Goal: Task Accomplishment & Management: Manage account settings

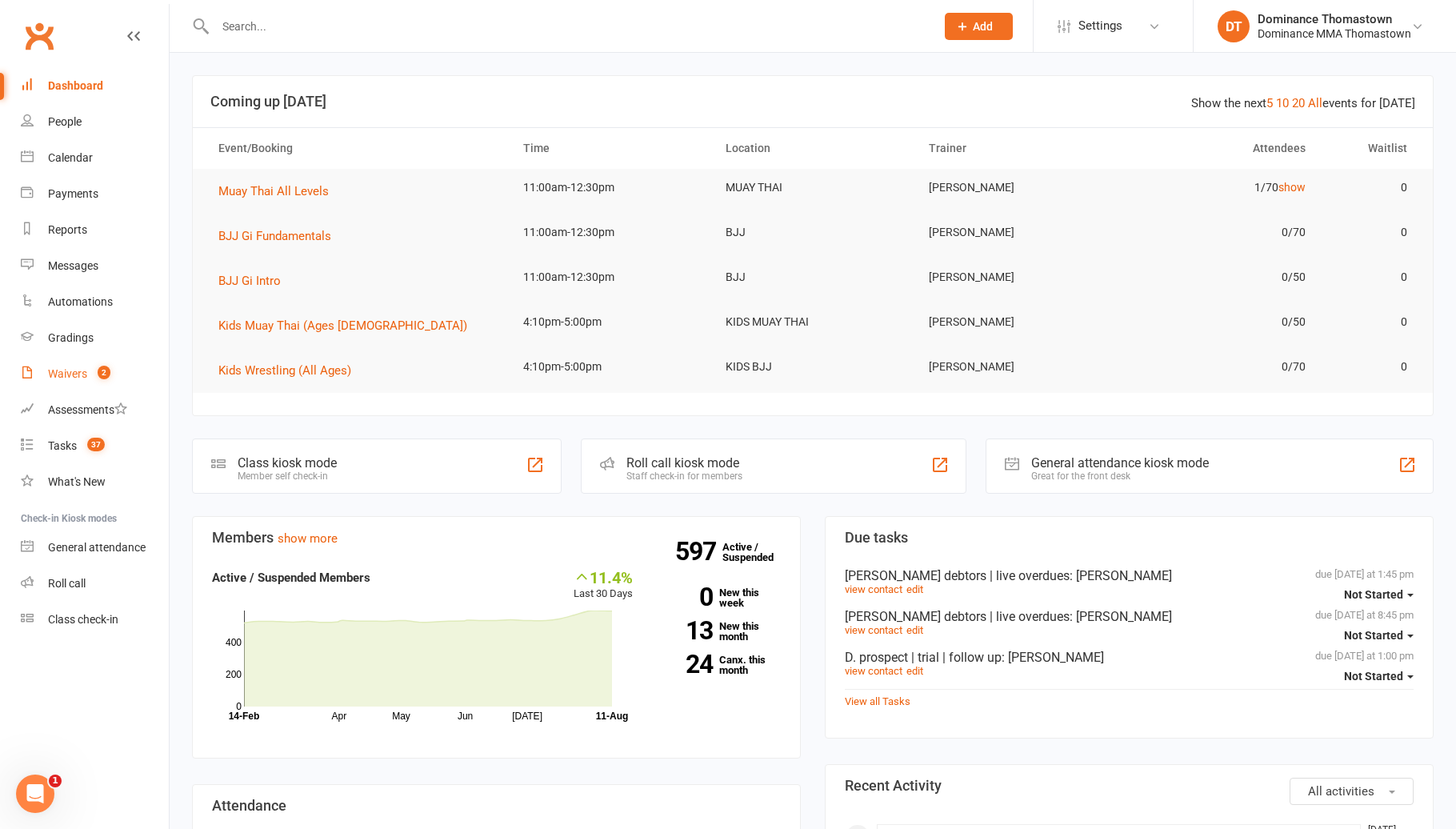
click at [97, 375] on count-badge "2" at bounding box center [100, 373] width 21 height 13
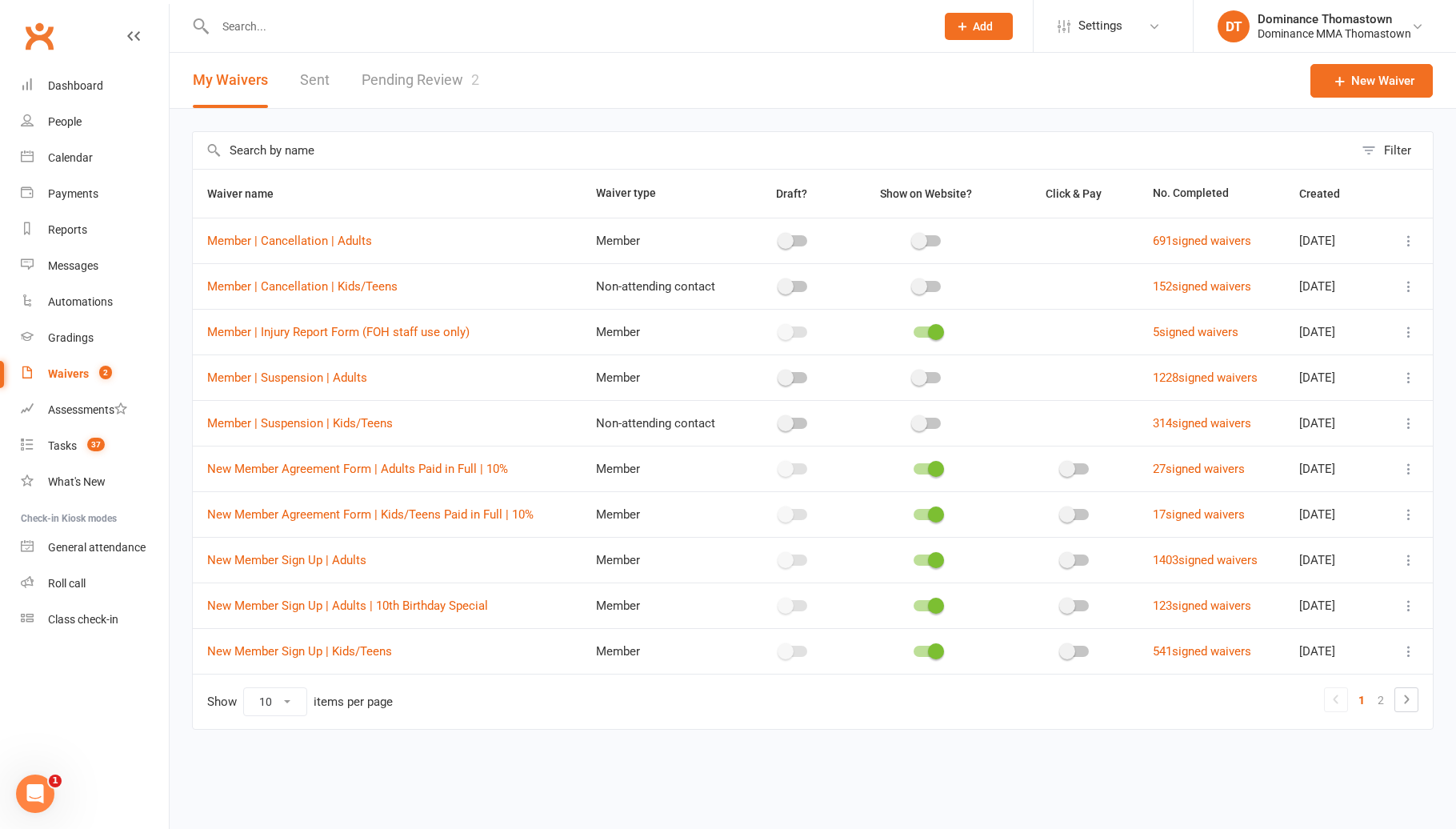
click at [403, 97] on link "Pending Review 2" at bounding box center [420, 80] width 118 height 55
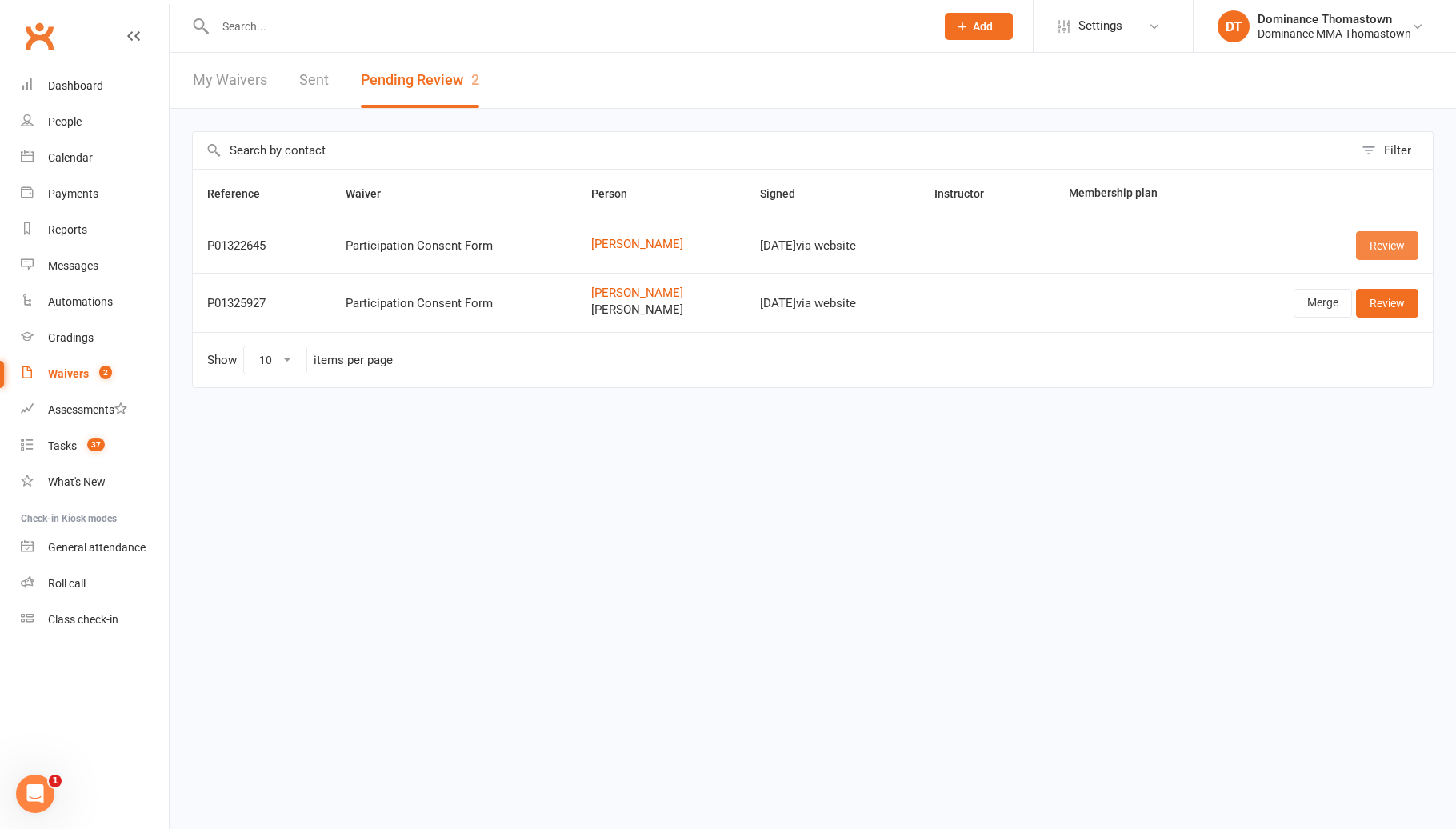
click at [1392, 244] on link "Review" at bounding box center [1386, 245] width 63 height 28
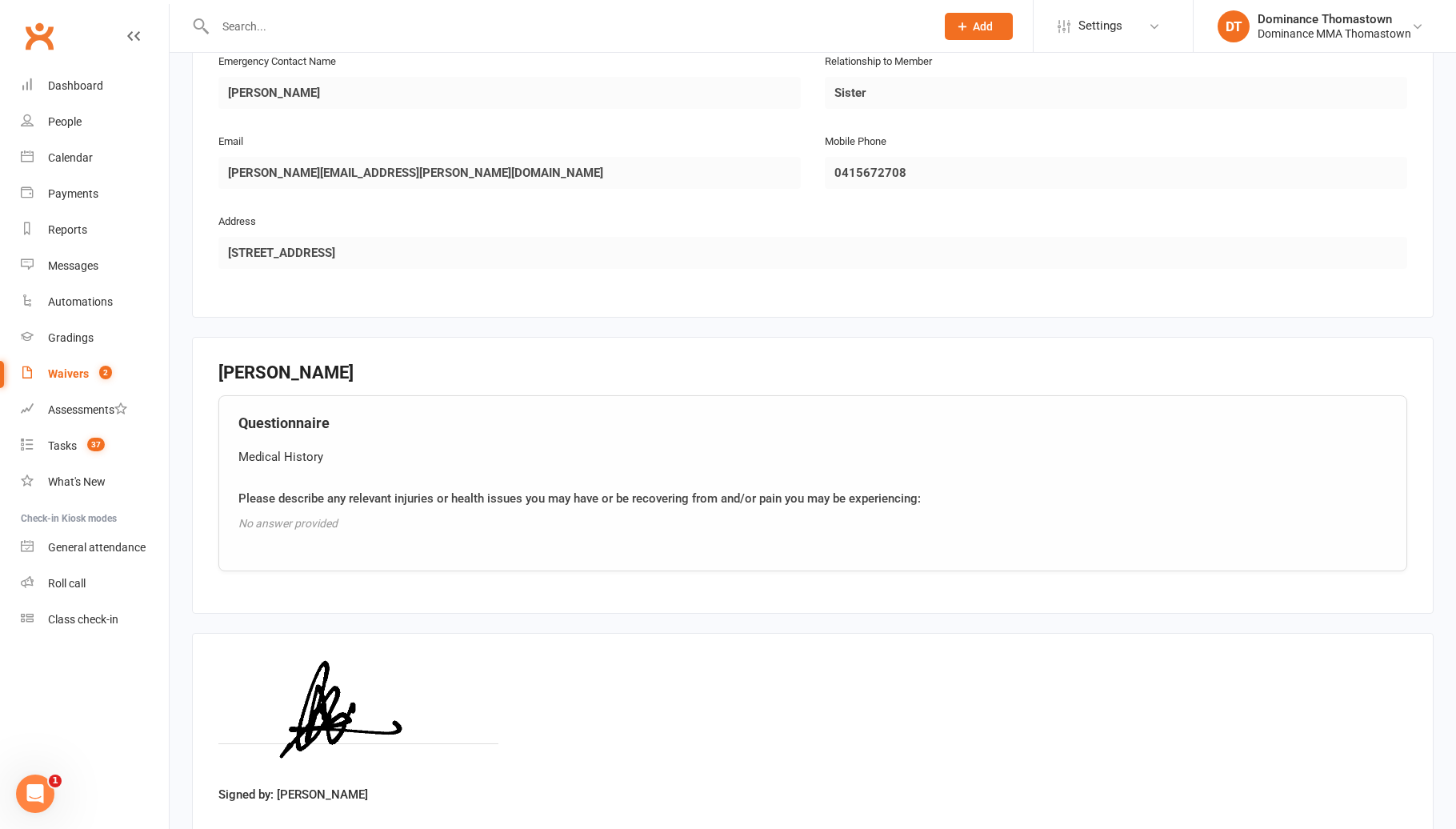
scroll to position [910, 0]
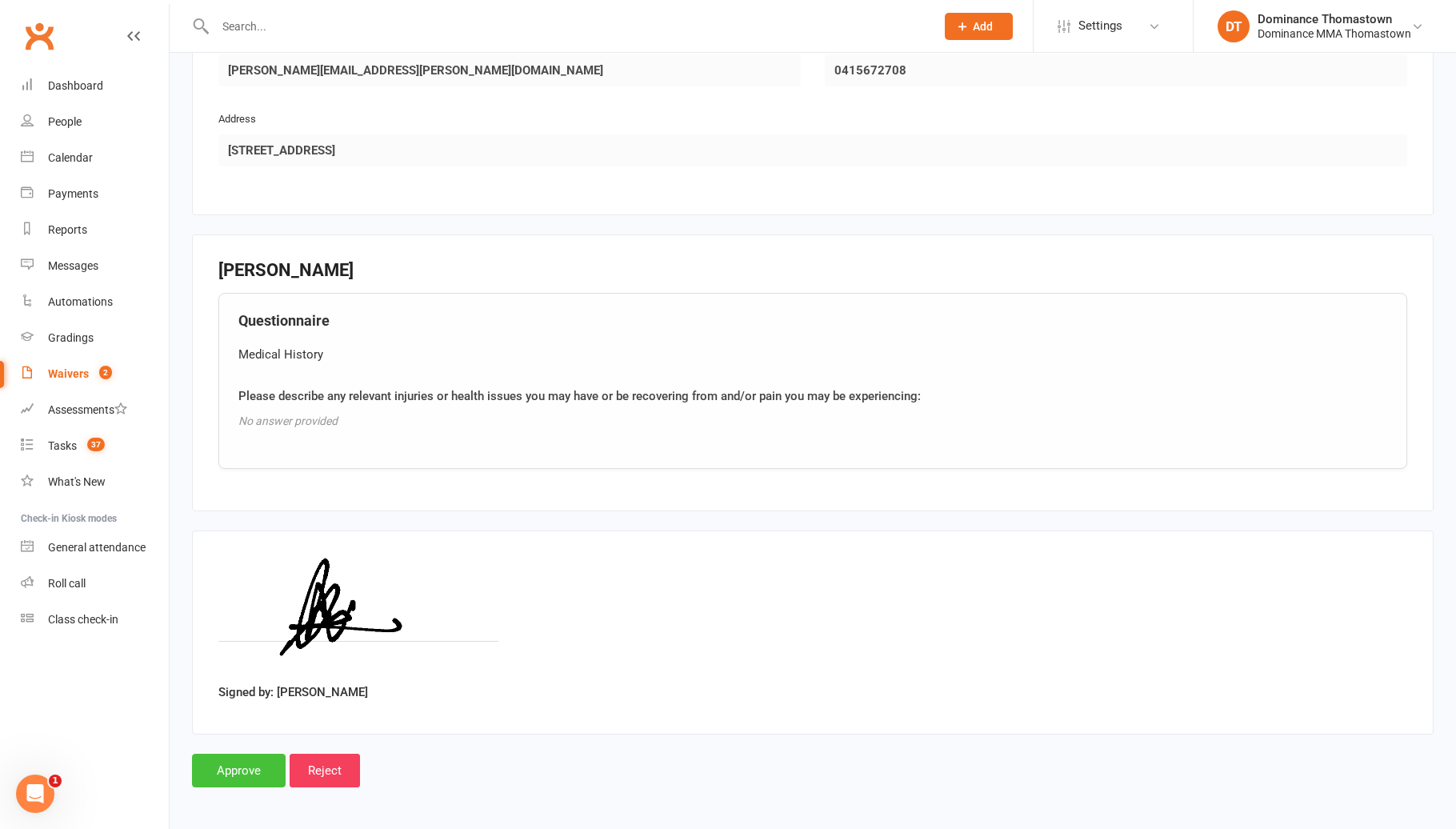
click at [266, 762] on input "Approve" at bounding box center [238, 771] width 94 height 34
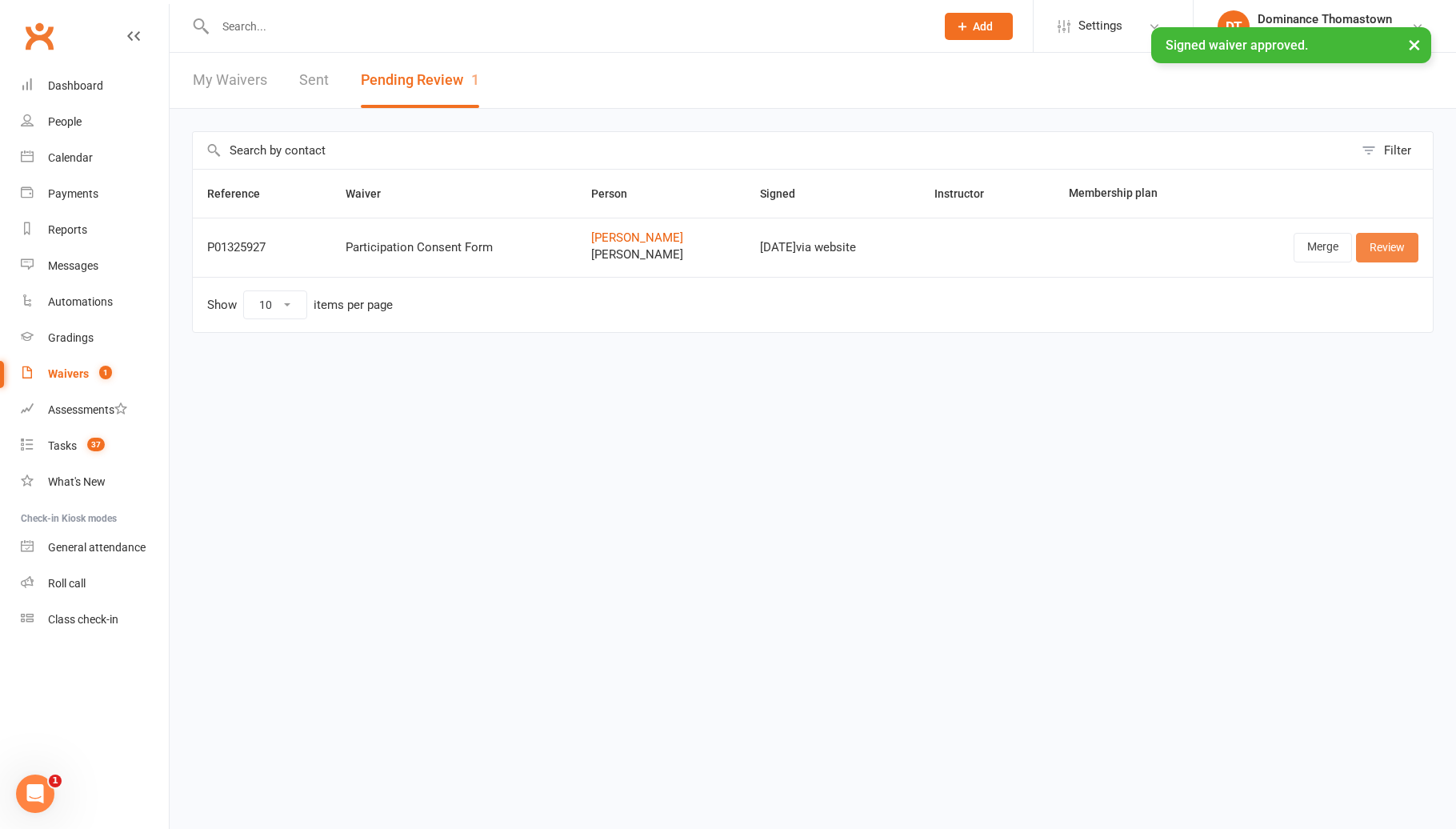
click at [1401, 243] on link "Review" at bounding box center [1386, 247] width 63 height 28
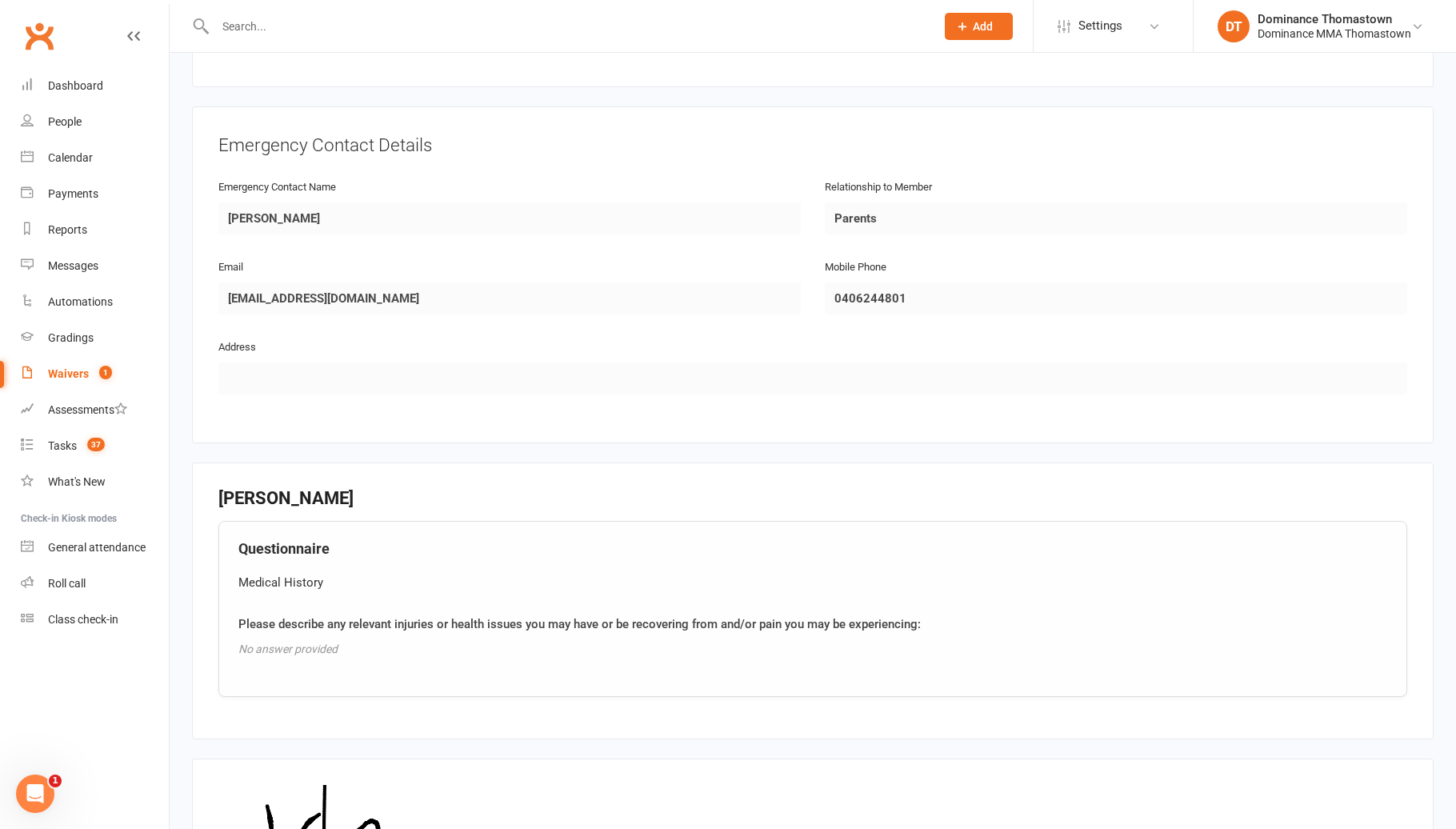
scroll to position [1516, 0]
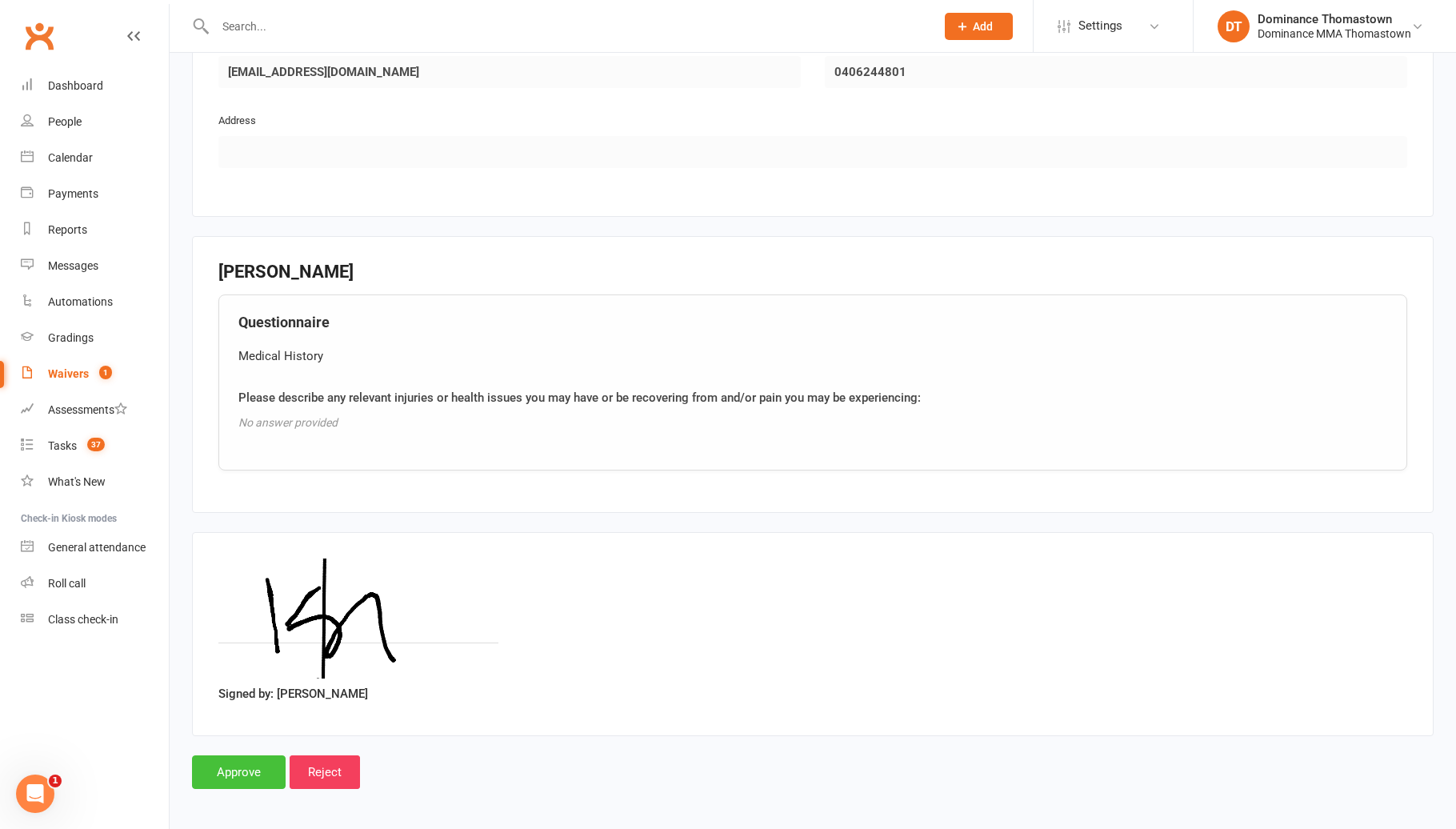
click at [248, 760] on input "Approve" at bounding box center [238, 771] width 94 height 34
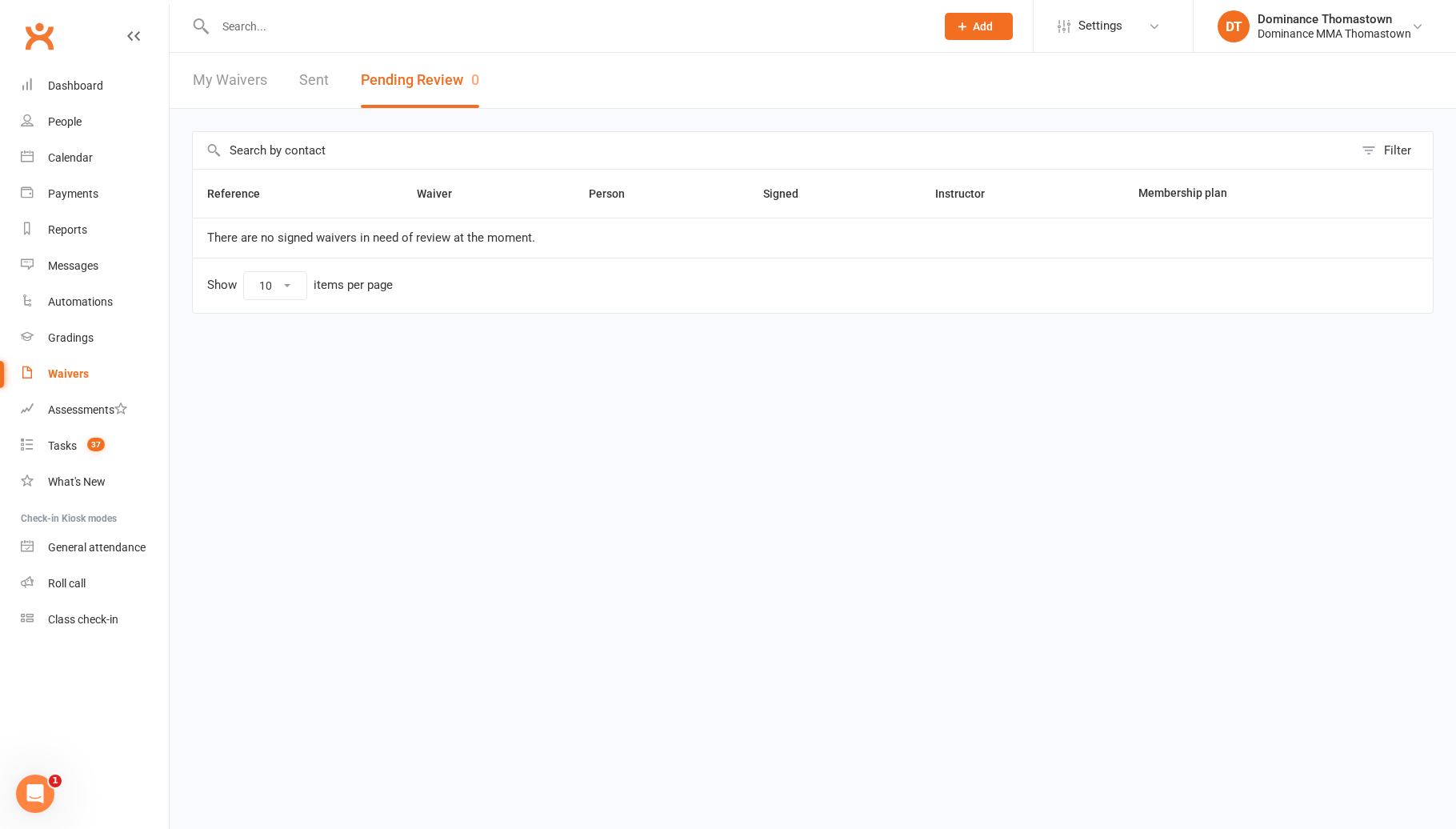
click at [338, 17] on input "text" at bounding box center [567, 27] width 713 height 22
click at [337, 17] on input "text" at bounding box center [567, 27] width 713 height 22
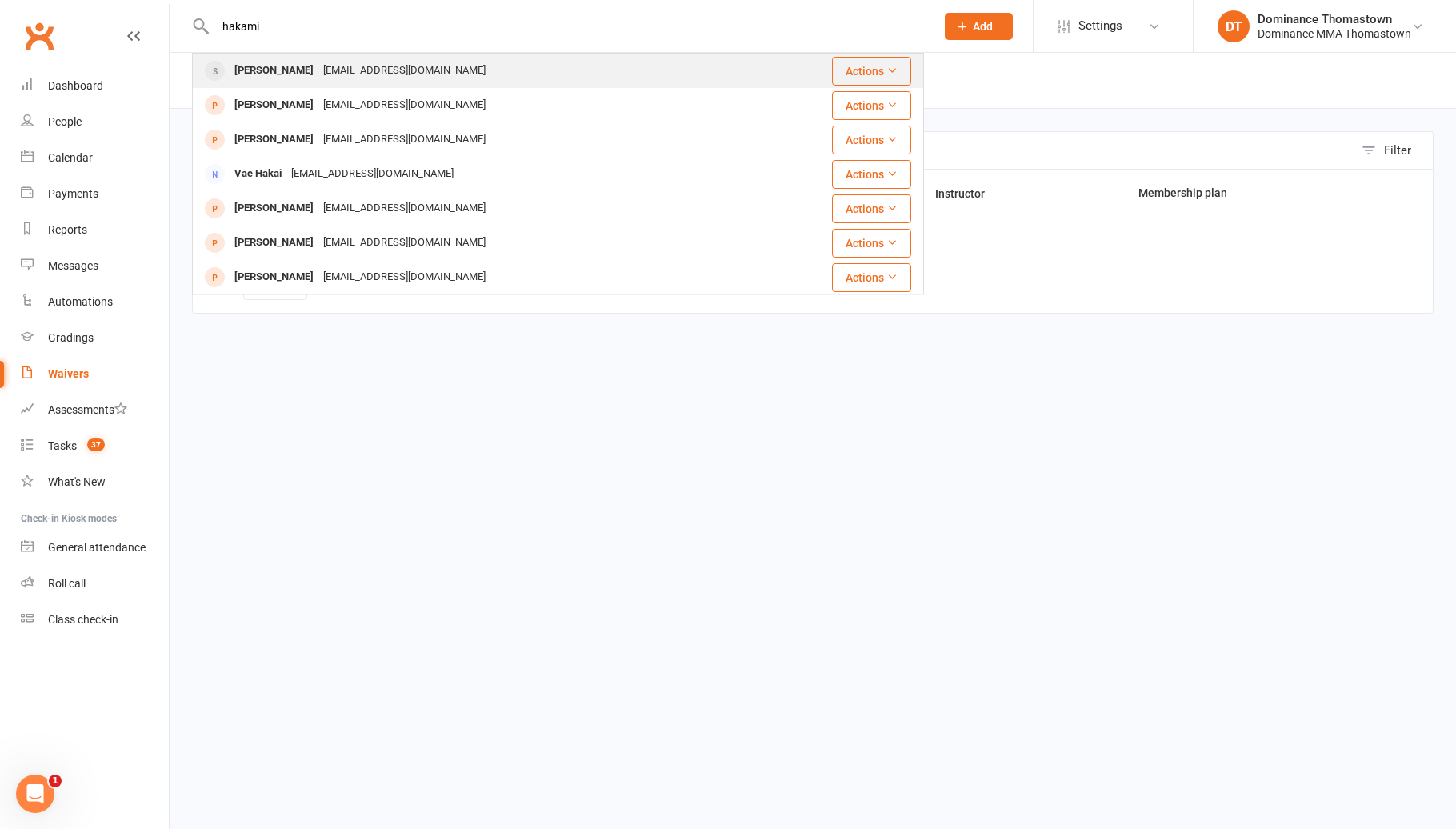
type input "hakami"
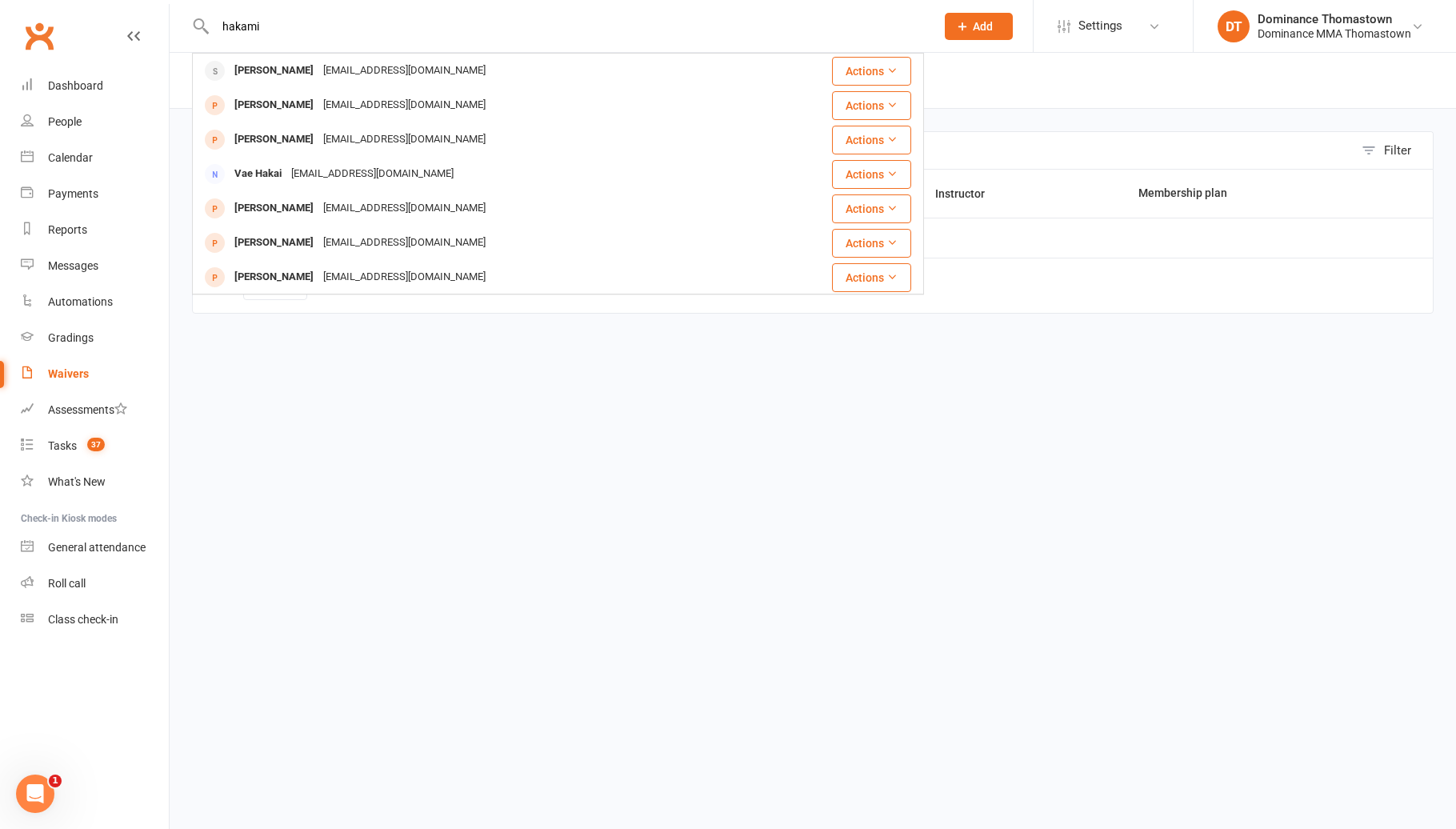
click at [352, 75] on div "[EMAIL_ADDRESS][DOMAIN_NAME]" at bounding box center [404, 71] width 172 height 23
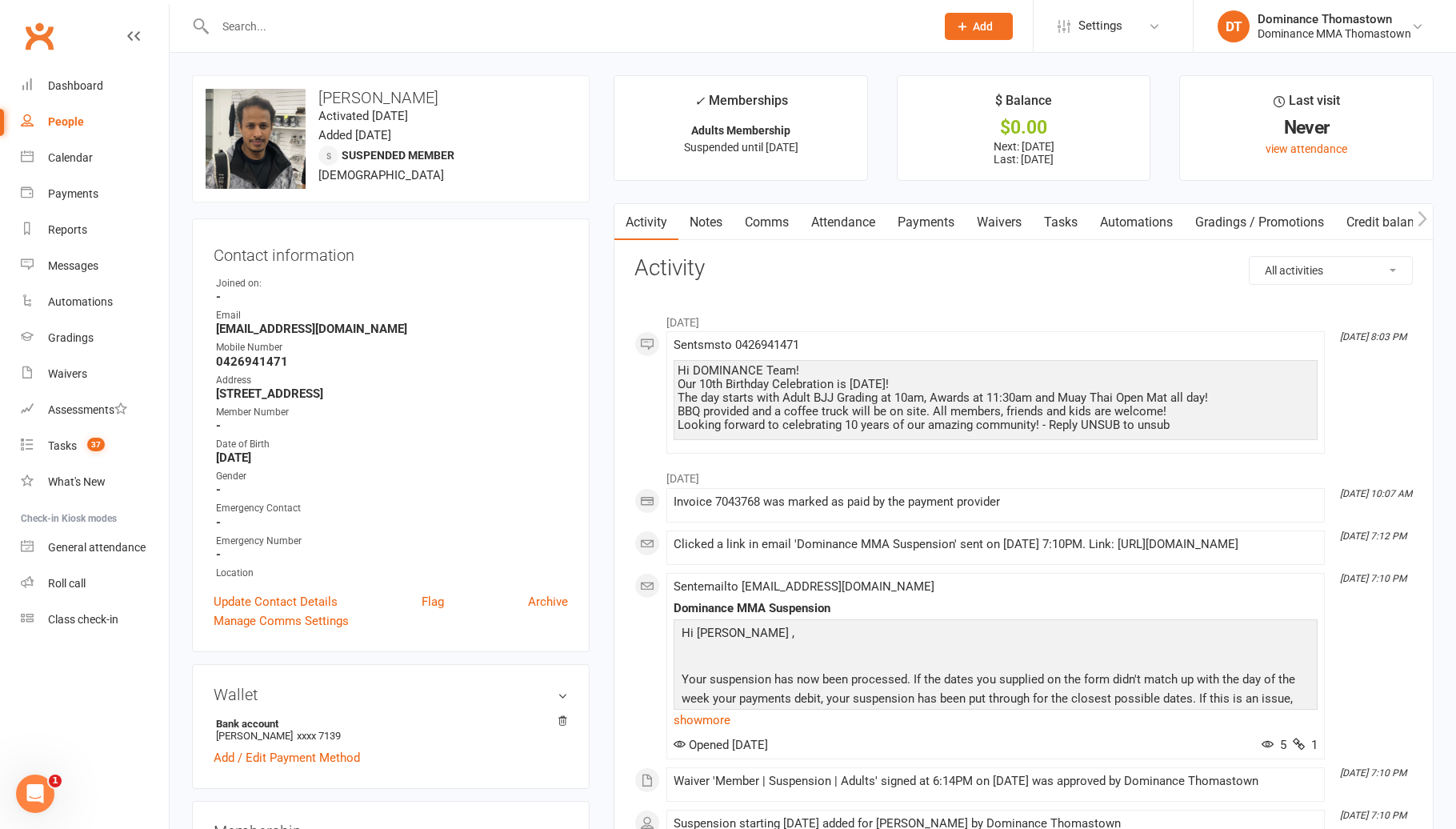
click at [998, 216] on link "Waivers" at bounding box center [999, 222] width 67 height 37
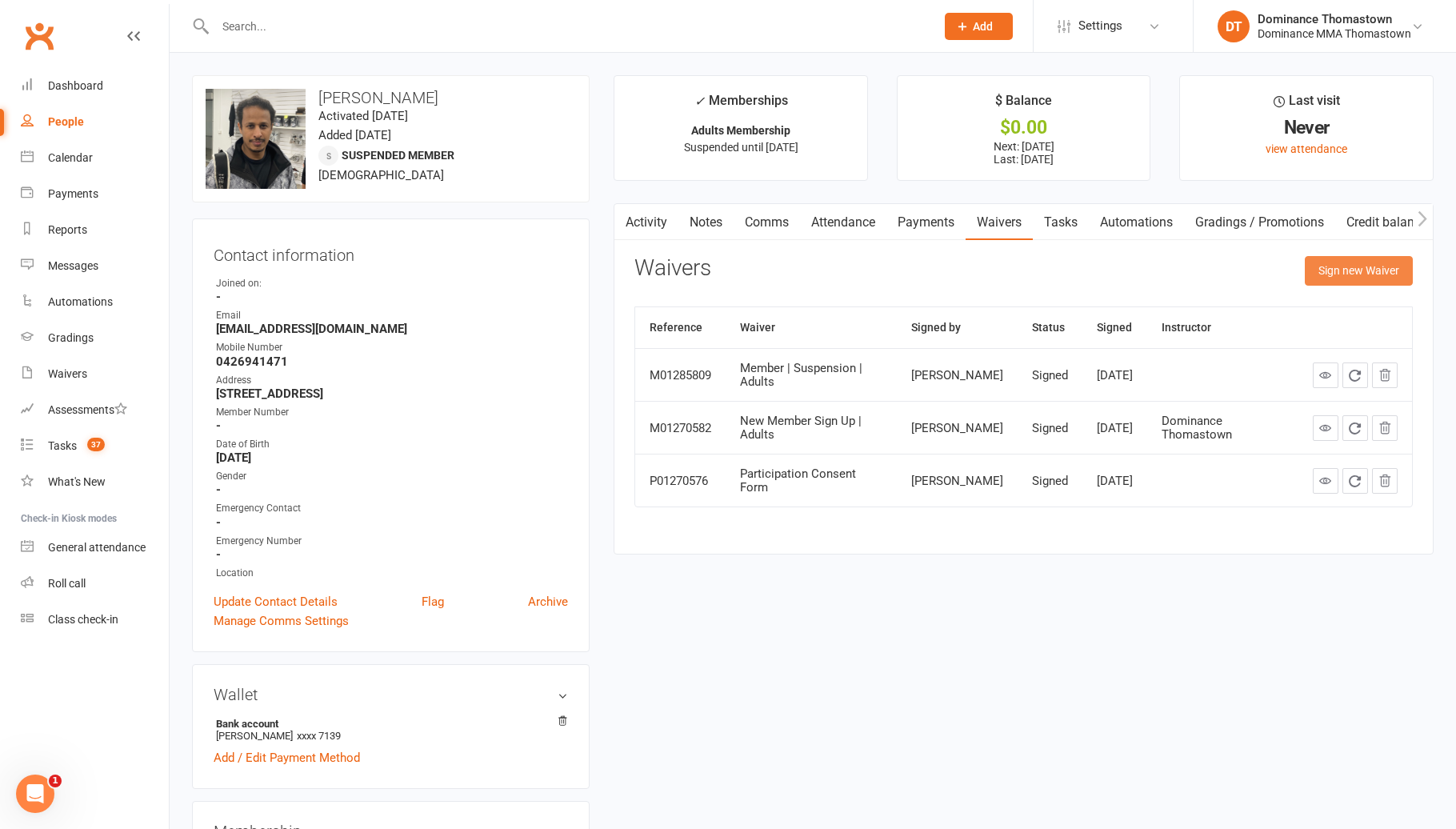
click at [1350, 271] on button "Sign new Waiver" at bounding box center [1359, 270] width 108 height 28
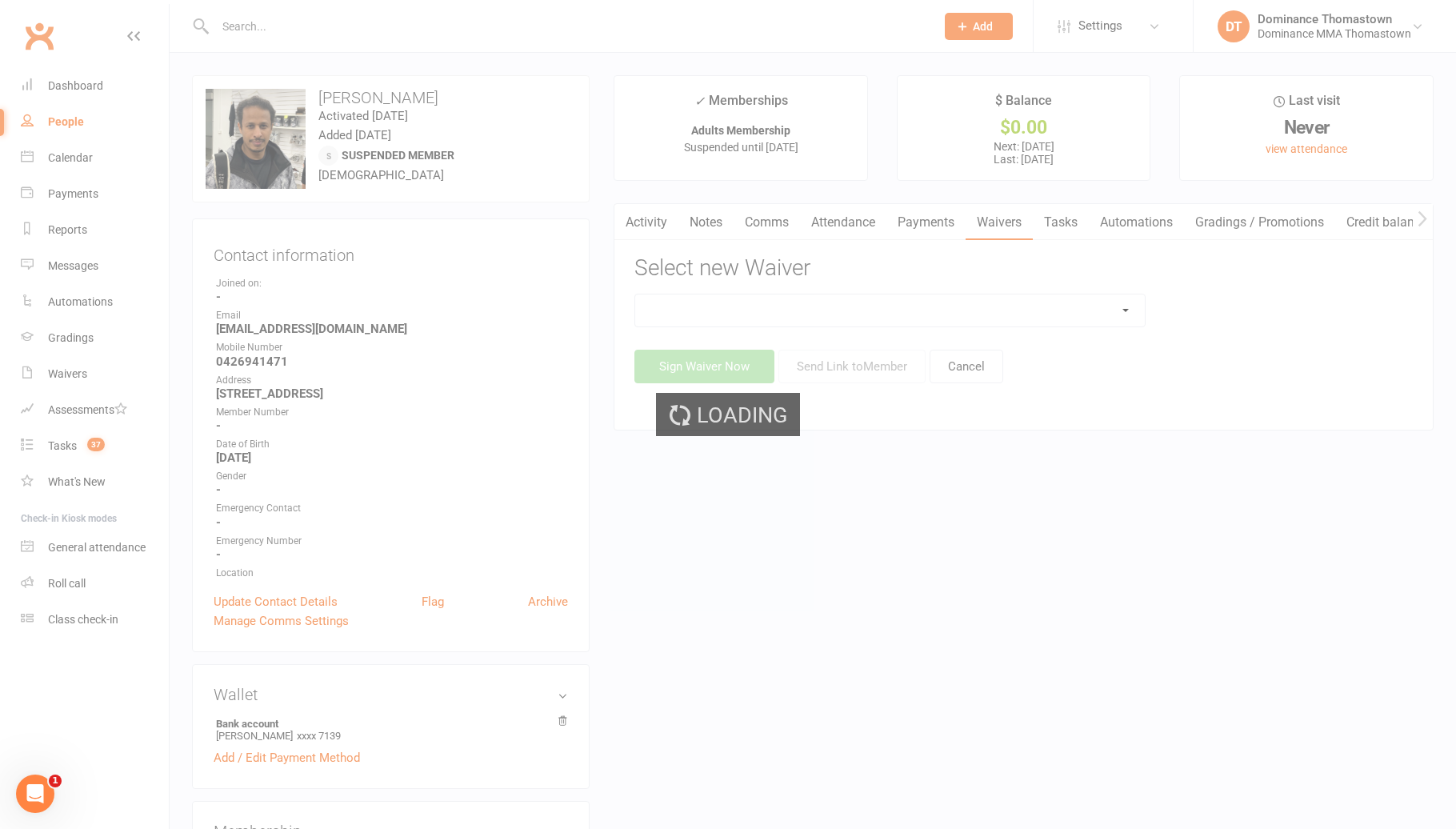
click at [1140, 310] on select at bounding box center [890, 310] width 509 height 32
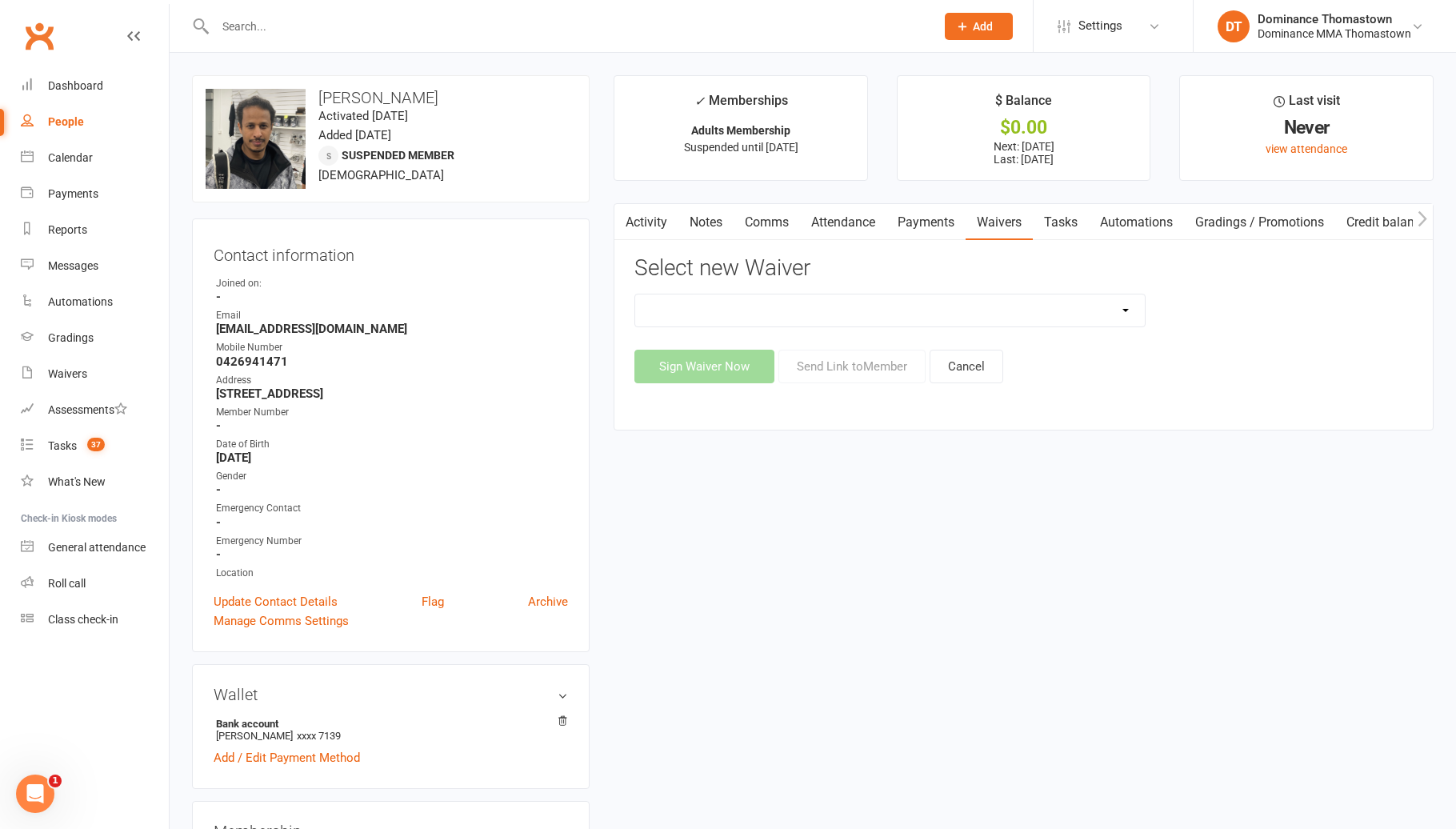
select select "8152"
click at [872, 376] on button "Send Link to Member" at bounding box center [851, 366] width 147 height 34
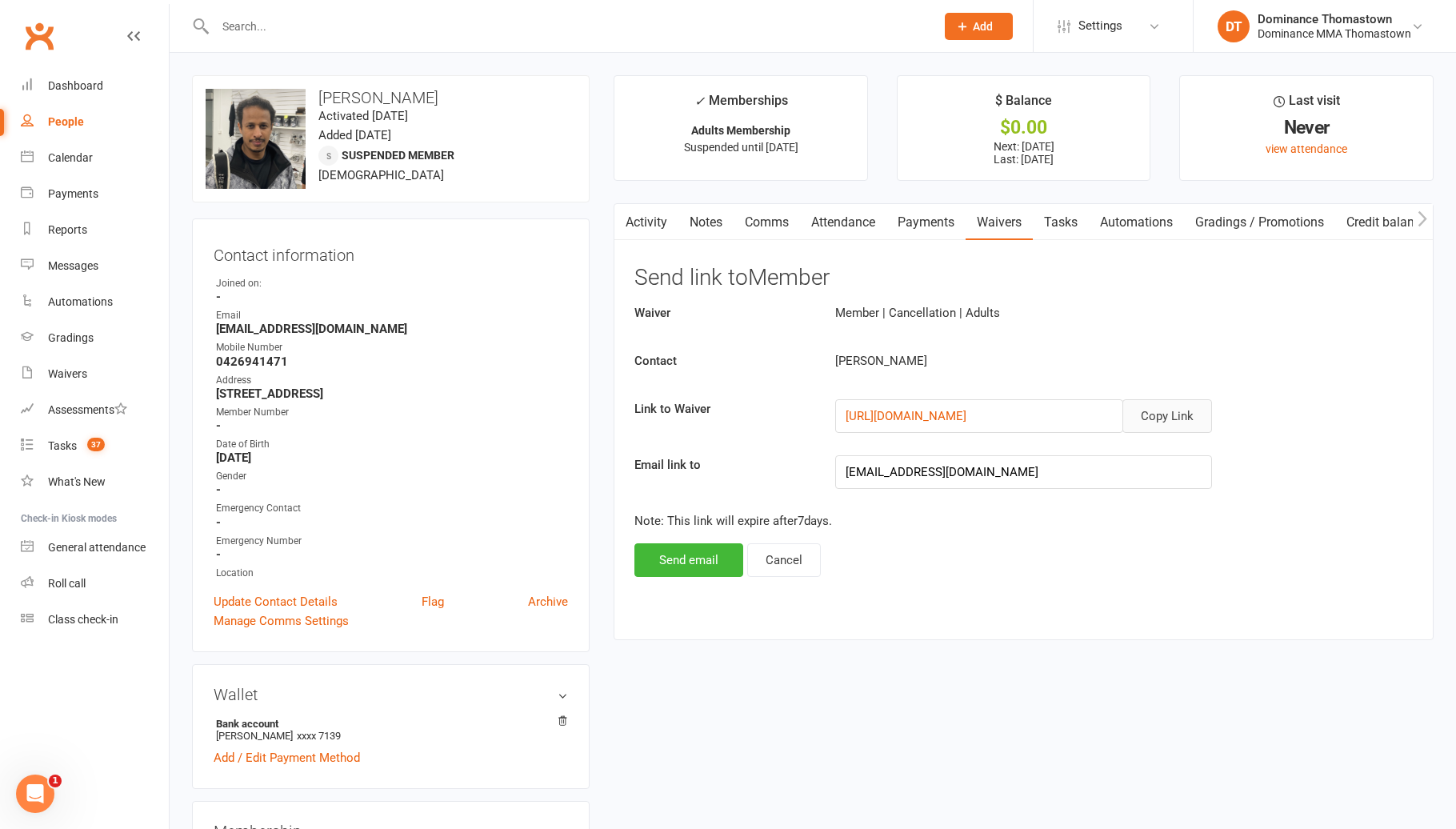
click at [1173, 422] on button "Copy Link" at bounding box center [1167, 415] width 89 height 34
click at [780, 227] on link "Comms" at bounding box center [766, 222] width 66 height 37
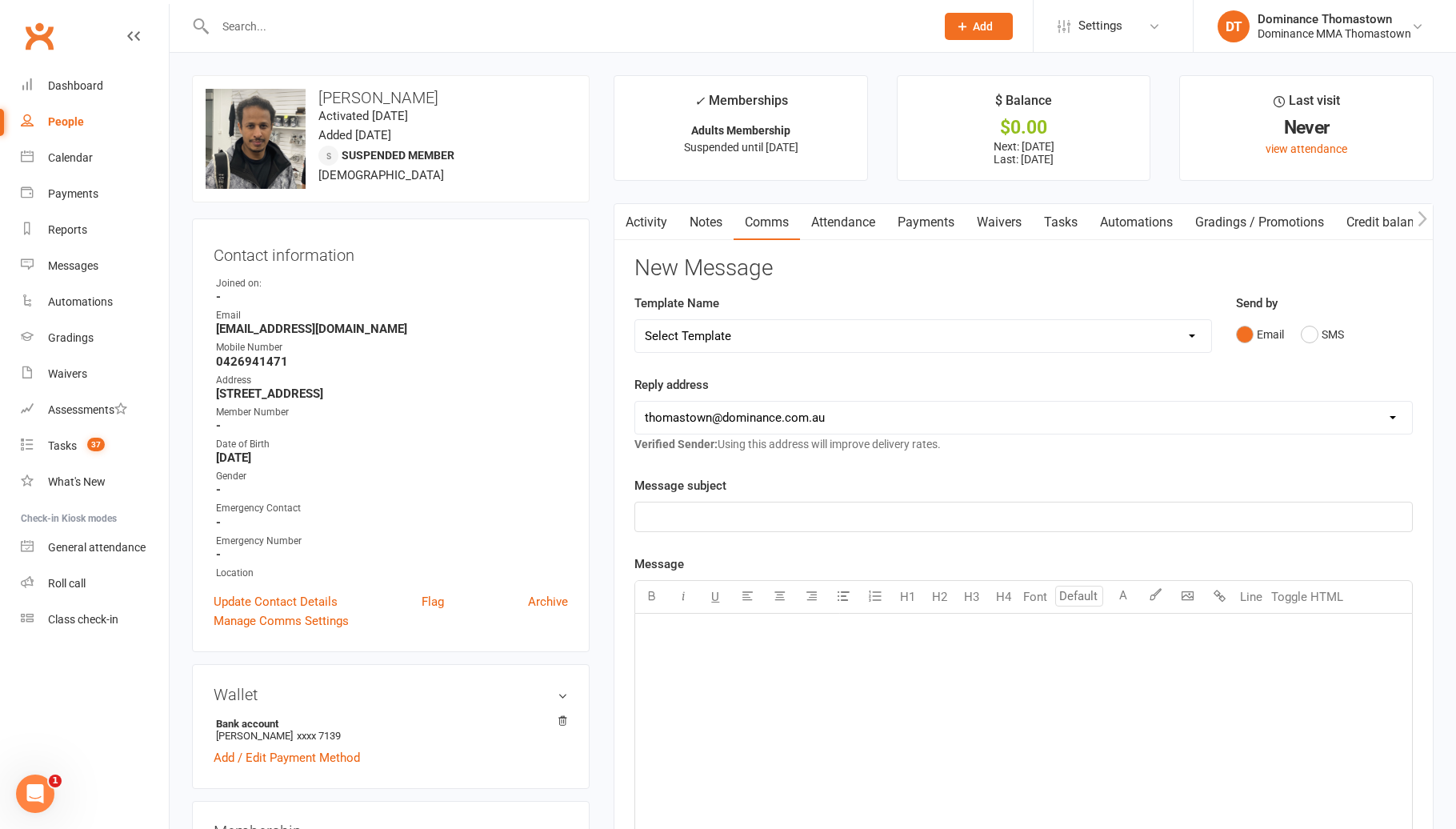
click at [1141, 331] on select "Select Template [Email] MARKETING | 10TH BIRTHDAY SPECIAL | CANCELLED MEMBERS […" at bounding box center [923, 335] width 576 height 32
select select "6"
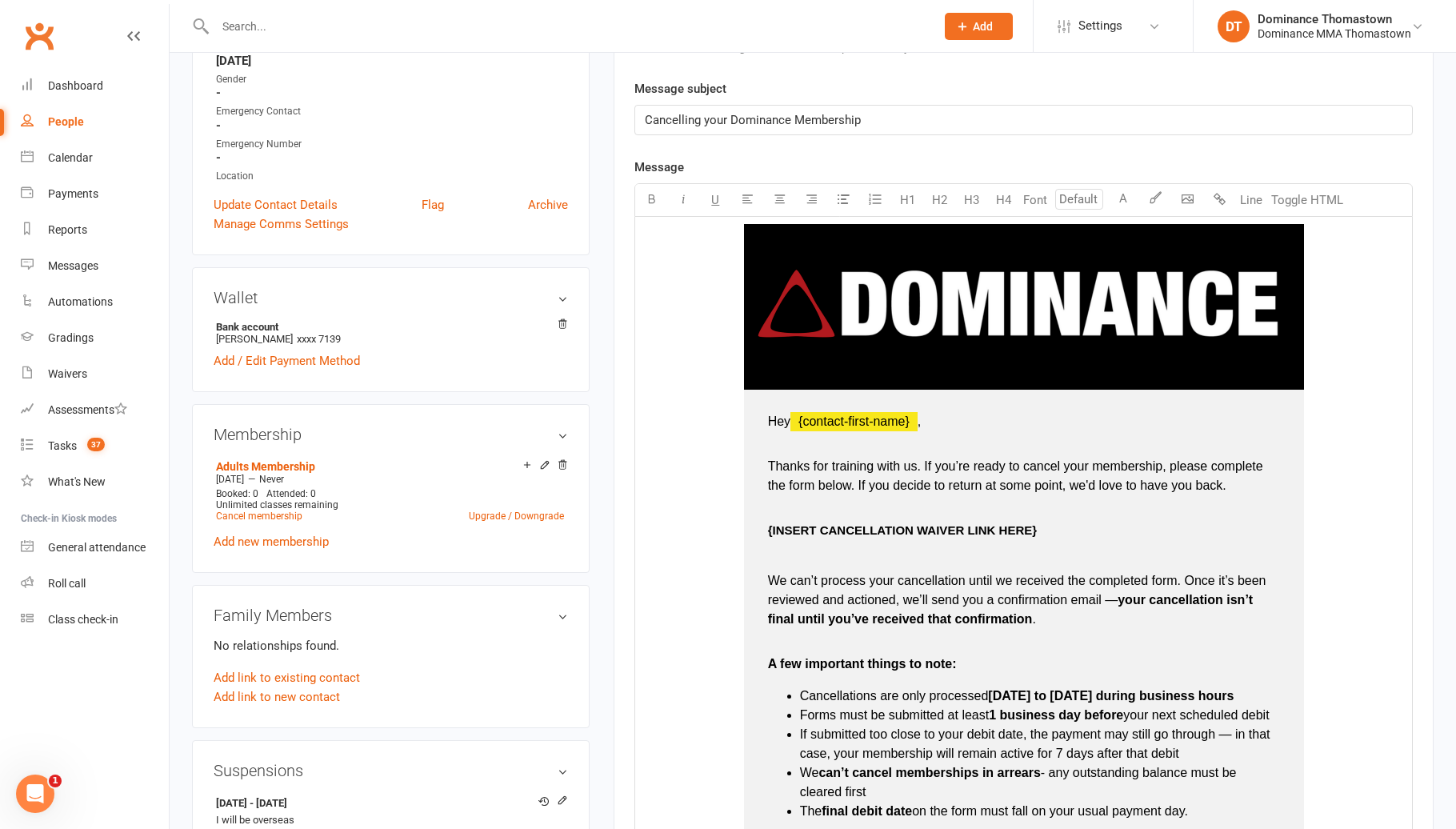
scroll to position [414, 0]
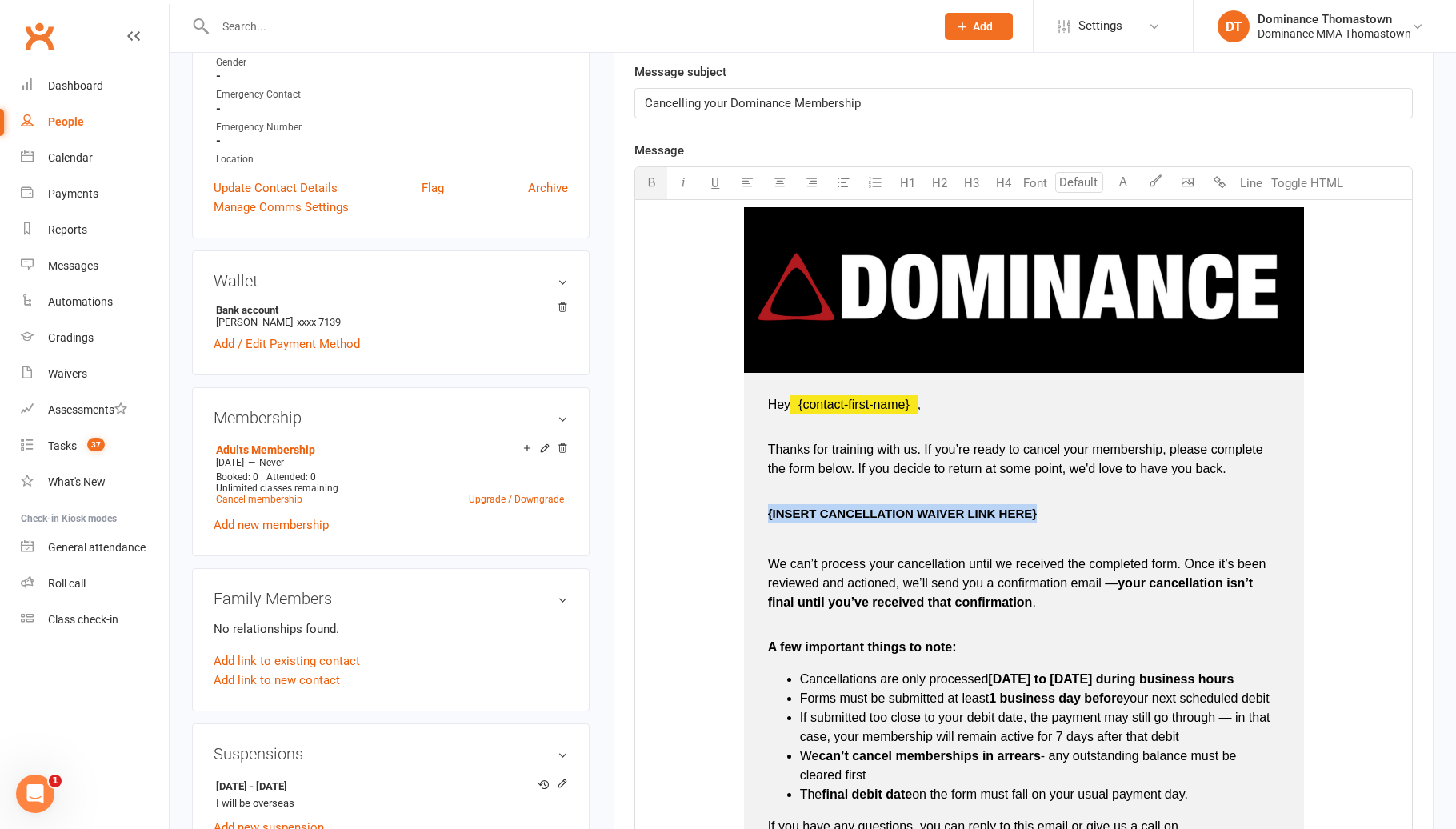
drag, startPoint x: 1048, startPoint y: 516, endPoint x: 769, endPoint y: 519, distance: 279.0
click at [769, 519] on p "{INSERT CANCELLATION WAIVER LINK HERE}" at bounding box center [1024, 513] width 512 height 19
drag, startPoint x: 946, startPoint y: 514, endPoint x: 762, endPoint y: 518, distance: 184.0
click at [762, 519] on td "Hey ﻿ {contact-first-name} , Thanks for training with us. If you’re ready to ca…" at bounding box center [1023, 662] width 560 height 578
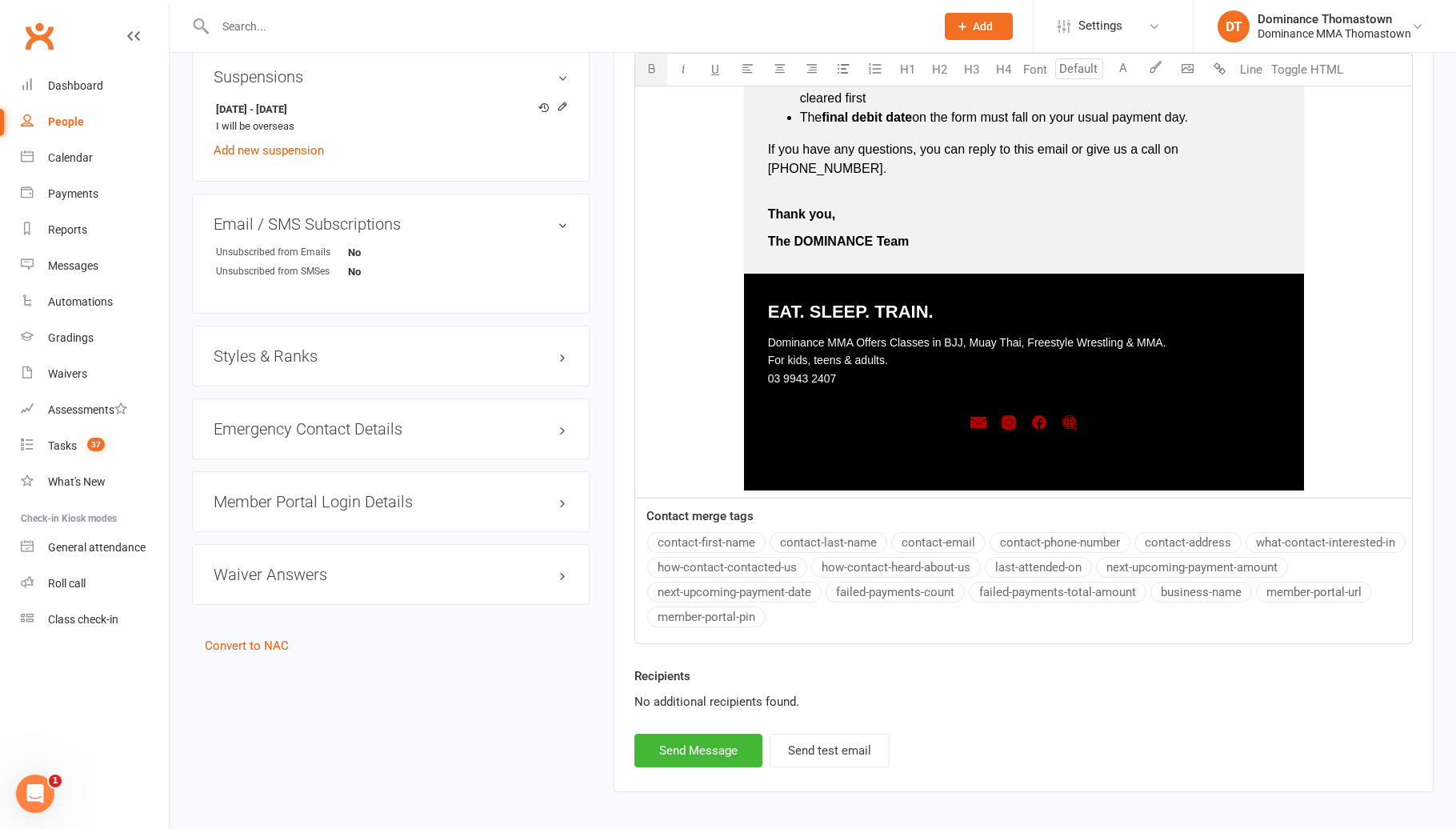
scroll to position [1137, 0]
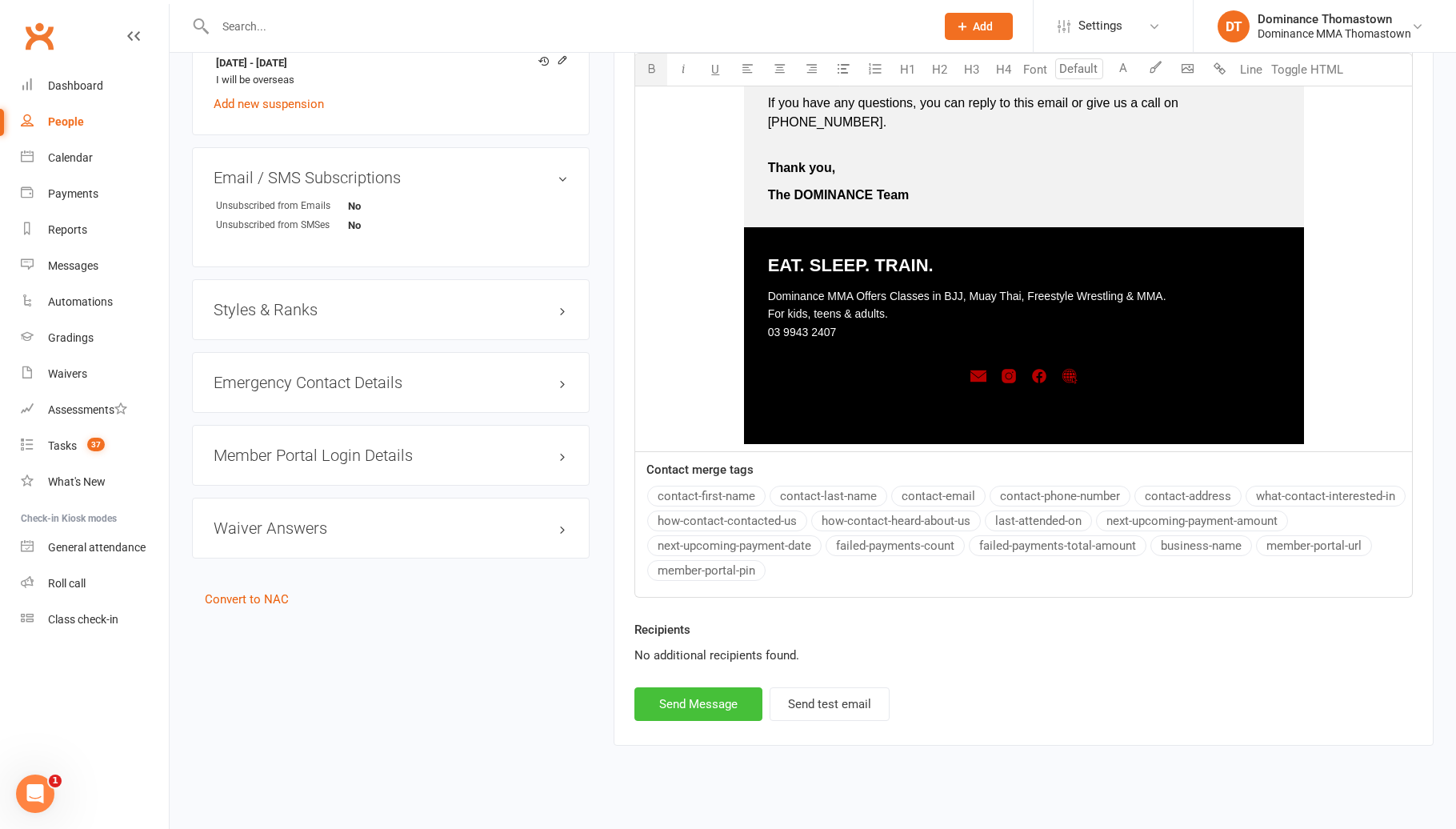
click at [717, 687] on button "Send Message" at bounding box center [698, 703] width 128 height 34
select select
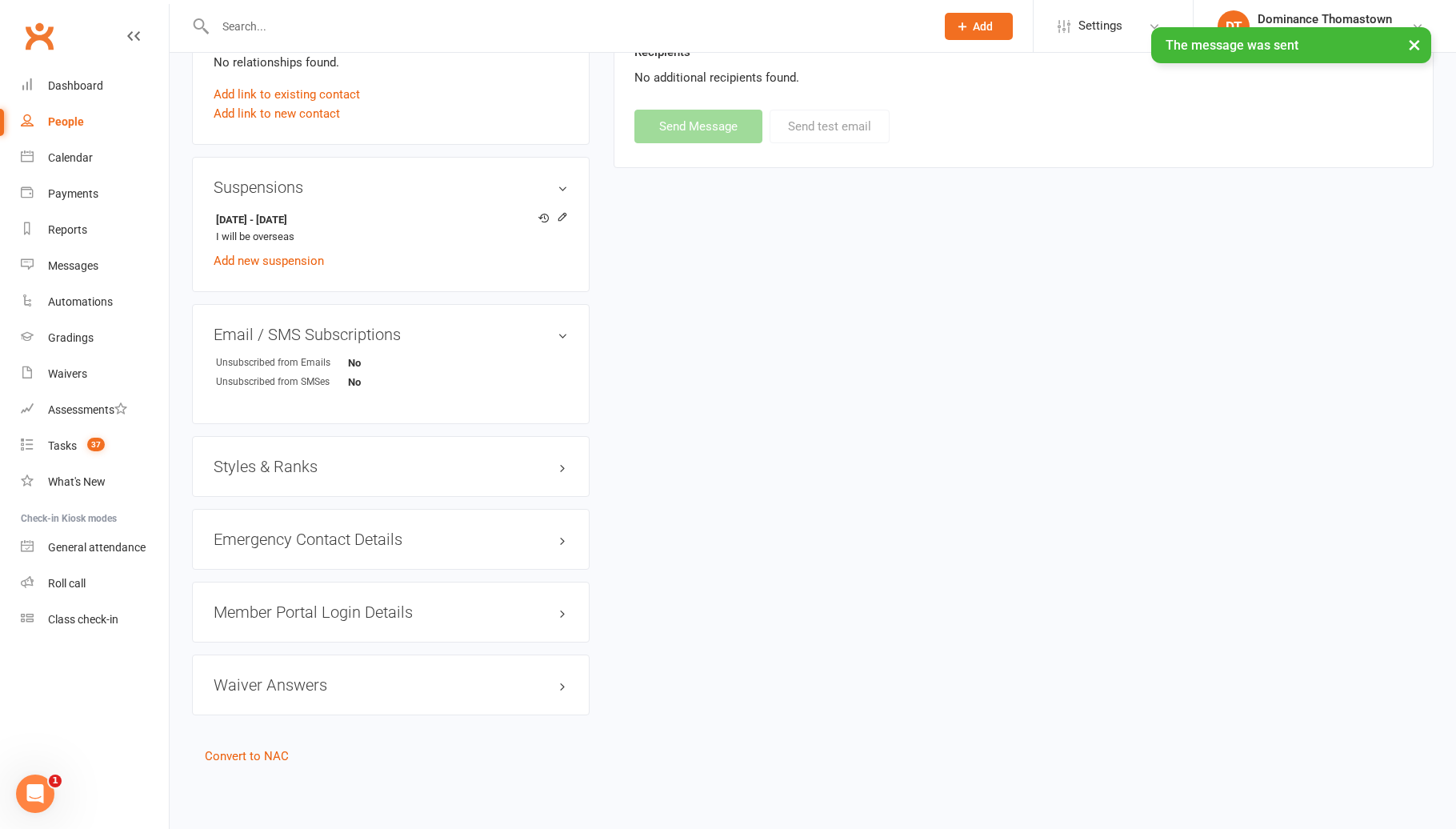
scroll to position [976, 0]
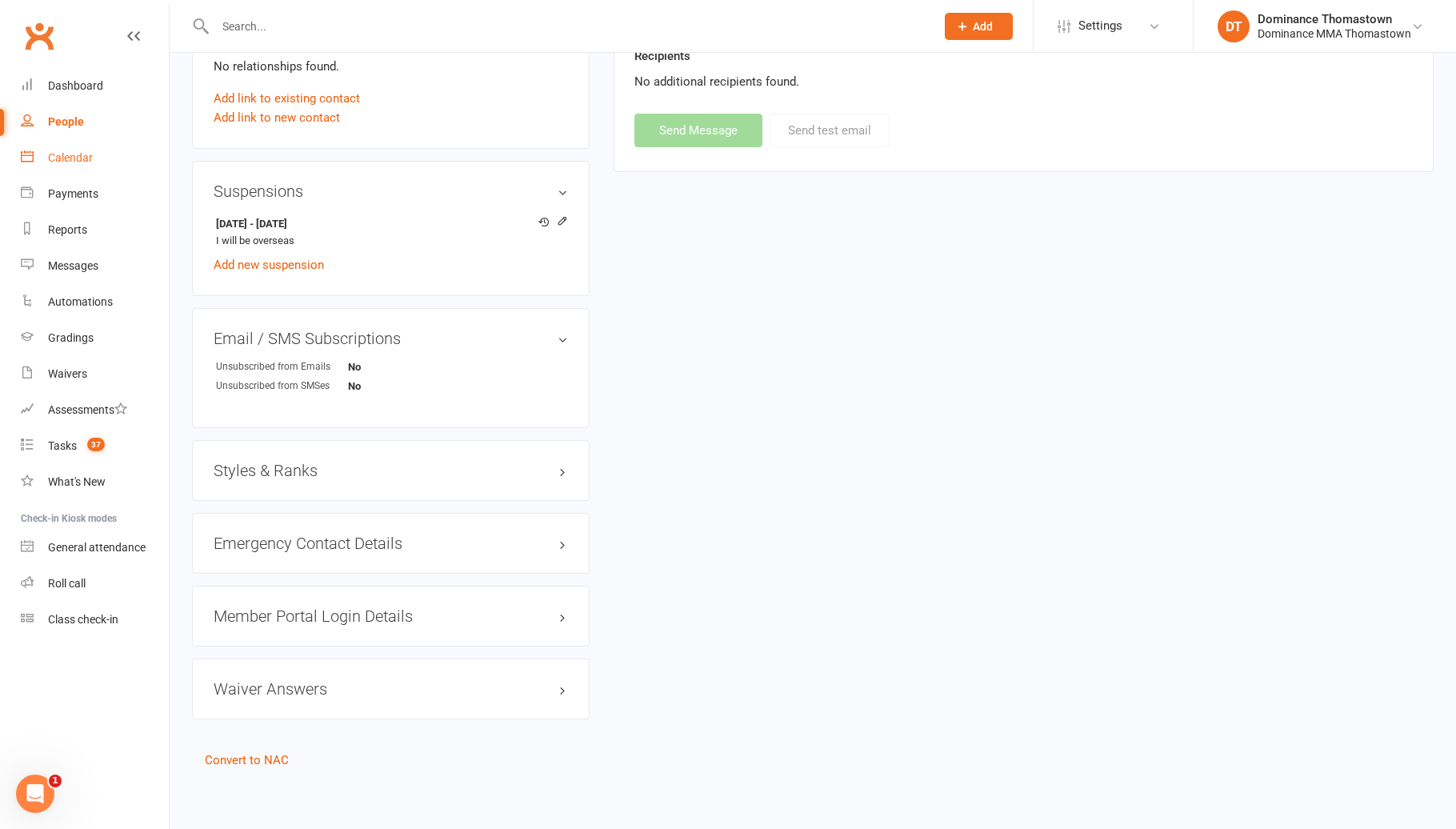
click at [73, 146] on link "Calendar" at bounding box center [95, 158] width 148 height 36
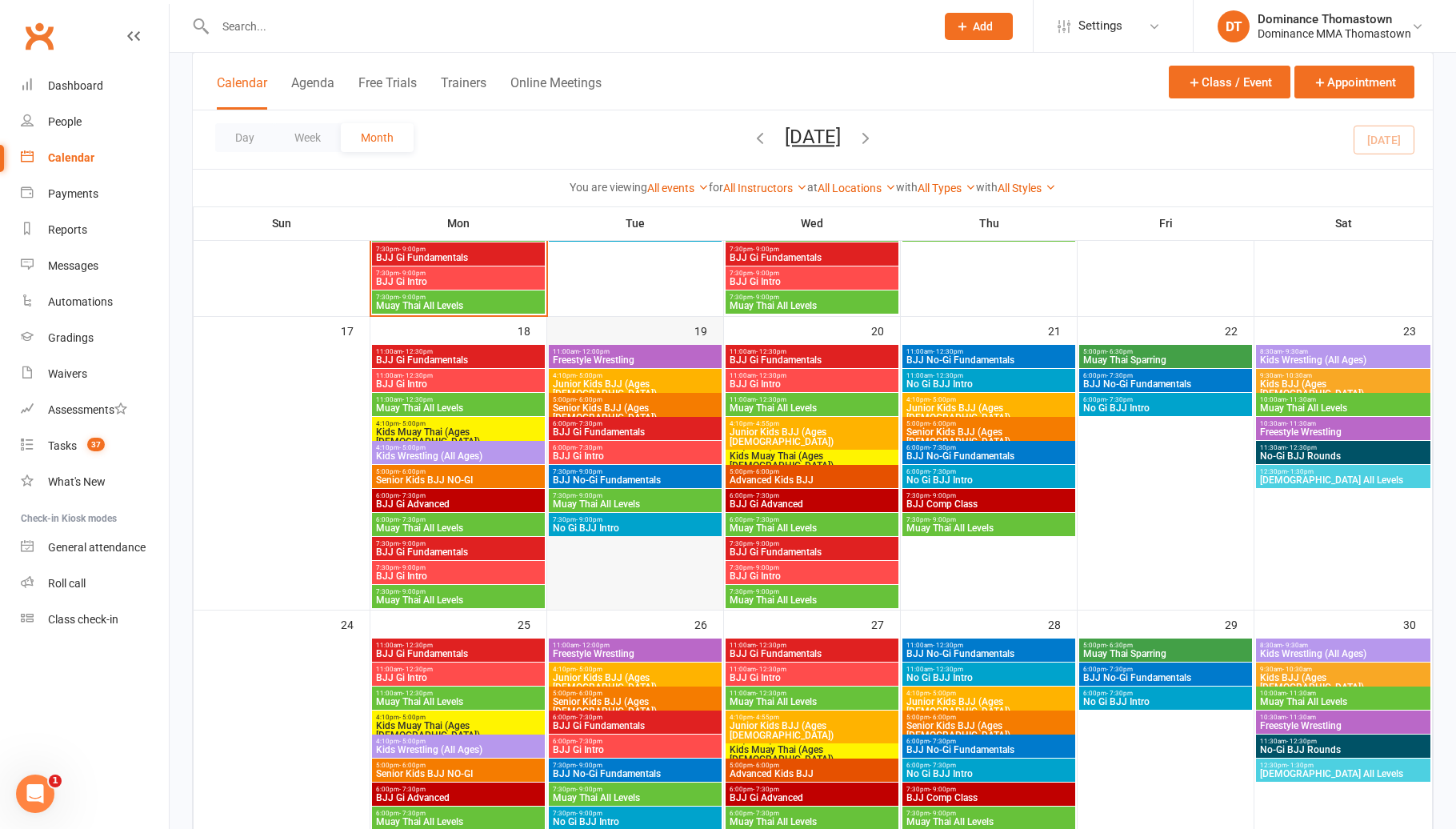
scroll to position [900, 0]
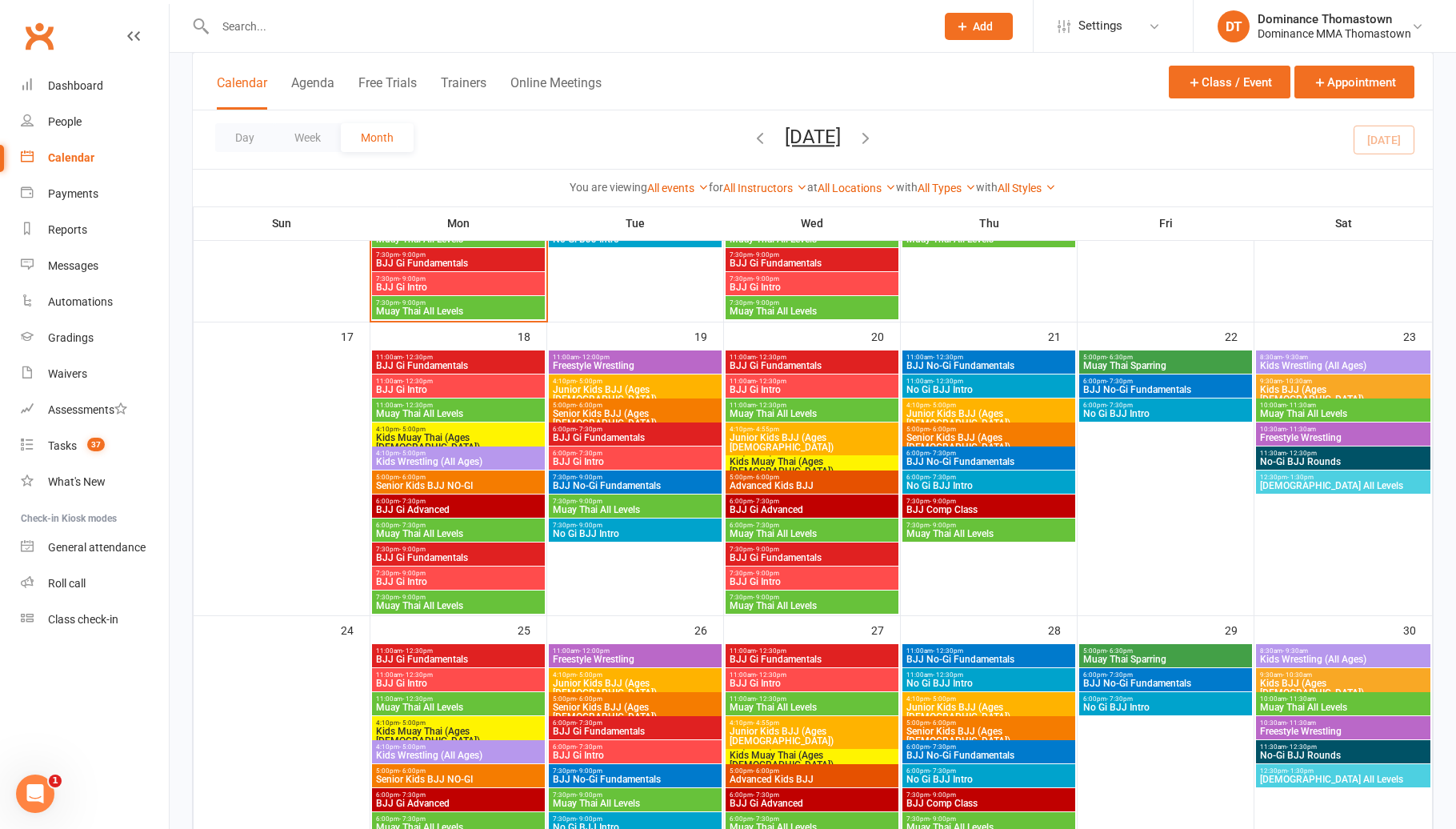
click at [457, 428] on span "4:10pm - 5:00pm" at bounding box center [458, 429] width 167 height 7
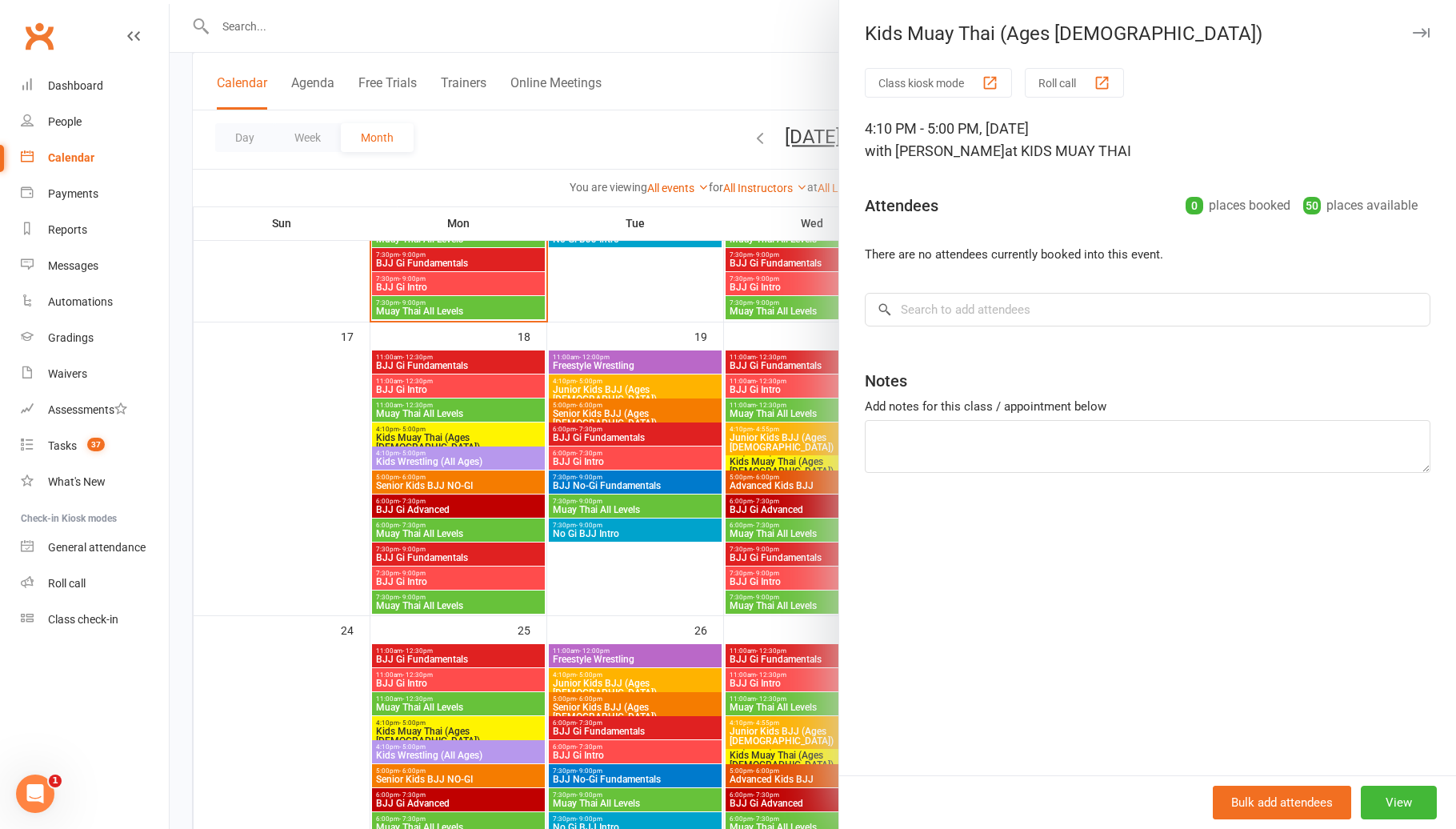
click at [457, 428] on div at bounding box center [812, 414] width 1286 height 829
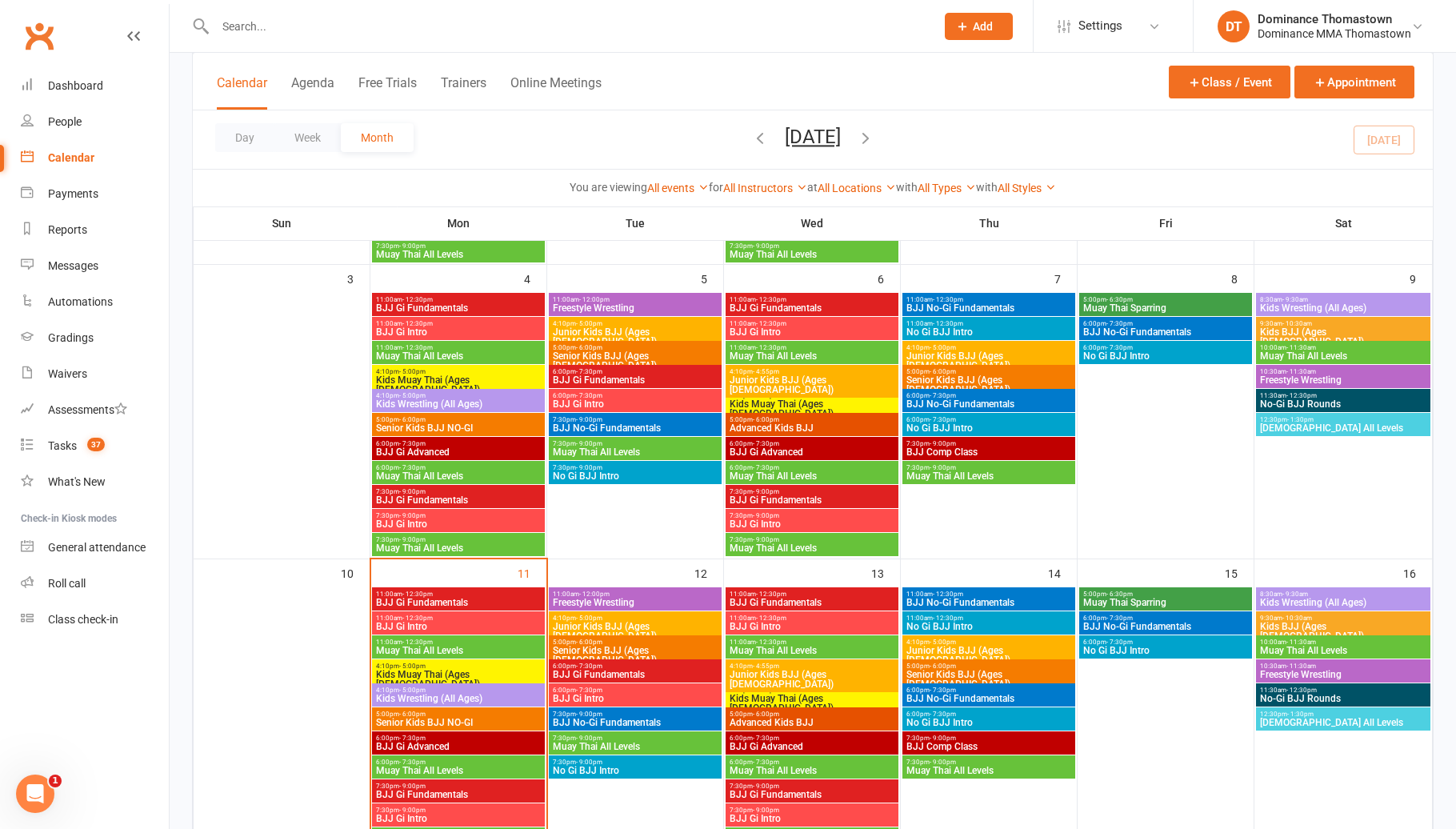
scroll to position [318, 0]
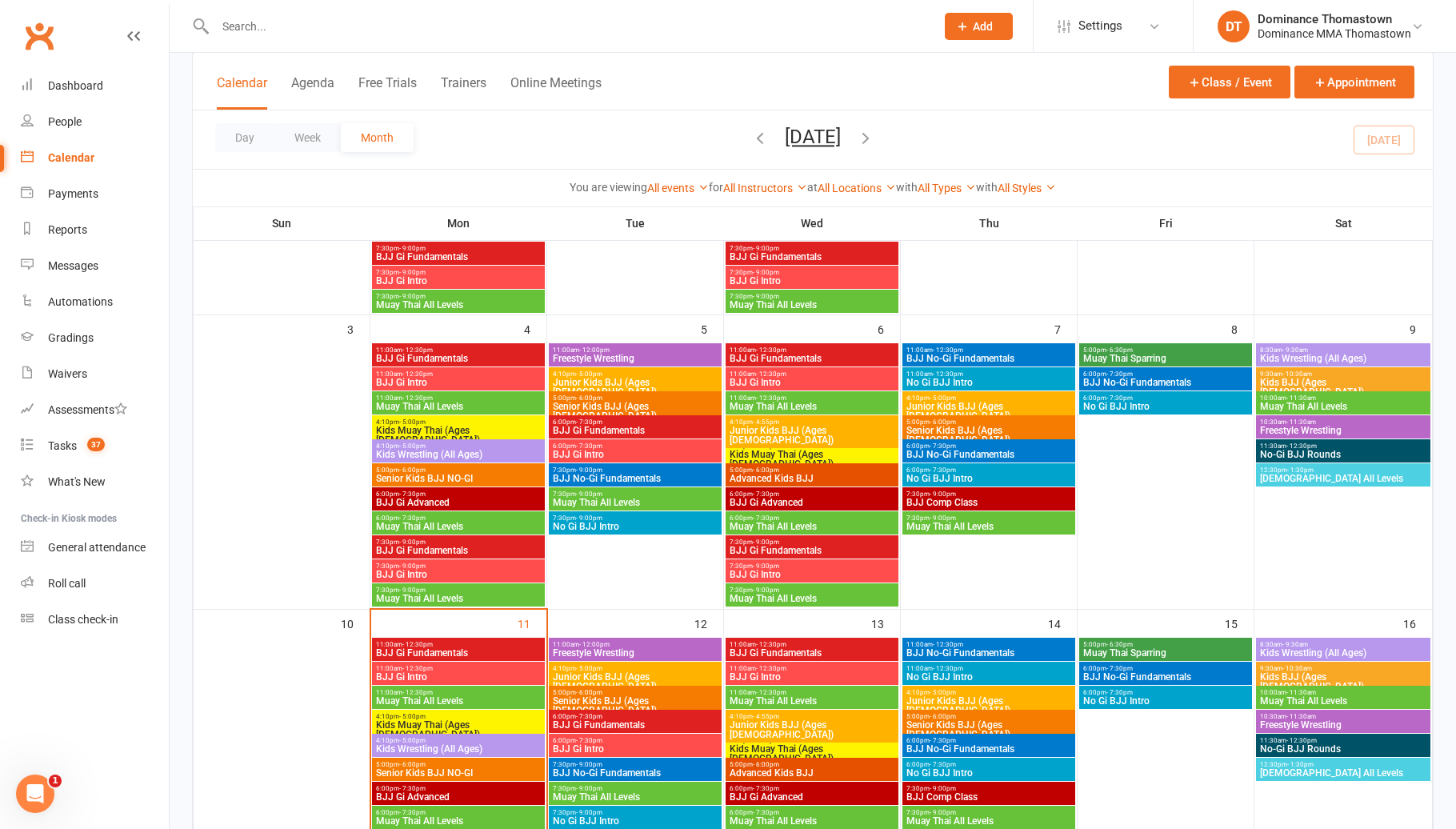
click at [433, 423] on span "4:10pm - 5:00pm" at bounding box center [458, 422] width 167 height 7
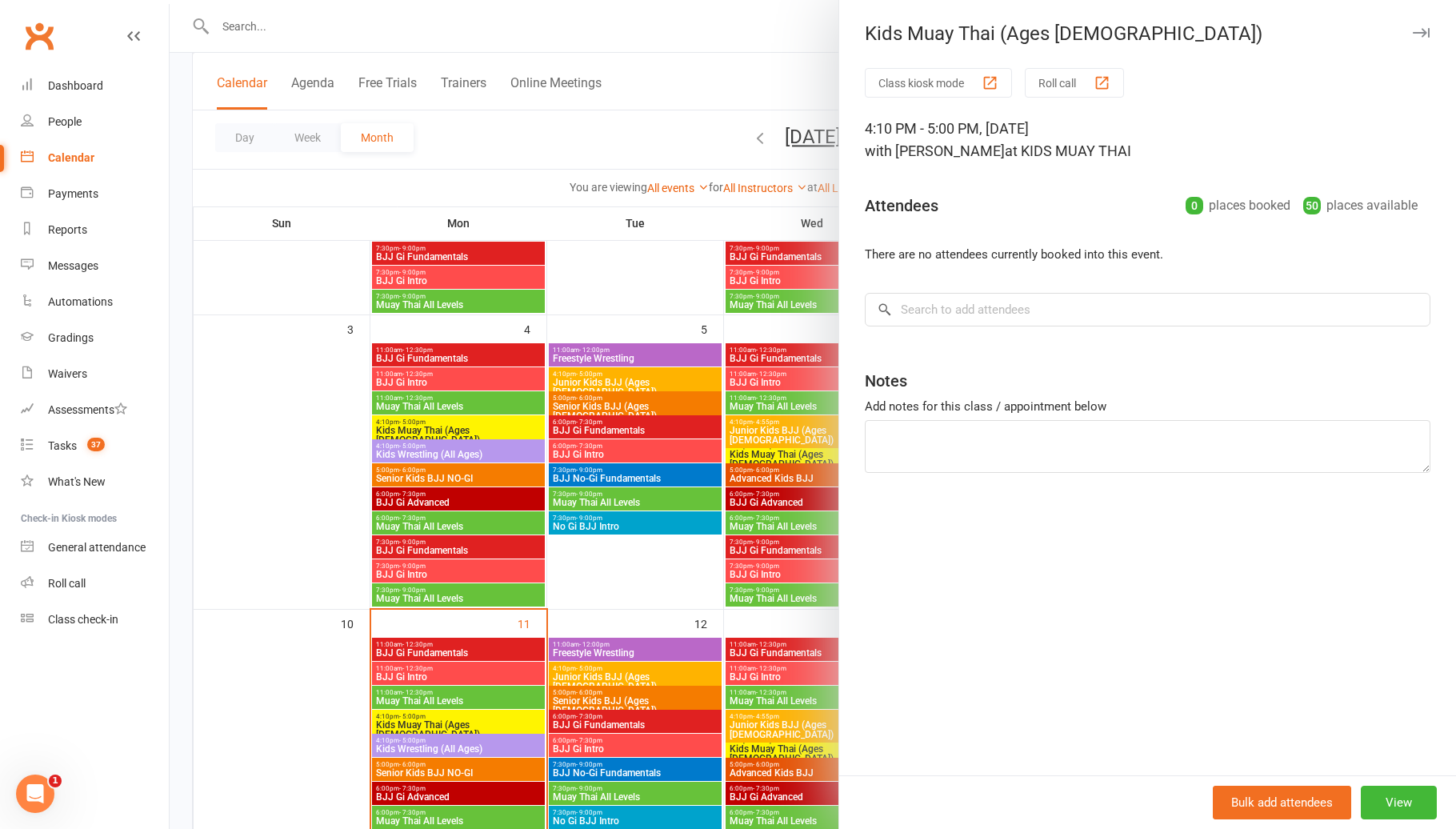
click at [444, 426] on div at bounding box center [812, 414] width 1286 height 829
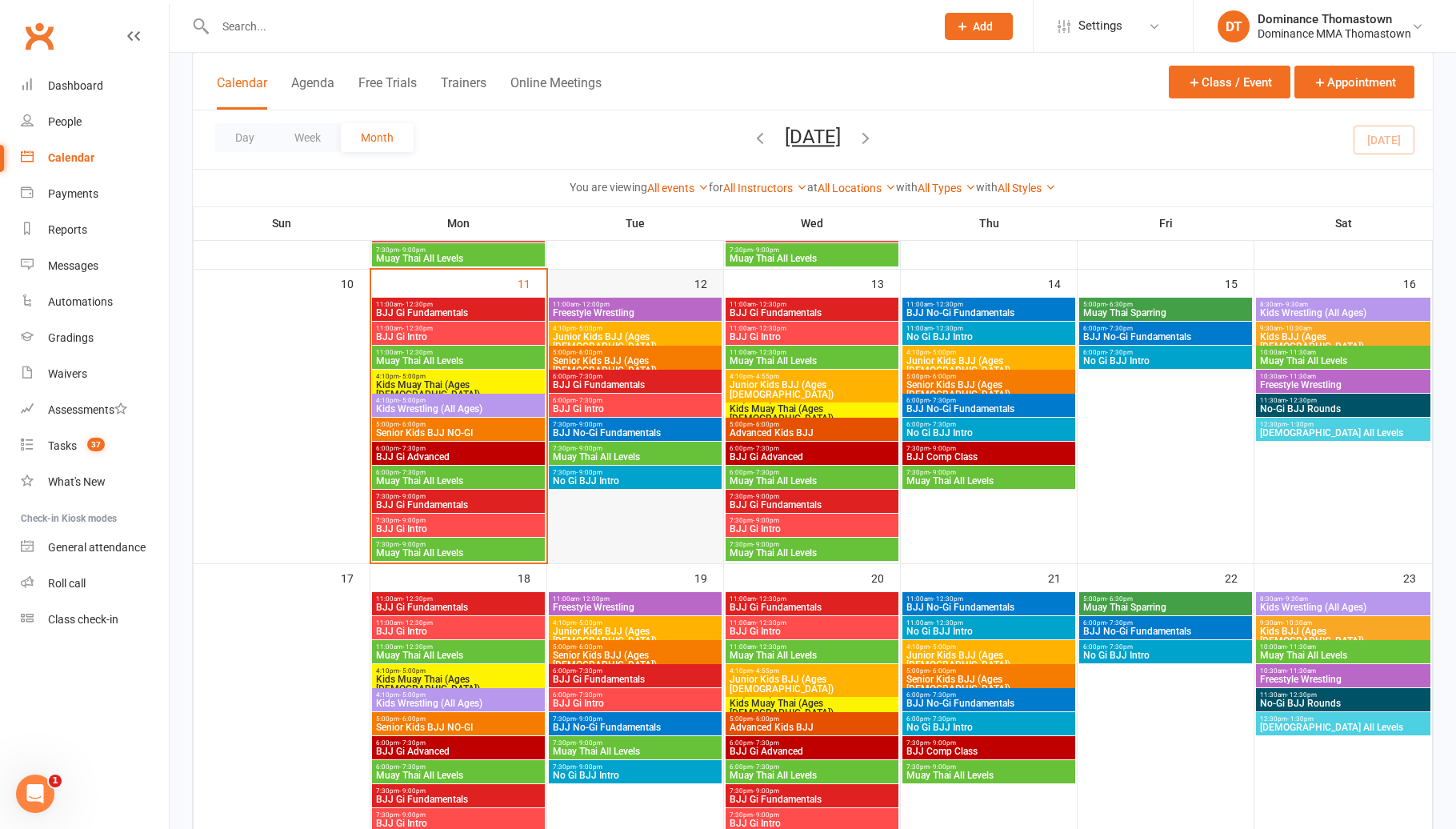
scroll to position [670, 0]
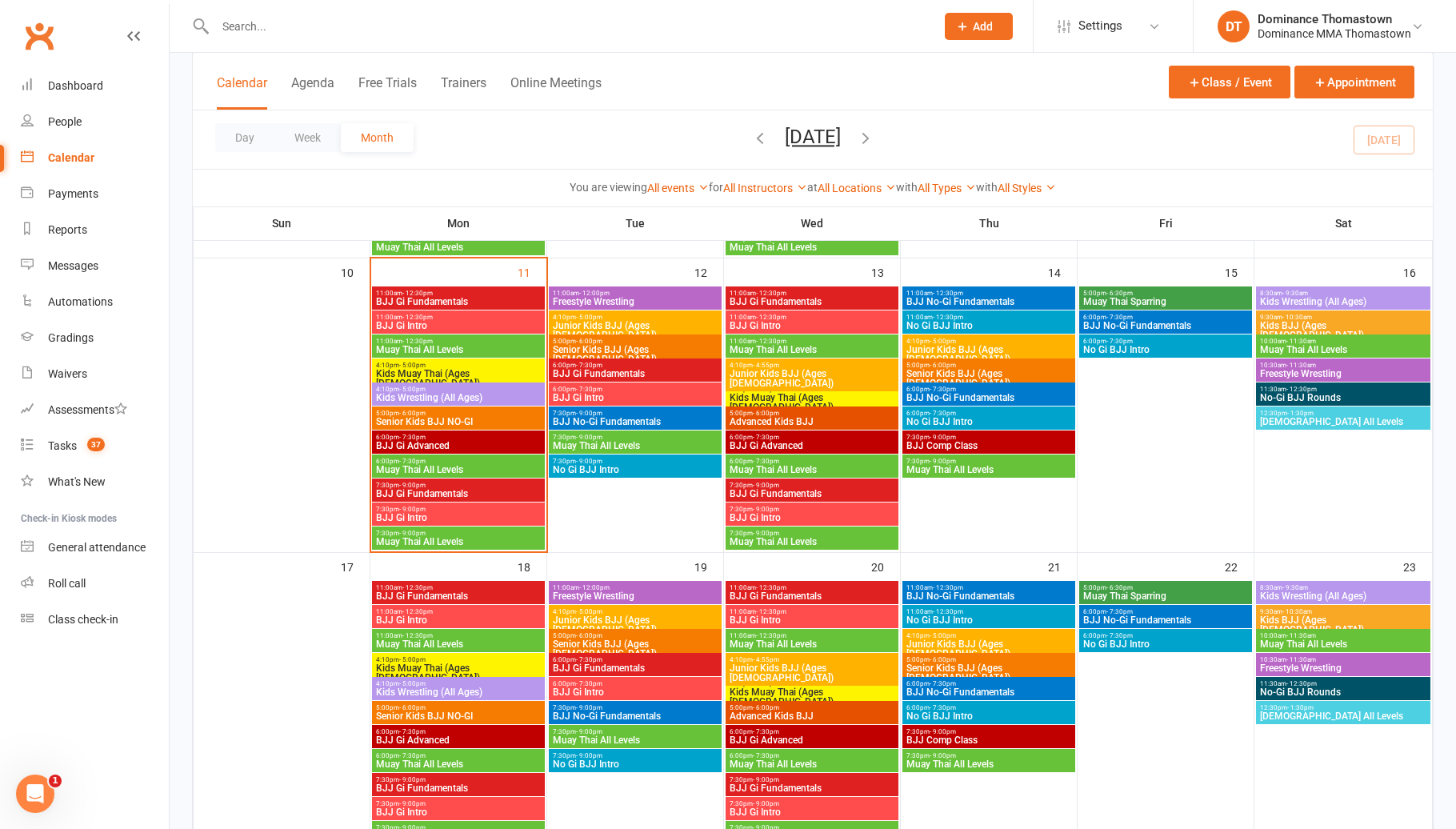
click at [982, 586] on span "11:00am - 12:30pm" at bounding box center [988, 587] width 167 height 7
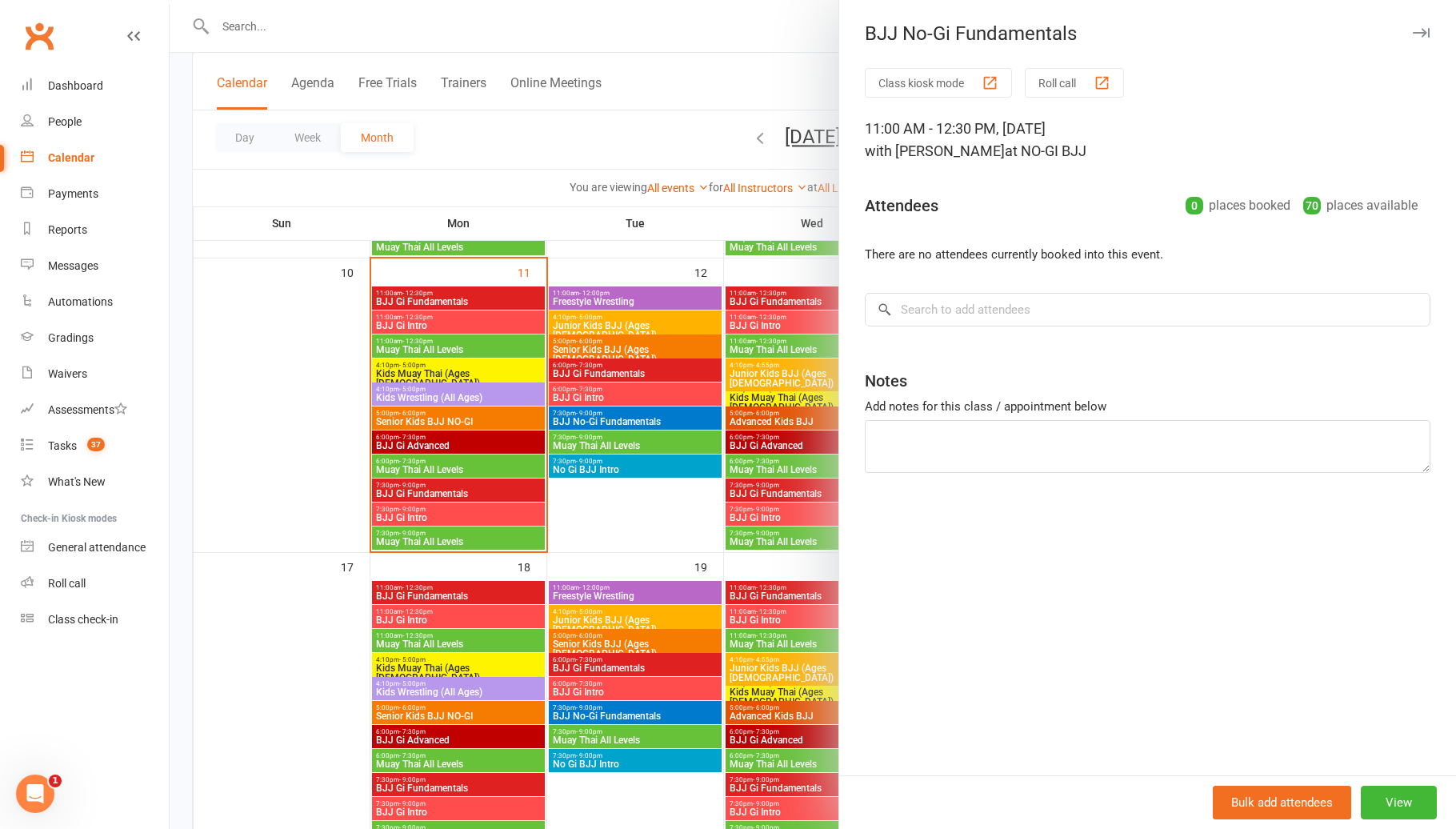
drag, startPoint x: 750, startPoint y: 548, endPoint x: 774, endPoint y: 541, distance: 25.0
click at [750, 548] on div at bounding box center [812, 414] width 1286 height 829
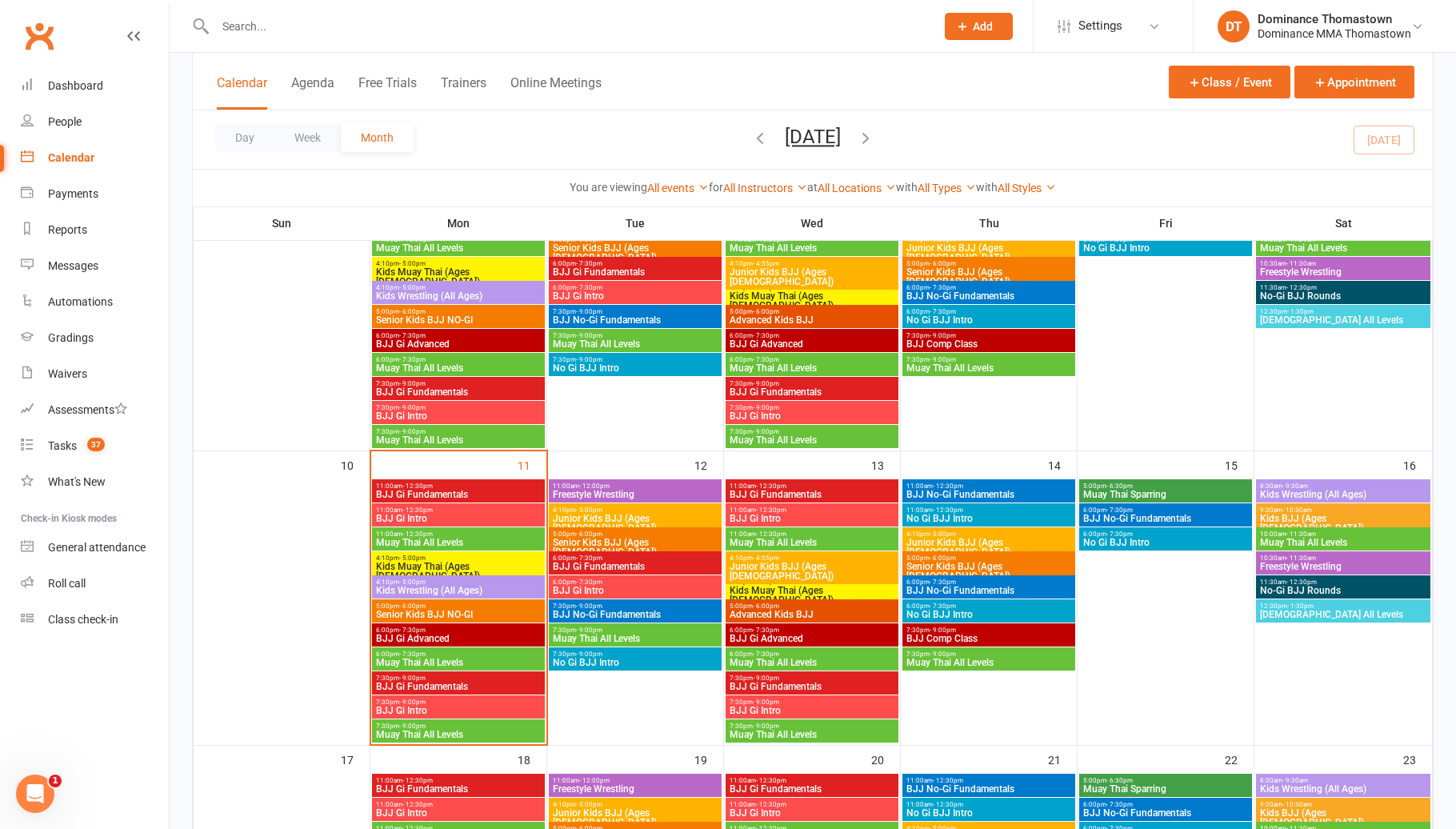
scroll to position [373, 0]
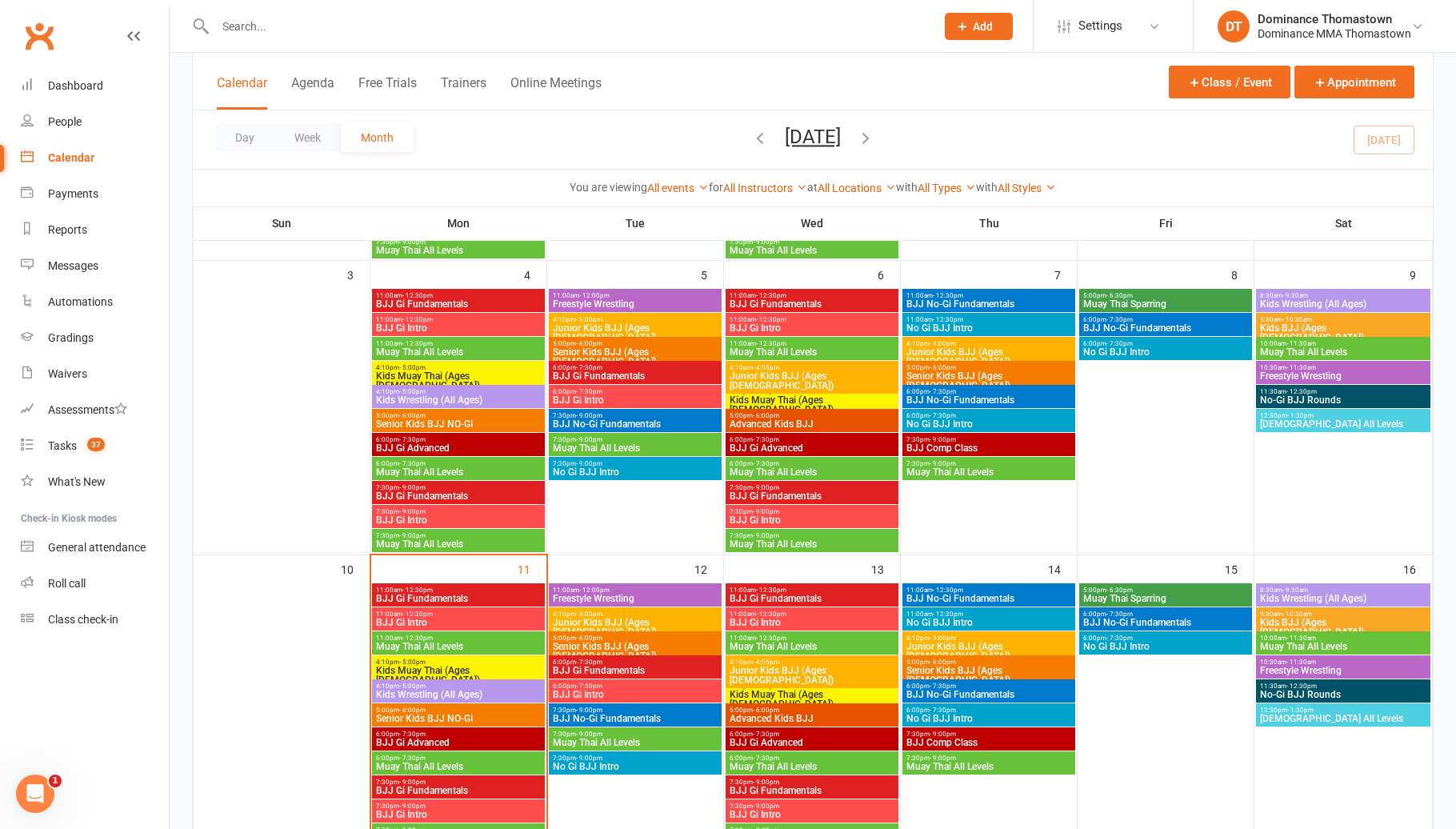
click at [936, 294] on span "- 12:30pm" at bounding box center [947, 296] width 30 height 7
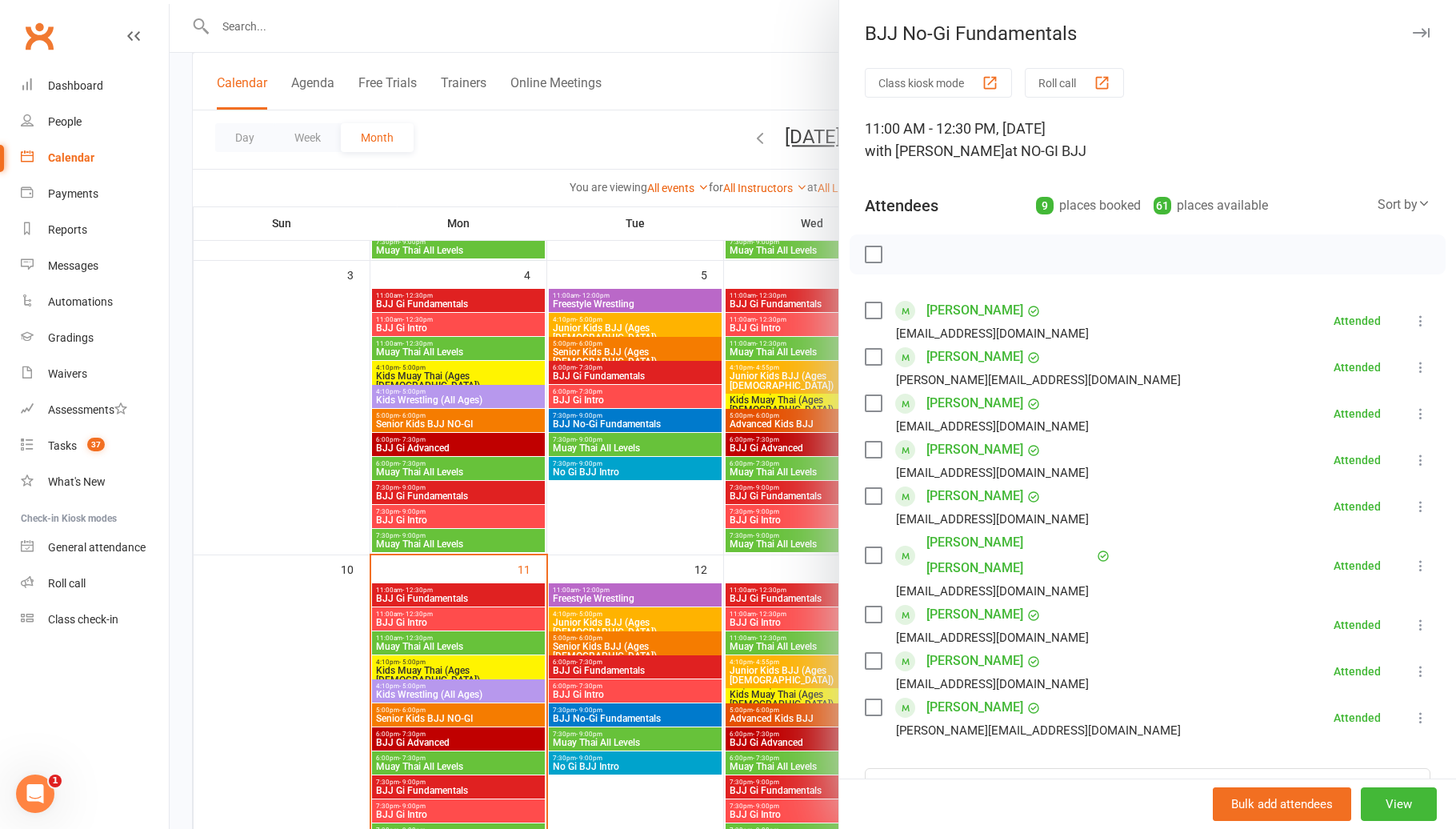
click at [602, 558] on div at bounding box center [812, 414] width 1286 height 829
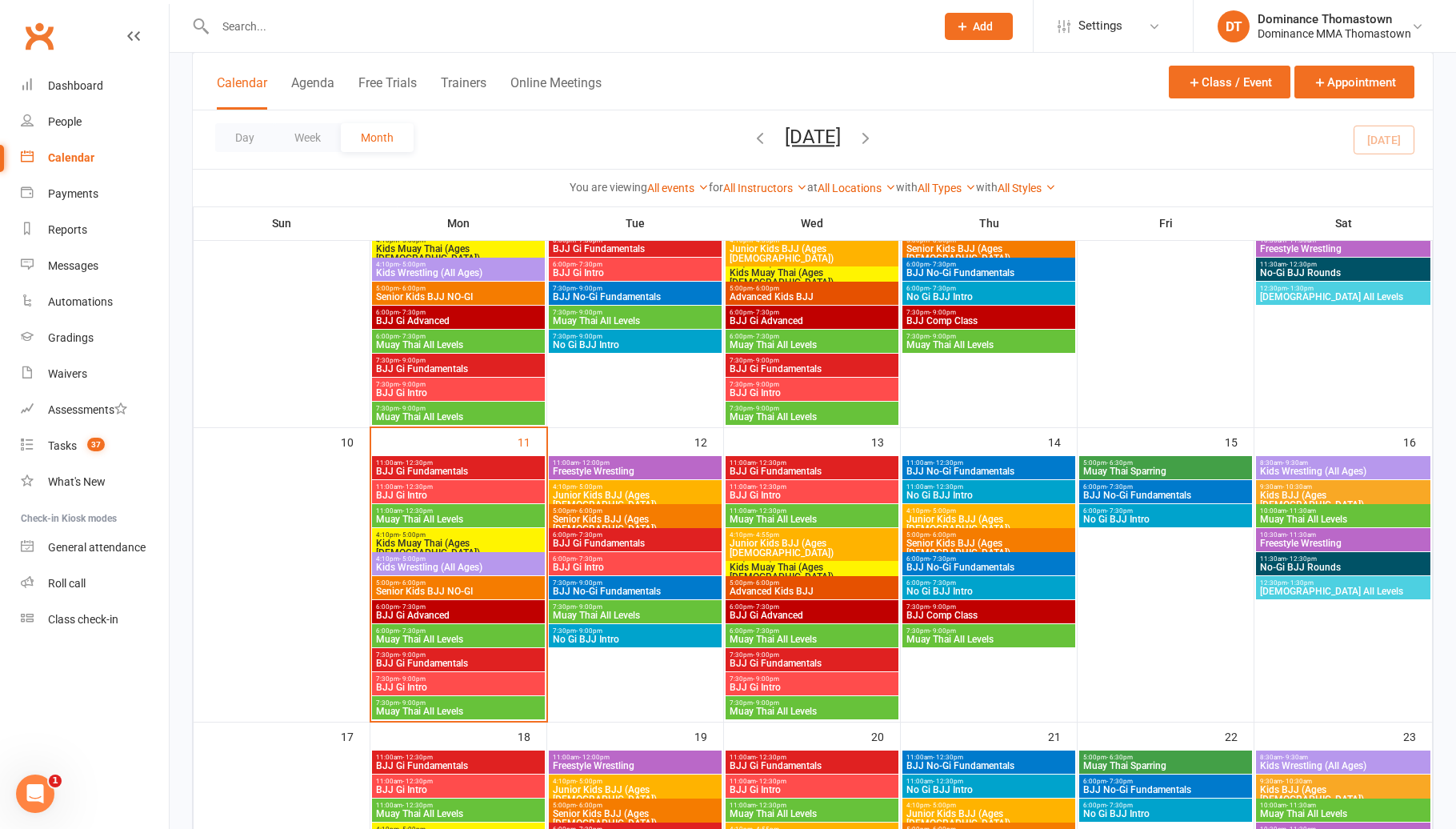
scroll to position [508, 0]
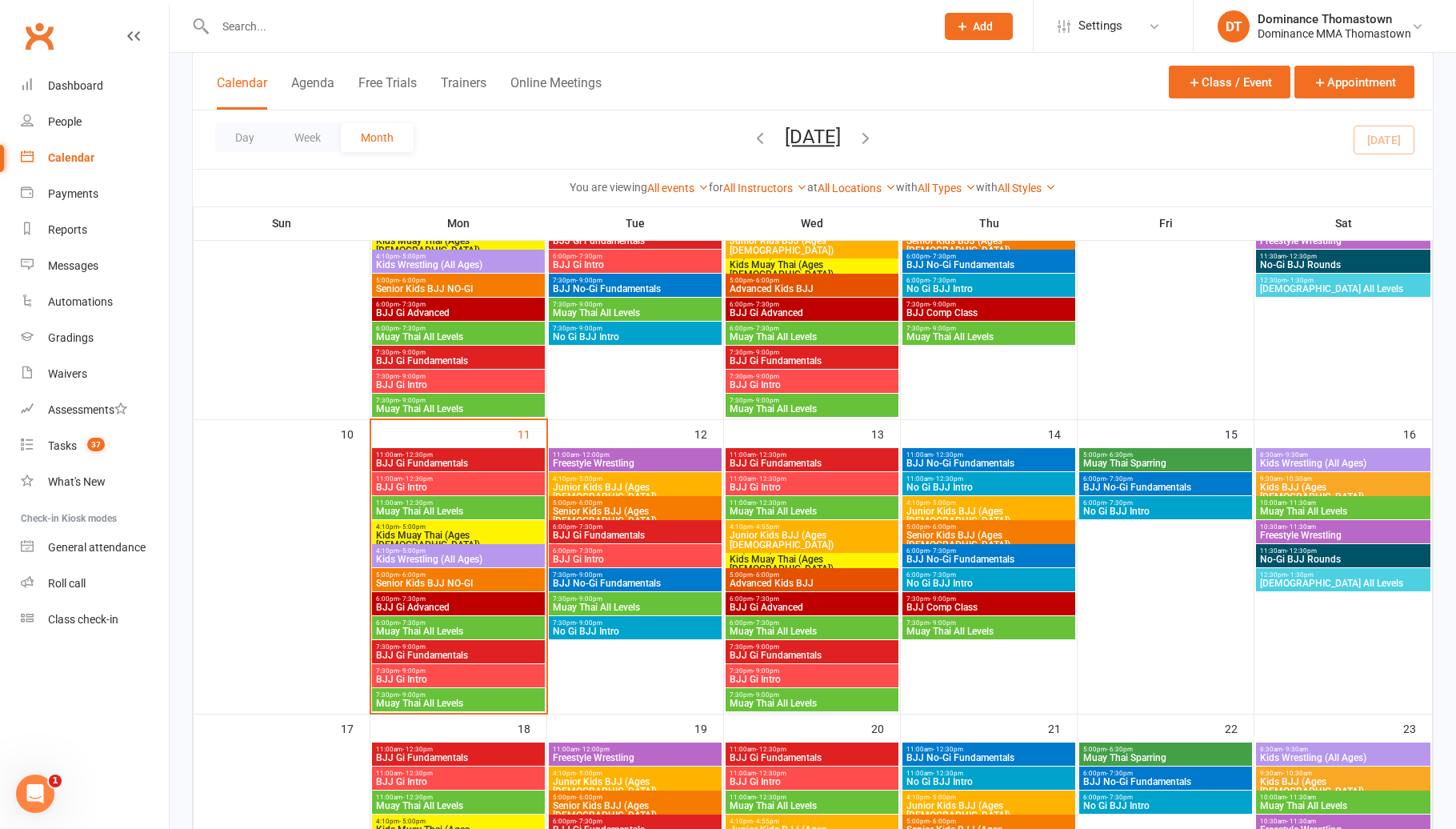
click at [484, 382] on span "BJJ Gi Intro" at bounding box center [458, 384] width 167 height 9
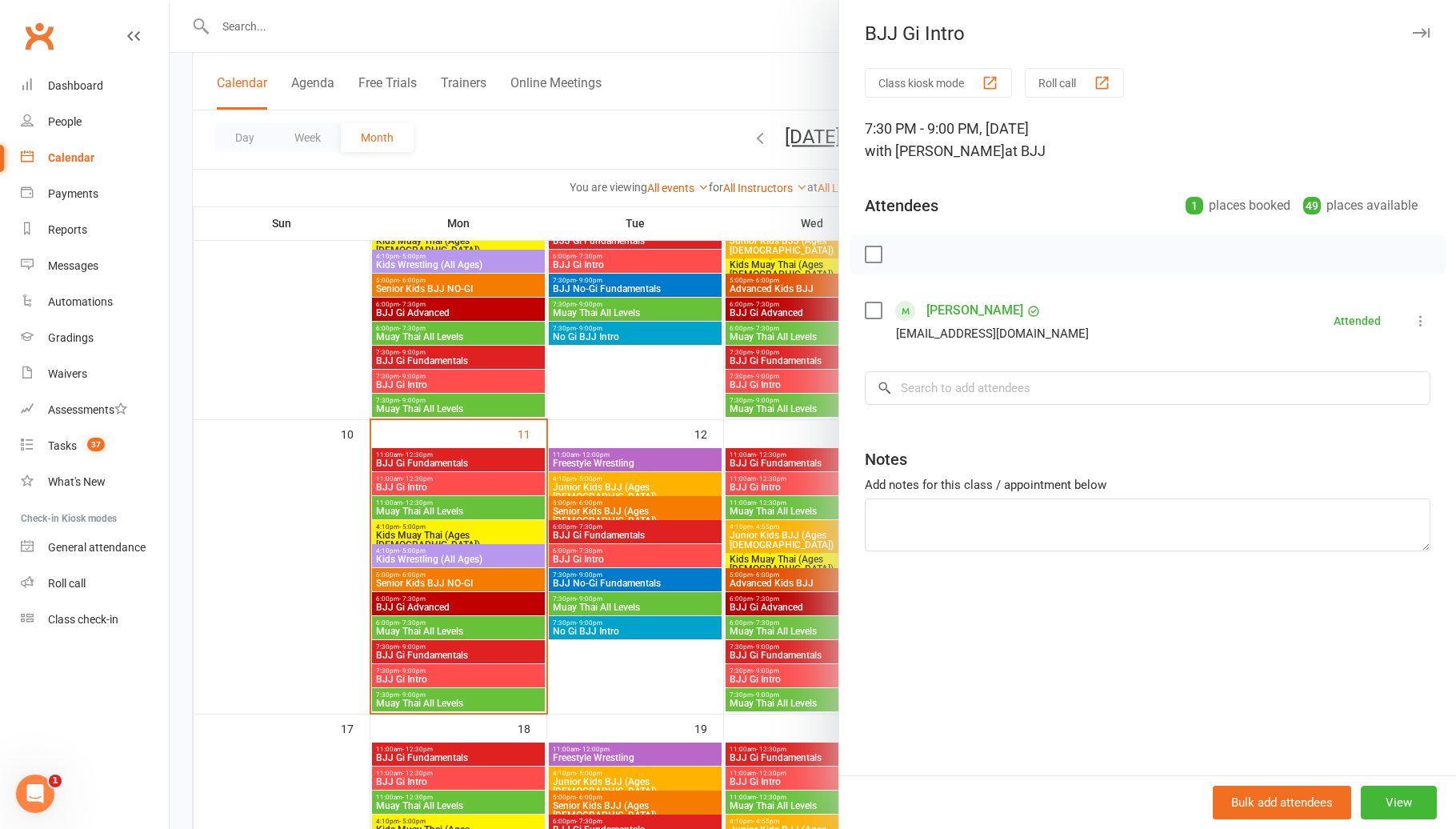
drag, startPoint x: 472, startPoint y: 446, endPoint x: 471, endPoint y: 466, distance: 20.0
click at [473, 445] on div at bounding box center [812, 414] width 1286 height 829
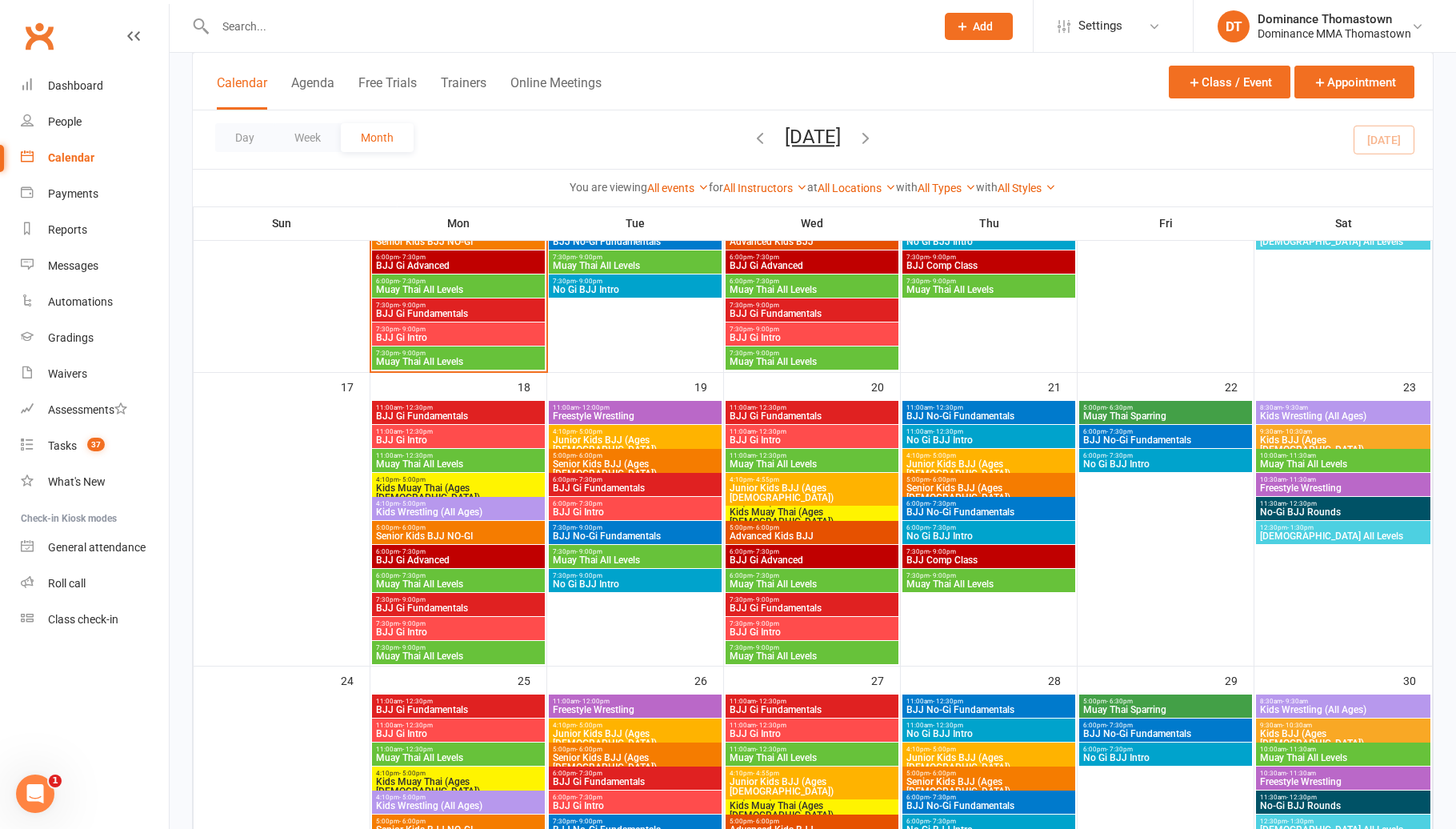
scroll to position [851, 0]
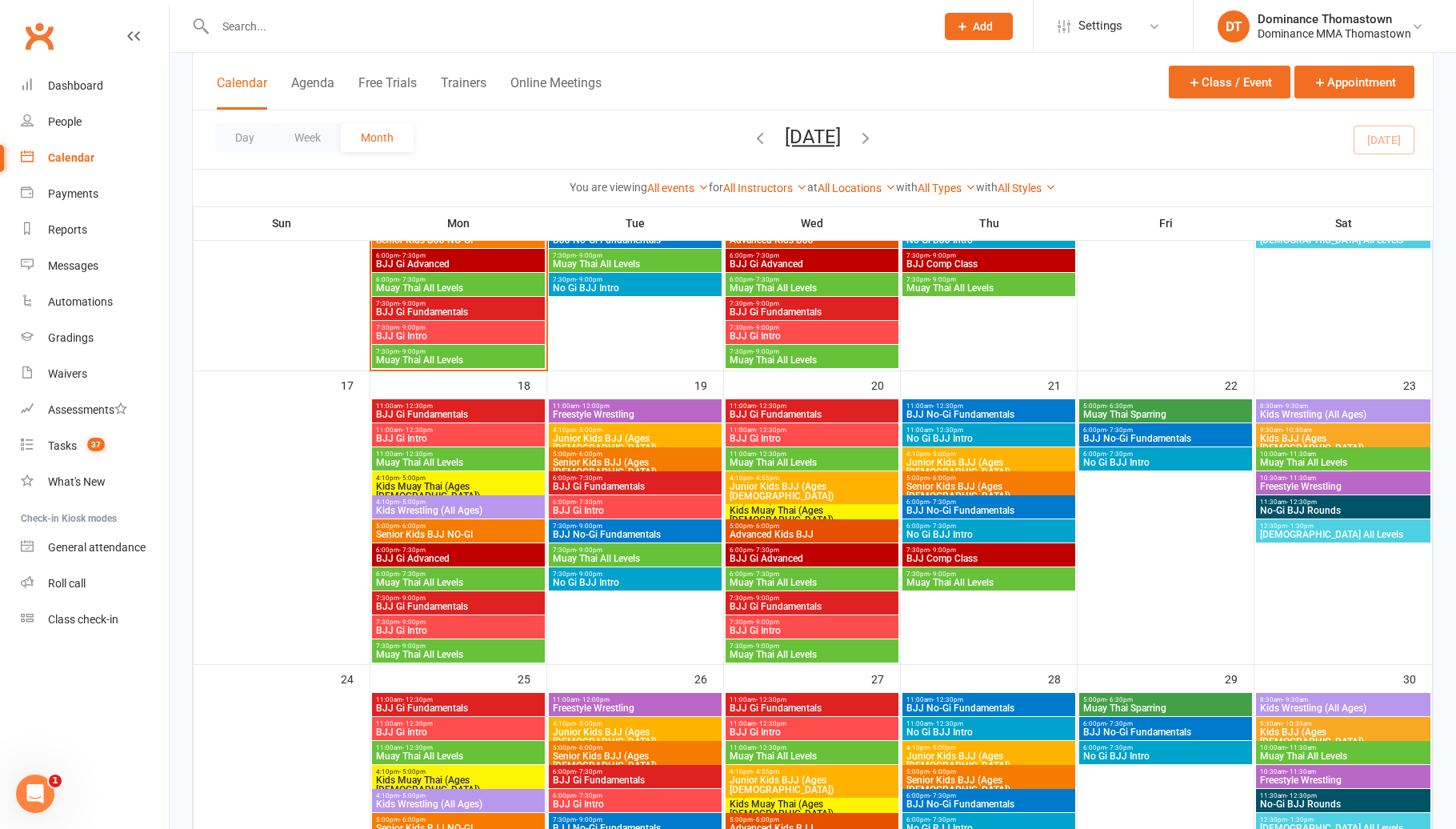
click at [444, 414] on span "BJJ Gi Fundamentals" at bounding box center [458, 414] width 167 height 9
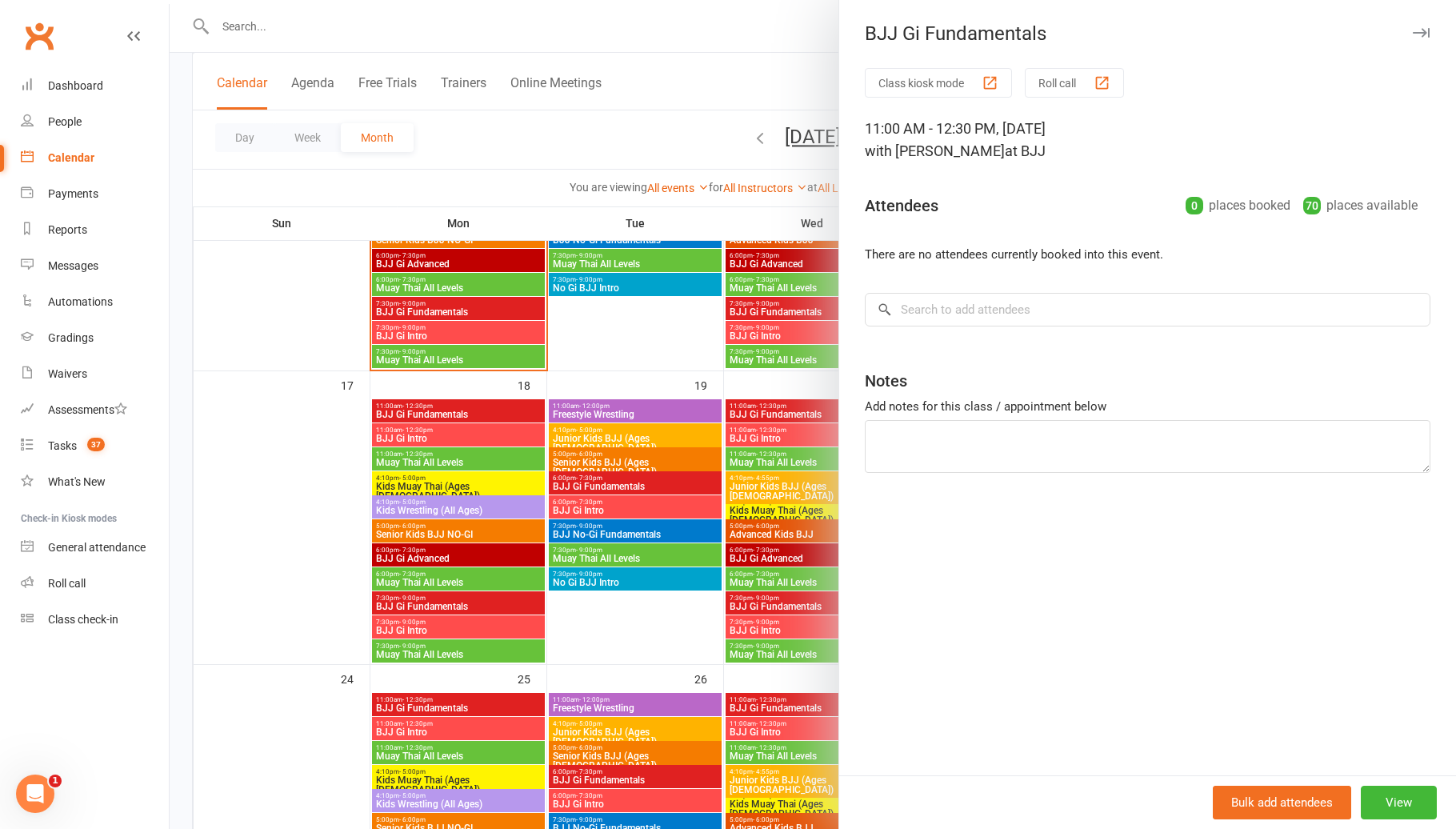
click at [442, 415] on div at bounding box center [812, 414] width 1286 height 829
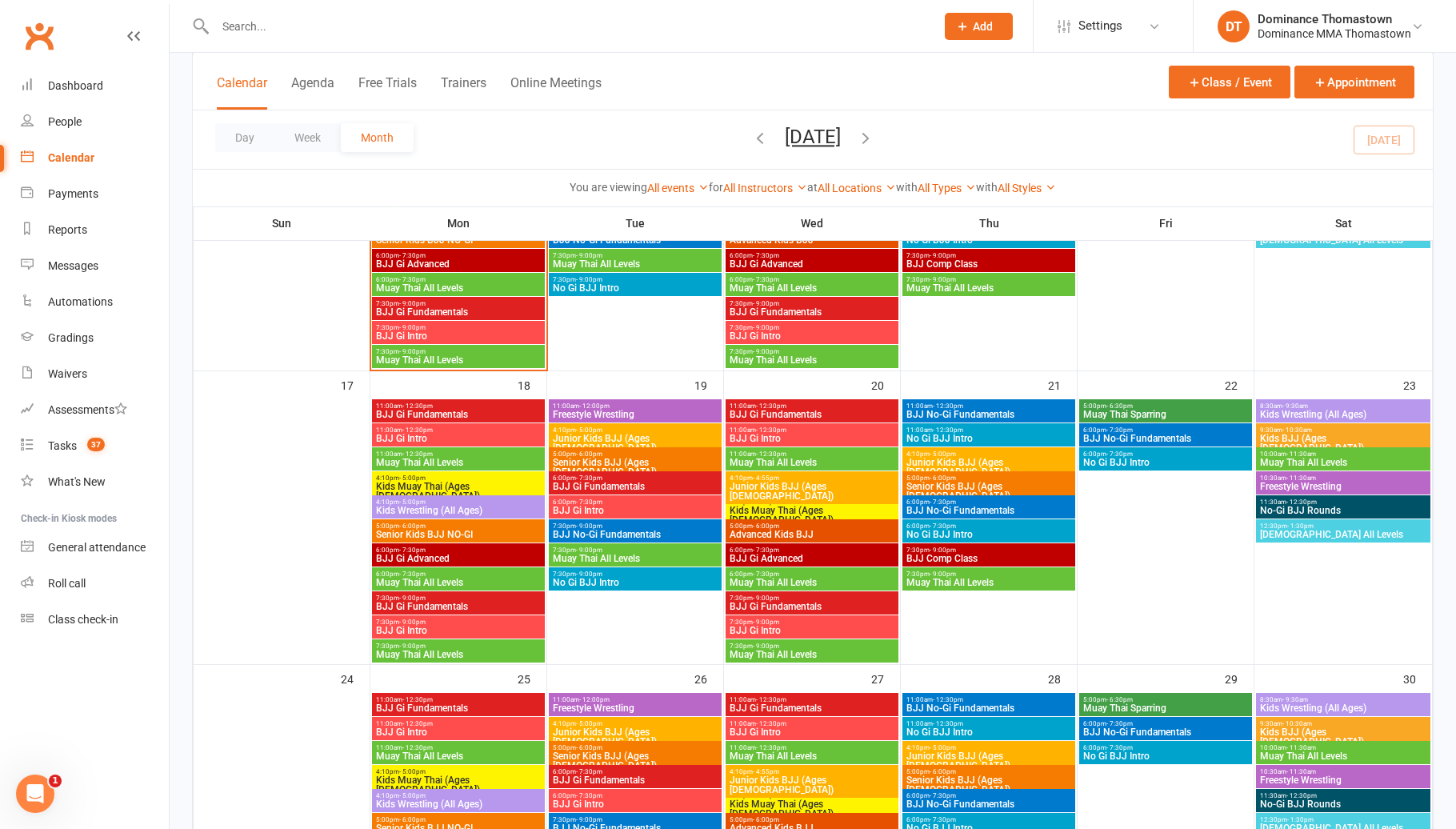
click at [442, 438] on span "BJJ Gi Intro" at bounding box center [458, 438] width 167 height 9
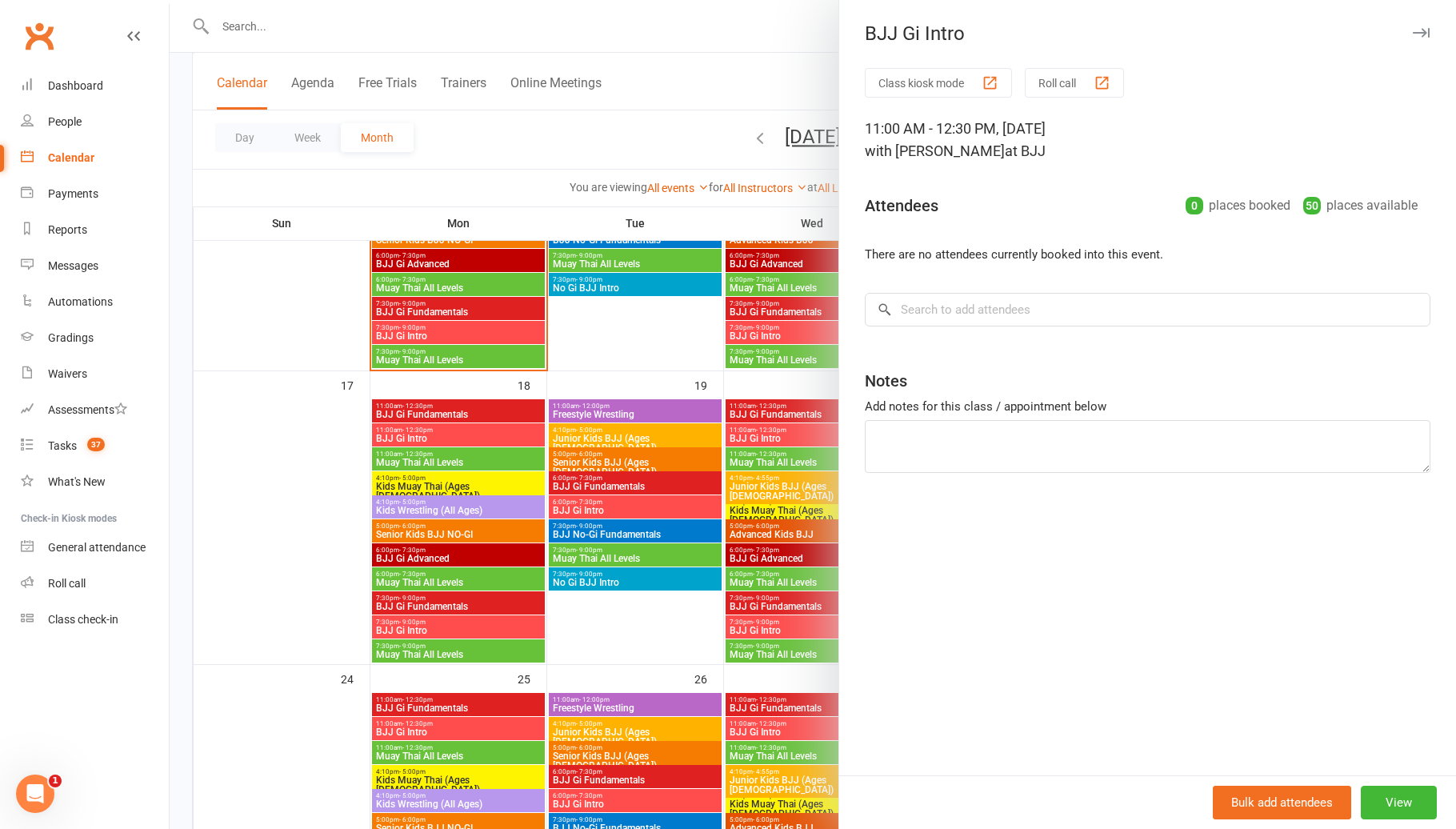
click at [442, 438] on div at bounding box center [812, 414] width 1286 height 829
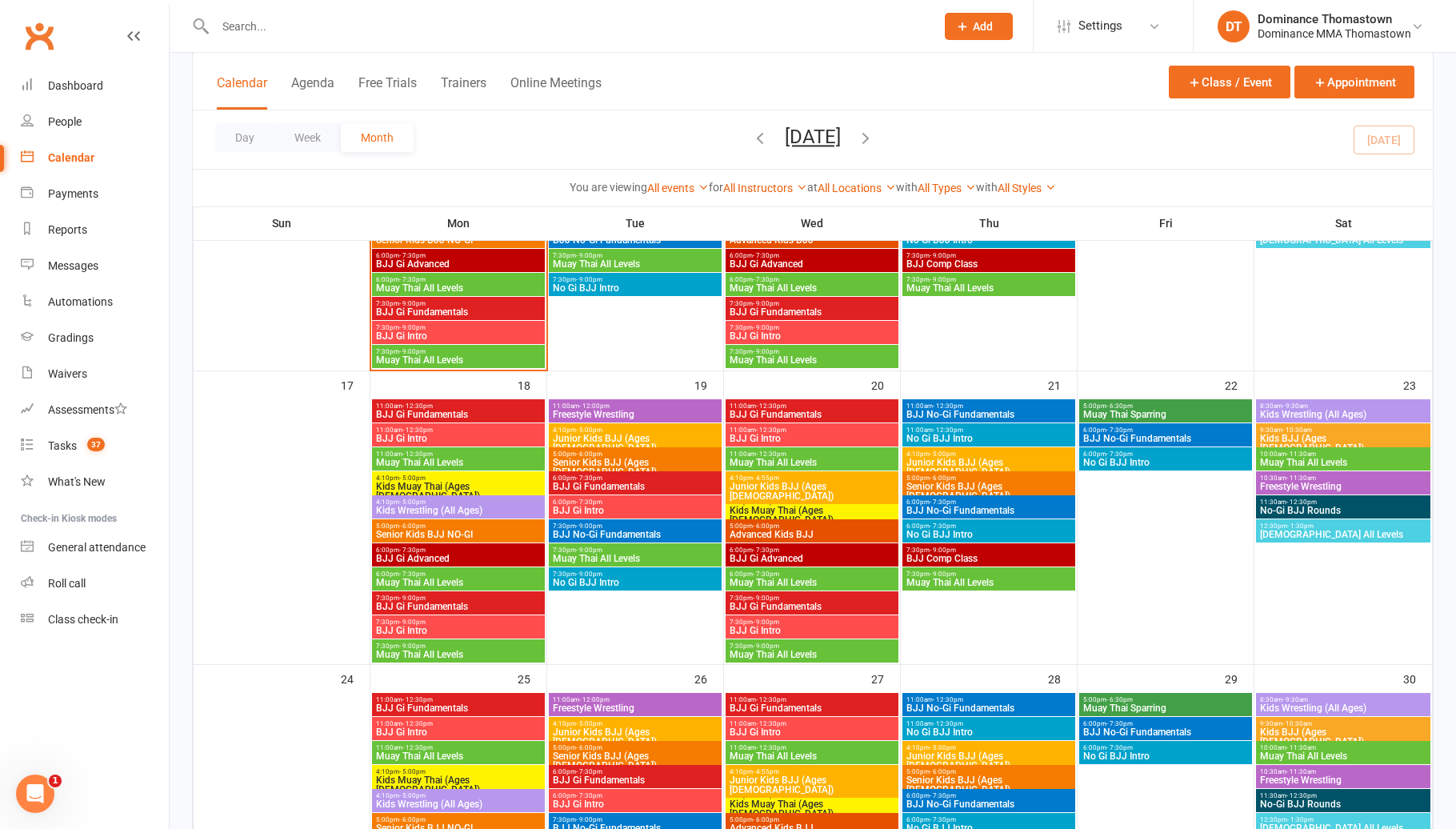
click at [440, 457] on span "Muay Thai All Levels" at bounding box center [458, 462] width 167 height 9
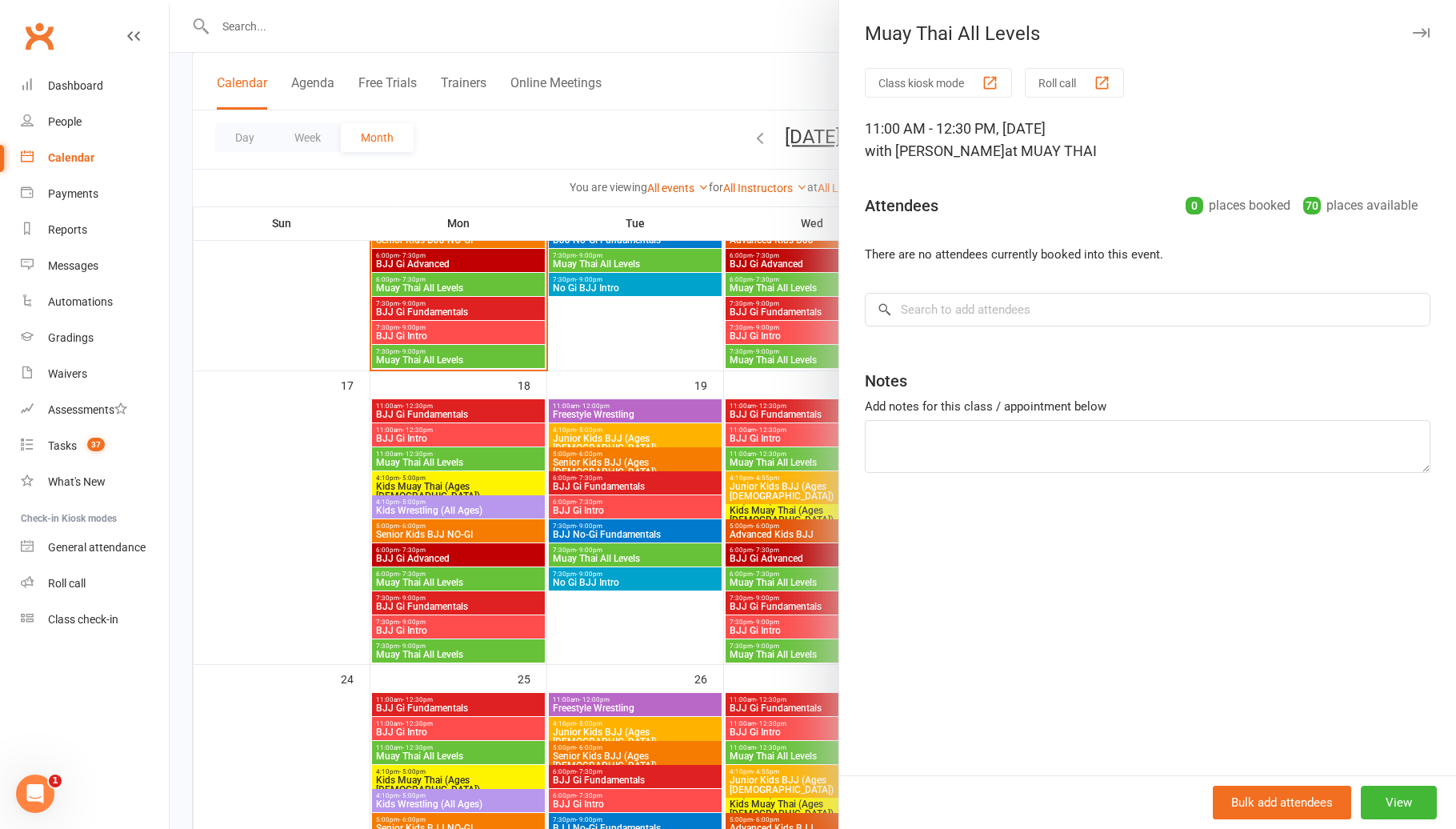
click at [438, 456] on div at bounding box center [812, 414] width 1286 height 829
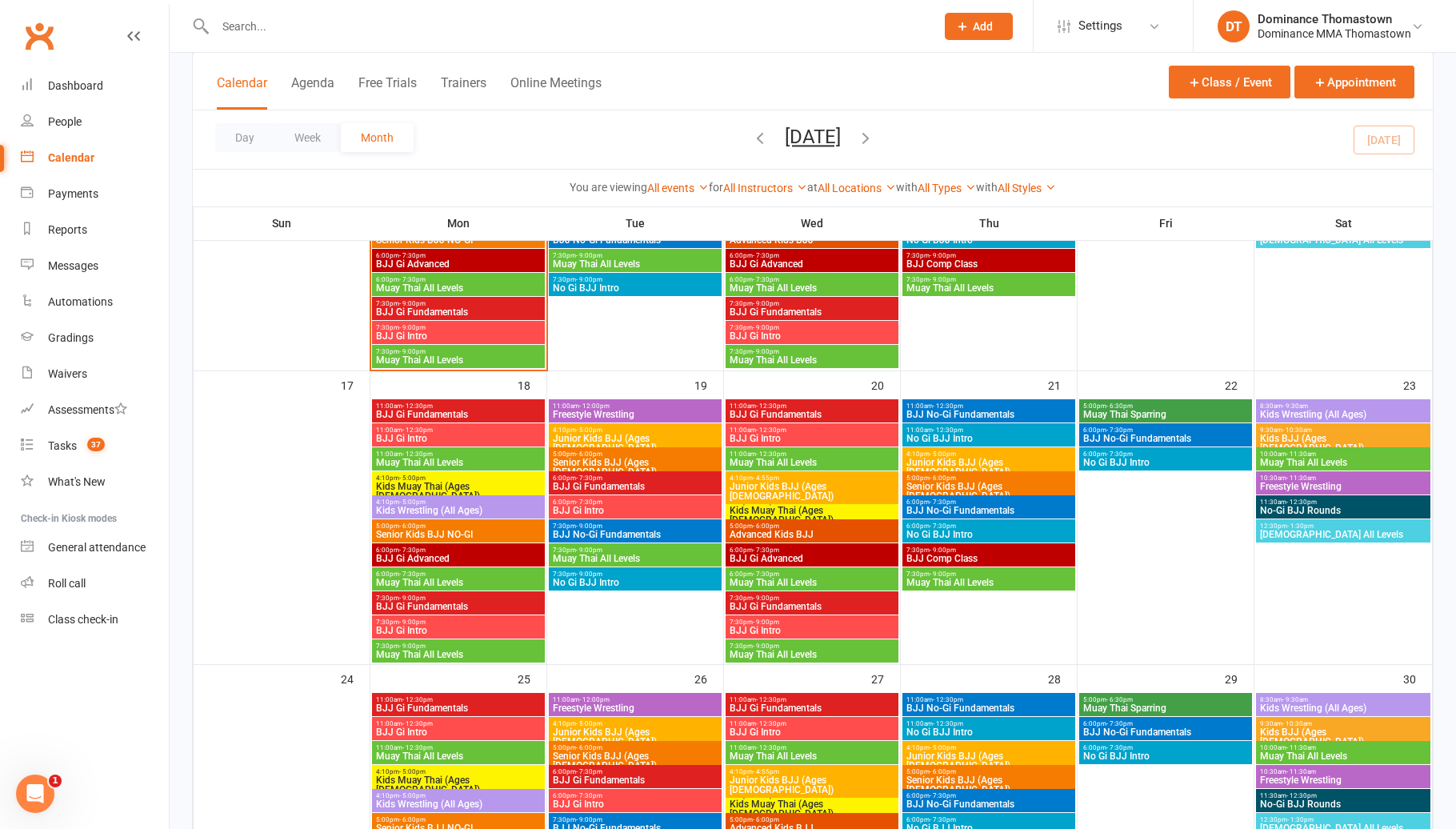
click at [431, 482] on span "Kids Muay Thai (Ages [DEMOGRAPHIC_DATA])" at bounding box center [458, 491] width 167 height 19
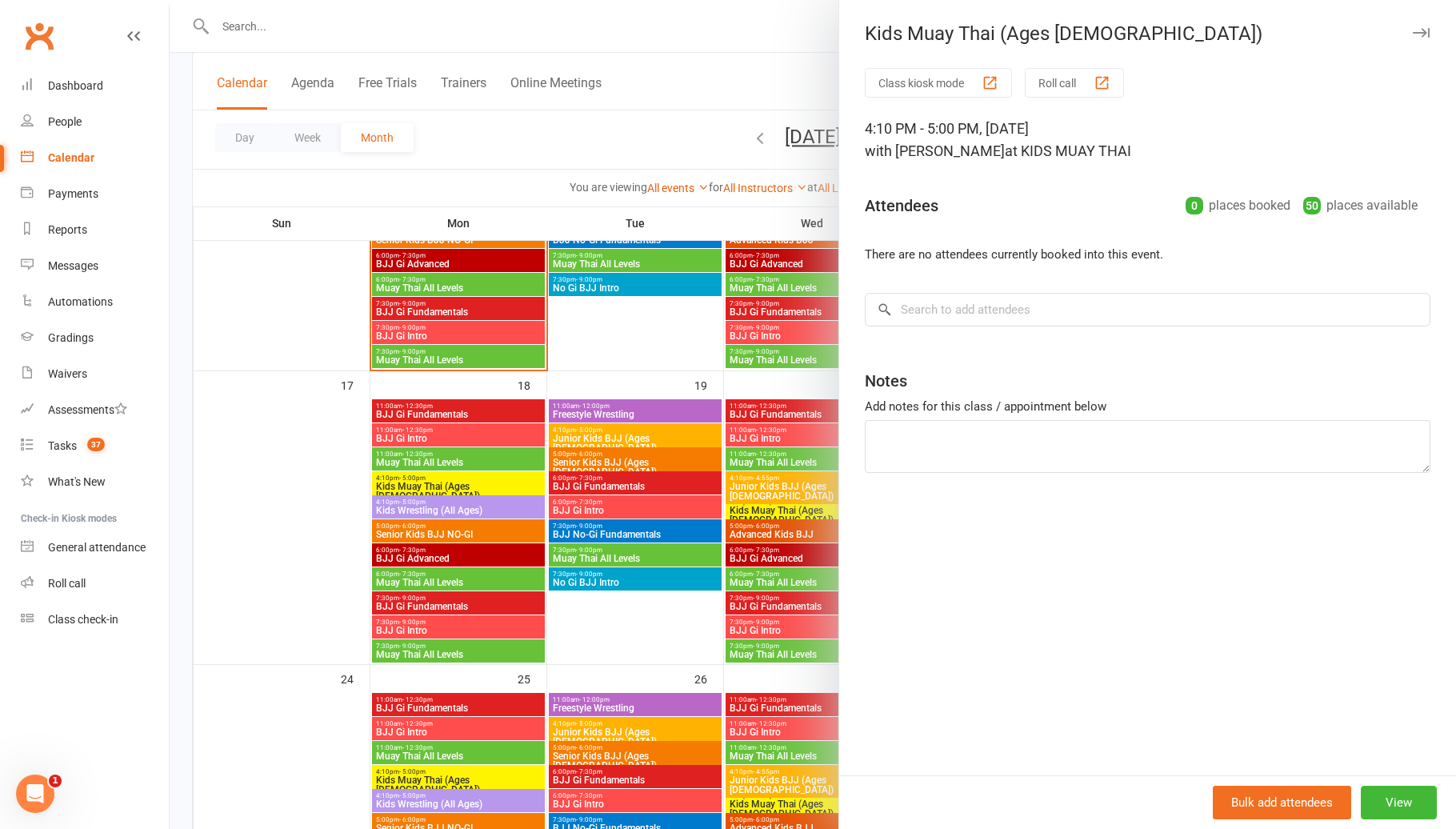
click at [430, 480] on div at bounding box center [812, 414] width 1286 height 829
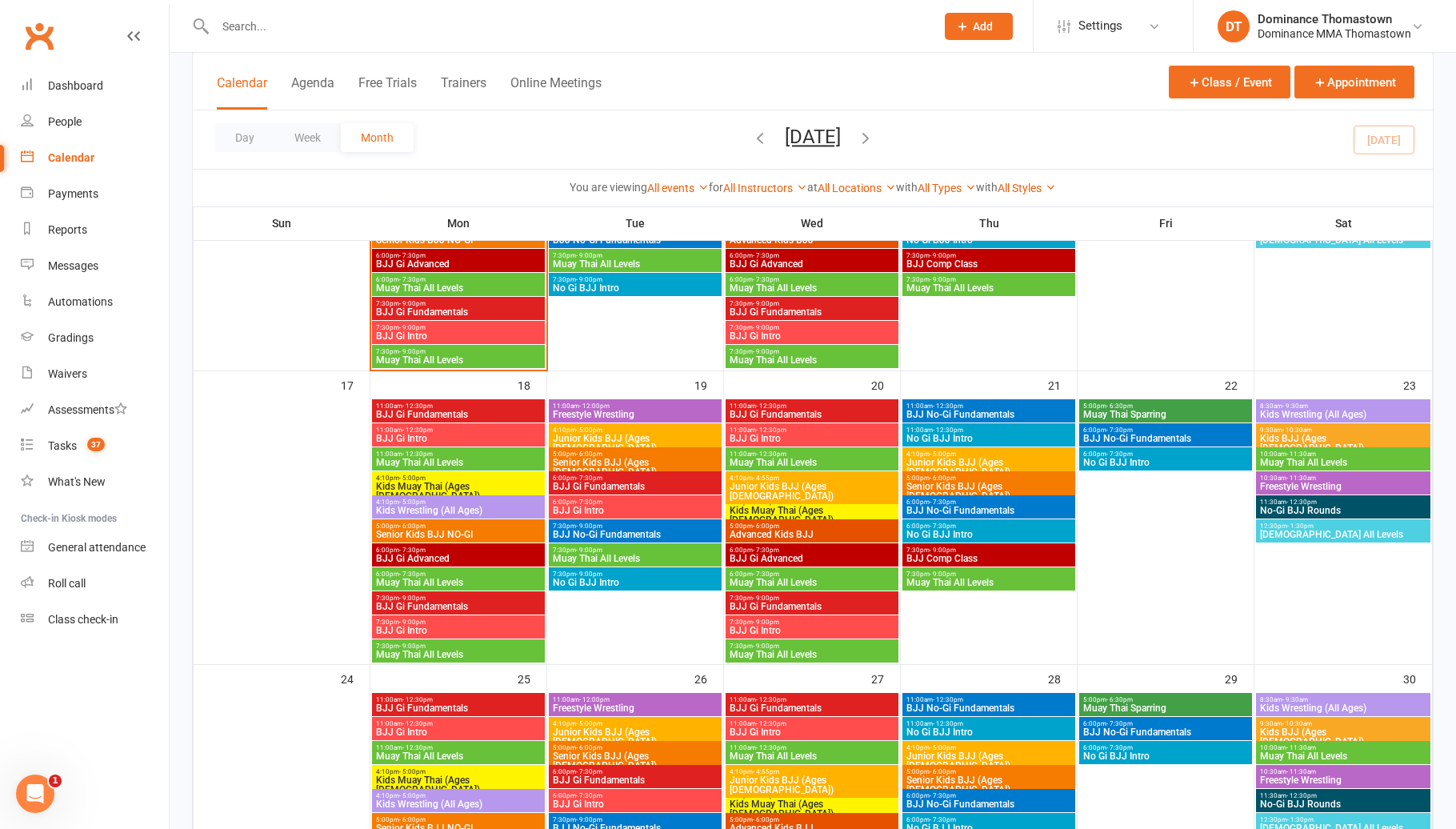
click at [425, 506] on span "Kids Wrestling (All Ages)" at bounding box center [458, 510] width 167 height 9
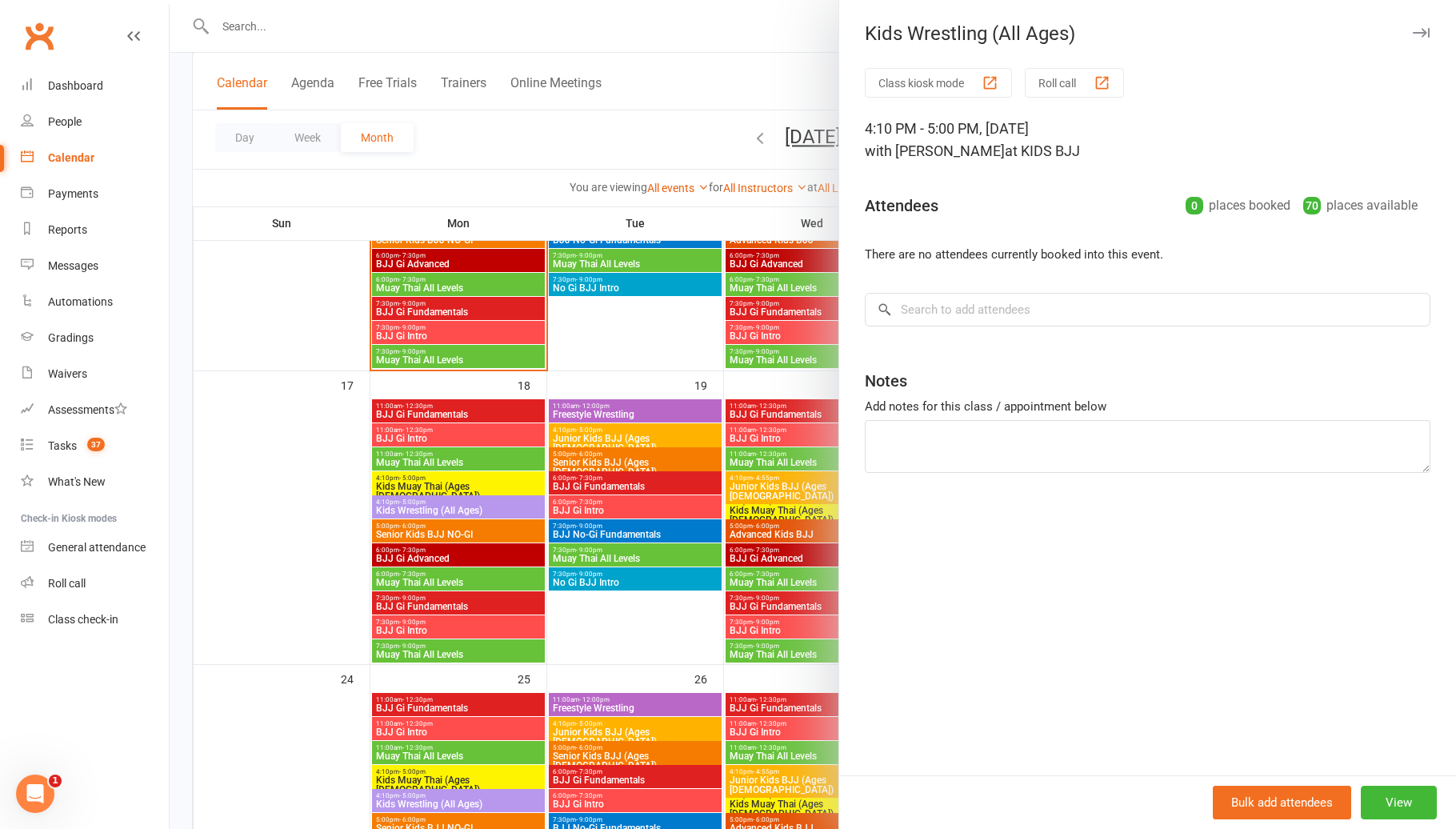
click at [425, 505] on div at bounding box center [812, 414] width 1286 height 829
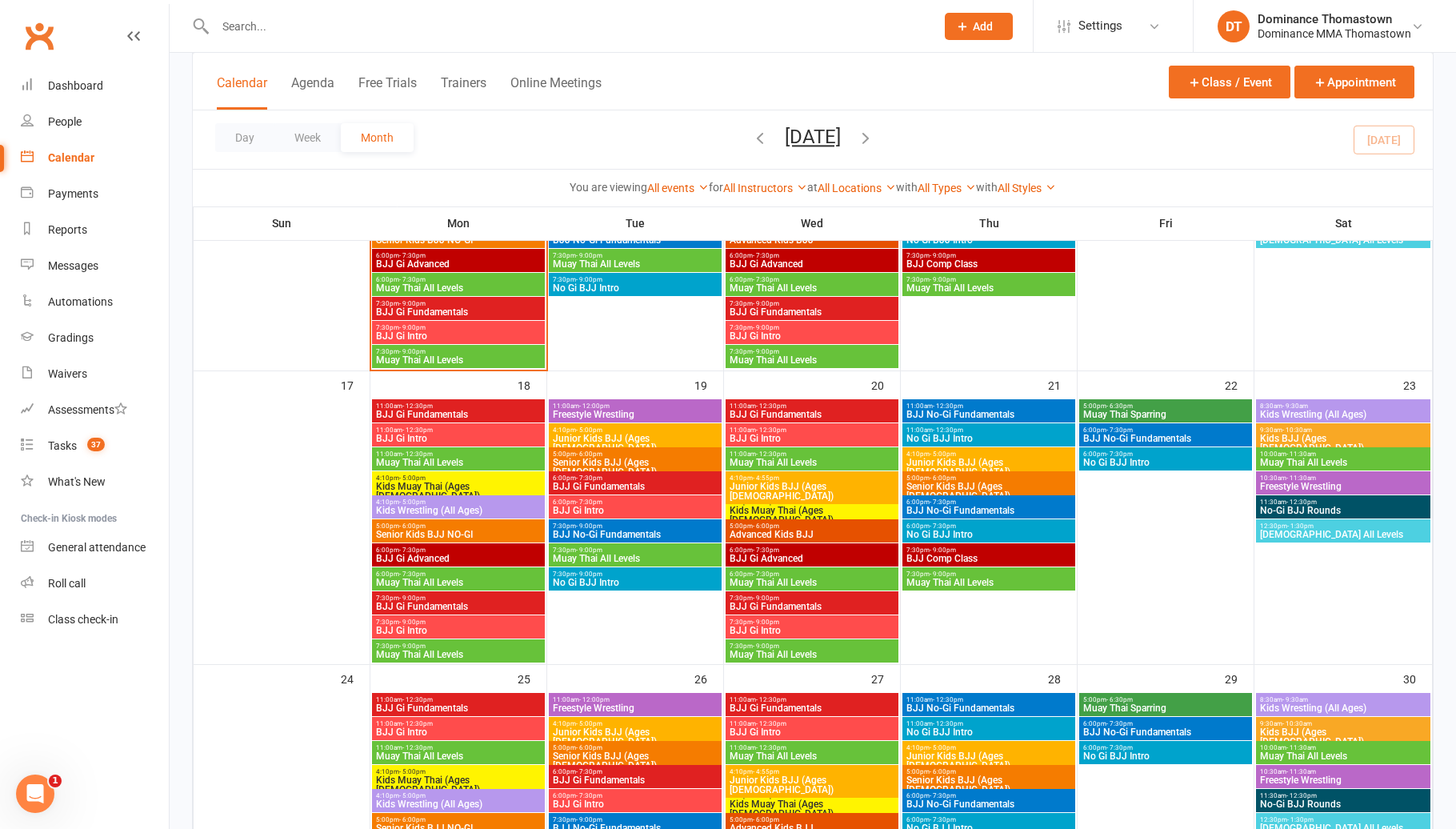
click at [425, 530] on span "Senior Kids BJJ NO-GI" at bounding box center [458, 534] width 167 height 9
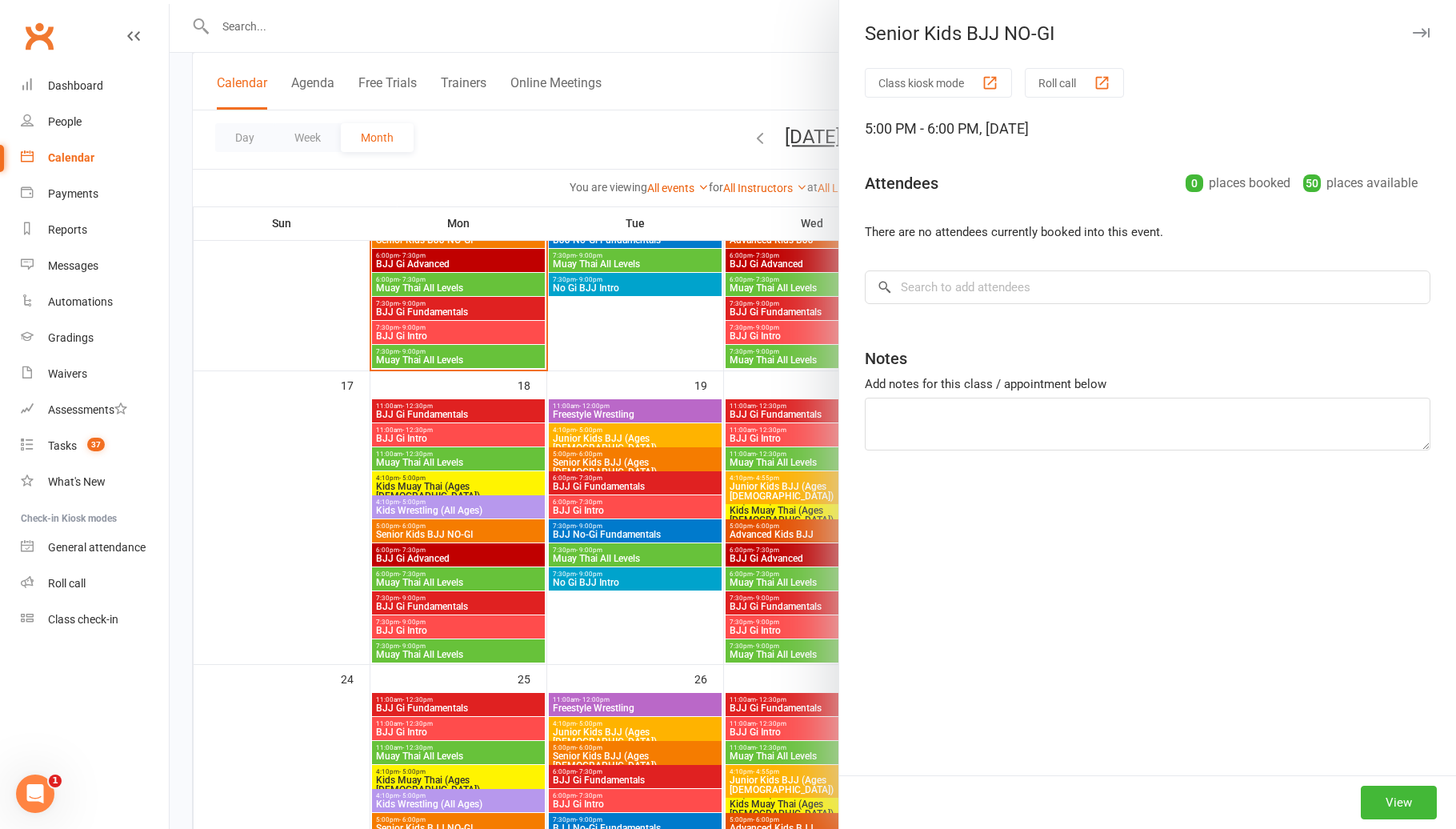
click at [425, 529] on div at bounding box center [812, 414] width 1286 height 829
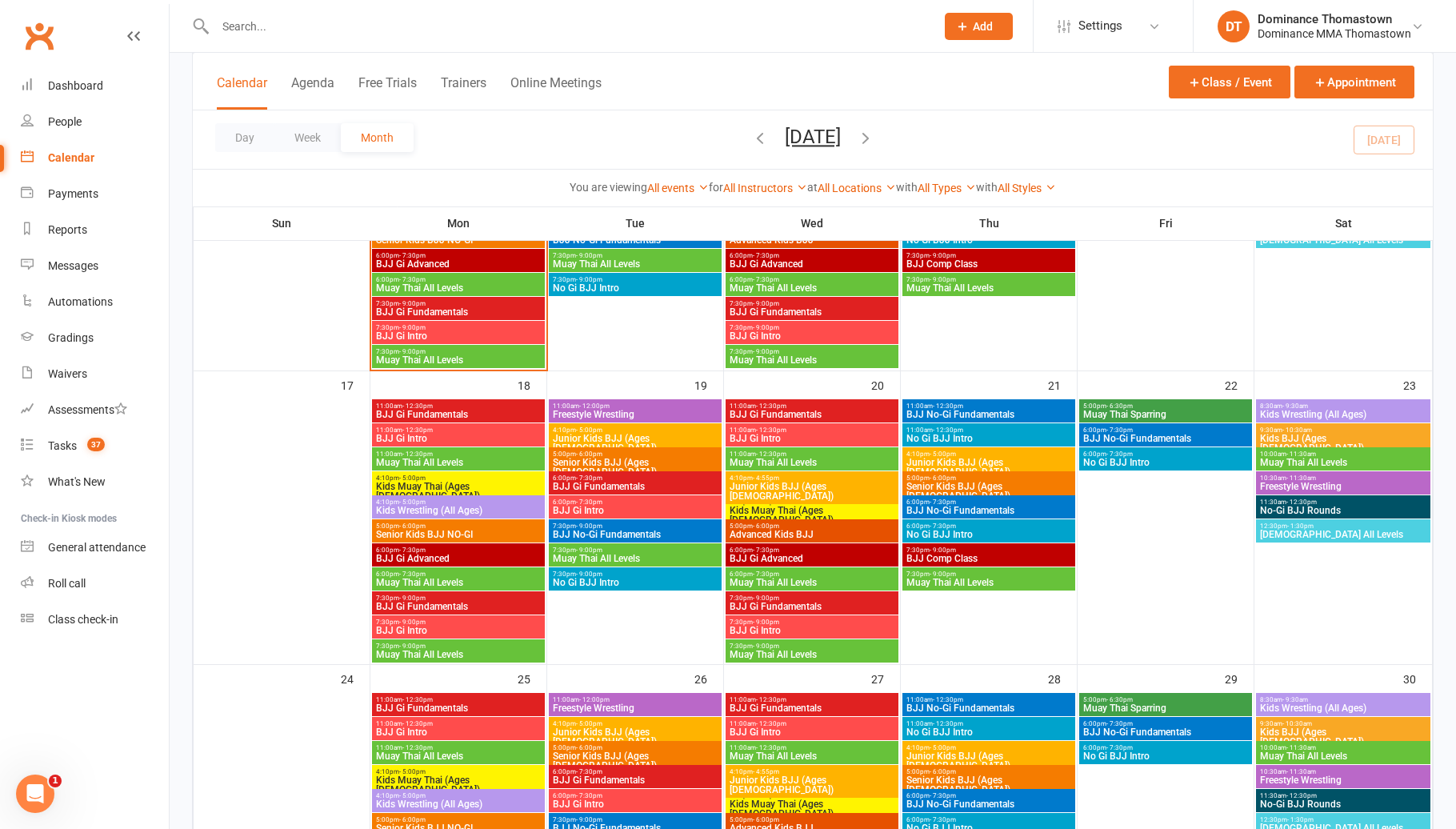
click at [429, 531] on span "Senior Kids BJJ NO-GI" at bounding box center [458, 534] width 167 height 9
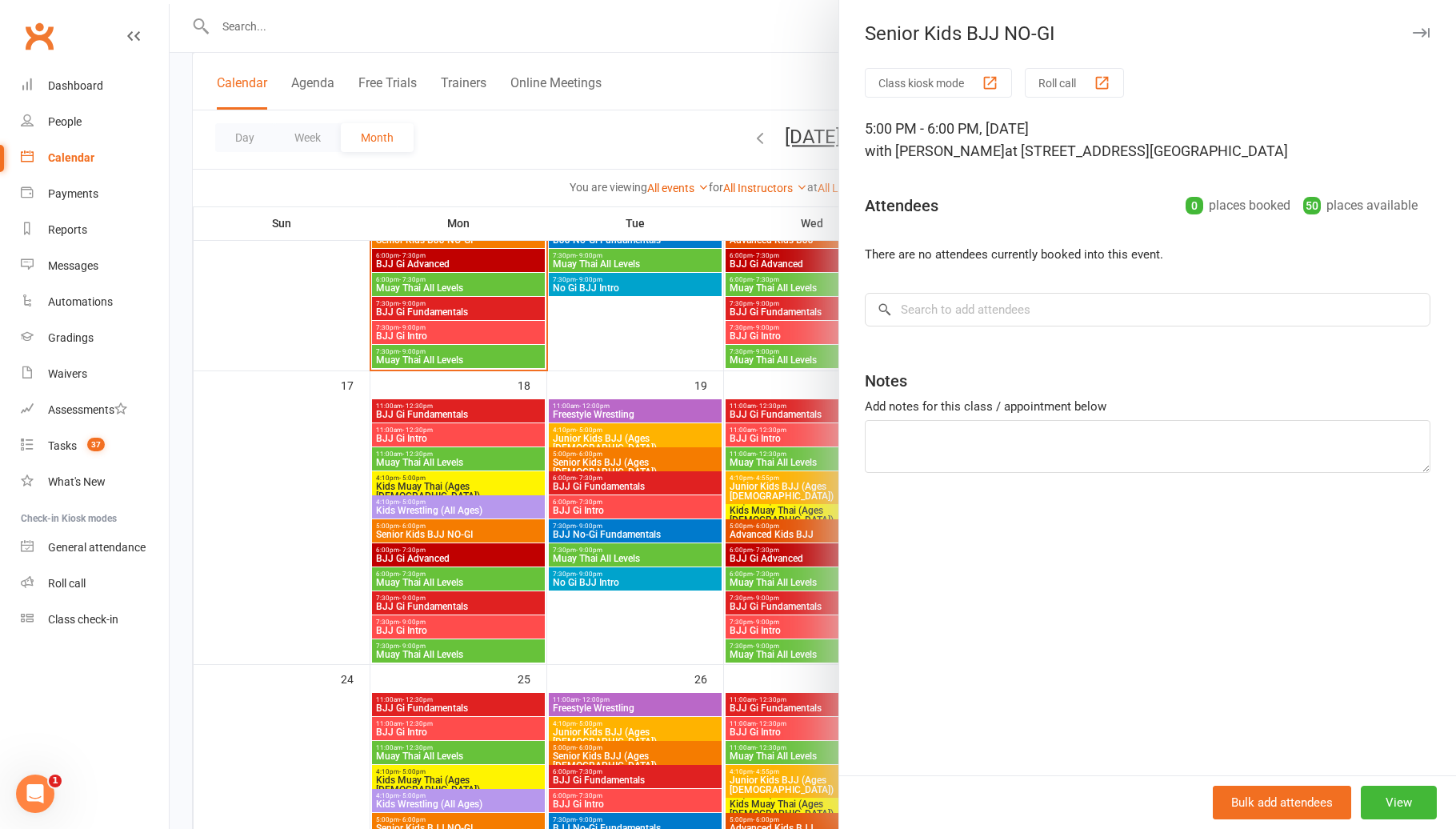
drag, startPoint x: 428, startPoint y: 531, endPoint x: 428, endPoint y: 539, distance: 8.0
click at [428, 531] on div at bounding box center [812, 414] width 1286 height 829
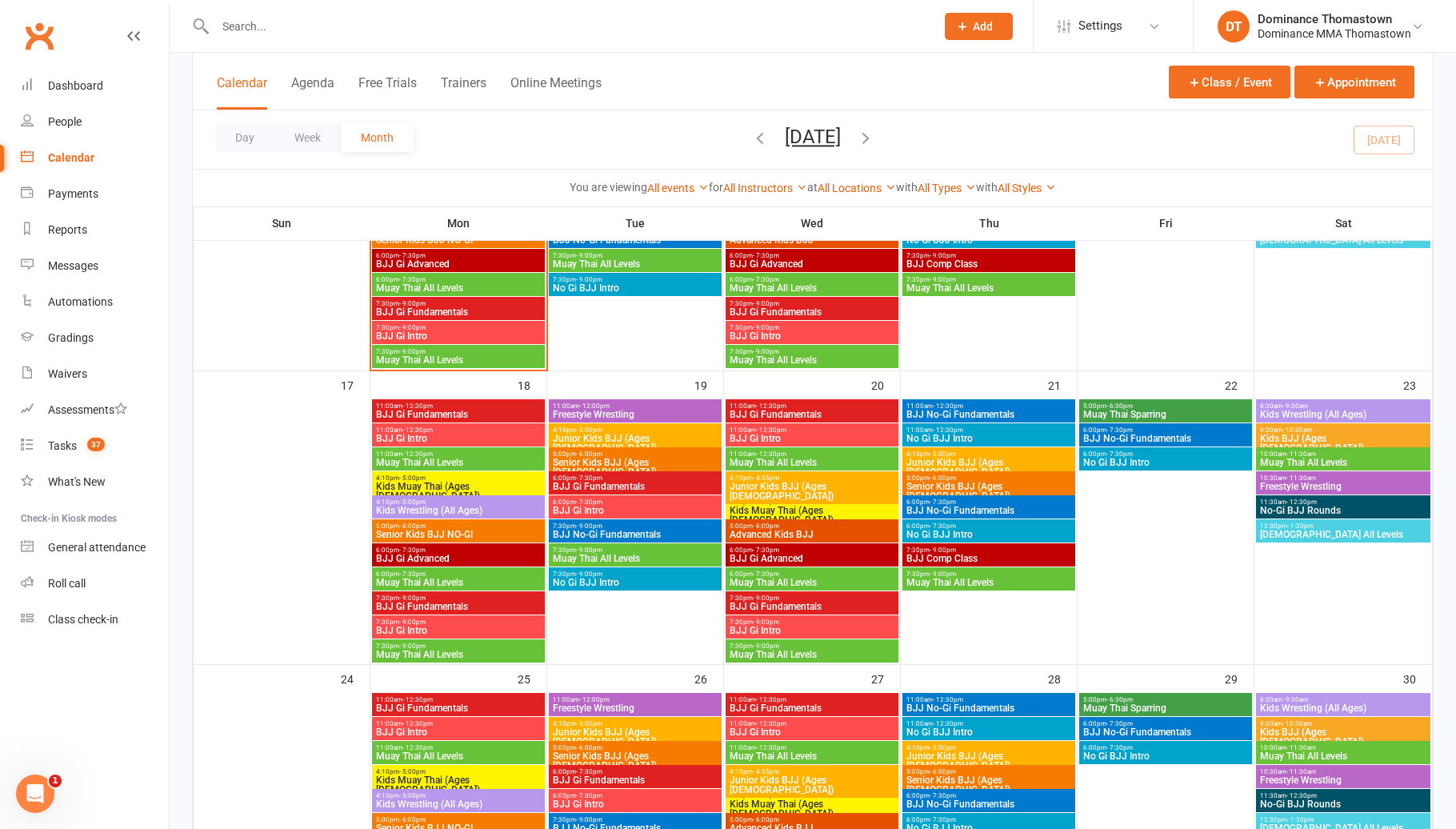
click at [428, 554] on span "BJJ Gi Advanced" at bounding box center [458, 558] width 167 height 9
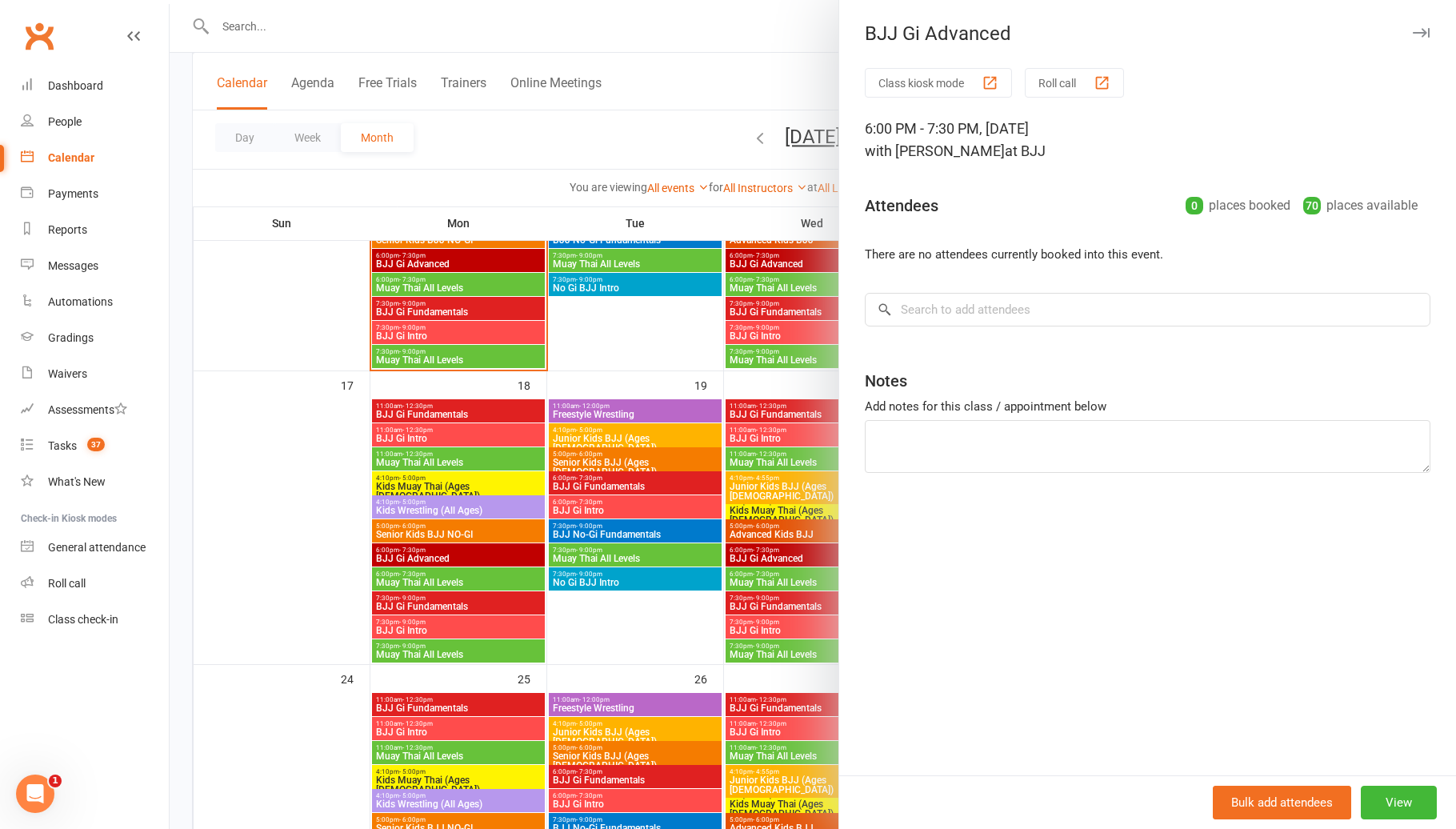
click at [428, 554] on div at bounding box center [812, 414] width 1286 height 829
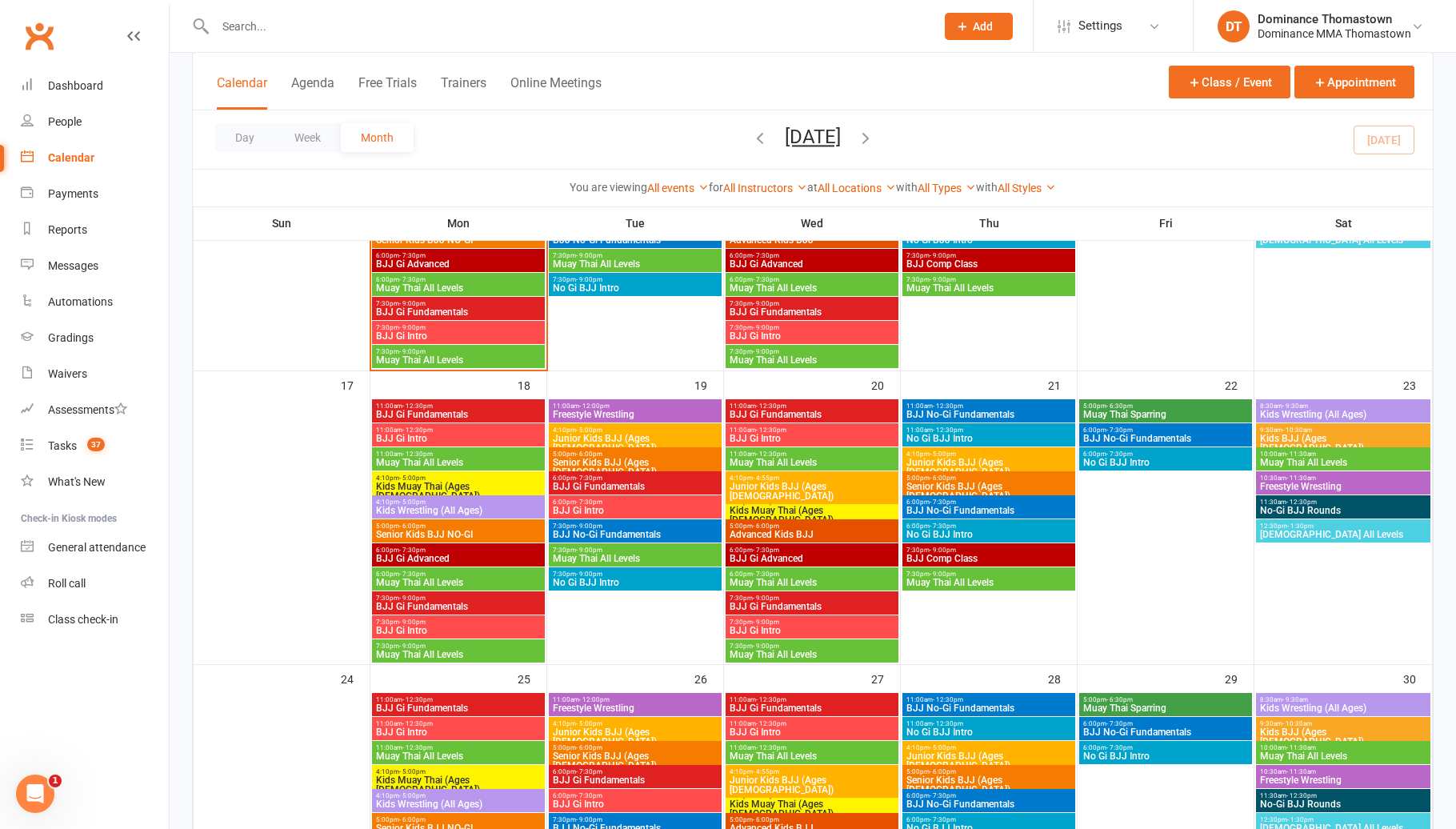
click at [438, 583] on span "Muay Thai All Levels" at bounding box center [458, 582] width 167 height 9
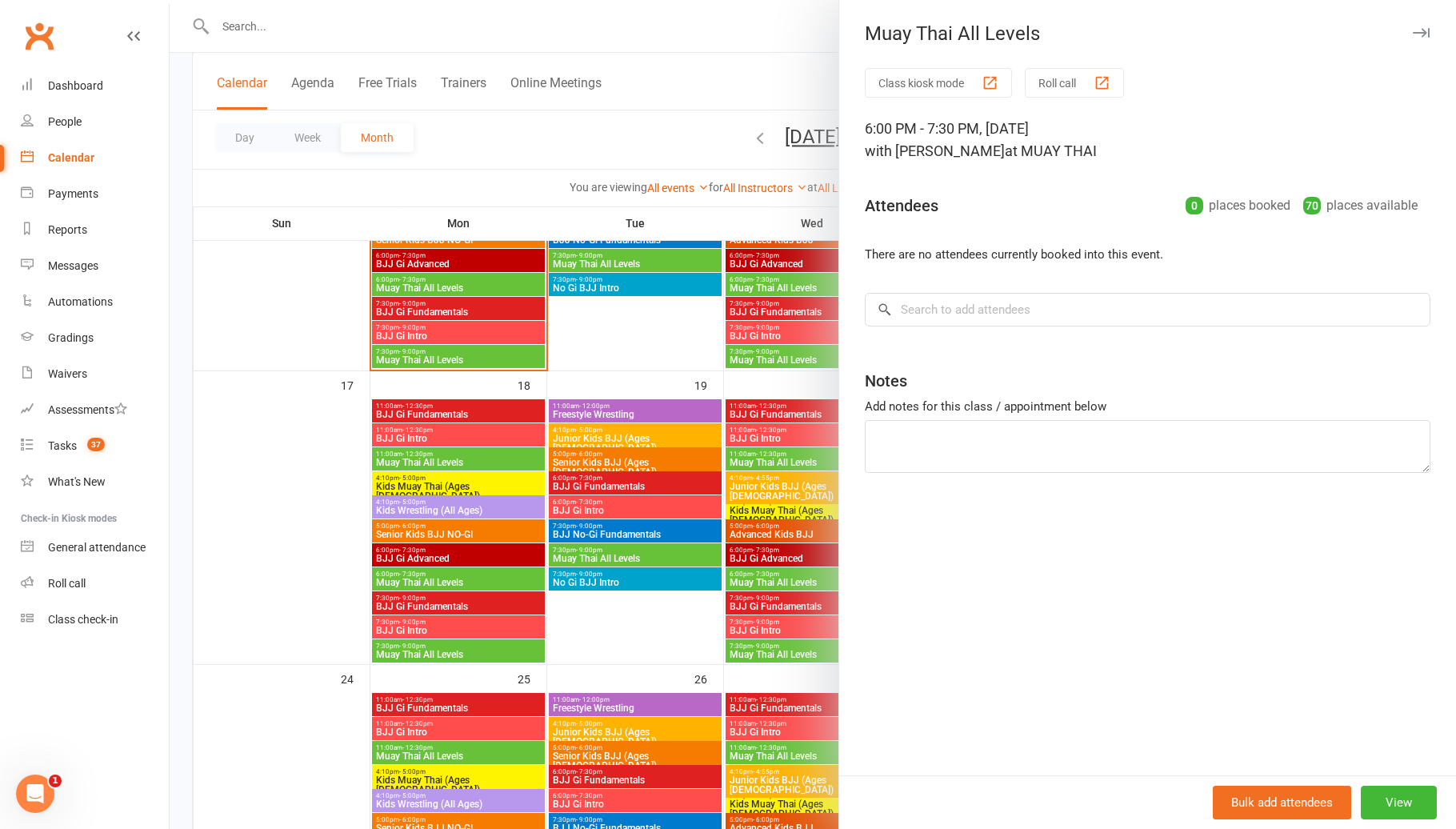
click at [438, 583] on div at bounding box center [812, 414] width 1286 height 829
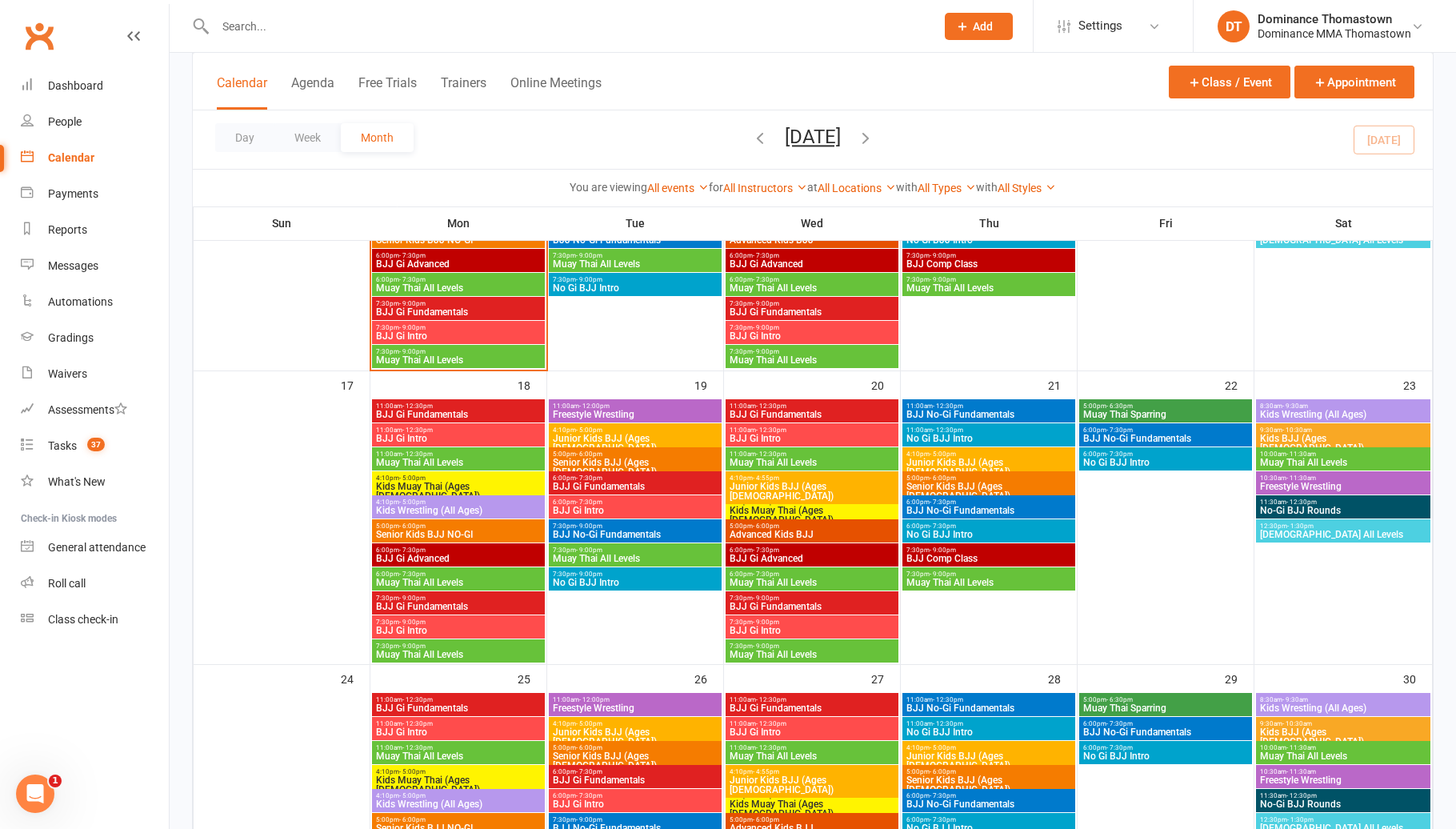
click at [444, 602] on span "BJJ Gi Fundamentals" at bounding box center [458, 606] width 167 height 9
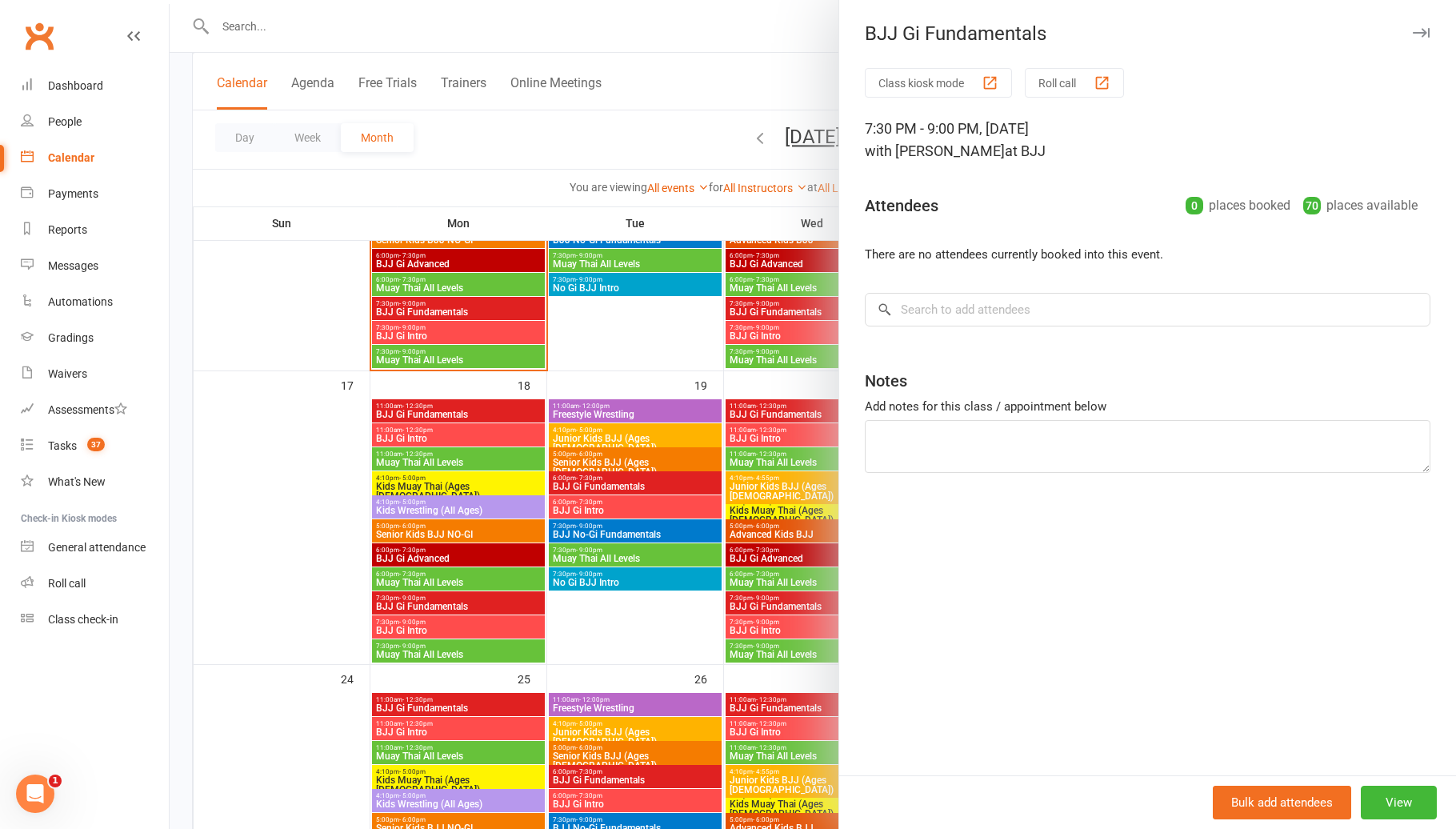
click at [438, 606] on div at bounding box center [812, 414] width 1286 height 829
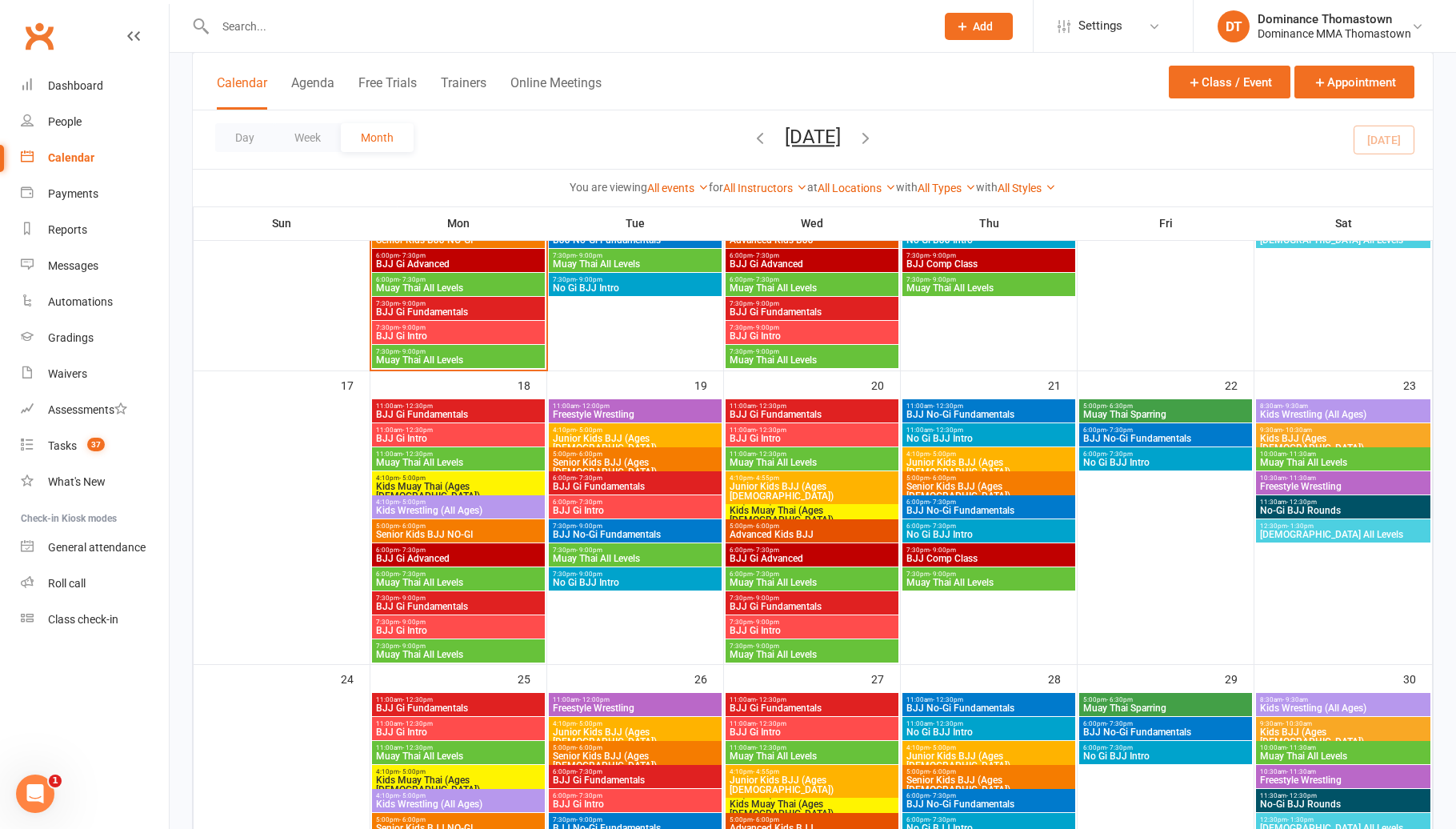
click at [439, 628] on span "BJJ Gi Intro" at bounding box center [458, 630] width 167 height 9
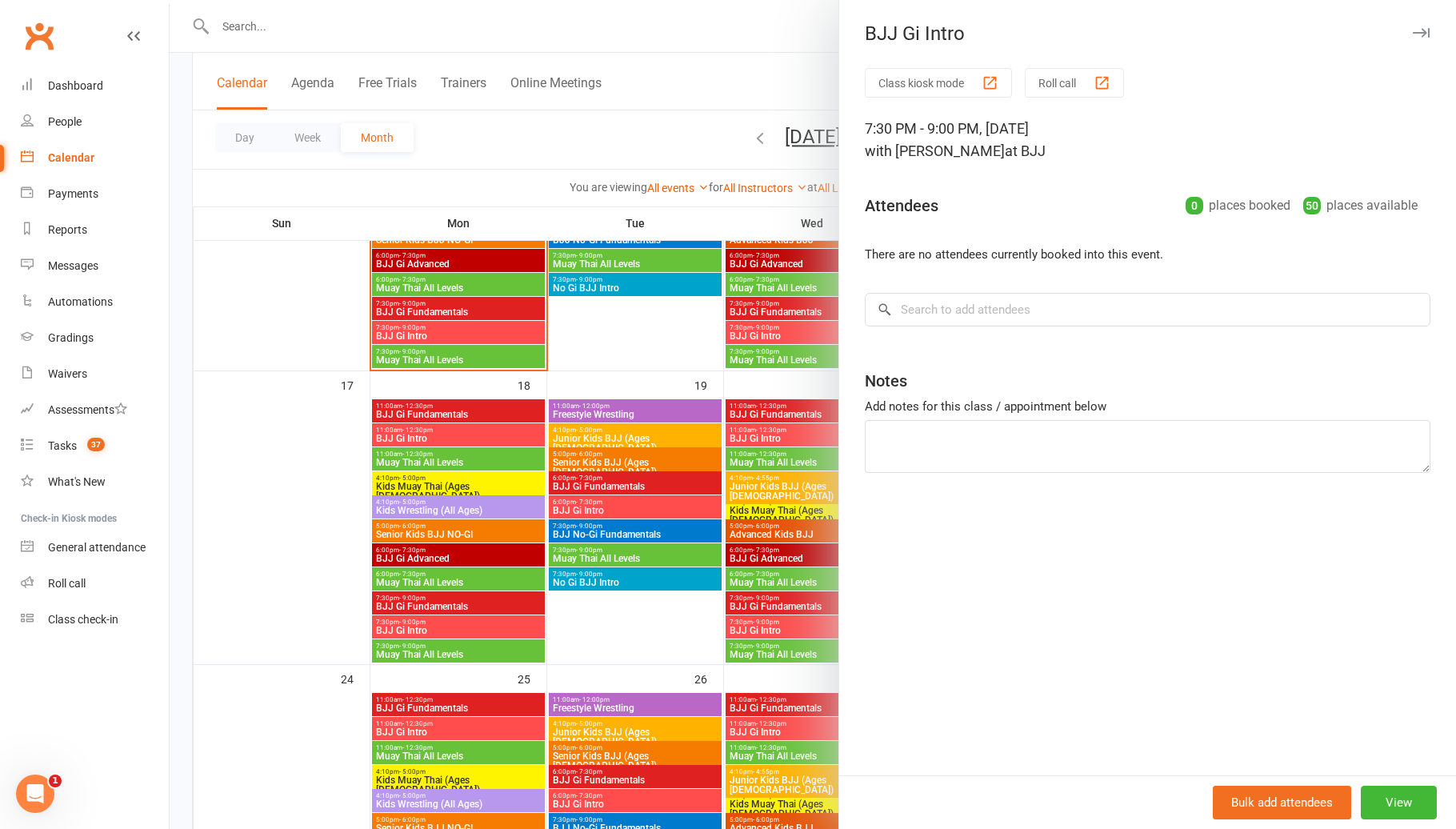
click at [439, 628] on div at bounding box center [812, 414] width 1286 height 829
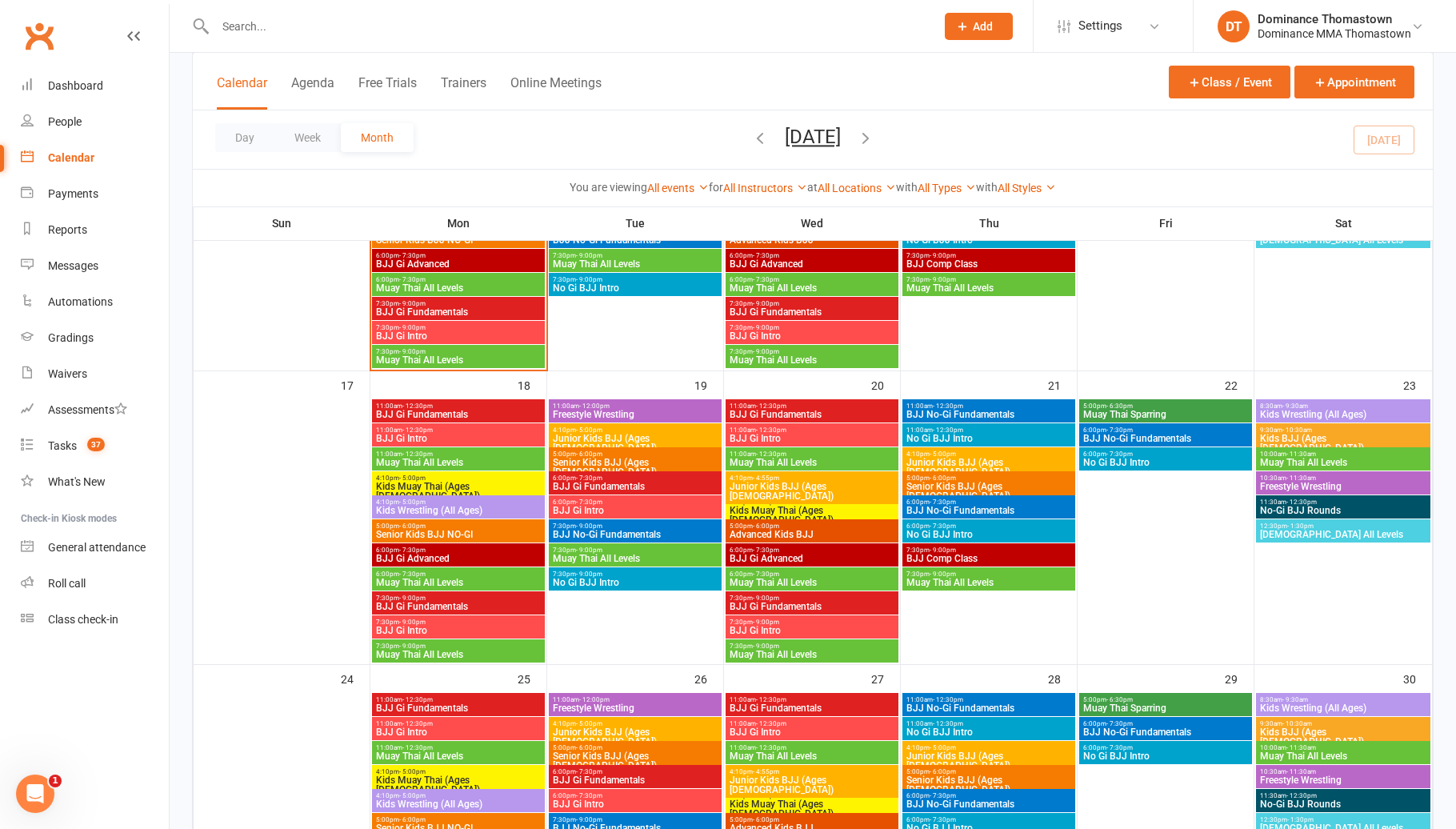
click at [454, 654] on span "Muay Thai All Levels" at bounding box center [458, 654] width 167 height 9
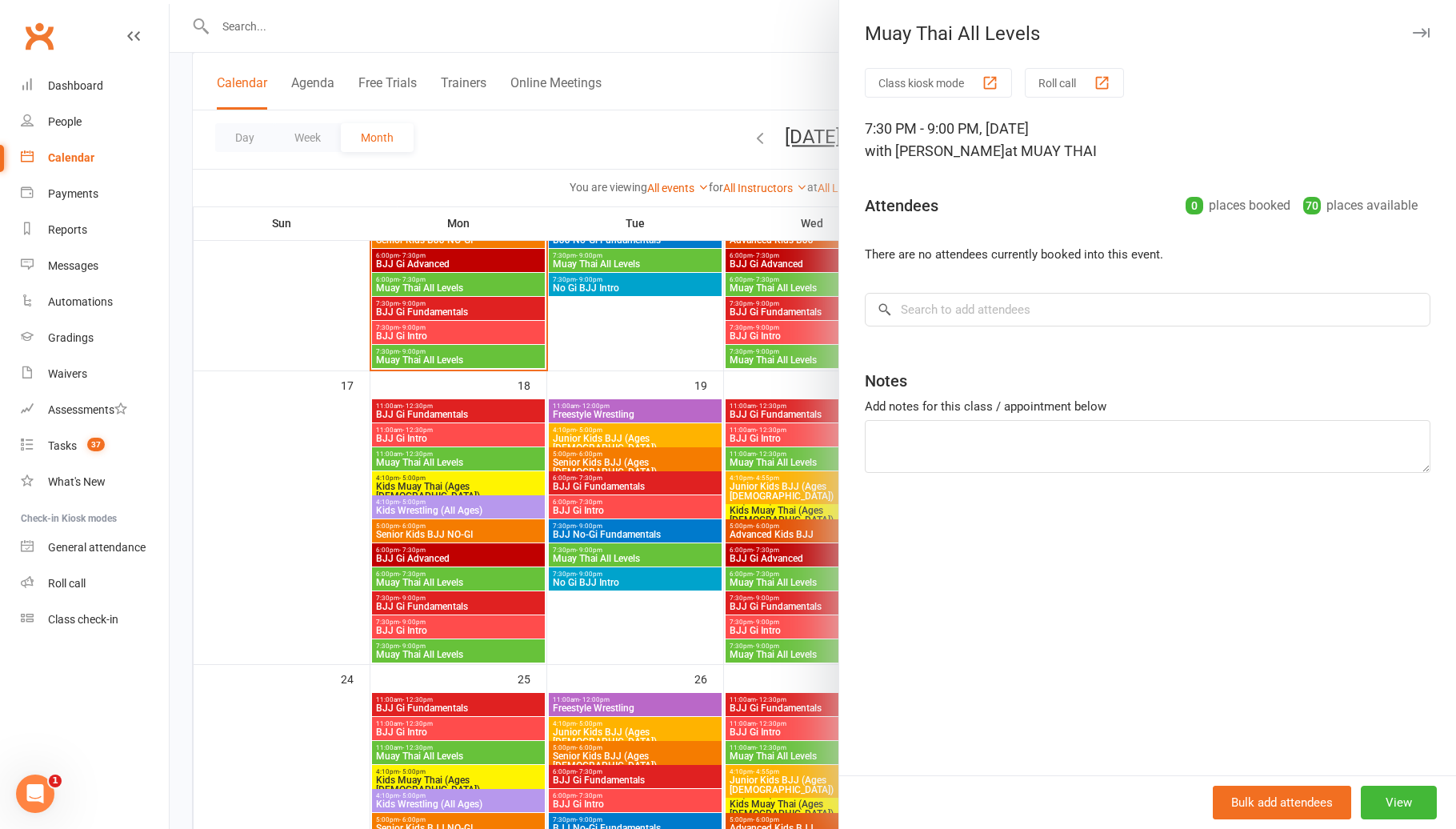
click at [454, 654] on div at bounding box center [812, 414] width 1286 height 829
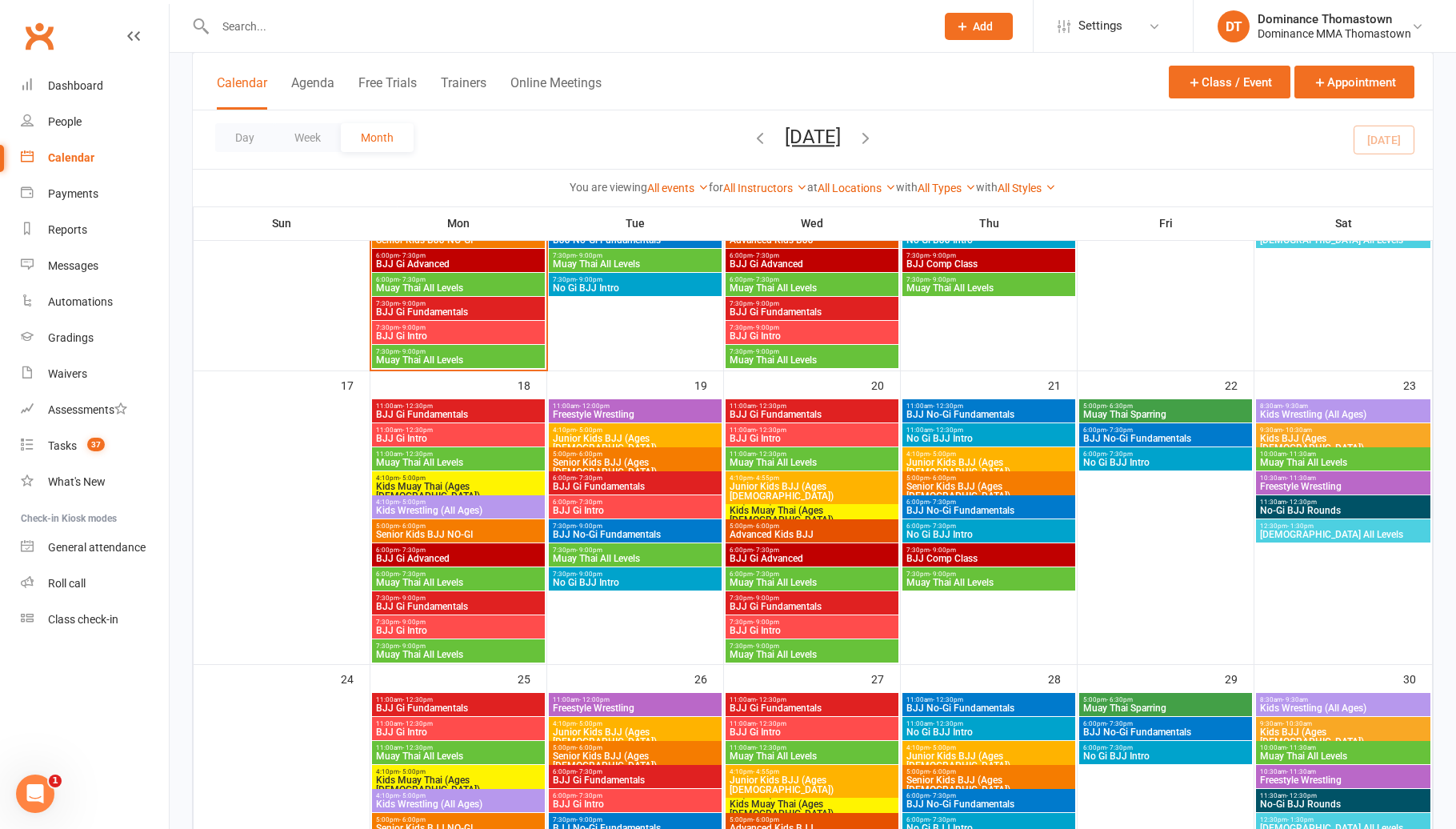
click at [619, 409] on span "Freestyle Wrestling" at bounding box center [635, 414] width 167 height 9
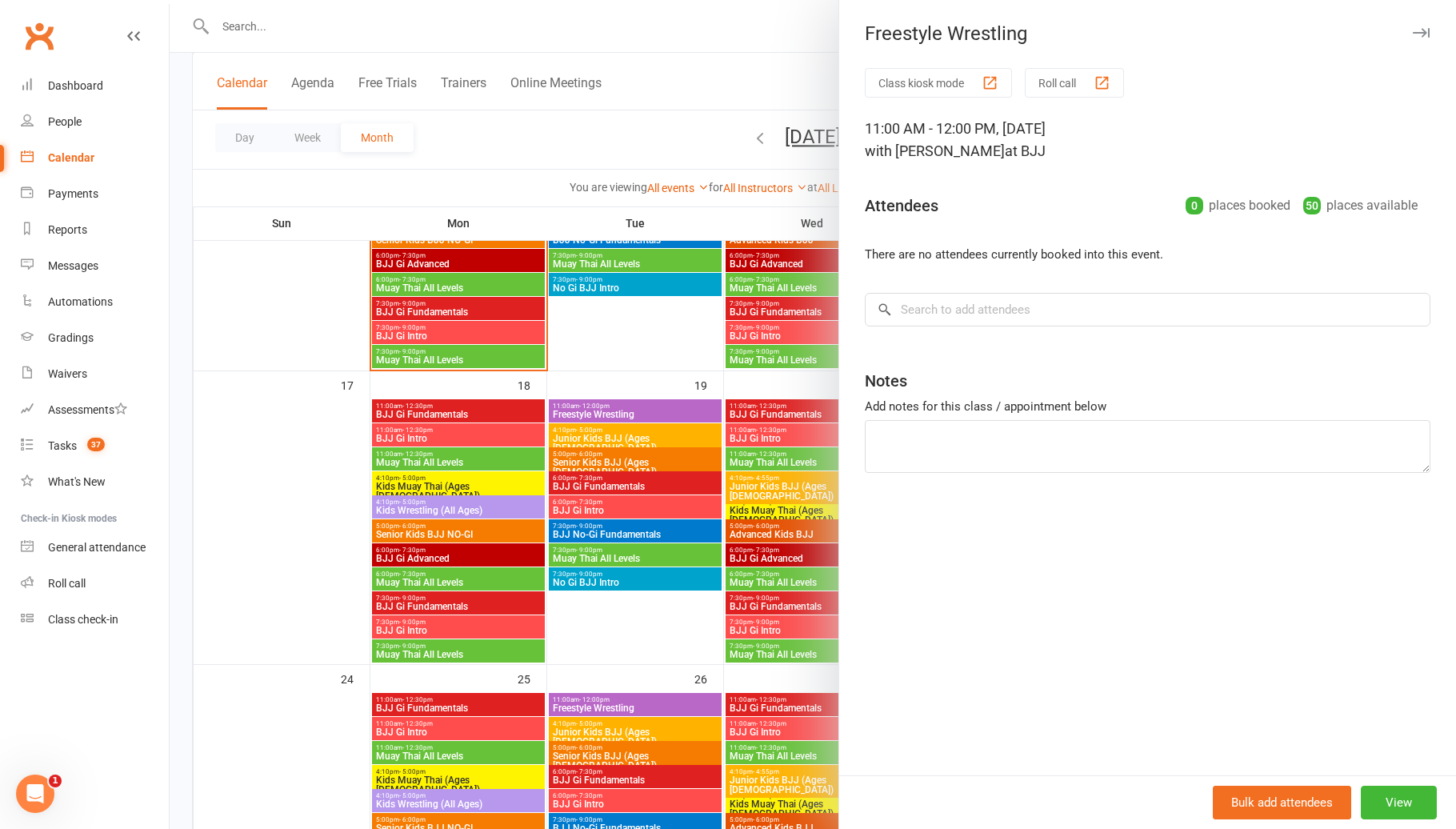
click at [615, 408] on div at bounding box center [812, 414] width 1286 height 829
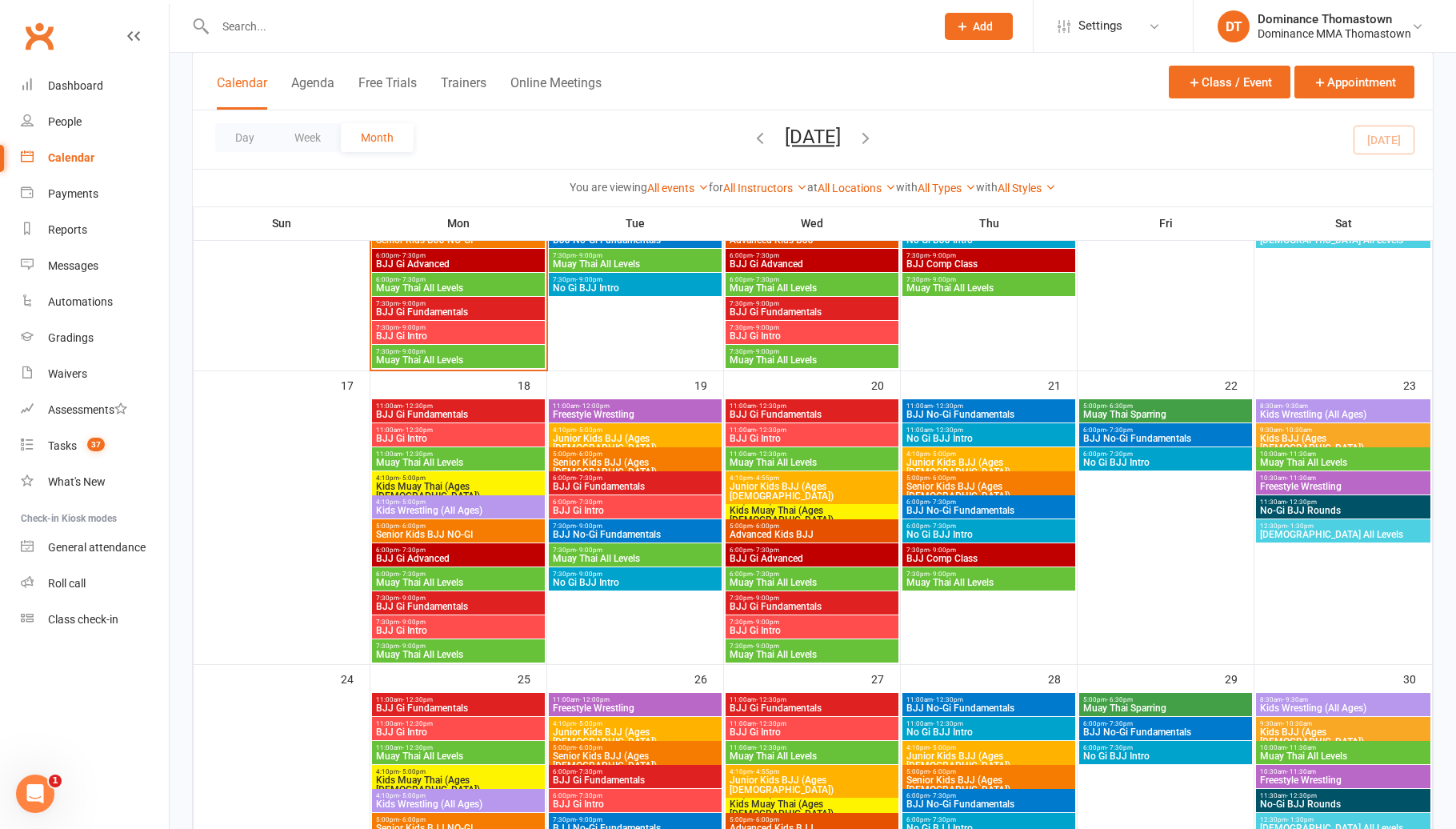
click at [615, 433] on span "Junior Kids BJJ (Ages [DEMOGRAPHIC_DATA])" at bounding box center [635, 443] width 167 height 19
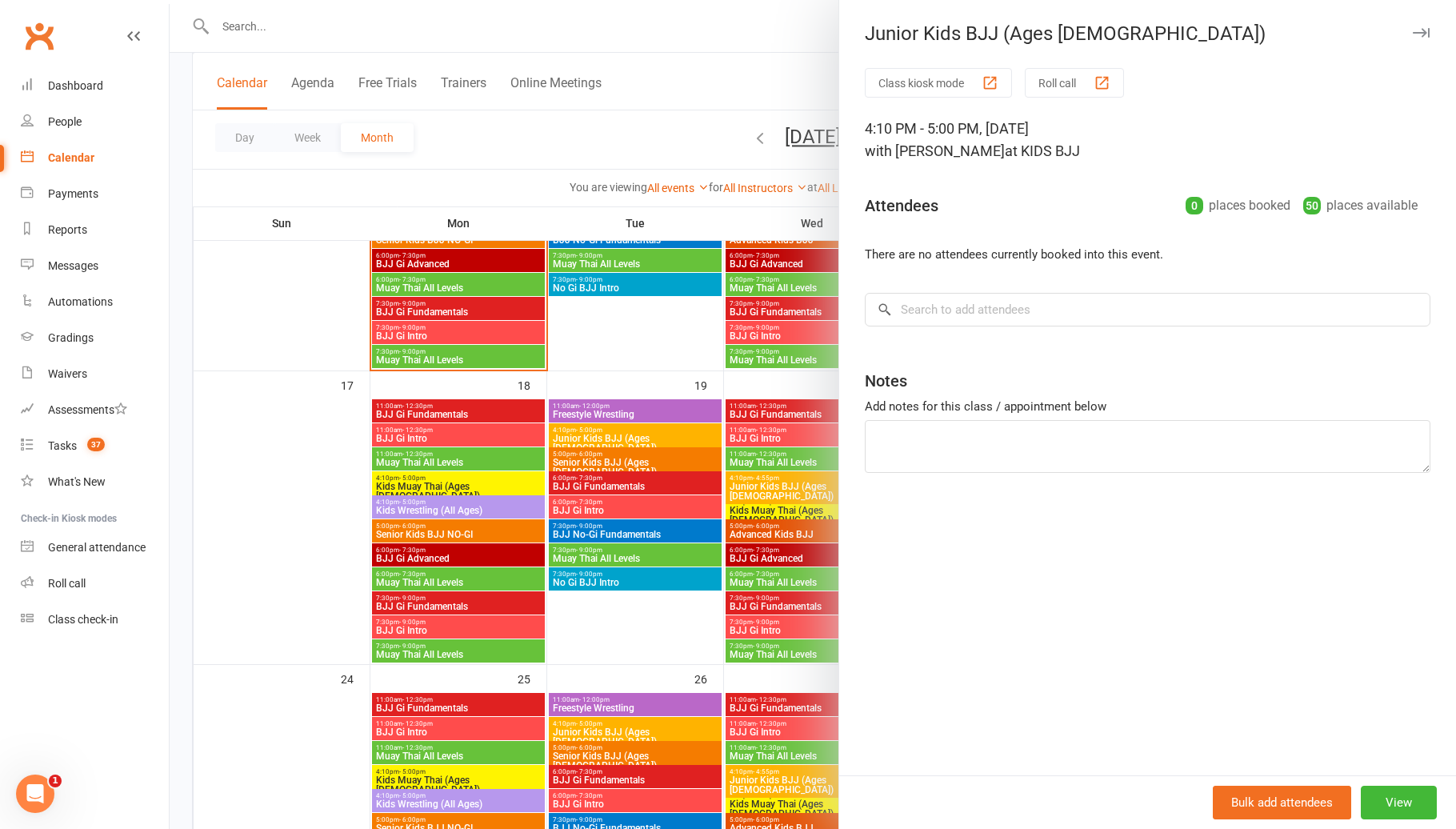
click at [611, 433] on div at bounding box center [812, 414] width 1286 height 829
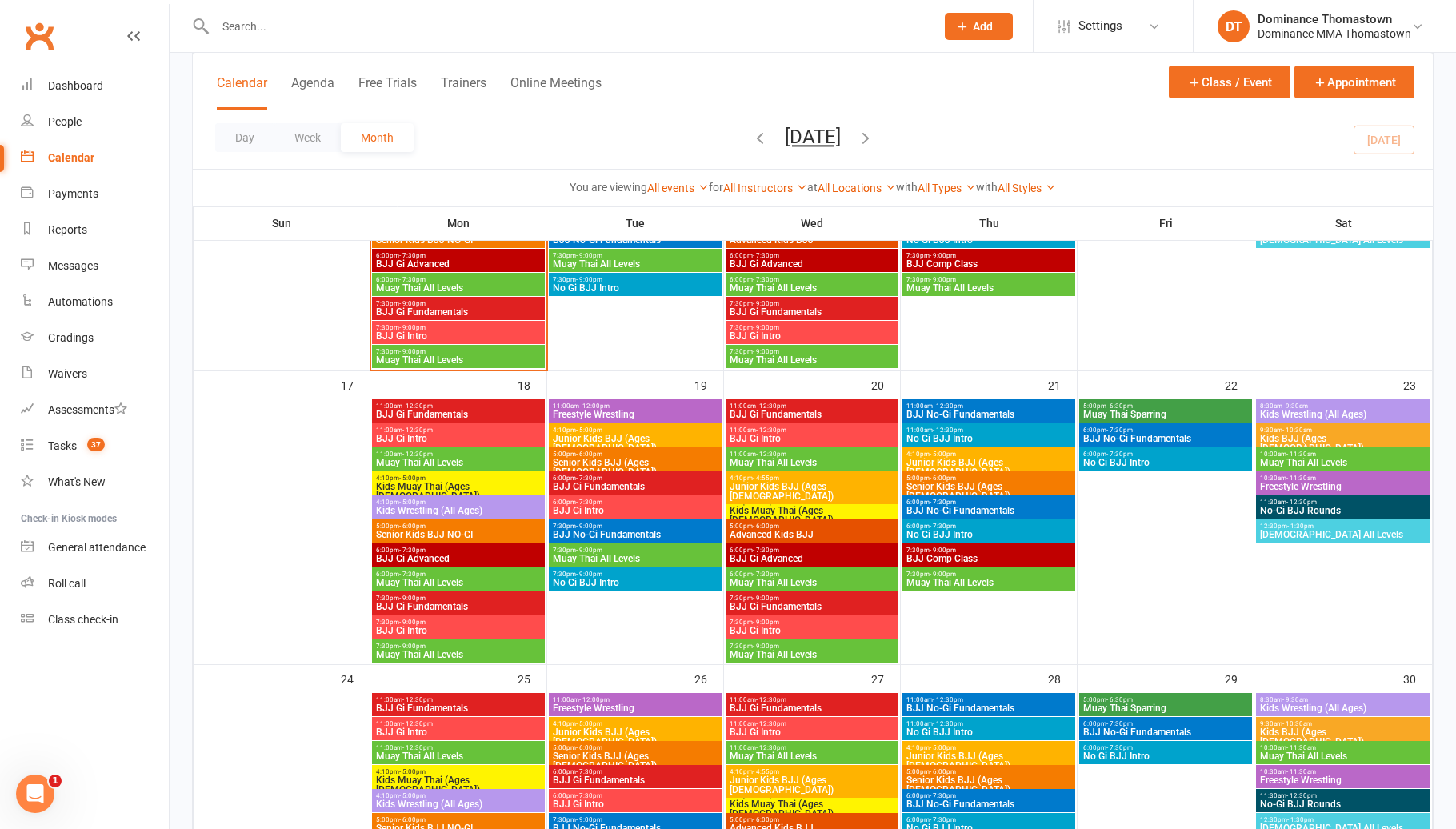
click at [619, 459] on span "Senior Kids BJJ (Ages [DEMOGRAPHIC_DATA])" at bounding box center [635, 467] width 167 height 19
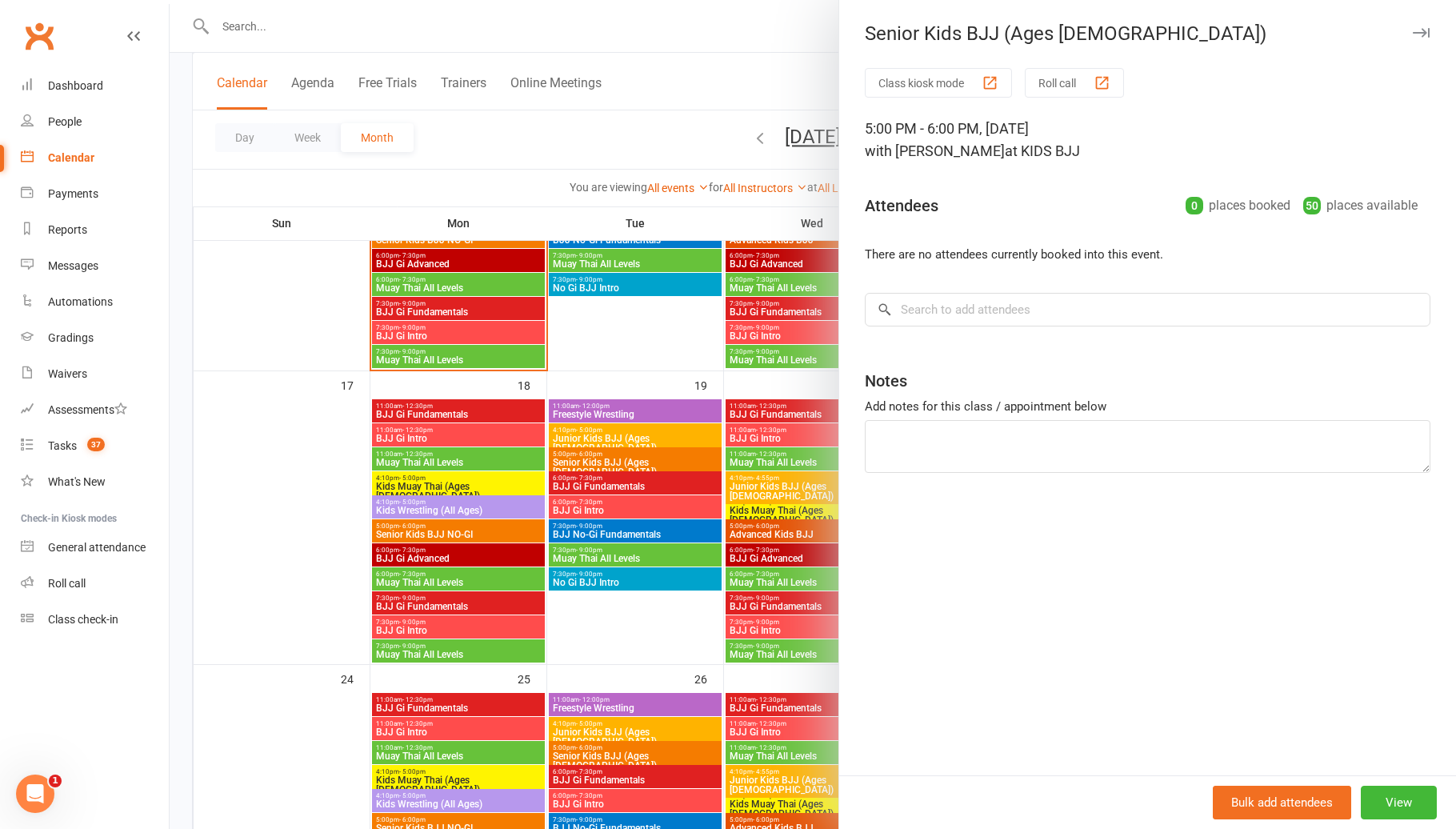
drag, startPoint x: 618, startPoint y: 459, endPoint x: 617, endPoint y: 468, distance: 9.1
click at [618, 459] on div at bounding box center [812, 414] width 1286 height 829
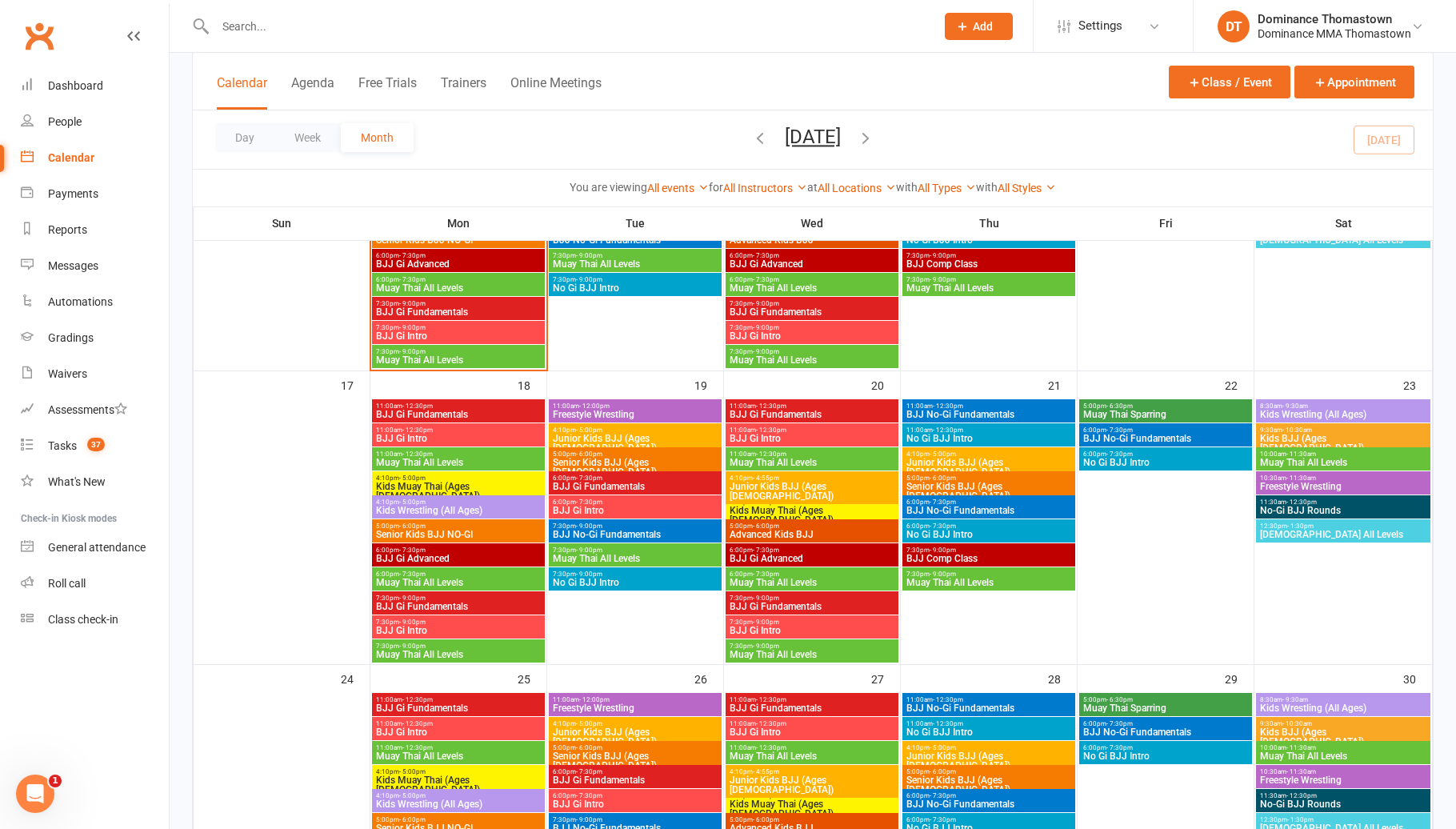
click at [618, 482] on span "BJJ Gi Fundamentals" at bounding box center [635, 486] width 167 height 9
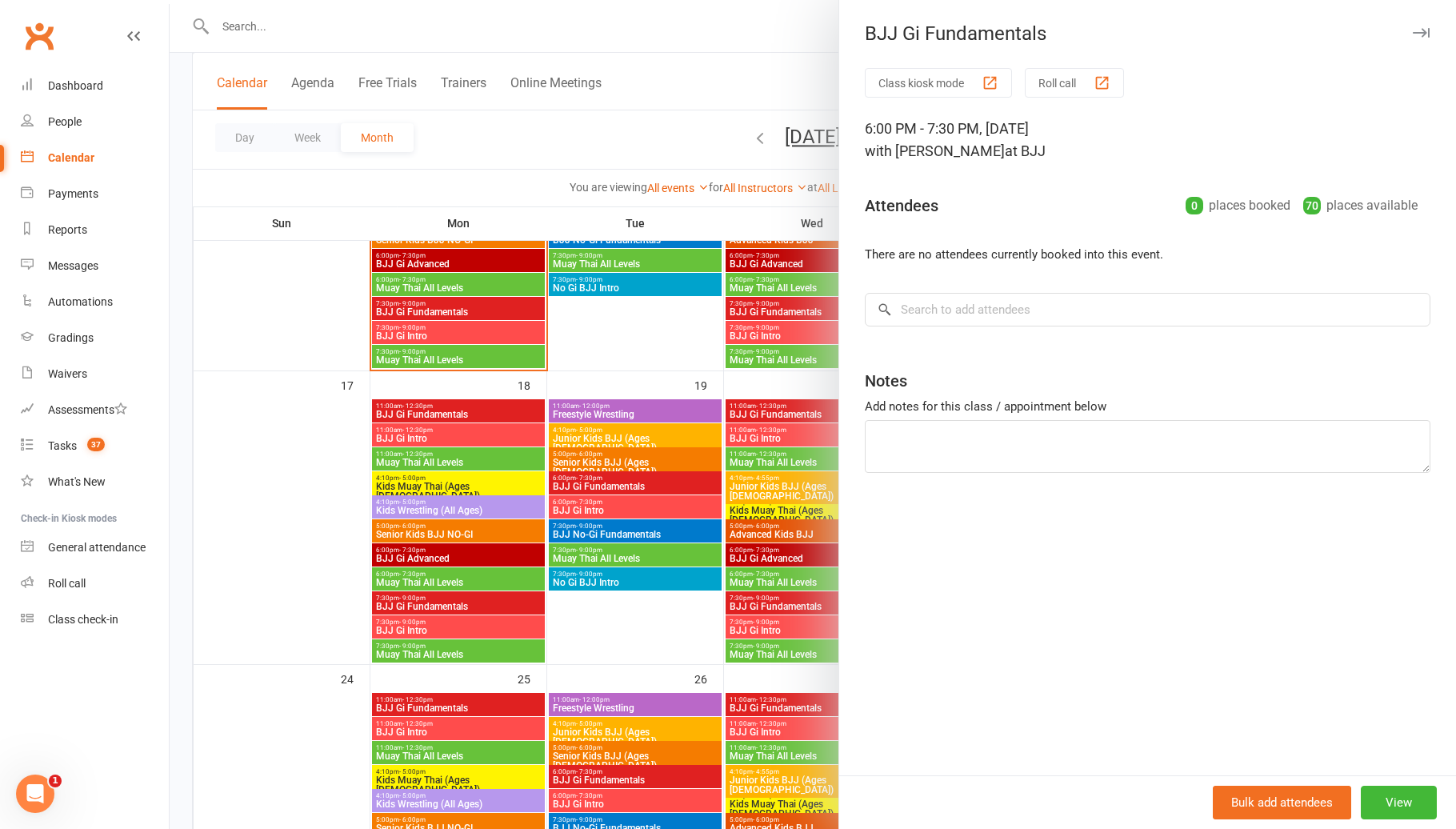
click at [617, 482] on div at bounding box center [812, 414] width 1286 height 829
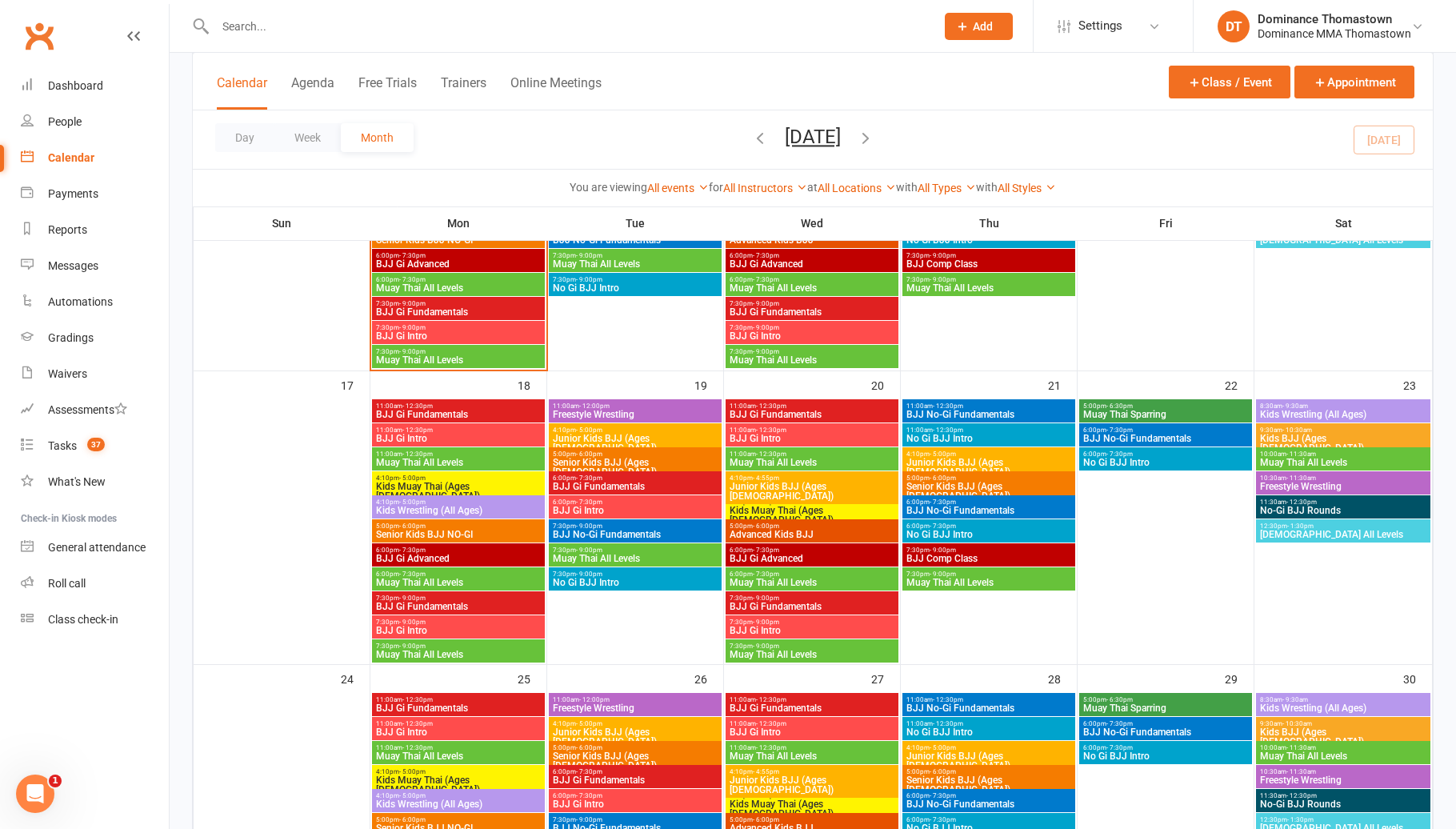
click at [613, 508] on span "BJJ Gi Intro" at bounding box center [635, 510] width 167 height 9
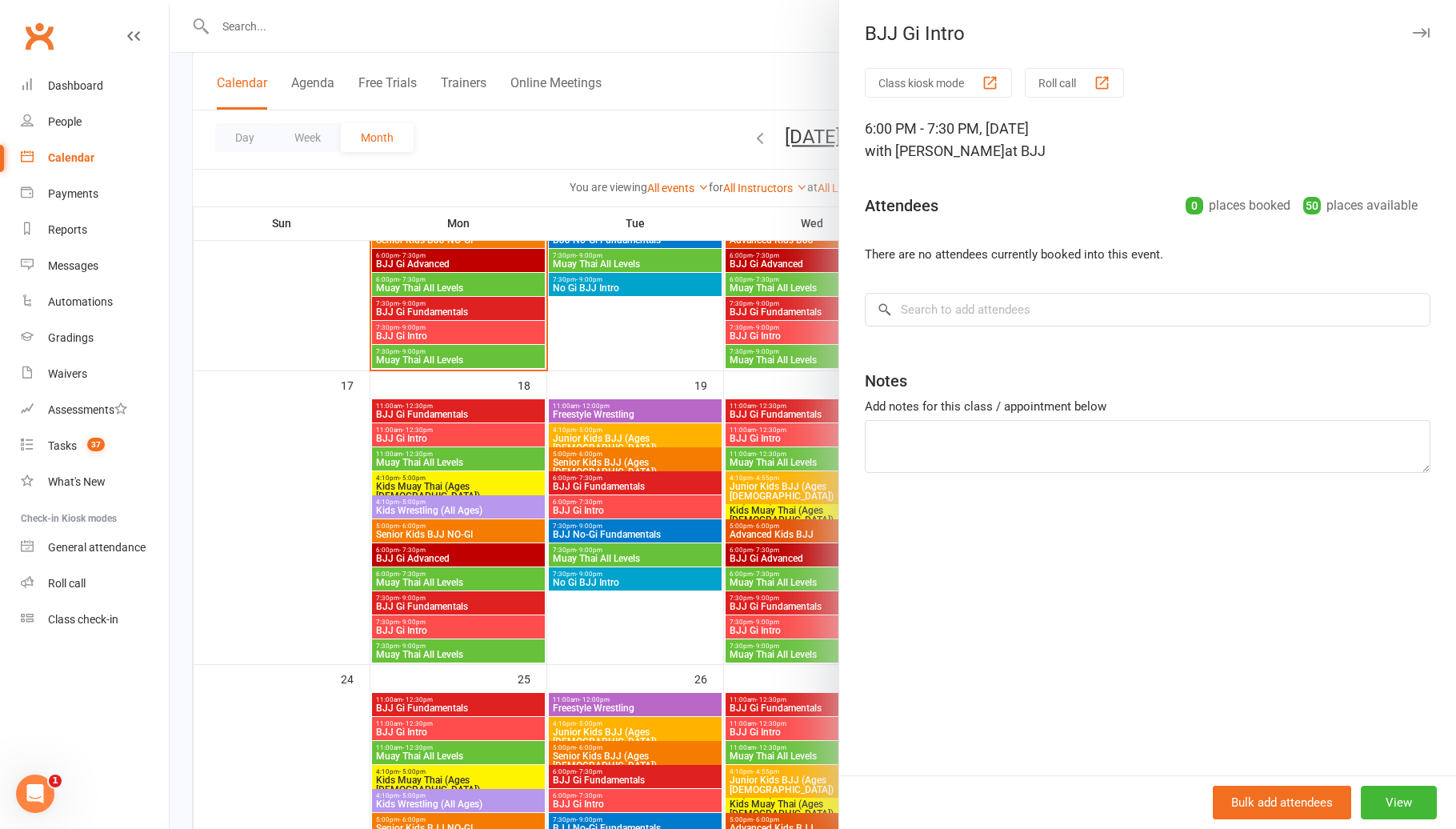
click at [612, 508] on div at bounding box center [812, 414] width 1286 height 829
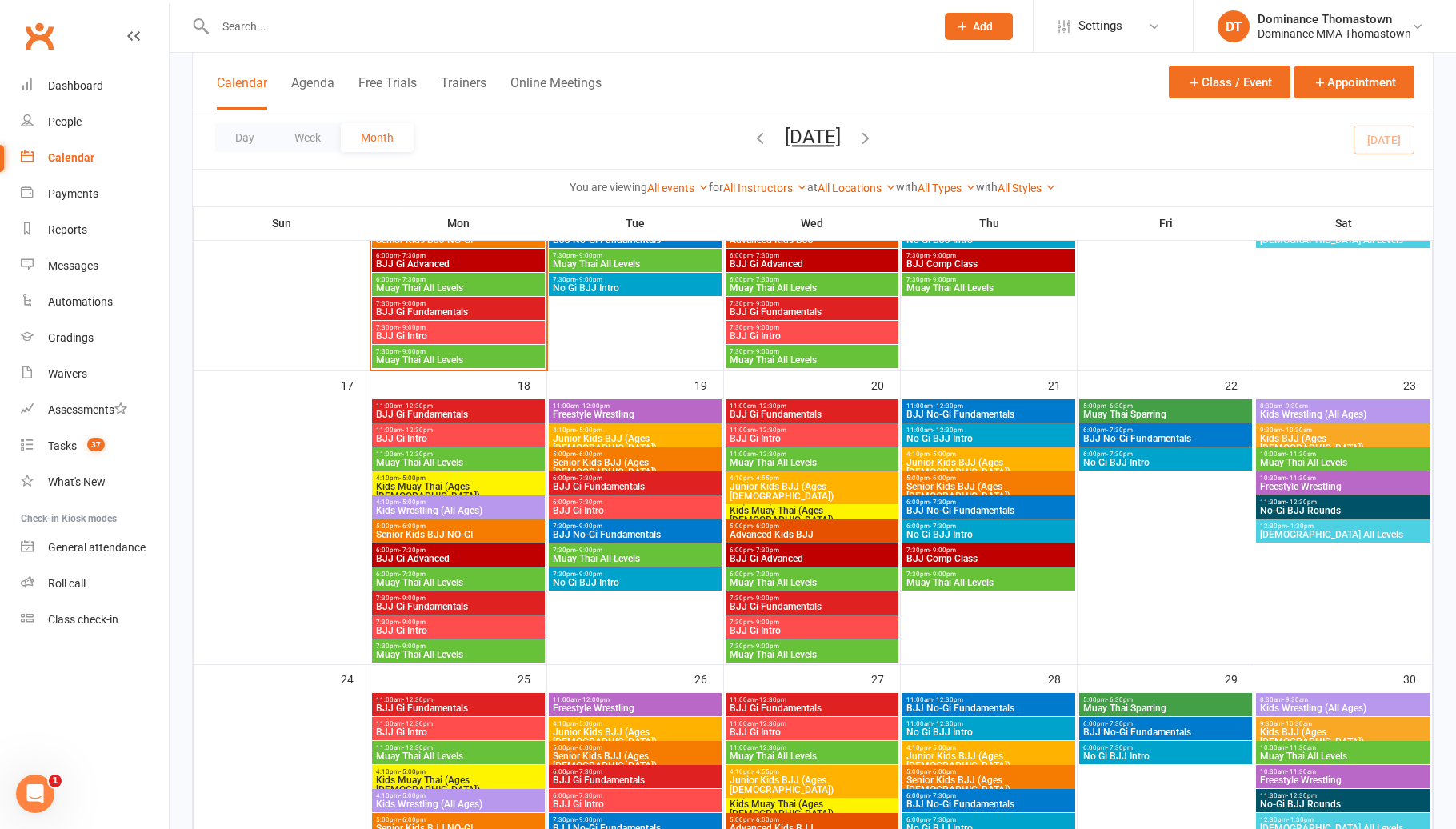
click at [617, 527] on span "7:30pm - 9:00pm" at bounding box center [635, 526] width 167 height 7
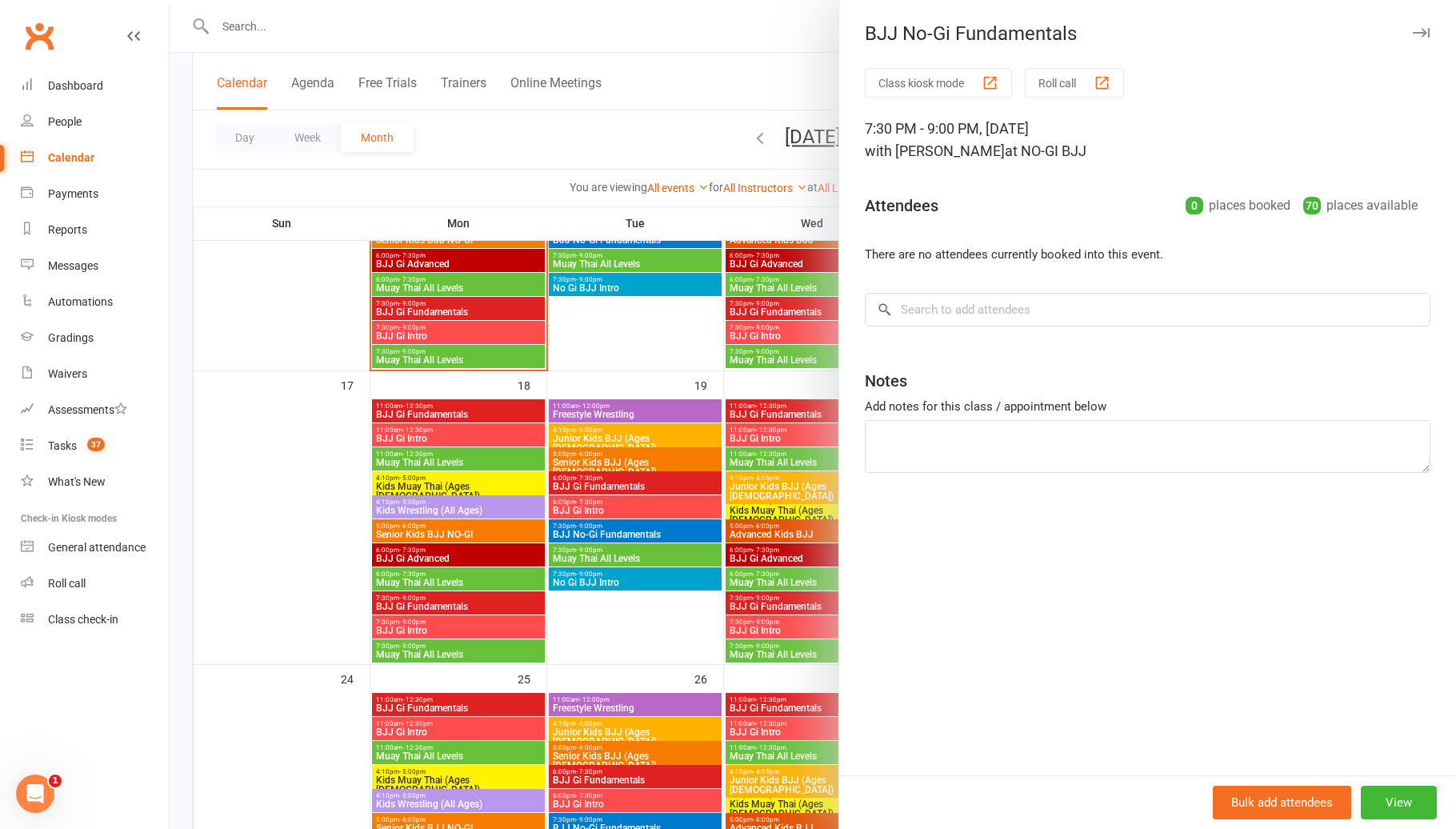
drag, startPoint x: 618, startPoint y: 527, endPoint x: 609, endPoint y: 525, distance: 9.2
click at [617, 527] on div at bounding box center [812, 414] width 1286 height 829
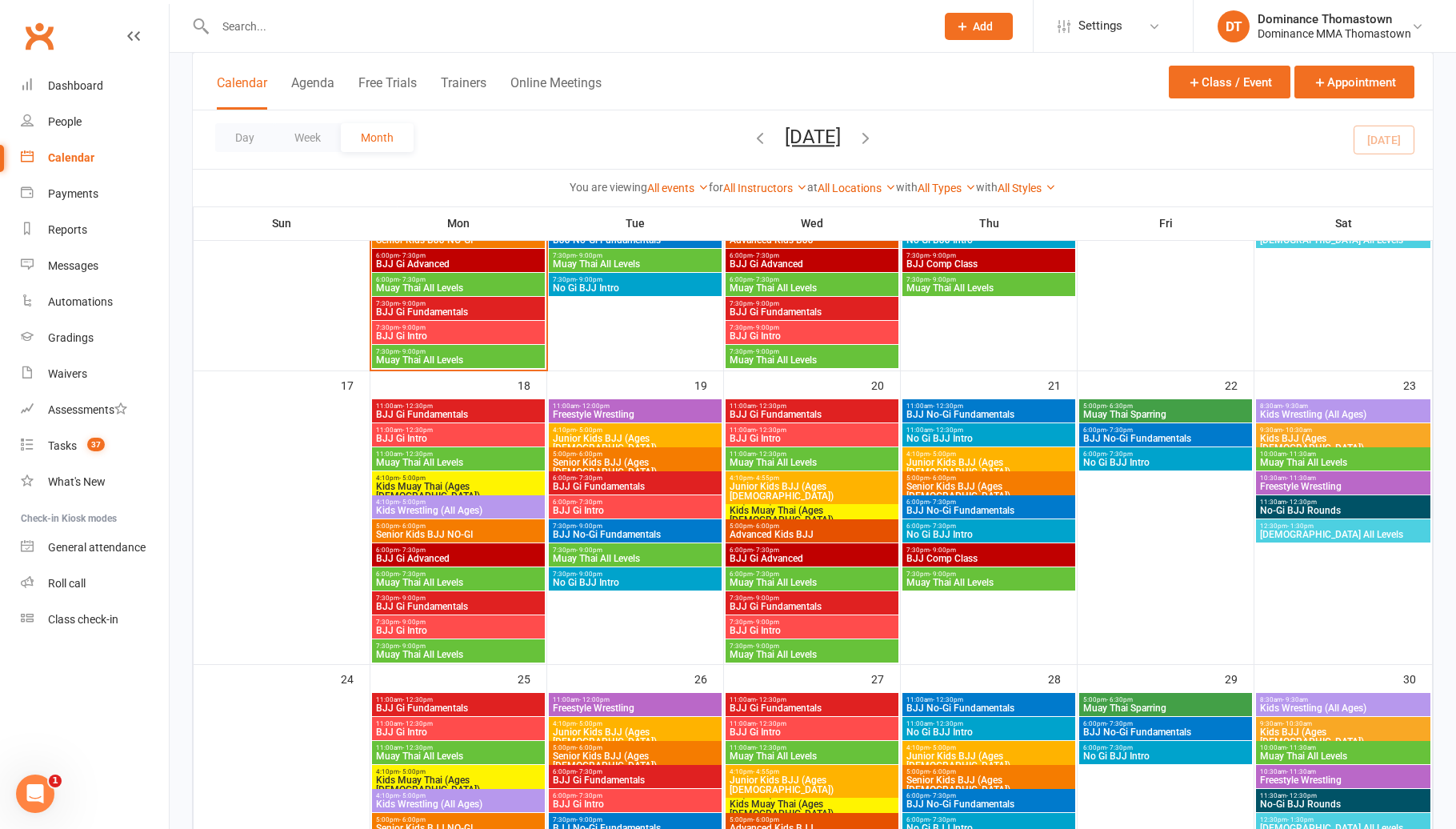
click at [625, 554] on span "Muay Thai All Levels" at bounding box center [635, 558] width 167 height 9
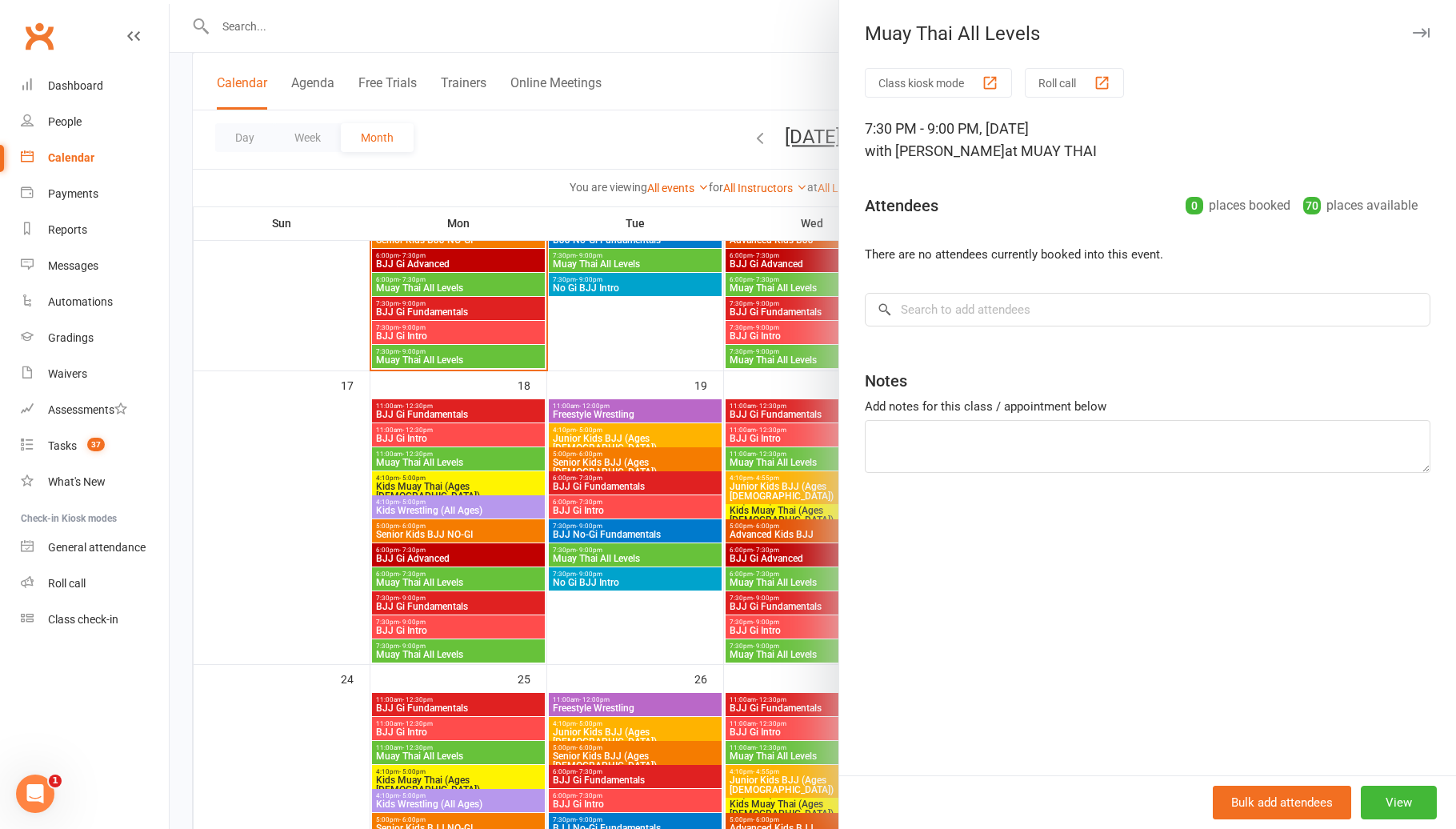
click at [622, 554] on div at bounding box center [812, 414] width 1286 height 829
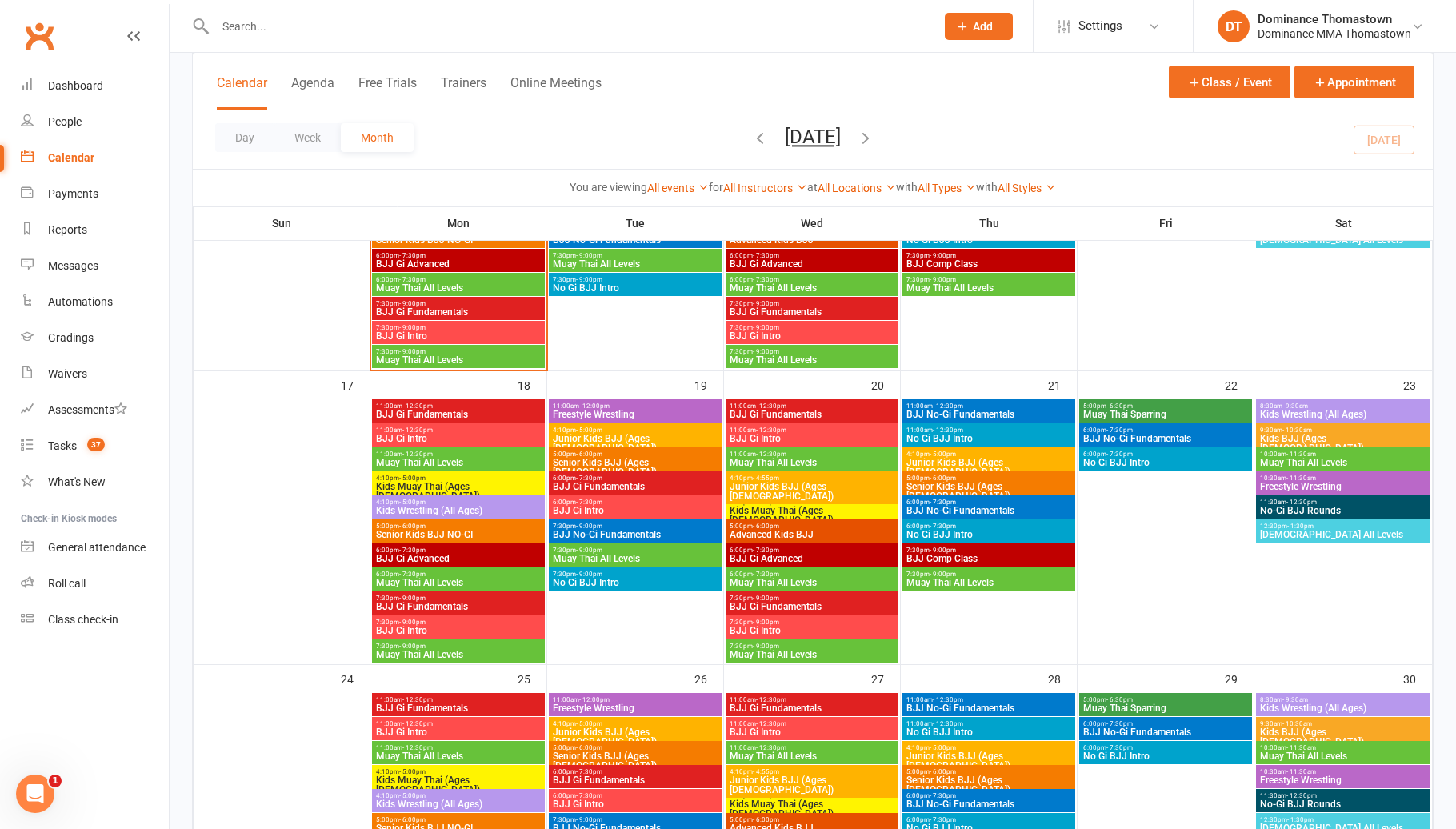
click at [623, 580] on span "No Gi BJJ Intro" at bounding box center [635, 582] width 167 height 9
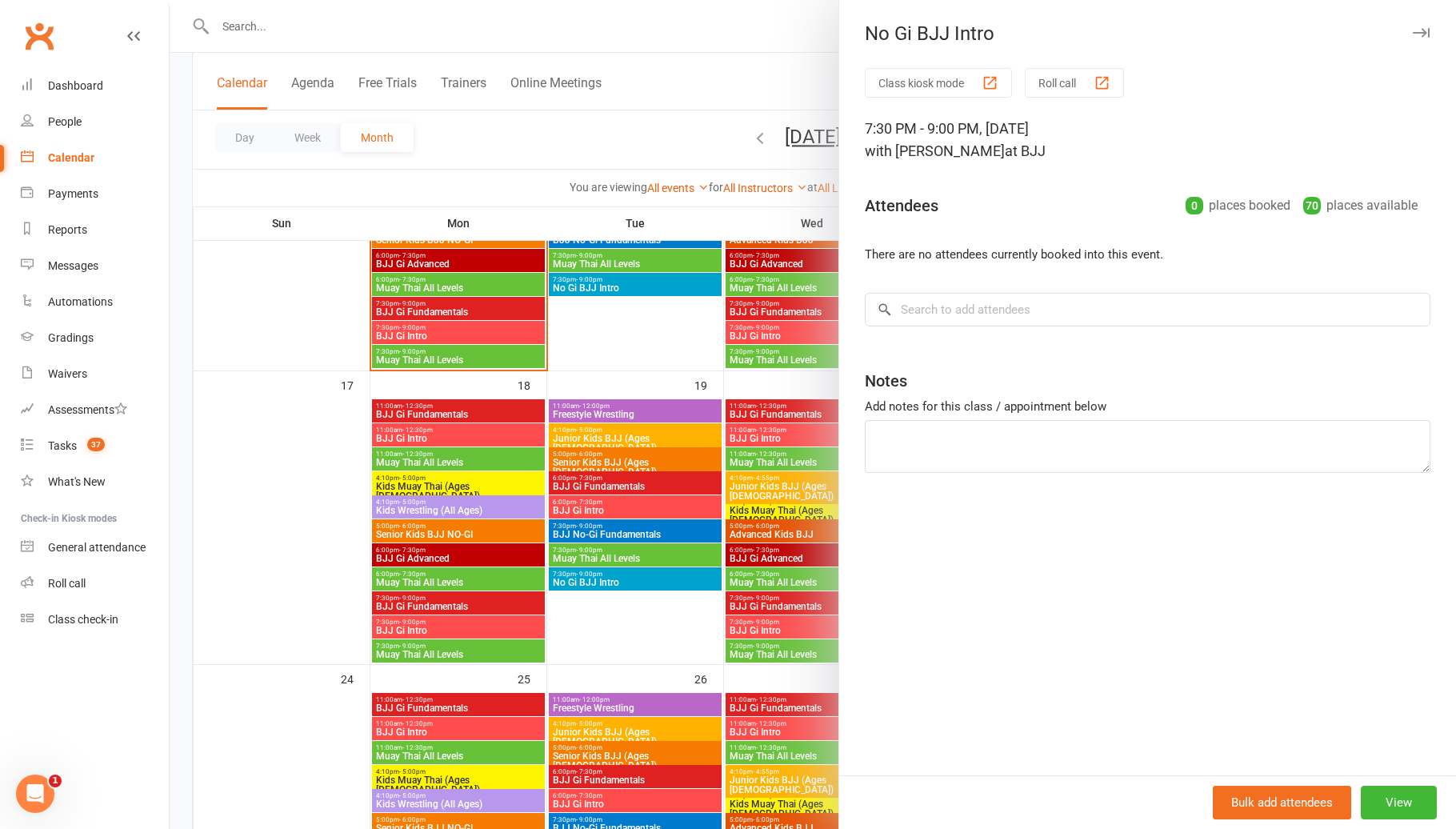
click at [622, 580] on div at bounding box center [812, 414] width 1286 height 829
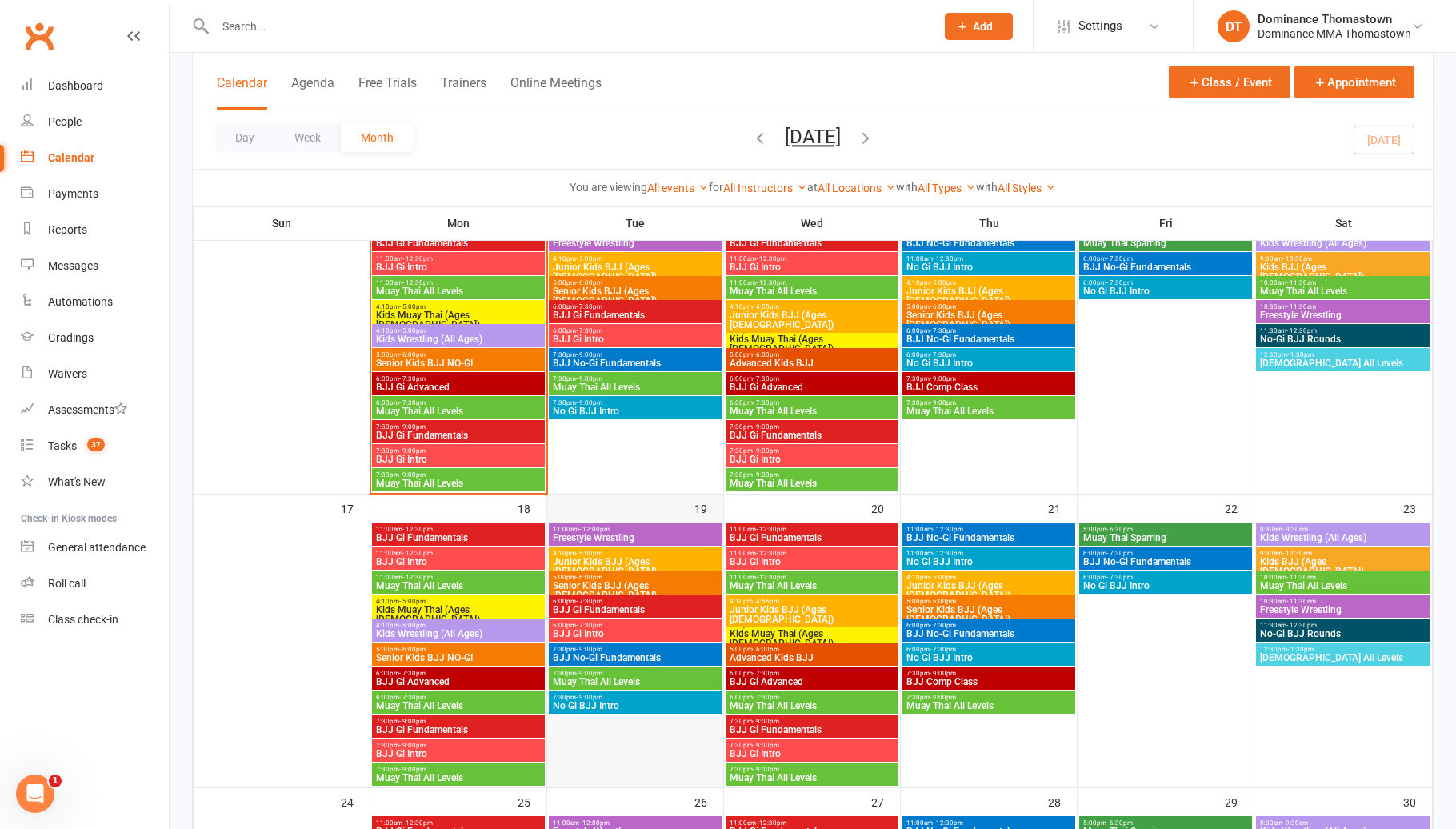
scroll to position [770, 0]
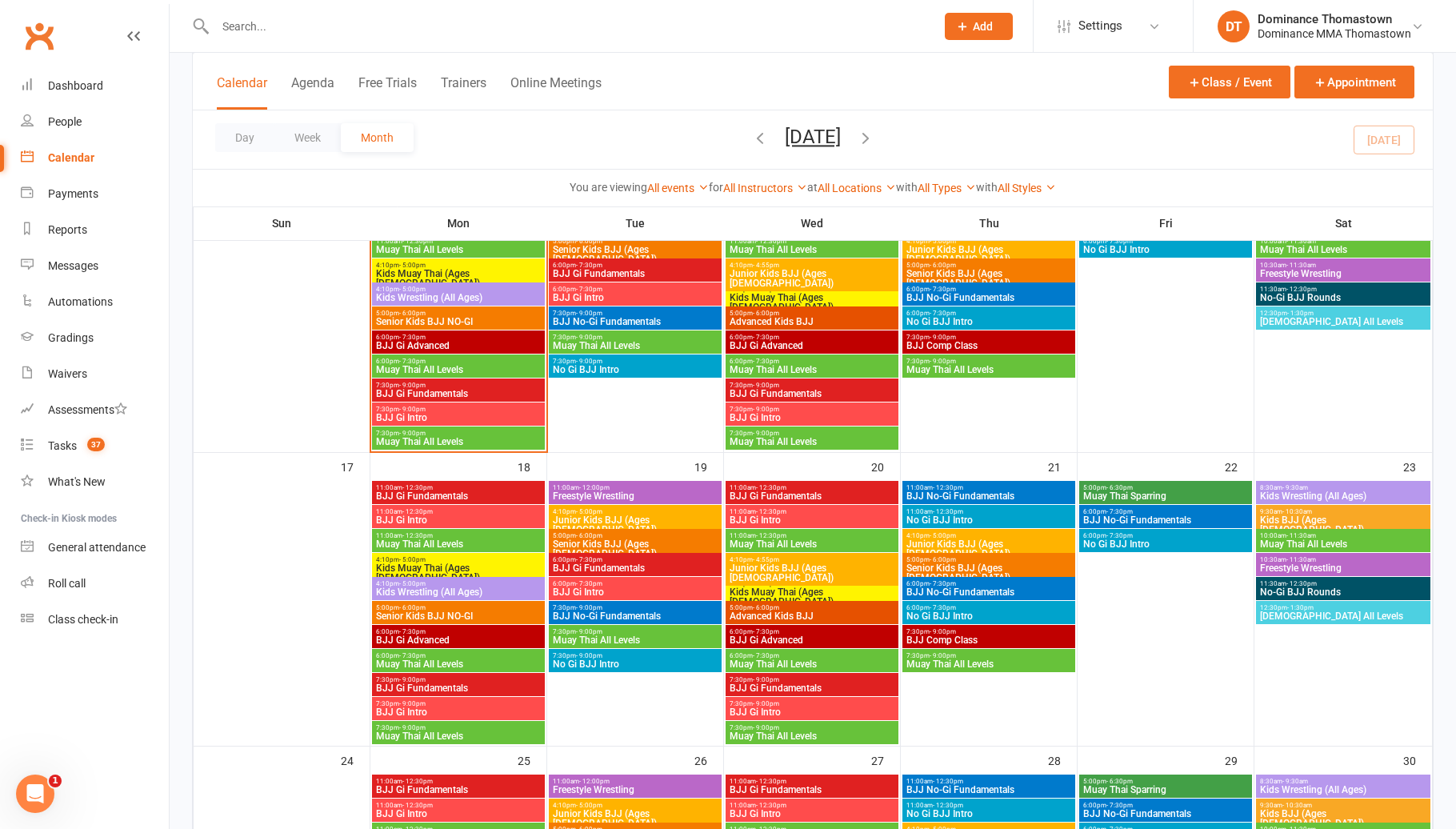
click at [771, 487] on span "- 12:30pm" at bounding box center [770, 488] width 30 height 7
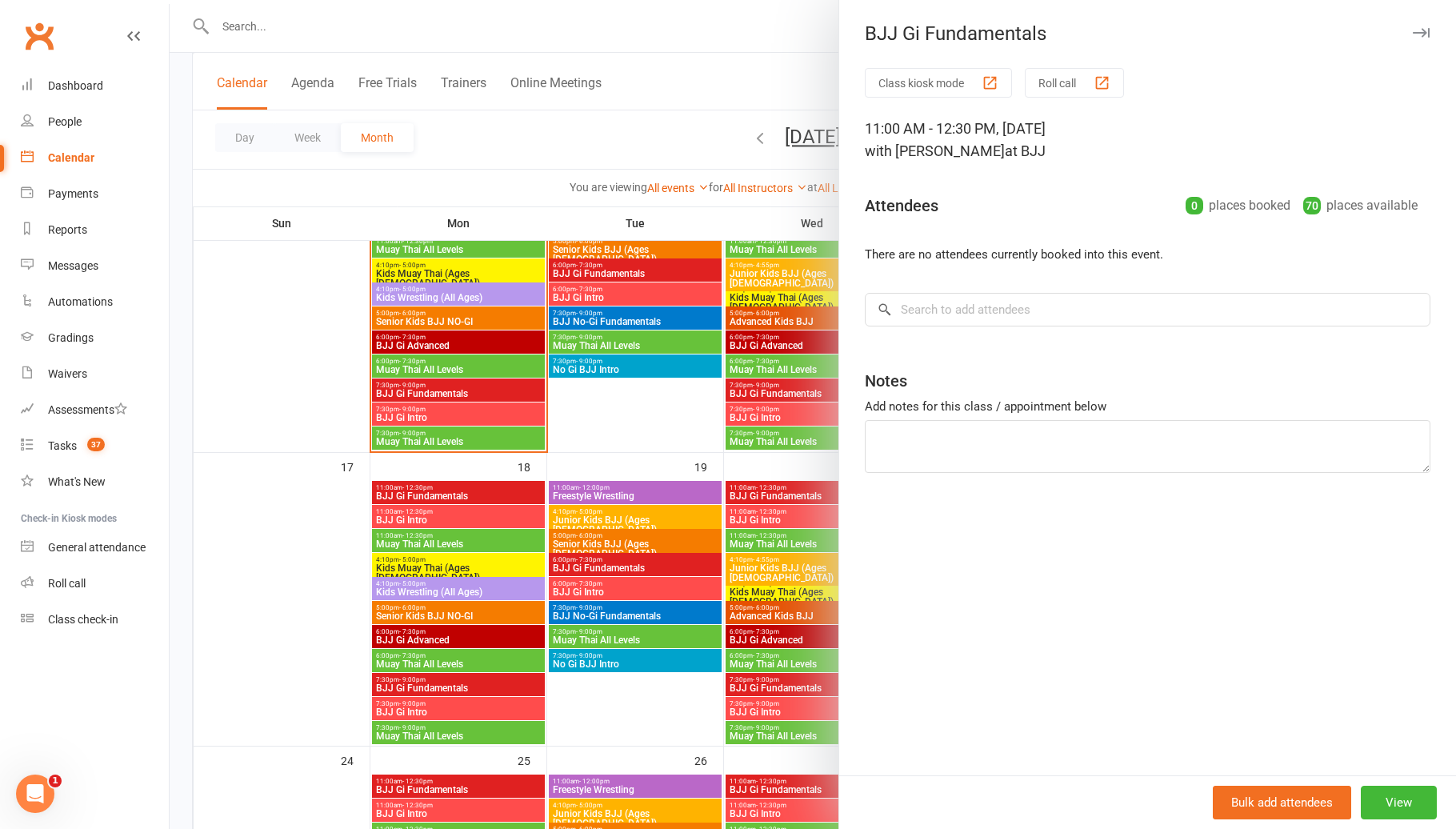
drag, startPoint x: 751, startPoint y: 482, endPoint x: 762, endPoint y: 497, distance: 18.6
click at [751, 482] on div at bounding box center [812, 414] width 1286 height 829
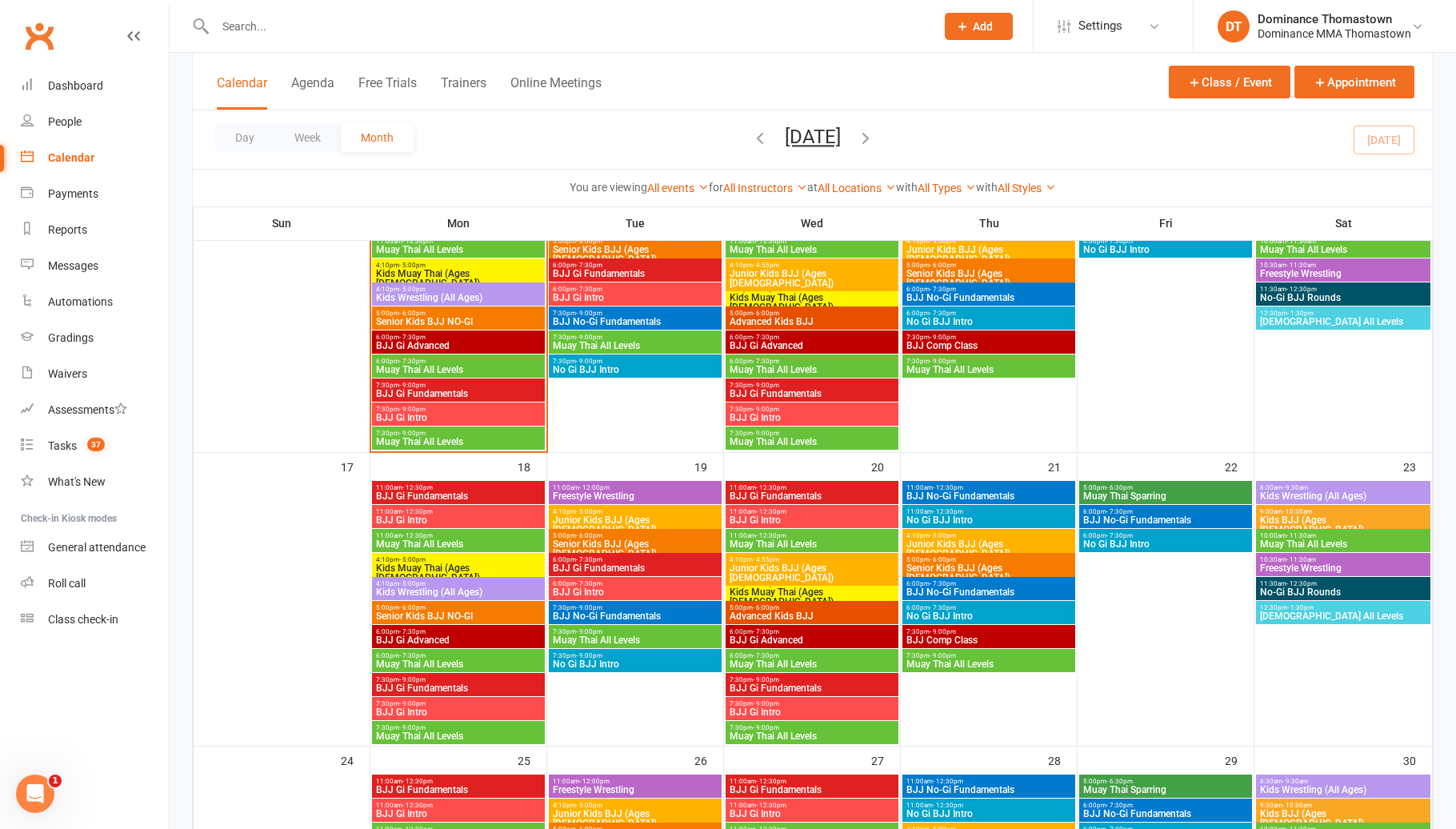
click at [774, 516] on span "BJJ Gi Intro" at bounding box center [812, 519] width 167 height 9
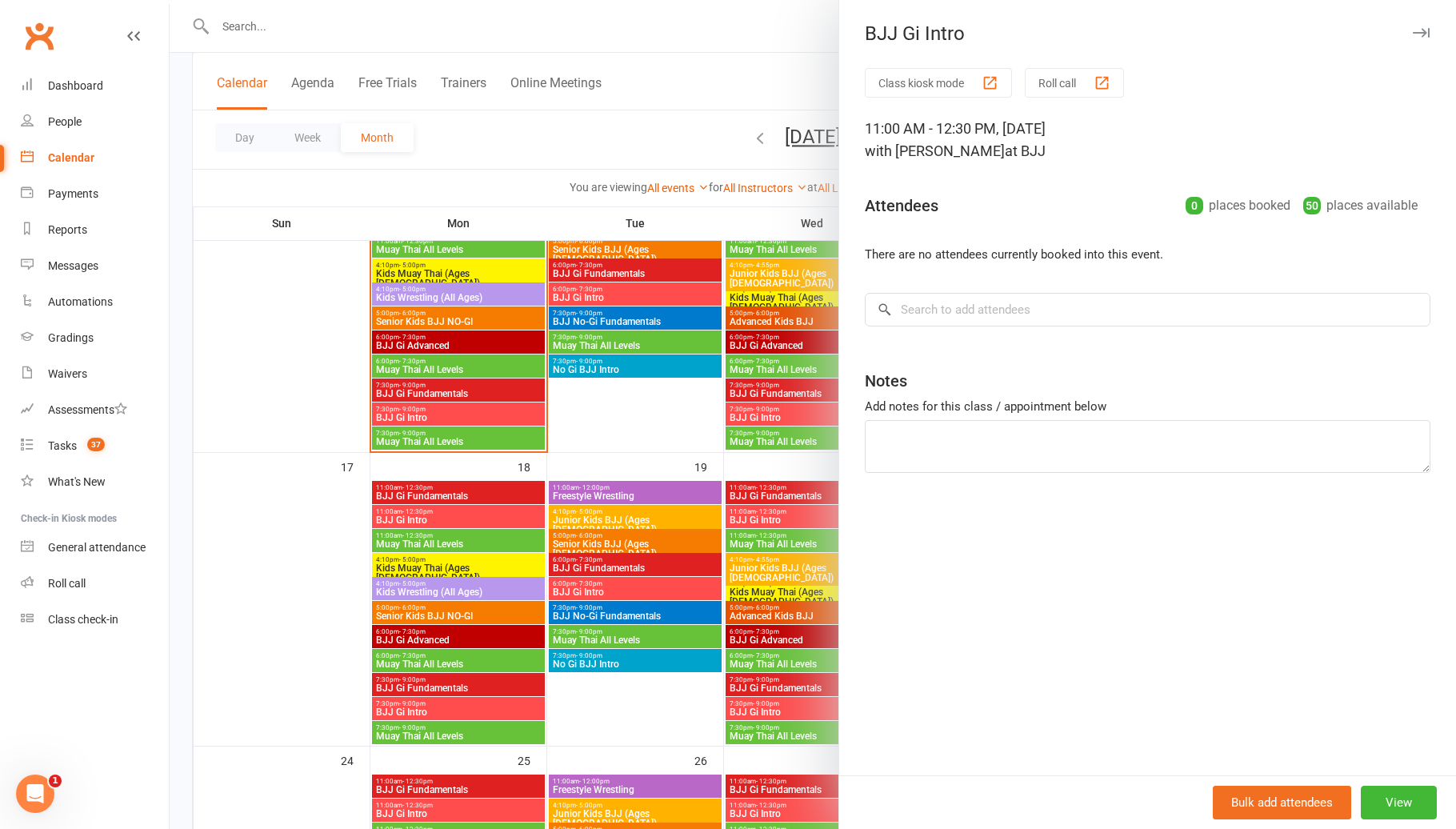
click at [744, 525] on div at bounding box center [812, 414] width 1286 height 829
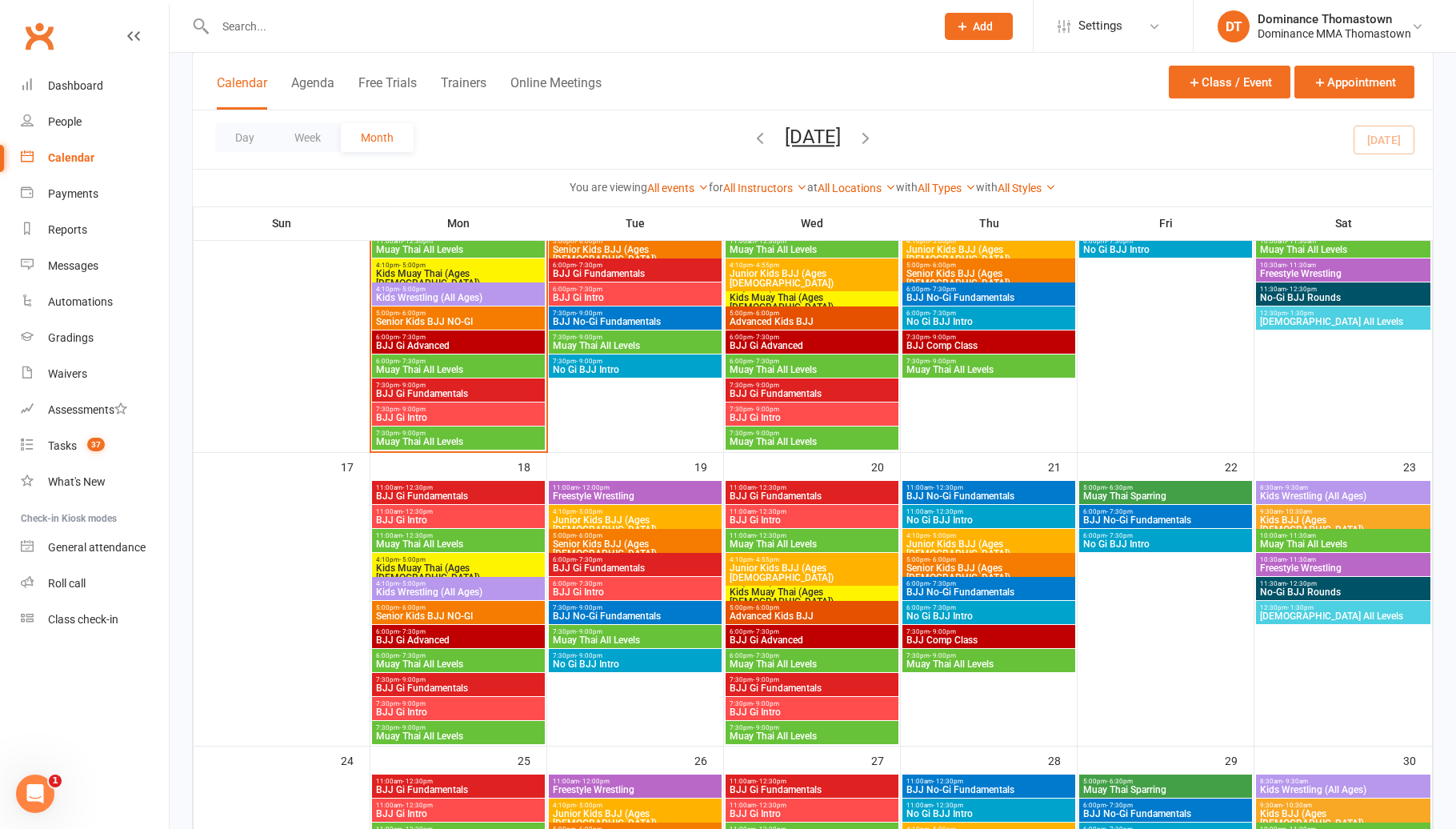
click at [760, 539] on span "Muay Thai All Levels" at bounding box center [812, 543] width 167 height 9
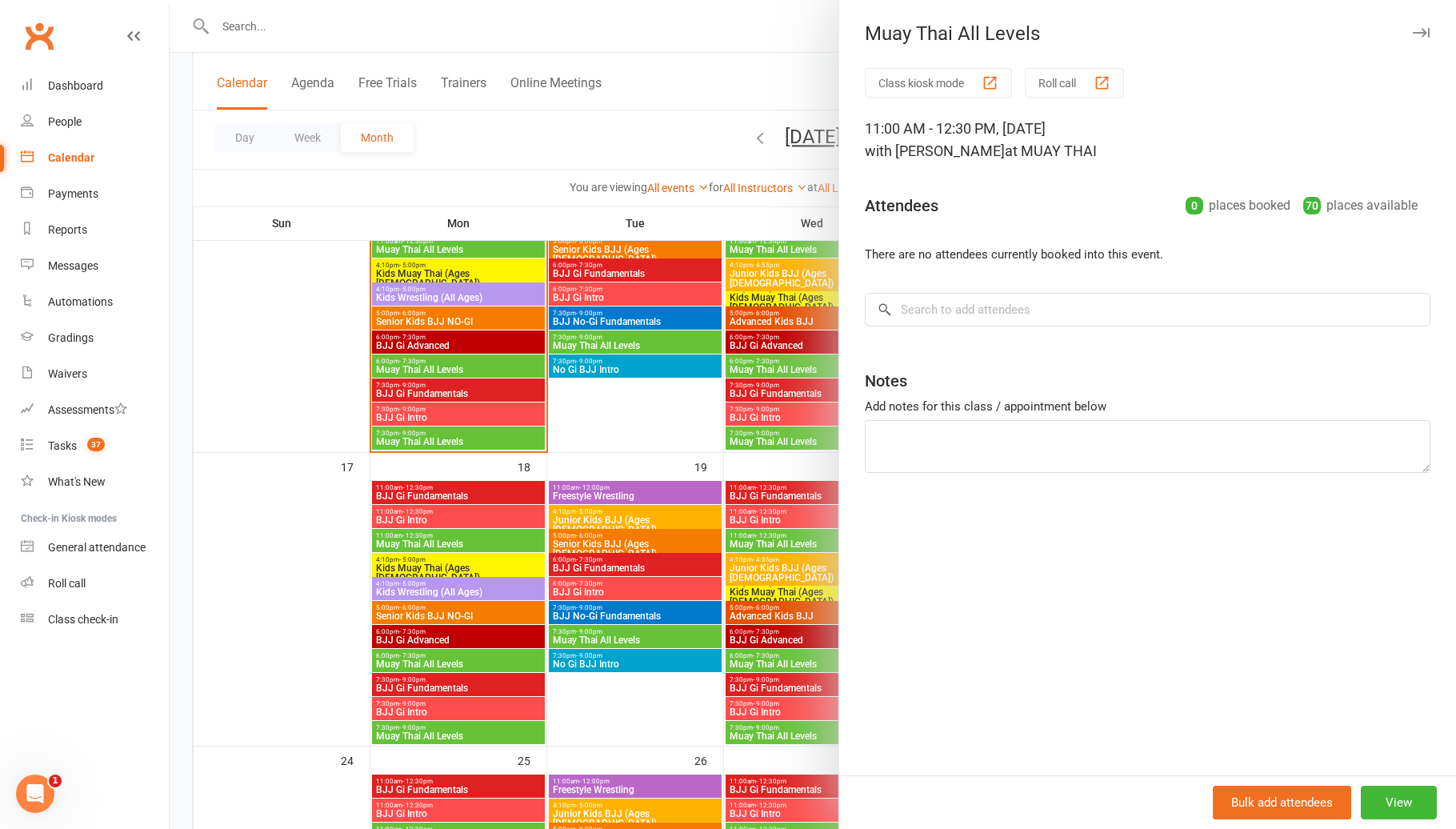
click at [722, 537] on div at bounding box center [812, 414] width 1286 height 829
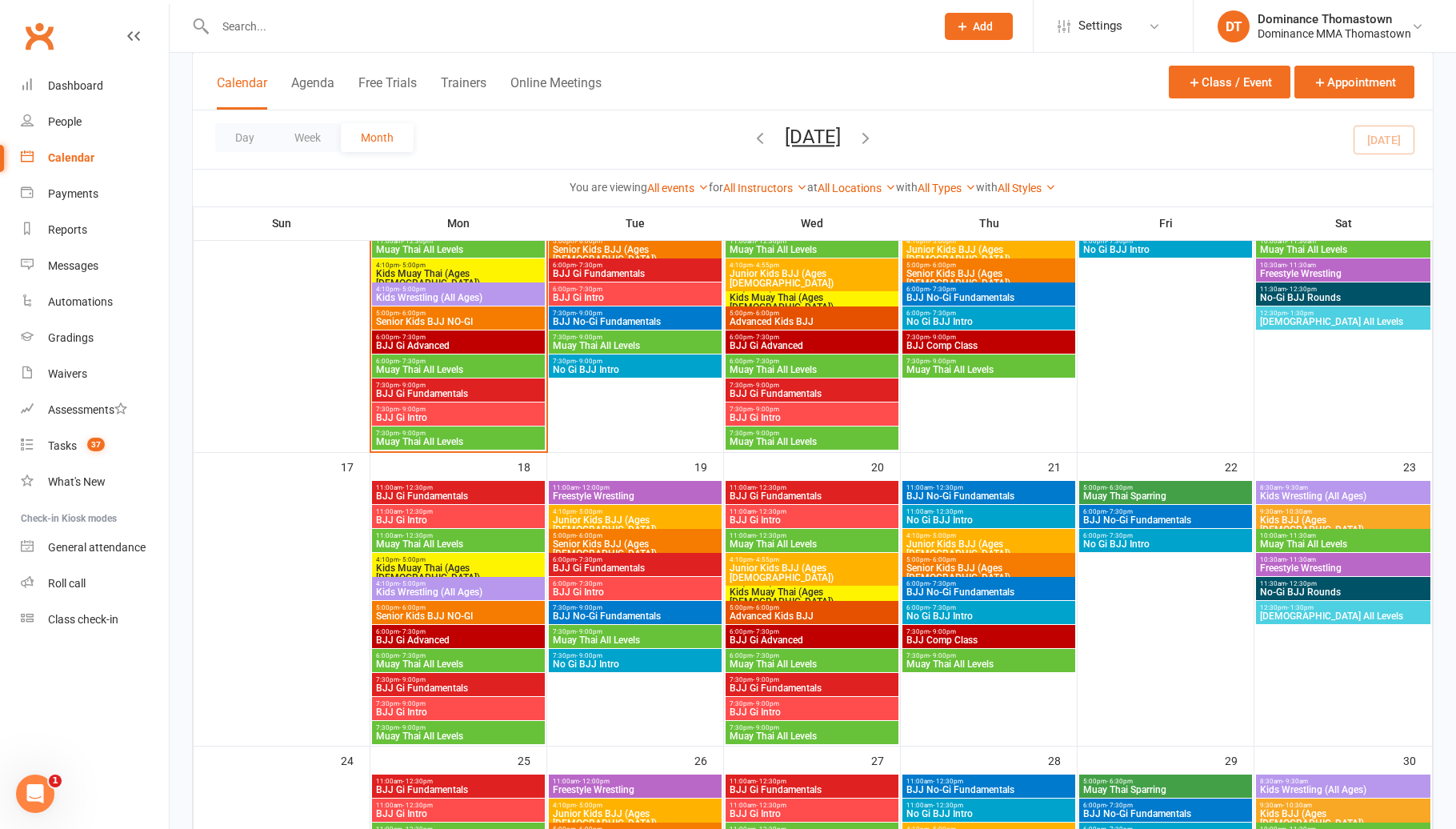
click at [756, 563] on span "Junior Kids BJJ (Ages [DEMOGRAPHIC_DATA])" at bounding box center [812, 573] width 167 height 19
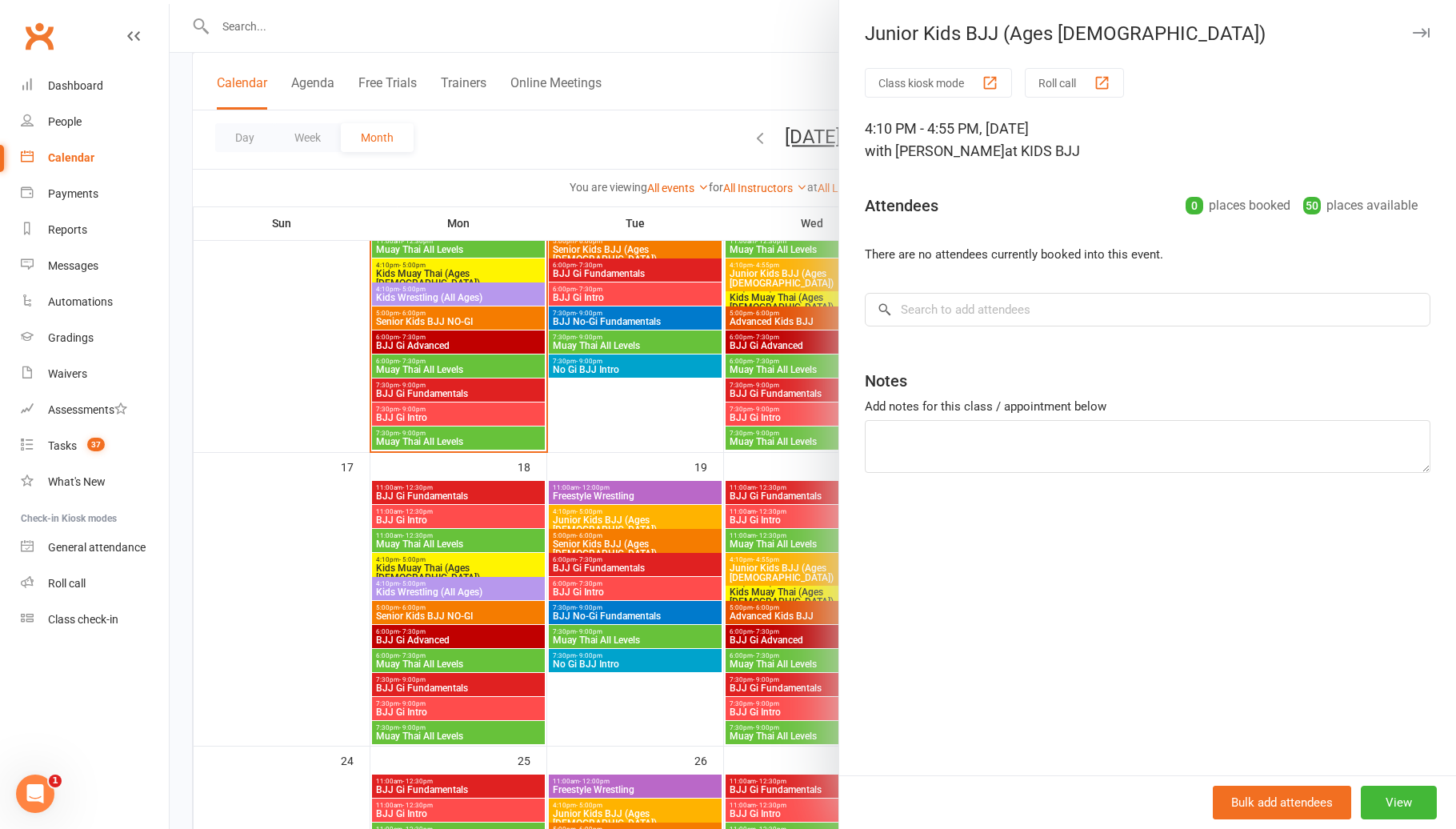
click at [749, 559] on div at bounding box center [812, 414] width 1286 height 829
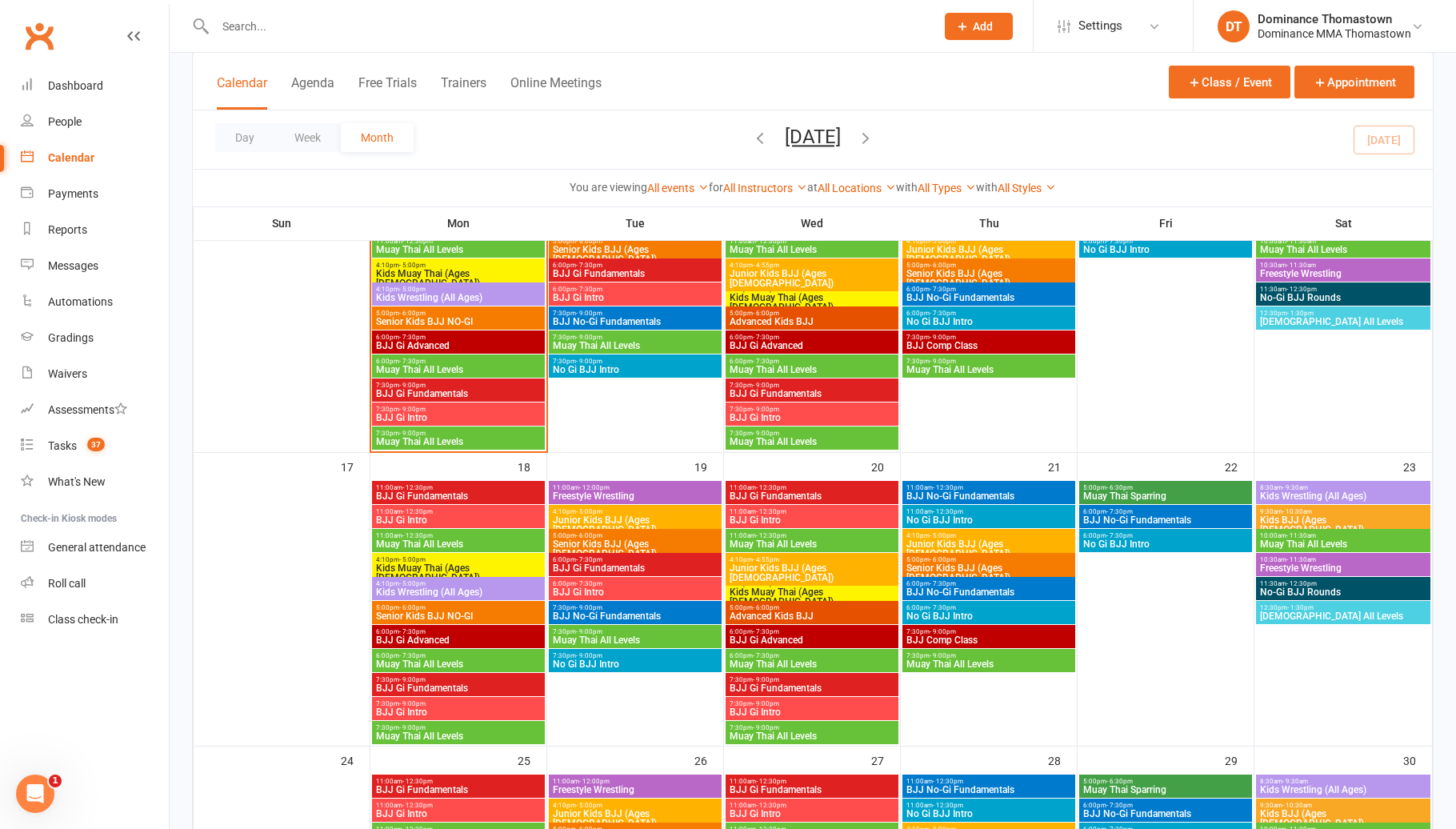
click at [768, 587] on span "Kids Muay Thai (Ages [DEMOGRAPHIC_DATA])" at bounding box center [812, 597] width 167 height 19
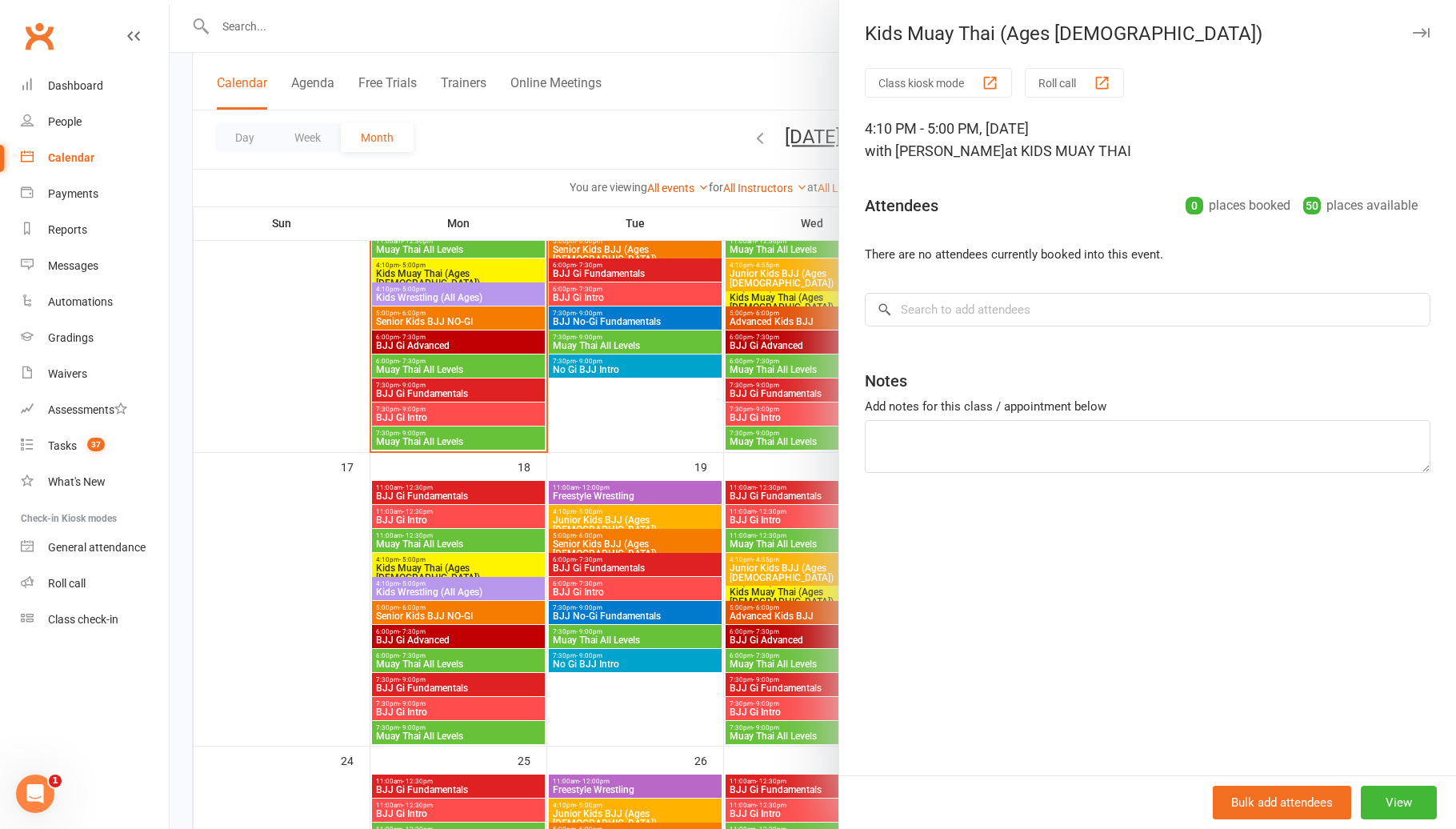
click at [766, 599] on div at bounding box center [812, 414] width 1286 height 829
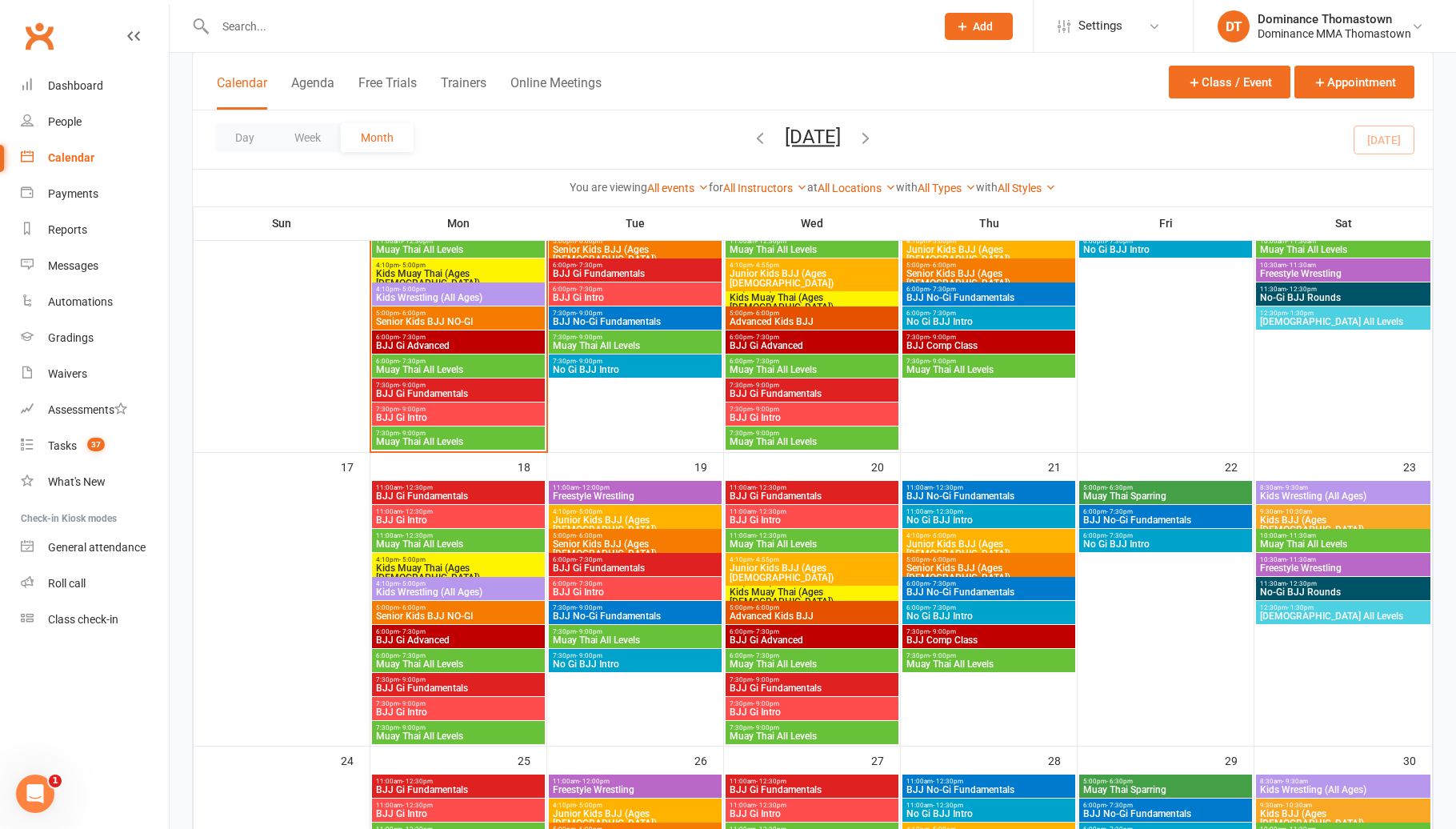
click at [766, 607] on span "- 6:00pm" at bounding box center [766, 608] width 27 height 7
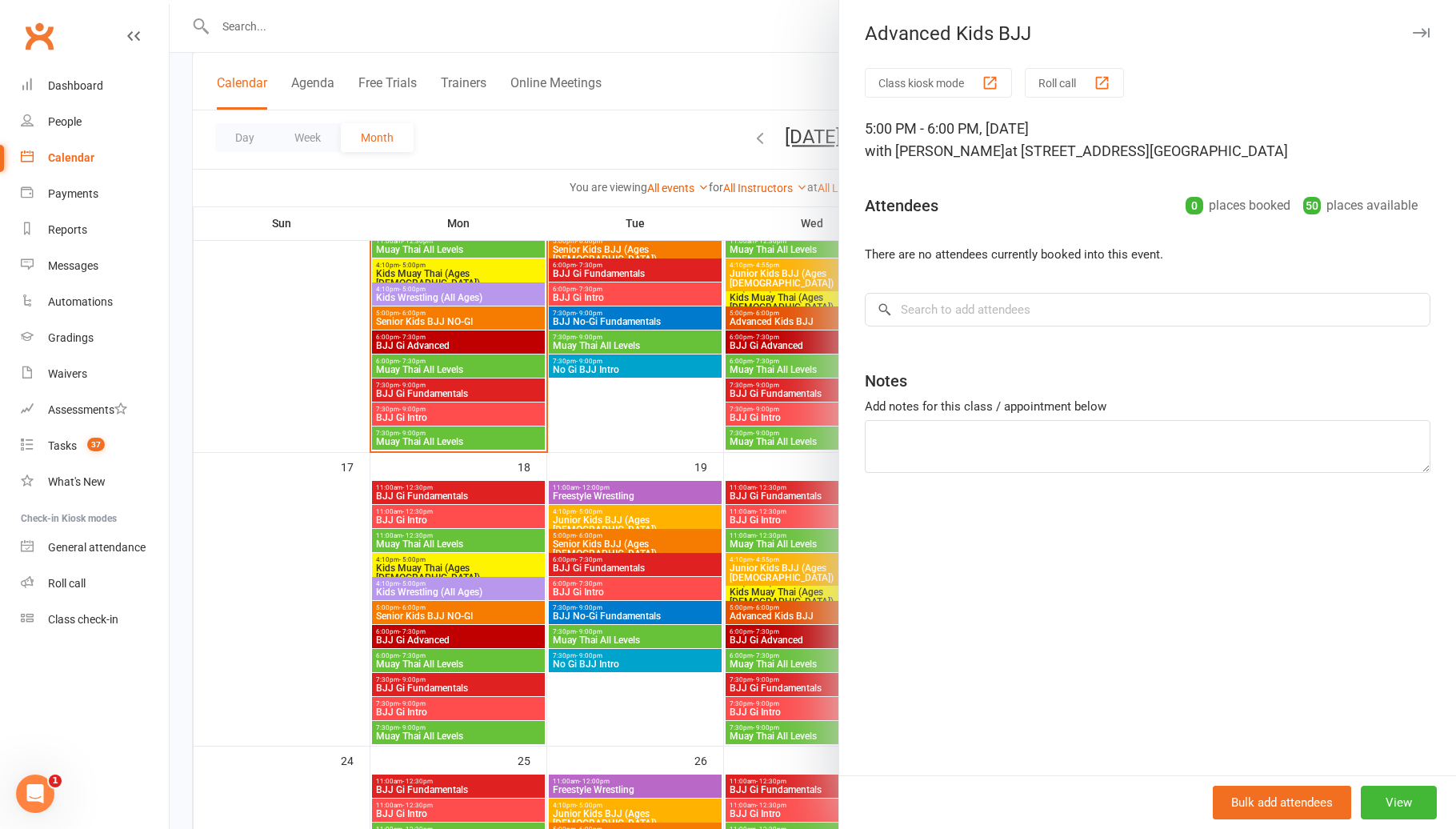
click at [765, 607] on div at bounding box center [812, 414] width 1286 height 829
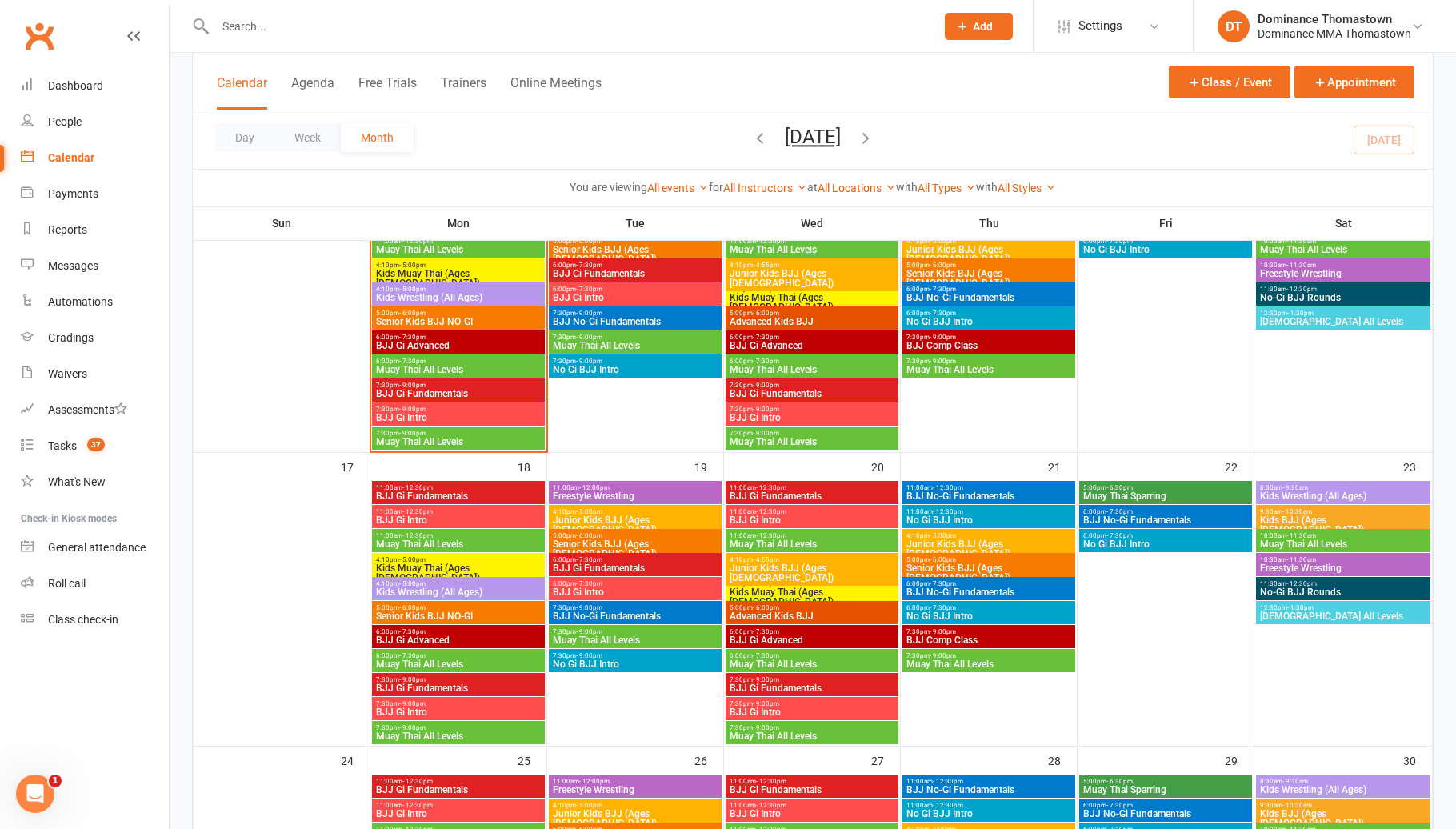
scroll to position [765, 0]
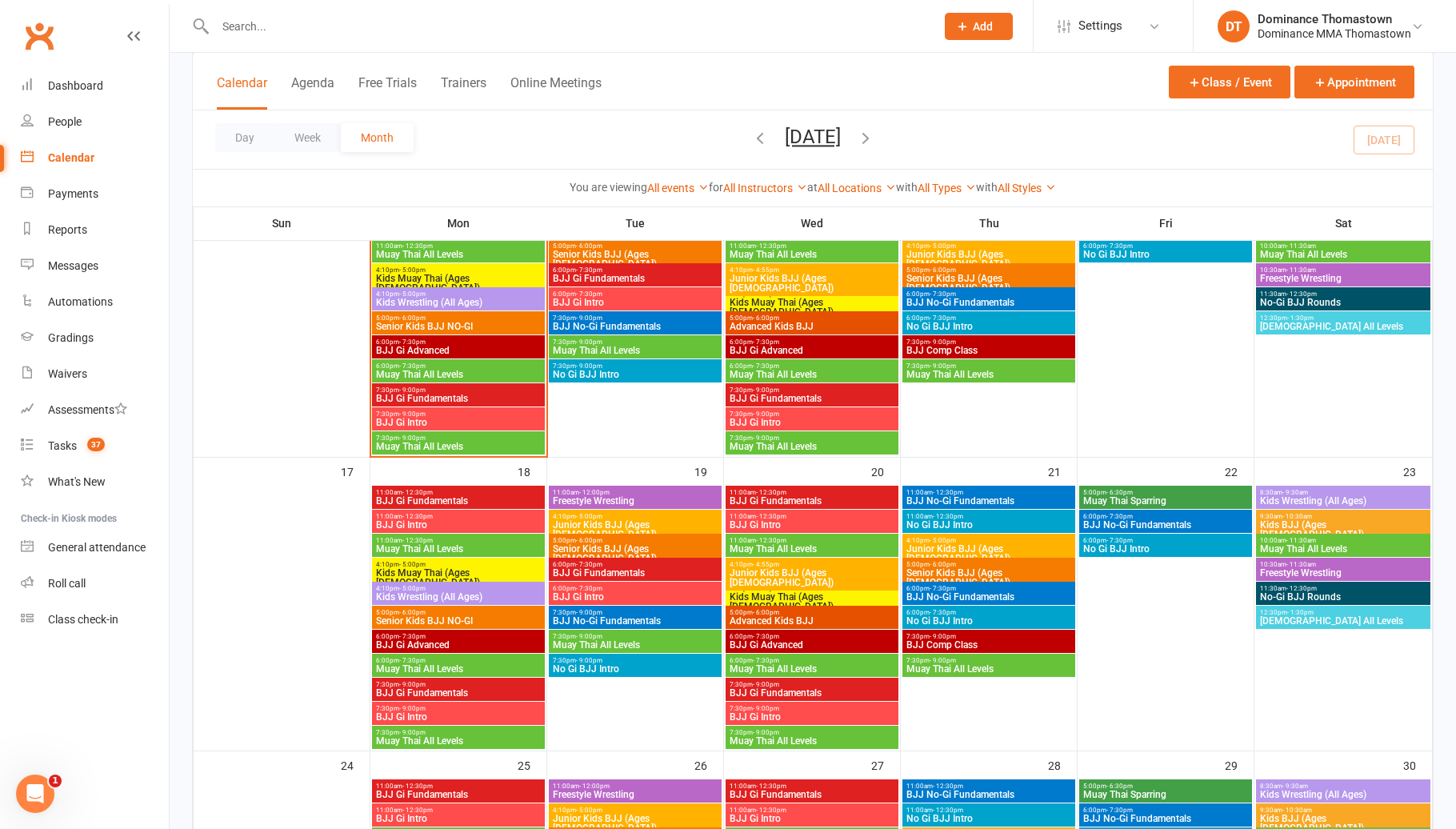
click at [789, 637] on span "6:00pm - 7:30pm" at bounding box center [812, 636] width 167 height 7
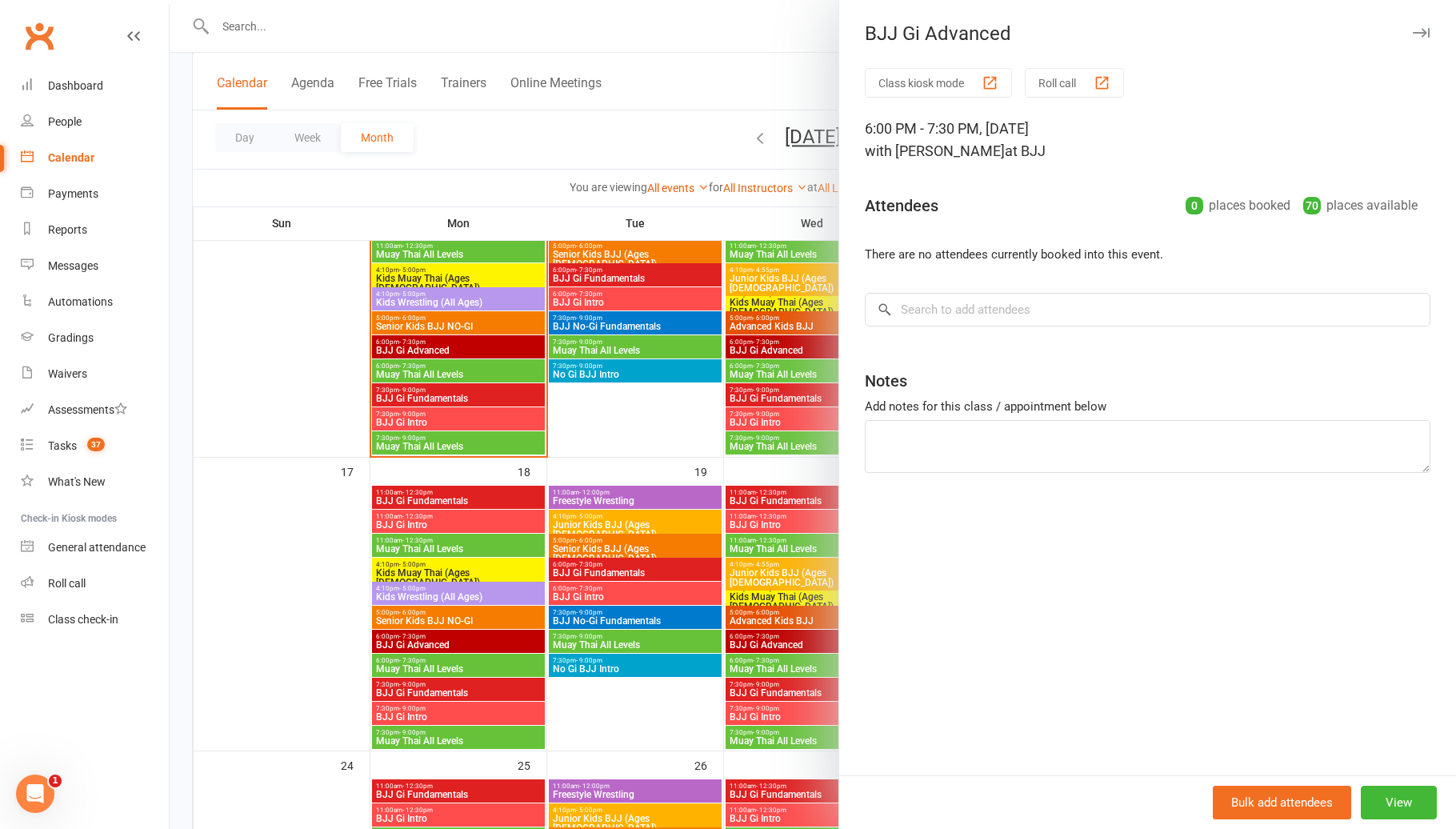
click at [789, 637] on div at bounding box center [812, 414] width 1286 height 829
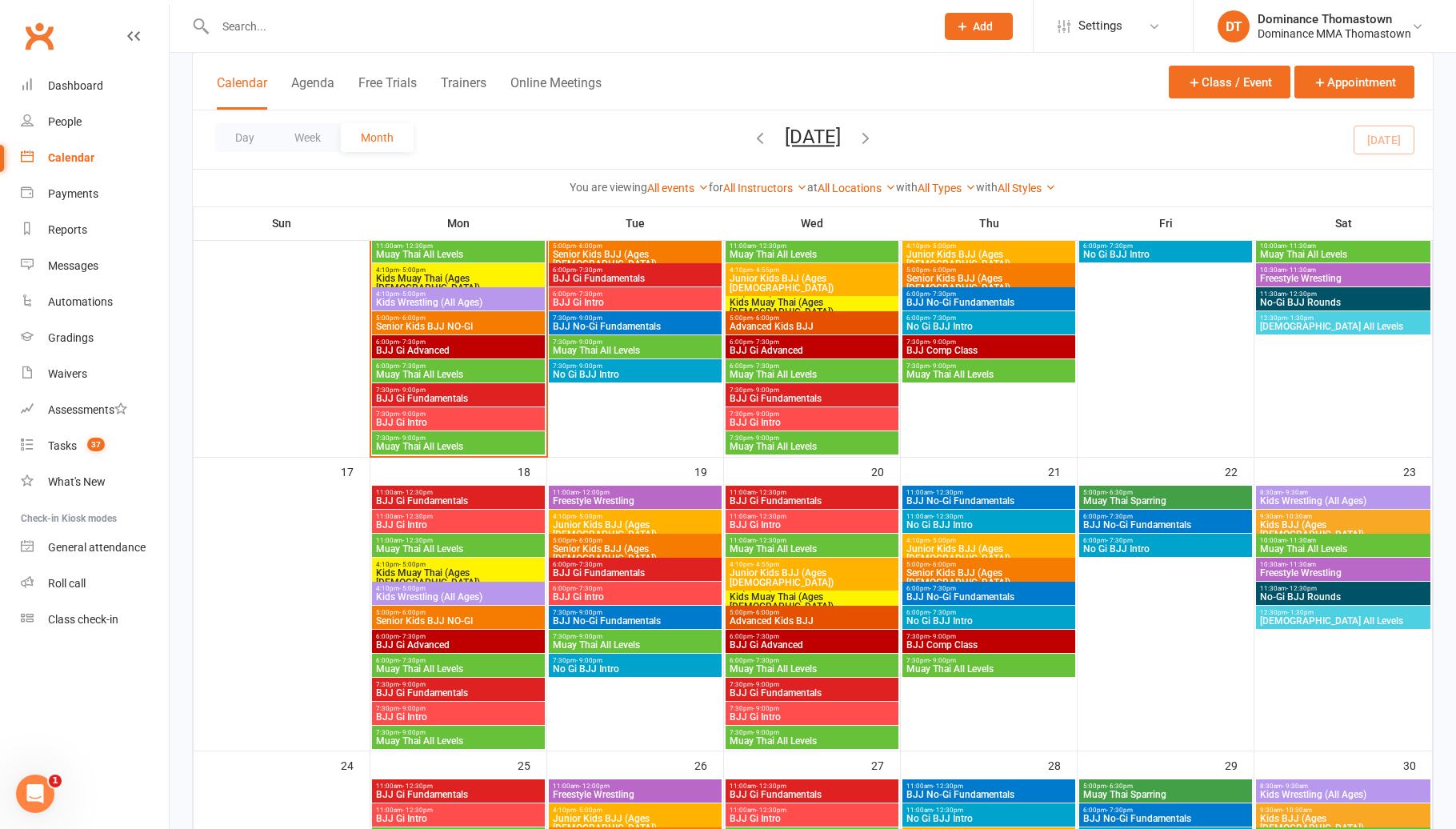
click at [805, 664] on span "Muay Thai All Levels" at bounding box center [812, 668] width 167 height 9
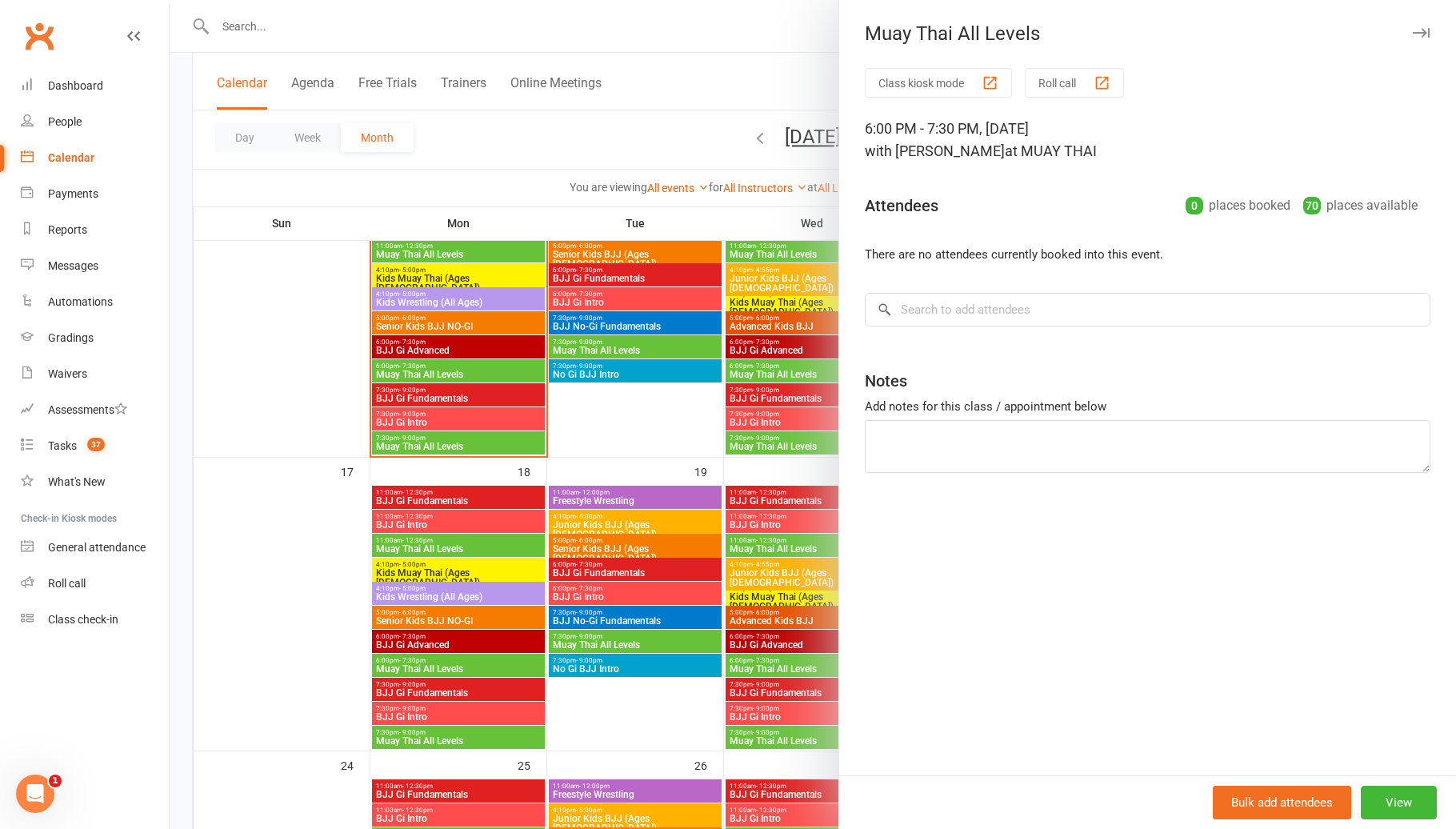
click at [789, 655] on div at bounding box center [812, 414] width 1286 height 829
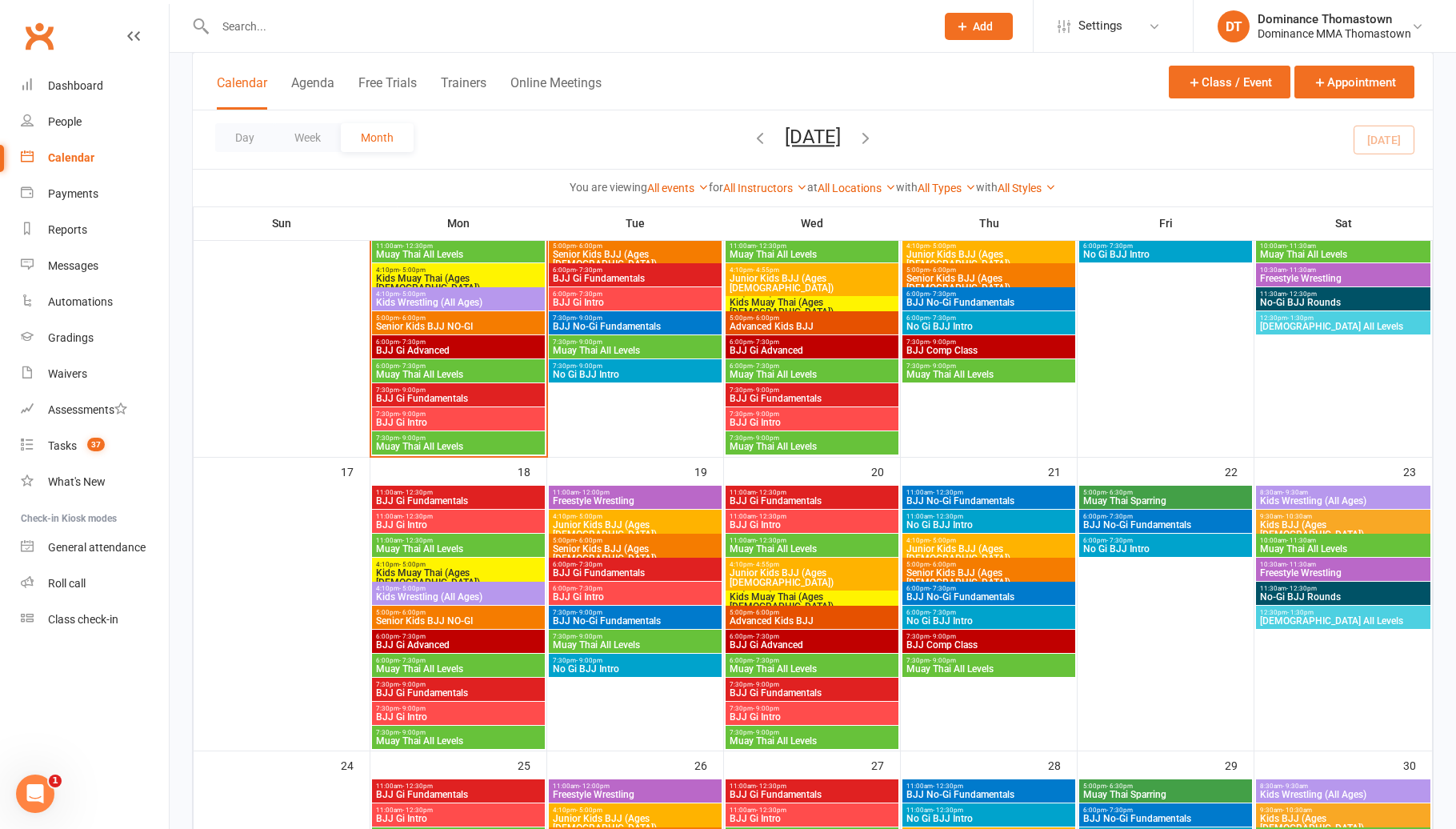
click at [788, 688] on span "BJJ Gi Fundamentals" at bounding box center [812, 692] width 167 height 9
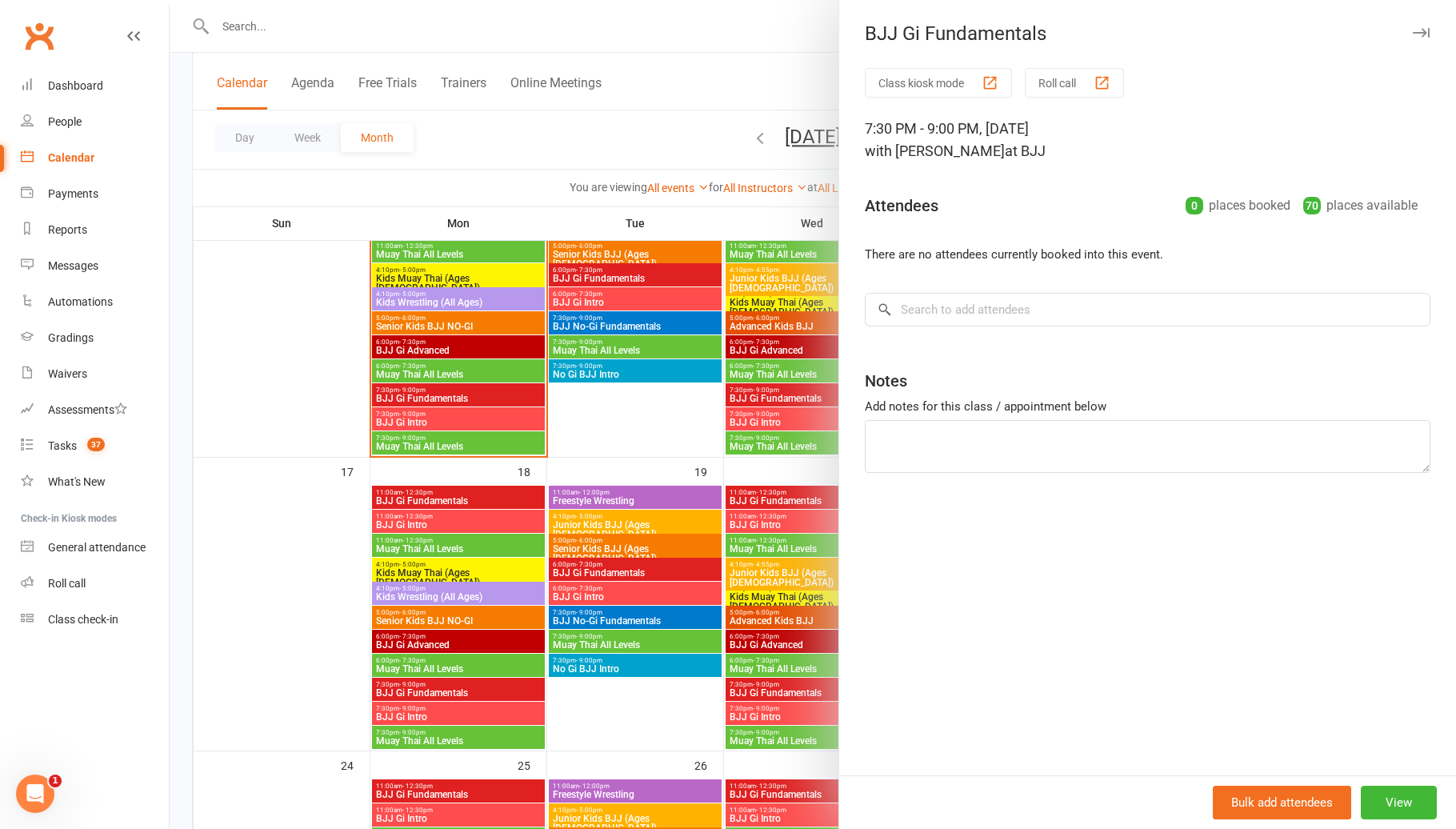
click at [777, 685] on div at bounding box center [812, 414] width 1286 height 829
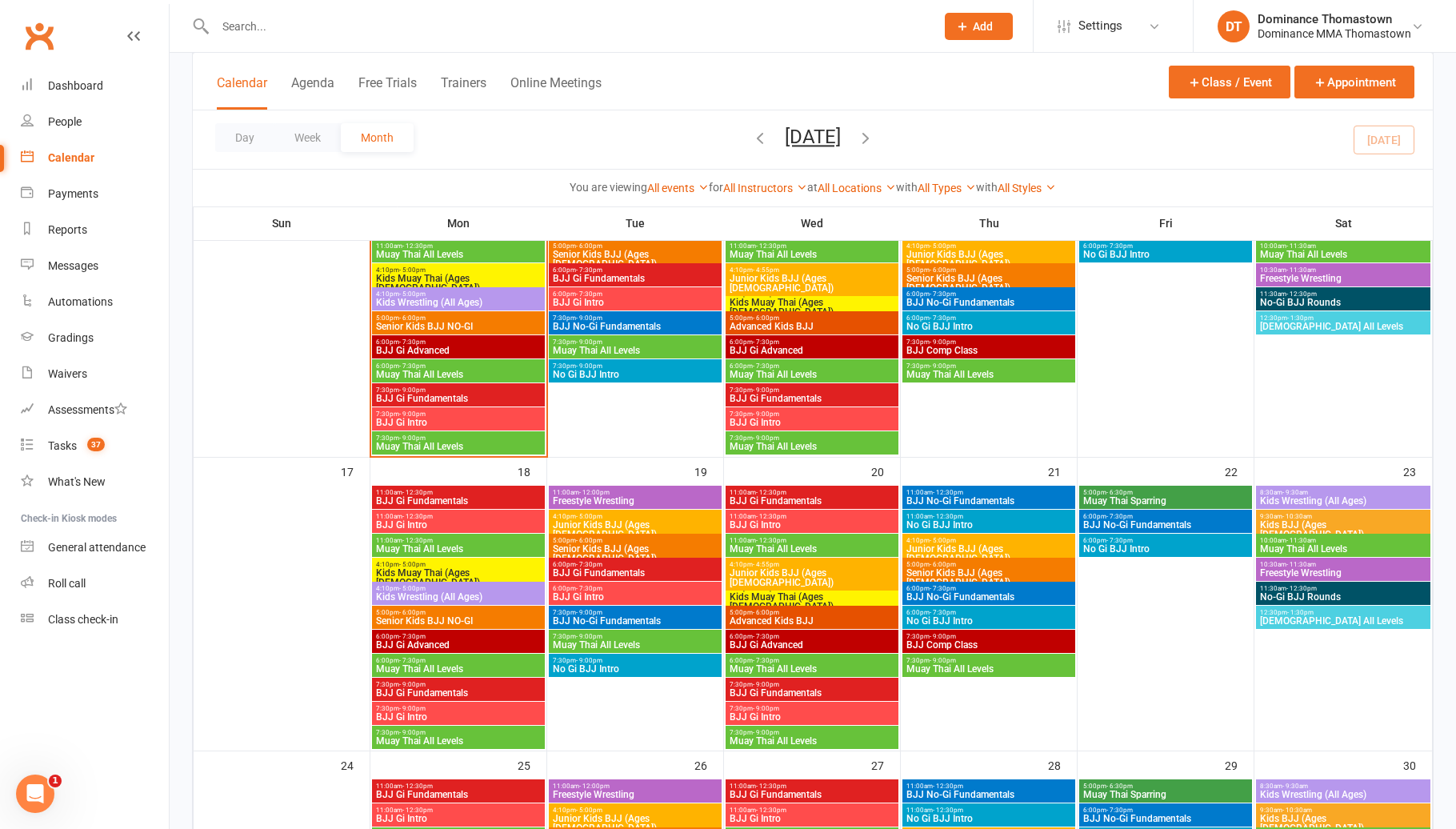
click at [790, 709] on span "7:30pm - 9:00pm" at bounding box center [812, 709] width 167 height 7
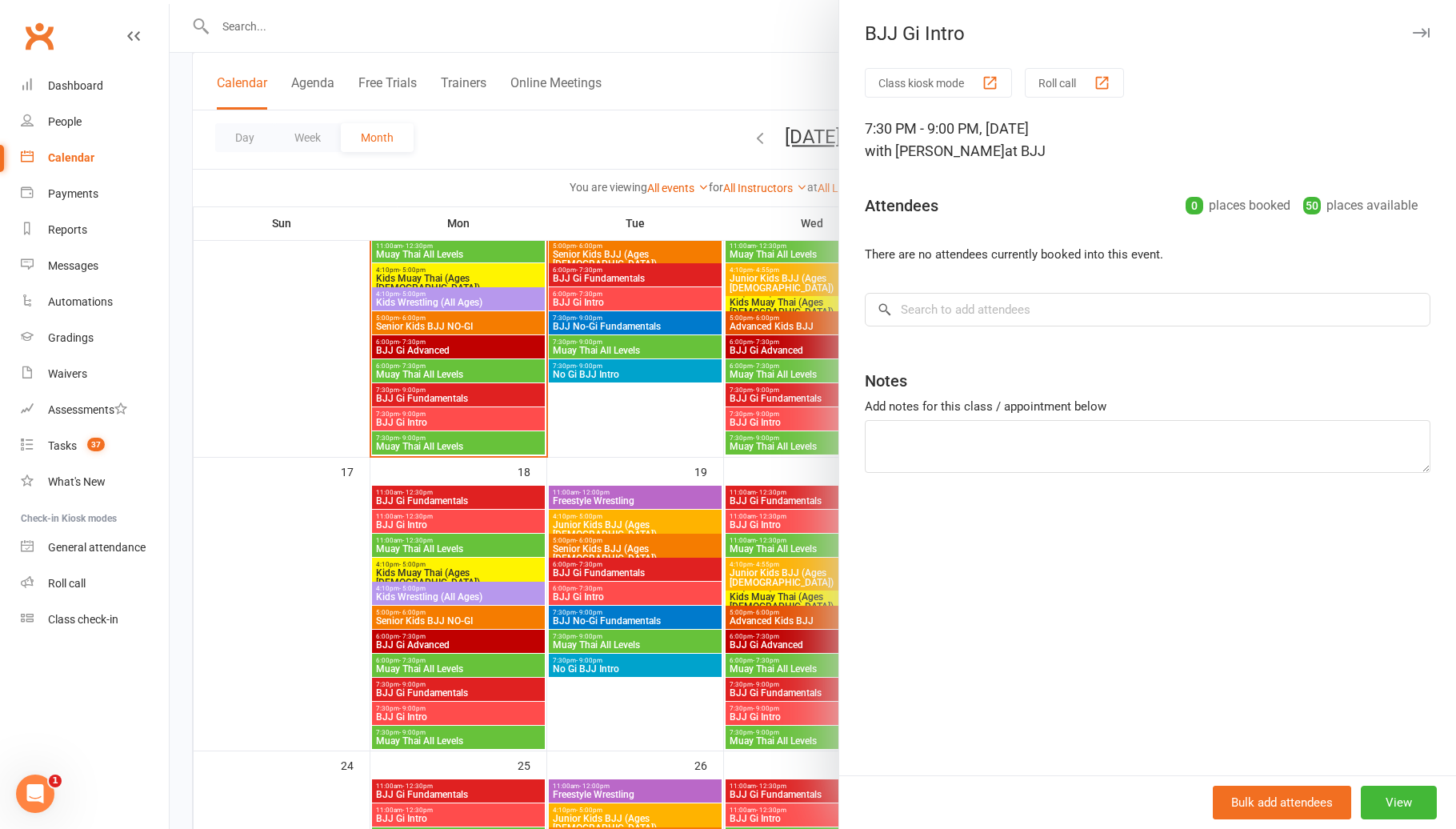
click at [768, 700] on div at bounding box center [812, 414] width 1286 height 829
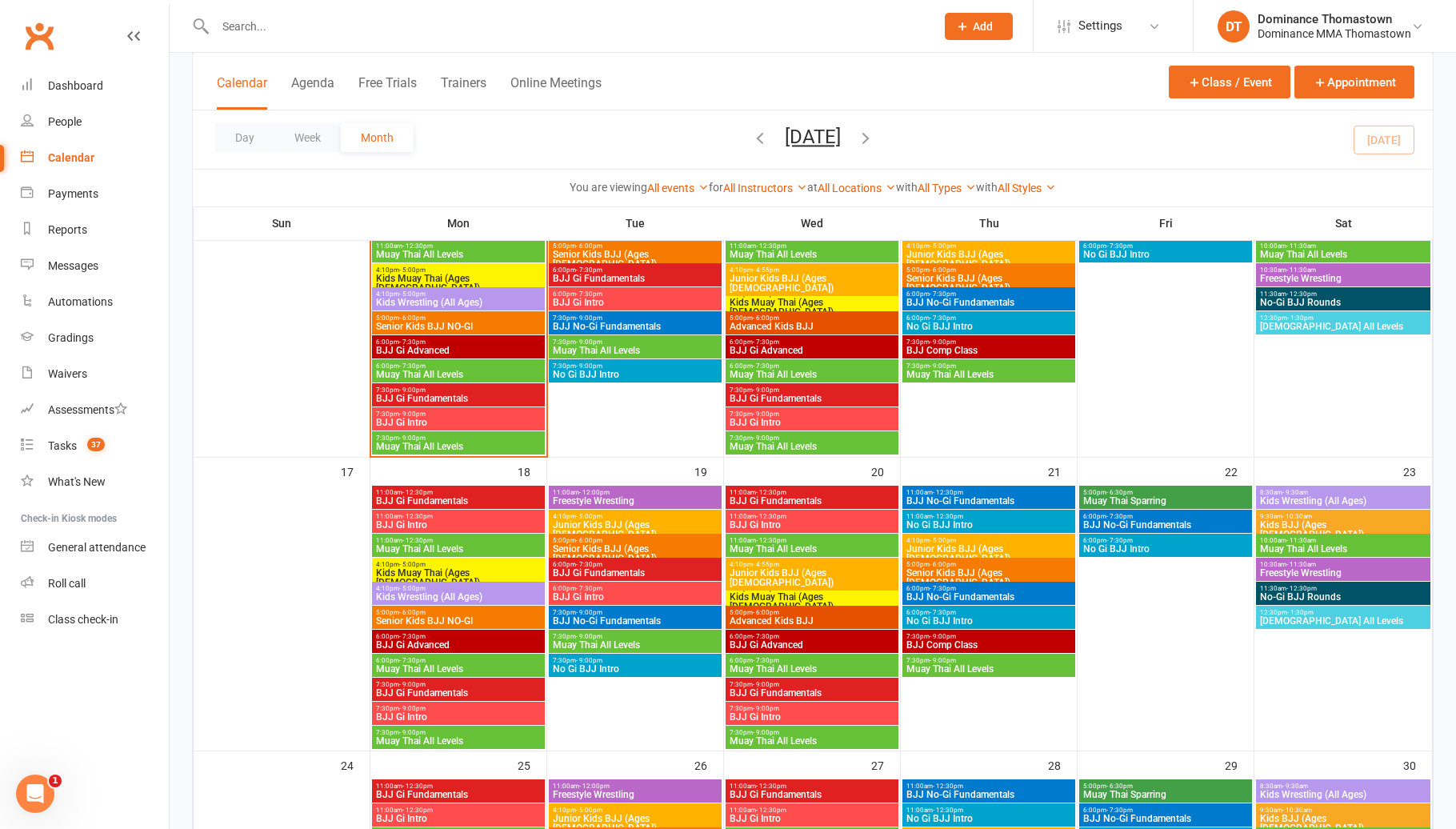
click at [793, 742] on span "Muay Thai All Levels" at bounding box center [812, 740] width 167 height 9
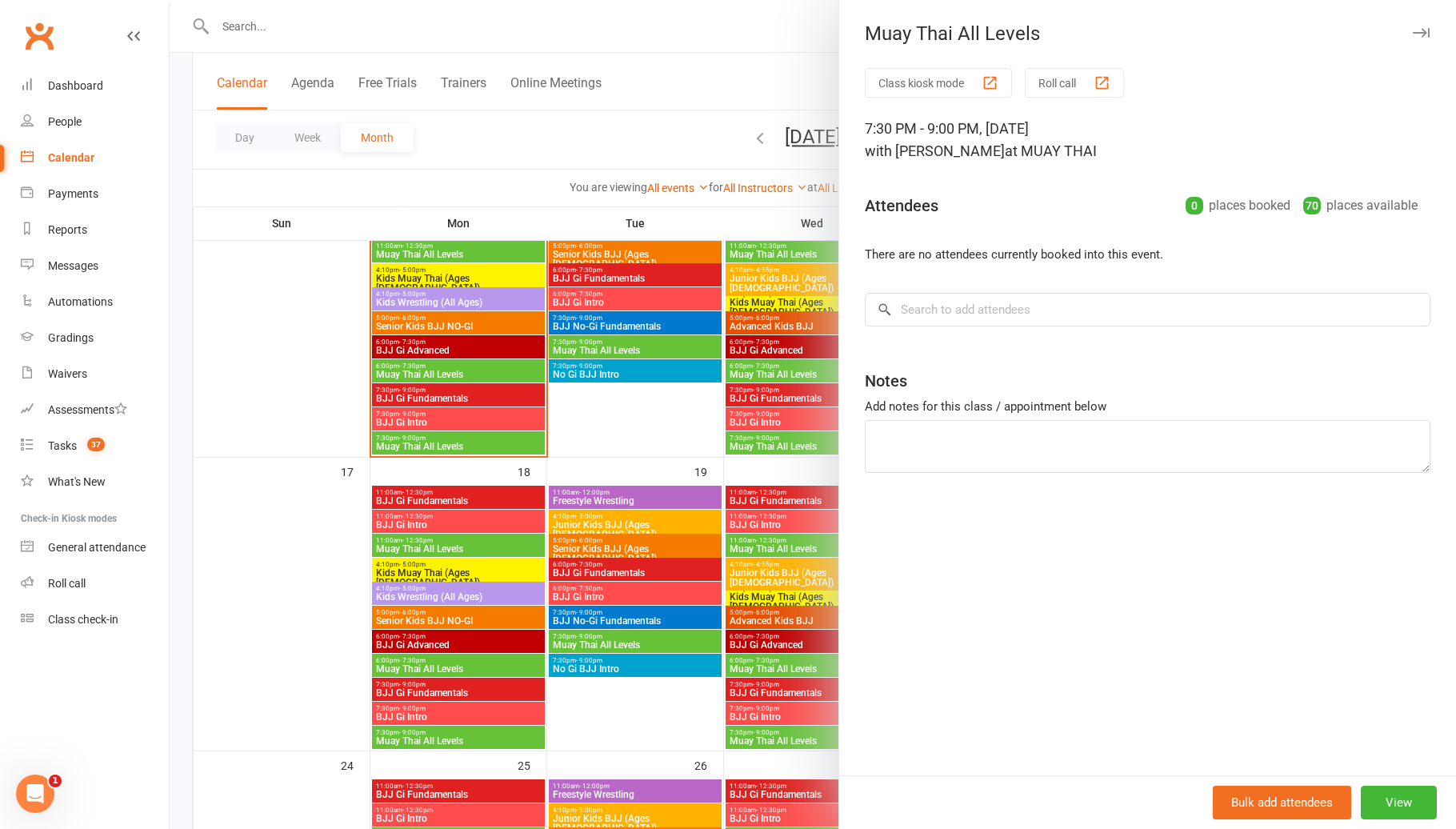
click at [711, 669] on div at bounding box center [812, 414] width 1286 height 829
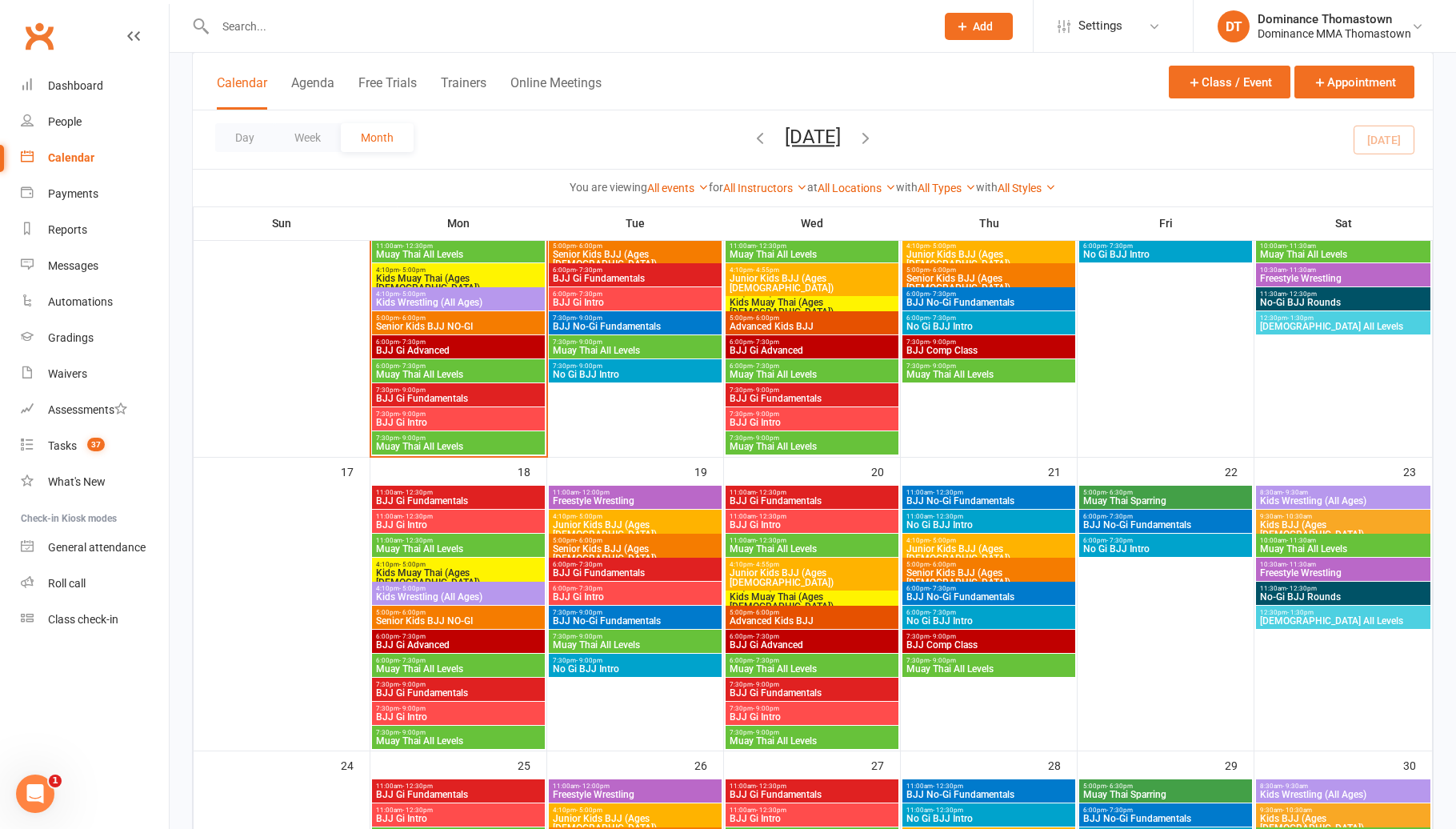
click at [949, 494] on span "- 12:30pm" at bounding box center [947, 493] width 30 height 7
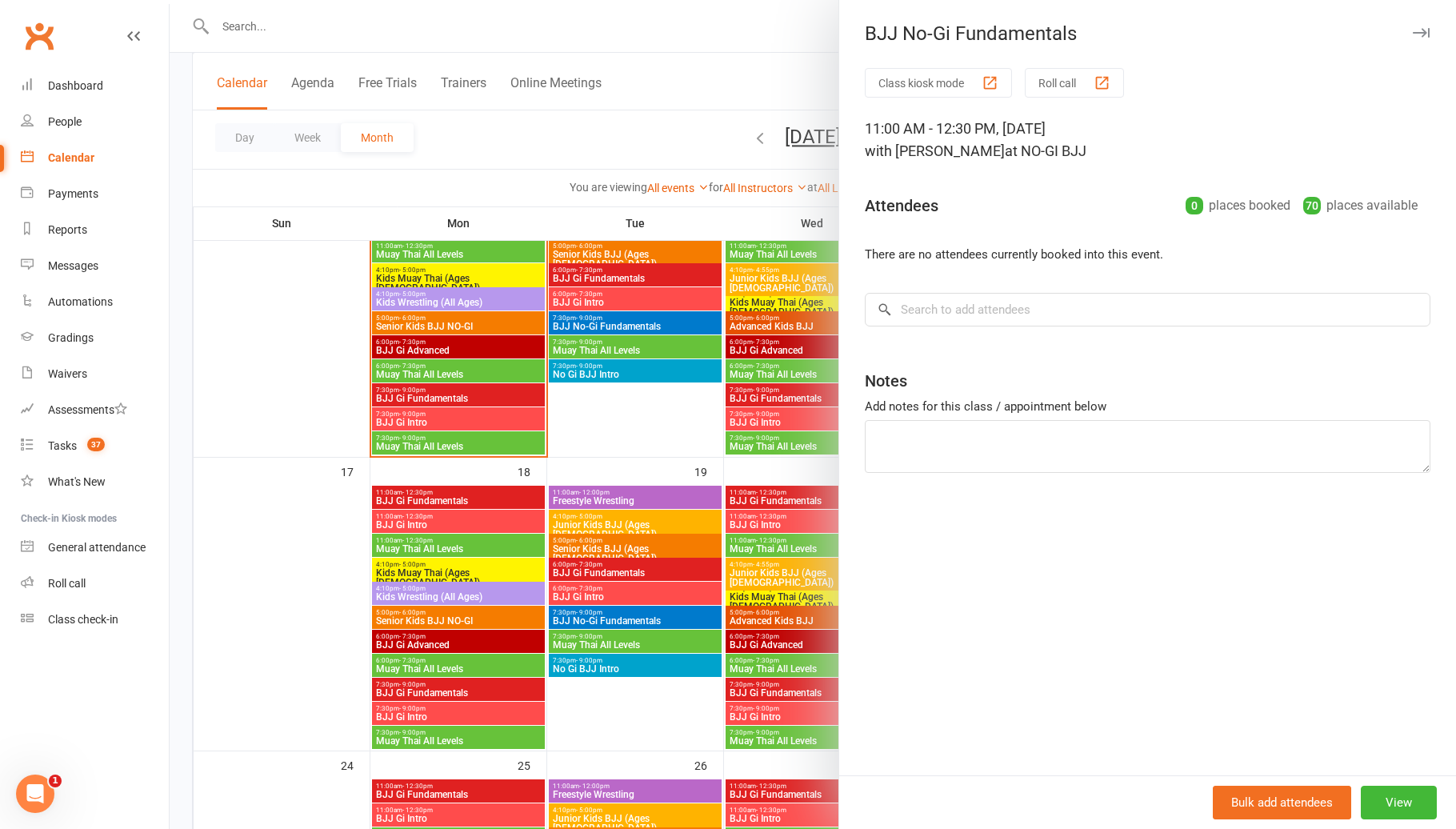
drag, startPoint x: 742, startPoint y: 523, endPoint x: 789, endPoint y: 525, distance: 47.0
click at [743, 524] on div at bounding box center [812, 414] width 1286 height 829
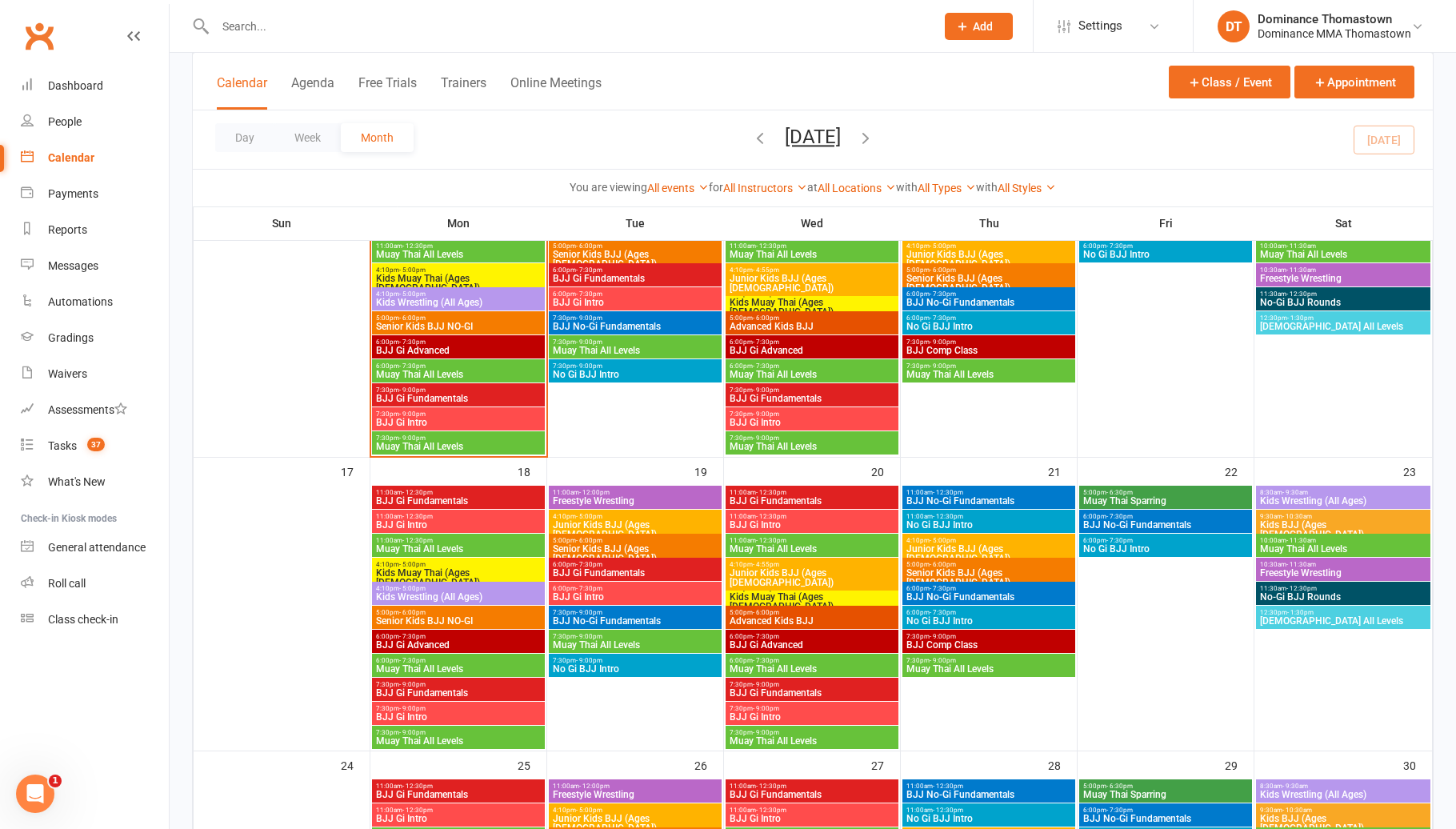
click at [939, 521] on span "No Gi BJJ Intro" at bounding box center [988, 525] width 167 height 9
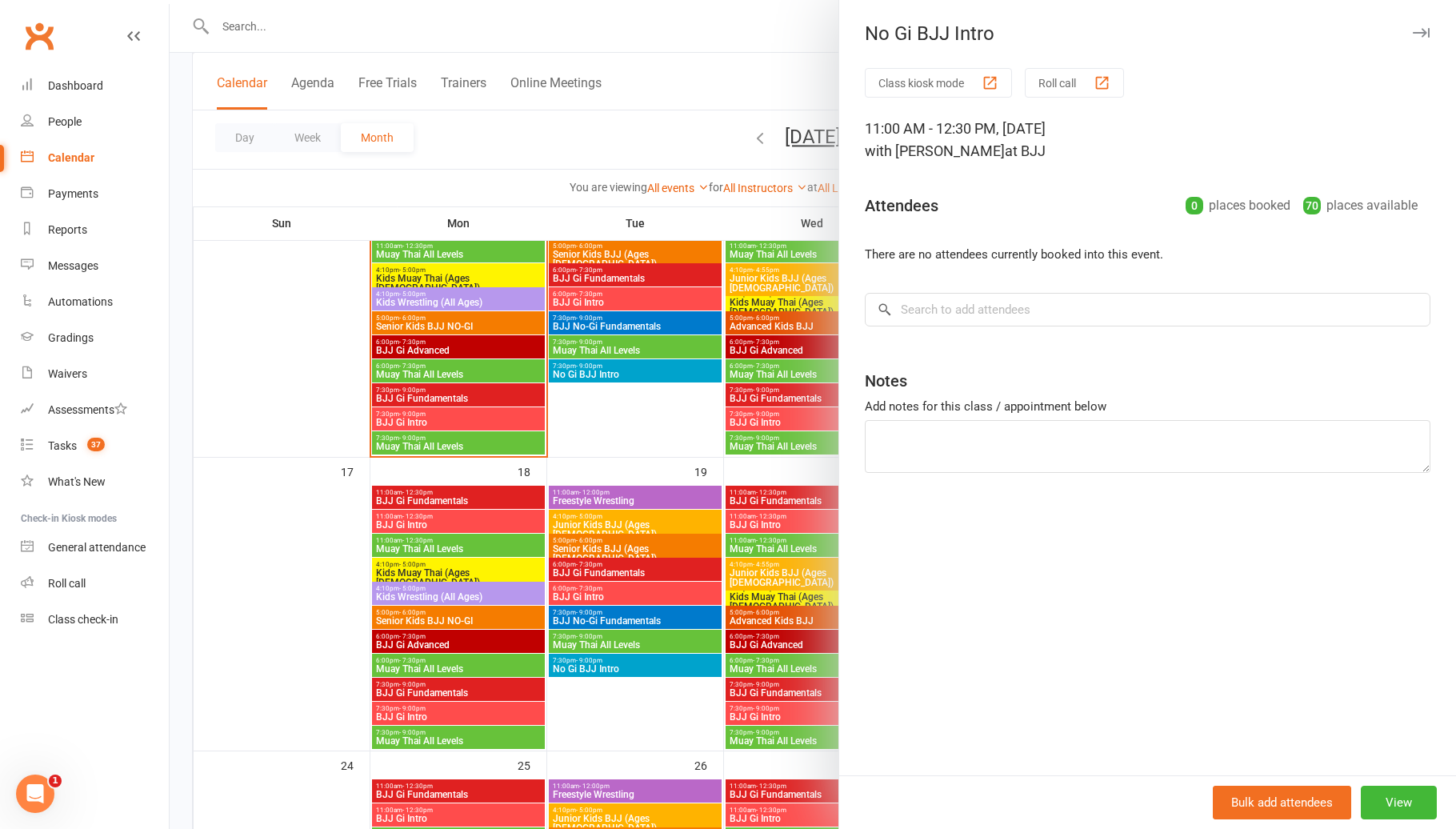
drag, startPoint x: 797, startPoint y: 536, endPoint x: 820, endPoint y: 536, distance: 23.0
click at [798, 536] on div at bounding box center [812, 414] width 1286 height 829
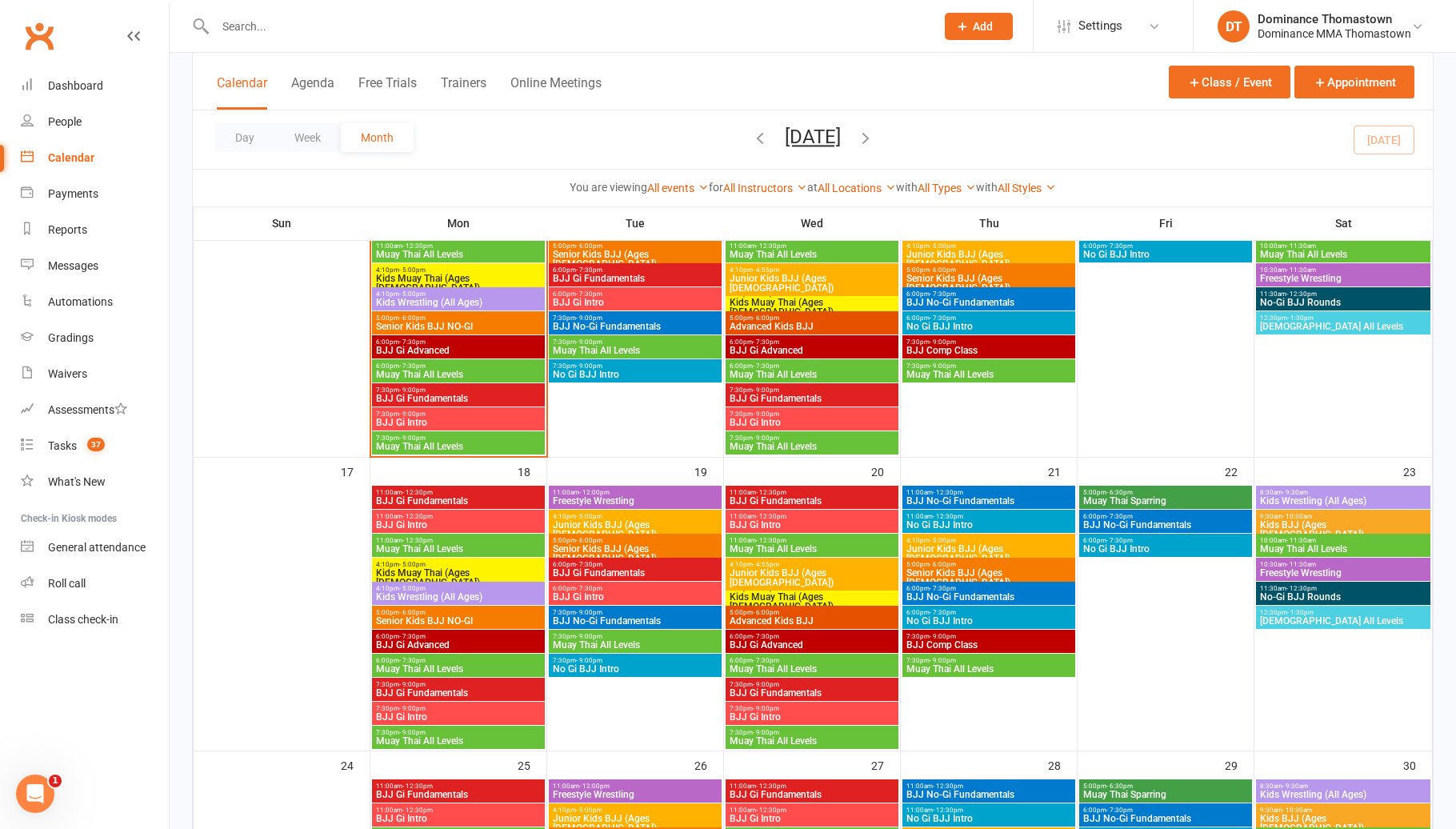
click at [933, 541] on span "- 5:00pm" at bounding box center [942, 540] width 27 height 7
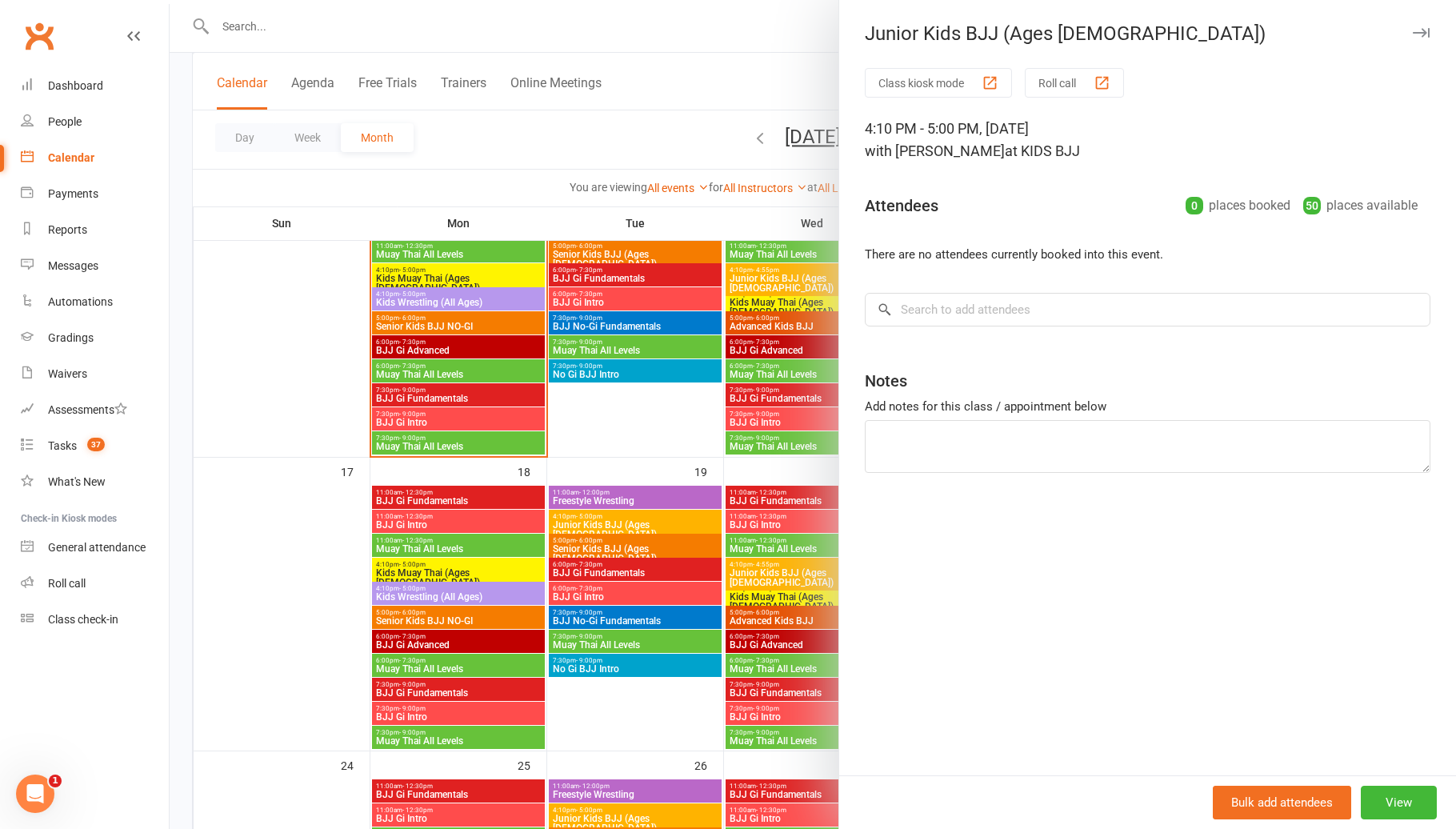
click at [758, 554] on div at bounding box center [812, 414] width 1286 height 829
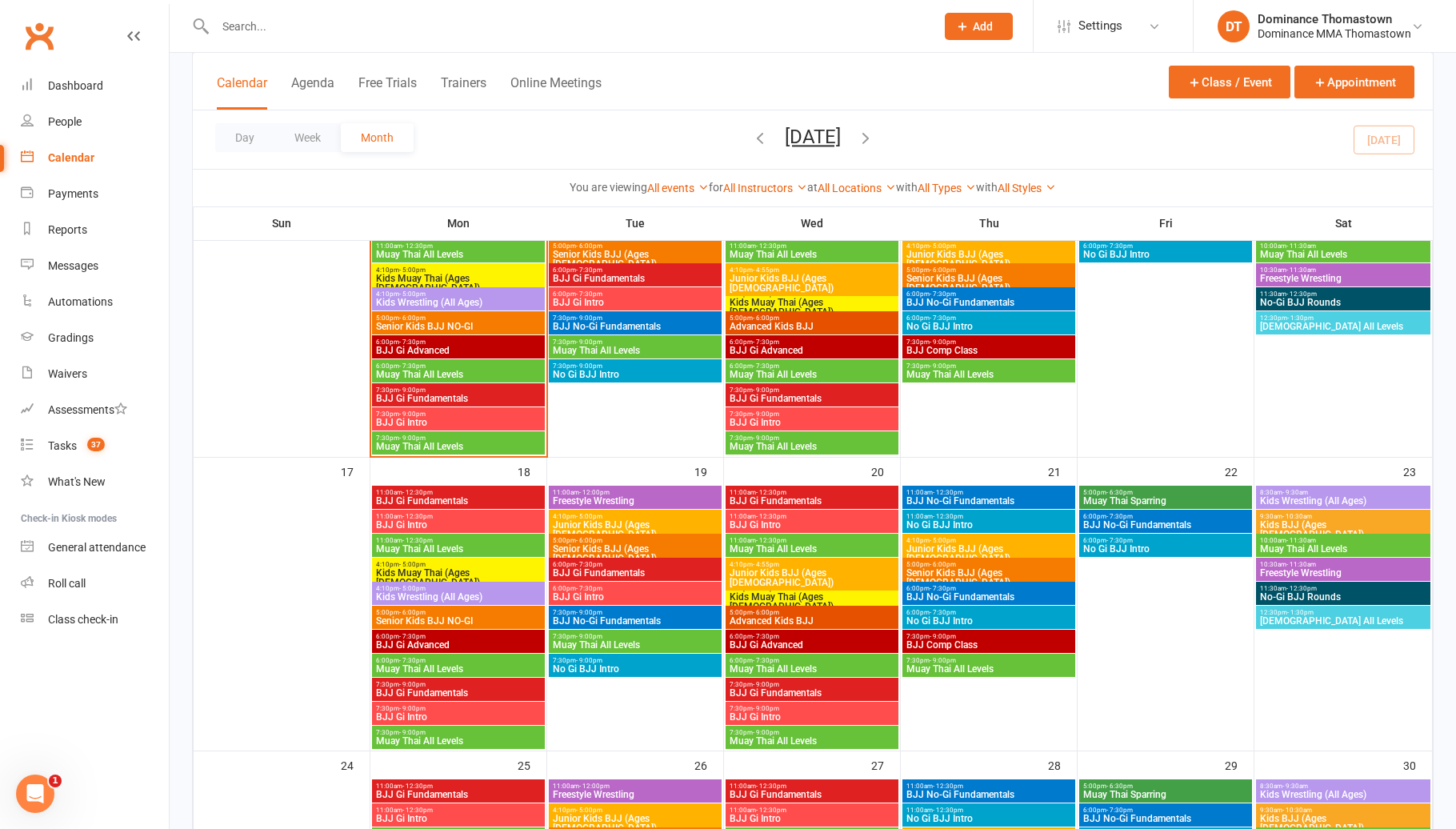
click at [939, 566] on span "- 6:00pm" at bounding box center [942, 564] width 27 height 7
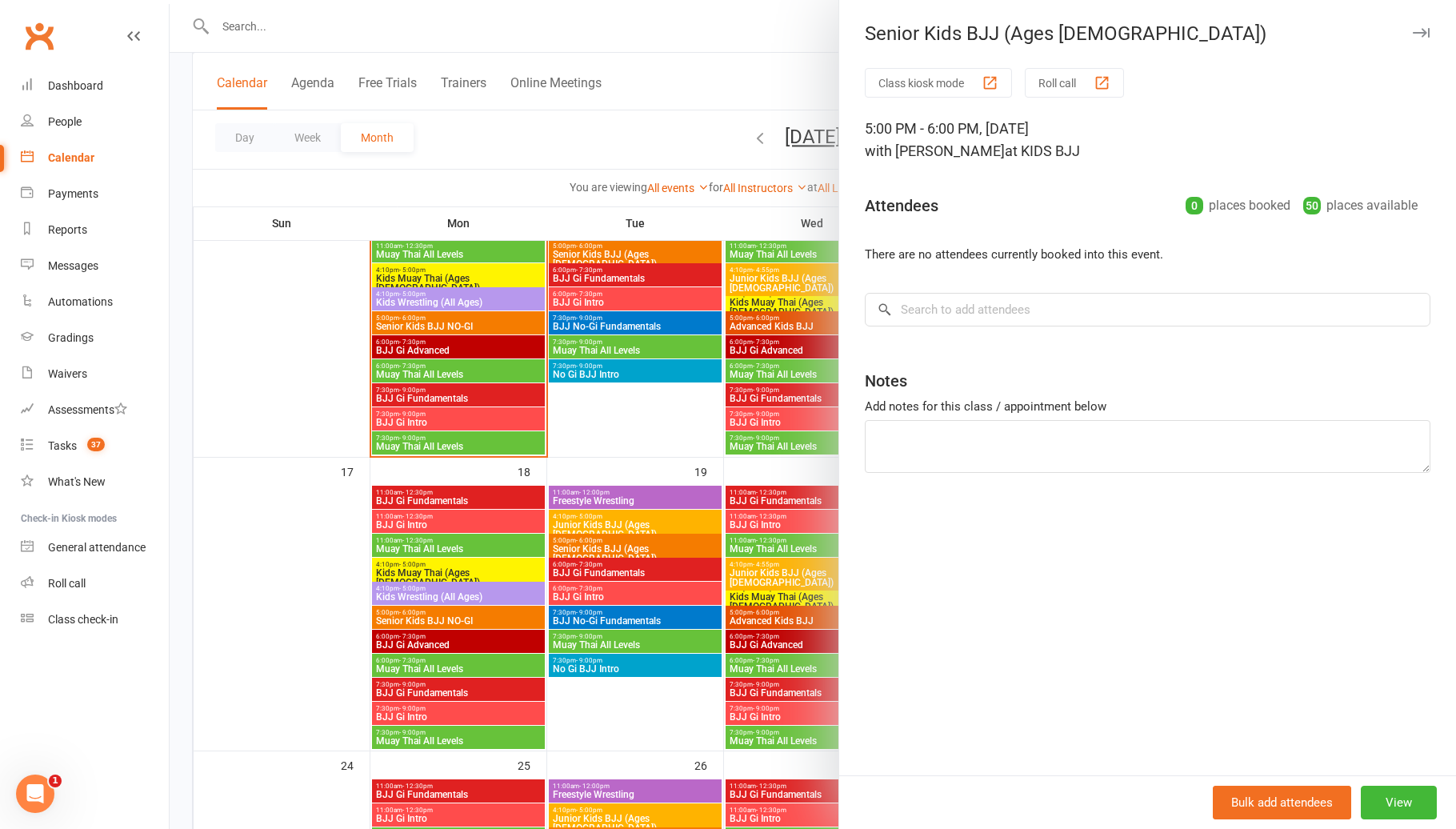
drag, startPoint x: 787, startPoint y: 563, endPoint x: 796, endPoint y: 564, distance: 9.1
click at [790, 564] on div at bounding box center [812, 414] width 1286 height 829
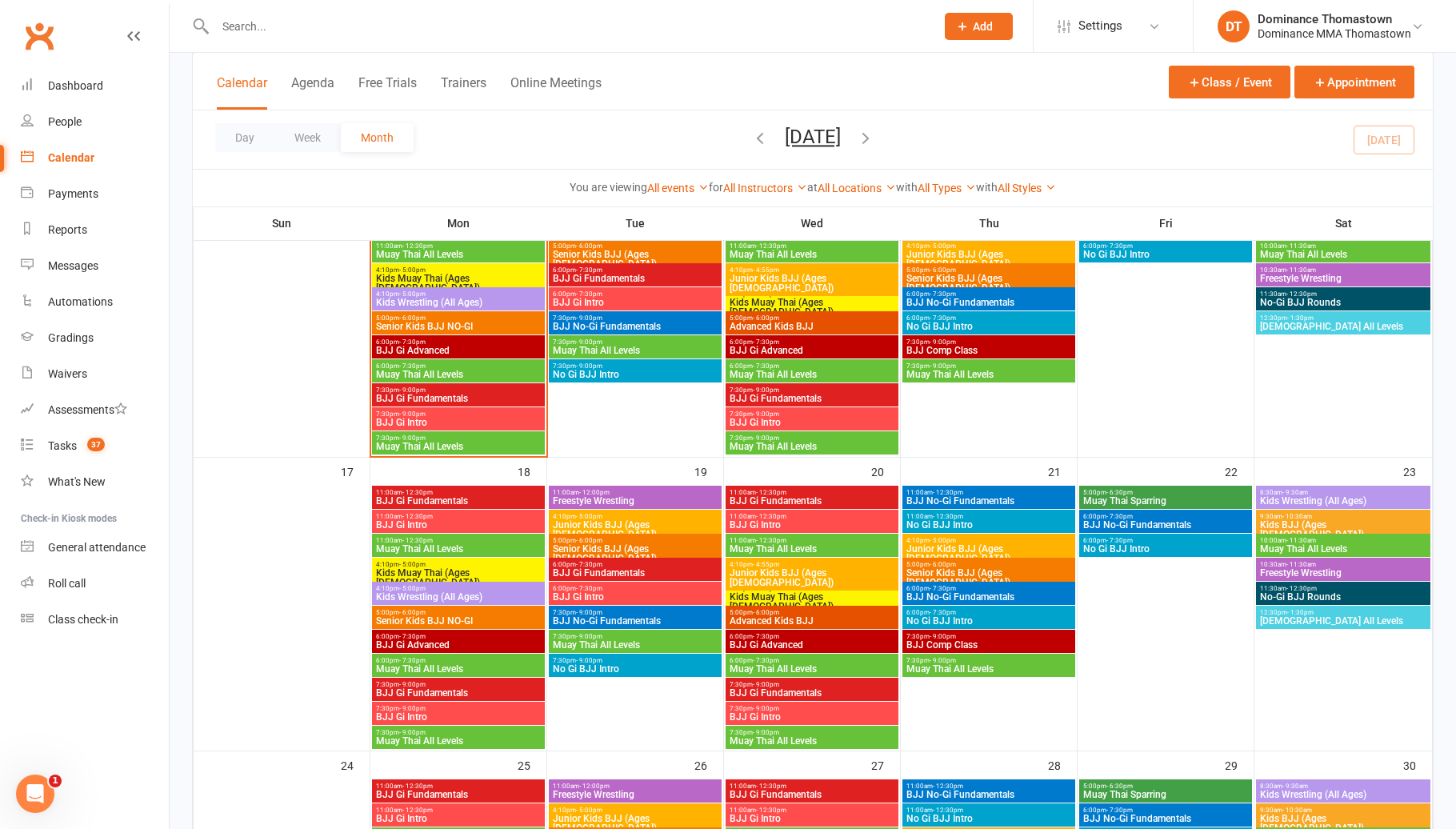
click at [926, 589] on span "6:00pm - 7:30pm" at bounding box center [988, 588] width 167 height 7
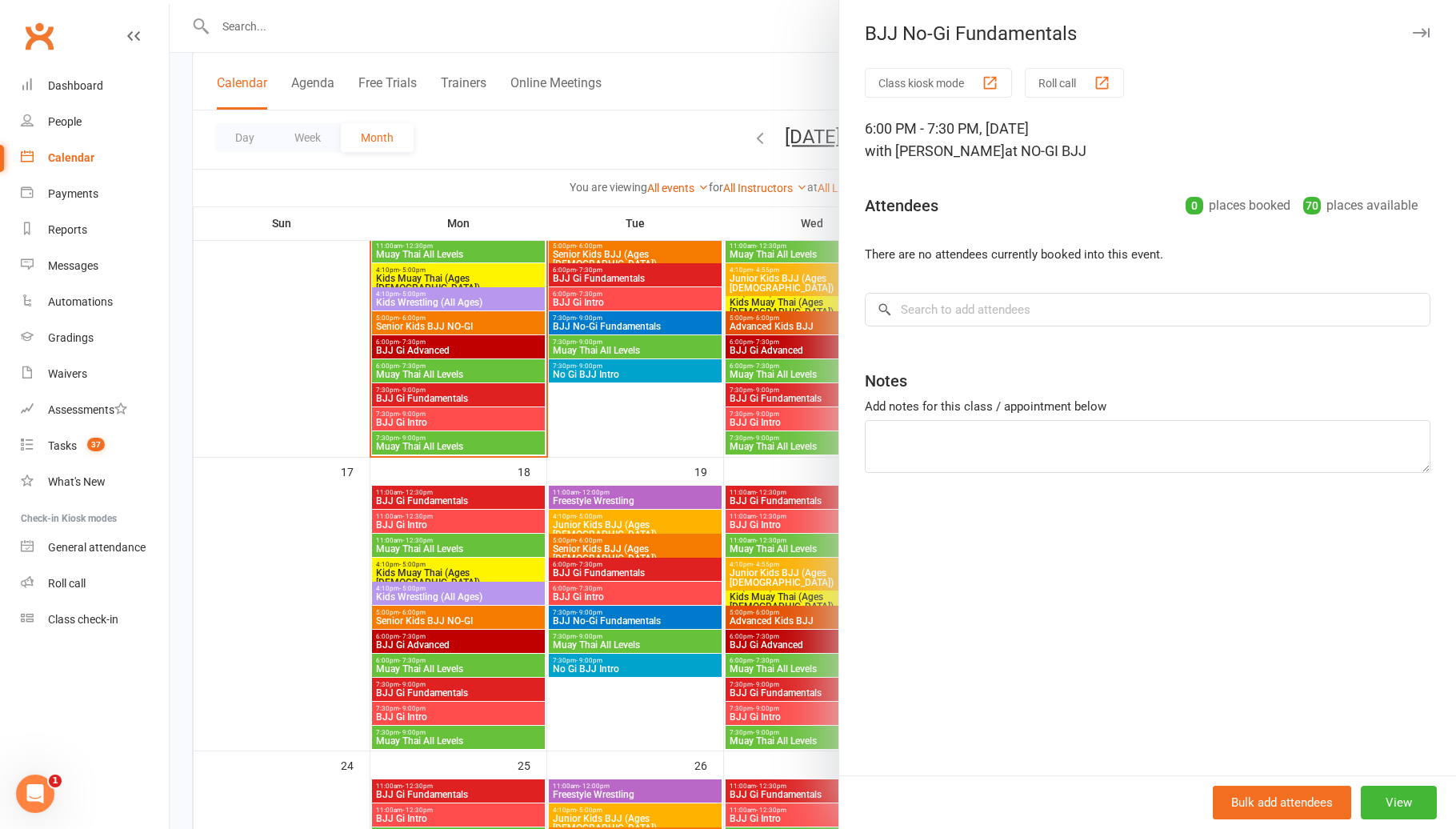
drag, startPoint x: 762, startPoint y: 586, endPoint x: 790, endPoint y: 593, distance: 28.9
click at [762, 586] on div at bounding box center [812, 414] width 1286 height 829
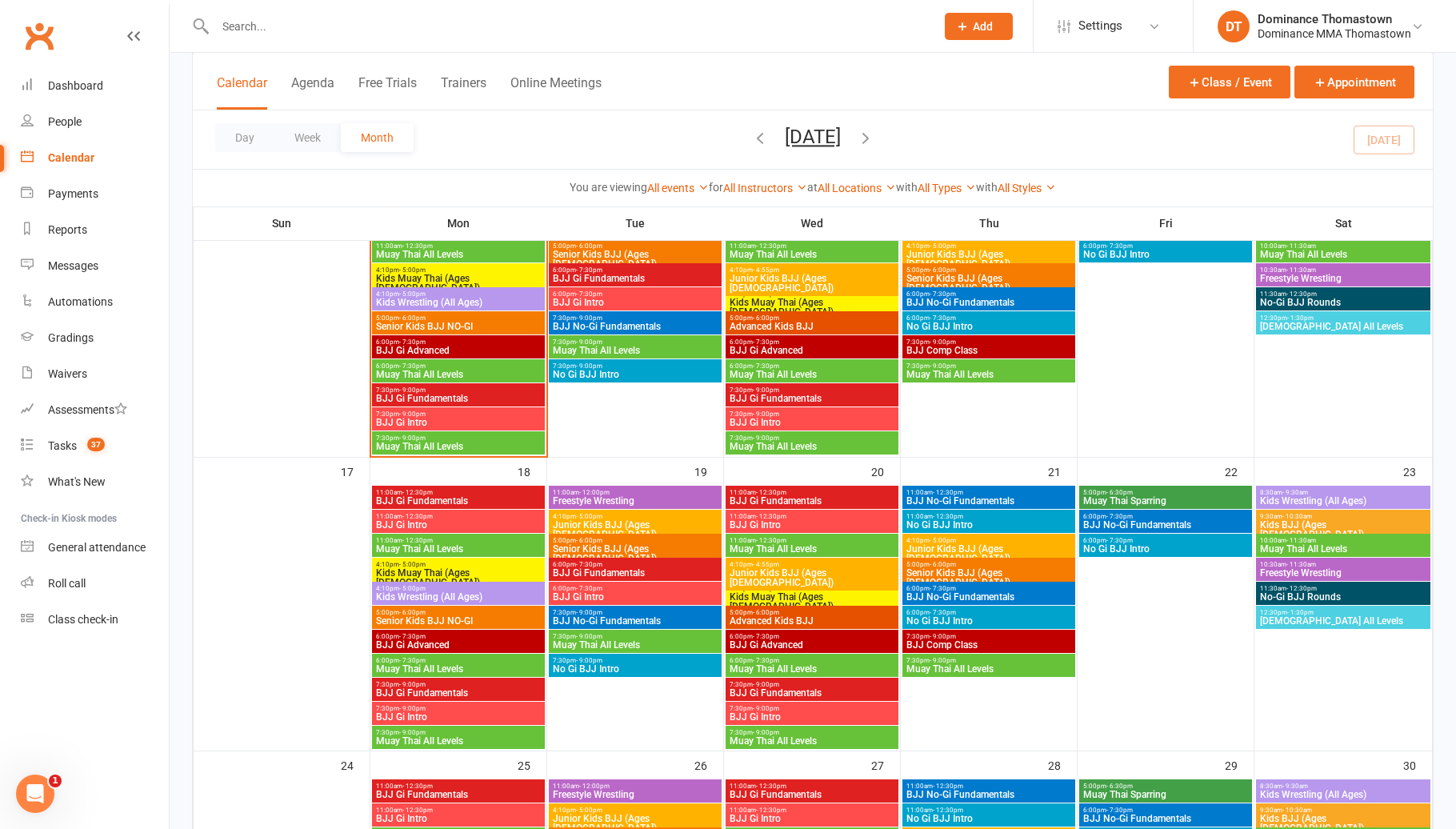
click at [922, 613] on span "6:00pm - 7:30pm" at bounding box center [988, 612] width 167 height 7
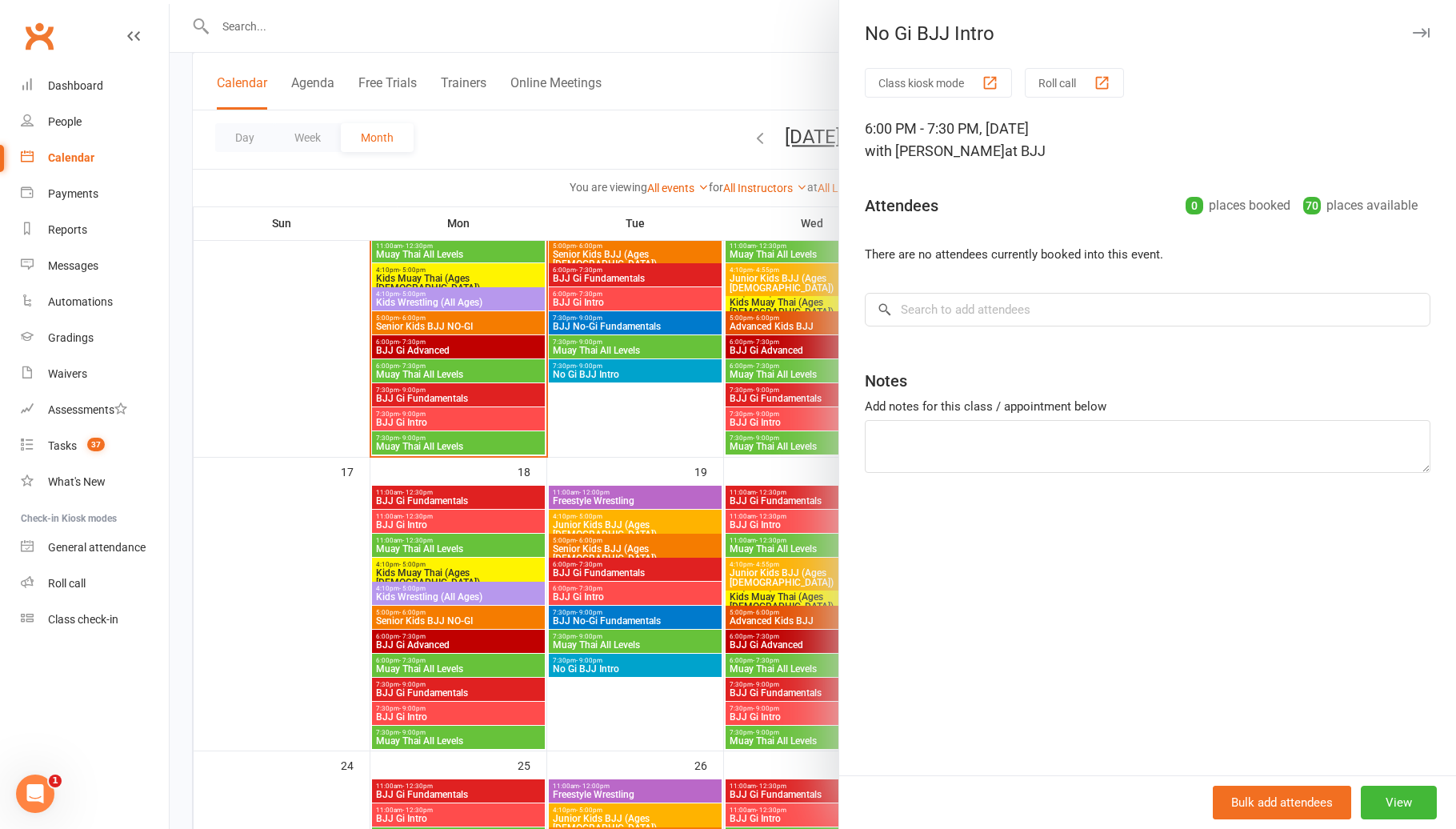
drag, startPoint x: 786, startPoint y: 609, endPoint x: 828, endPoint y: 618, distance: 43.0
click at [787, 611] on div at bounding box center [812, 414] width 1286 height 829
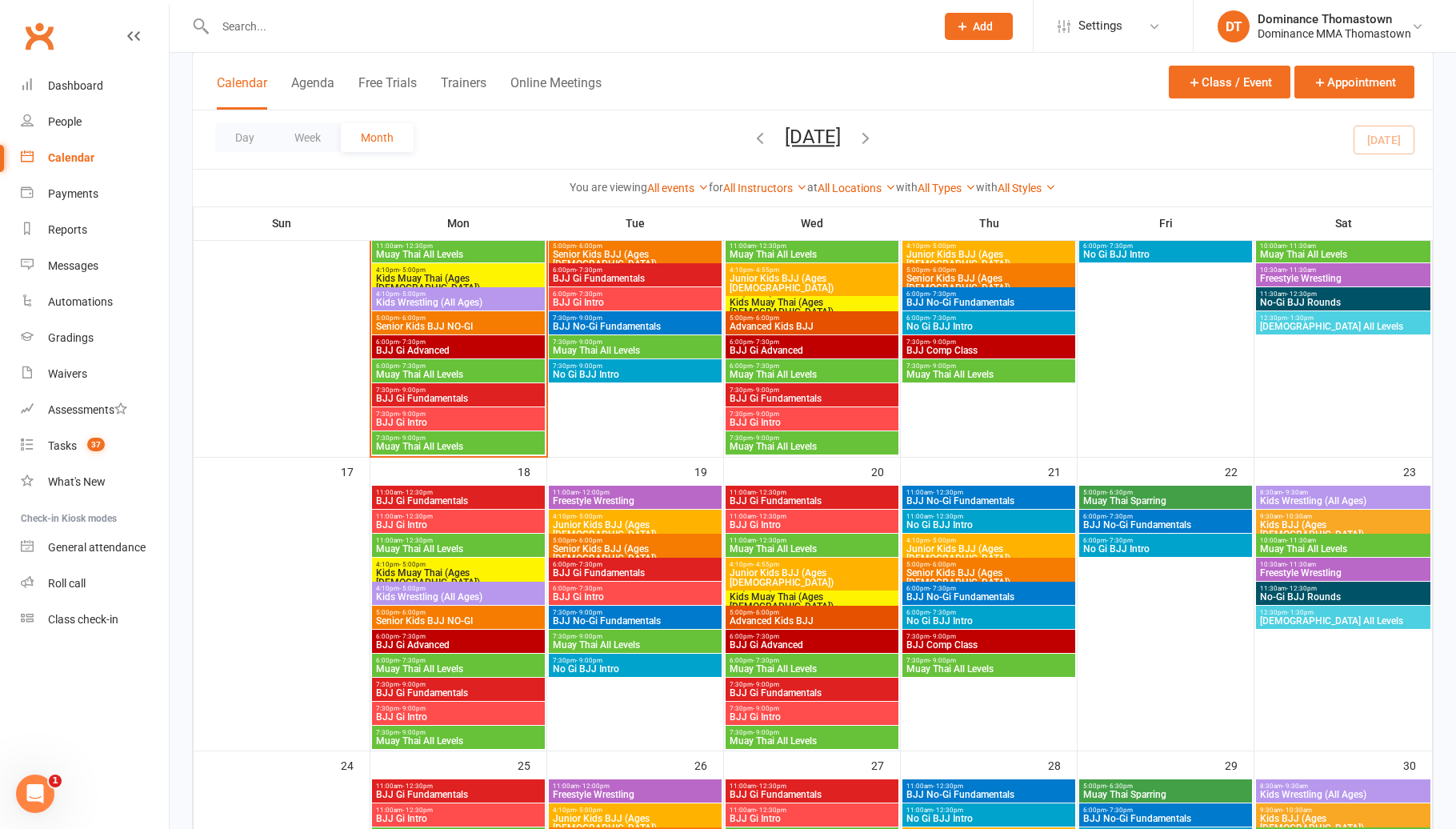
click at [931, 638] on span "- 9:00pm" at bounding box center [942, 636] width 27 height 7
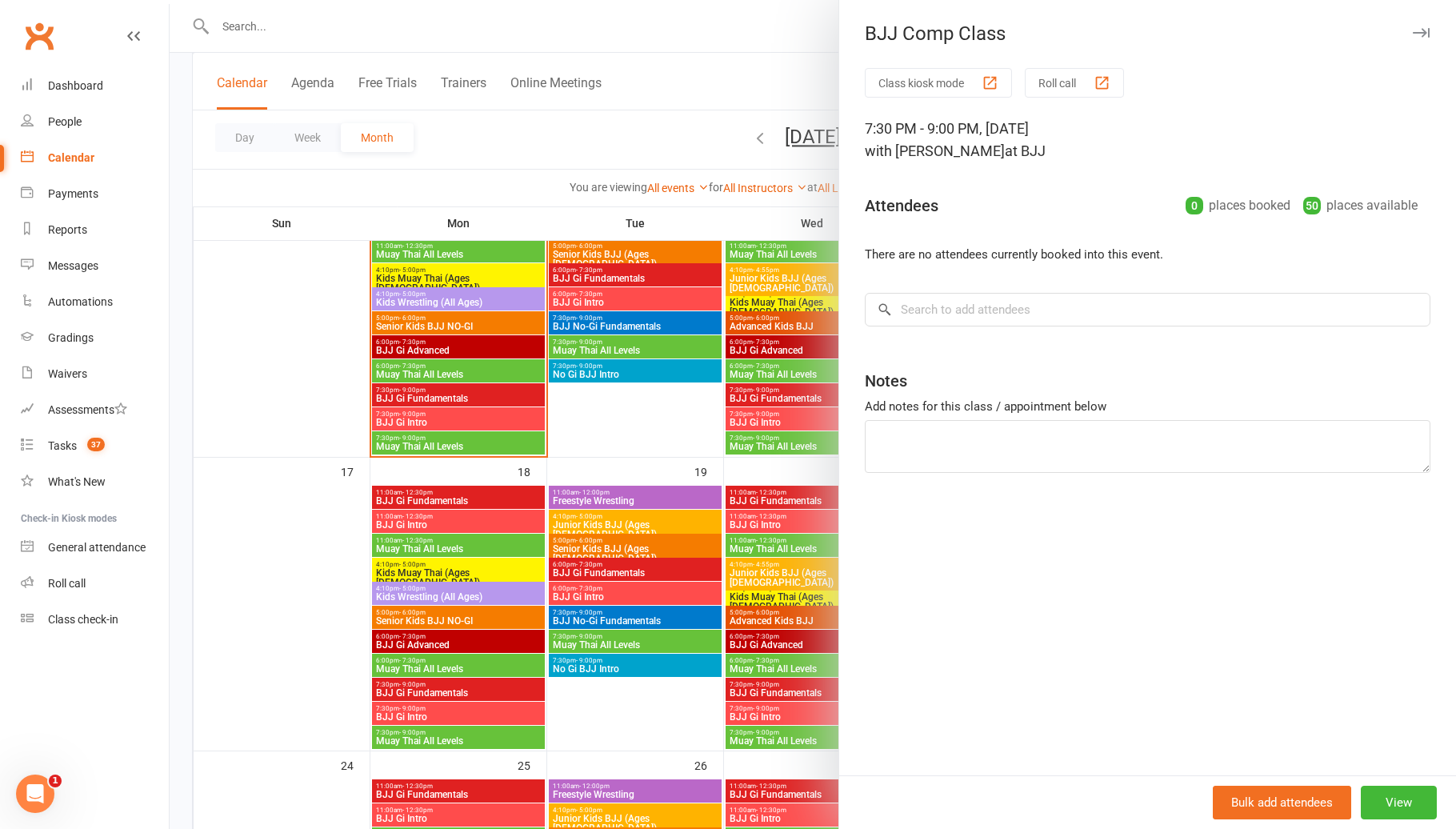
click at [782, 617] on div at bounding box center [812, 414] width 1286 height 829
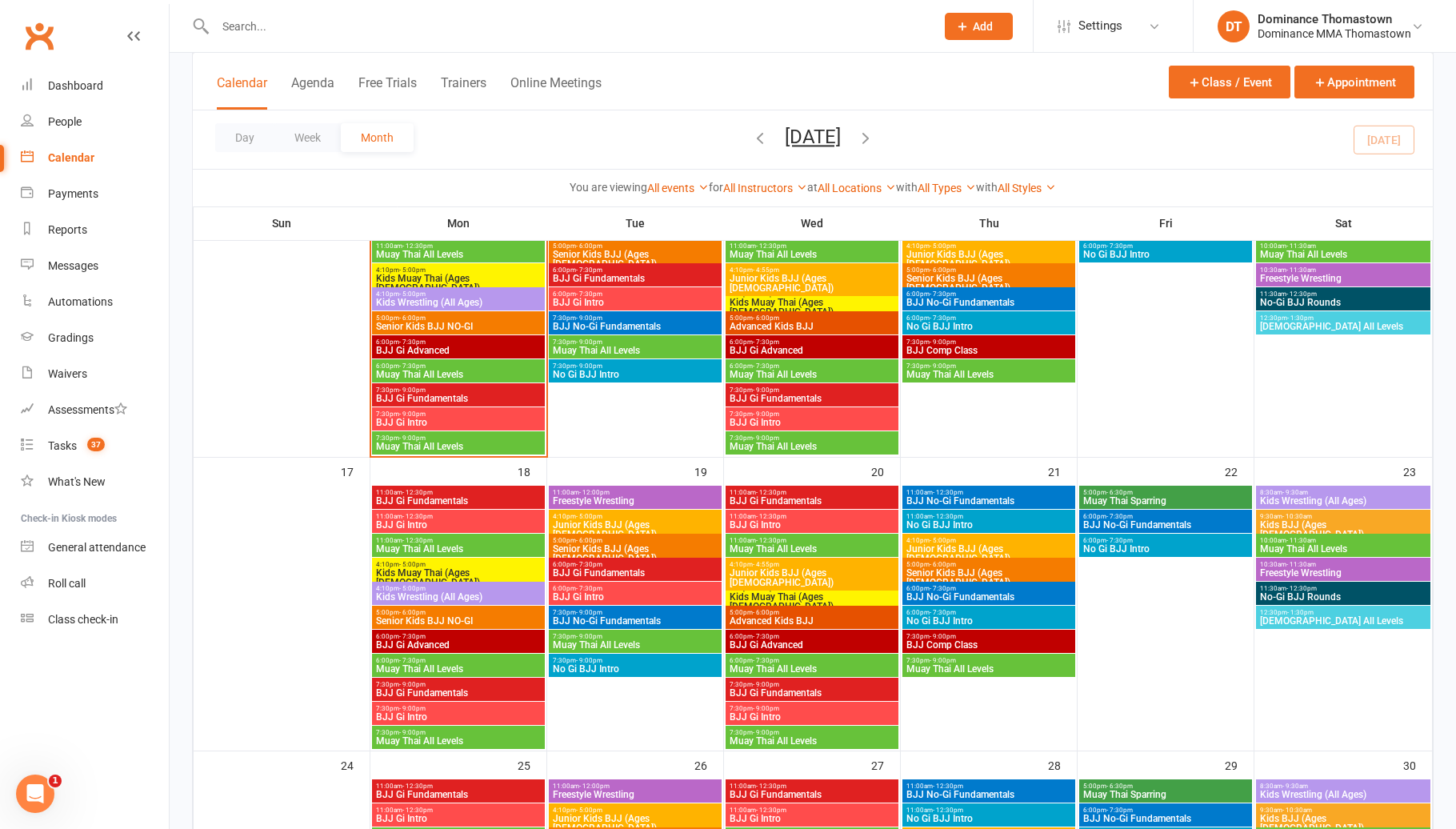
click at [935, 669] on span "Muay Thai All Levels" at bounding box center [988, 668] width 167 height 9
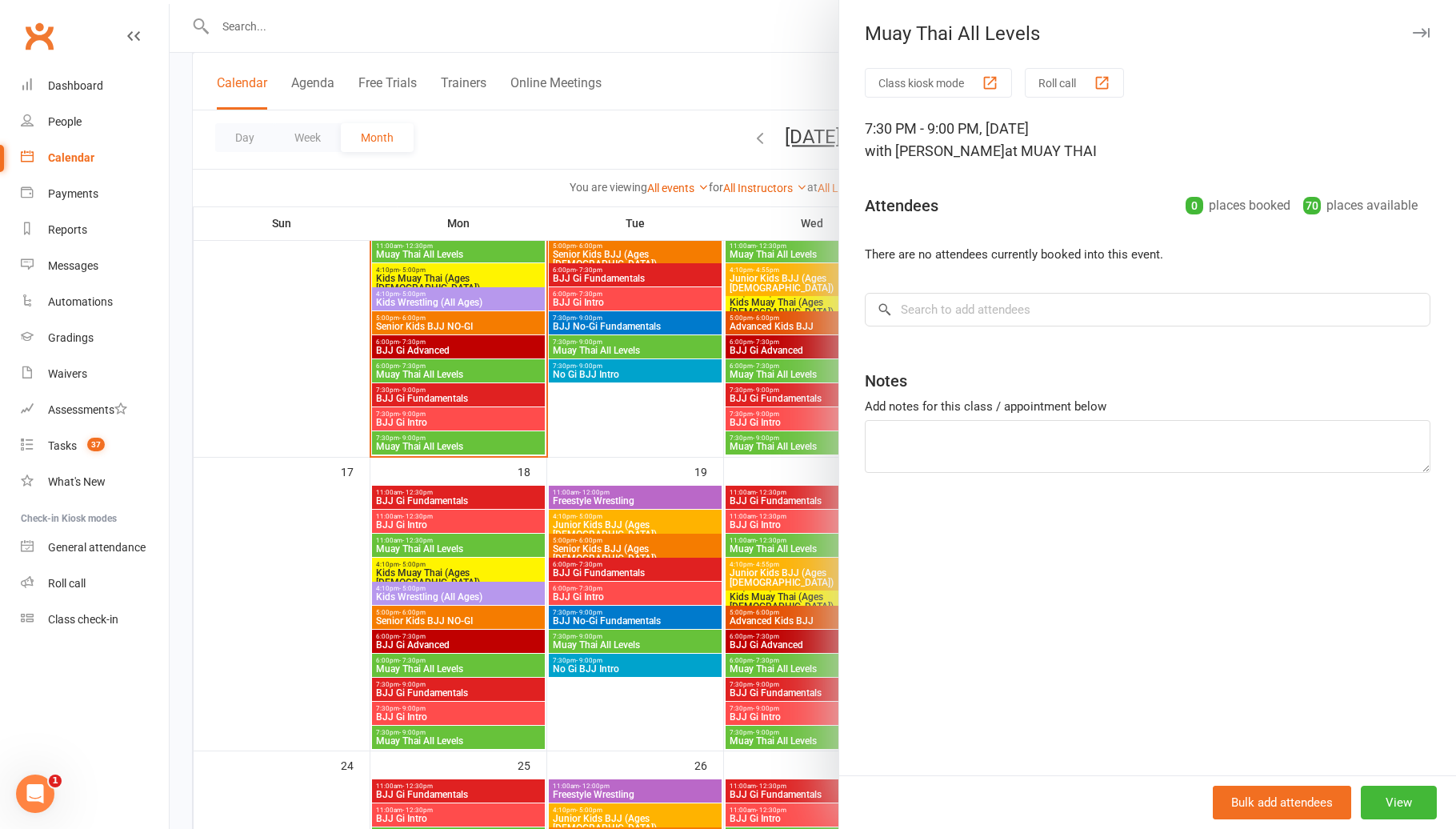
click at [779, 639] on div at bounding box center [812, 414] width 1286 height 829
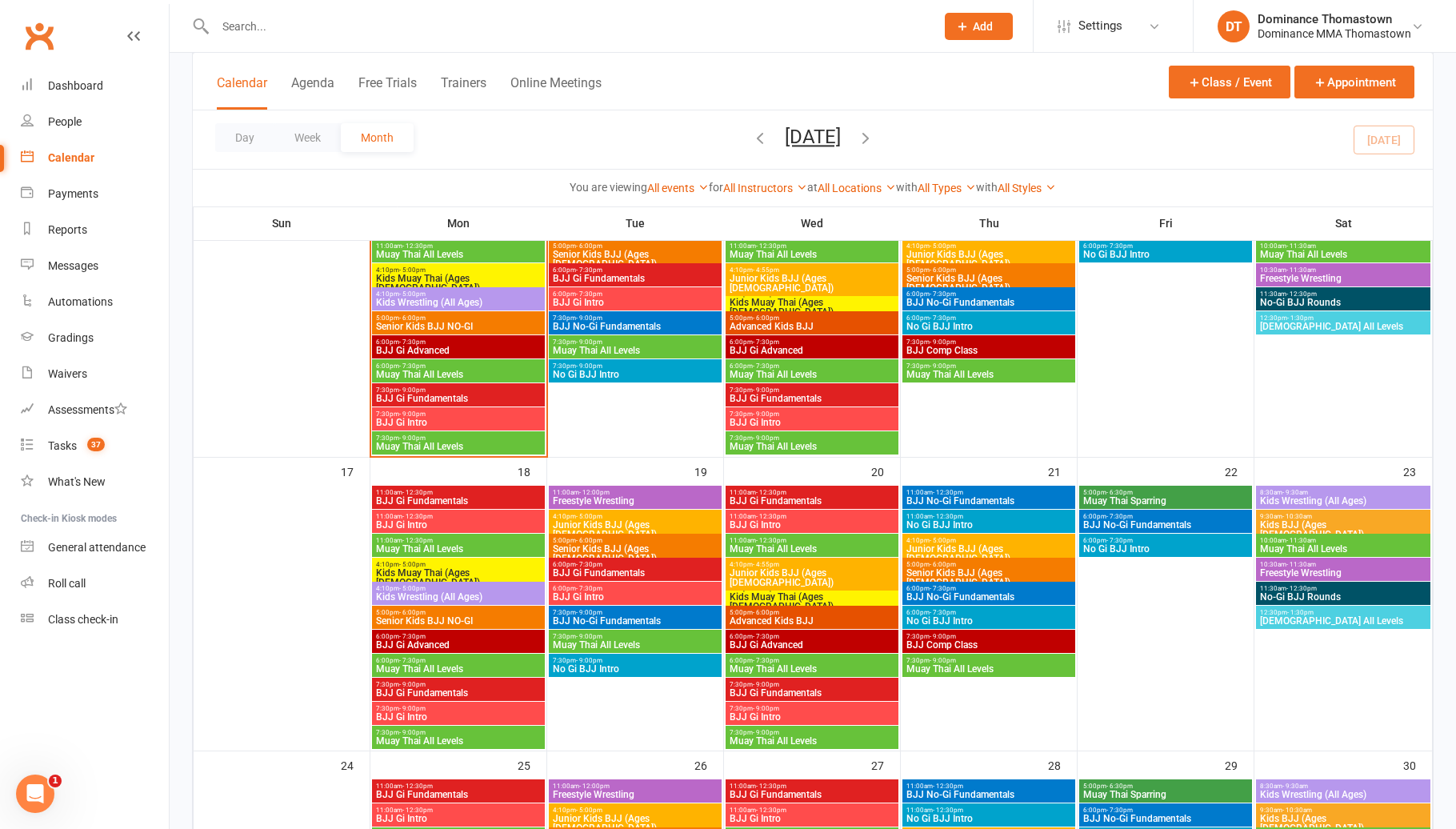
click at [941, 493] on span "- 12:30pm" at bounding box center [947, 493] width 30 height 7
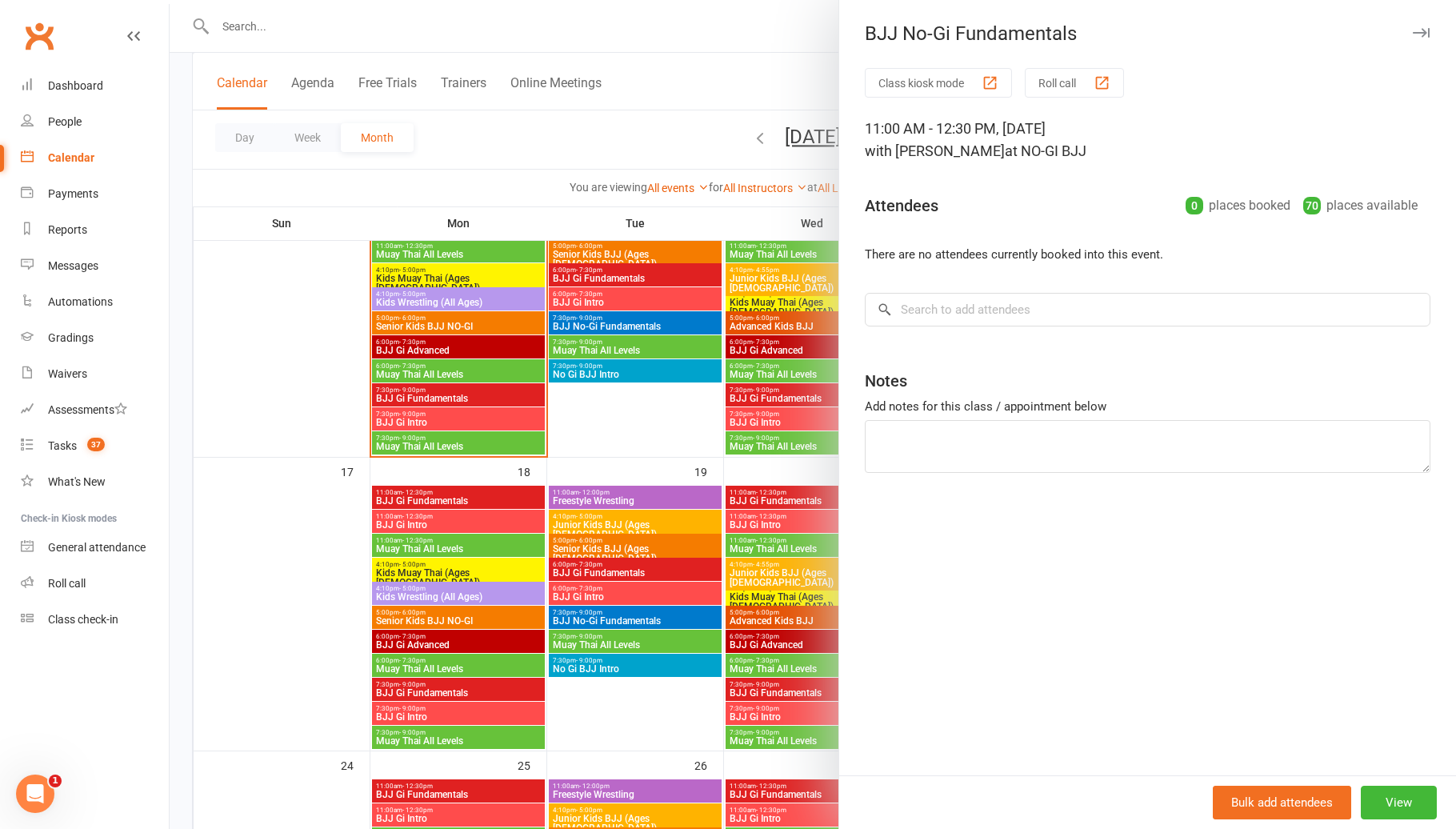
drag, startPoint x: 794, startPoint y: 486, endPoint x: 852, endPoint y: 494, distance: 58.5
click at [795, 486] on div at bounding box center [812, 414] width 1286 height 829
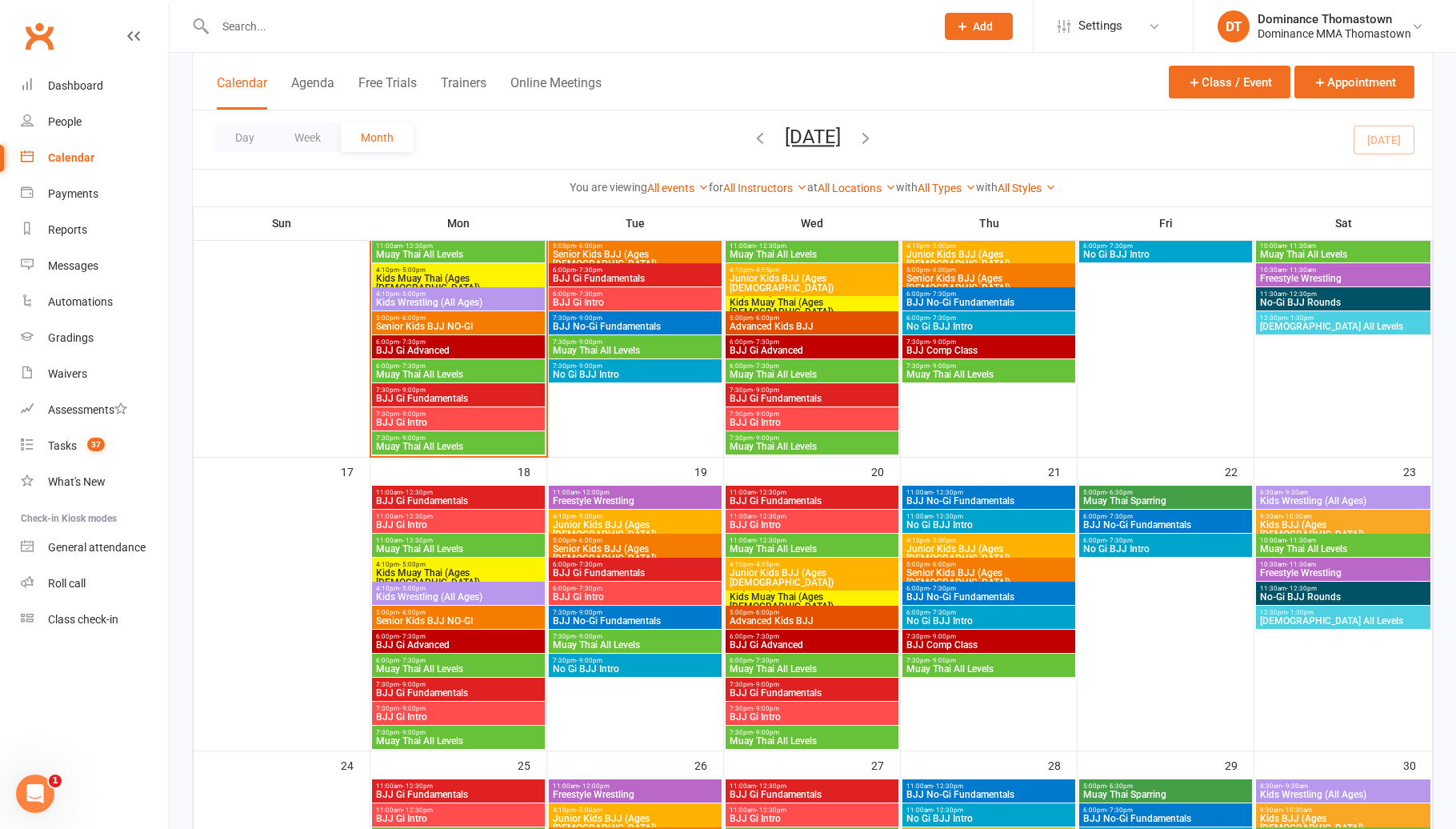
click at [958, 518] on span "- 12:30pm" at bounding box center [947, 516] width 30 height 7
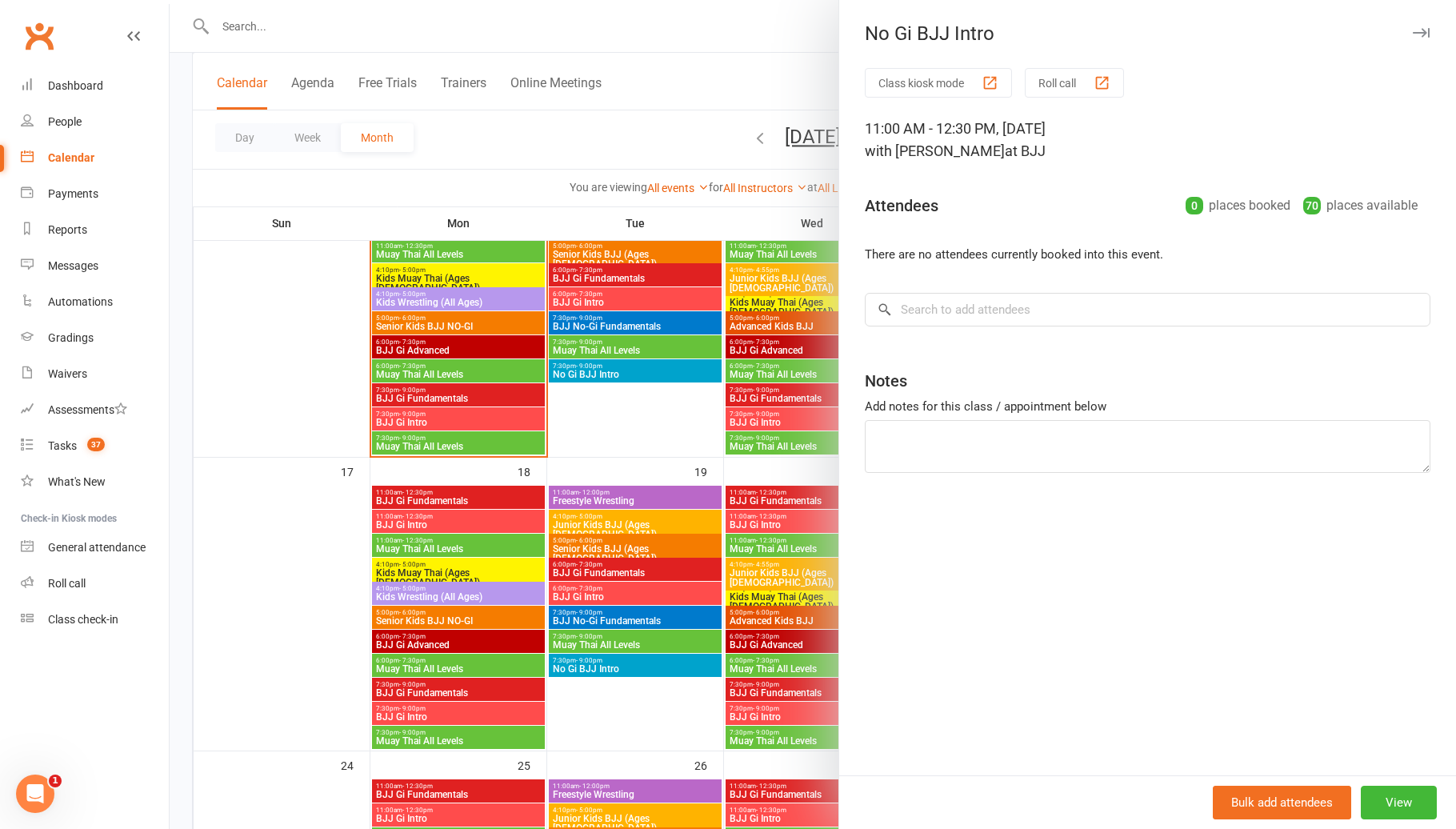
drag, startPoint x: 750, startPoint y: 514, endPoint x: 821, endPoint y: 521, distance: 71.3
click at [752, 515] on div at bounding box center [812, 414] width 1286 height 829
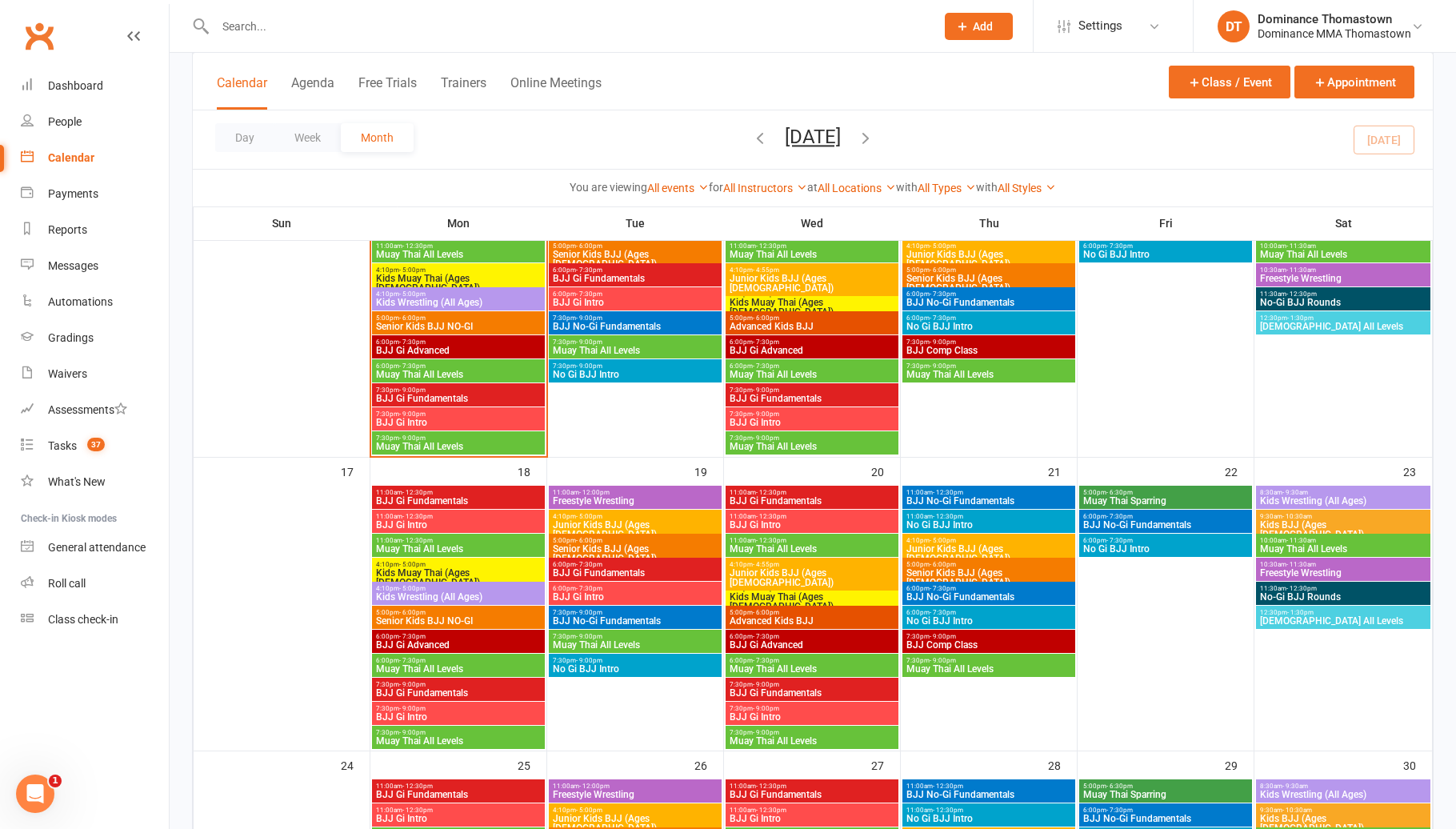
click at [937, 542] on span "- 5:00pm" at bounding box center [942, 540] width 27 height 7
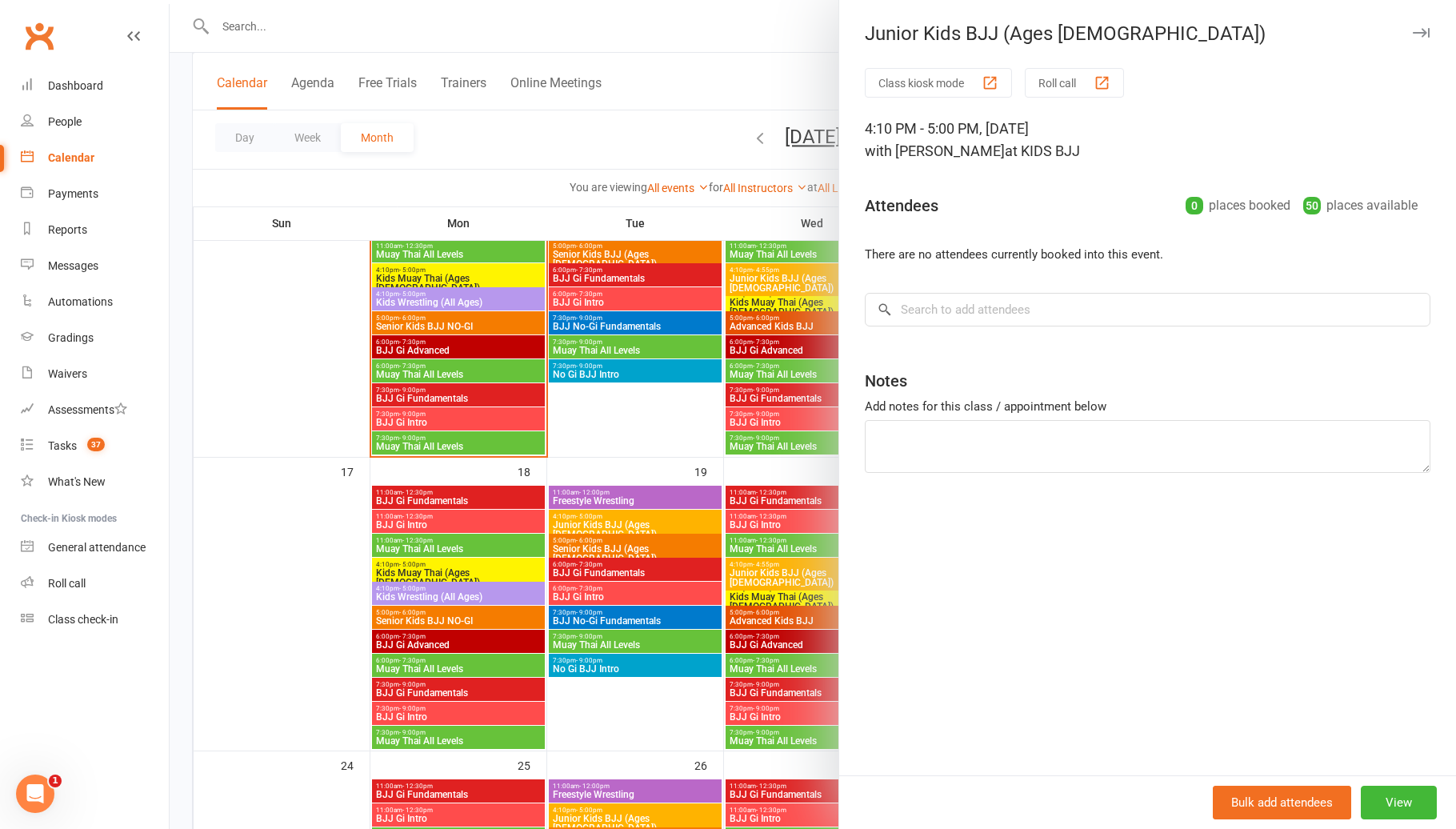
drag, startPoint x: 689, startPoint y: 545, endPoint x: 751, endPoint y: 547, distance: 62.0
click at [692, 545] on div at bounding box center [812, 414] width 1286 height 829
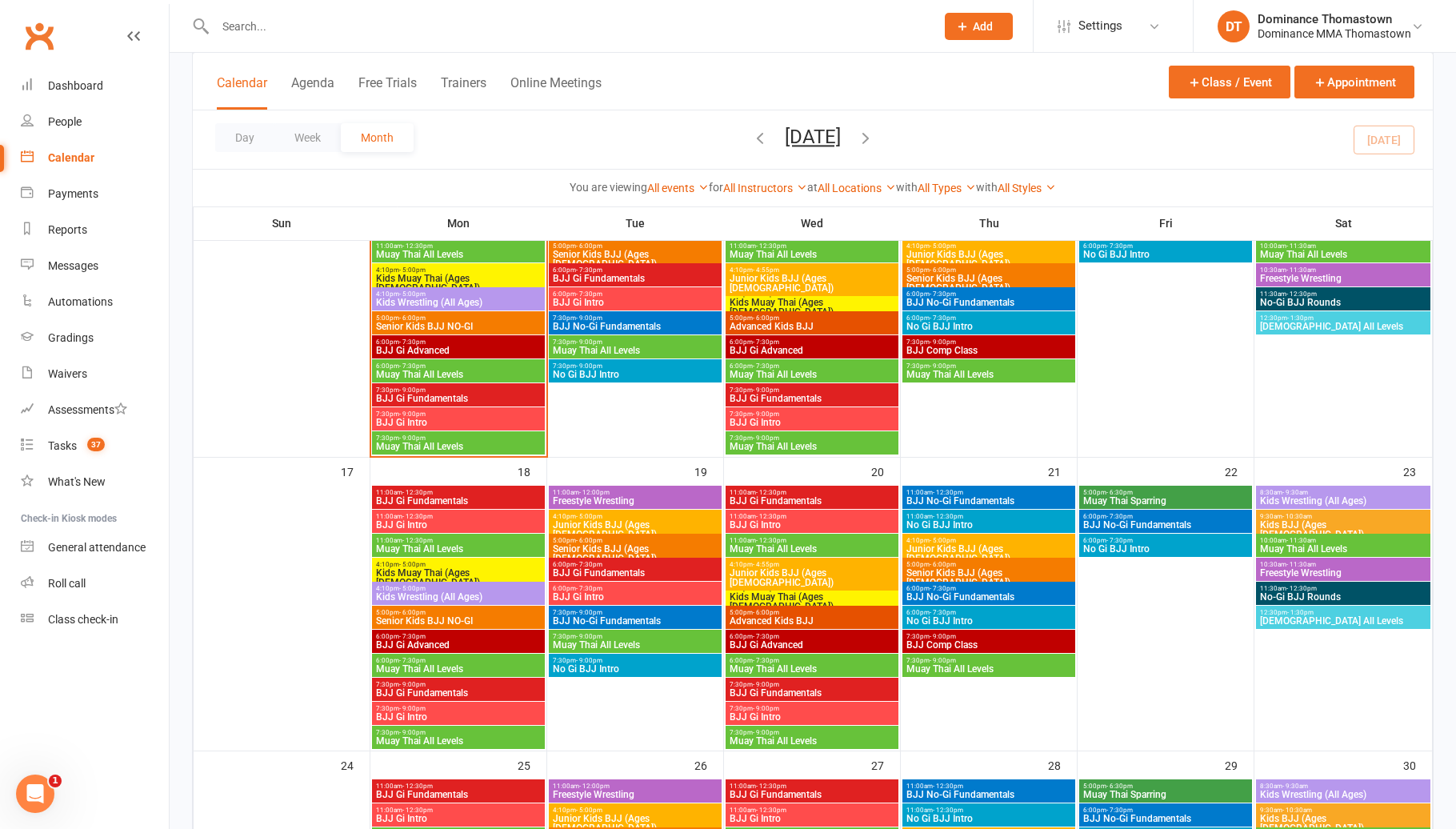
click at [936, 568] on span "Senior Kids BJJ (Ages [DEMOGRAPHIC_DATA])" at bounding box center [988, 578] width 167 height 19
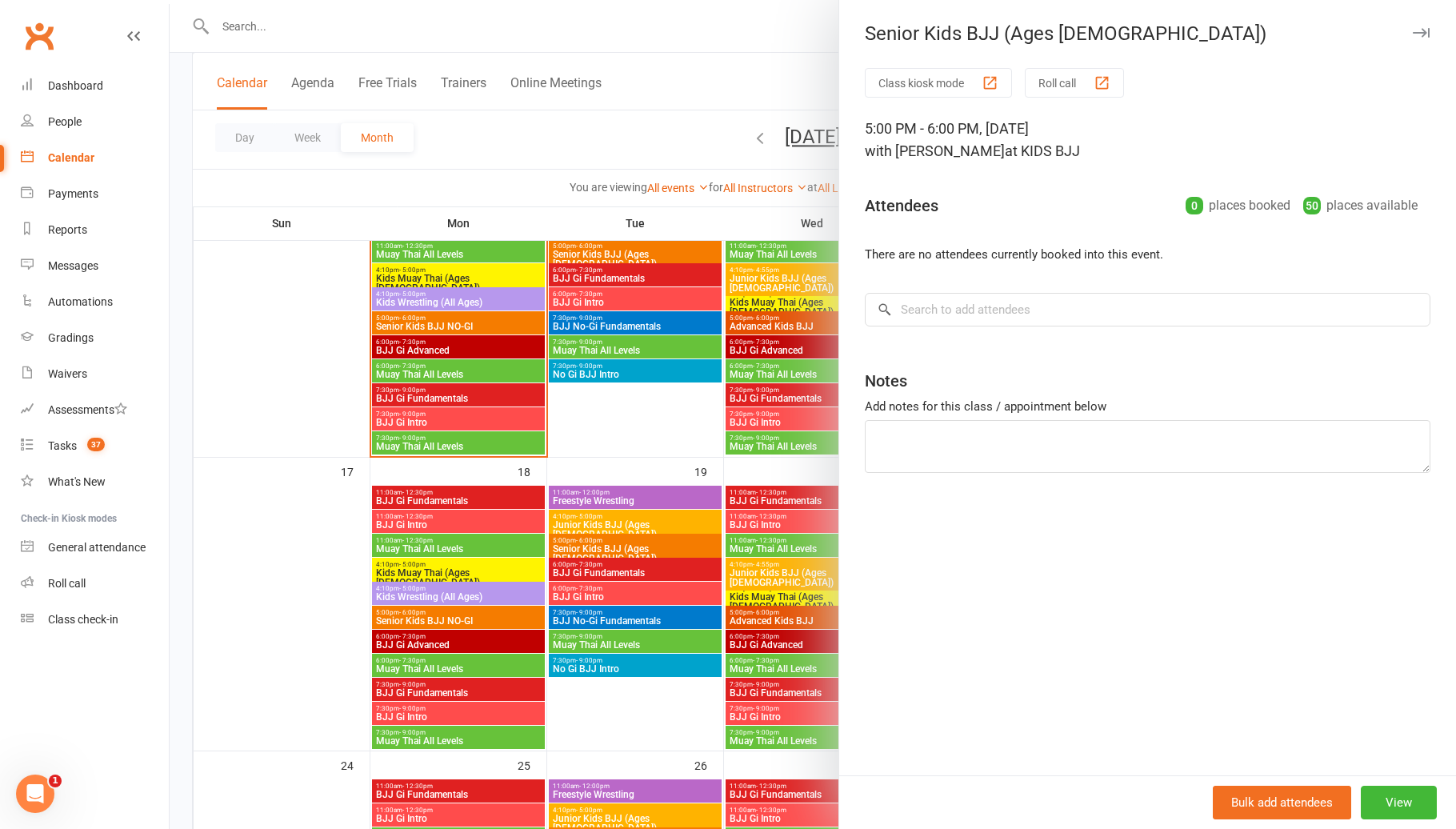
drag, startPoint x: 691, startPoint y: 559, endPoint x: 750, endPoint y: 570, distance: 60.0
click at [693, 560] on div at bounding box center [812, 414] width 1286 height 829
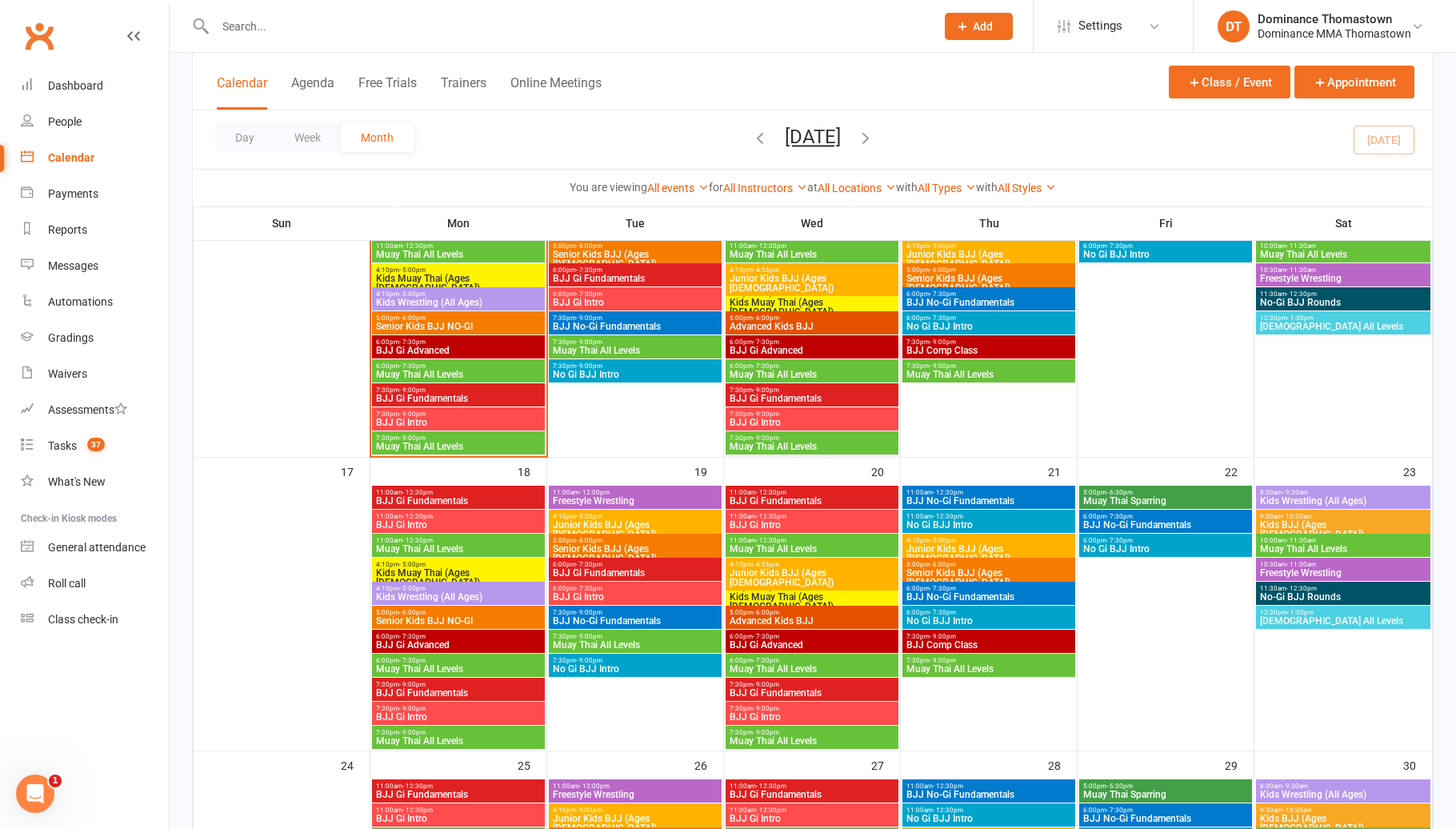
click at [933, 593] on span "BJJ No-Gi Fundamentals" at bounding box center [988, 597] width 167 height 9
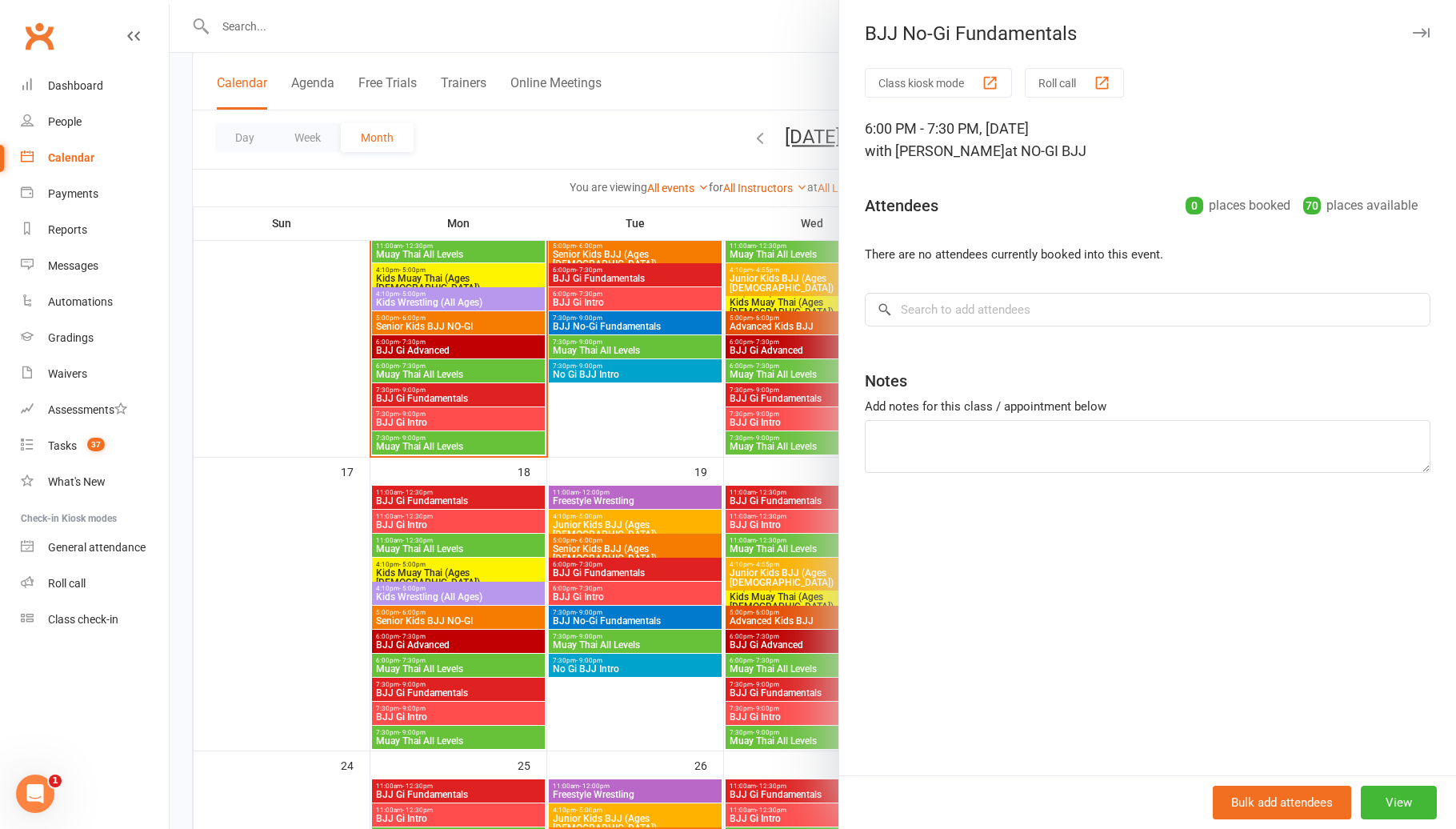
click at [768, 587] on div at bounding box center [812, 414] width 1286 height 829
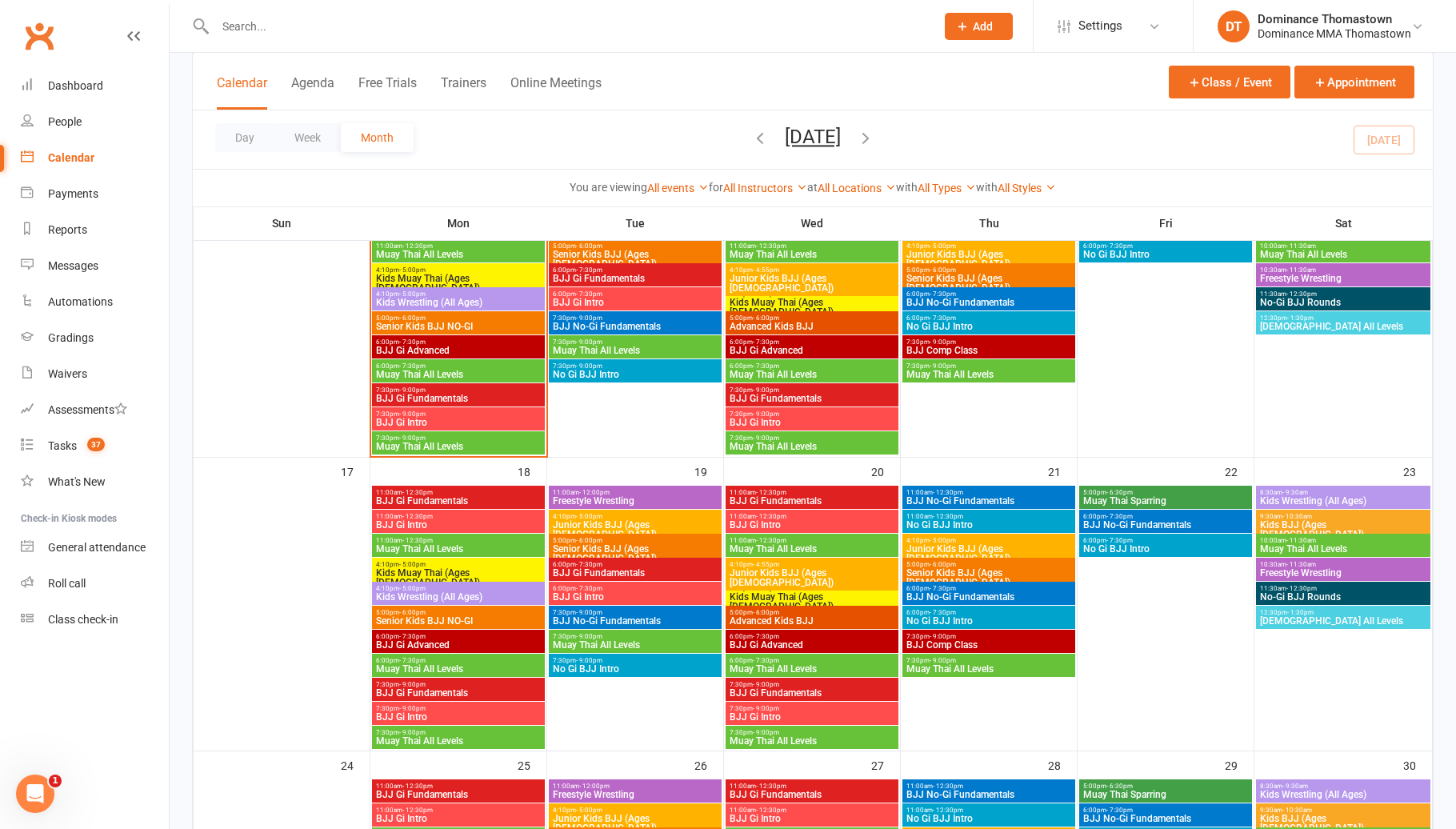
click at [969, 617] on span "No Gi BJJ Intro" at bounding box center [988, 621] width 167 height 9
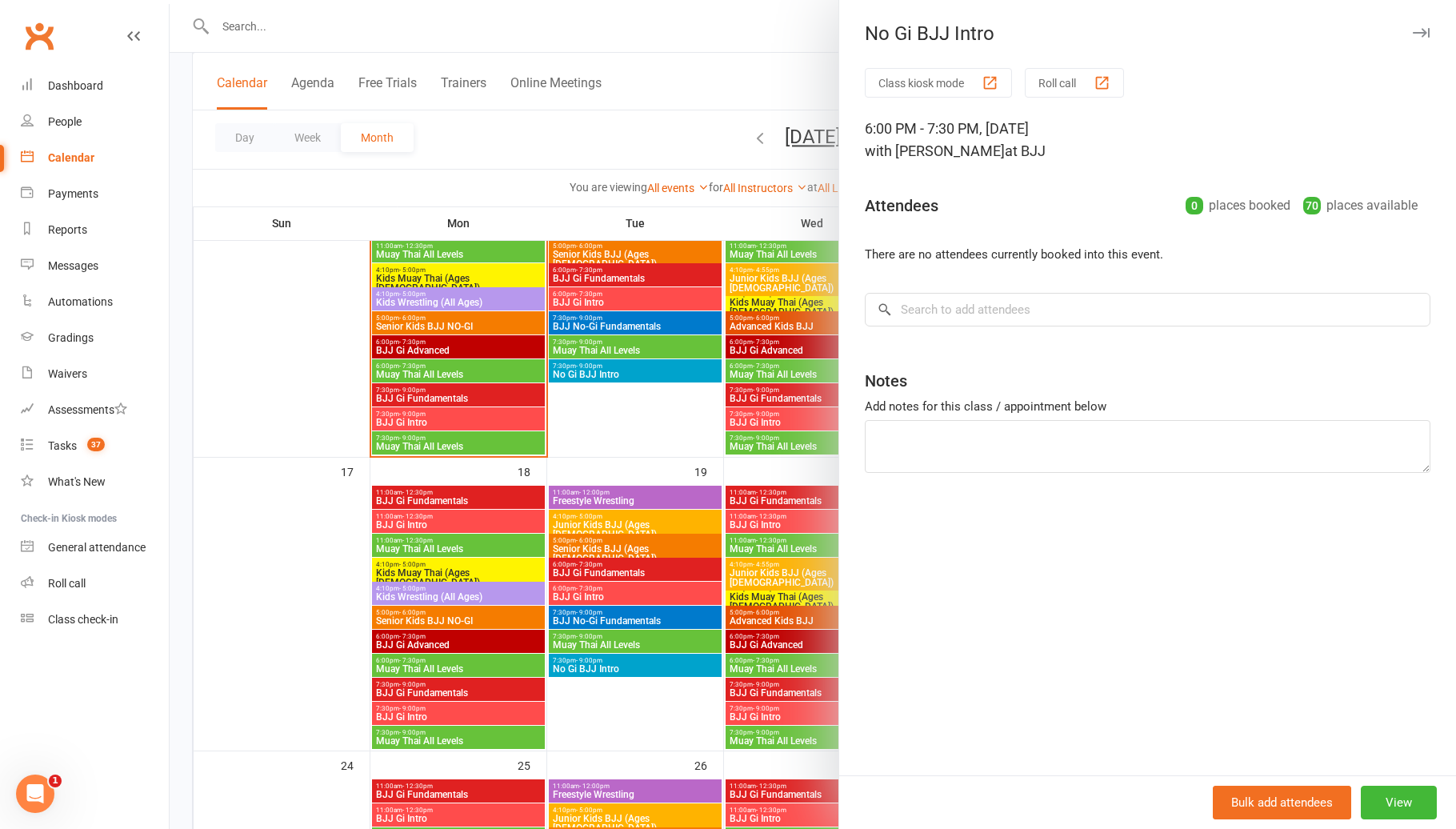
drag, startPoint x: 777, startPoint y: 622, endPoint x: 789, endPoint y: 624, distance: 12.2
click at [778, 622] on div at bounding box center [812, 414] width 1286 height 829
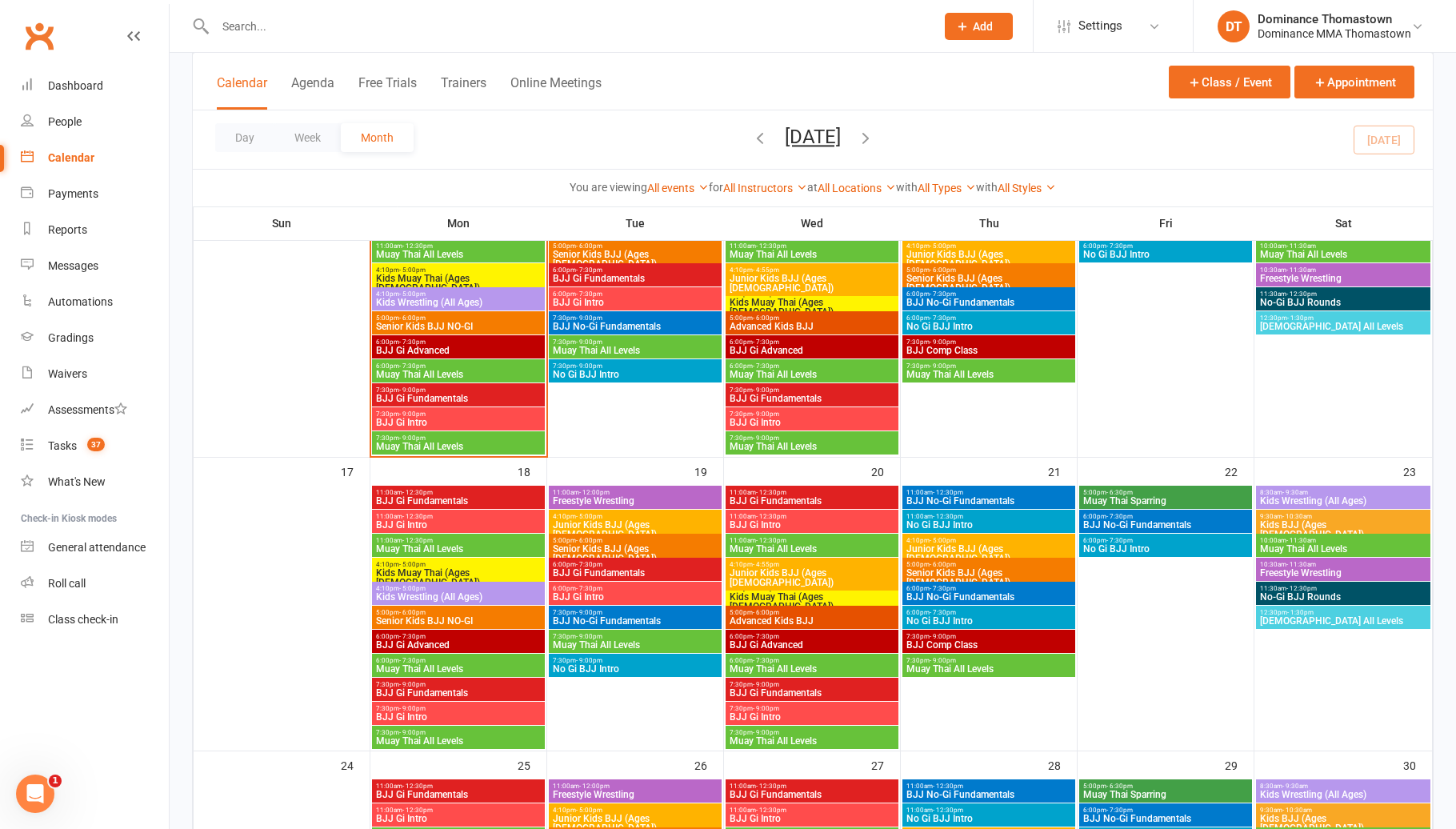
click at [962, 641] on span "BJJ Comp Class" at bounding box center [988, 644] width 167 height 9
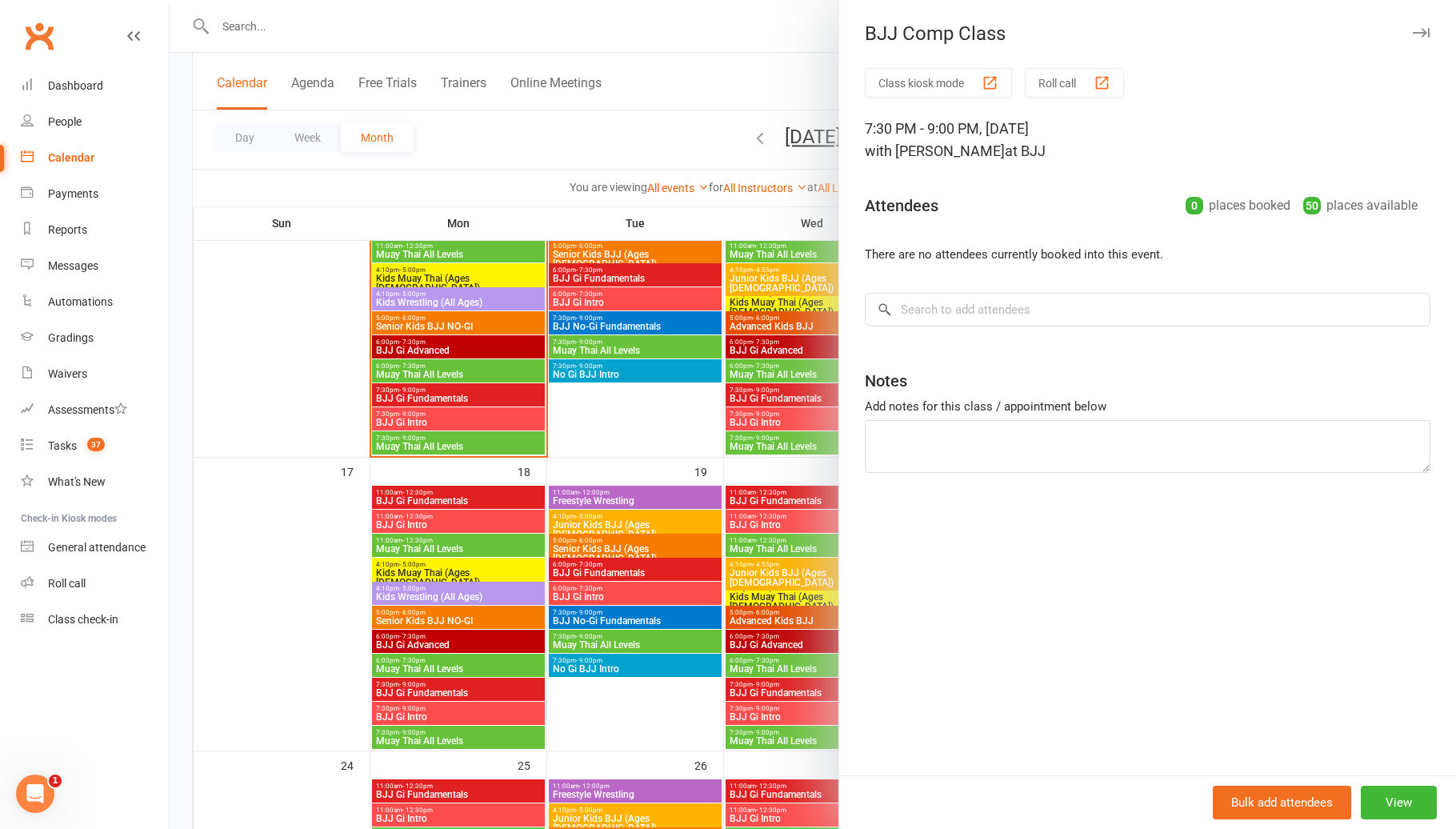
drag, startPoint x: 786, startPoint y: 648, endPoint x: 794, endPoint y: 650, distance: 8.2
click at [789, 648] on div at bounding box center [812, 414] width 1286 height 829
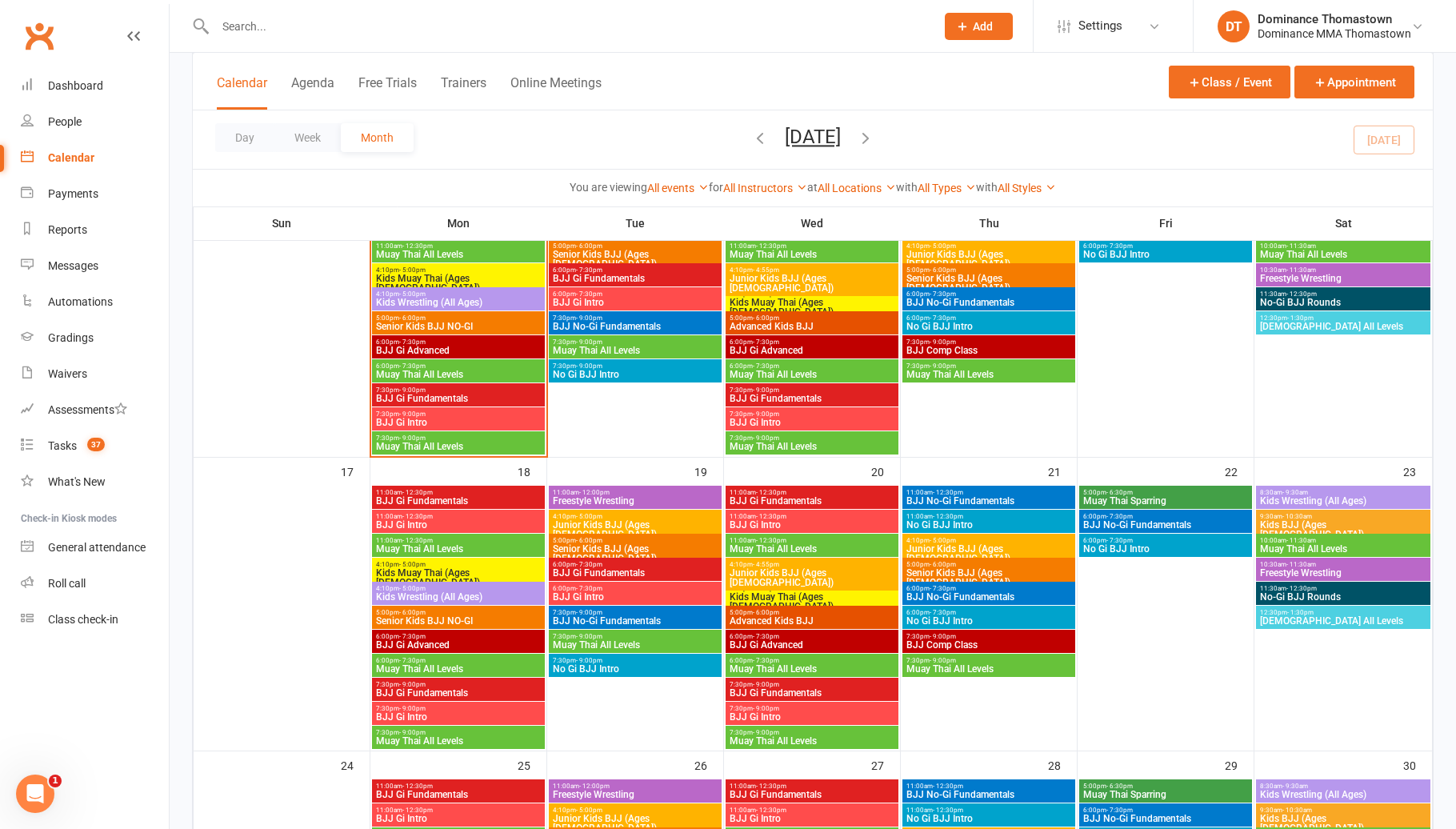
click at [932, 666] on span "Muay Thai All Levels" at bounding box center [988, 668] width 167 height 9
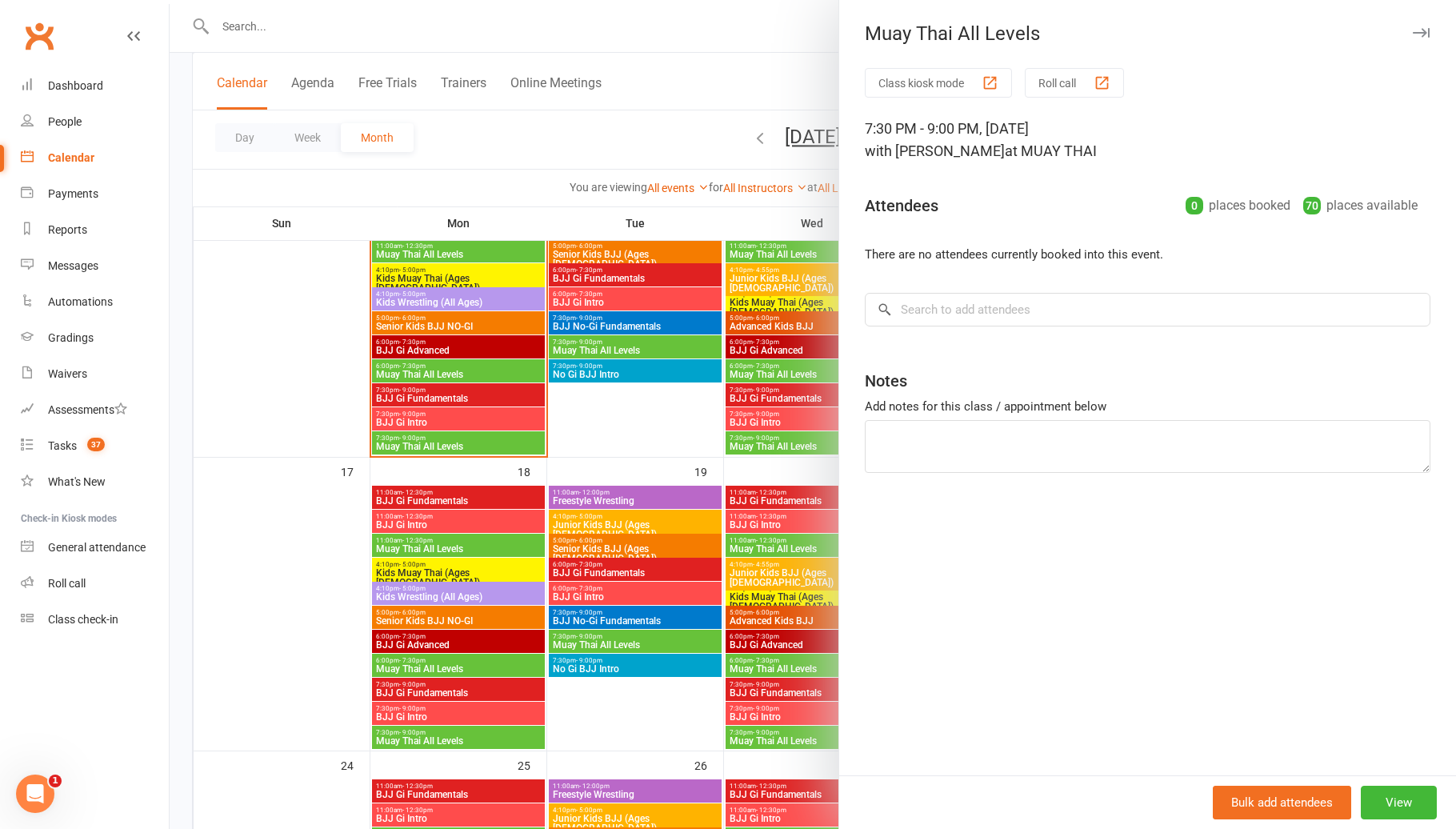
drag, startPoint x: 777, startPoint y: 648, endPoint x: 818, endPoint y: 652, distance: 41.2
click at [777, 648] on div at bounding box center [812, 414] width 1286 height 829
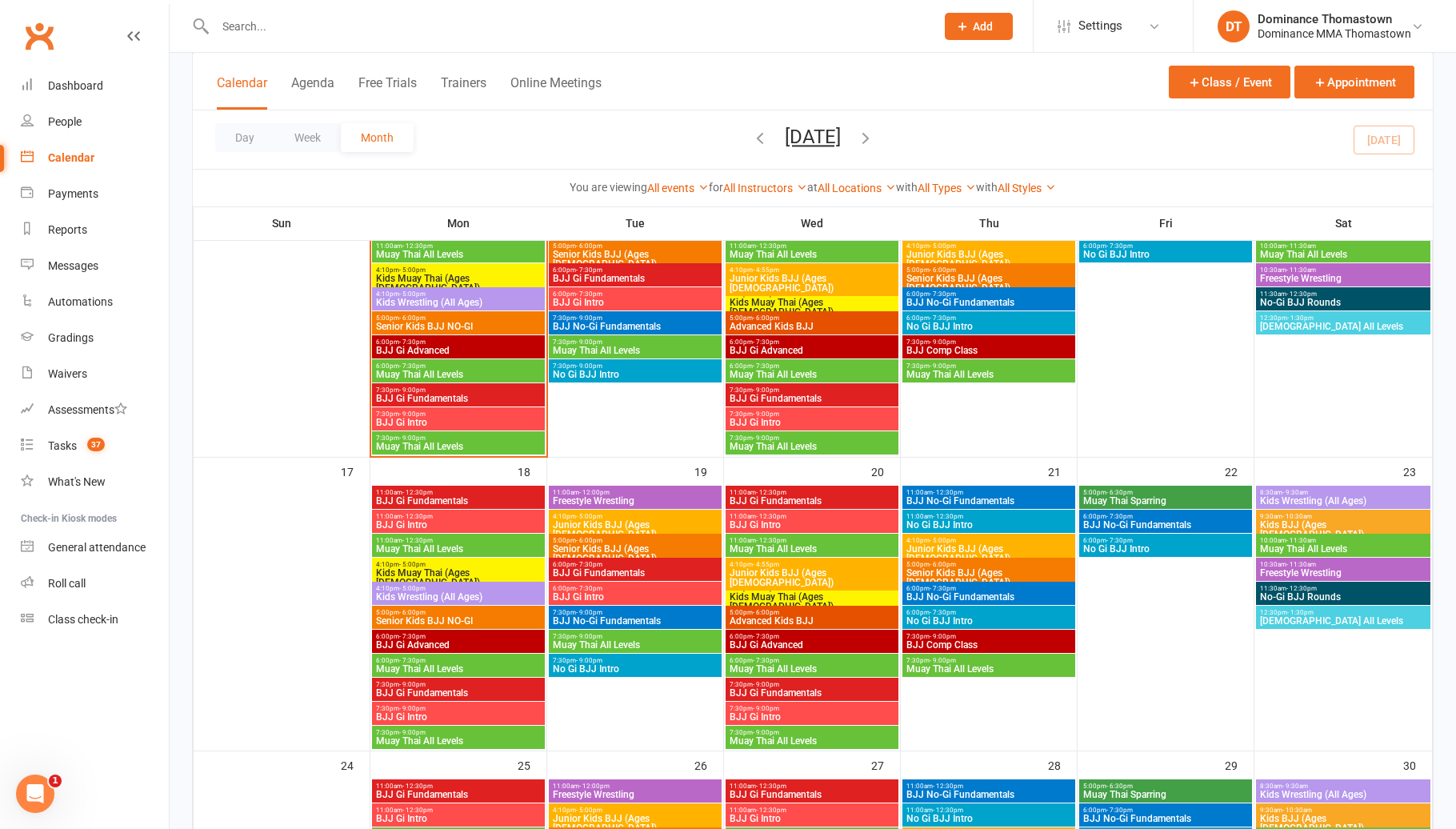
click at [1141, 496] on span "Muay Thai Sparring" at bounding box center [1165, 500] width 167 height 9
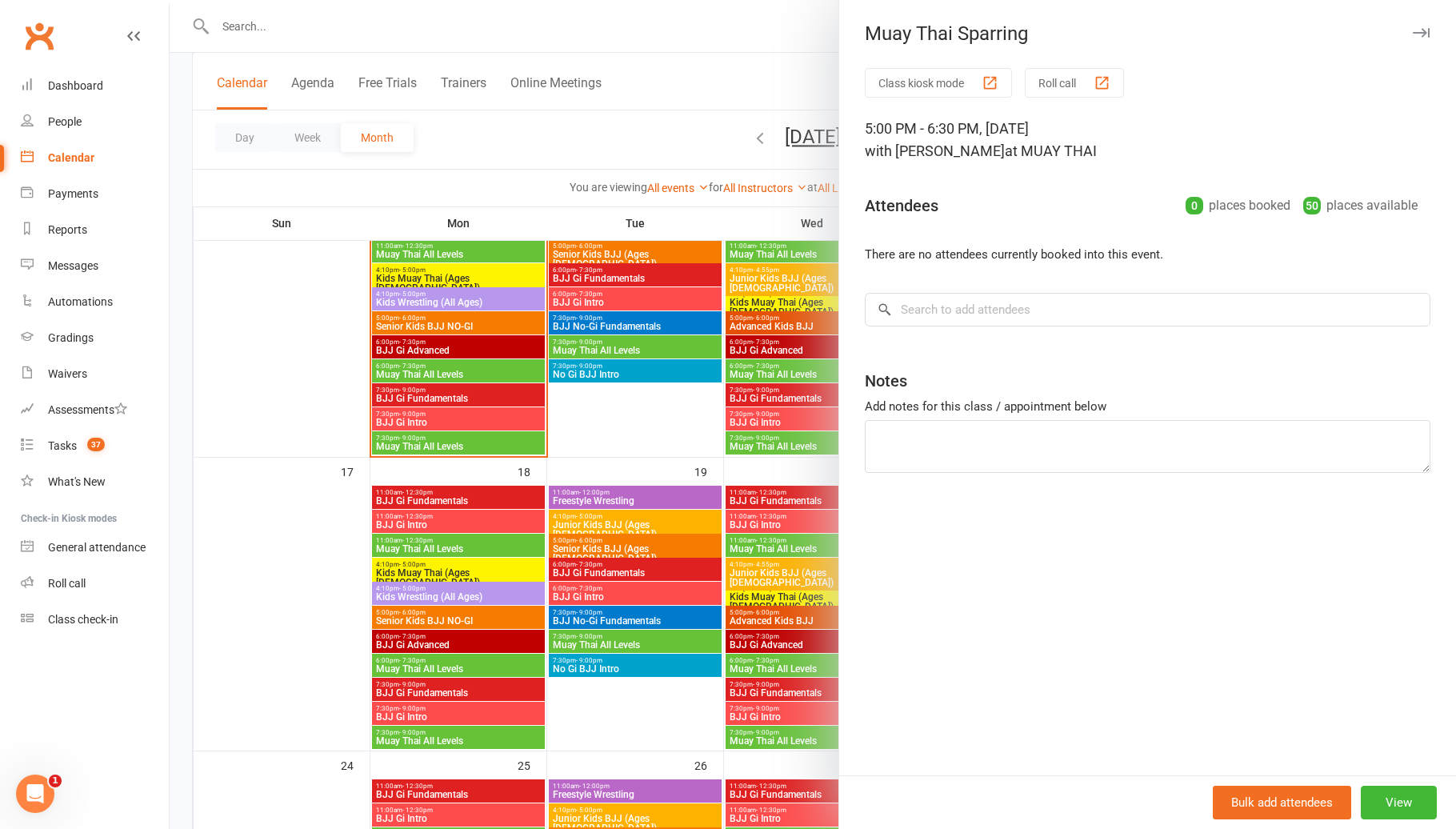
drag, startPoint x: 743, startPoint y: 562, endPoint x: 838, endPoint y: 550, distance: 95.8
click at [746, 562] on div at bounding box center [812, 414] width 1286 height 829
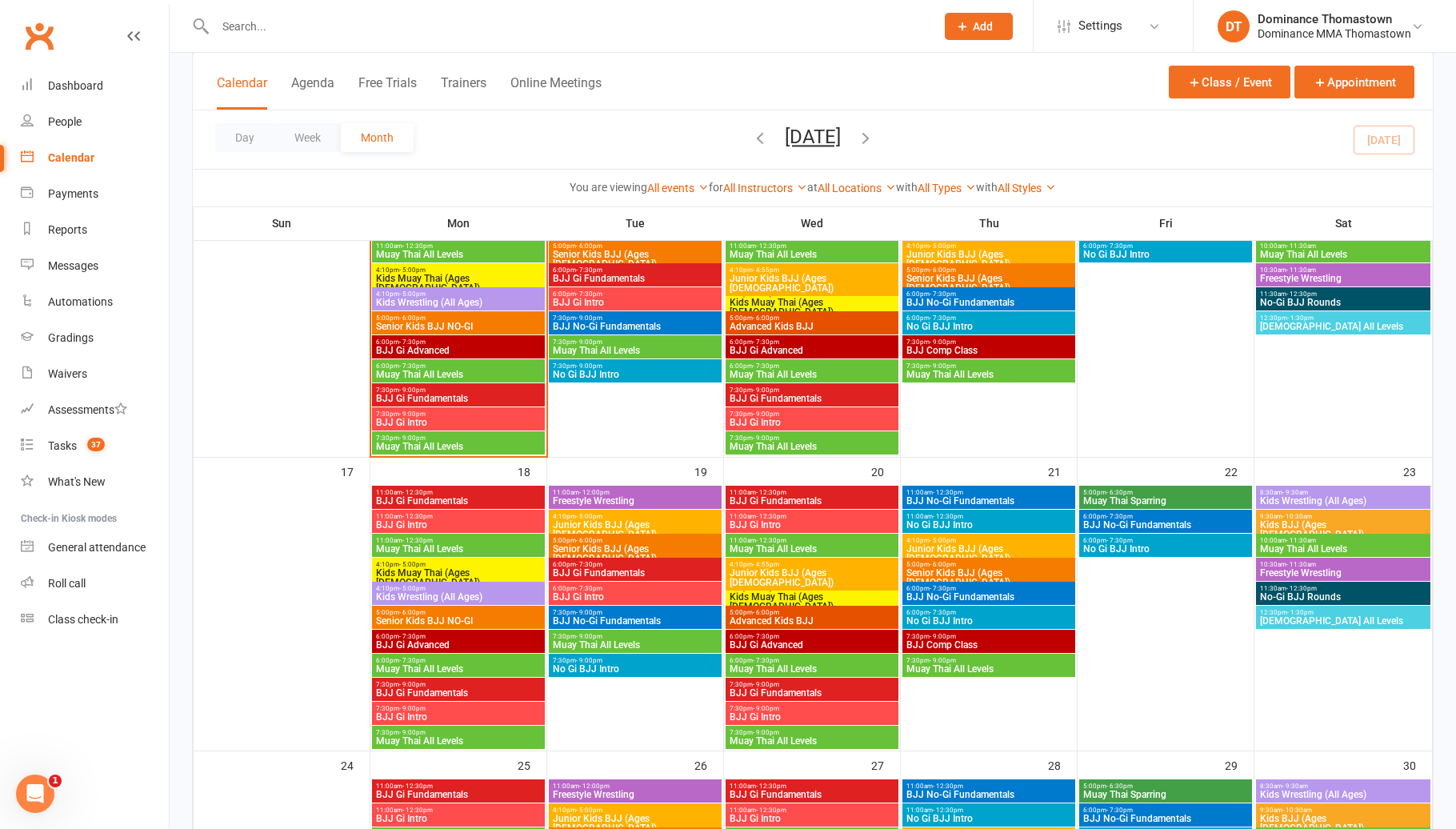
click at [1134, 516] on span "6:00pm - 7:30pm" at bounding box center [1165, 516] width 167 height 7
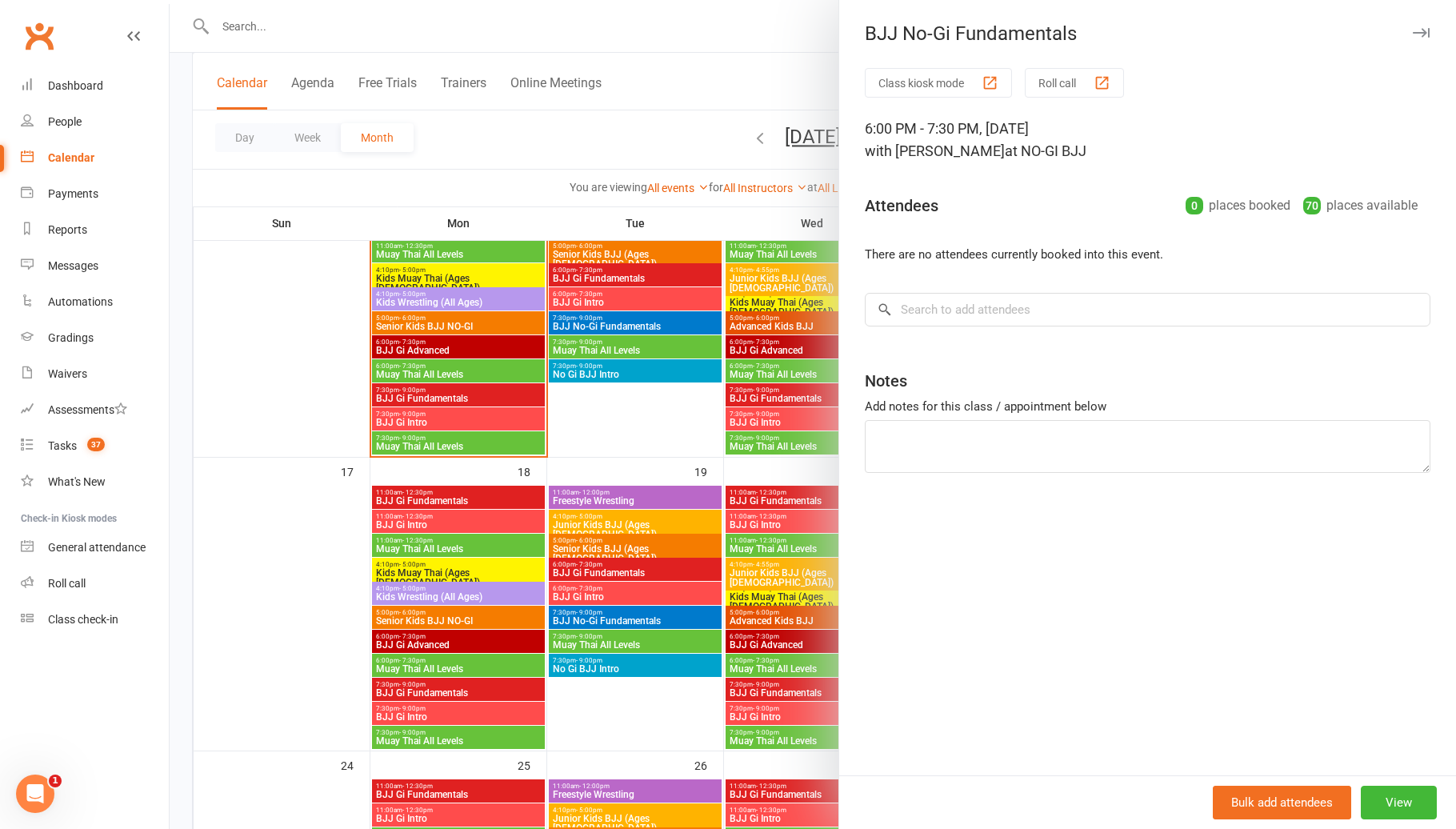
drag, startPoint x: 763, startPoint y: 553, endPoint x: 835, endPoint y: 554, distance: 72.0
click at [765, 554] on div at bounding box center [812, 414] width 1286 height 829
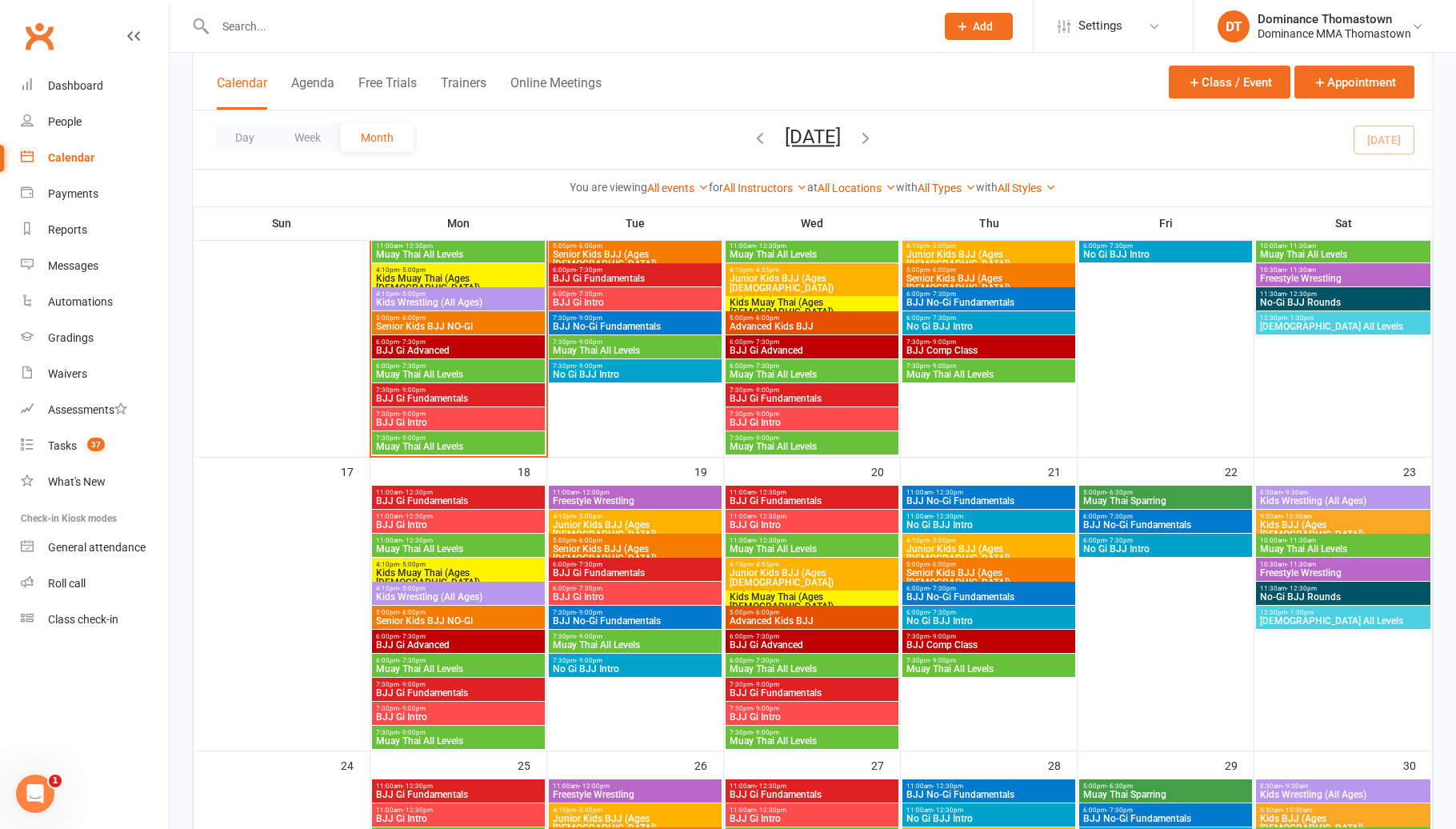
click at [1120, 550] on span "No Gi BJJ Intro" at bounding box center [1165, 549] width 167 height 9
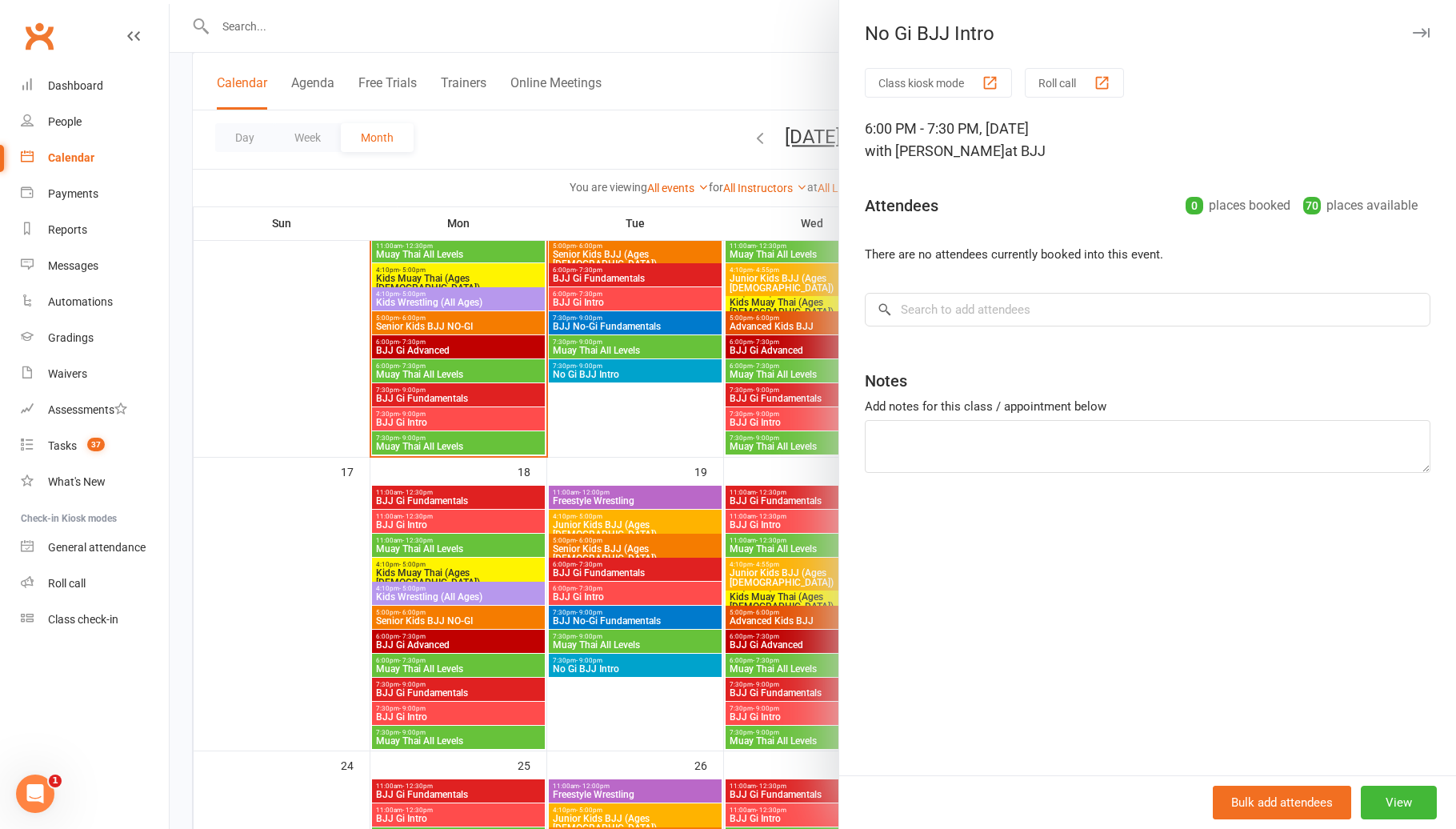
drag, startPoint x: 776, startPoint y: 574, endPoint x: 835, endPoint y: 570, distance: 59.1
click at [777, 574] on div at bounding box center [812, 414] width 1286 height 829
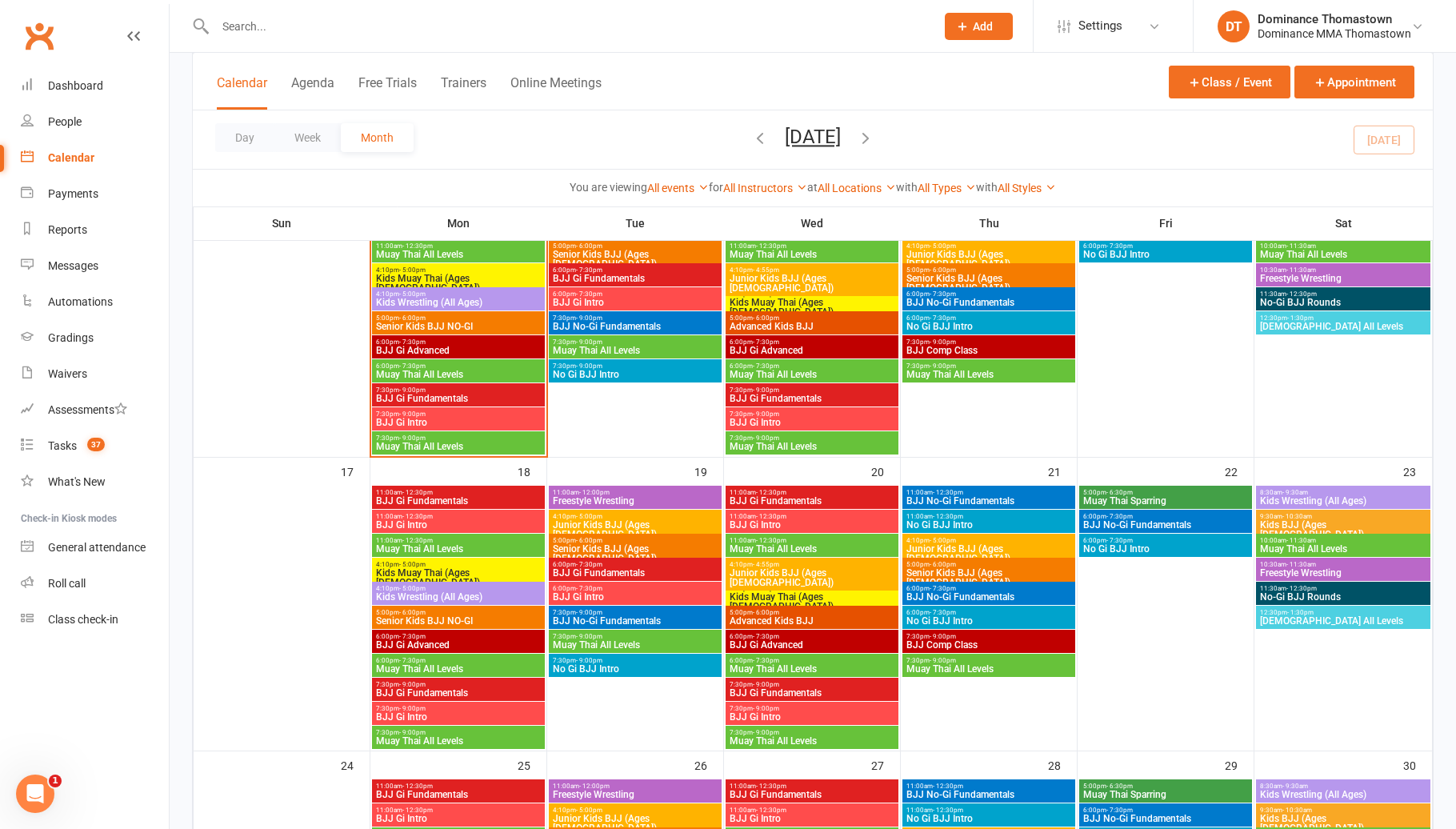
click at [989, 521] on span "No Gi BJJ Intro" at bounding box center [988, 525] width 167 height 9
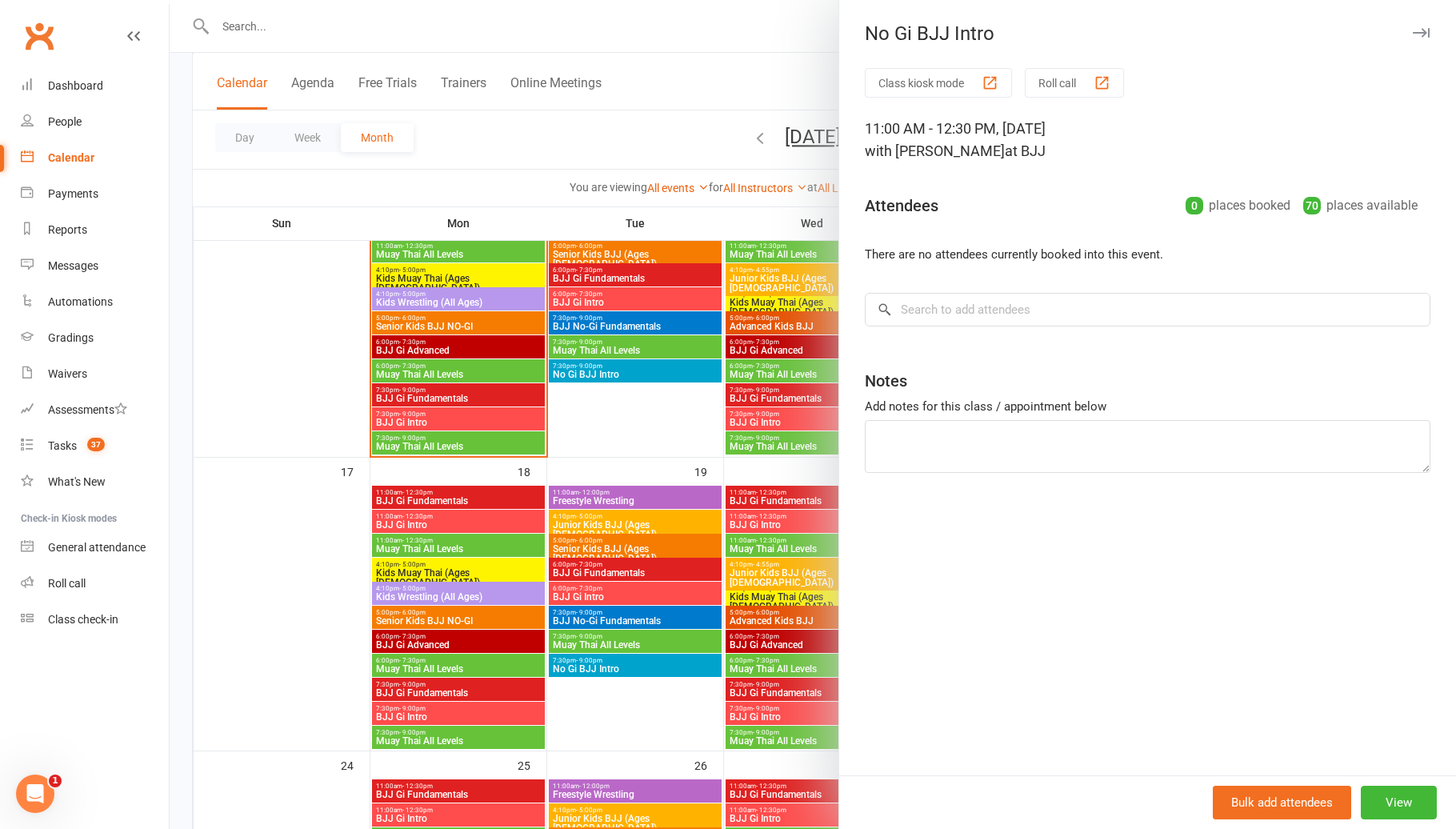
drag, startPoint x: 723, startPoint y: 536, endPoint x: 734, endPoint y: 536, distance: 11.0
click at [724, 536] on div at bounding box center [812, 414] width 1286 height 829
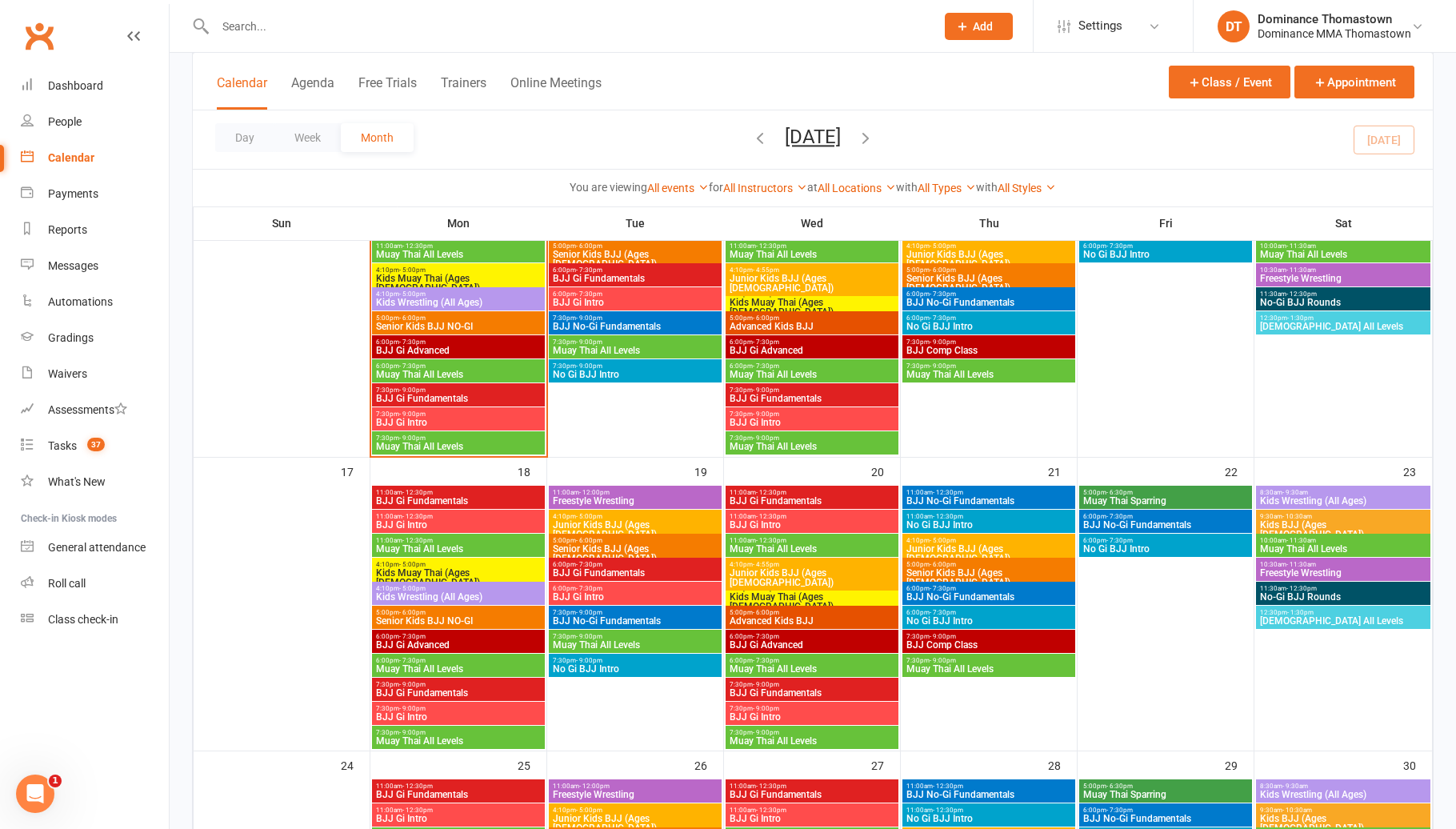
click at [947, 544] on span "Junior Kids BJJ (Ages [DEMOGRAPHIC_DATA])" at bounding box center [988, 554] width 167 height 19
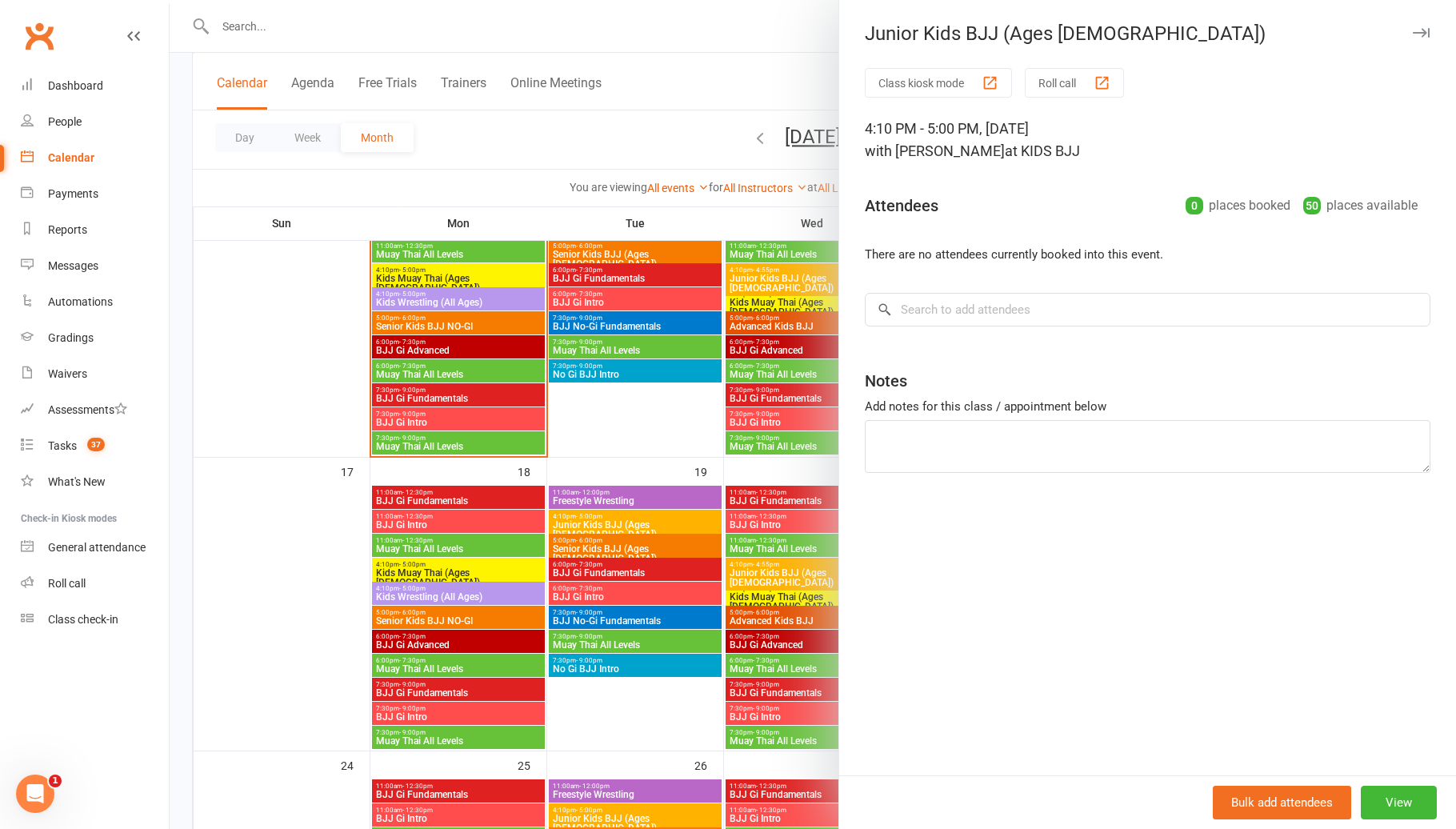
drag, startPoint x: 759, startPoint y: 552, endPoint x: 839, endPoint y: 561, distance: 80.5
click at [759, 552] on div at bounding box center [812, 414] width 1286 height 829
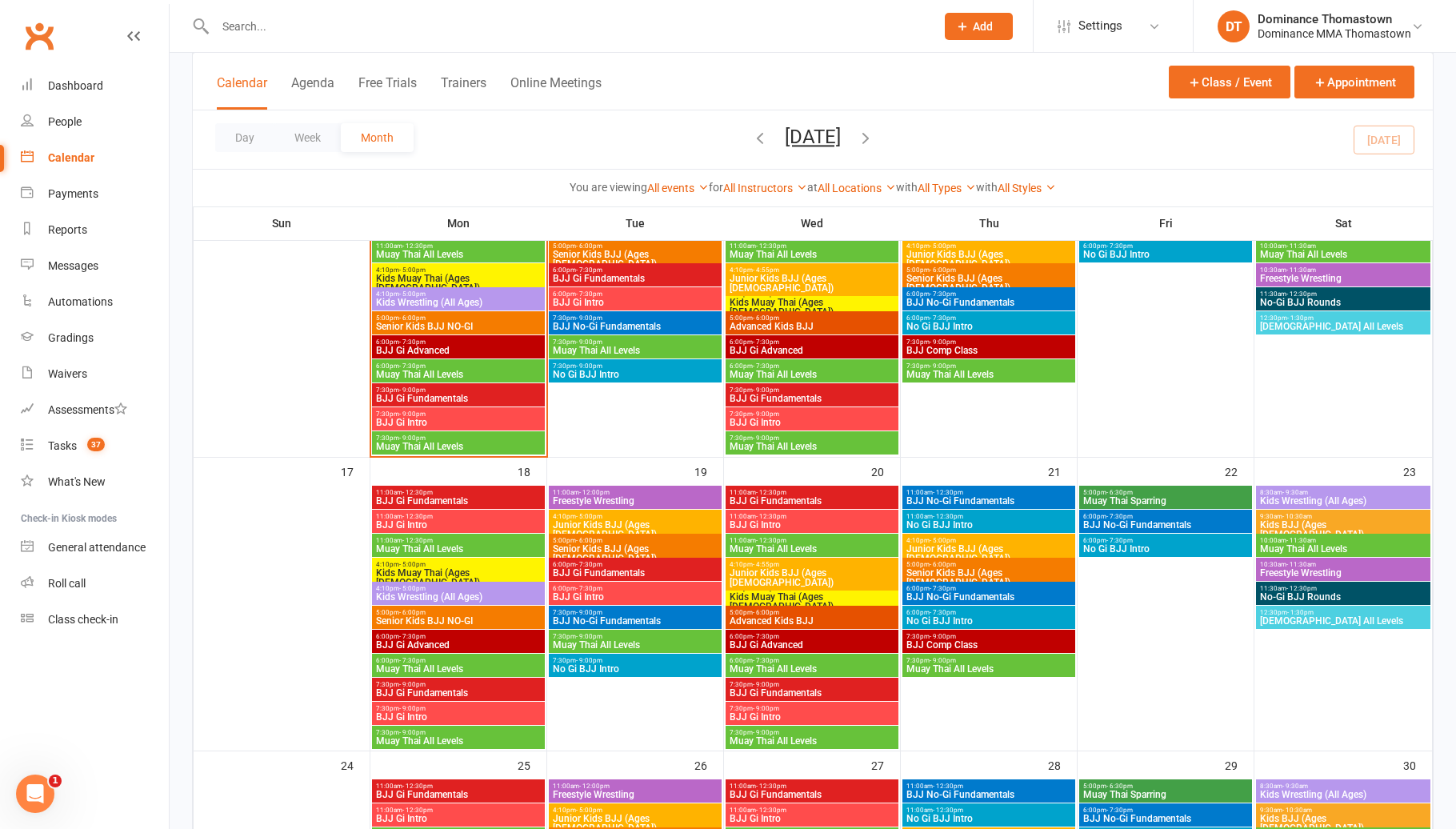
click at [925, 562] on span "5:00pm - 6:00pm" at bounding box center [988, 564] width 167 height 7
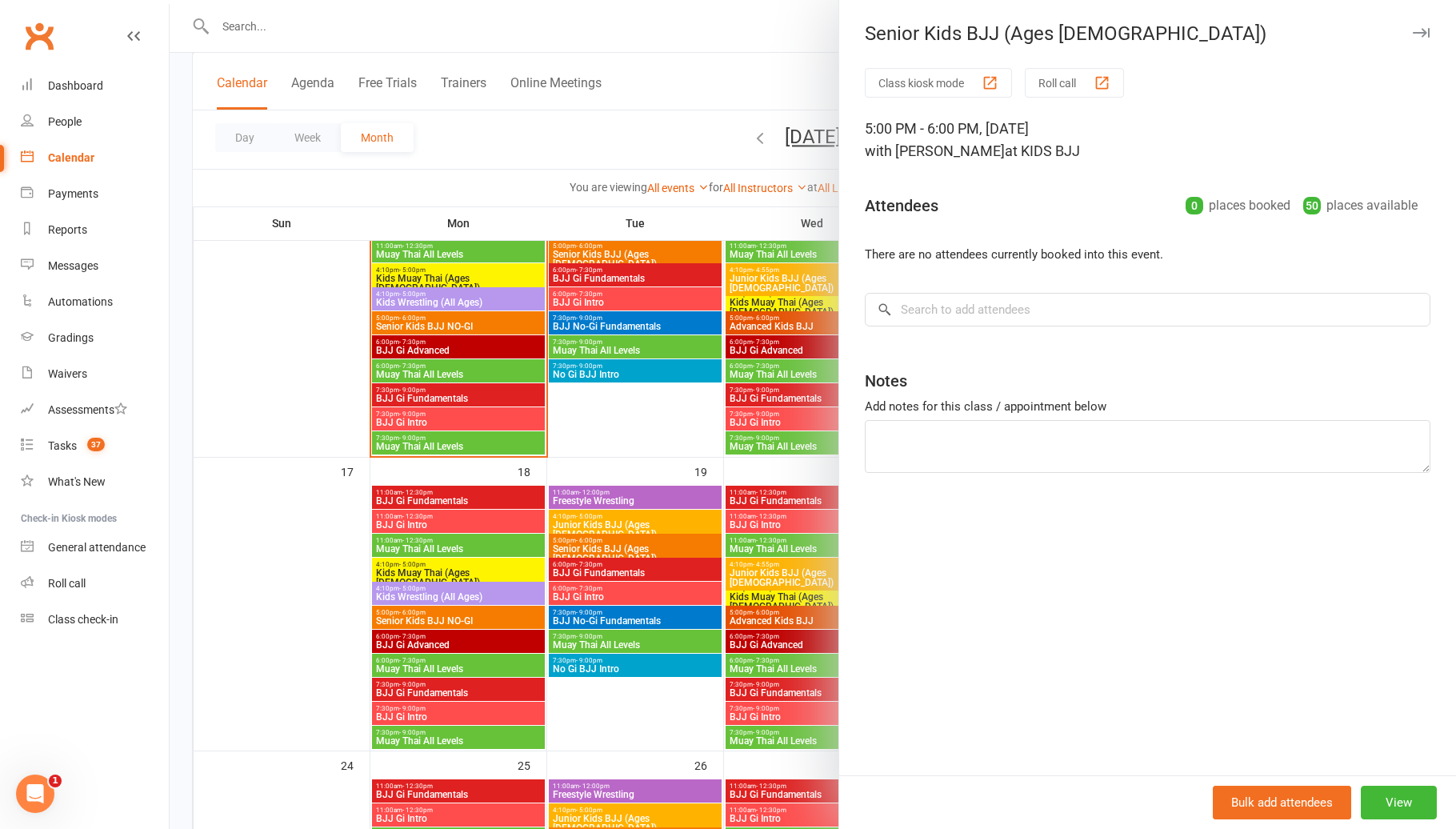
click at [792, 570] on div at bounding box center [812, 414] width 1286 height 829
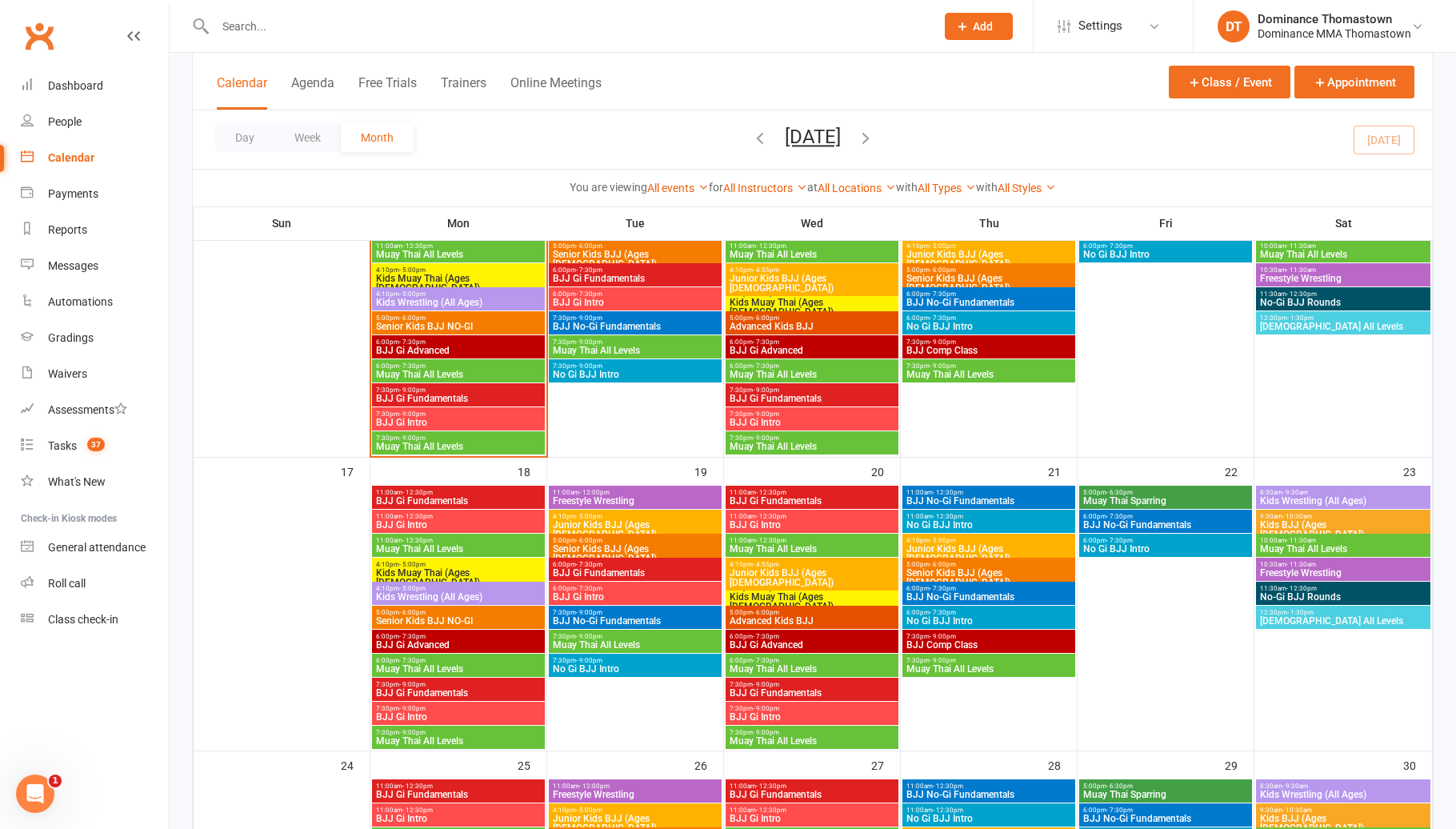
click at [927, 588] on span "6:00pm - 7:30pm" at bounding box center [988, 588] width 167 height 7
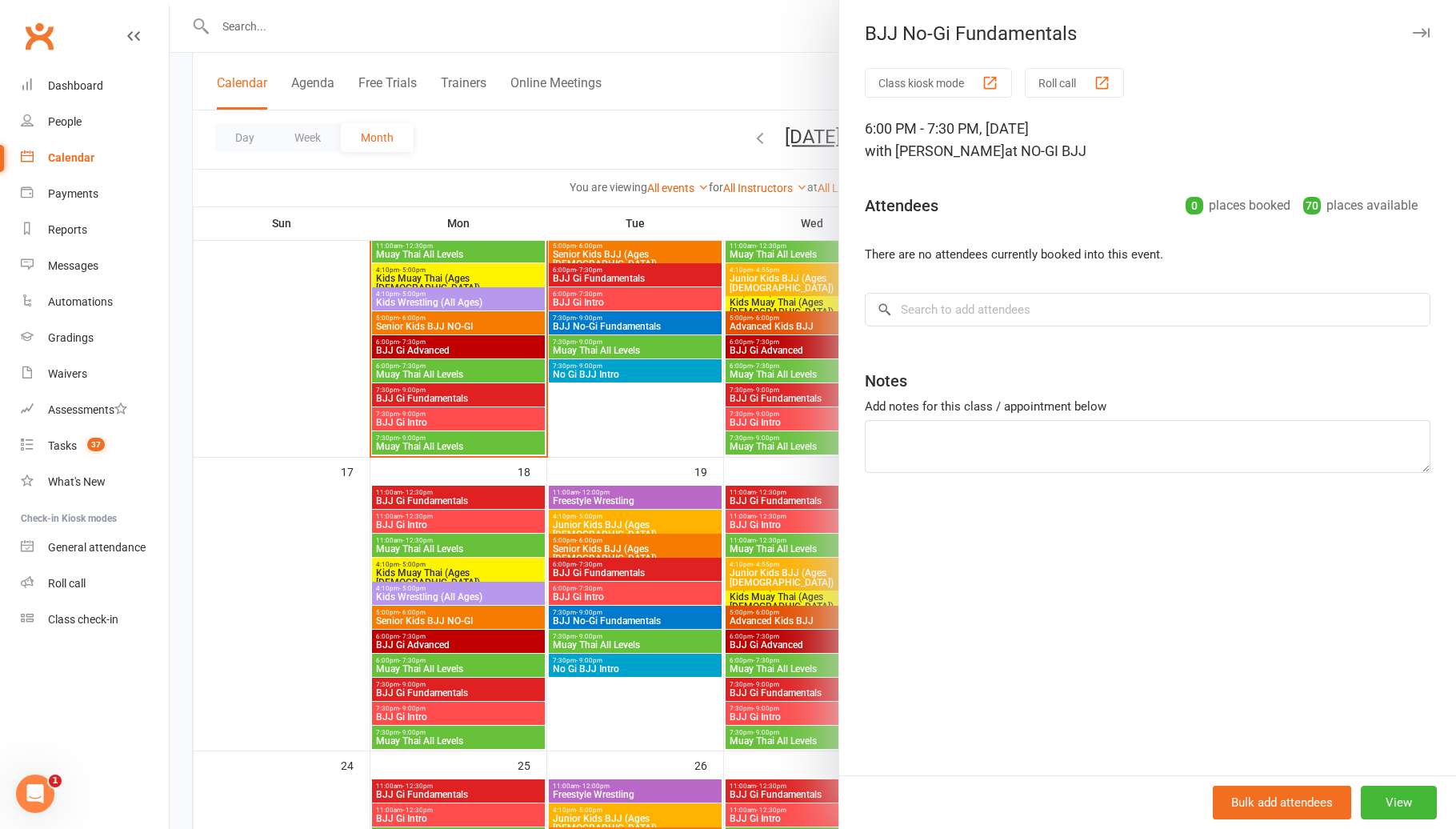
click at [816, 584] on div at bounding box center [812, 414] width 1286 height 829
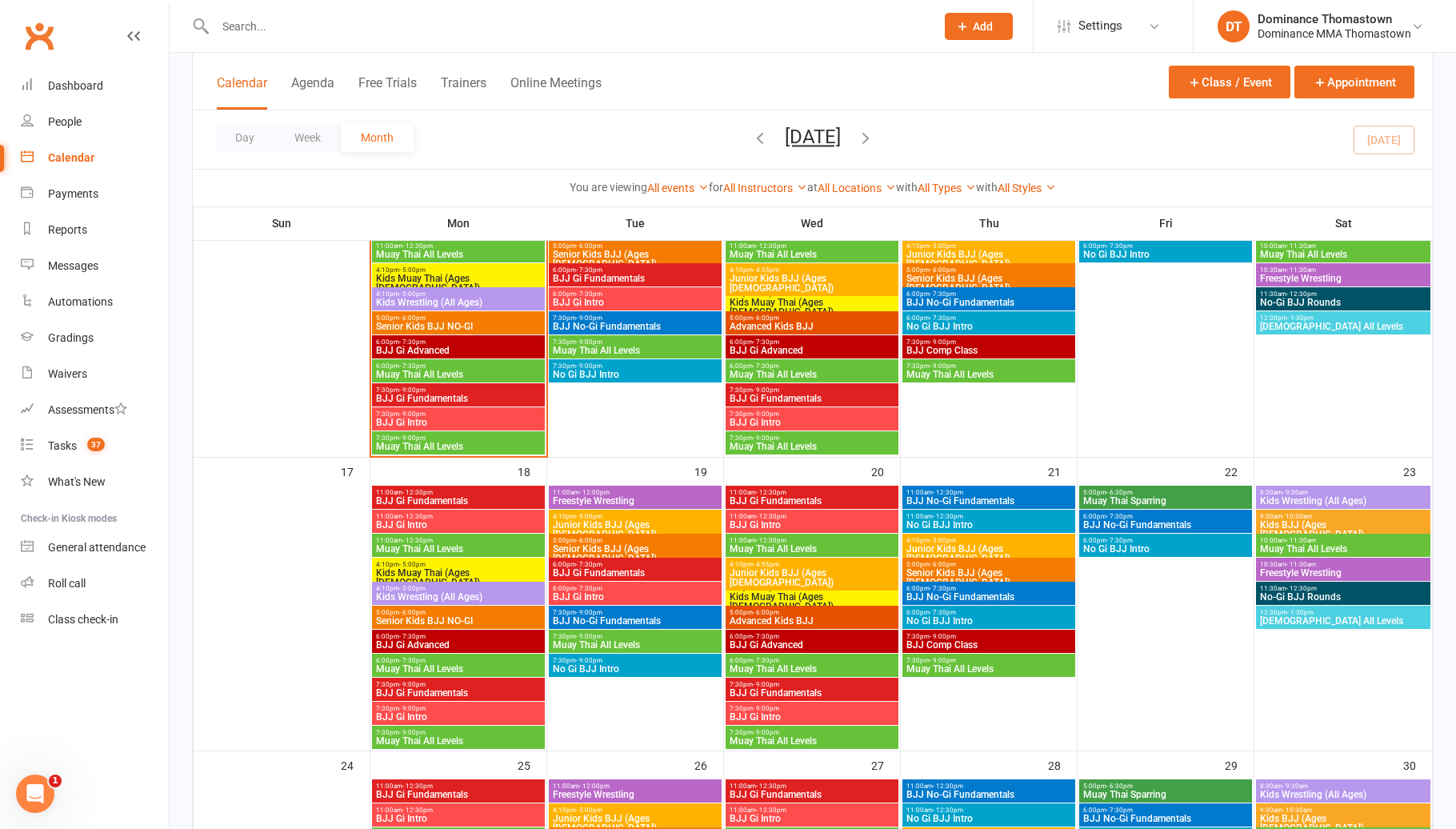
click at [937, 610] on span "- 7:30pm" at bounding box center [942, 612] width 27 height 7
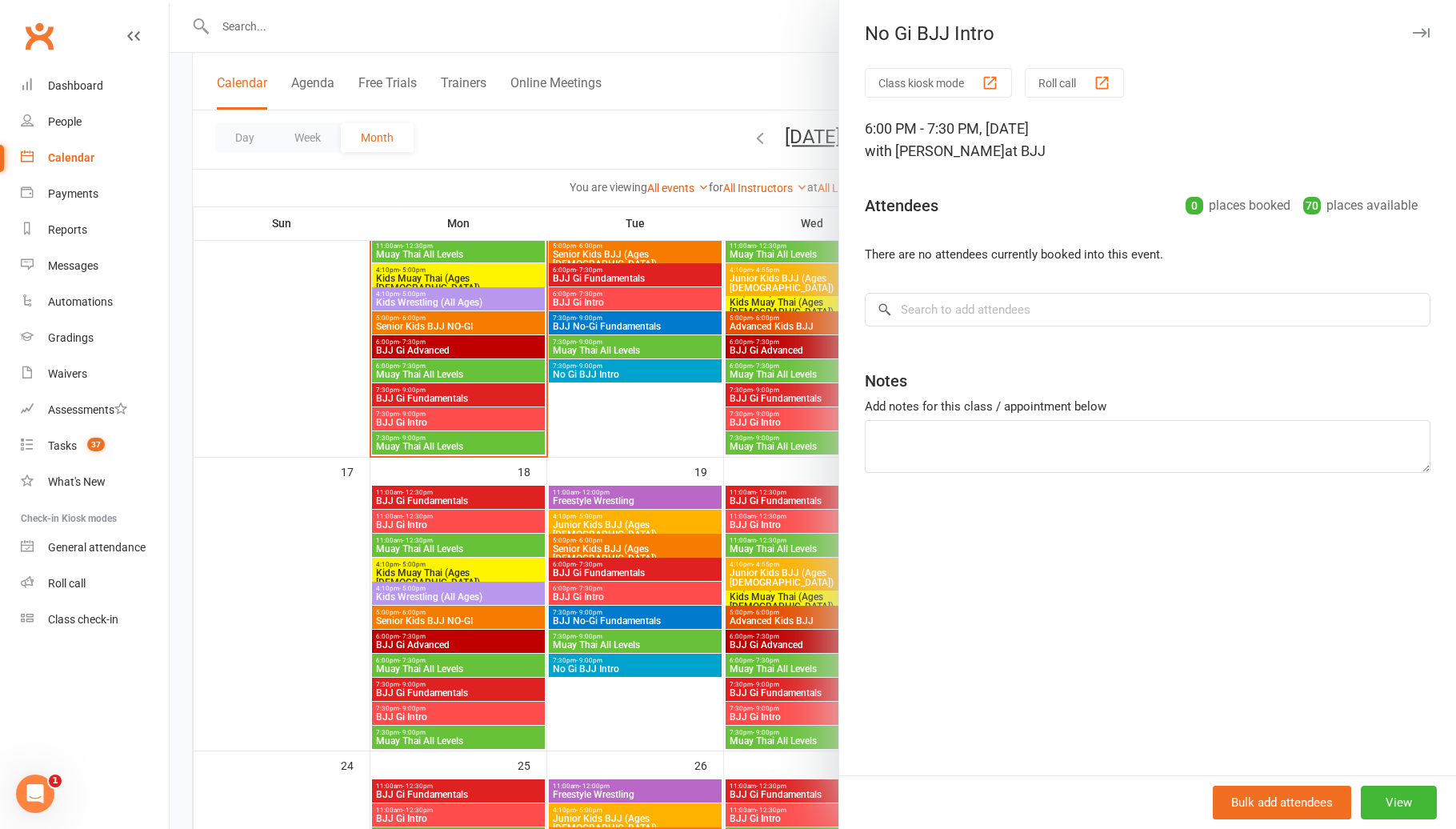
drag, startPoint x: 804, startPoint y: 599, endPoint x: 832, endPoint y: 605, distance: 28.6
click at [804, 599] on div at bounding box center [812, 414] width 1286 height 829
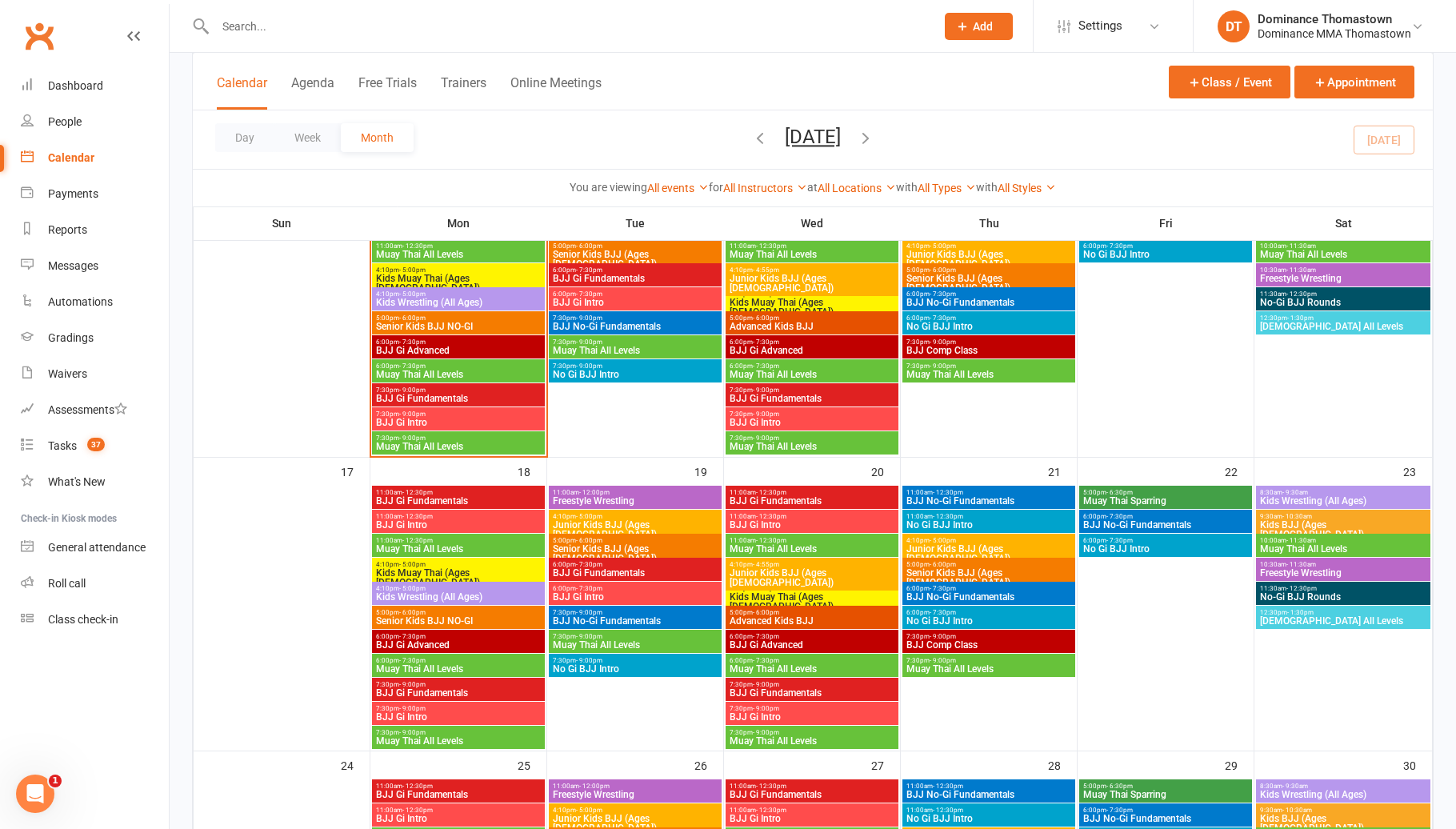
click at [962, 640] on span "BJJ Comp Class" at bounding box center [988, 644] width 167 height 9
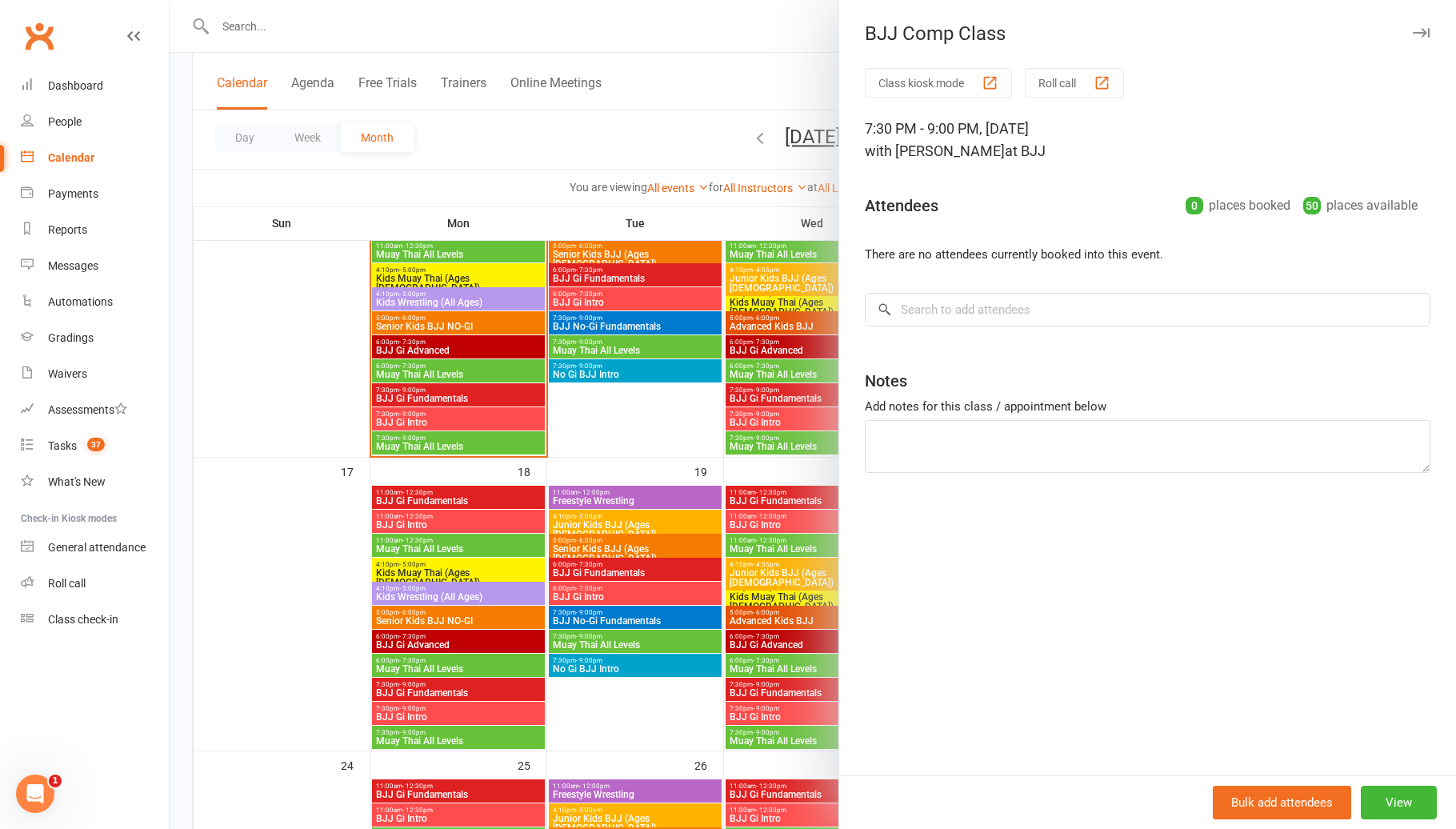
drag, startPoint x: 774, startPoint y: 617, endPoint x: 814, endPoint y: 623, distance: 40.4
click at [776, 617] on div at bounding box center [812, 414] width 1286 height 829
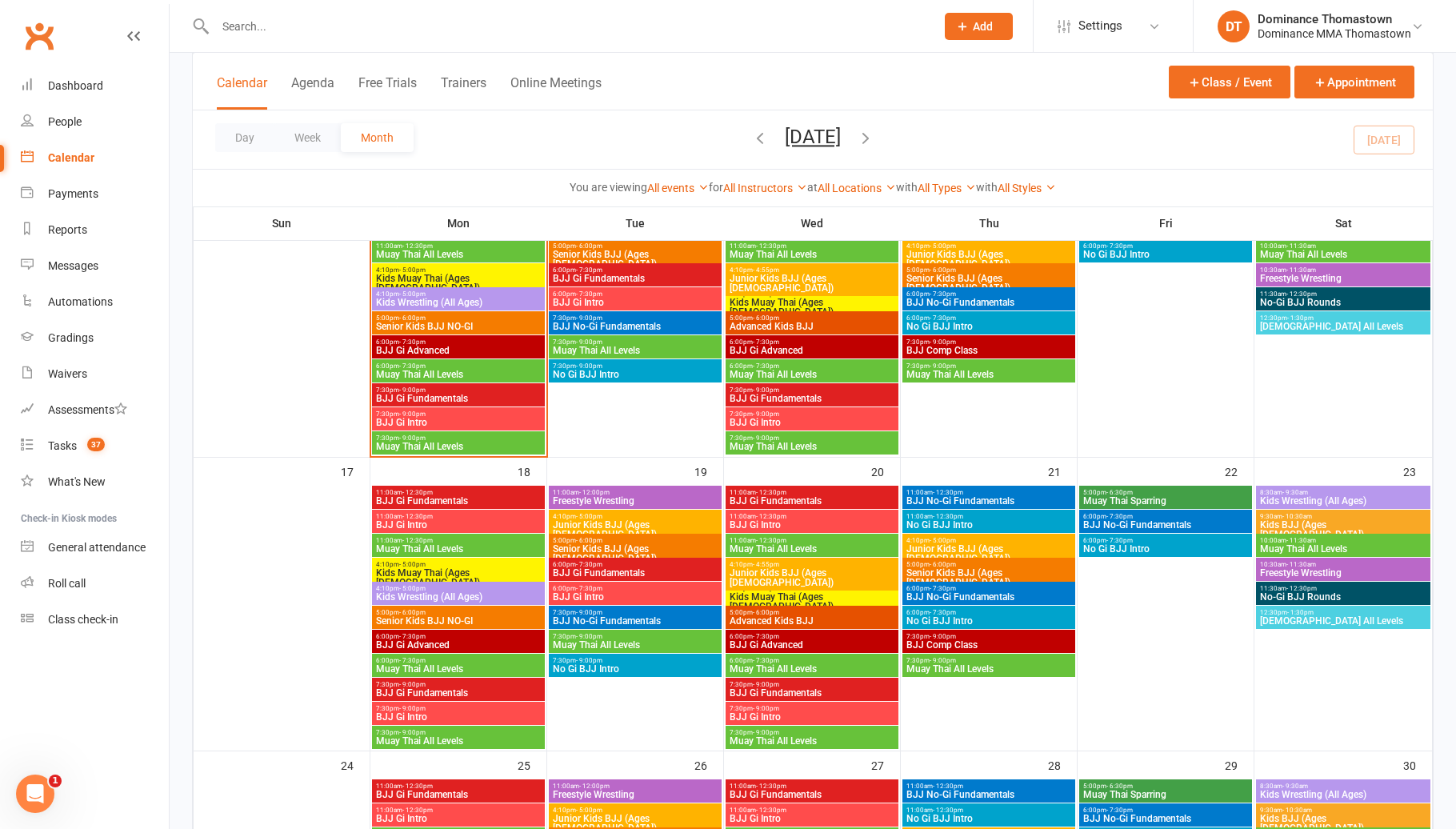
click at [945, 662] on span "- 9:00pm" at bounding box center [942, 660] width 27 height 7
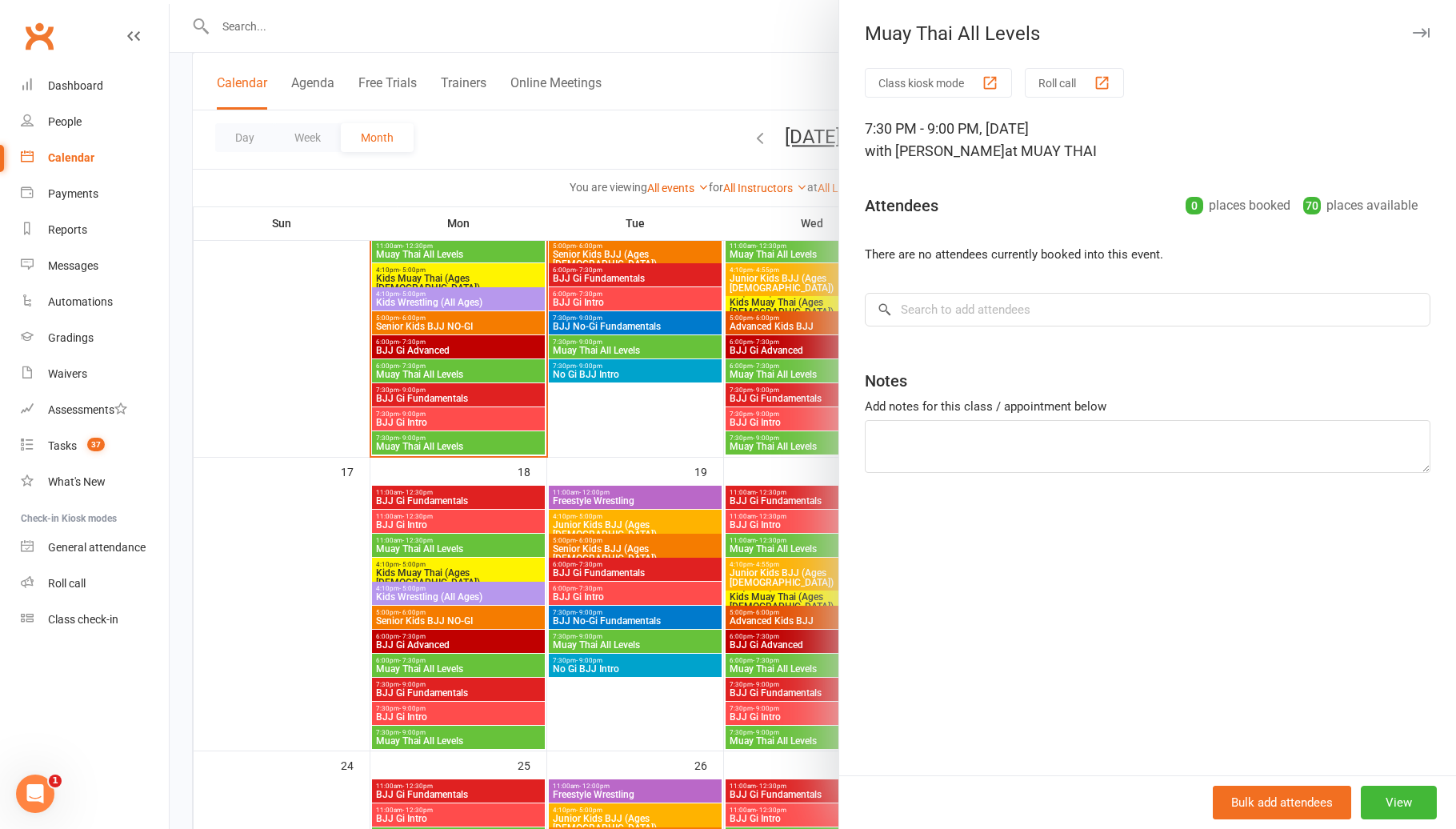
drag, startPoint x: 759, startPoint y: 603, endPoint x: 749, endPoint y: 605, distance: 10.2
click at [759, 604] on div at bounding box center [812, 414] width 1286 height 829
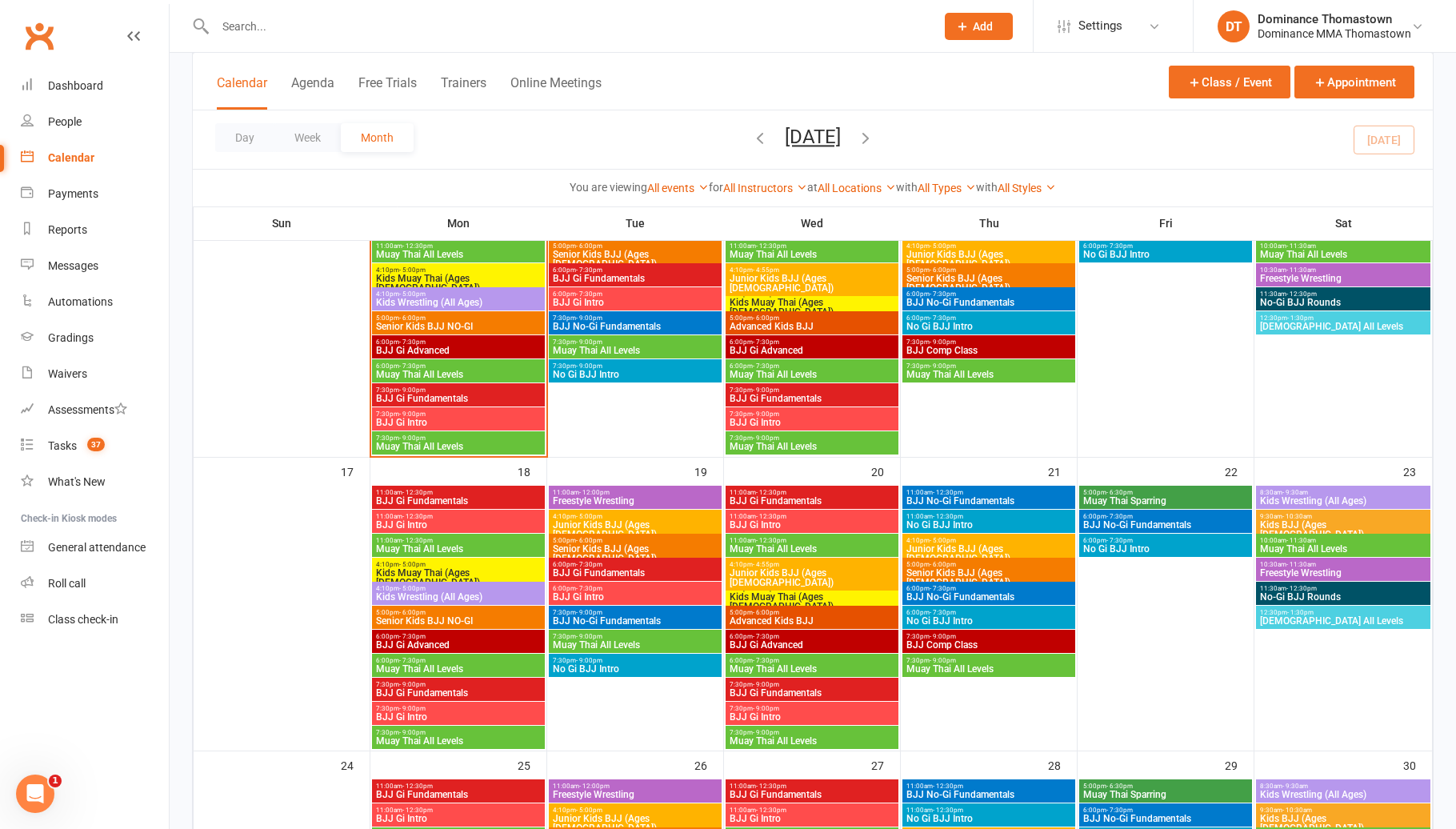
click at [1313, 491] on span "8:30am - 9:30am" at bounding box center [1343, 493] width 168 height 7
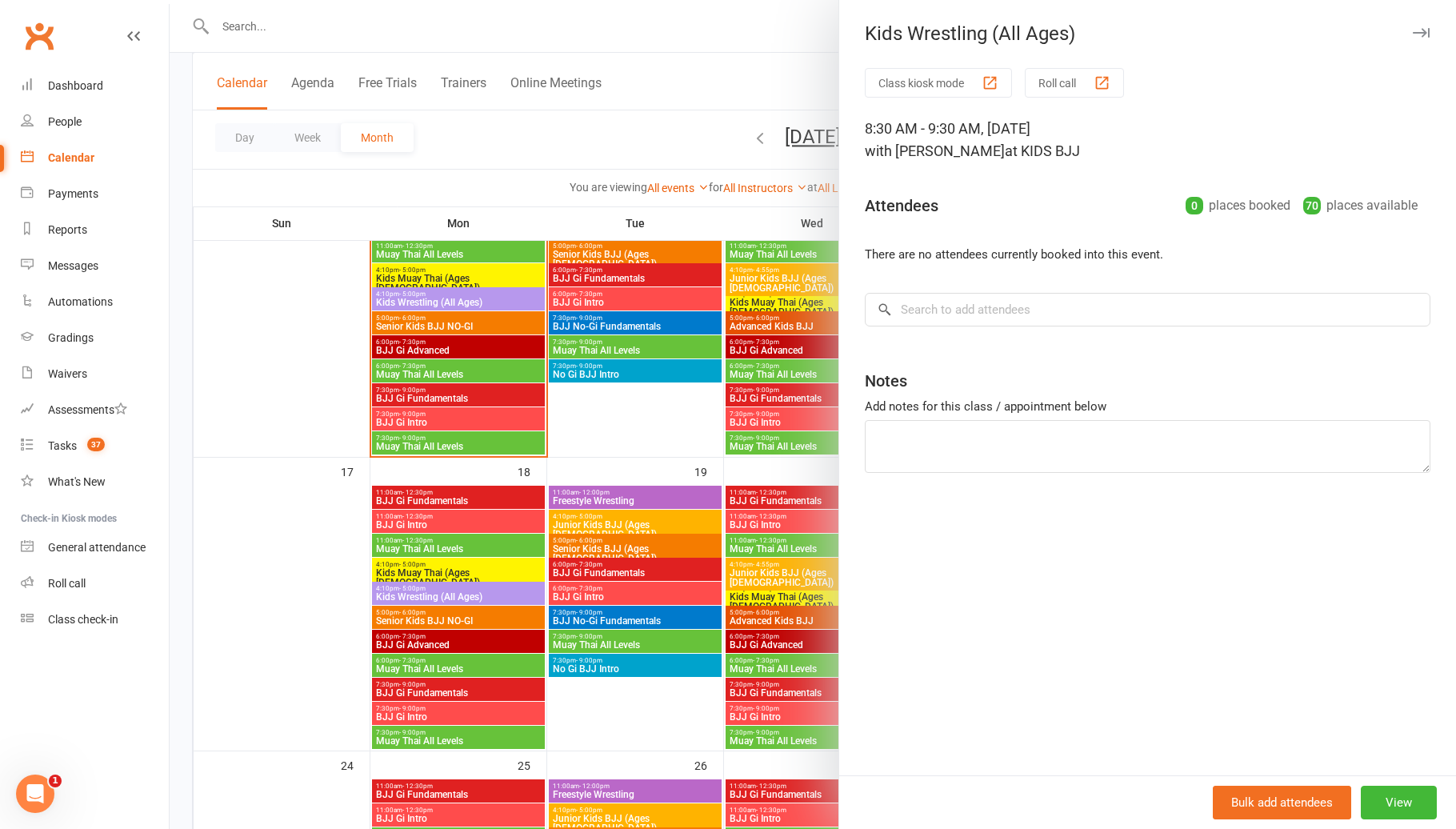
drag, startPoint x: 797, startPoint y: 528, endPoint x: 807, endPoint y: 528, distance: 10.0
click at [798, 528] on div at bounding box center [812, 414] width 1286 height 829
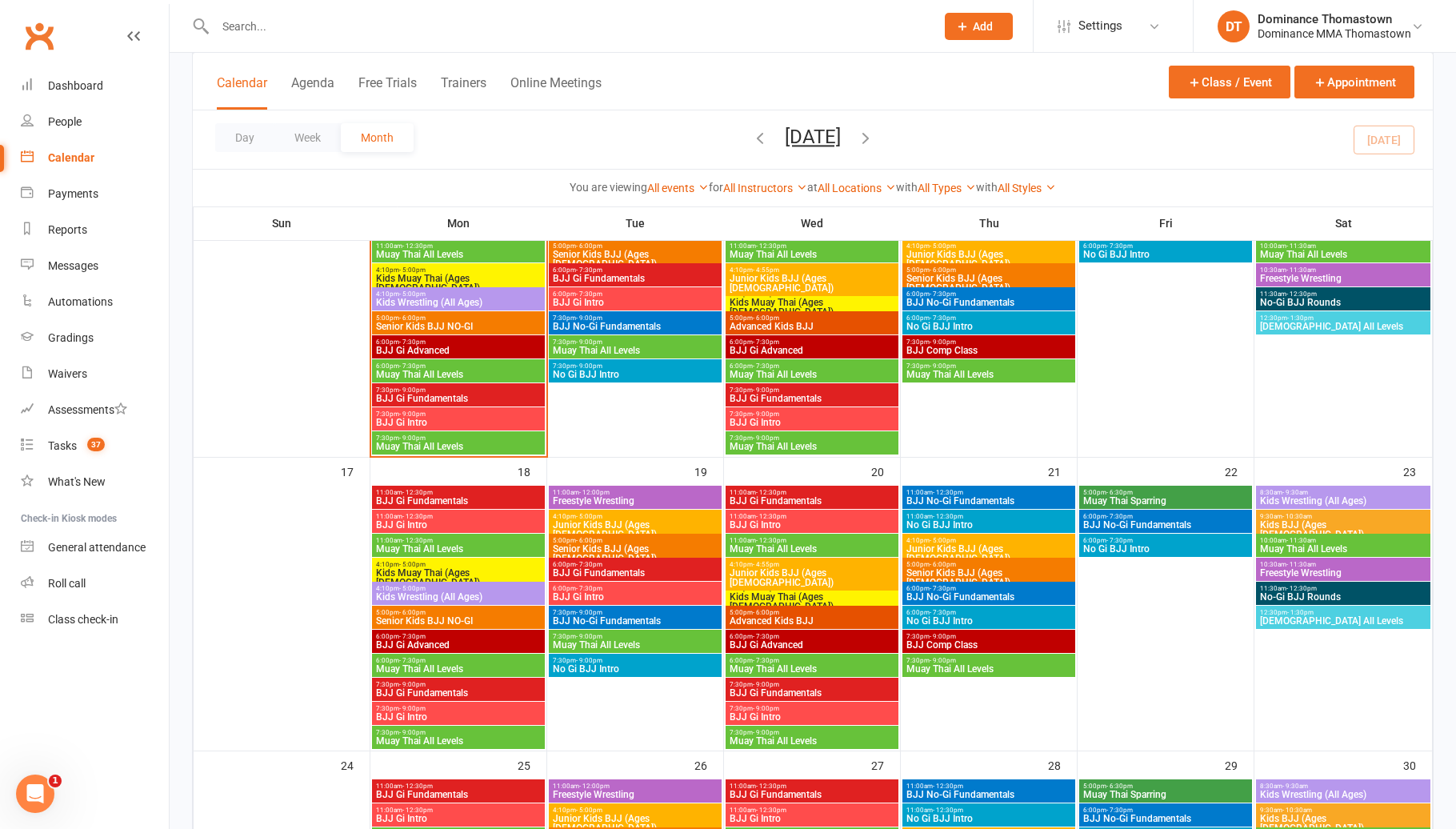
click at [1345, 522] on span "Kids BJJ (Ages [DEMOGRAPHIC_DATA])" at bounding box center [1343, 530] width 168 height 19
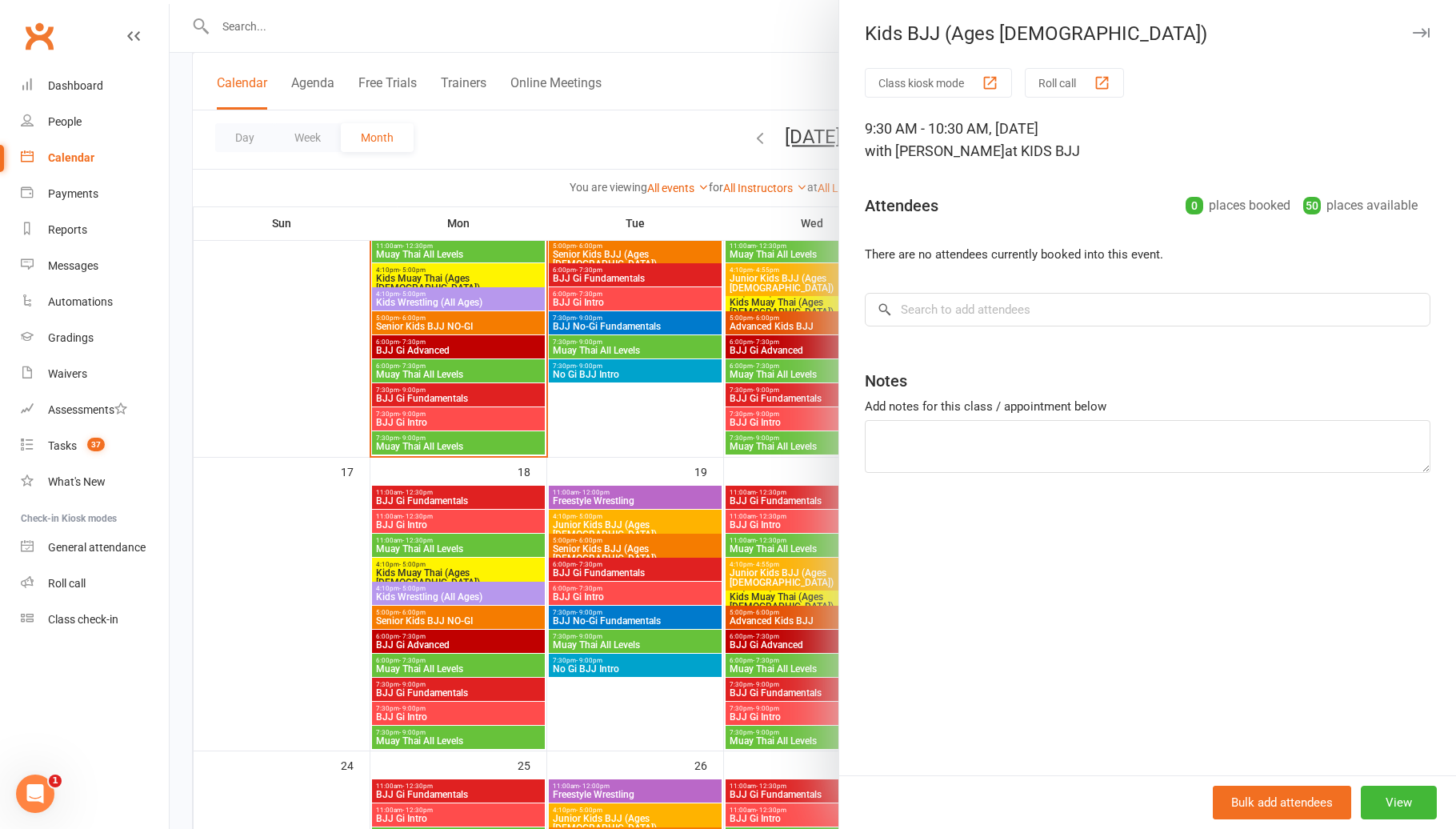
drag, startPoint x: 757, startPoint y: 526, endPoint x: 841, endPoint y: 528, distance: 84.0
click at [760, 526] on div at bounding box center [812, 414] width 1286 height 829
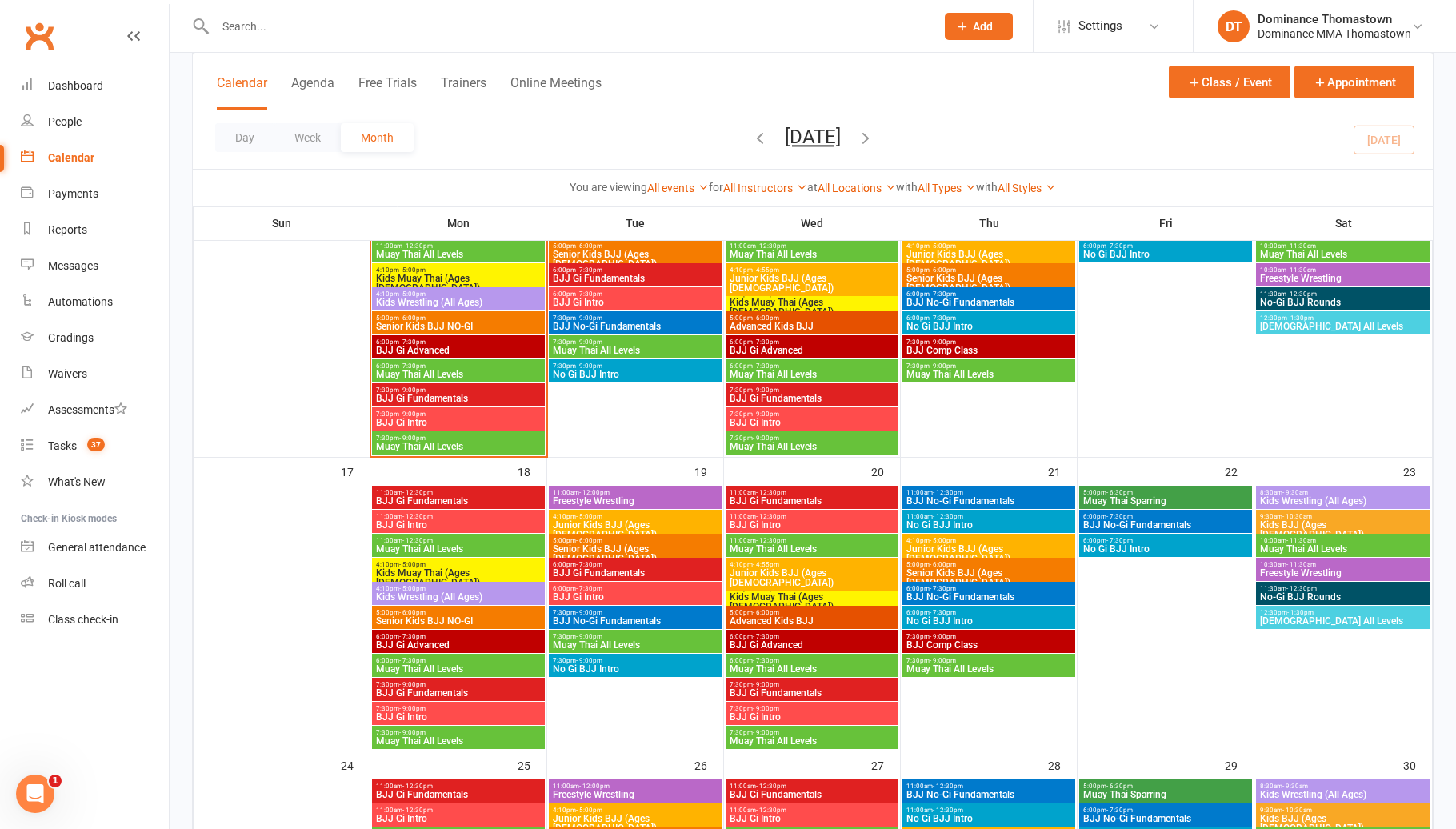
click at [1322, 544] on span "Muay Thai All Levels" at bounding box center [1343, 549] width 168 height 9
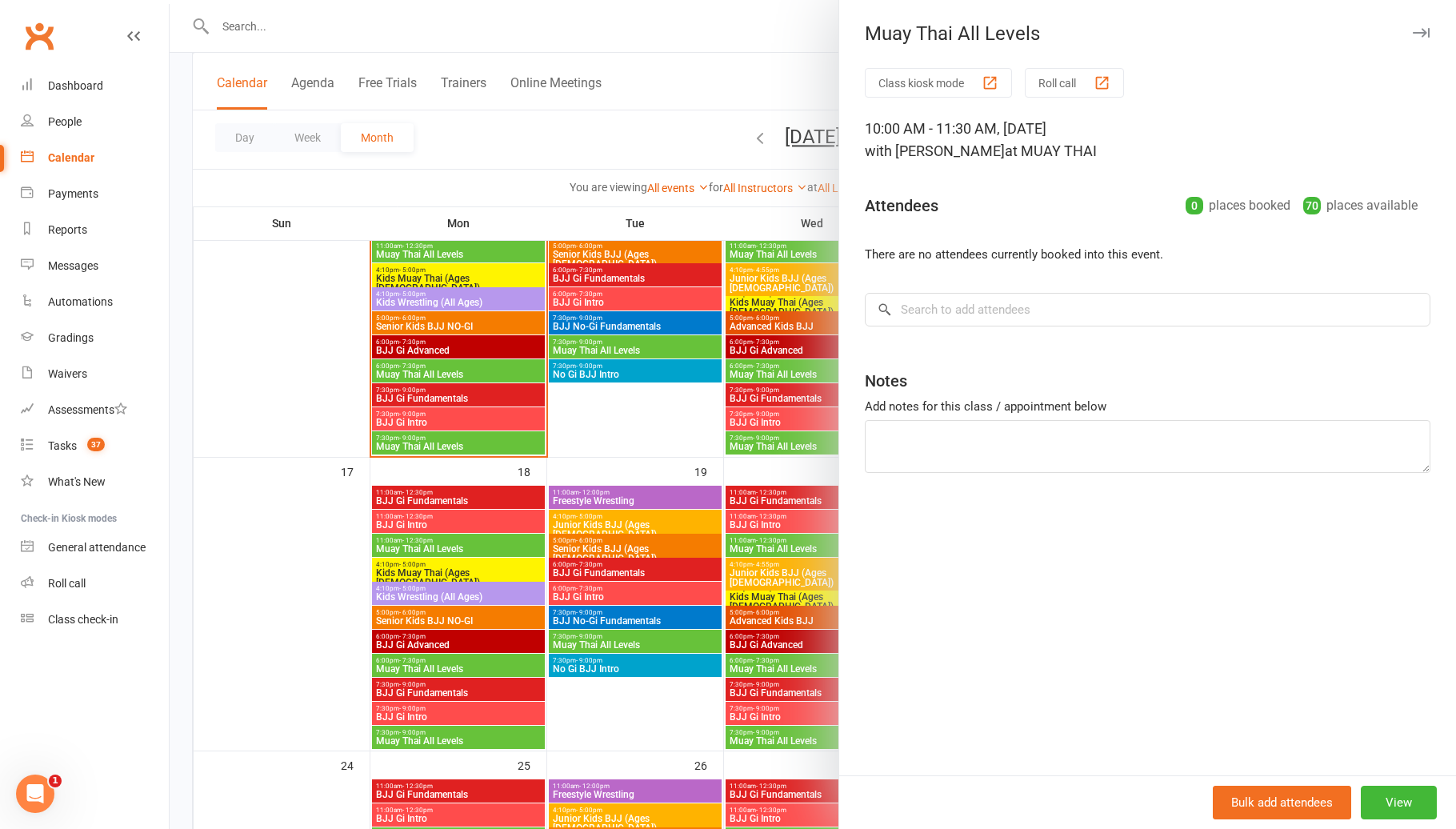
drag, startPoint x: 791, startPoint y: 549, endPoint x: 1007, endPoint y: 568, distance: 216.8
click at [793, 549] on div at bounding box center [812, 414] width 1286 height 829
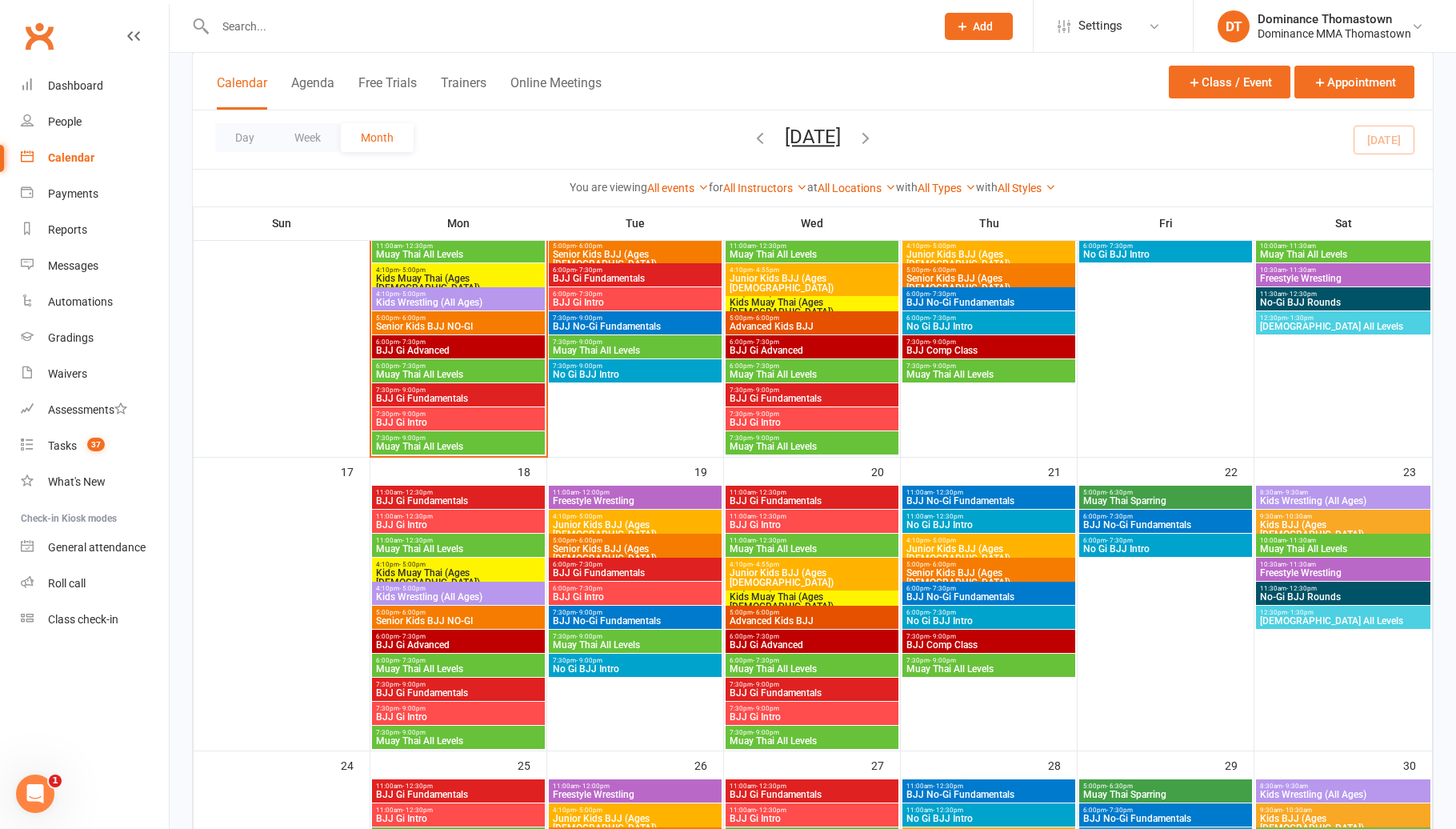
click at [1308, 570] on span "Freestyle Wrestling" at bounding box center [1343, 573] width 168 height 9
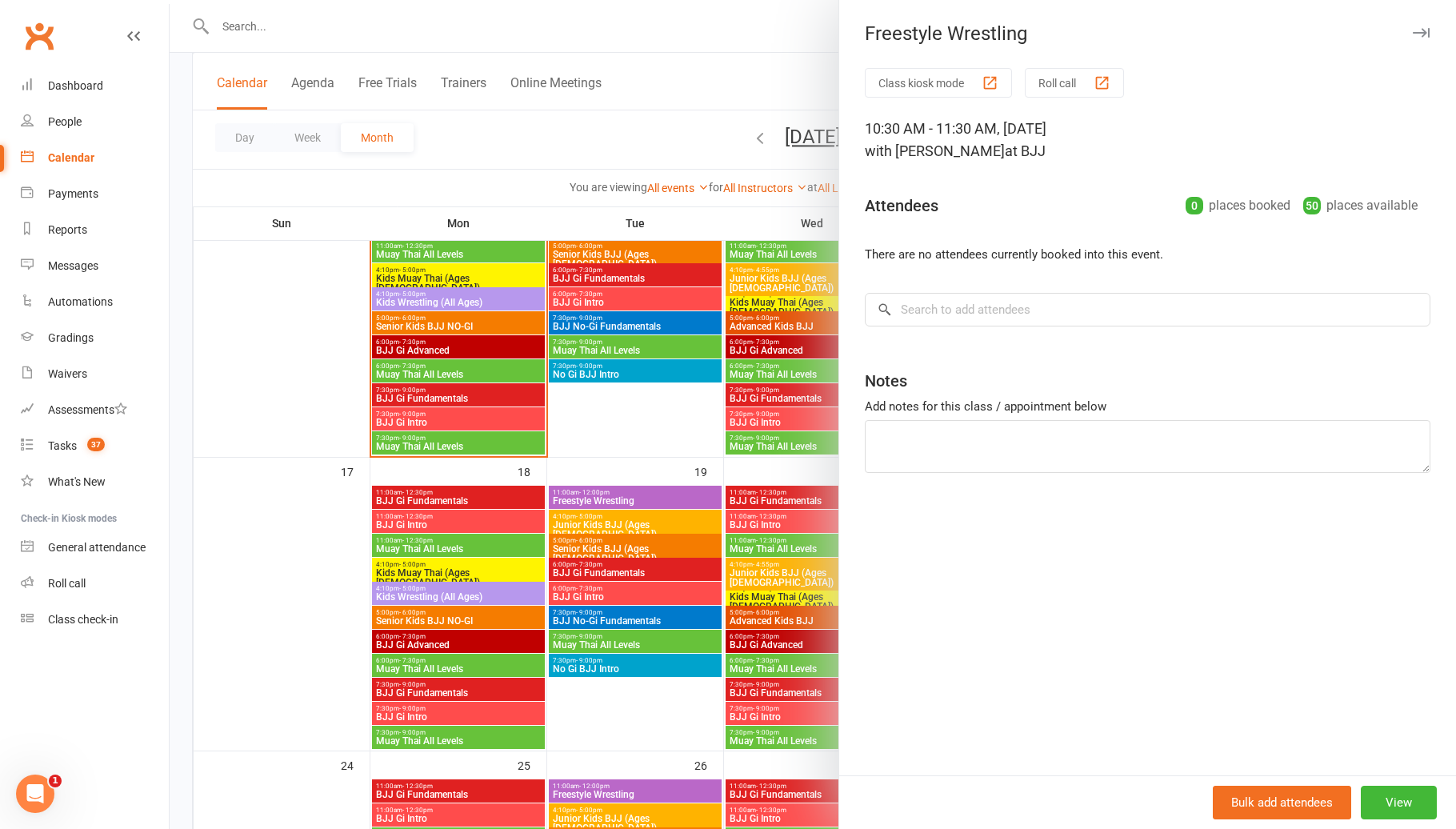
drag, startPoint x: 713, startPoint y: 570, endPoint x: 782, endPoint y: 580, distance: 69.7
click at [719, 571] on div at bounding box center [812, 414] width 1286 height 829
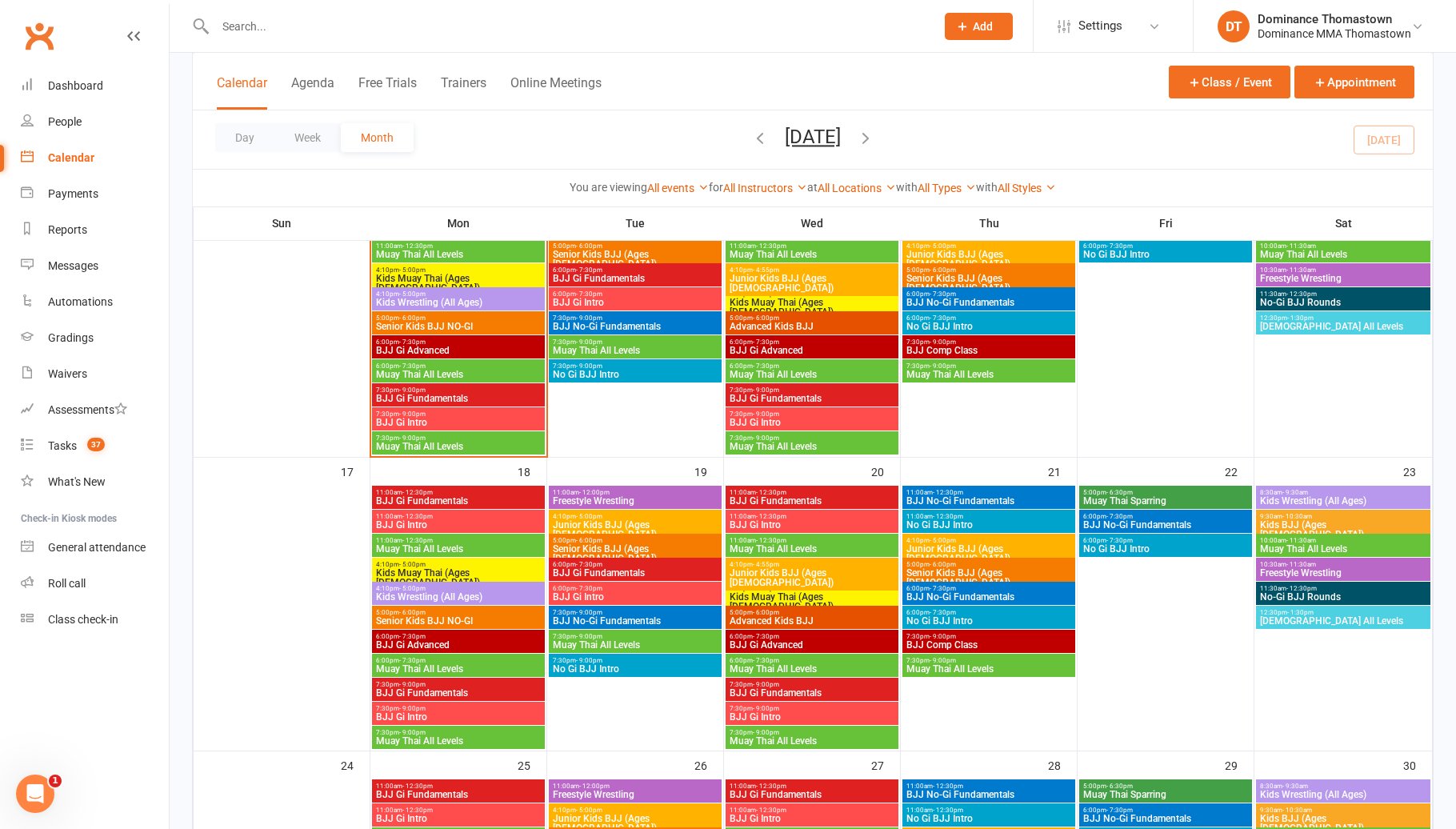
click at [1323, 588] on span "11:30am - 12:30pm" at bounding box center [1343, 588] width 168 height 7
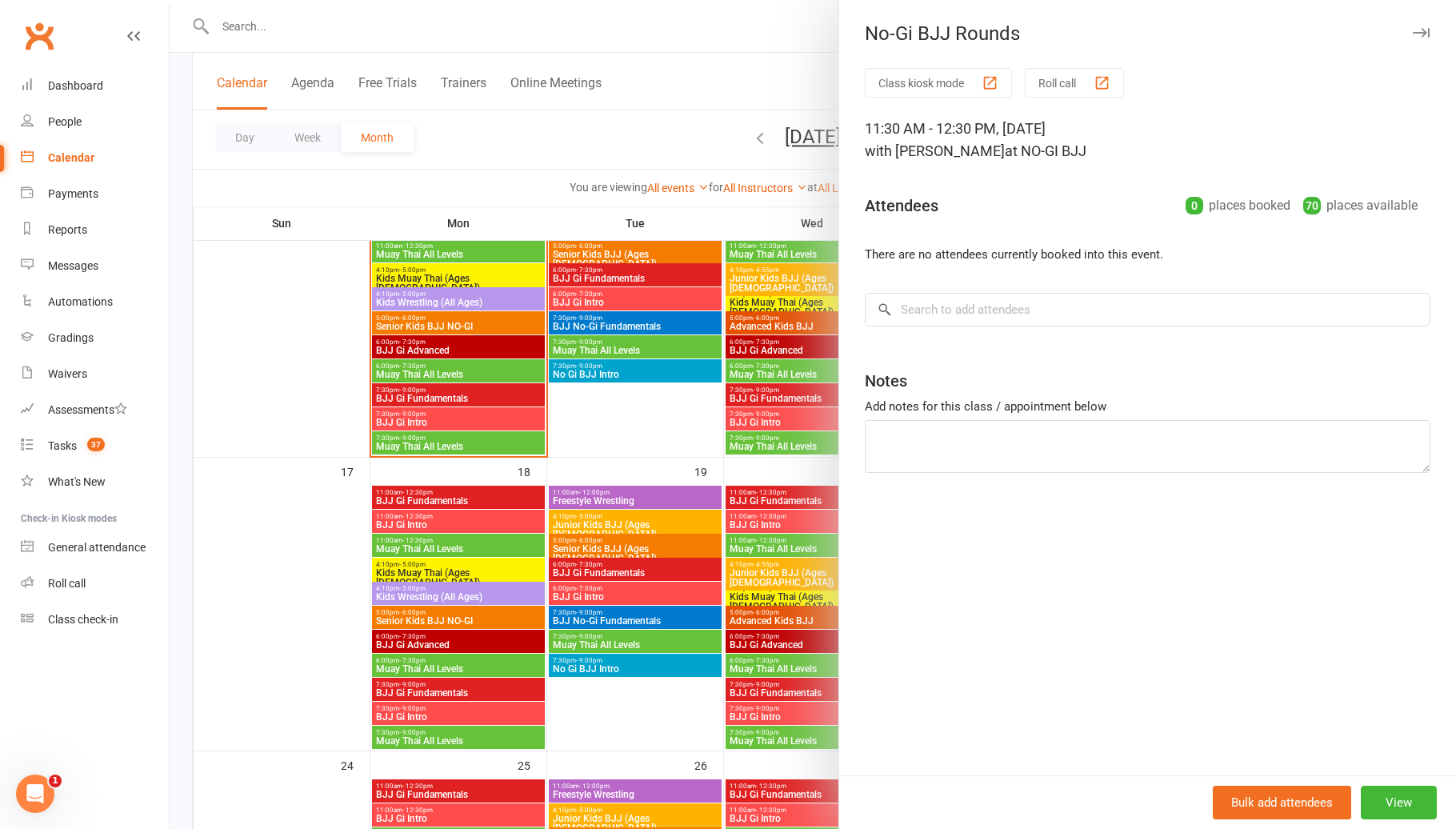
drag, startPoint x: 715, startPoint y: 577, endPoint x: 990, endPoint y: 594, distance: 275.5
click at [721, 577] on div at bounding box center [812, 414] width 1286 height 829
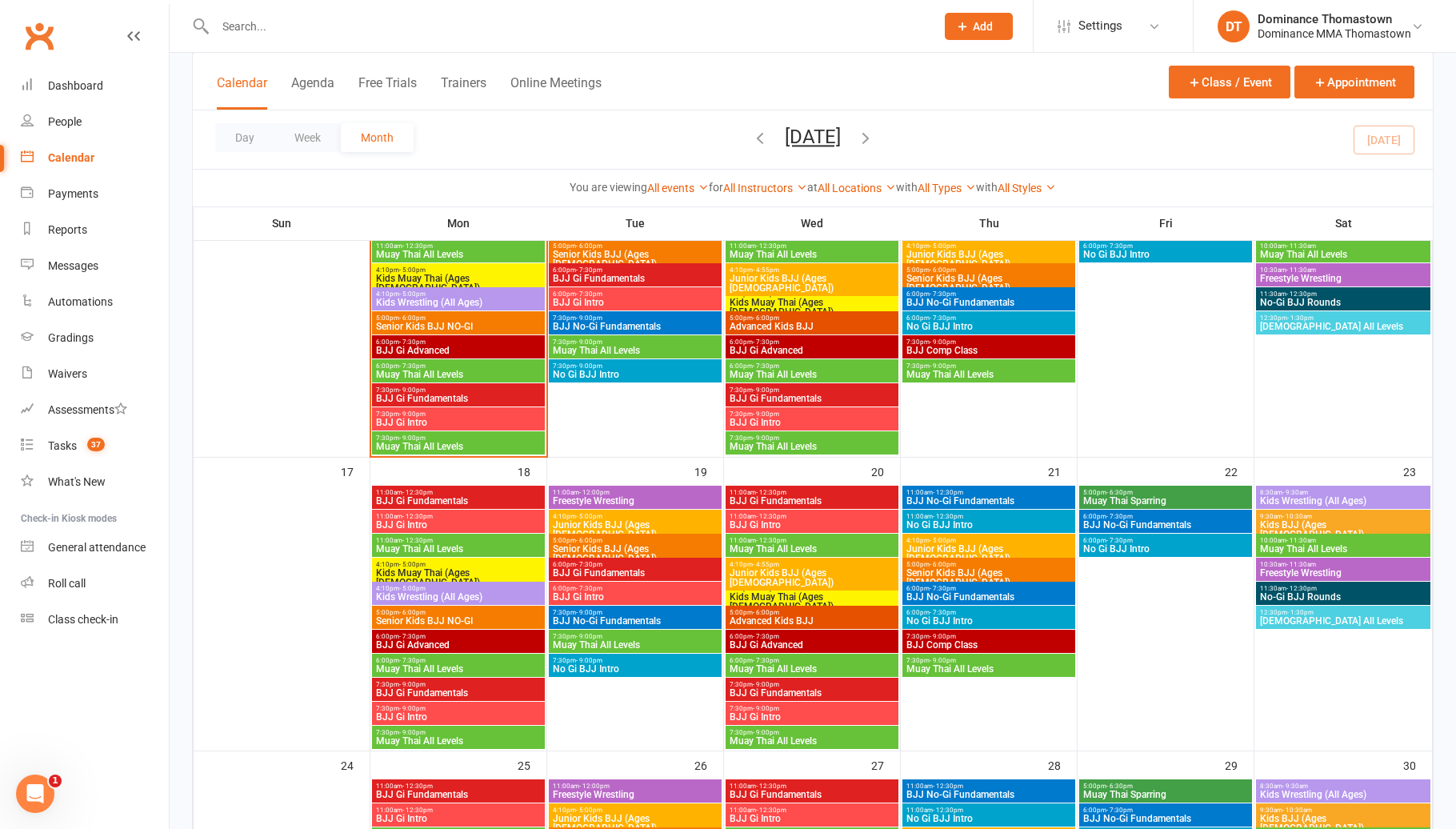
click at [1310, 619] on span "[DEMOGRAPHIC_DATA] All Levels" at bounding box center [1343, 621] width 168 height 9
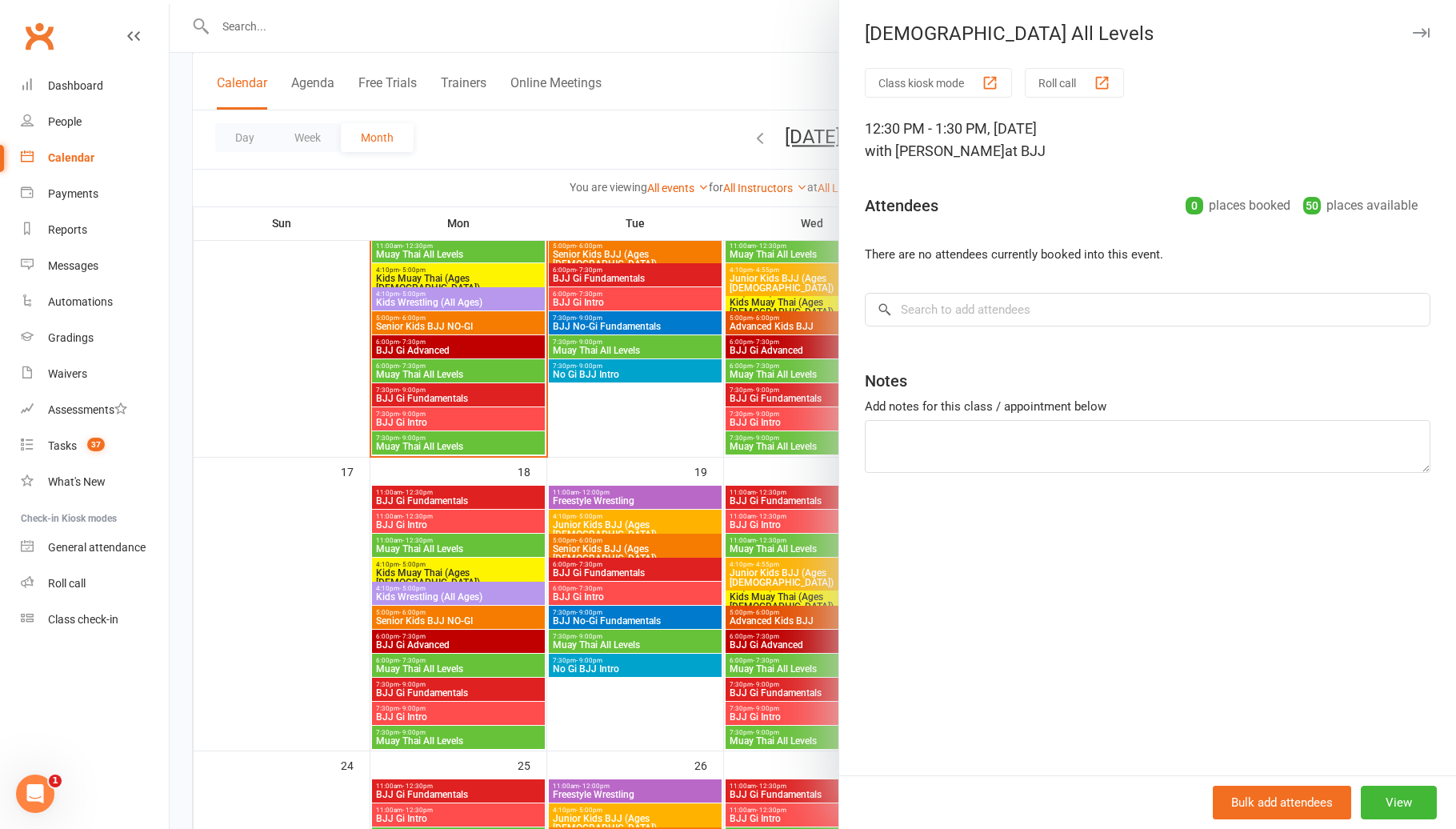
click at [780, 568] on div at bounding box center [812, 414] width 1286 height 829
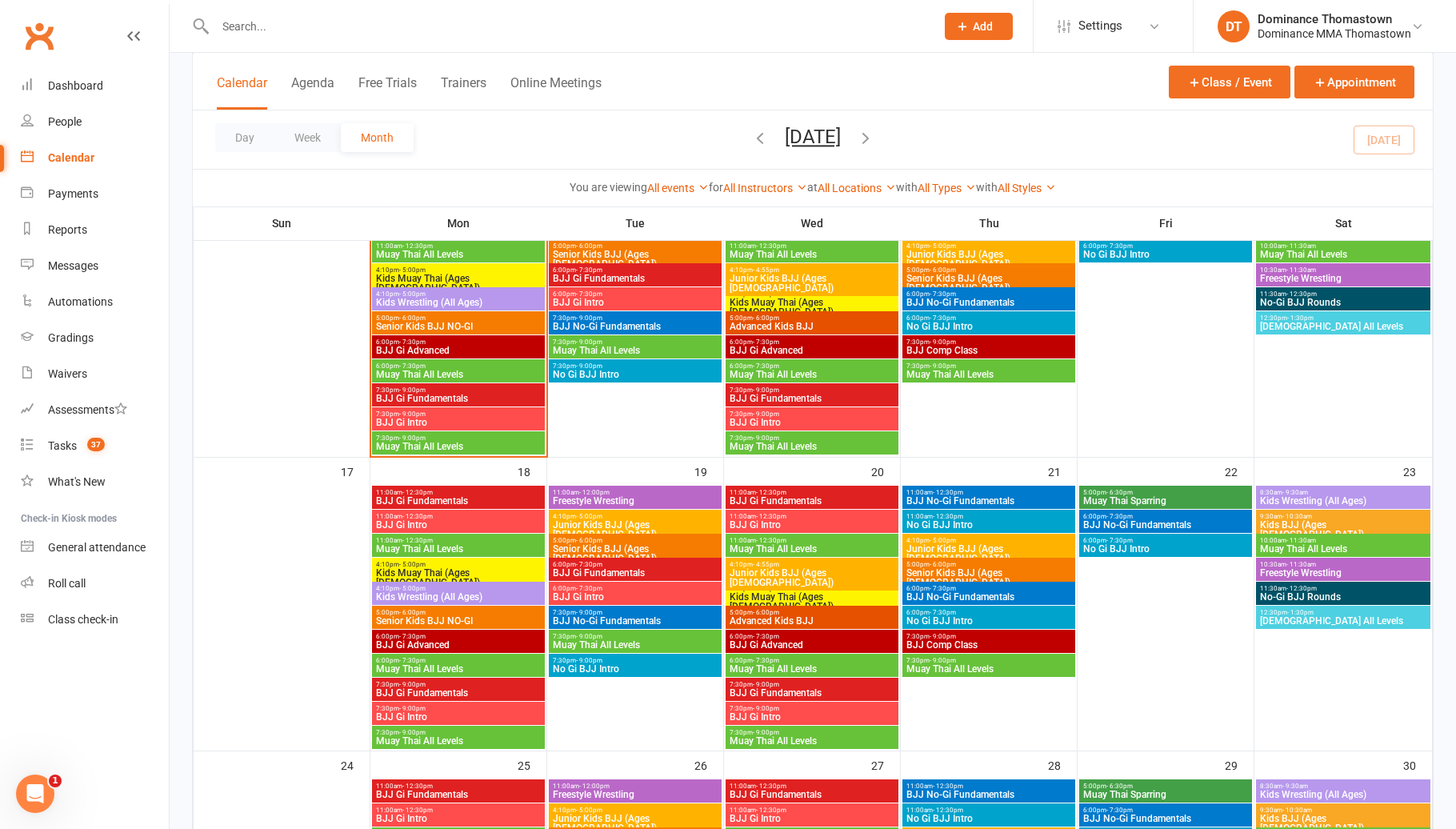
click at [1361, 496] on span "Kids Wrestling (All Ages)" at bounding box center [1343, 500] width 168 height 9
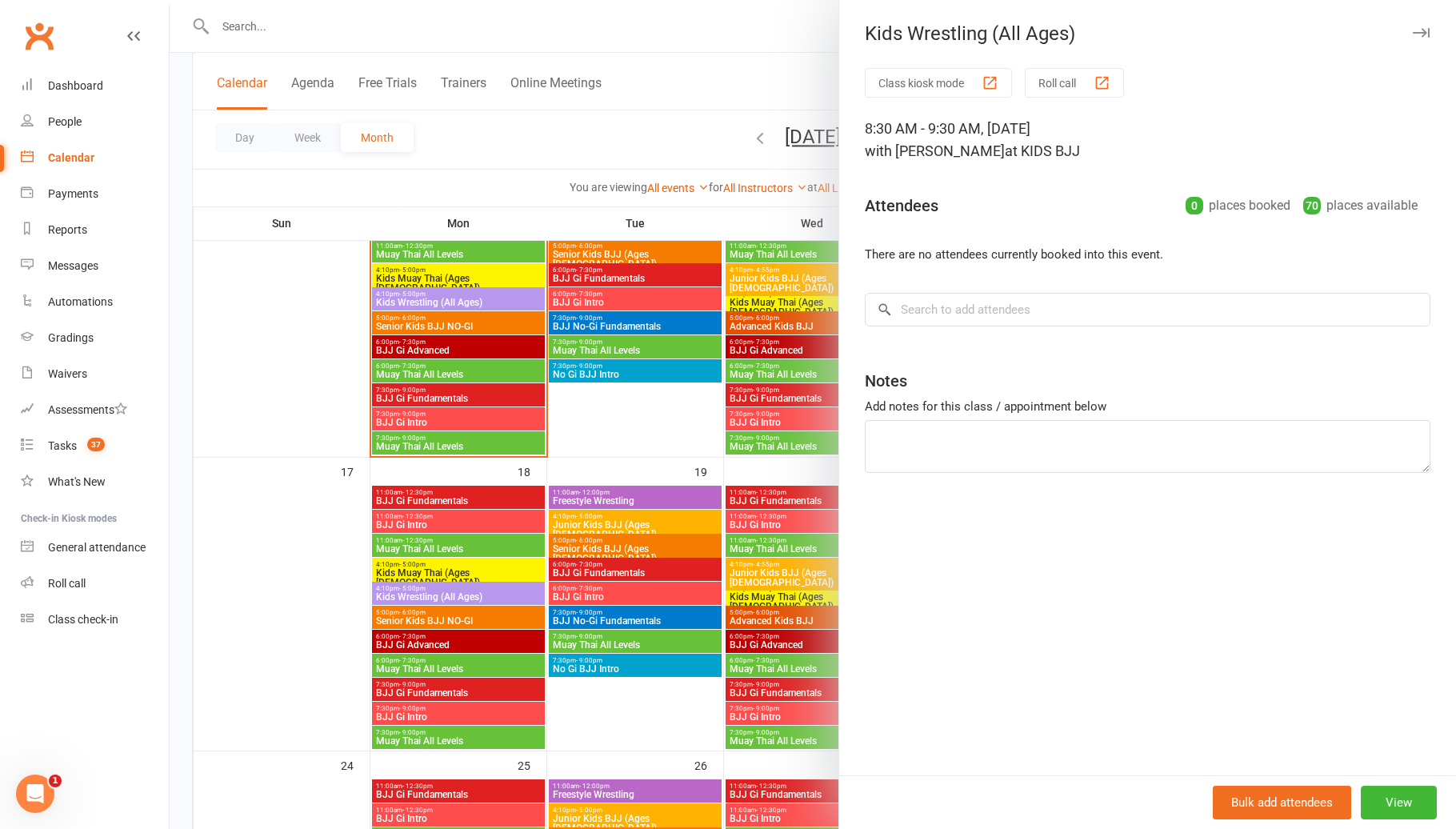
click at [765, 550] on div at bounding box center [812, 414] width 1286 height 829
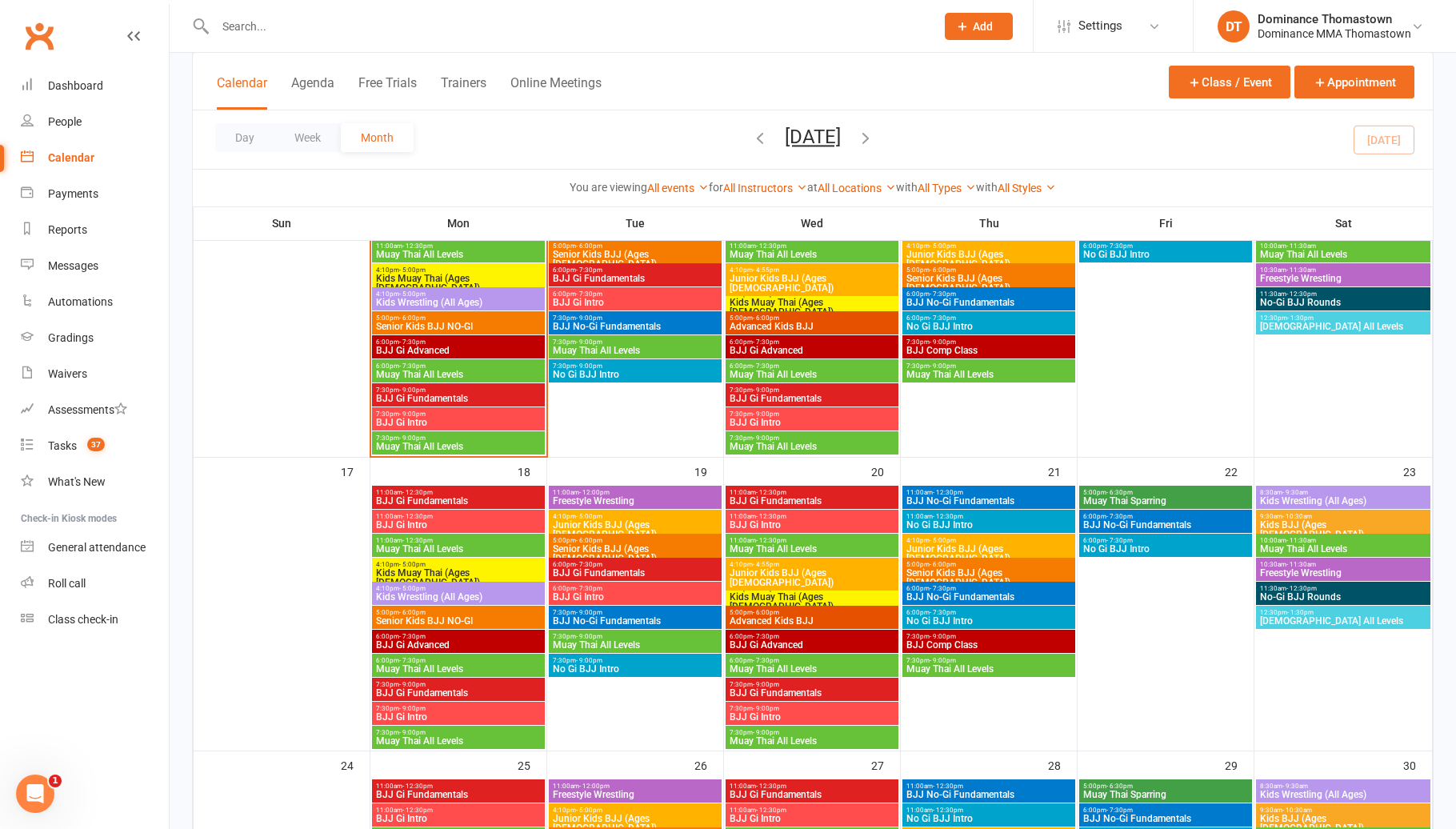
click at [1307, 513] on span "- 10:30am" at bounding box center [1297, 516] width 29 height 7
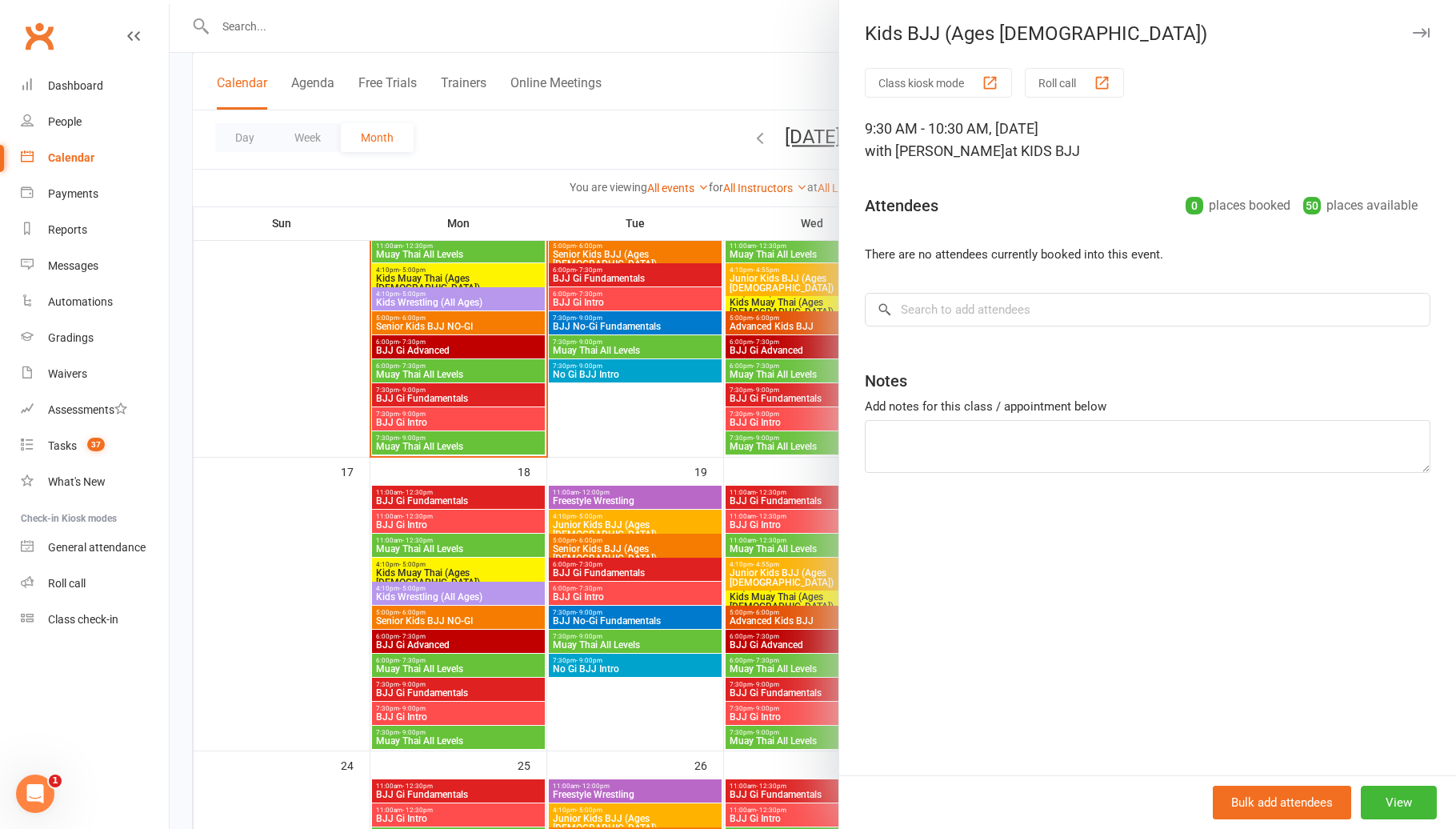
drag, startPoint x: 636, startPoint y: 509, endPoint x: 698, endPoint y: 517, distance: 62.5
click at [642, 509] on div at bounding box center [812, 414] width 1286 height 829
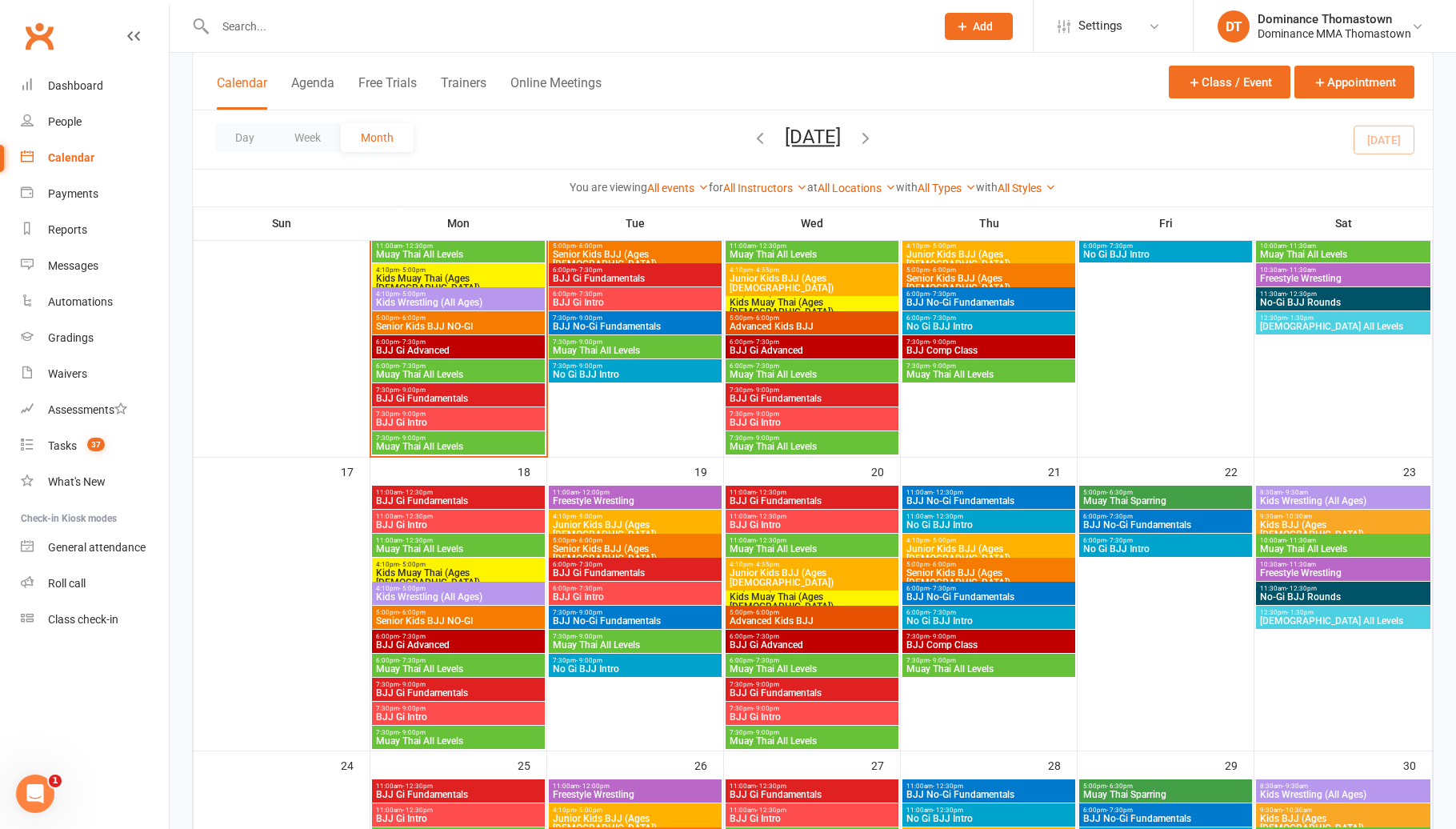
click at [1294, 545] on span "Muay Thai All Levels" at bounding box center [1343, 549] width 168 height 9
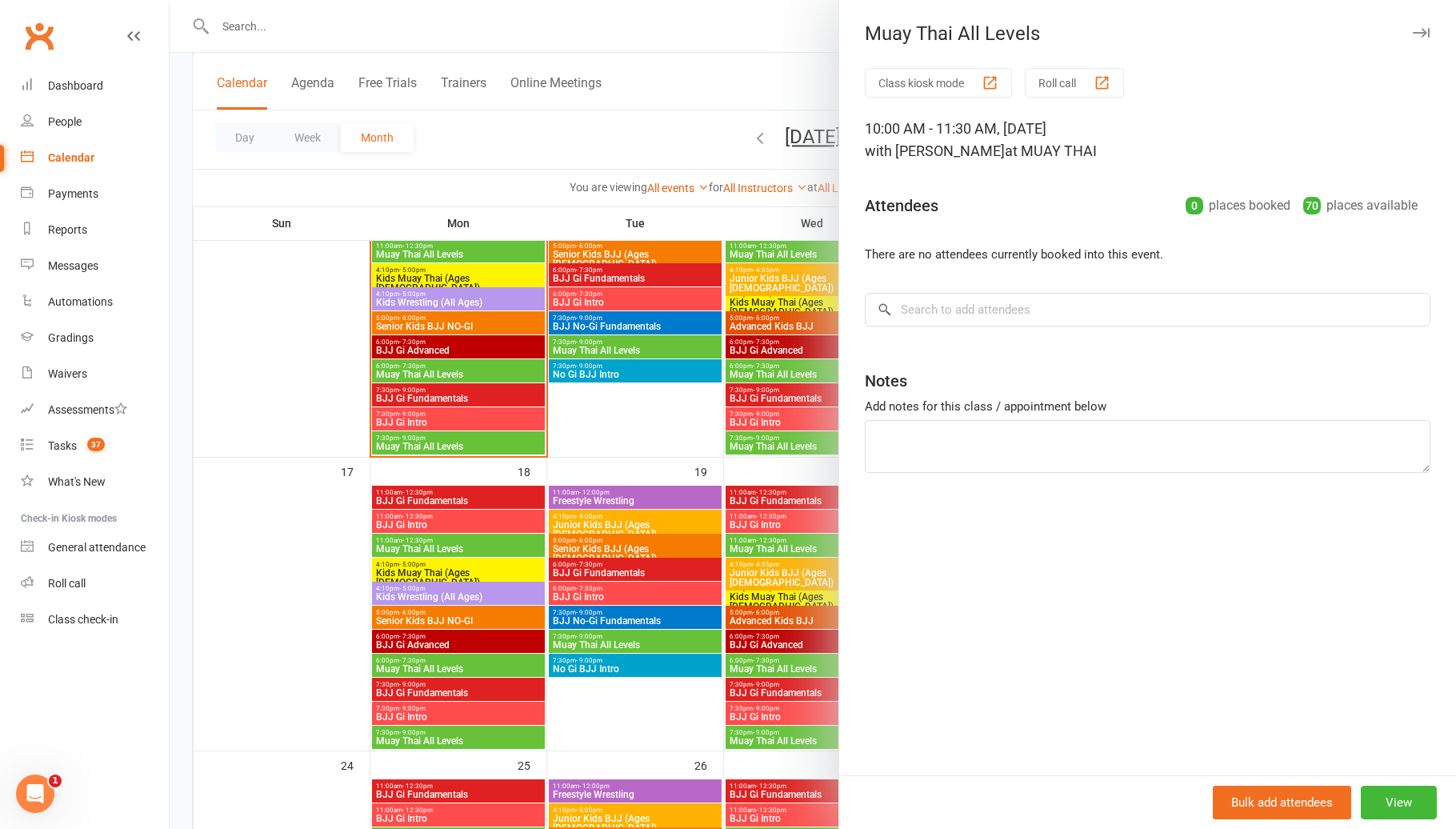
drag, startPoint x: 738, startPoint y: 549, endPoint x: 1012, endPoint y: 565, distance: 274.5
click at [742, 549] on div at bounding box center [812, 414] width 1286 height 829
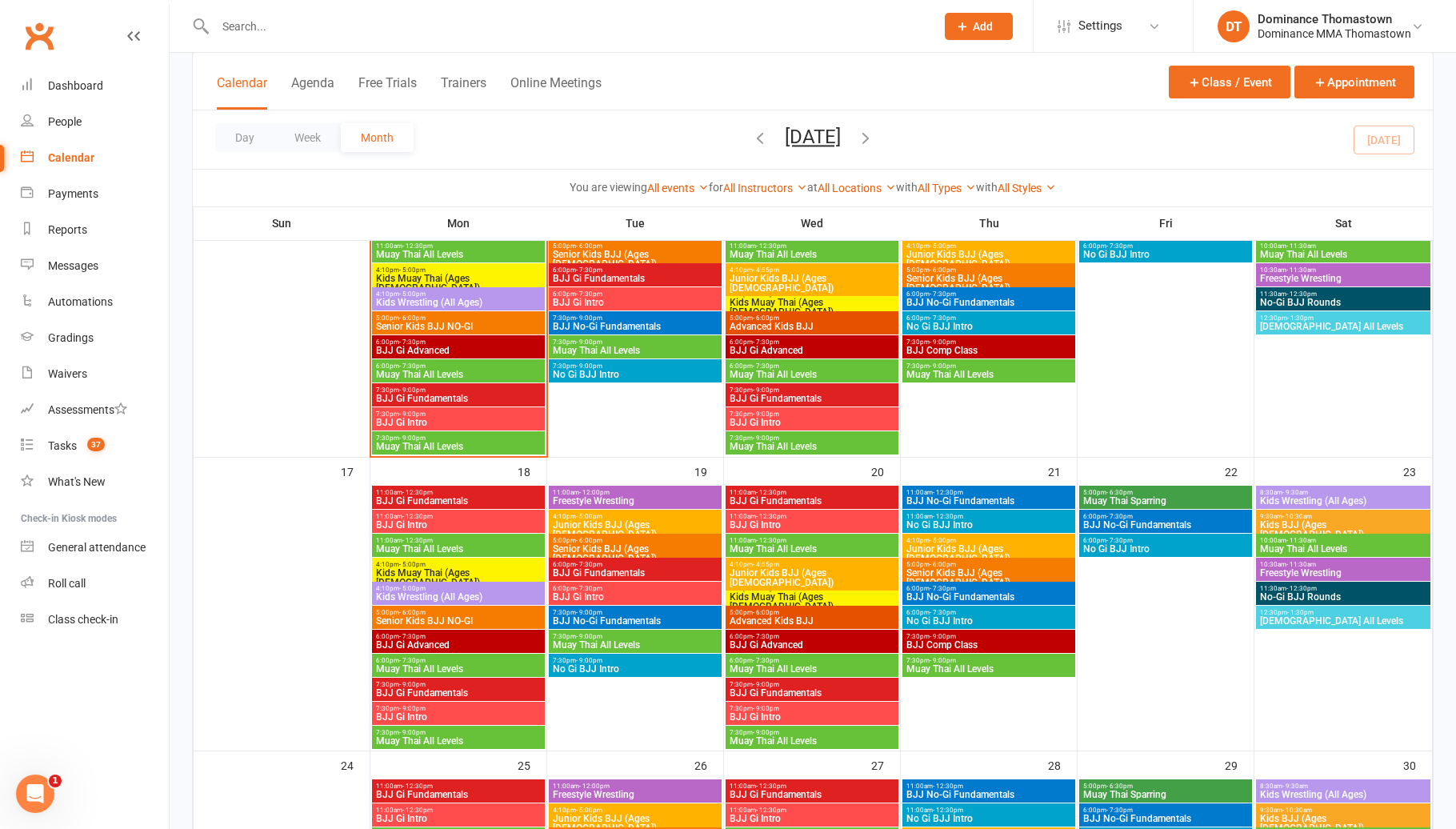
click at [1337, 568] on span "Freestyle Wrestling" at bounding box center [1343, 573] width 168 height 9
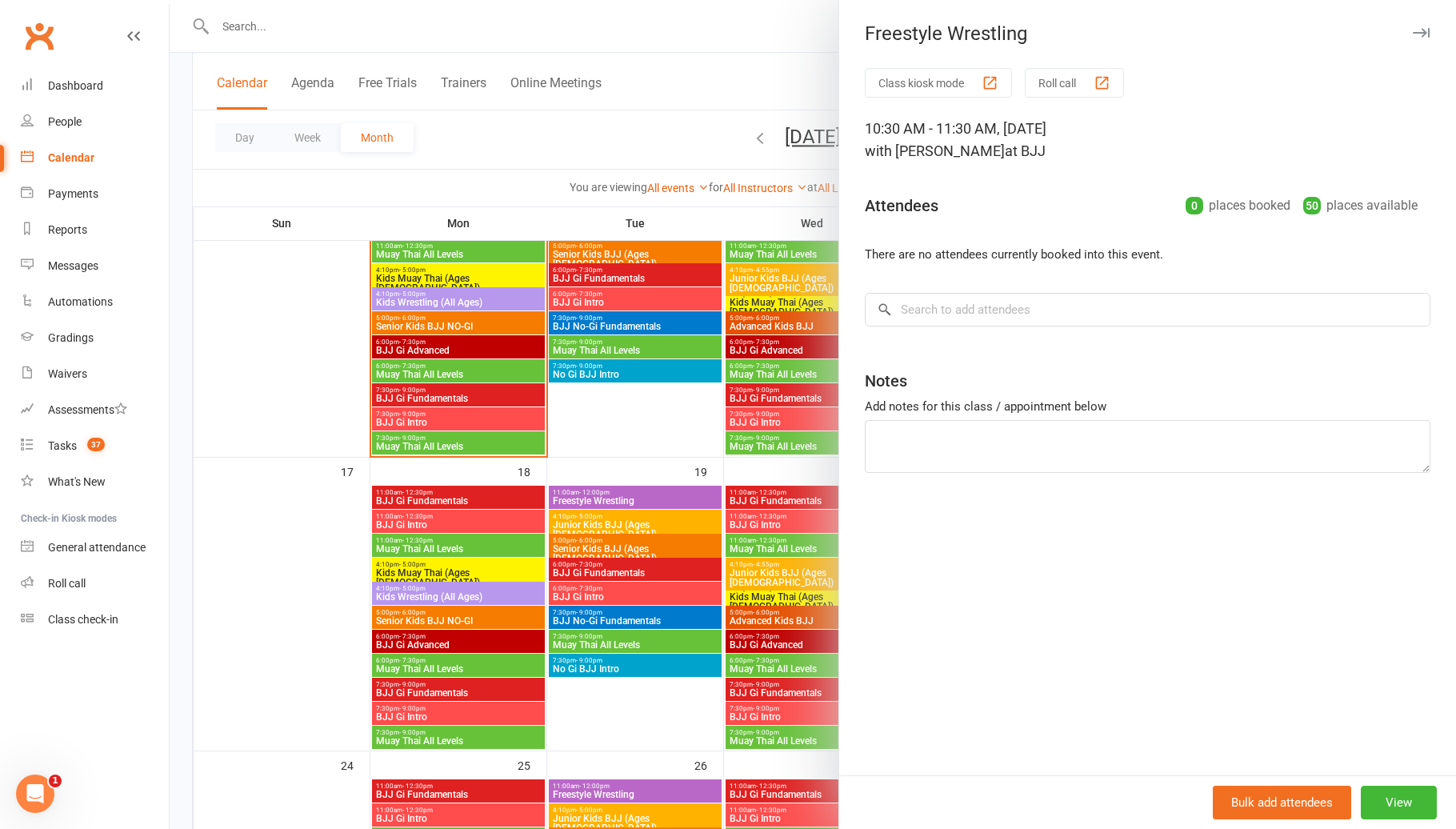
drag, startPoint x: 820, startPoint y: 575, endPoint x: 835, endPoint y: 574, distance: 15.0
click at [820, 575] on div at bounding box center [812, 414] width 1286 height 829
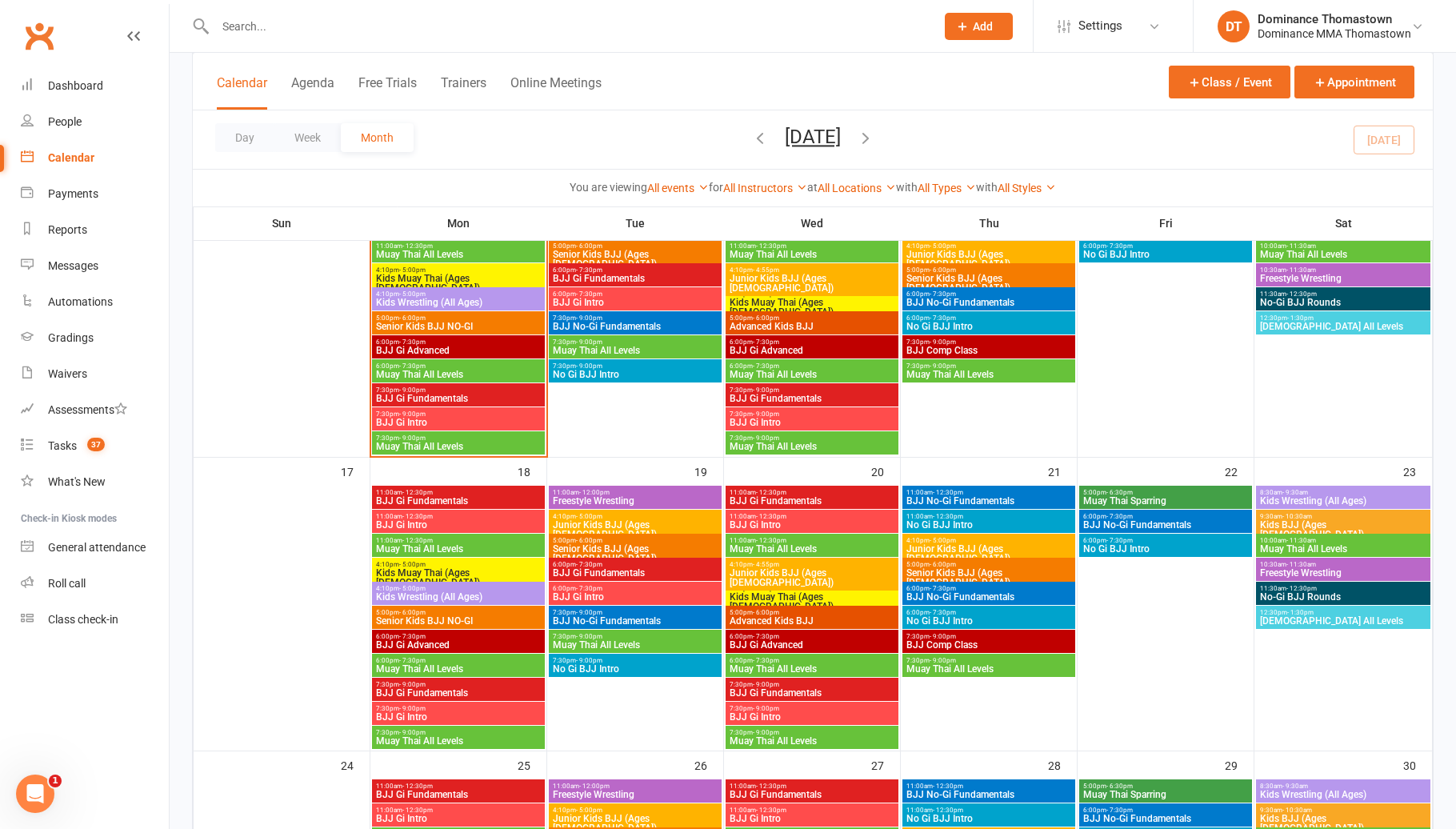
click at [1295, 596] on span "No-Gi BJJ Rounds" at bounding box center [1343, 597] width 168 height 9
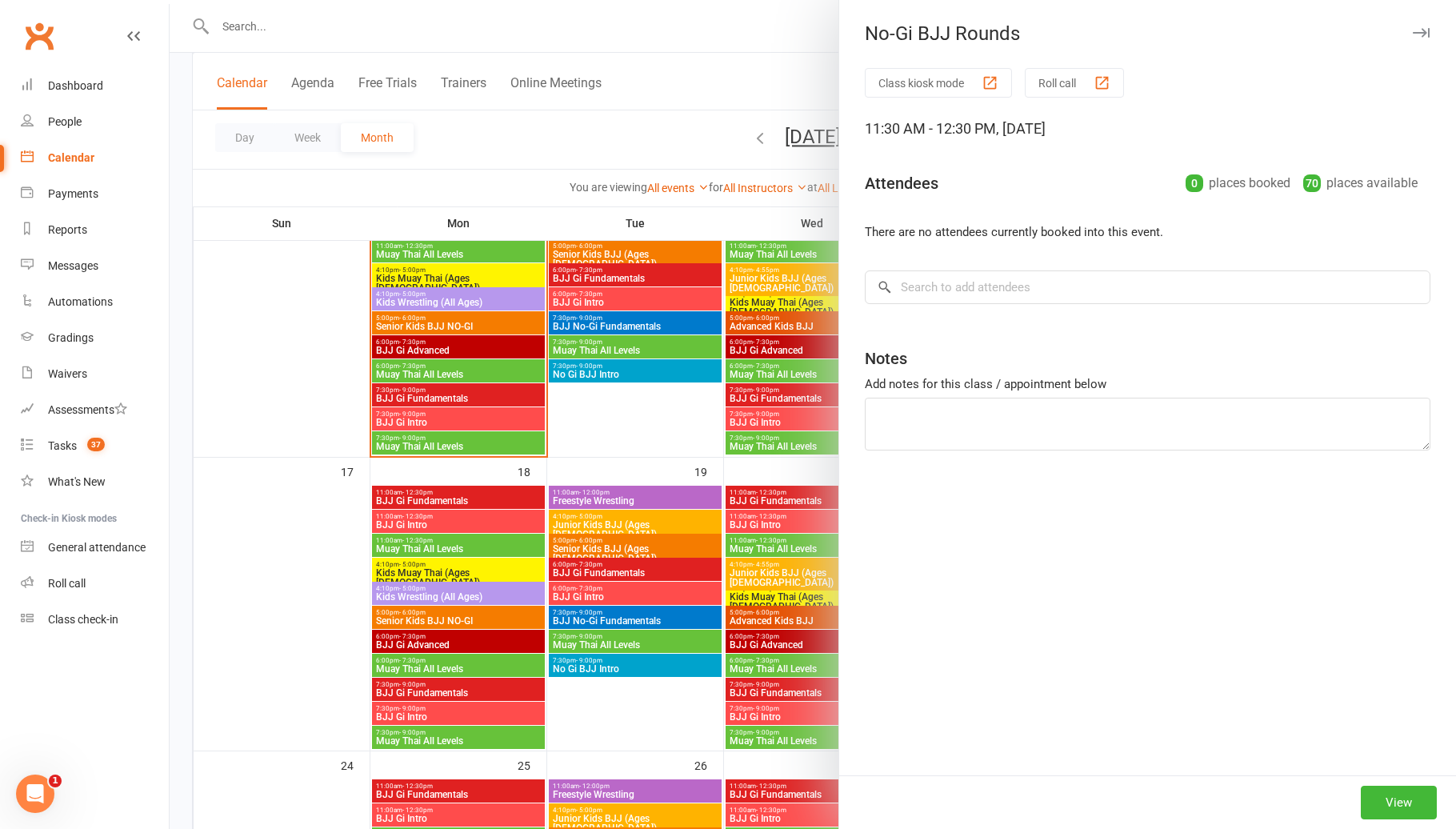
drag, startPoint x: 697, startPoint y: 586, endPoint x: 711, endPoint y: 588, distance: 14.1
click at [700, 587] on div at bounding box center [812, 414] width 1286 height 829
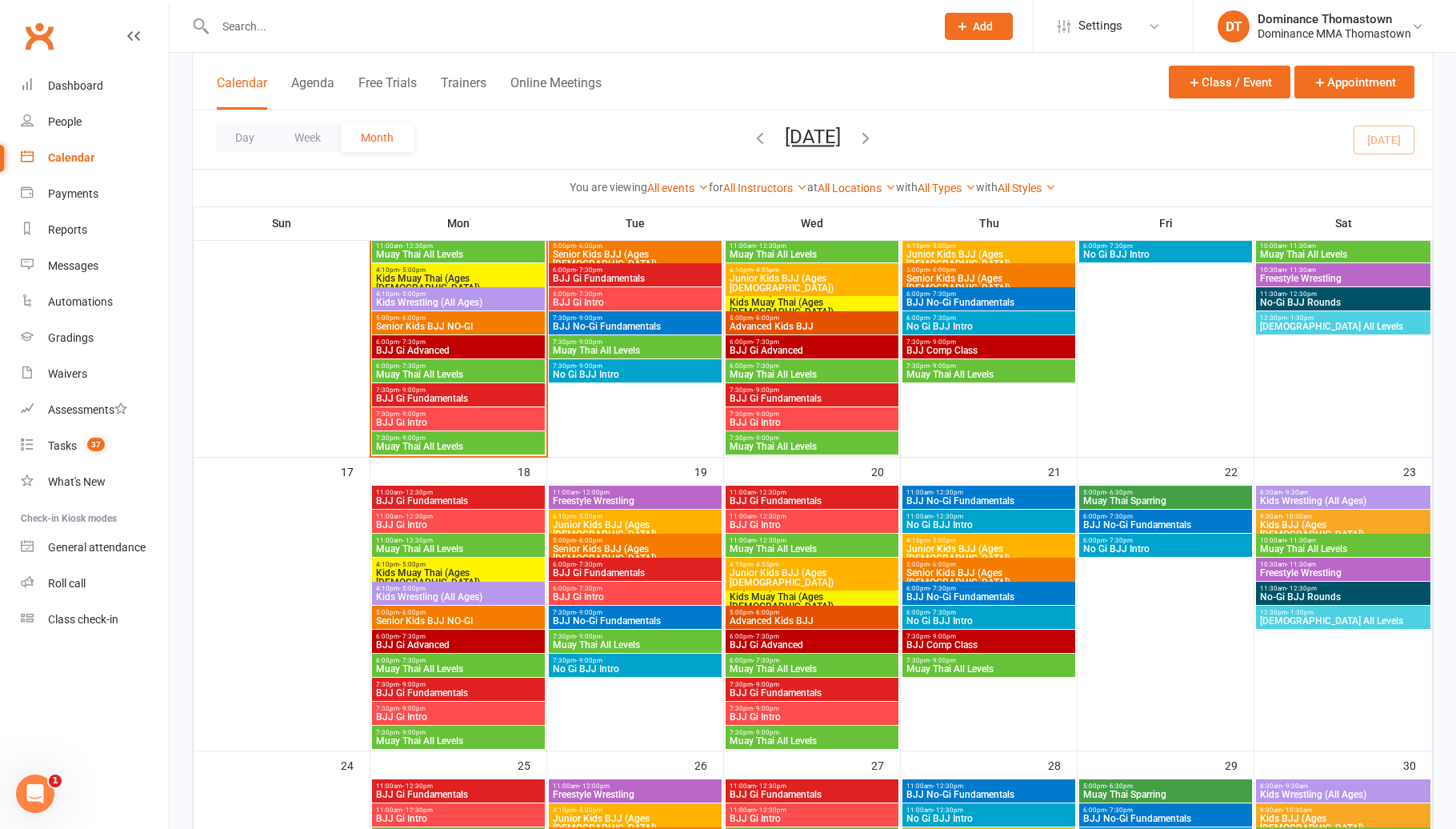
click at [1292, 621] on span "[DEMOGRAPHIC_DATA] All Levels" at bounding box center [1343, 621] width 168 height 9
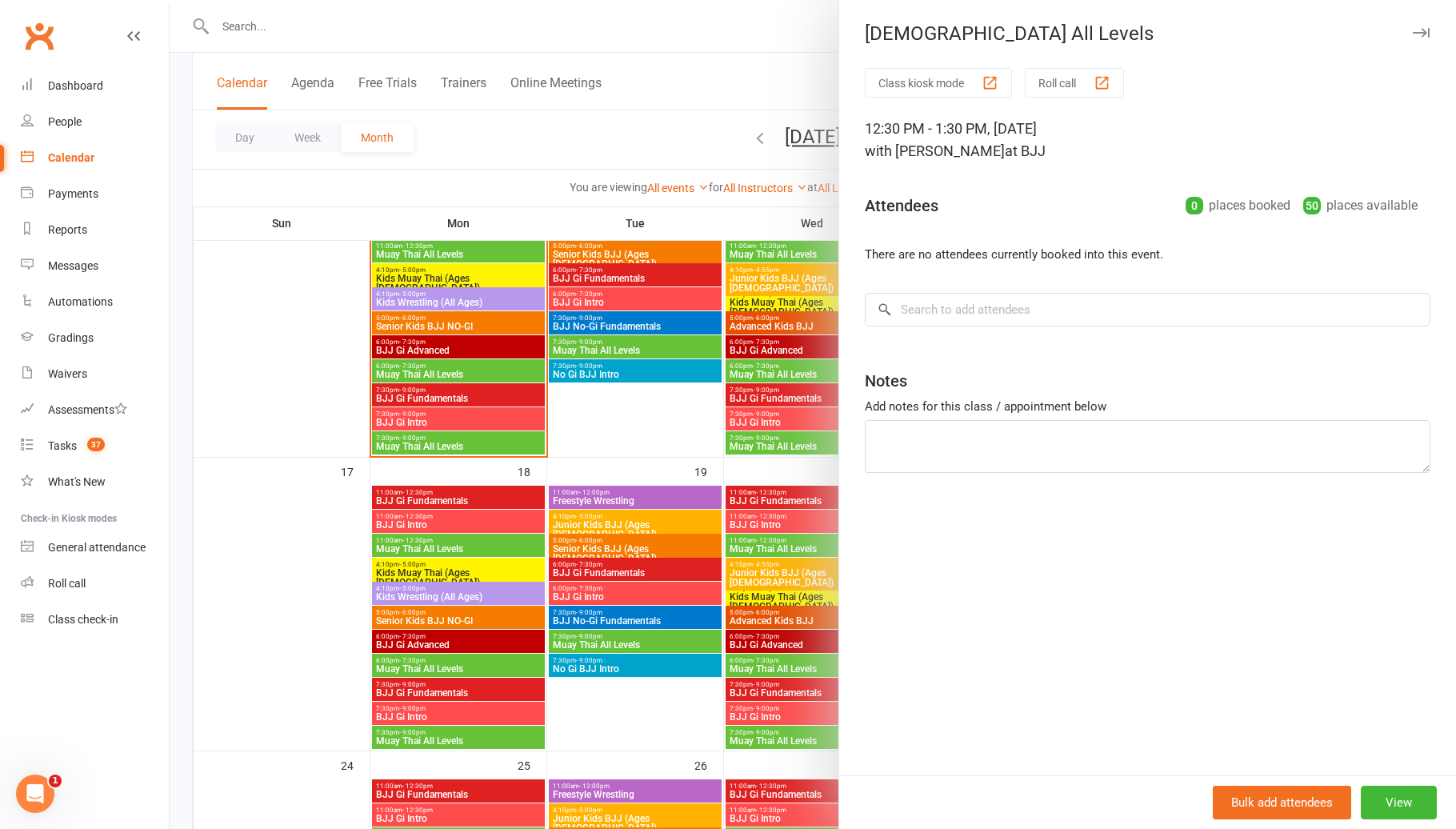
drag, startPoint x: 627, startPoint y: 586, endPoint x: 651, endPoint y: 586, distance: 24.0
click at [627, 586] on div at bounding box center [812, 414] width 1286 height 829
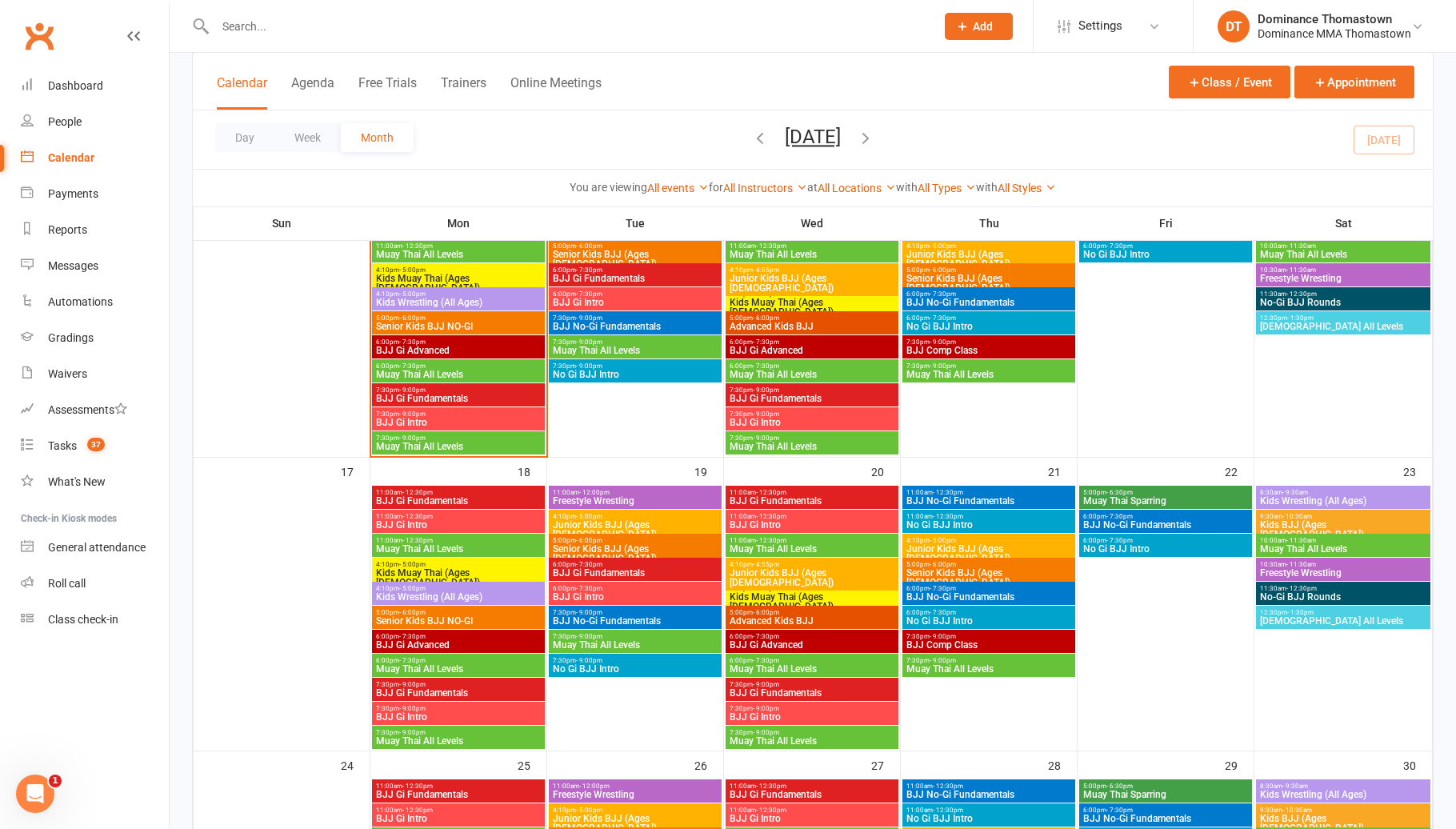
click at [1099, 496] on span "Muay Thai Sparring" at bounding box center [1165, 500] width 167 height 9
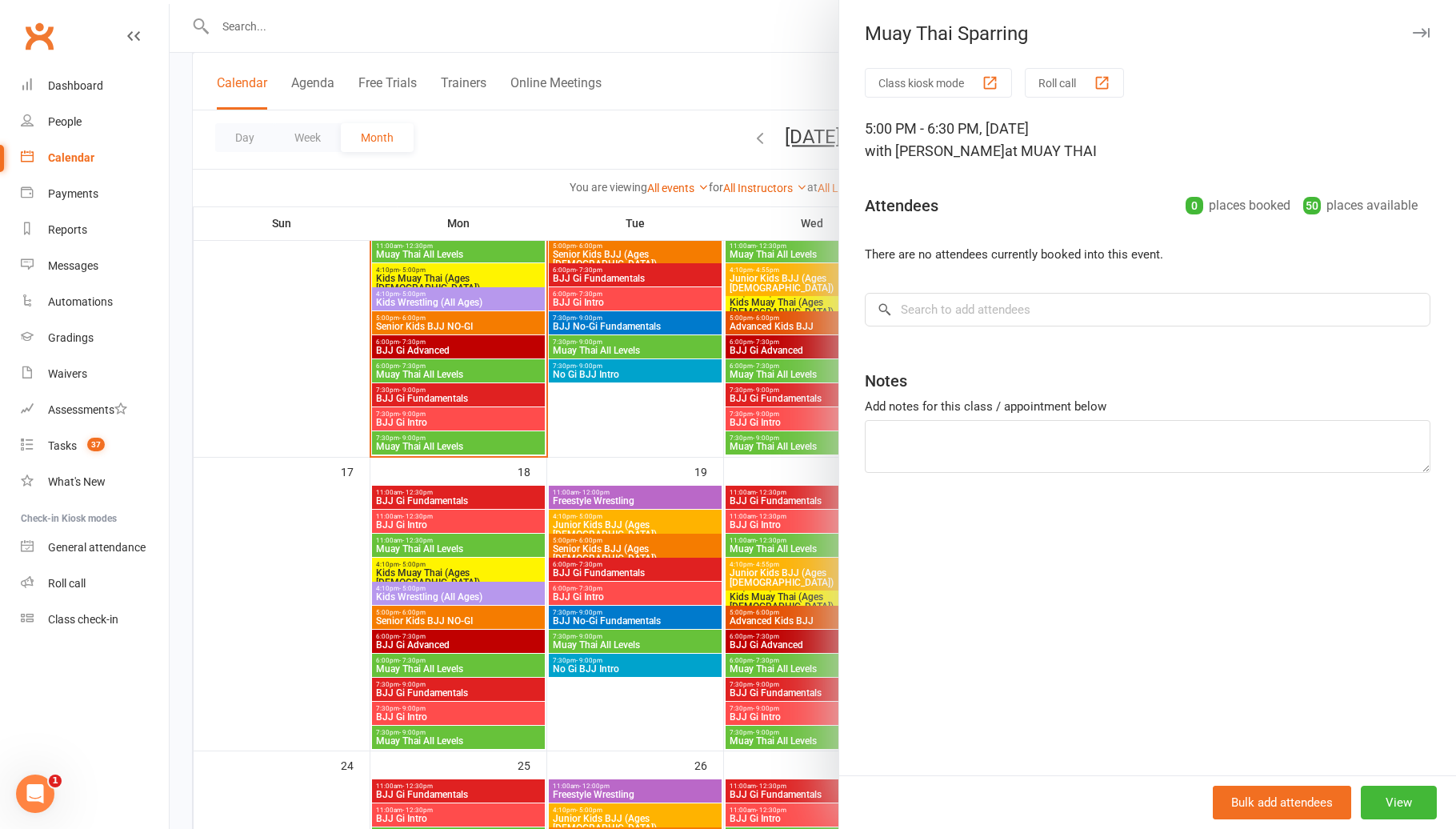
click at [707, 572] on div at bounding box center [812, 414] width 1286 height 829
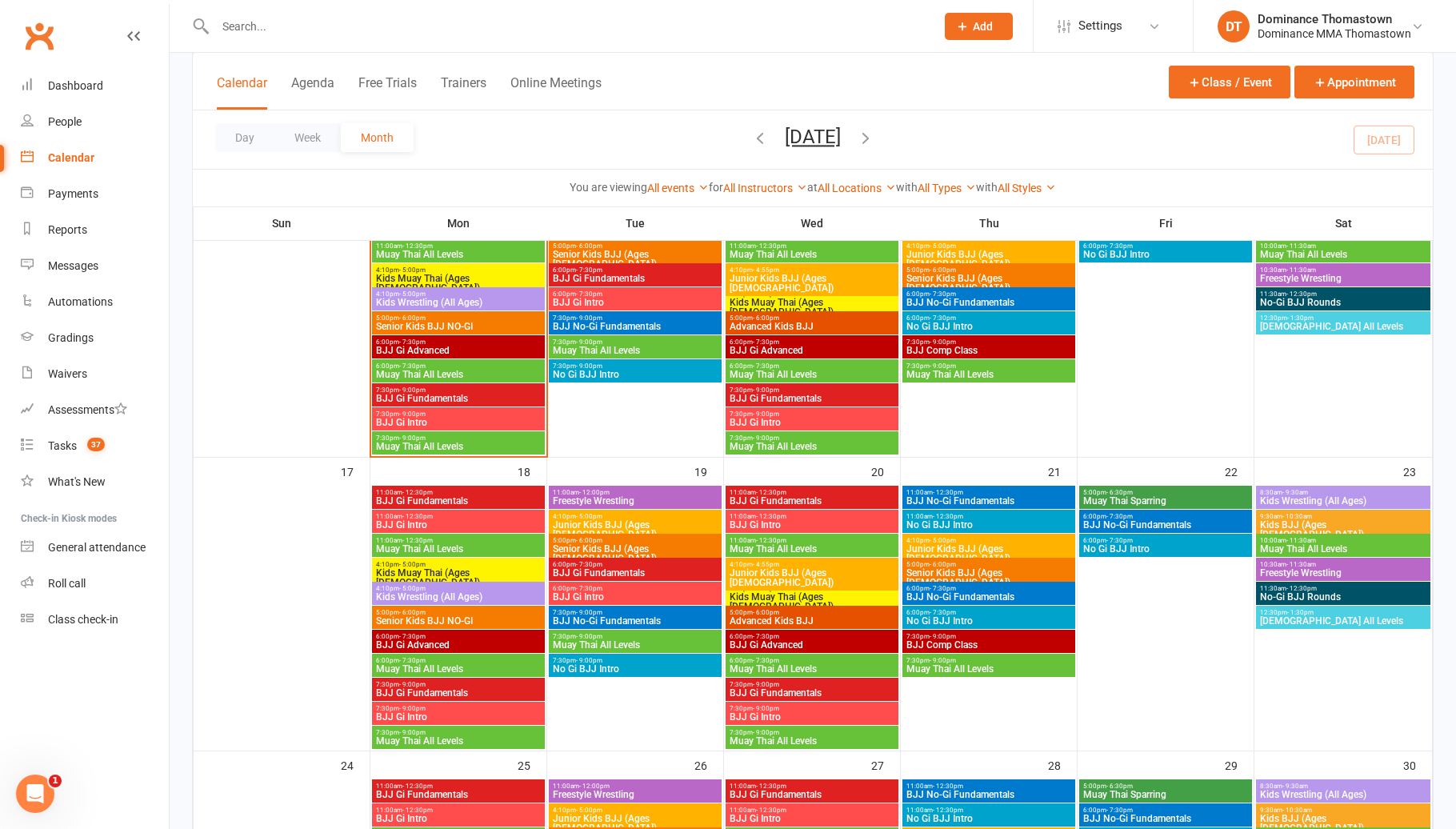
click at [1115, 523] on span "BJJ No-Gi Fundamentals" at bounding box center [1165, 525] width 167 height 9
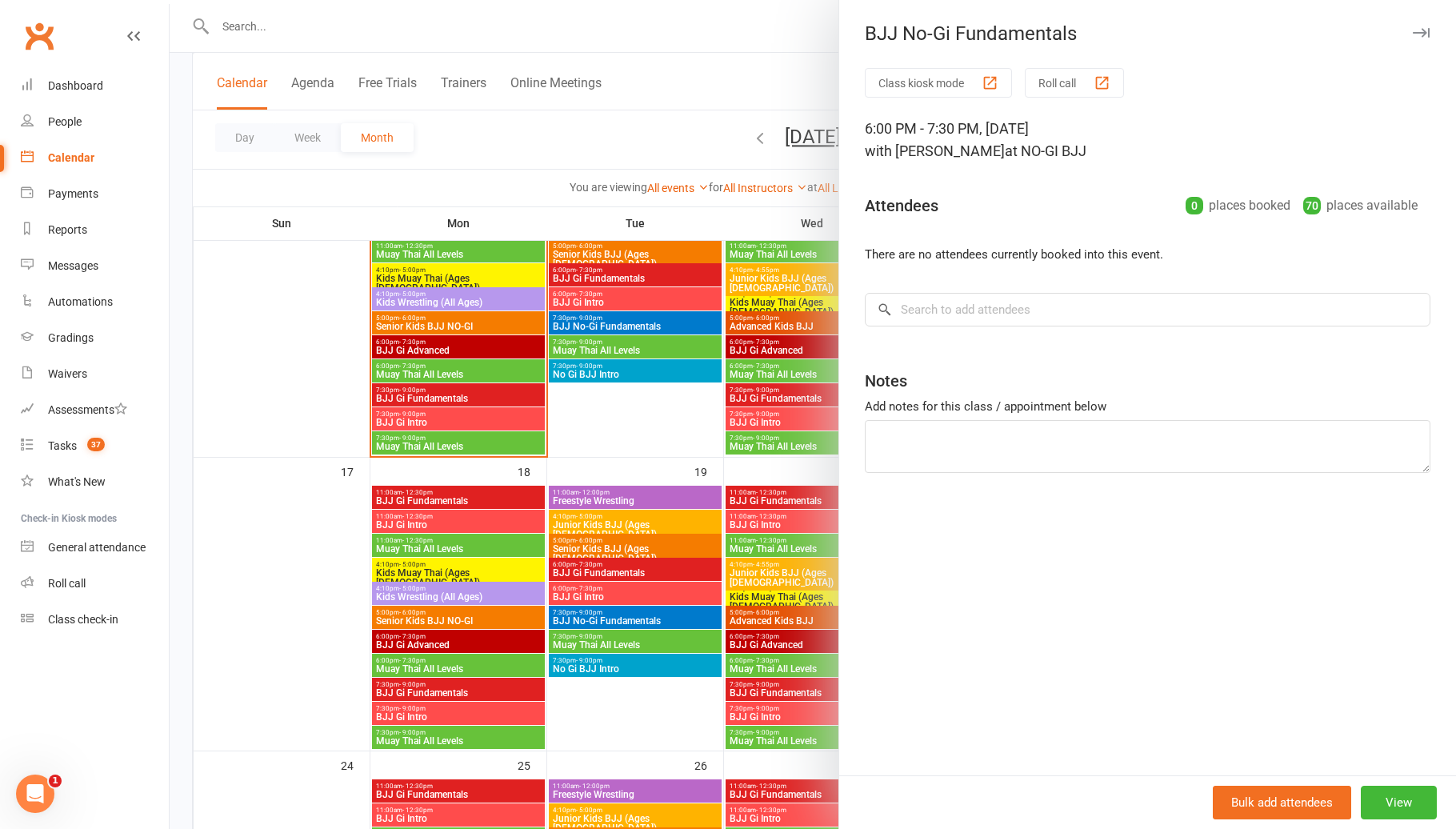
click at [573, 563] on div at bounding box center [812, 414] width 1286 height 829
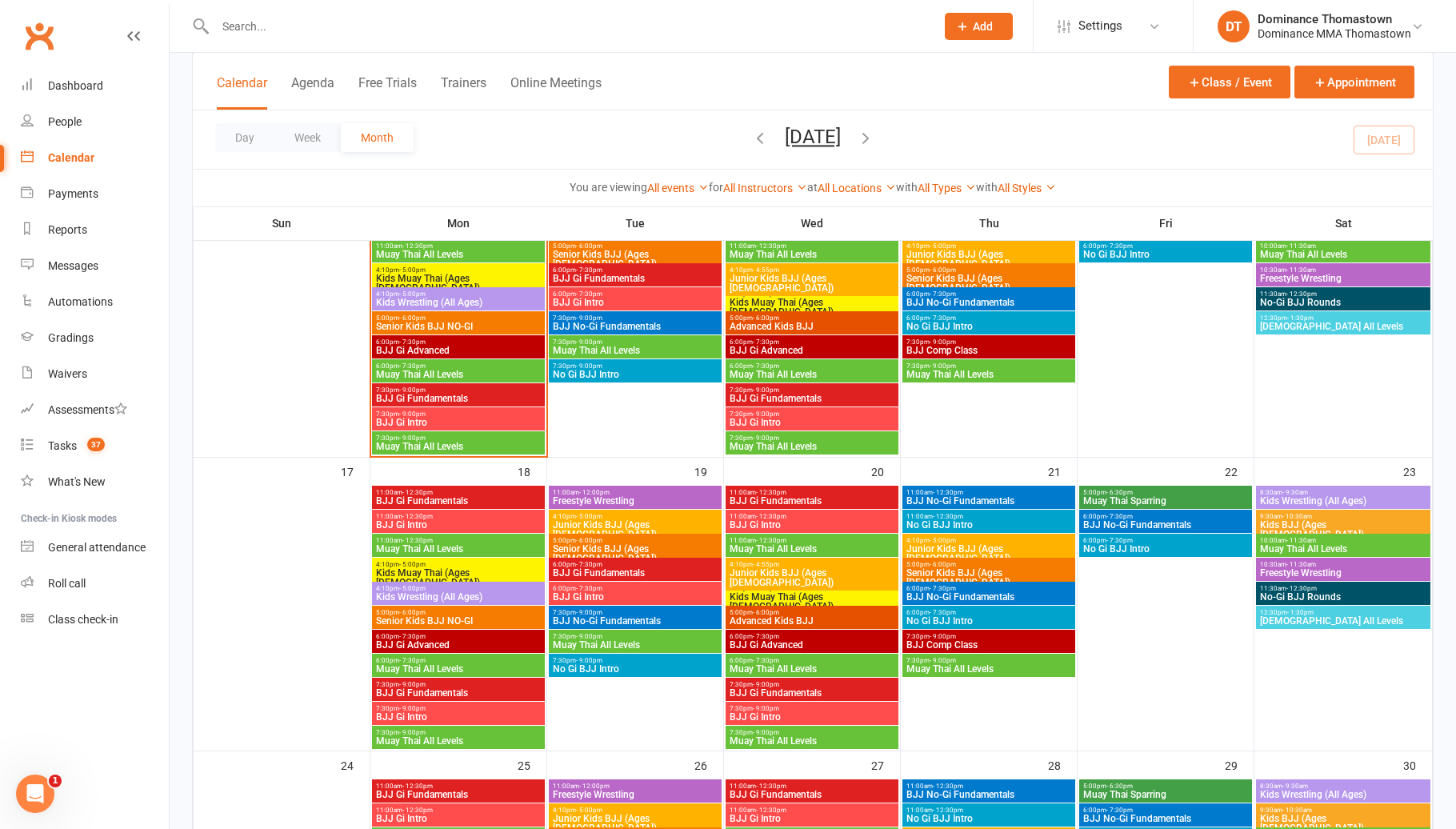
click at [1103, 551] on span "No Gi BJJ Intro" at bounding box center [1165, 549] width 167 height 9
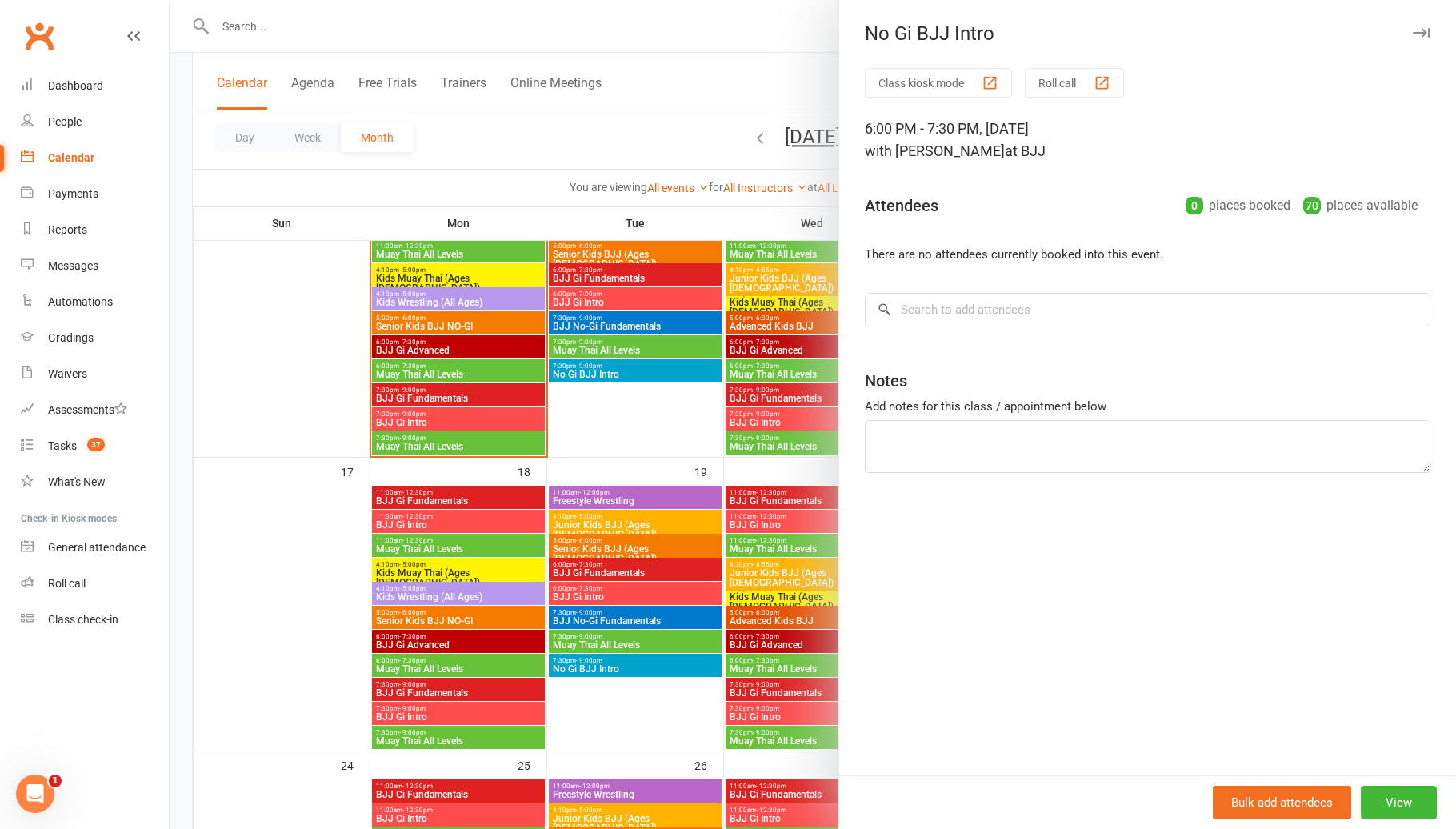
click at [584, 604] on div at bounding box center [812, 414] width 1286 height 829
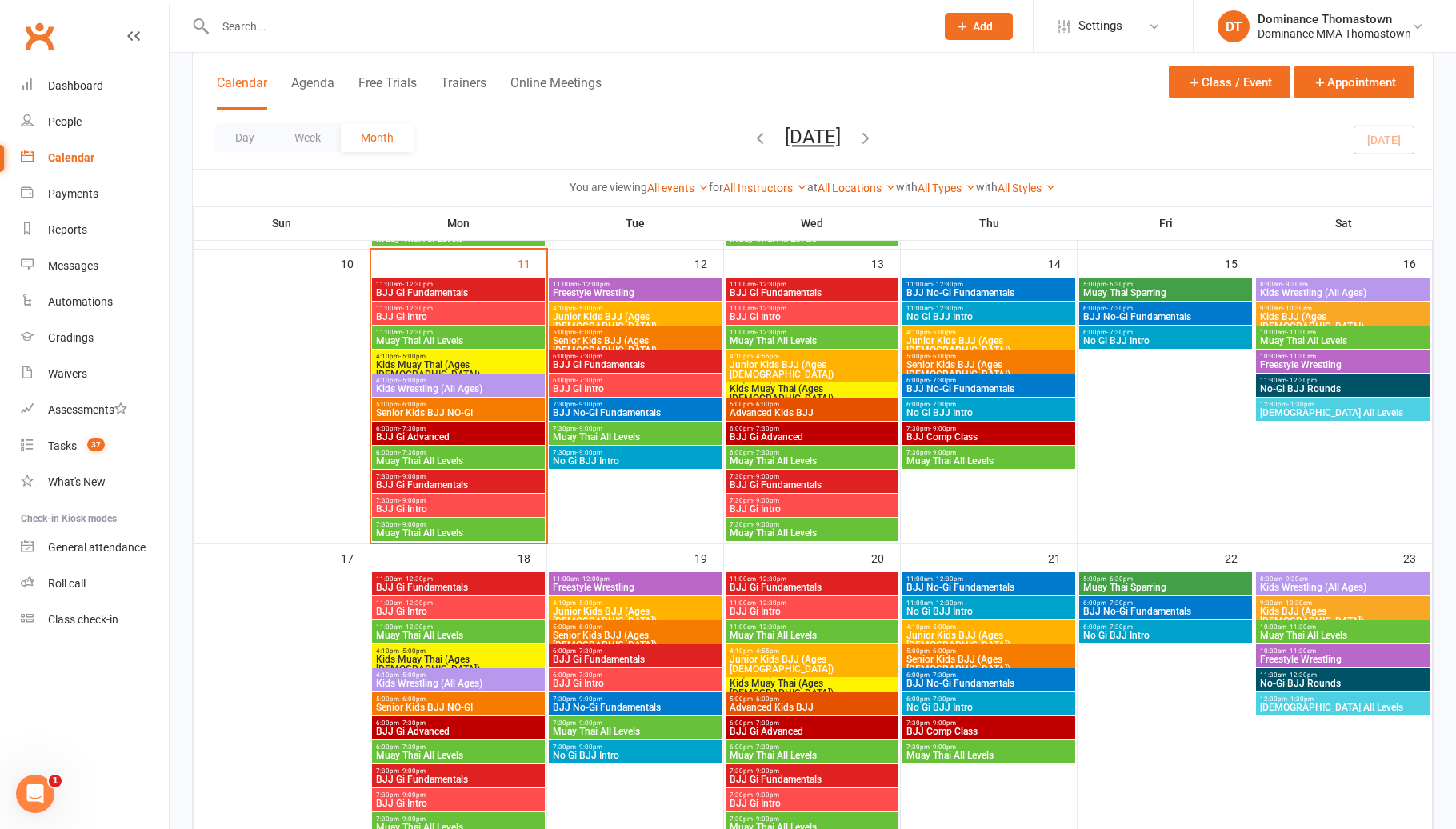
scroll to position [676, 0]
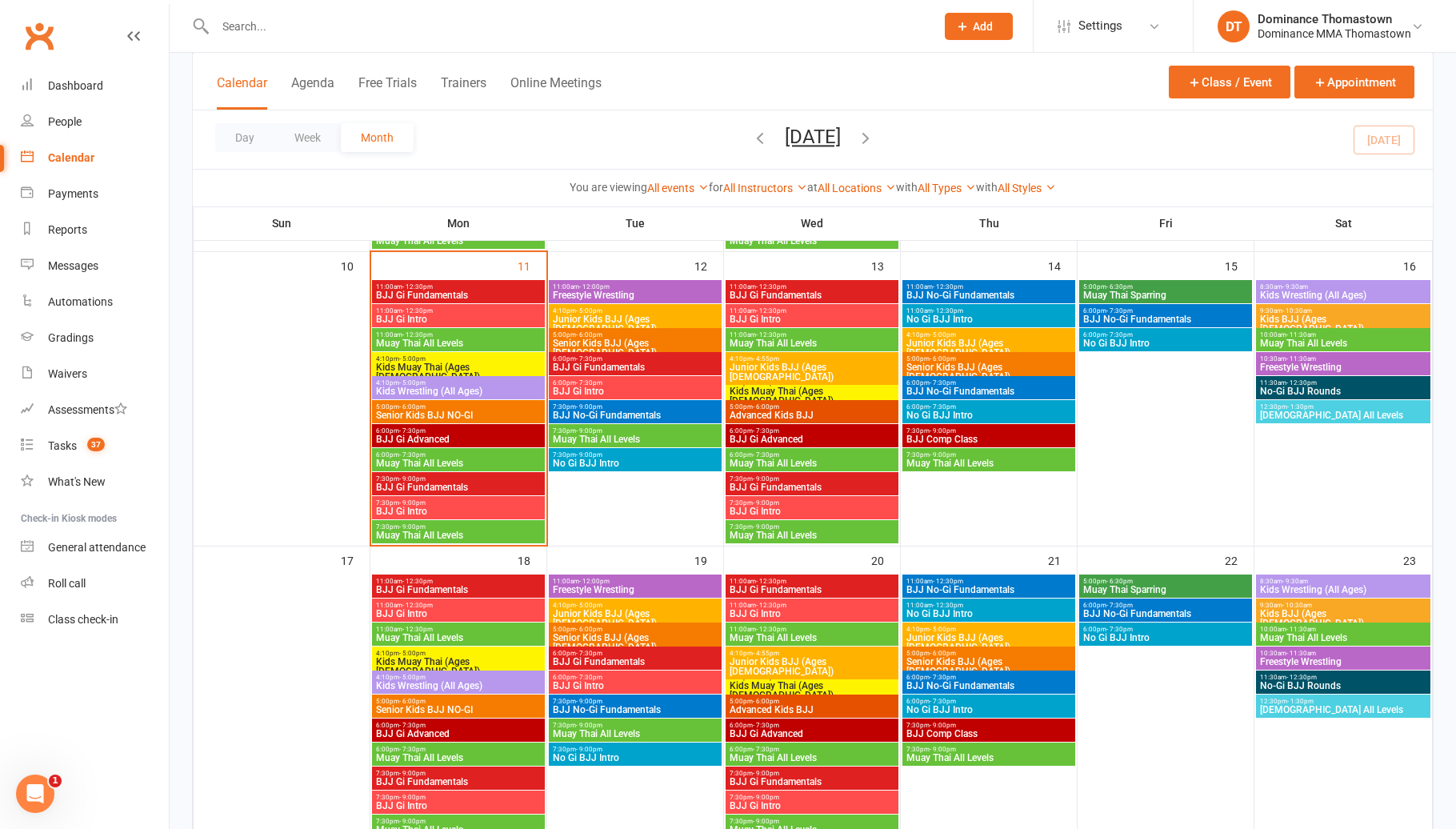
click at [273, 18] on input "text" at bounding box center [567, 27] width 713 height 22
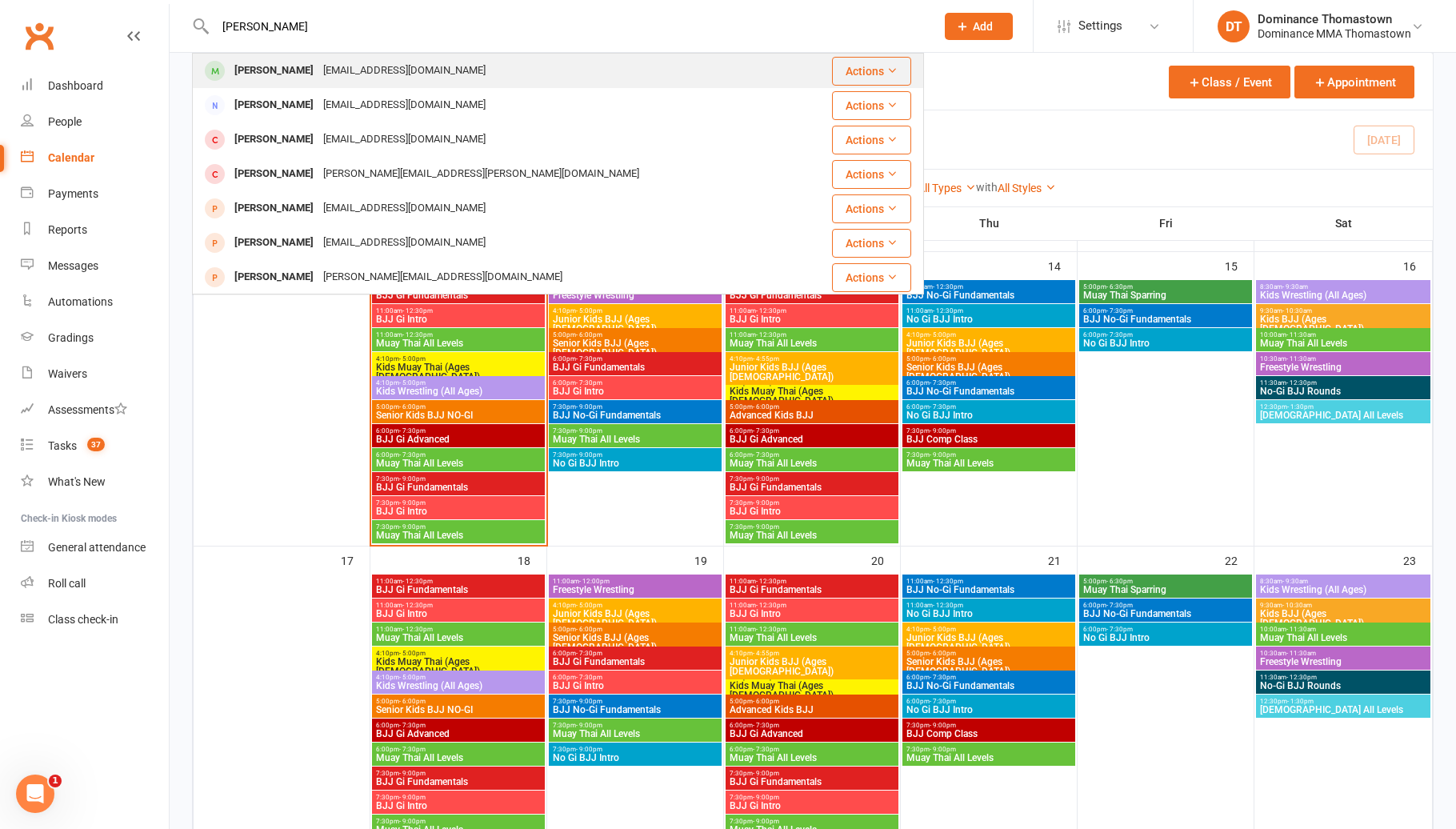
type input "peter budg"
click at [364, 73] on div "Peterbugden5@bigpond.com" at bounding box center [404, 71] width 172 height 23
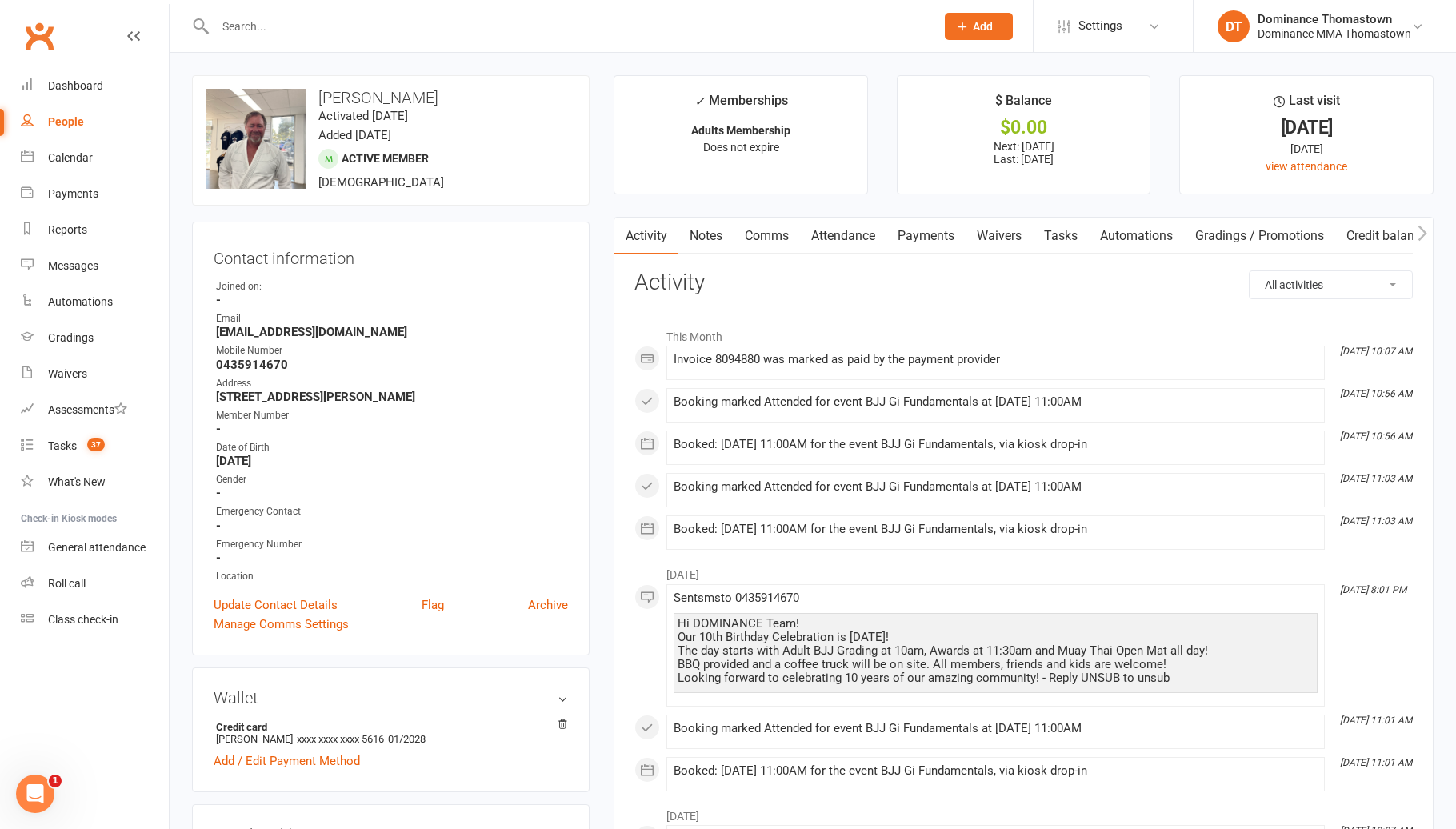
click at [926, 242] on link "Payments" at bounding box center [926, 236] width 79 height 37
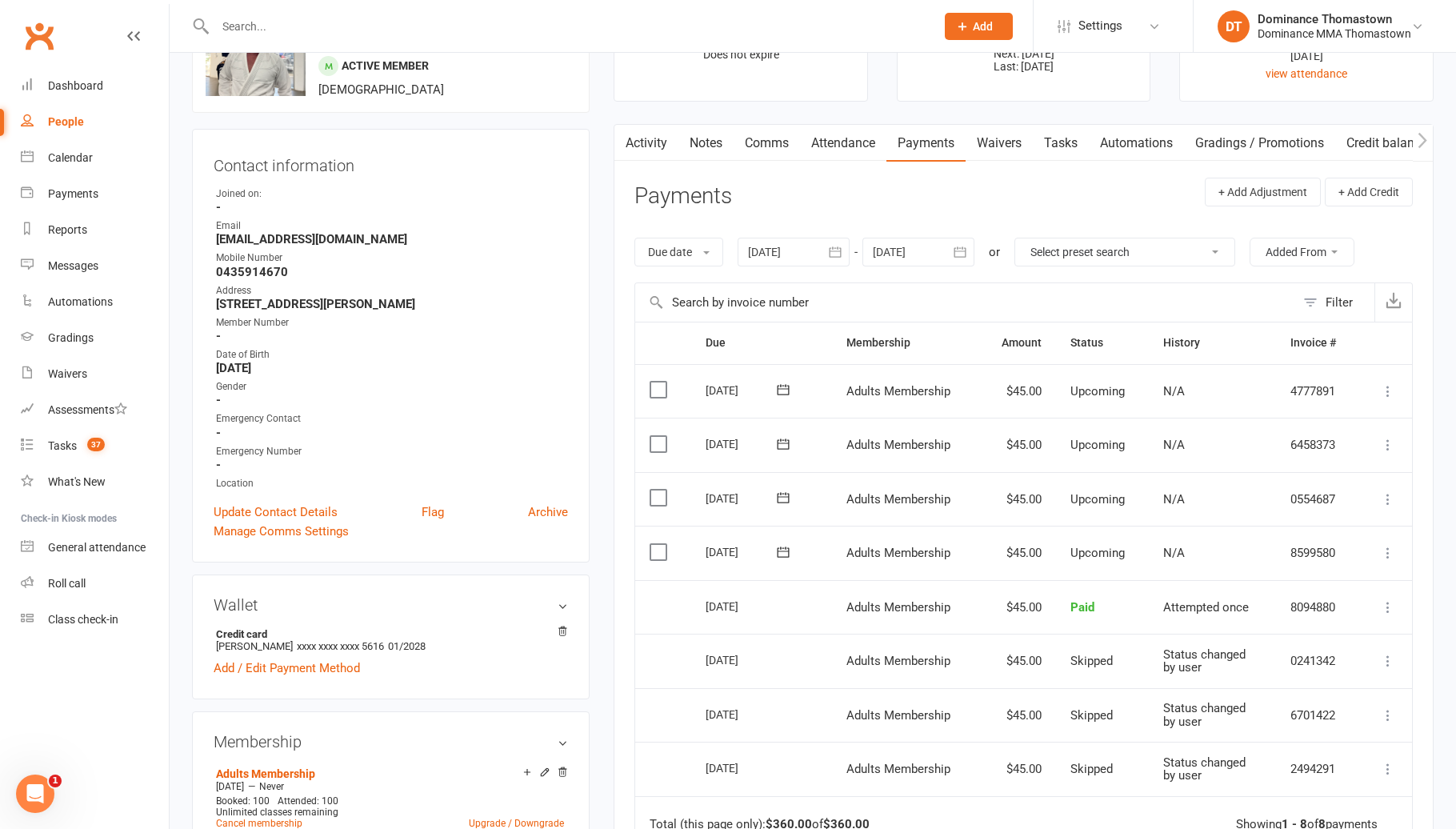
scroll to position [158, 0]
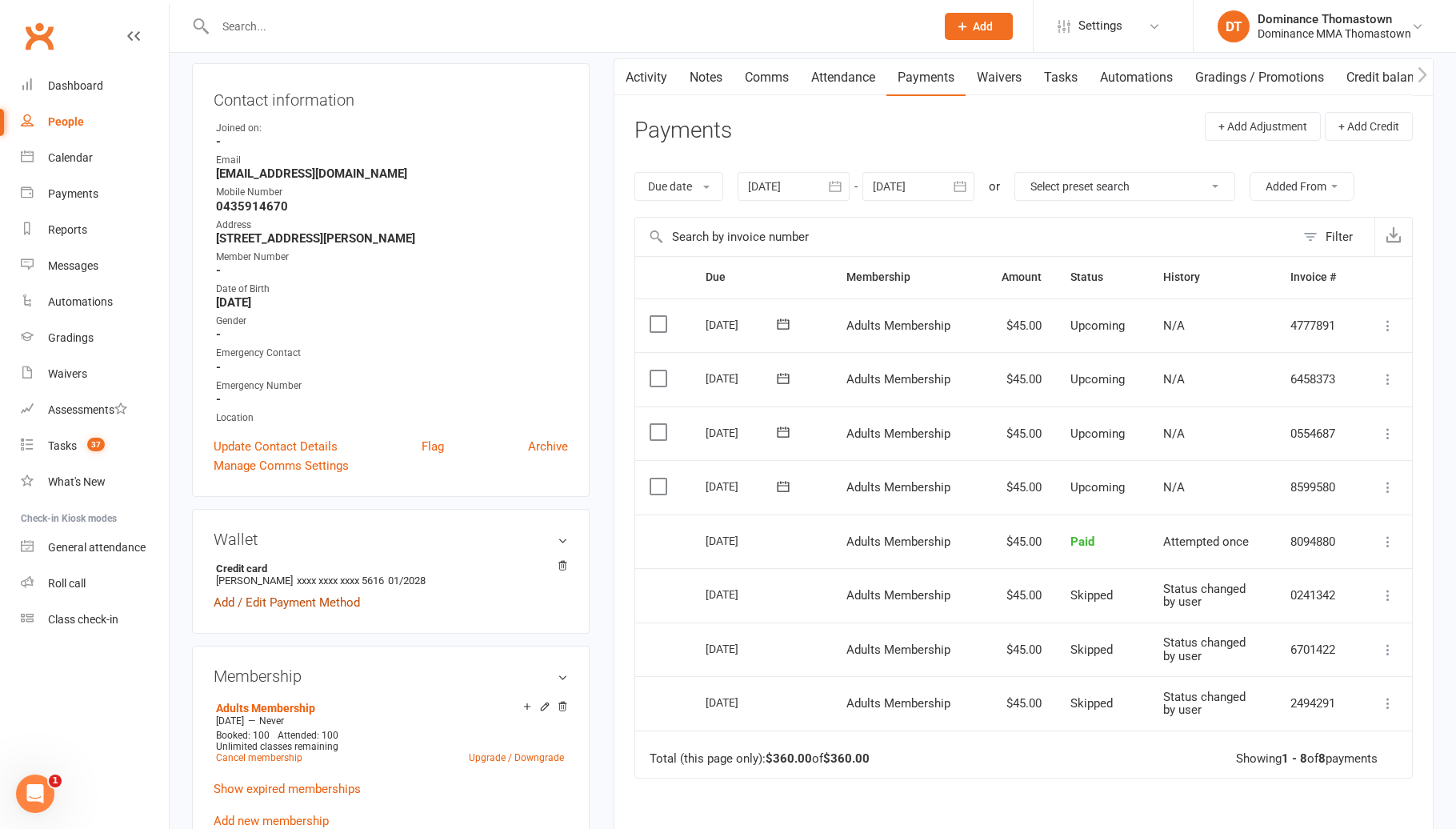
click at [297, 595] on link "Add / Edit Payment Method" at bounding box center [286, 603] width 146 height 19
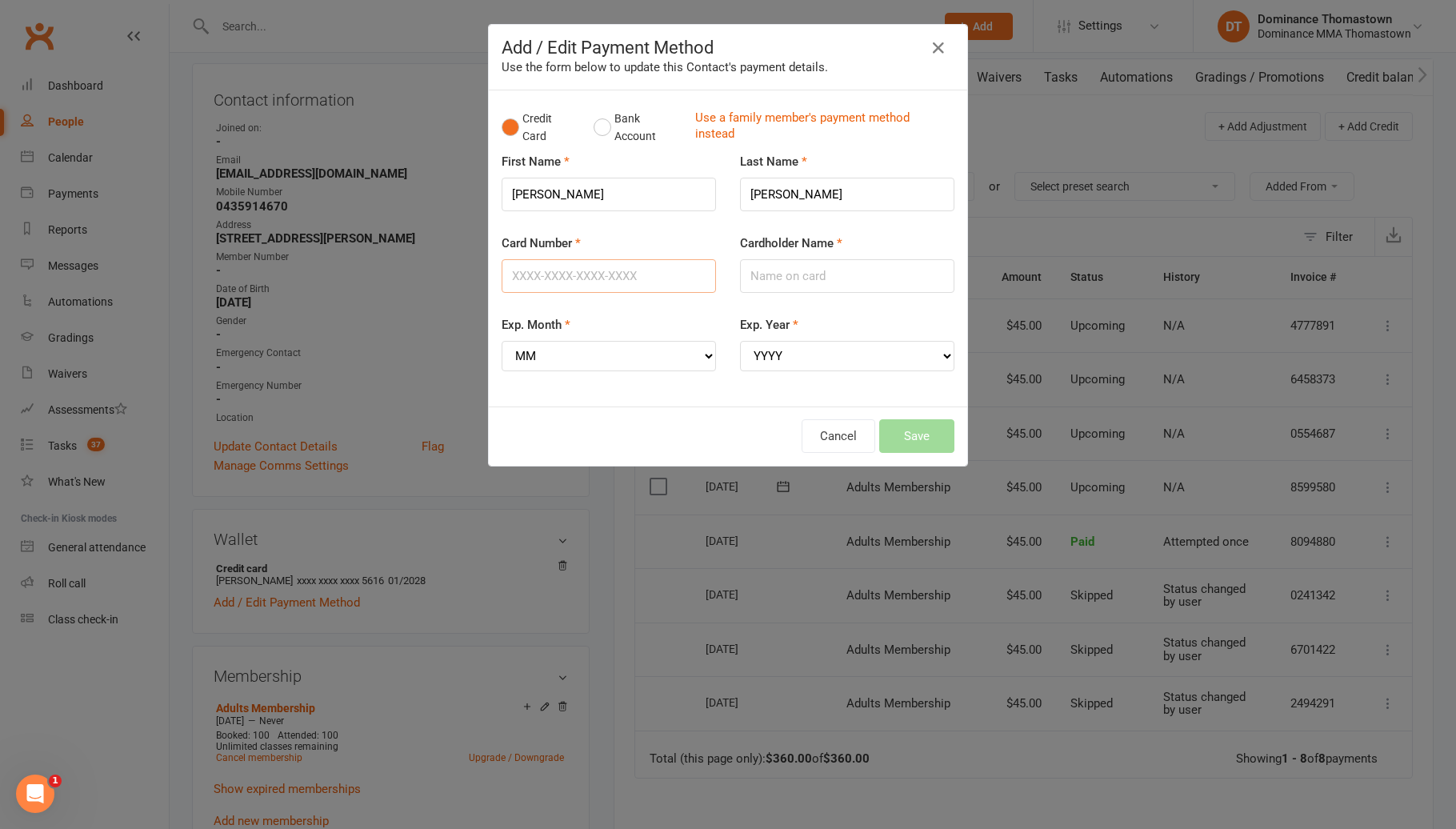
click at [568, 285] on input "Card Number" at bounding box center [608, 275] width 214 height 34
type input "5520335214921660"
click at [821, 271] on input "Cardholder Name" at bounding box center [847, 275] width 214 height 34
click at [703, 356] on select "MM 01 02 03 04 05 06 07 08 09 10 11 12" at bounding box center [608, 355] width 214 height 30
select select "02"
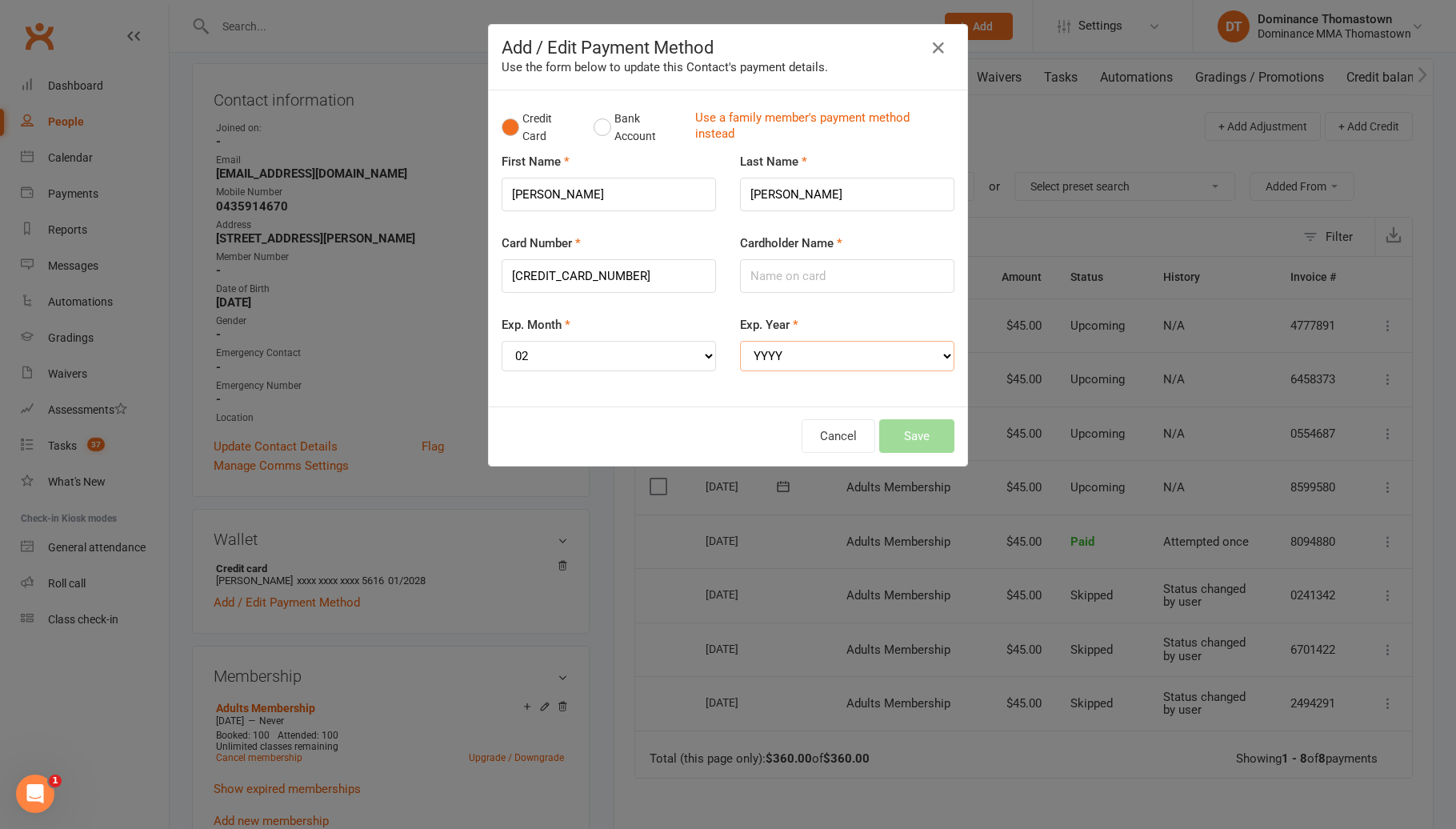
click at [777, 347] on select "YYYY 2025 2026 2027 2028 2029 2030 2031 2032 2033 2034" at bounding box center [847, 355] width 214 height 30
select select "2029"
click at [825, 275] on input "Cardholder Name" at bounding box center [847, 275] width 214 height 34
click at [808, 272] on input "Peter Budgen" at bounding box center [847, 275] width 214 height 34
type input "Peter Bugden"
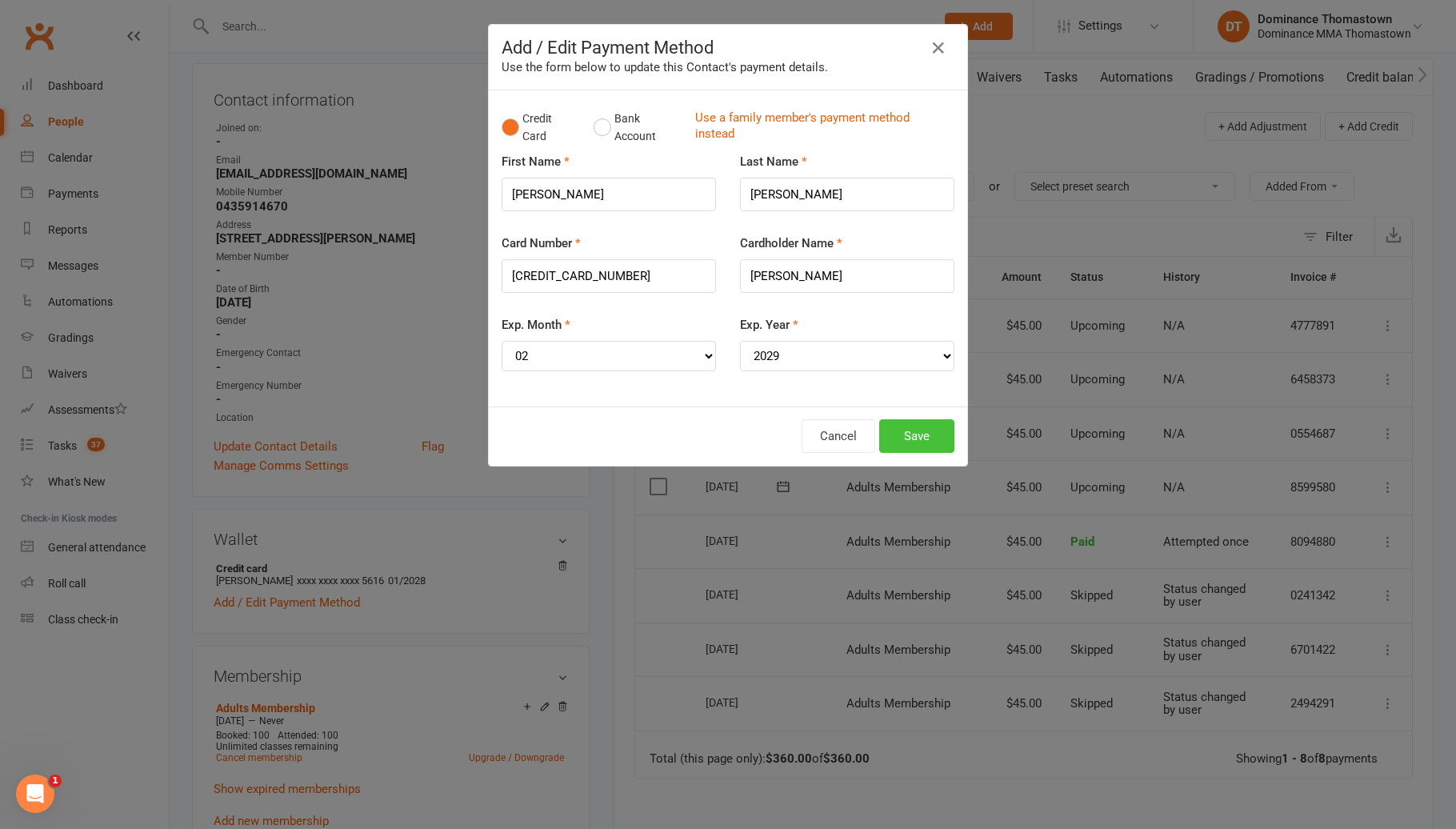
click at [923, 432] on button "Save" at bounding box center [916, 436] width 75 height 34
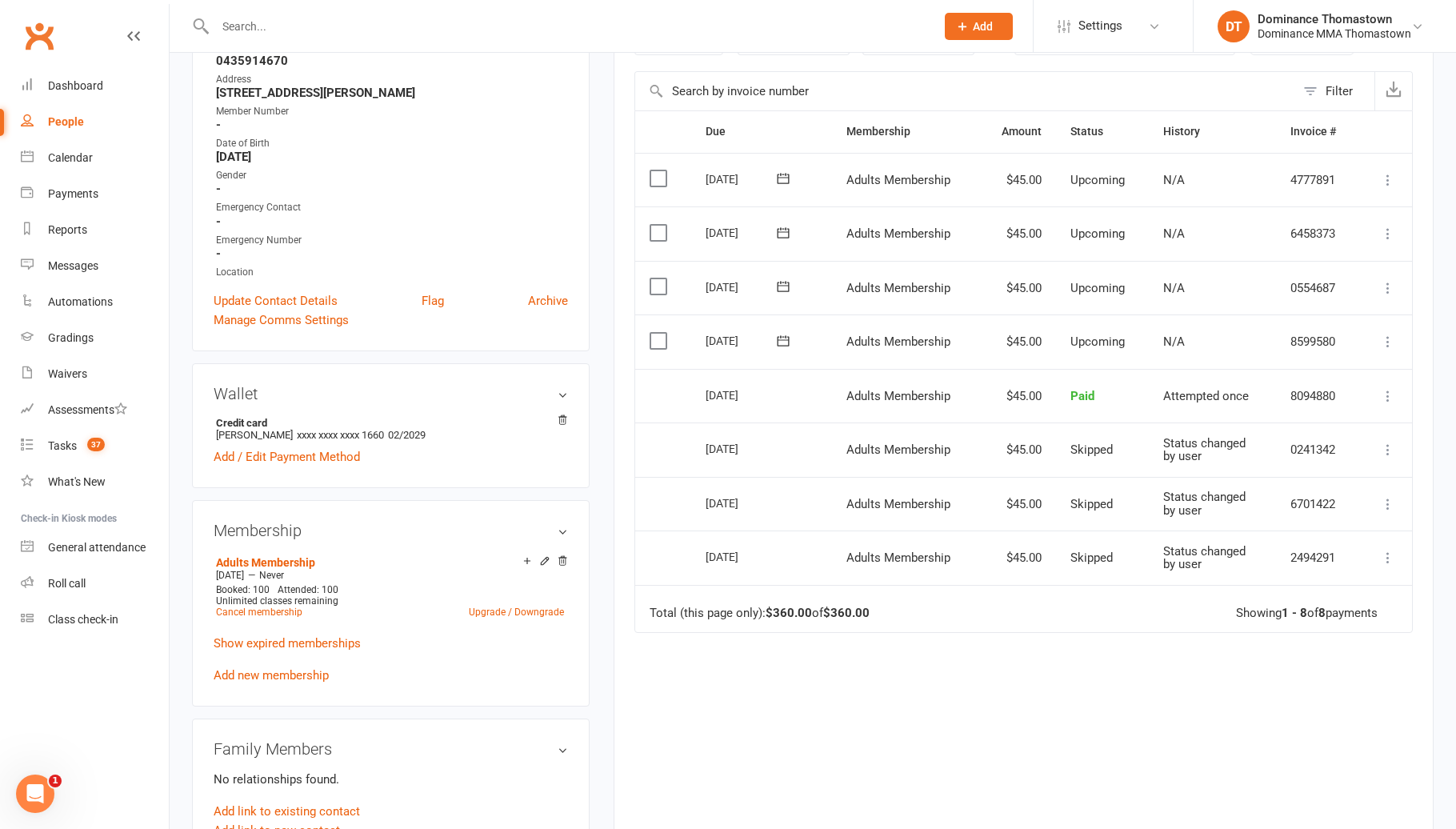
scroll to position [305, 0]
click at [107, 446] on link "Tasks 37" at bounding box center [95, 446] width 148 height 36
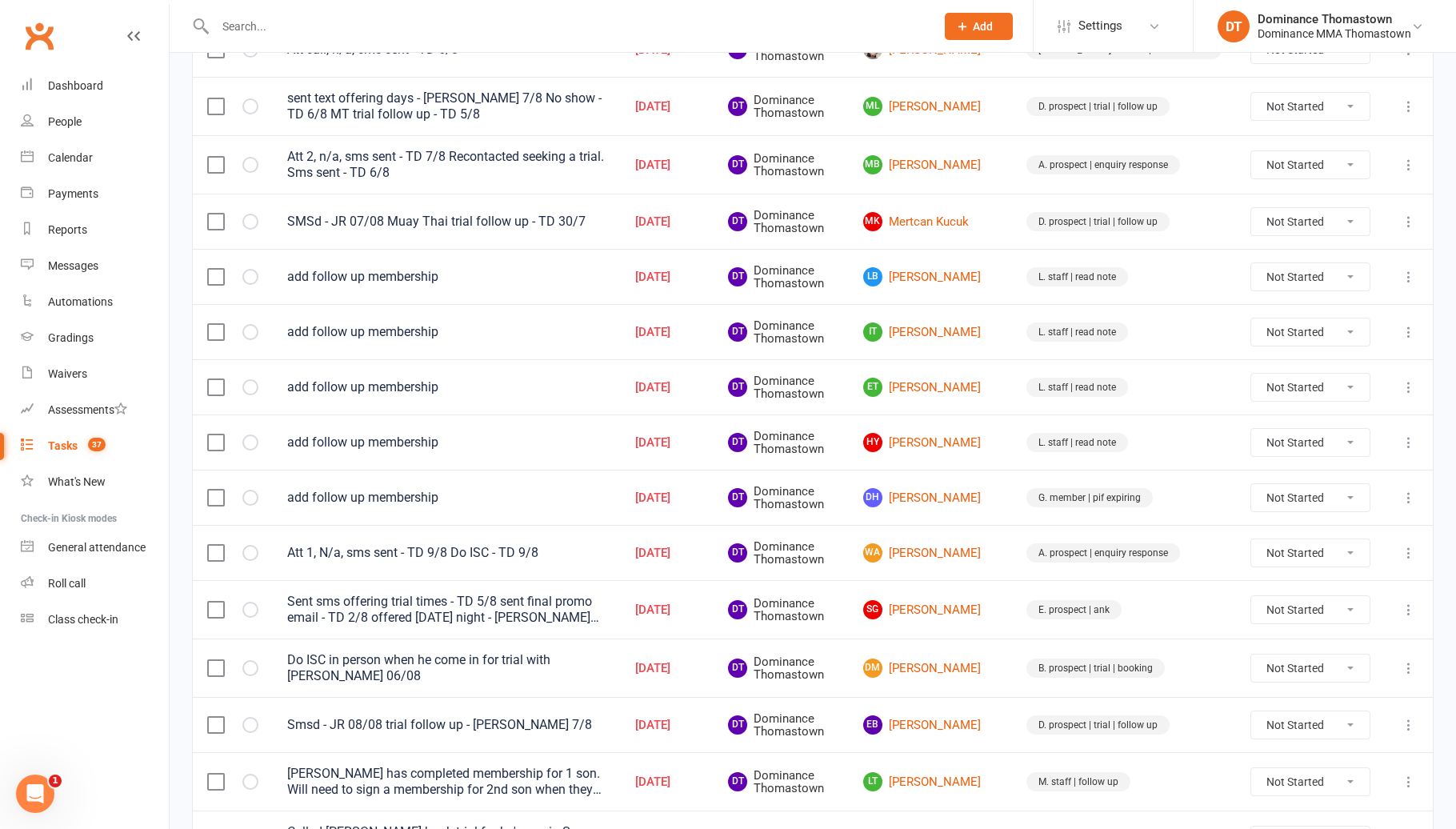
scroll to position [334, 0]
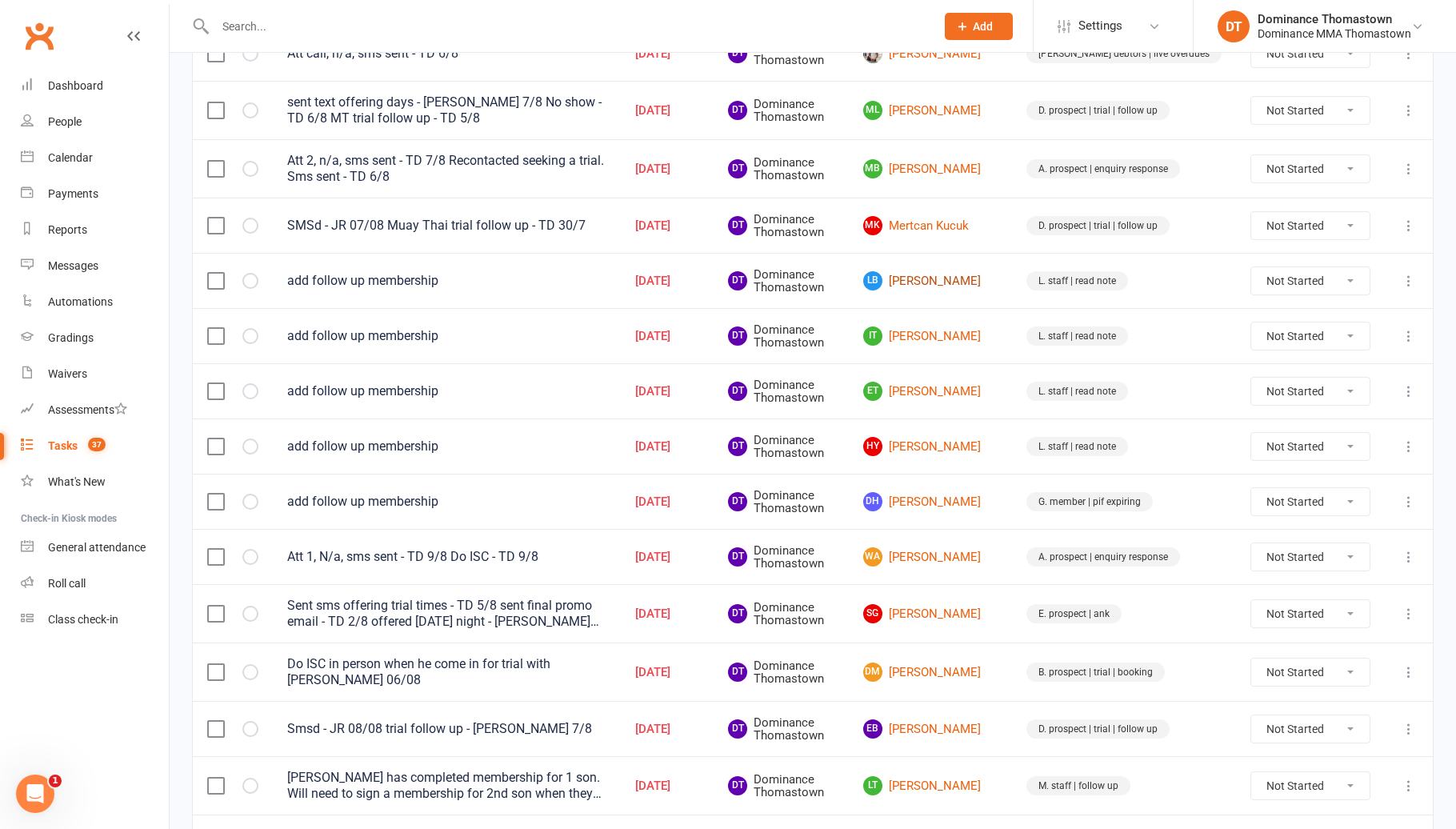
click at [983, 274] on link "LB Luca Bottiglieri" at bounding box center [930, 280] width 134 height 19
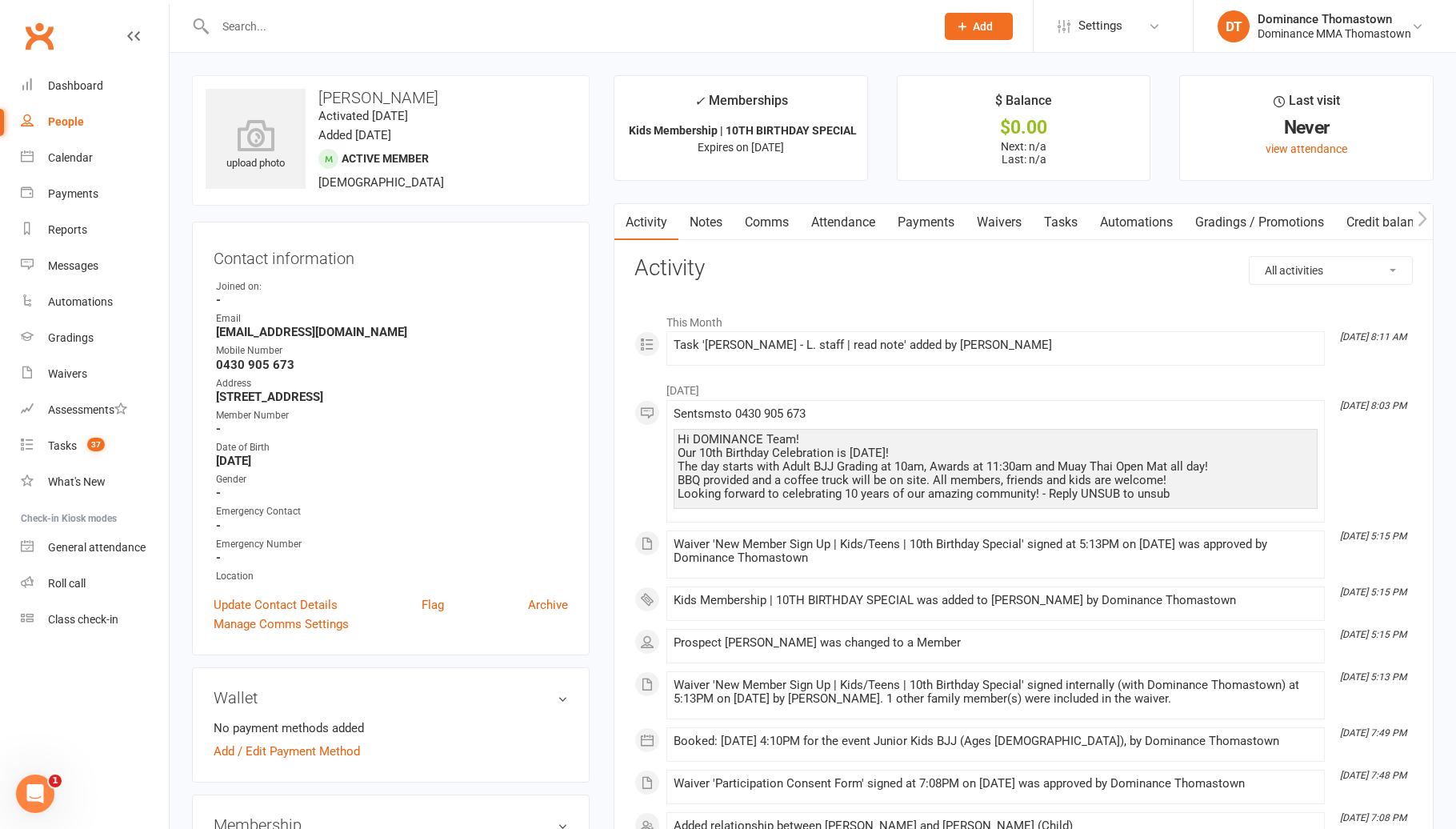
click at [708, 234] on link "Notes" at bounding box center [706, 222] width 55 height 37
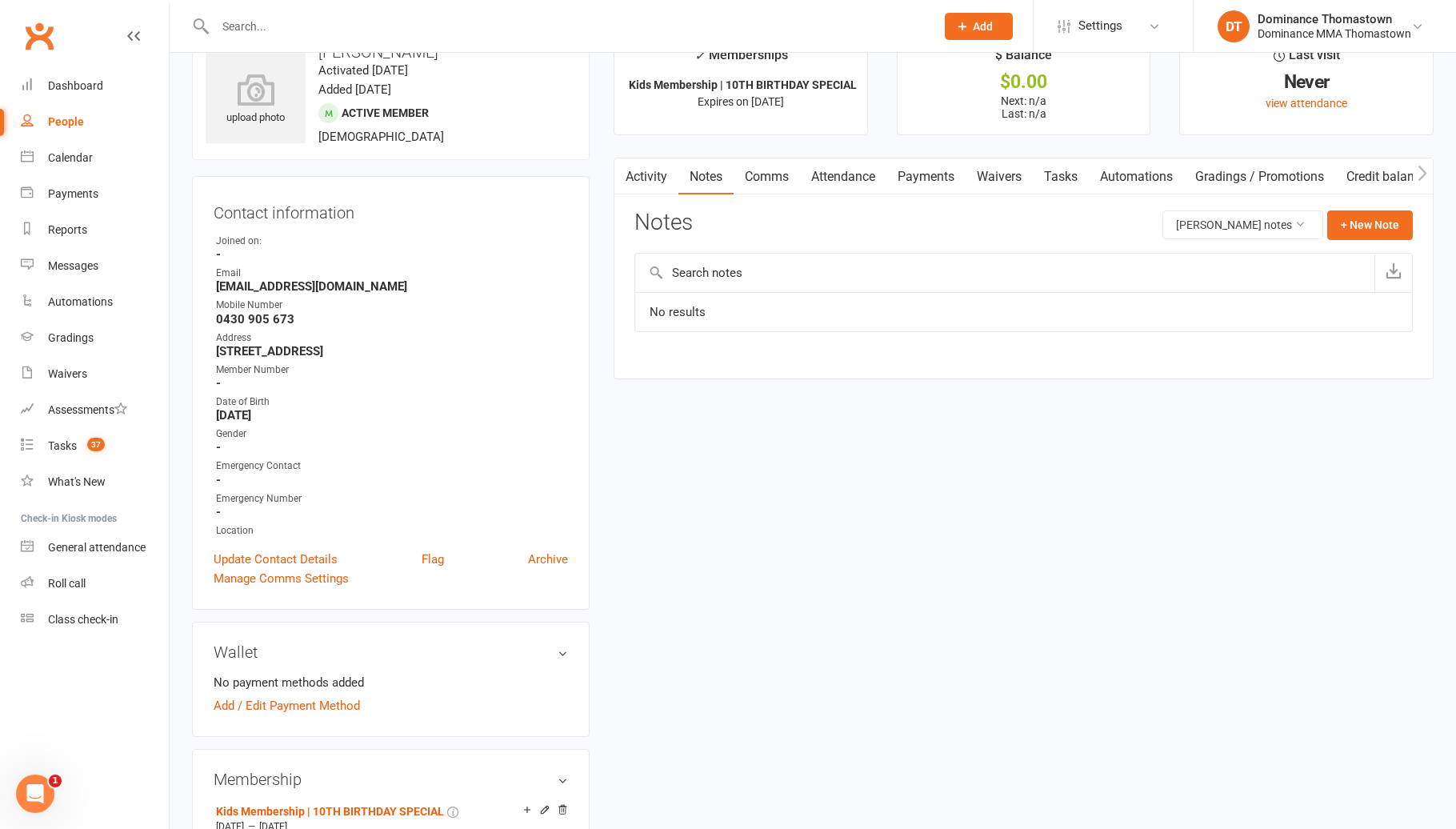
scroll to position [61, 0]
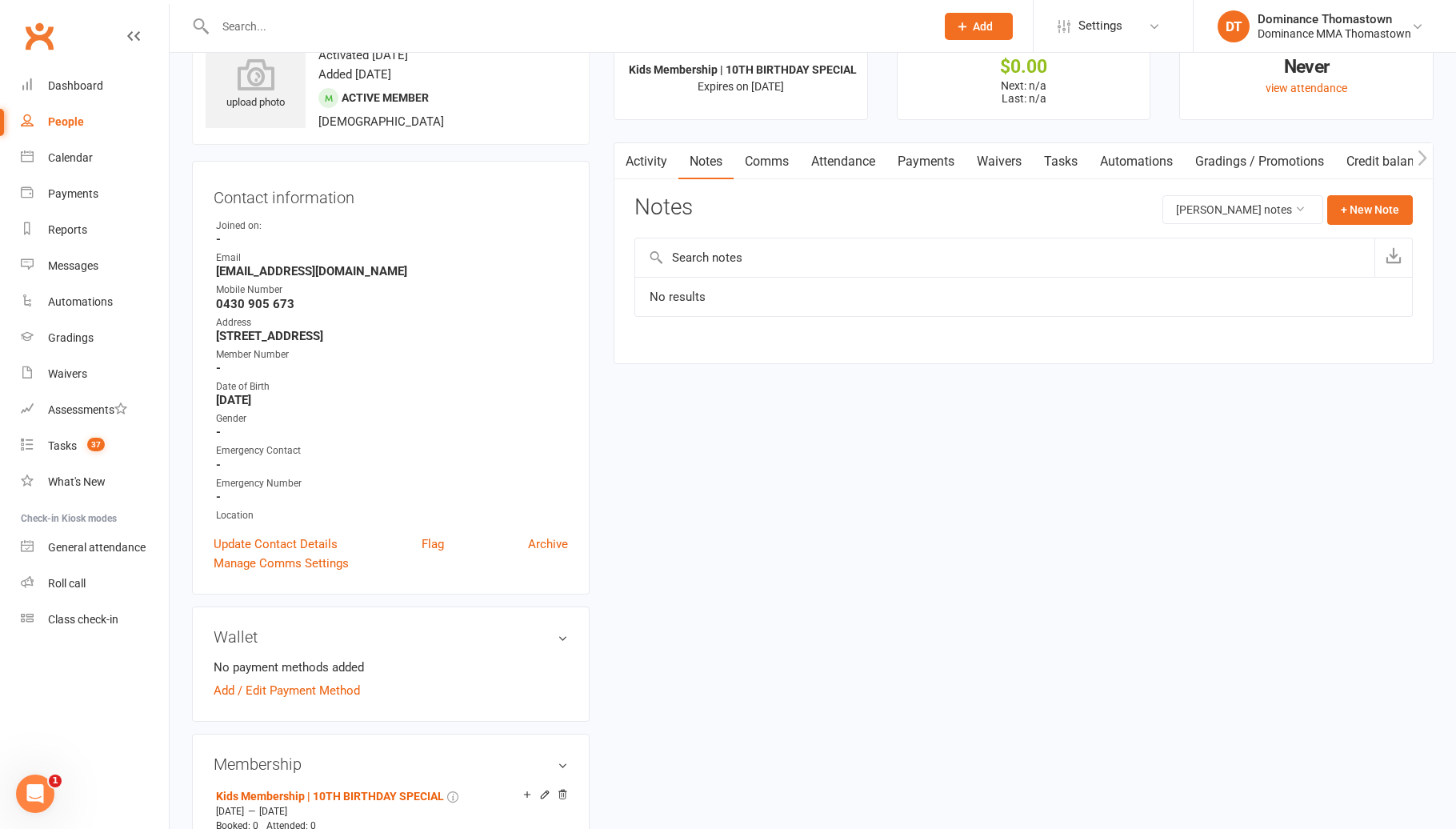
click at [1068, 165] on link "Tasks" at bounding box center [1060, 162] width 56 height 37
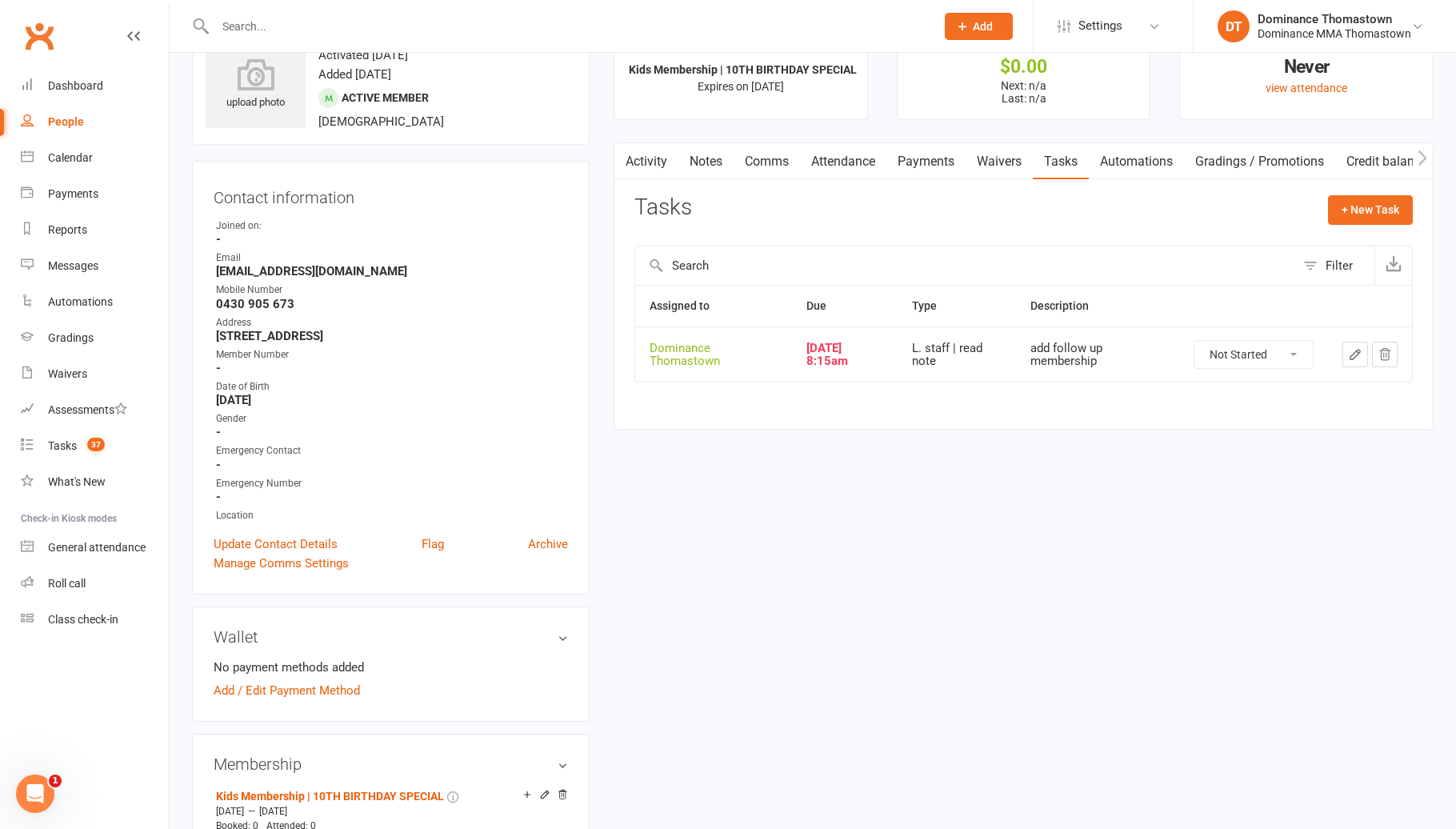
click at [955, 158] on link "Payments" at bounding box center [926, 162] width 79 height 37
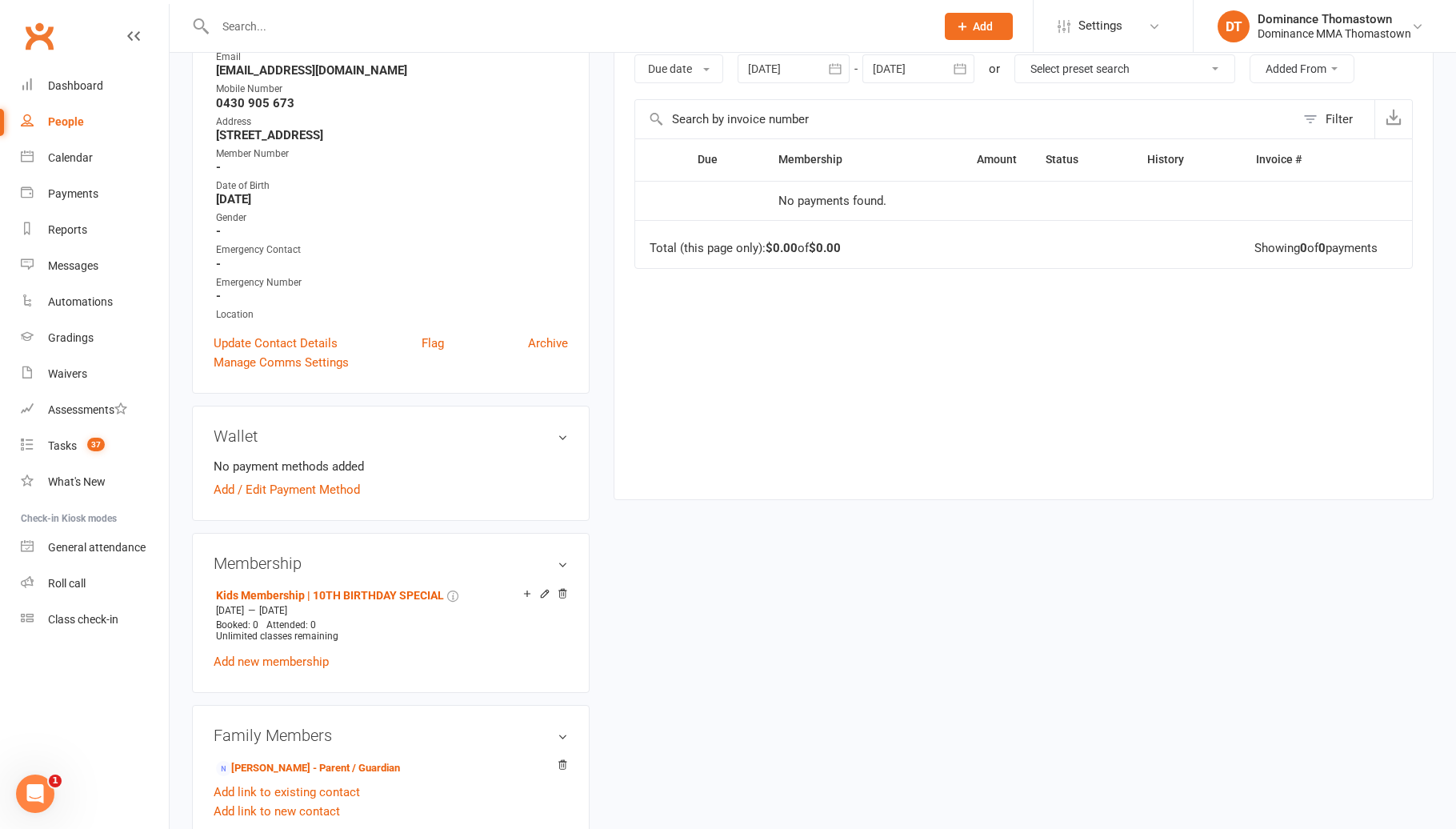
scroll to position [265, 0]
click at [370, 586] on link "Kids Membership | 10TH BIRTHDAY SPECIAL" at bounding box center [329, 592] width 228 height 13
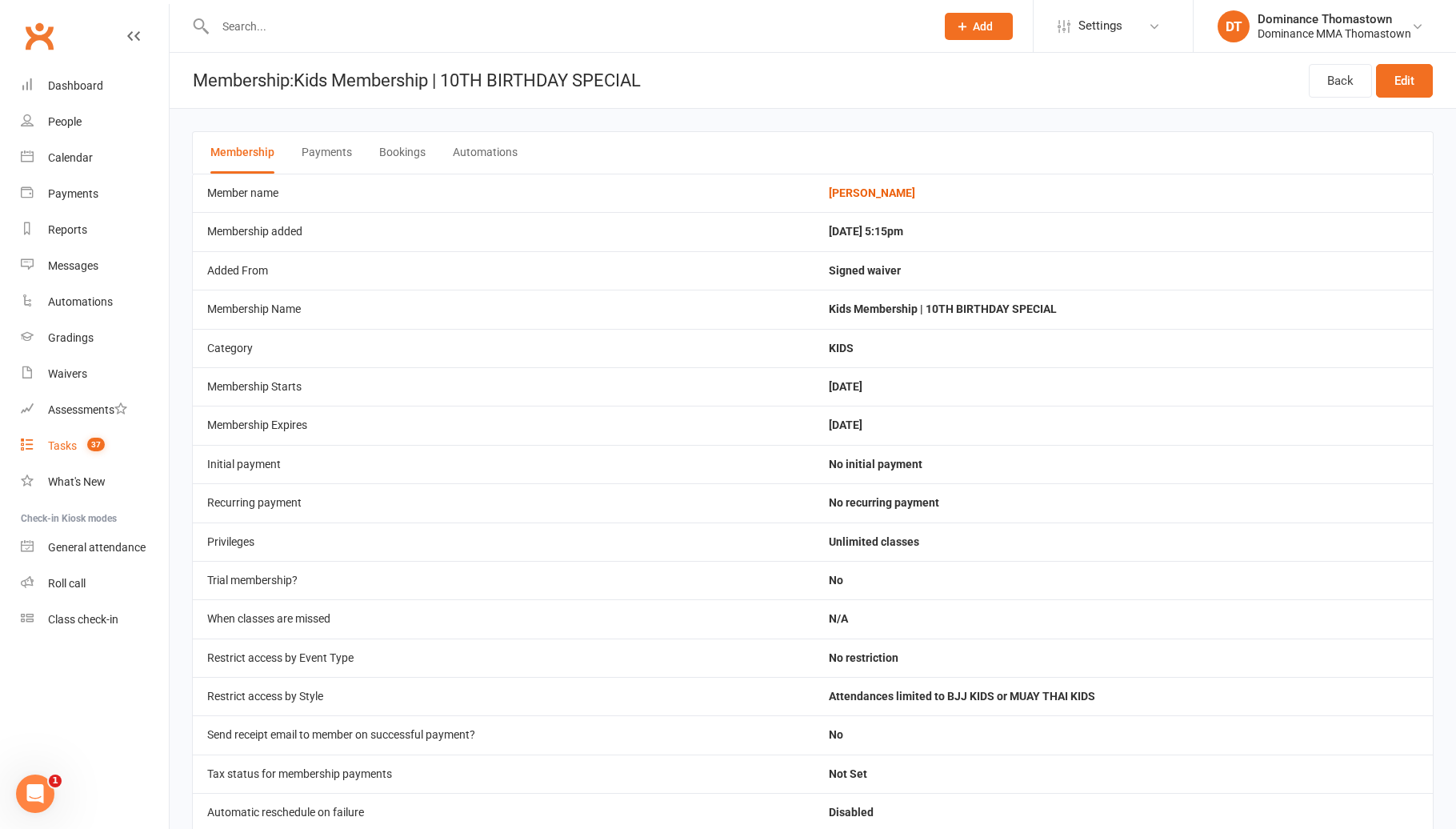
click at [98, 446] on span "37" at bounding box center [95, 445] width 17 height 14
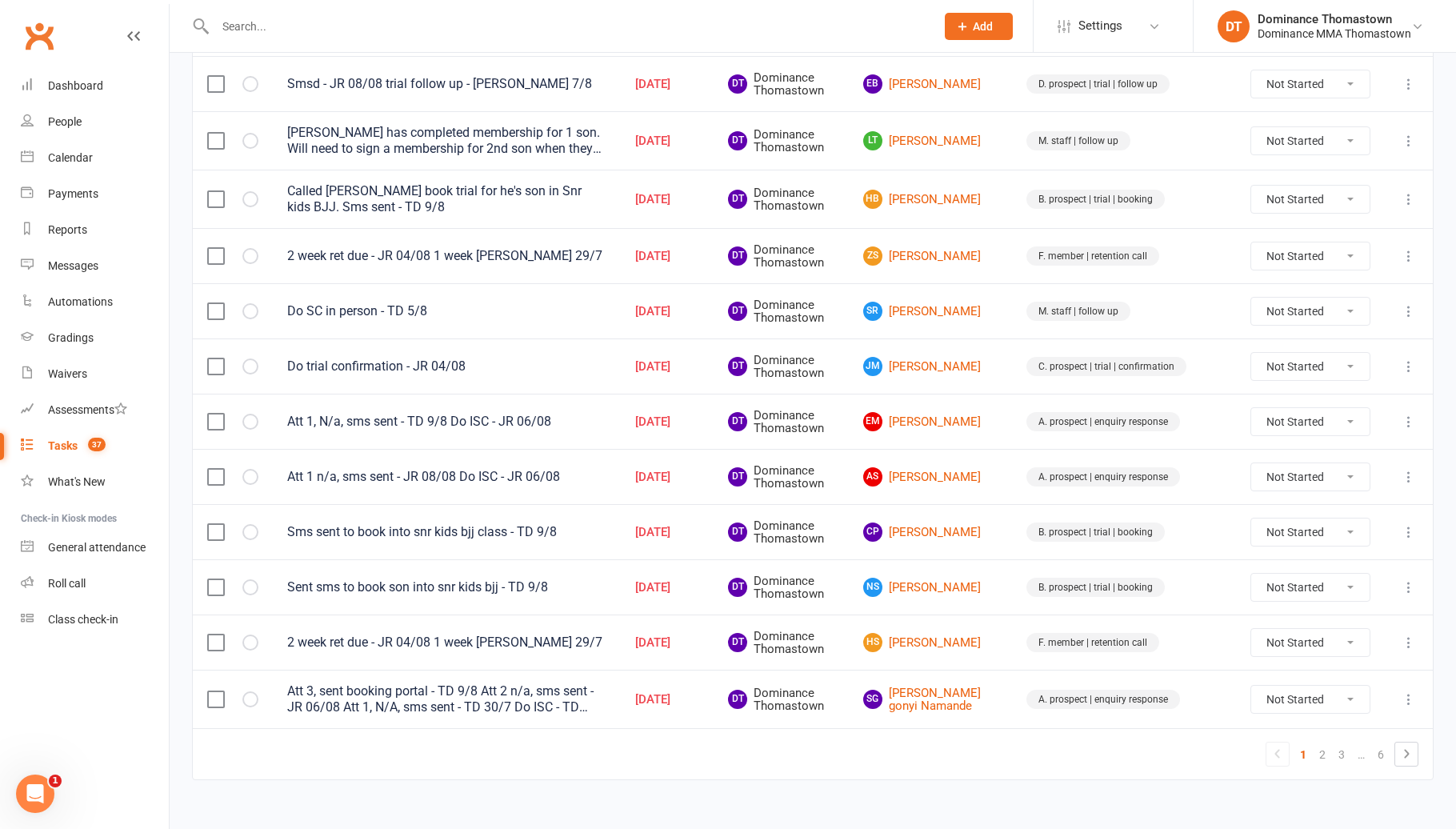
scroll to position [997, 0]
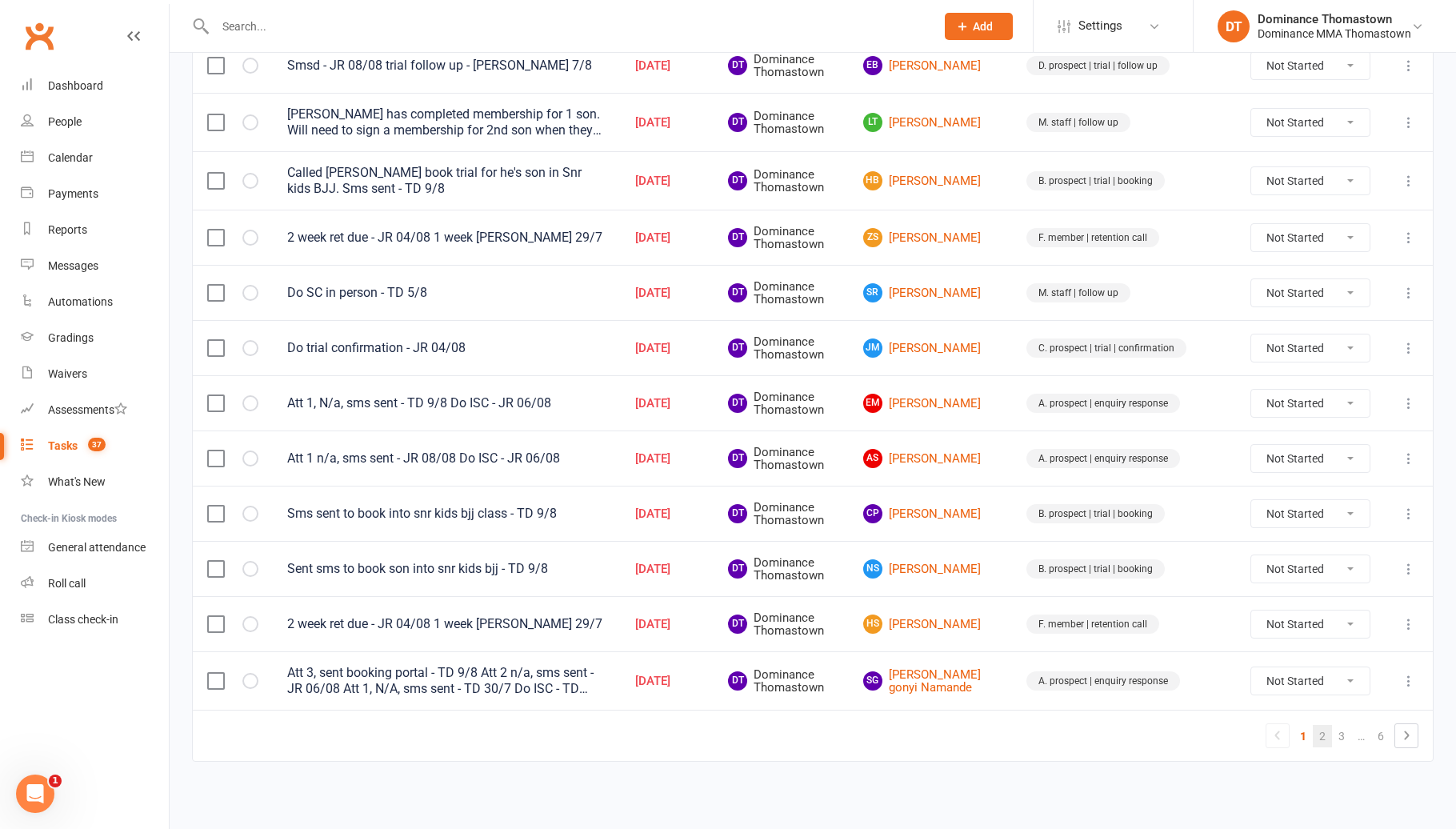
click at [1324, 732] on link "2" at bounding box center [1322, 736] width 19 height 22
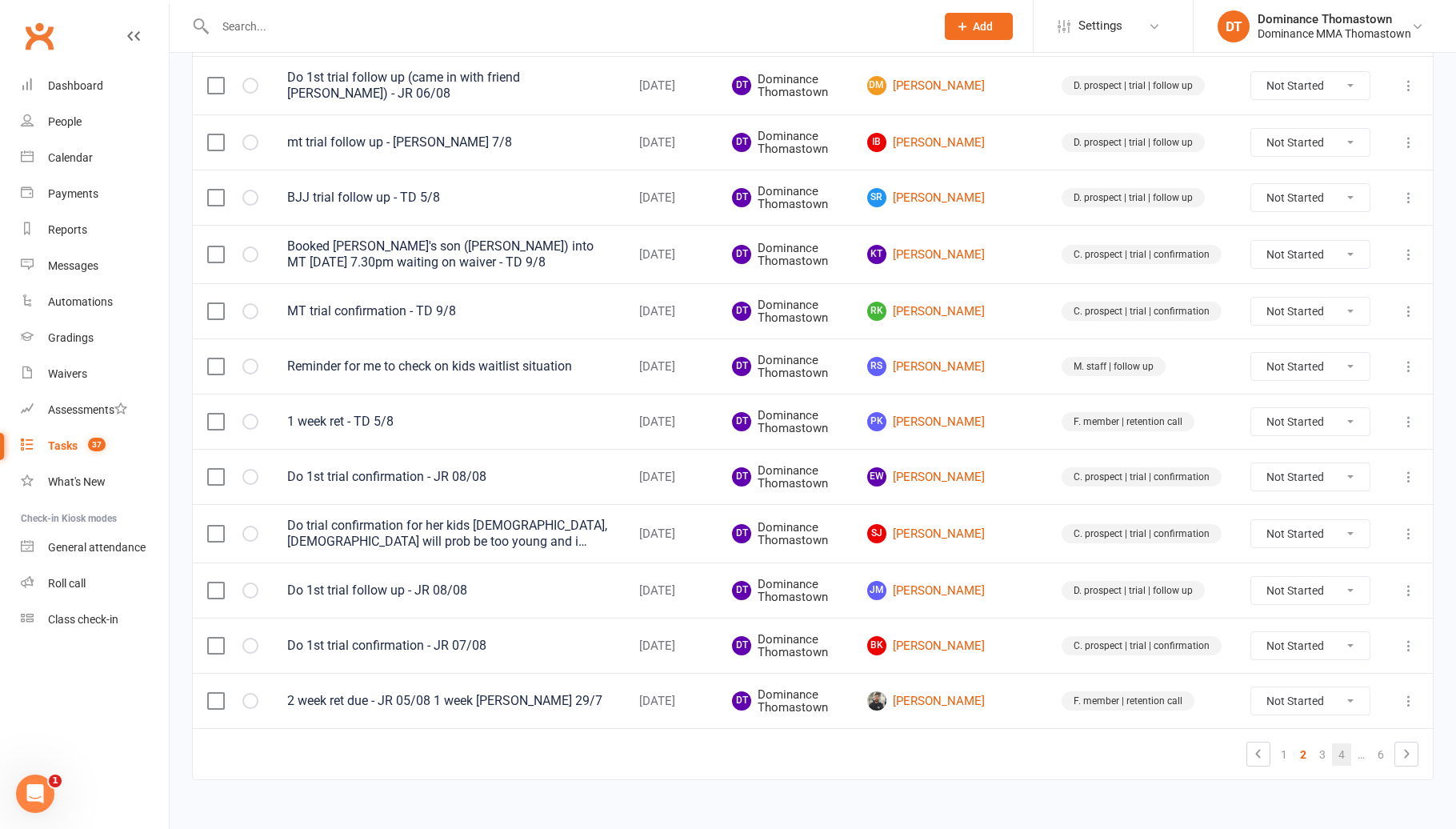
scroll to position [991, 0]
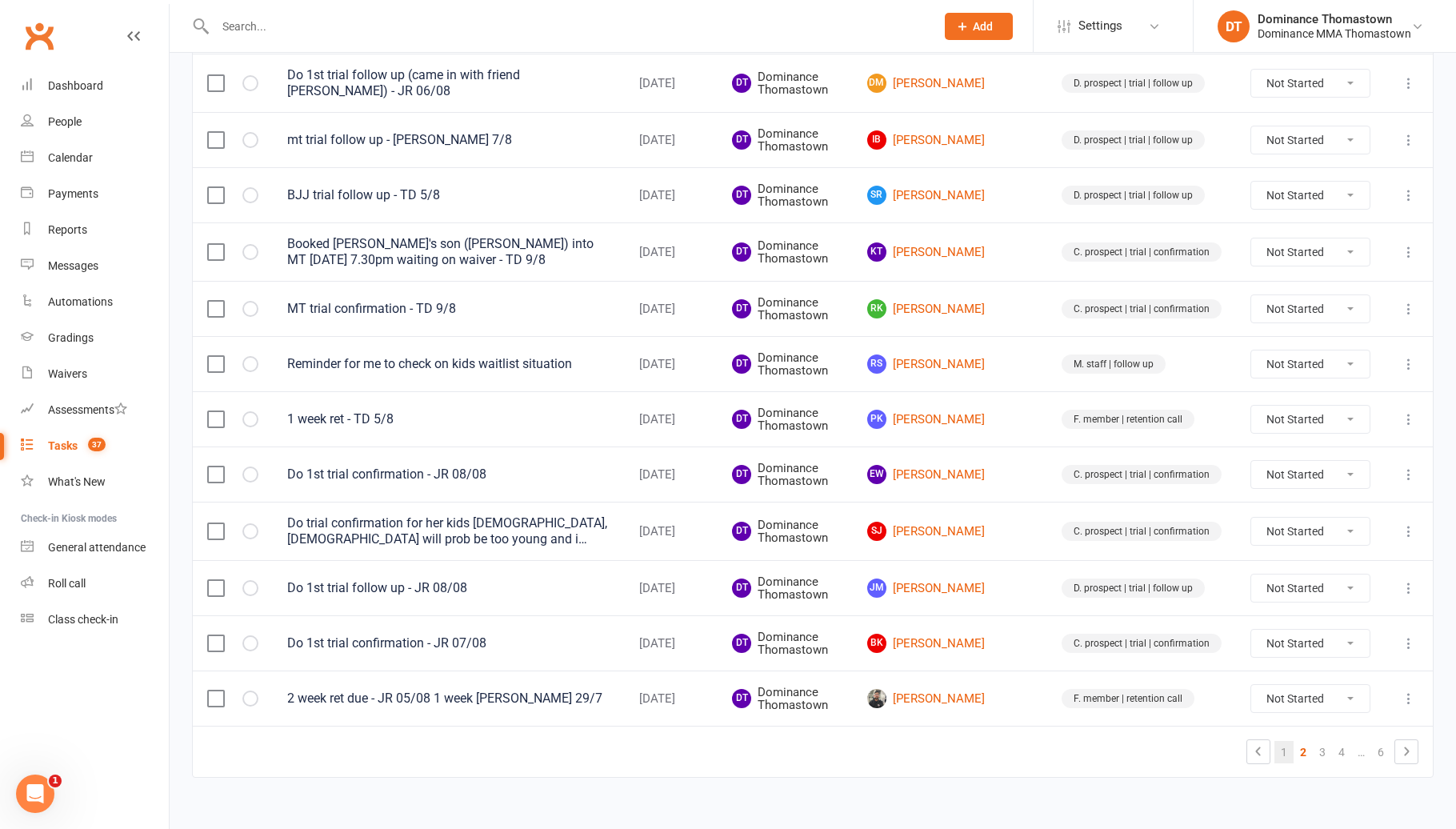
click at [1286, 741] on link "1" at bounding box center [1283, 752] width 19 height 22
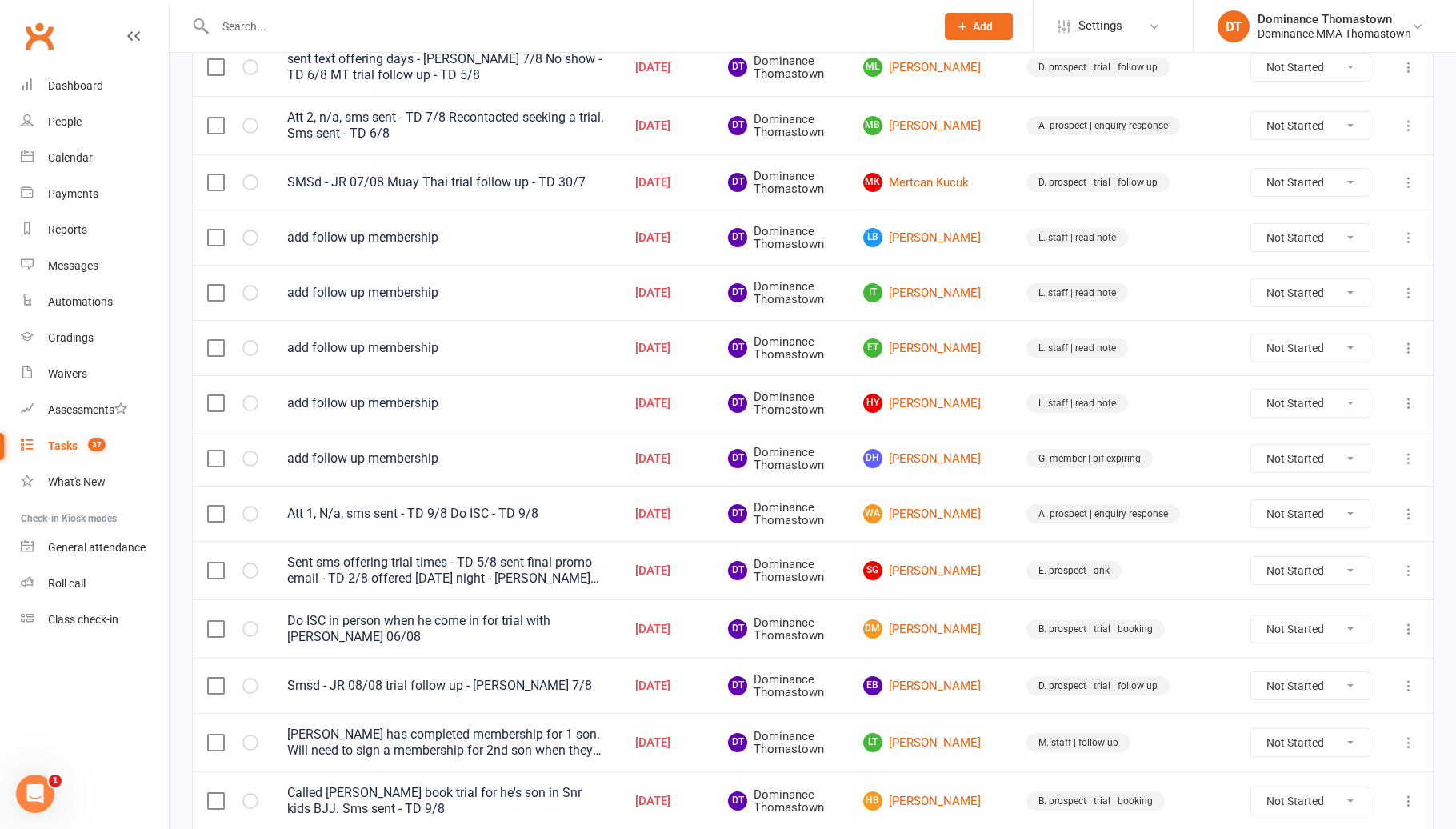
scroll to position [359, 0]
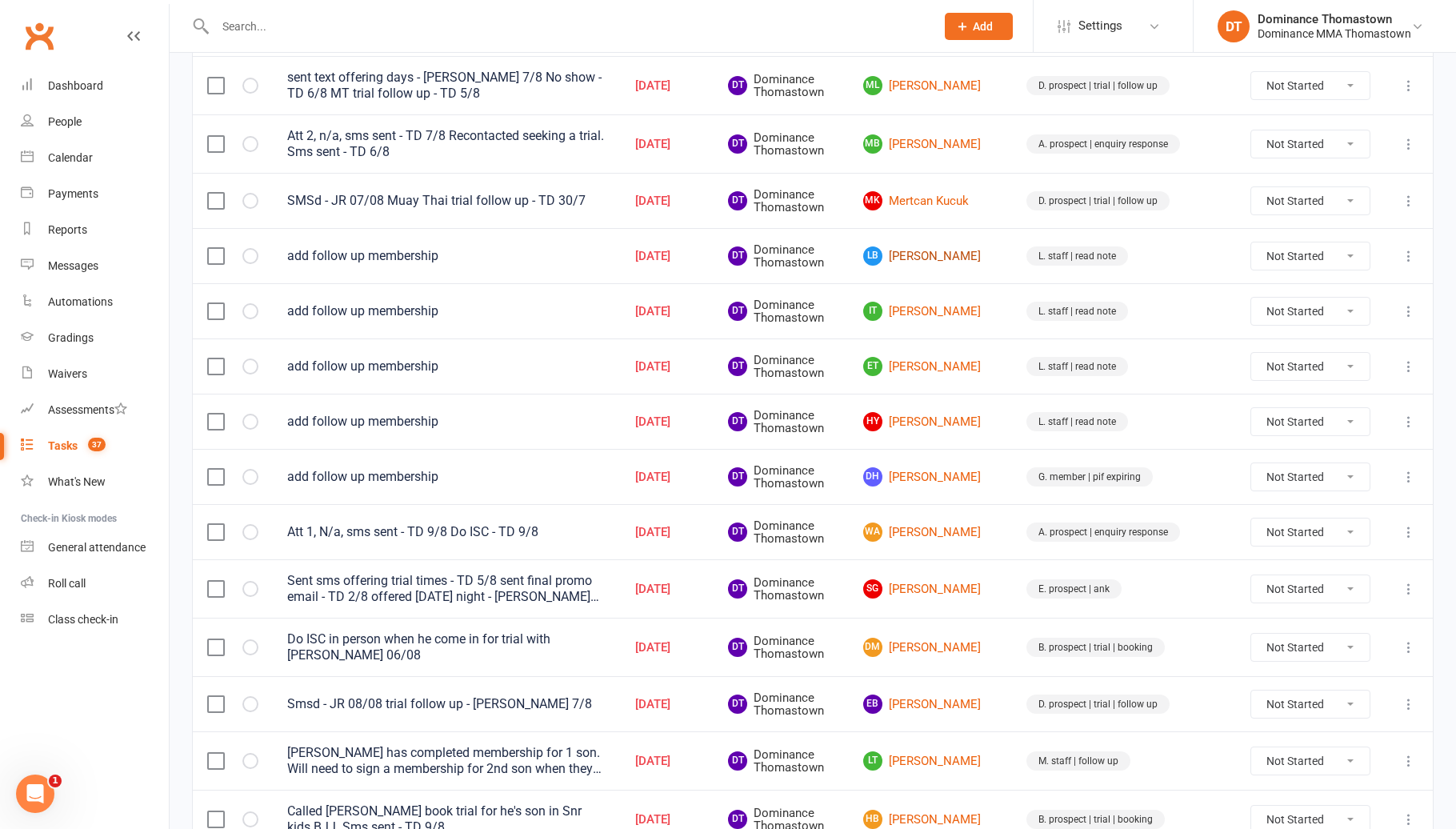
click at [988, 258] on link "LB Luca Bottiglieri" at bounding box center [930, 256] width 134 height 19
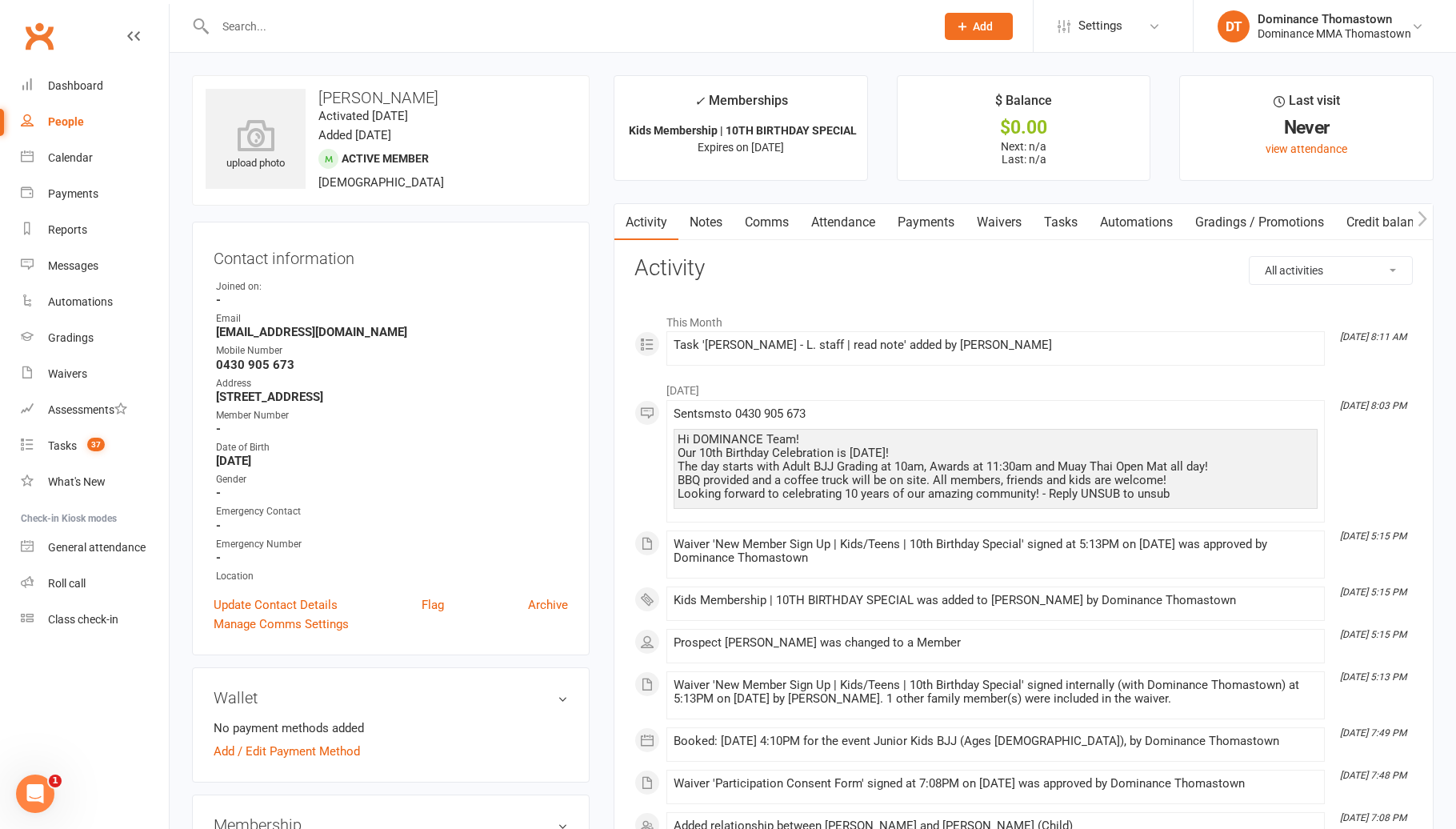
click at [920, 231] on link "Payments" at bounding box center [926, 222] width 79 height 37
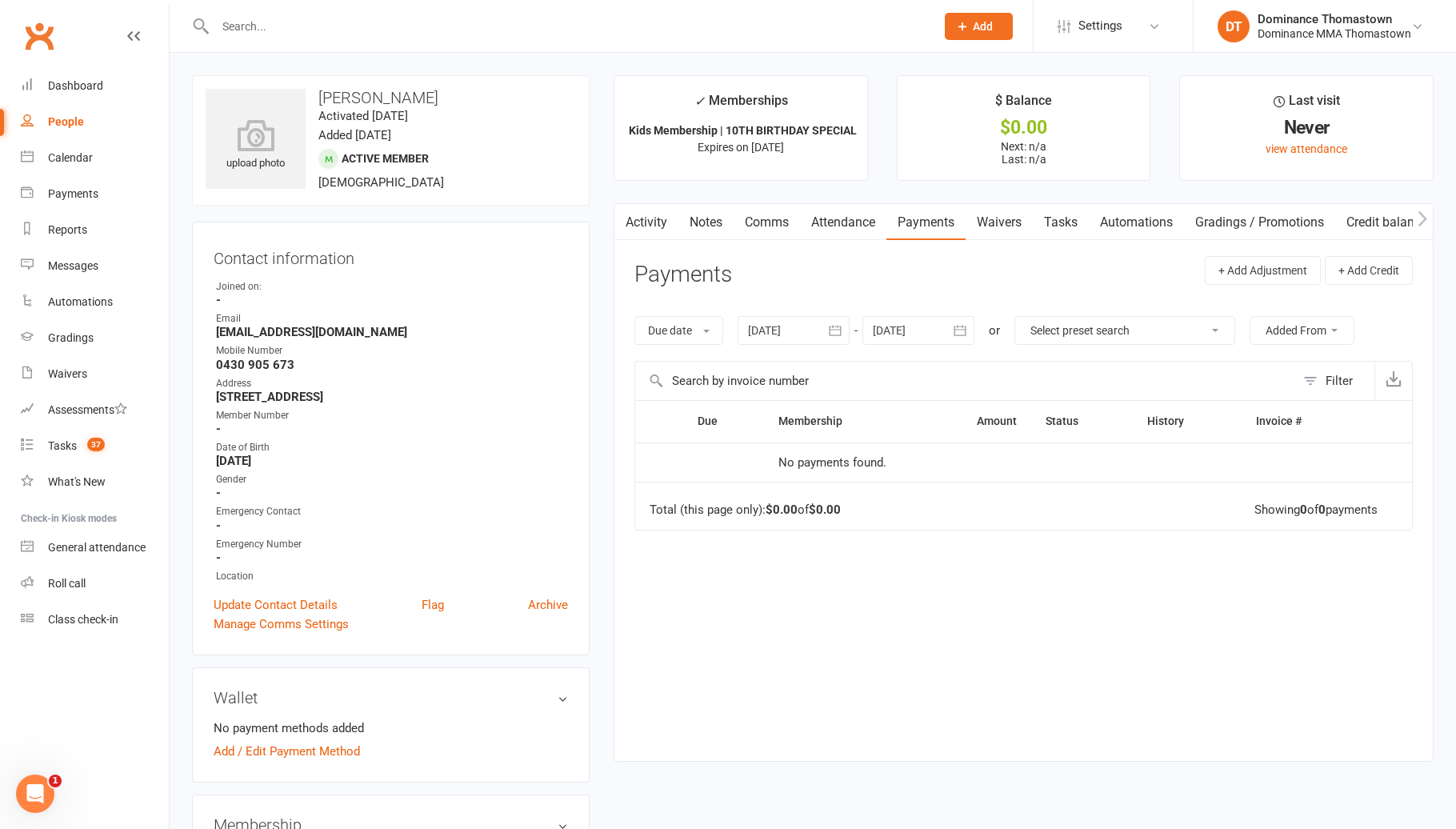
click at [778, 322] on div at bounding box center [793, 330] width 112 height 28
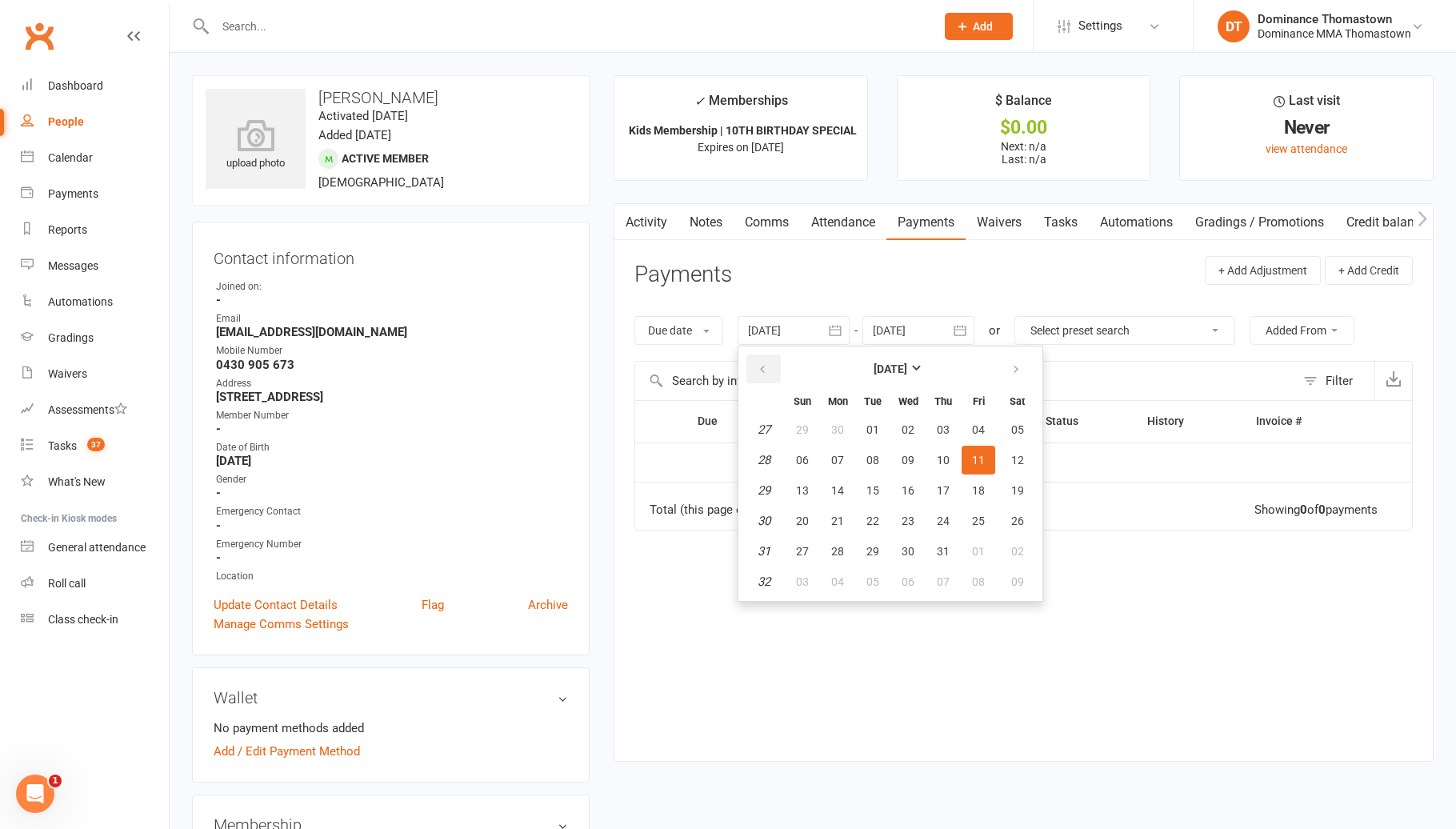
click at [768, 370] on icon "button" at bounding box center [762, 369] width 11 height 13
click at [804, 439] on button "01" at bounding box center [802, 429] width 34 height 28
type input "01 Jun 2025"
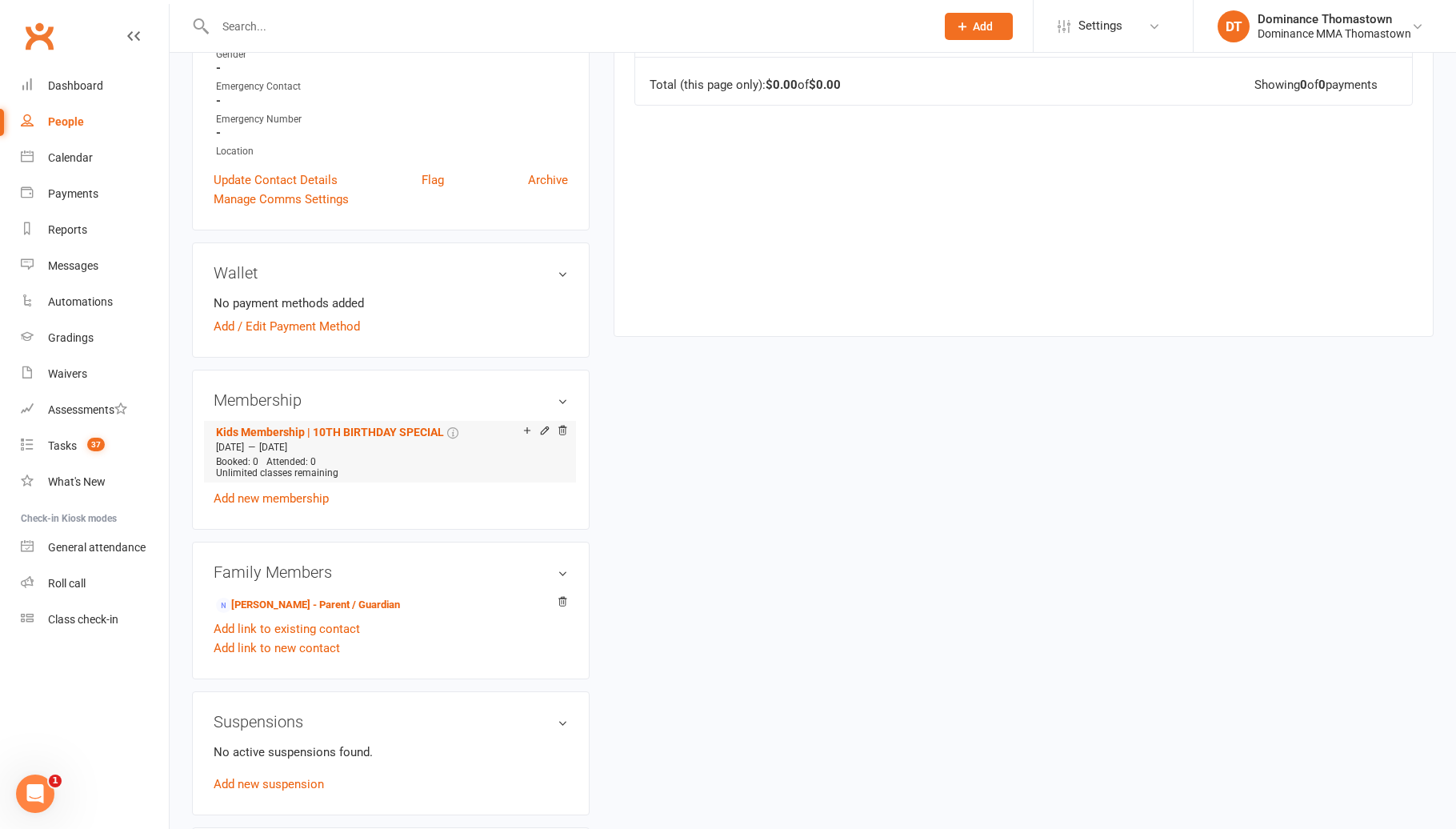
scroll to position [496, 0]
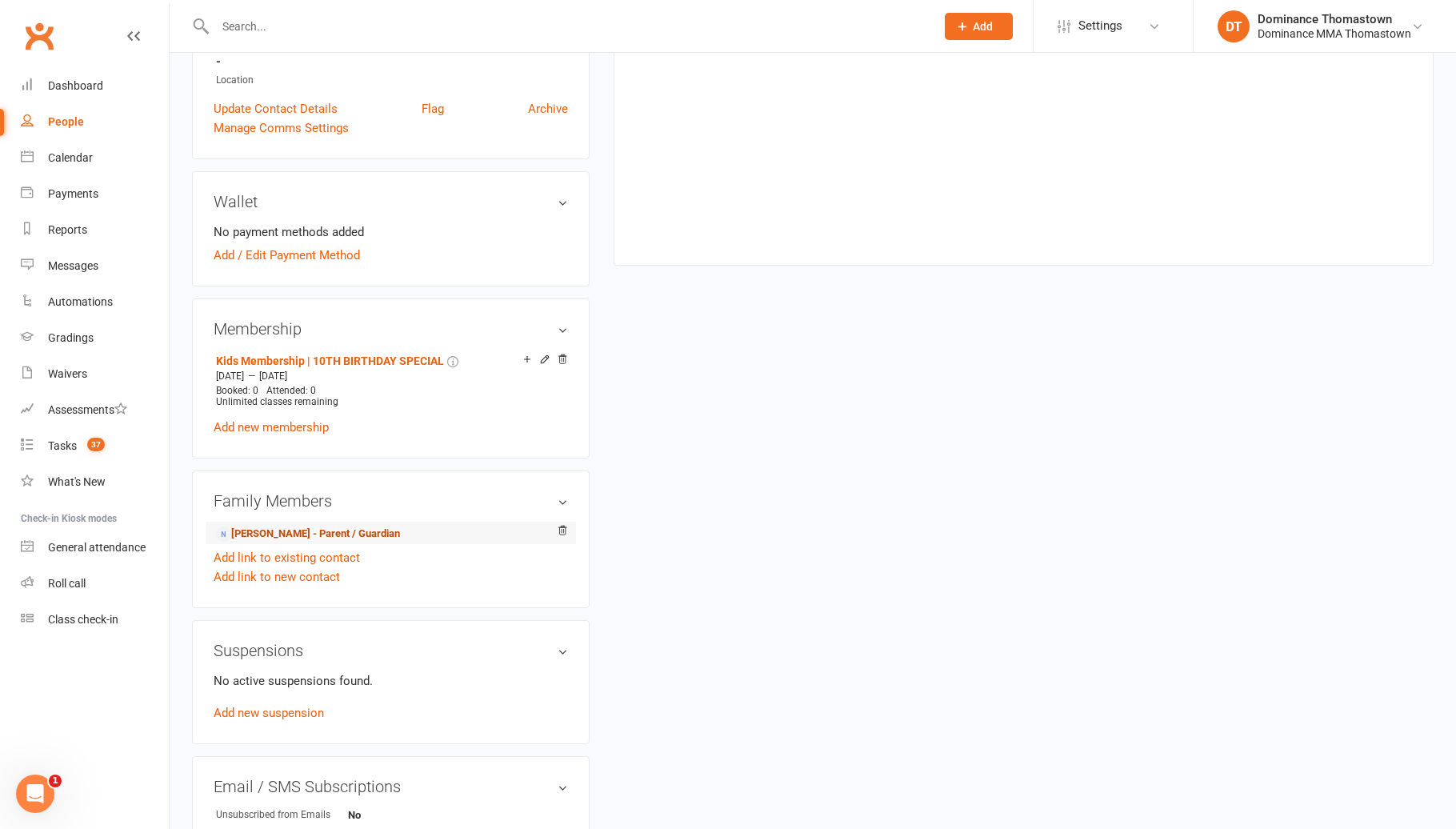
click at [375, 534] on link "Shauna Bottiglieri - Parent / Guardian" at bounding box center [308, 534] width 184 height 17
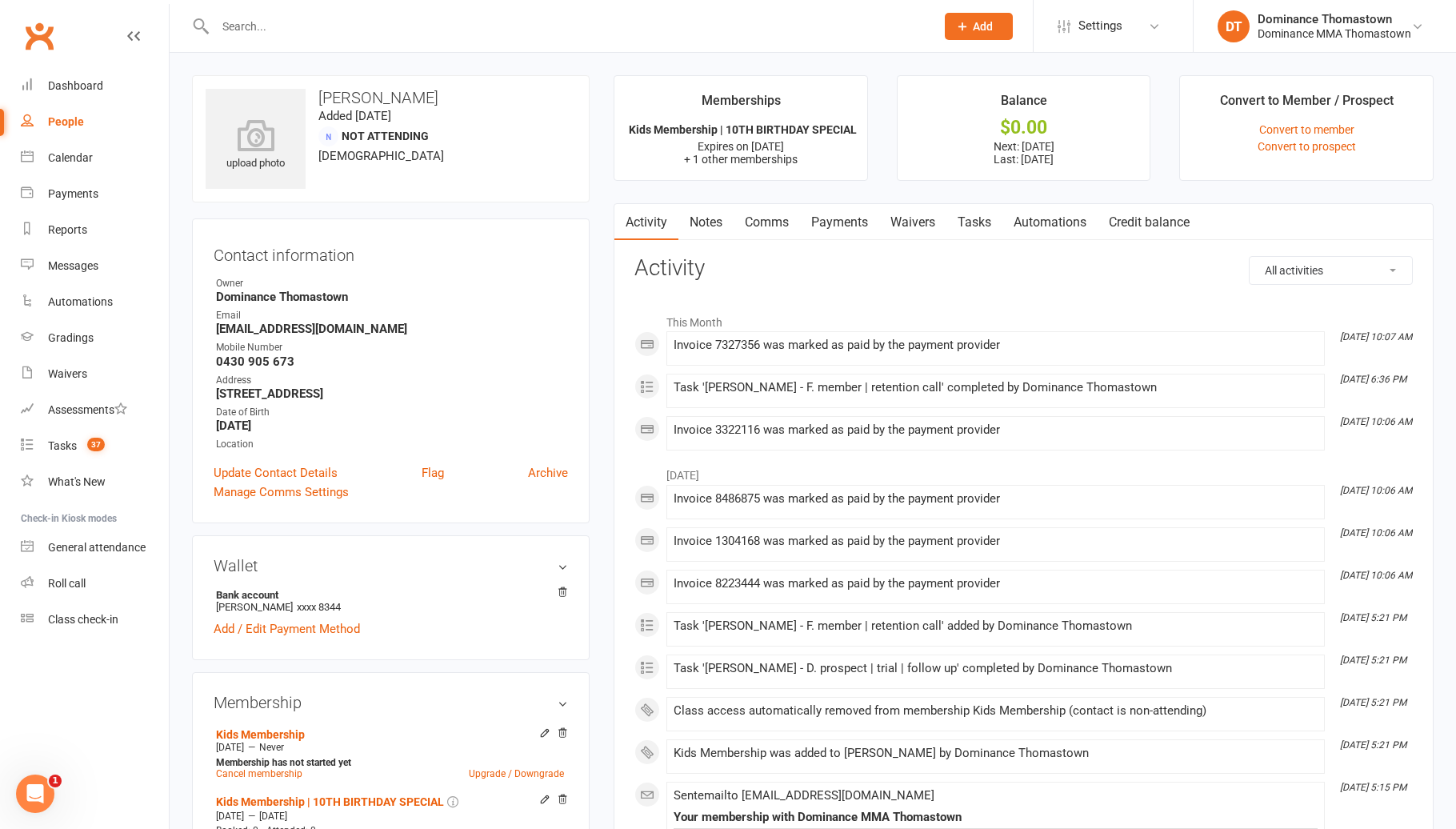
click at [853, 220] on link "Payments" at bounding box center [840, 222] width 79 height 37
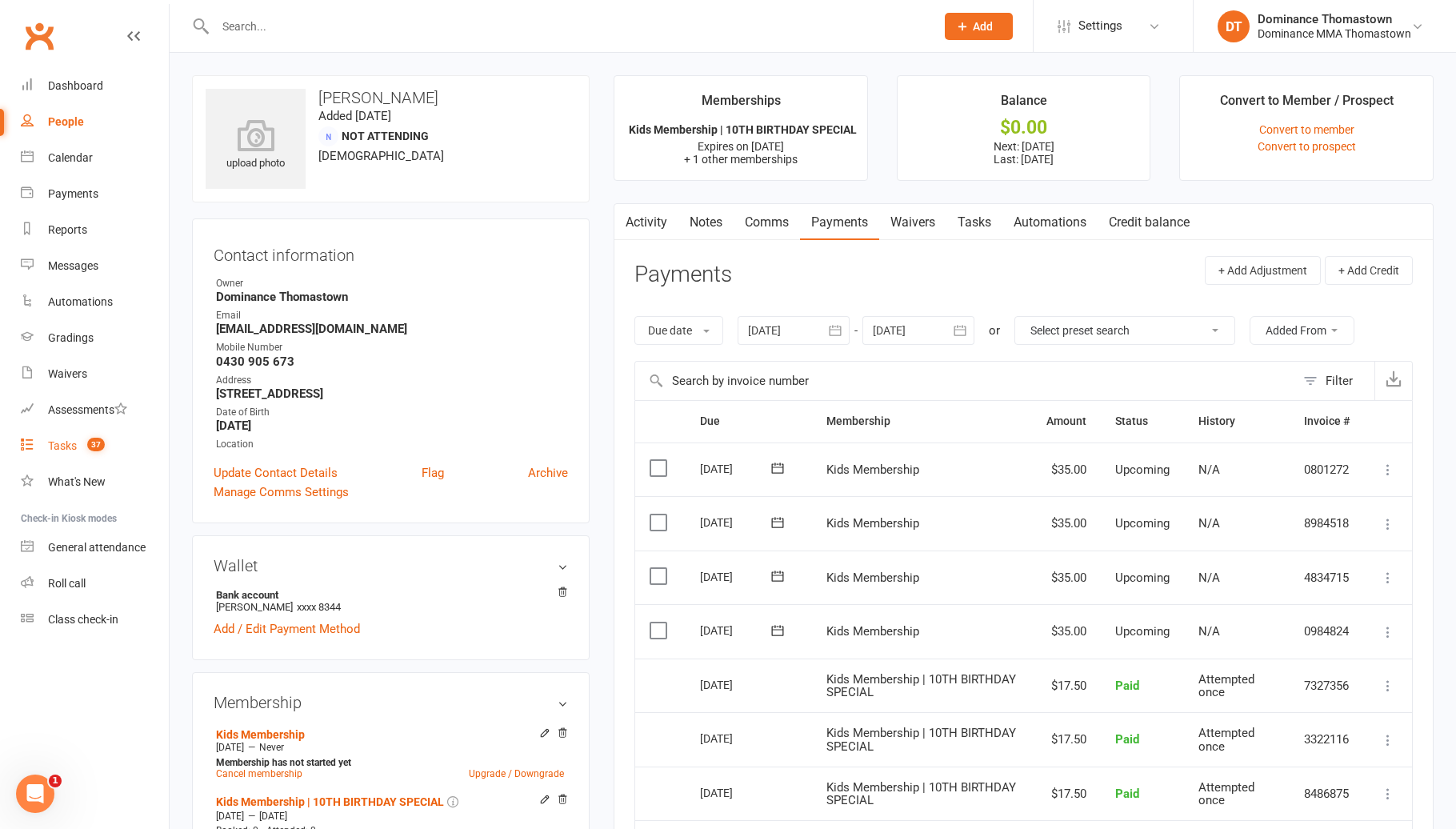
click at [110, 439] on link "Tasks 37" at bounding box center [95, 446] width 148 height 36
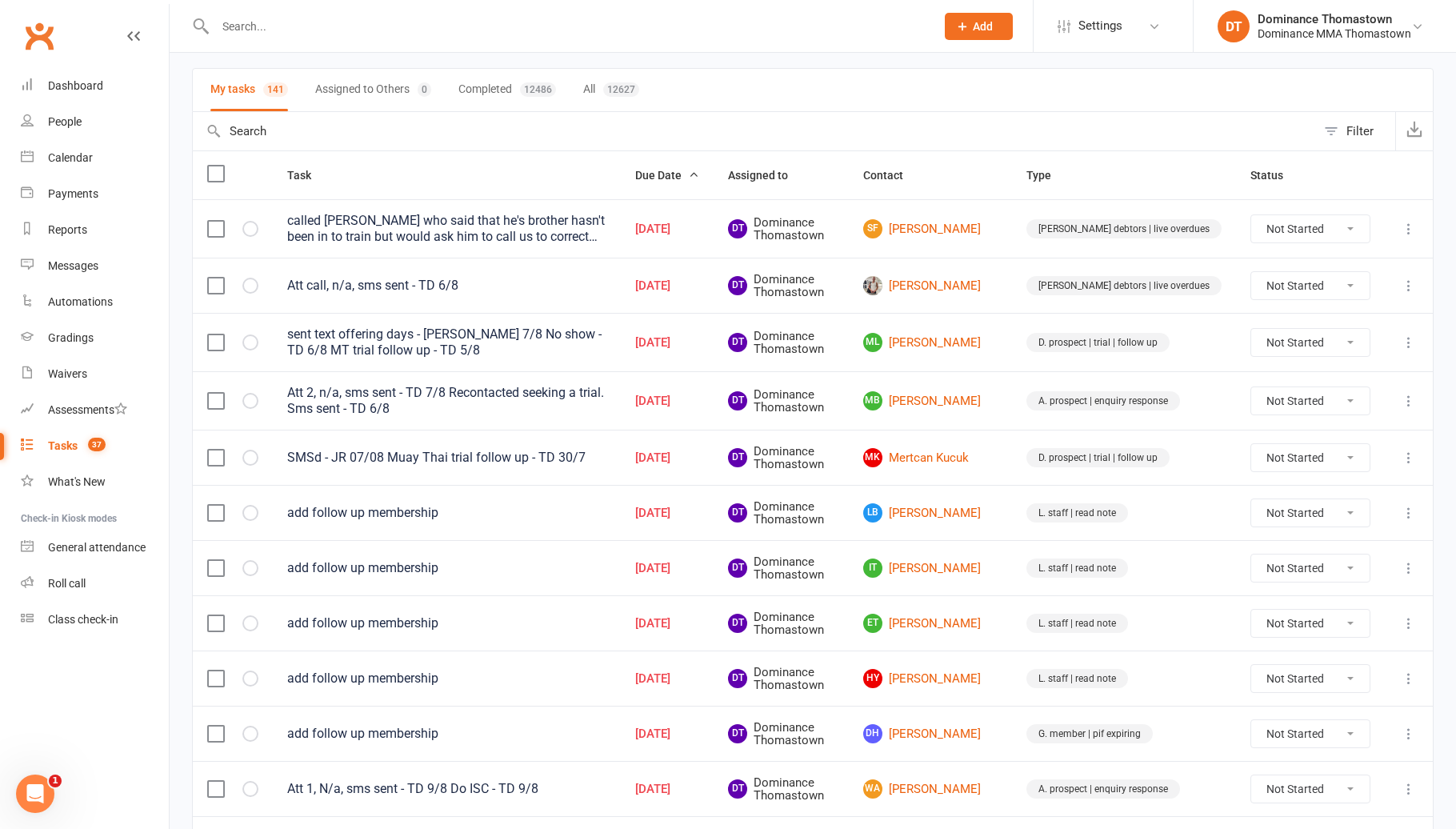
scroll to position [107, 0]
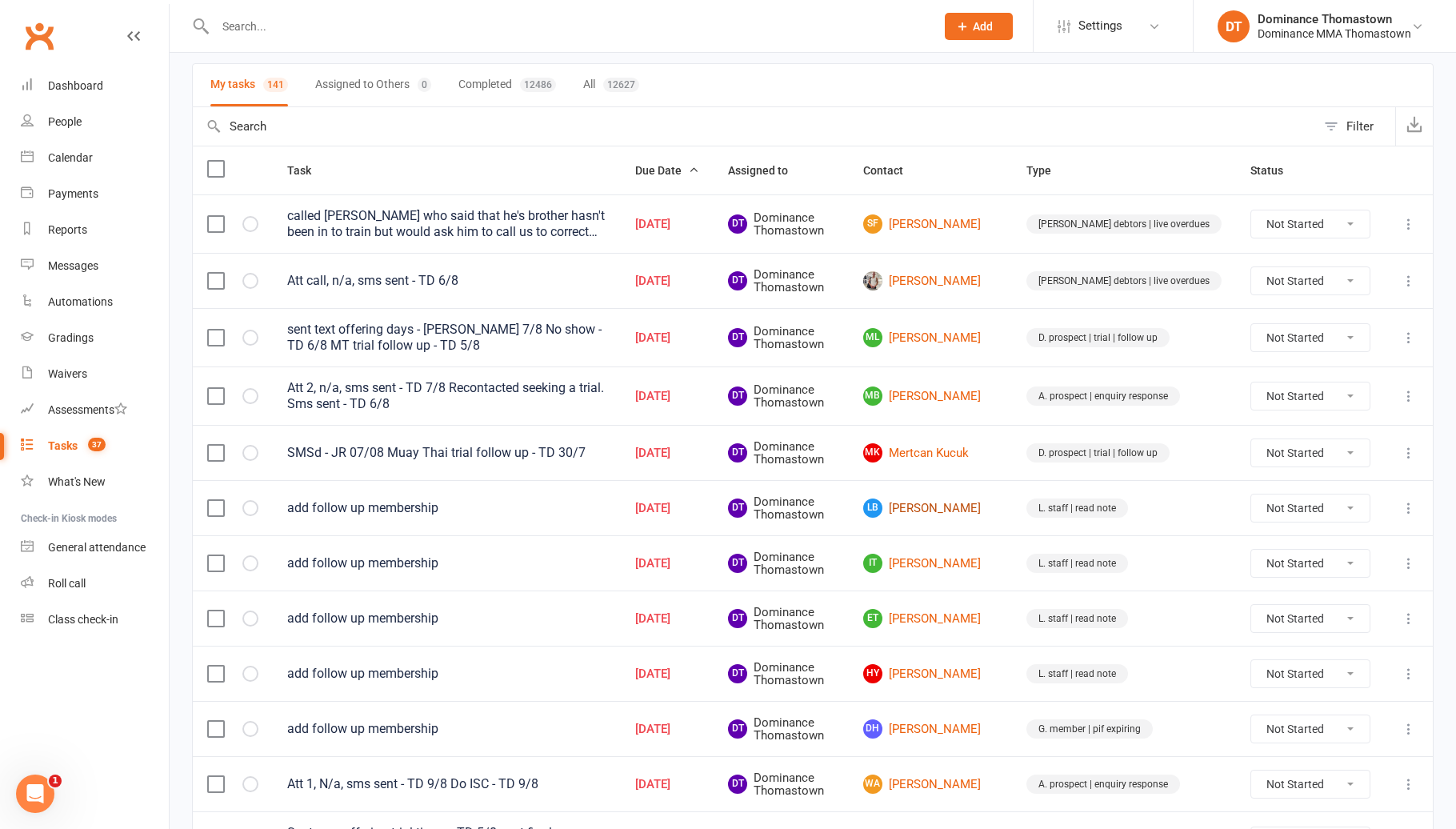
click at [997, 505] on link "LB Luca Bottiglieri" at bounding box center [930, 508] width 134 height 19
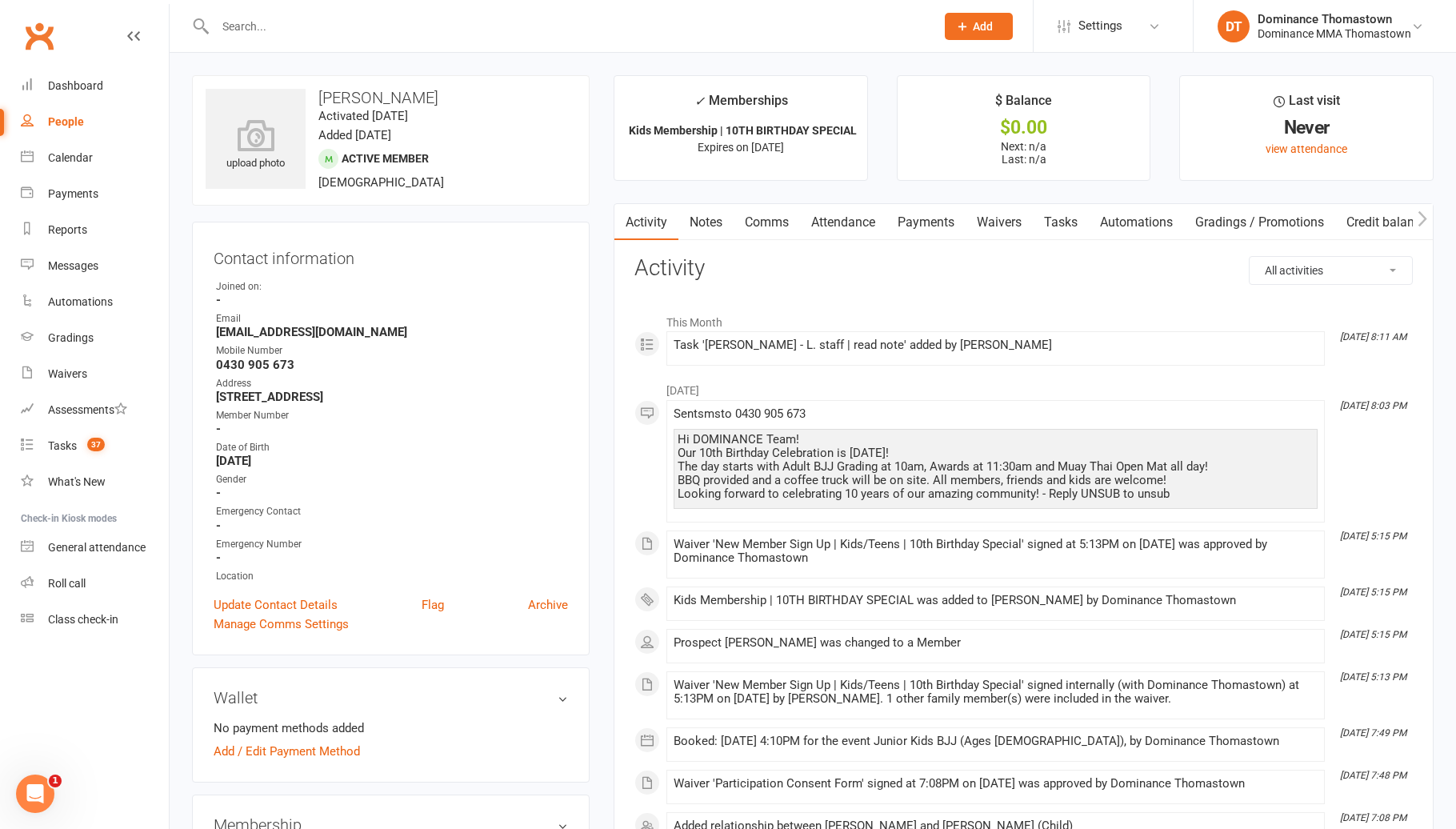
click at [915, 218] on link "Payments" at bounding box center [926, 222] width 79 height 37
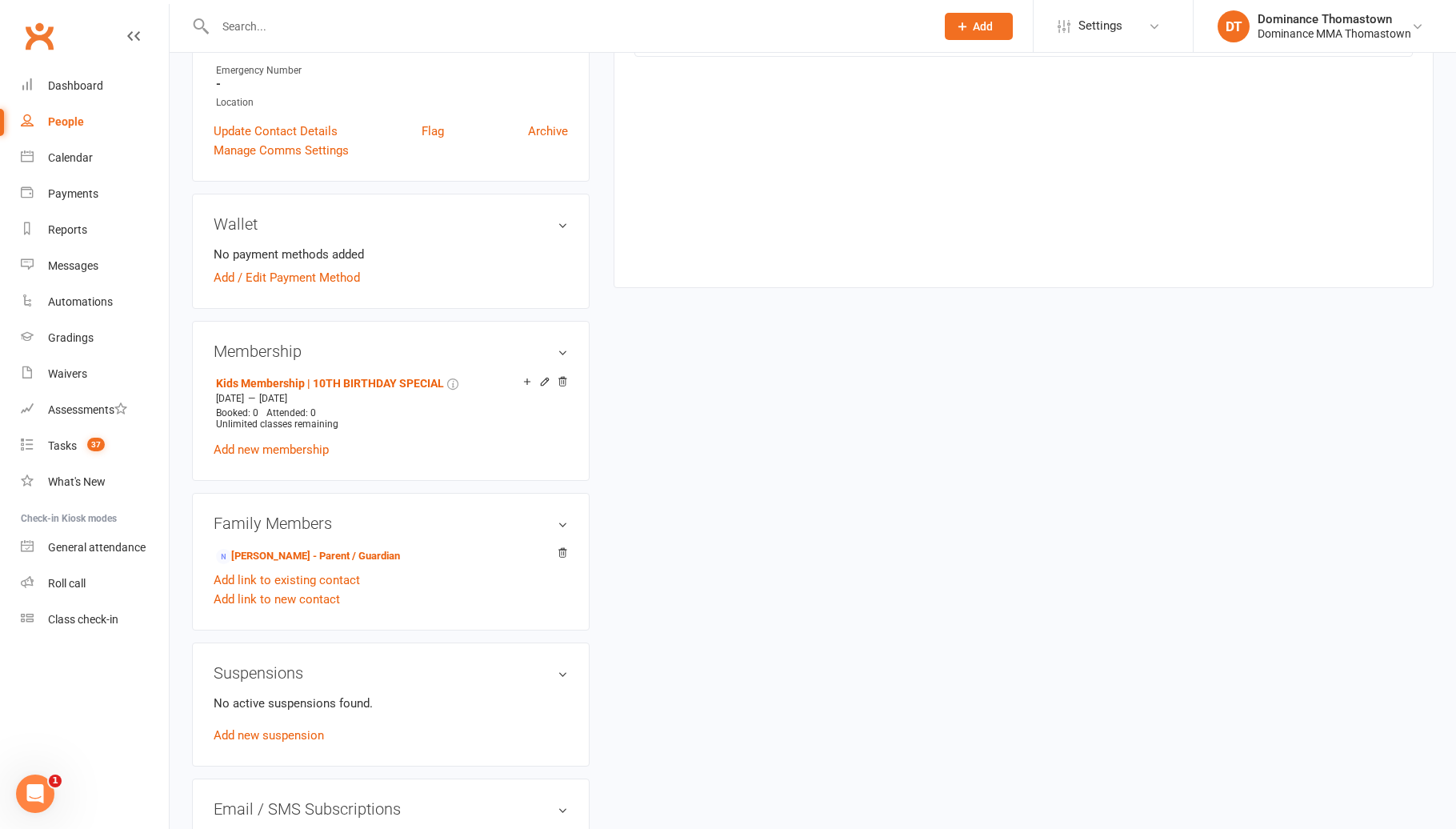
scroll to position [551, 0]
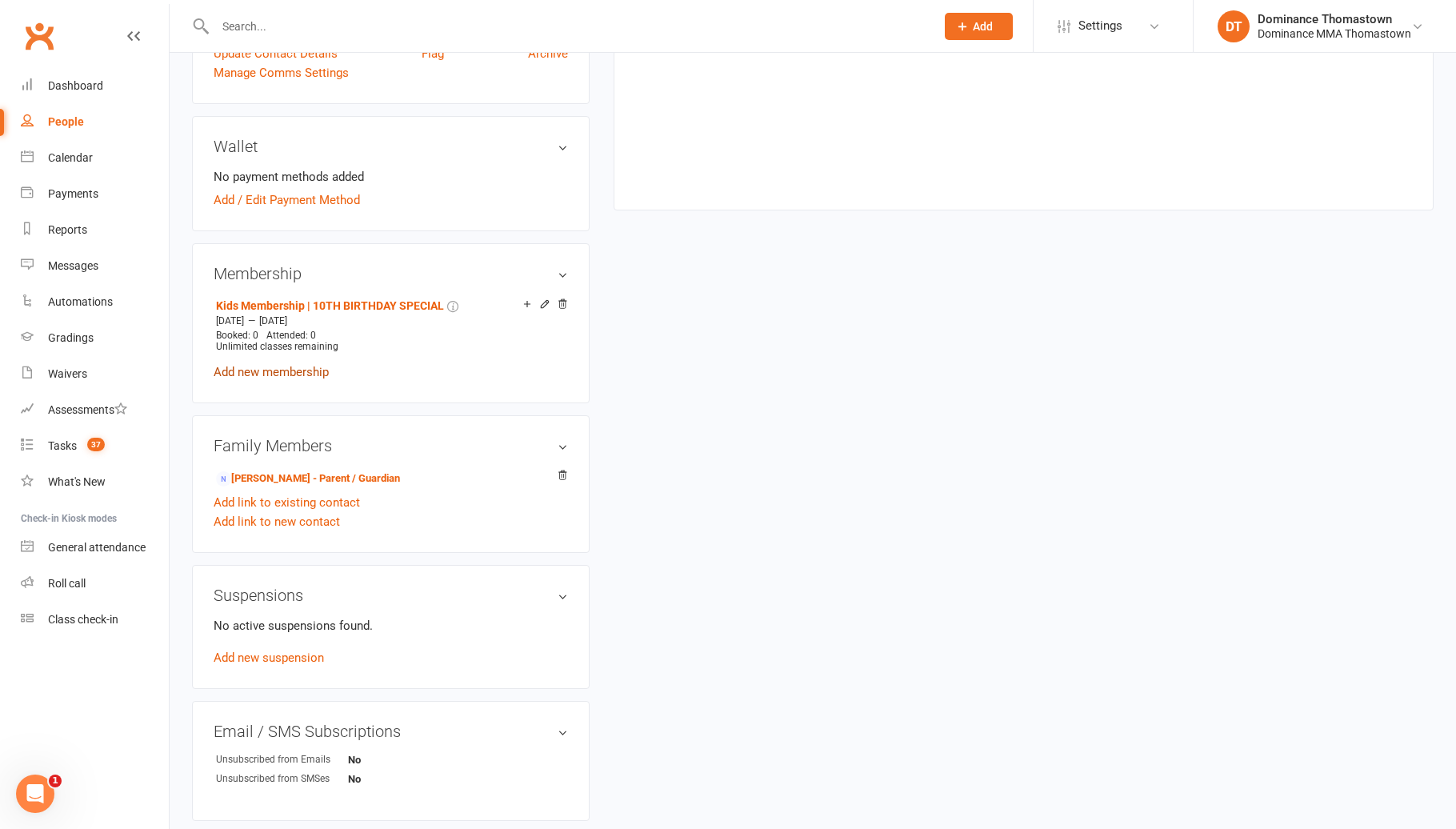
click at [294, 367] on link "Add new membership" at bounding box center [271, 372] width 115 height 15
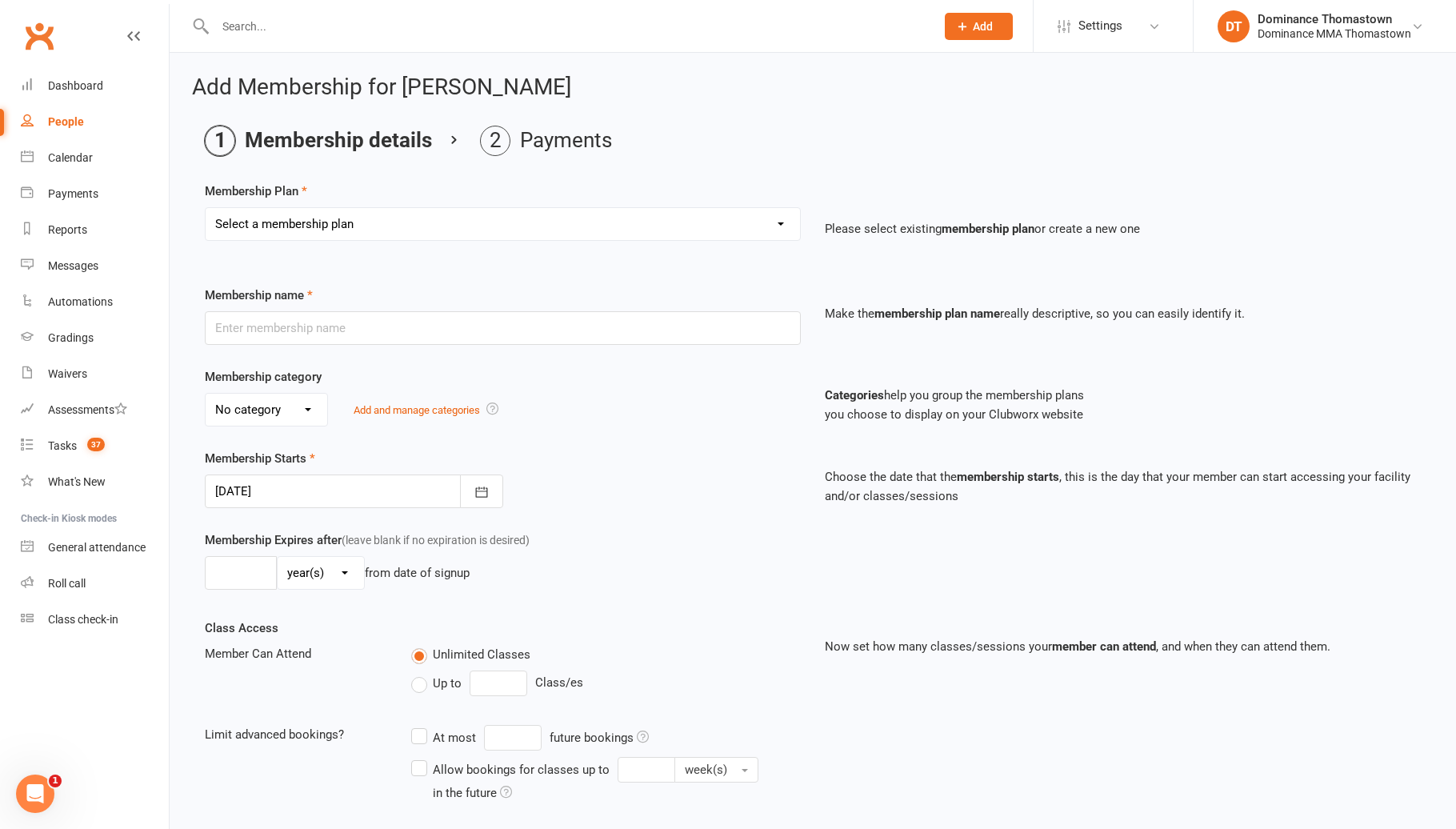
click at [415, 225] on select "Select a membership plan Kids Membership Adults Membership Paid in Full | Kids …" at bounding box center [502, 224] width 594 height 32
select select "0"
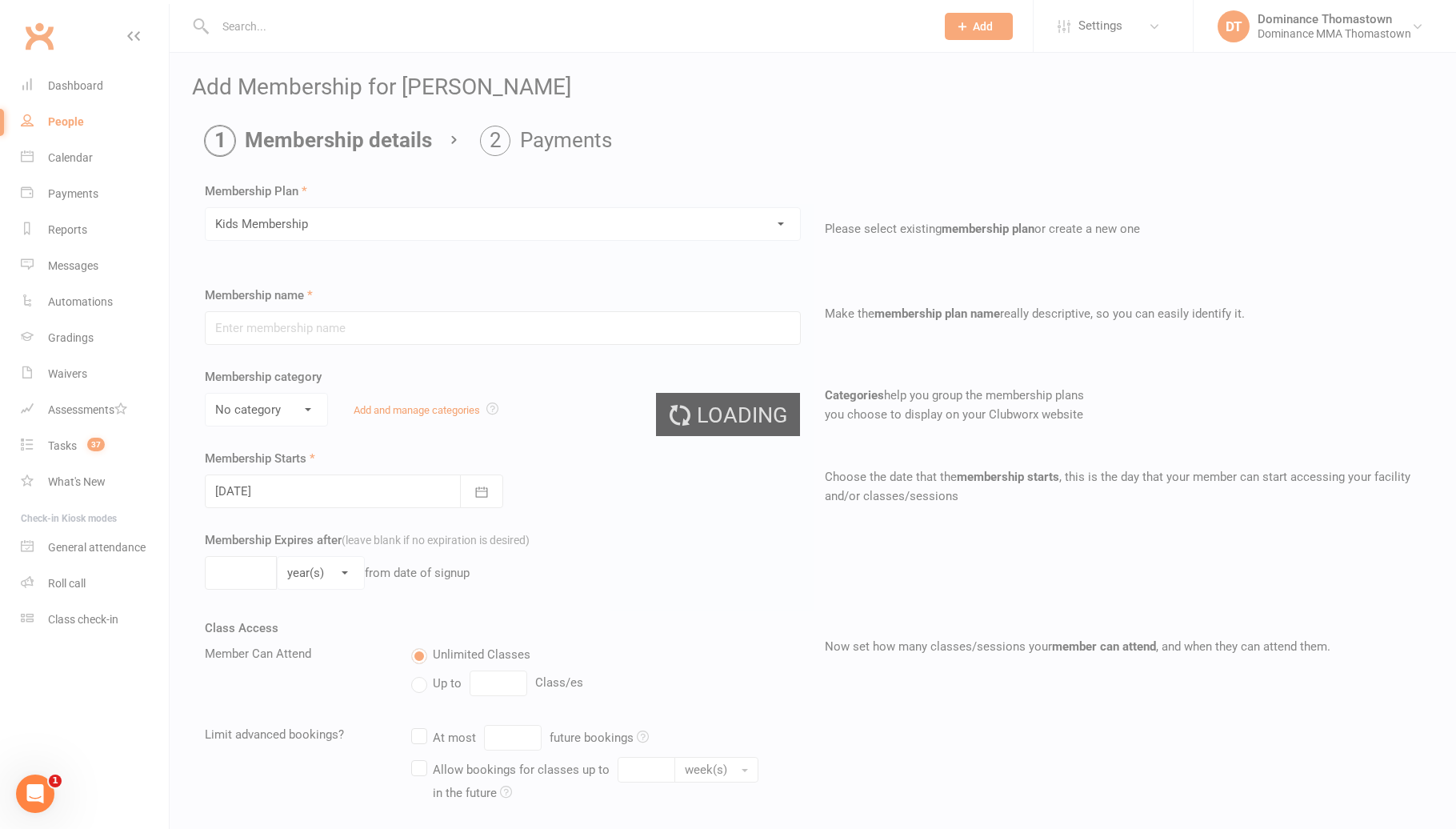
type input "Kids Membership"
select select "1"
type input "0"
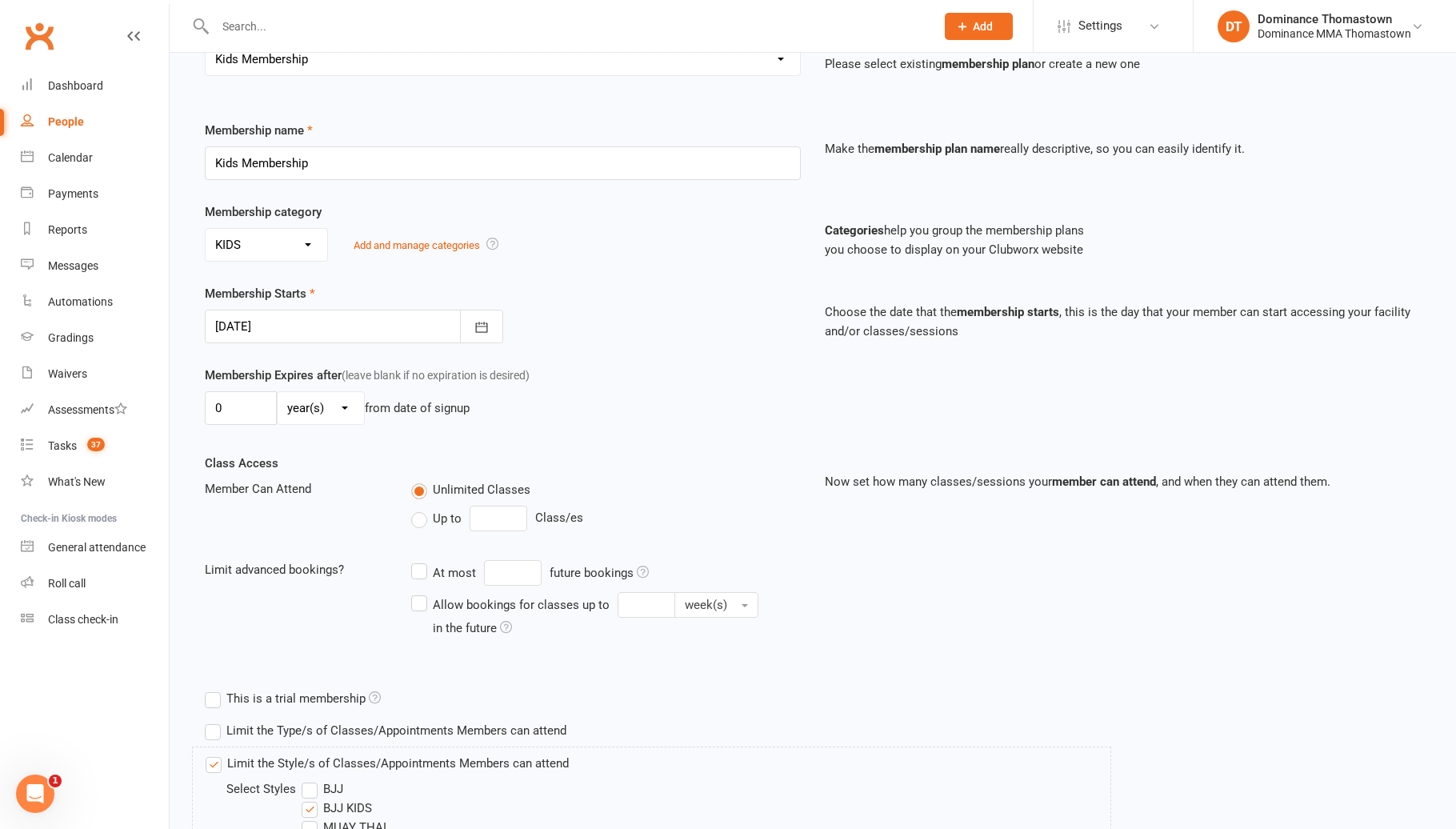
scroll to position [336, 0]
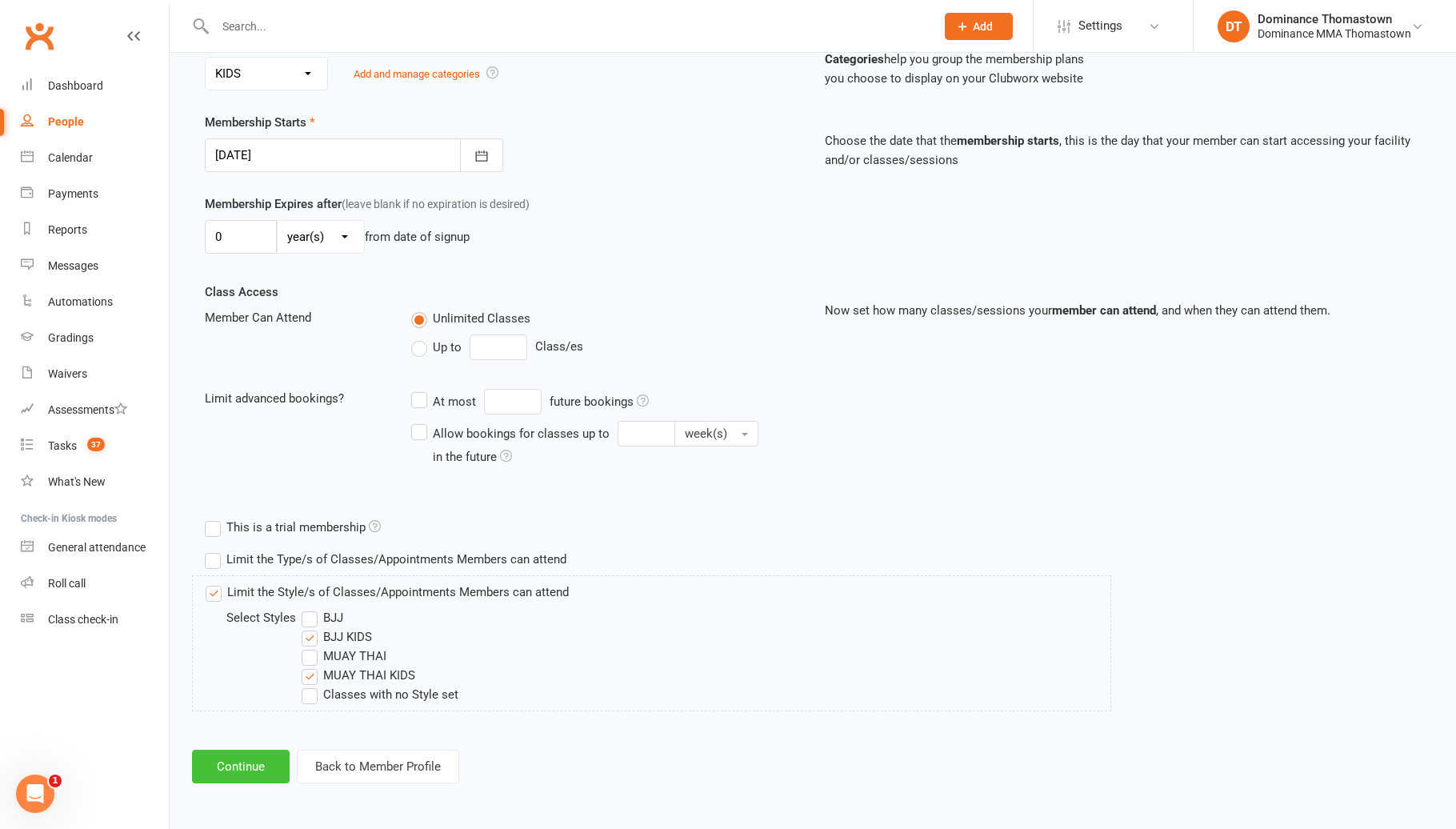
click at [242, 765] on button "Continue" at bounding box center [241, 766] width 98 height 34
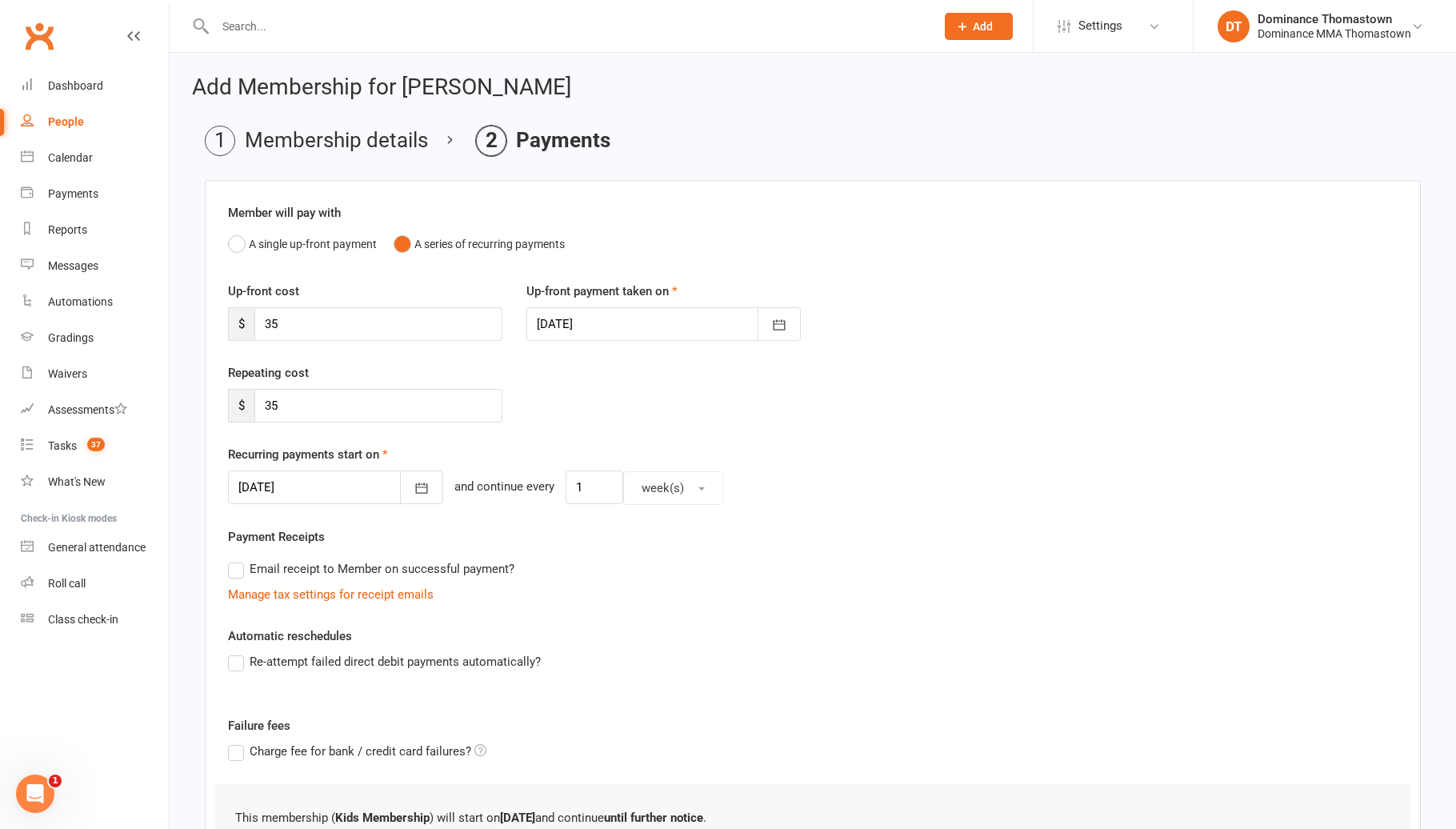
click at [132, 42] on link at bounding box center [133, 52] width 13 height 48
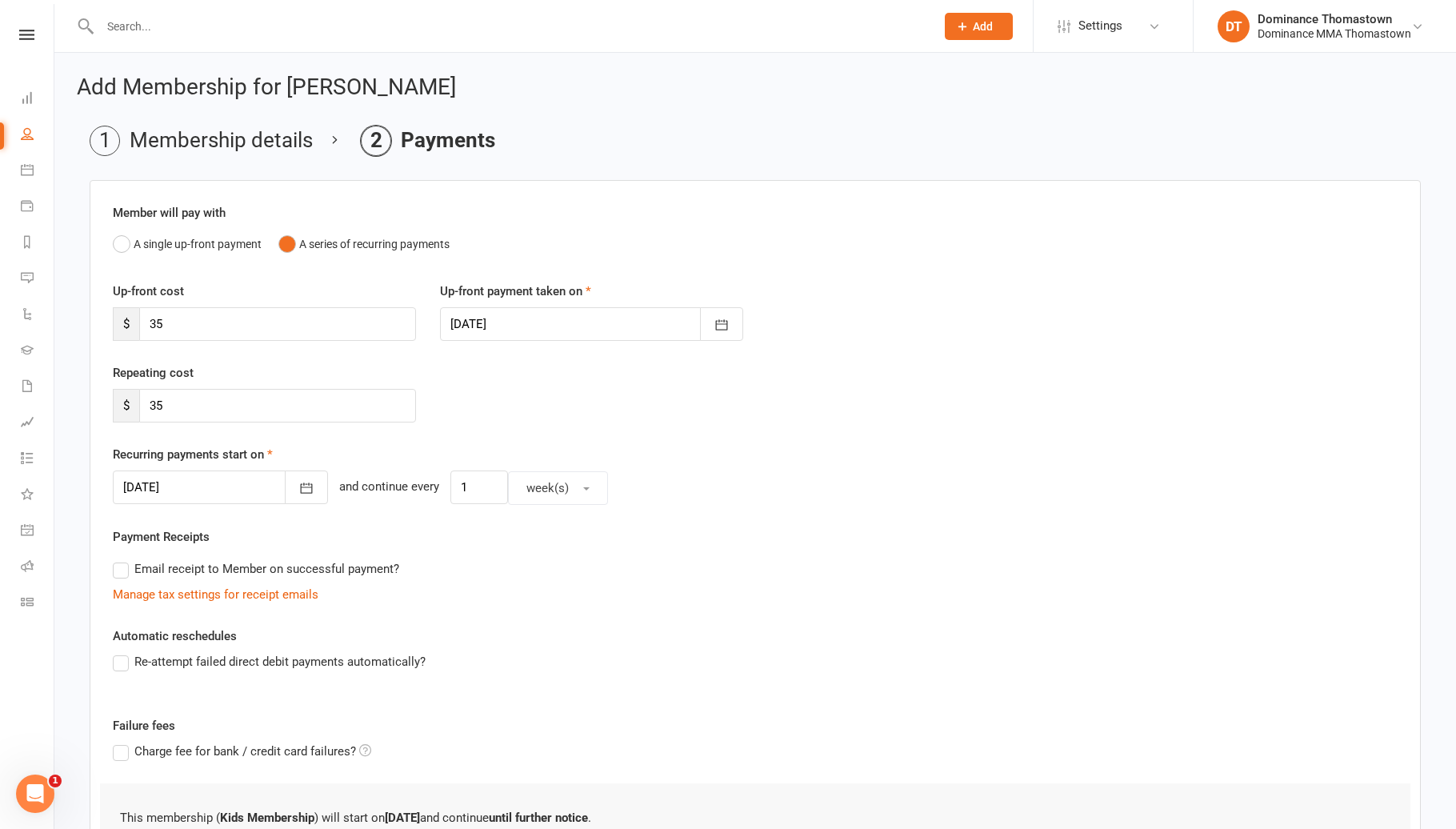
click at [24, 38] on icon at bounding box center [27, 34] width 15 height 10
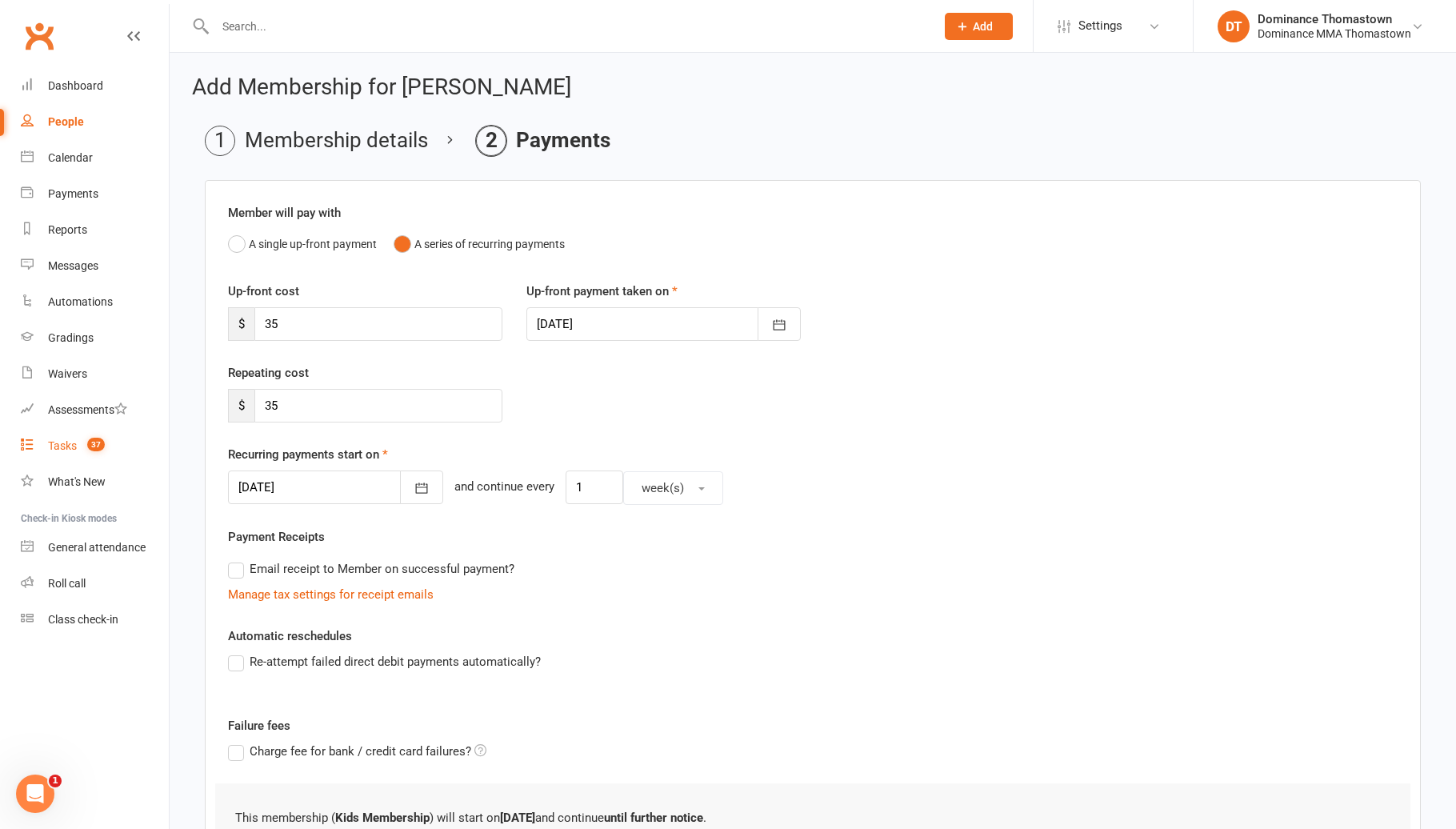
click at [103, 455] on link "Tasks 37" at bounding box center [95, 446] width 148 height 36
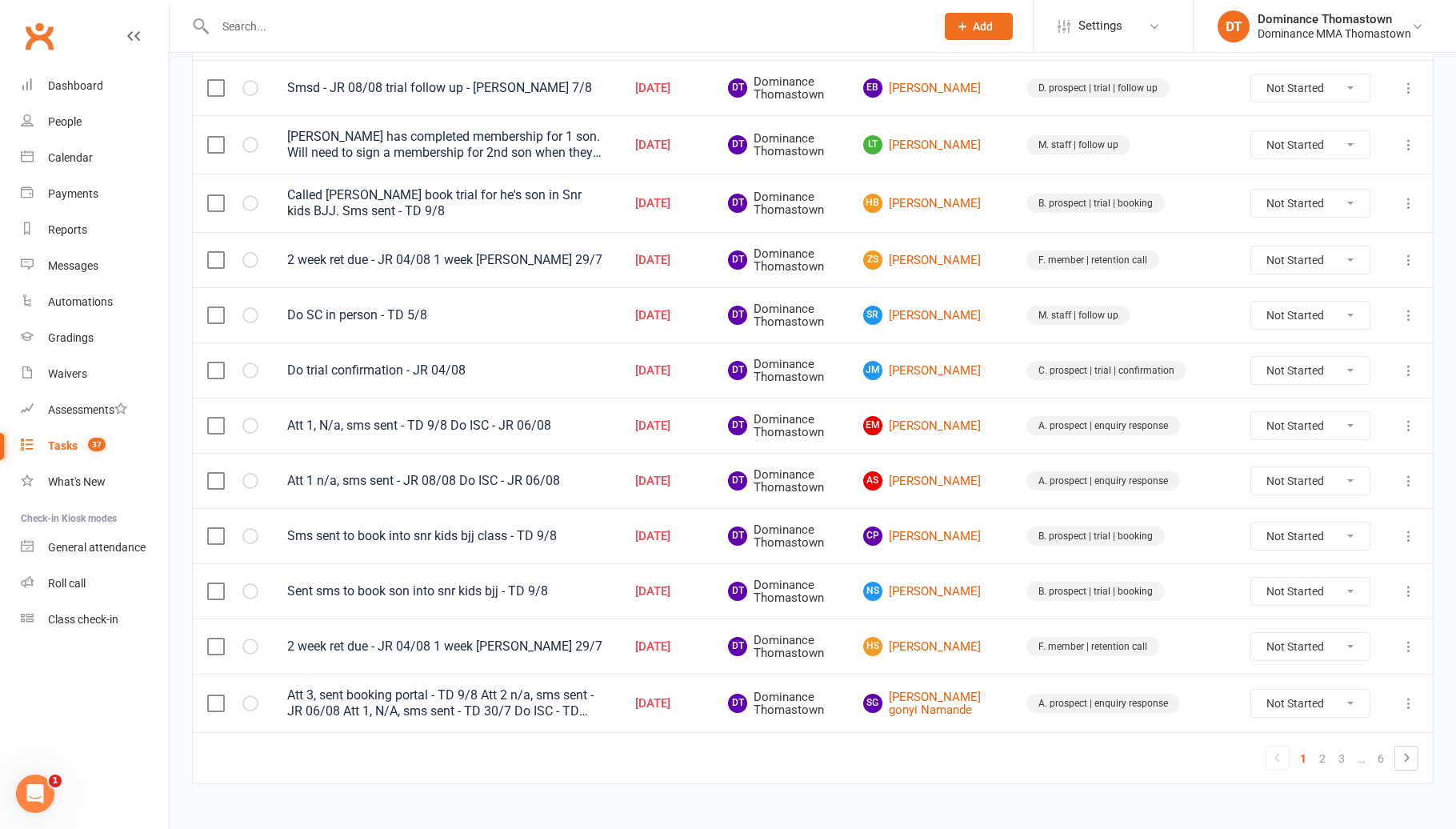
scroll to position [997, 0]
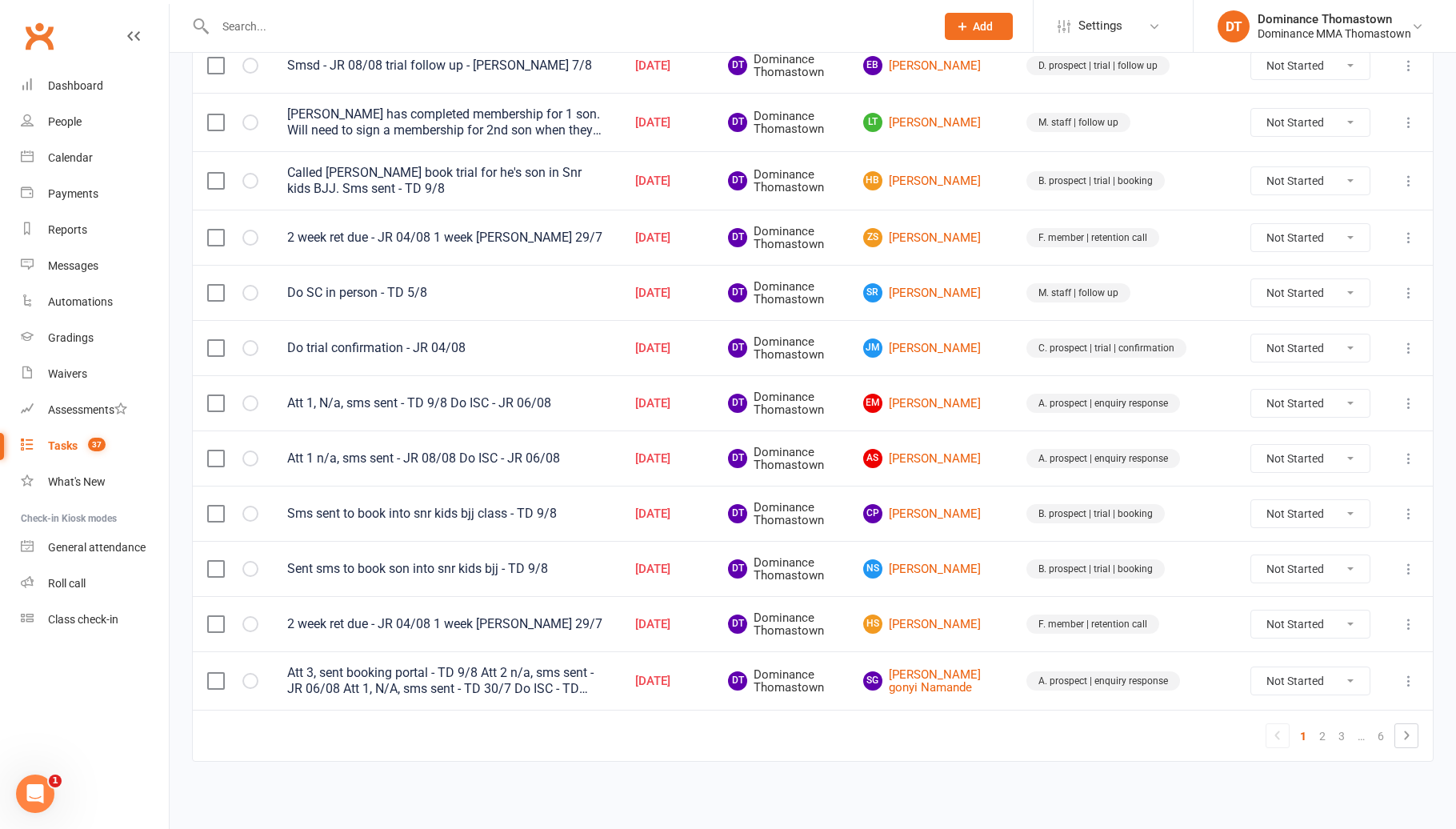
click at [973, 21] on span "Add" at bounding box center [982, 26] width 20 height 13
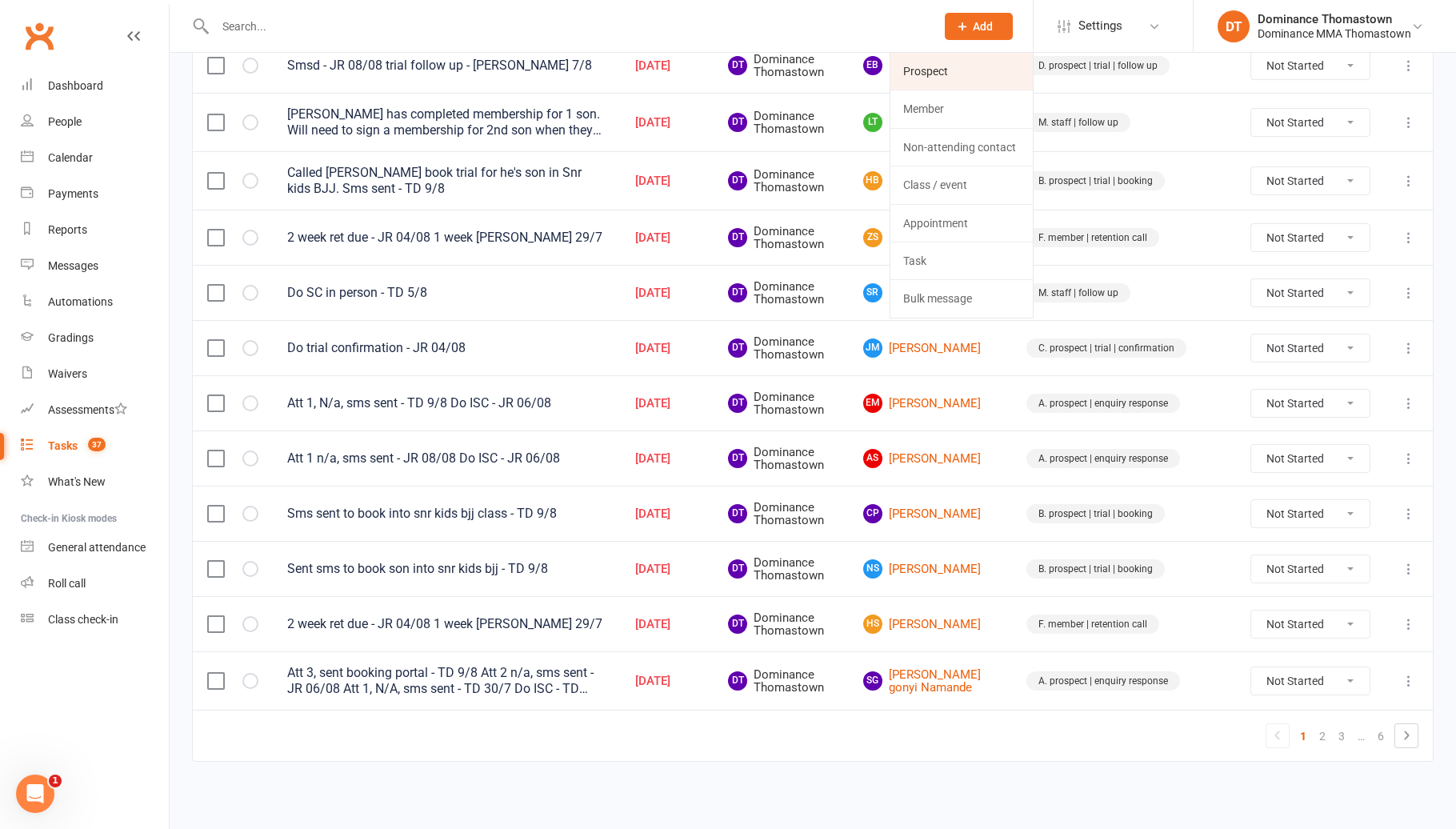
click at [939, 58] on link "Prospect" at bounding box center [962, 71] width 143 height 37
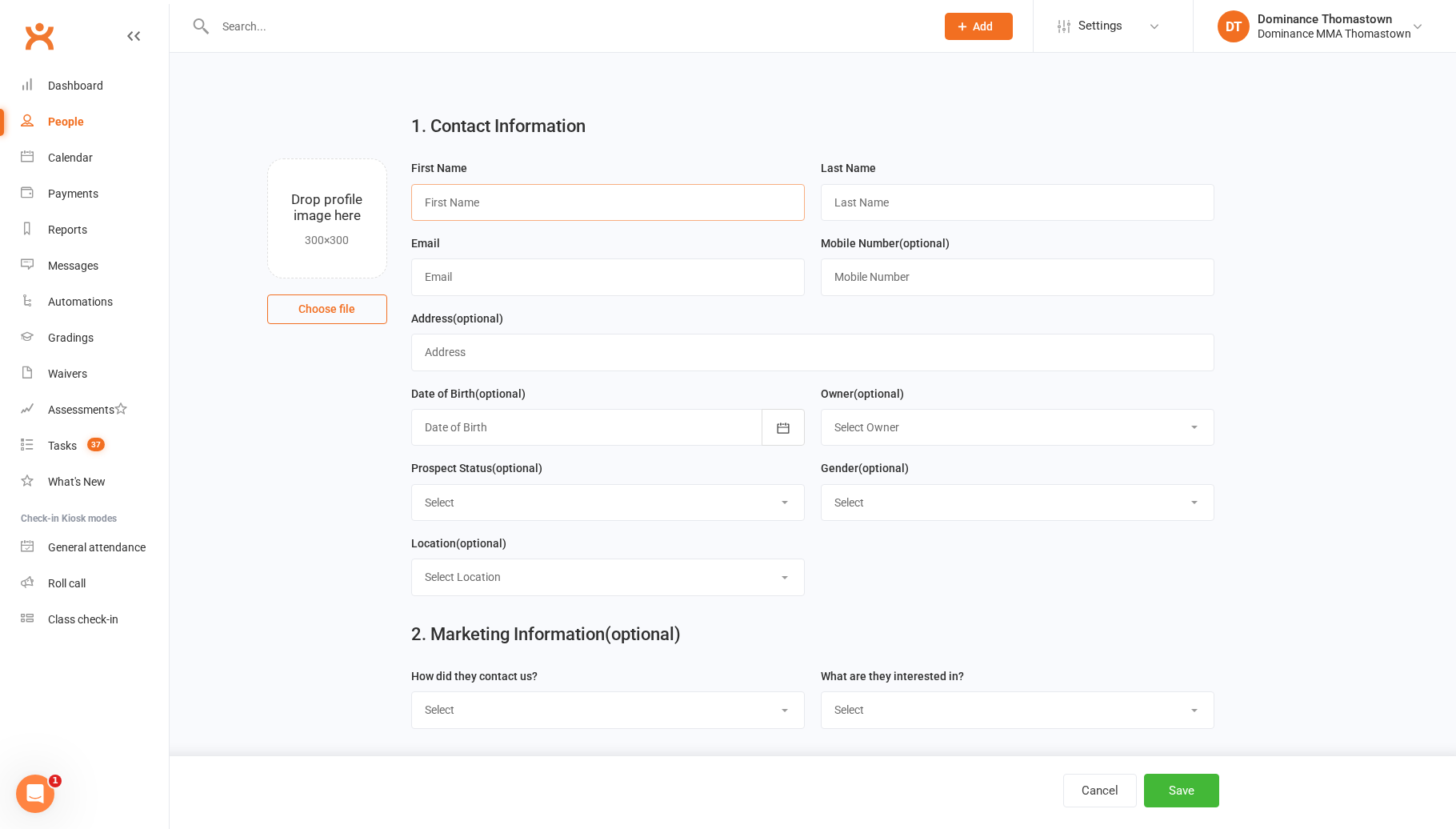
drag, startPoint x: 754, startPoint y: 187, endPoint x: 779, endPoint y: 194, distance: 26.0
click at [754, 189] on input "text" at bounding box center [608, 202] width 394 height 37
type input "e"
type input "Ellie"
click at [916, 201] on input "text" at bounding box center [1018, 202] width 394 height 37
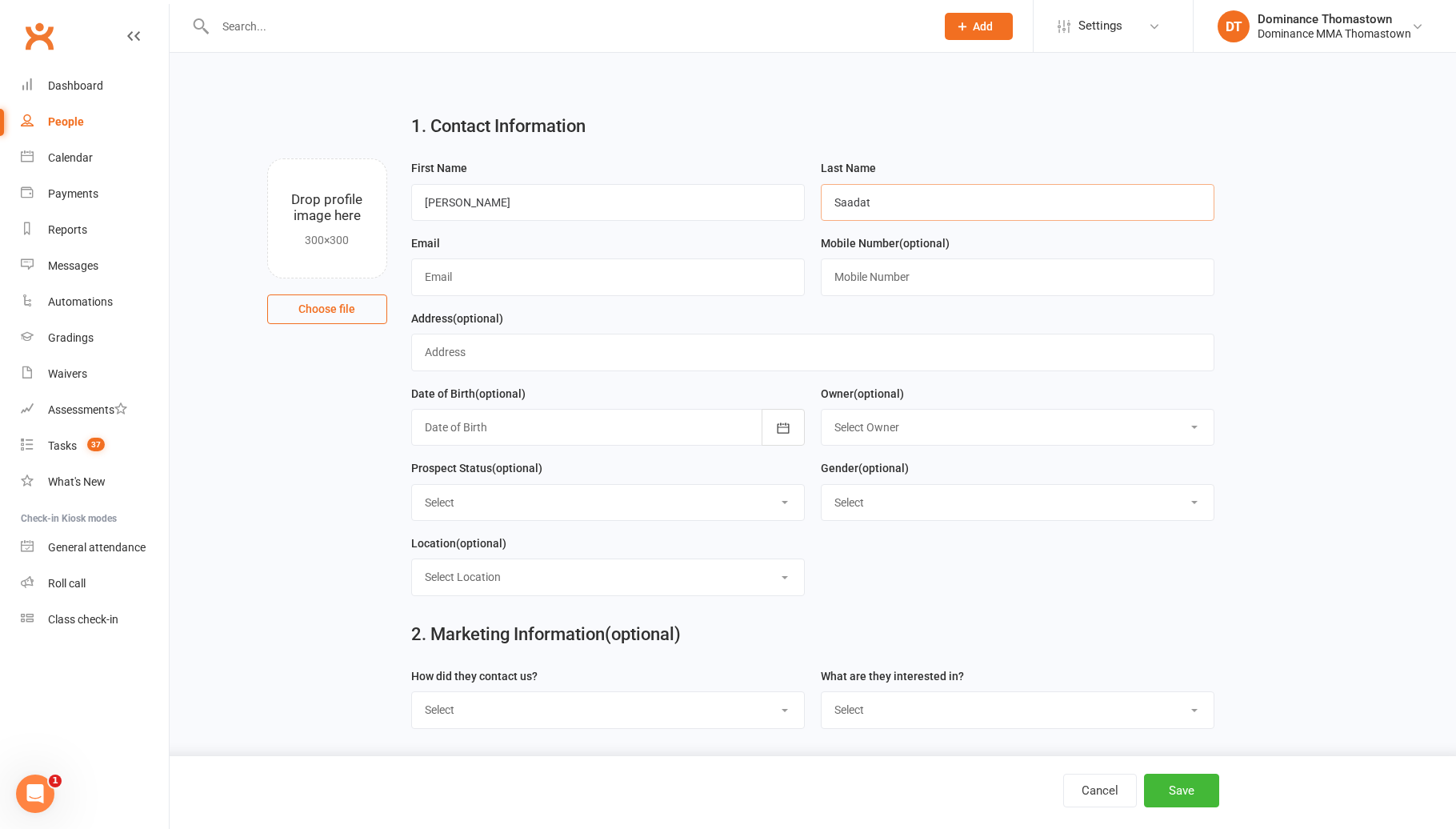
type input "Saadat"
click at [558, 279] on input "text" at bounding box center [608, 277] width 394 height 37
paste input "elliesaadat7@gmail.com"
type input "elliesaadat7@gmail.com"
click at [917, 268] on input "text" at bounding box center [1018, 277] width 394 height 37
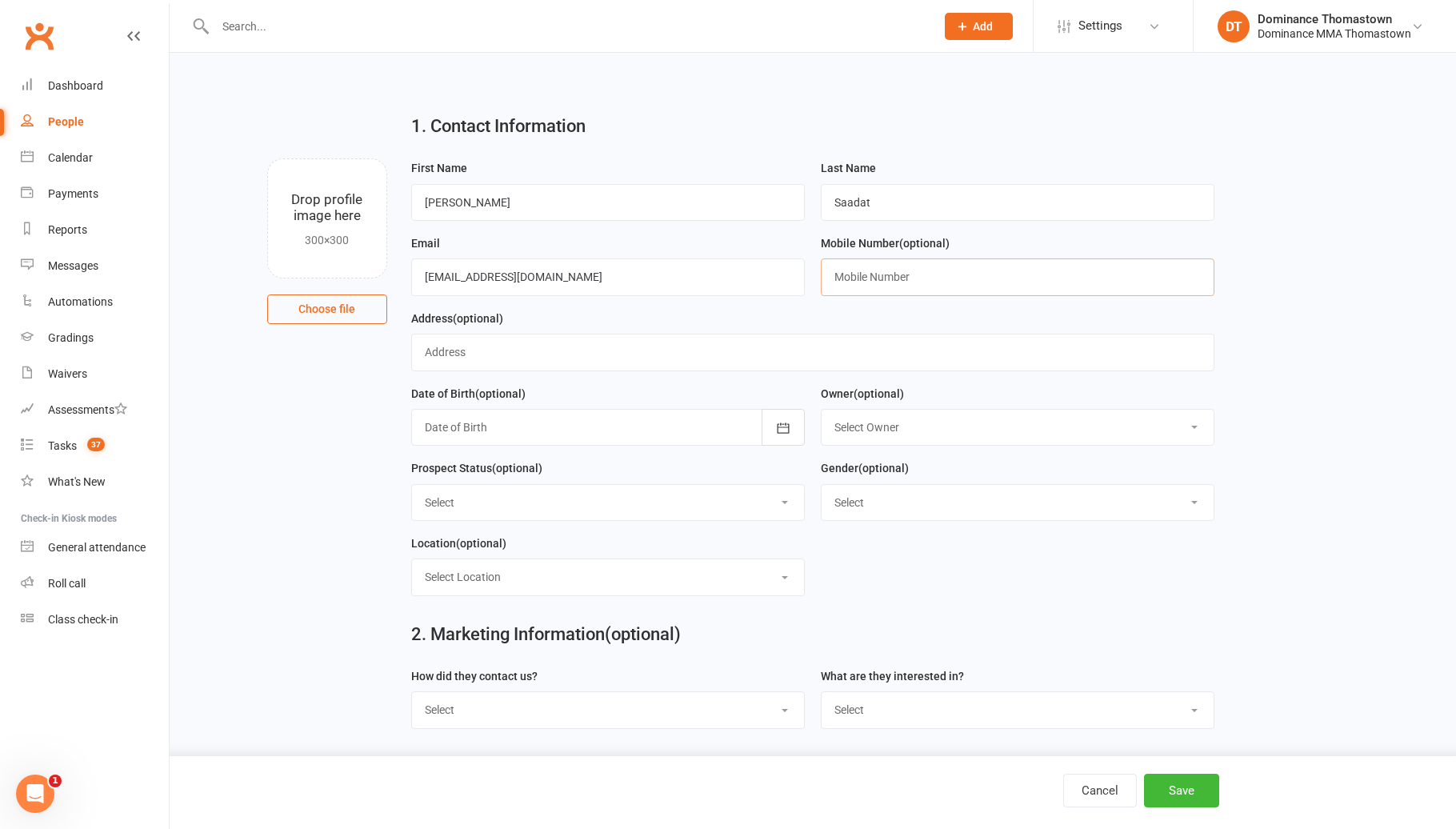
paste input "0469394408"
type input "0469394408"
click at [566, 508] on select "Select ENQUIRY META ADS ENQUIRY DROPPED PROSPECT DROP-IN VISITOR KIDS WAITLIST …" at bounding box center [608, 502] width 392 height 35
click at [550, 513] on select "Select ENQUIRY META ADS ENQUIRY DROPPED PROSPECT DROP-IN VISITOR KIDS WAITLIST …" at bounding box center [608, 502] width 392 height 35
select select "ENQUIRY"
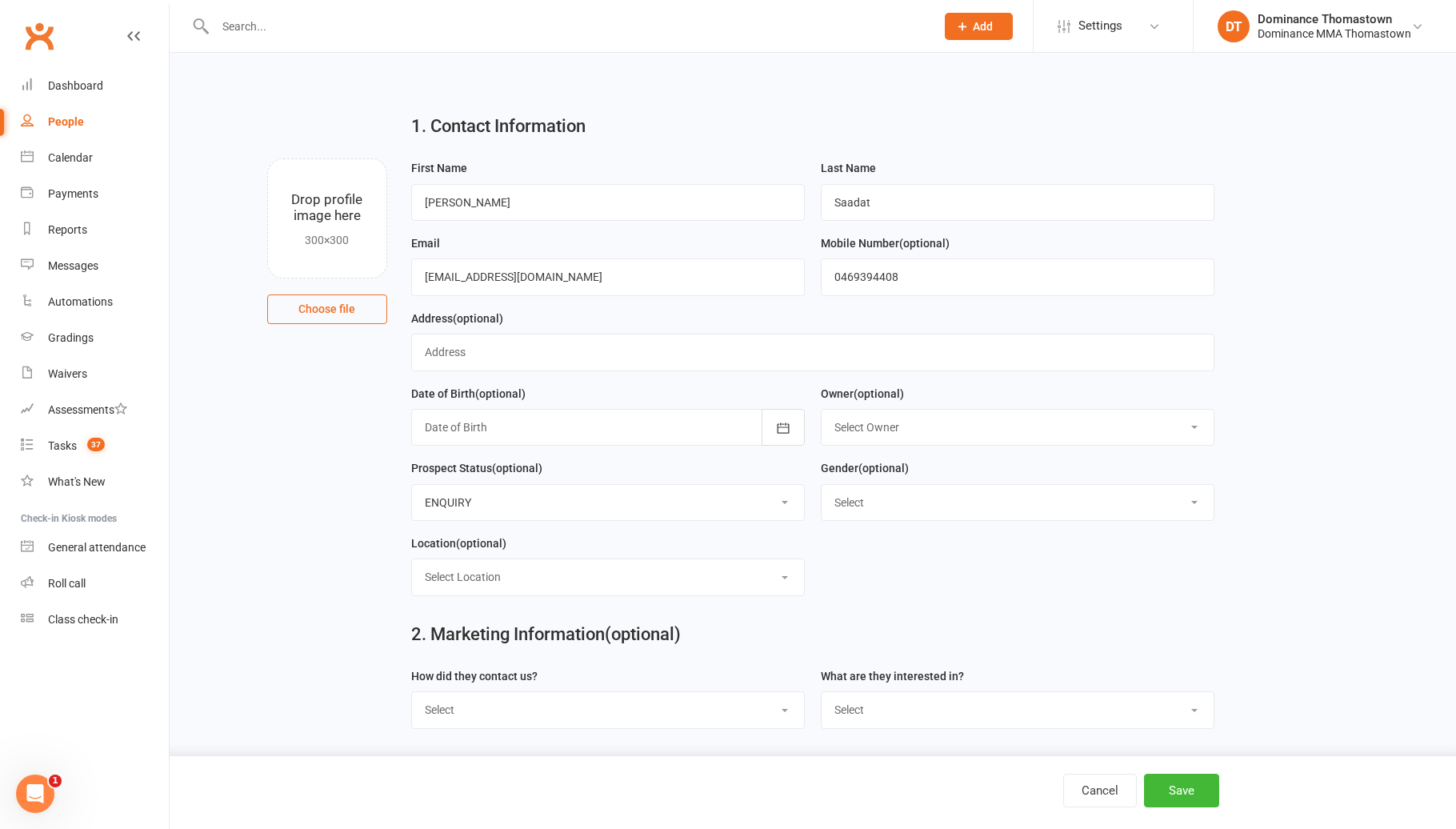
click at [641, 507] on select "Select ENQUIRY META ADS ENQUIRY DROPPED PROSPECT DROP-IN VISITOR KIDS WAITLIST …" at bounding box center [608, 502] width 392 height 35
click at [615, 580] on select "Select Location BJJ KIDS BJJ KIDS MUAY THAI MUAY THAI" at bounding box center [608, 576] width 392 height 35
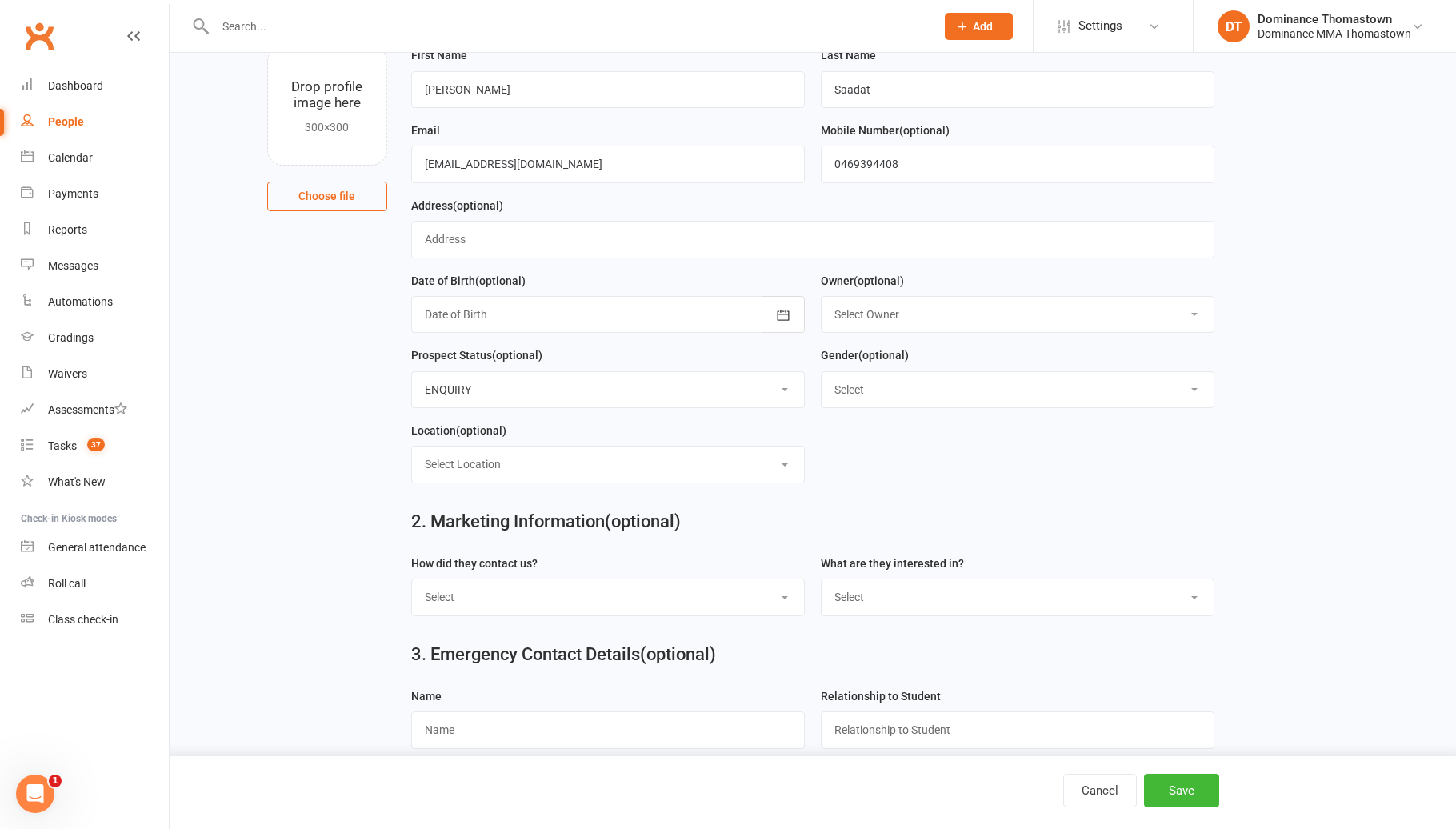
scroll to position [116, 0]
click at [634, 607] on select "Select Phone Email In-Facility Website enquiry form Marketing Lead" at bounding box center [608, 593] width 392 height 35
select select "Website enquiry form"
click at [842, 603] on select "Select BJJ Muay Thai MMA Kids Teens Muay [DEMOGRAPHIC_DATA] Teens BJJ Freestyle…" at bounding box center [1018, 593] width 392 height 35
select select "Teens Muay Thai"
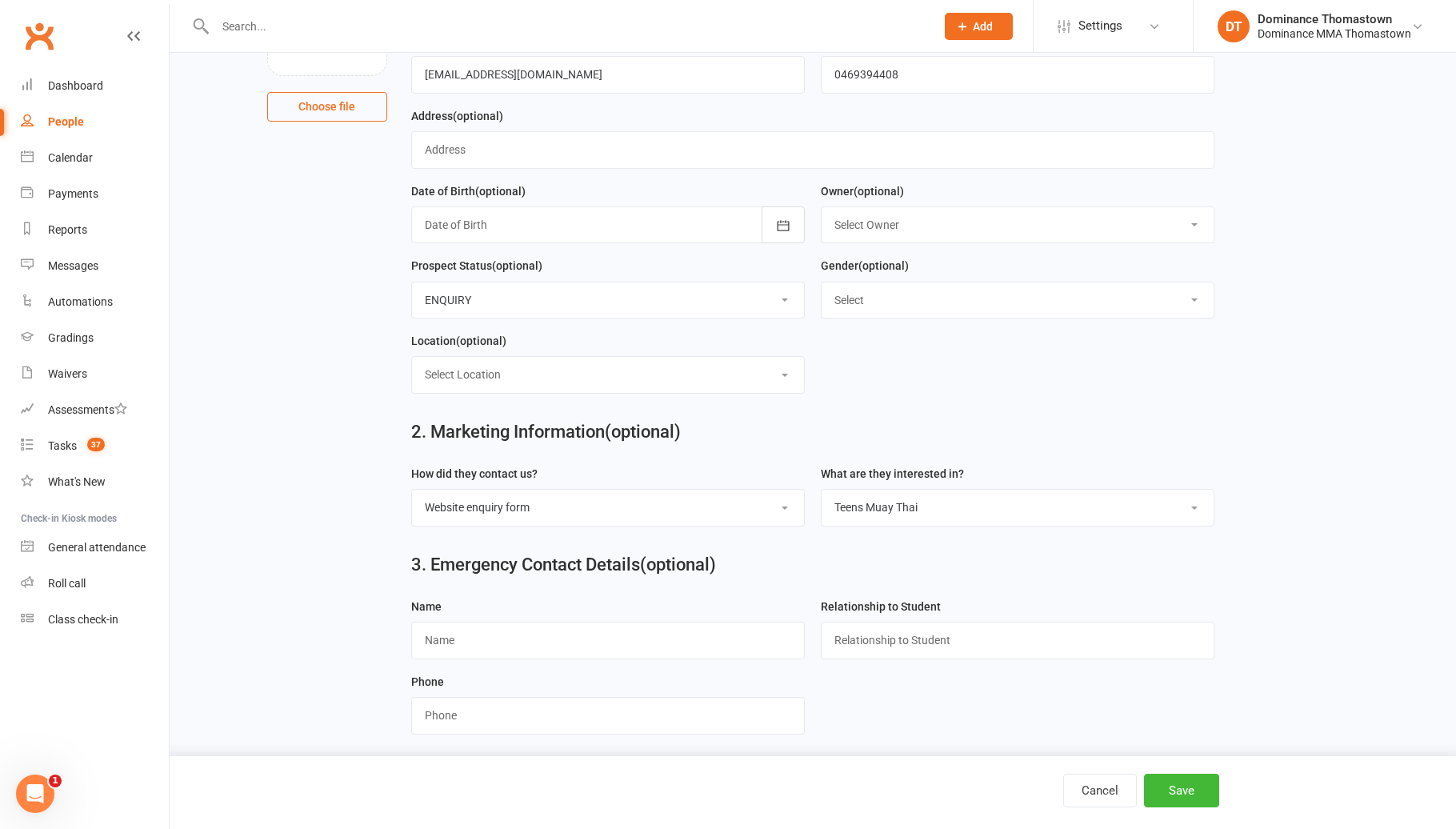
scroll to position [213, 0]
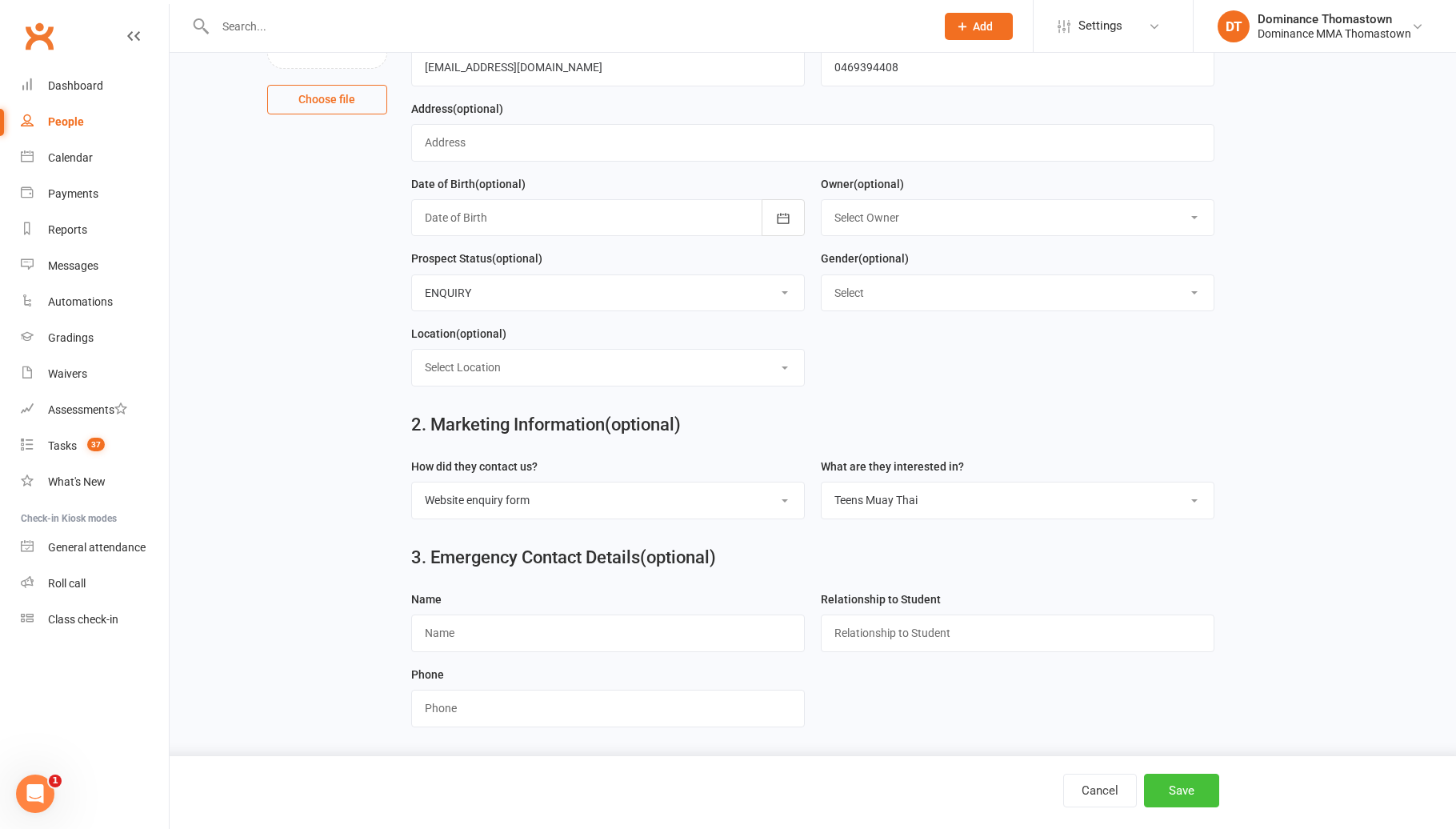
click at [1182, 794] on button "Save" at bounding box center [1181, 790] width 75 height 34
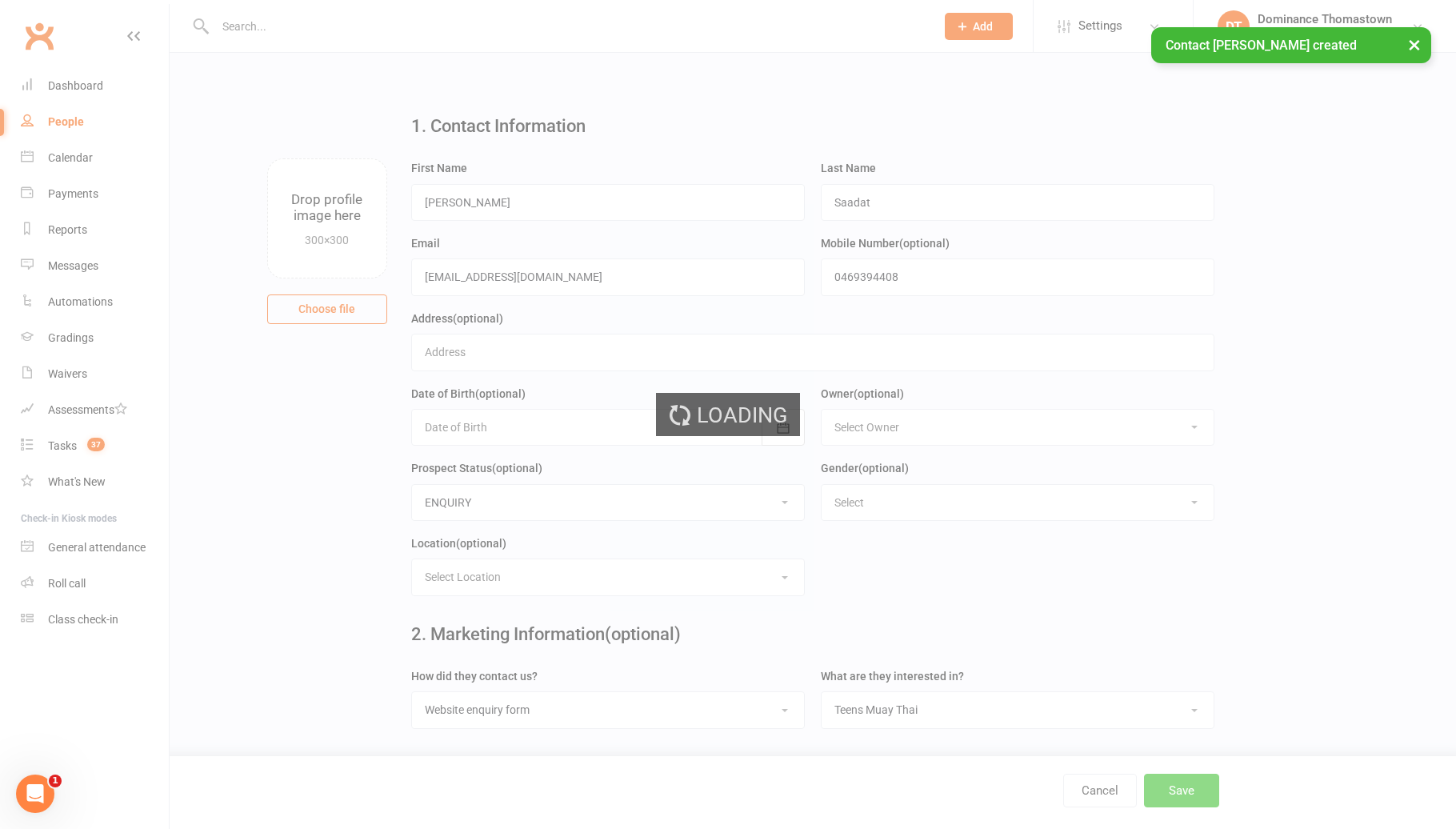
scroll to position [0, 0]
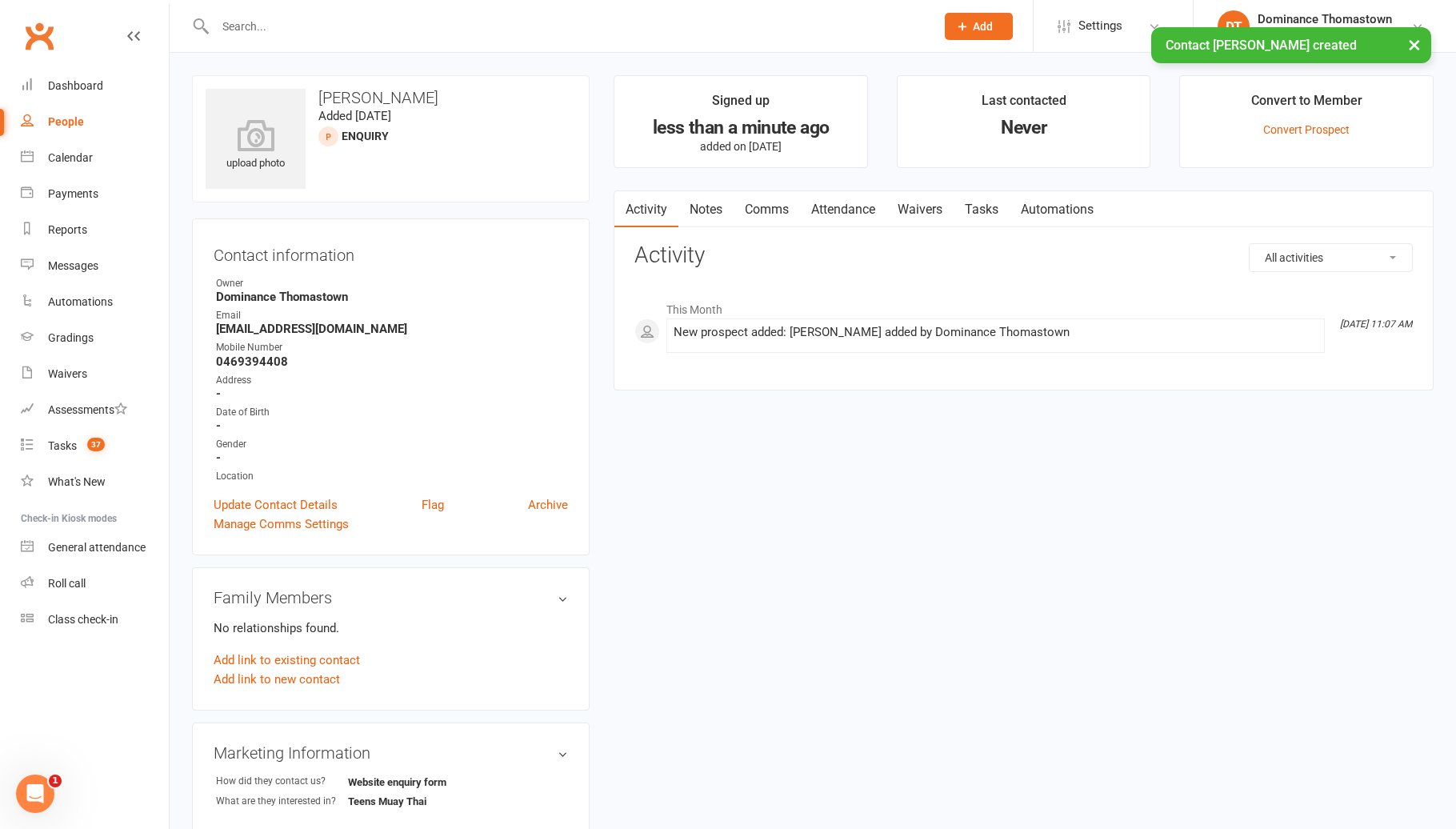
click at [999, 212] on link "Tasks" at bounding box center [981, 209] width 56 height 37
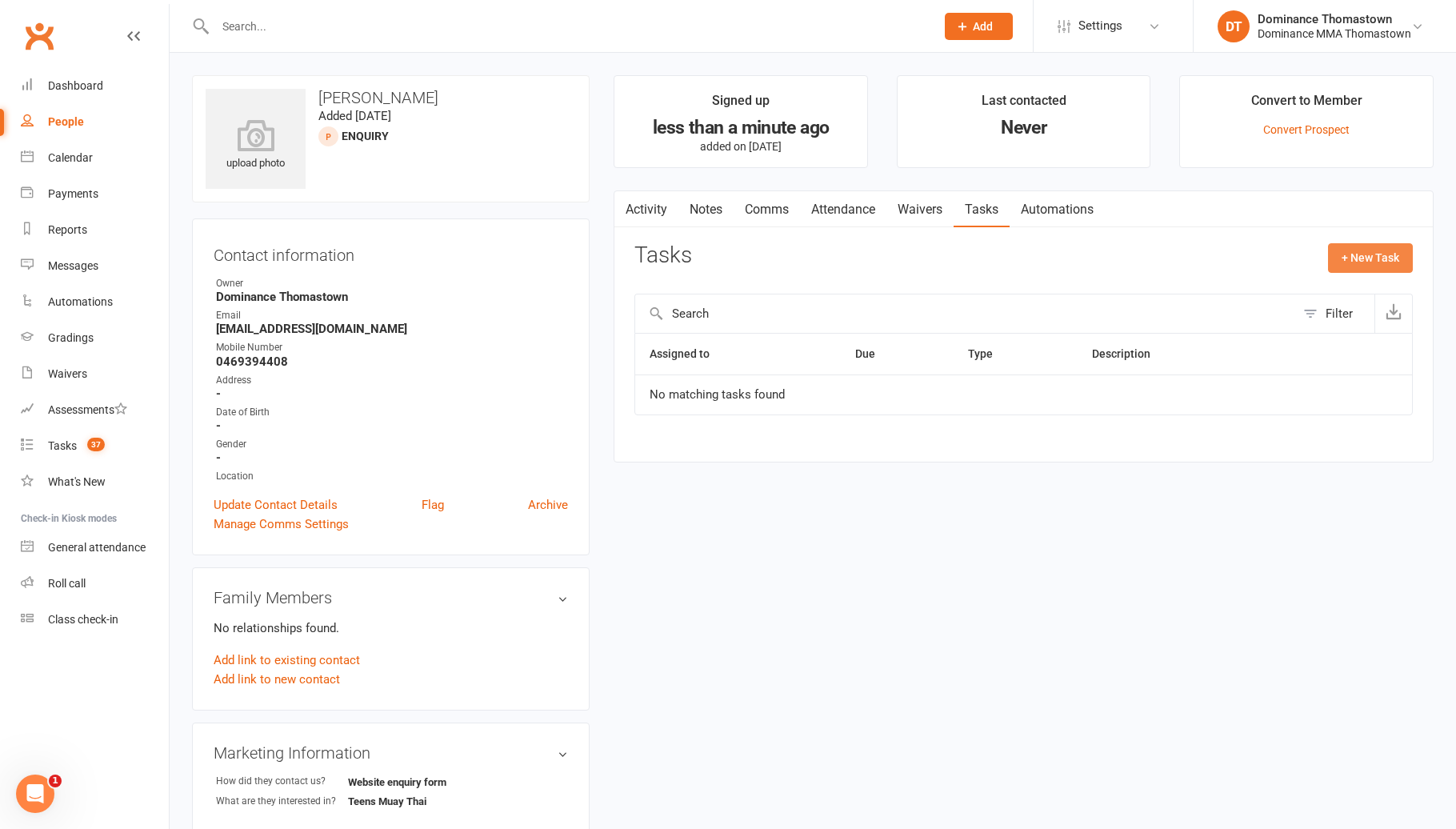
click at [1351, 264] on button "+ New Task" at bounding box center [1370, 257] width 85 height 28
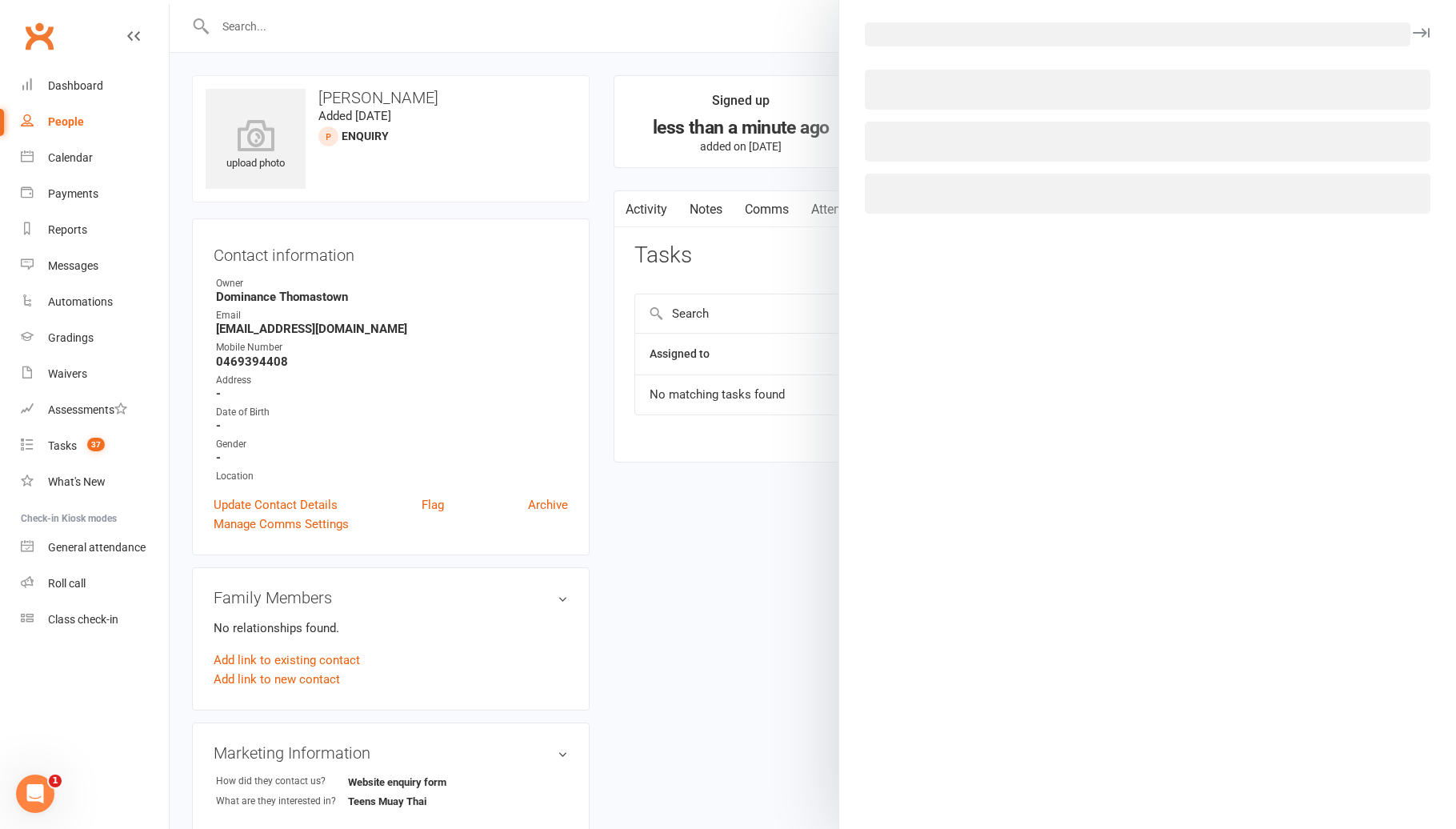
select select "12547"
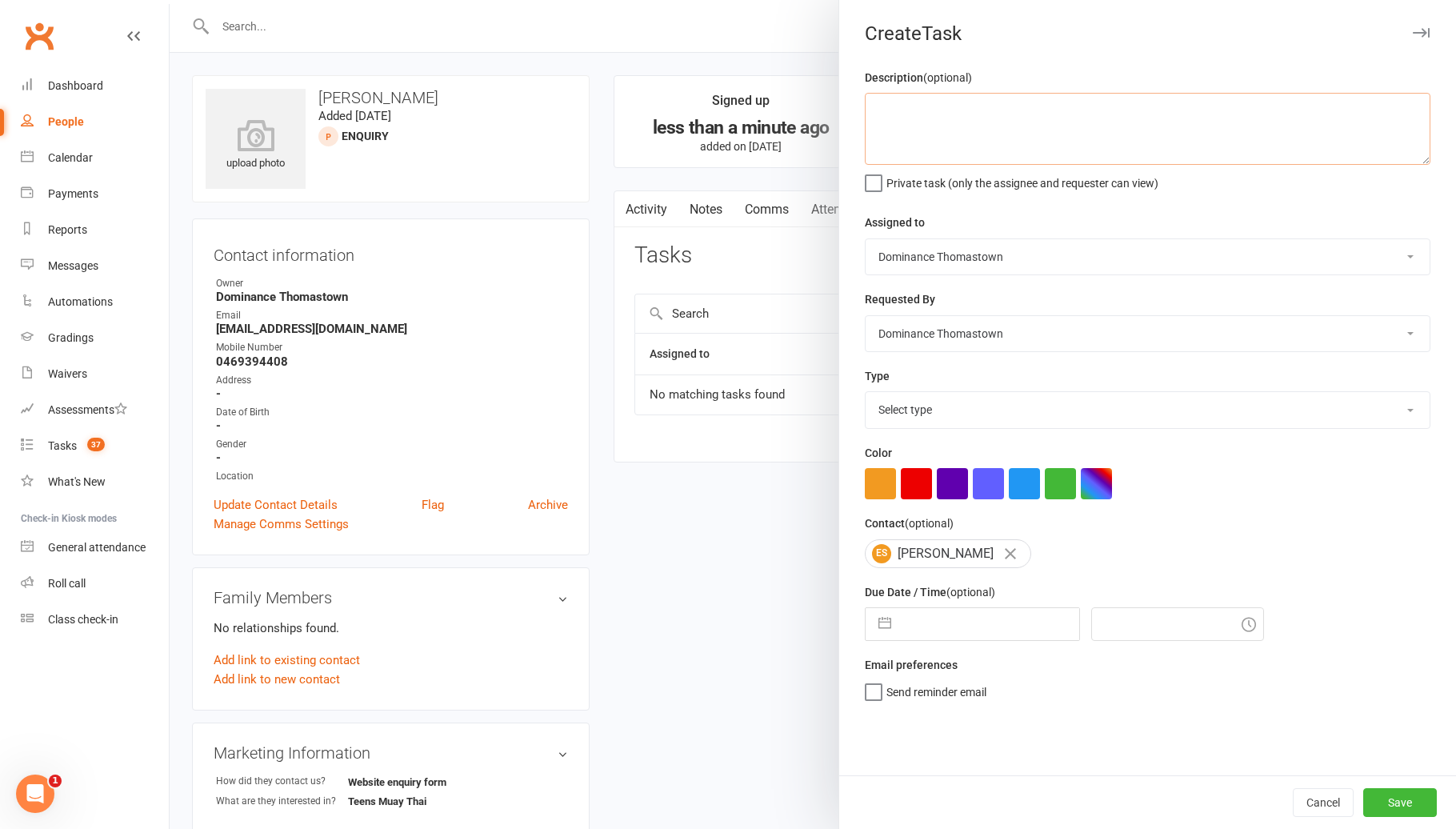
click at [957, 132] on textarea at bounding box center [1147, 129] width 566 height 72
type textarea "Do ISC (read notes) - JR 11/08"
click at [1030, 420] on select "Select type A. prospect | enquiry response B. prospect | trial | booking [PERSO…" at bounding box center [1147, 409] width 564 height 35
select select "3809"
select select "6"
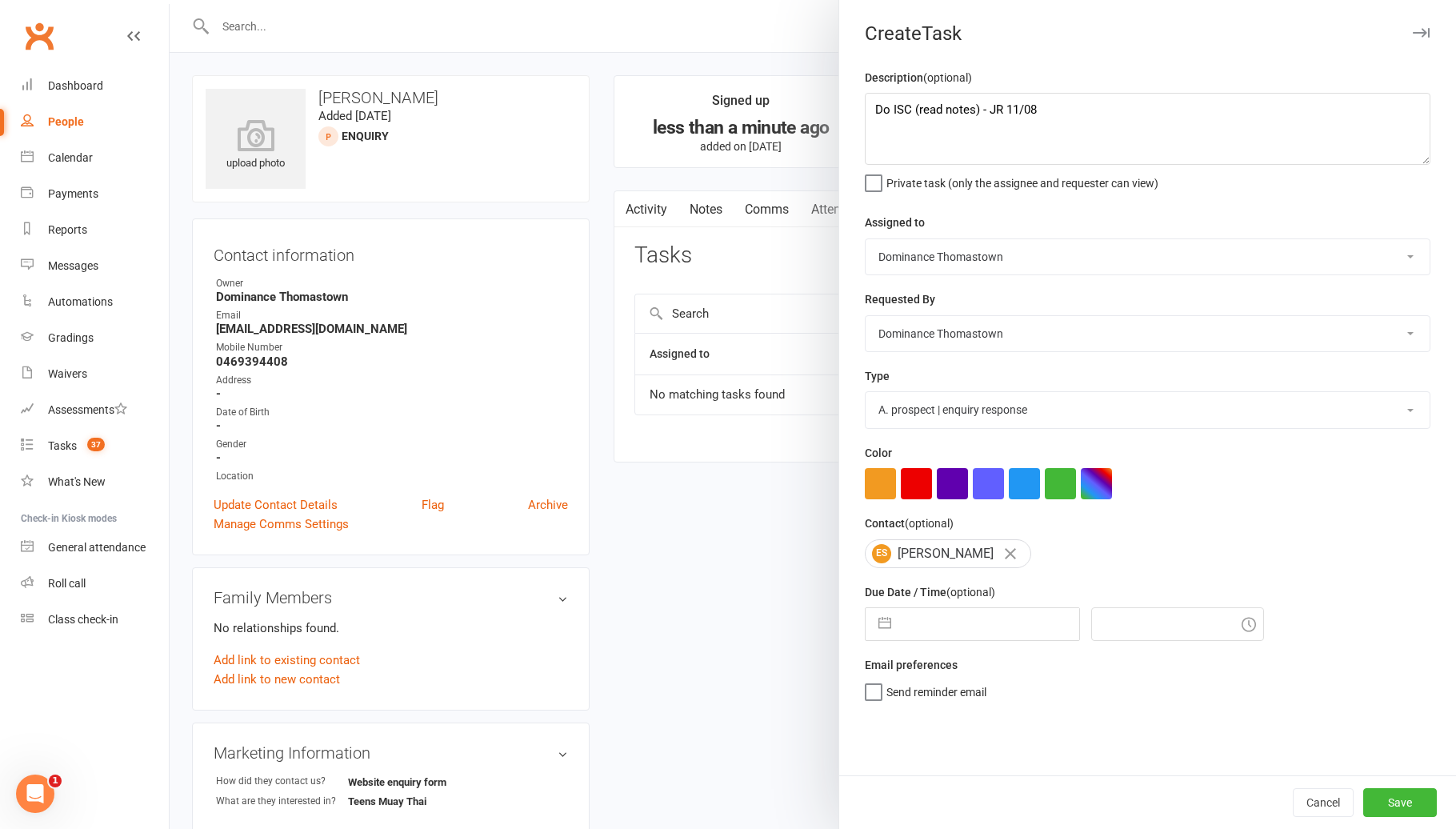
select select "2025"
select select "7"
select select "2025"
select select "8"
select select "2025"
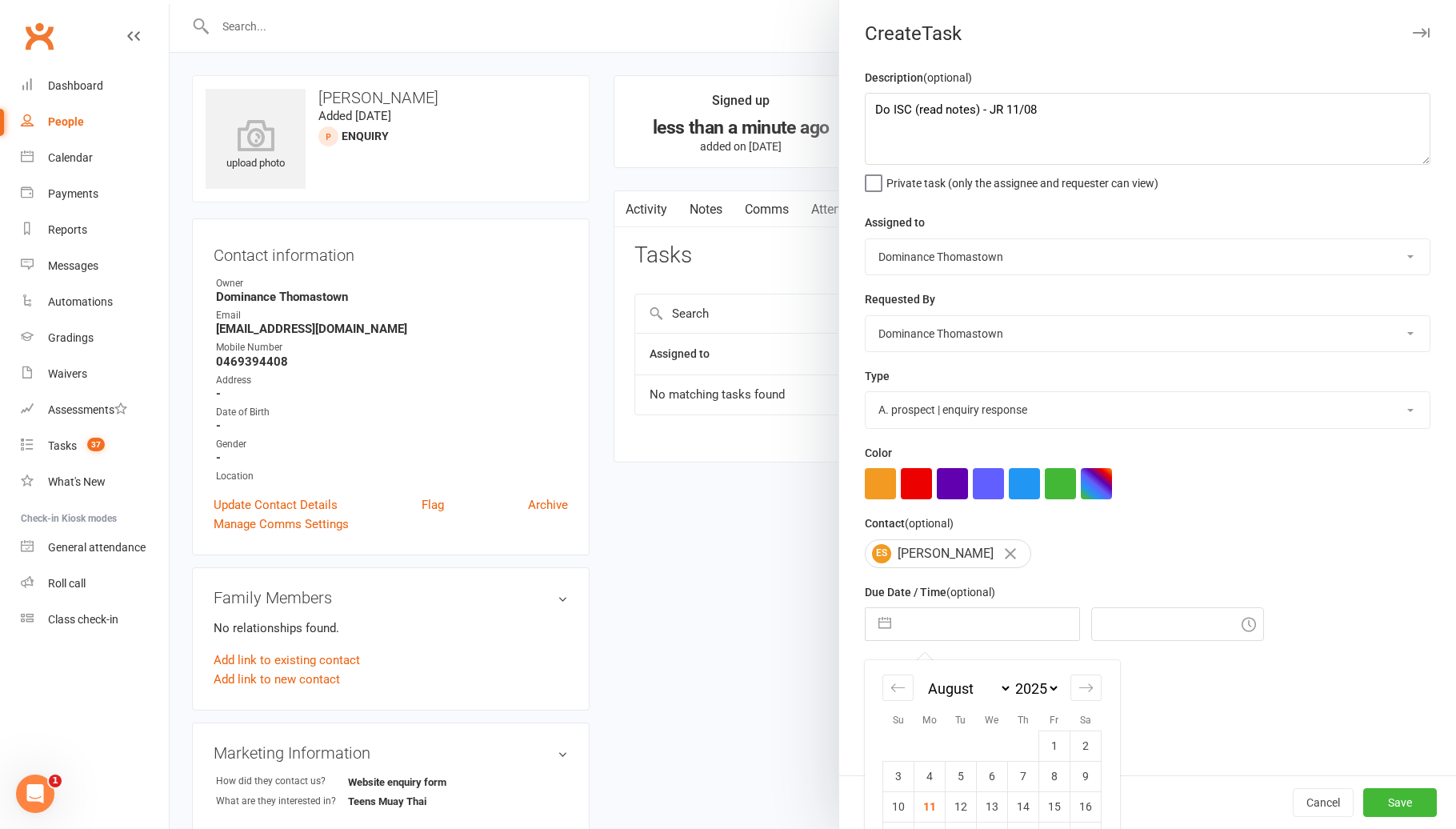
click at [1007, 628] on input "text" at bounding box center [988, 623] width 180 height 32
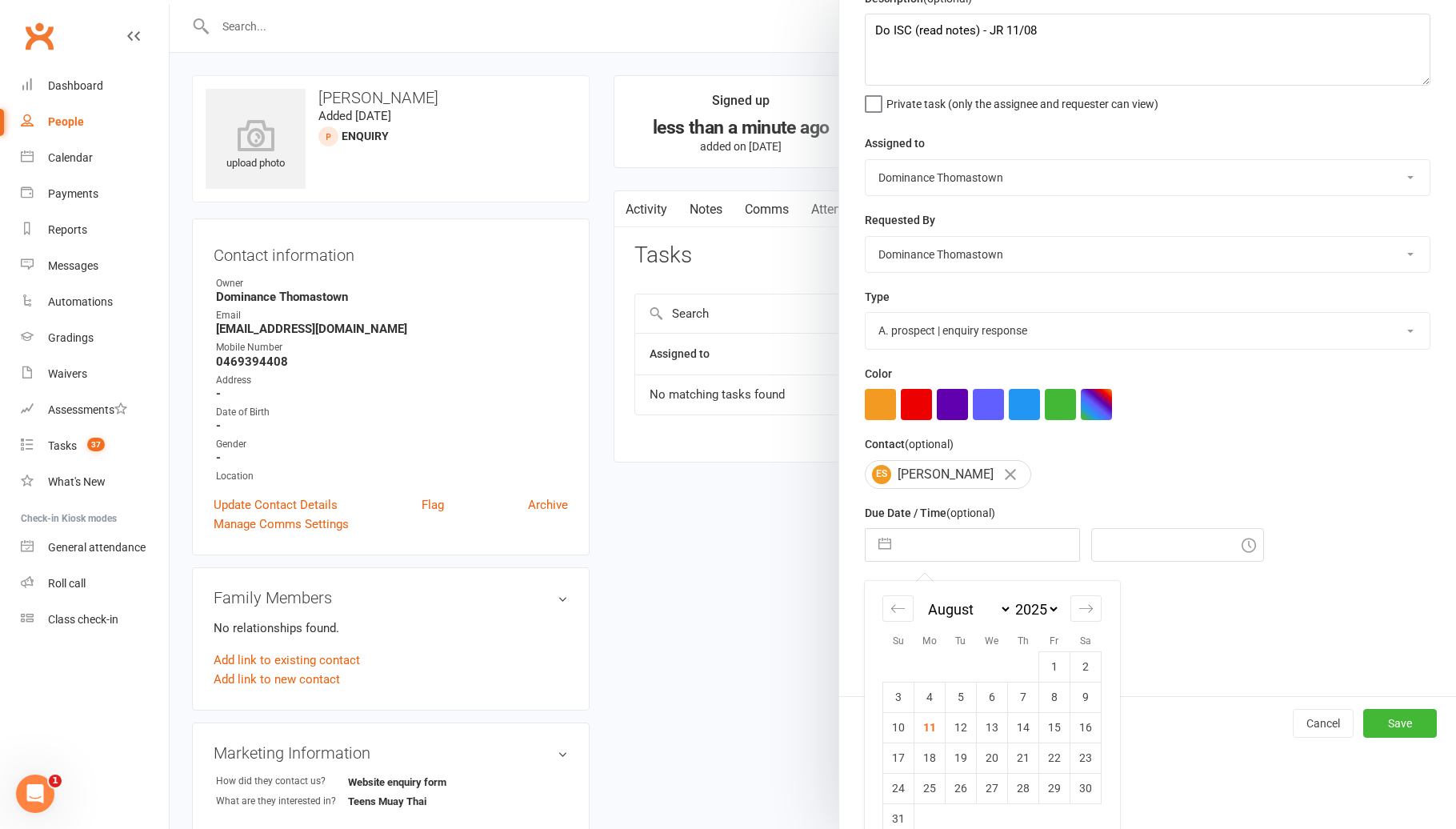
scroll to position [75, 0]
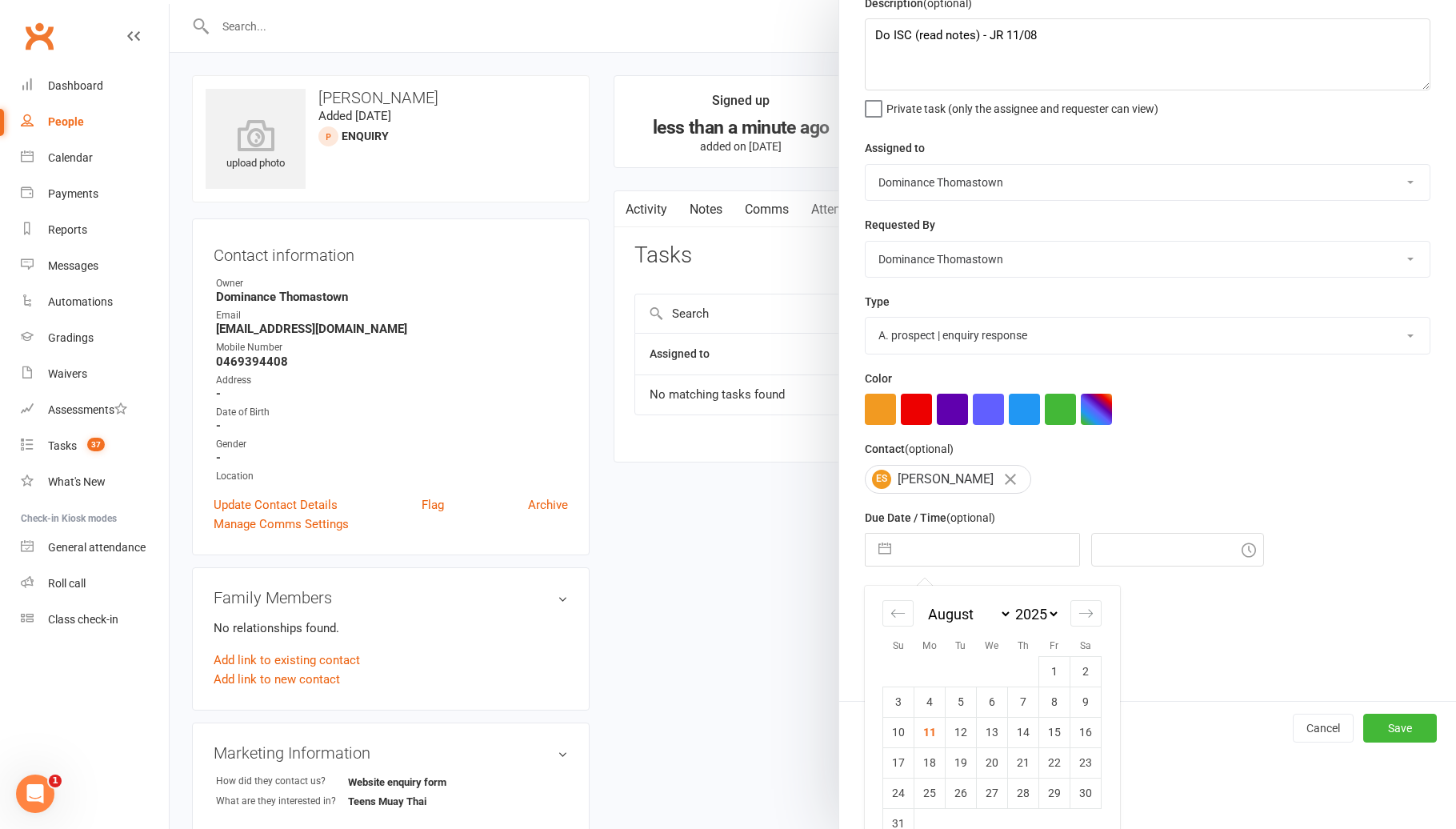
click at [939, 735] on td "11" at bounding box center [930, 732] width 31 height 30
type input "[DATE]"
type input "11:15am"
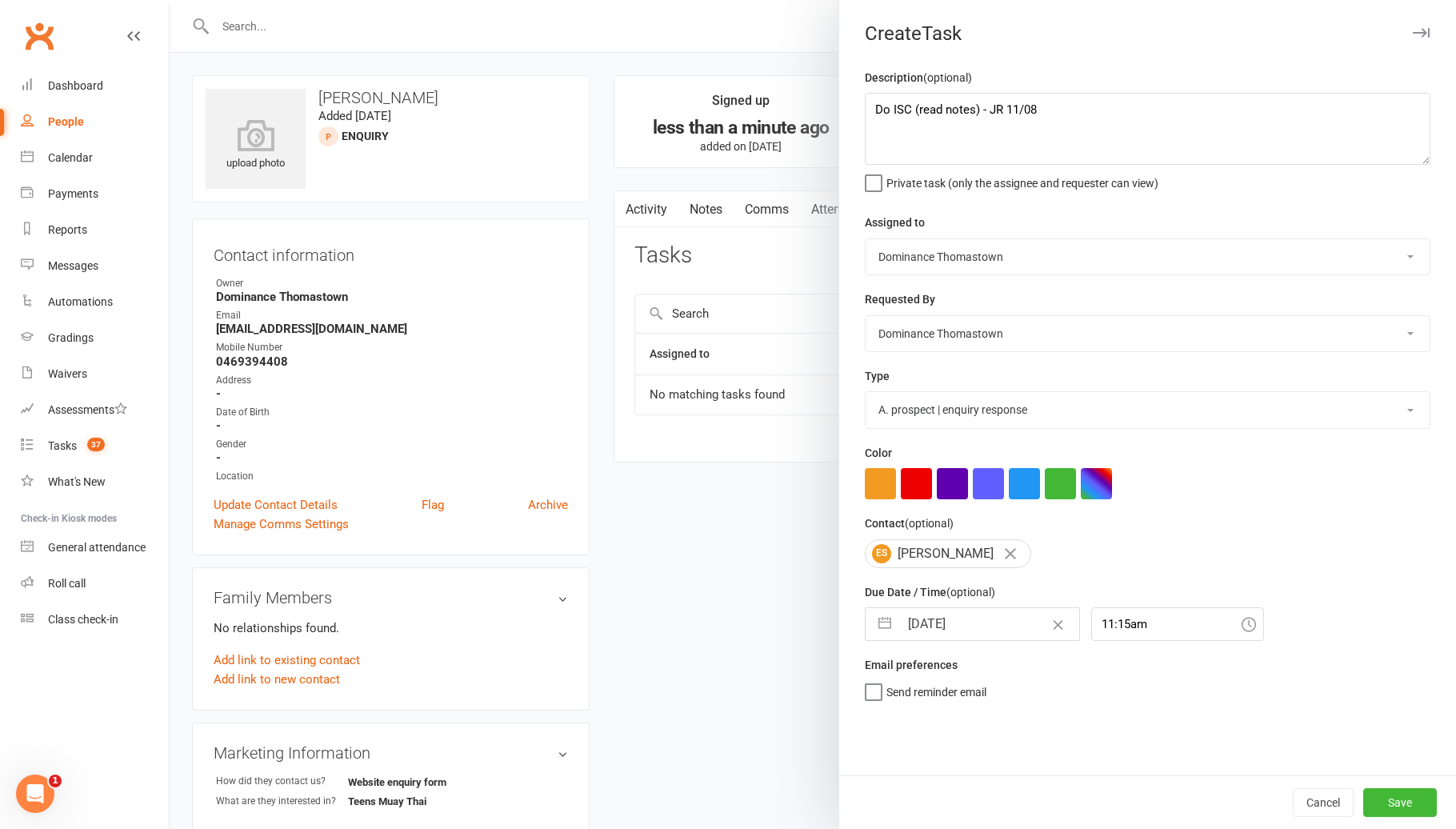
scroll to position [0, 0]
click at [1412, 799] on button "Save" at bounding box center [1400, 802] width 74 height 28
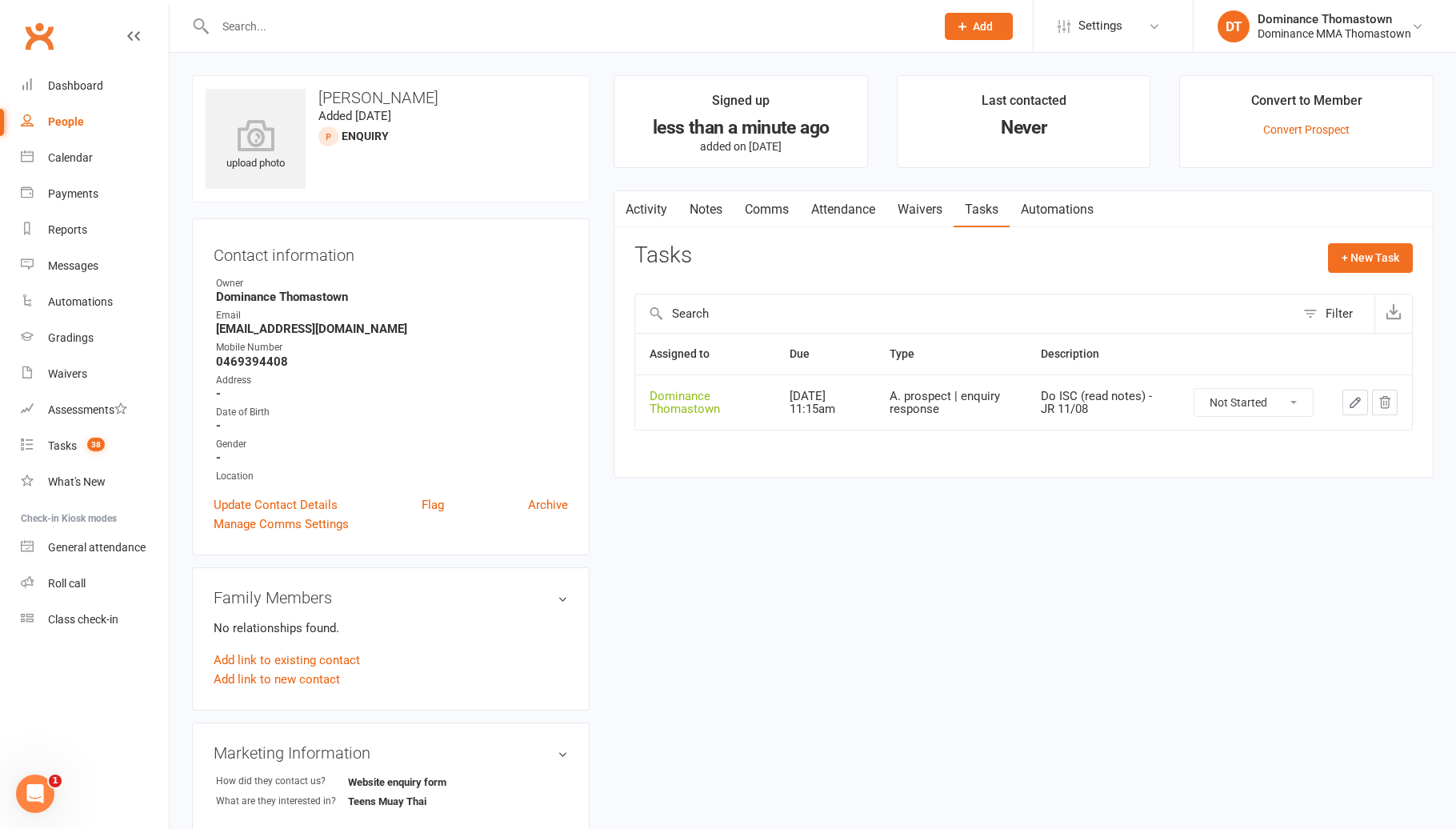
drag, startPoint x: 705, startPoint y: 212, endPoint x: 895, endPoint y: 239, distance: 191.9
click at [706, 212] on link "Notes" at bounding box center [706, 209] width 55 height 37
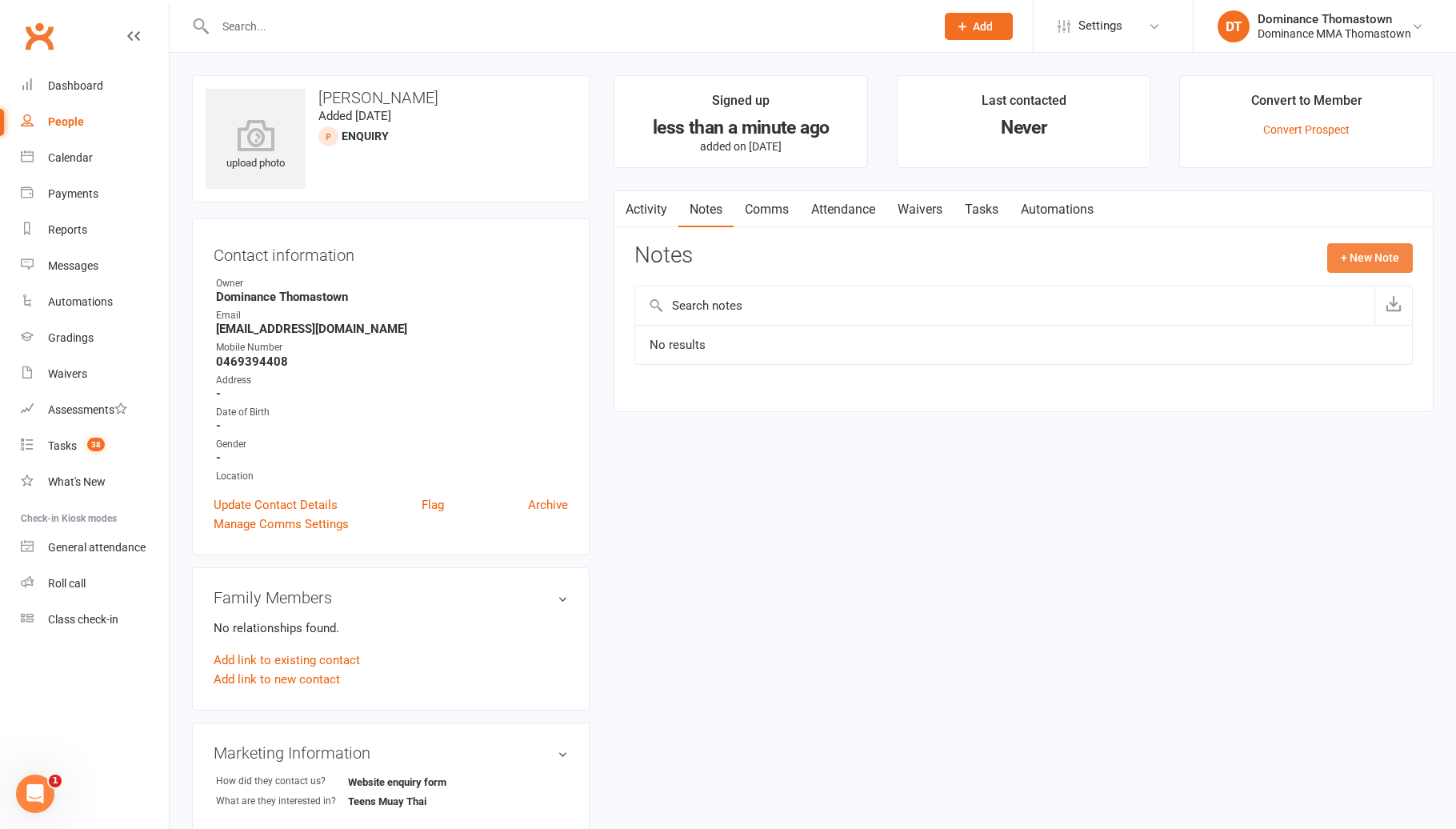
click at [1380, 255] on button "+ New Note" at bounding box center [1370, 257] width 86 height 28
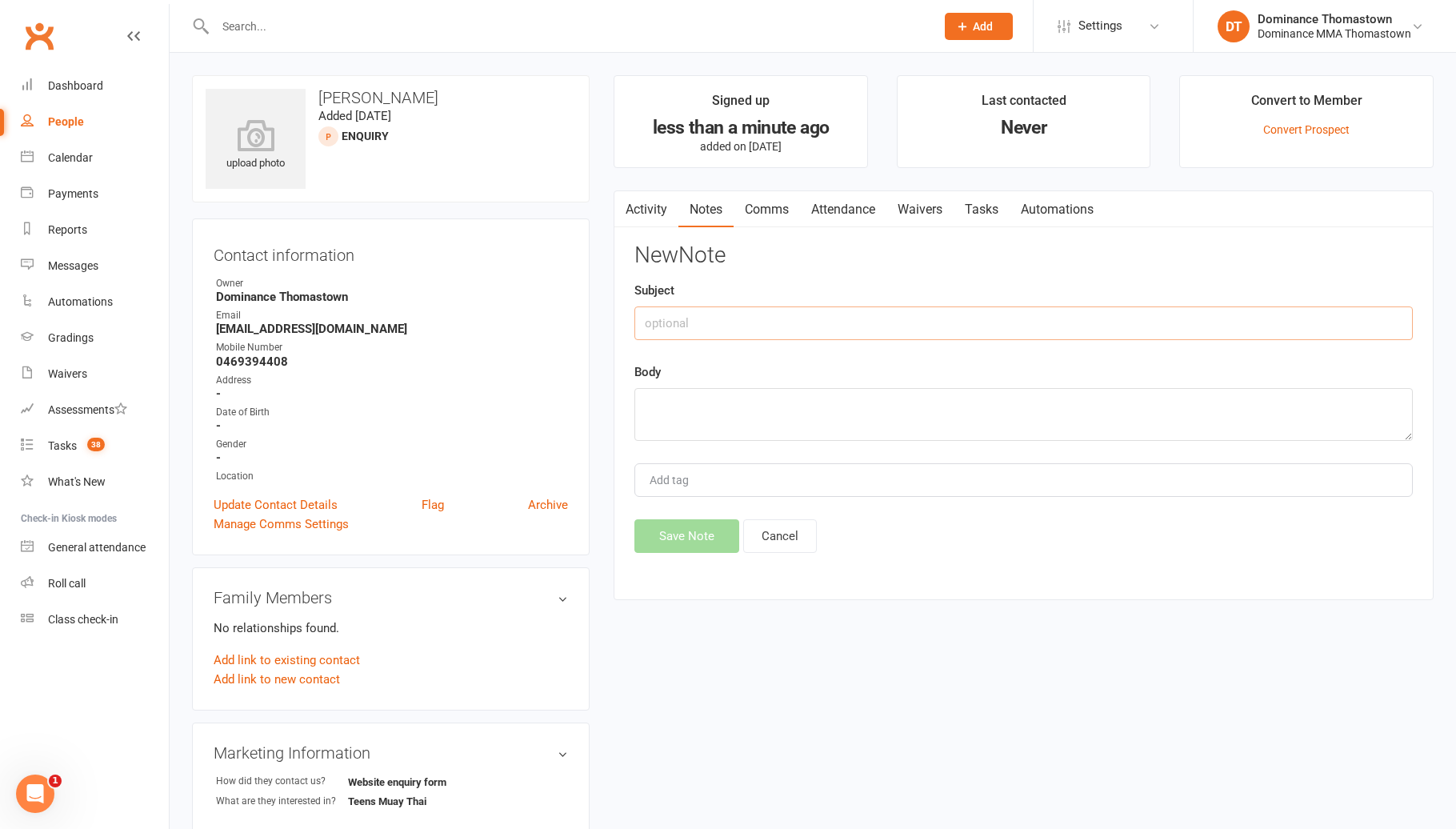
click at [1164, 316] on input "text" at bounding box center [1023, 322] width 778 height 34
type input "Online Enquiry"
click at [1225, 395] on textarea at bounding box center [1023, 414] width 778 height 52
paste textarea "First Name: Ellie Last Name: Saadat Email Address: elliesaadat7@gmail.com Phone…"
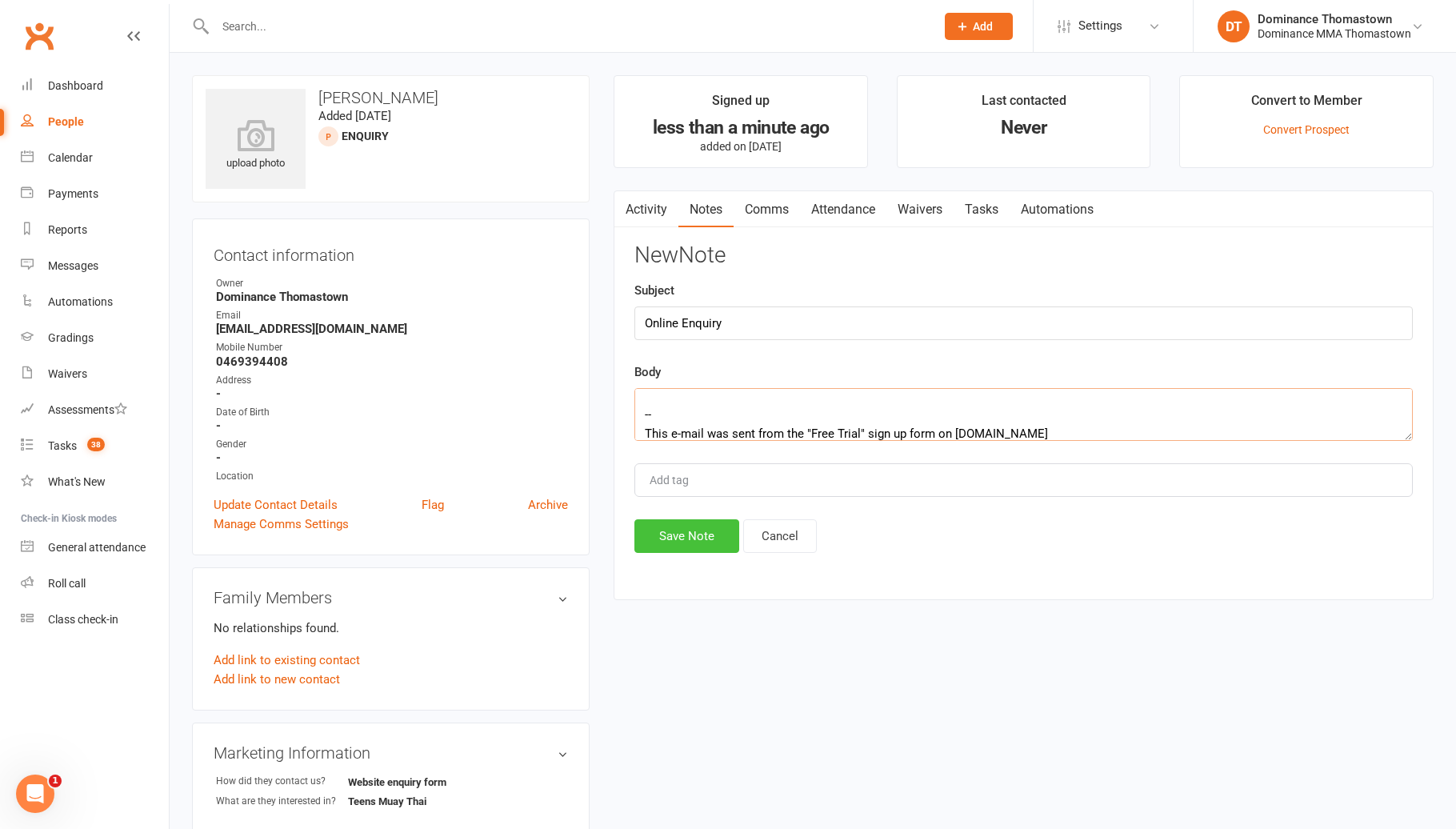
type textarea "First Name: Ellie Last Name: Saadat Email Address: elliesaadat7@gmail.com Phone…"
click at [725, 525] on button "Save Note" at bounding box center [687, 536] width 105 height 34
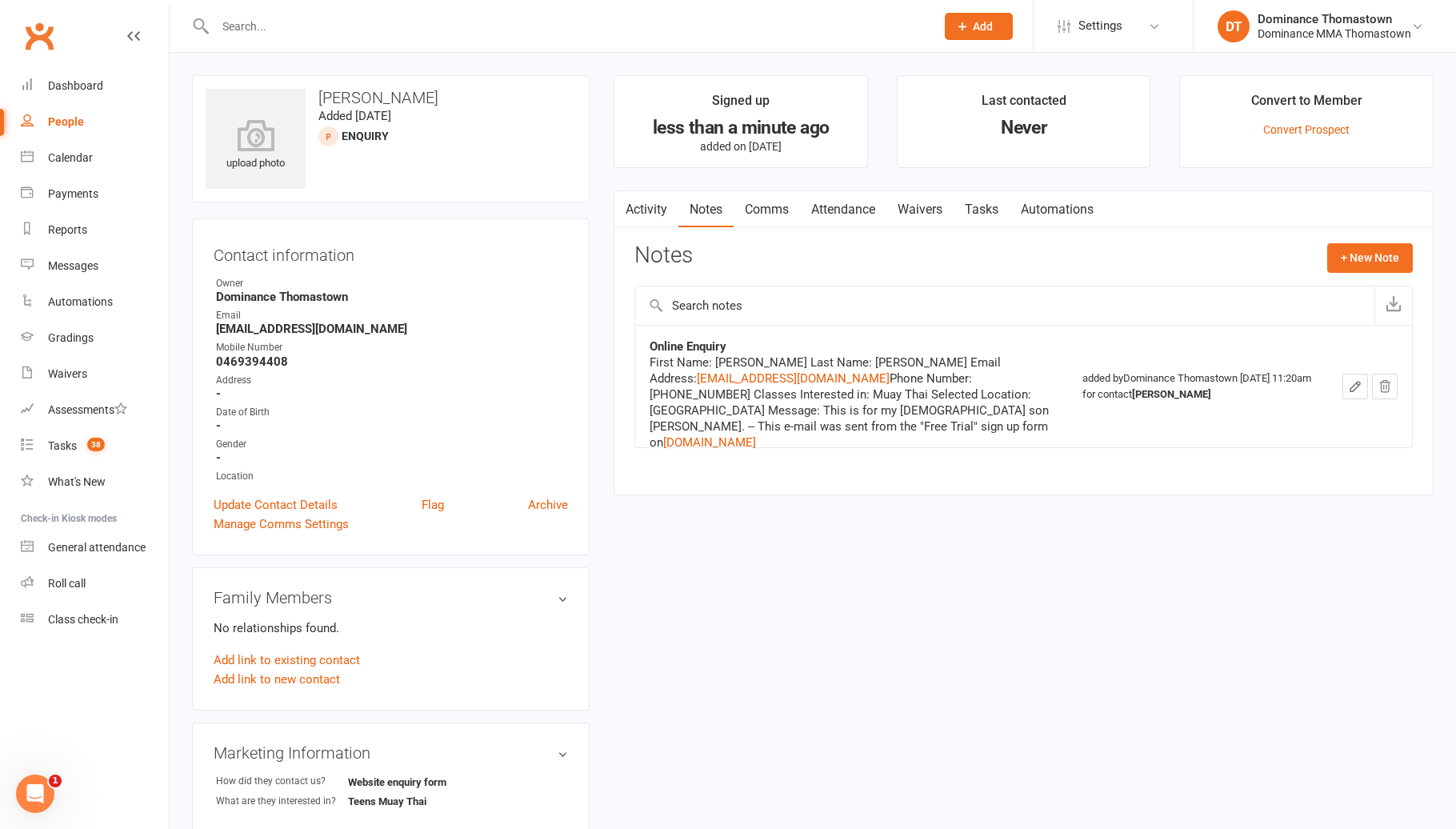
drag, startPoint x: 995, startPoint y: 201, endPoint x: 987, endPoint y: 203, distance: 8.2
click at [992, 202] on link "Tasks" at bounding box center [981, 209] width 56 height 37
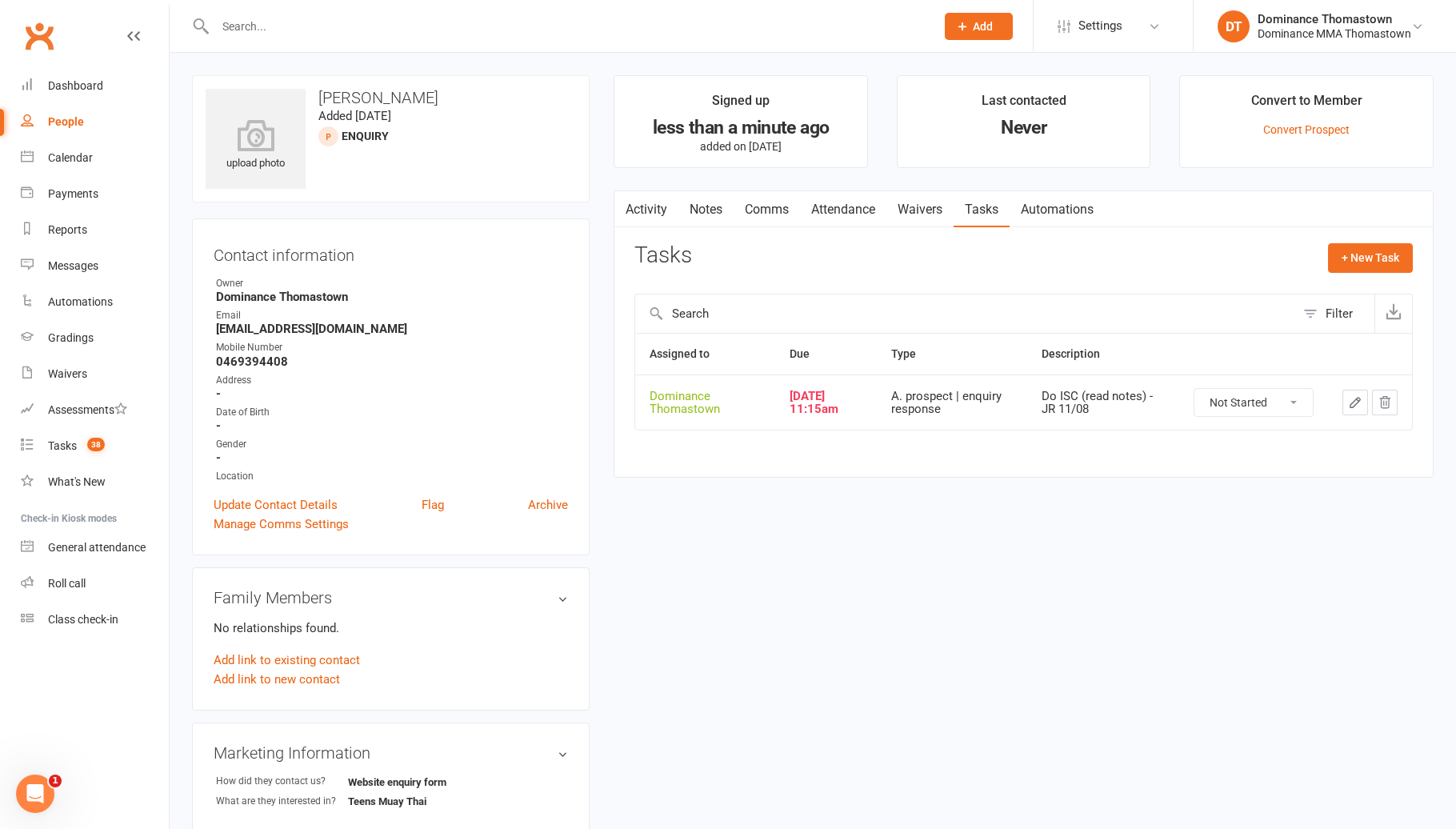
click at [927, 208] on link "Waivers" at bounding box center [920, 209] width 67 height 37
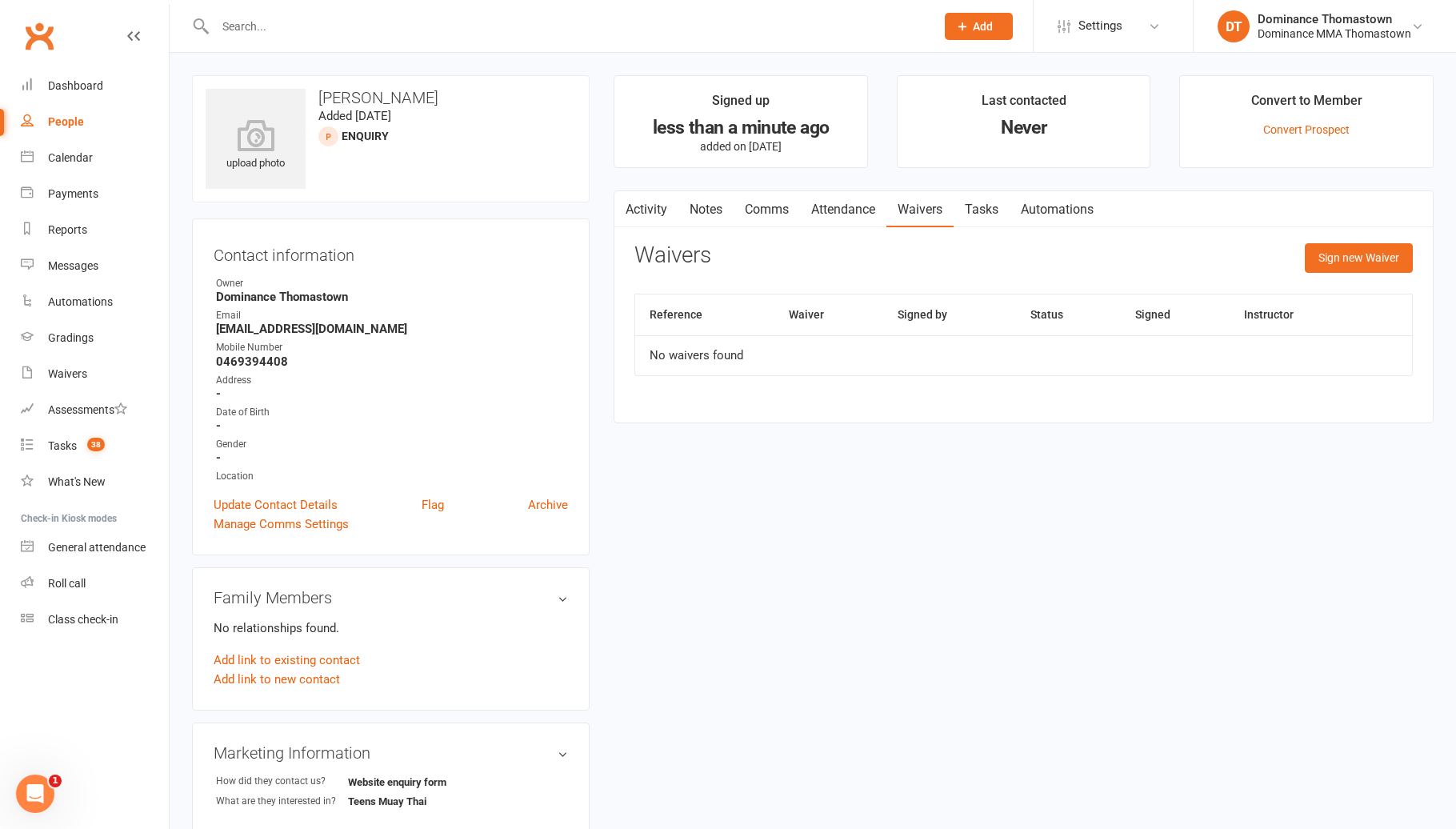
click at [951, 37] on button "Add" at bounding box center [978, 27] width 68 height 28
drag, startPoint x: 960, startPoint y: 28, endPoint x: 952, endPoint y: 33, distance: 9.4
click at [960, 28] on icon at bounding box center [962, 26] width 15 height 15
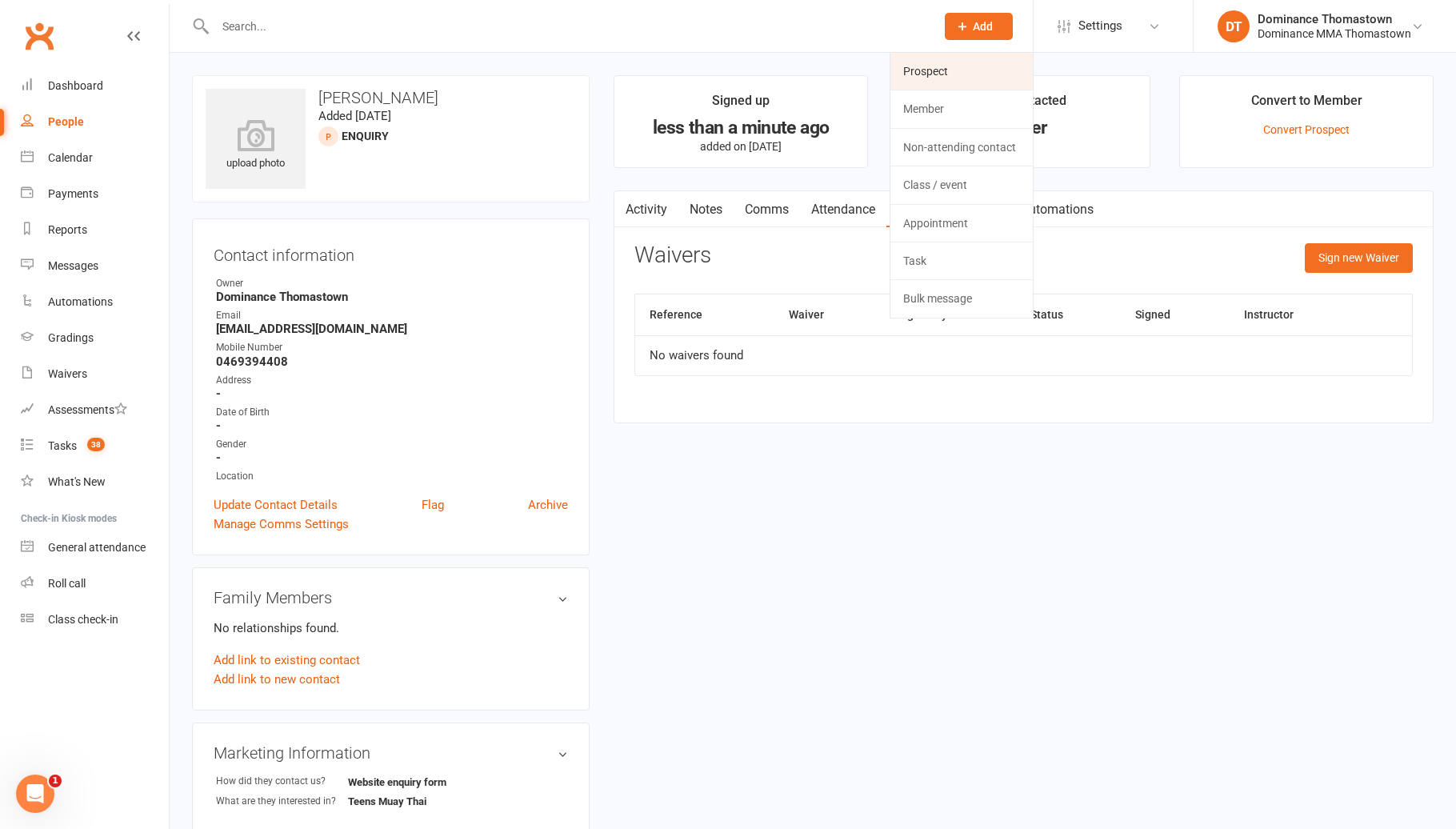
click at [933, 73] on link "Prospect" at bounding box center [962, 71] width 143 height 37
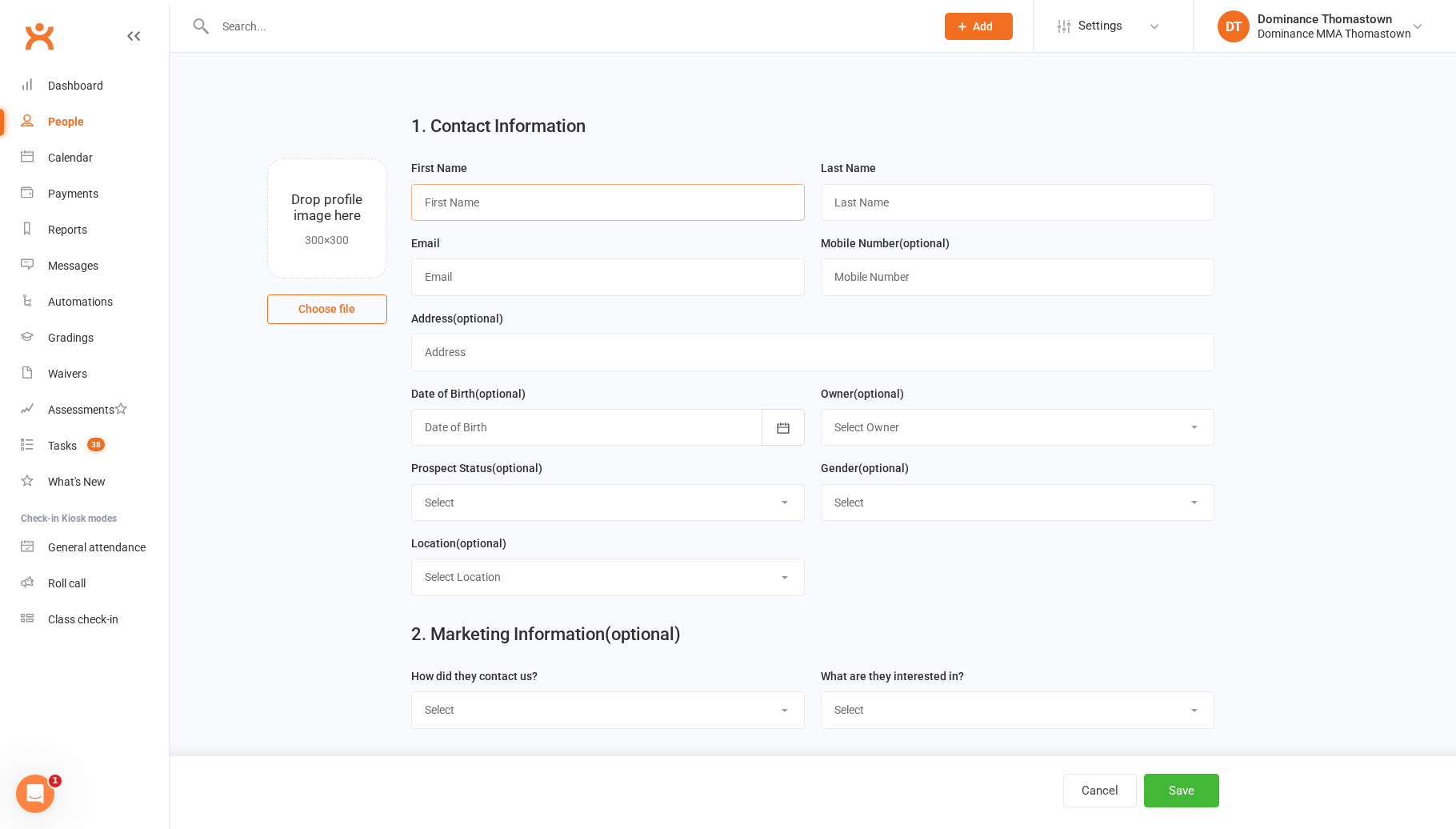
click at [731, 200] on input "text" at bounding box center [608, 202] width 394 height 37
type input "Arda"
click at [964, 200] on input "text" at bounding box center [1018, 202] width 394 height 37
type input "[PERSON_NAME]"
drag, startPoint x: 609, startPoint y: 286, endPoint x: 732, endPoint y: 293, distance: 123.2
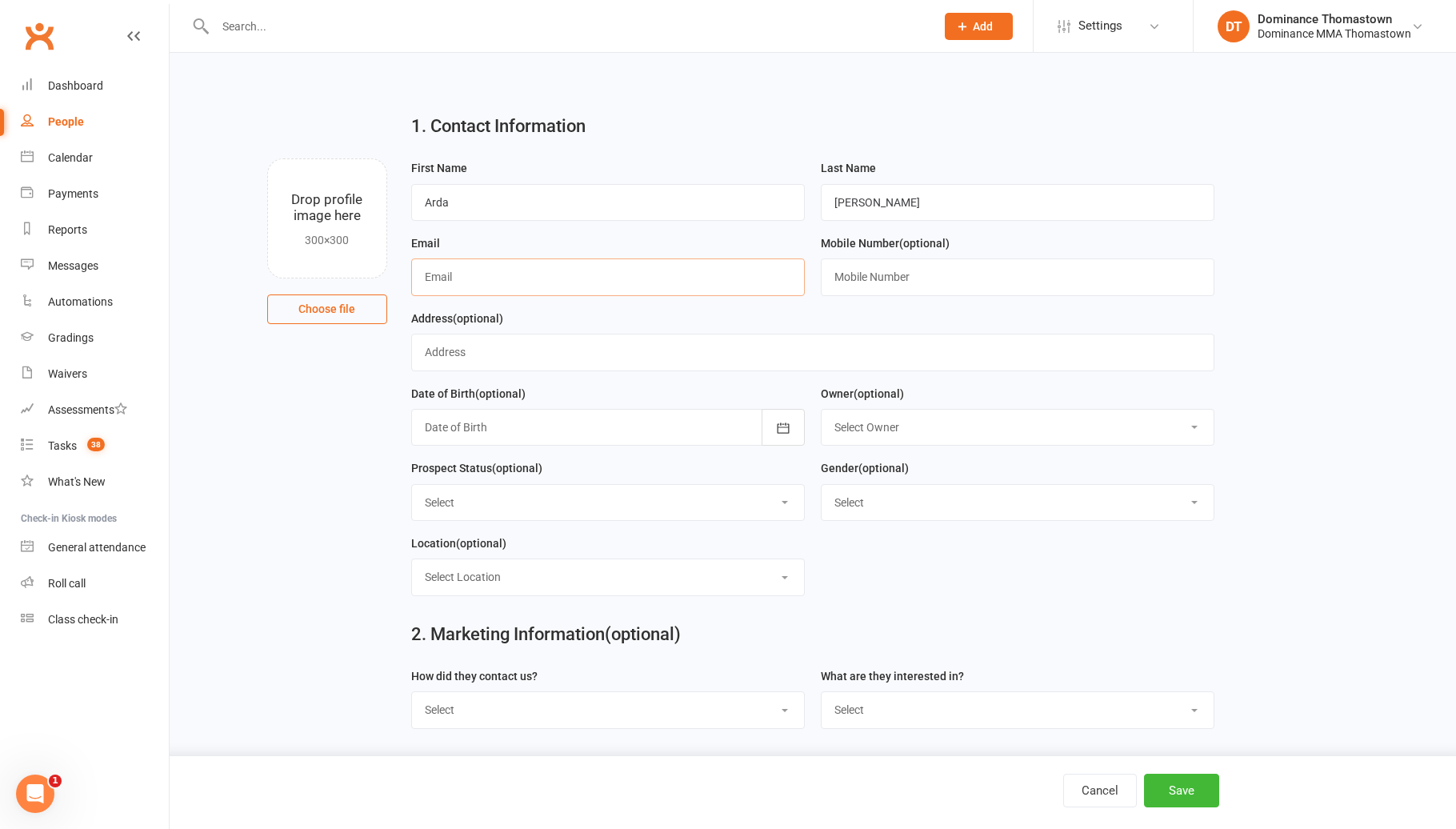
click at [610, 286] on input "text" at bounding box center [608, 277] width 394 height 37
click at [535, 267] on input "text" at bounding box center [608, 277] width 394 height 37
paste input "First Name: Arda Last Name: Ali Email Address: arddaa08@gmail.com Phone Number:…"
type input "First Name: Arda Last Name: Ali Email Address: arddaa08@gmail.com Phone Number:…"
drag, startPoint x: 802, startPoint y: 277, endPoint x: 370, endPoint y: 272, distance: 432.0
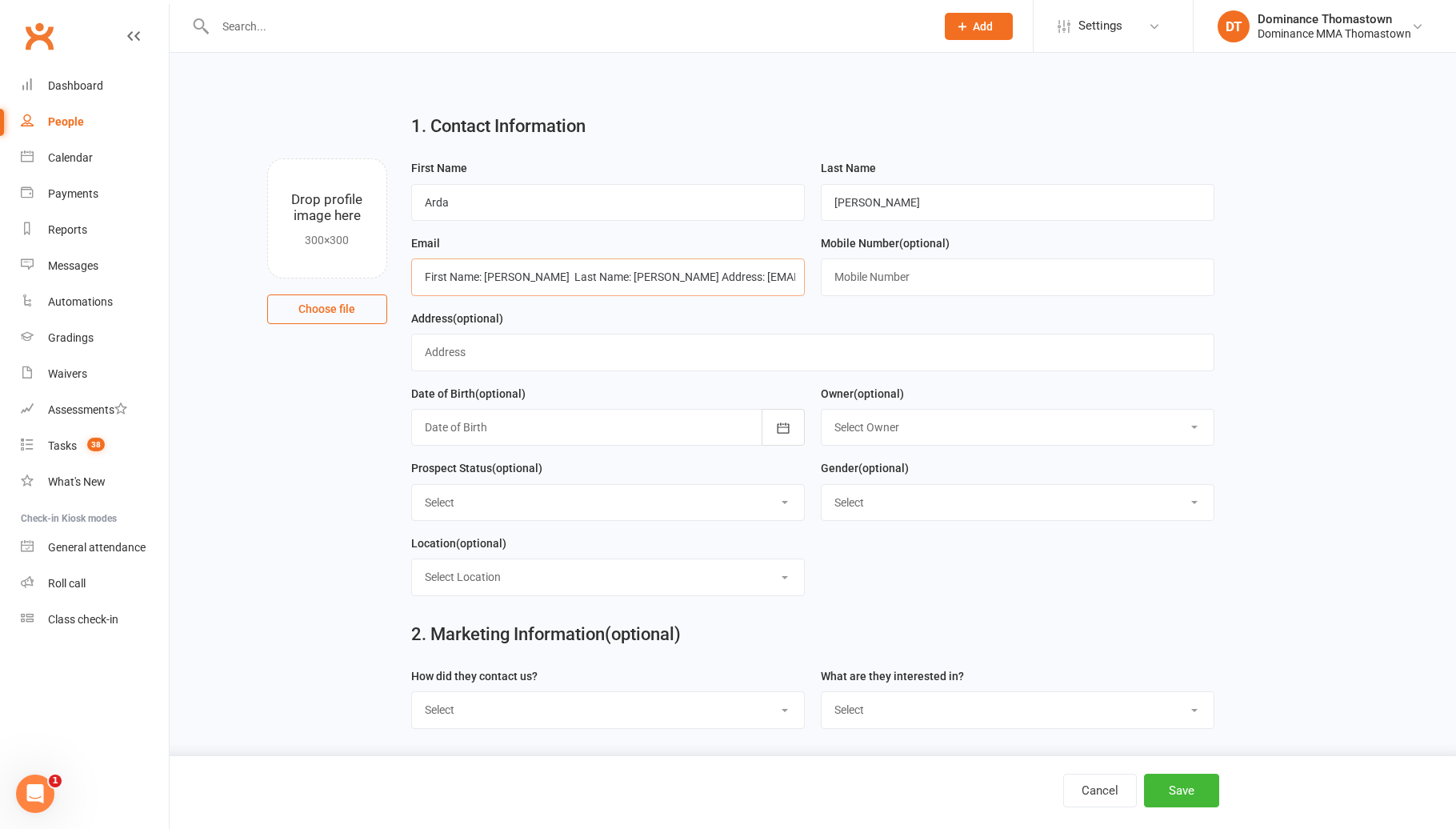
click at [371, 158] on div "Drop profile image here 300×300 Choose file First Name Arda Last Name Ali Email…" at bounding box center [812, 158] width 1241 height 0
click at [496, 272] on input "text" at bounding box center [608, 277] width 394 height 37
paste input "arddaa08@gmail.com"
click at [431, 277] on input "arddaa08@gmail.com" at bounding box center [608, 277] width 394 height 37
click at [430, 273] on input "arddaa08@gmail.com" at bounding box center [608, 277] width 394 height 37
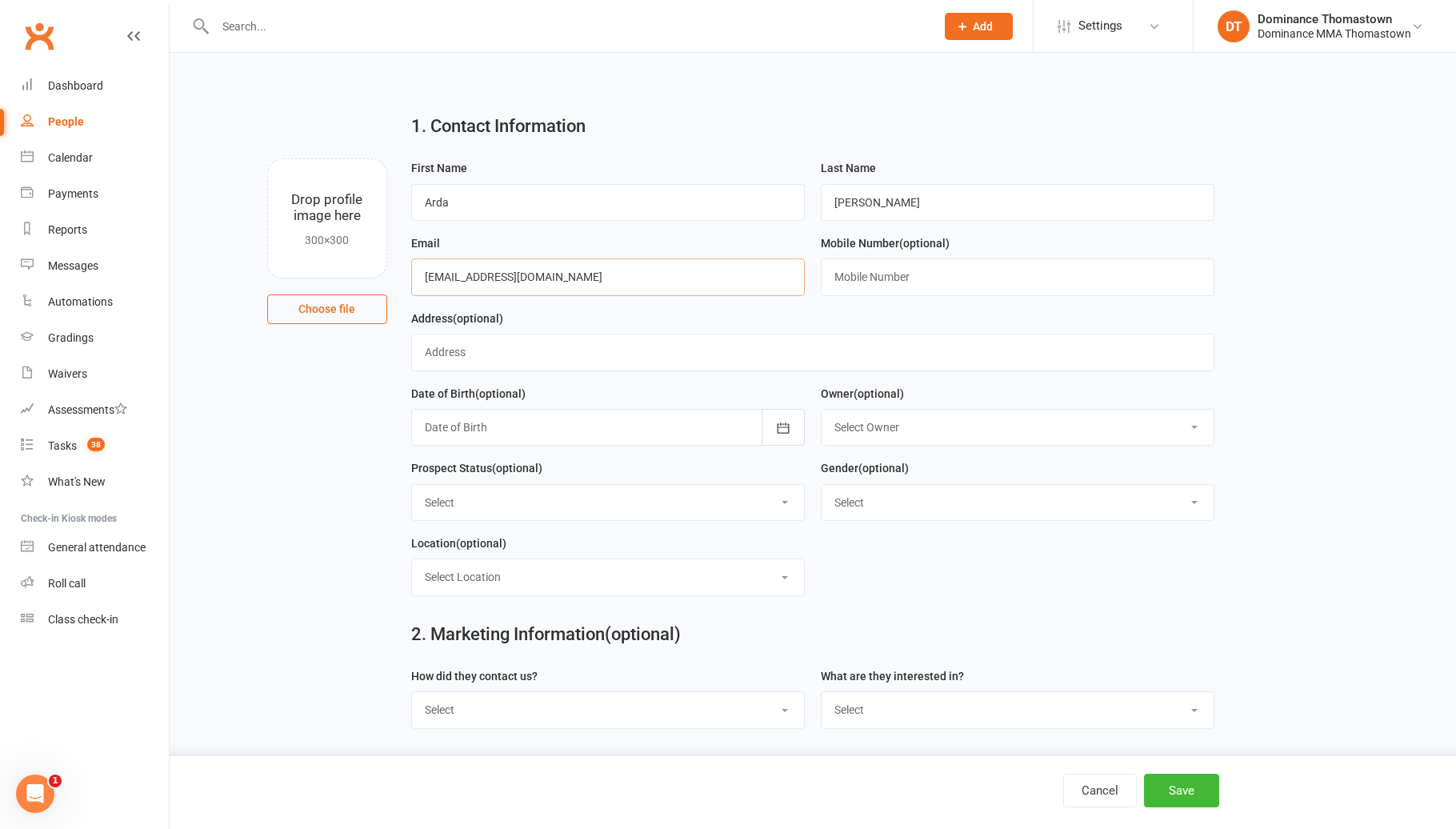
click at [426, 276] on input "arddaa08@gmail.com" at bounding box center [608, 277] width 394 height 37
type input "arddaa08@gmail.com"
drag, startPoint x: 916, startPoint y: 281, endPoint x: 930, endPoint y: 286, distance: 14.9
click at [927, 283] on input "text" at bounding box center [1018, 277] width 394 height 37
paste input "0422585249"
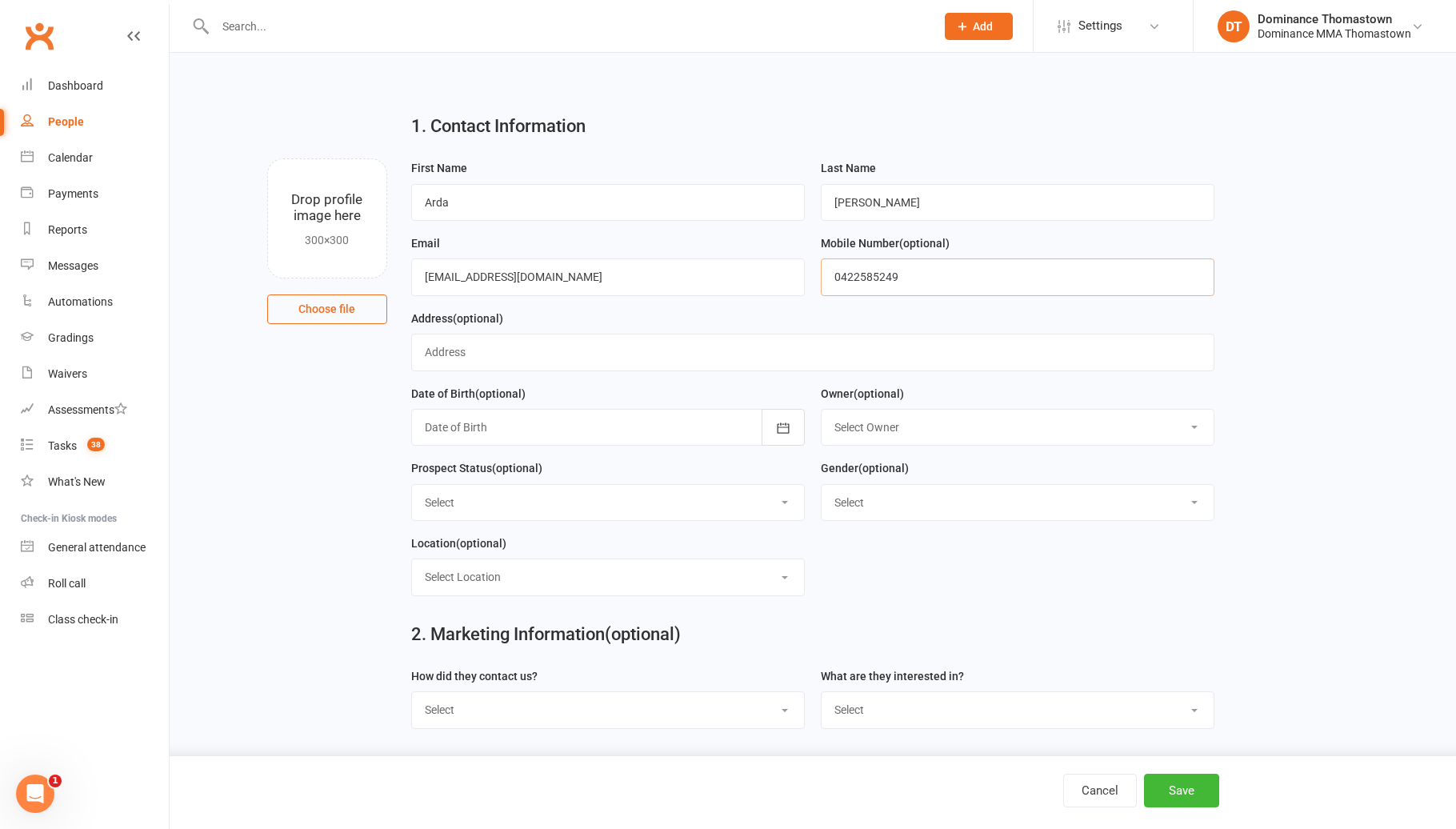
type input "0422585249"
click at [559, 574] on select "Select Location BJJ KIDS BJJ KIDS MUAY THAI MUAY THAI" at bounding box center [608, 576] width 392 height 35
click at [551, 511] on select "Select ENQUIRY META ADS ENQUIRY DROPPED PROSPECT DROP-IN VISITOR KIDS WAITLIST …" at bounding box center [608, 502] width 392 height 35
select select "ENQUIRY"
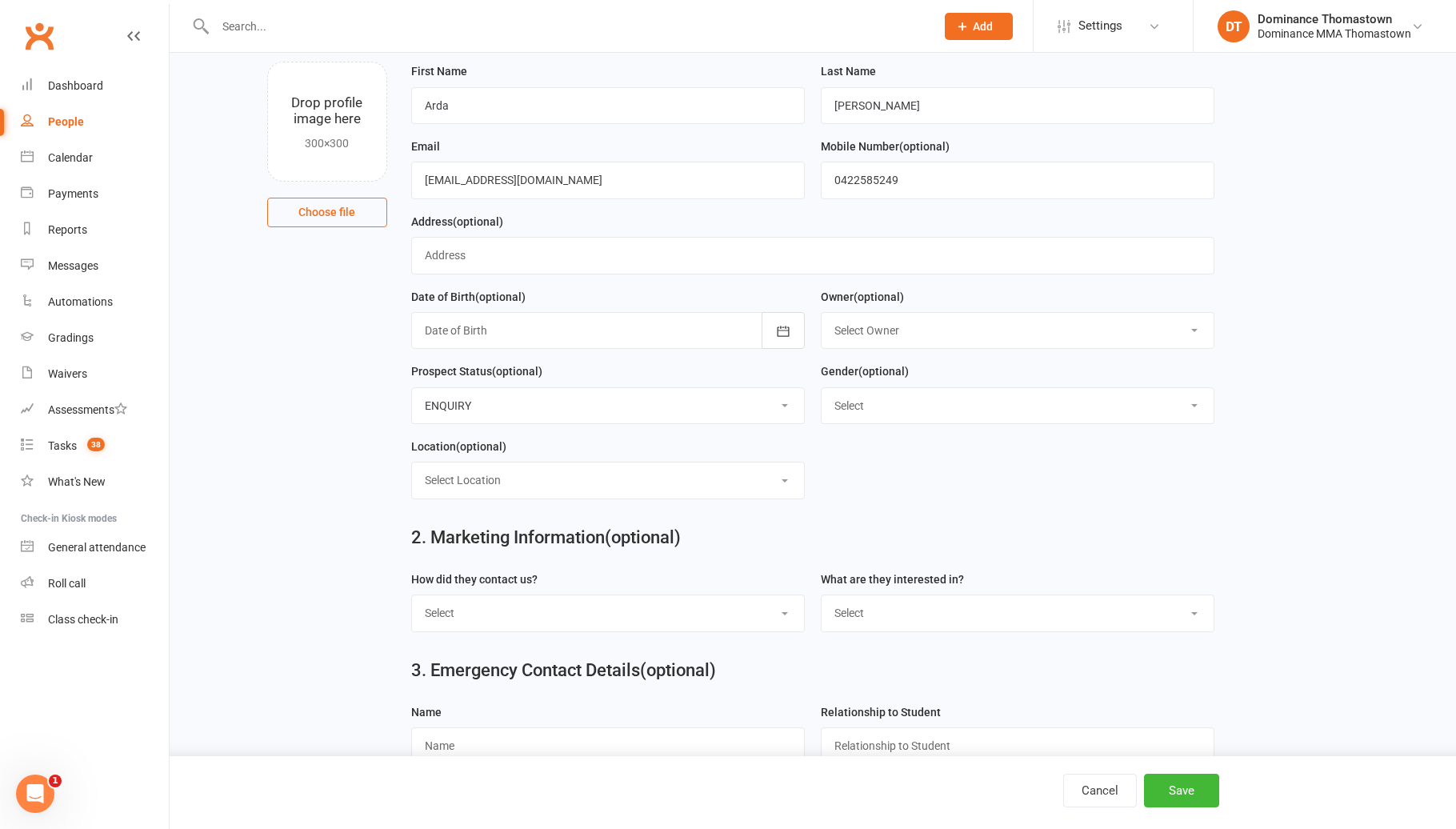
scroll to position [201, 0]
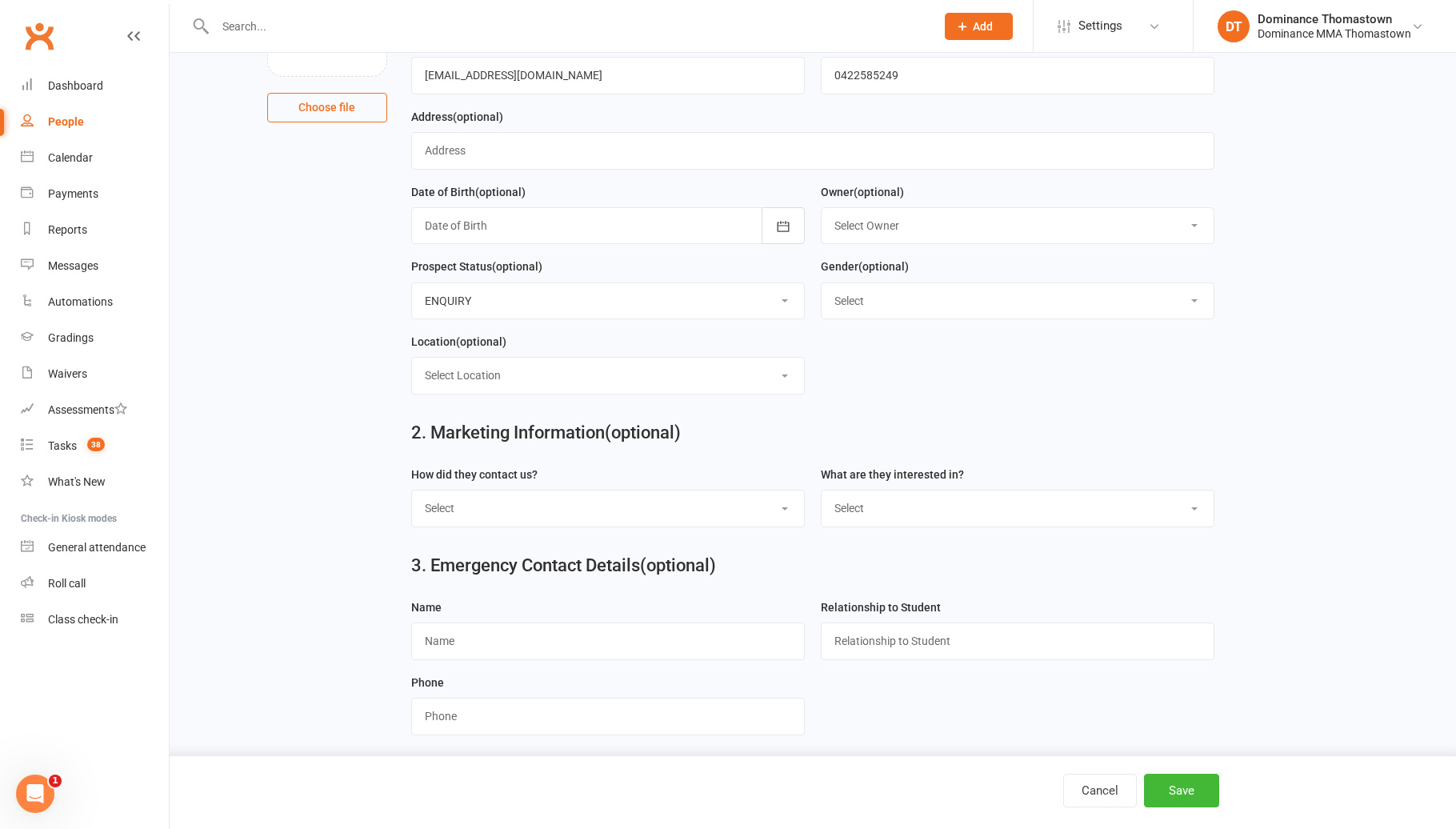
click at [729, 519] on select "Select Phone Email In-Facility Website enquiry form Marketing Lead" at bounding box center [608, 507] width 392 height 35
select select "Website enquiry form"
drag, startPoint x: 835, startPoint y: 542, endPoint x: 853, endPoint y: 520, distance: 28.4
click at [837, 538] on div "What are they interested in? Select BJJ Muay Thai MMA Kids Teens Muay Thai Teen…" at bounding box center [1017, 502] width 409 height 75
click at [853, 519] on select "Select BJJ Muay Thai MMA Kids Teens Muay [DEMOGRAPHIC_DATA] Teens BJJ Freestyle…" at bounding box center [1018, 507] width 392 height 35
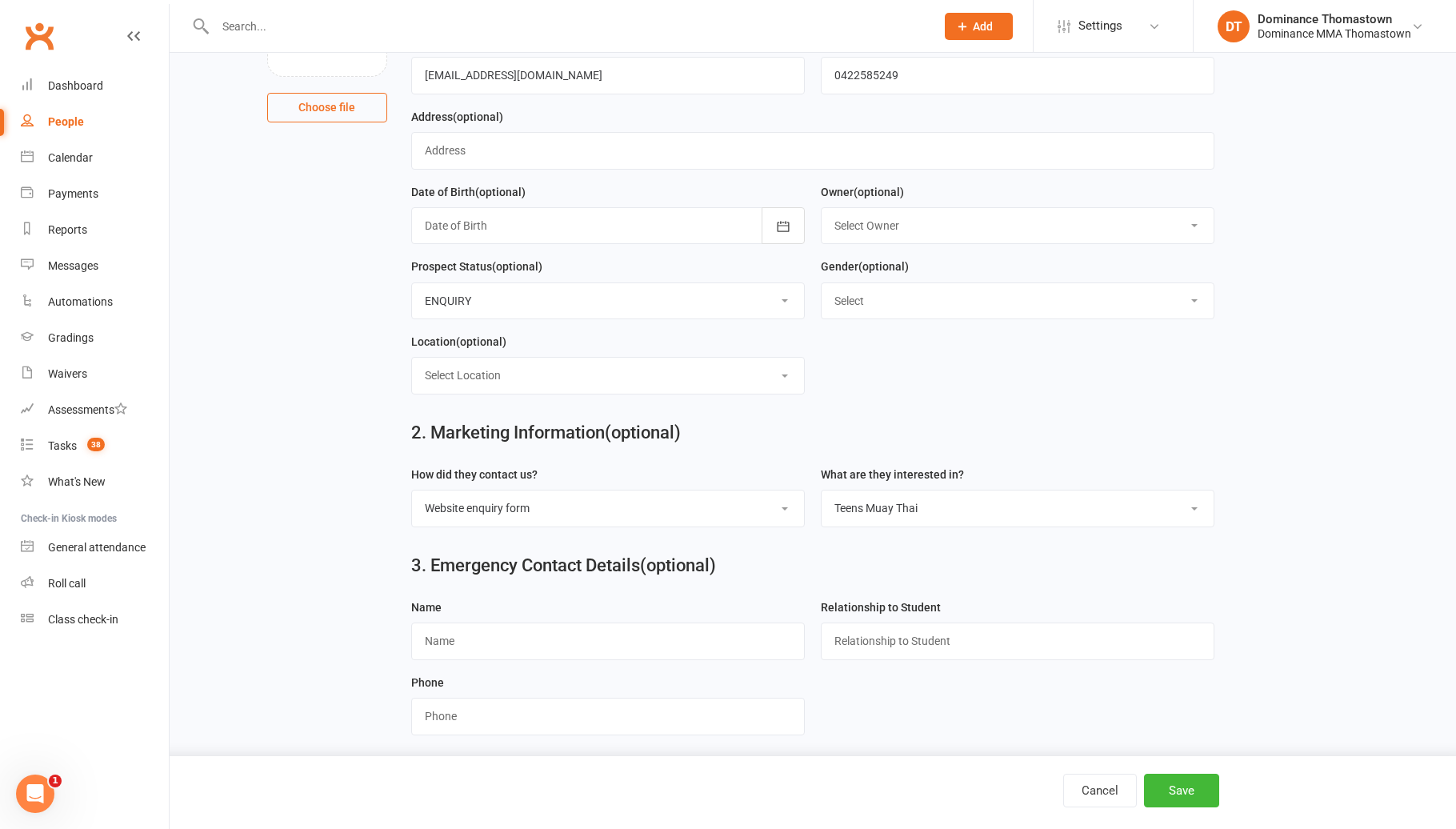
click at [900, 520] on select "Select BJJ Muay Thai MMA Kids Teens Muay [DEMOGRAPHIC_DATA] Teens BJJ Freestyle…" at bounding box center [1018, 507] width 392 height 35
select select "Teens BJJ"
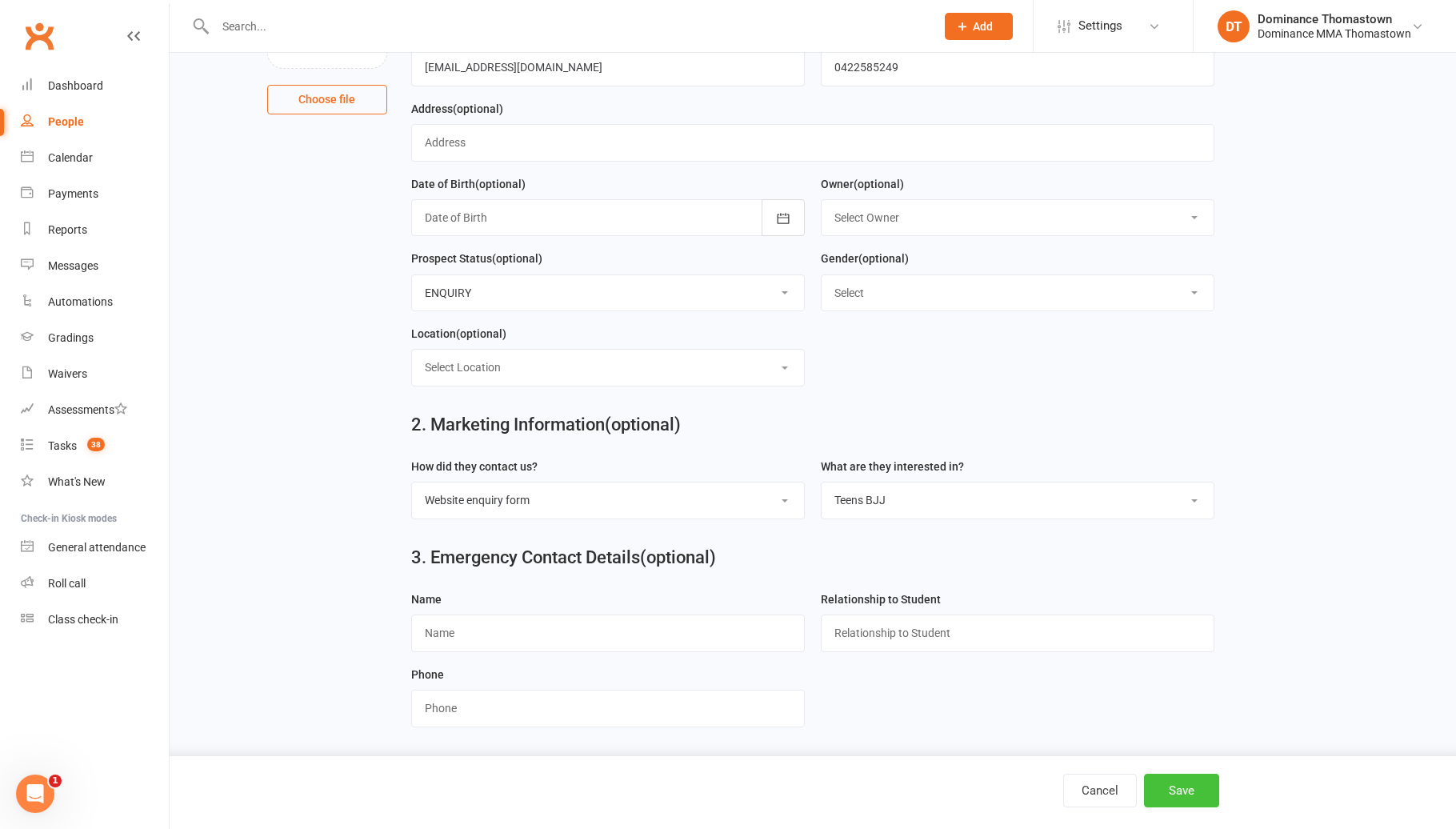
click at [1190, 788] on button "Save" at bounding box center [1181, 790] width 75 height 34
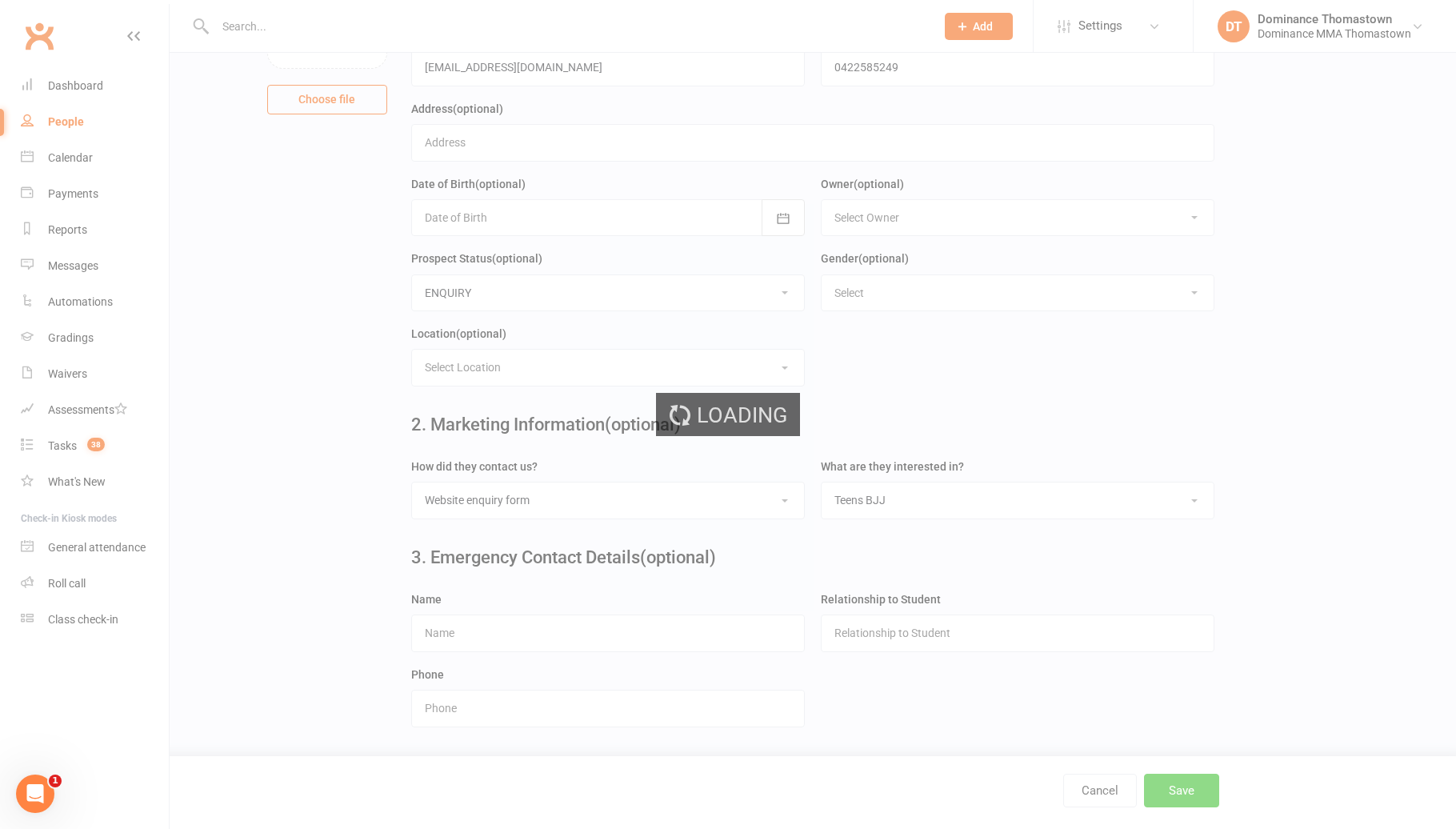
scroll to position [0, 0]
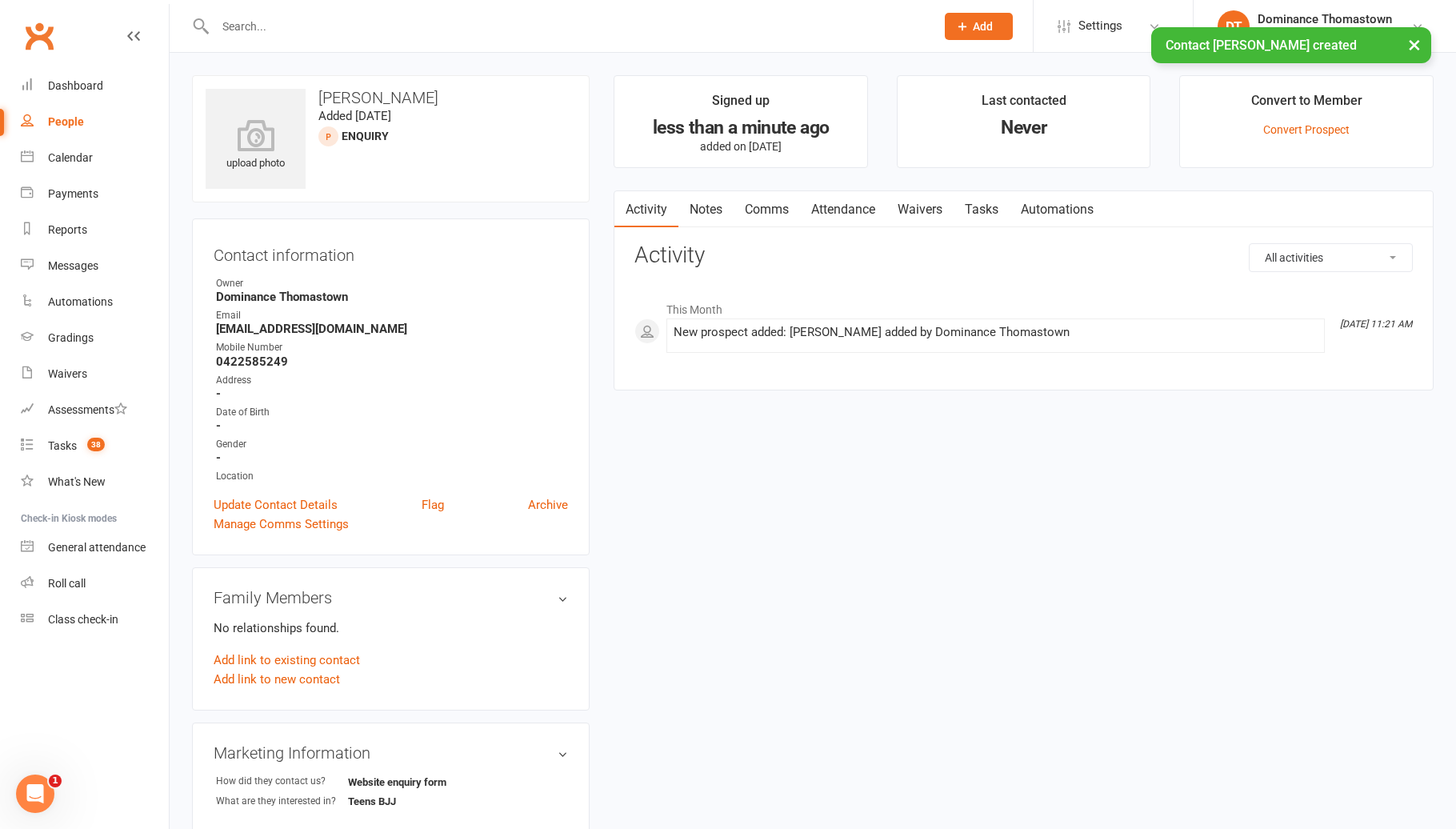
drag, startPoint x: 1005, startPoint y: 209, endPoint x: 1119, endPoint y: 213, distance: 114.1
click at [1005, 209] on link "Tasks" at bounding box center [981, 209] width 56 height 37
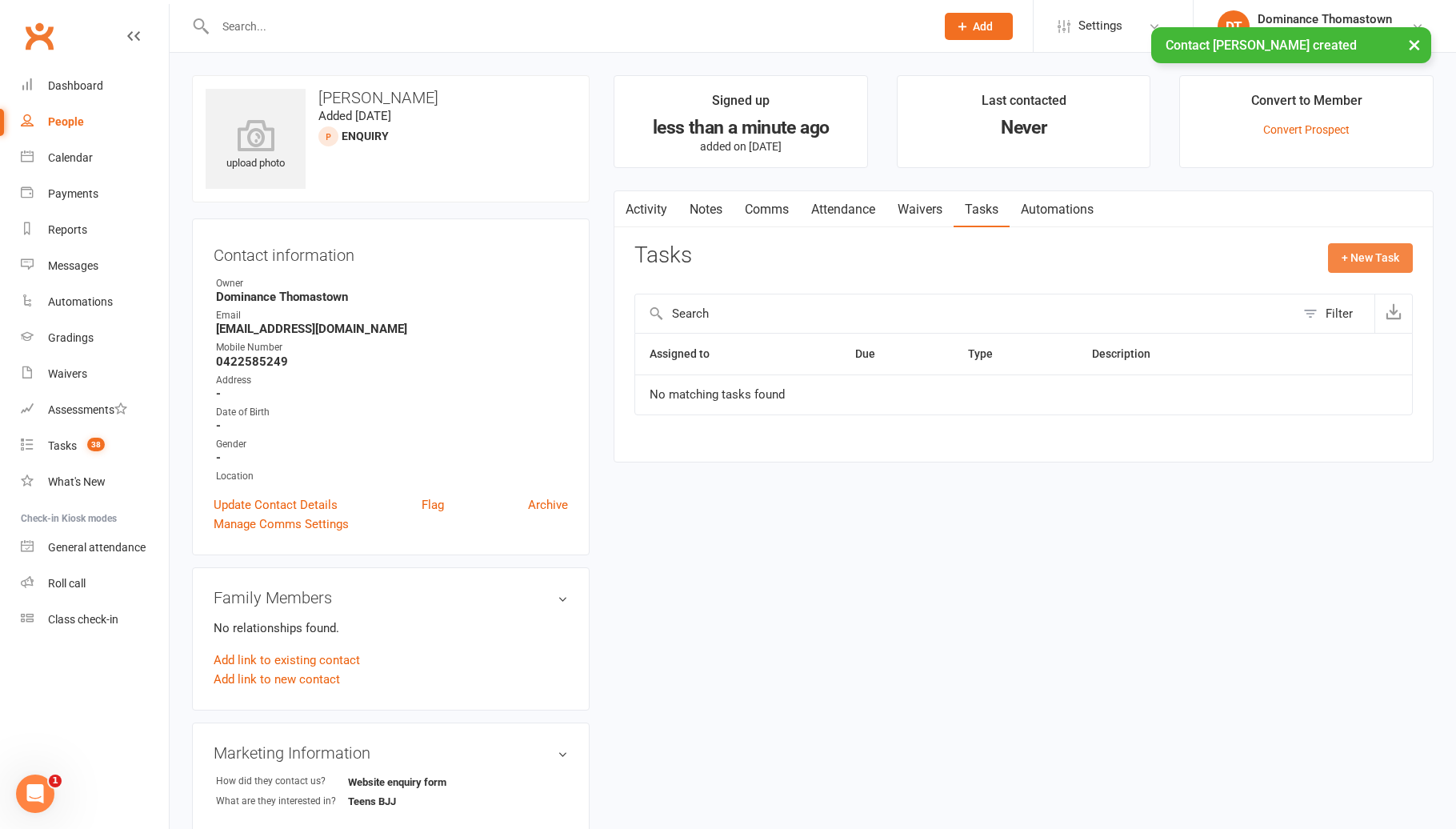
click at [1374, 259] on button "+ New Task" at bounding box center [1370, 257] width 85 height 28
select select "12547"
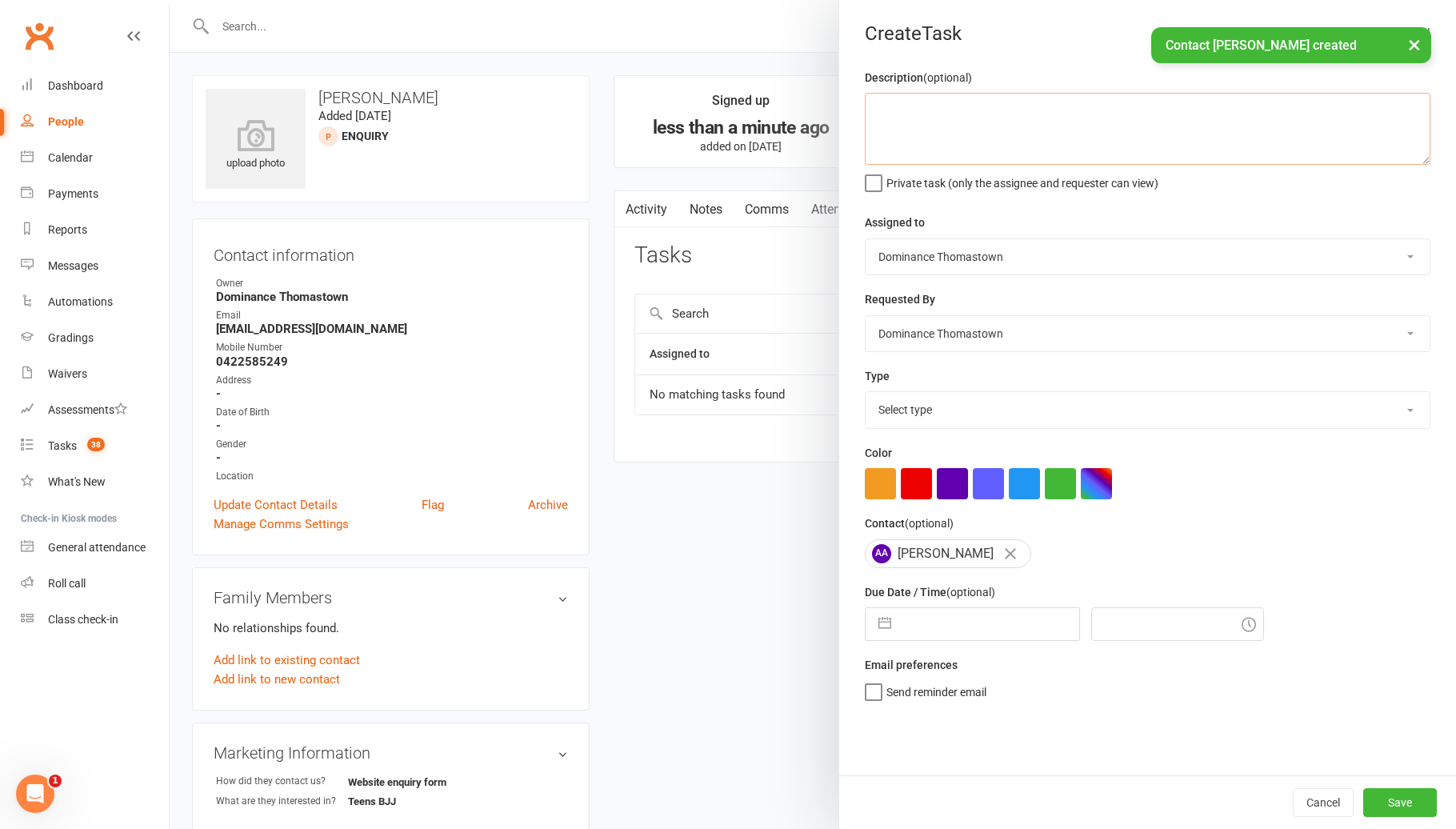
click at [1055, 138] on textarea at bounding box center [1147, 129] width 566 height 72
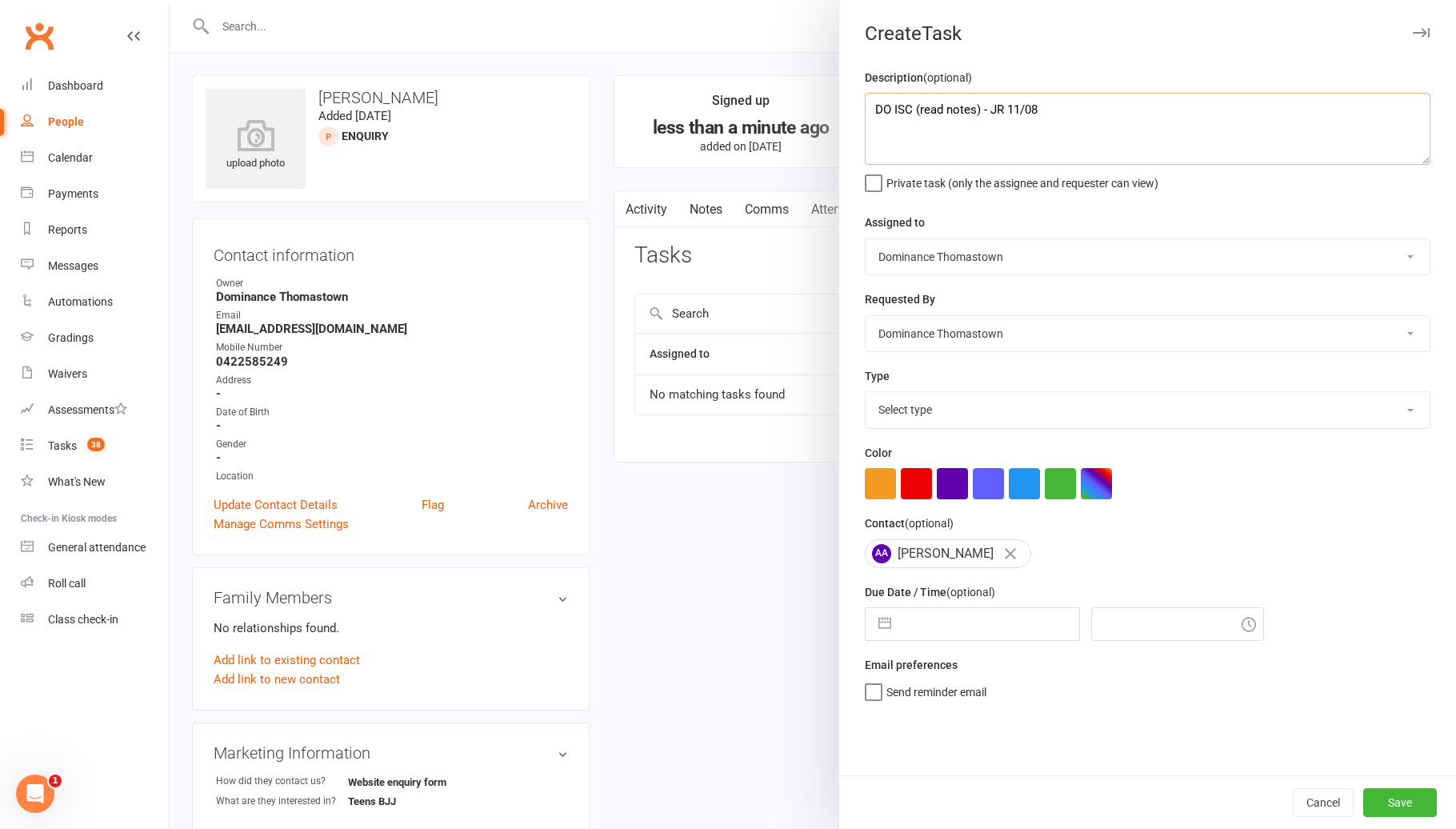
type textarea "DO ISC (read notes) - JR 11/08"
click at [1131, 400] on select "Select type A. prospect | enquiry response B. prospect | trial | booking [PERSO…" at bounding box center [1147, 409] width 564 height 35
select select "3809"
select select "6"
select select "2025"
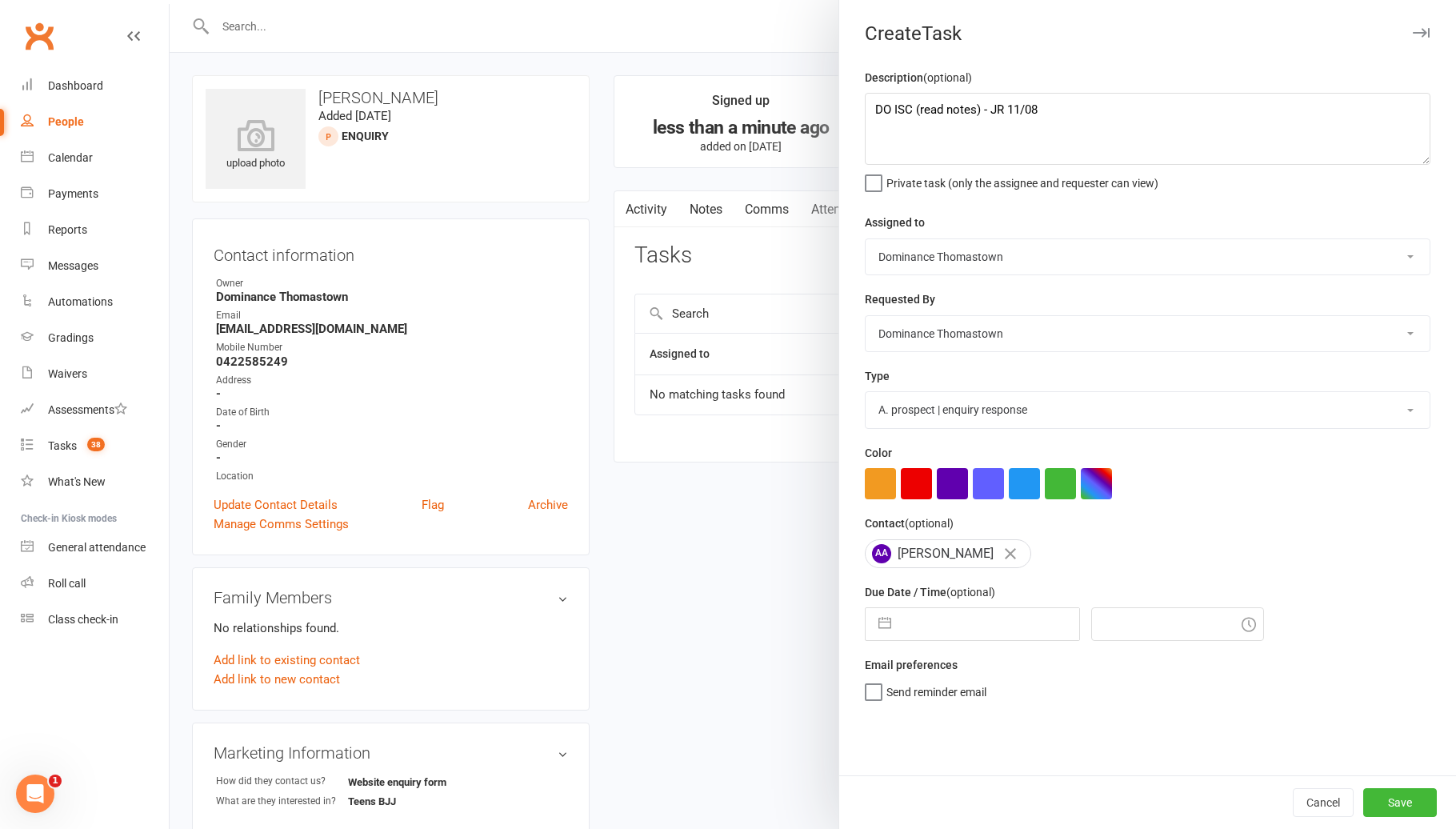
select select "7"
select select "2025"
select select "8"
select select "2025"
click at [1019, 639] on input "text" at bounding box center [988, 623] width 180 height 32
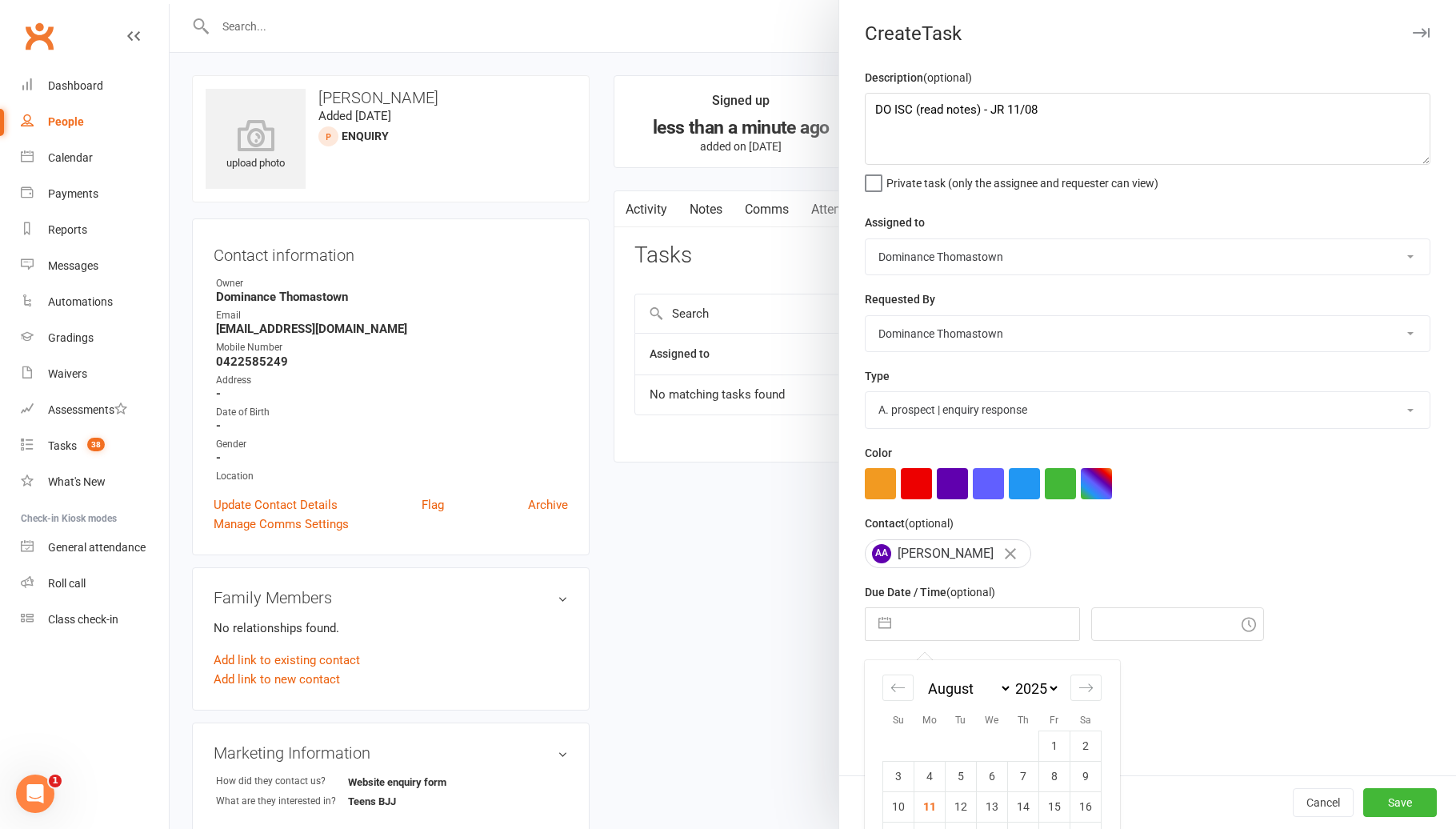
scroll to position [106, 0]
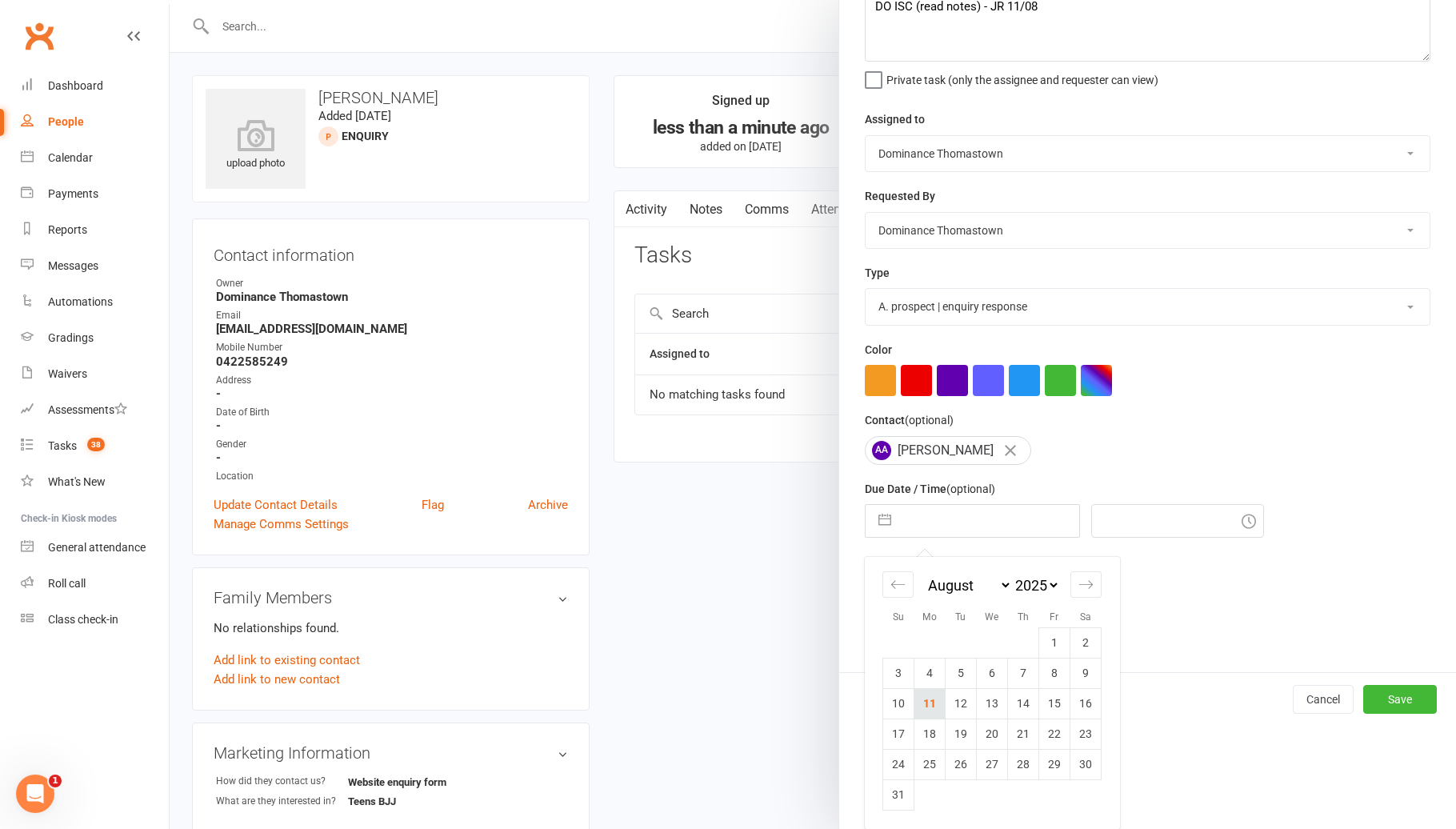
click at [927, 709] on td "11" at bounding box center [930, 703] width 31 height 30
type input "[DATE]"
type input "11:30am"
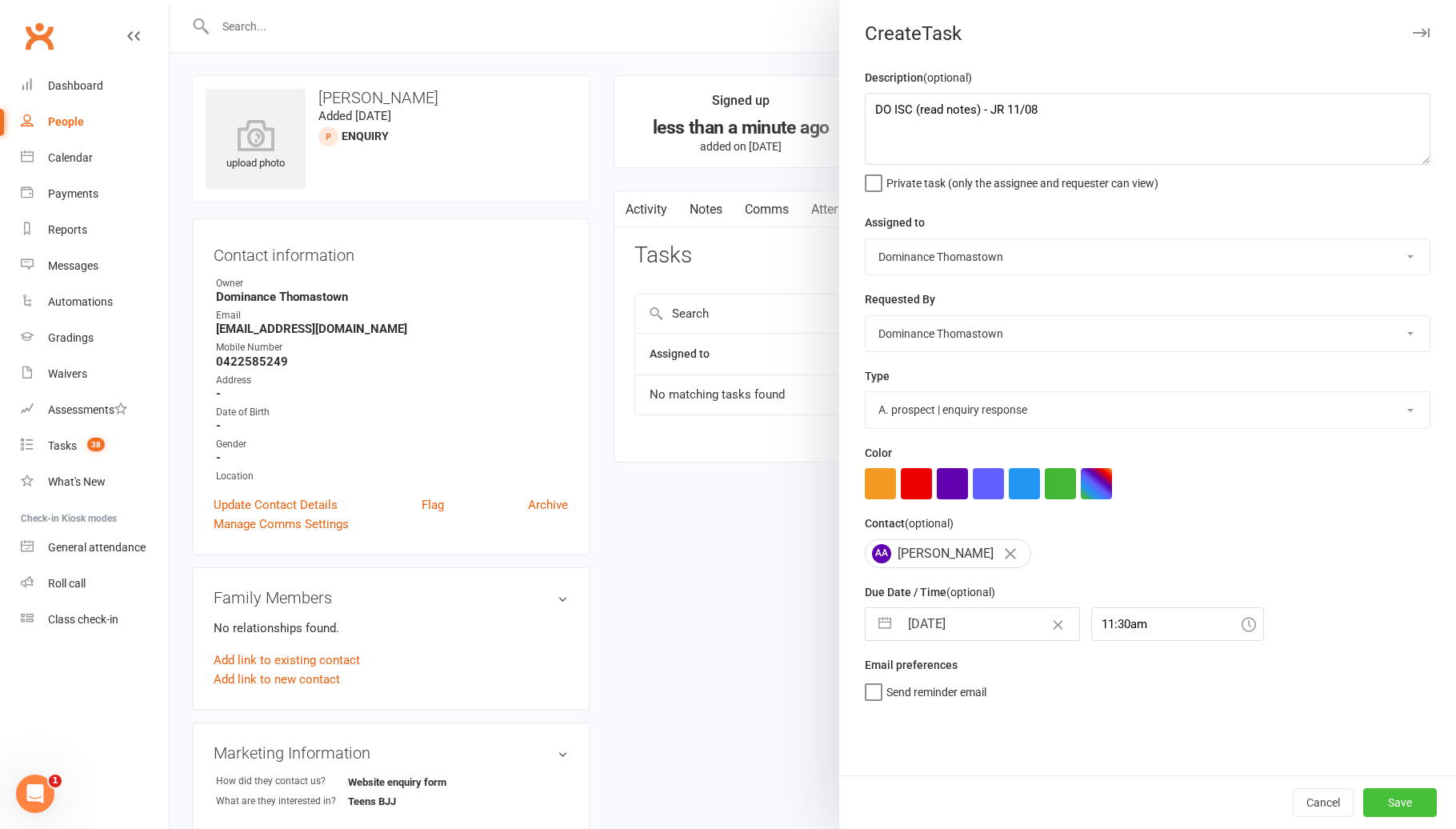
click at [1387, 795] on button "Save" at bounding box center [1400, 802] width 74 height 28
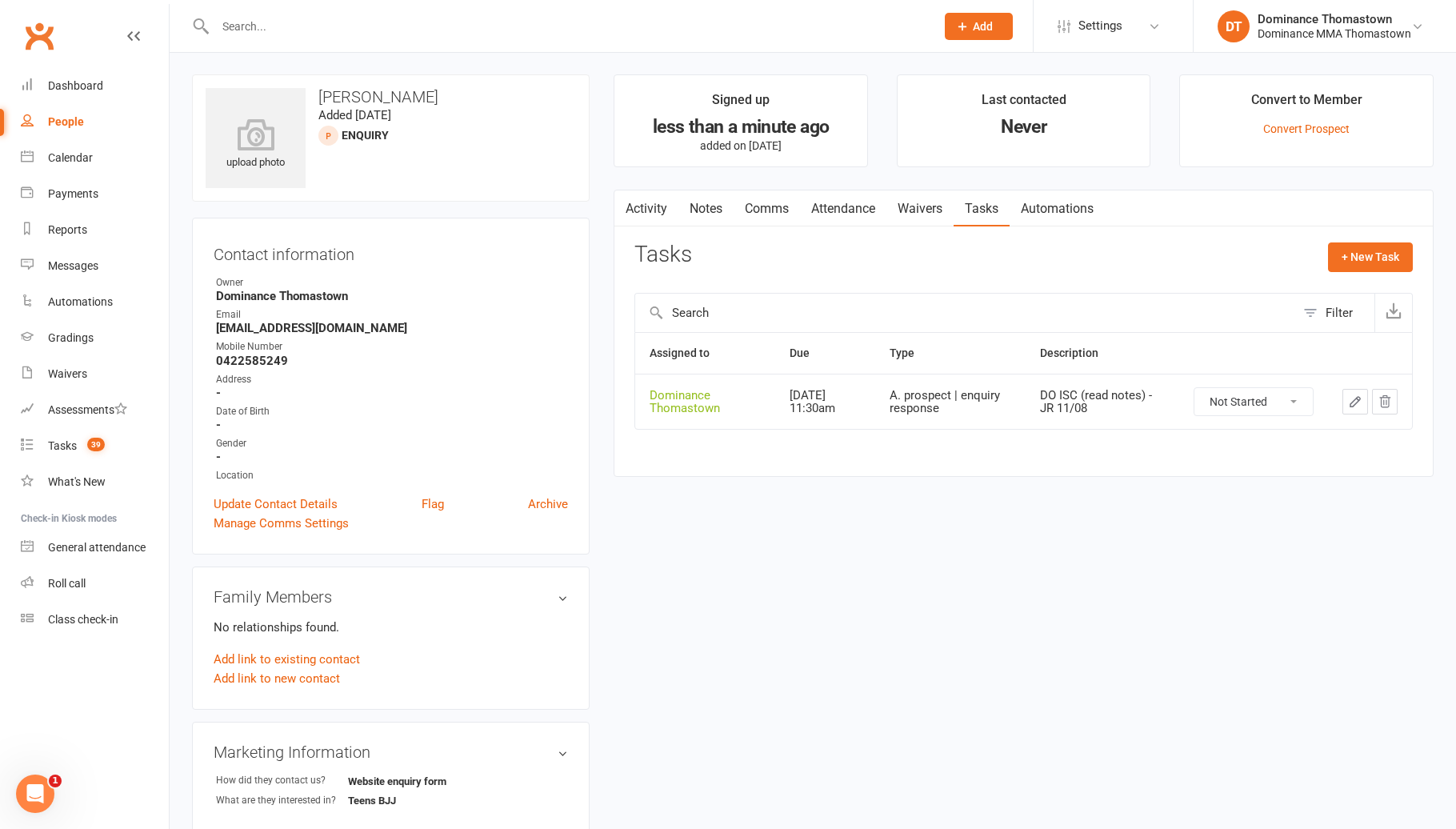
scroll to position [3, 0]
click at [289, 29] on input "text" at bounding box center [567, 27] width 713 height 22
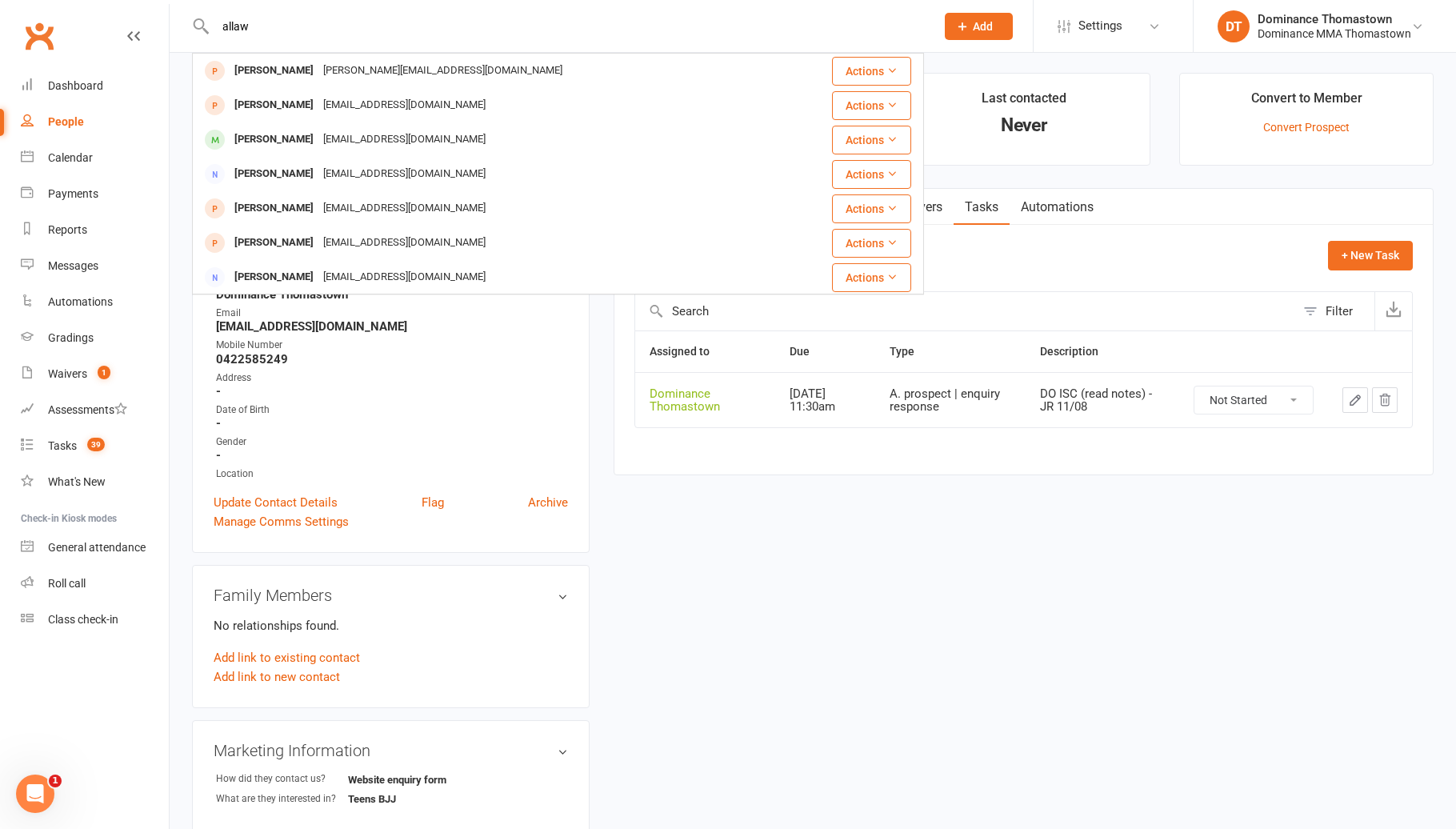
type input "allaw"
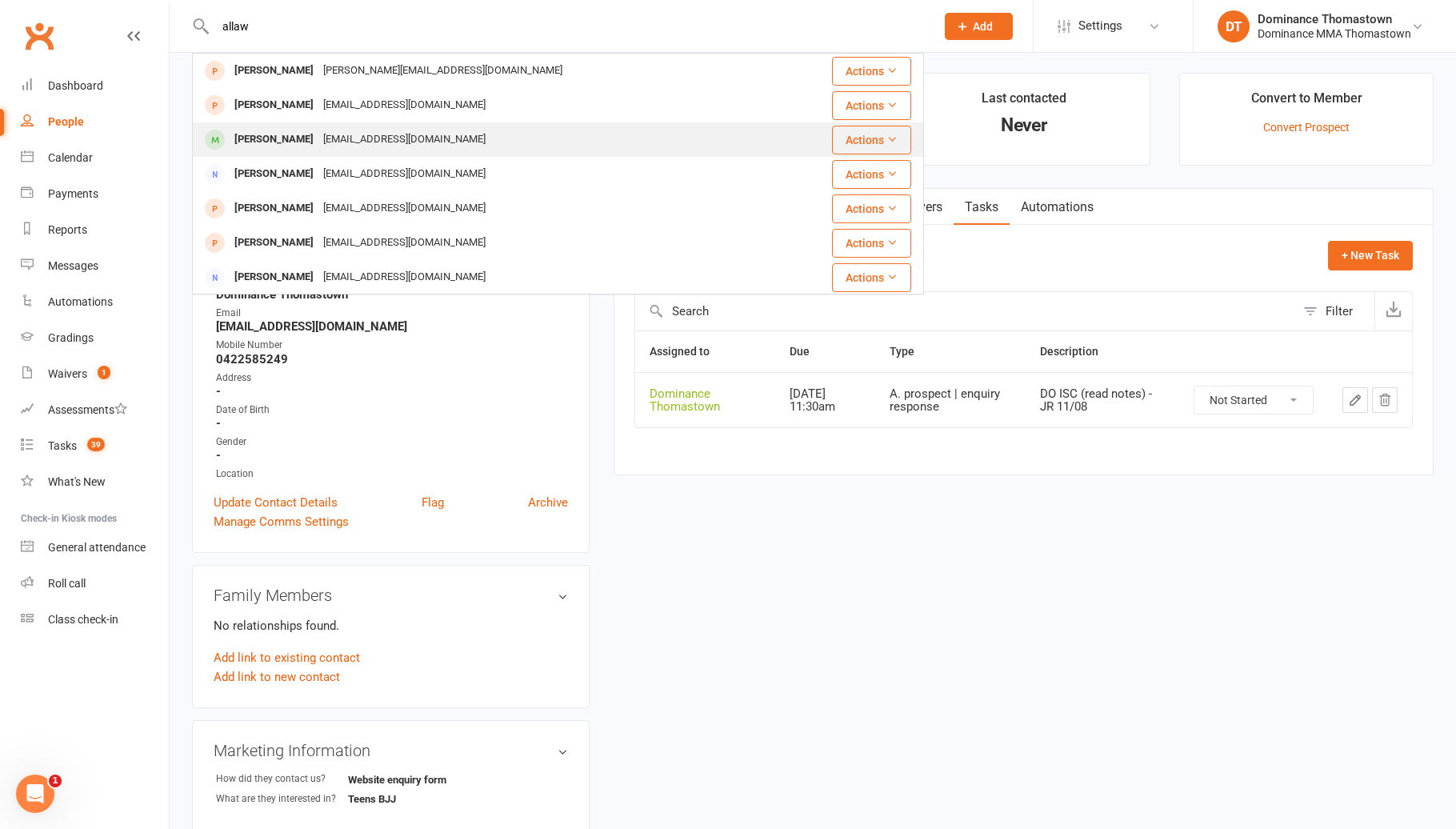
click at [338, 139] on div "[EMAIL_ADDRESS][DOMAIN_NAME]" at bounding box center [404, 139] width 172 height 23
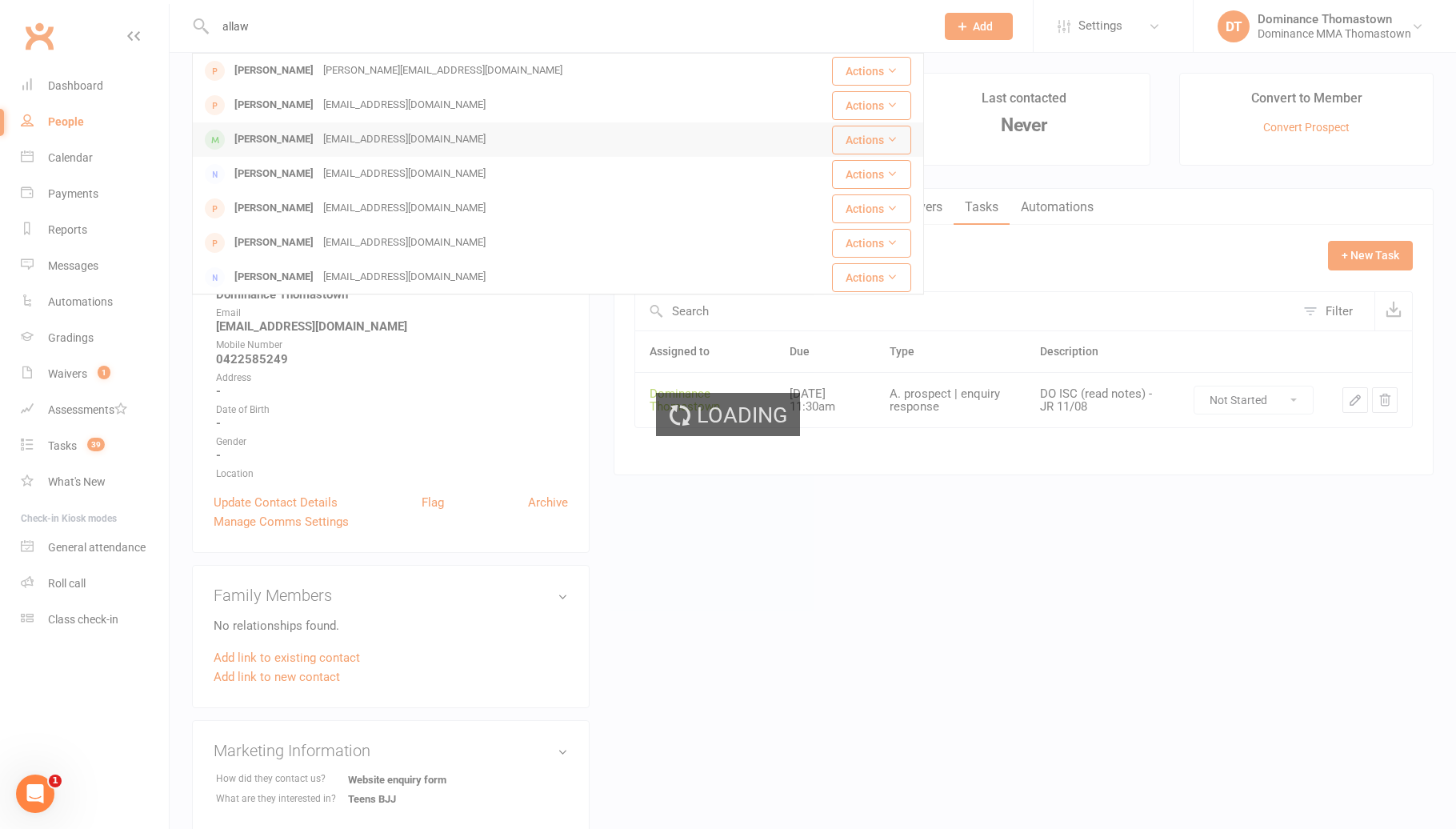
click at [338, 139] on div "Loading" at bounding box center [728, 414] width 1456 height 829
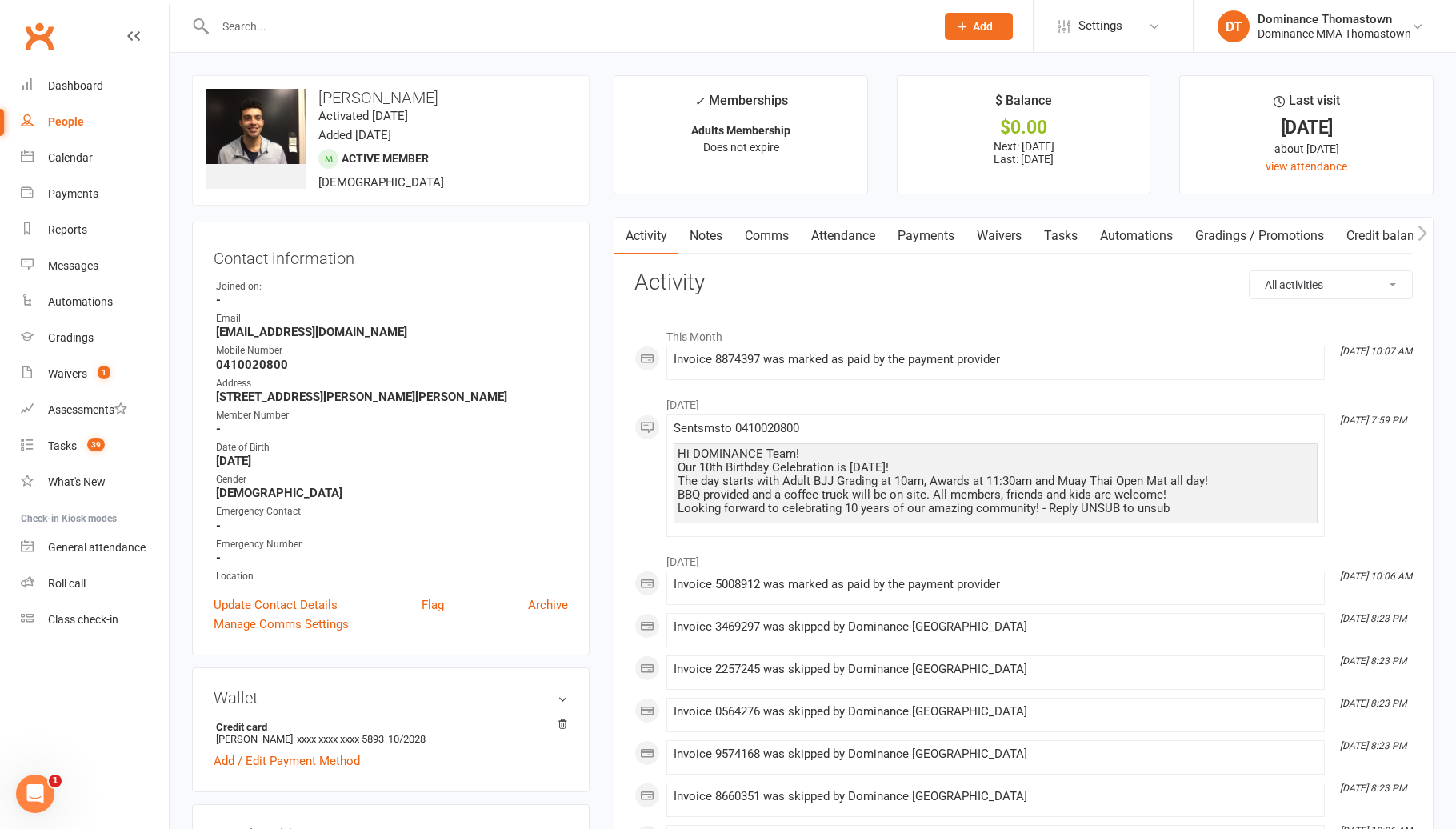
click at [1018, 235] on link "Waivers" at bounding box center [999, 236] width 67 height 37
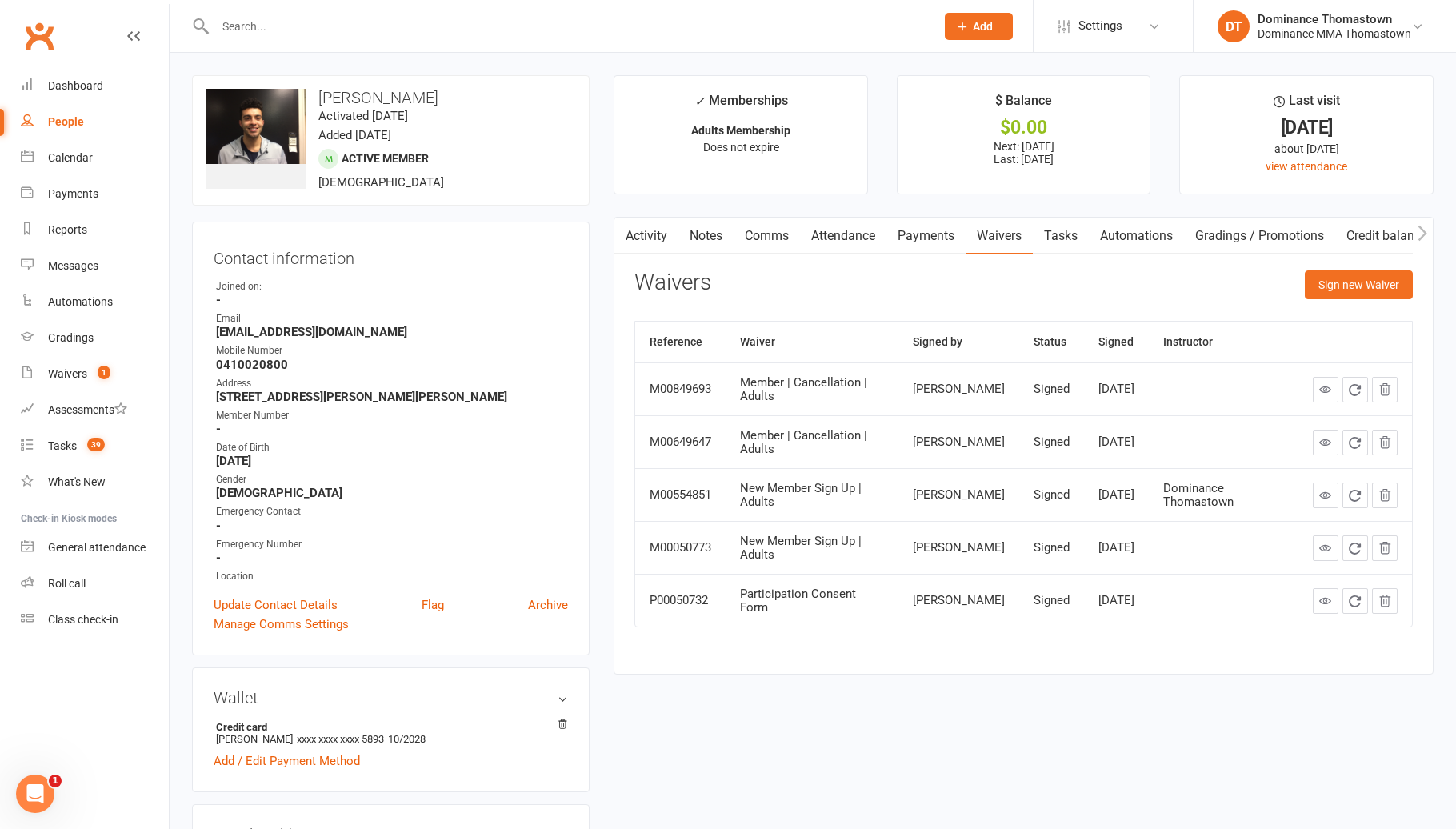
click at [907, 236] on link "Payments" at bounding box center [926, 236] width 79 height 37
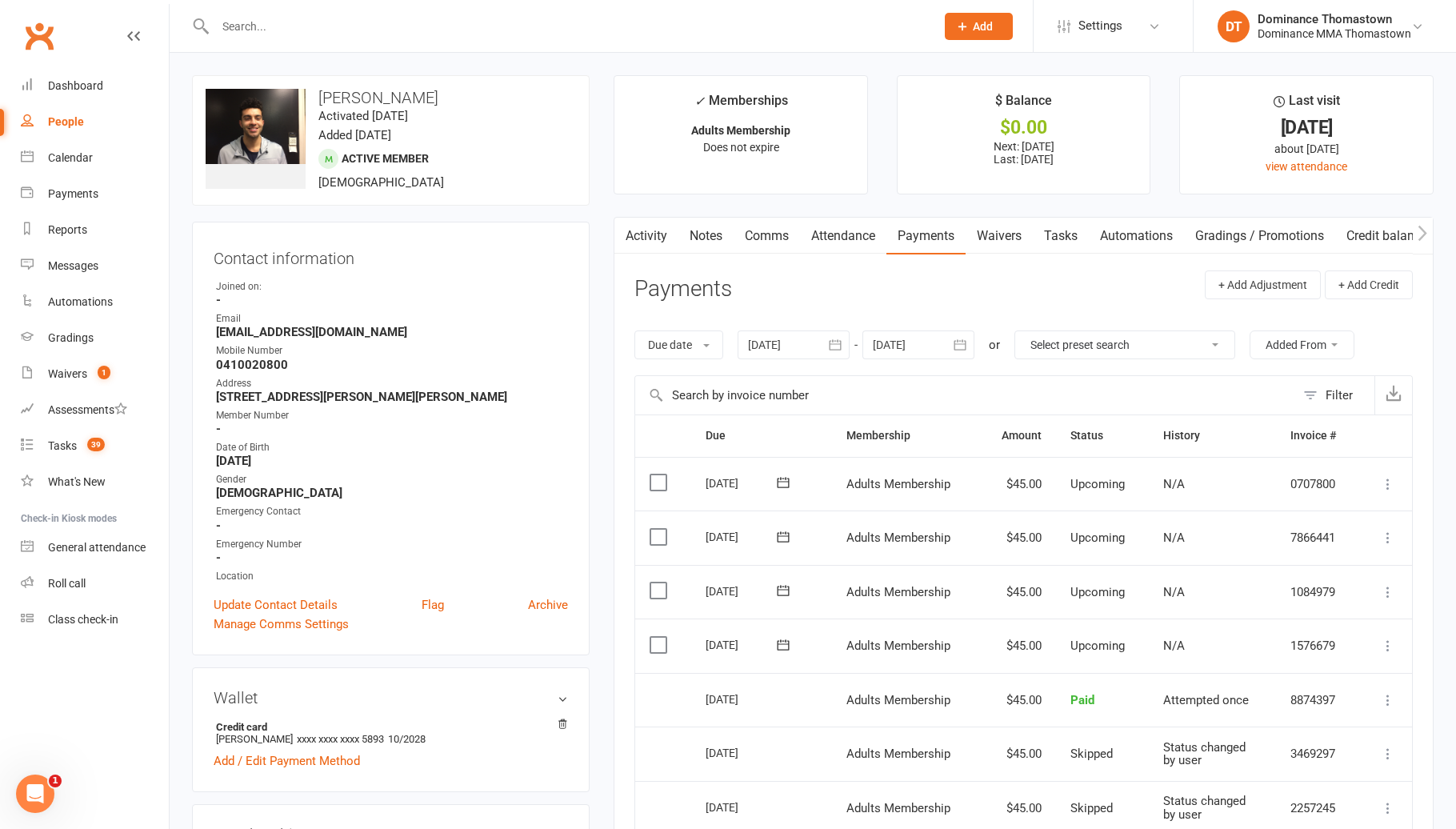
click at [787, 642] on icon at bounding box center [783, 645] width 12 height 10
click at [912, 798] on span "14" at bounding box center [910, 799] width 13 height 13
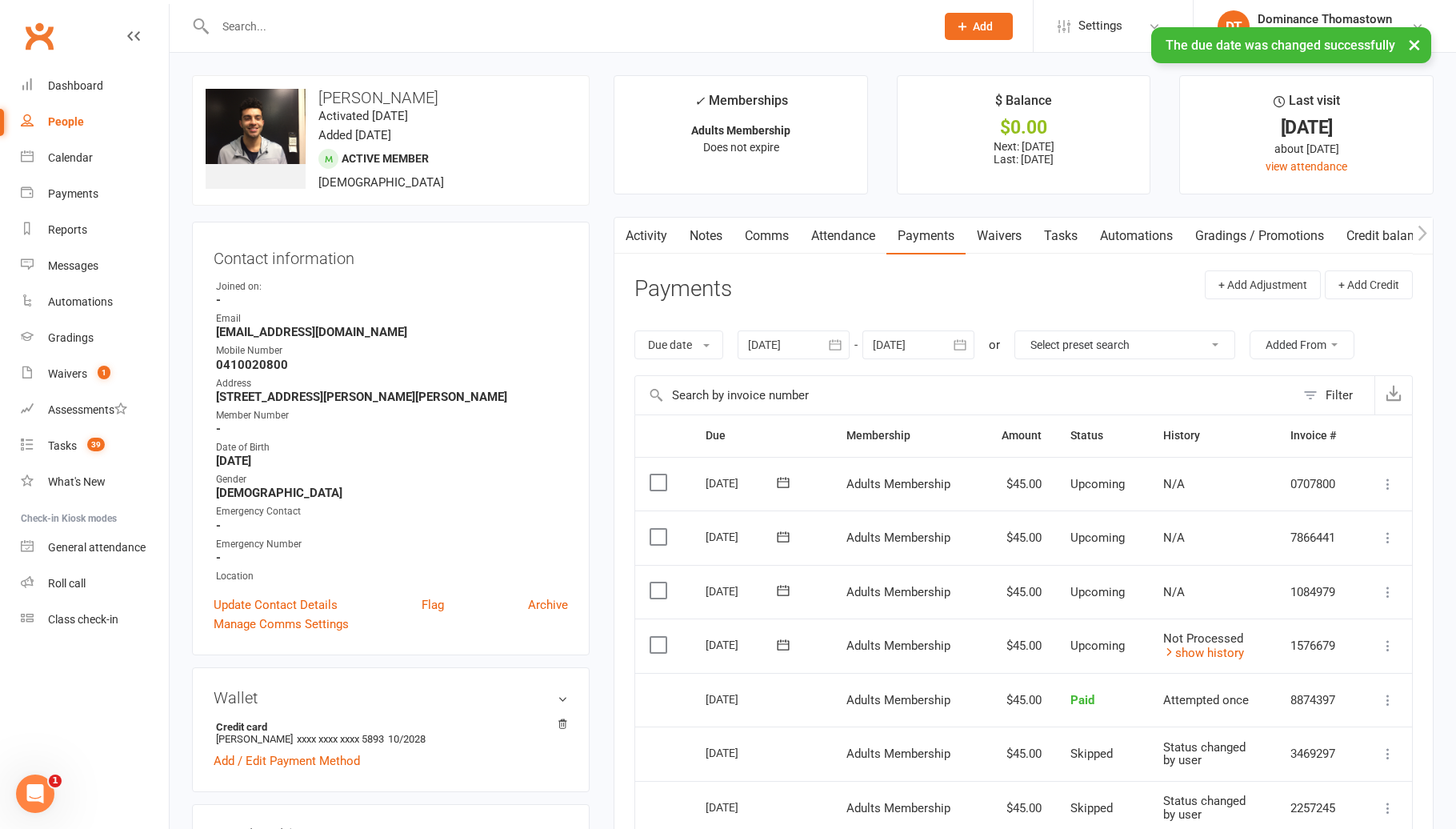
click at [1019, 230] on link "Waivers" at bounding box center [999, 236] width 67 height 37
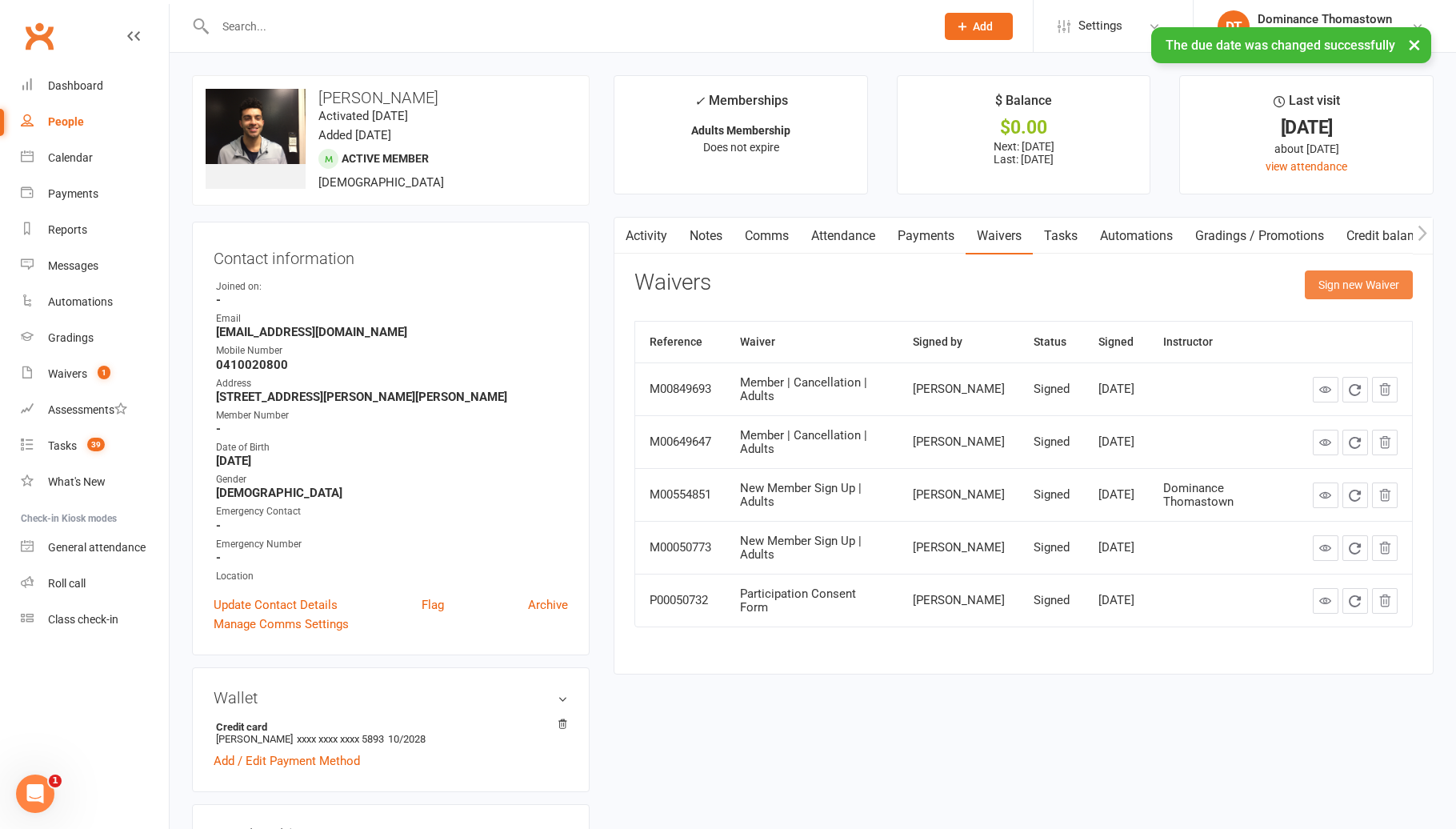
drag, startPoint x: 1335, startPoint y: 294, endPoint x: 1275, endPoint y: 303, distance: 60.7
click at [1332, 295] on button "Sign new Waiver" at bounding box center [1359, 285] width 108 height 28
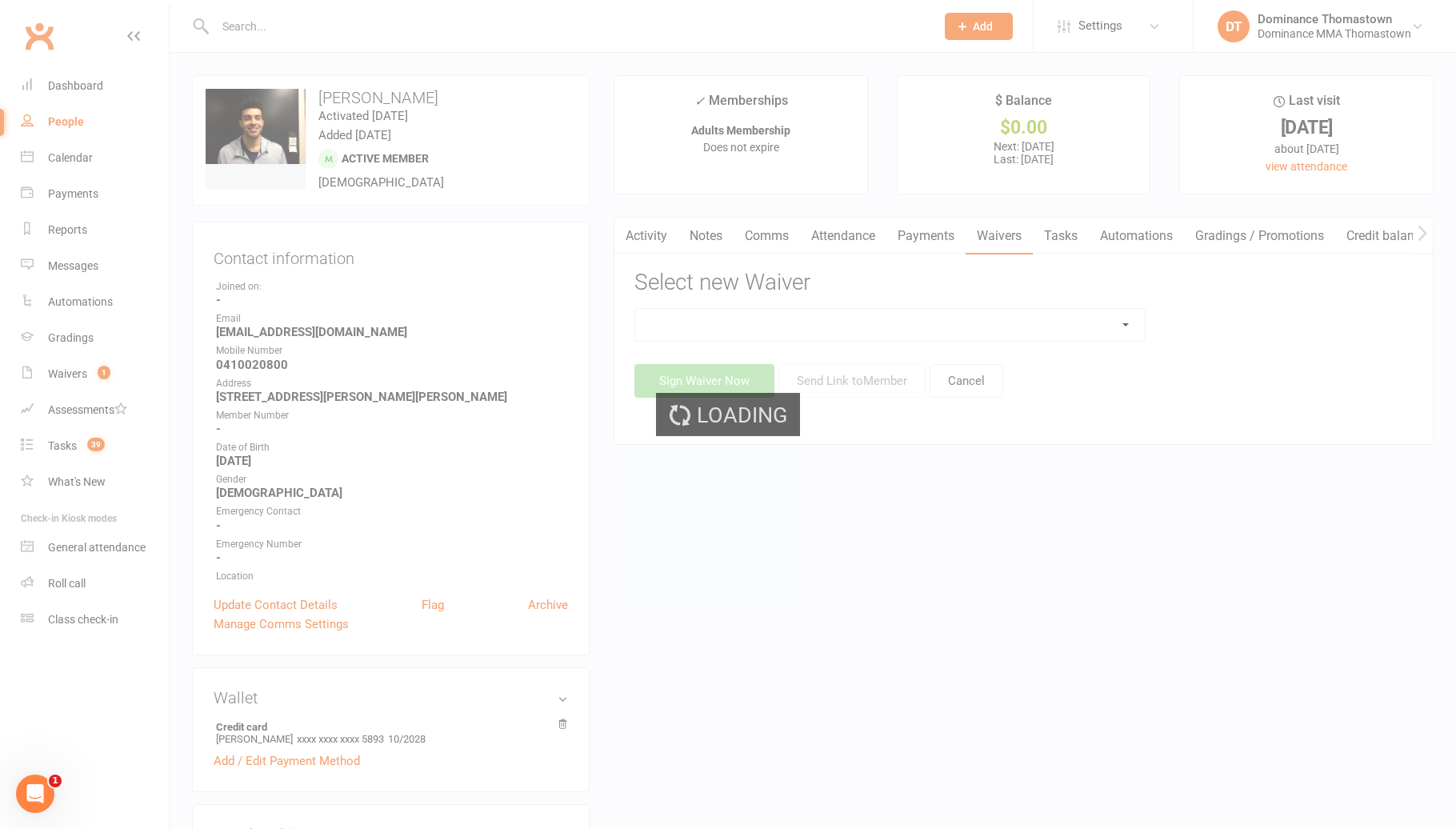
click at [1141, 327] on select at bounding box center [890, 324] width 509 height 32
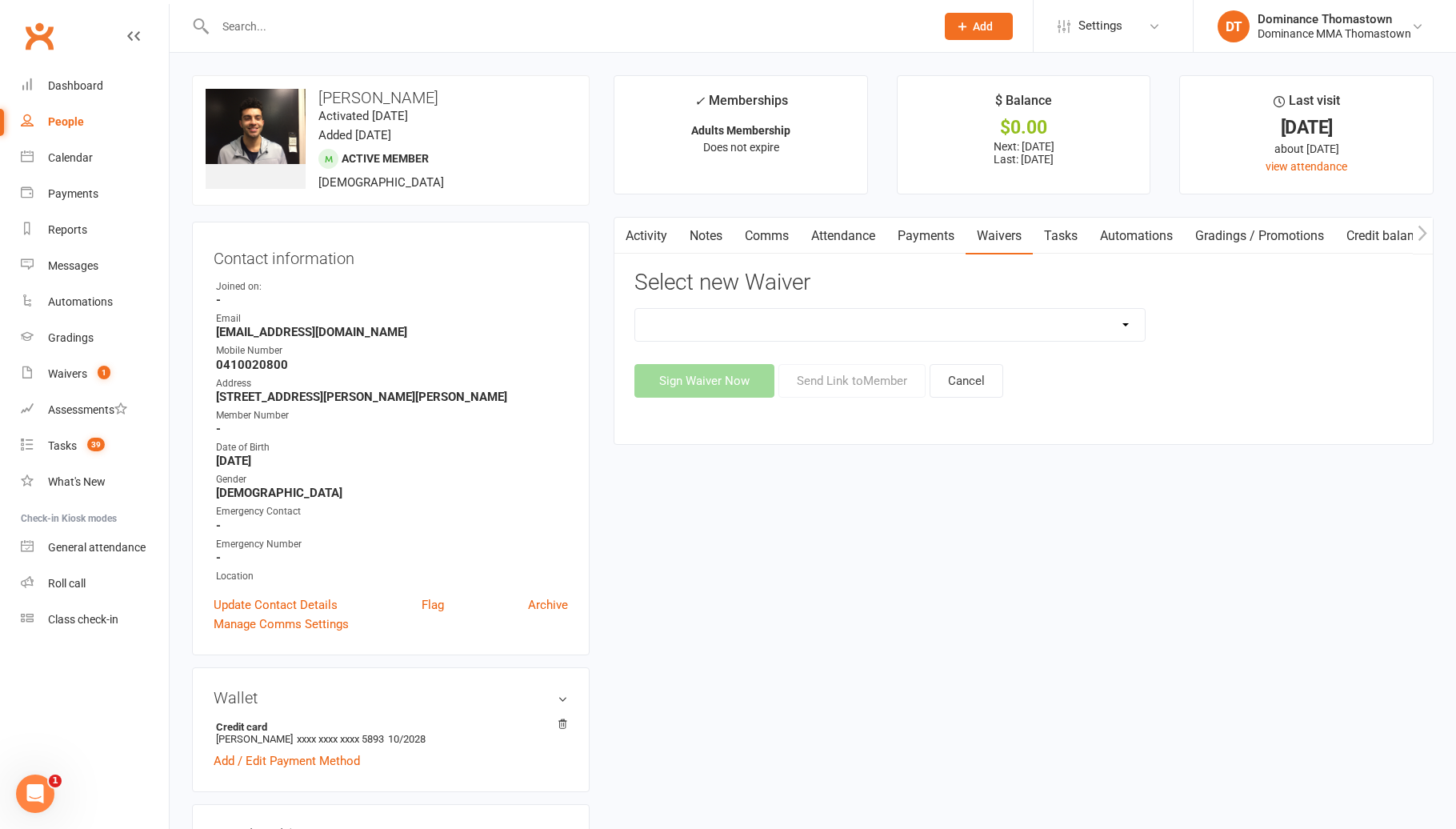
select select "8152"
click at [882, 383] on button "Send Link to Member" at bounding box center [851, 380] width 147 height 34
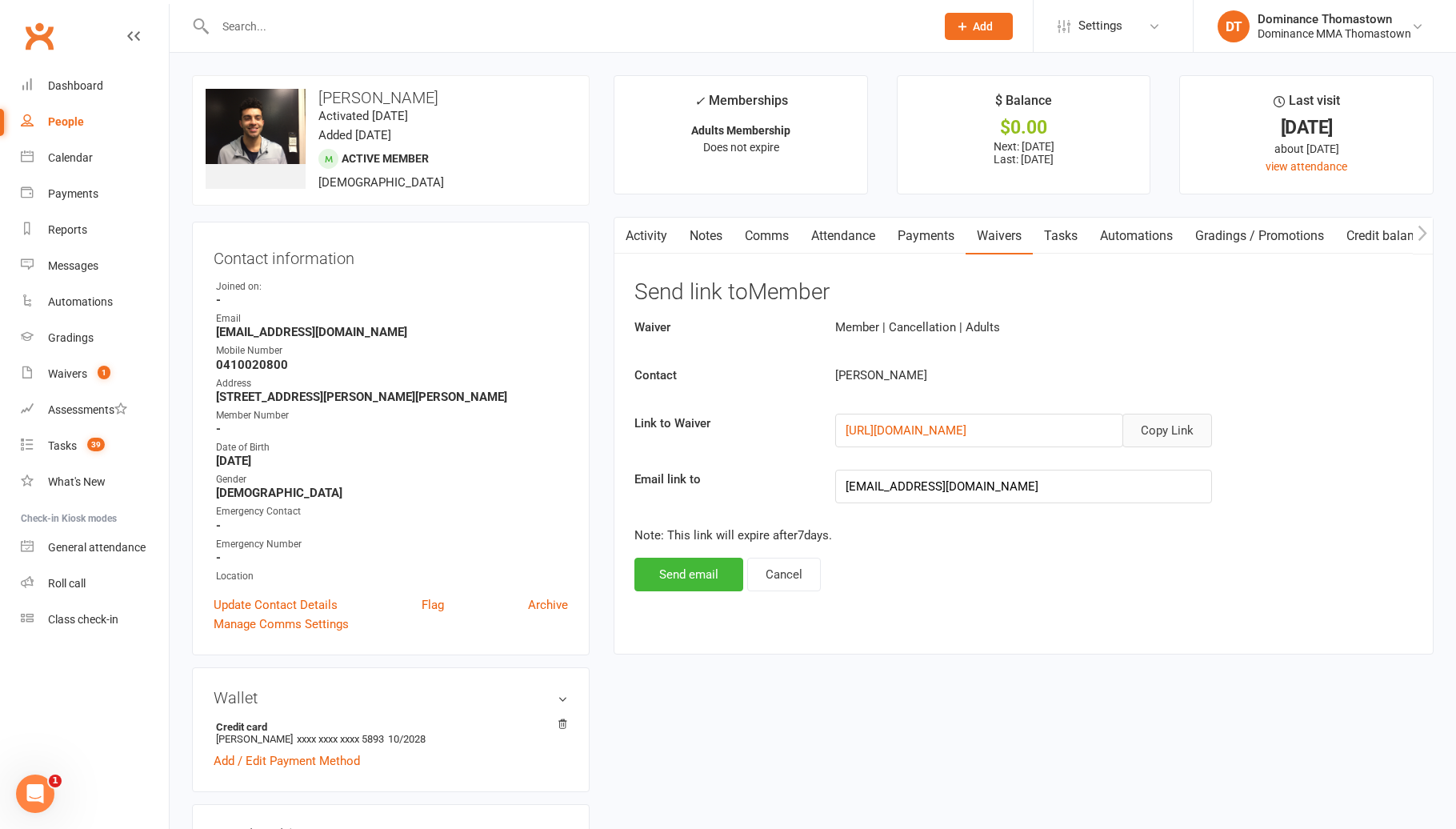
click at [1159, 430] on button "Copy Link" at bounding box center [1167, 430] width 89 height 34
click at [757, 239] on link "Comms" at bounding box center [766, 236] width 66 height 37
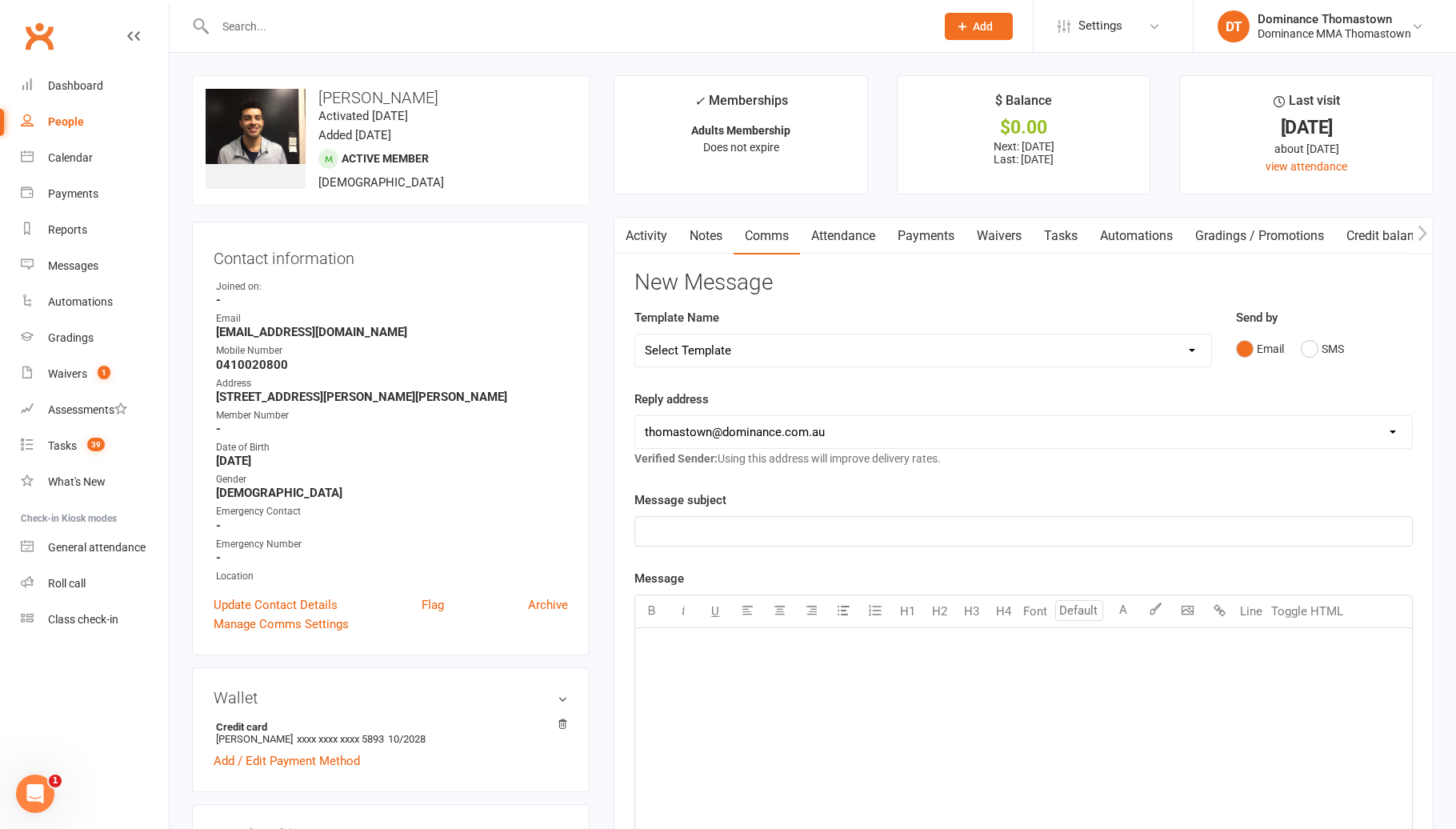
click at [837, 354] on select "Select Template [Email] MARKETING | 10TH BIRTHDAY SPECIAL | CANCELLED MEMBERS […" at bounding box center [923, 350] width 576 height 32
select select "6"
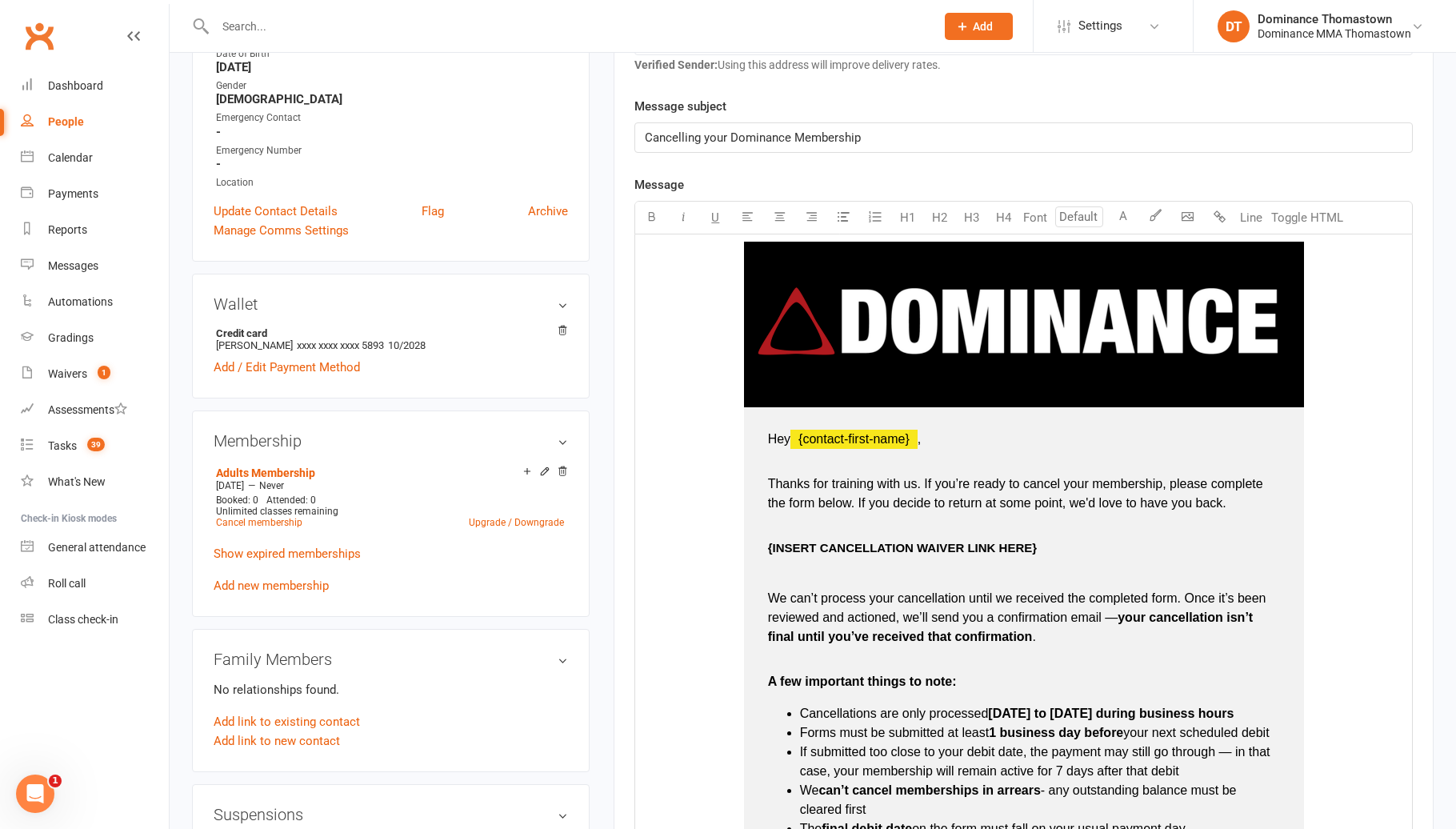
scroll to position [417, 0]
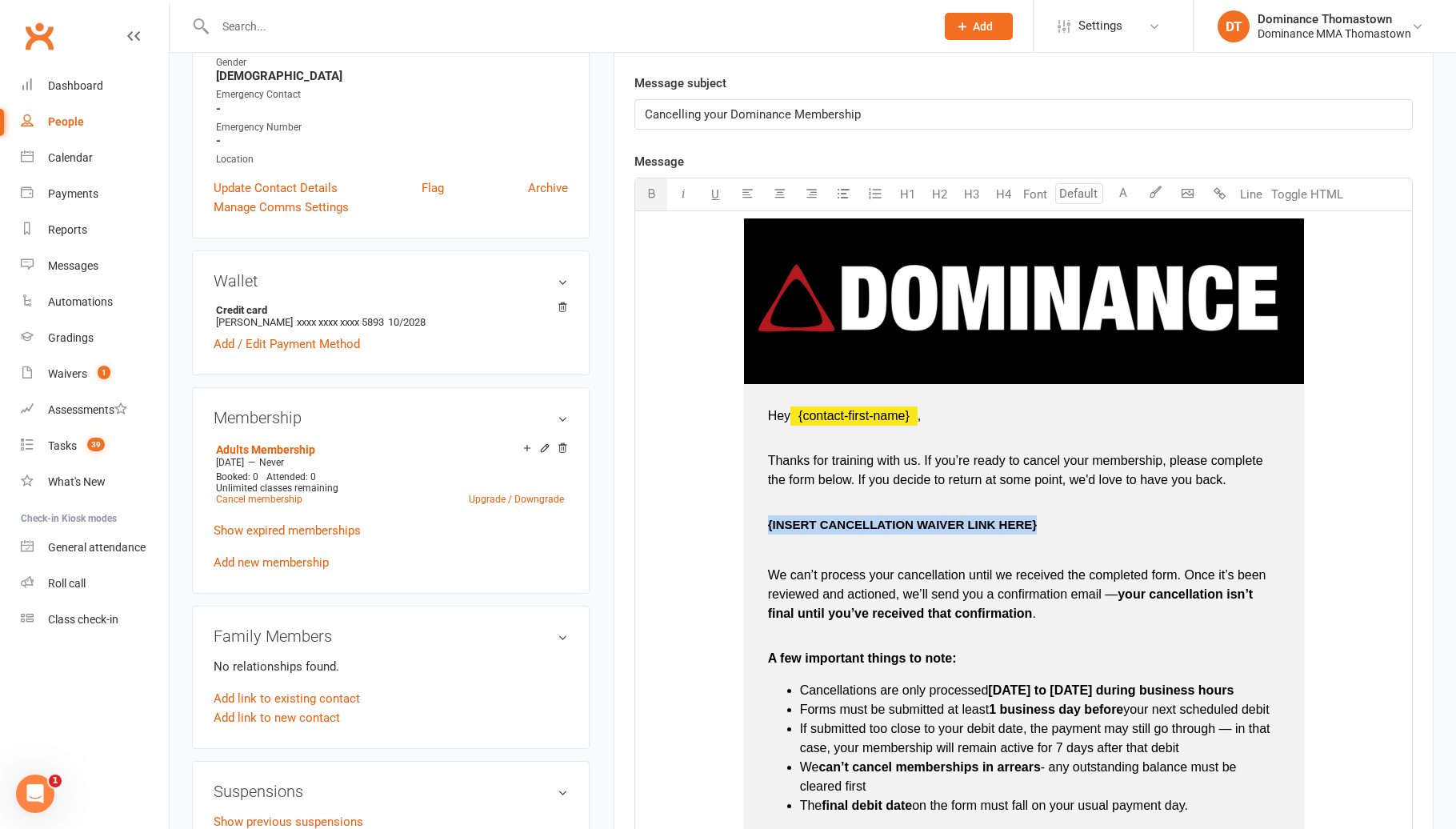
drag, startPoint x: 1055, startPoint y: 525, endPoint x: 751, endPoint y: 530, distance: 304.0
click at [751, 530] on td "Hey ﻿ {contact-first-name} , Thanks for training with us. If you’re ready to ca…" at bounding box center [1023, 673] width 560 height 578
drag, startPoint x: 972, startPoint y: 529, endPoint x: 806, endPoint y: 514, distance: 166.7
click at [760, 531] on td "Hey ﻿ {contact-first-name} , Thanks for training with us. If you’re ready to ca…" at bounding box center [1023, 673] width 560 height 578
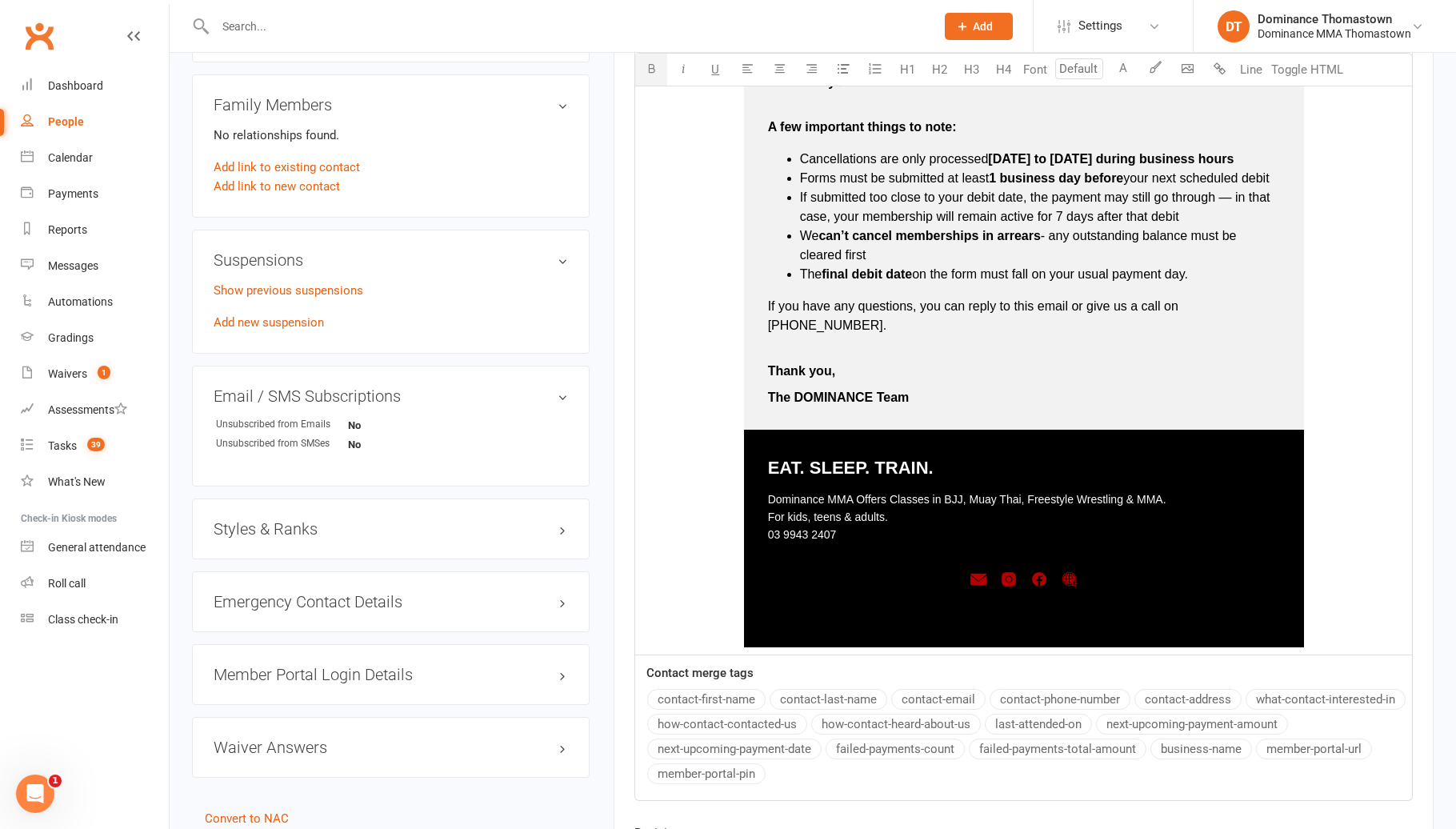
scroll to position [1151, 0]
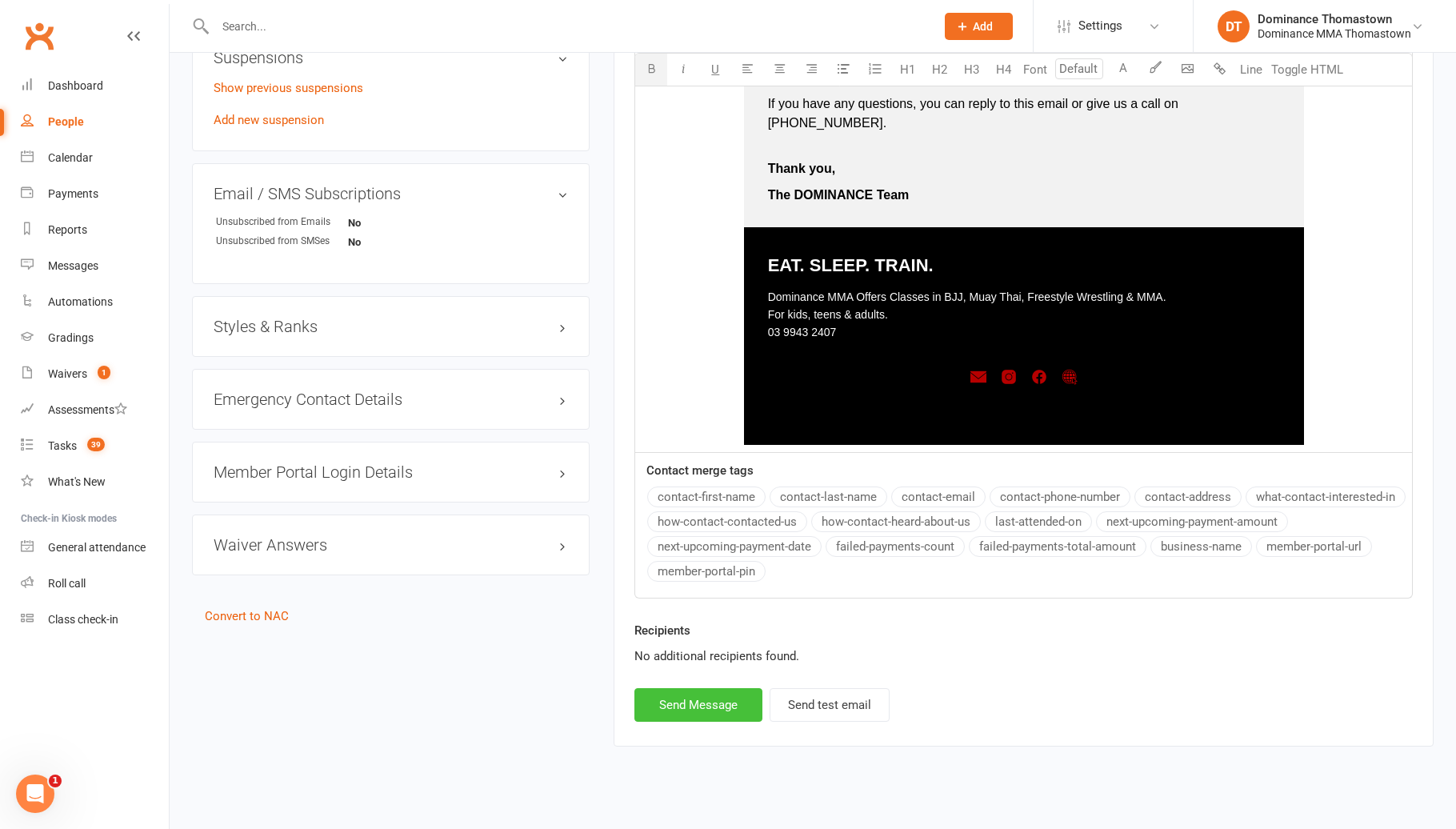
click at [697, 688] on button "Send Message" at bounding box center [698, 704] width 128 height 34
select select
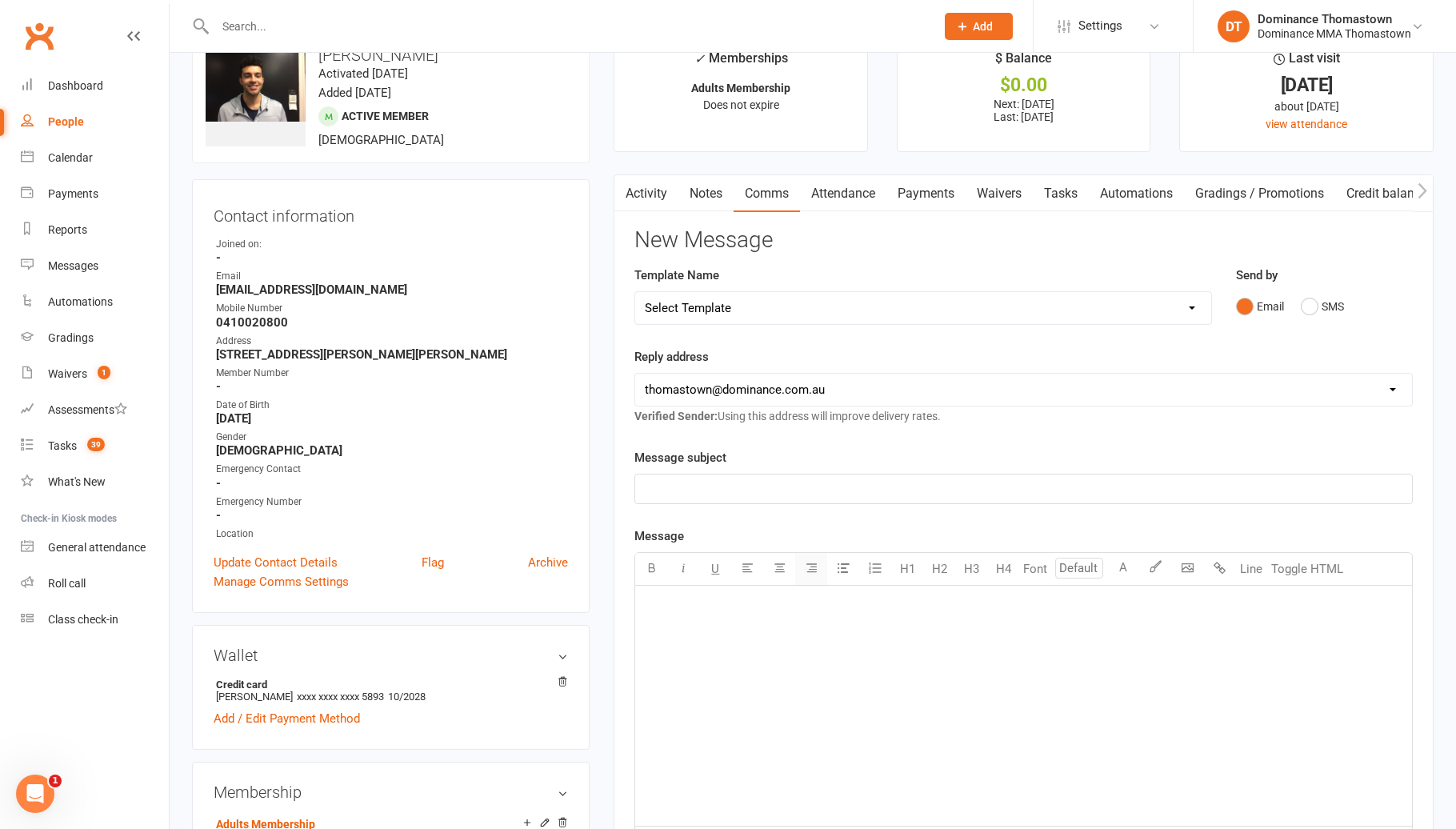
scroll to position [0, 0]
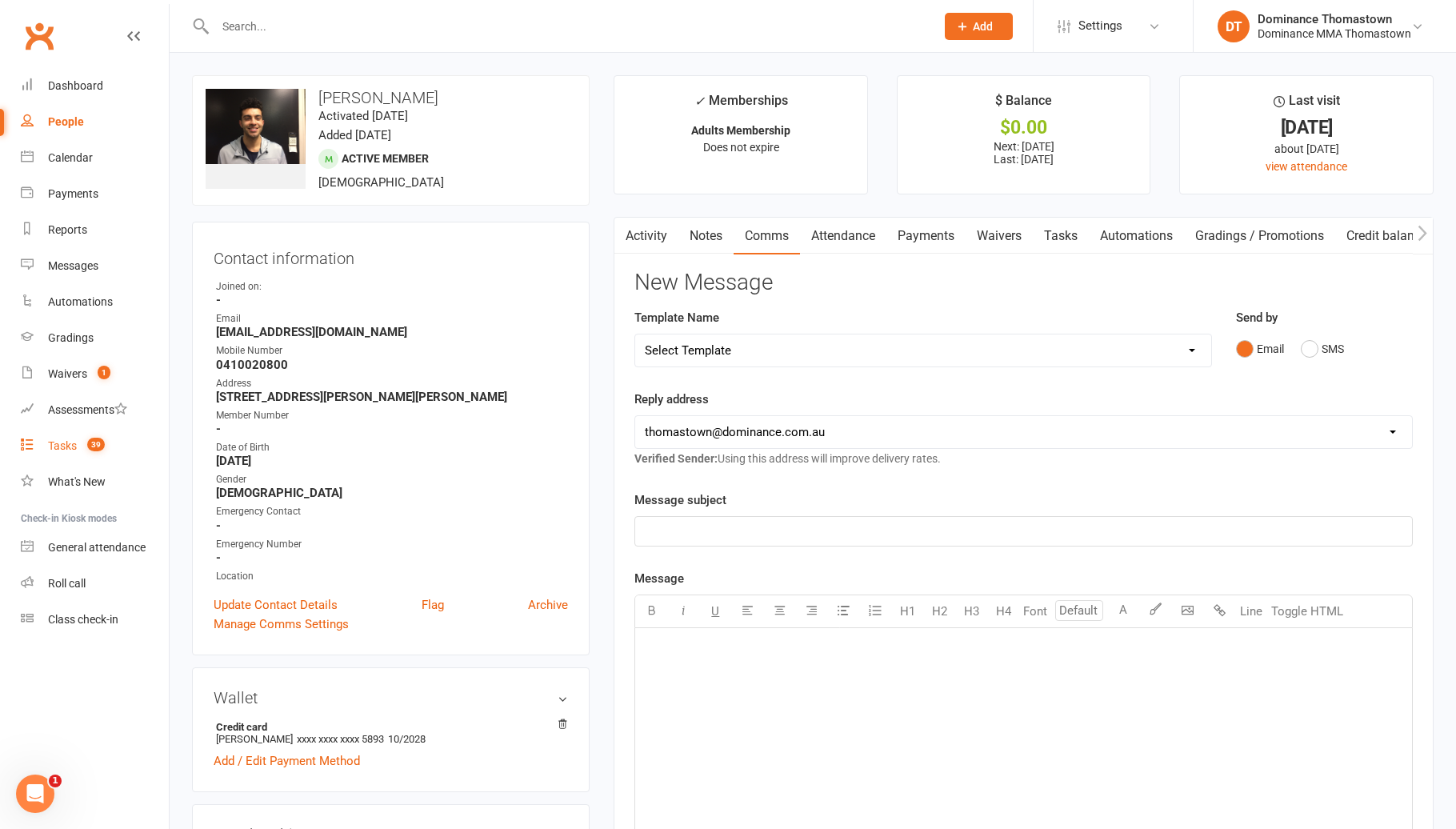
click at [99, 444] on span "39" at bounding box center [95, 445] width 17 height 14
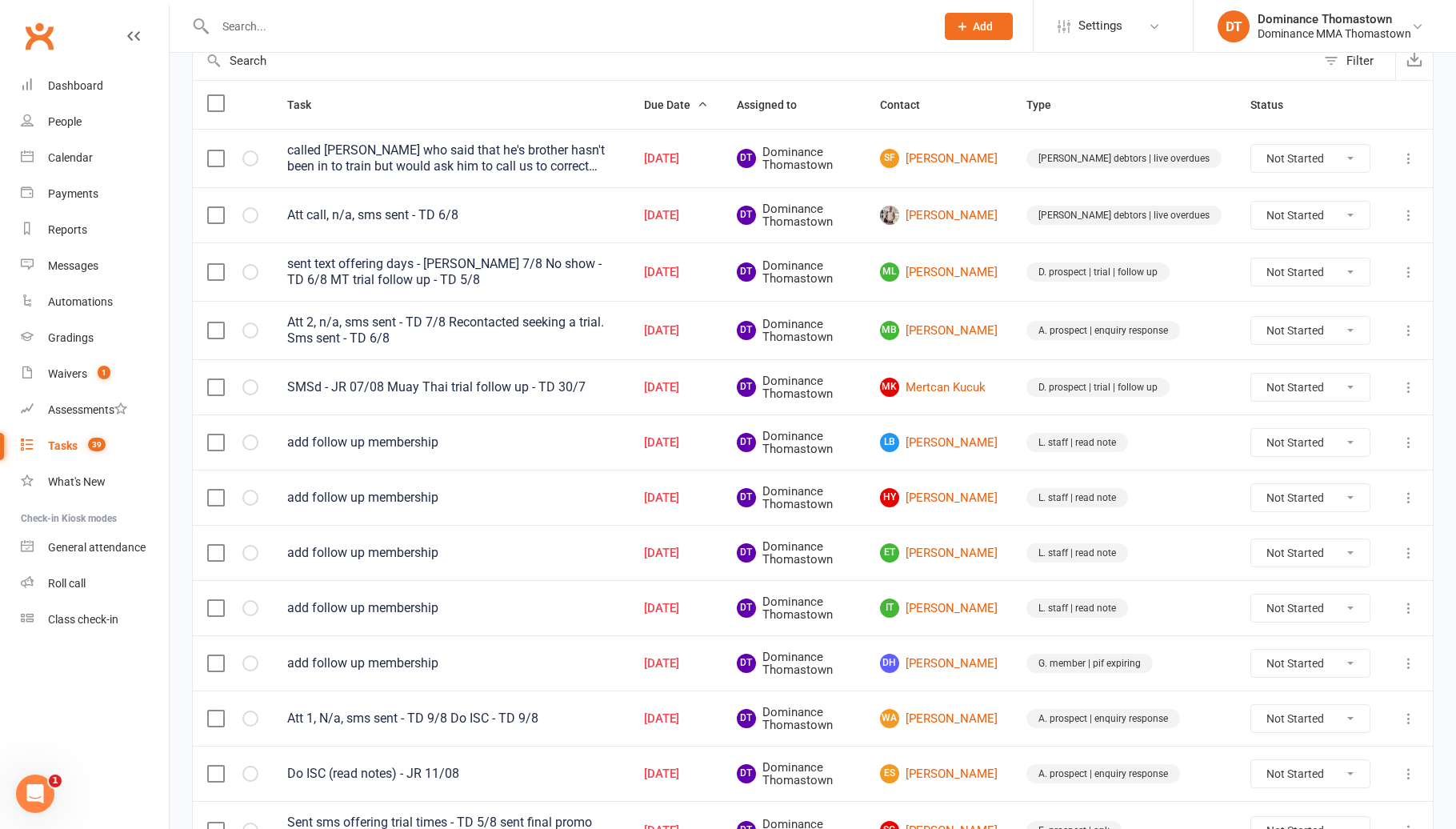
scroll to position [175, 0]
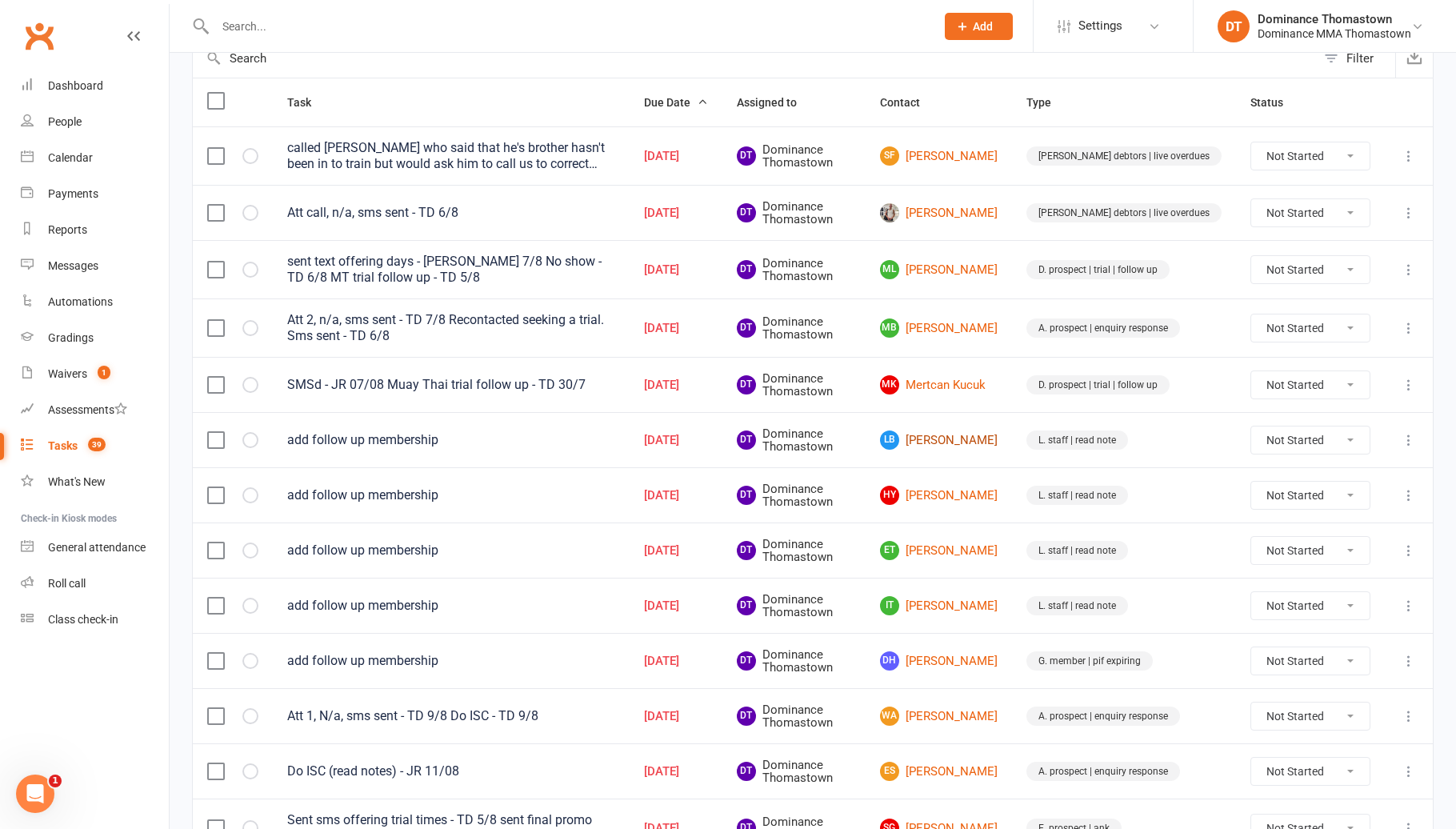
click at [997, 435] on link "LB Luca Bottiglieri" at bounding box center [939, 440] width 118 height 19
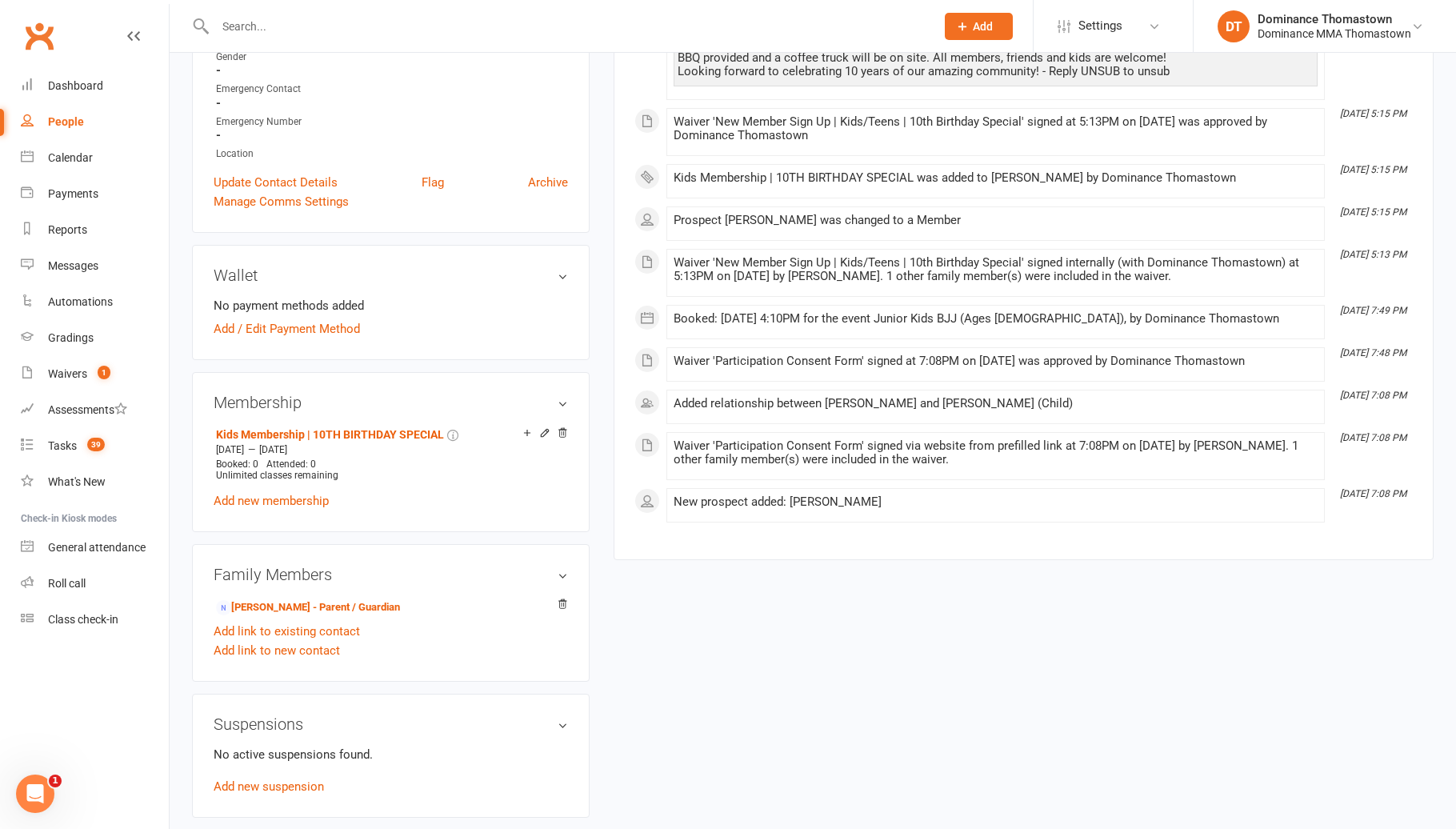
scroll to position [419, 0]
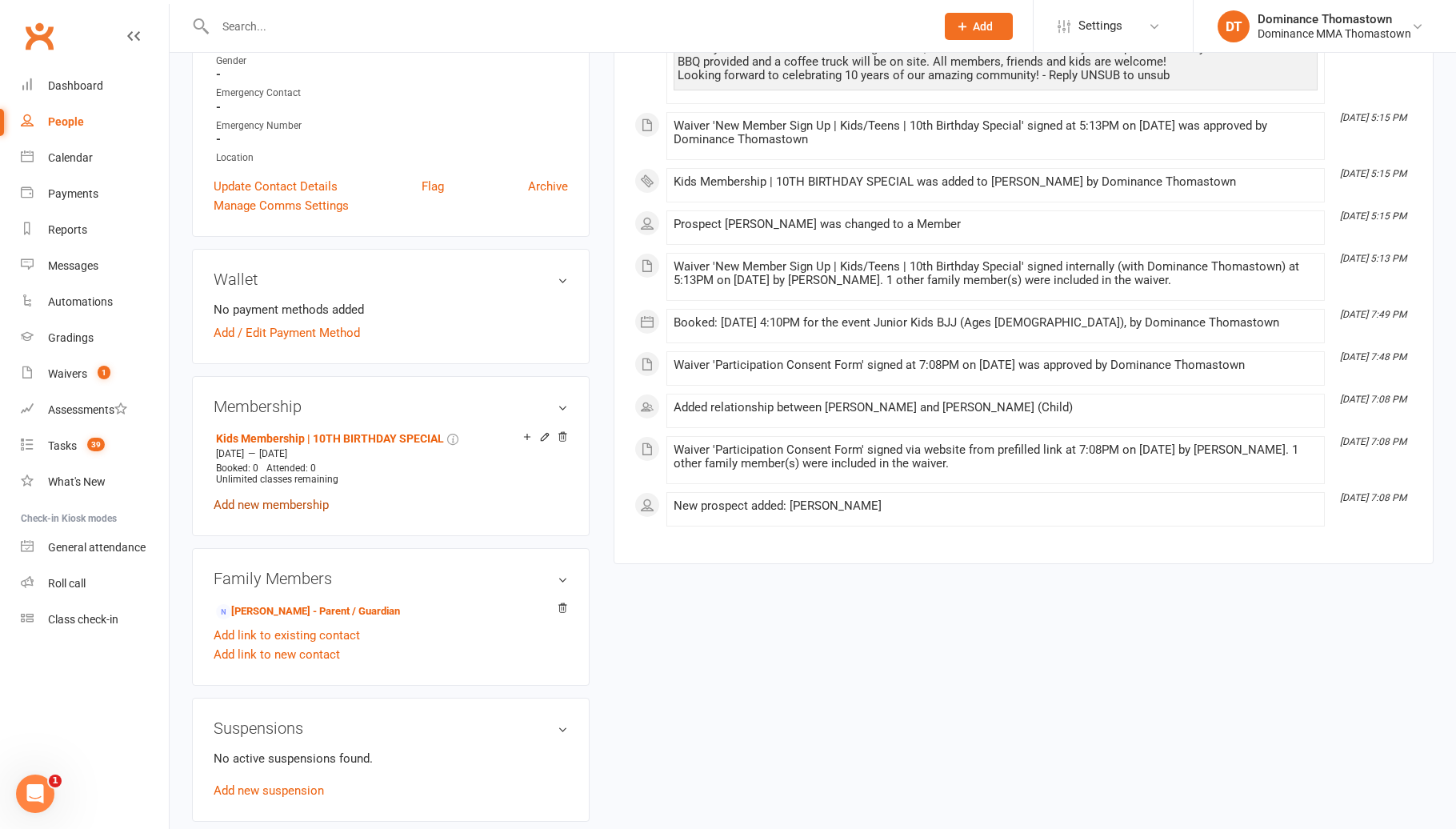
click at [278, 502] on link "Add new membership" at bounding box center [271, 505] width 115 height 15
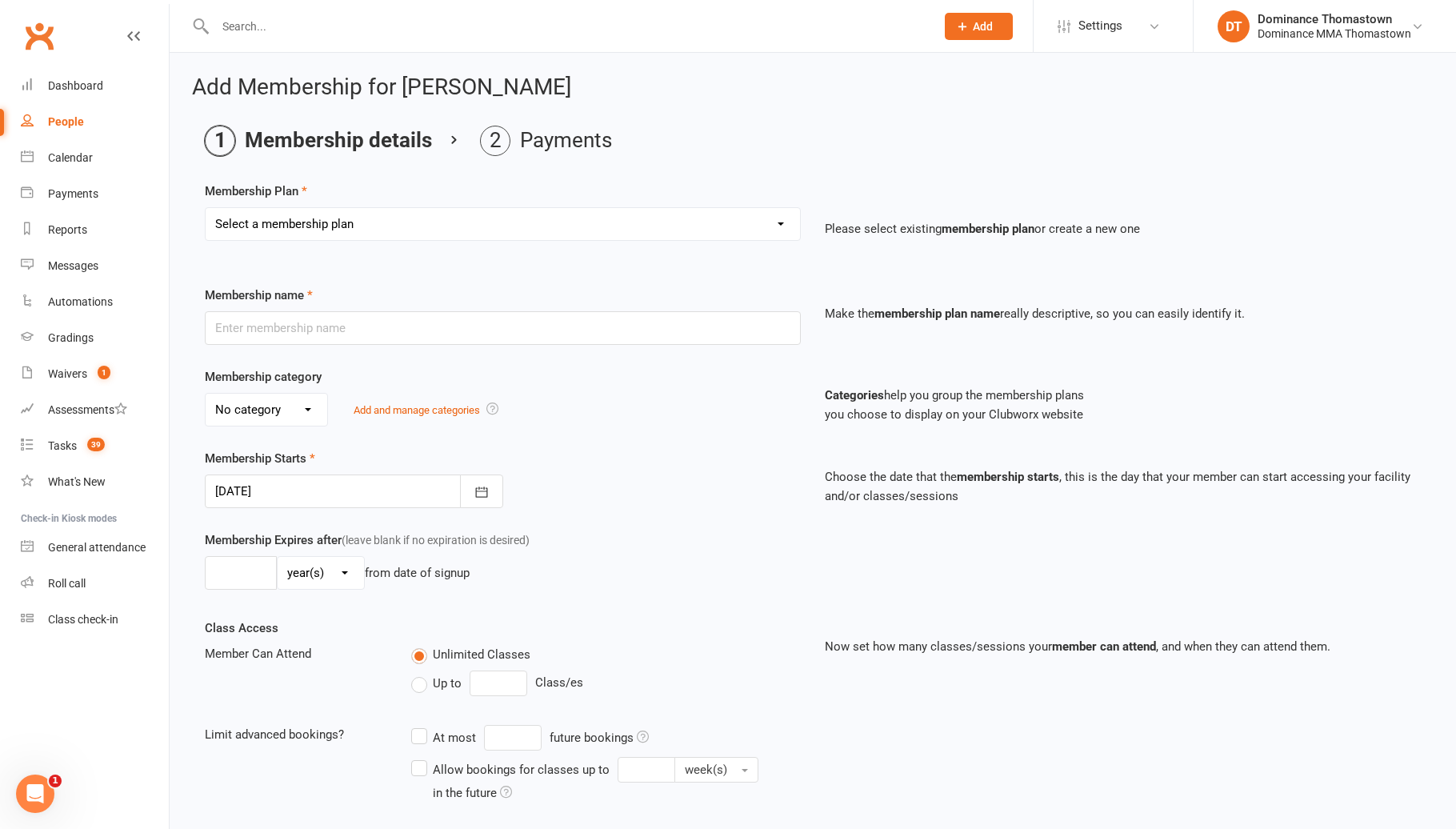
click at [387, 228] on select "Select a membership plan Kids Membership Adults Membership Paid in Full | Kids …" at bounding box center [502, 224] width 594 height 32
select select "1"
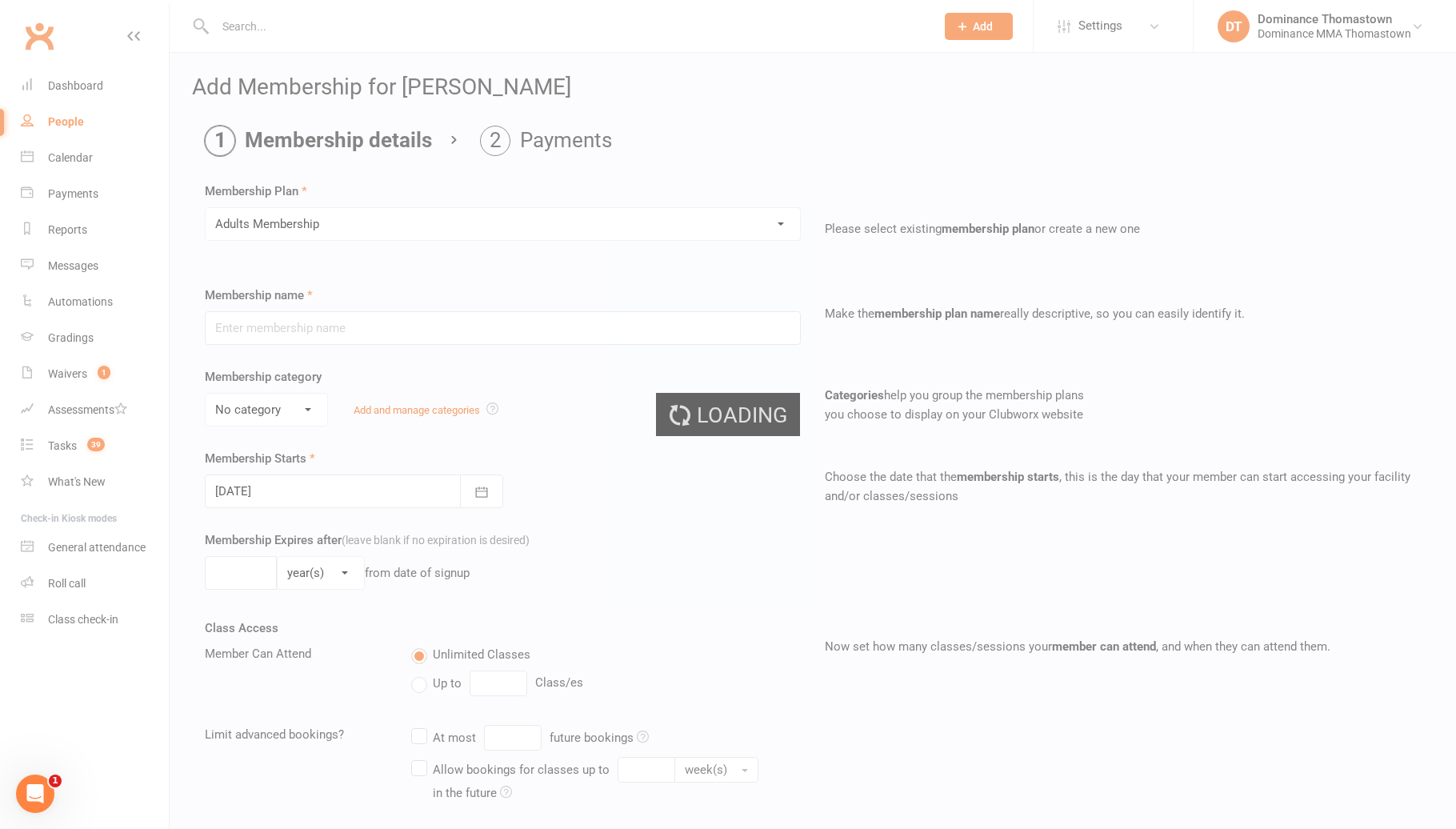
type input "Adults Membership"
select select "0"
type input "0"
select select "0"
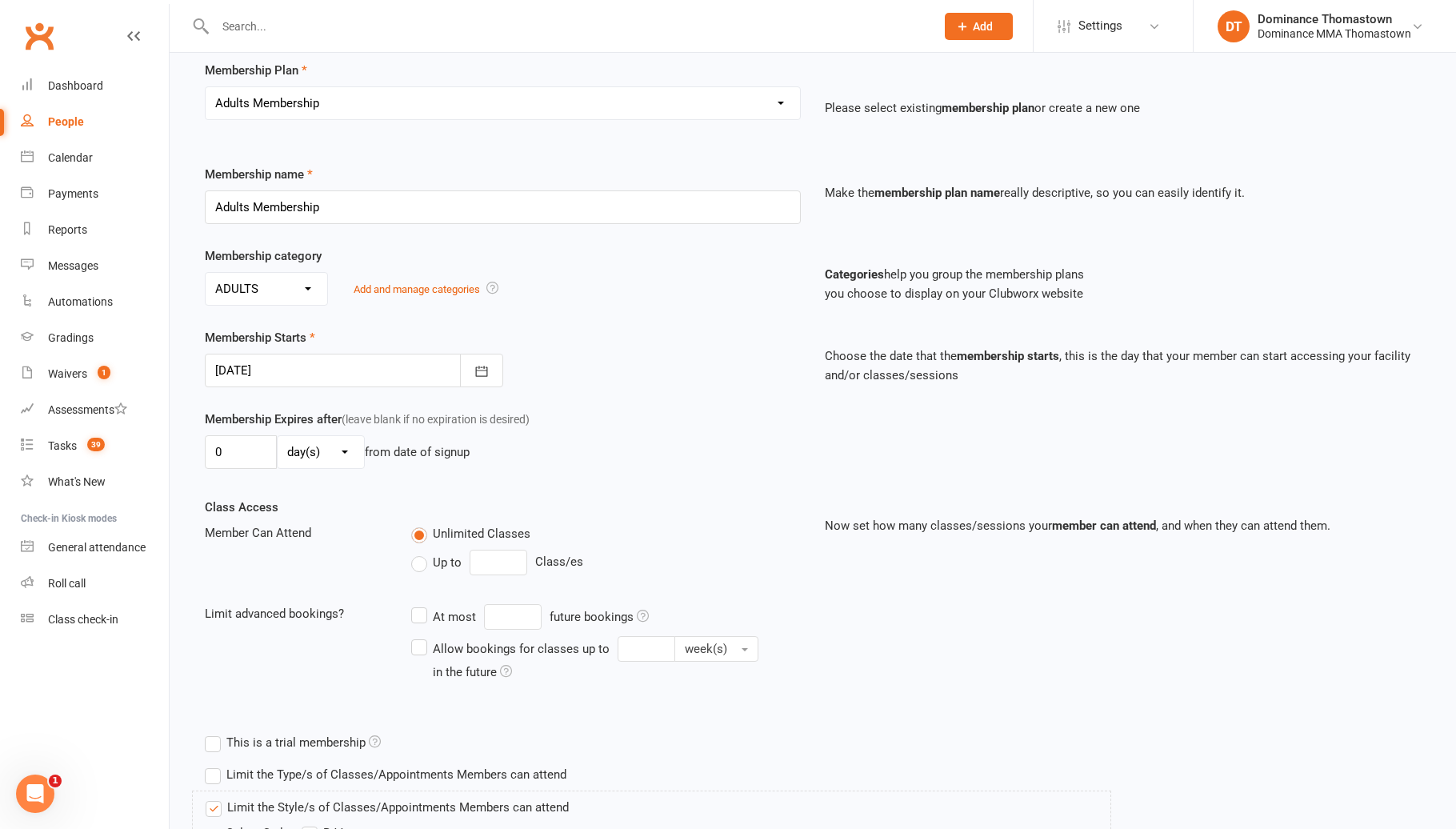
scroll to position [336, 0]
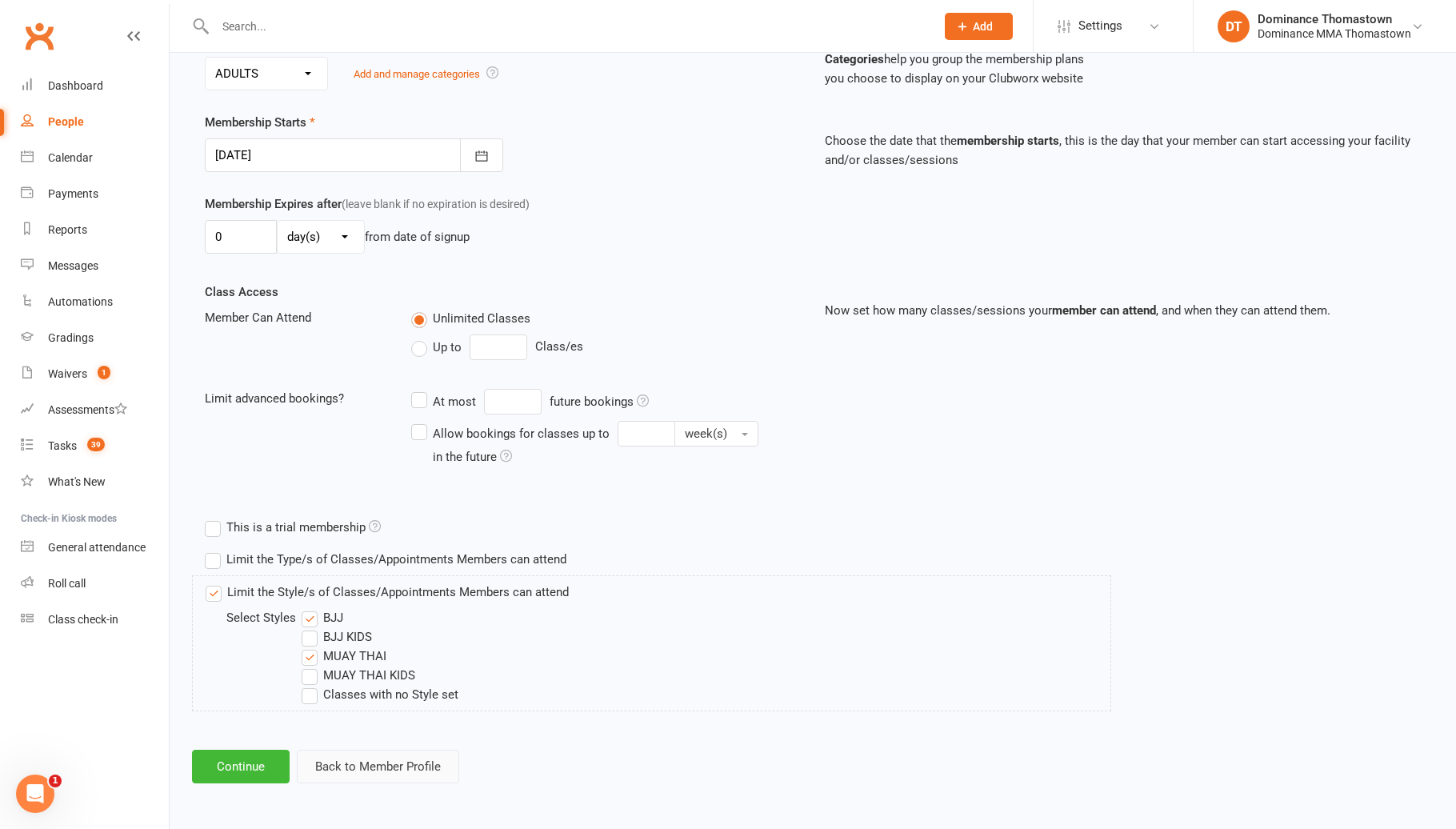
click at [313, 765] on button "Back to Member Profile" at bounding box center [377, 766] width 162 height 34
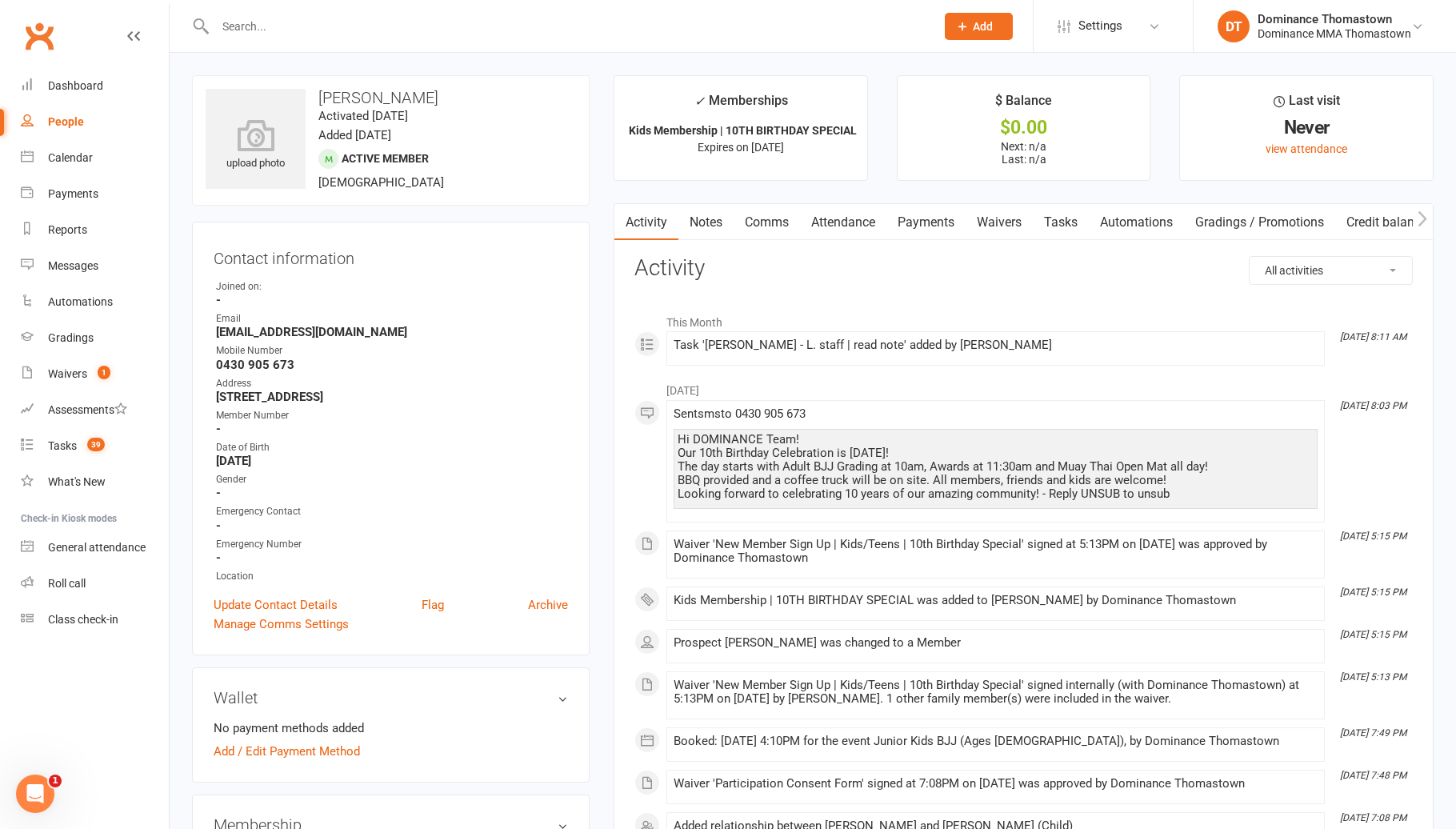
click at [939, 221] on link "Payments" at bounding box center [926, 222] width 79 height 37
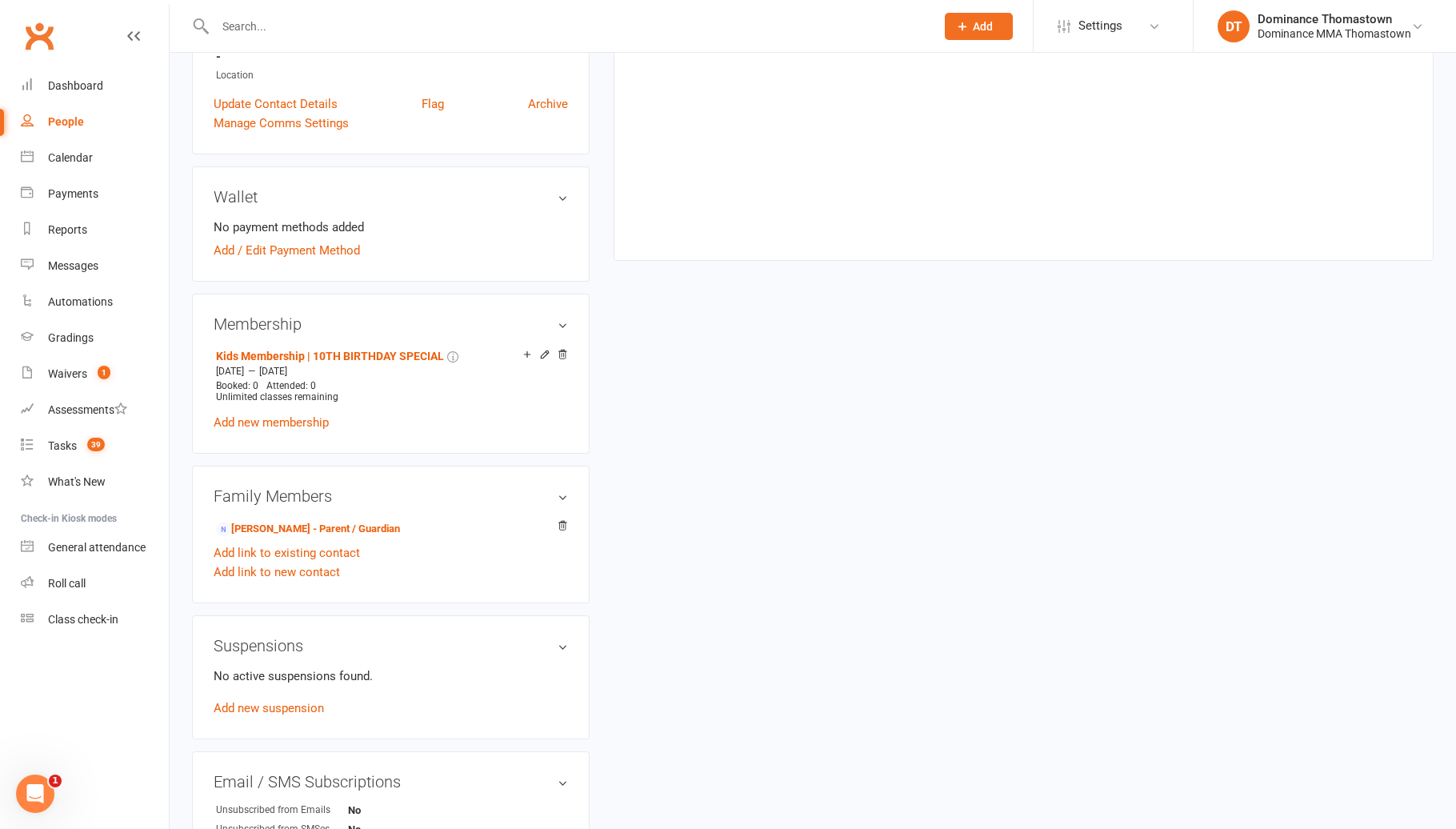
scroll to position [557, 0]
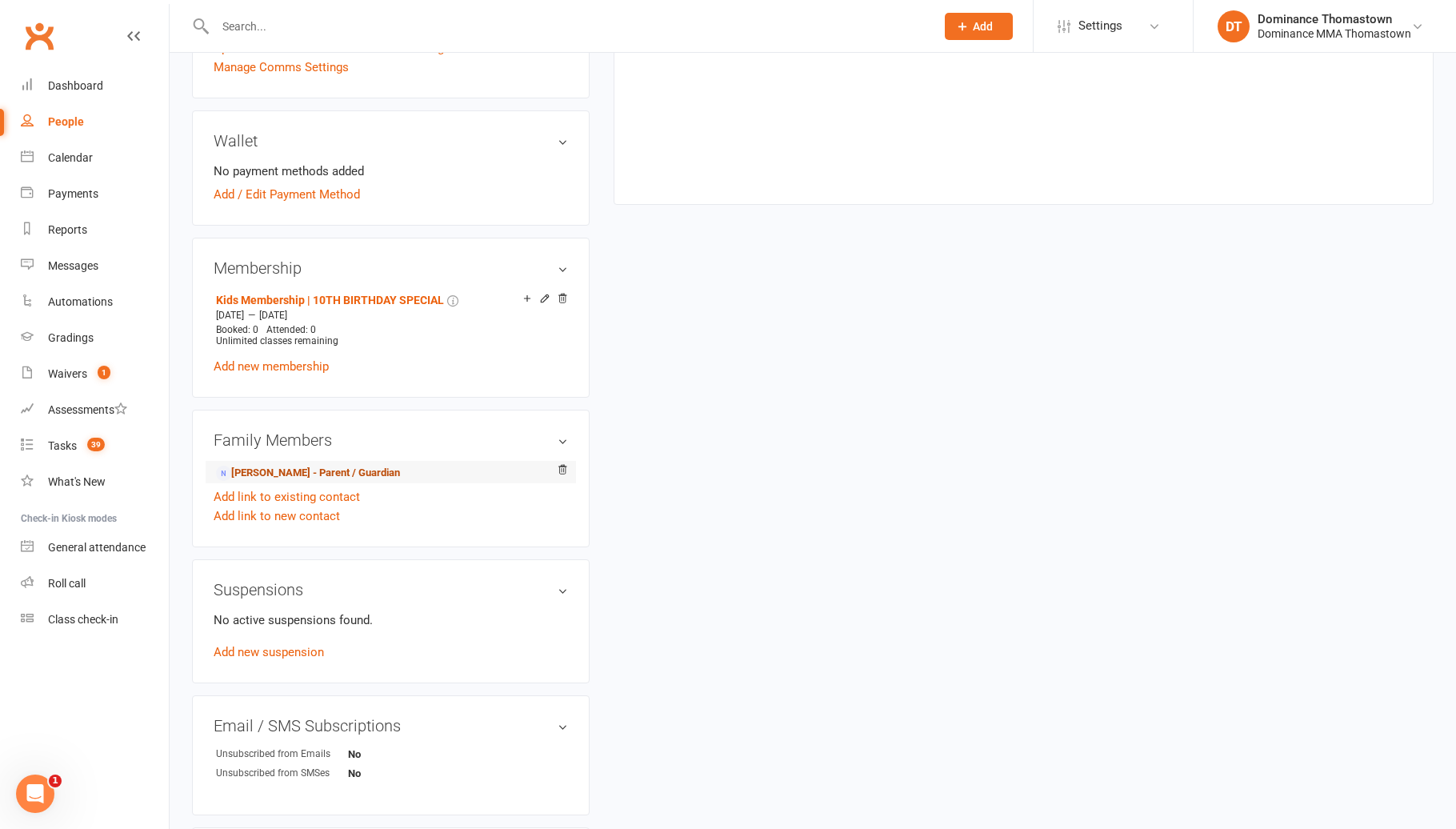
click at [305, 471] on link "Shauna Bottiglieri - Parent / Guardian" at bounding box center [308, 474] width 184 height 17
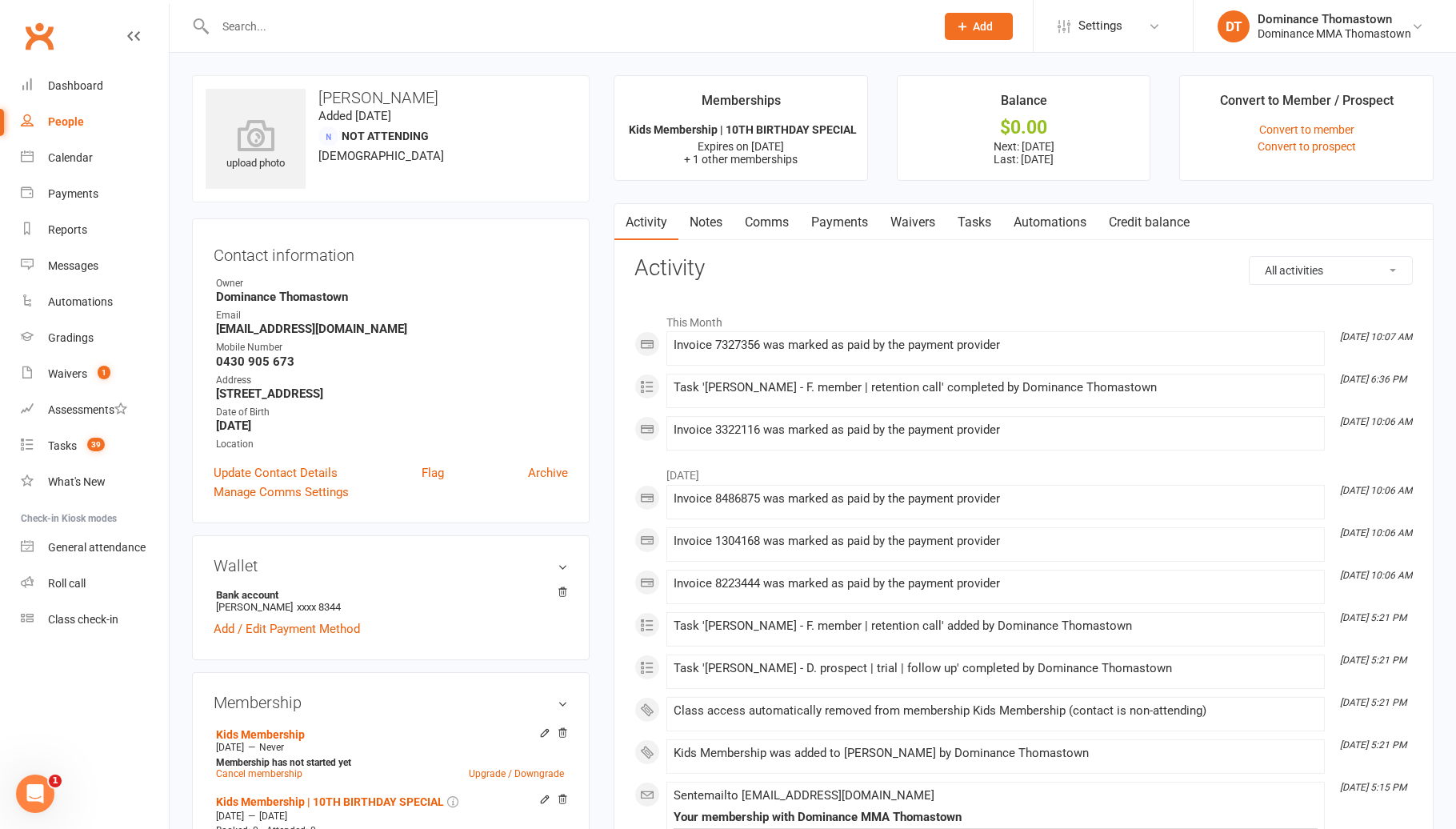
click at [869, 228] on link "Payments" at bounding box center [840, 222] width 79 height 37
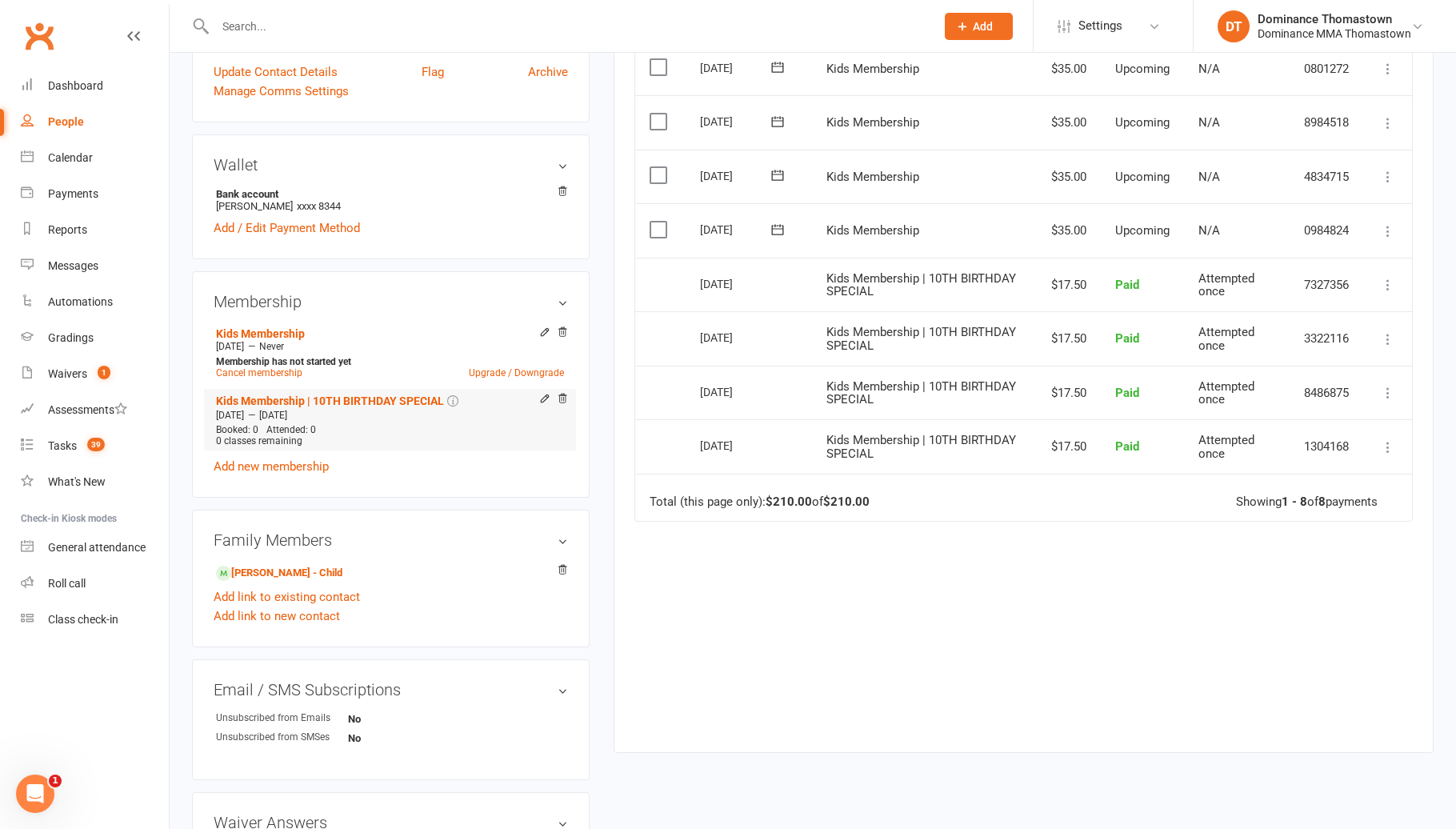
scroll to position [408, 0]
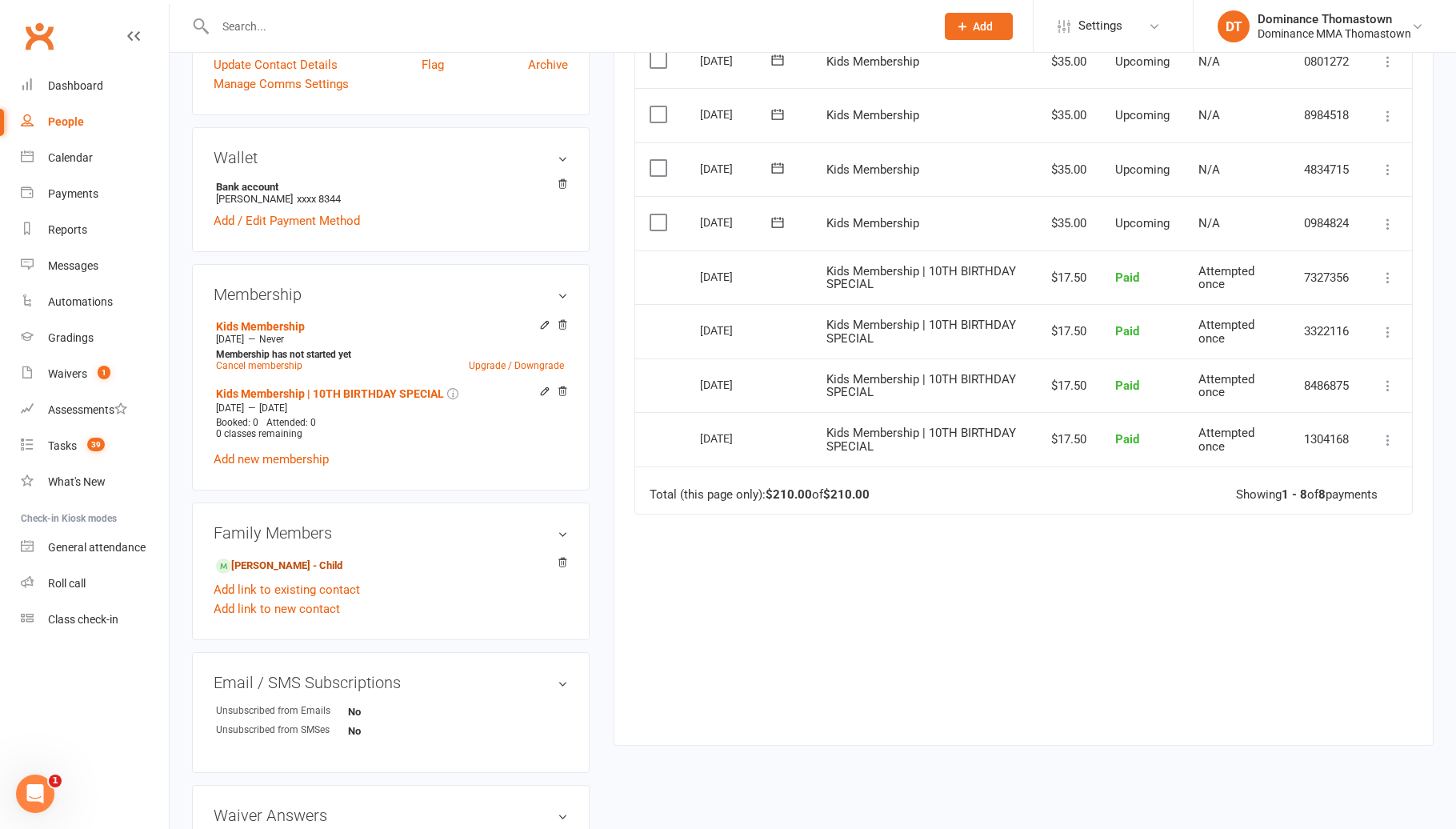
click at [305, 563] on link "Luca Bottiglieri - Child" at bounding box center [278, 567] width 126 height 17
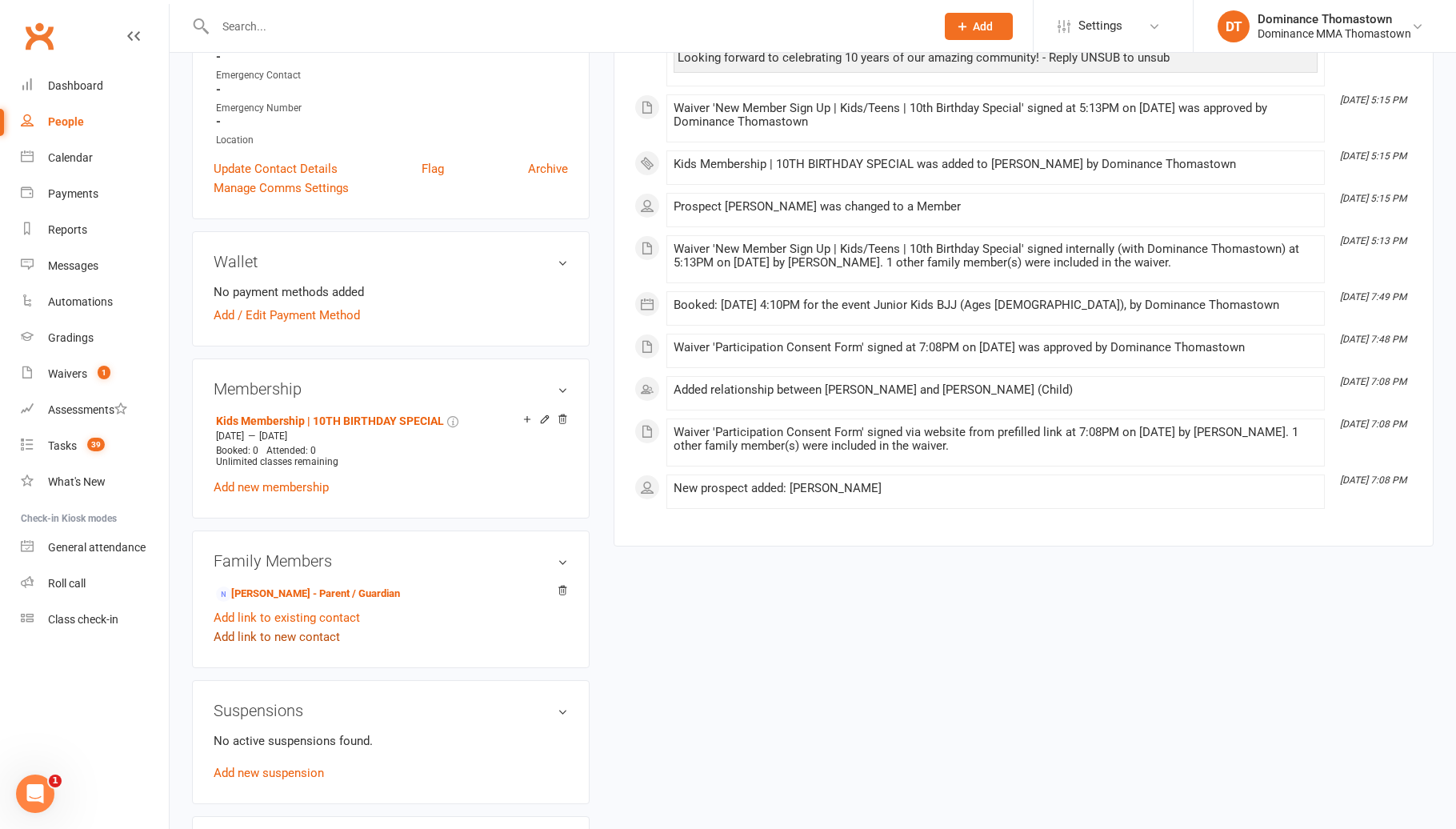
scroll to position [467, 0]
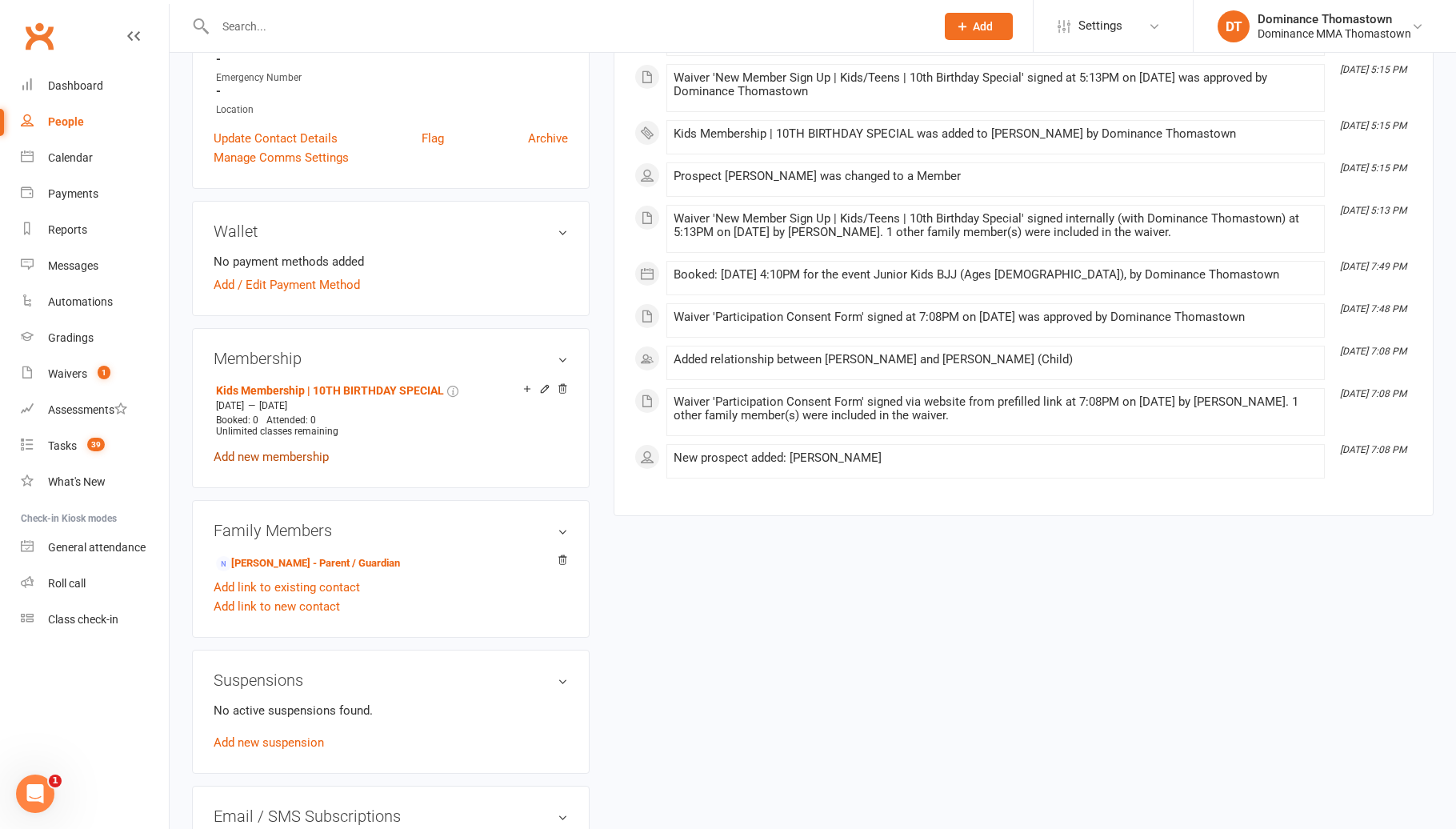
click at [305, 452] on link "Add new membership" at bounding box center [271, 457] width 115 height 15
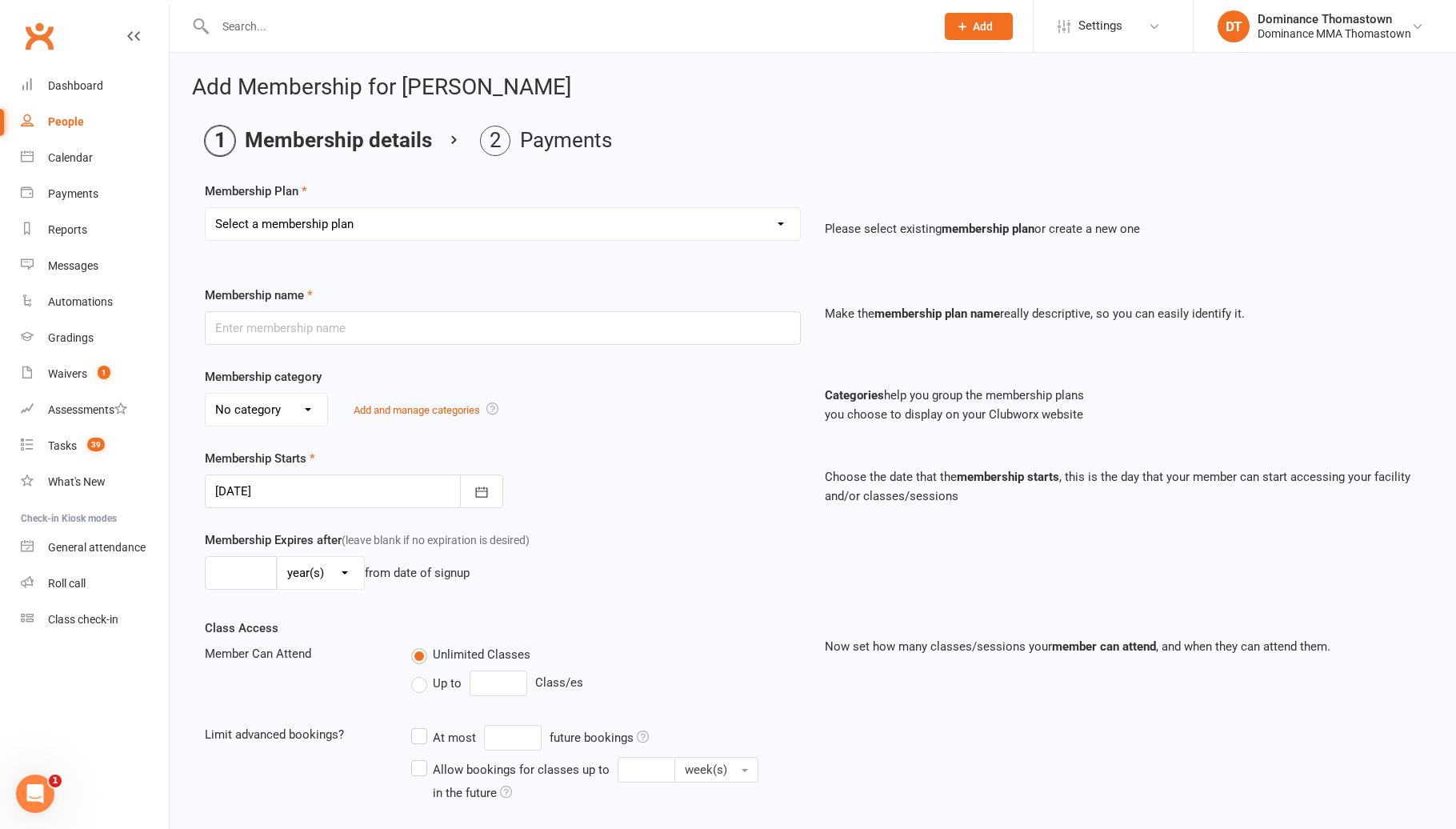
click at [339, 221] on select "Select a membership plan Kids Membership Adults Membership Paid in Full | Kids …" at bounding box center [502, 224] width 594 height 32
select select "0"
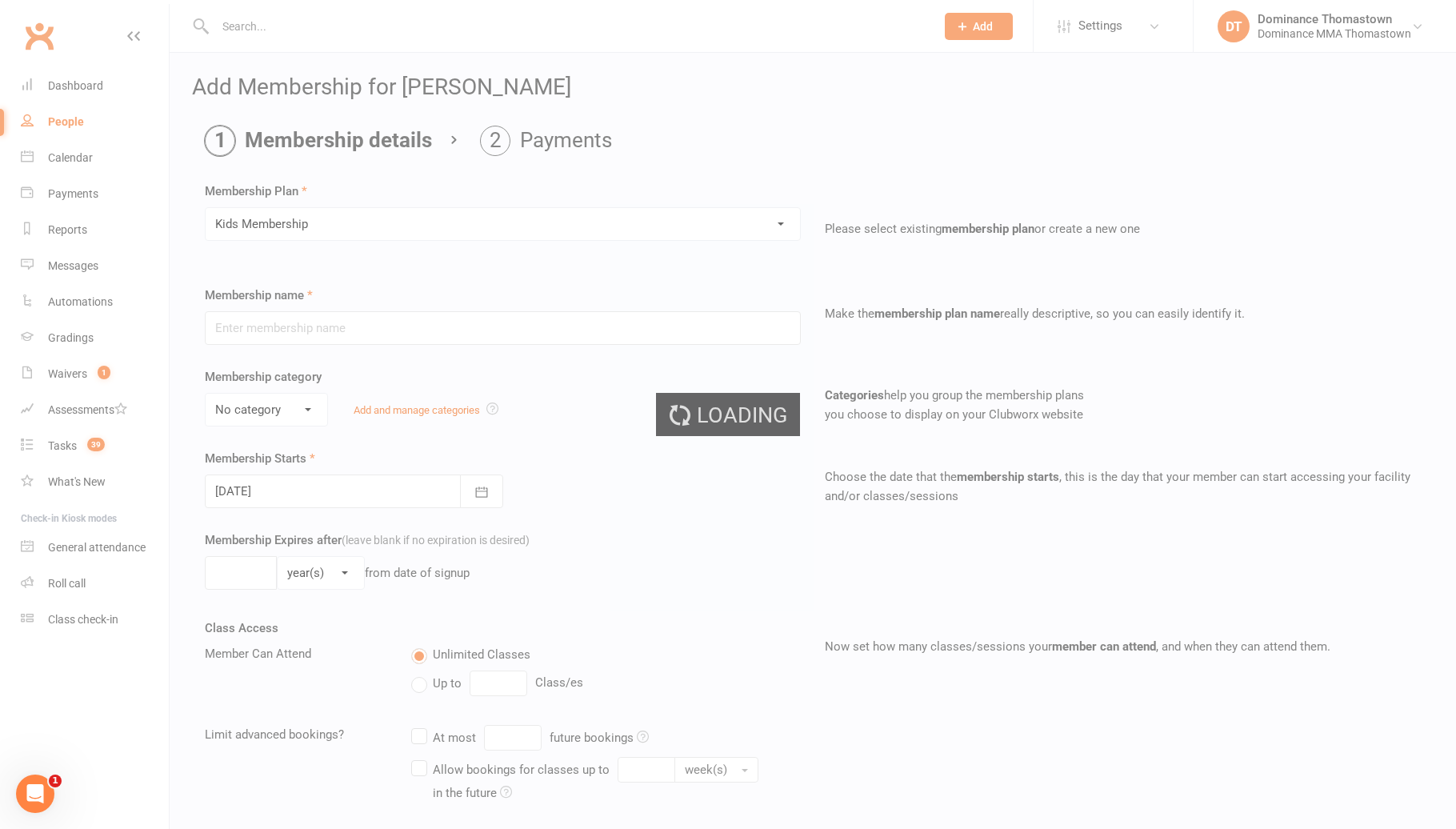
type input "Kids Membership"
select select "1"
type input "0"
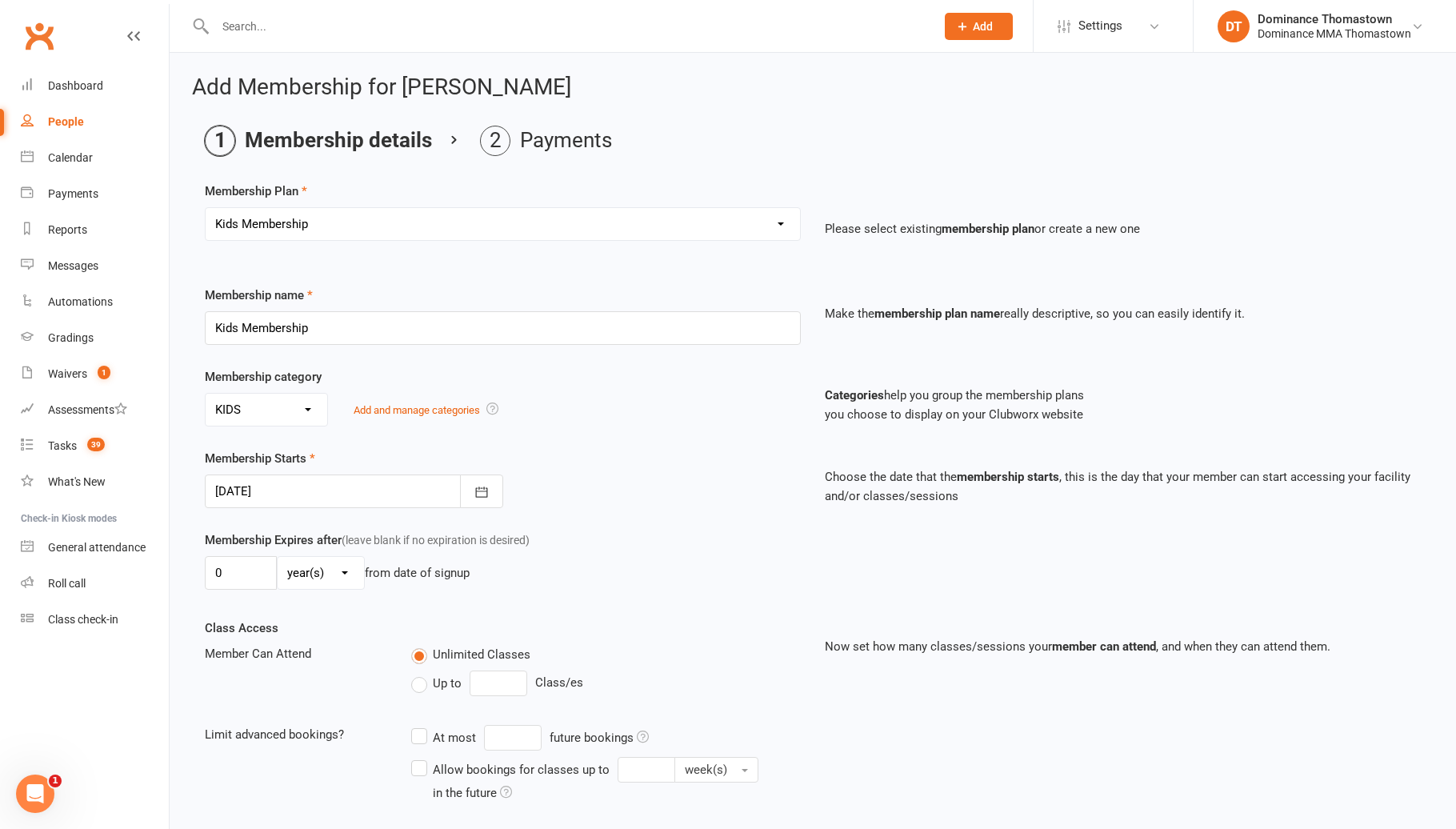
scroll to position [336, 0]
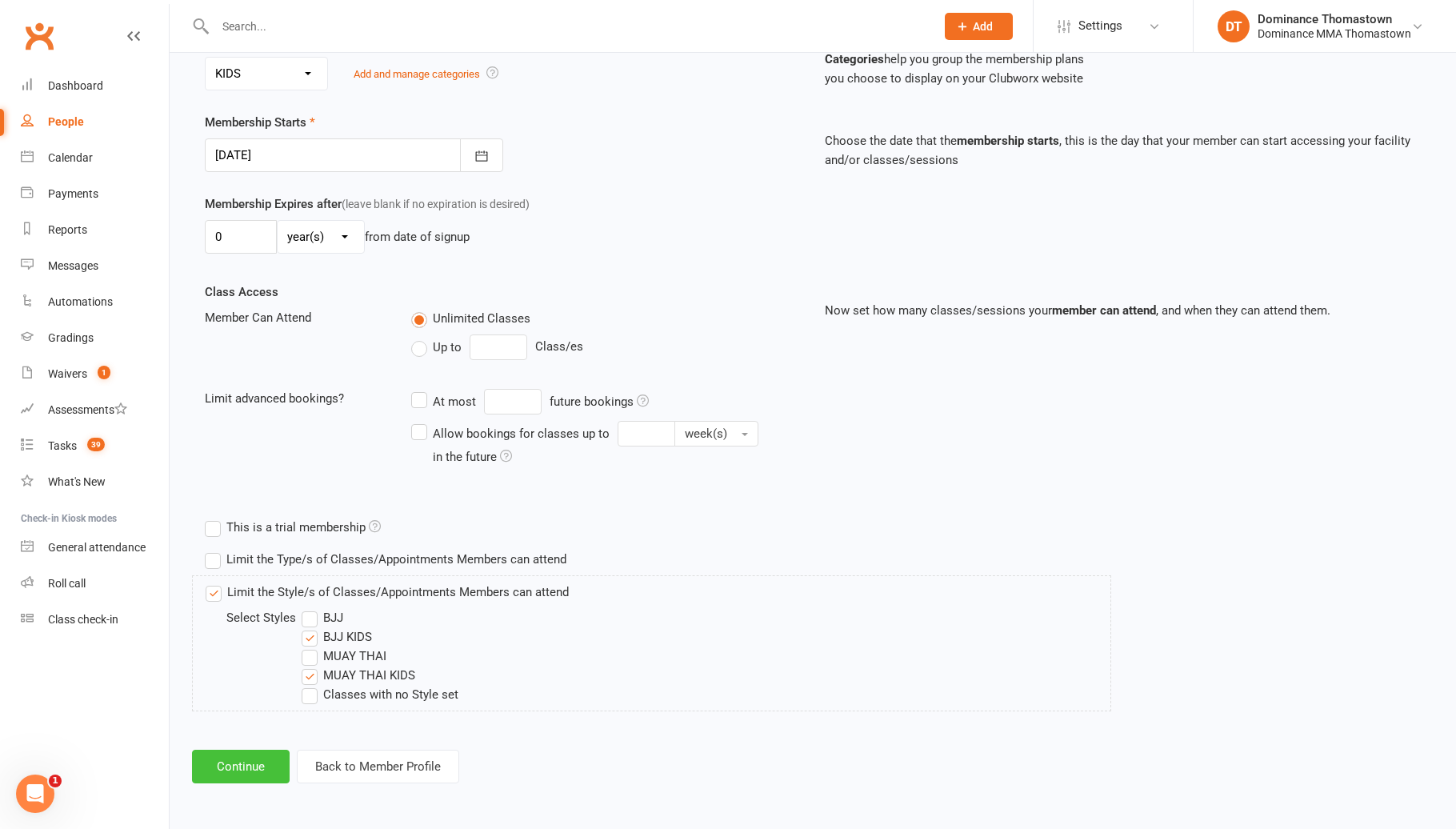
click at [270, 764] on button "Continue" at bounding box center [241, 766] width 98 height 34
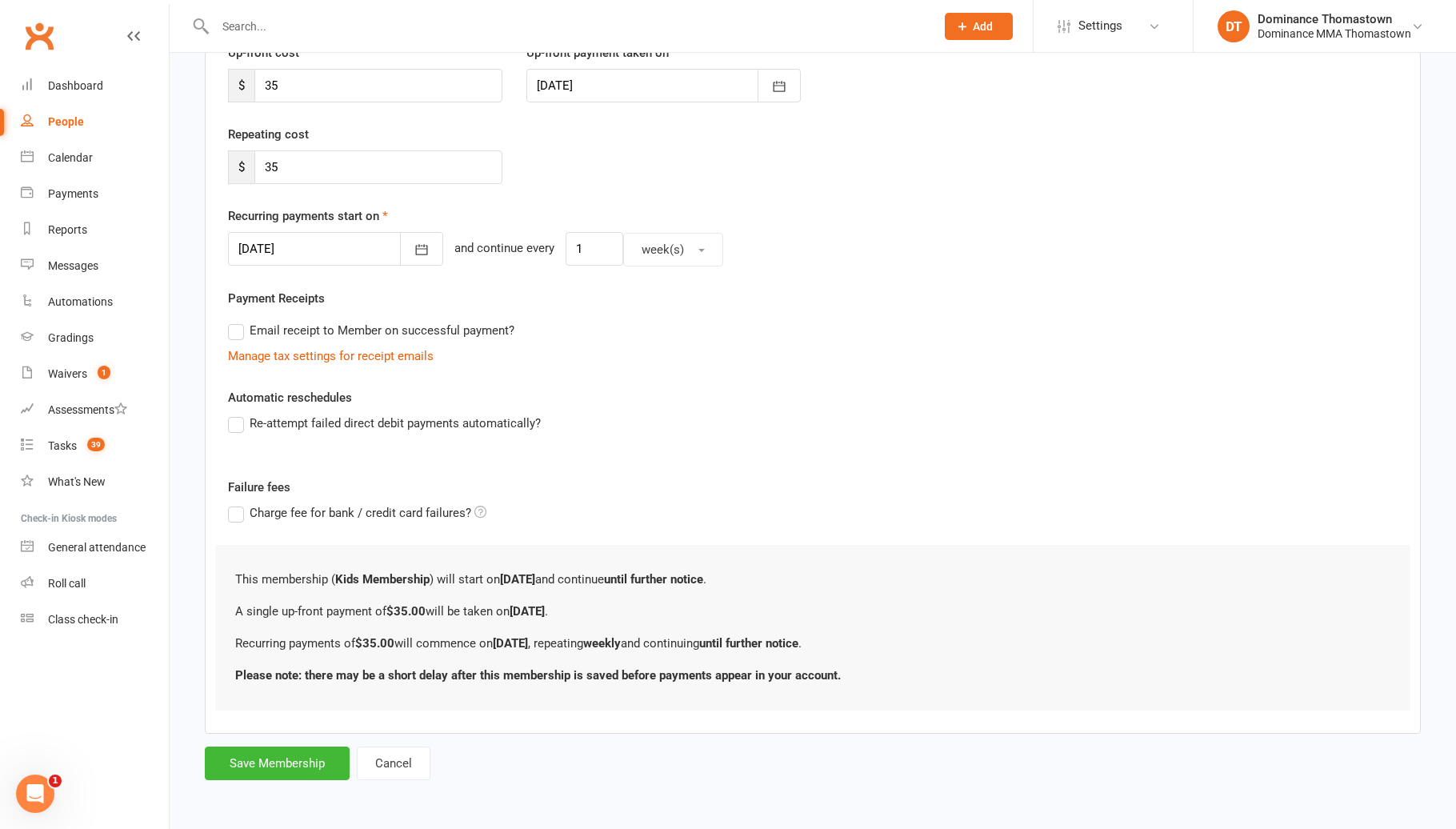
scroll to position [0, 0]
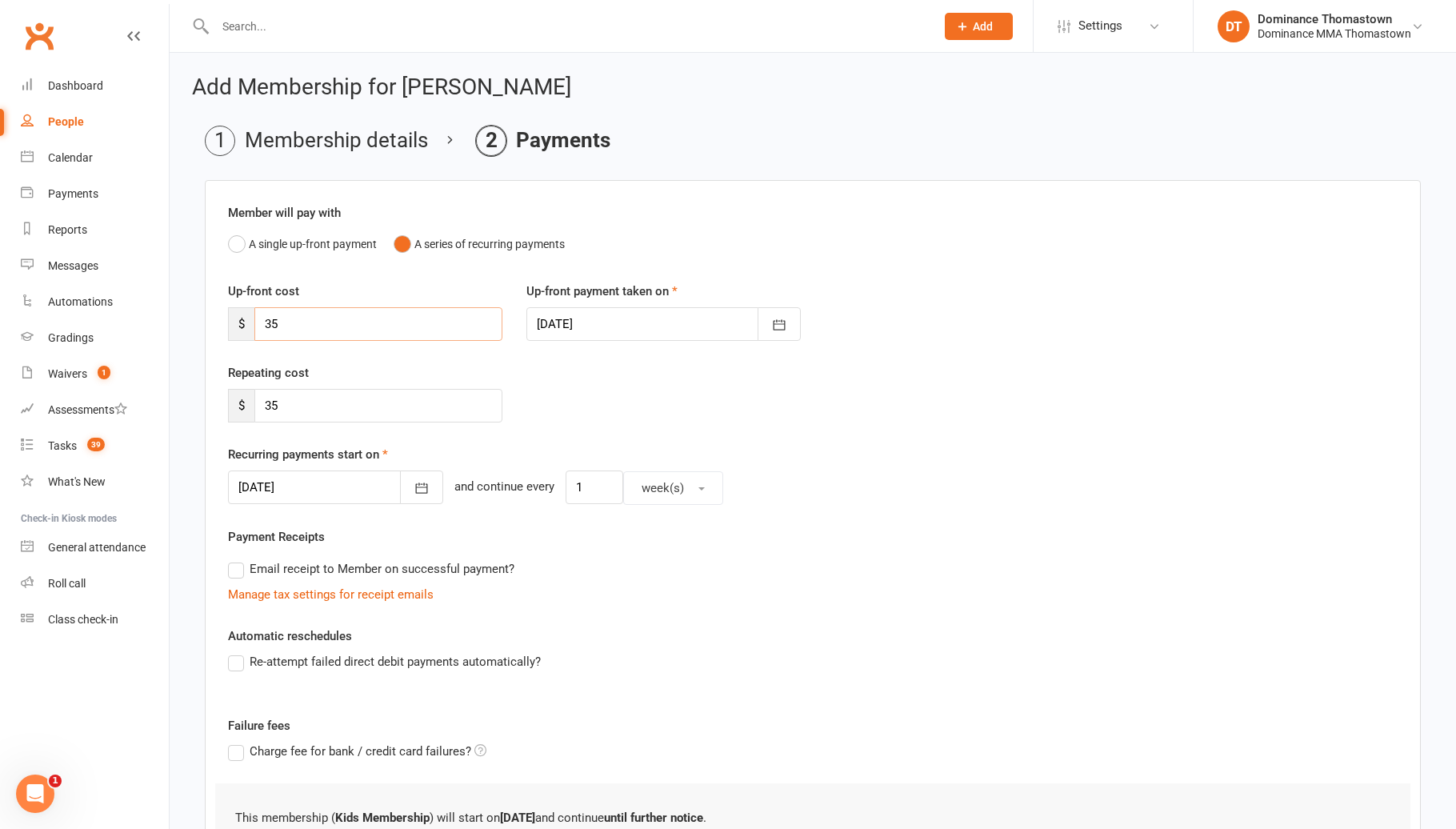
click at [349, 320] on input "35" at bounding box center [378, 323] width 248 height 34
type input "3"
type input "0"
click at [363, 397] on input "35" at bounding box center [378, 405] width 248 height 34
type input "3"
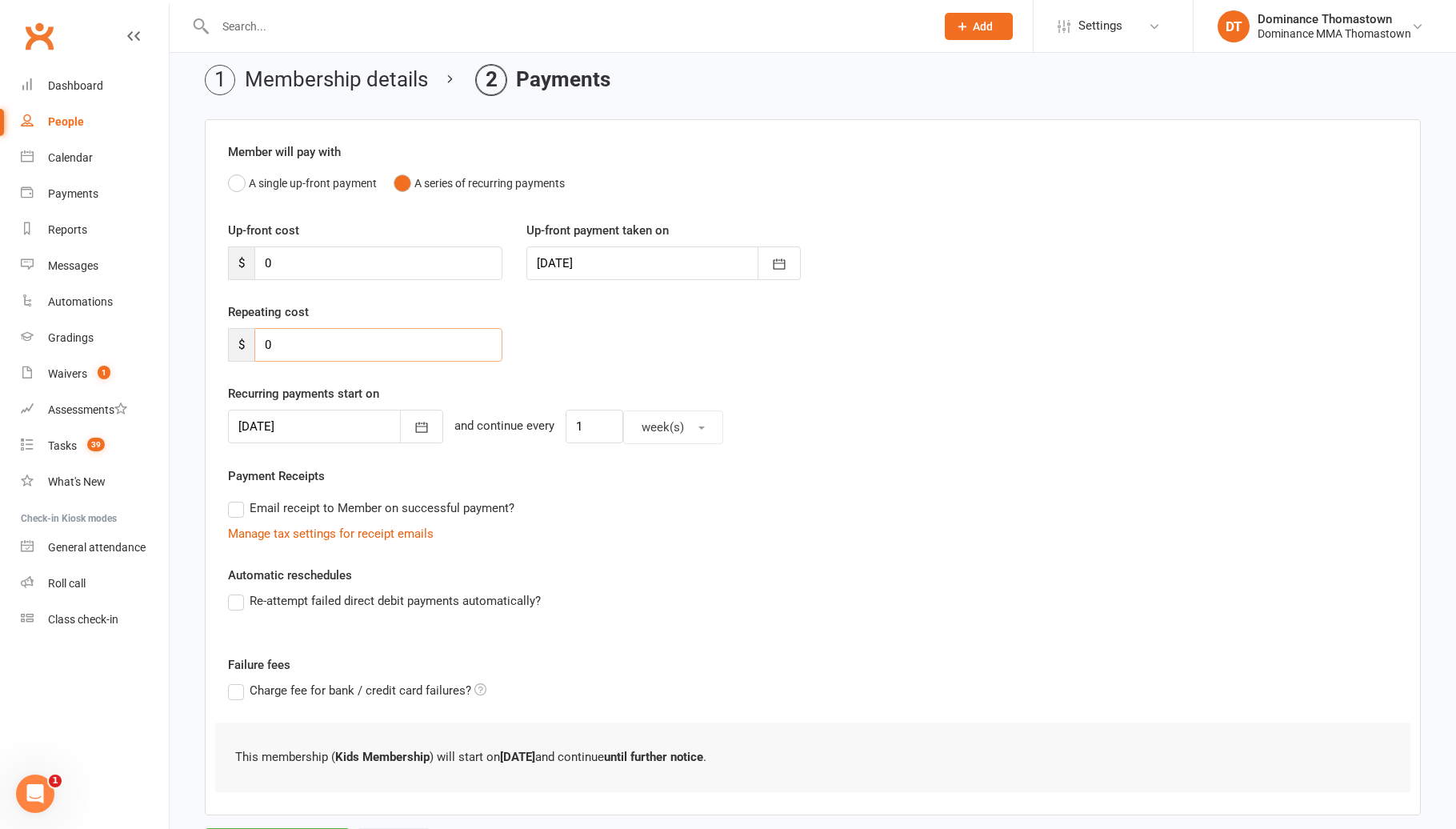
scroll to position [143, 0]
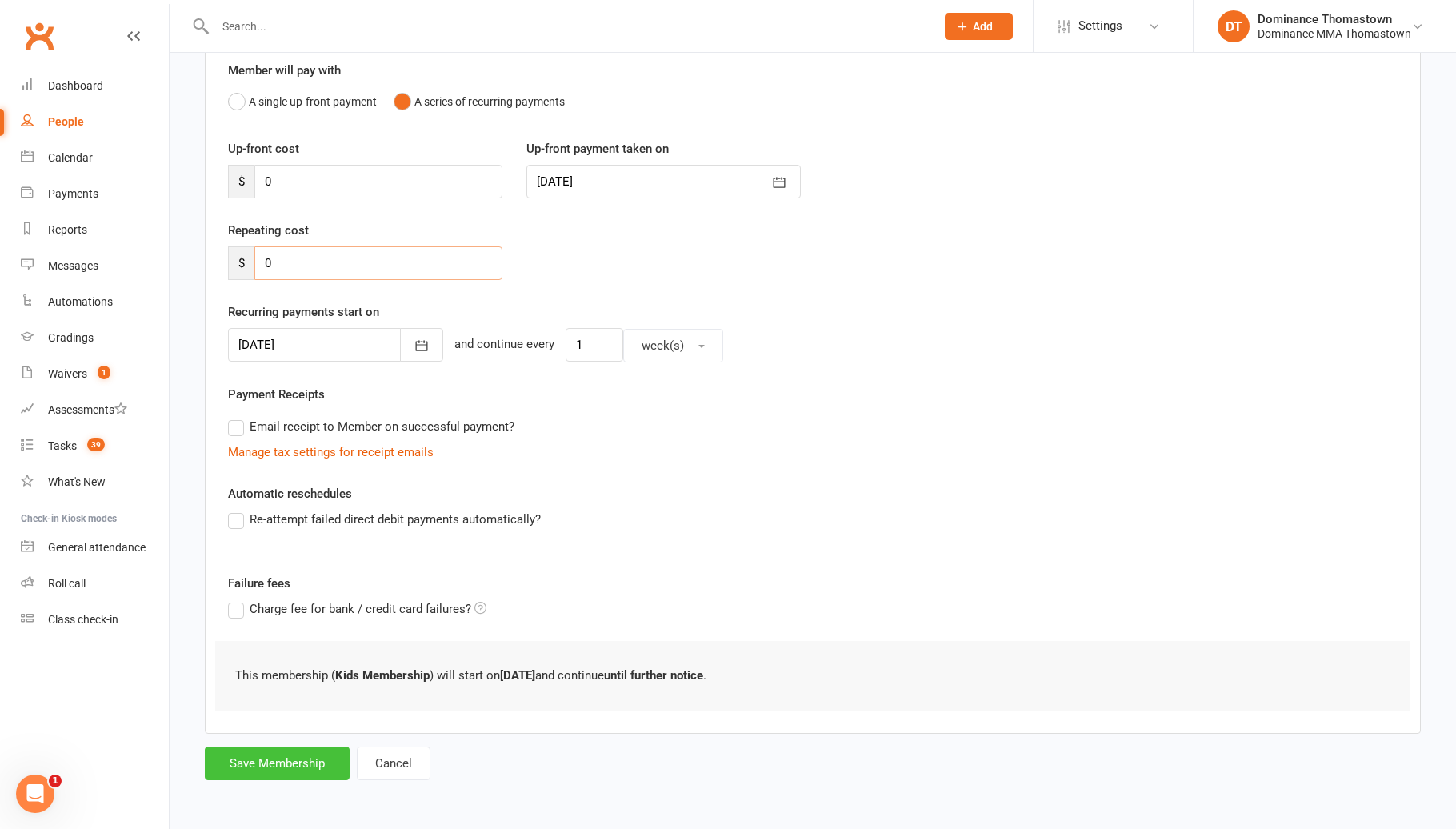
type input "0"
click at [318, 758] on button "Save Membership" at bounding box center [277, 763] width 144 height 34
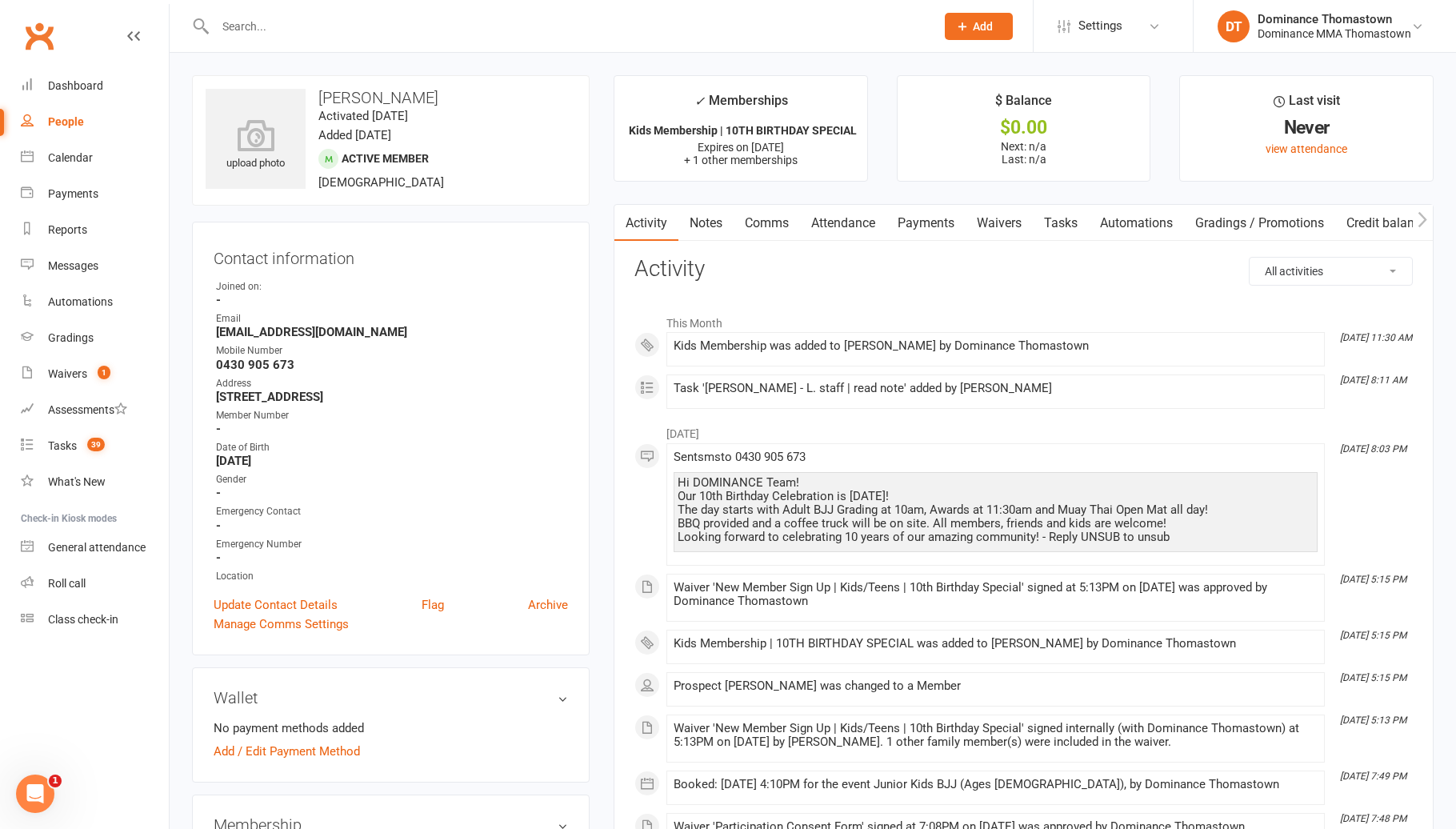
drag, startPoint x: 1014, startPoint y: 214, endPoint x: 1042, endPoint y: 227, distance: 30.9
click at [1015, 216] on link "Waivers" at bounding box center [999, 223] width 67 height 37
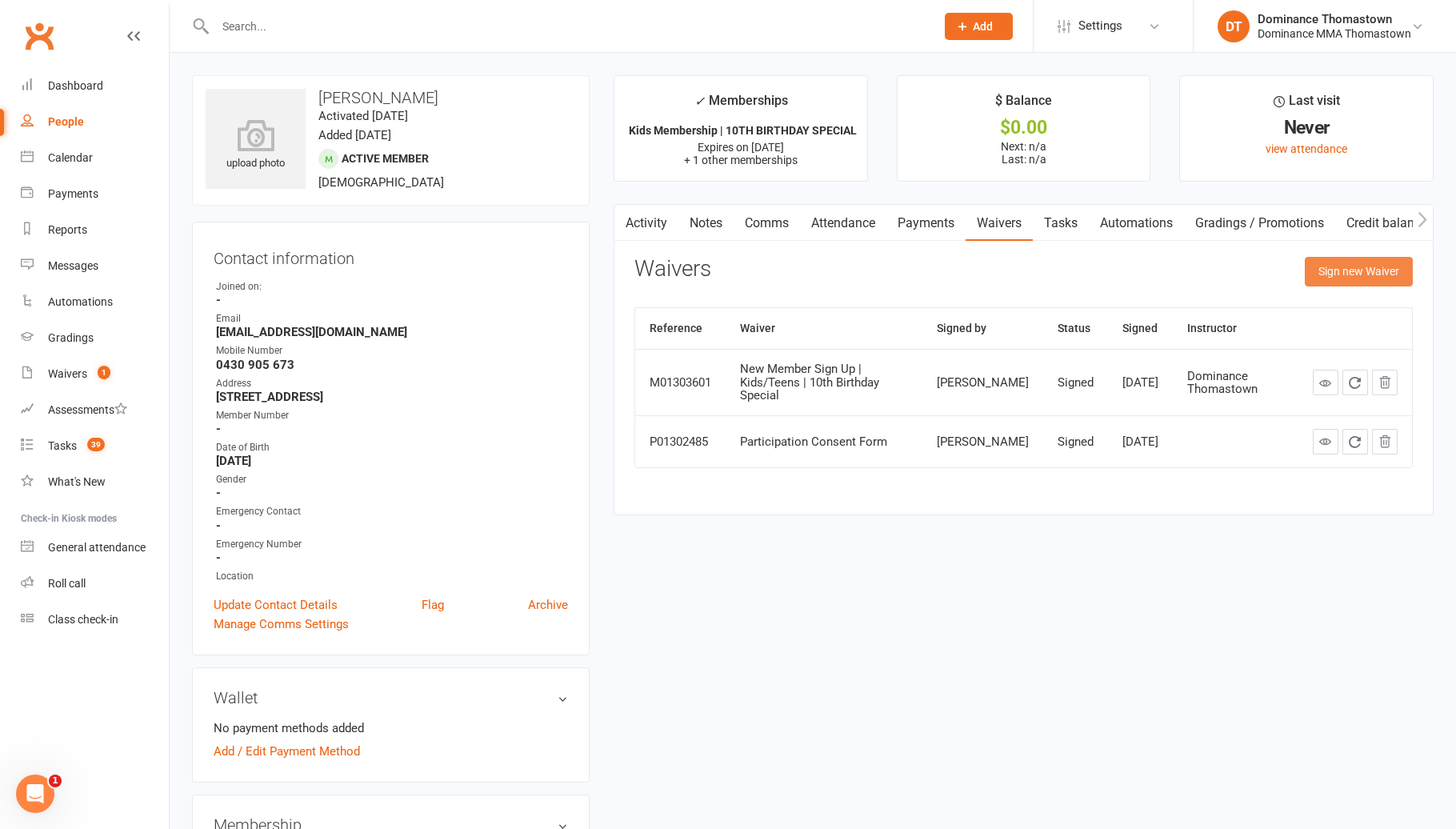
click at [1362, 273] on button "Sign new Waiver" at bounding box center [1359, 271] width 108 height 28
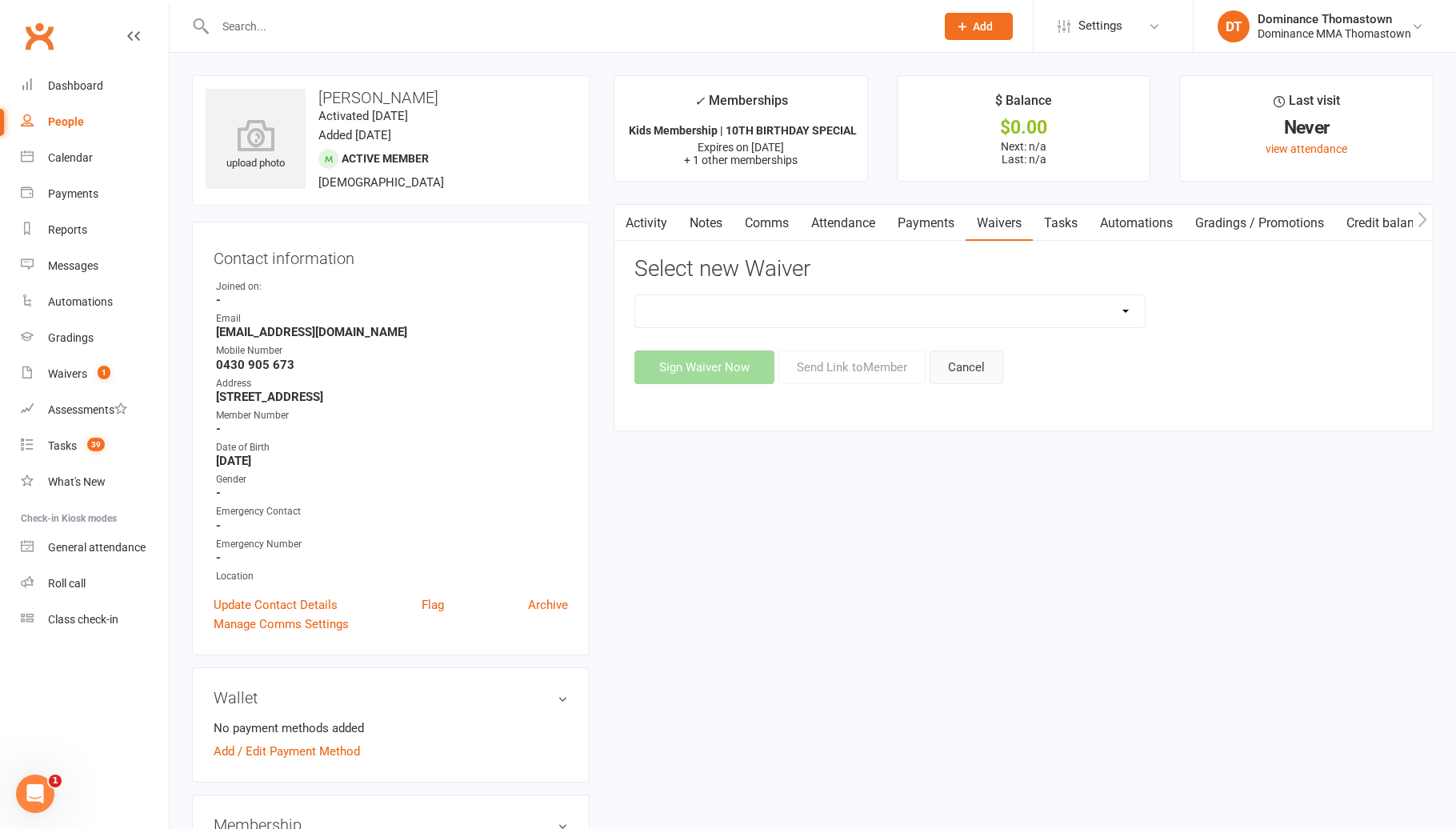
click at [993, 373] on button "Cancel" at bounding box center [966, 367] width 74 height 34
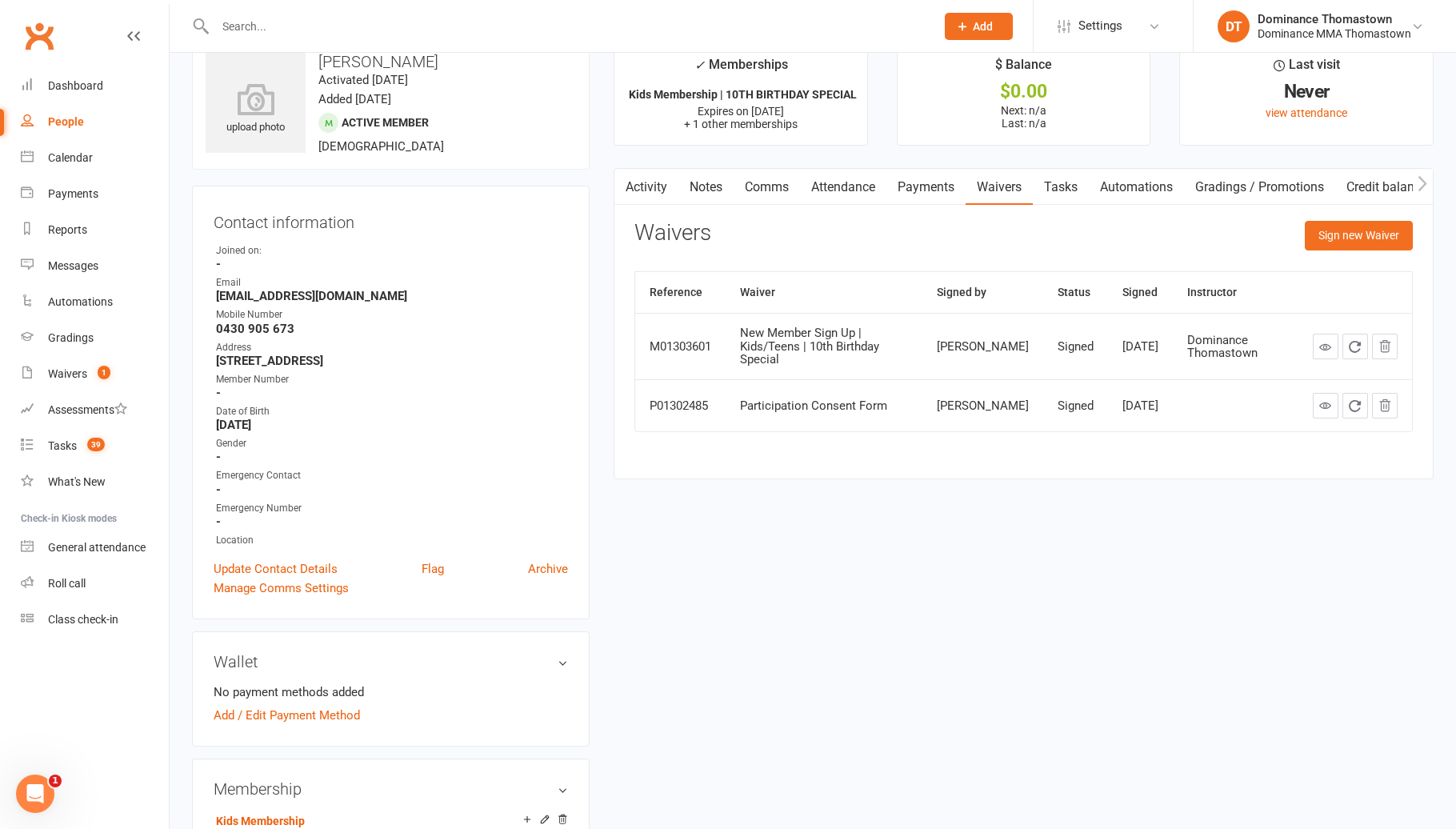
scroll to position [45, 0]
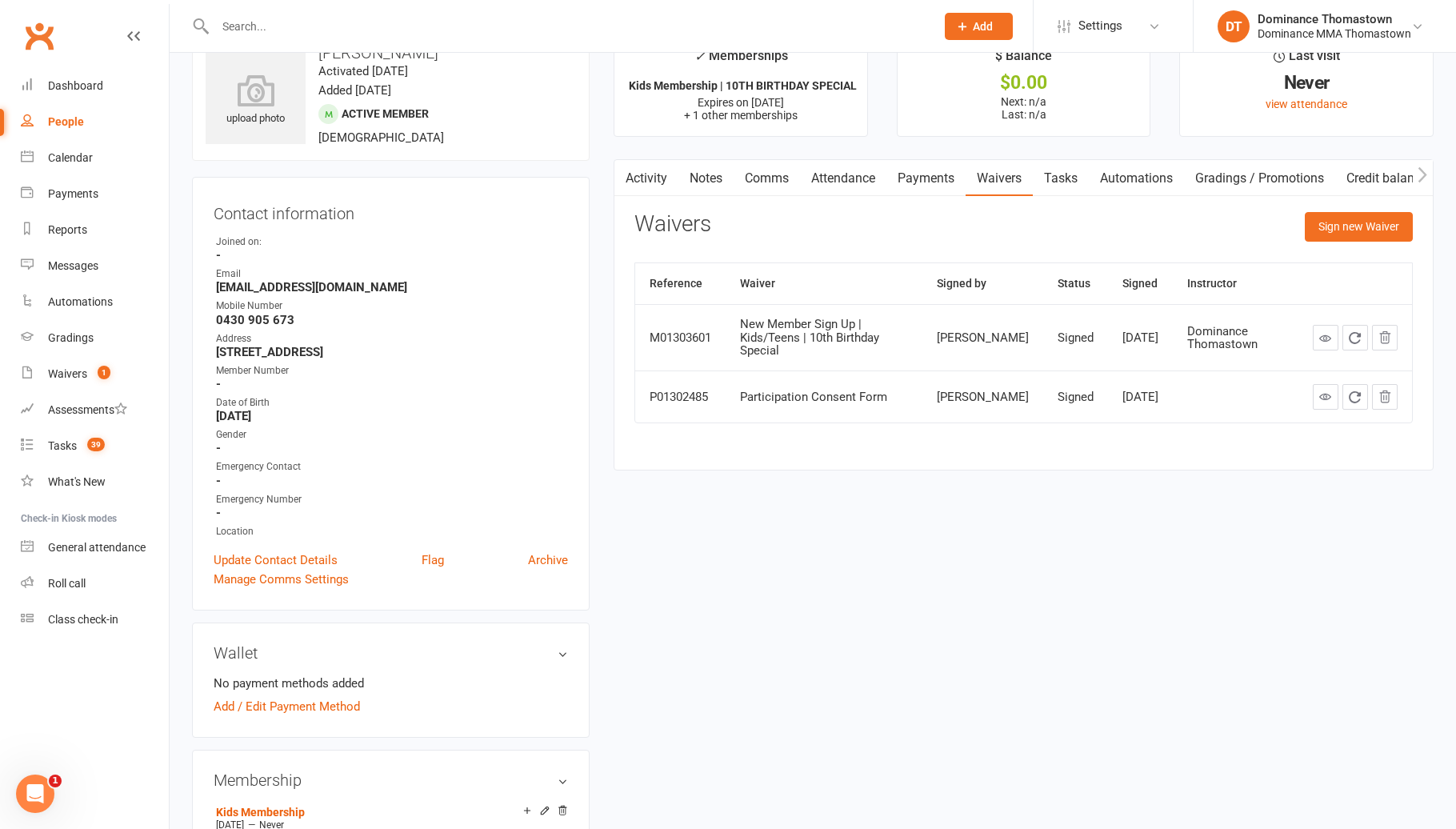
click at [314, 30] on input "text" at bounding box center [567, 27] width 713 height 22
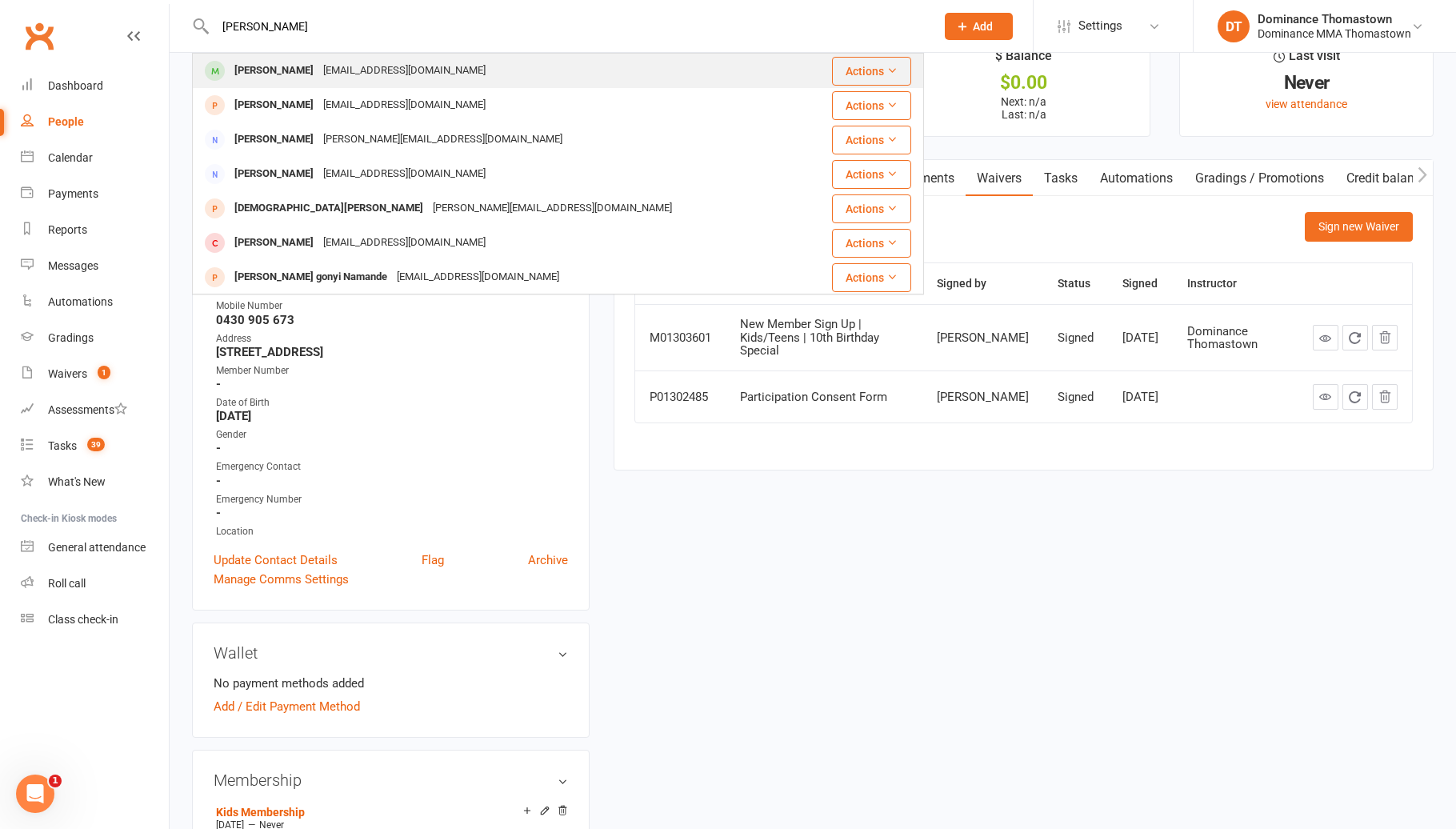
type input "stella jenning"
click at [308, 72] on div "[PERSON_NAME]" at bounding box center [273, 71] width 89 height 23
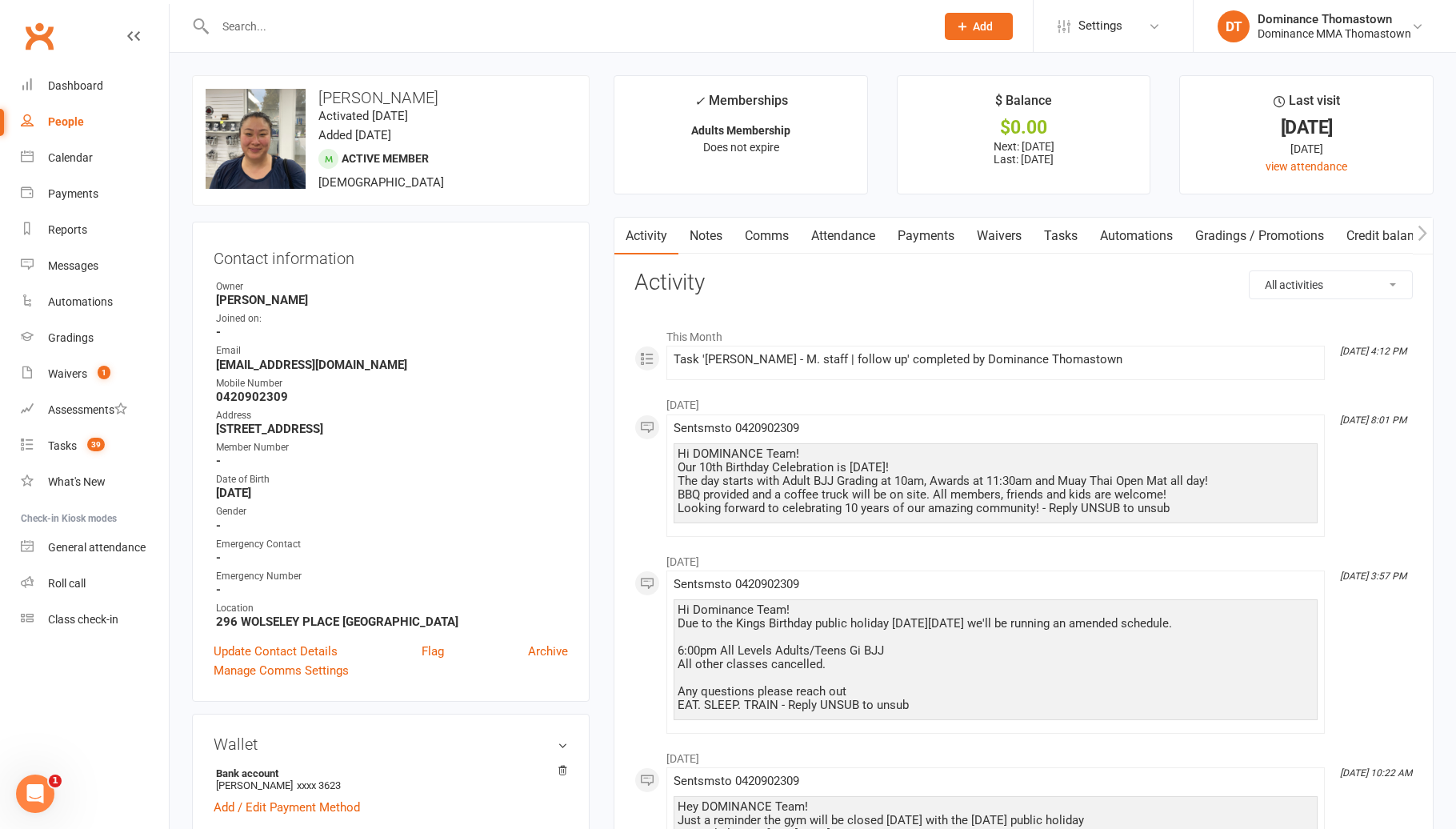
click at [1002, 239] on link "Waivers" at bounding box center [999, 236] width 67 height 37
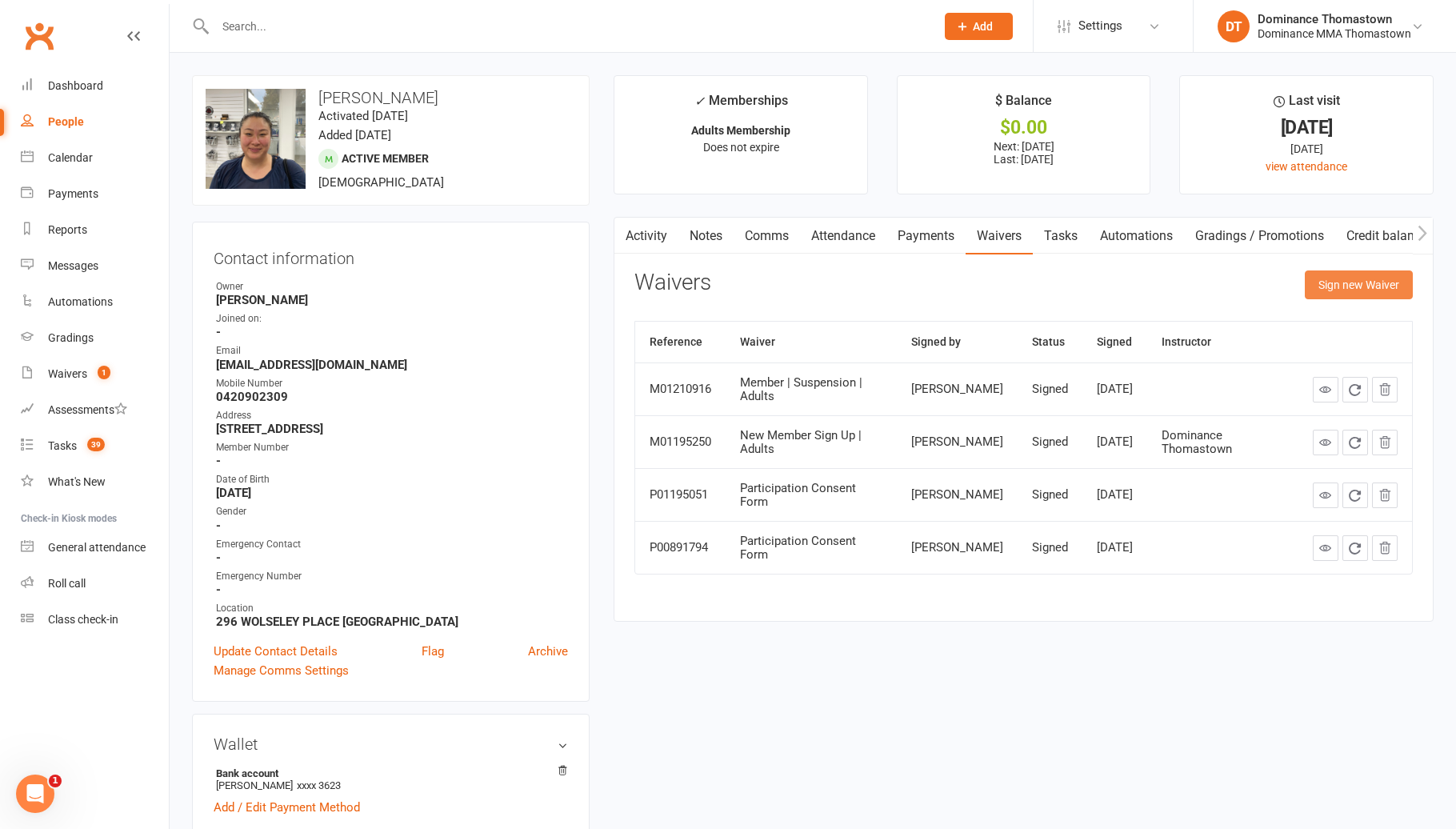
drag, startPoint x: 1394, startPoint y: 275, endPoint x: 1389, endPoint y: 286, distance: 12.1
click at [1396, 277] on button "Sign new Waiver" at bounding box center [1359, 285] width 108 height 28
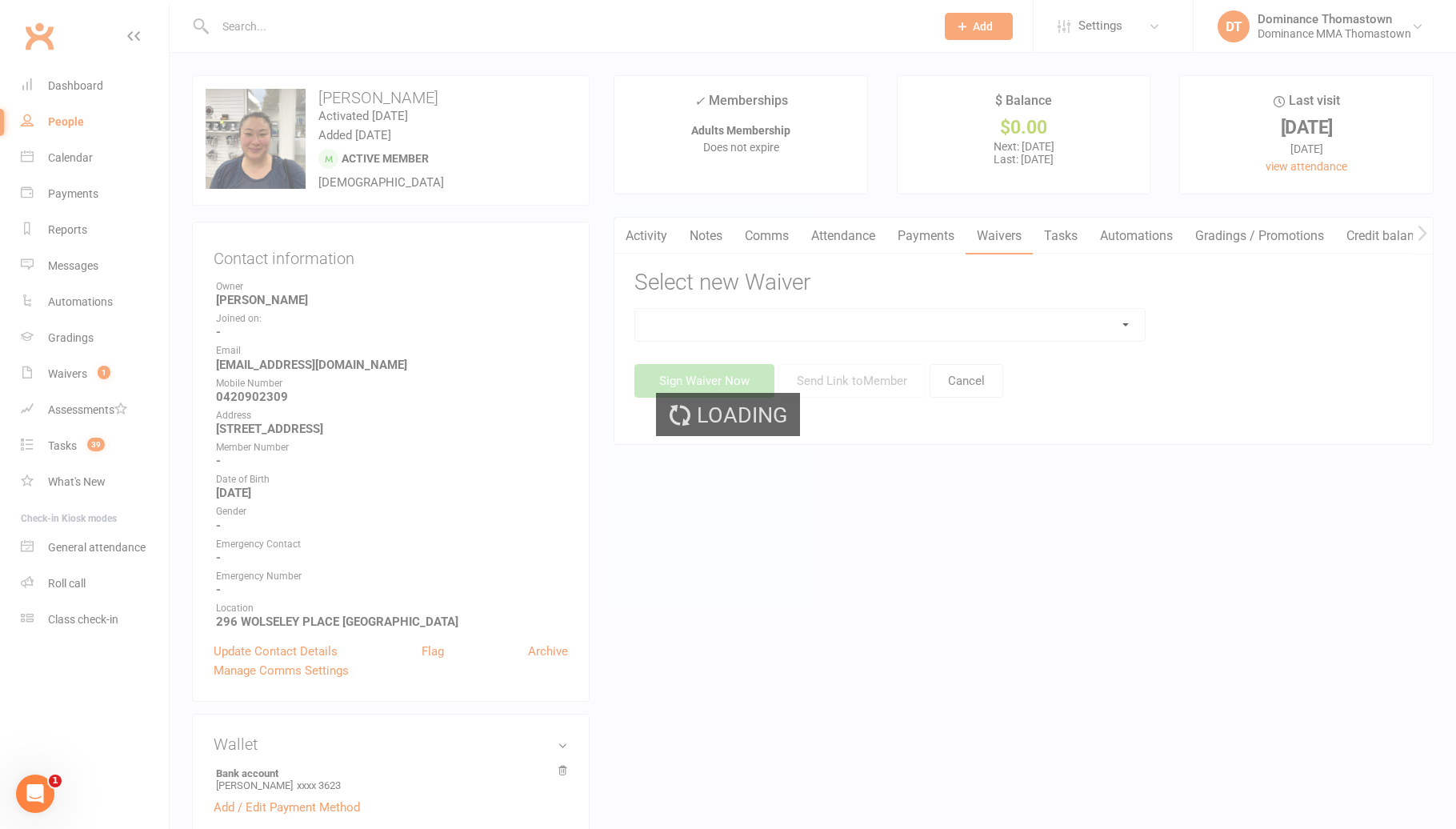
click at [981, 333] on select at bounding box center [890, 324] width 509 height 32
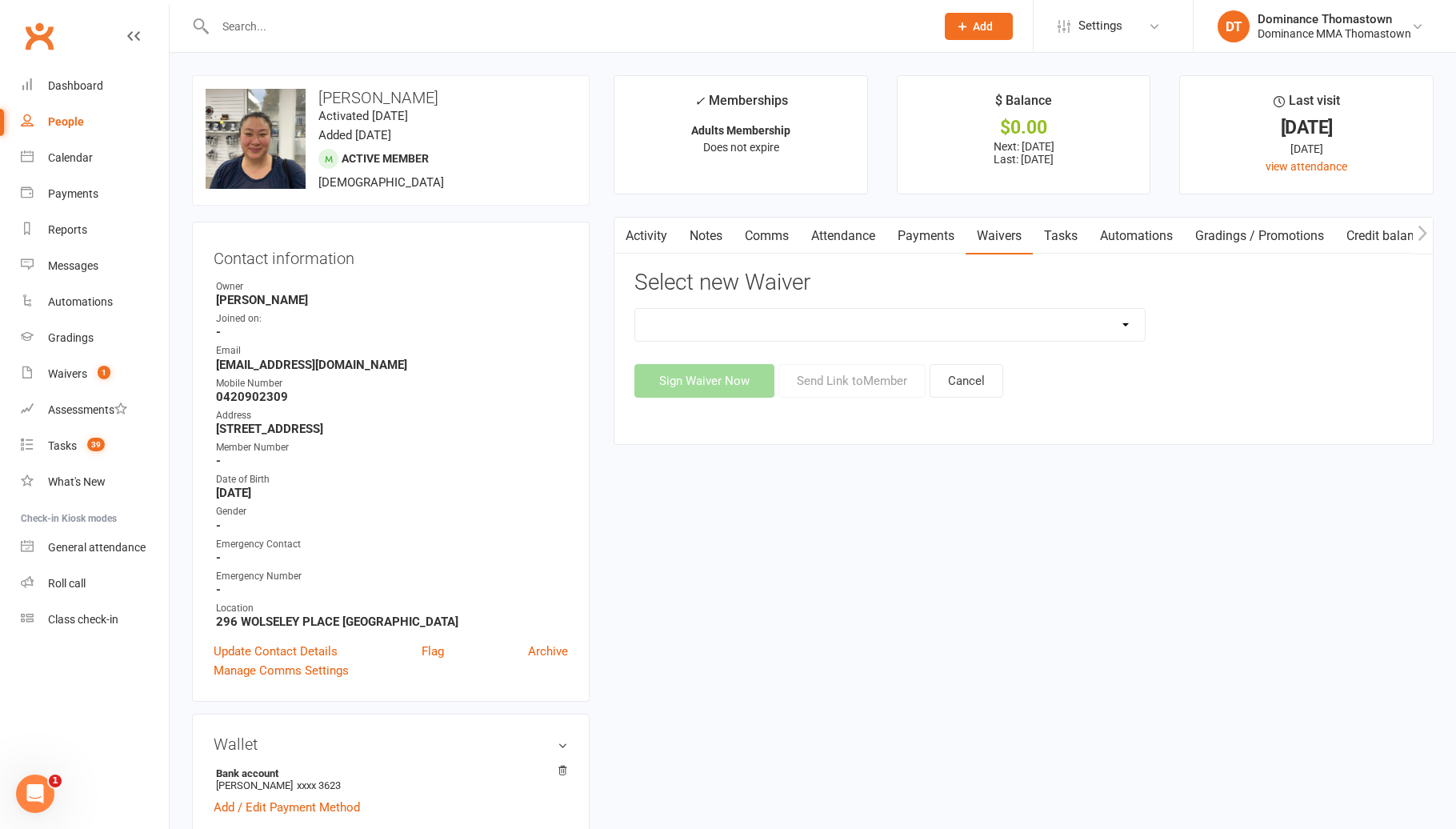
select select "8152"
drag, startPoint x: 884, startPoint y: 389, endPoint x: 905, endPoint y: 396, distance: 22.1
click at [887, 389] on button "Send Link to Member" at bounding box center [851, 380] width 147 height 34
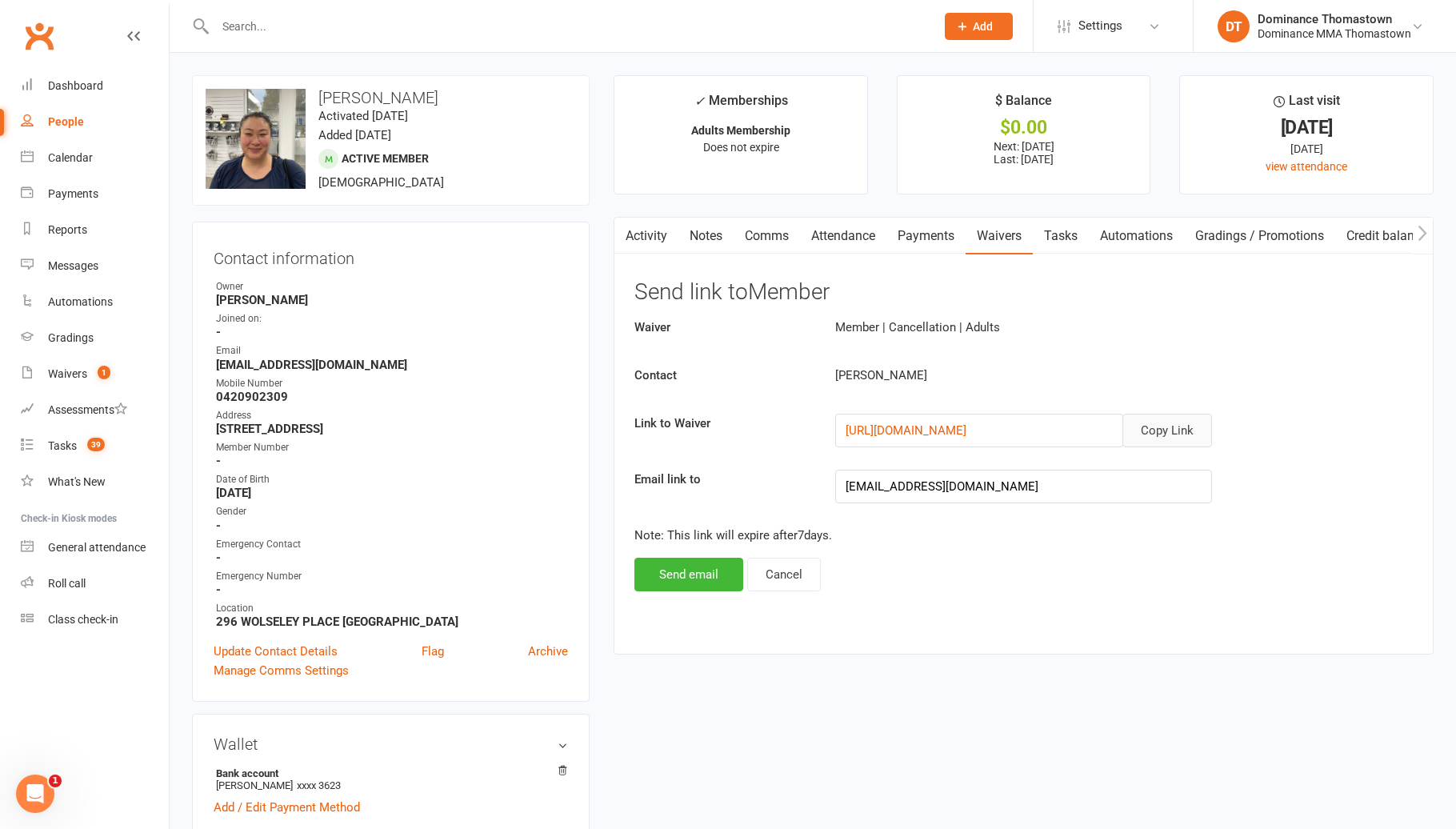
click at [1163, 426] on button "Copy Link" at bounding box center [1167, 430] width 89 height 34
click at [775, 243] on link "Comms" at bounding box center [766, 236] width 66 height 37
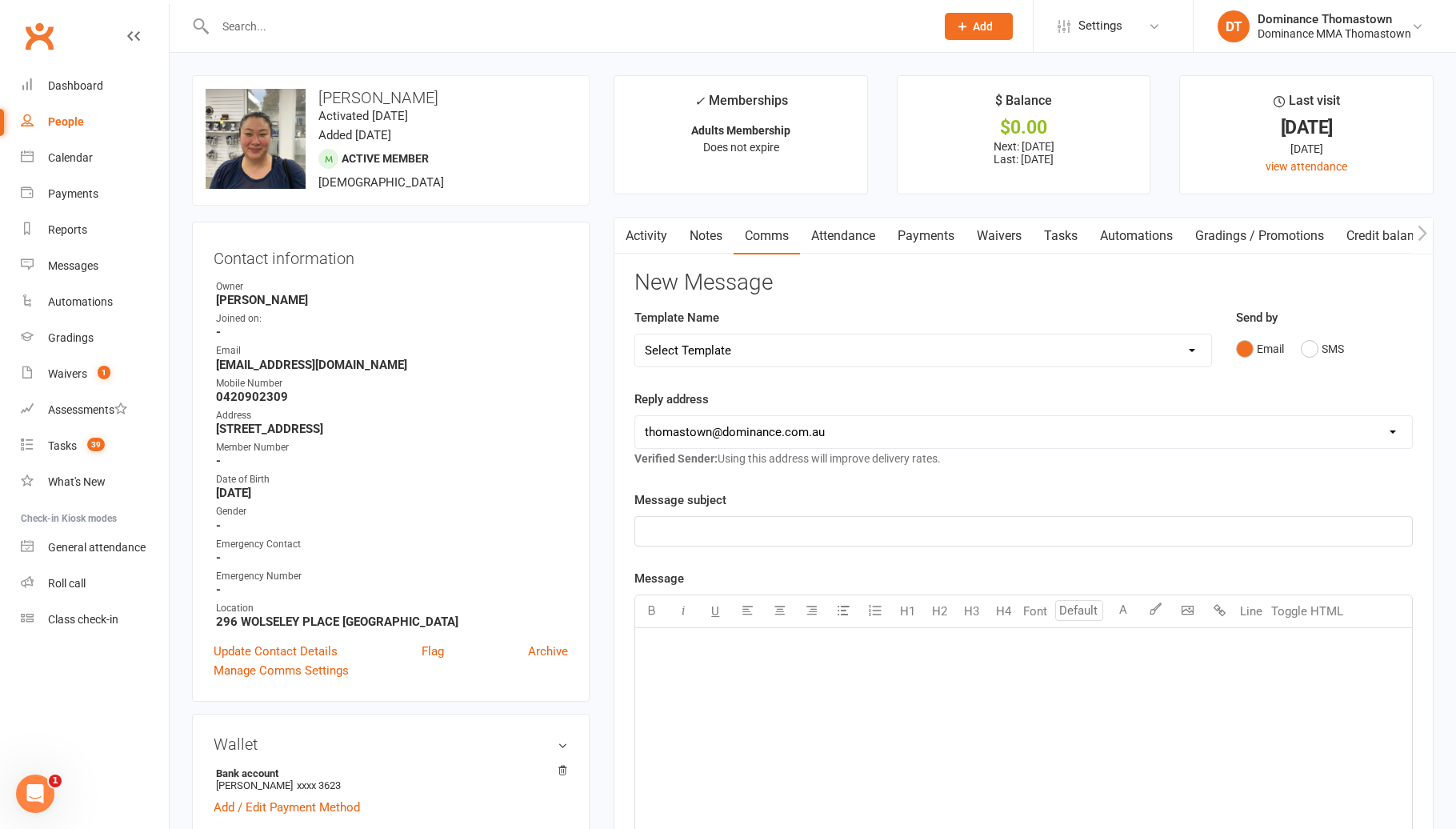
click at [943, 346] on select "Select Template [Email] MARKETING | 10TH BIRTHDAY SPECIAL | CANCELLED MEMBERS […" at bounding box center [923, 350] width 576 height 32
select select "6"
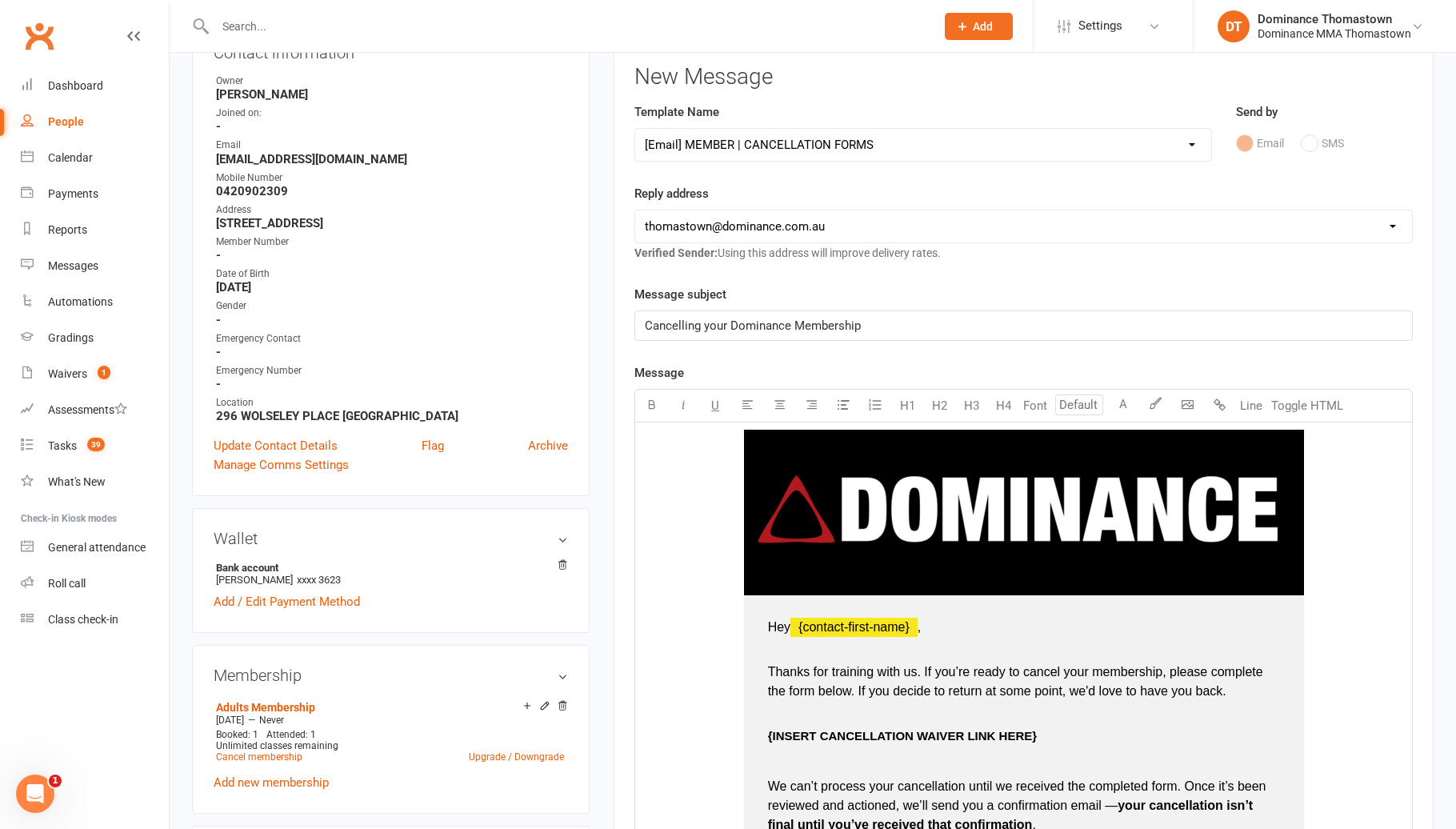
scroll to position [216, 0]
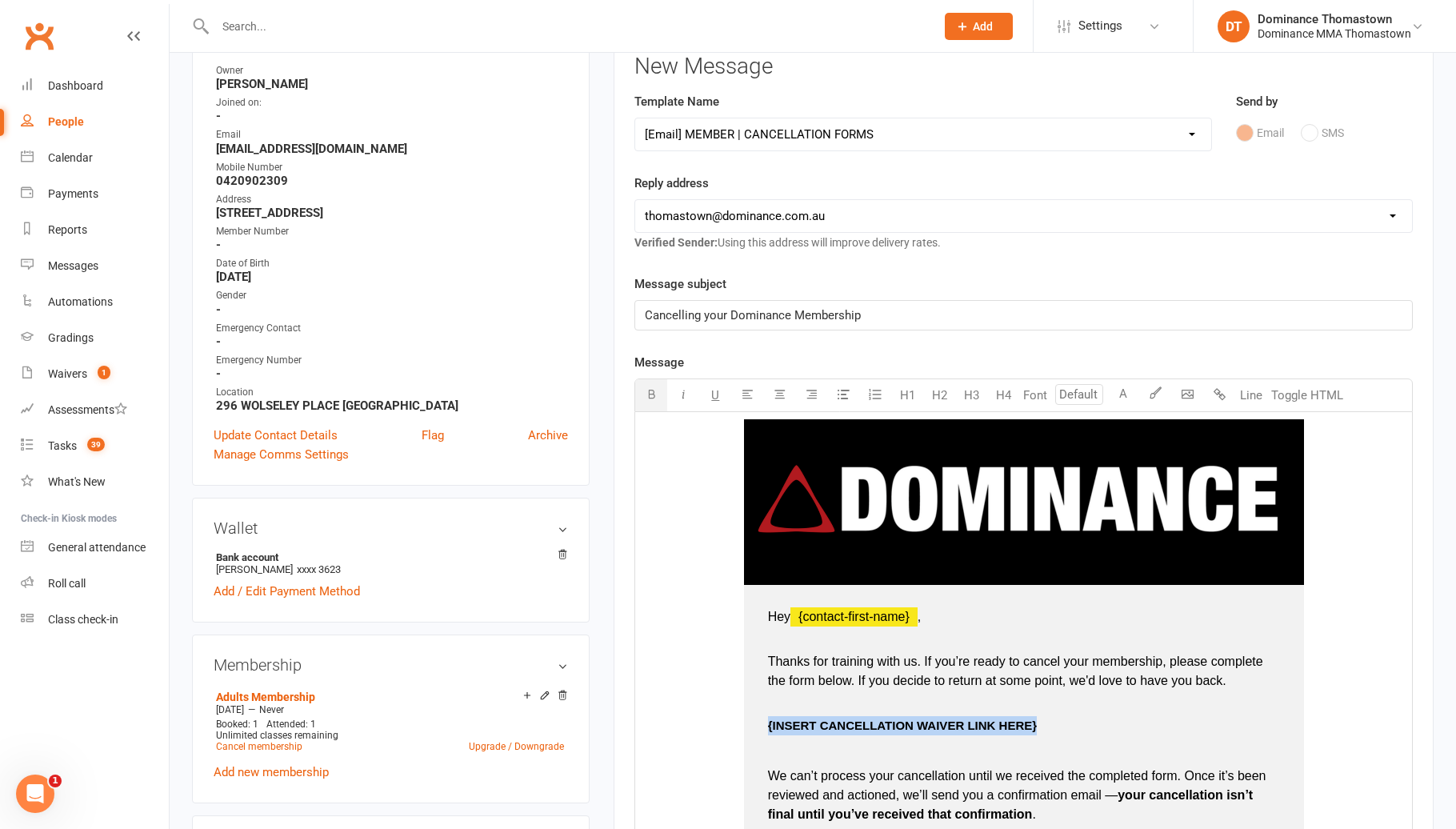
drag, startPoint x: 1046, startPoint y: 731, endPoint x: 751, endPoint y: 725, distance: 295.1
drag, startPoint x: 866, startPoint y: 732, endPoint x: 765, endPoint y: 732, distance: 101.0
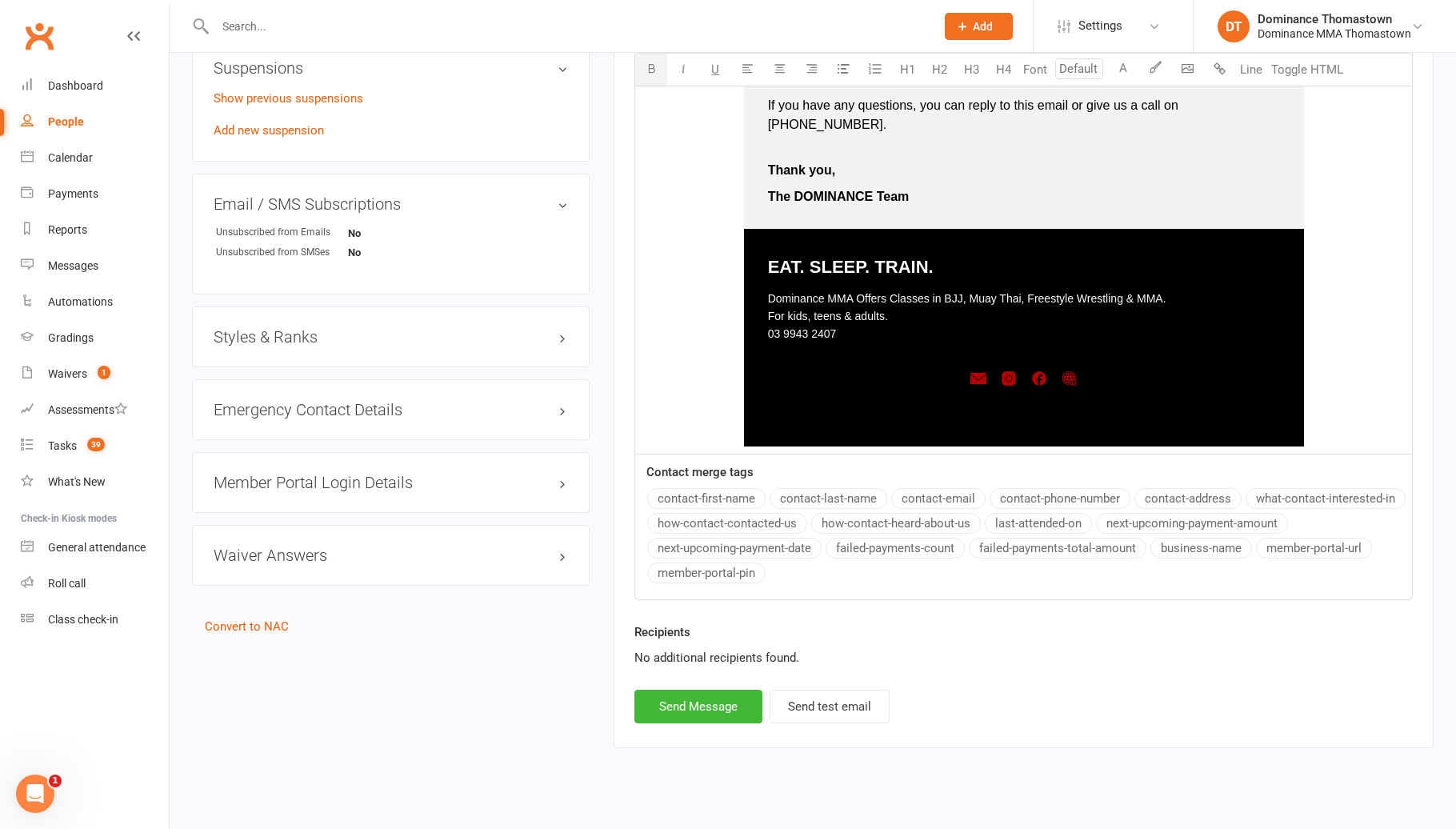
scroll to position [1151, 0]
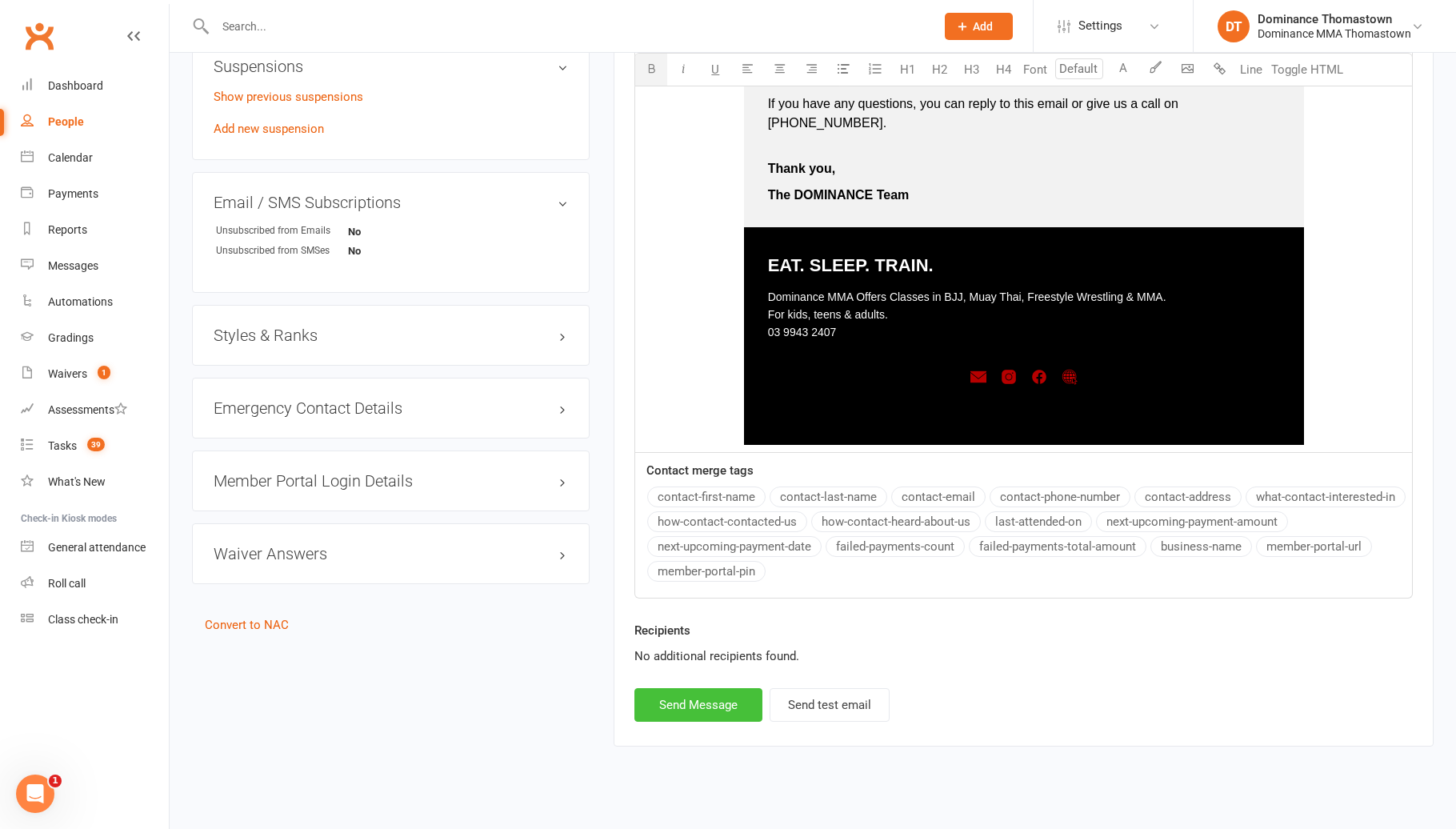
click at [727, 688] on button "Send Message" at bounding box center [698, 704] width 128 height 34
select select
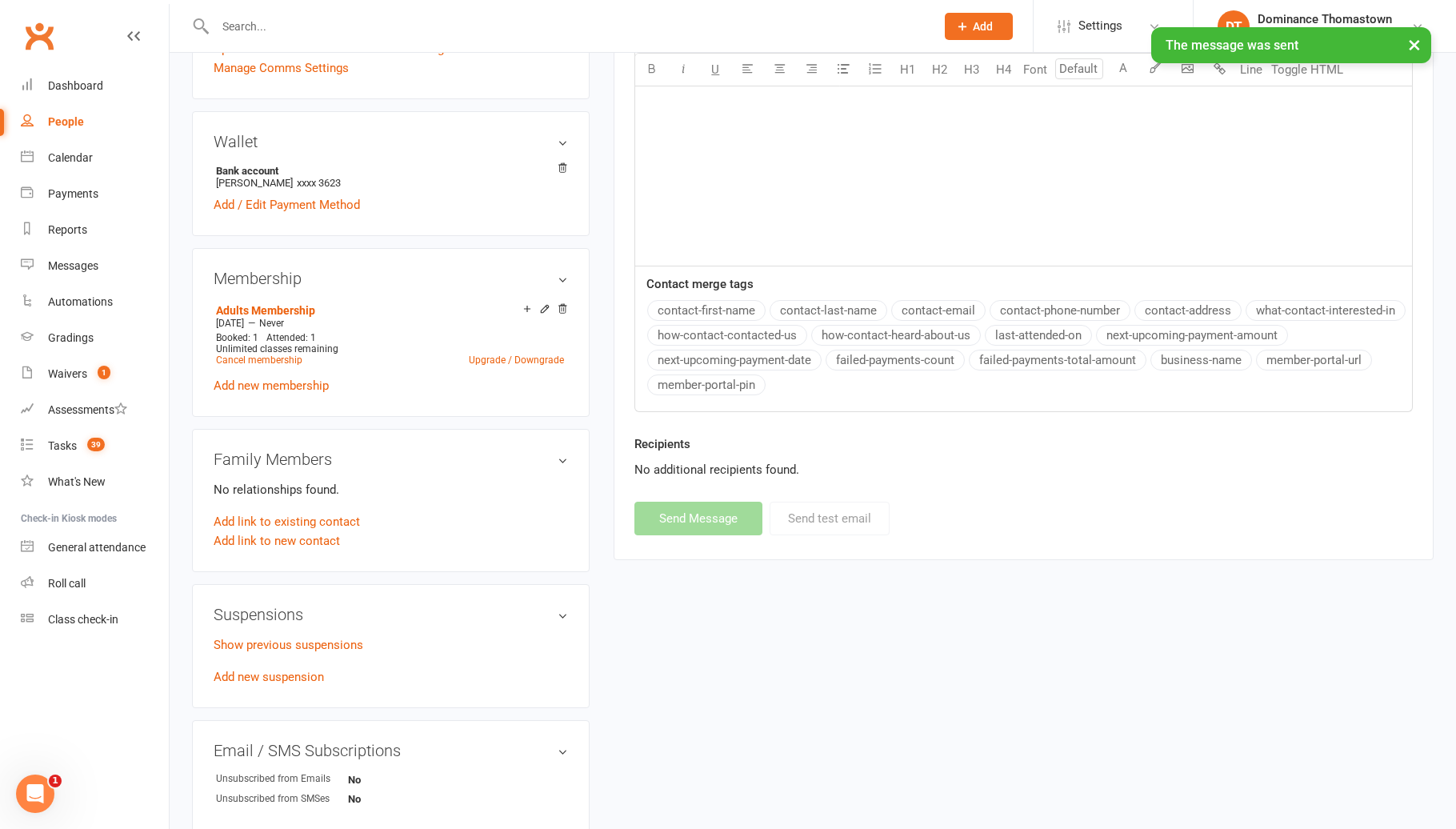
scroll to position [574, 0]
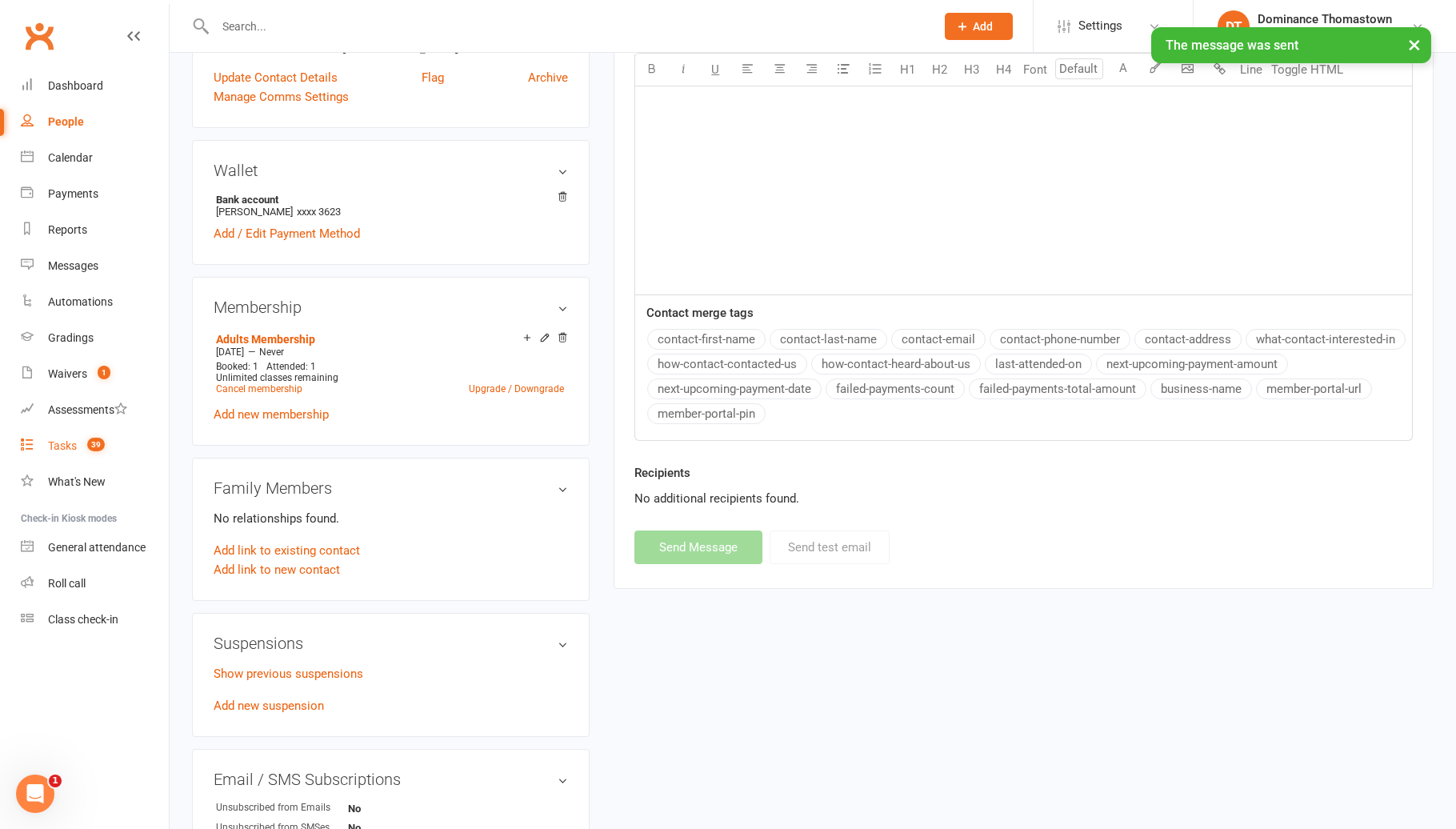
click at [124, 439] on link "Tasks 39" at bounding box center [95, 446] width 148 height 36
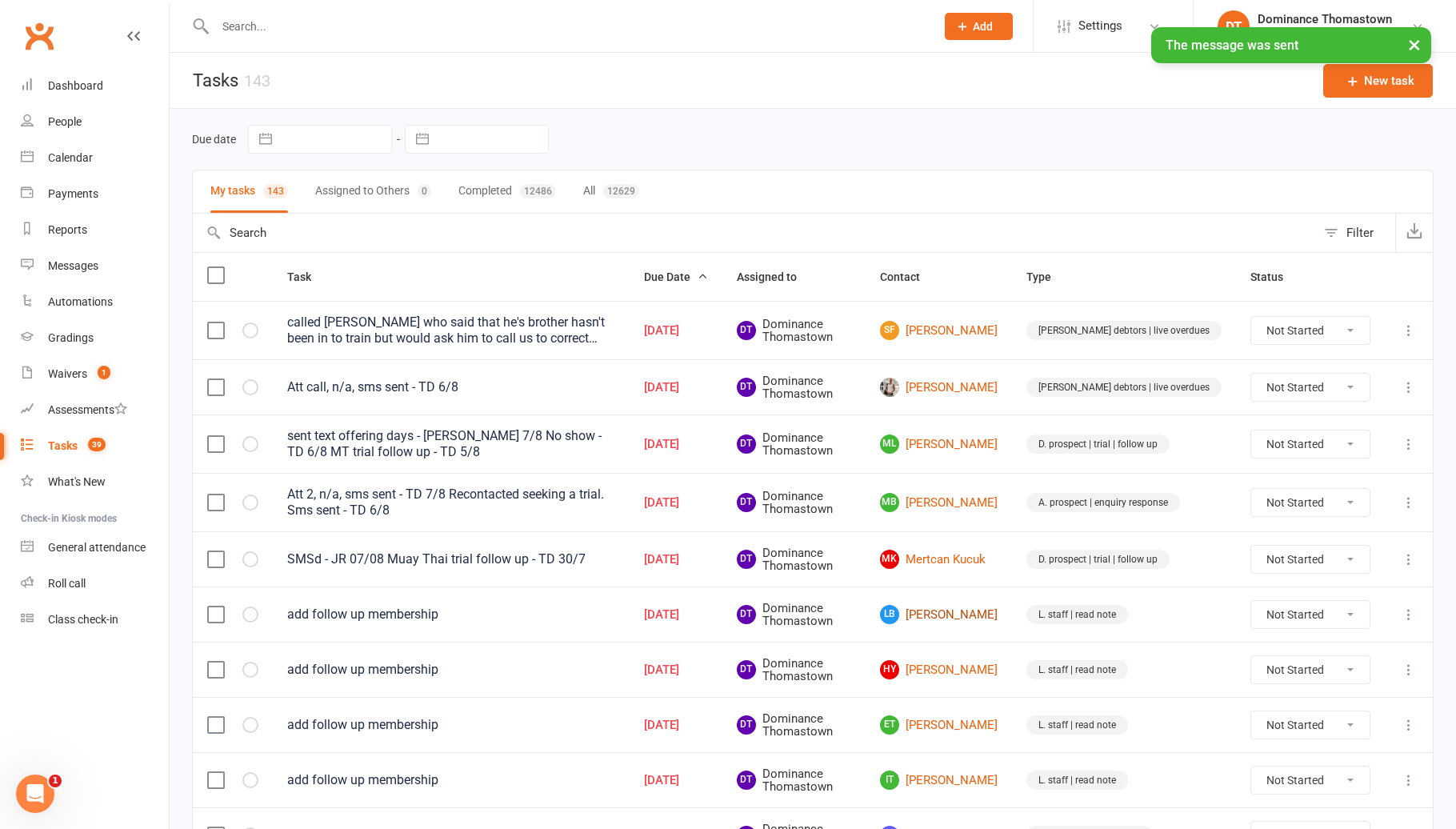
click at [982, 623] on link "LB Luca Bottiglieri" at bounding box center [939, 614] width 118 height 19
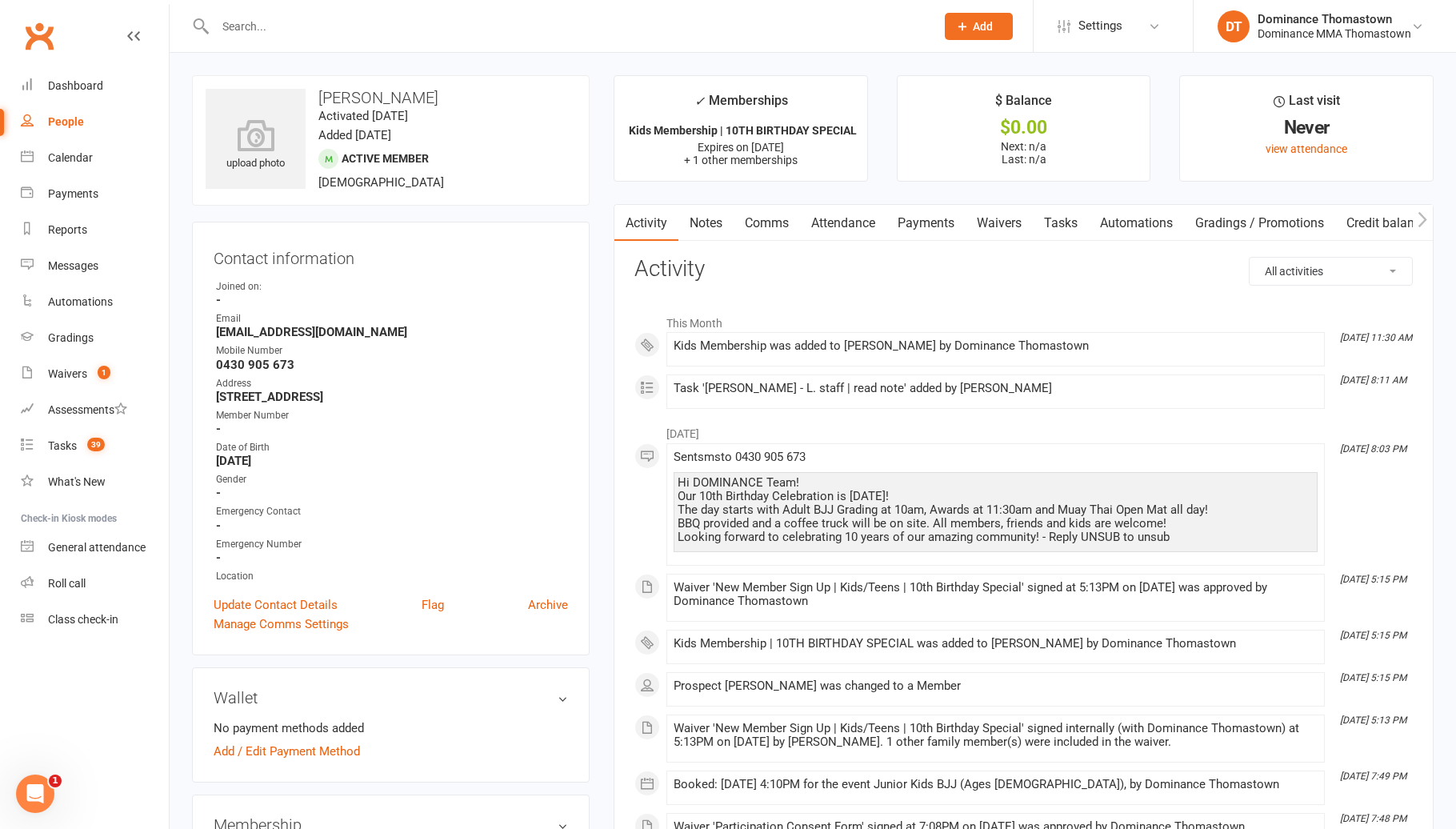
click at [939, 212] on link "Payments" at bounding box center [926, 223] width 79 height 37
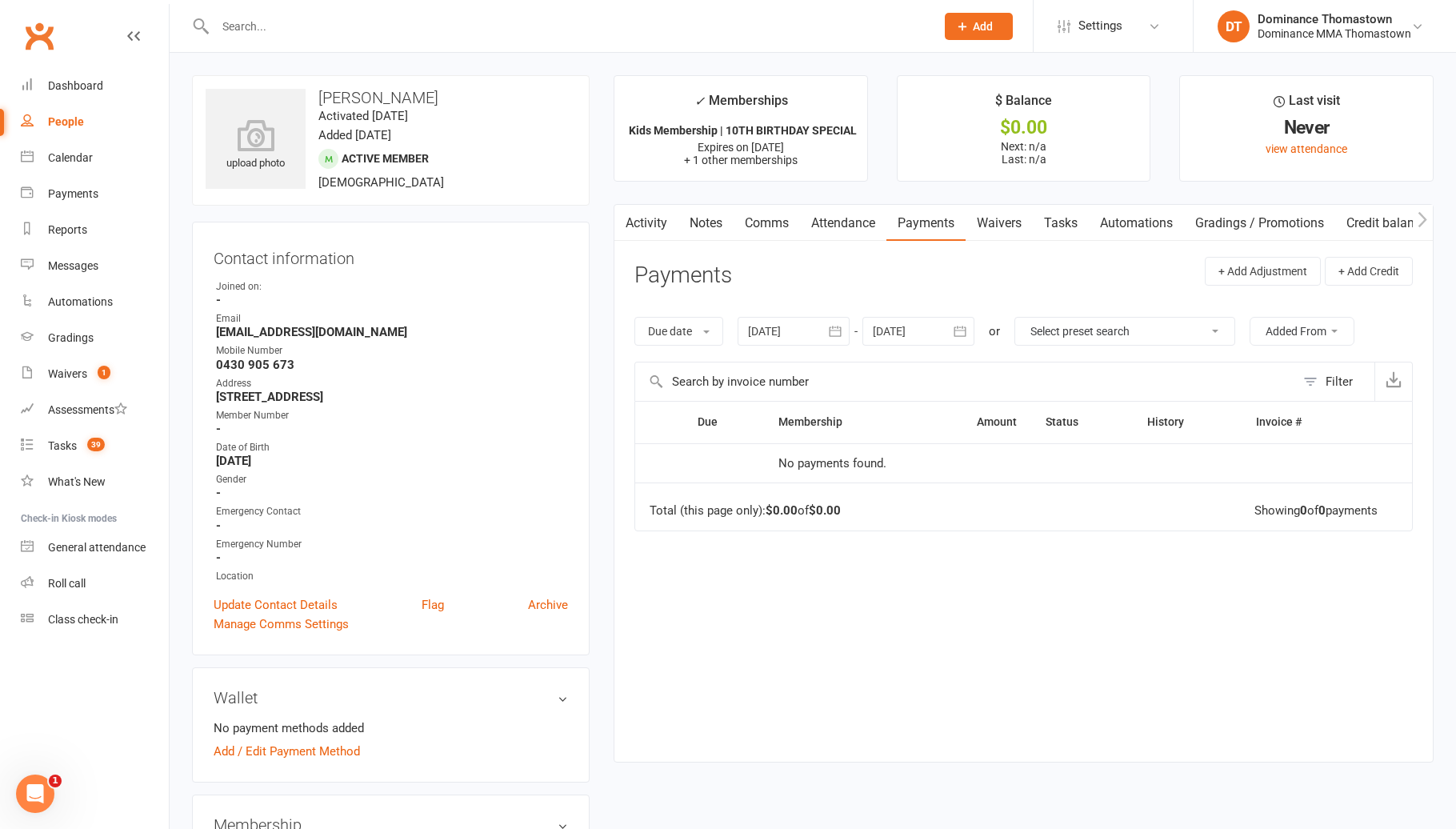
drag, startPoint x: 1043, startPoint y: 229, endPoint x: 1054, endPoint y: 235, distance: 12.5
click at [1044, 229] on link "Tasks" at bounding box center [1060, 223] width 56 height 37
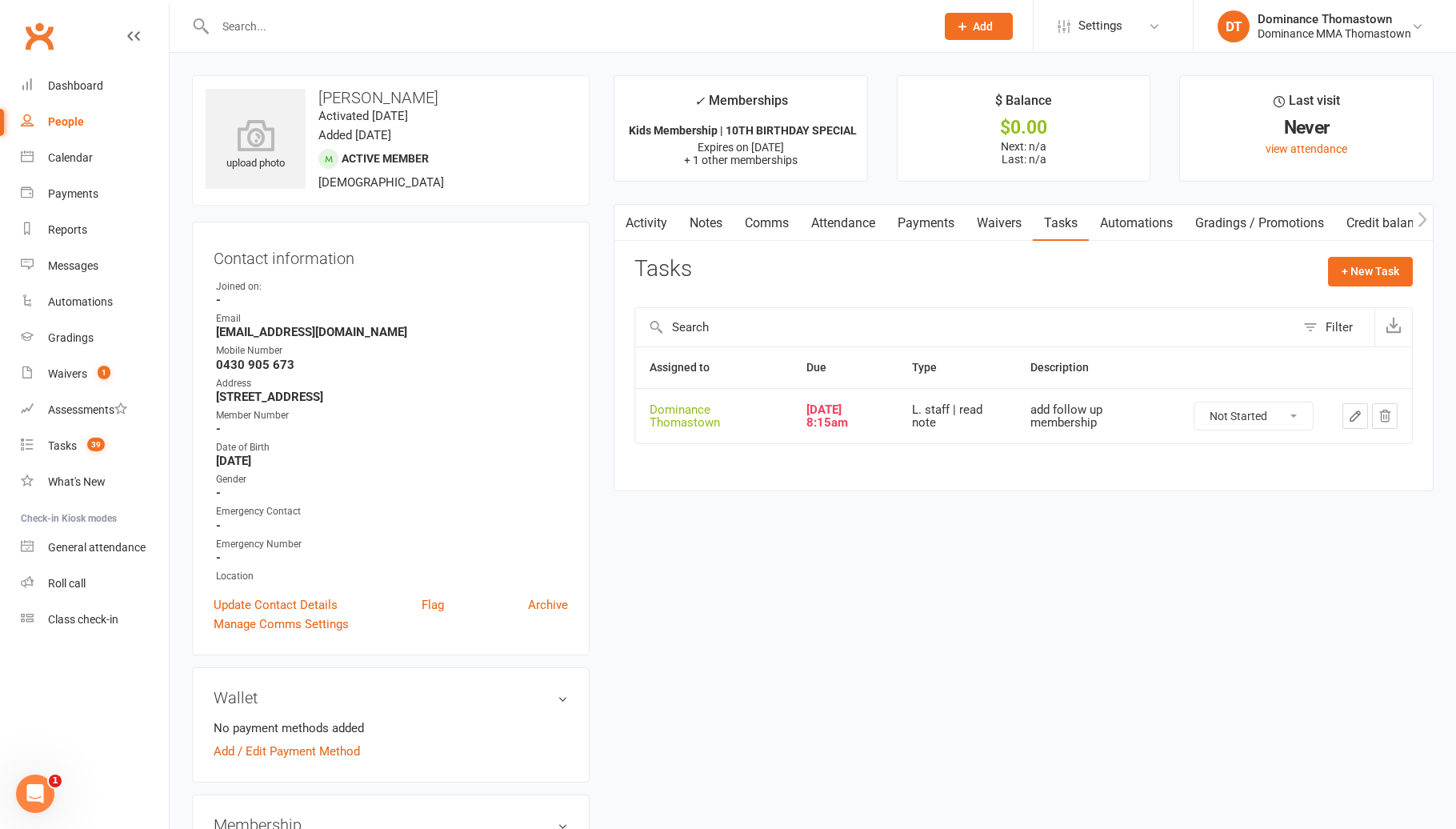
click at [1312, 408] on td "Not Started In Progress Waiting Complete" at bounding box center [1253, 415] width 149 height 55
click at [1303, 412] on select "Not Started In Progress Waiting Complete" at bounding box center [1253, 416] width 119 height 28
select select "unstarted"
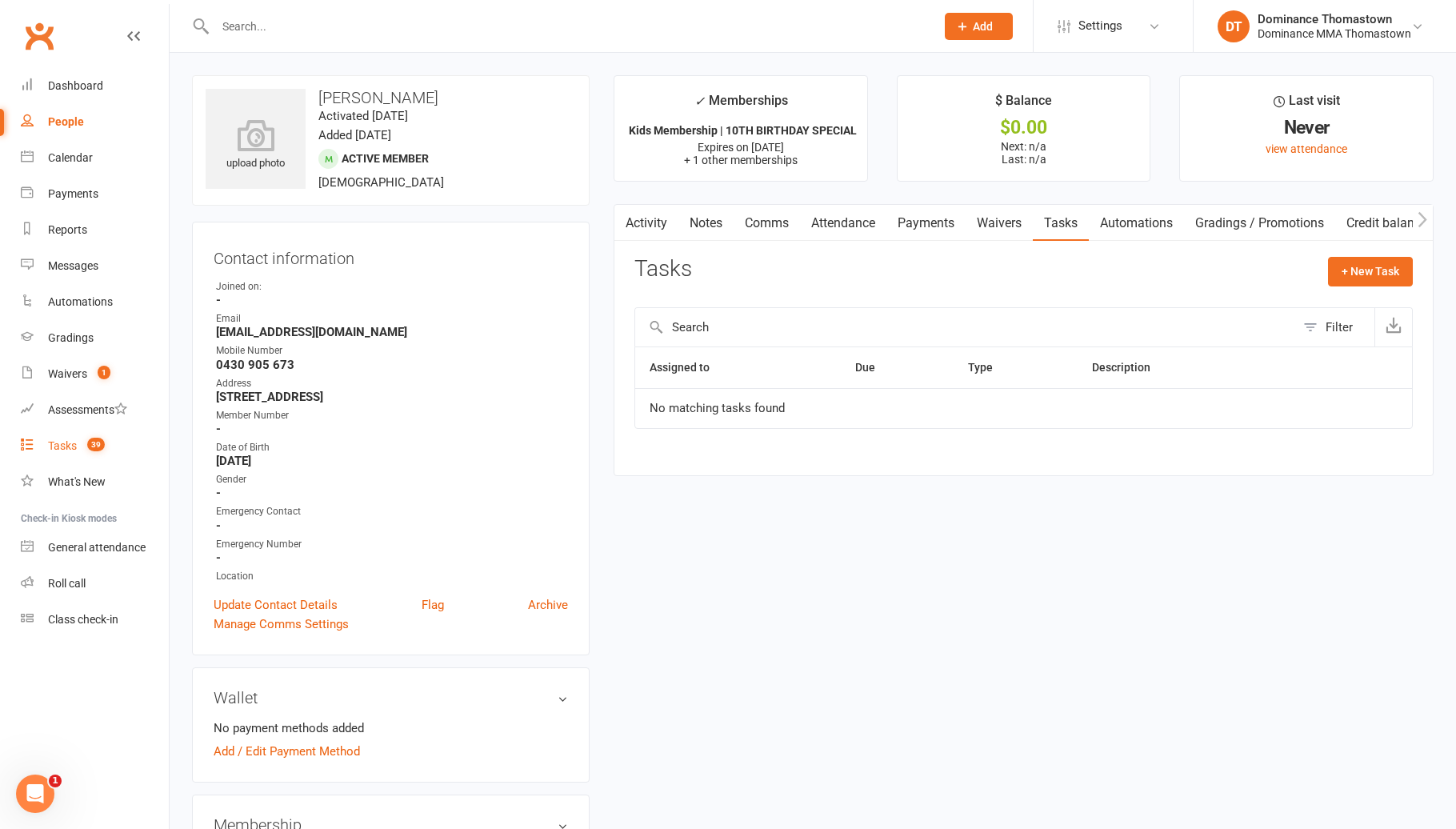
click at [86, 452] on count-badge "39" at bounding box center [92, 445] width 26 height 13
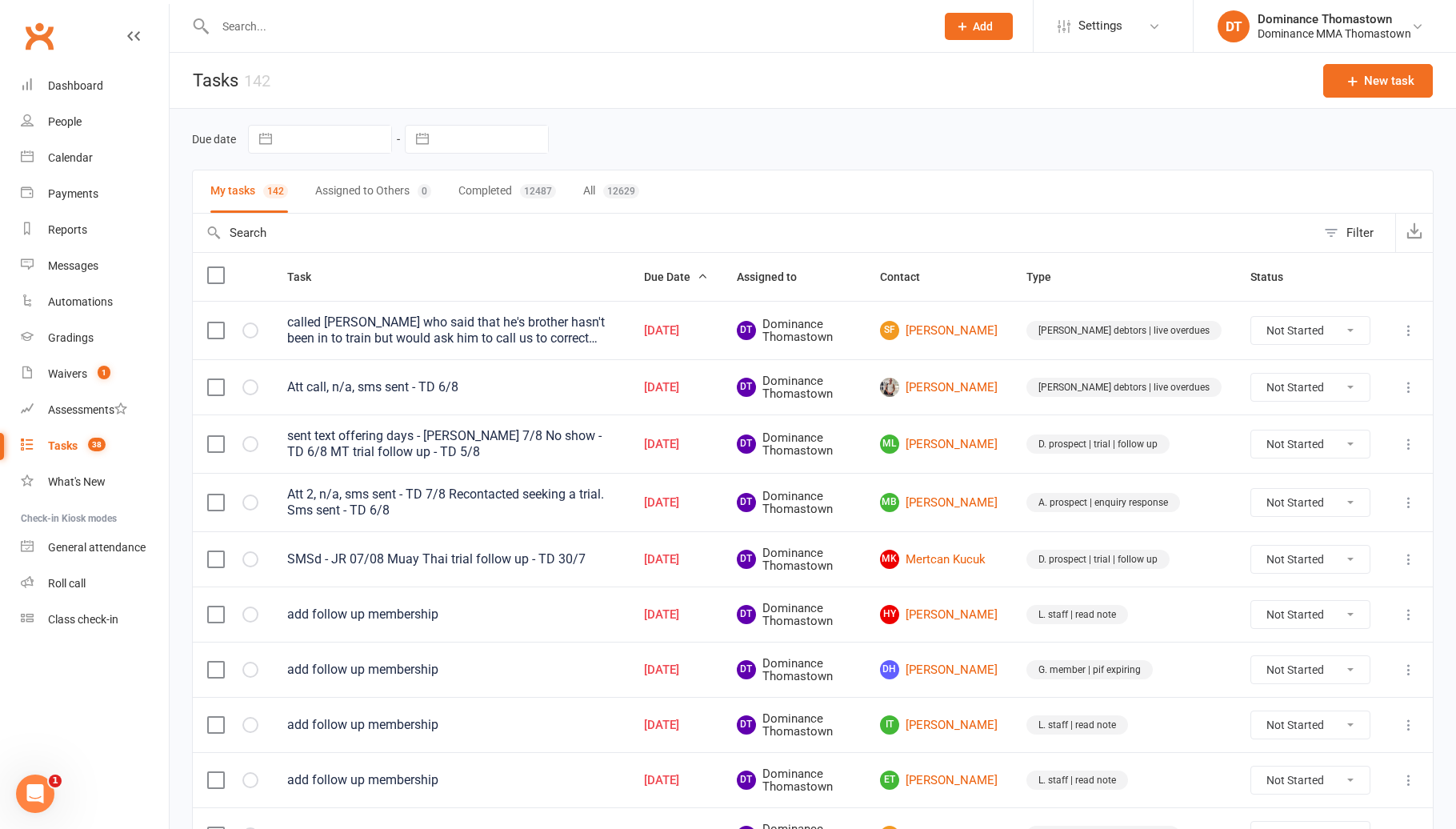
click at [976, 634] on td "HY Hussein Yazji" at bounding box center [939, 614] width 146 height 55
click at [984, 612] on link "HY Hussein Yazji" at bounding box center [939, 614] width 118 height 19
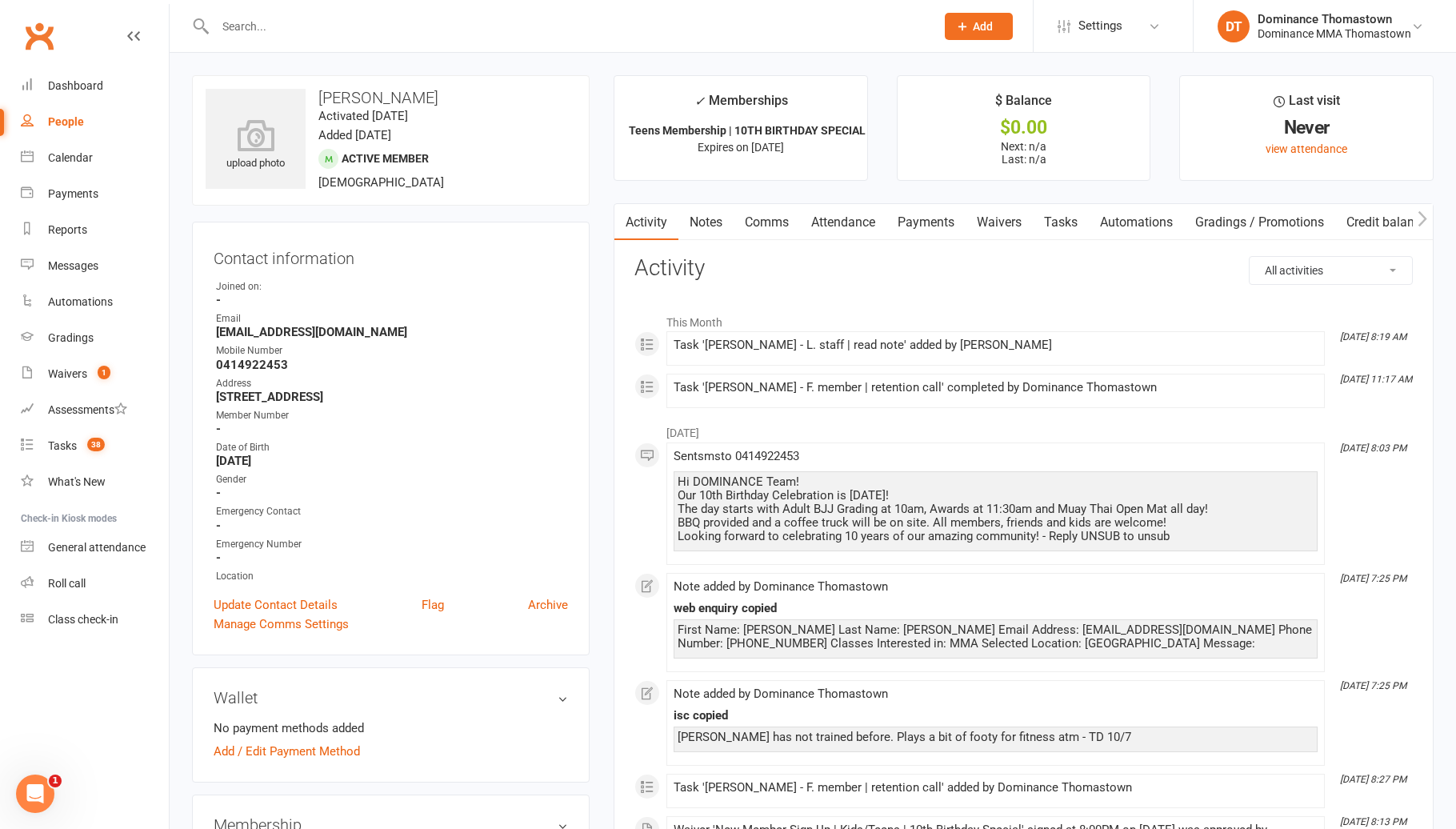
click at [931, 228] on link "Payments" at bounding box center [926, 222] width 79 height 37
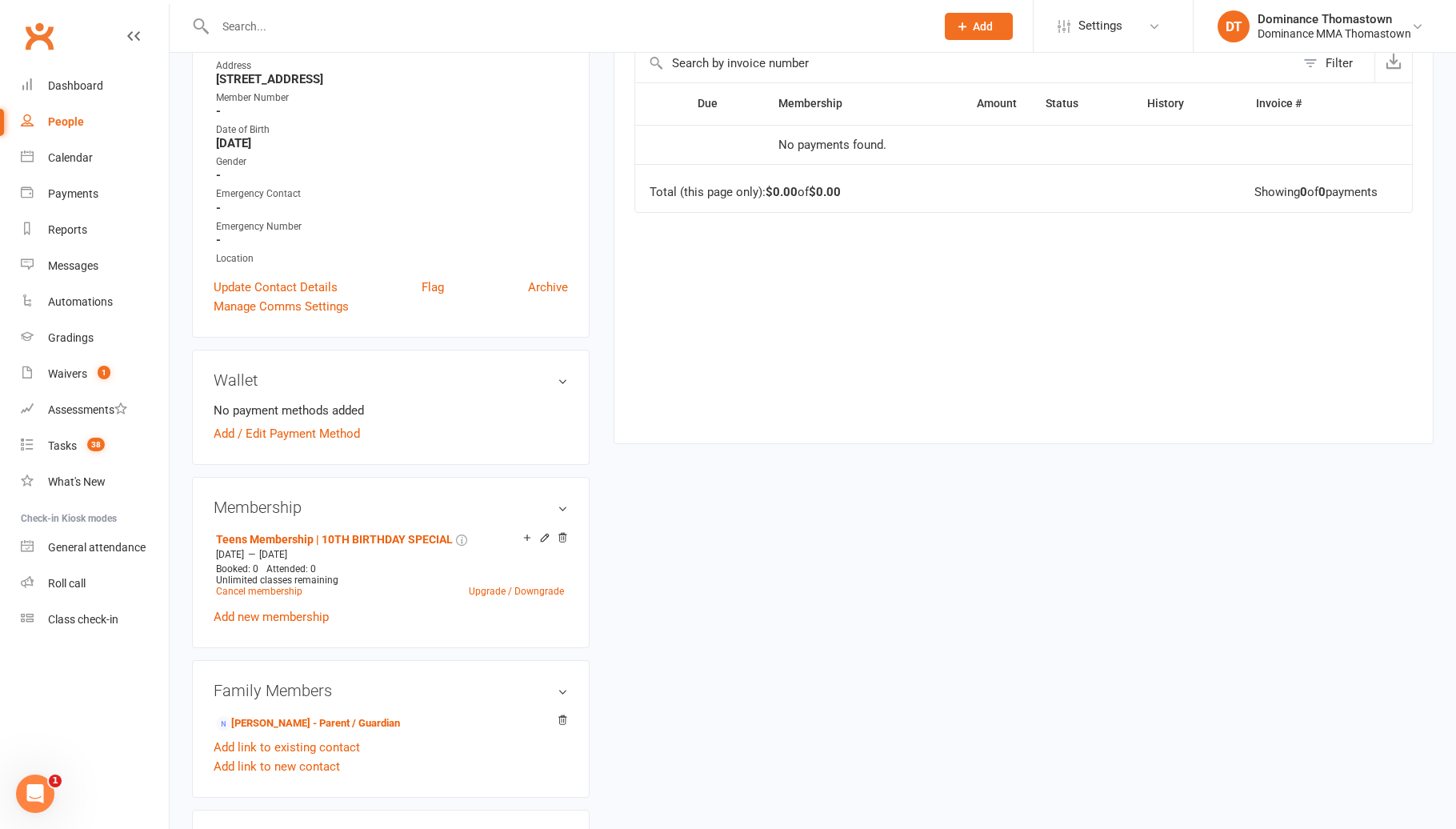
scroll to position [335, 0]
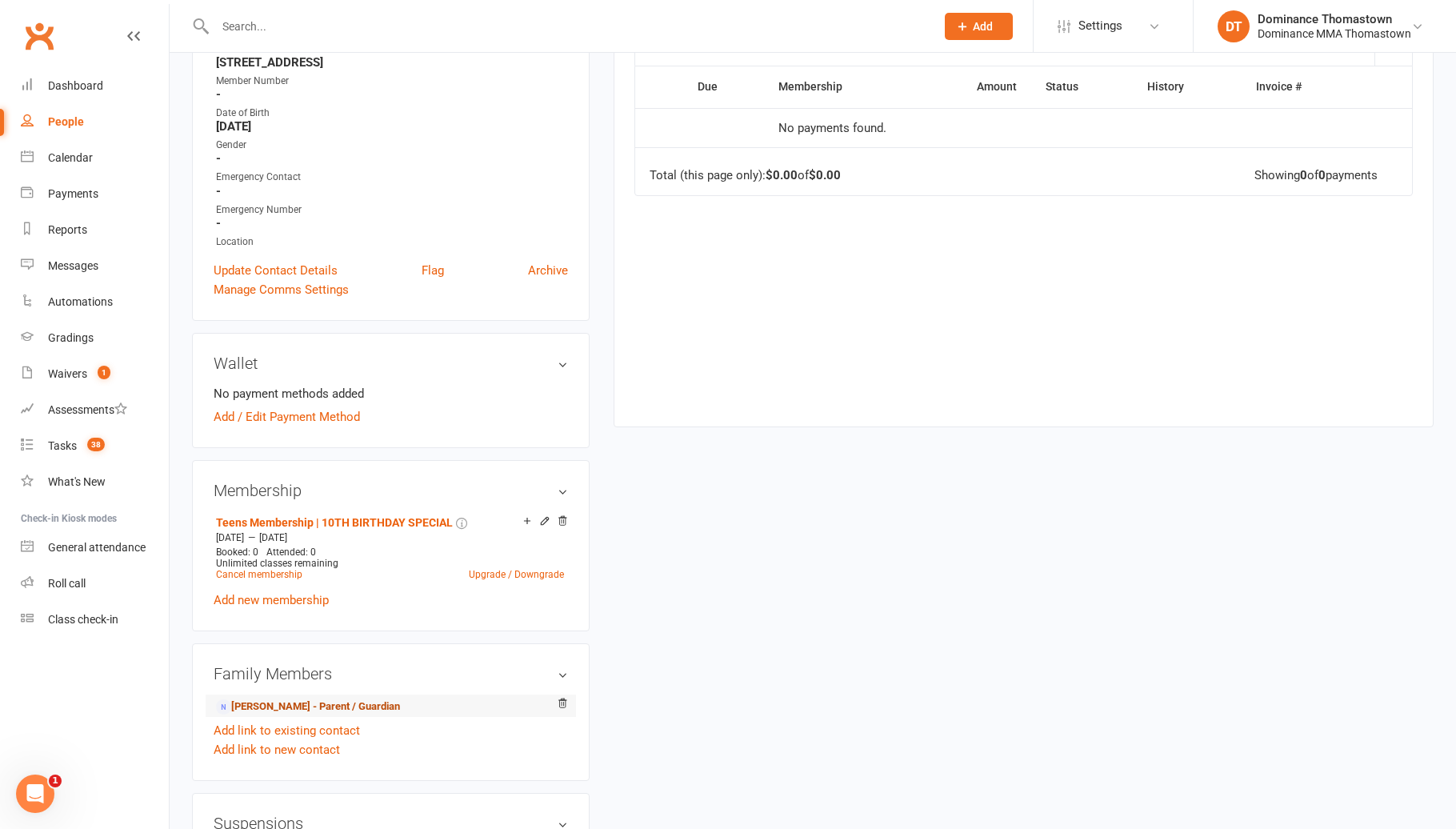
click at [340, 702] on link "Younes Yazji - Parent / Guardian" at bounding box center [308, 707] width 184 height 17
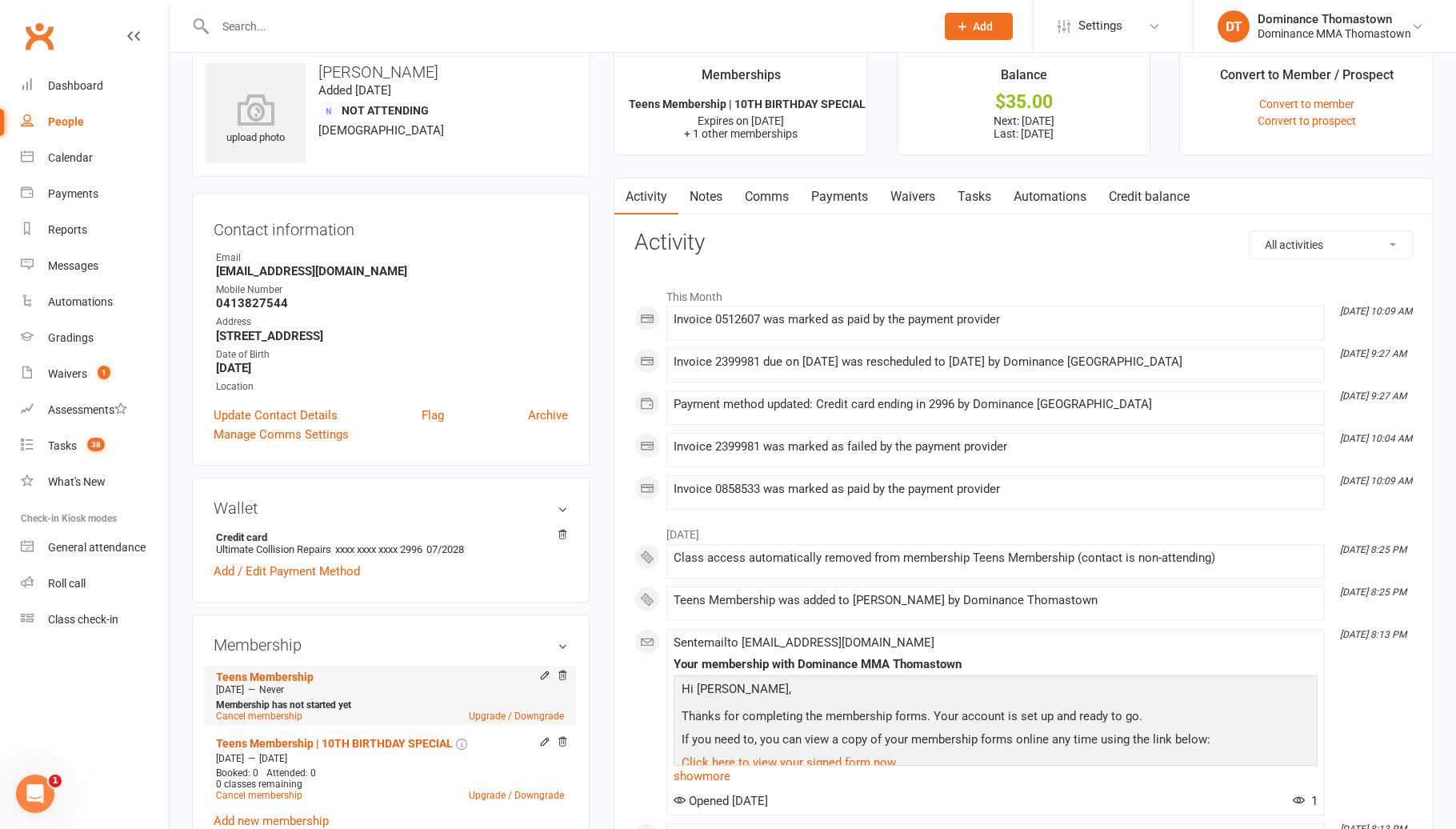
scroll to position [37, 0]
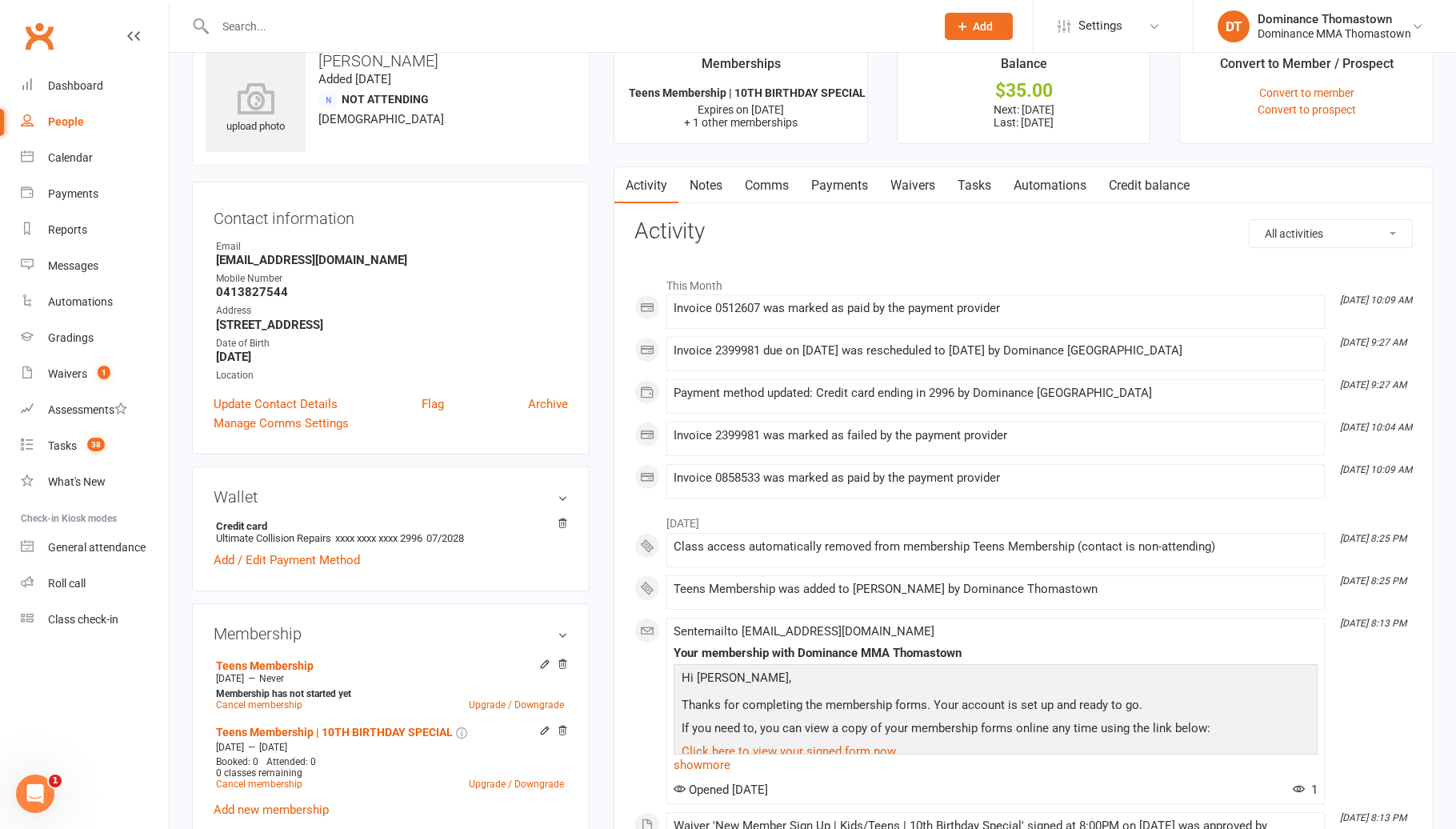
click at [901, 200] on link "Waivers" at bounding box center [913, 185] width 67 height 37
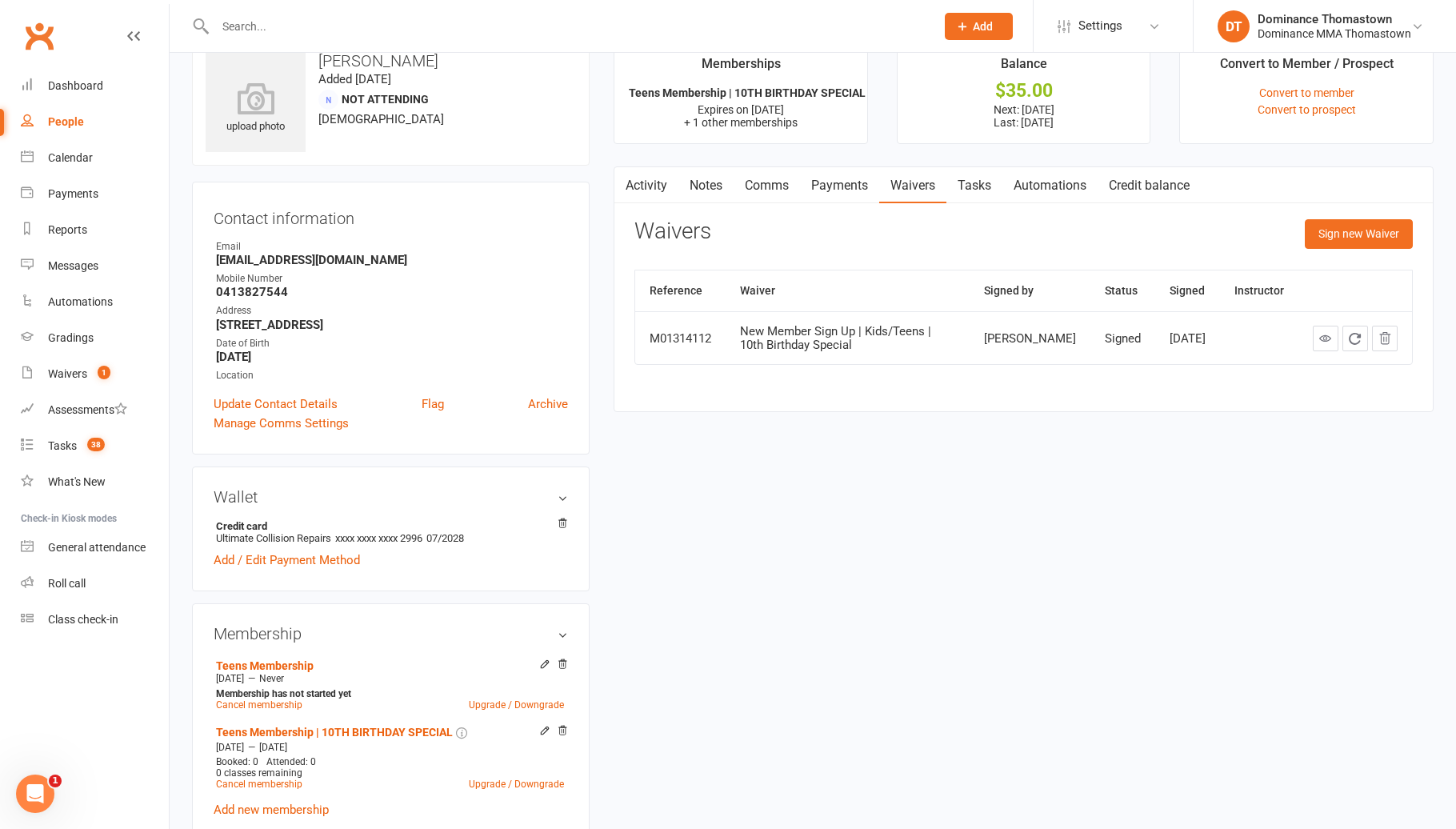
drag, startPoint x: 849, startPoint y: 189, endPoint x: 860, endPoint y: 198, distance: 14.2
click at [849, 189] on link "Payments" at bounding box center [840, 185] width 79 height 37
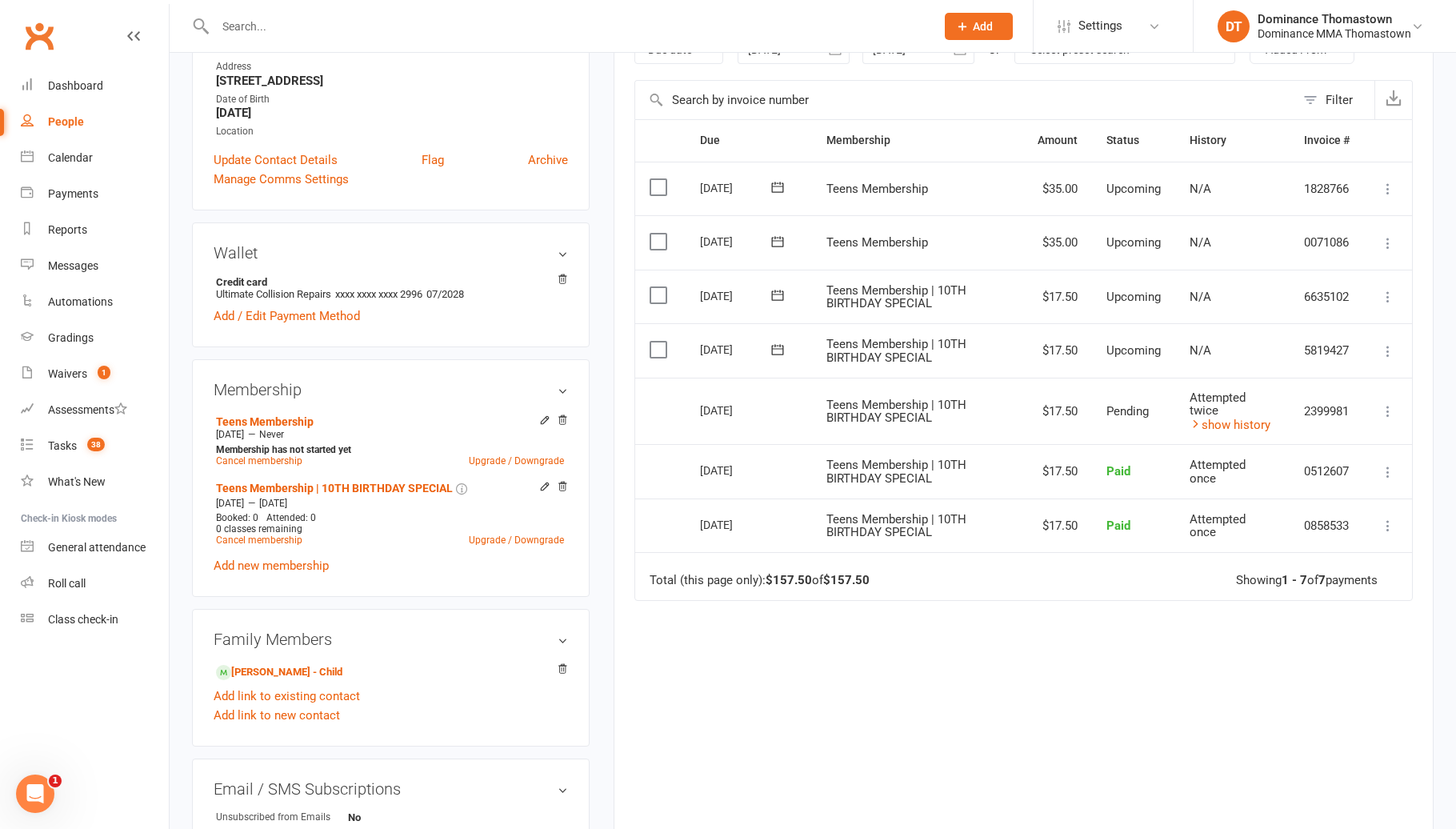
scroll to position [407, 0]
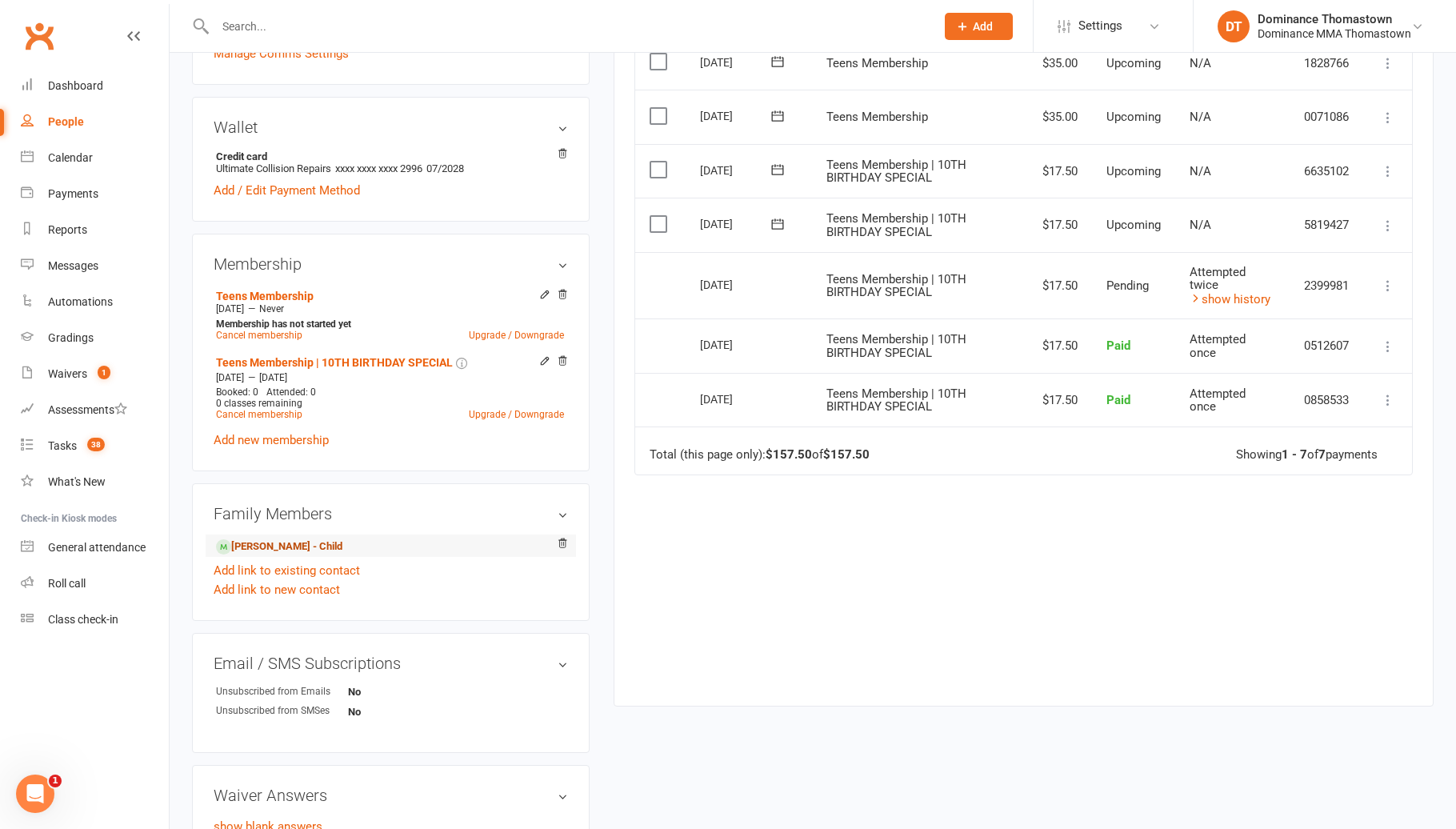
click at [314, 540] on link "Hussein Yazji - Child" at bounding box center [278, 547] width 126 height 17
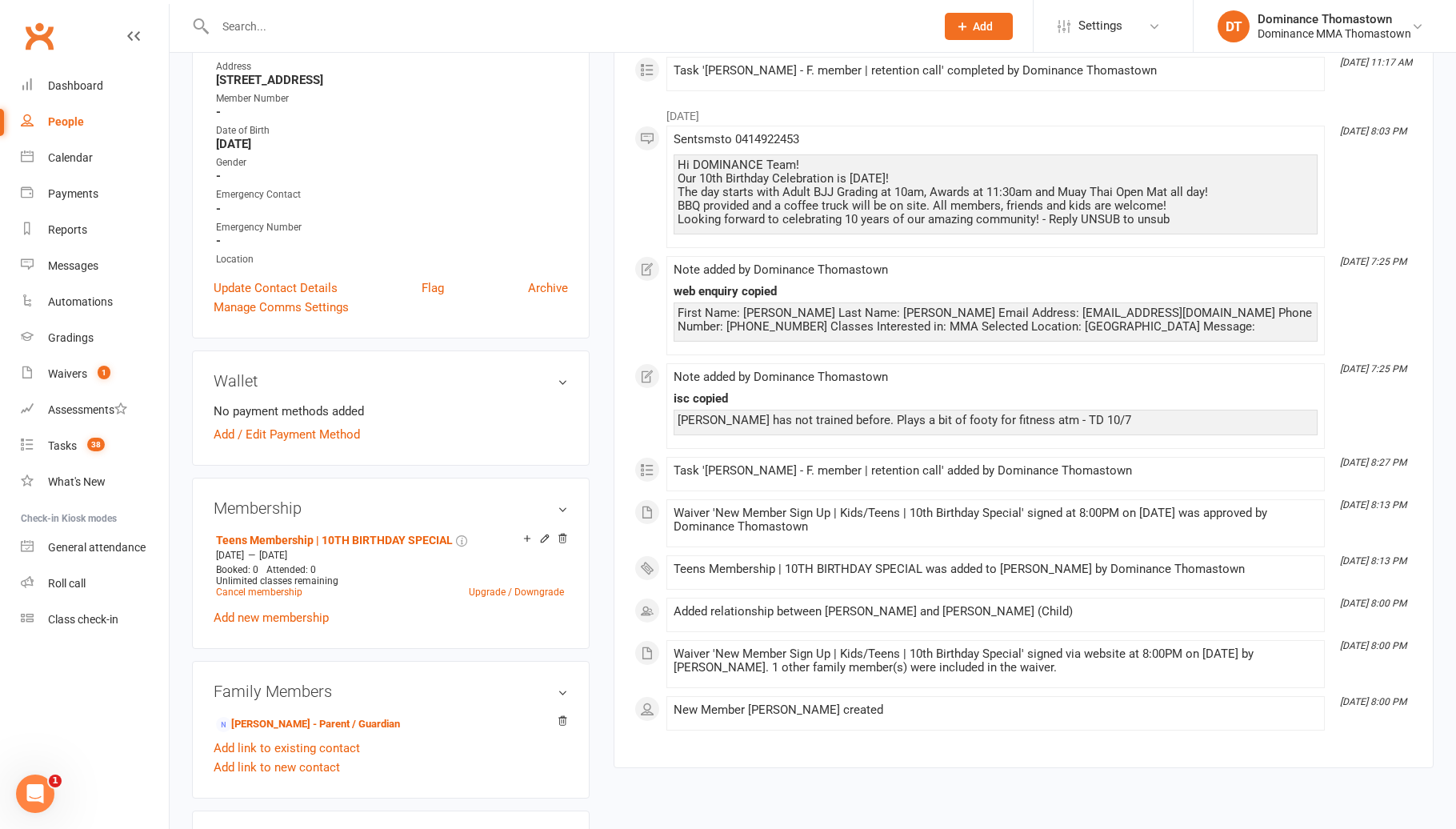
scroll to position [383, 0]
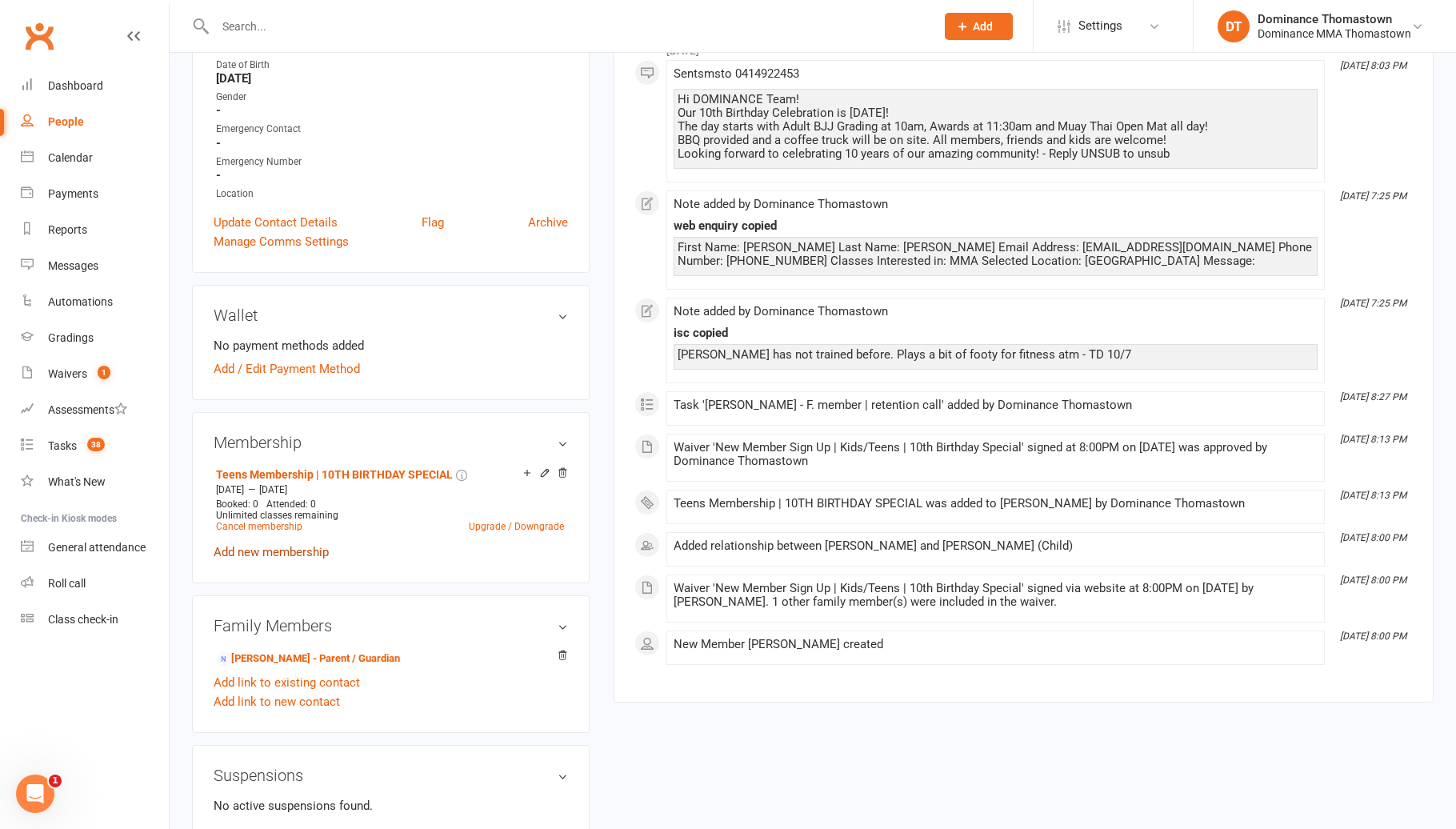
click at [296, 547] on link "Add new membership" at bounding box center [271, 552] width 115 height 15
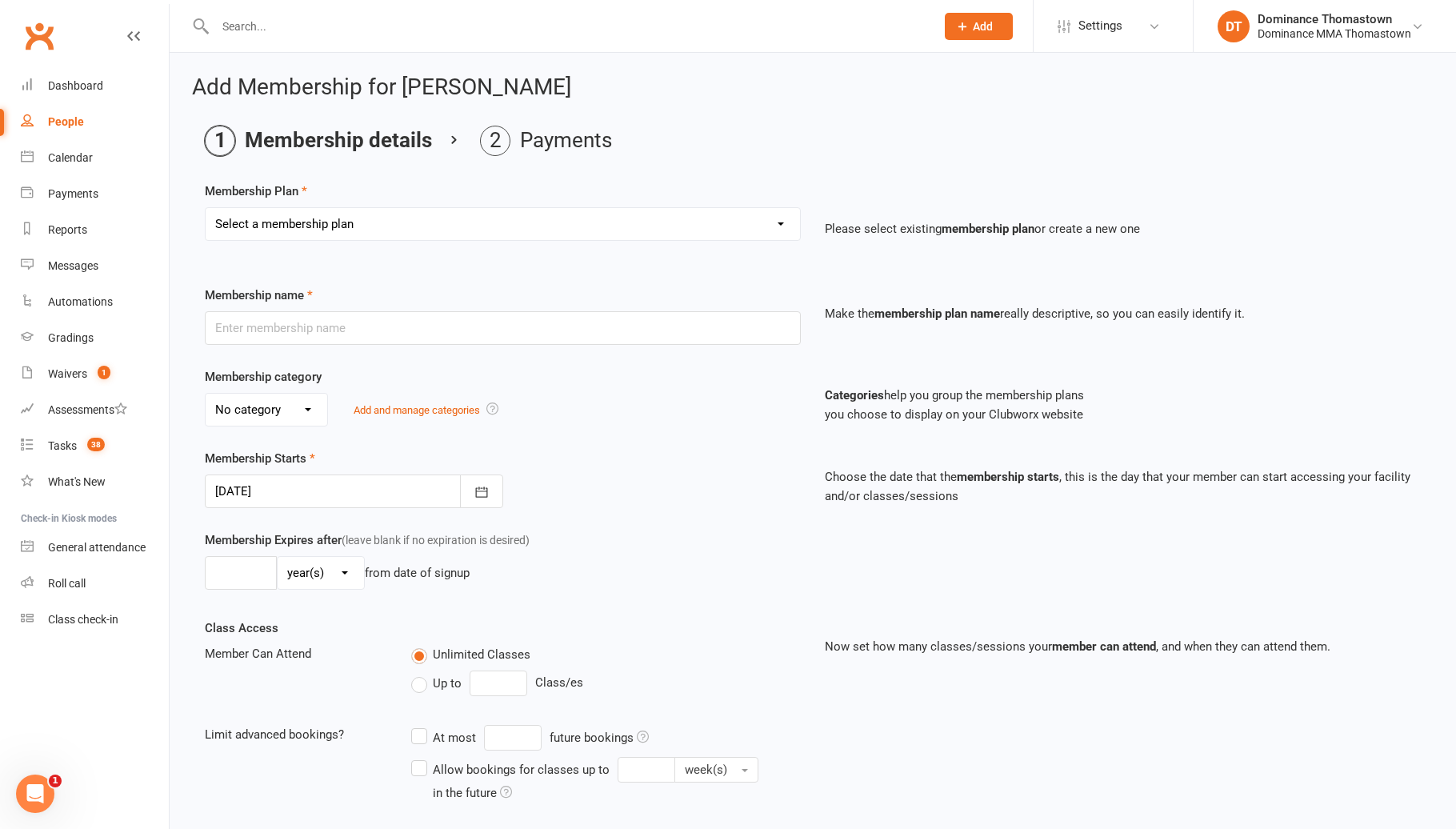
click at [407, 230] on select "Select a membership plan Kids Membership Adults Membership Paid in Full | Kids …" at bounding box center [502, 224] width 594 height 32
select select "5"
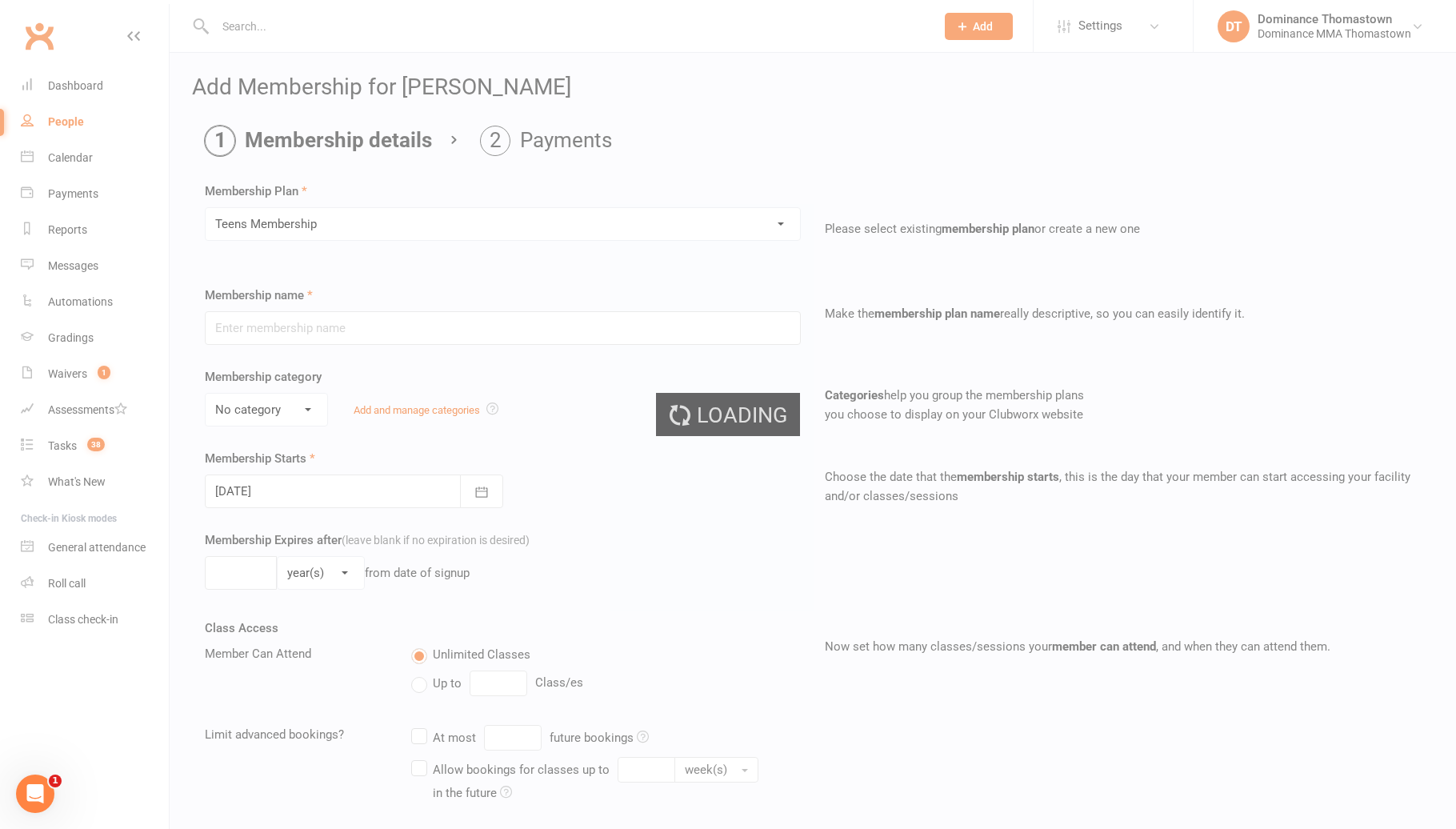
type input "Teens Membership"
select select "3"
type input "0"
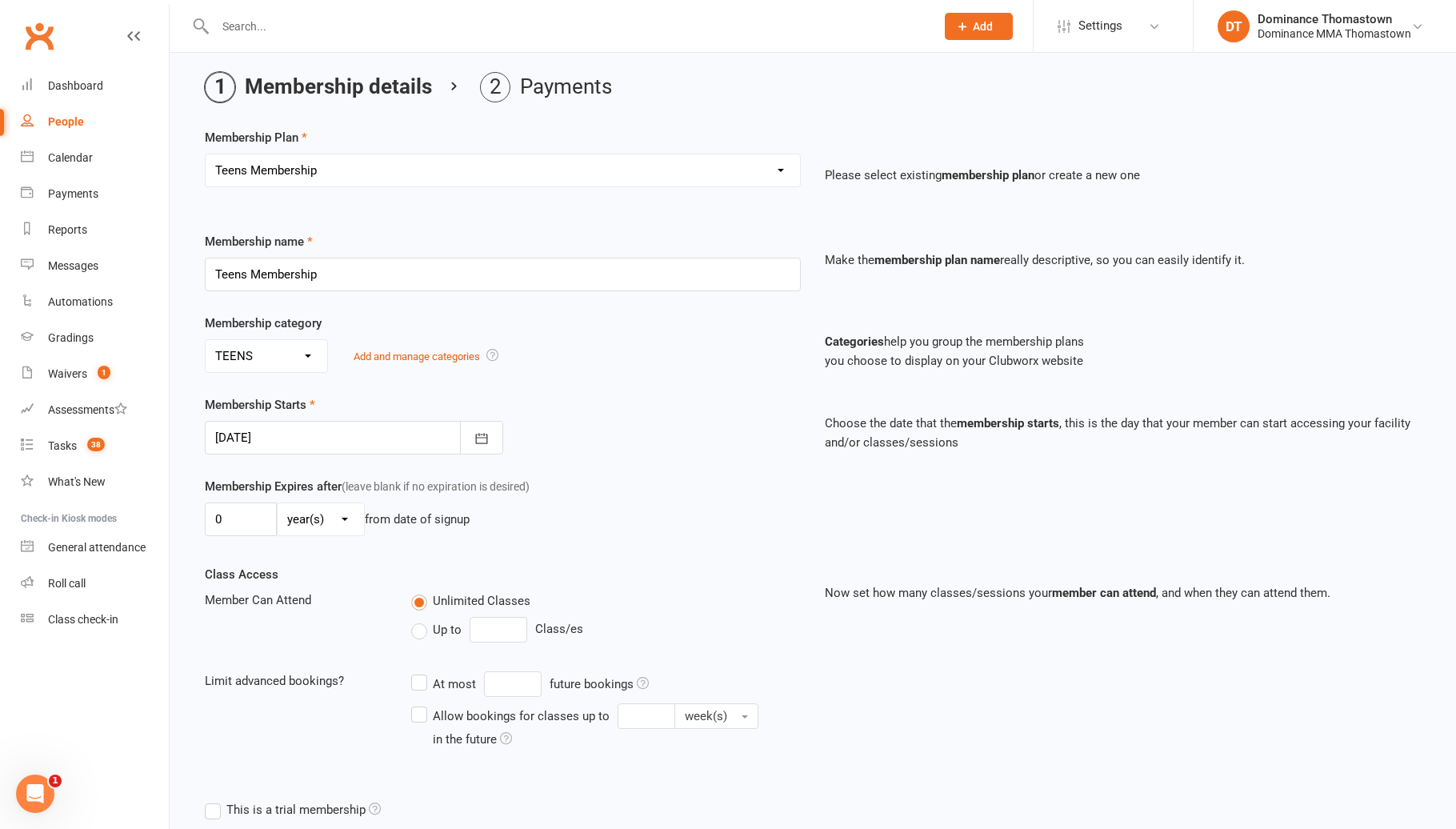
scroll to position [58, 0]
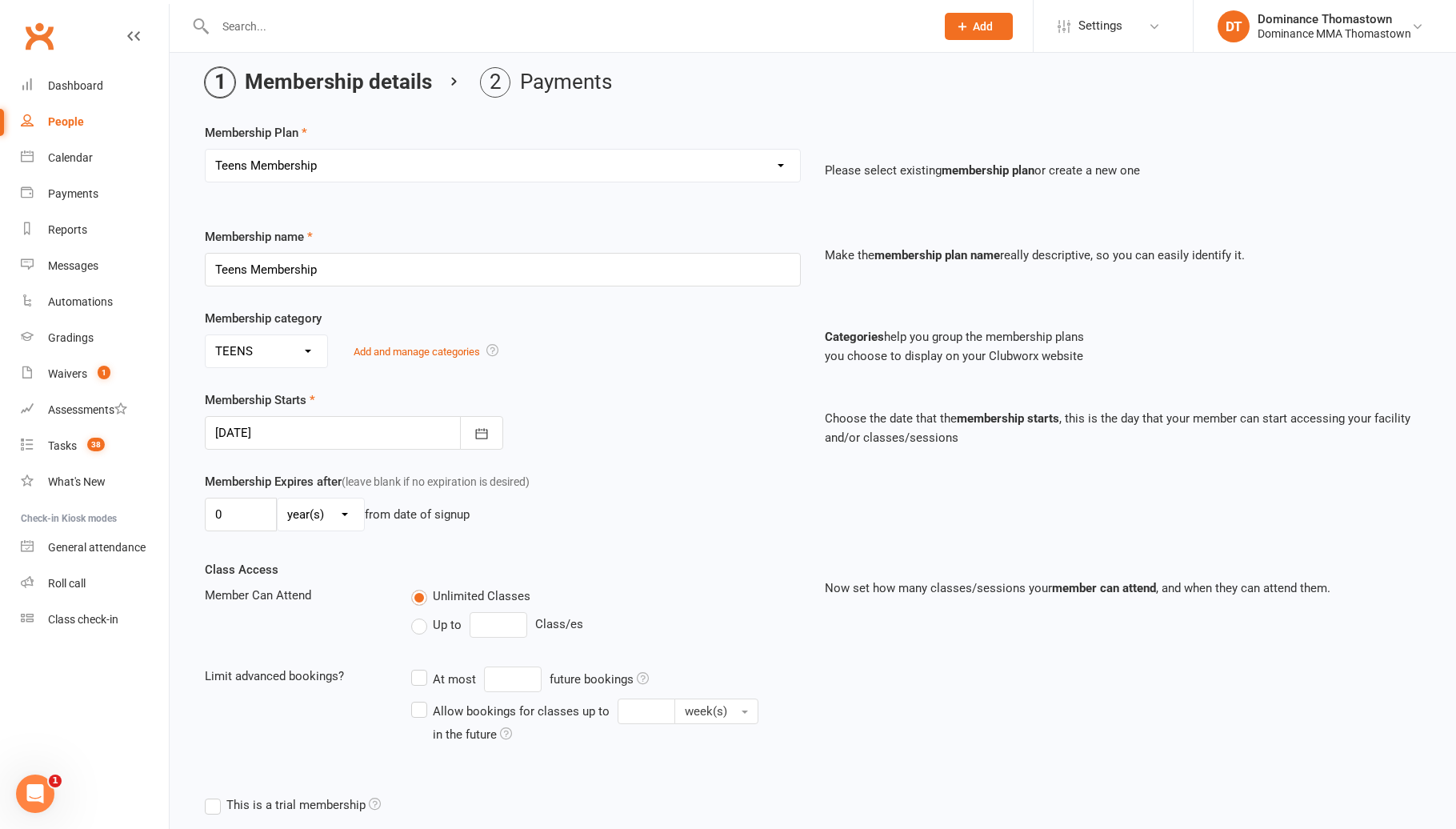
click at [366, 433] on div at bounding box center [353, 433] width 298 height 34
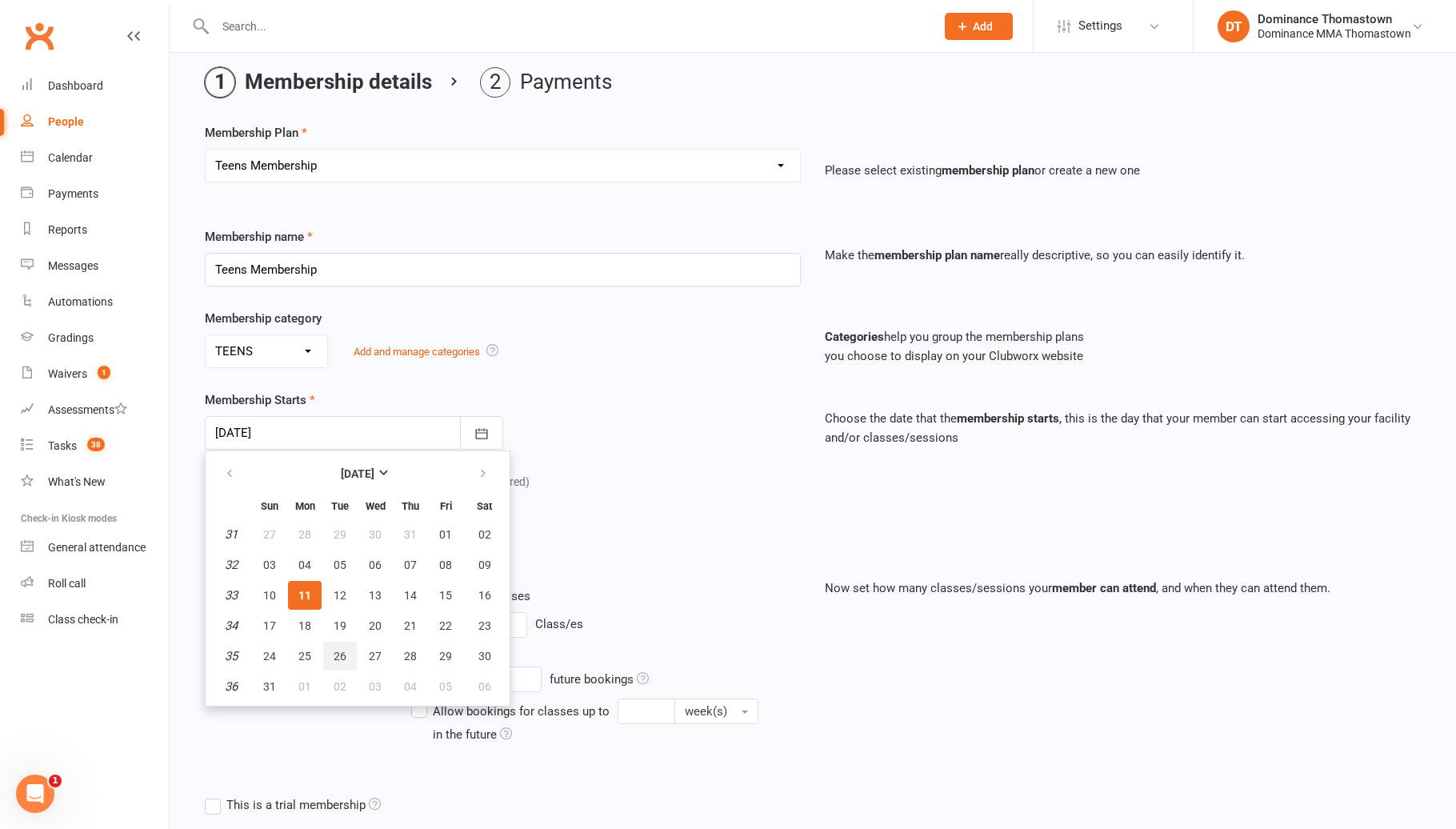
click at [340, 656] on span "26" at bounding box center [340, 656] width 13 height 13
type input "[DATE]"
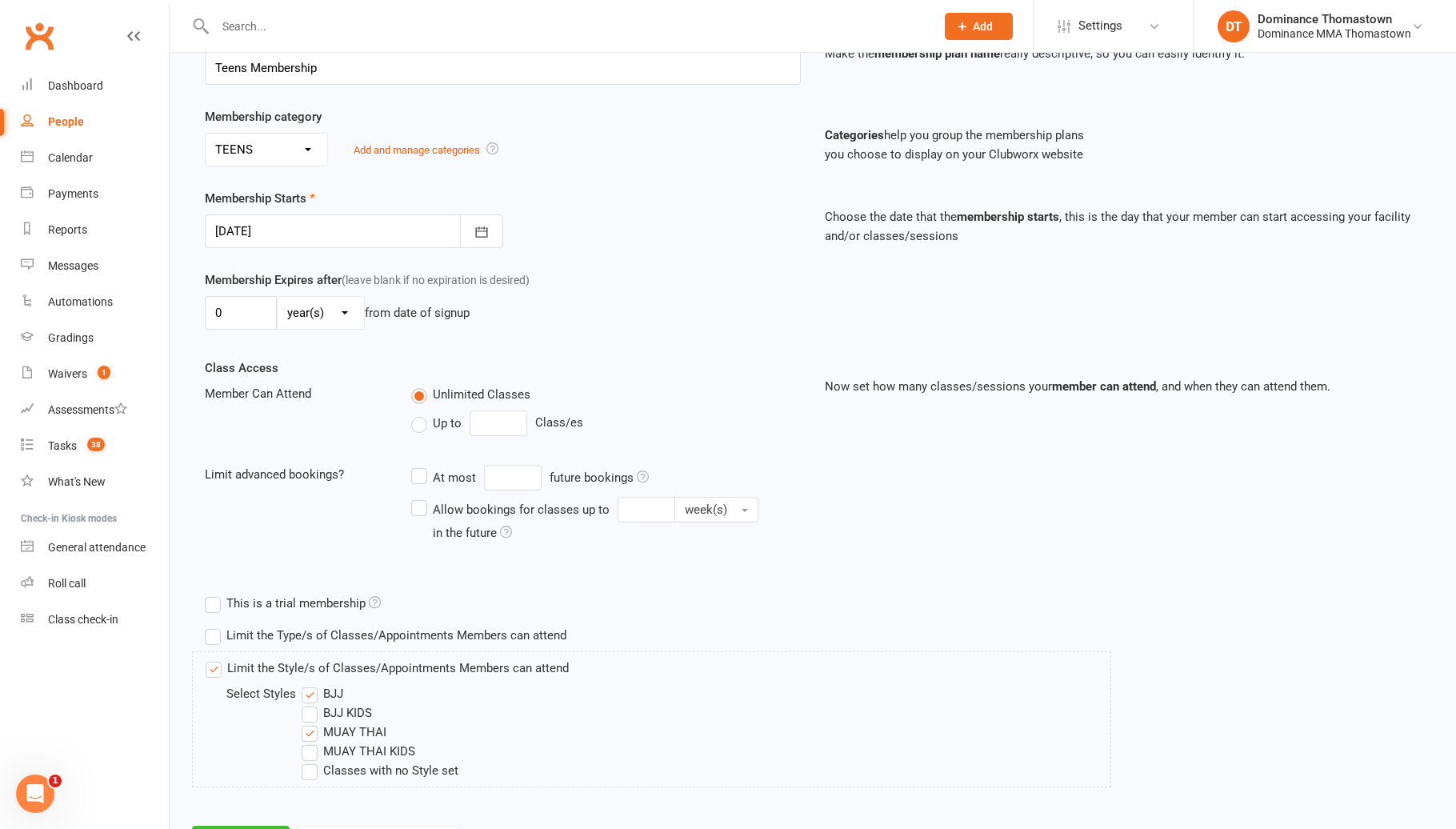
scroll to position [336, 0]
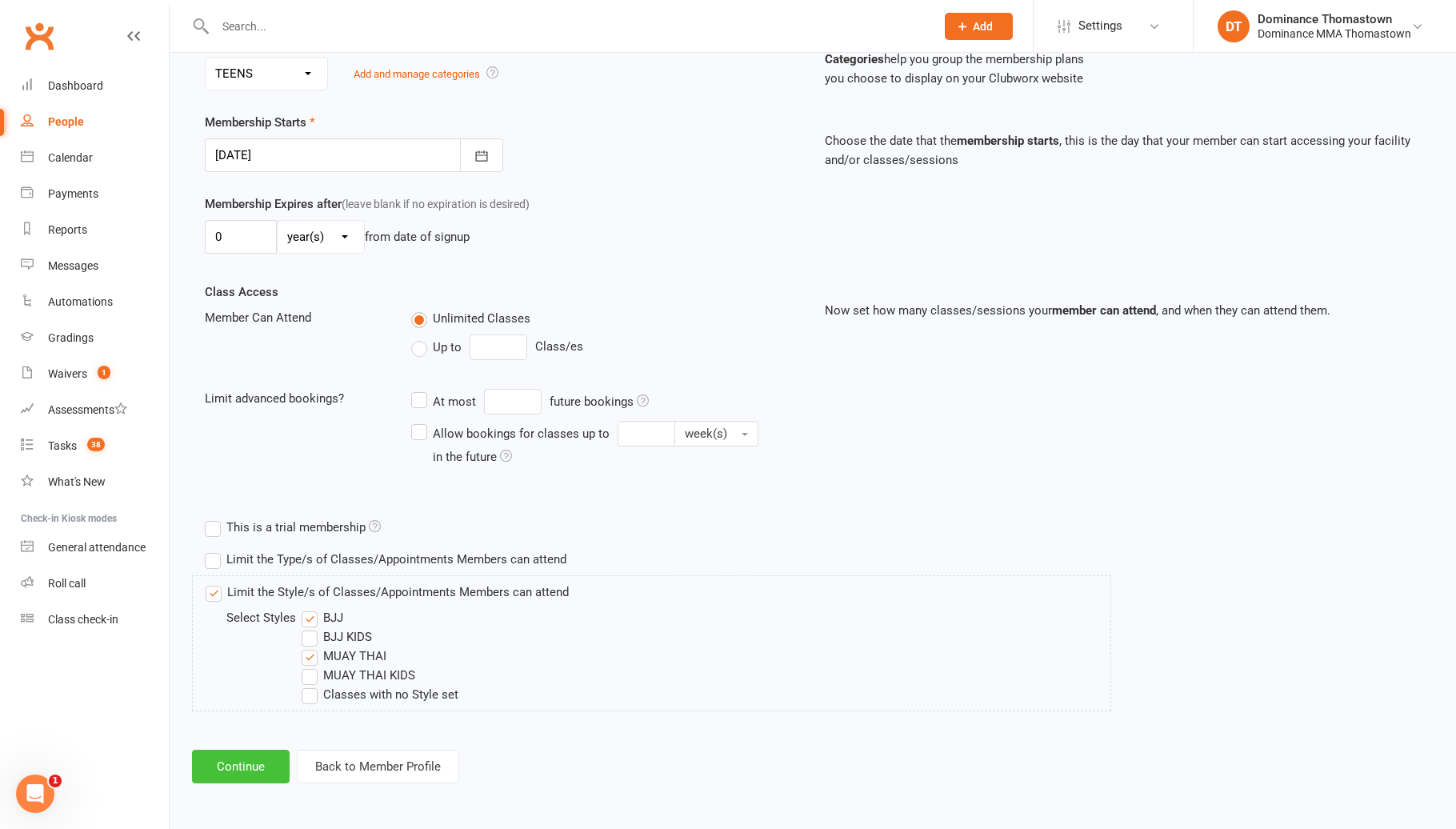
click at [249, 765] on button "Continue" at bounding box center [241, 766] width 98 height 34
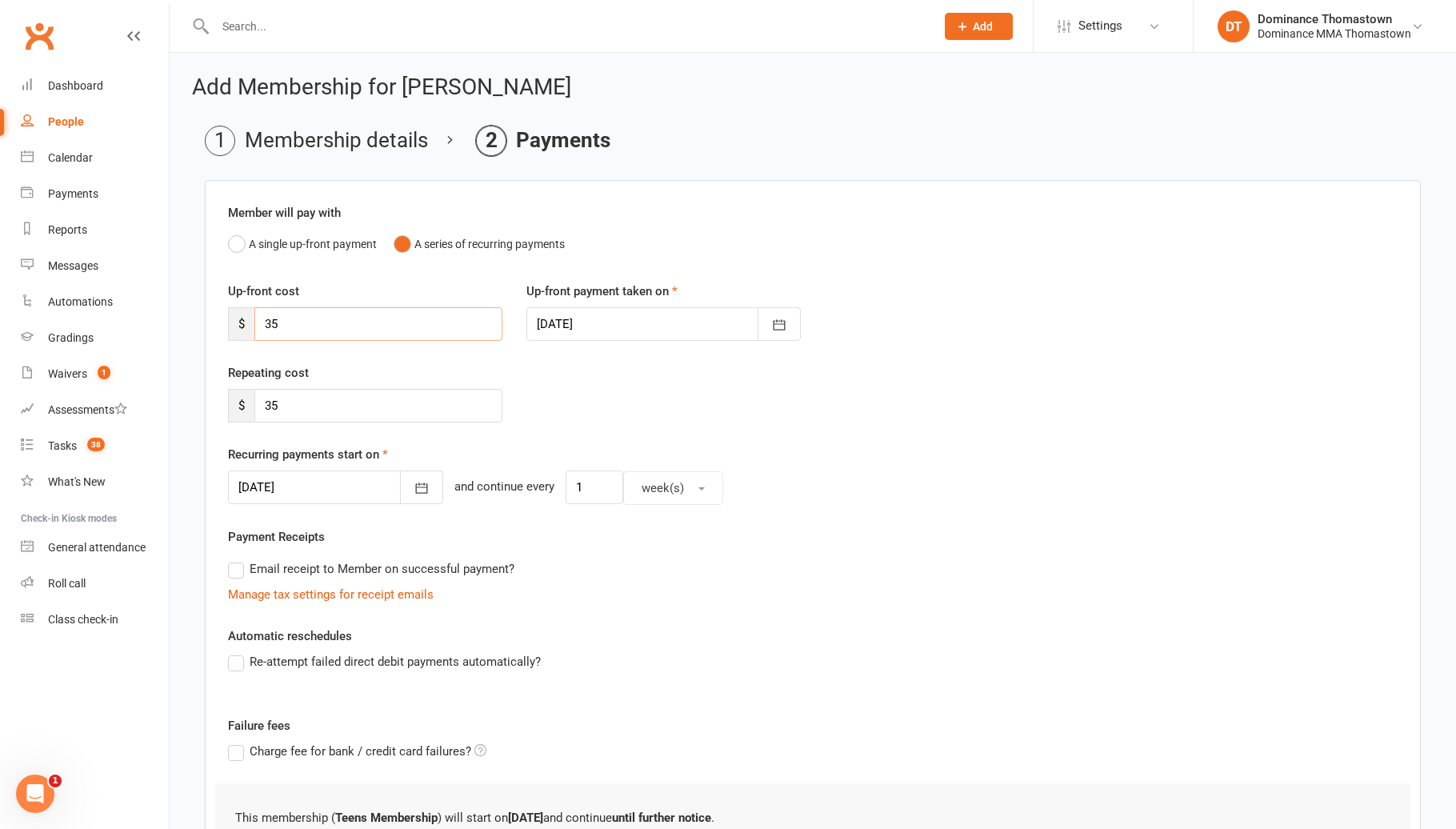
click at [324, 322] on input "35" at bounding box center [378, 323] width 248 height 34
type input "3"
type input "0"
click at [349, 407] on input "35" at bounding box center [378, 405] width 248 height 34
type input "3"
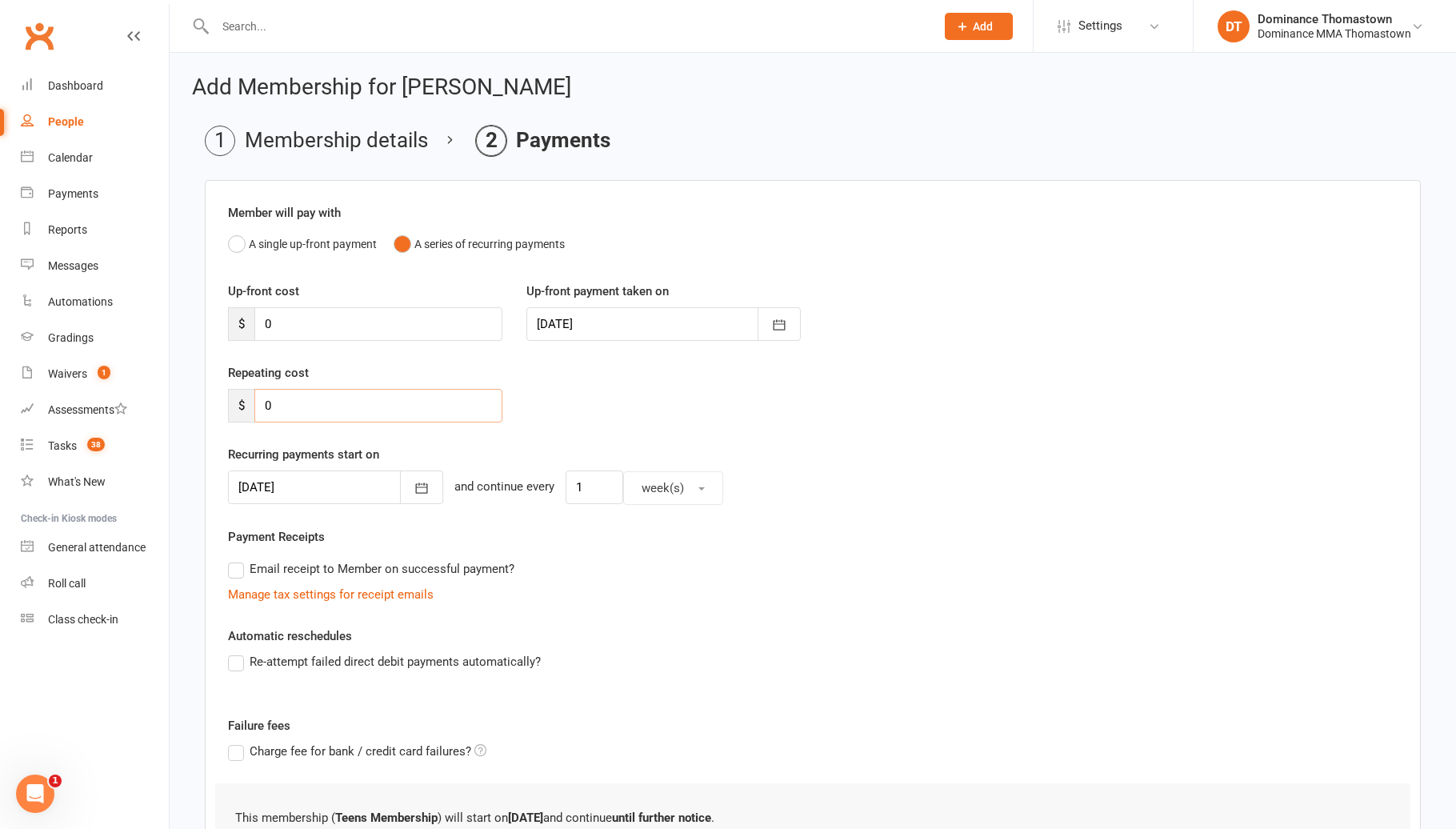
scroll to position [143, 0]
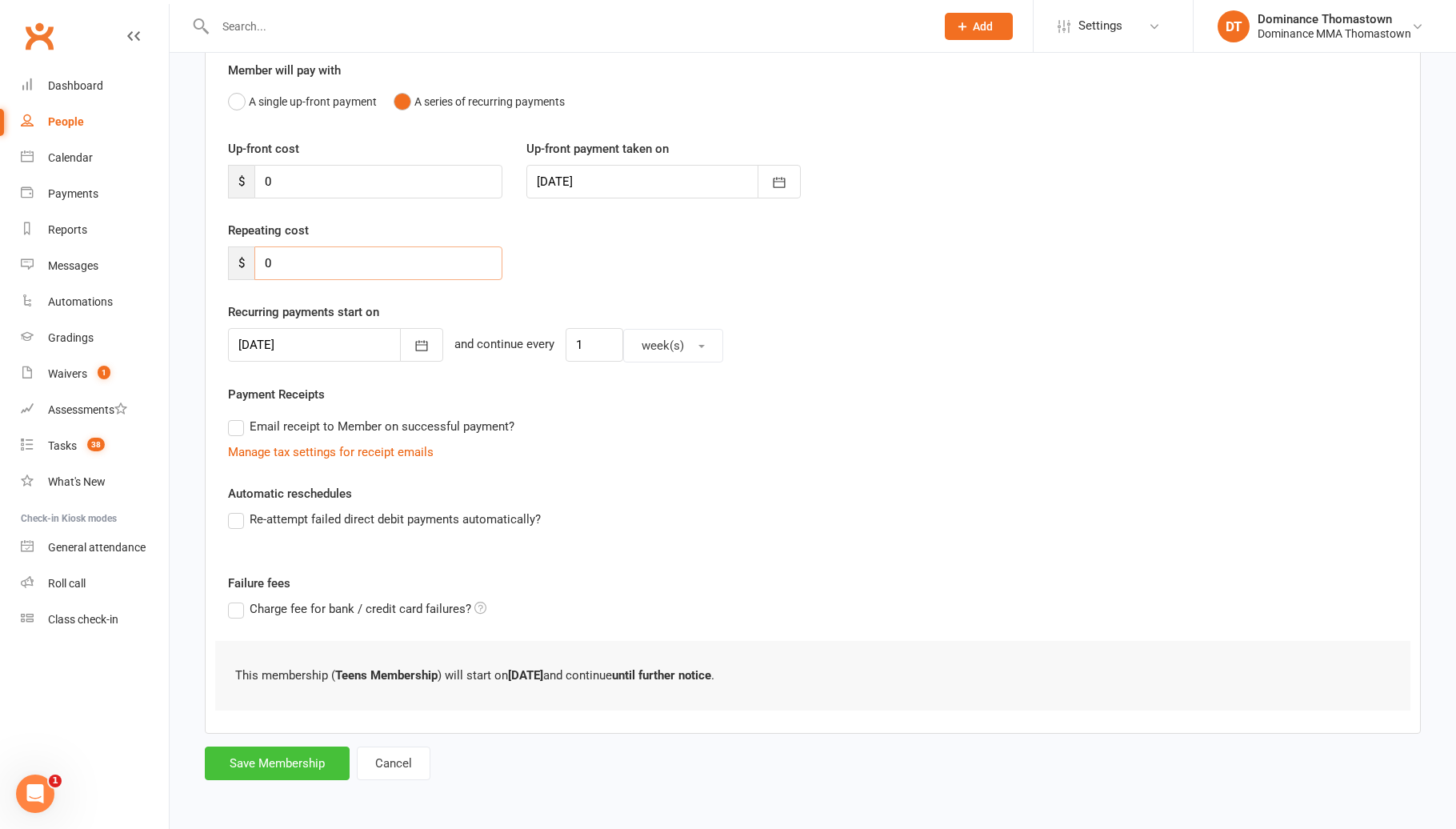
type input "0"
click at [303, 756] on button "Save Membership" at bounding box center [277, 763] width 144 height 34
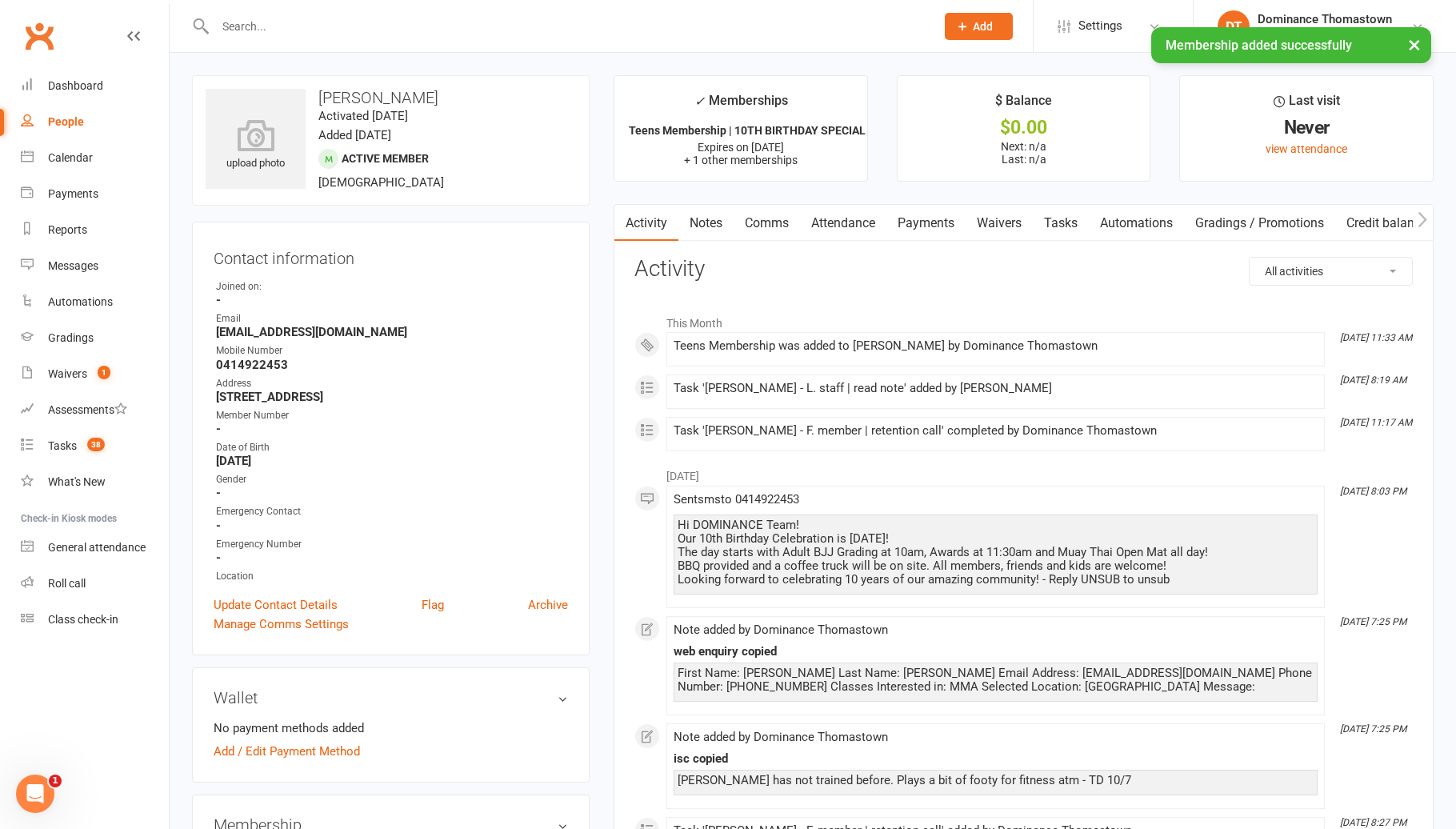
drag, startPoint x: 936, startPoint y: 218, endPoint x: 951, endPoint y: 239, distance: 25.8
click at [936, 218] on link "Payments" at bounding box center [926, 223] width 79 height 37
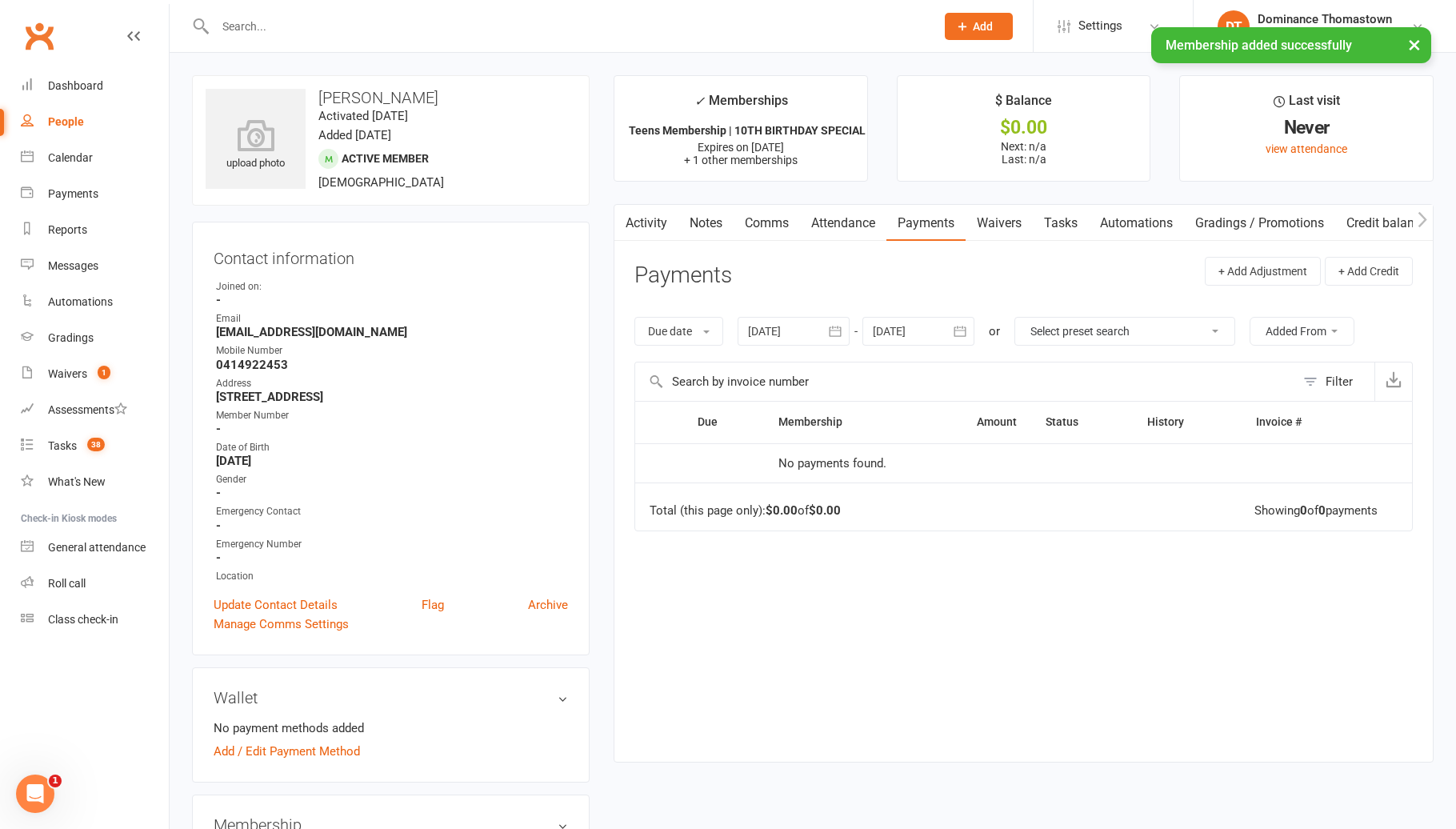
drag, startPoint x: 1054, startPoint y: 215, endPoint x: 1098, endPoint y: 236, distance: 48.8
click at [1055, 217] on link "Tasks" at bounding box center [1060, 223] width 56 height 37
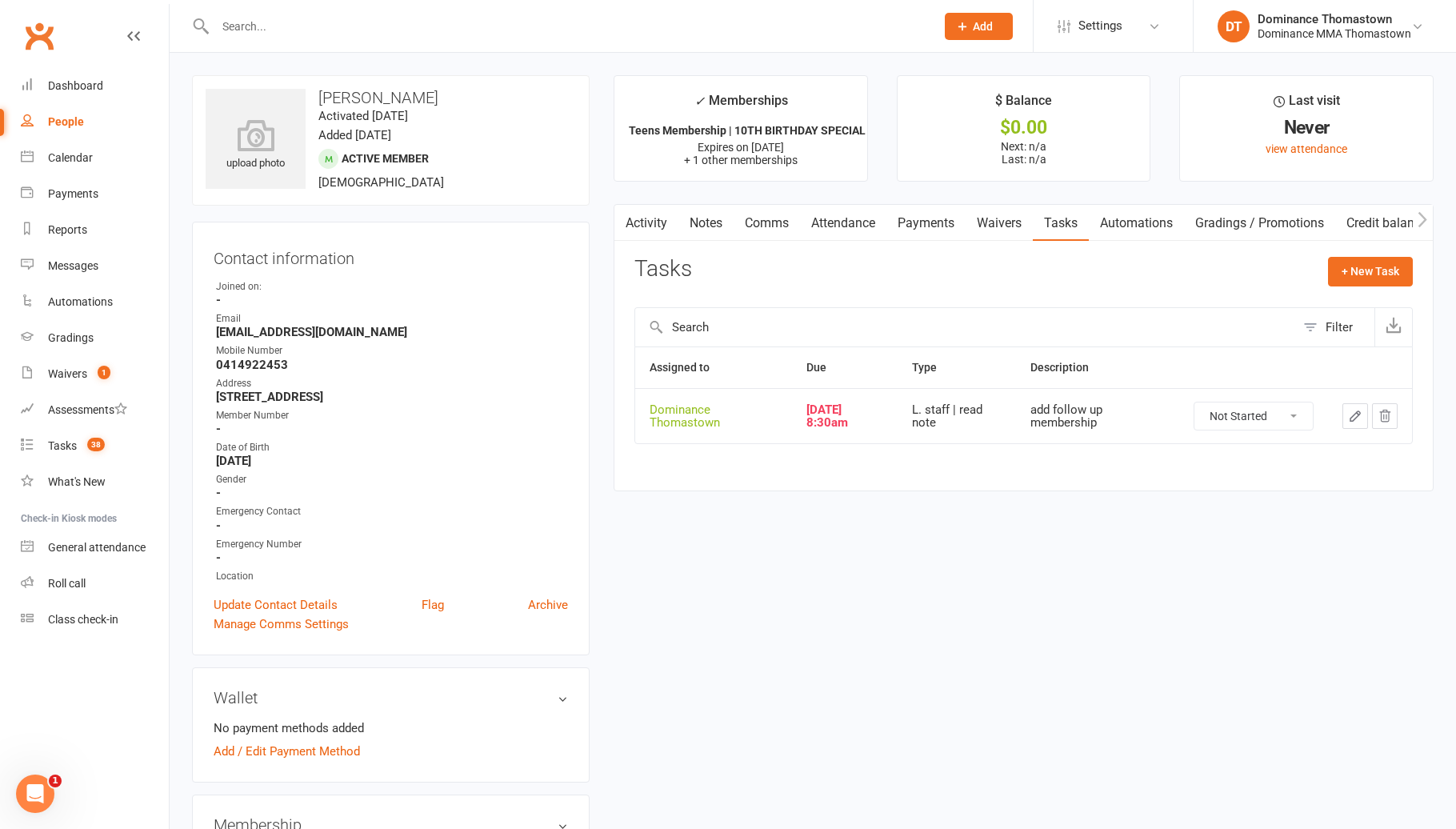
click at [1263, 415] on select "Not Started In Progress Waiting Complete" at bounding box center [1253, 416] width 119 height 28
select select "unstarted"
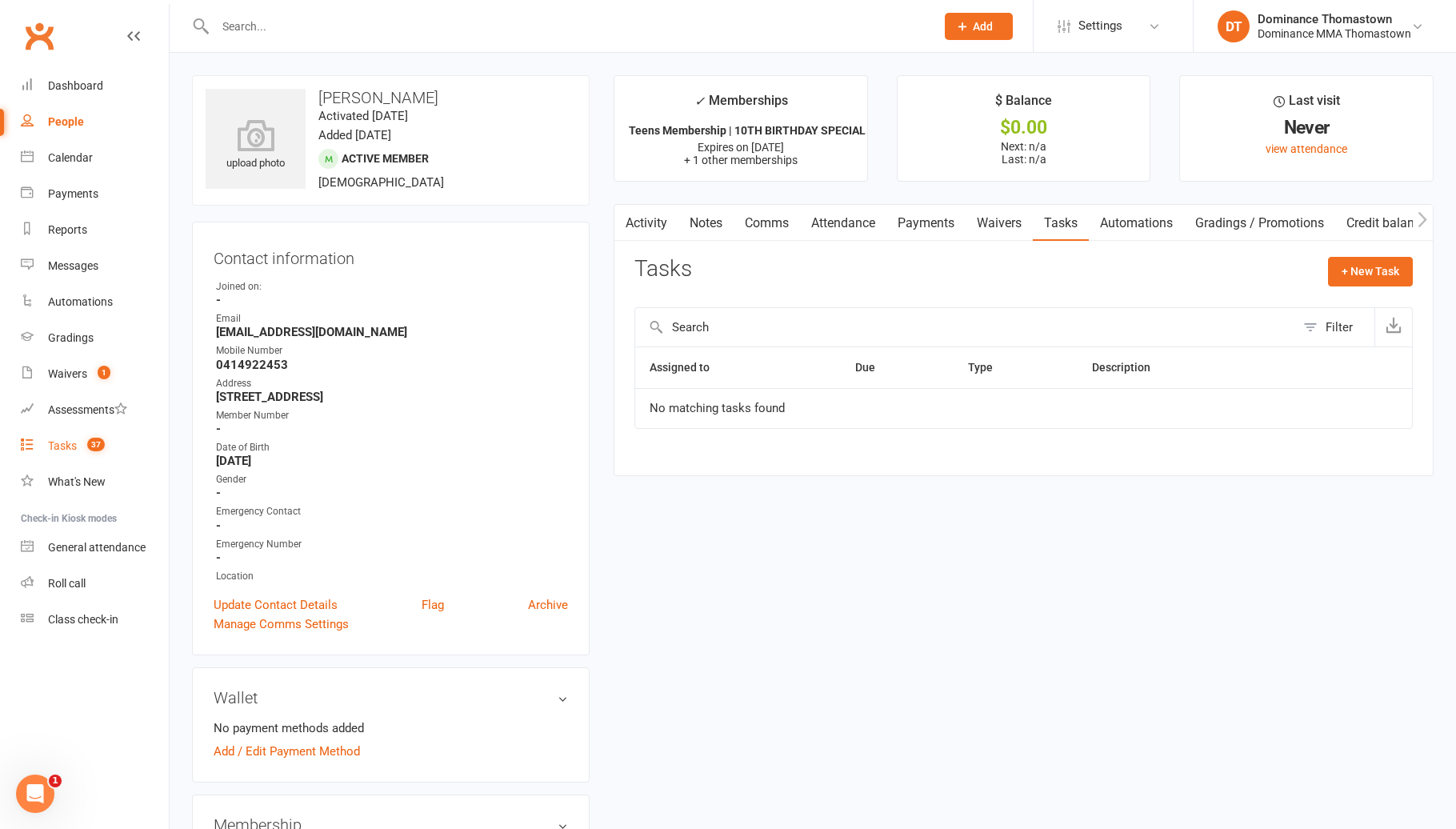
click at [101, 442] on span "37" at bounding box center [95, 445] width 17 height 14
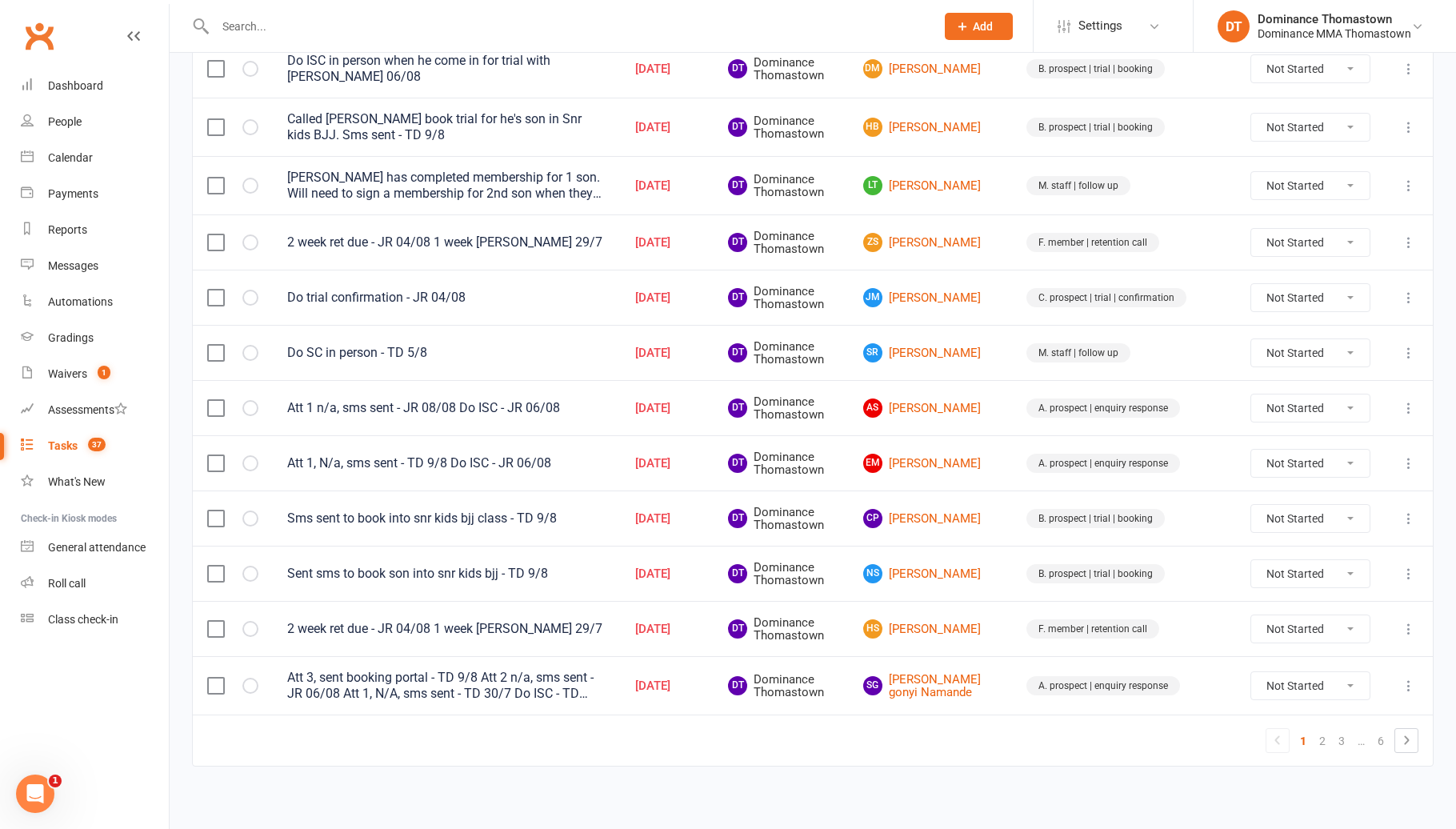
scroll to position [997, 0]
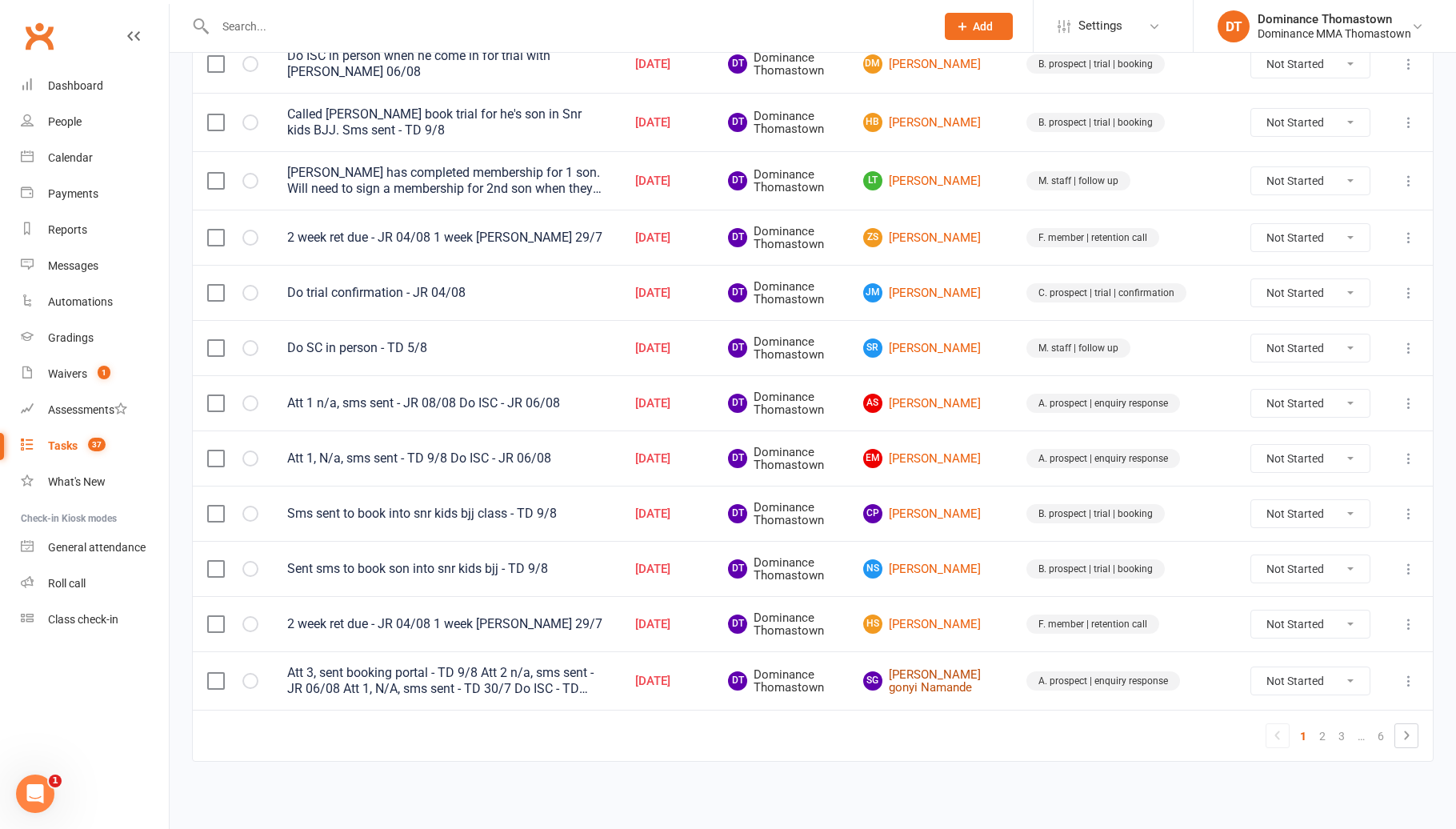
click at [967, 685] on link "Sg Stella gonyi Namande" at bounding box center [930, 681] width 134 height 27
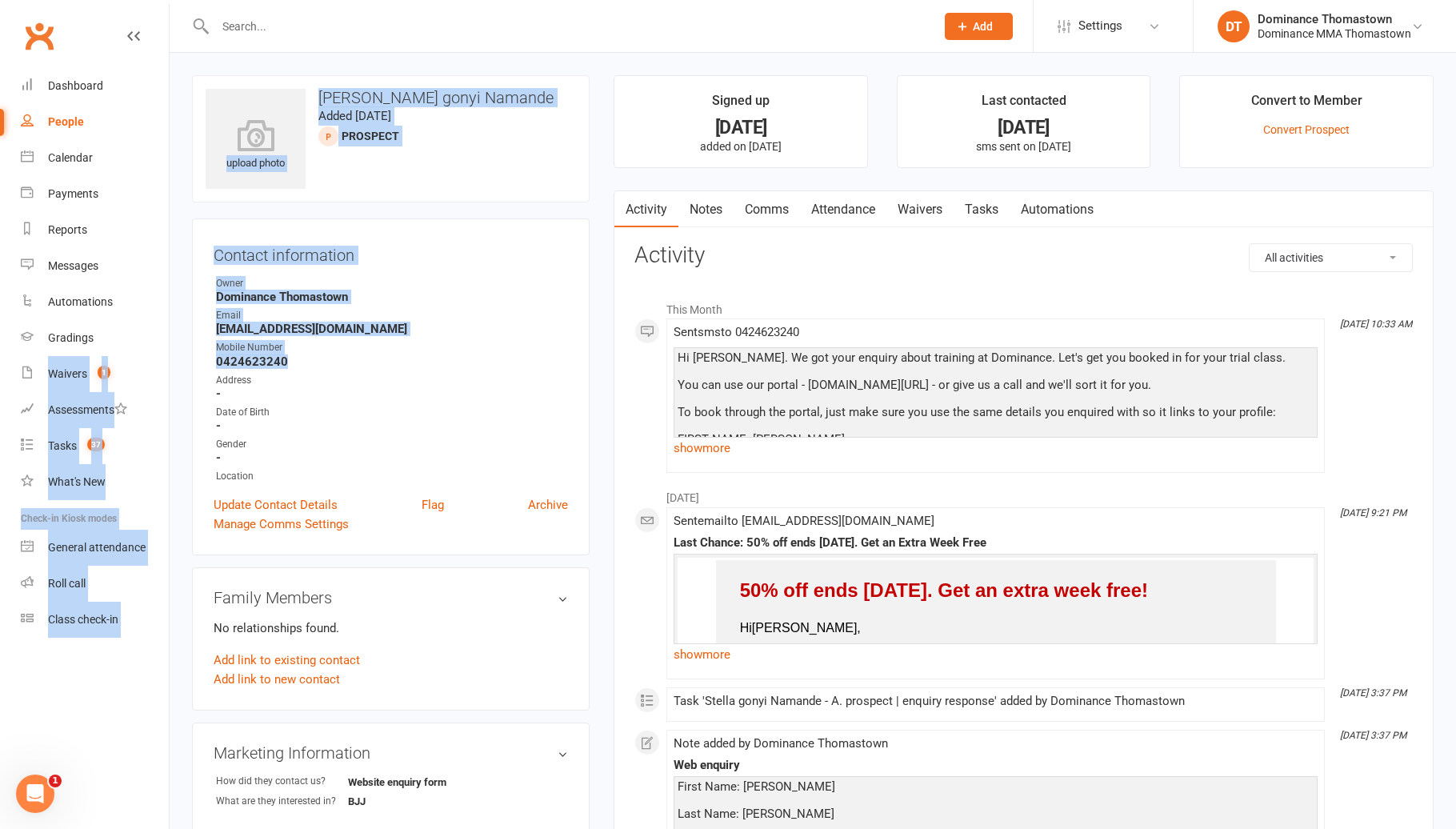
drag, startPoint x: 294, startPoint y: 363, endPoint x: 171, endPoint y: 353, distance: 123.4
click at [171, 353] on div "upload photo Stella gonyi Namande Added 30 July, 2025 prospect Contact informat…" at bounding box center [812, 672] width 1286 height 1241
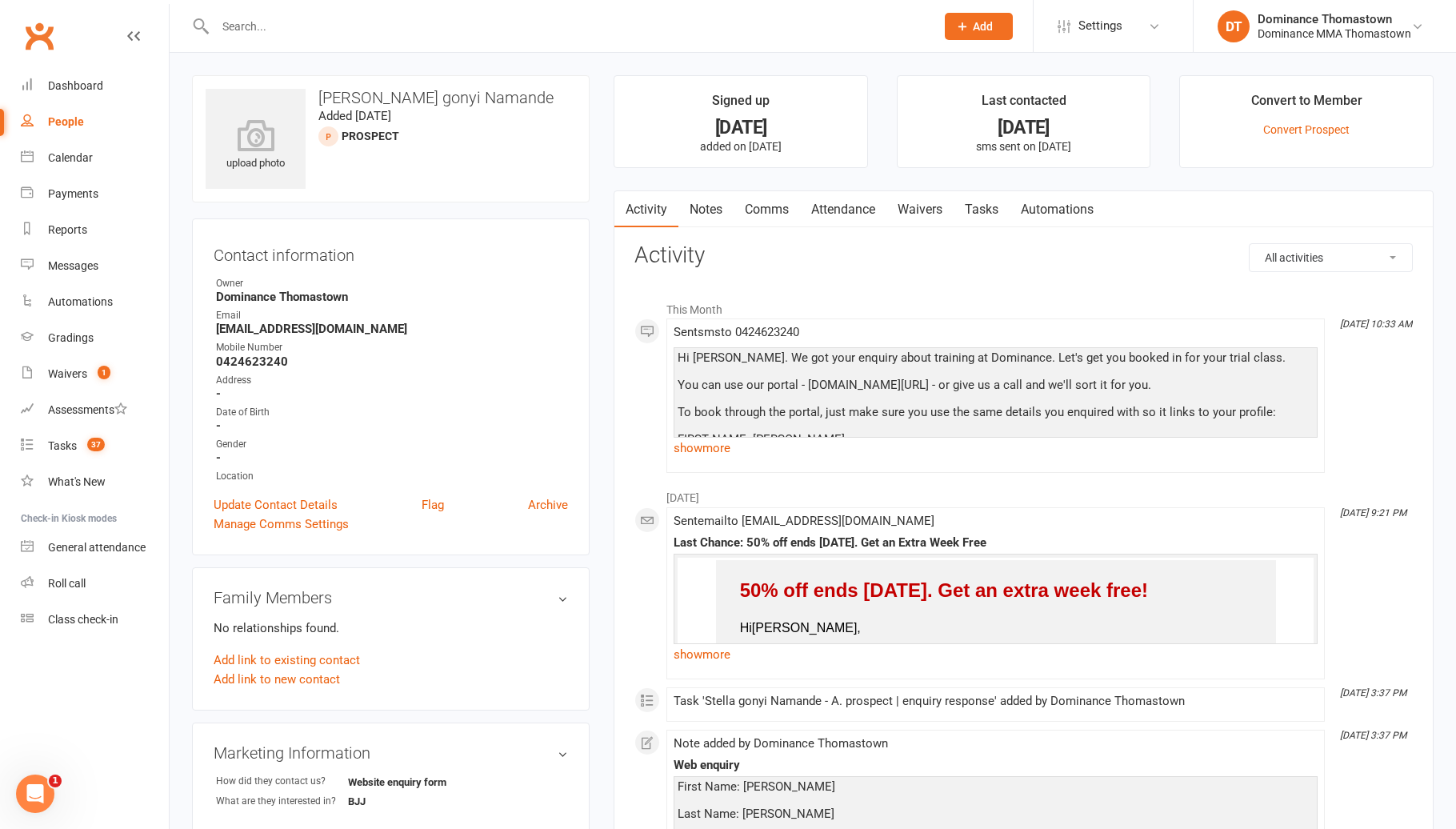
drag, startPoint x: 328, startPoint y: 362, endPoint x: 309, endPoint y: 358, distance: 19.4
click at [327, 361] on strong "0424623240" at bounding box center [391, 361] width 352 height 15
drag, startPoint x: 209, startPoint y: 360, endPoint x: 197, endPoint y: 359, distance: 12.0
click at [201, 360] on div "Contact information Owner Dominance Thomastown Email stellagonyi12@gmail.com Mo…" at bounding box center [390, 387] width 397 height 337
copy strong "0424623240"
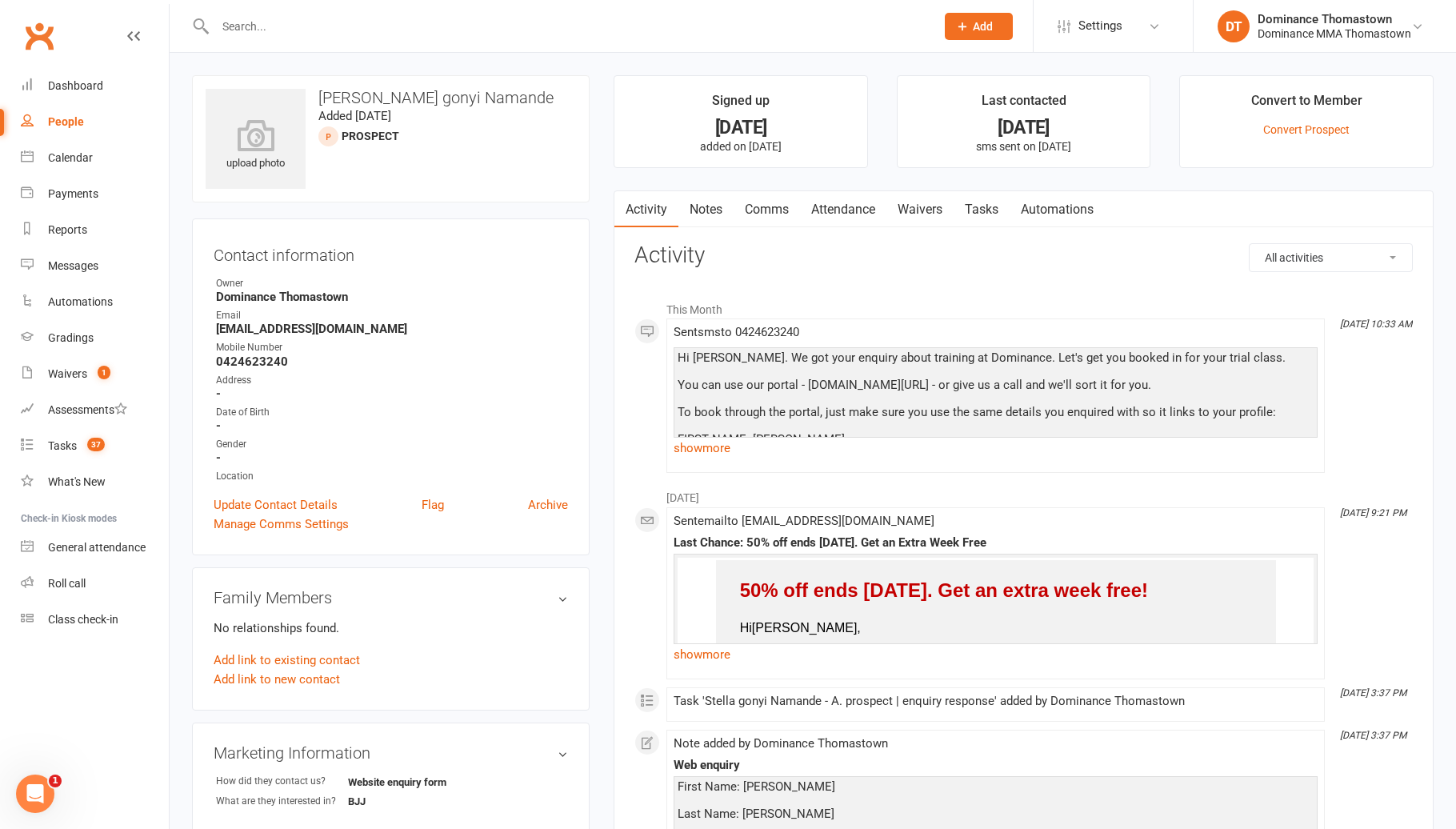
drag, startPoint x: 943, startPoint y: 188, endPoint x: 957, endPoint y: 193, distance: 14.9
click at [945, 190] on main "Signed up 12 days ago added on 30 Jul 2025 Last contacted 2 days ago sms sent o…" at bounding box center [1024, 536] width 844 height 923
click at [992, 204] on link "Tasks" at bounding box center [981, 209] width 56 height 37
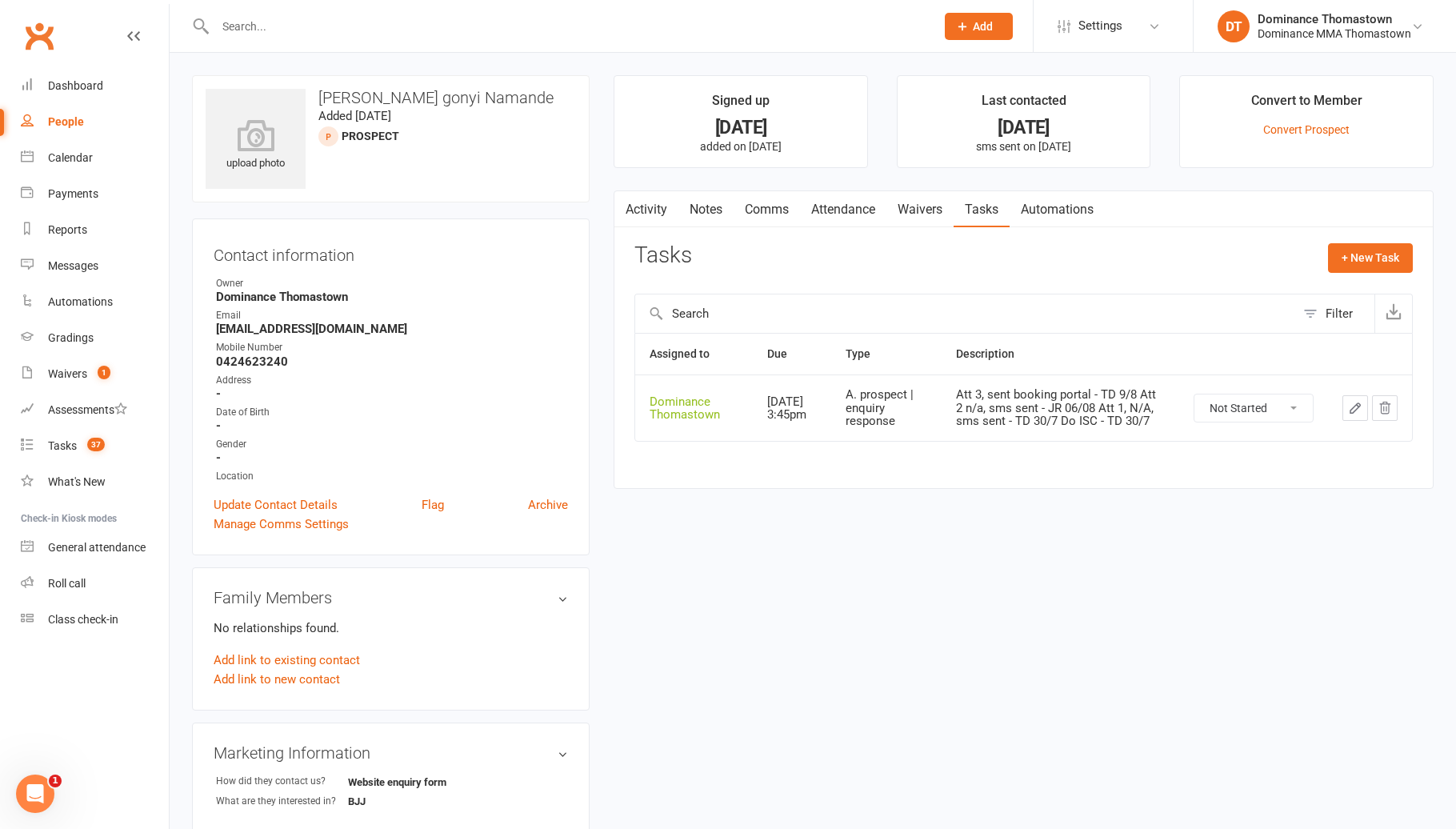
click at [1250, 408] on select "Not Started In Progress Waiting Complete" at bounding box center [1253, 408] width 119 height 28
select select "unstarted"
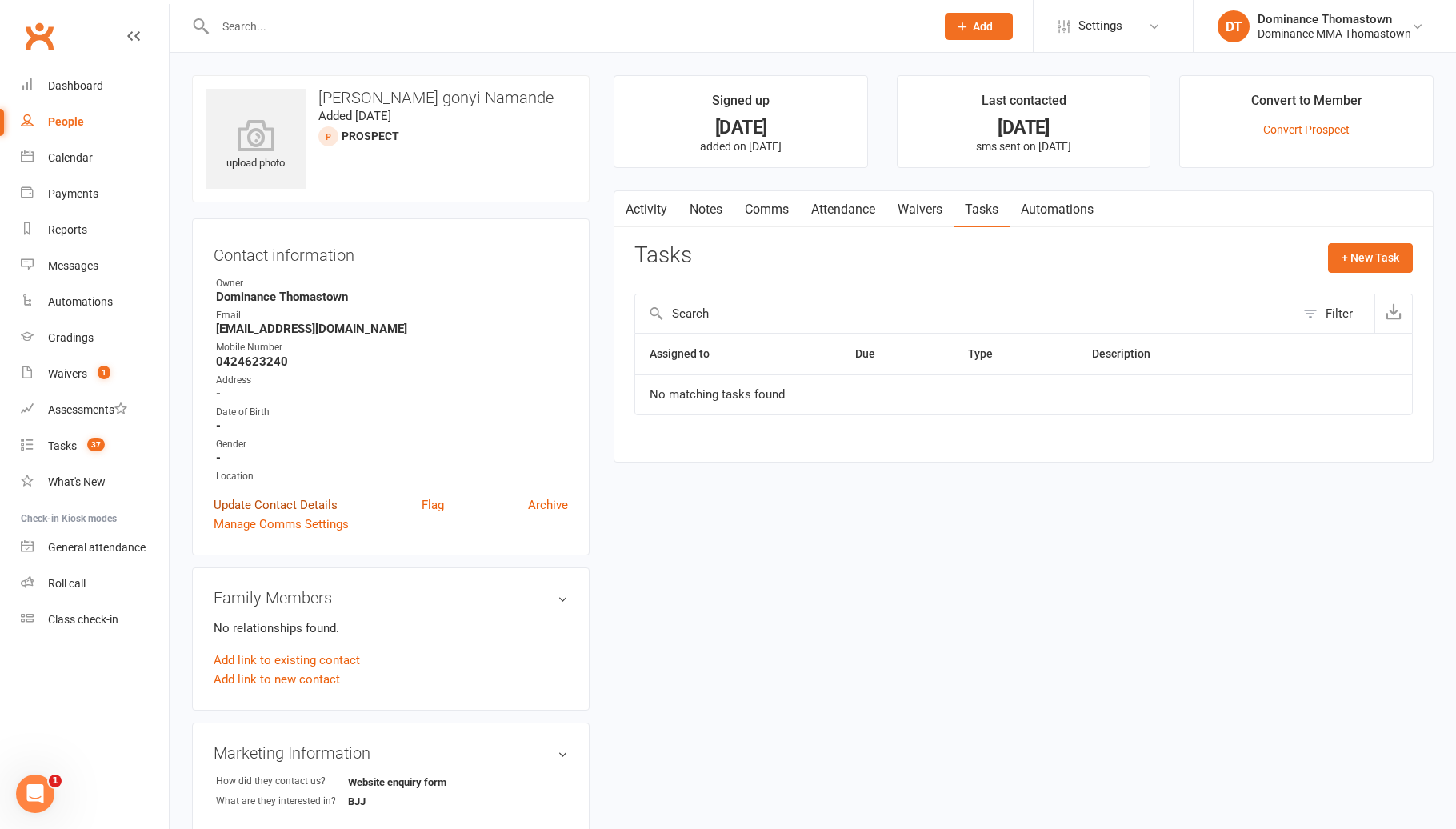
click at [262, 501] on link "Update Contact Details" at bounding box center [275, 505] width 124 height 19
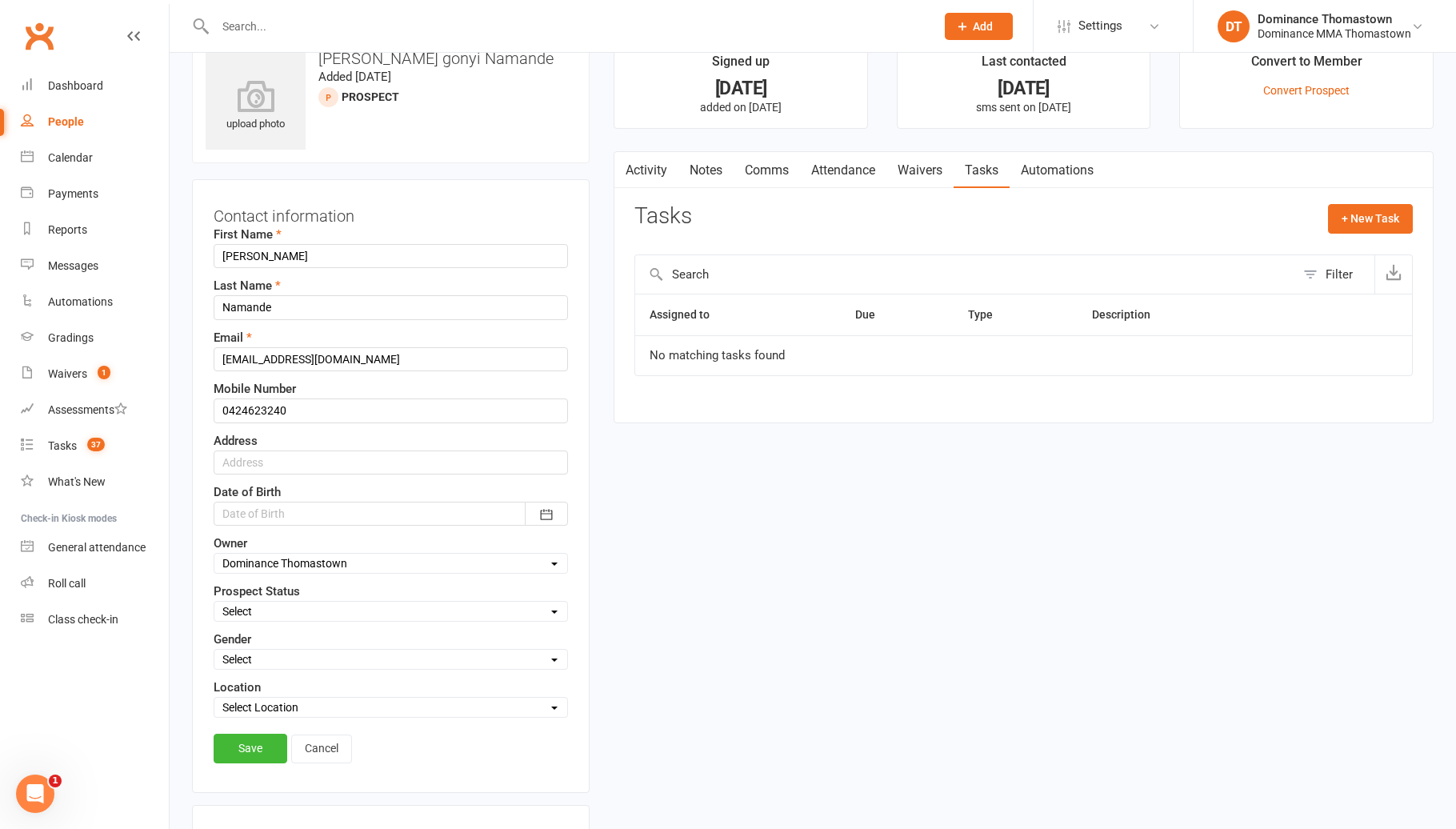
scroll to position [75, 0]
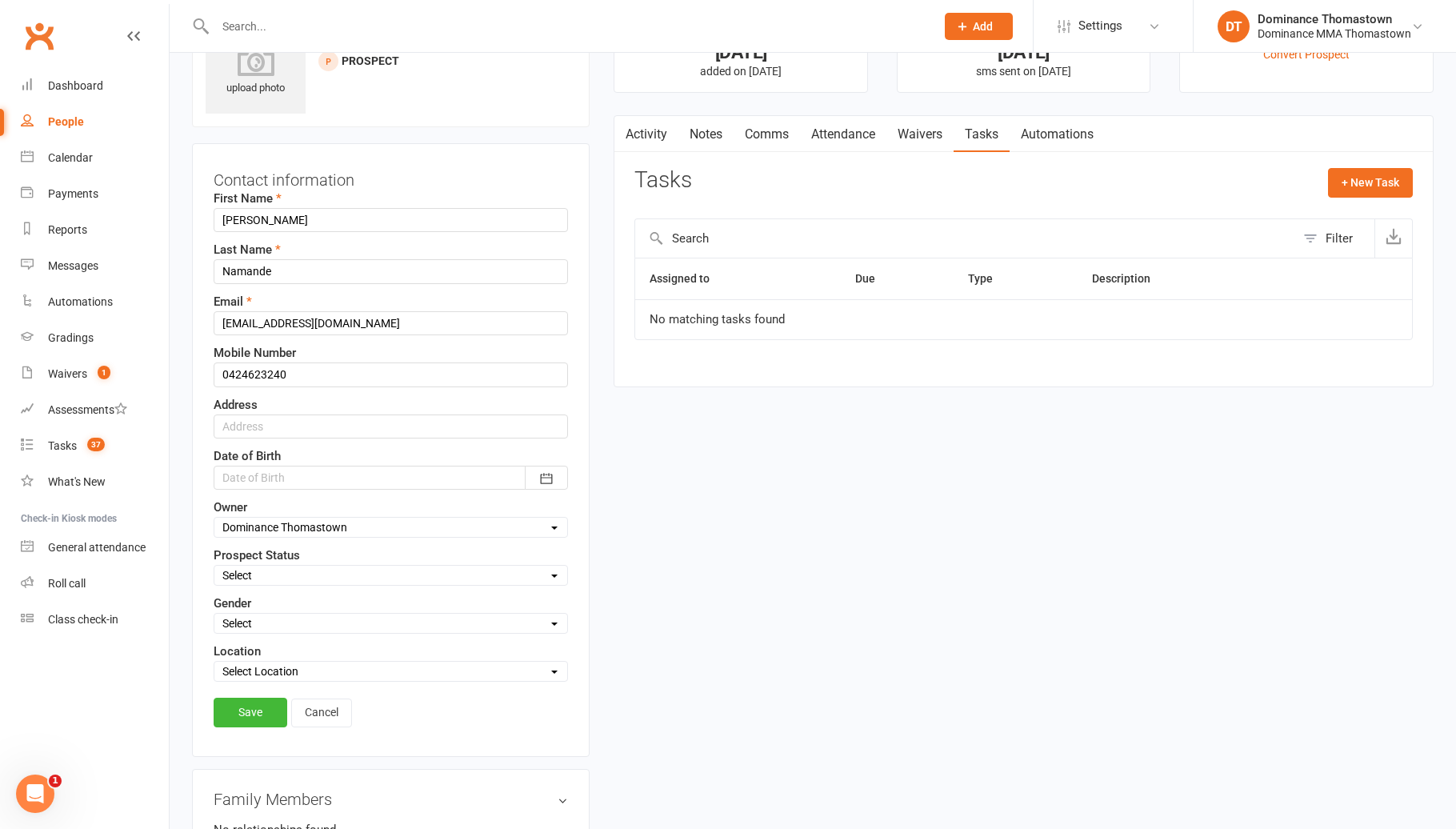
click at [299, 577] on select "Select ENQUIRY META ADS ENQUIRY DROPPED PROSPECT DROP-IN VISITOR KIDS WAITLIST …" at bounding box center [390, 575] width 352 height 17
select select "DROPPED PROSPECT"
click at [266, 709] on link "Save" at bounding box center [250, 711] width 74 height 28
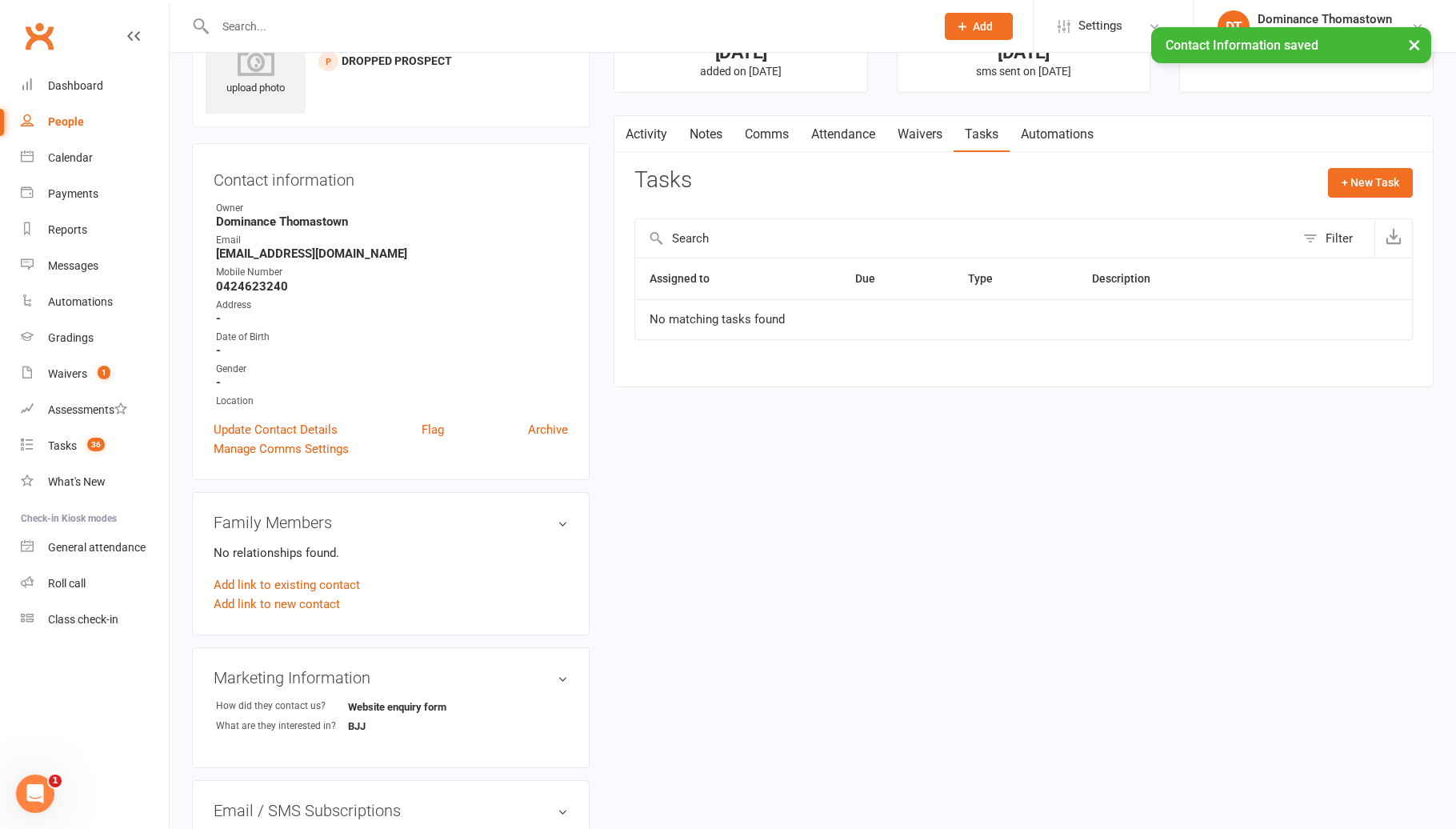
click at [706, 128] on link "Notes" at bounding box center [706, 134] width 55 height 37
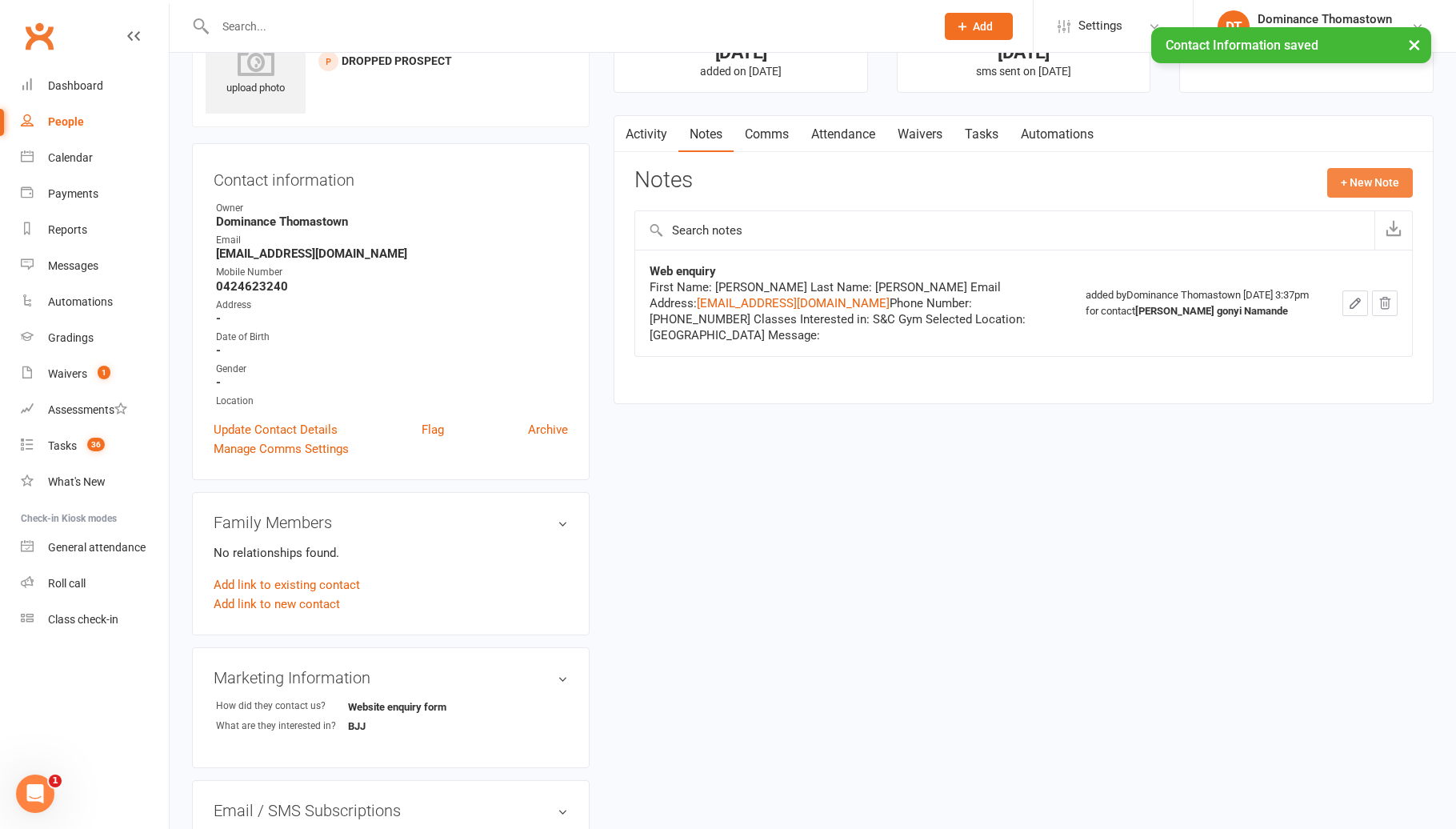
click at [1340, 180] on button "+ New Note" at bounding box center [1370, 181] width 86 height 28
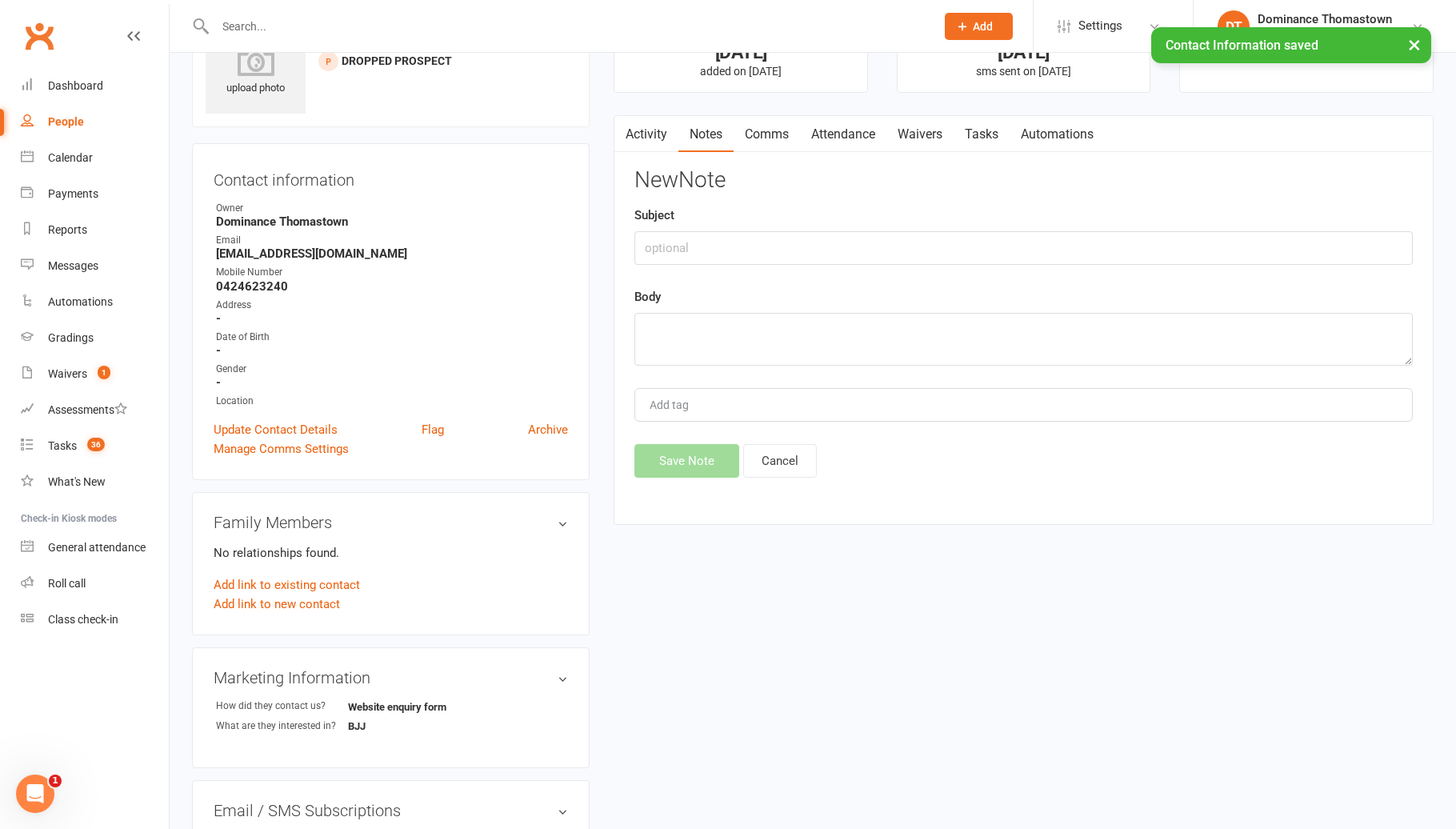
click at [1048, 230] on div "Subject" at bounding box center [1023, 235] width 778 height 59
click at [1046, 241] on input "text" at bounding box center [1023, 248] width 778 height 34
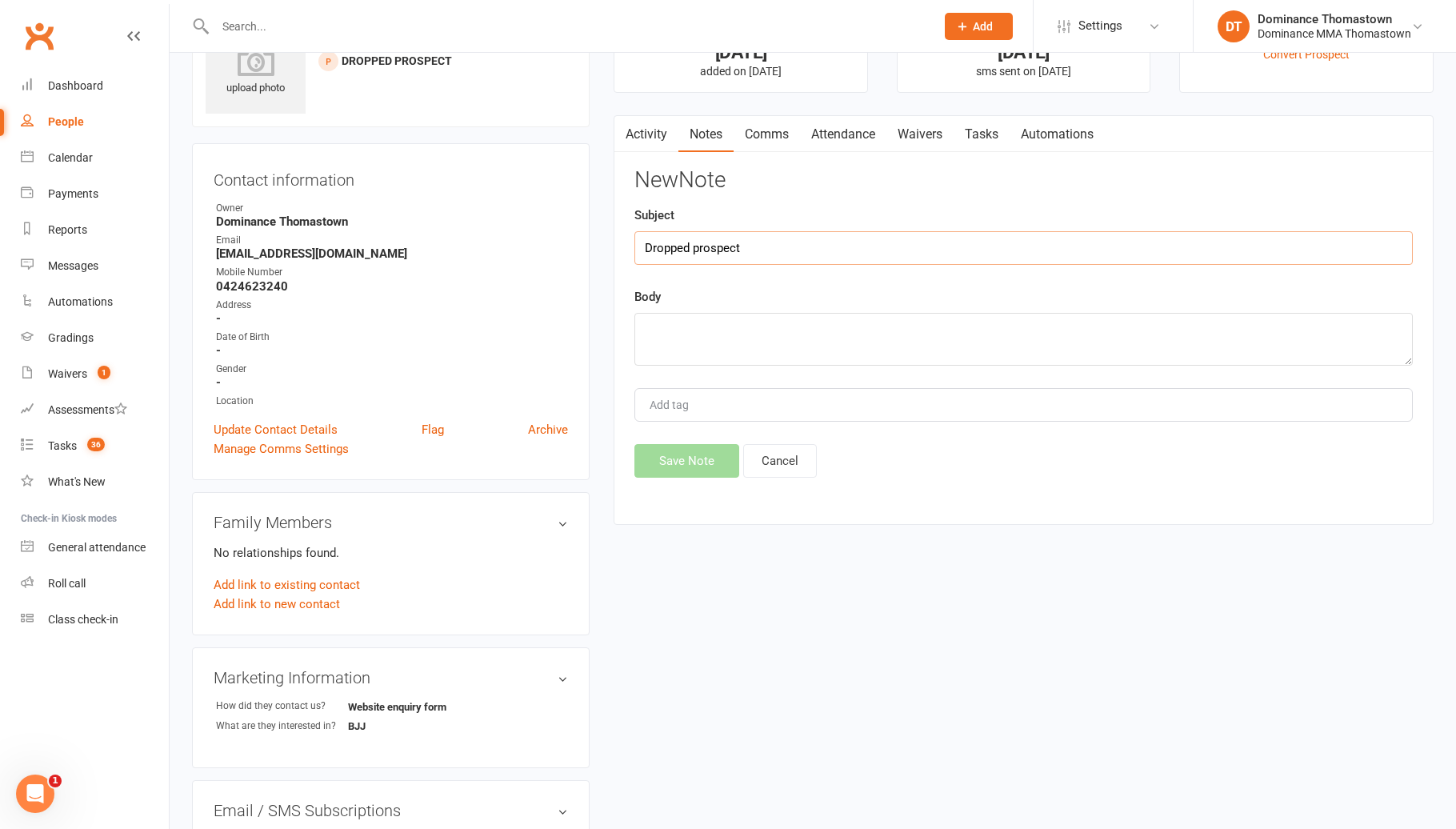
type input "Dropped prospect"
click at [1033, 329] on textarea at bounding box center [1023, 339] width 778 height 52
type textarea "no answer to any texts and multiple calls"
click at [715, 470] on button "Save Note" at bounding box center [687, 460] width 105 height 34
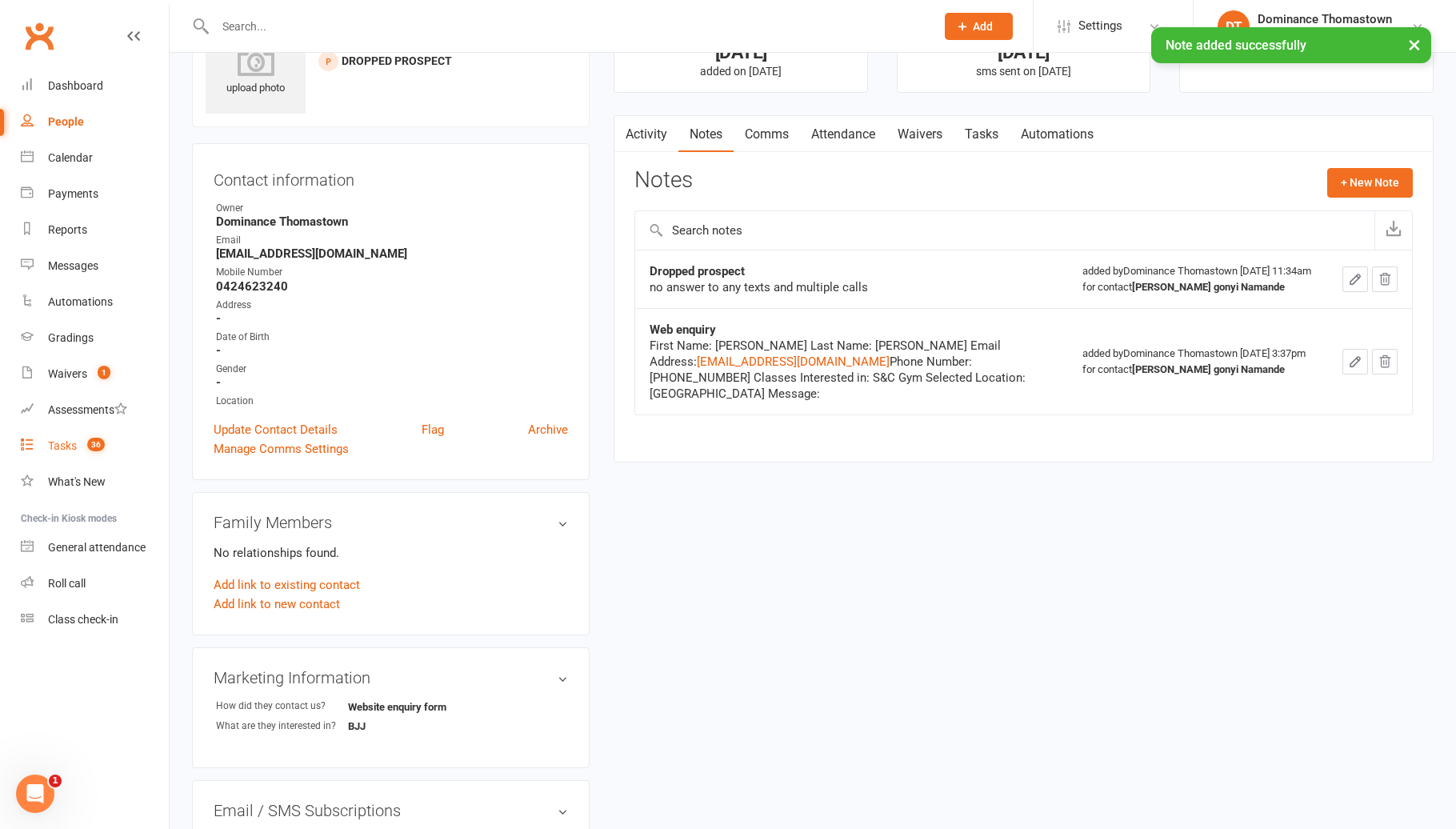
click at [105, 446] on link "Tasks 36" at bounding box center [95, 446] width 148 height 36
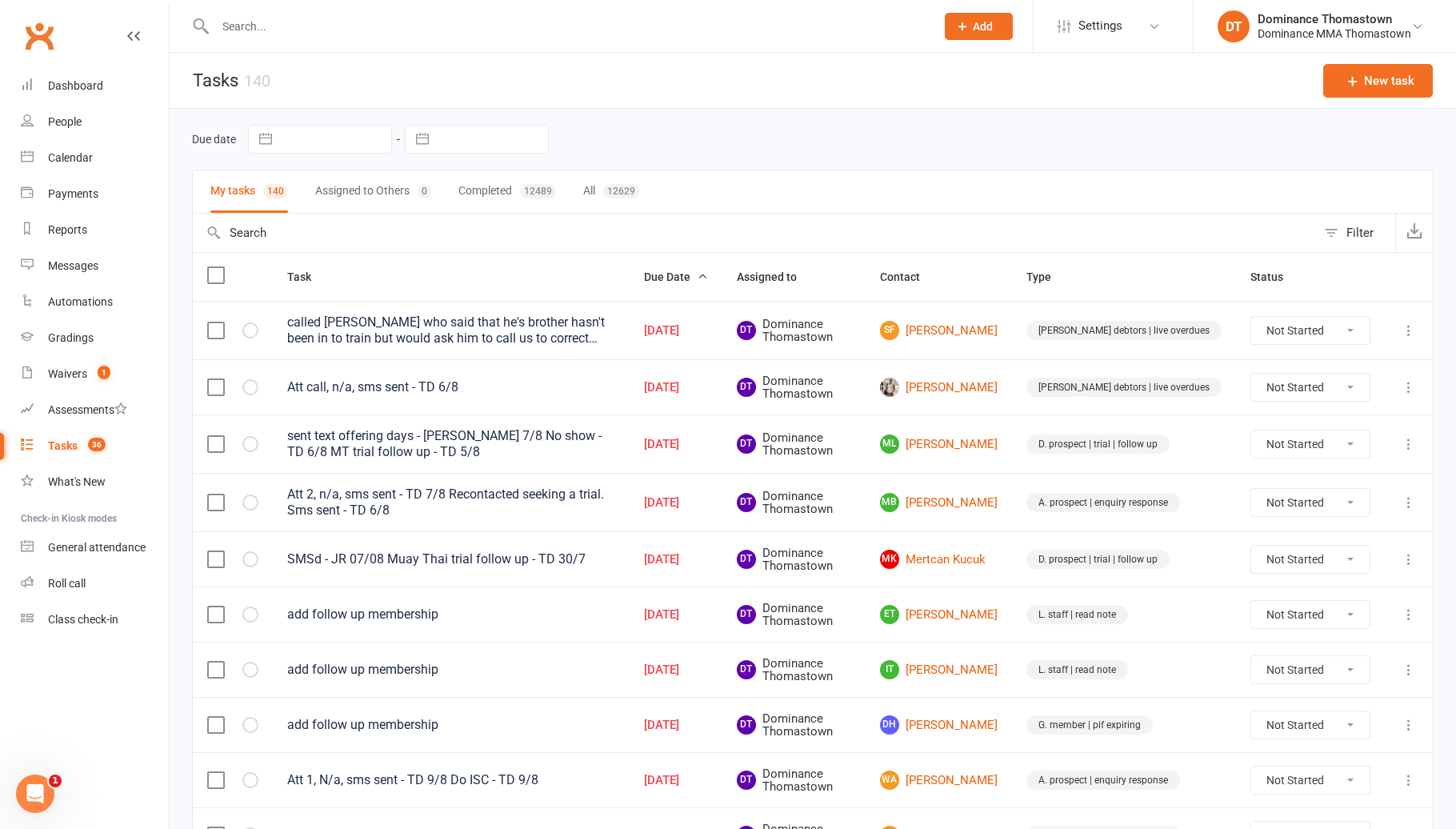
scroll to position [18, 0]
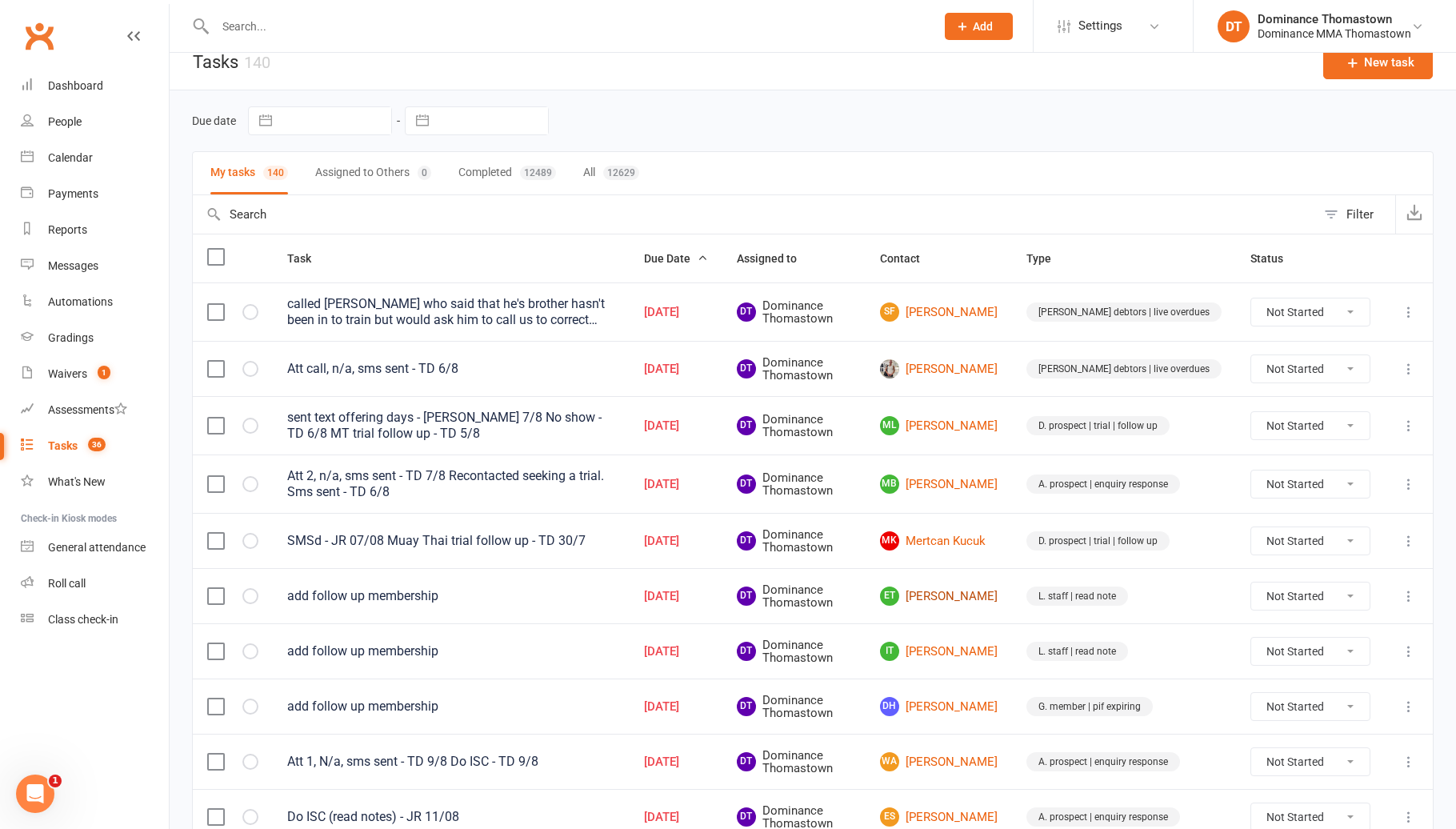
click at [980, 601] on link "ET Elijah Tantiongco" at bounding box center [939, 596] width 118 height 19
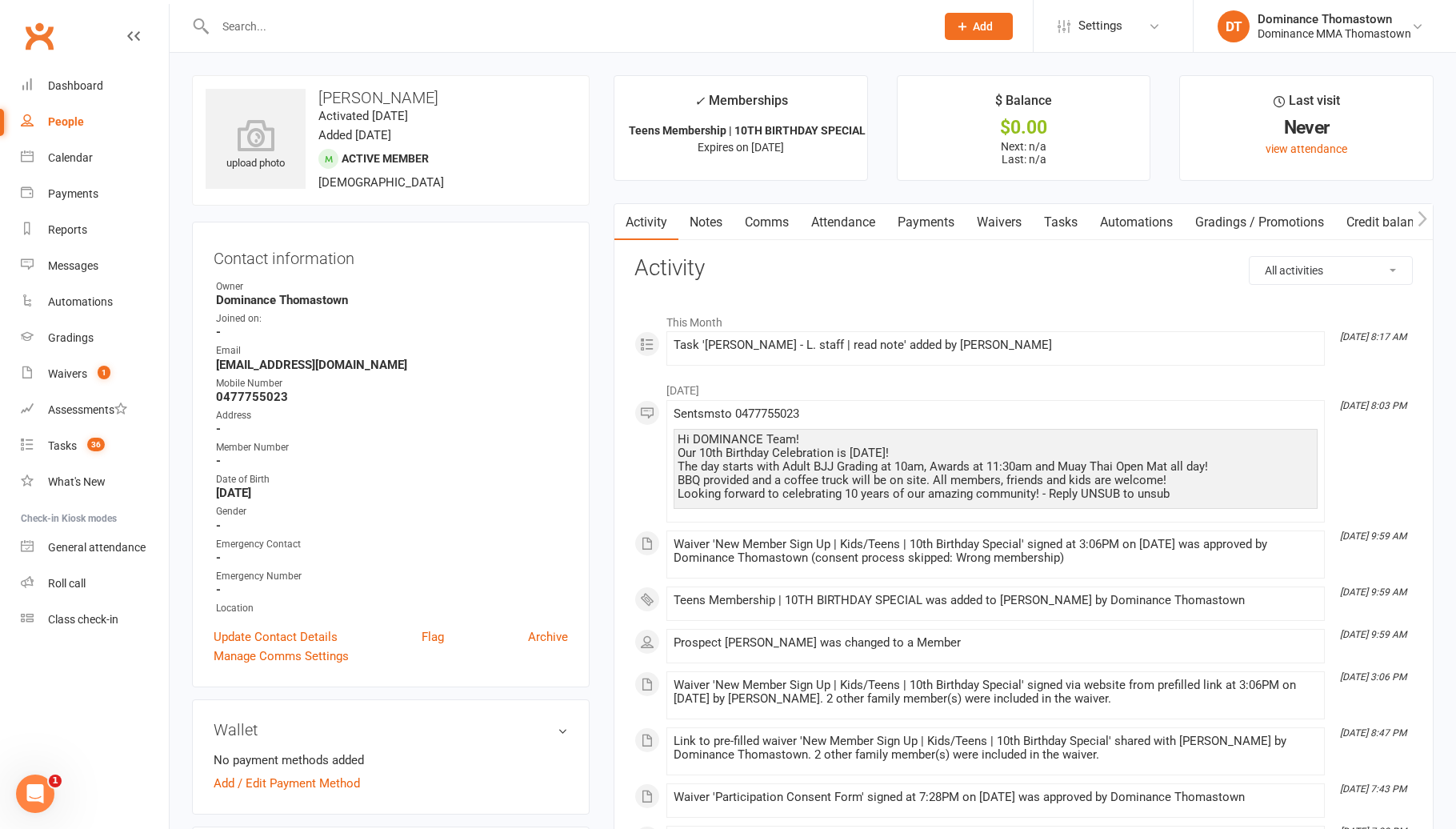
click at [1055, 228] on link "Tasks" at bounding box center [1060, 222] width 56 height 37
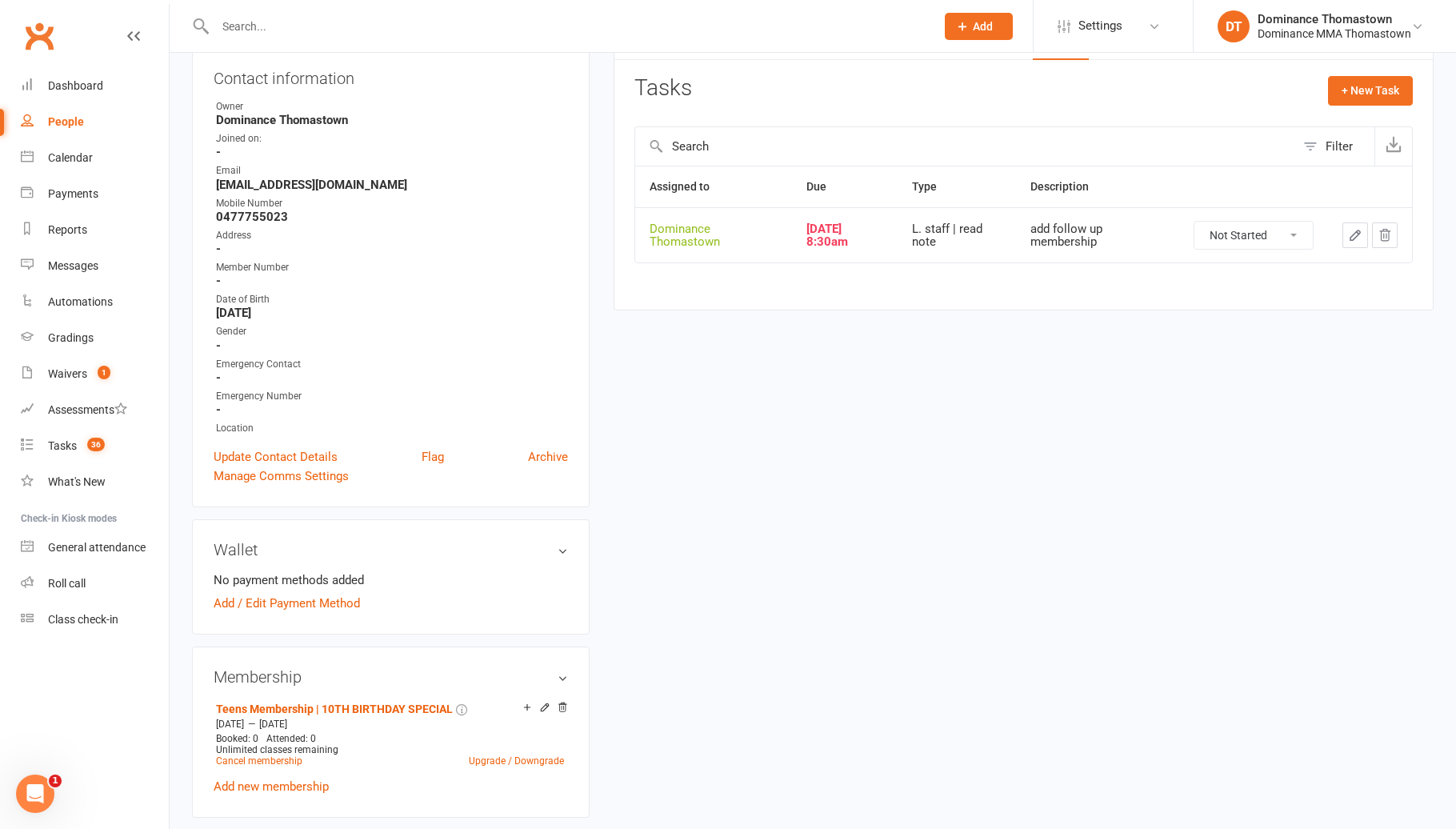
scroll to position [484, 0]
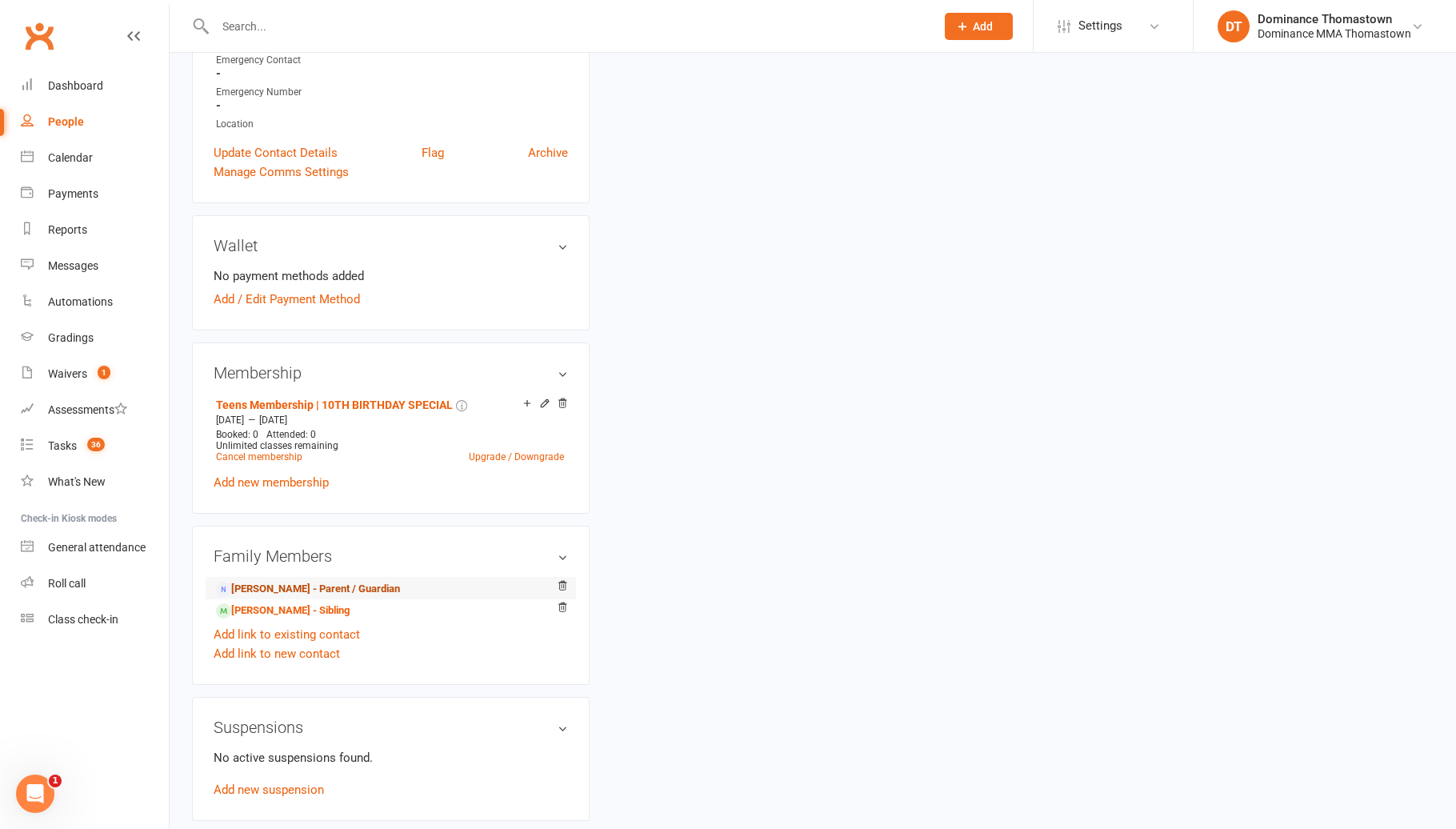
click at [355, 585] on link "Lyndon Tantiongco - Parent / Guardian" at bounding box center [308, 590] width 184 height 17
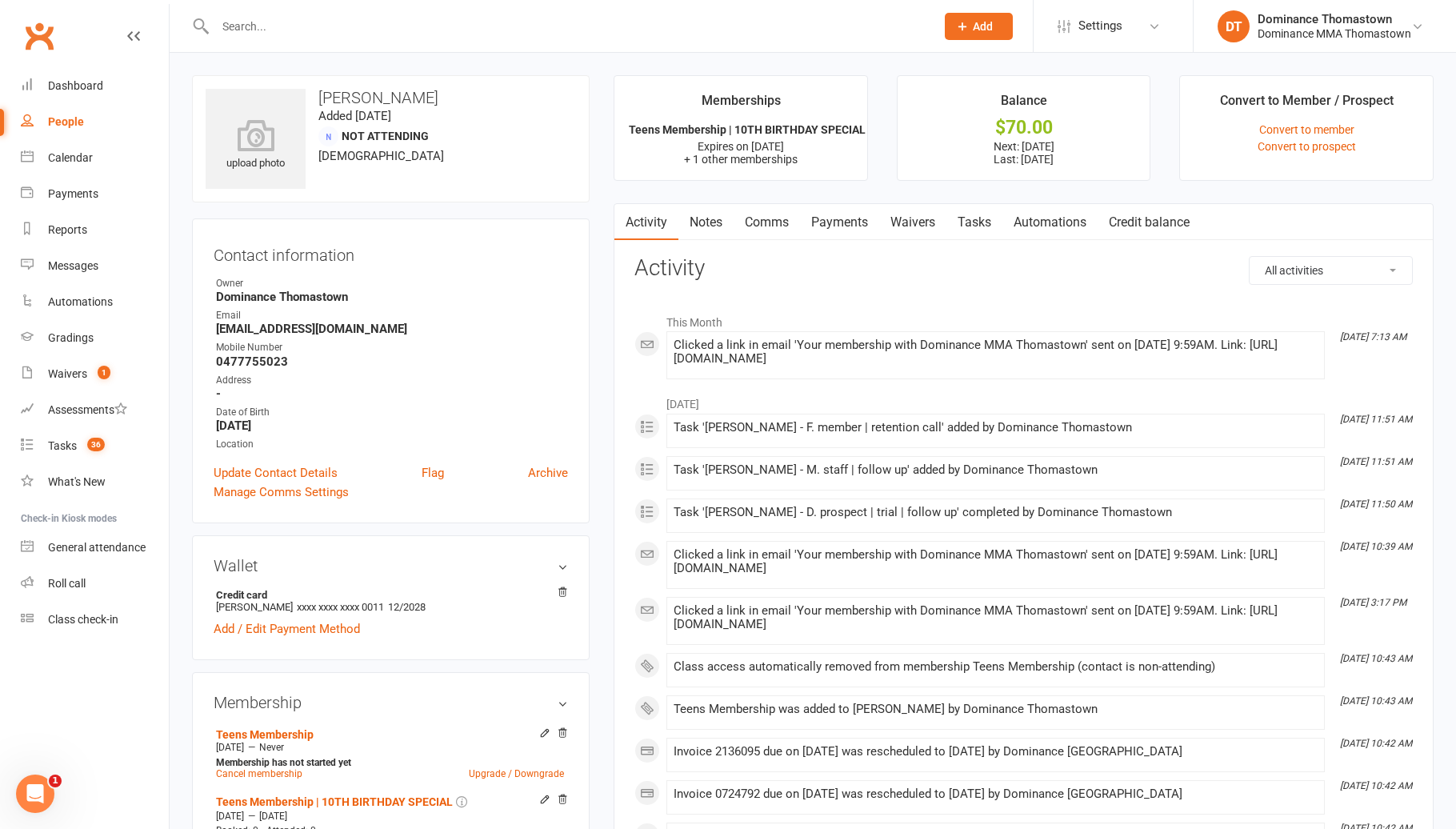
click at [962, 212] on link "Tasks" at bounding box center [974, 222] width 56 height 37
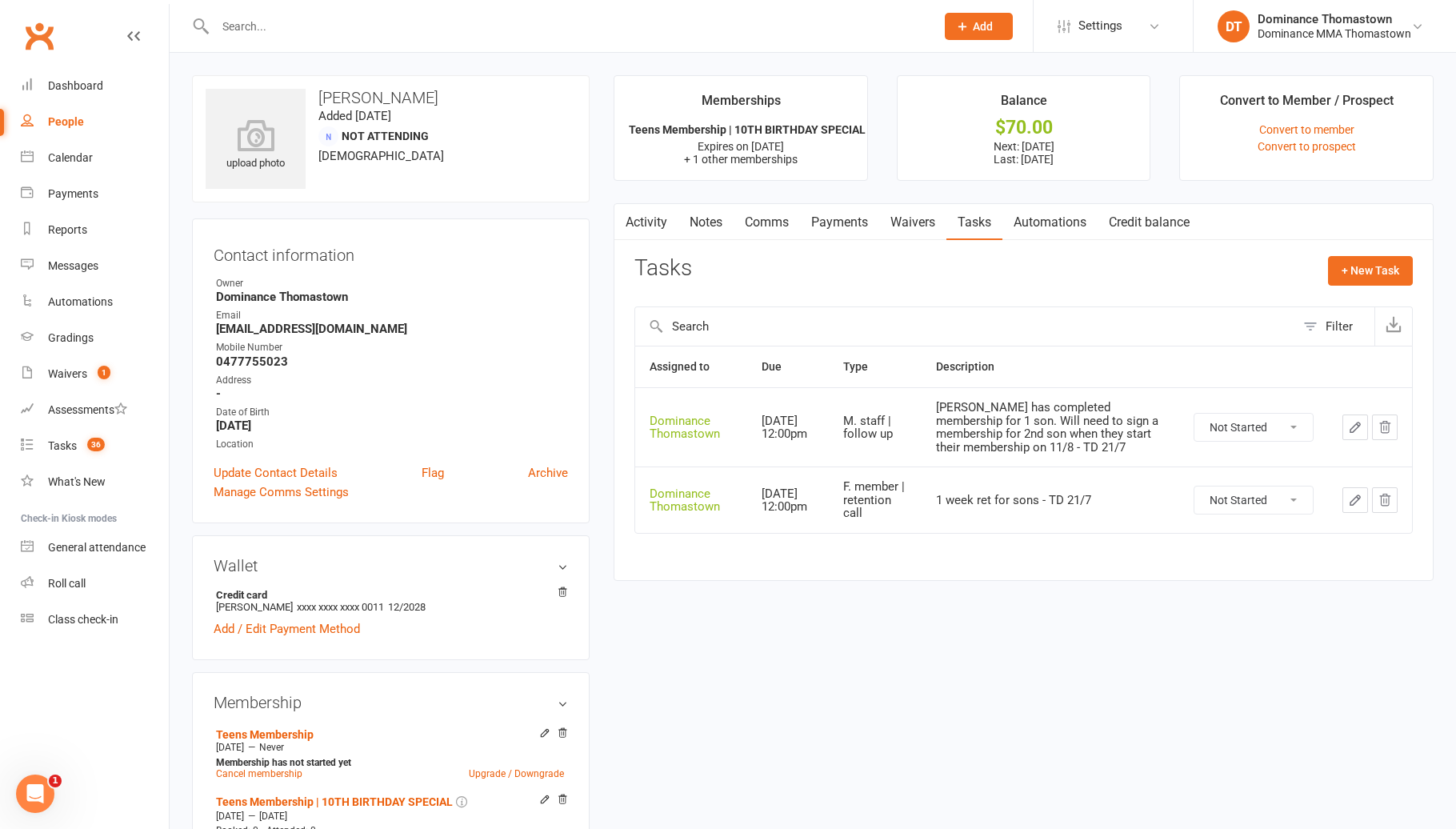
click at [919, 236] on link "Waivers" at bounding box center [913, 222] width 67 height 37
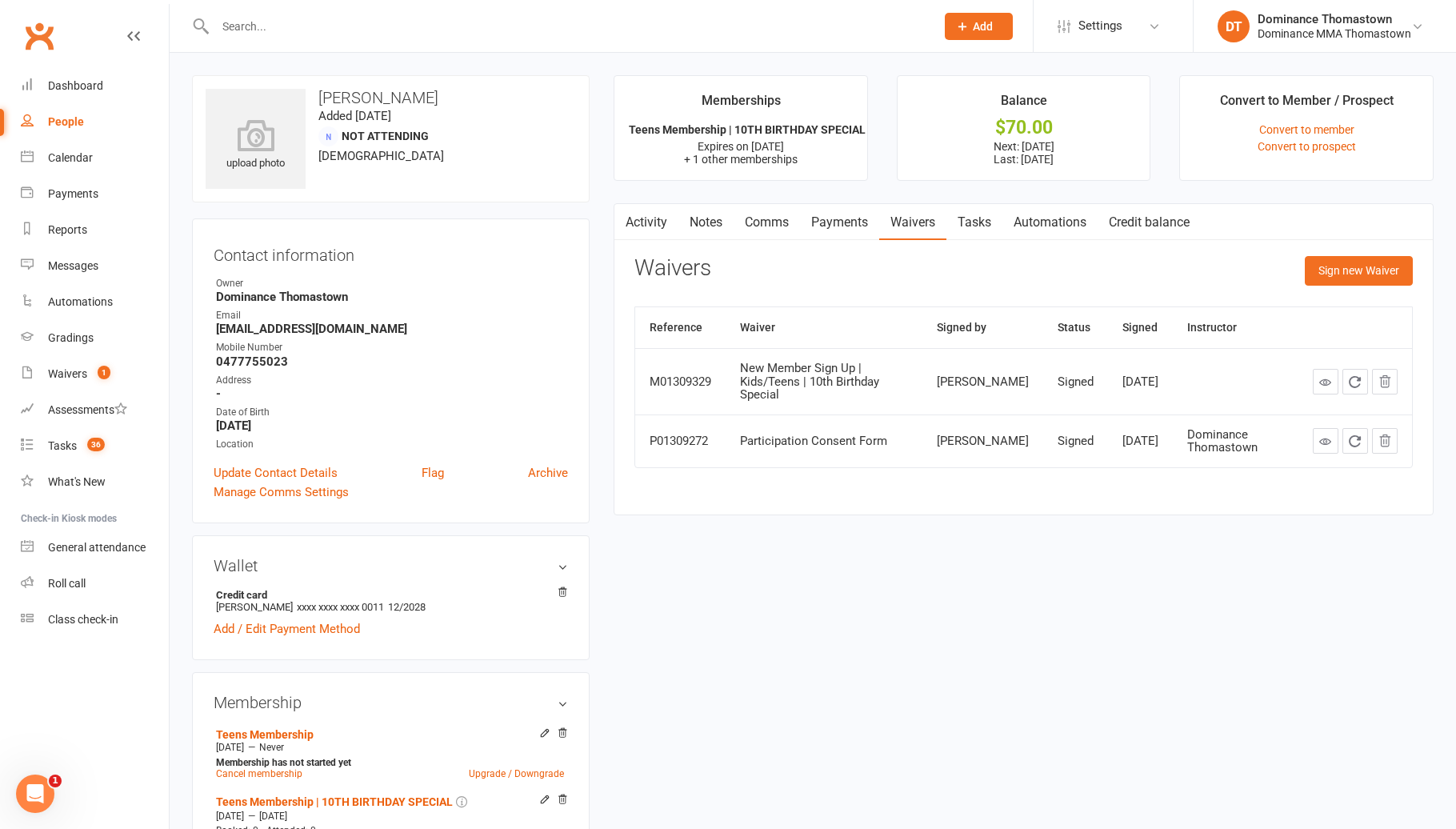
click at [970, 220] on link "Tasks" at bounding box center [974, 222] width 56 height 37
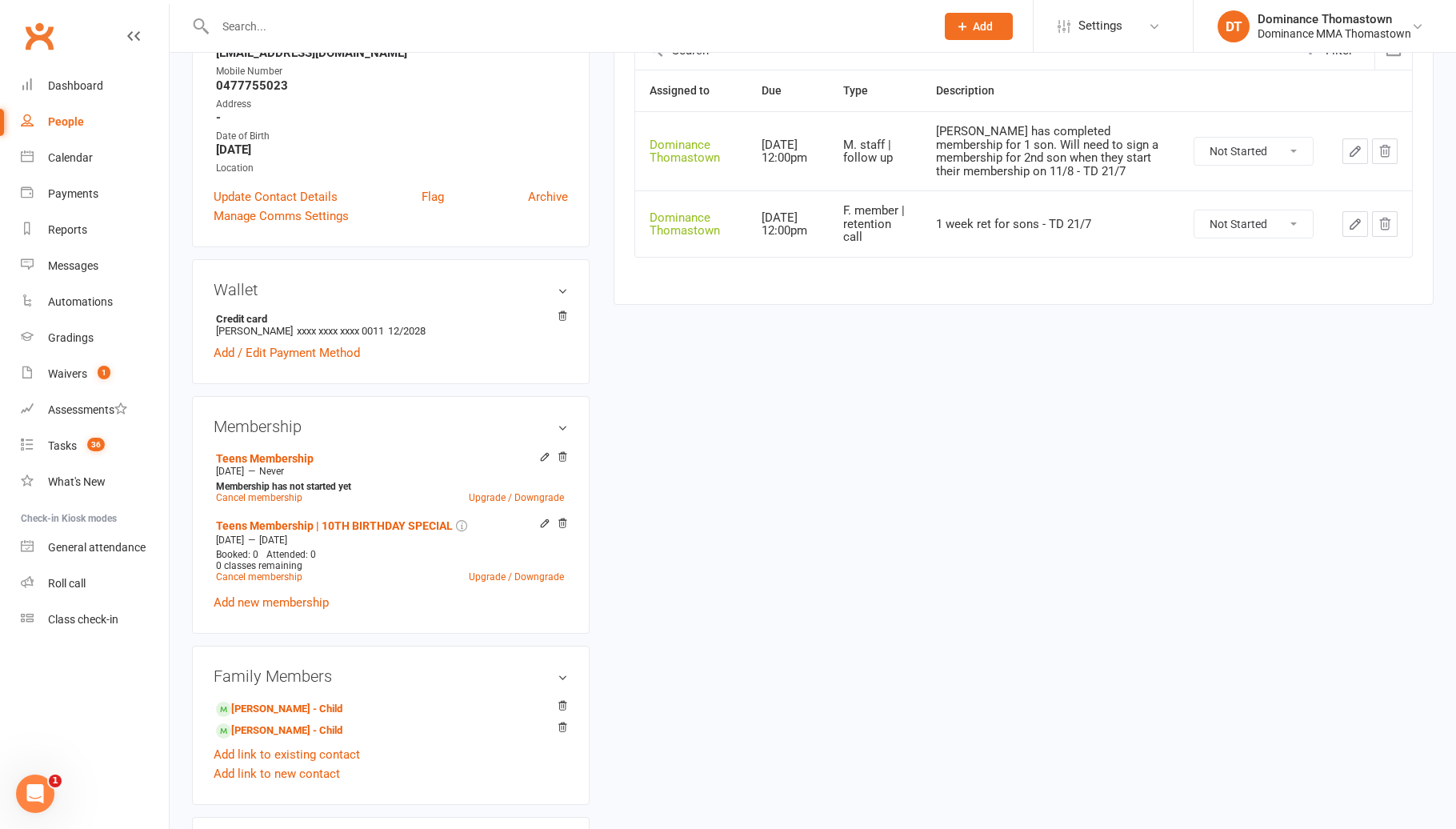
scroll to position [336, 0]
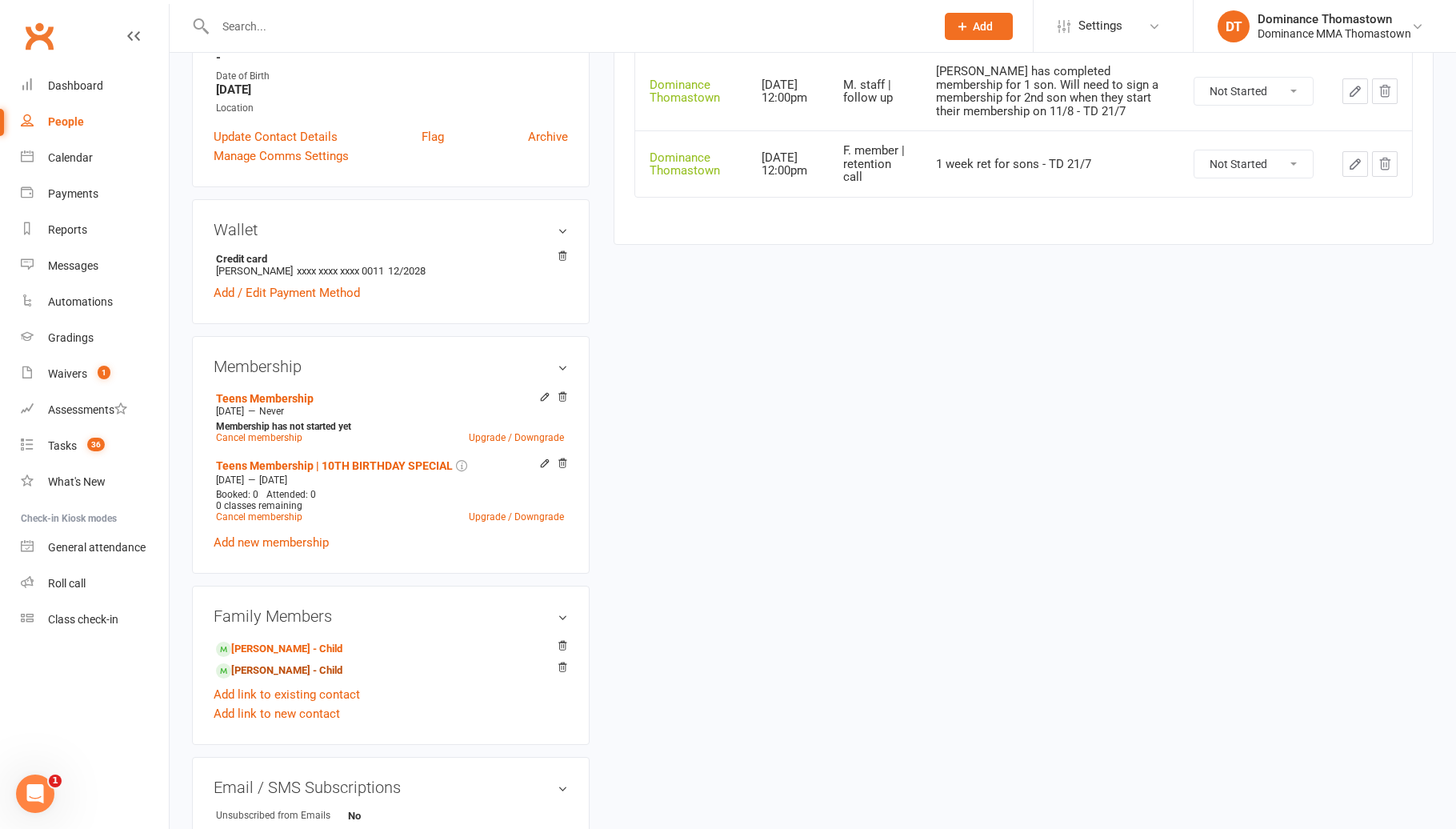
click at [328, 669] on link "Izaiah Tantiongco - Child" at bounding box center [278, 671] width 126 height 17
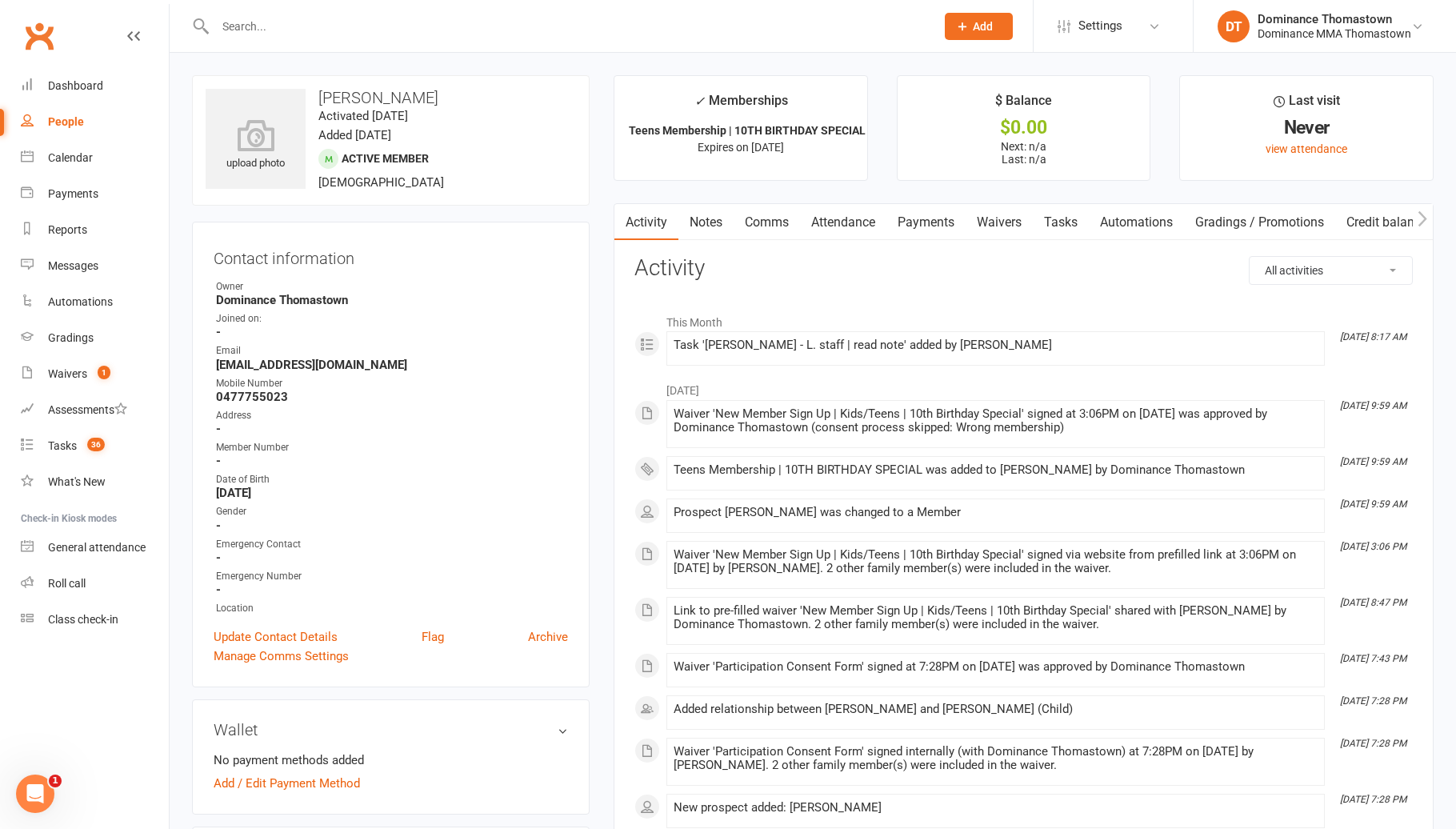
click at [1068, 232] on link "Tasks" at bounding box center [1060, 222] width 56 height 37
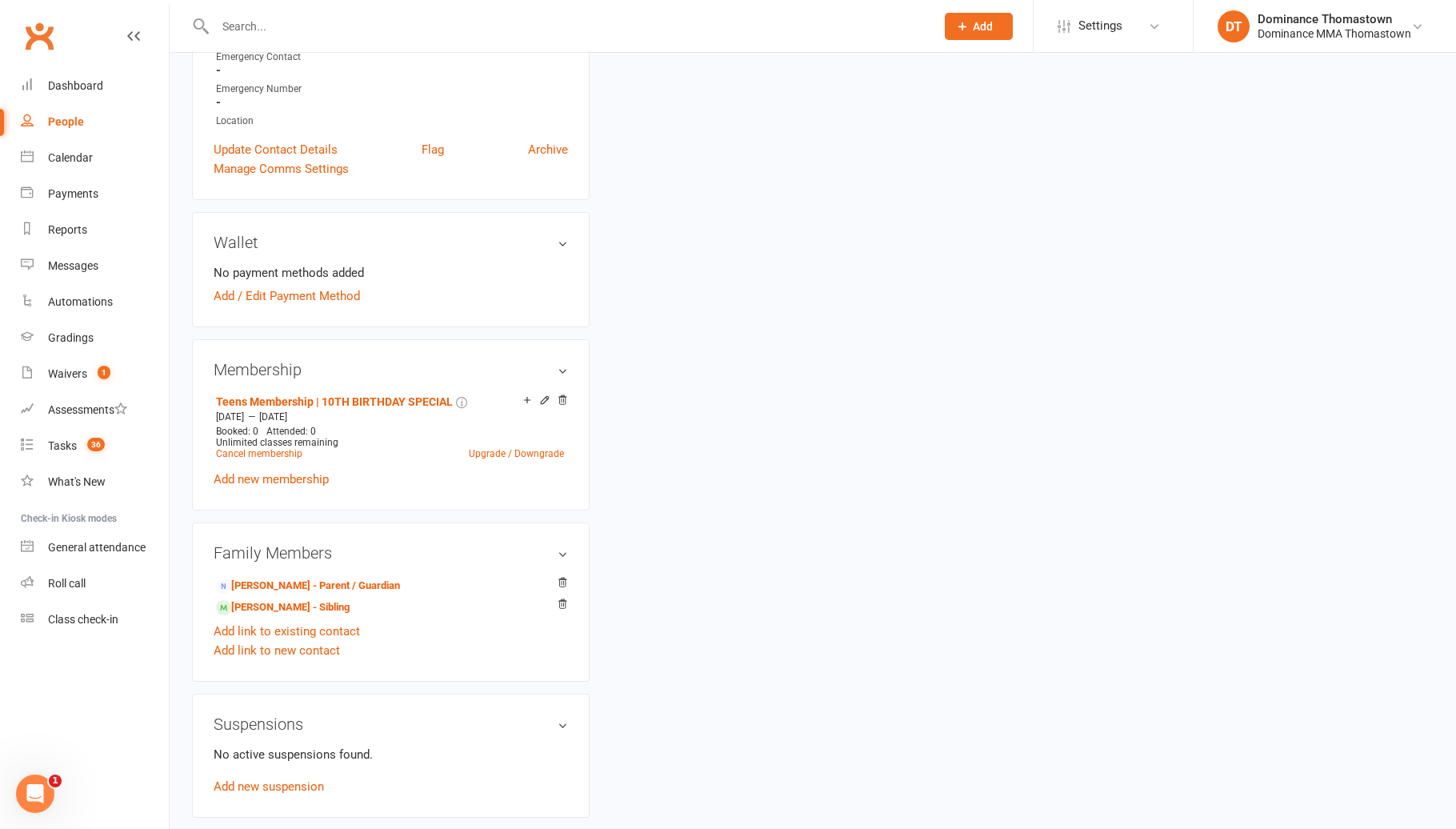
scroll to position [525, 0]
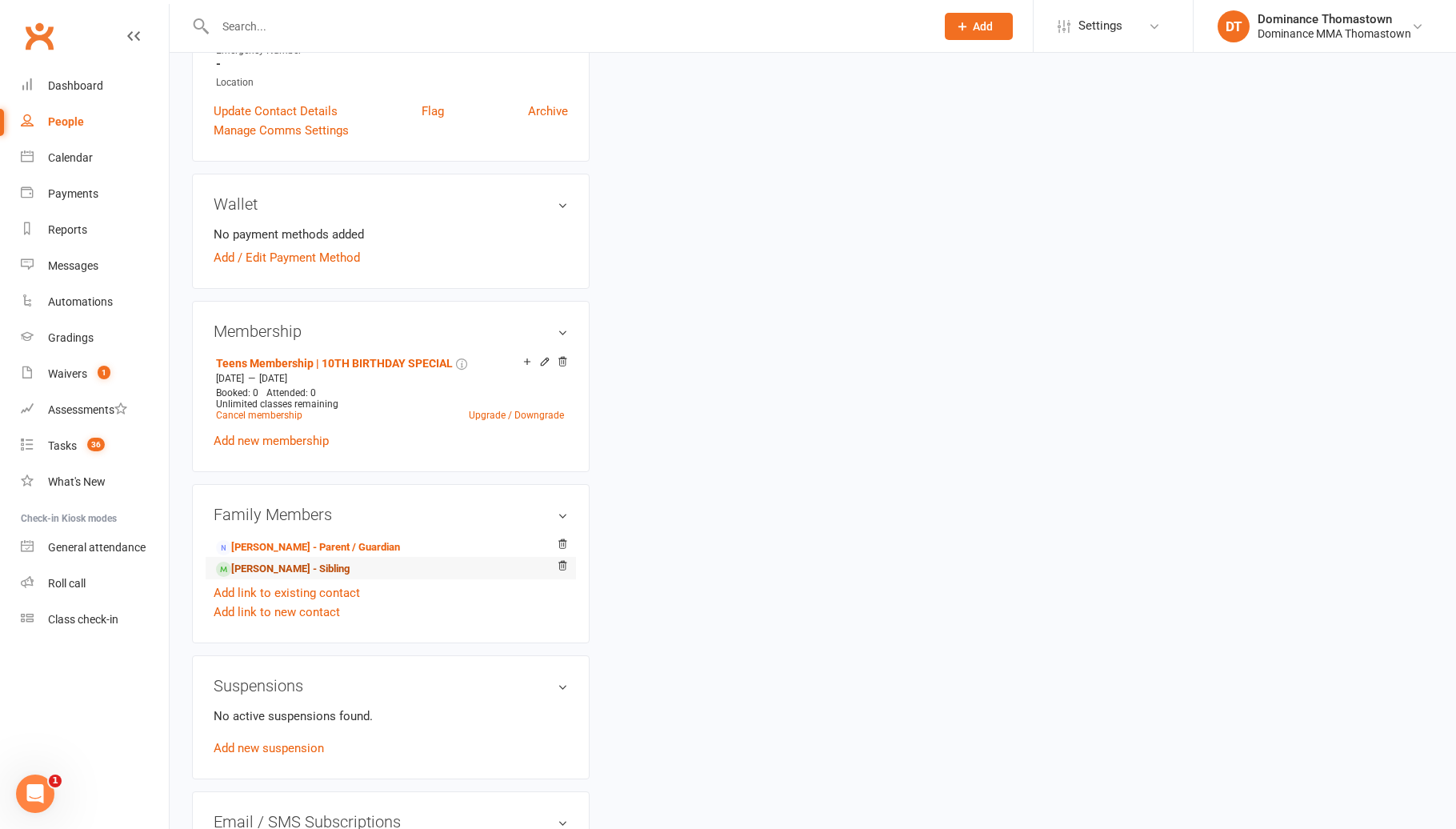
click at [316, 568] on link "Elijah Tantiongco - Sibling" at bounding box center [282, 569] width 133 height 17
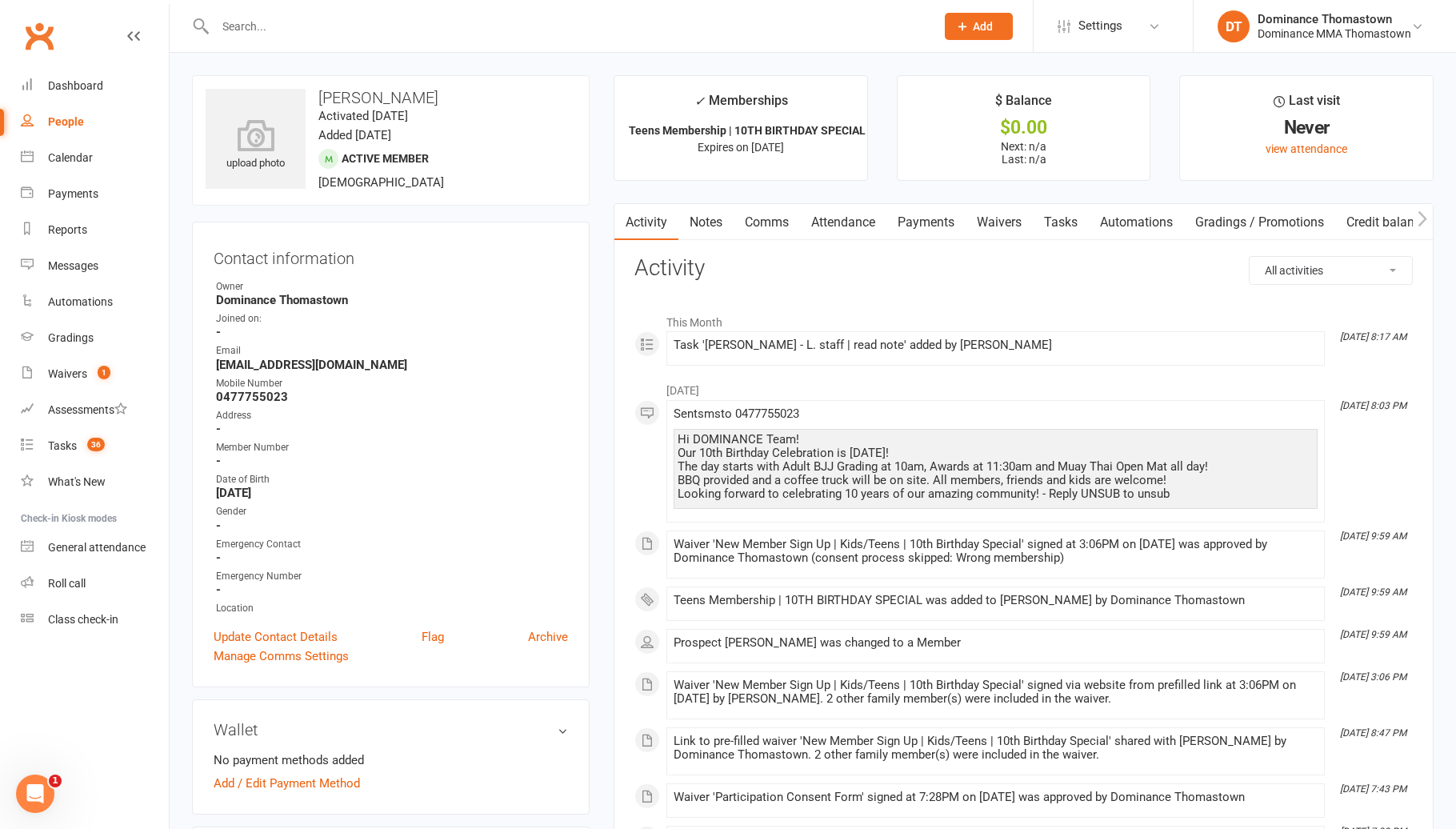
click at [1057, 224] on link "Tasks" at bounding box center [1060, 222] width 56 height 37
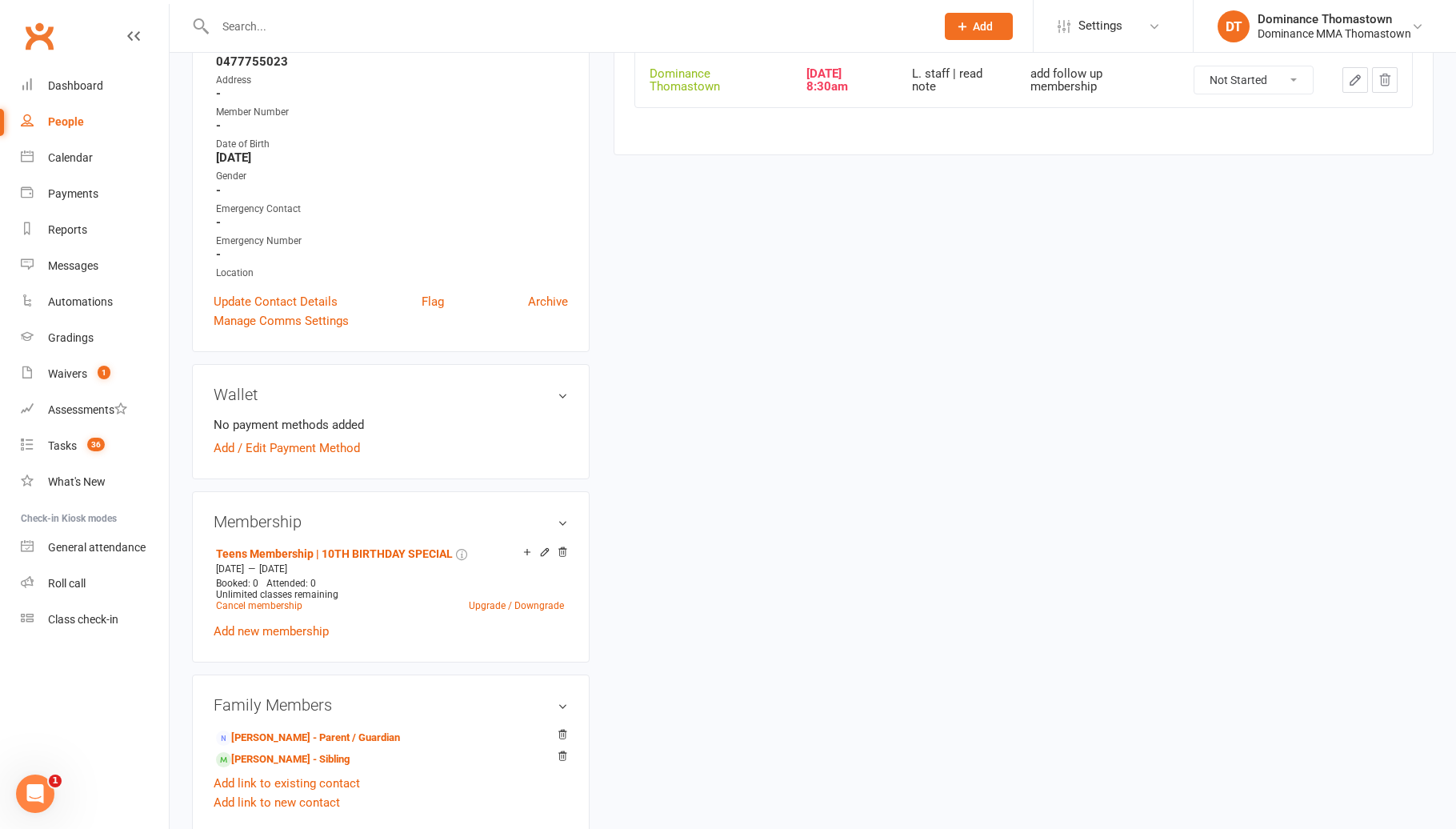
scroll to position [329, 0]
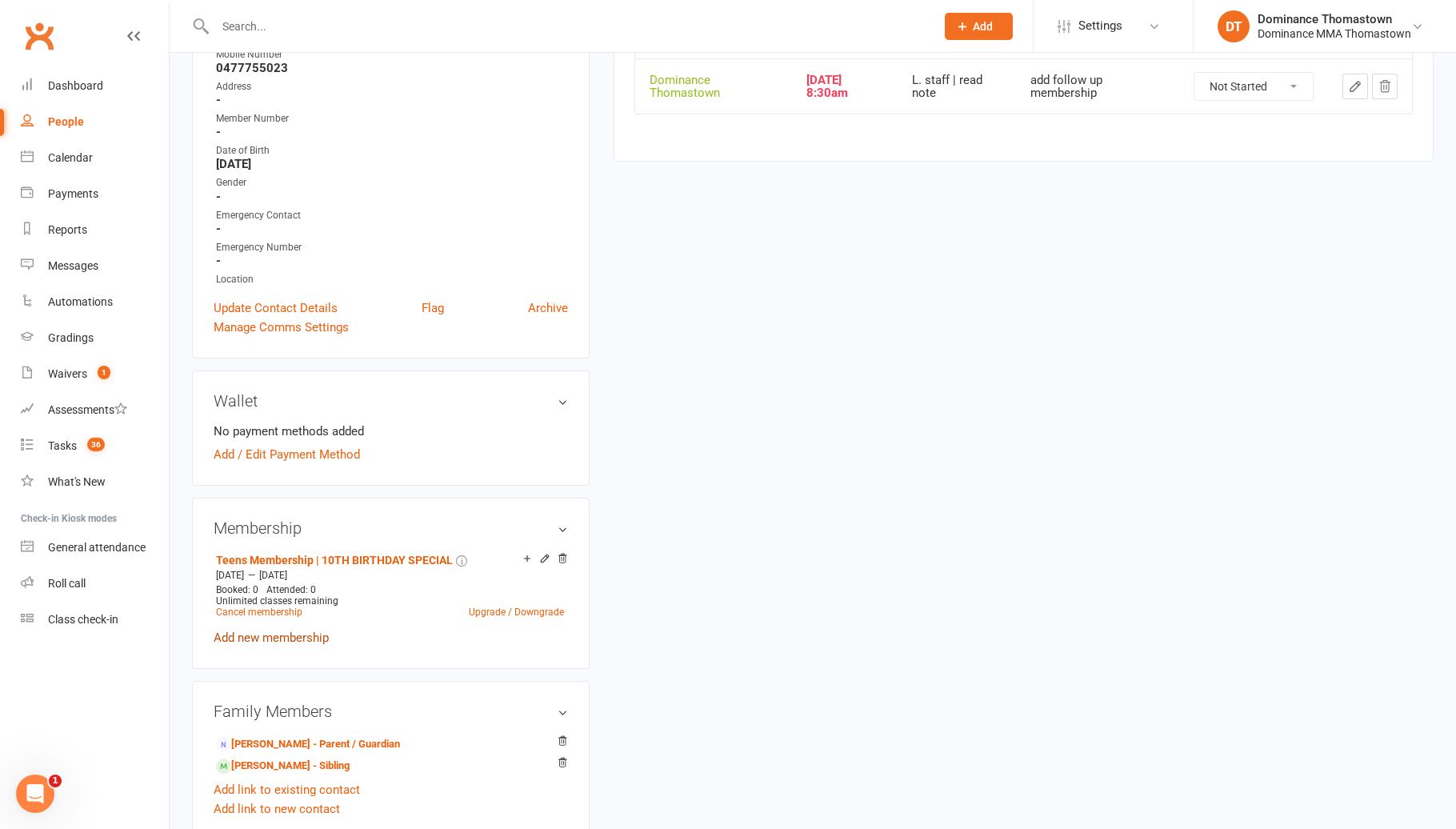
click at [312, 636] on link "Add new membership" at bounding box center [271, 637] width 115 height 15
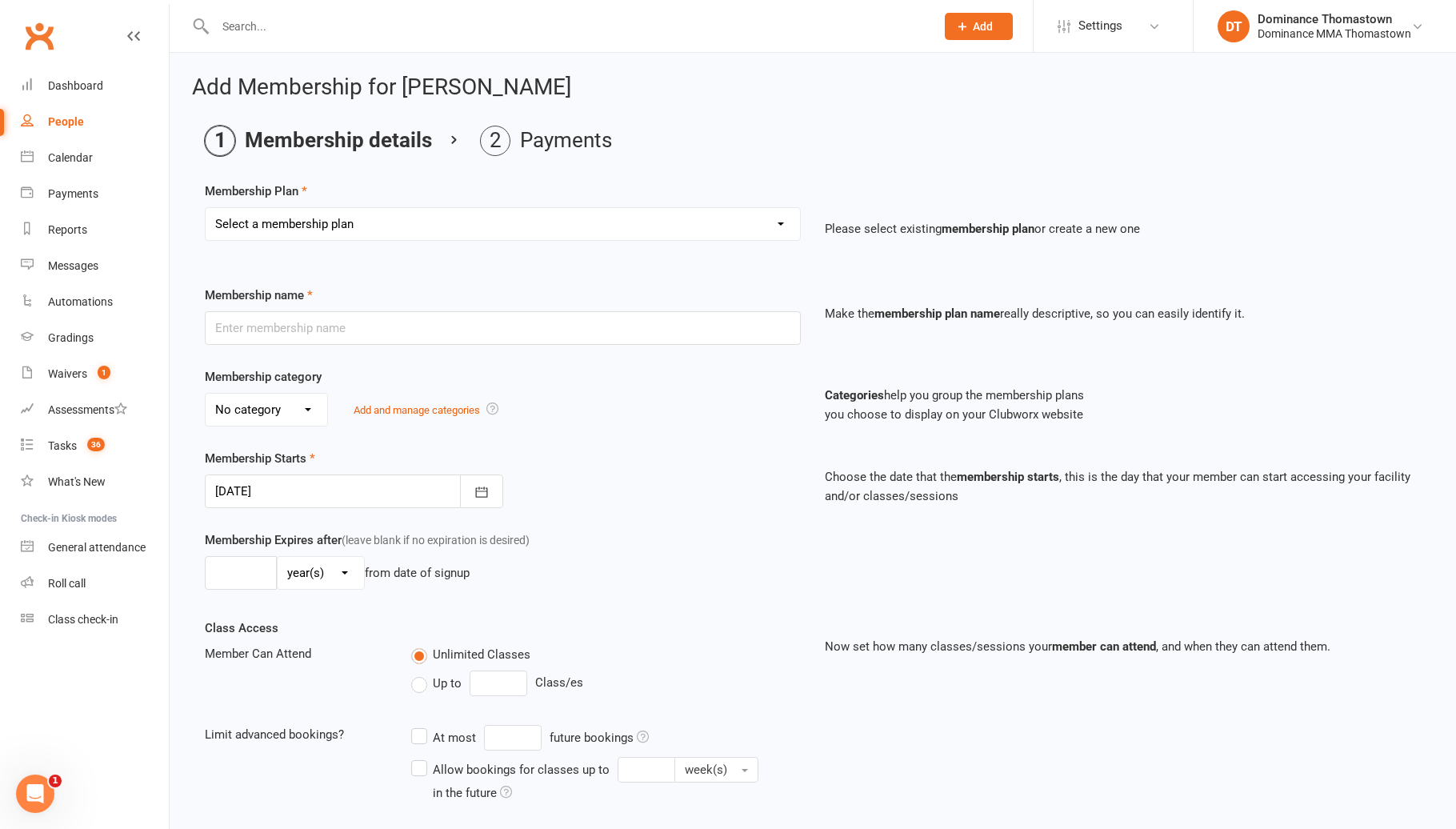
click at [373, 233] on select "Select a membership plan Kids Membership Adults Membership Paid in Full | Kids …" at bounding box center [502, 224] width 594 height 32
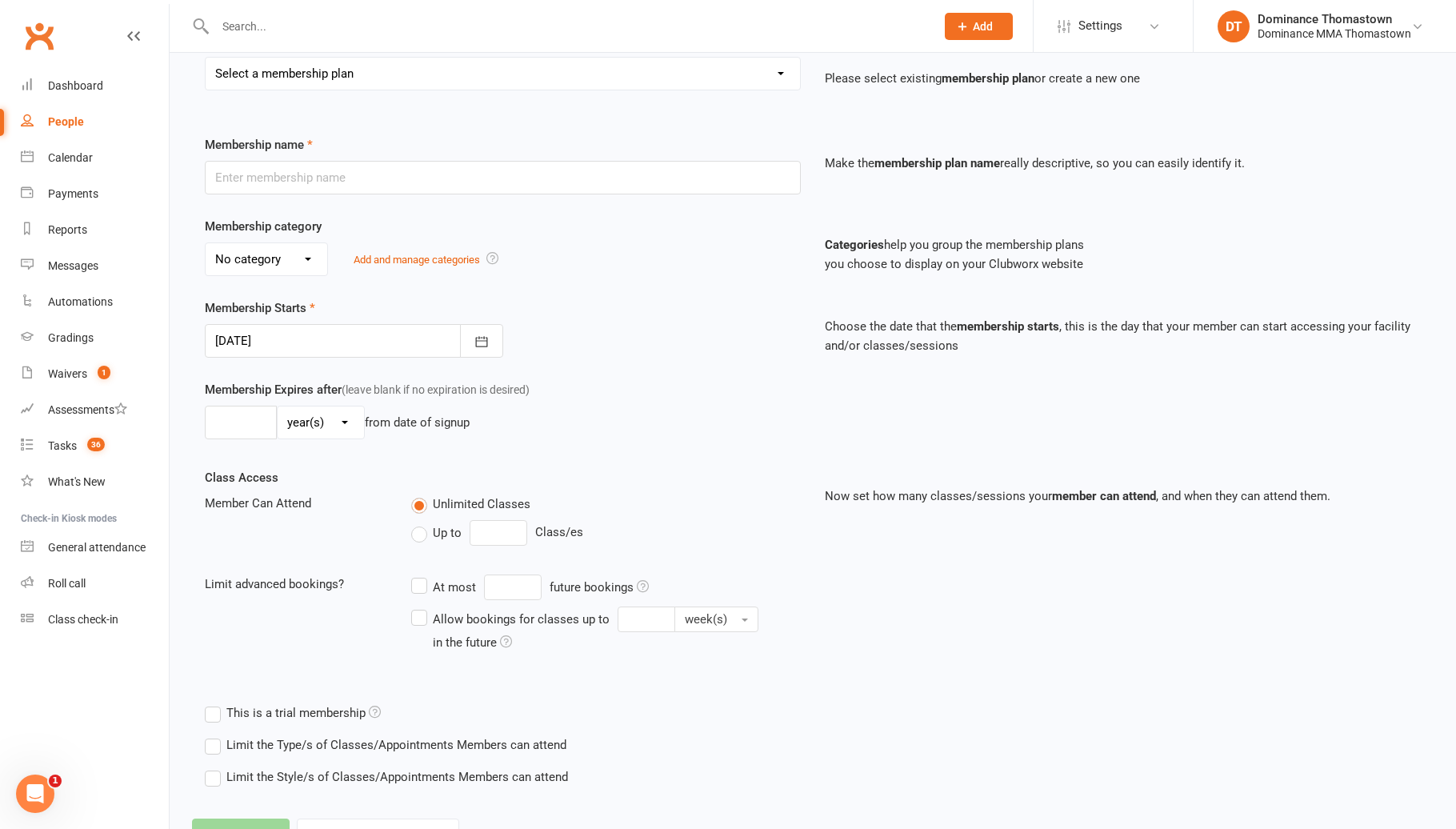
scroll to position [198, 0]
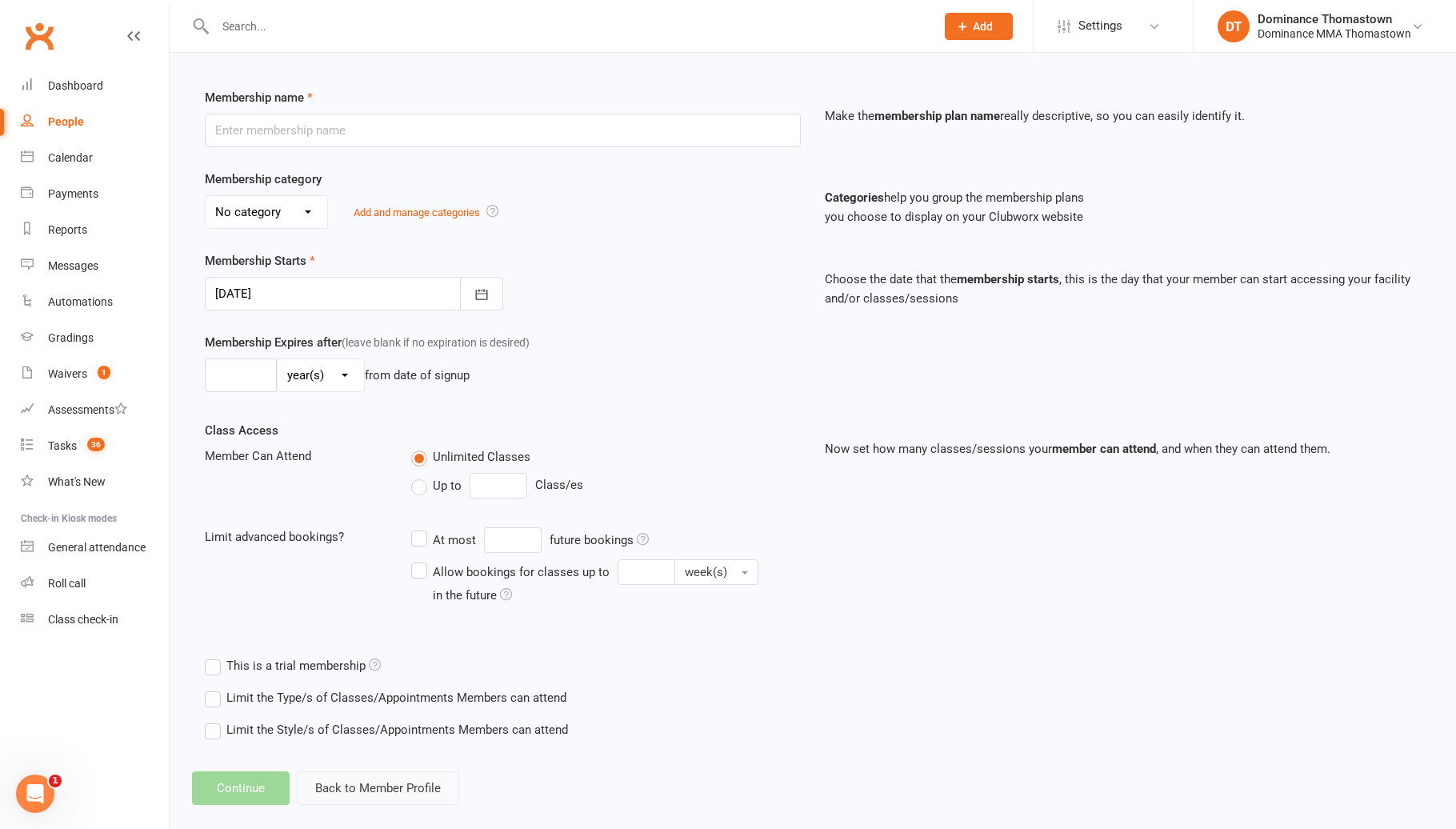
click at [409, 789] on button "Back to Member Profile" at bounding box center [377, 788] width 162 height 34
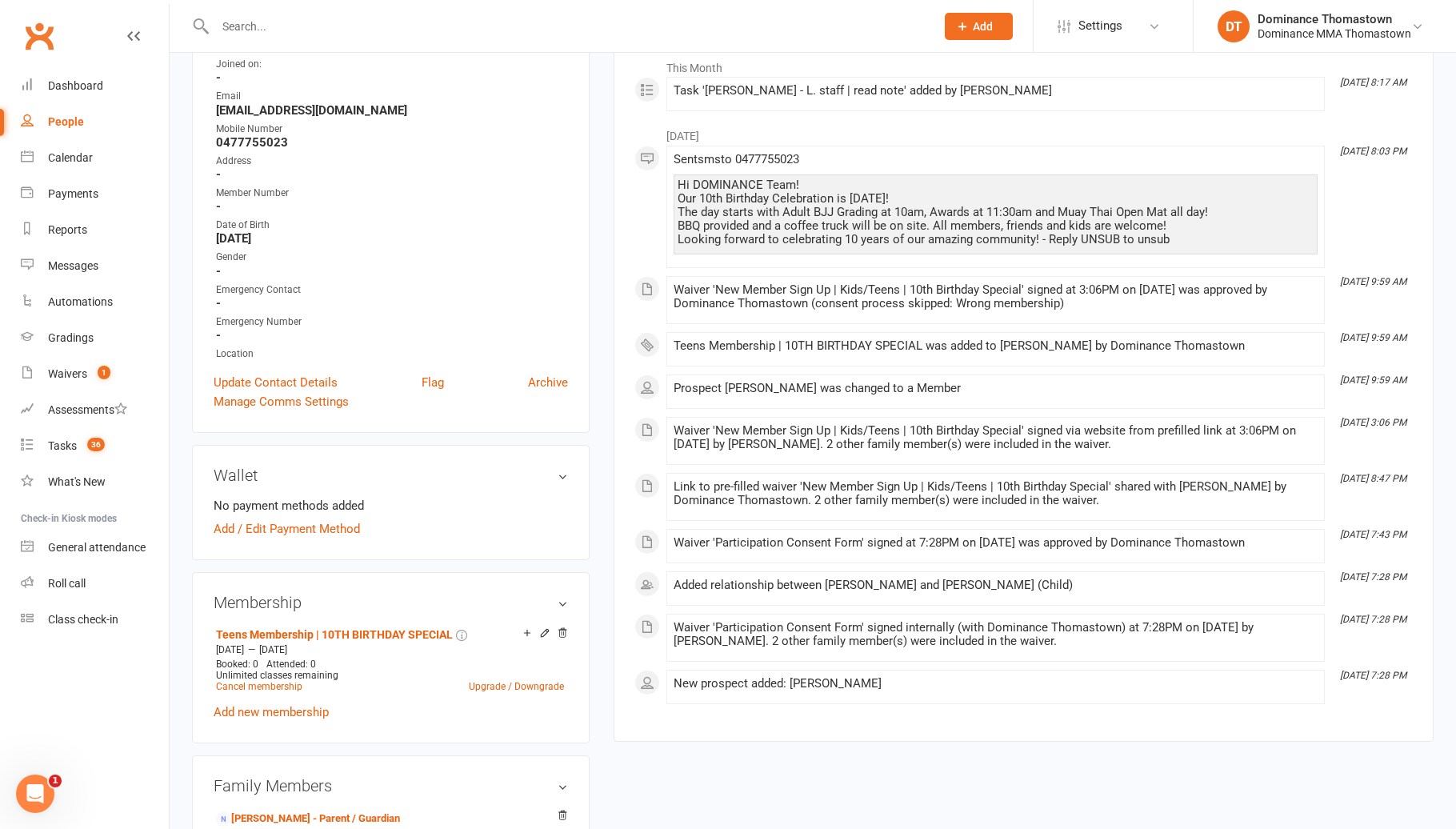
scroll to position [489, 0]
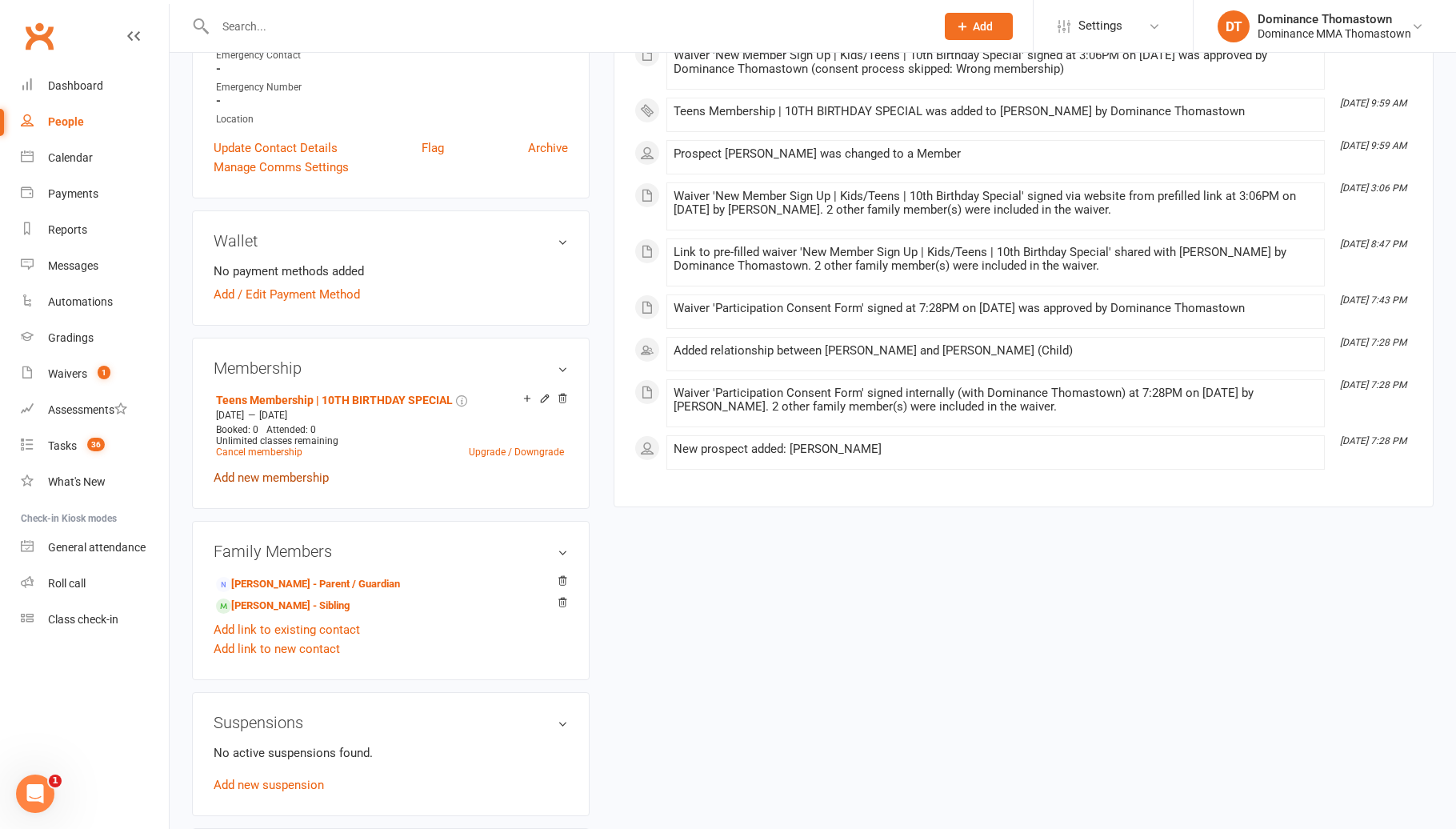
click at [300, 471] on link "Add new membership" at bounding box center [271, 477] width 115 height 15
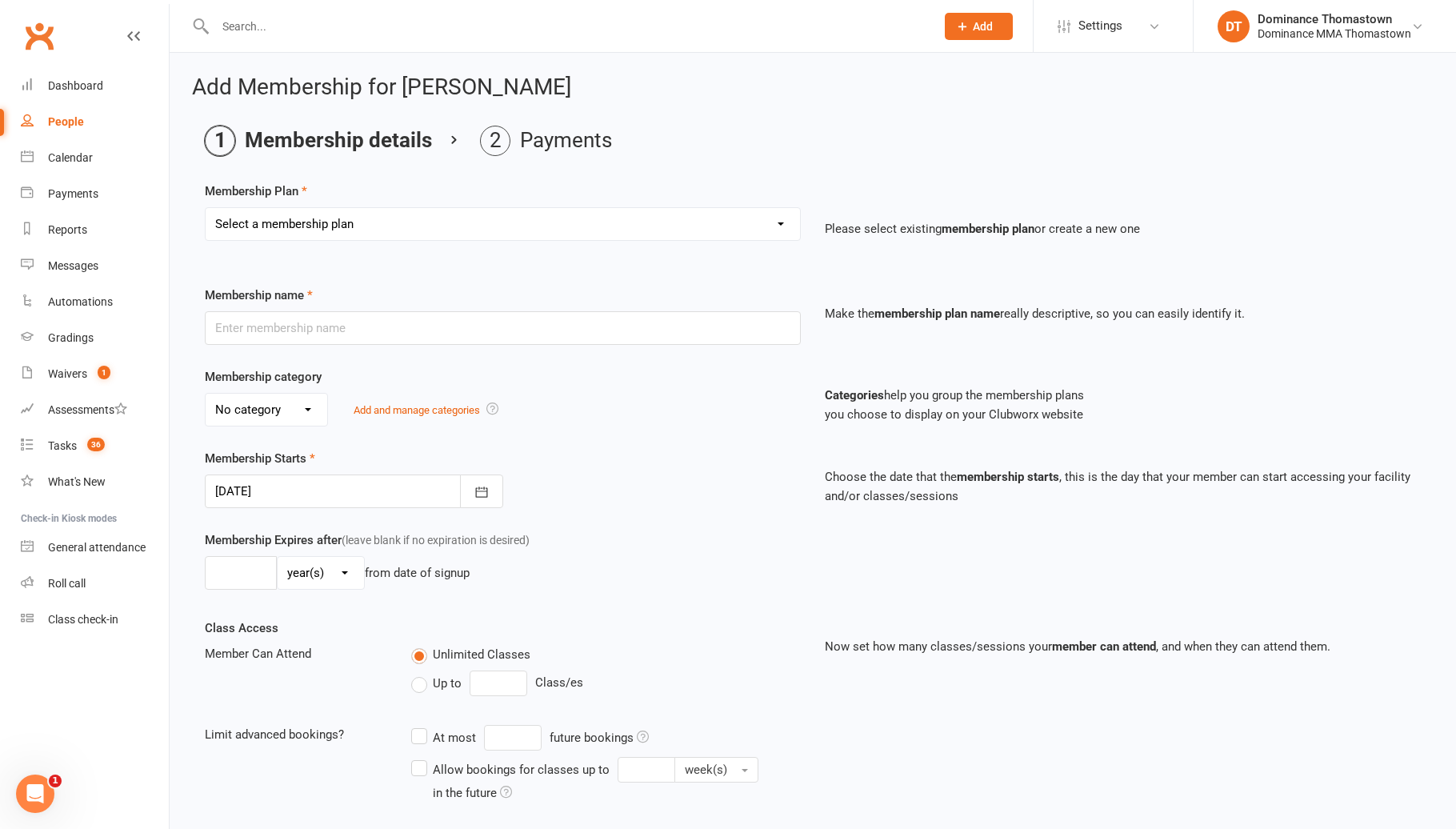
click at [416, 231] on select "Select a membership plan Kids Membership Adults Membership Paid in Full | Kids …" at bounding box center [502, 224] width 594 height 32
select select "5"
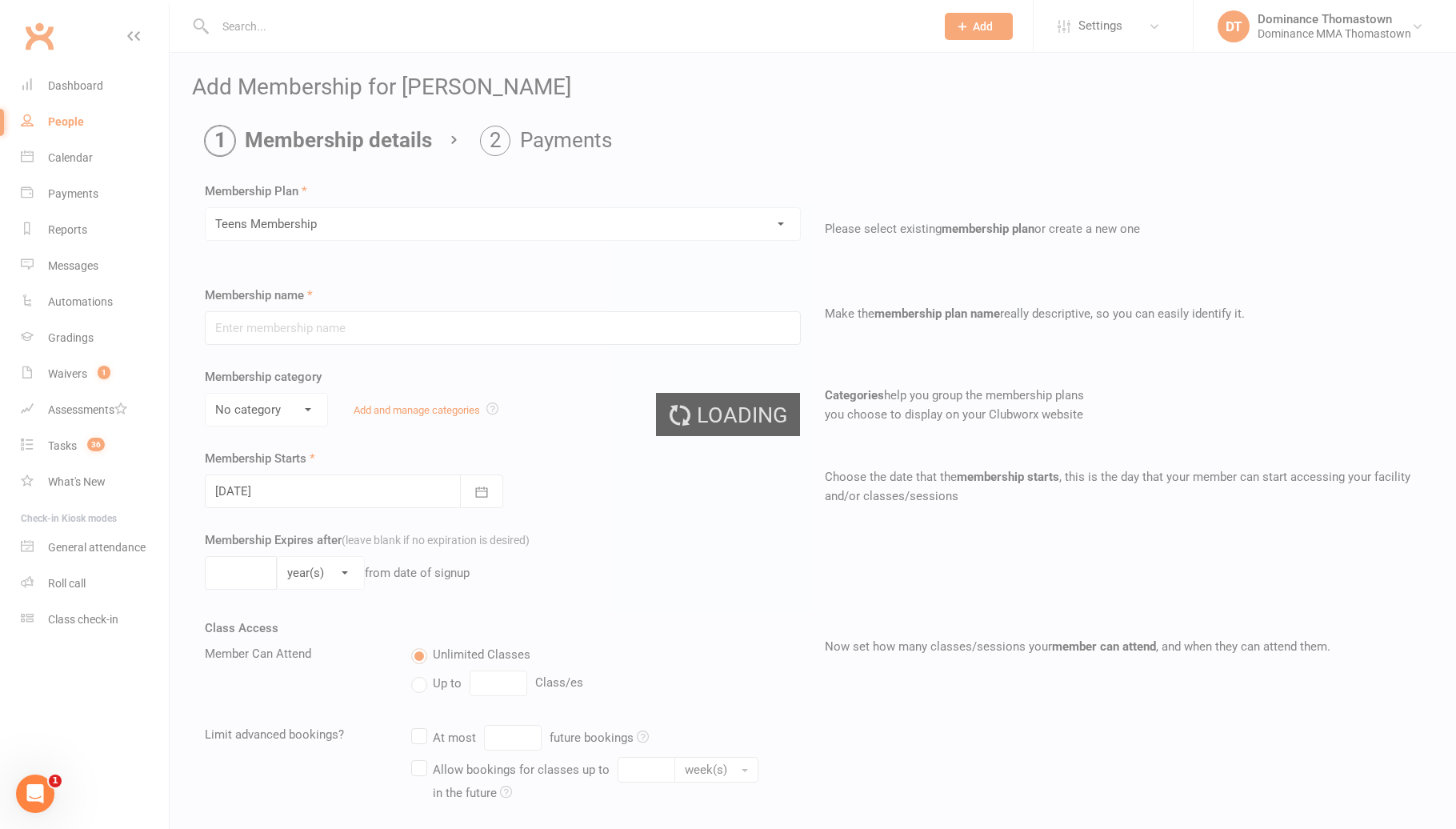
type input "Teens Membership"
select select "3"
type input "0"
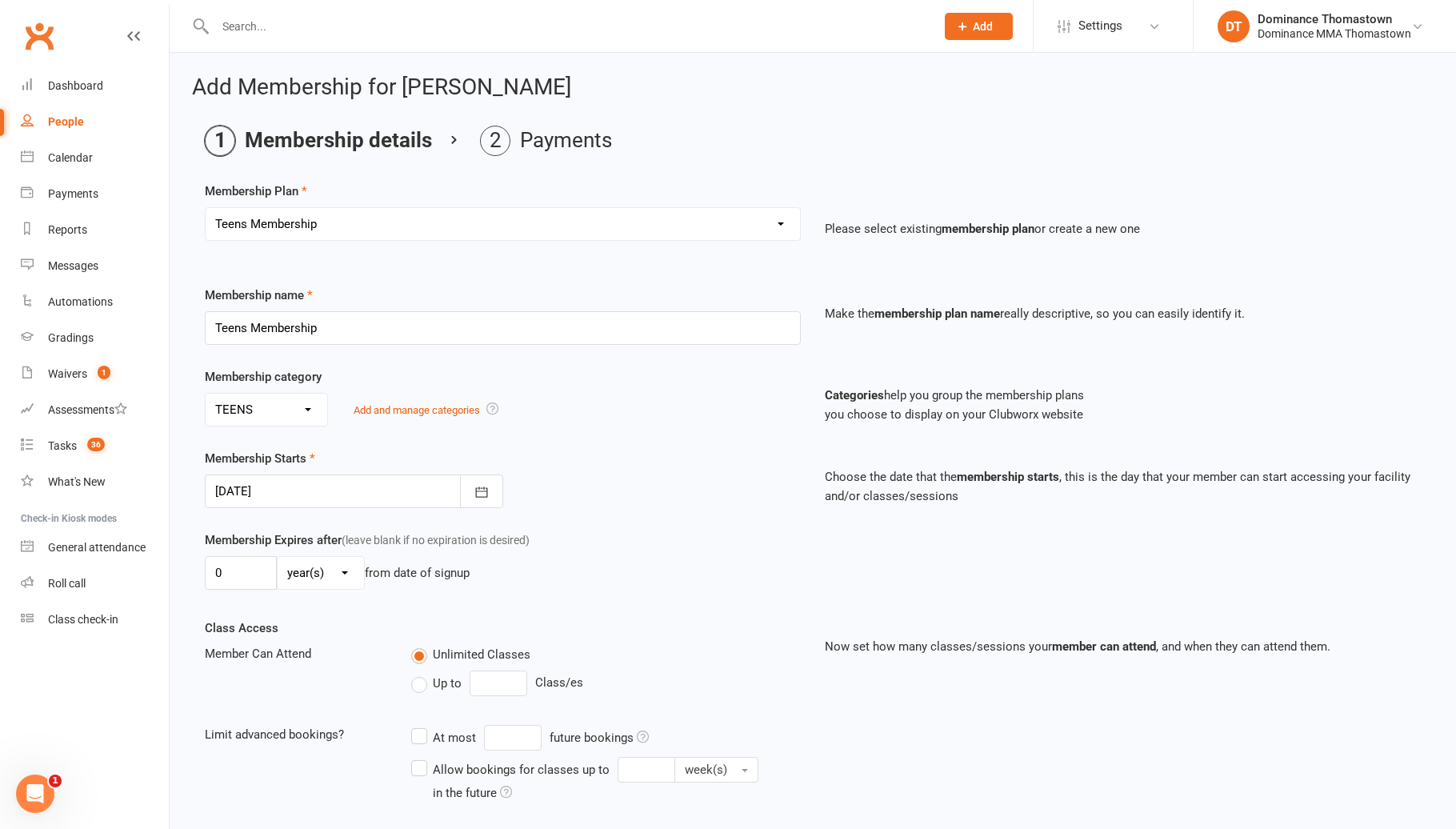
click at [351, 494] on div at bounding box center [353, 491] width 298 height 34
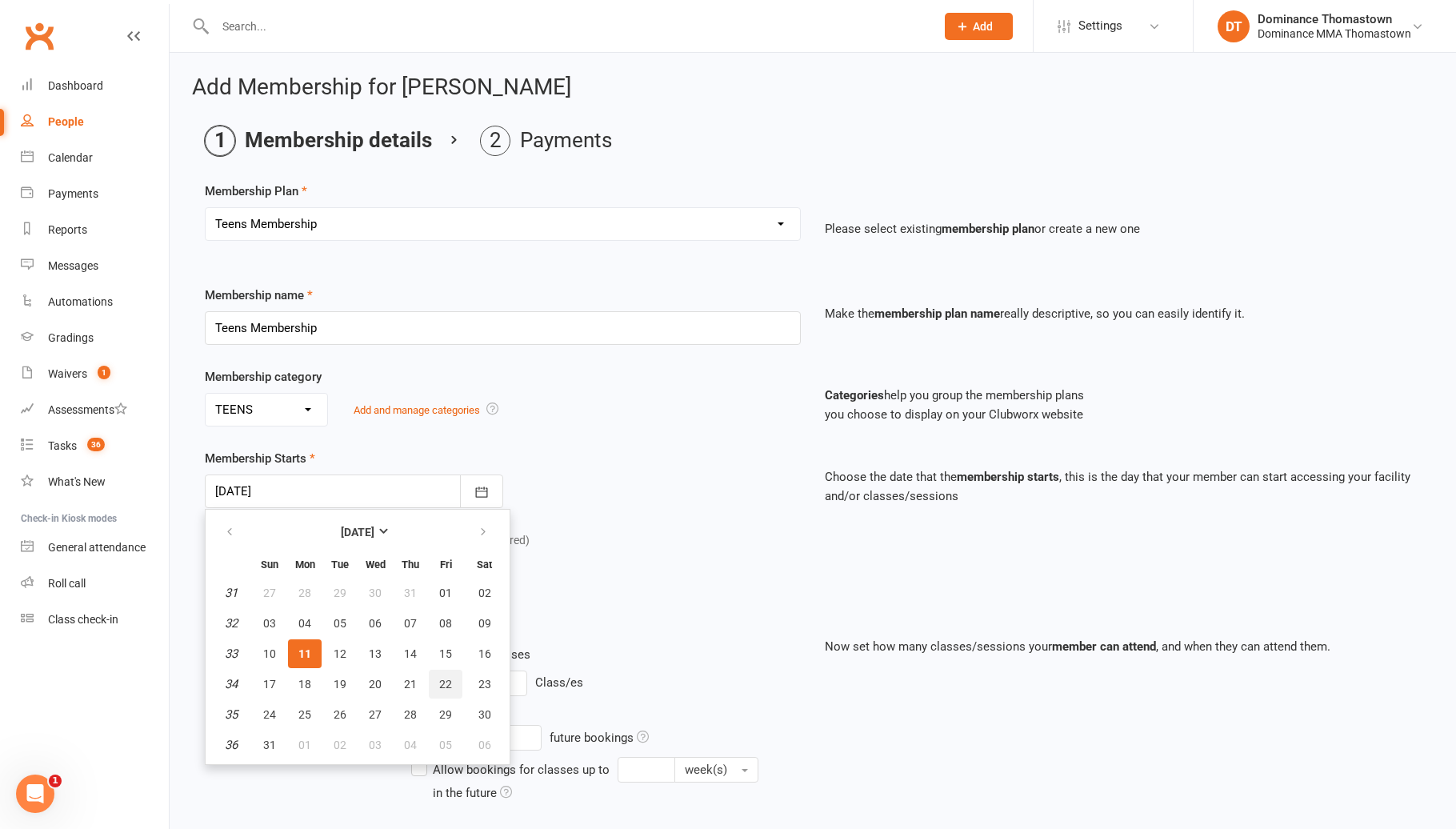
click at [444, 686] on span "22" at bounding box center [445, 684] width 13 height 13
type input "[DATE]"
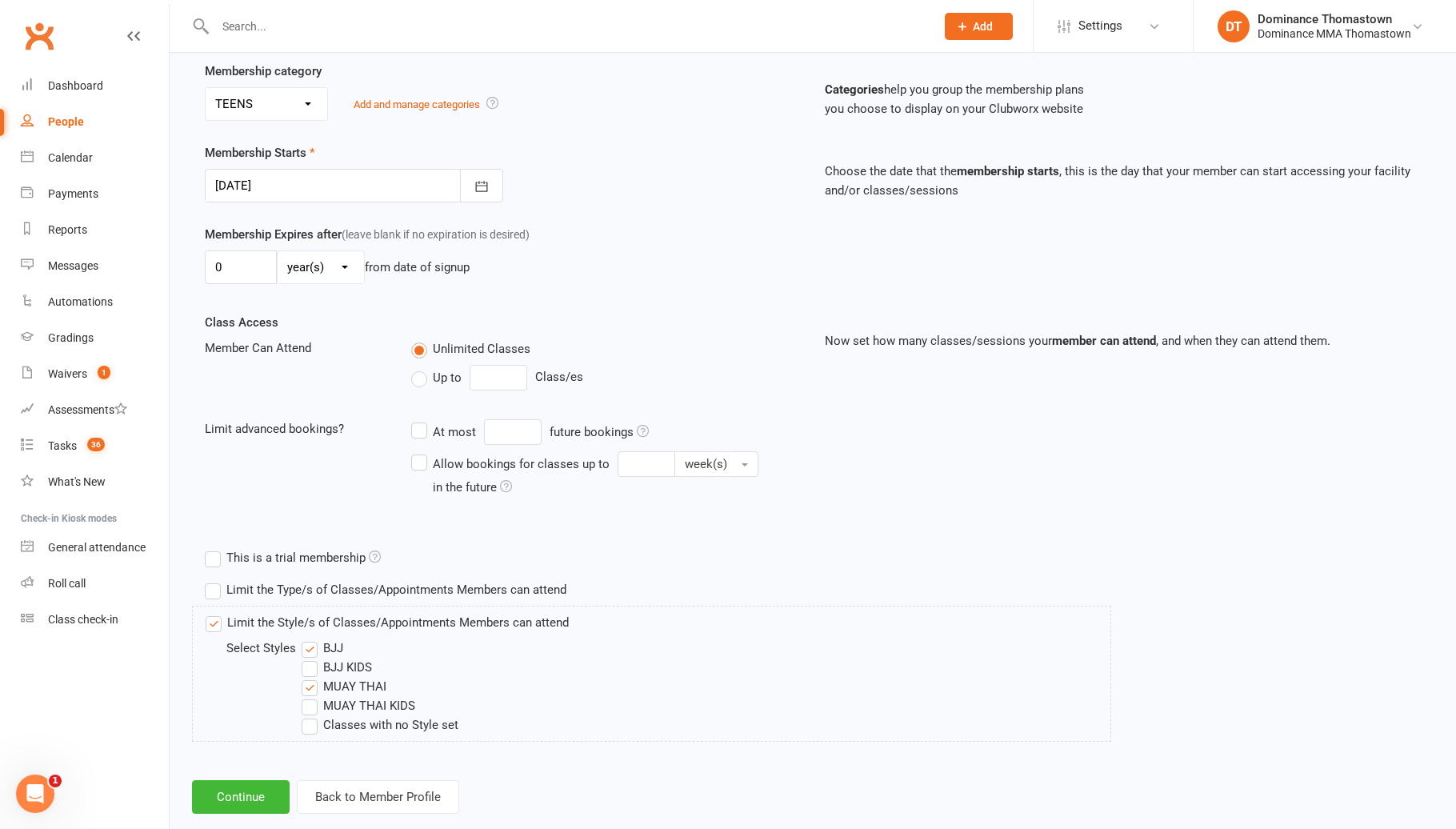
scroll to position [336, 0]
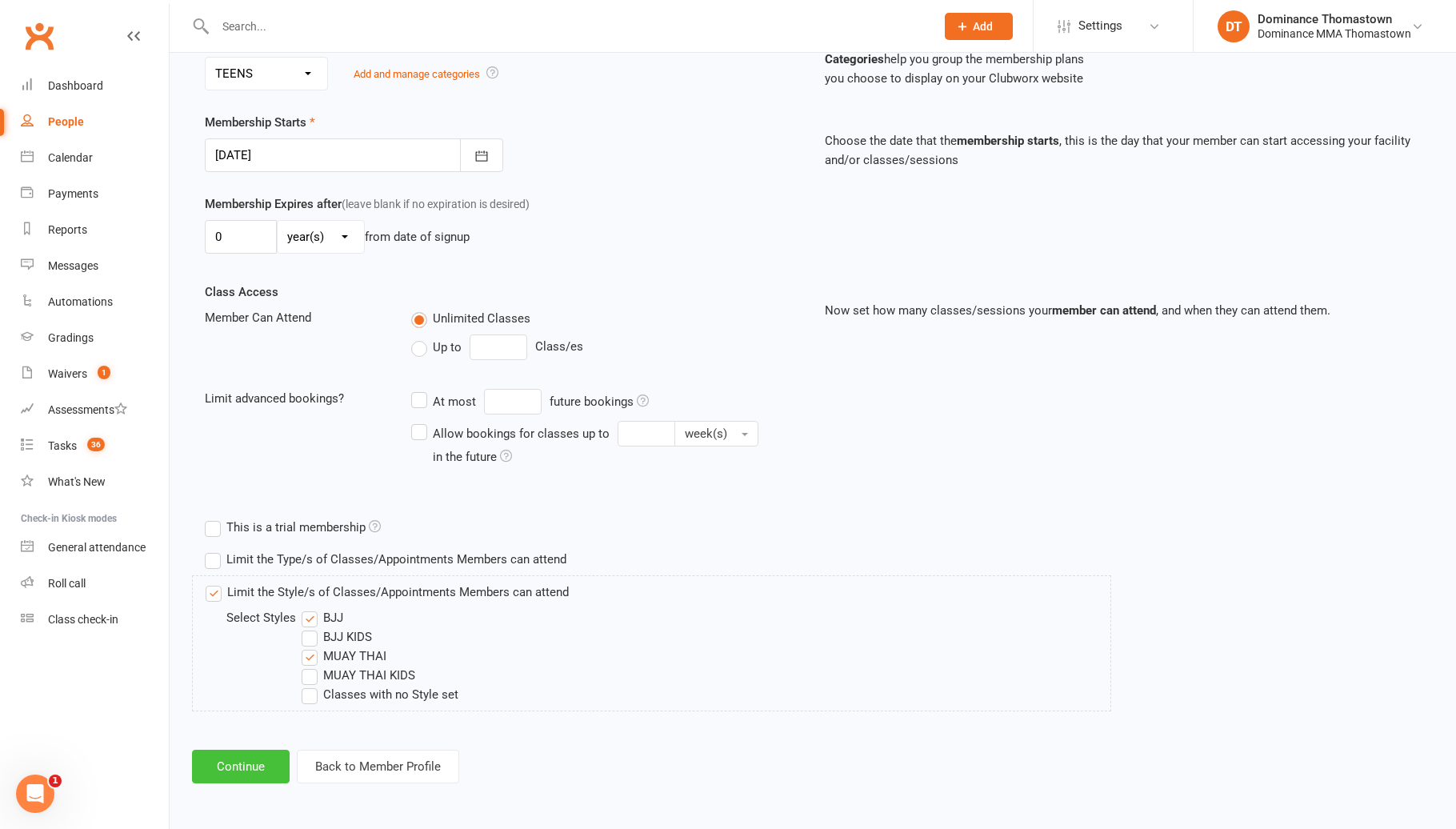
click at [260, 758] on button "Continue" at bounding box center [241, 766] width 98 height 34
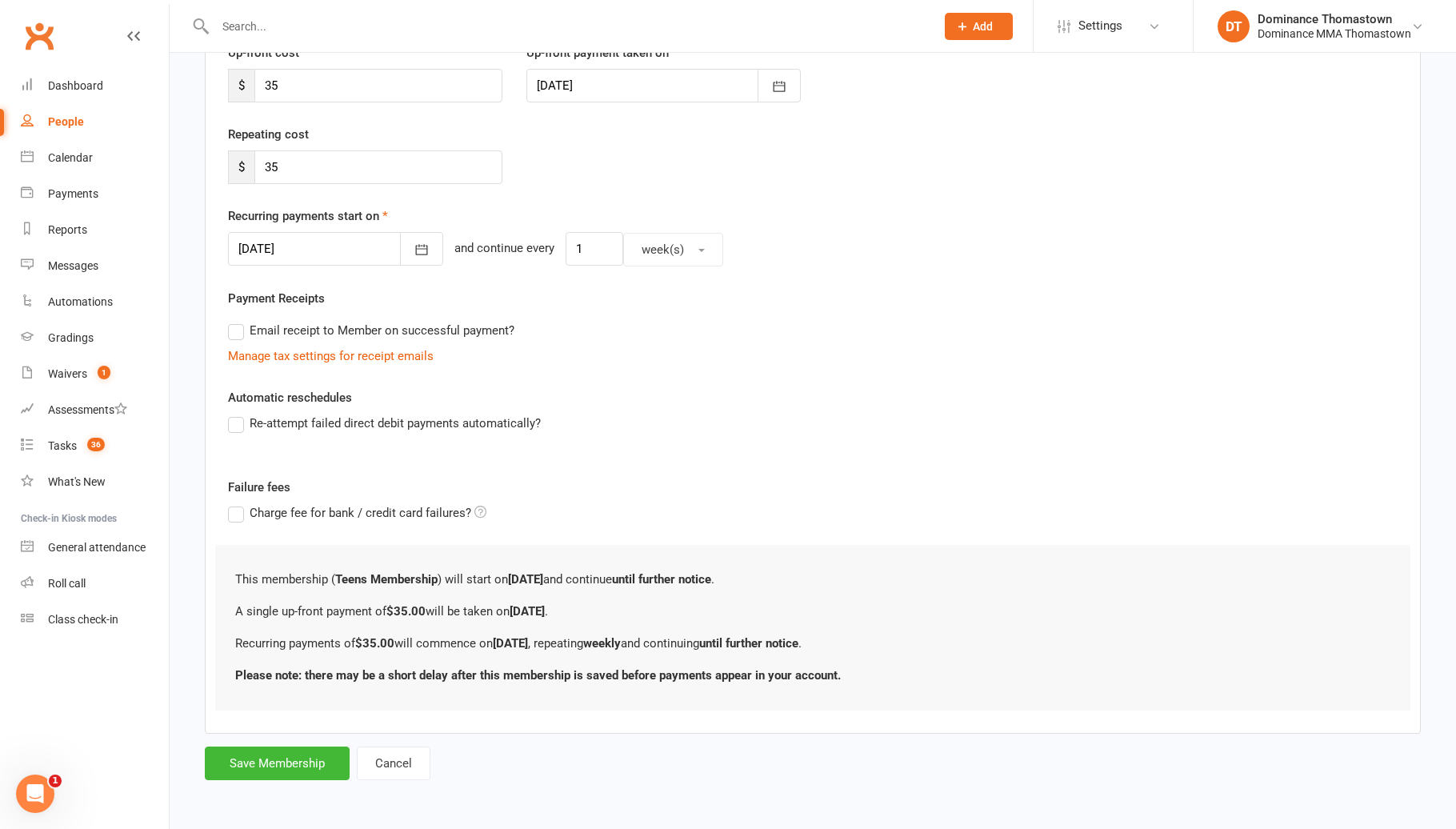
scroll to position [0, 0]
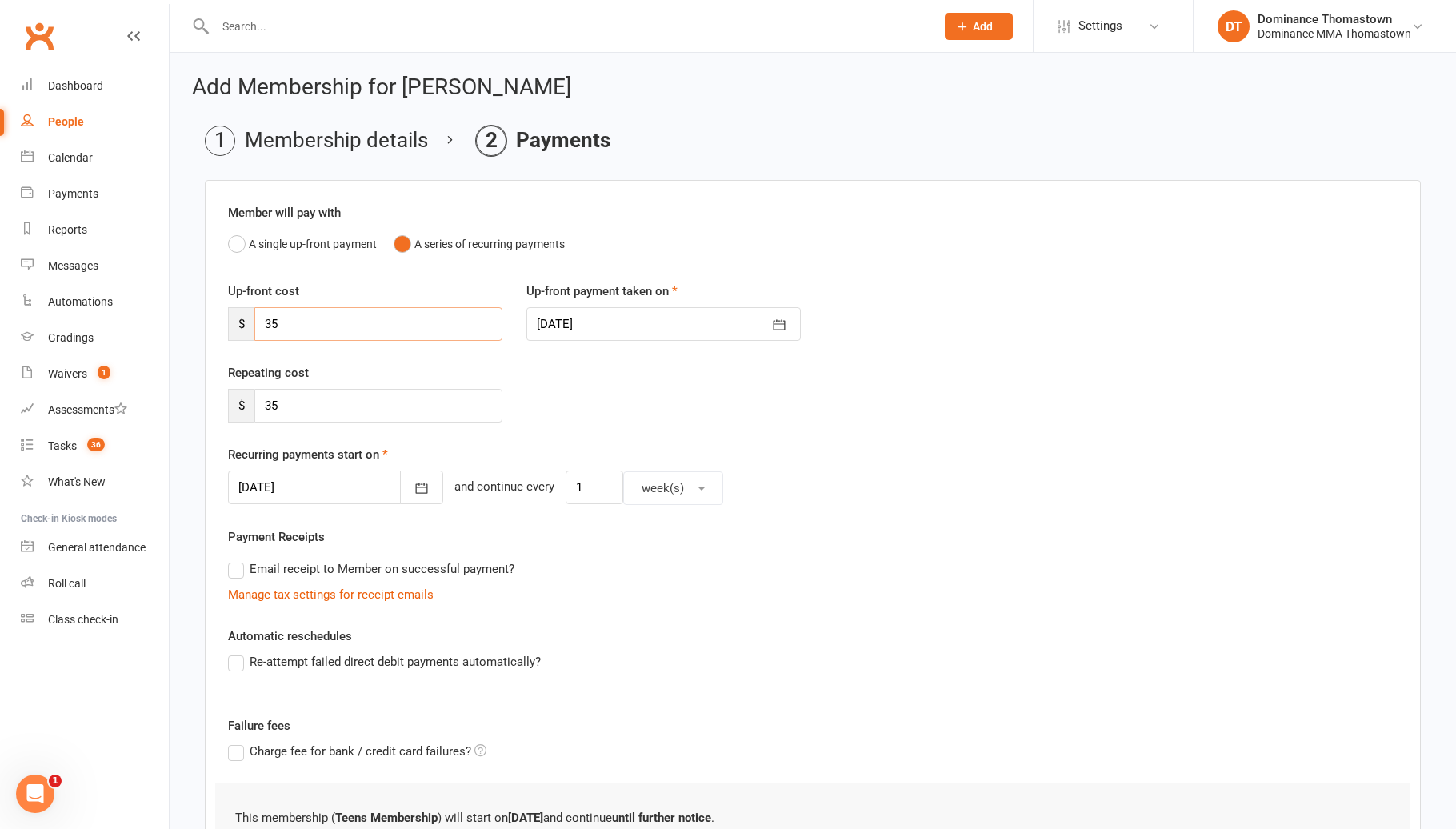
click at [363, 334] on input "35" at bounding box center [378, 323] width 248 height 34
type input "3"
type input "0"
click at [386, 420] on input "35" at bounding box center [378, 405] width 248 height 34
type input "3"
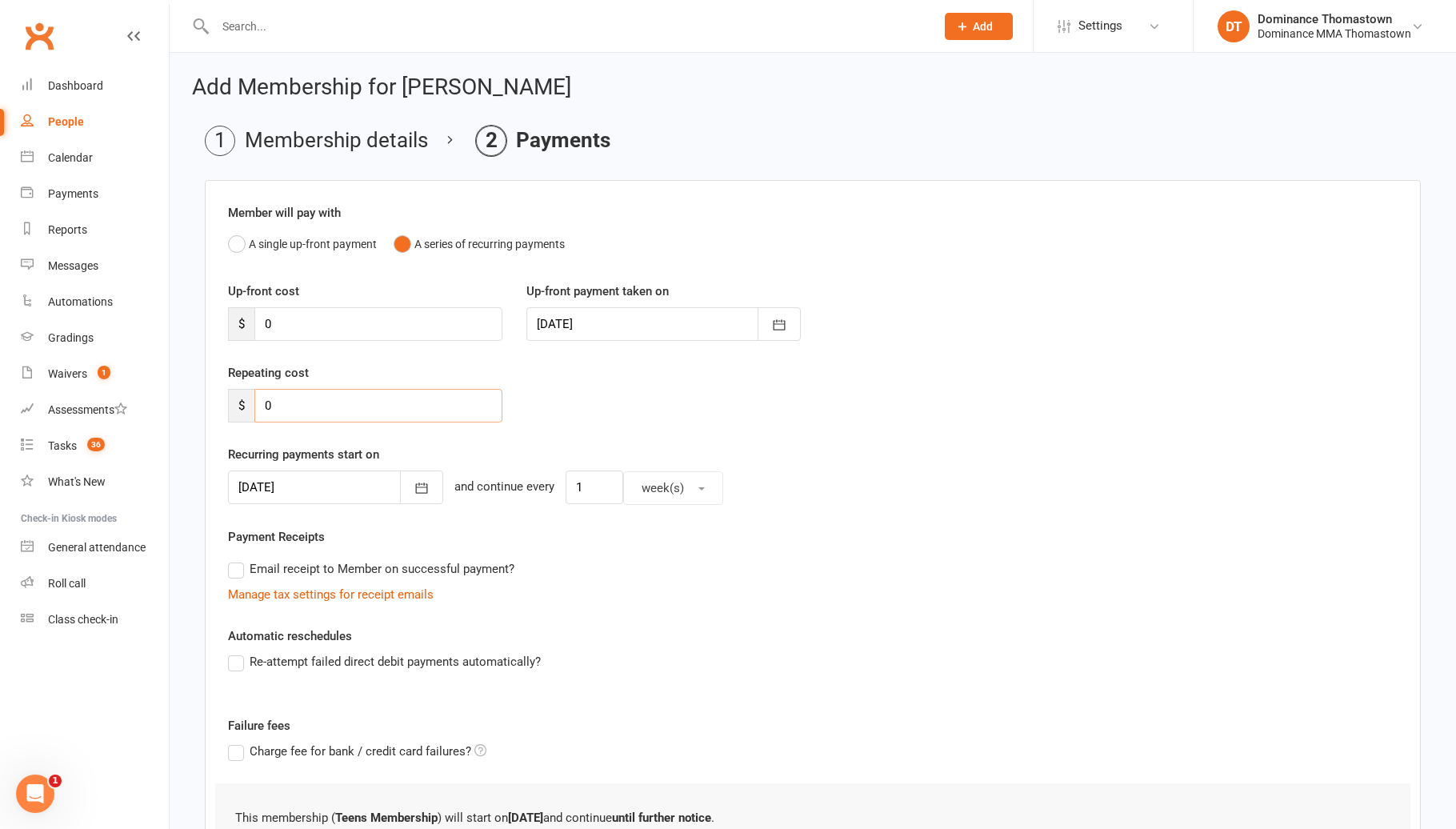
scroll to position [143, 0]
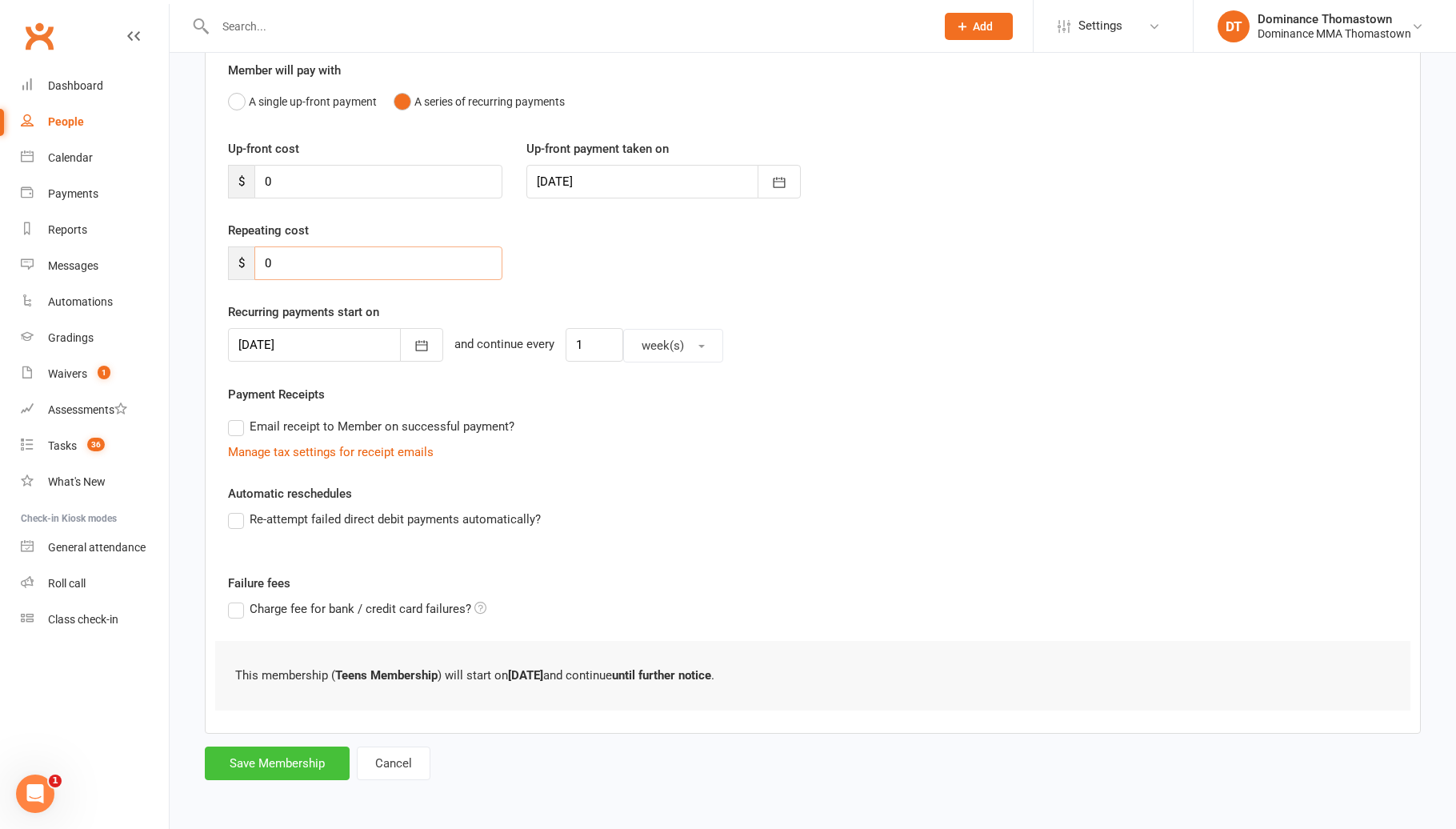
type input "0"
click at [317, 759] on button "Save Membership" at bounding box center [277, 763] width 144 height 34
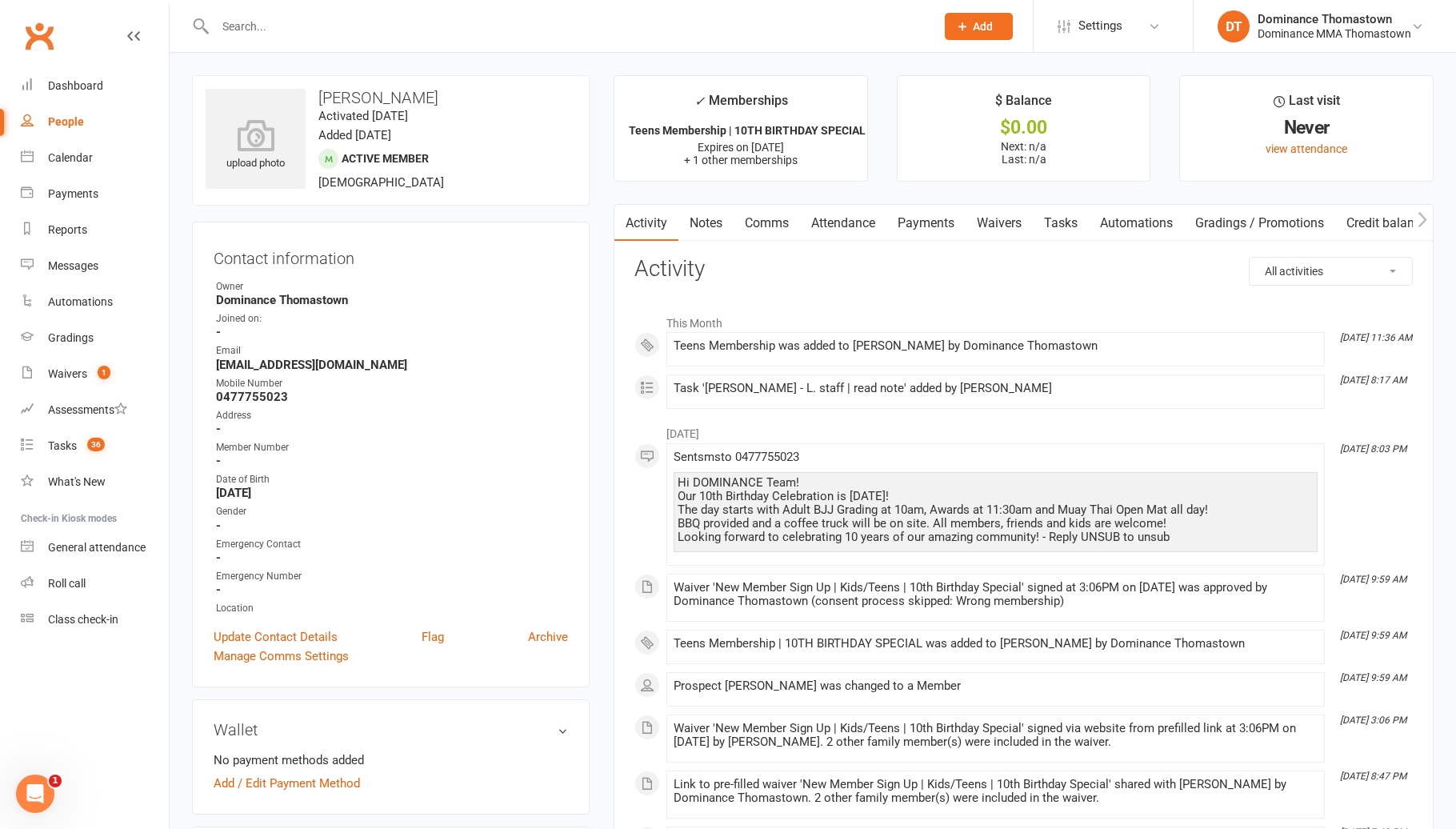
click at [1062, 230] on link "Tasks" at bounding box center [1060, 223] width 56 height 37
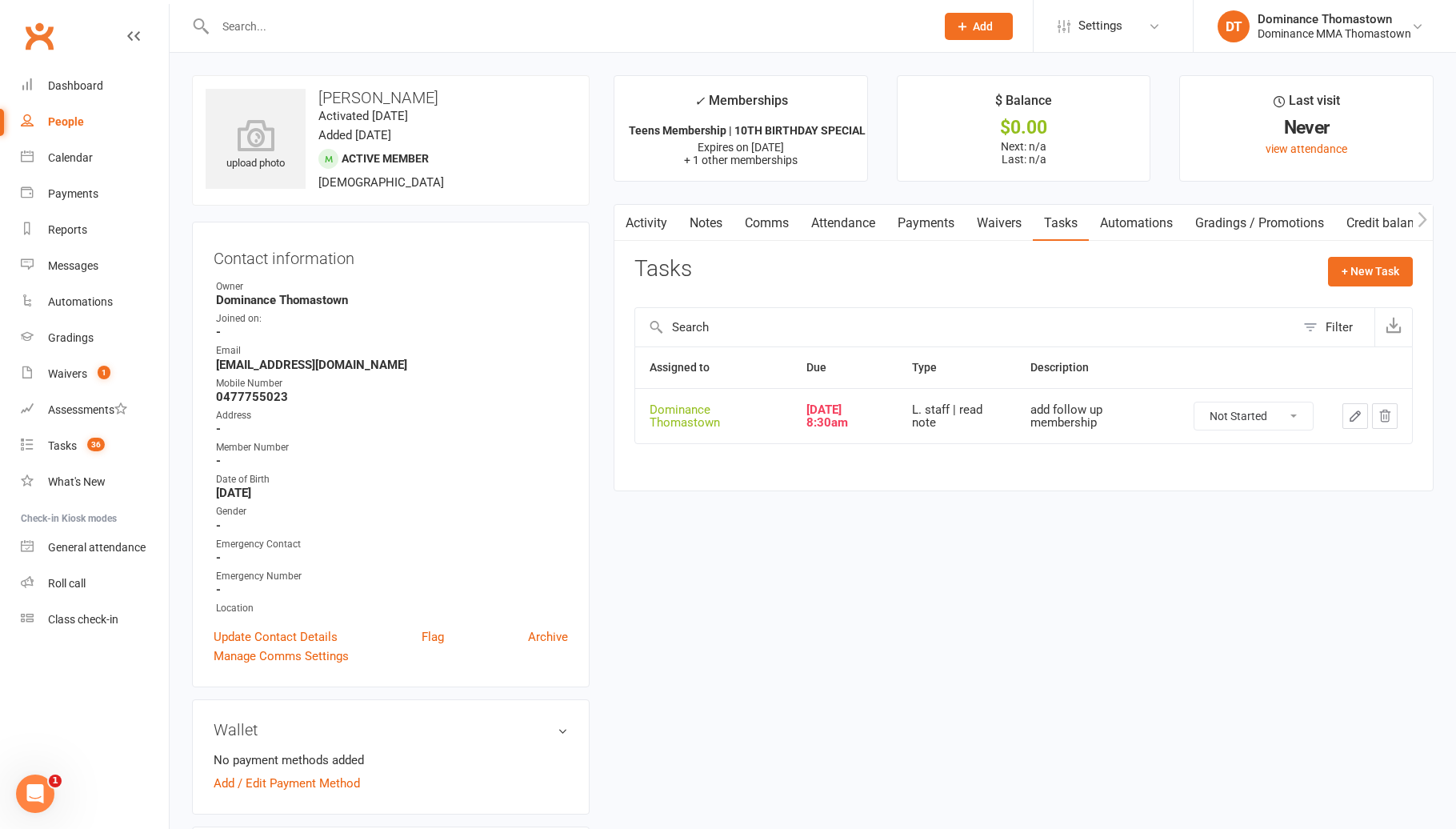
click at [1279, 415] on select "Not Started In Progress Waiting Complete" at bounding box center [1253, 416] width 119 height 28
select select "unstarted"
click at [941, 223] on link "Payments" at bounding box center [926, 223] width 79 height 37
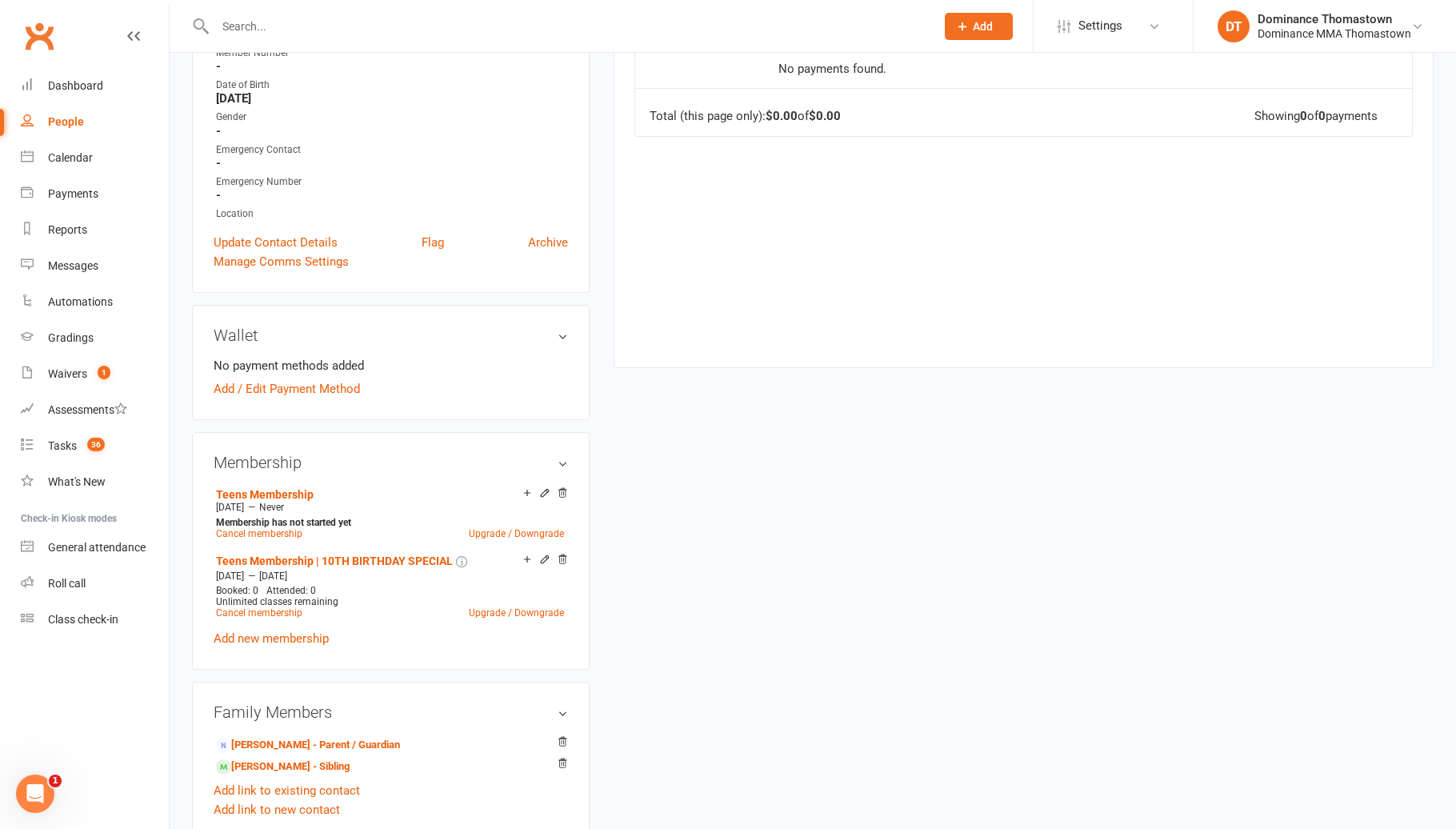
scroll to position [402, 0]
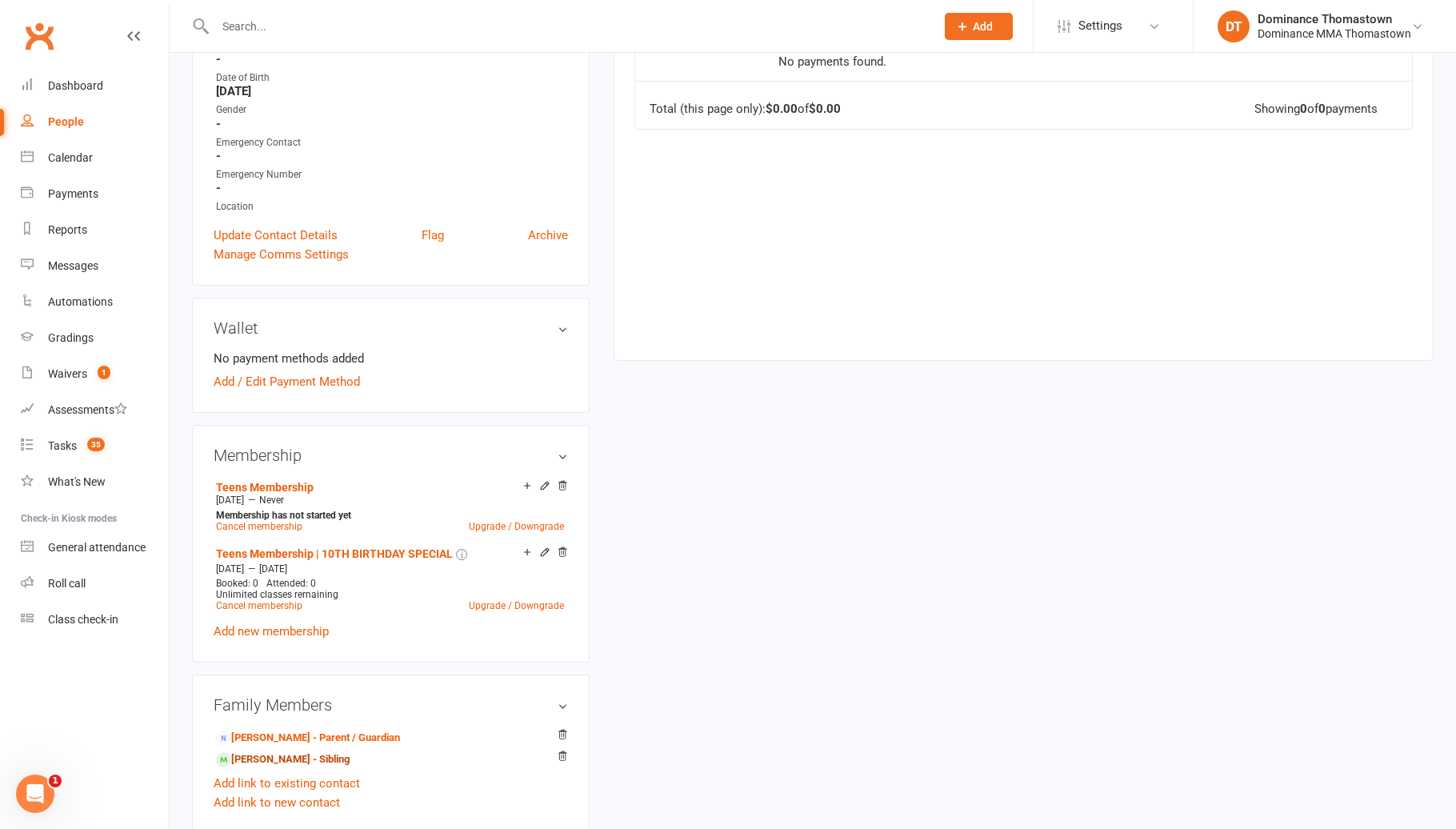
click at [317, 755] on link "Izaiah Tantiongco - Sibling" at bounding box center [282, 760] width 133 height 17
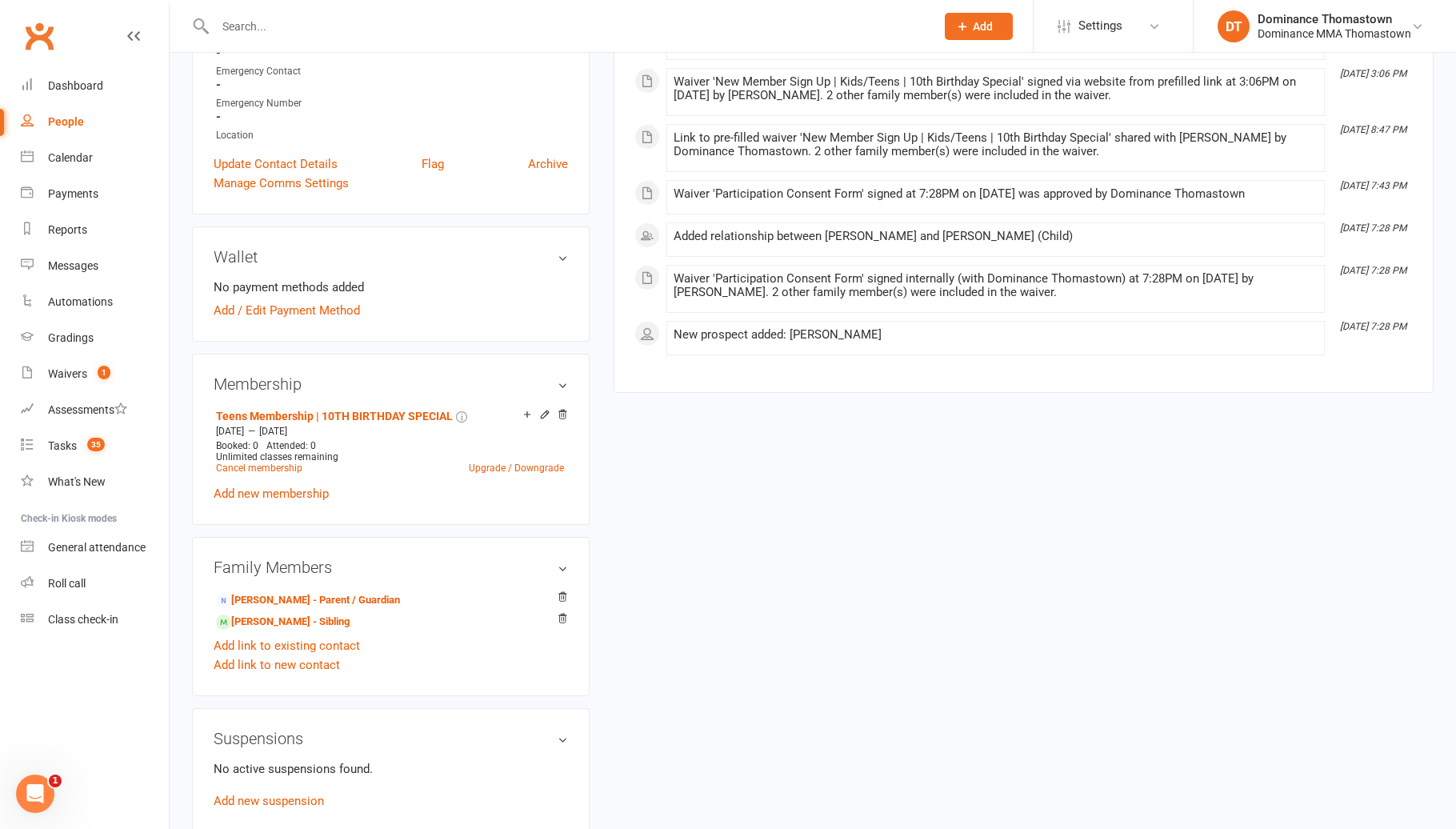
scroll to position [469, 0]
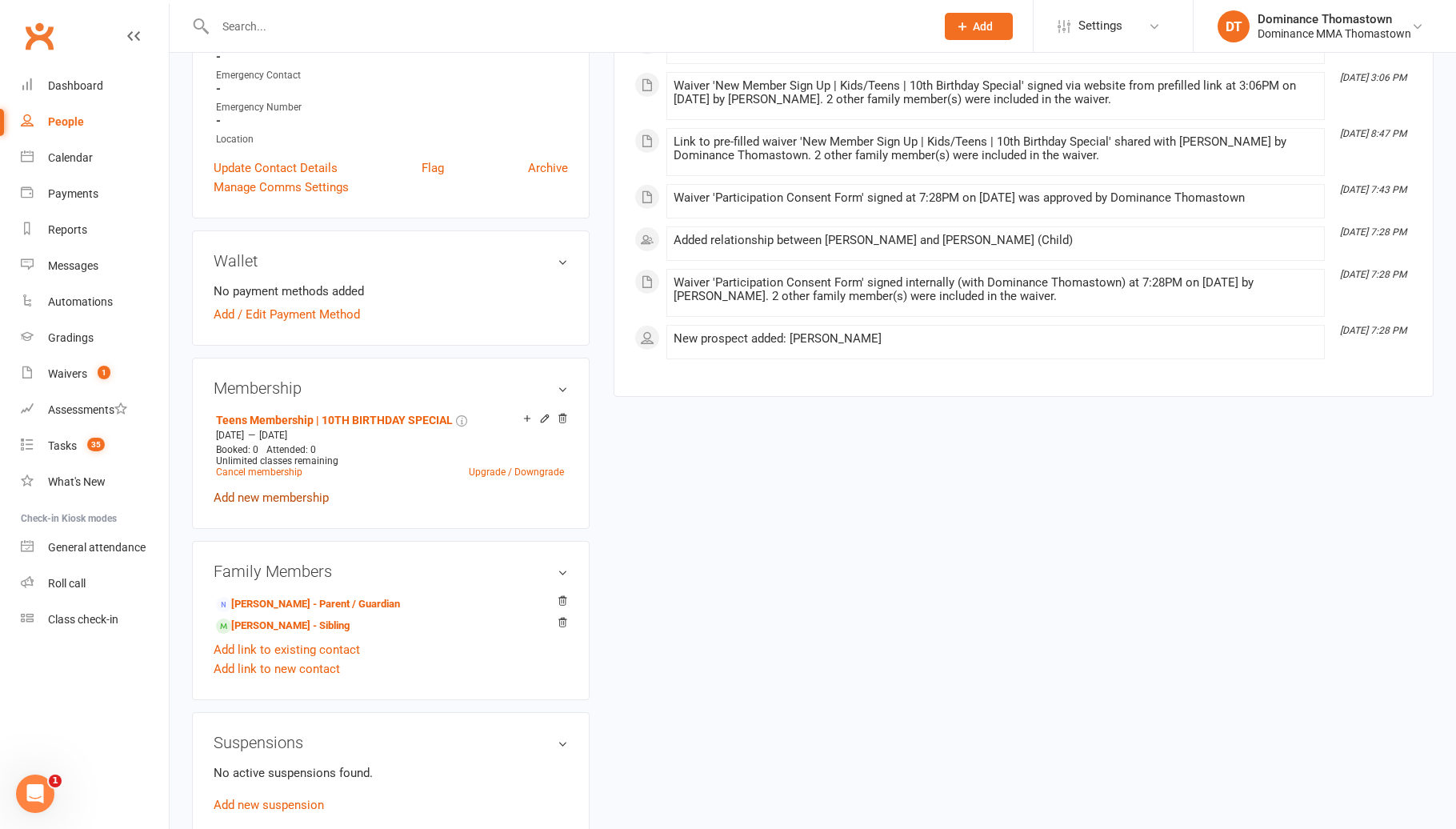
click at [276, 497] on link "Add new membership" at bounding box center [271, 497] width 115 height 15
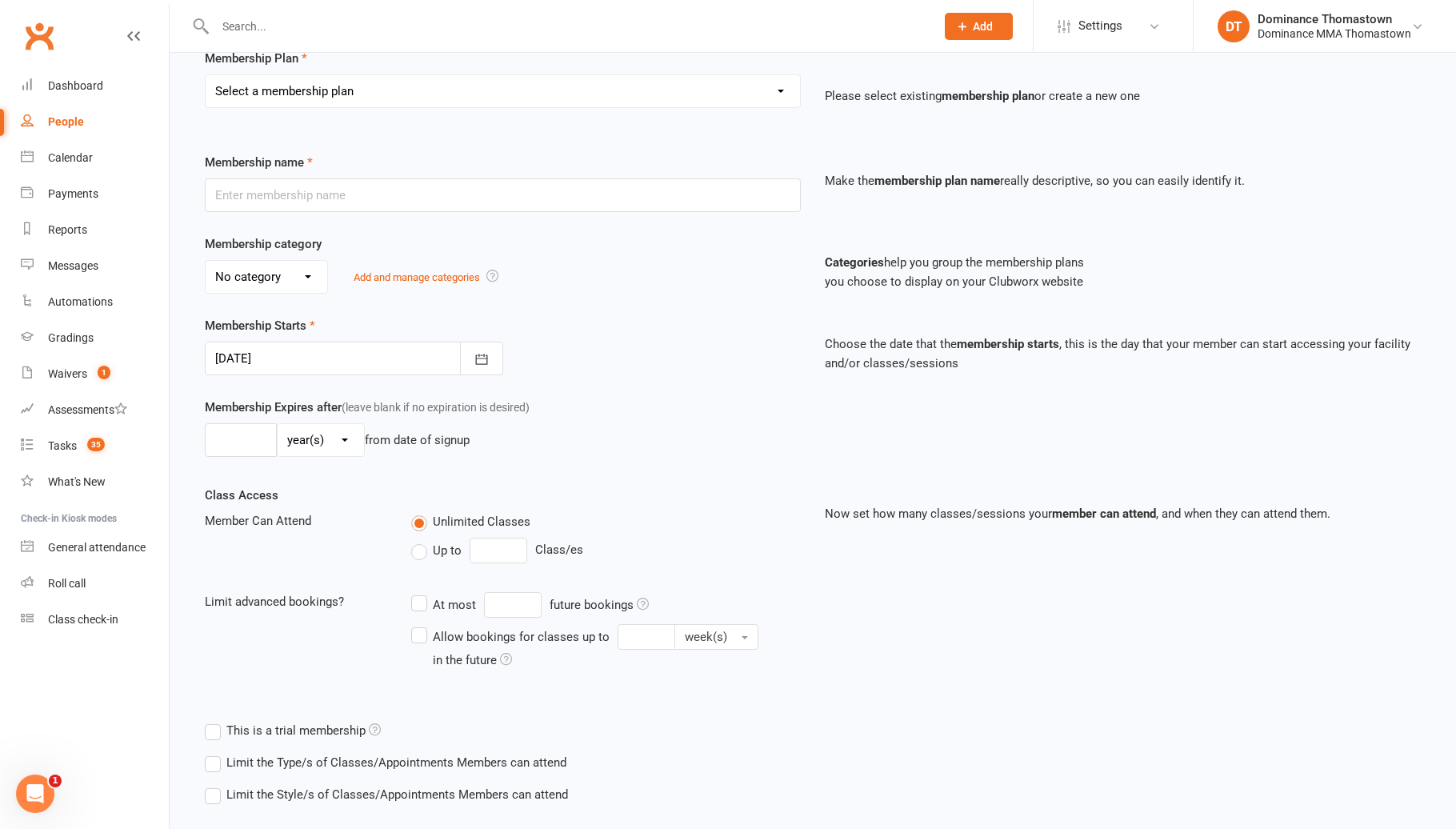
scroll to position [219, 0]
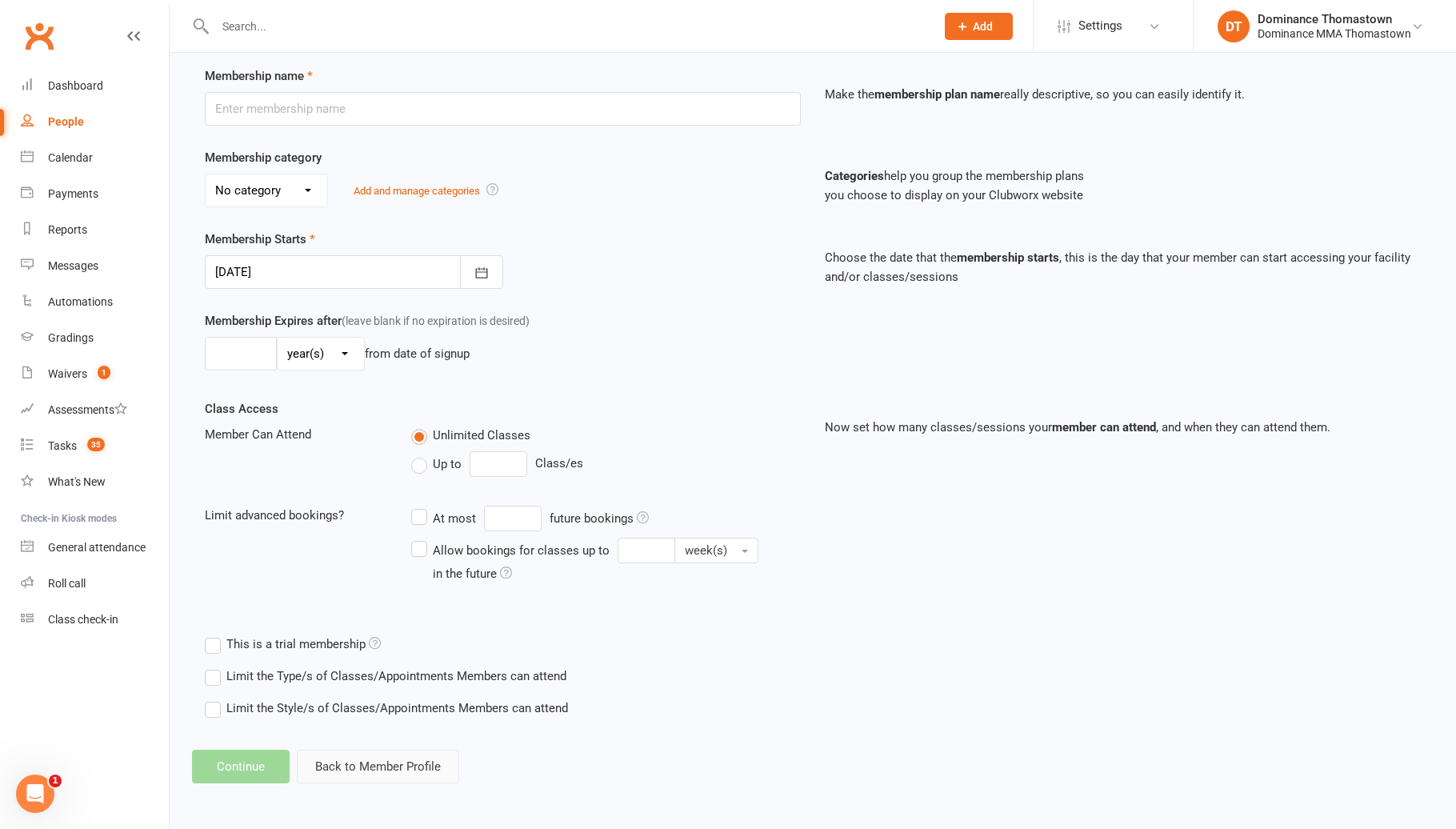
click at [437, 756] on button "Back to Member Profile" at bounding box center [377, 766] width 162 height 34
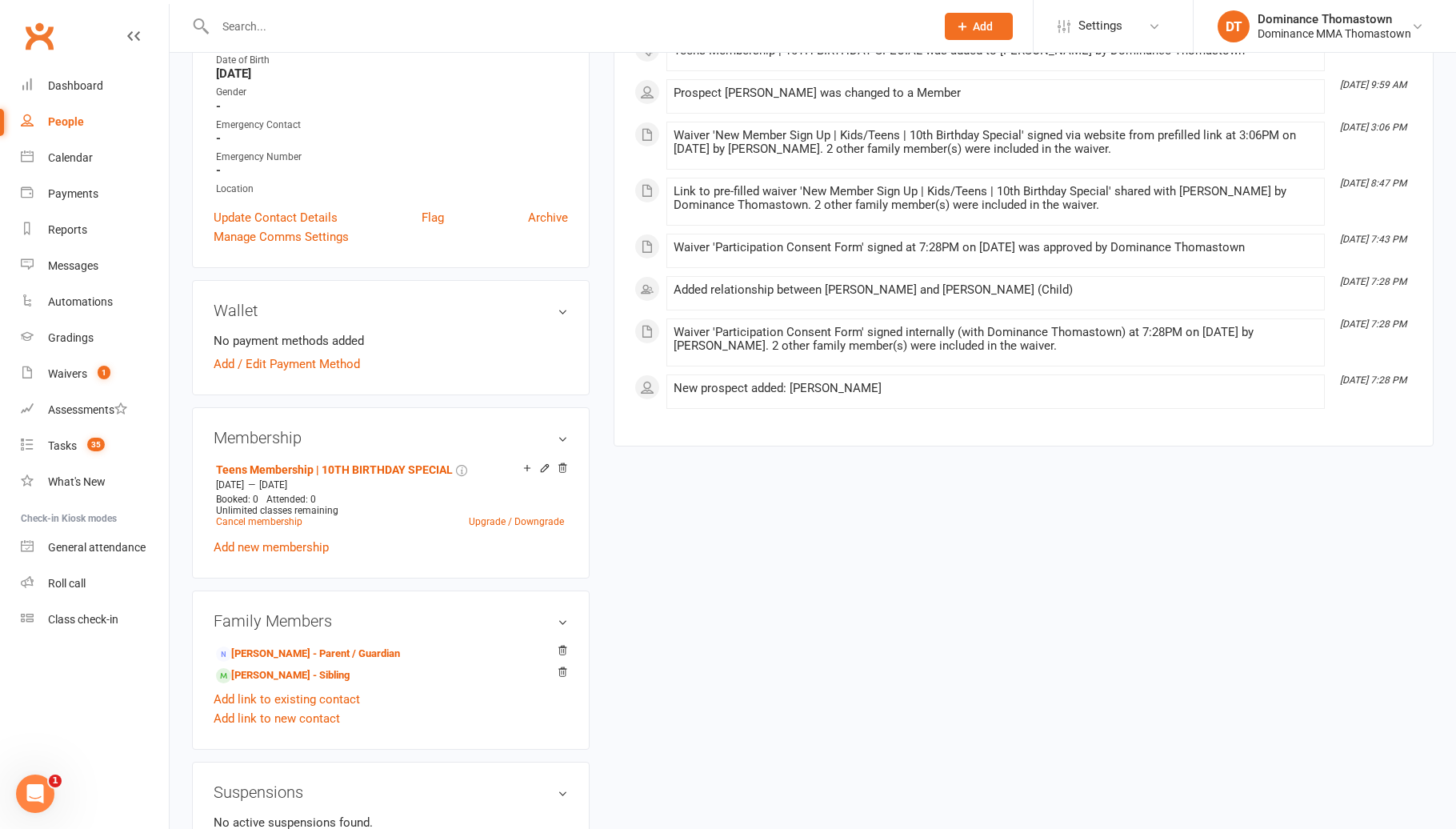
scroll to position [424, 0]
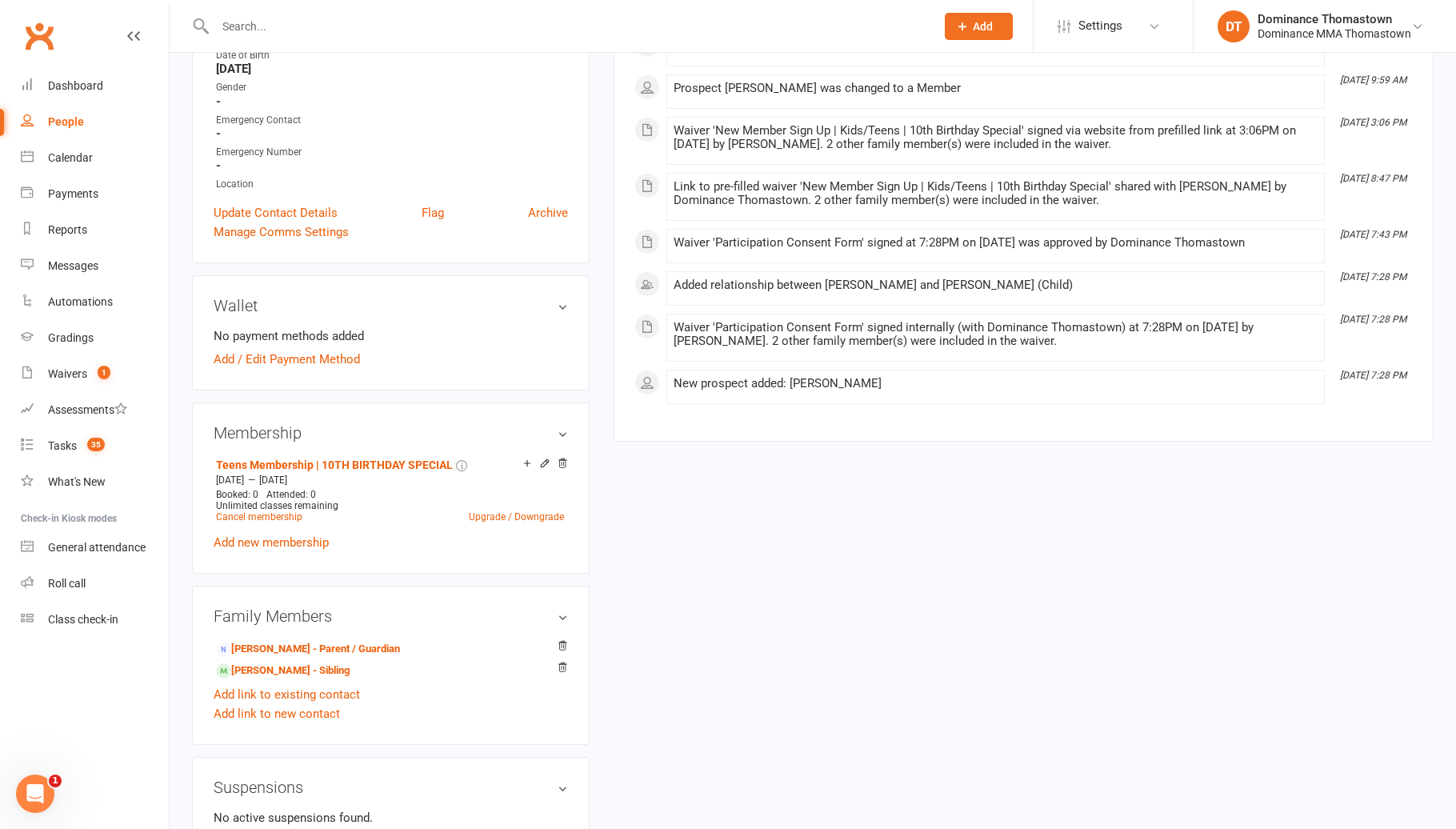
click at [320, 536] on link "Add new membership" at bounding box center [271, 543] width 115 height 15
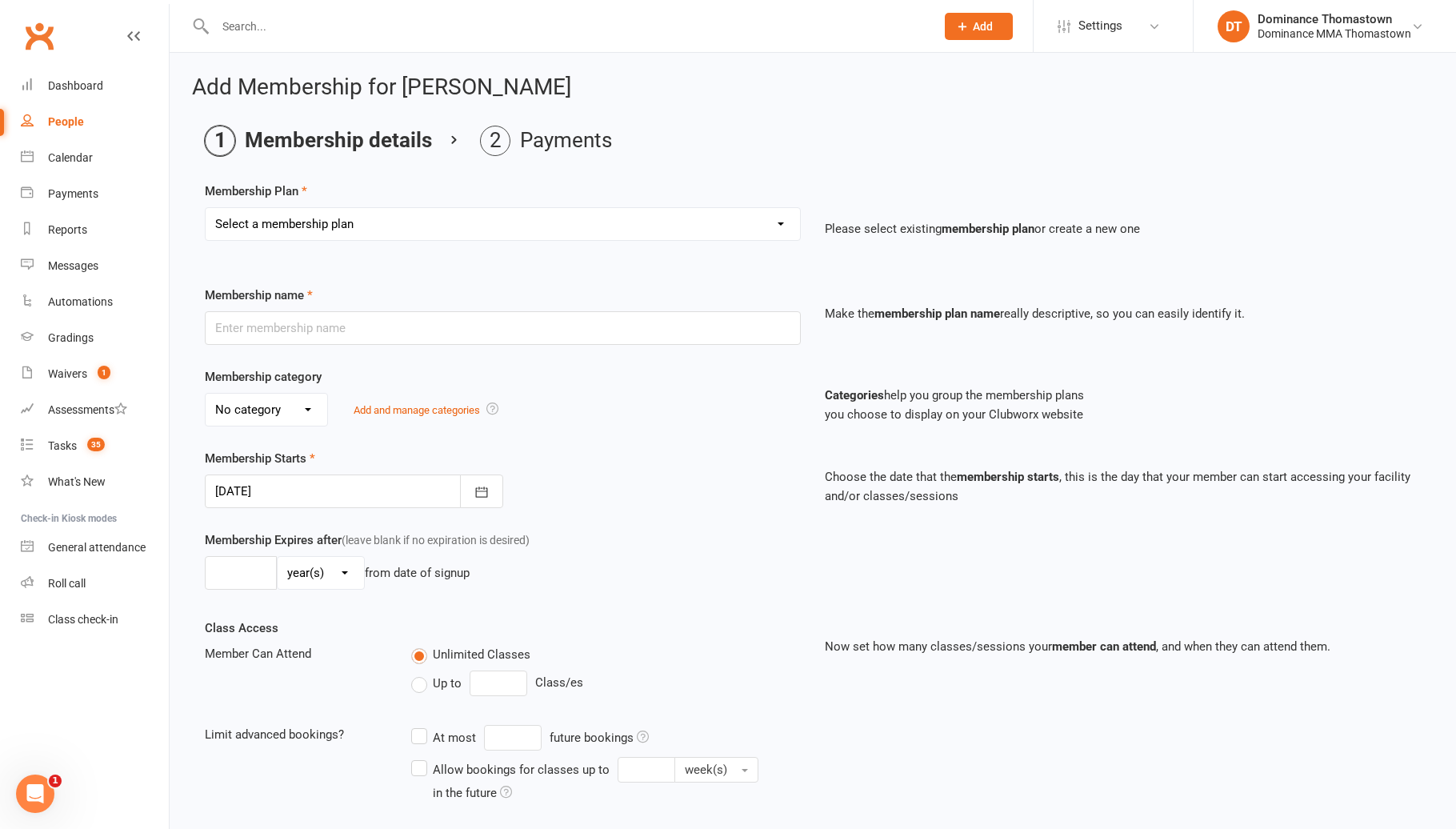
click at [370, 238] on select "Select a membership plan Kids Membership Adults Membership Paid in Full | Kids …" at bounding box center [502, 224] width 594 height 32
select select "5"
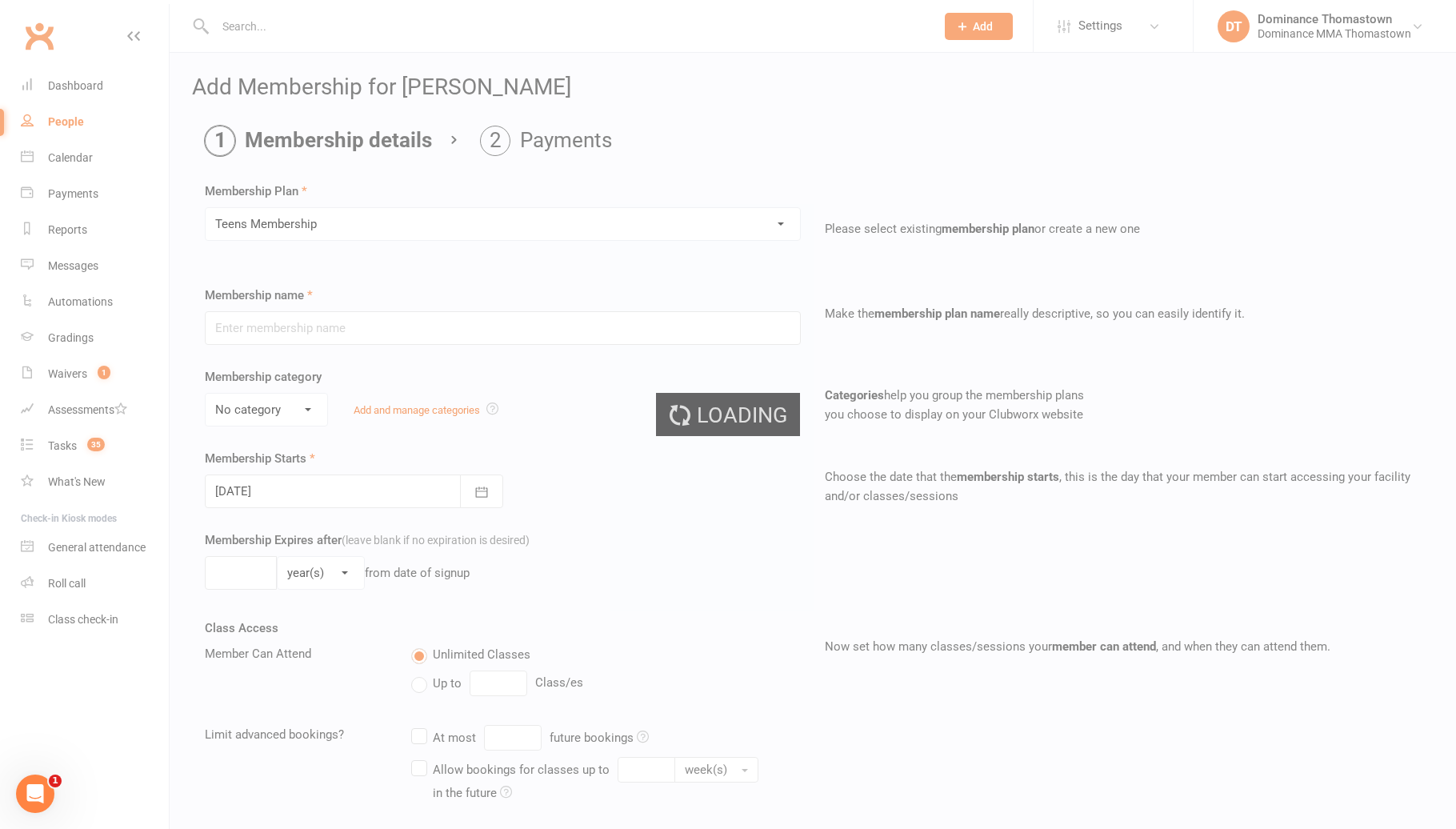
type input "Teens Membership"
select select "3"
type input "0"
click at [343, 497] on div at bounding box center [353, 491] width 298 height 34
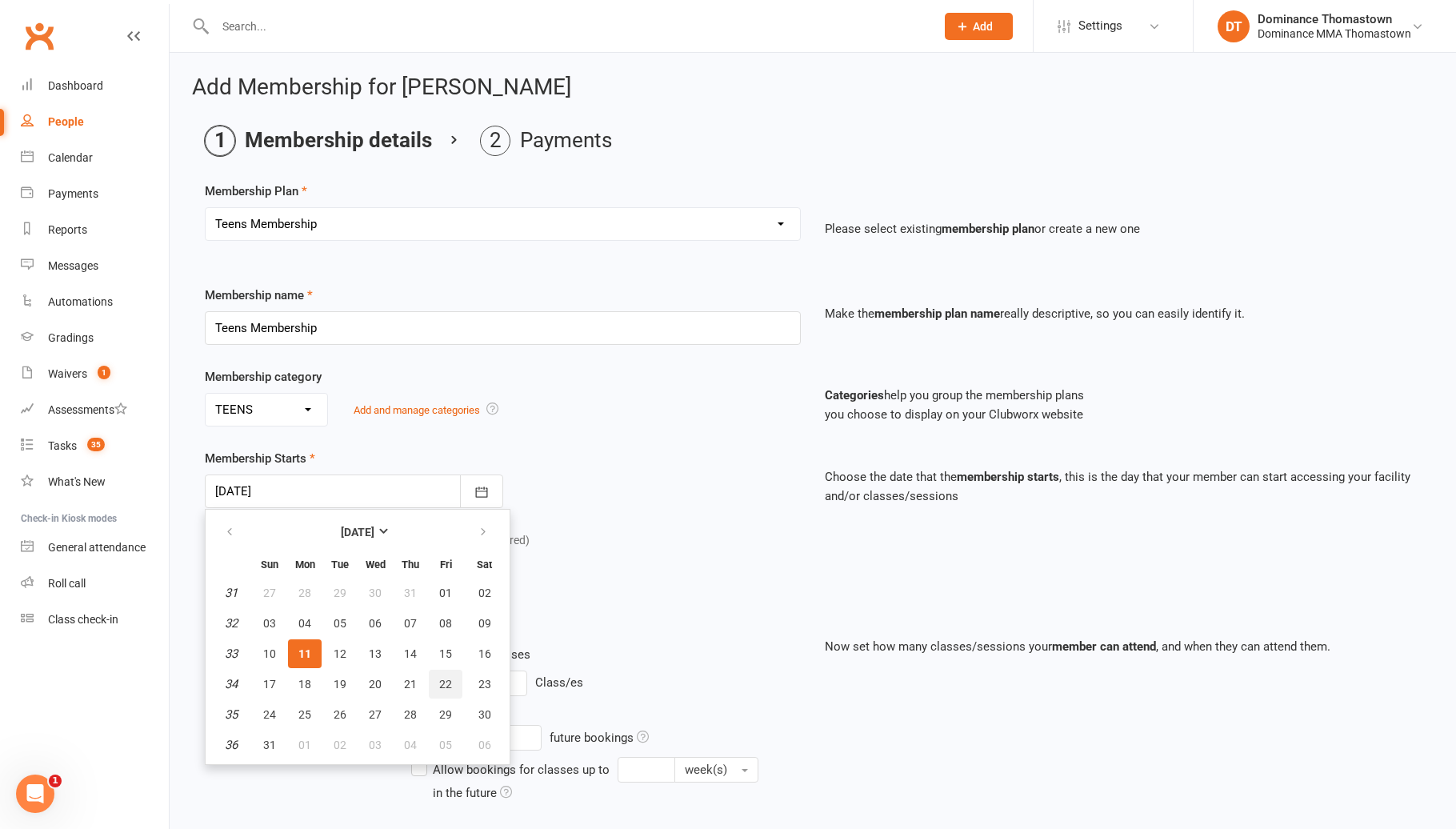
click at [435, 683] on button "22" at bounding box center [445, 684] width 34 height 28
type input "[DATE]"
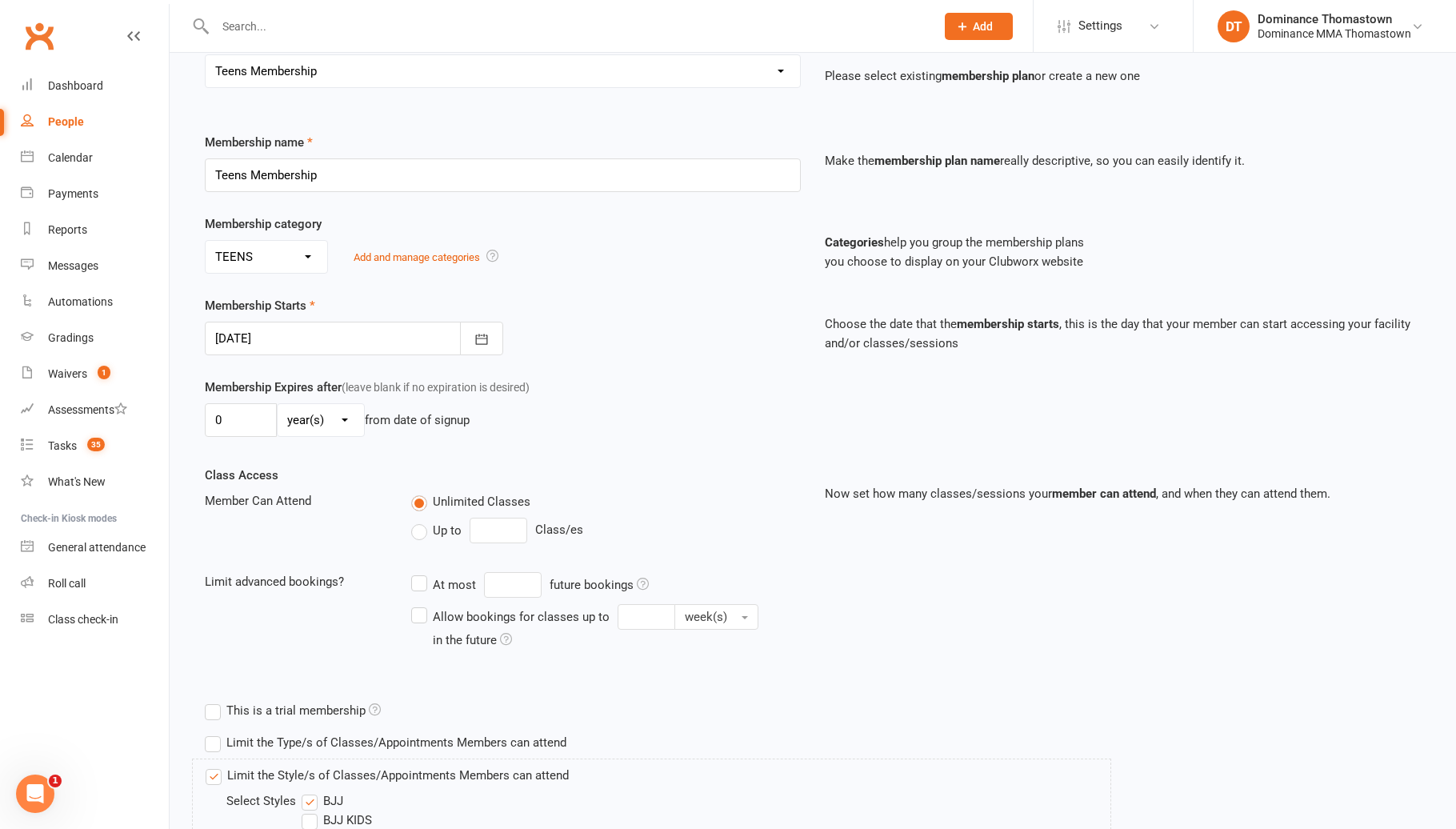
scroll to position [336, 0]
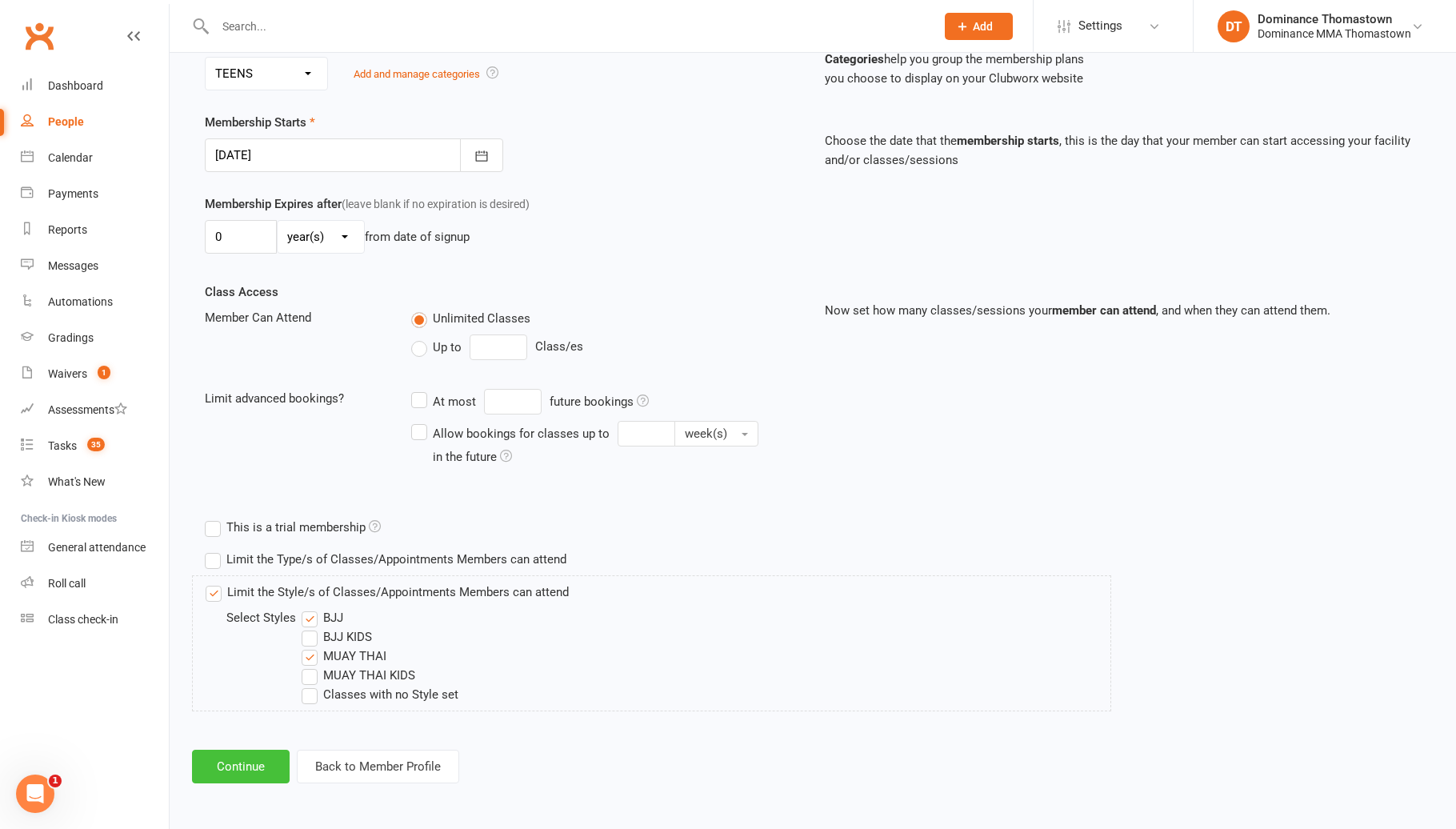
click at [243, 772] on button "Continue" at bounding box center [241, 766] width 98 height 34
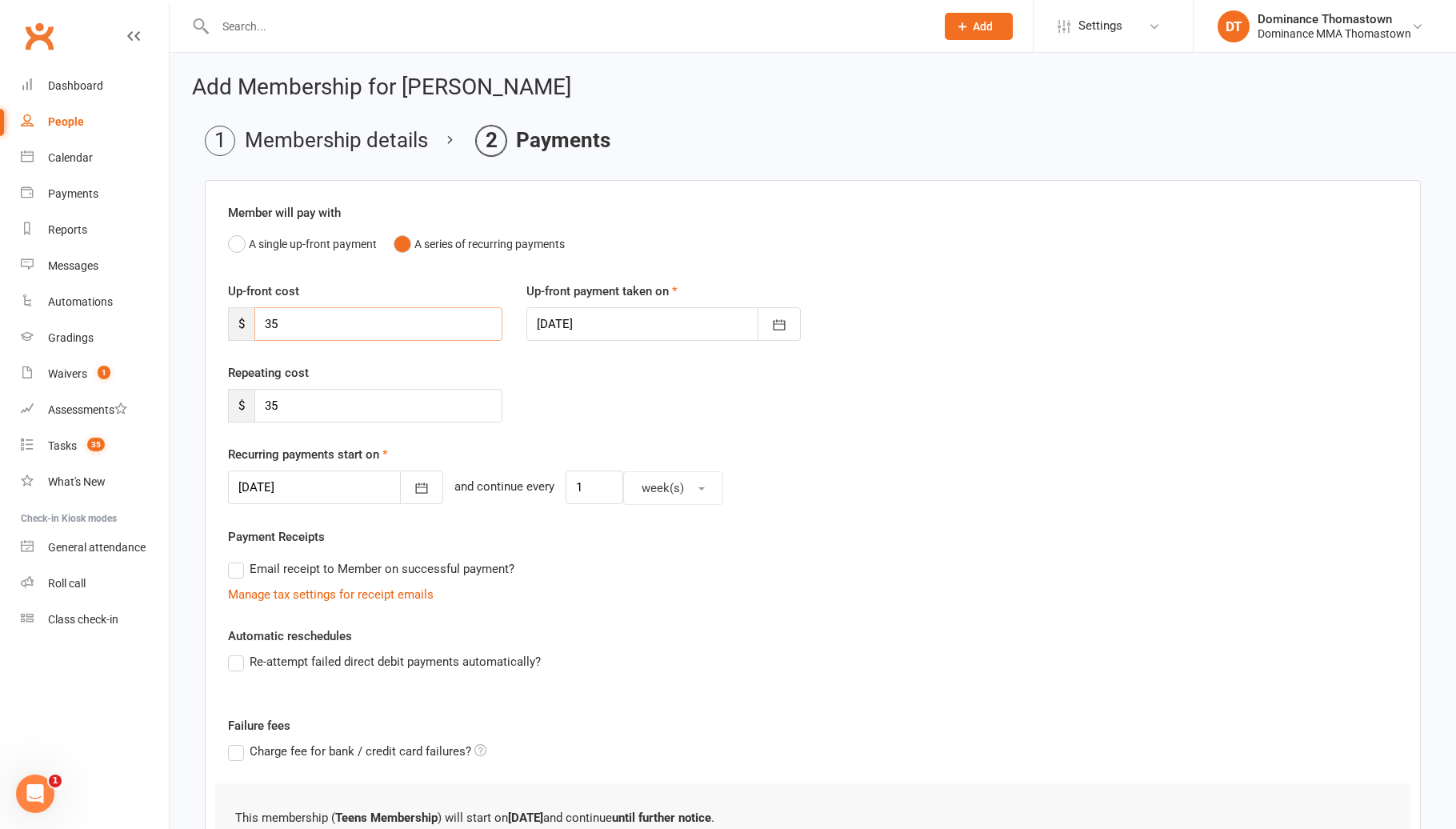
drag, startPoint x: 294, startPoint y: 328, endPoint x: 249, endPoint y: 325, distance: 45.1
click at [249, 325] on div "$ 35" at bounding box center [364, 323] width 274 height 34
type input "0"
click at [335, 417] on input "35" at bounding box center [378, 405] width 248 height 34
type input "3"
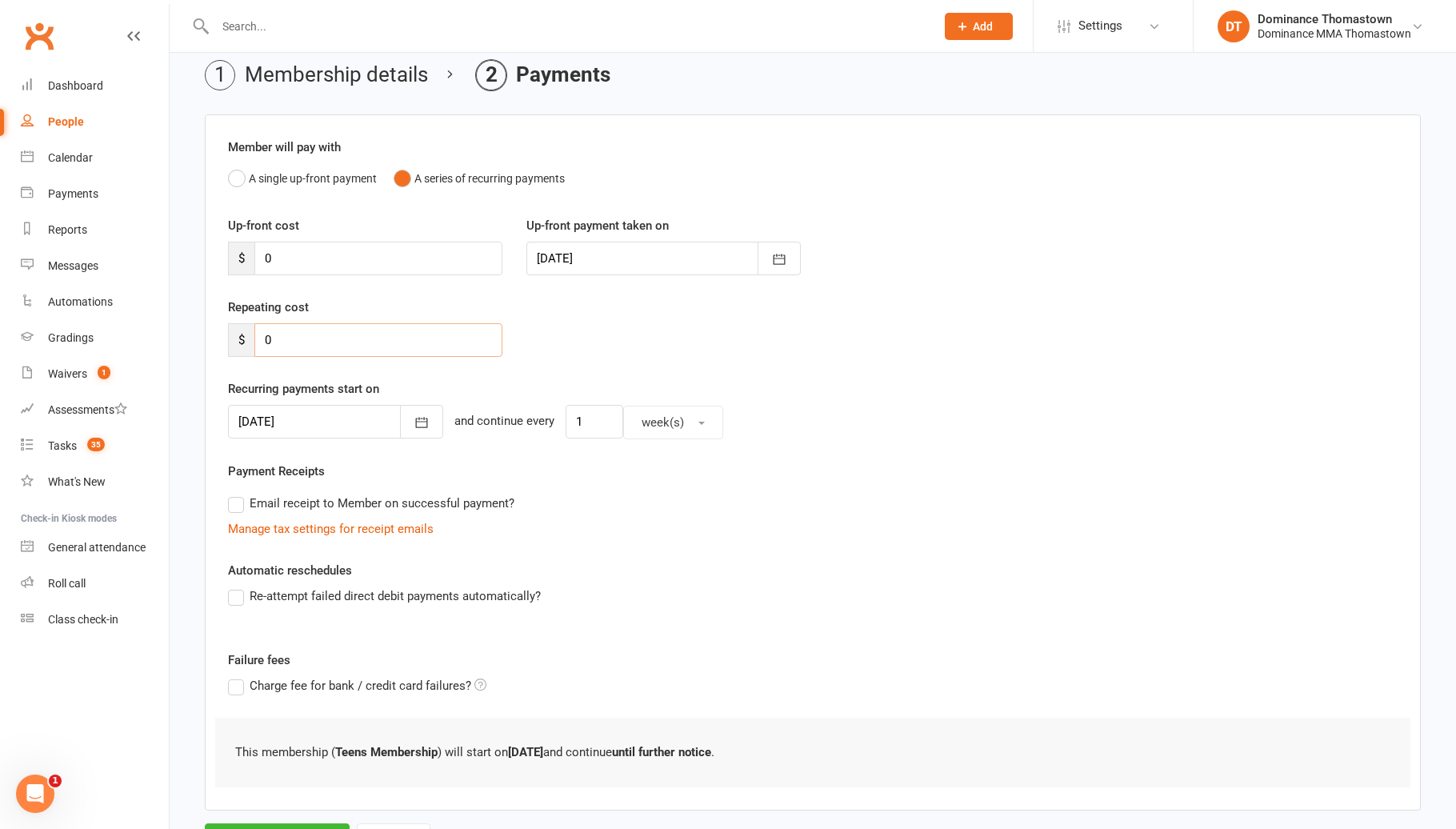
scroll to position [143, 0]
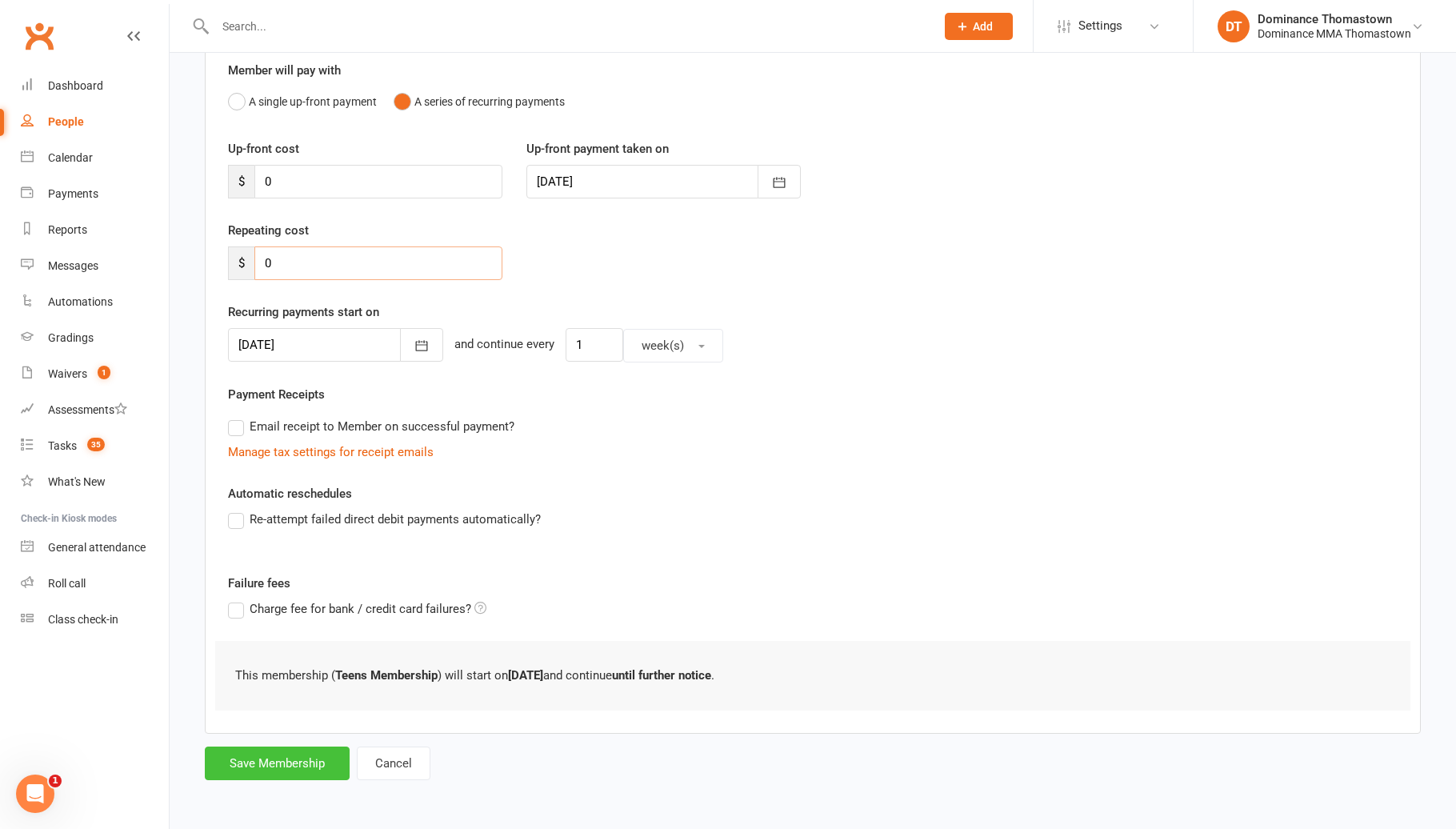
type input "0"
click at [270, 768] on button "Save Membership" at bounding box center [277, 763] width 144 height 34
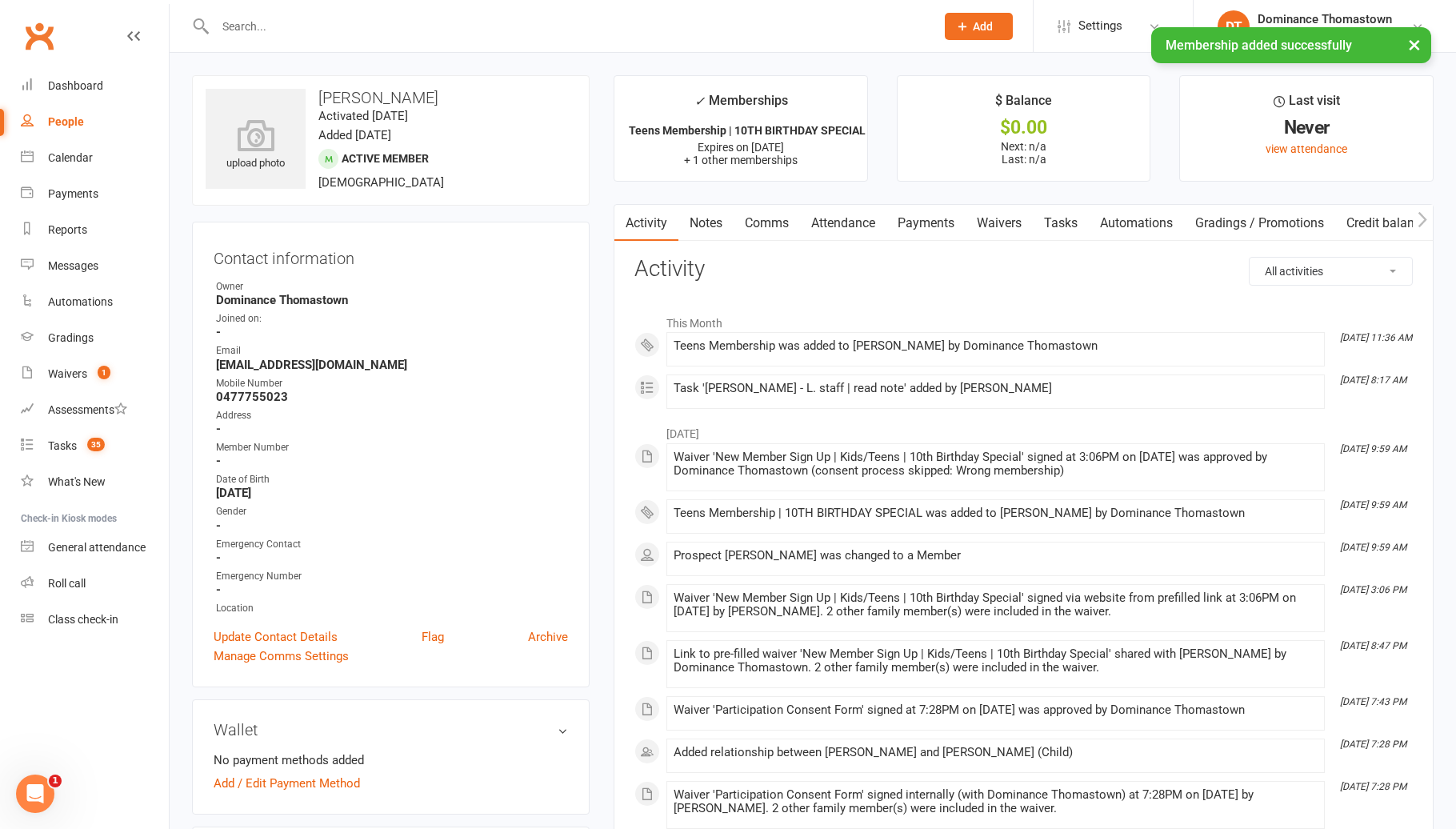
click at [1070, 205] on link "Tasks" at bounding box center [1060, 223] width 56 height 37
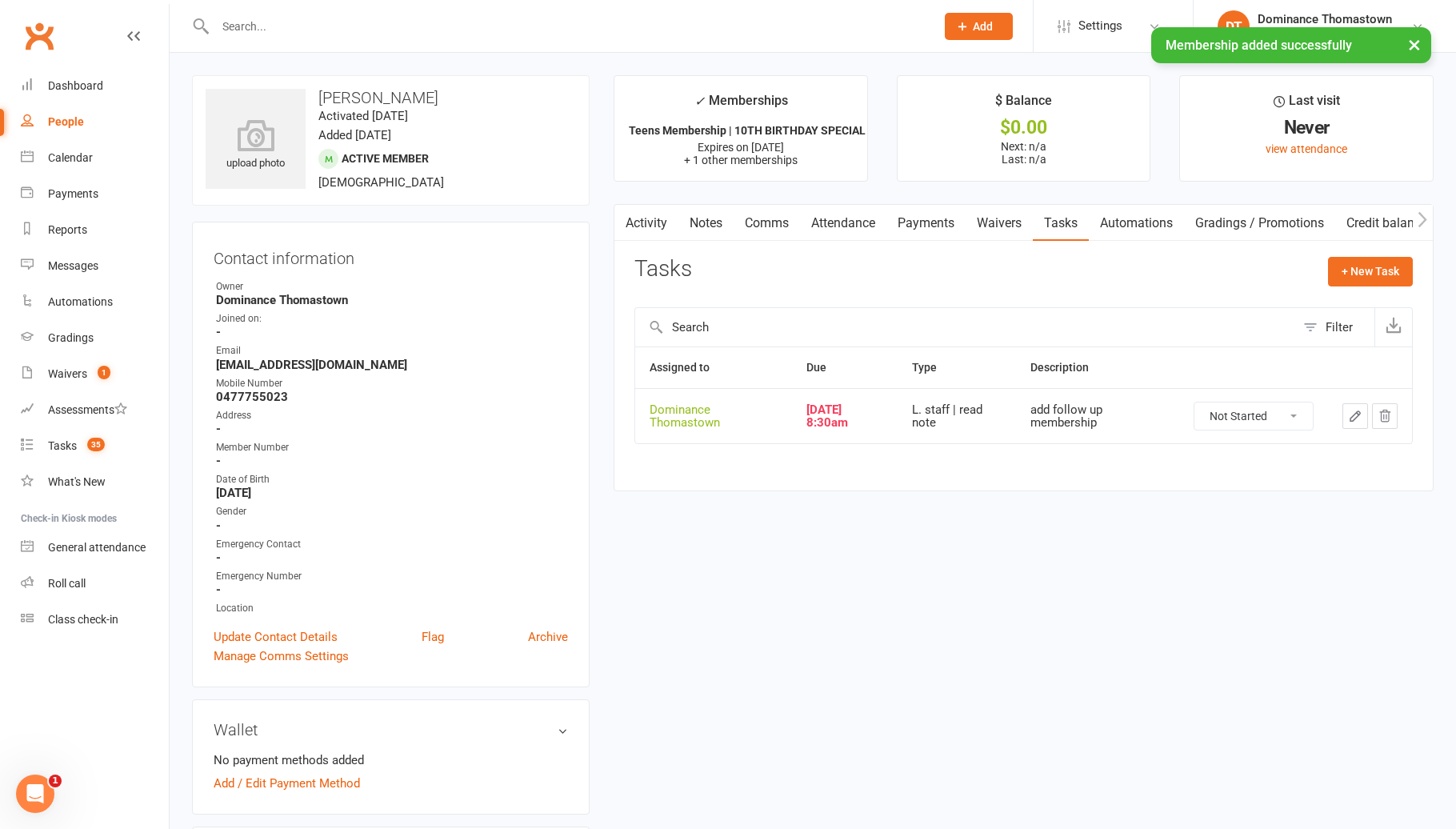
click at [1236, 421] on select "Not Started In Progress Waiting Complete" at bounding box center [1253, 416] width 119 height 28
select select "unstarted"
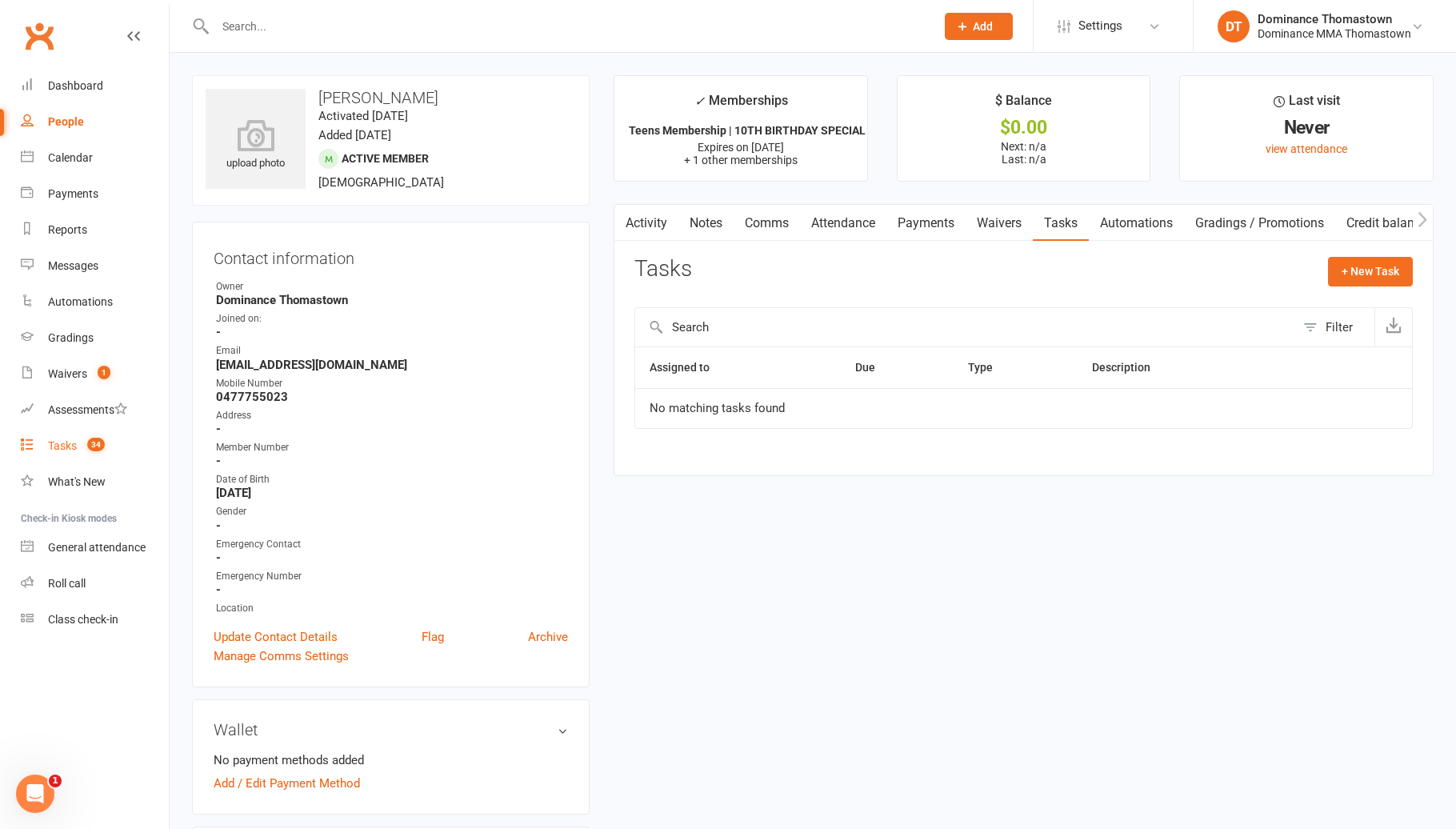
click at [125, 445] on link "Tasks 34" at bounding box center [95, 446] width 148 height 36
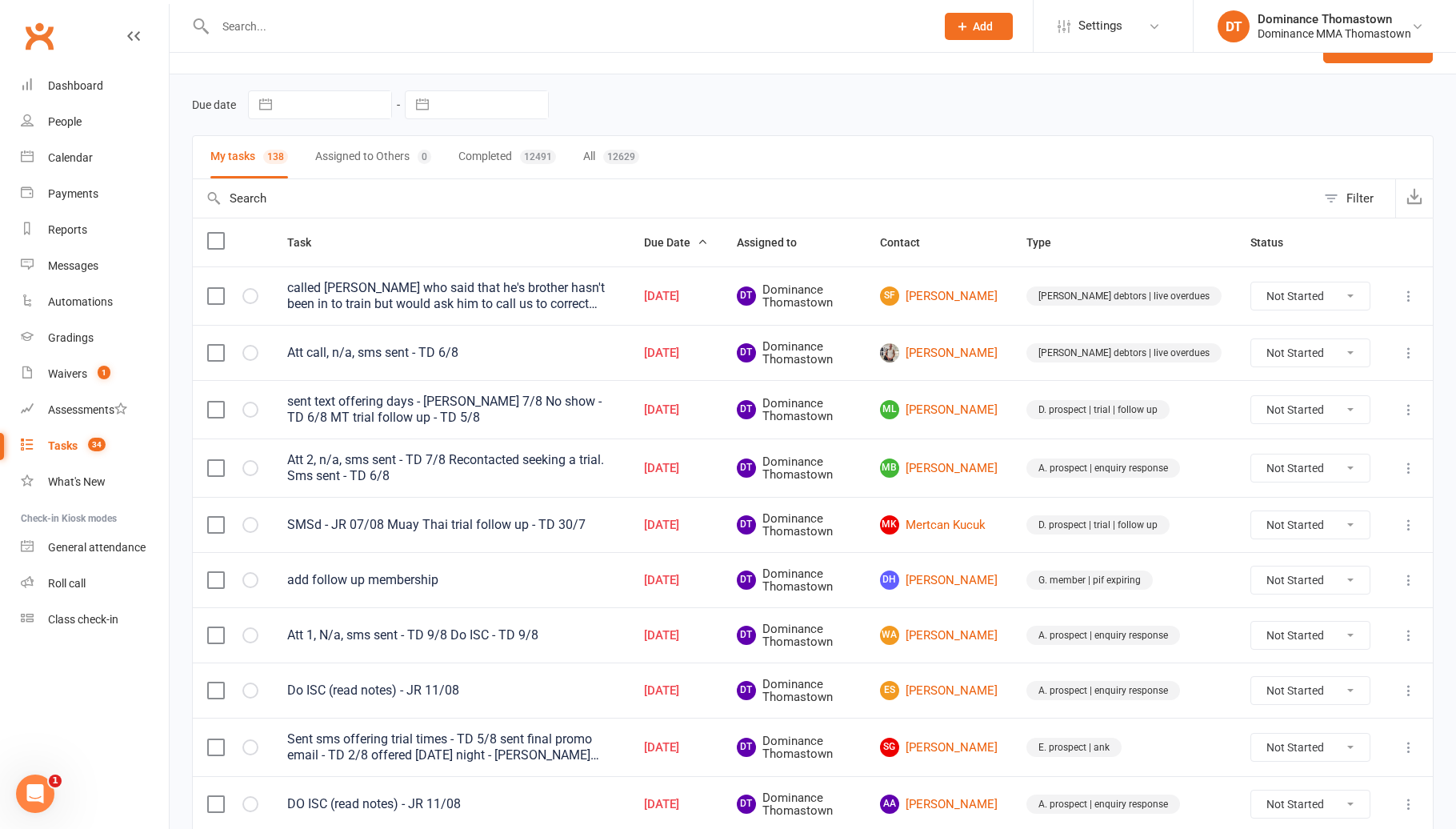
scroll to position [48, 0]
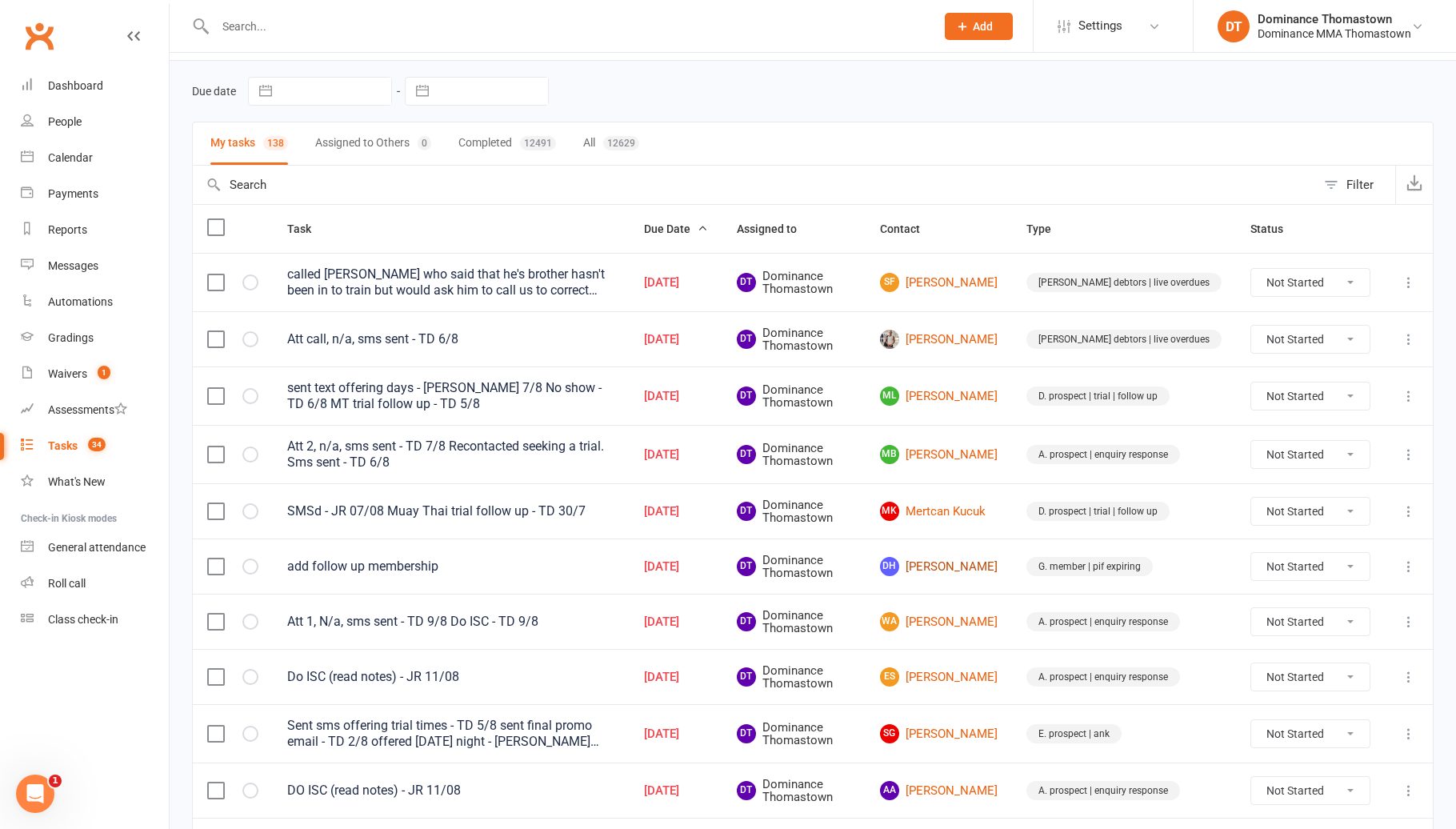
click at [992, 569] on link "DH Daniel Hussaini" at bounding box center [939, 567] width 118 height 19
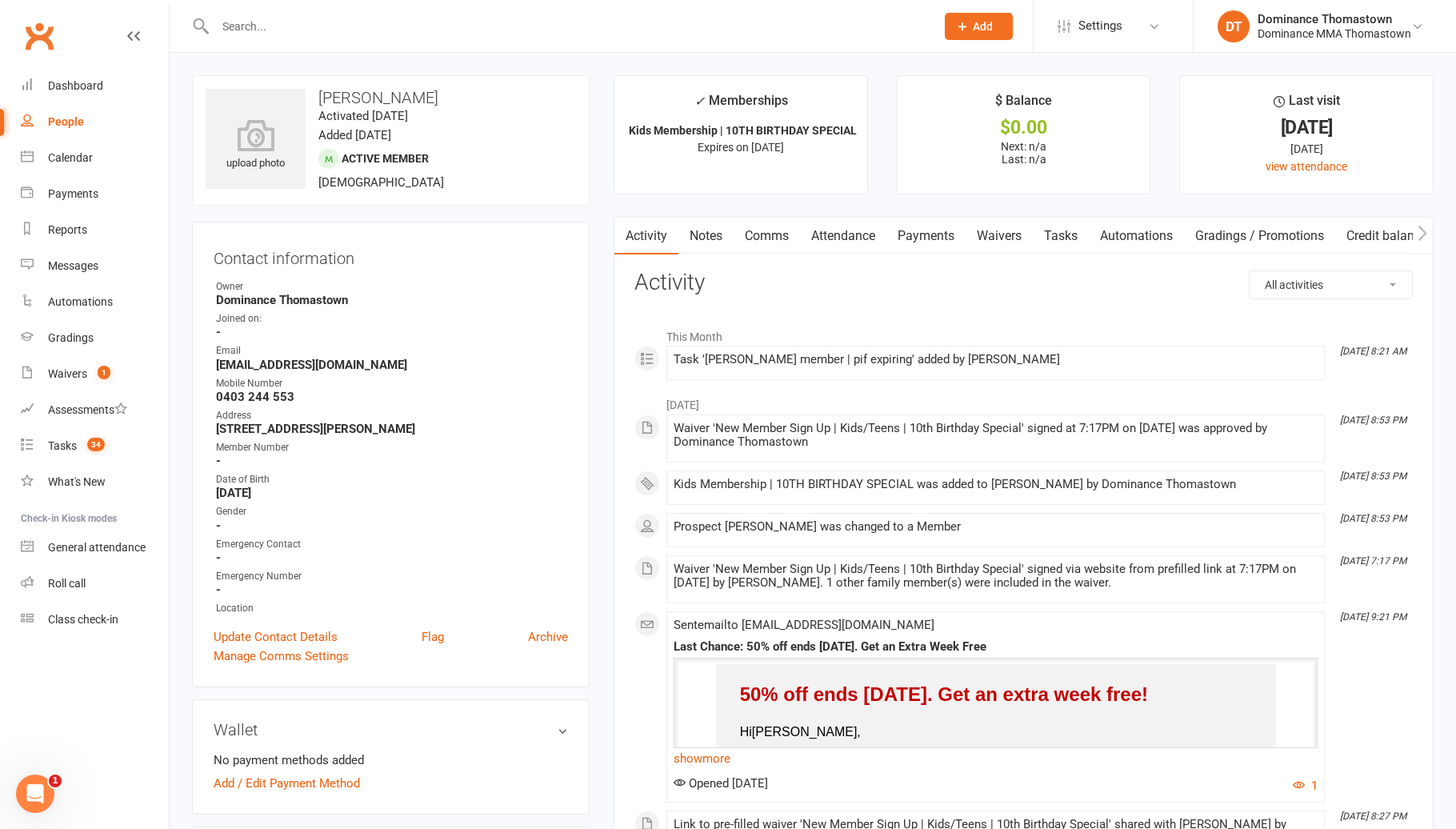
scroll to position [21, 0]
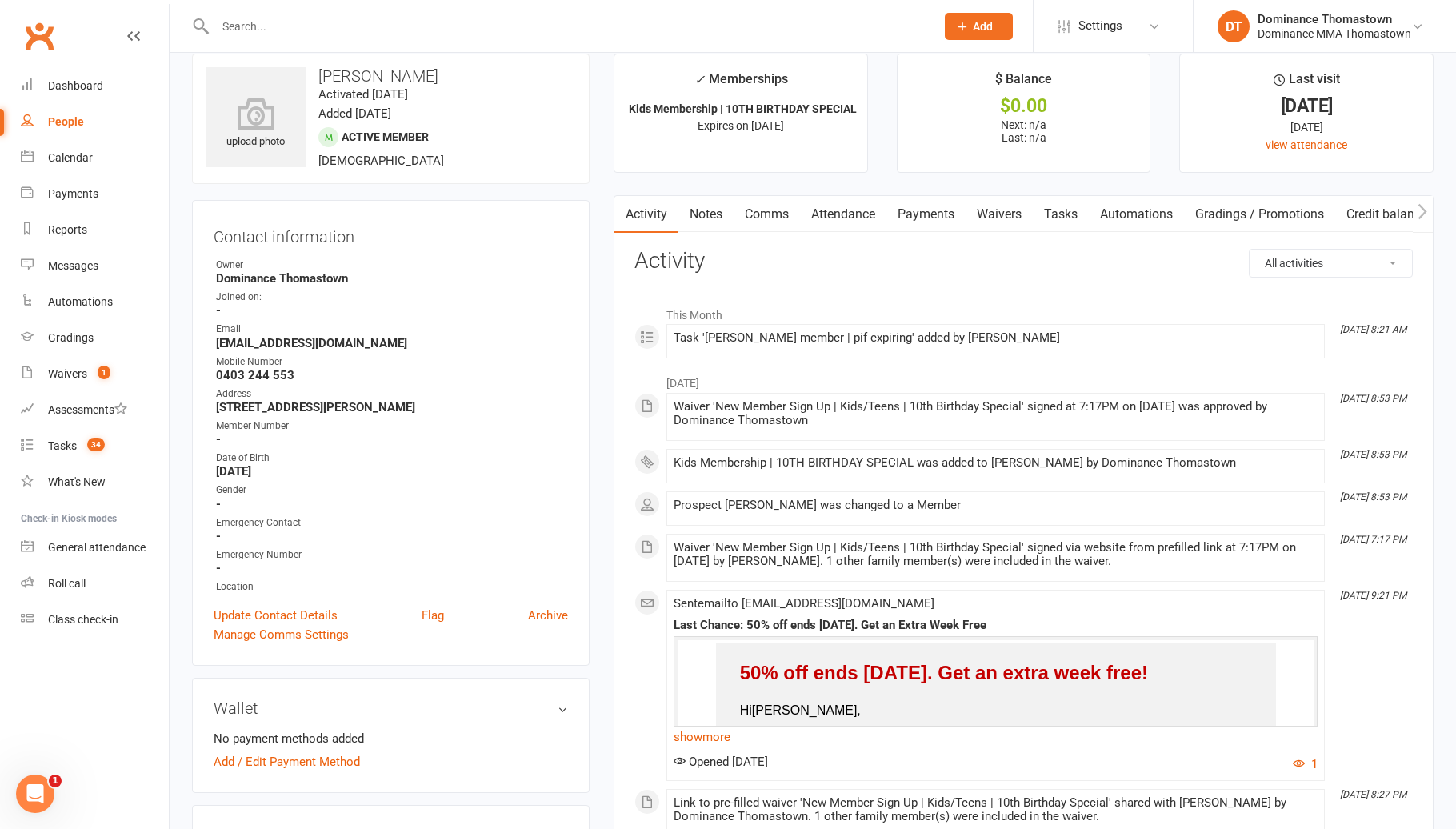
click at [1076, 193] on main "✓ Memberships Kids Membership | 10TH BIRTHDAY SPECIAL Expires on 3rd September,…" at bounding box center [1024, 605] width 844 height 1105
click at [924, 209] on link "Payments" at bounding box center [926, 214] width 79 height 37
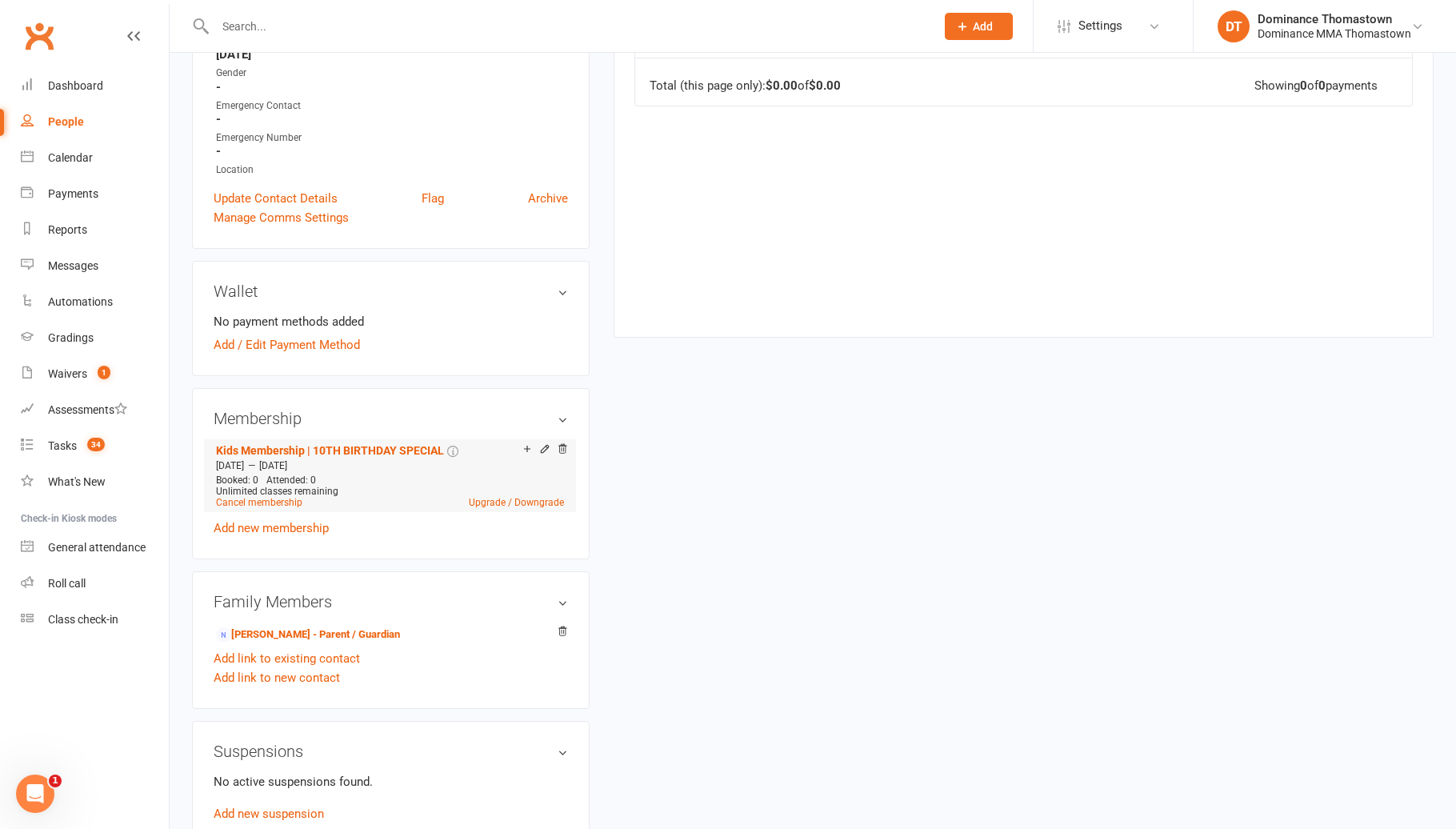
scroll to position [480, 0]
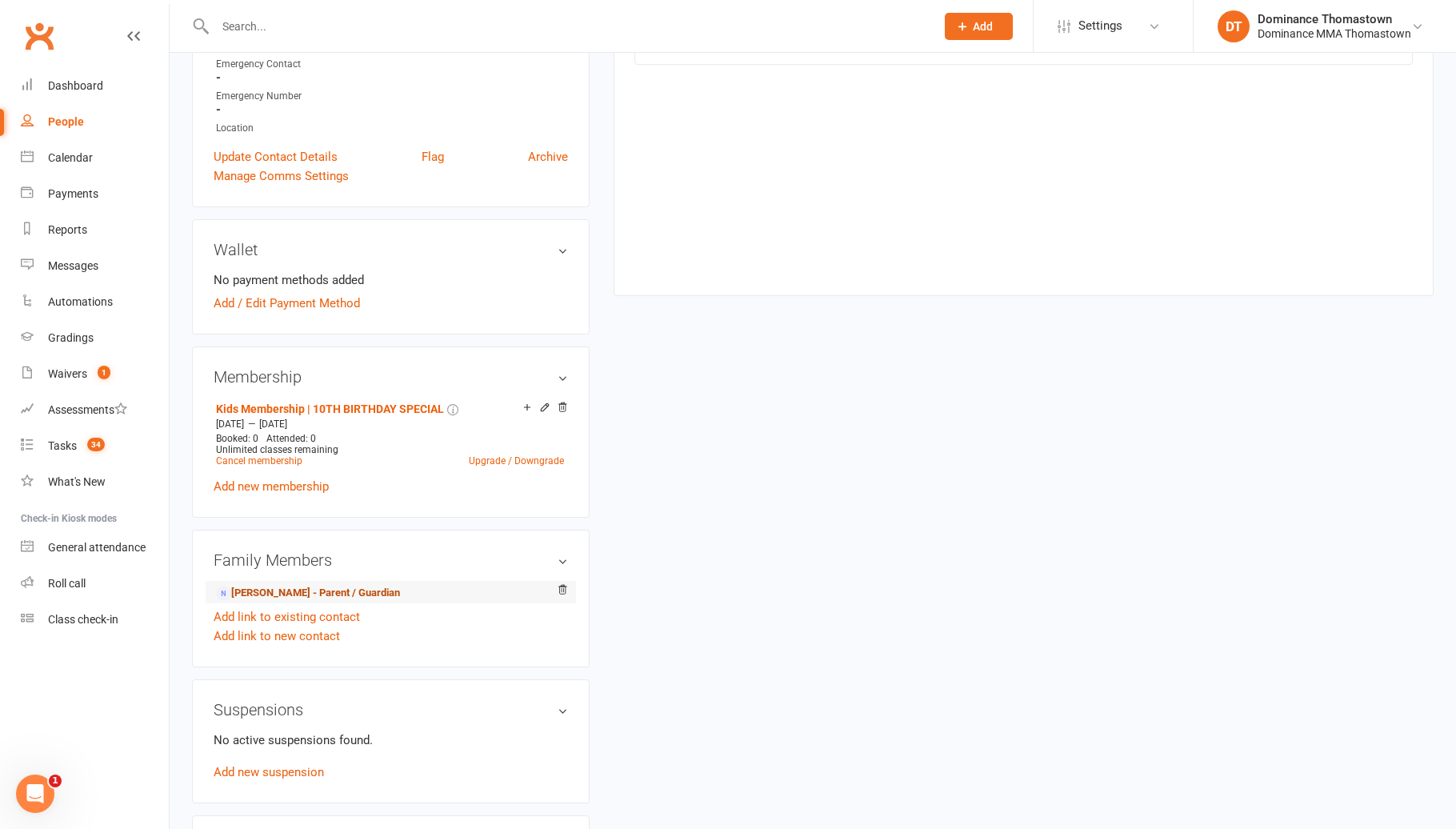
click at [371, 588] on link "Suzanne Zeidan - Parent / Guardian" at bounding box center [308, 593] width 184 height 17
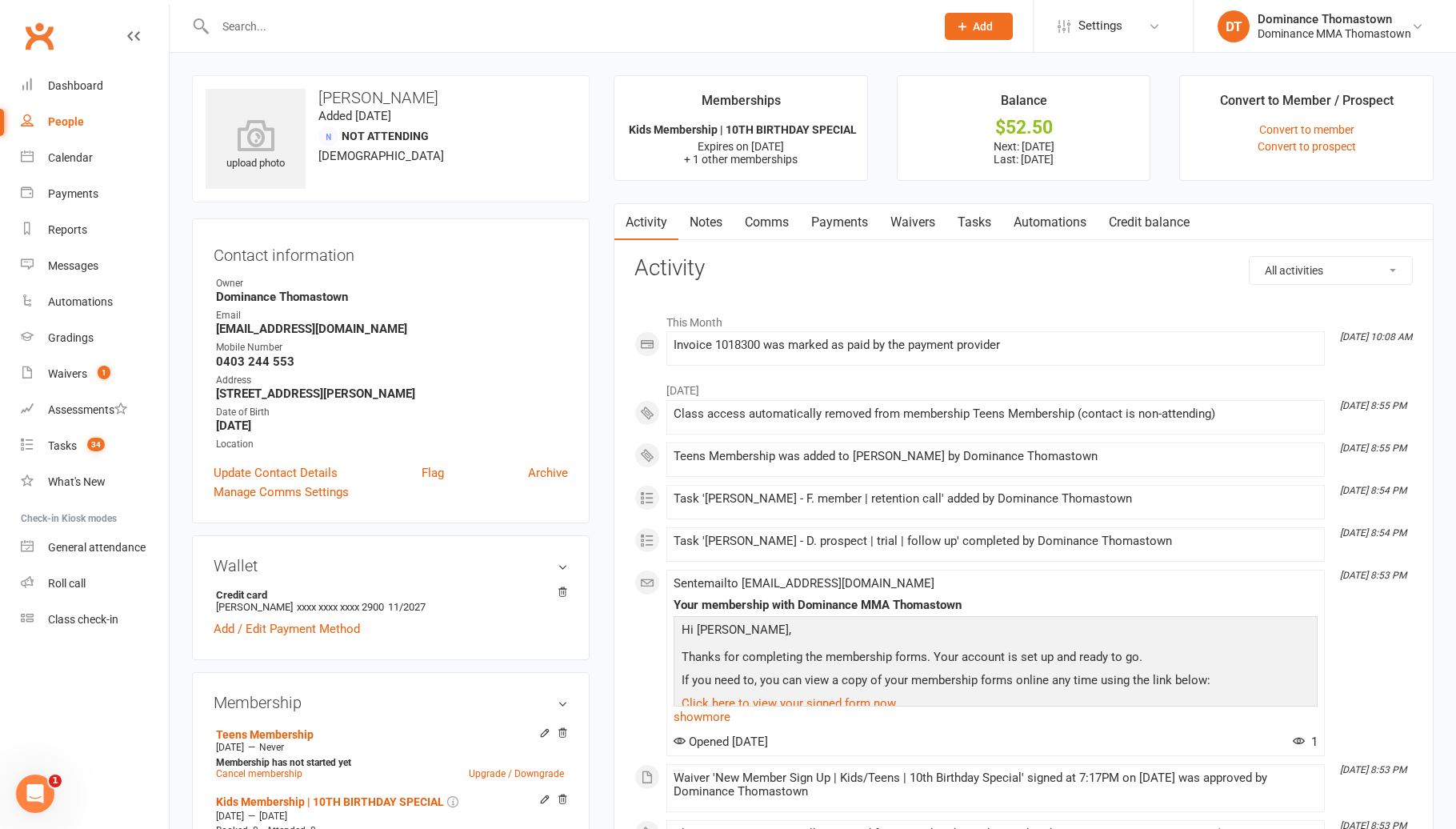
click at [827, 224] on link "Payments" at bounding box center [840, 222] width 79 height 37
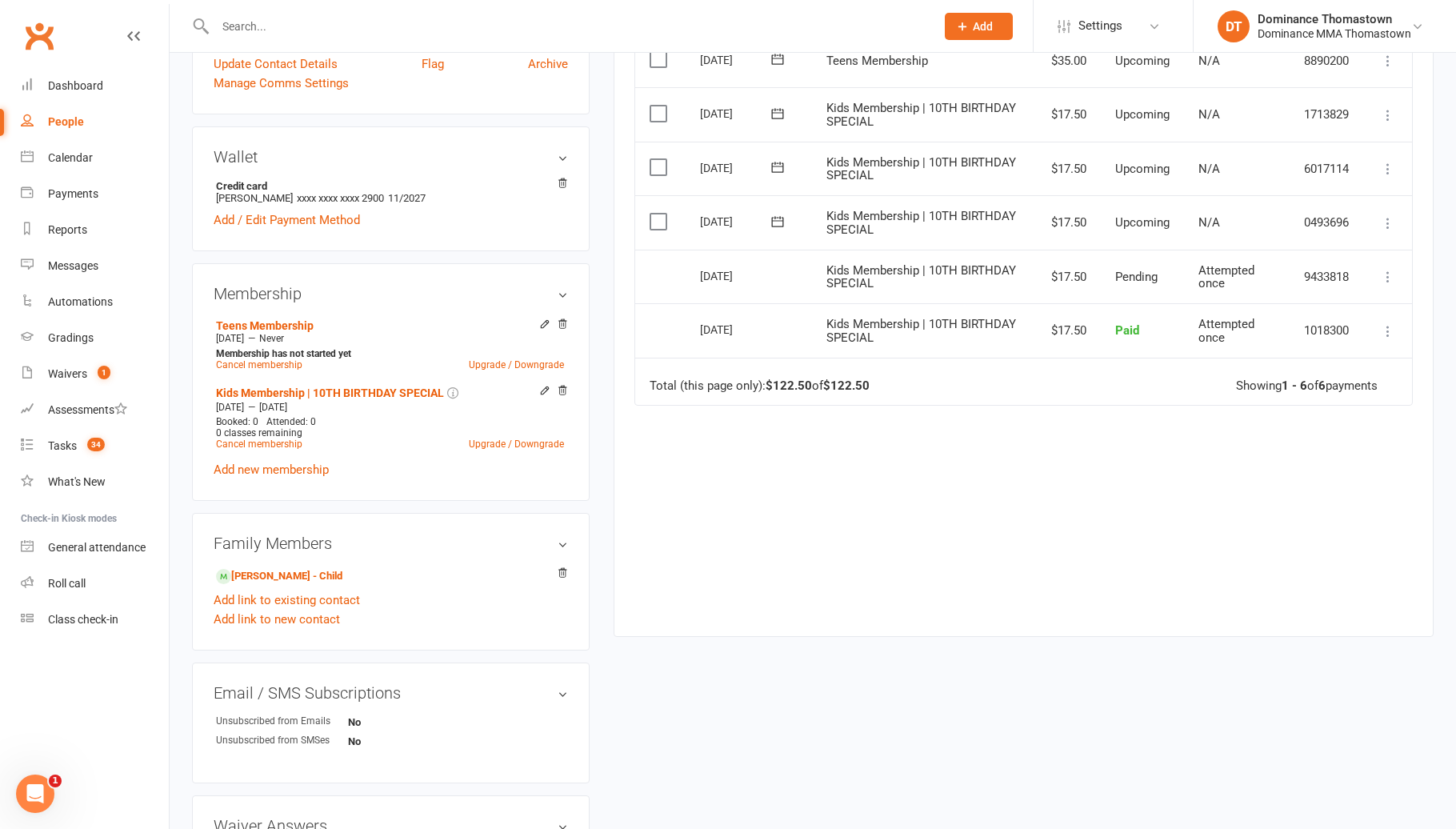
scroll to position [421, 0]
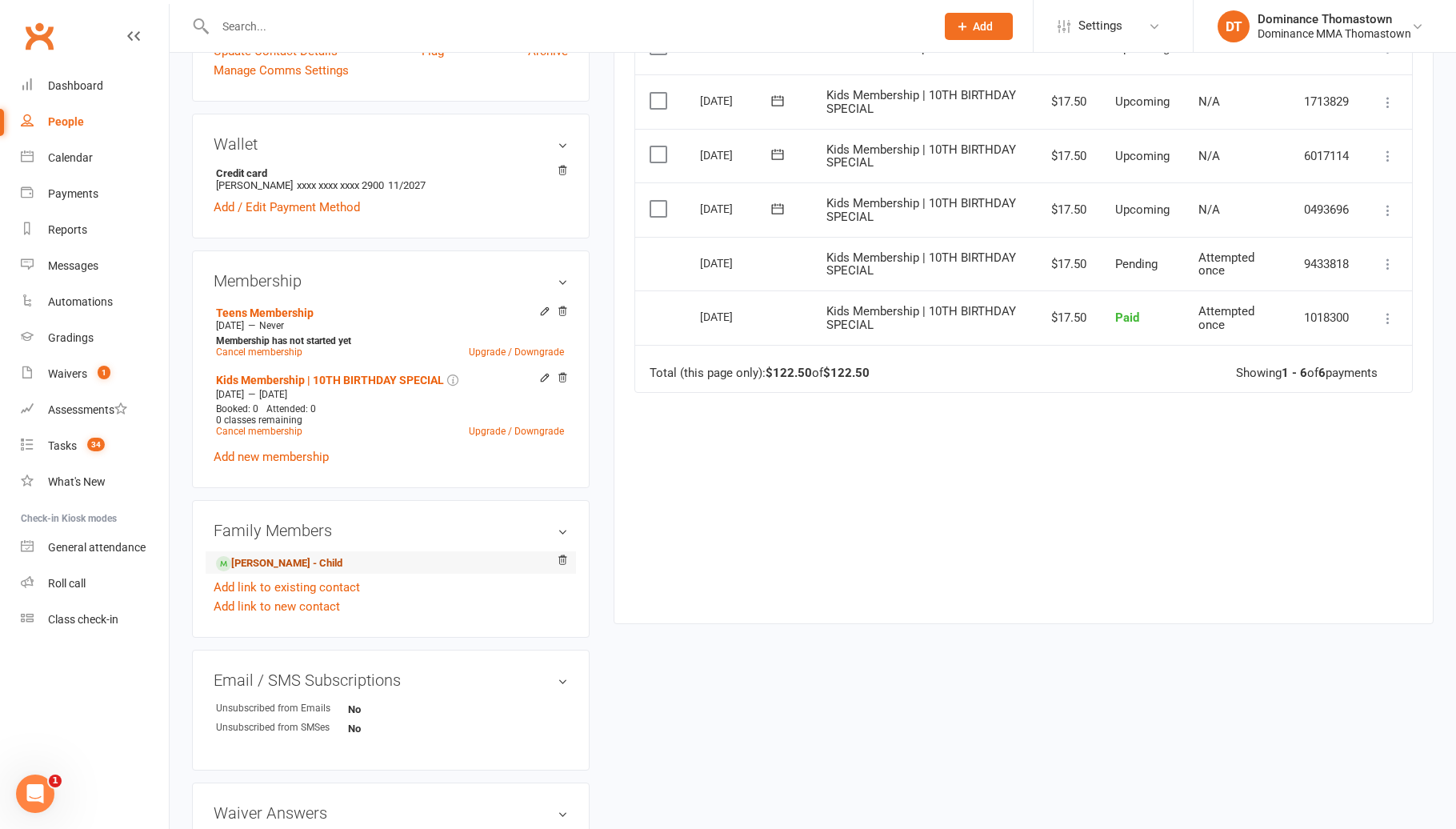
click at [308, 562] on link "Daniel Hussaini - Child" at bounding box center [278, 564] width 126 height 17
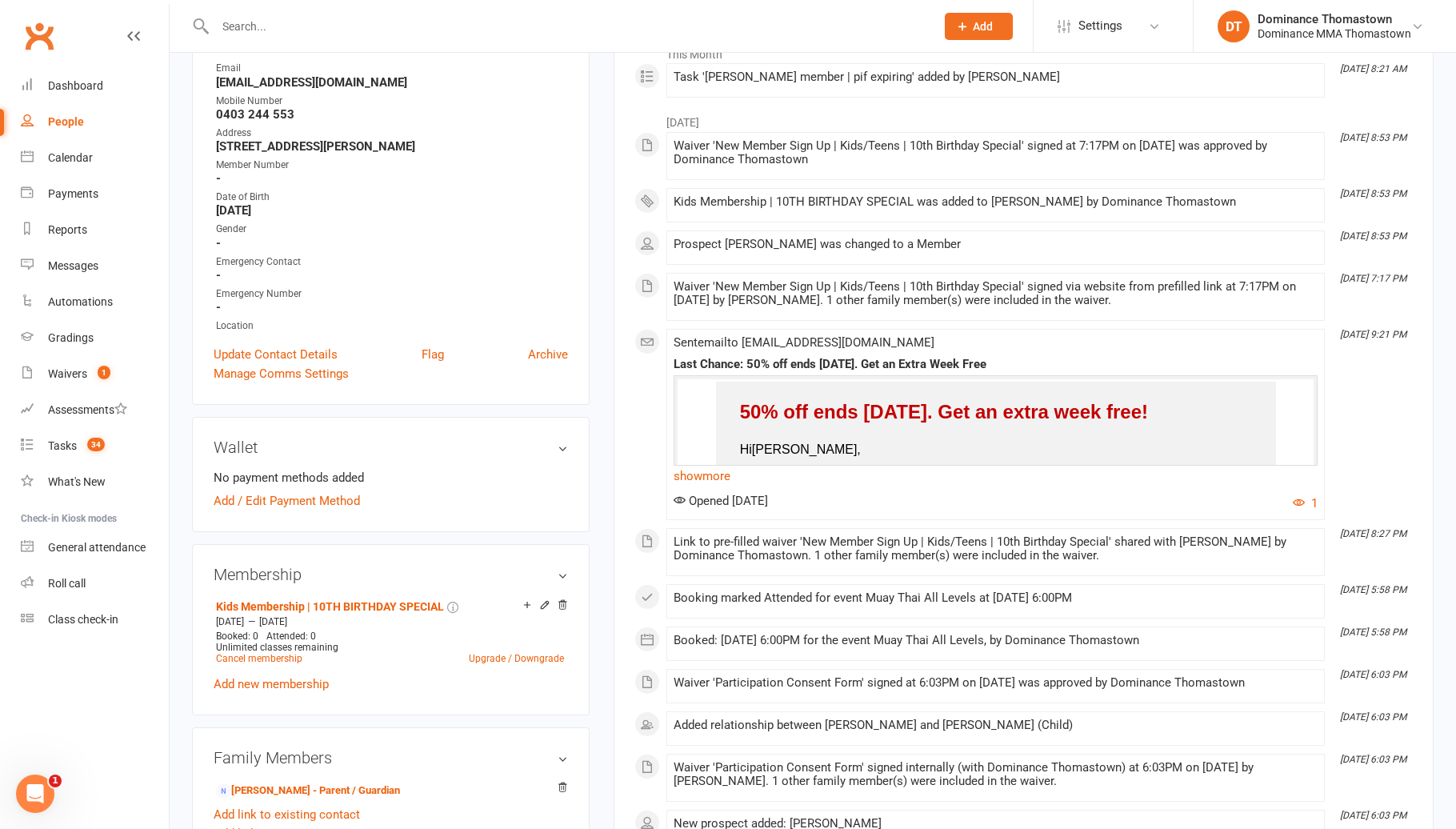
scroll to position [286, 0]
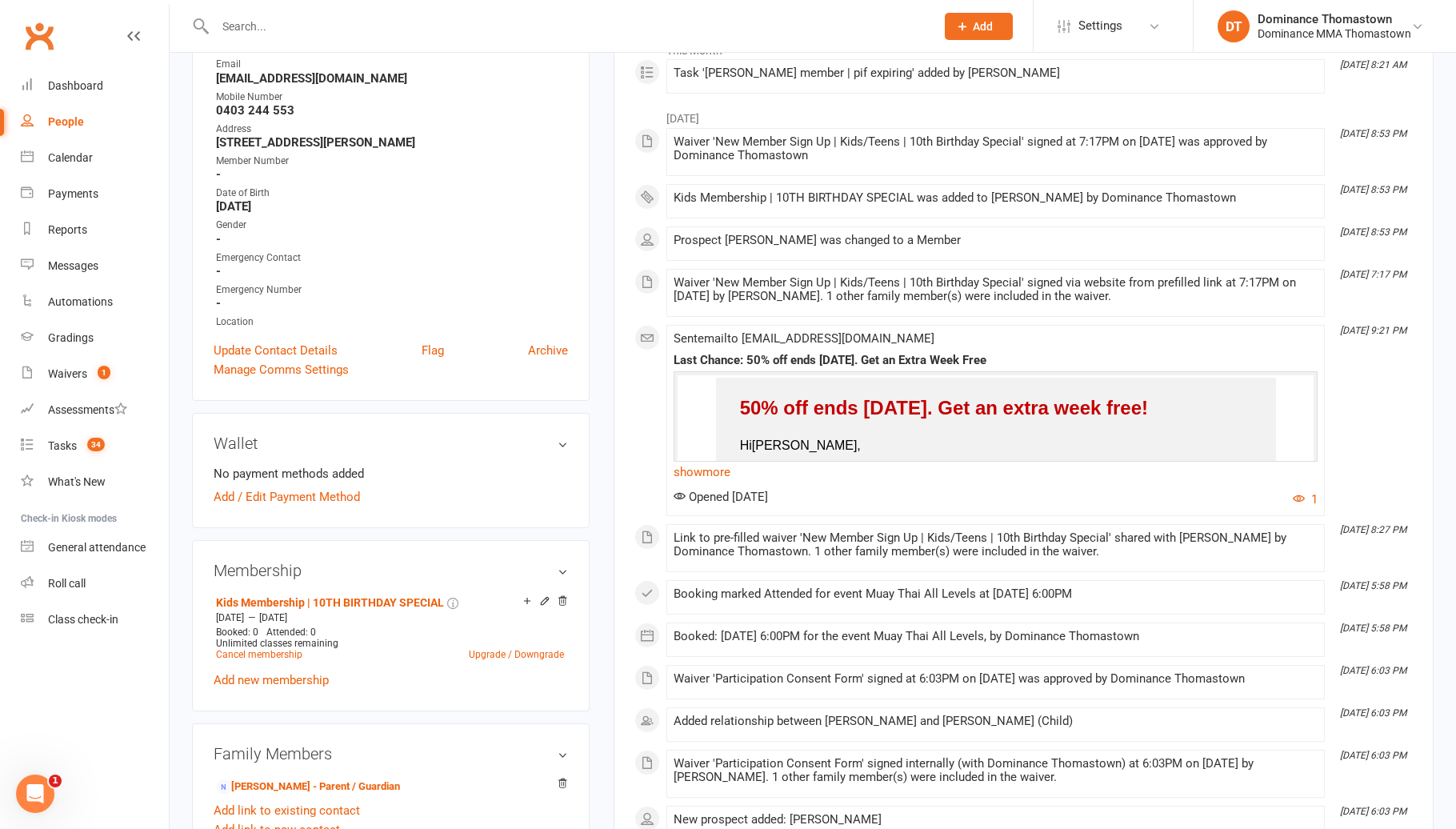
click at [303, 679] on link "Add new membership" at bounding box center [271, 680] width 115 height 15
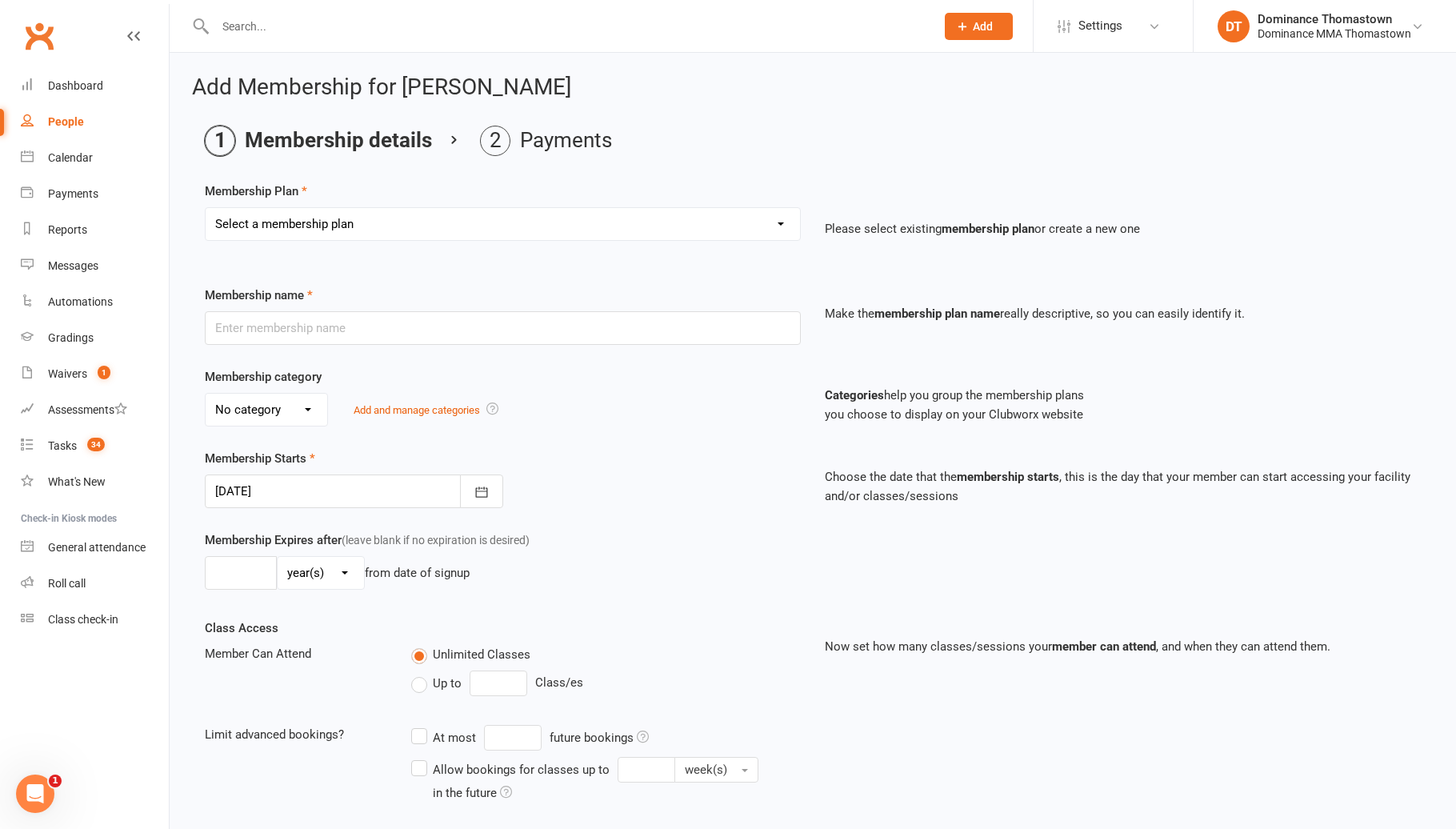
click at [367, 224] on select "Select a membership plan Kids Membership Adults Membership Paid in Full | Kids …" at bounding box center [502, 224] width 594 height 32
select select "0"
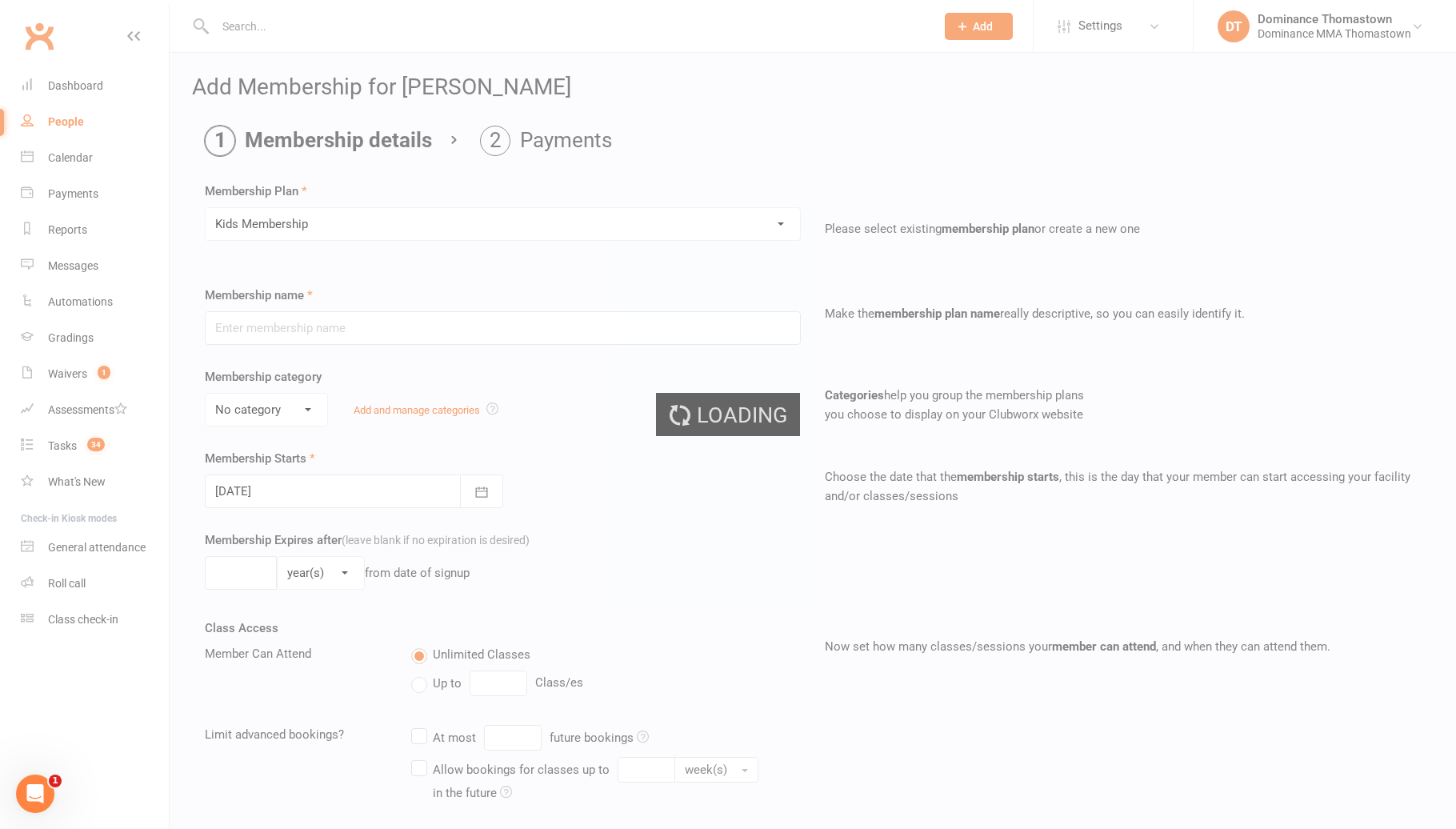
type input "Kids Membership"
select select "1"
type input "0"
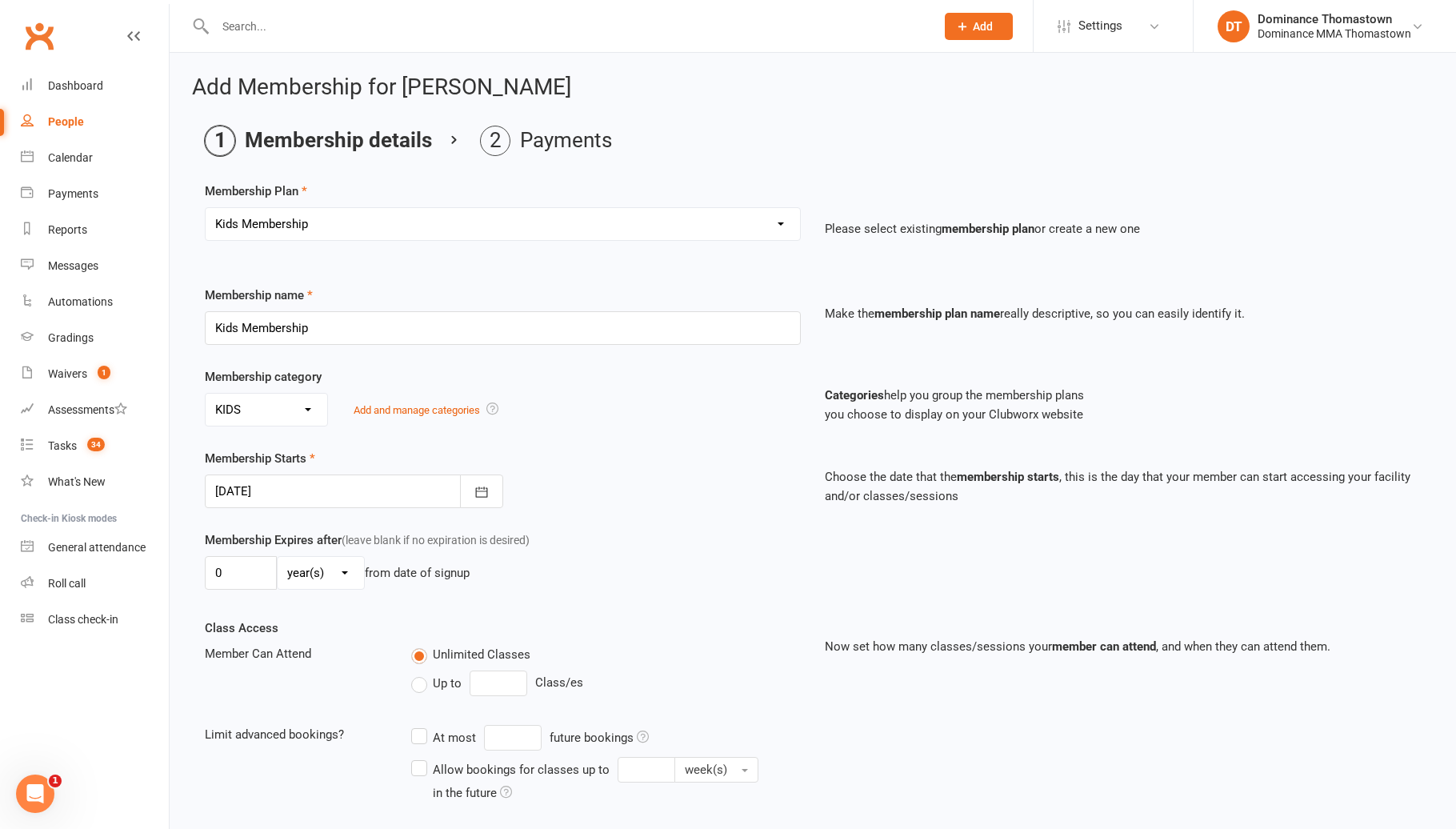
drag, startPoint x: 370, startPoint y: 488, endPoint x: 362, endPoint y: 489, distance: 8.1
click at [370, 488] on div at bounding box center [353, 491] width 298 height 34
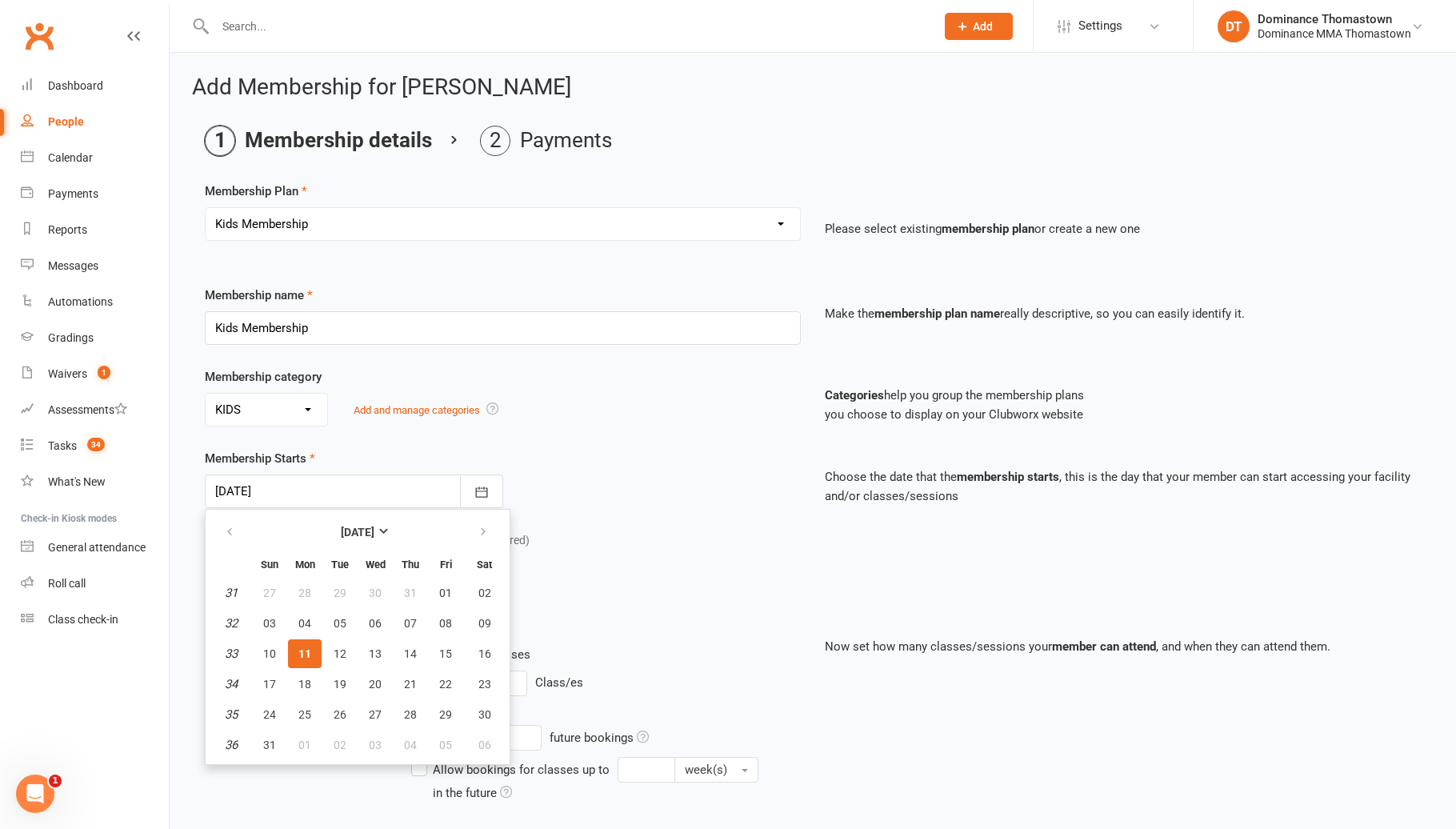
drag, startPoint x: 618, startPoint y: 520, endPoint x: 622, endPoint y: 570, distance: 50.2
click at [617, 520] on div "Membership Starts 11 Aug 2025 August 2025 Sun Mon Tue Wed Thu Fri Sat 31 27 28 …" at bounding box center [812, 489] width 1239 height 82
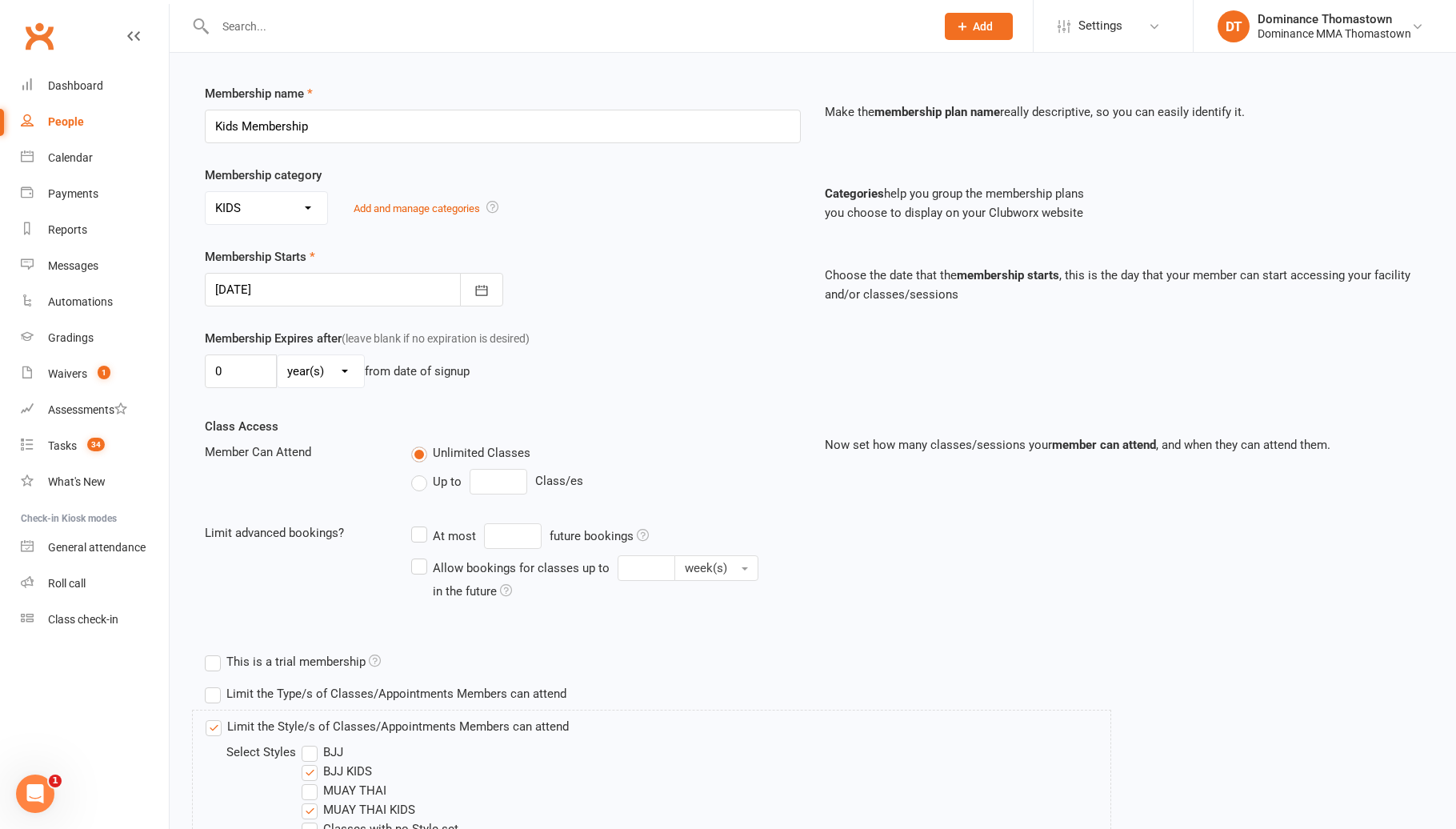
scroll to position [336, 0]
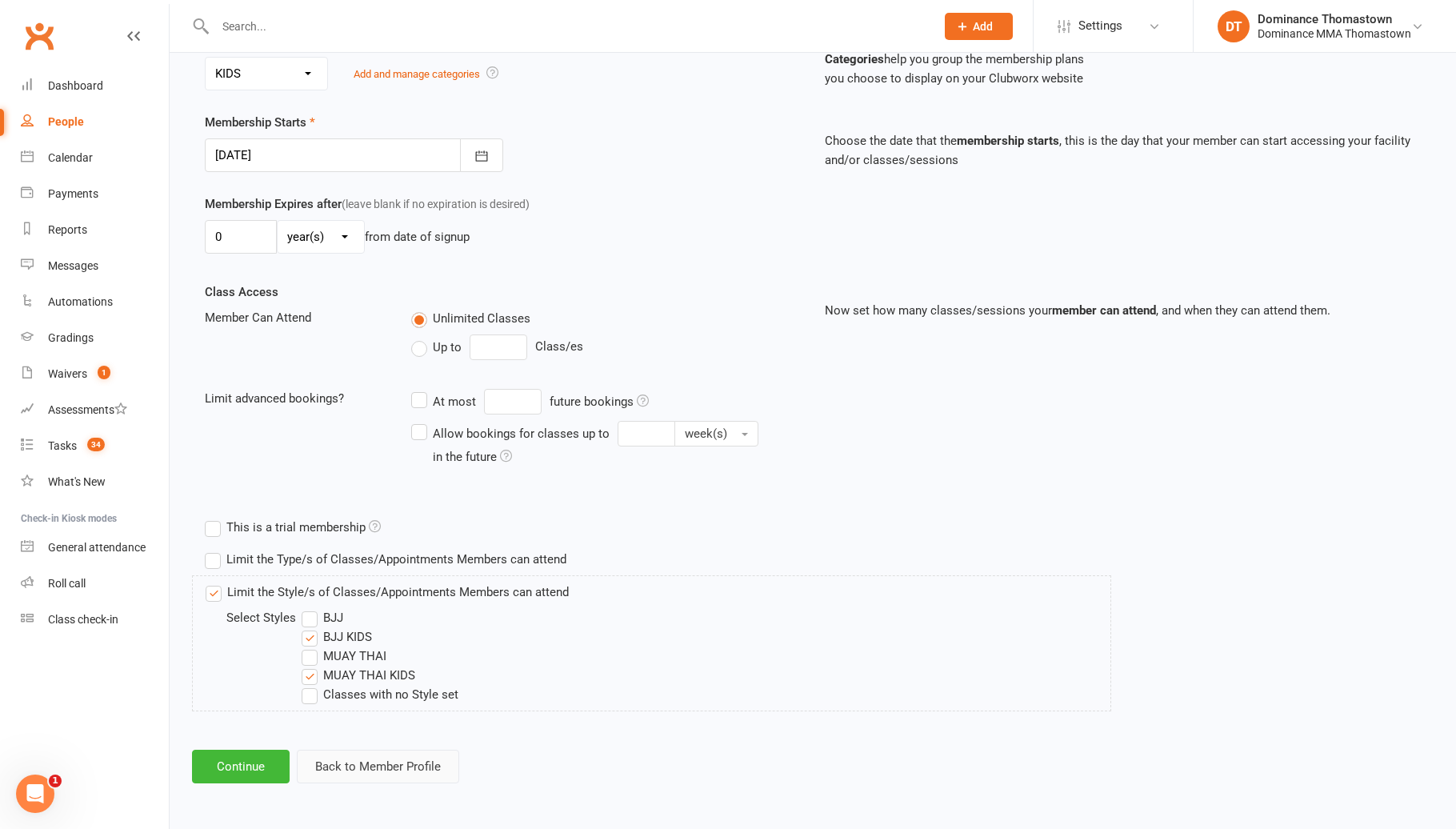
click at [398, 769] on button "Back to Member Profile" at bounding box center [377, 766] width 162 height 34
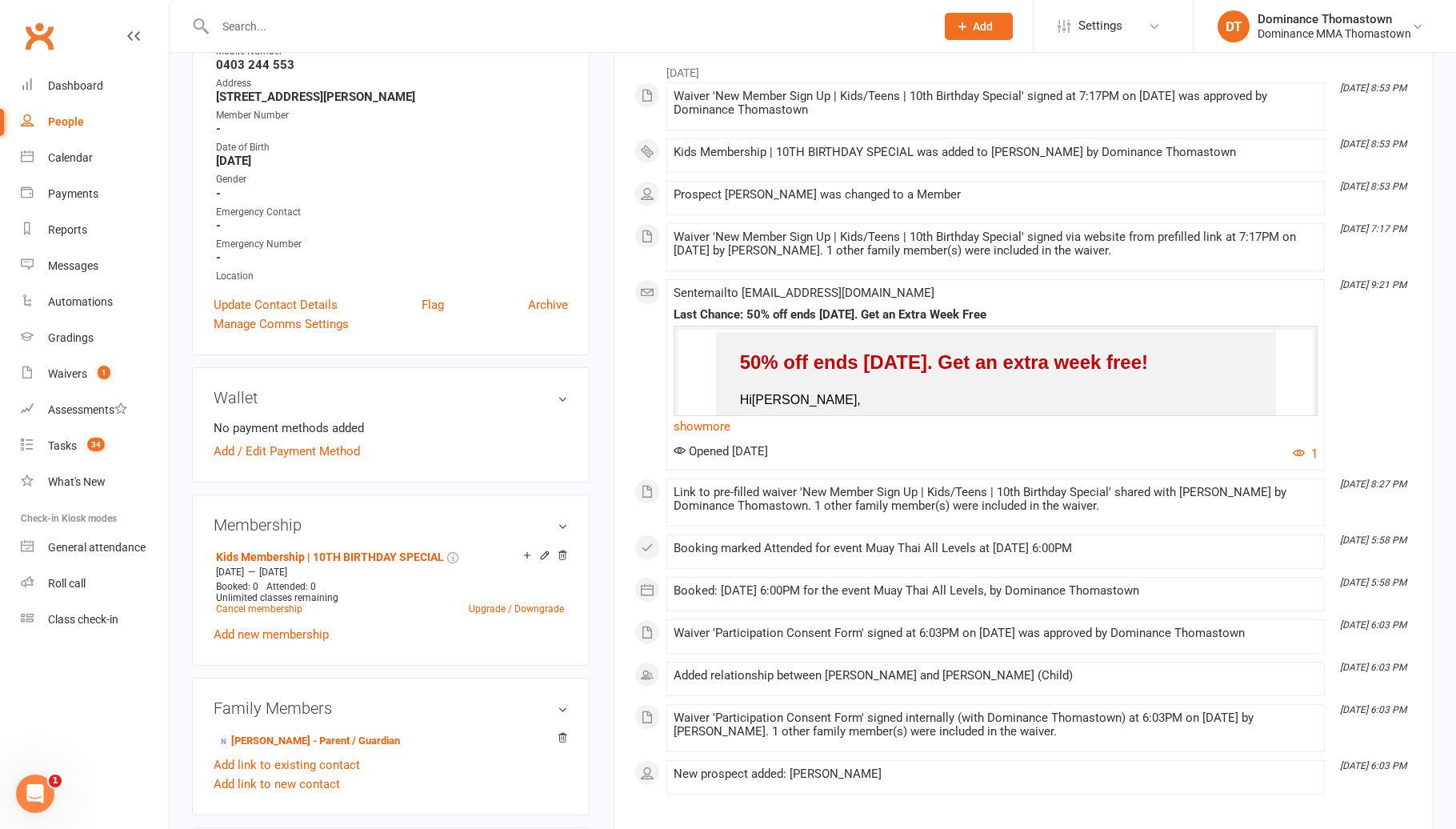
scroll to position [333, 0]
click at [305, 629] on link "Add new membership" at bounding box center [271, 634] width 115 height 15
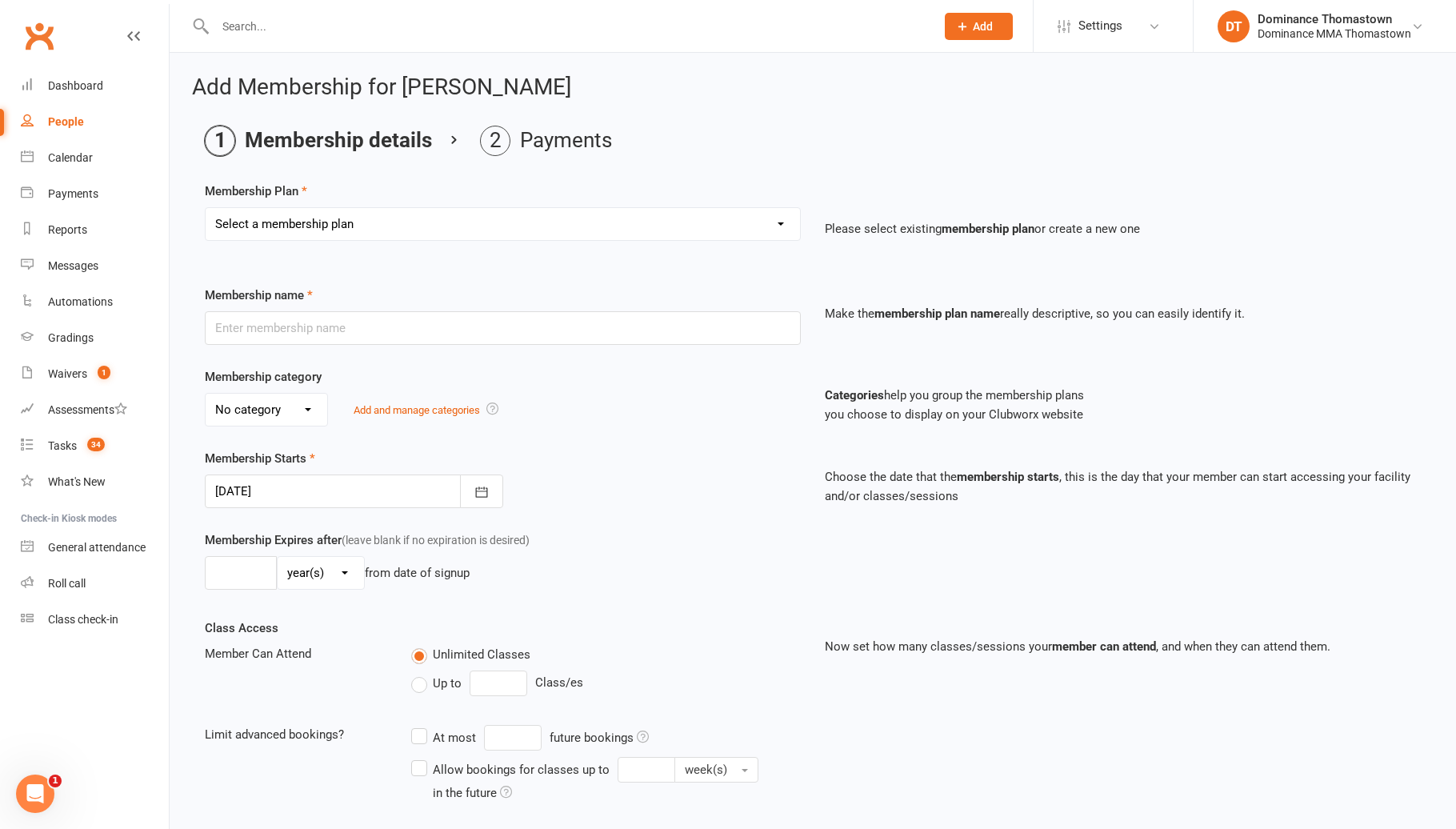
click at [343, 238] on select "Select a membership plan Kids Membership Adults Membership Paid in Full | Kids …" at bounding box center [502, 224] width 594 height 32
select select "0"
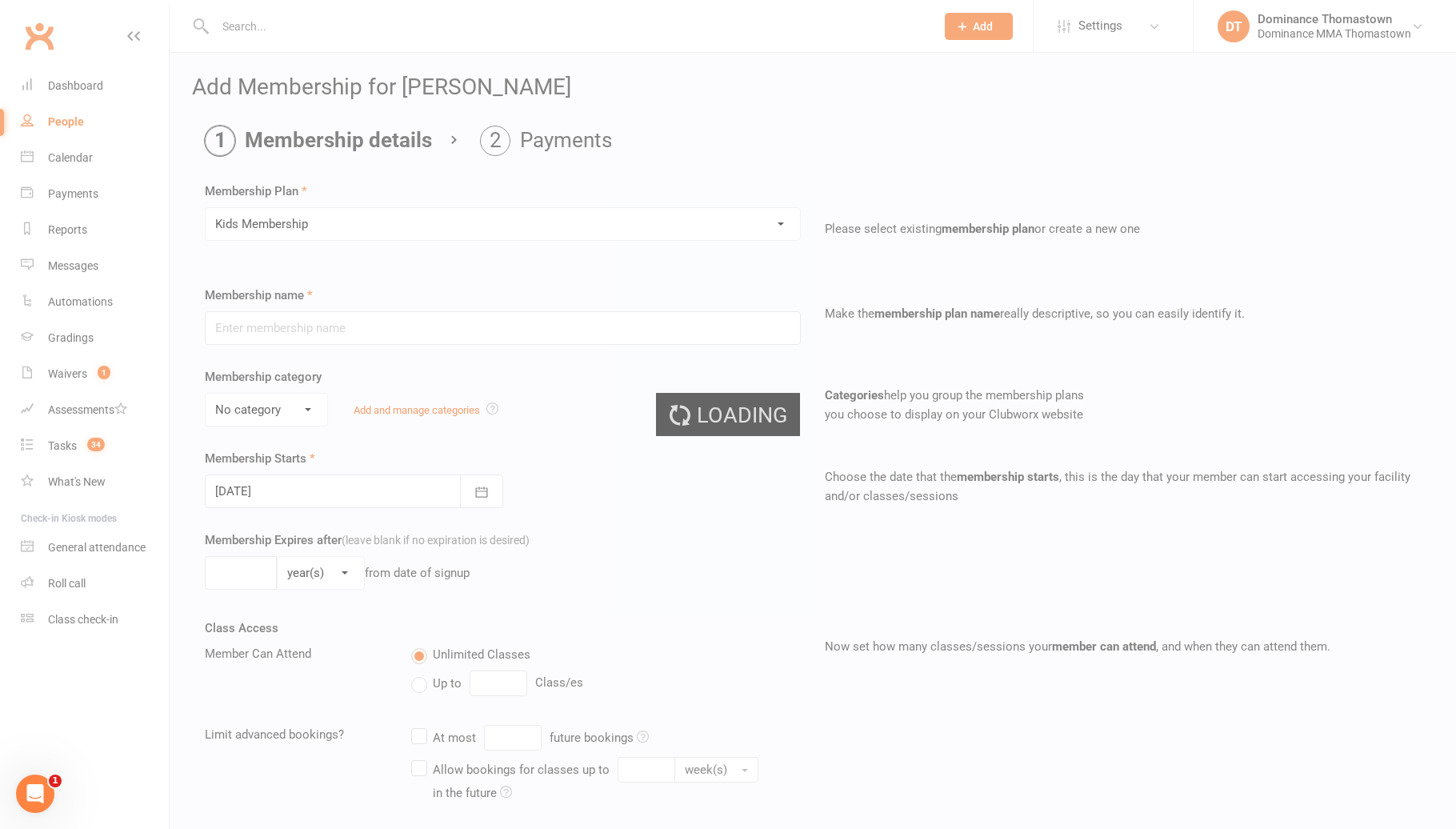
type input "Kids Membership"
select select "1"
type input "0"
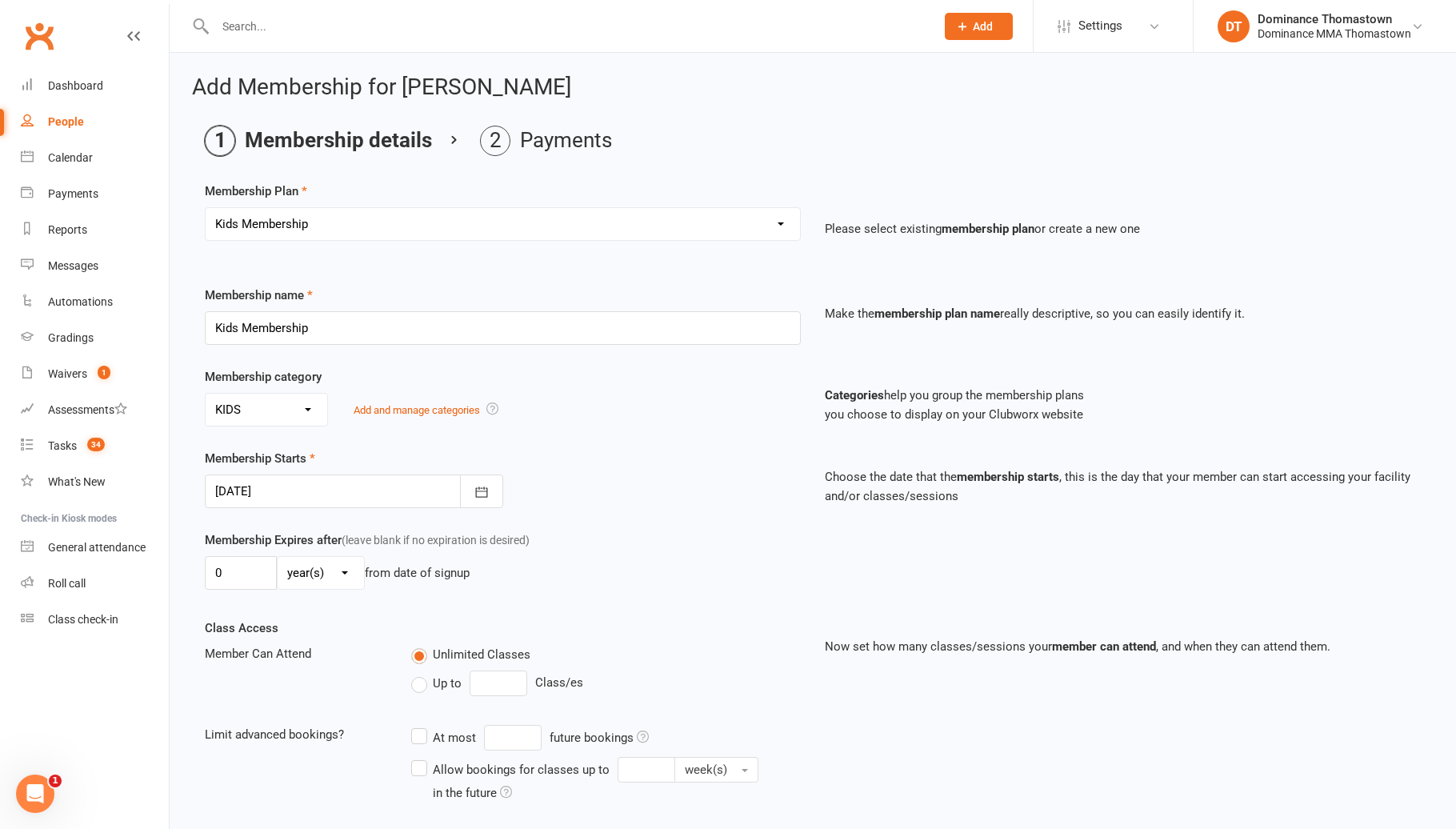
click at [322, 496] on div at bounding box center [353, 491] width 298 height 34
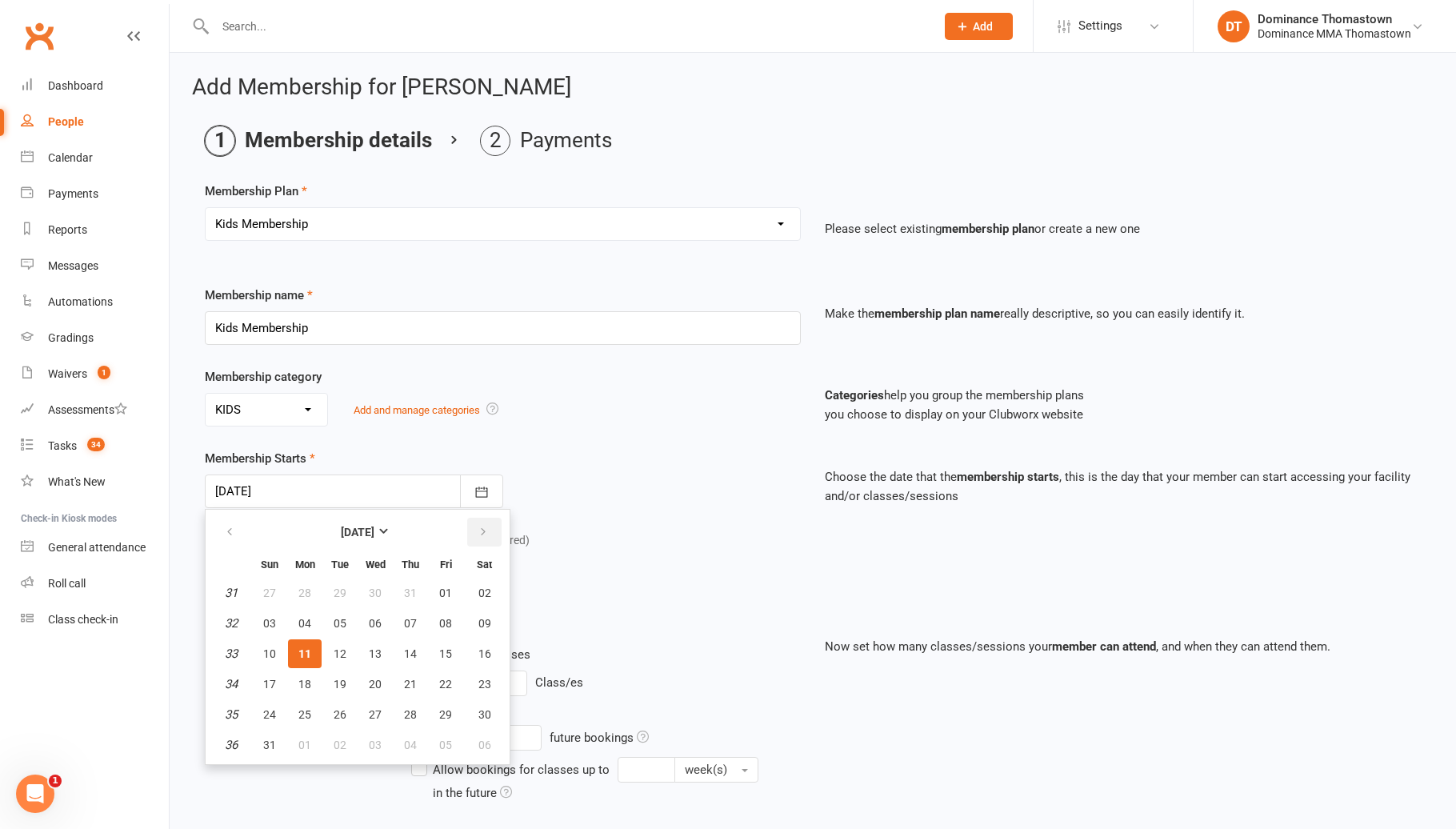
click at [478, 536] on icon "button" at bounding box center [483, 531] width 11 height 13
click at [370, 588] on span "03" at bounding box center [375, 593] width 13 height 13
type input "03 Sep 2025"
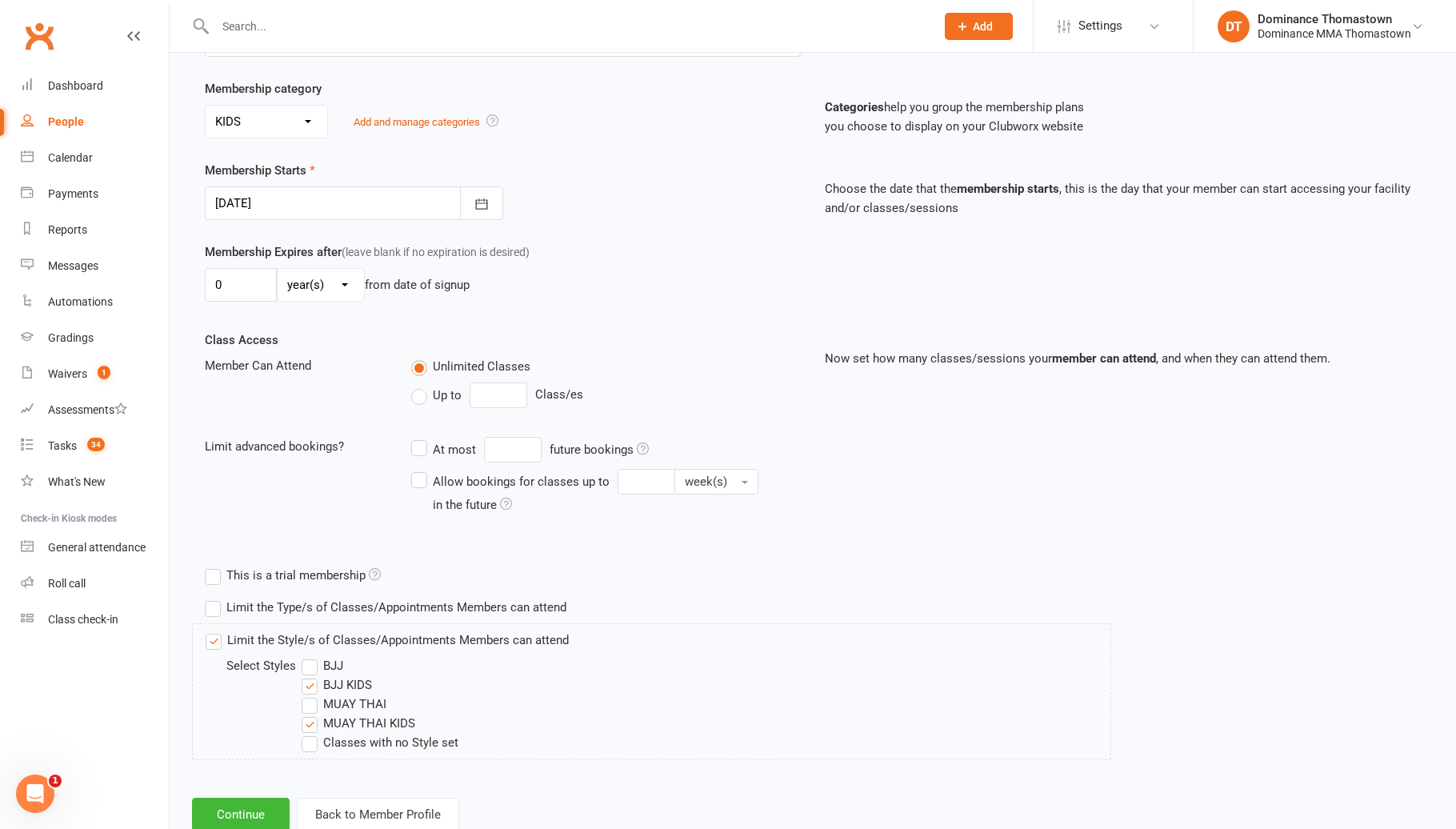
scroll to position [336, 0]
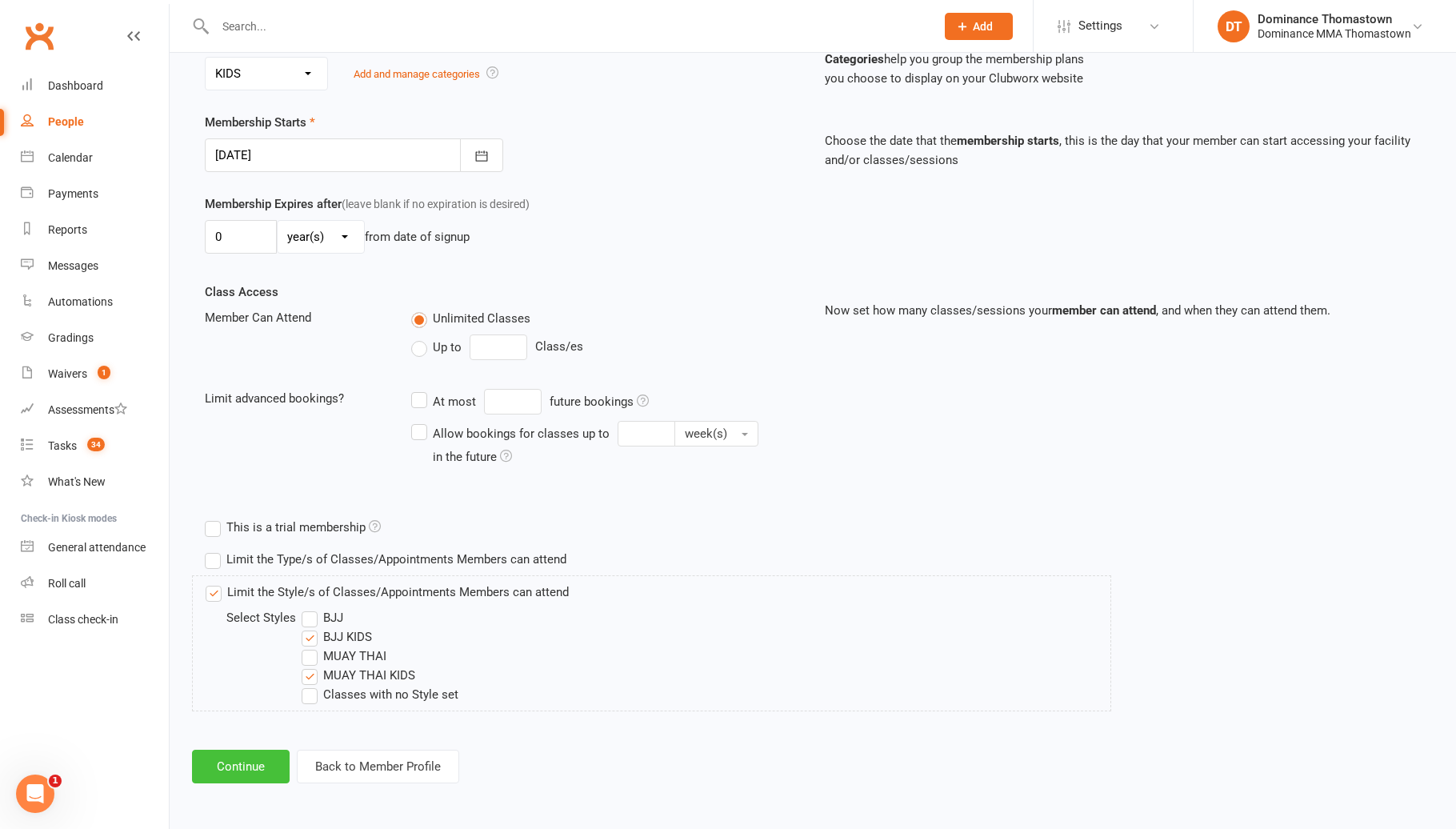
click at [271, 763] on button "Continue" at bounding box center [241, 766] width 98 height 34
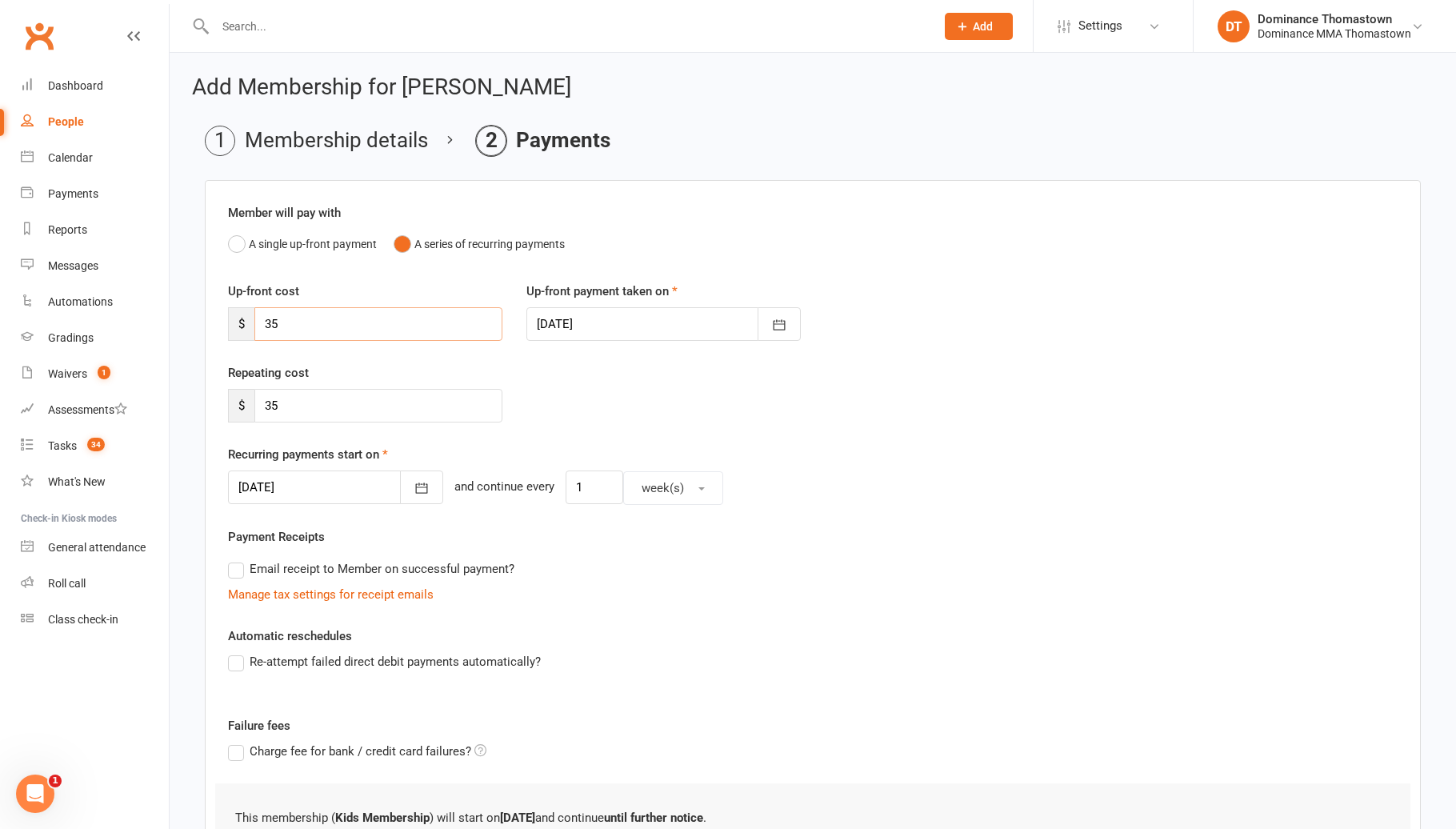
drag, startPoint x: 318, startPoint y: 319, endPoint x: 217, endPoint y: 316, distance: 101.0
click at [217, 317] on div "Up-front cost $ 35" at bounding box center [364, 311] width 298 height 59
type input "0"
drag, startPoint x: 286, startPoint y: 395, endPoint x: 212, endPoint y: 391, distance: 74.1
click at [211, 393] on div "Member will pay with A single up-front payment A series of recurring payments U…" at bounding box center [812, 560] width 1215 height 760
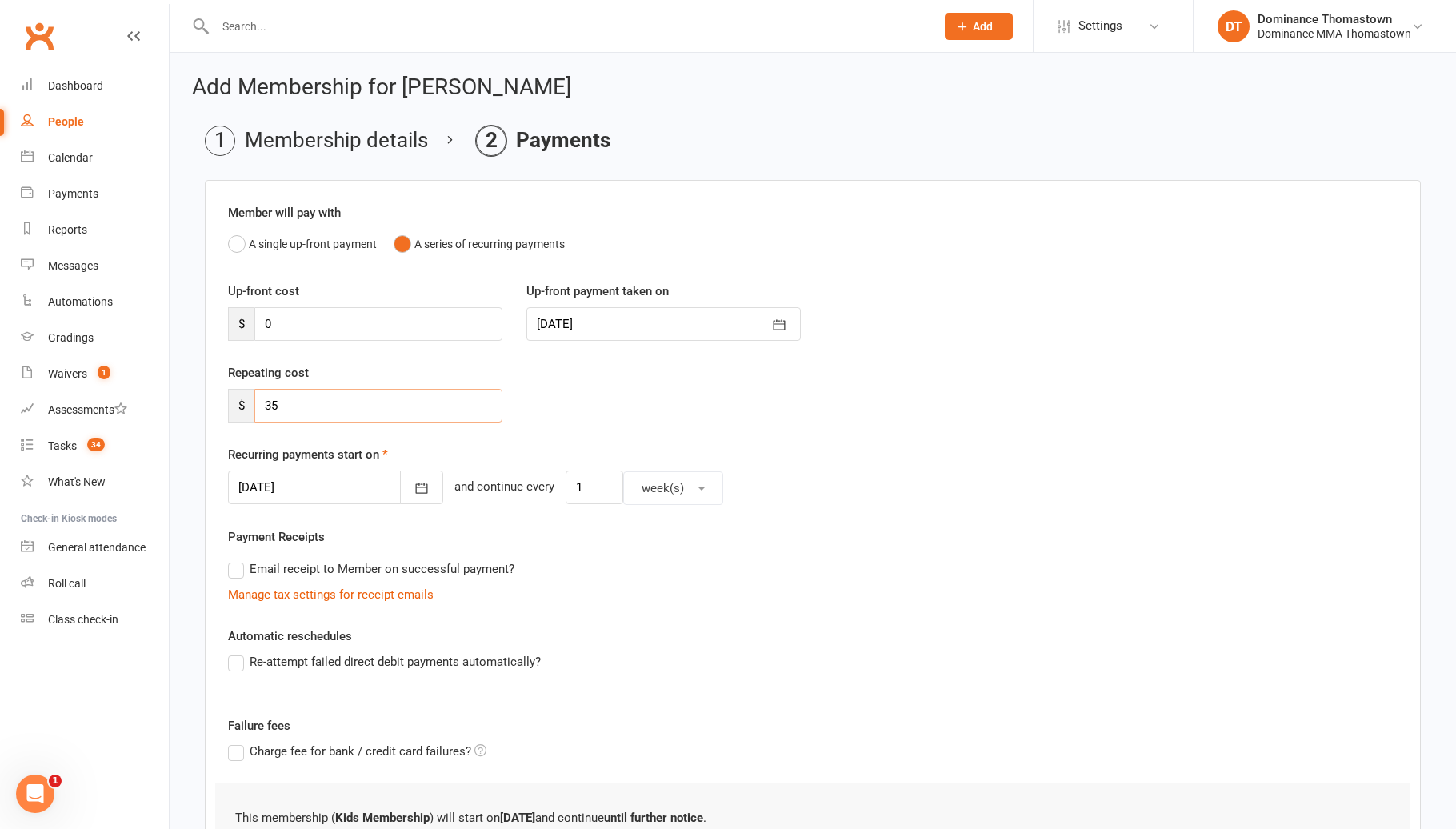
drag, startPoint x: 315, startPoint y: 404, endPoint x: 242, endPoint y: 401, distance: 73.1
click at [245, 402] on div "$ 35" at bounding box center [364, 405] width 274 height 34
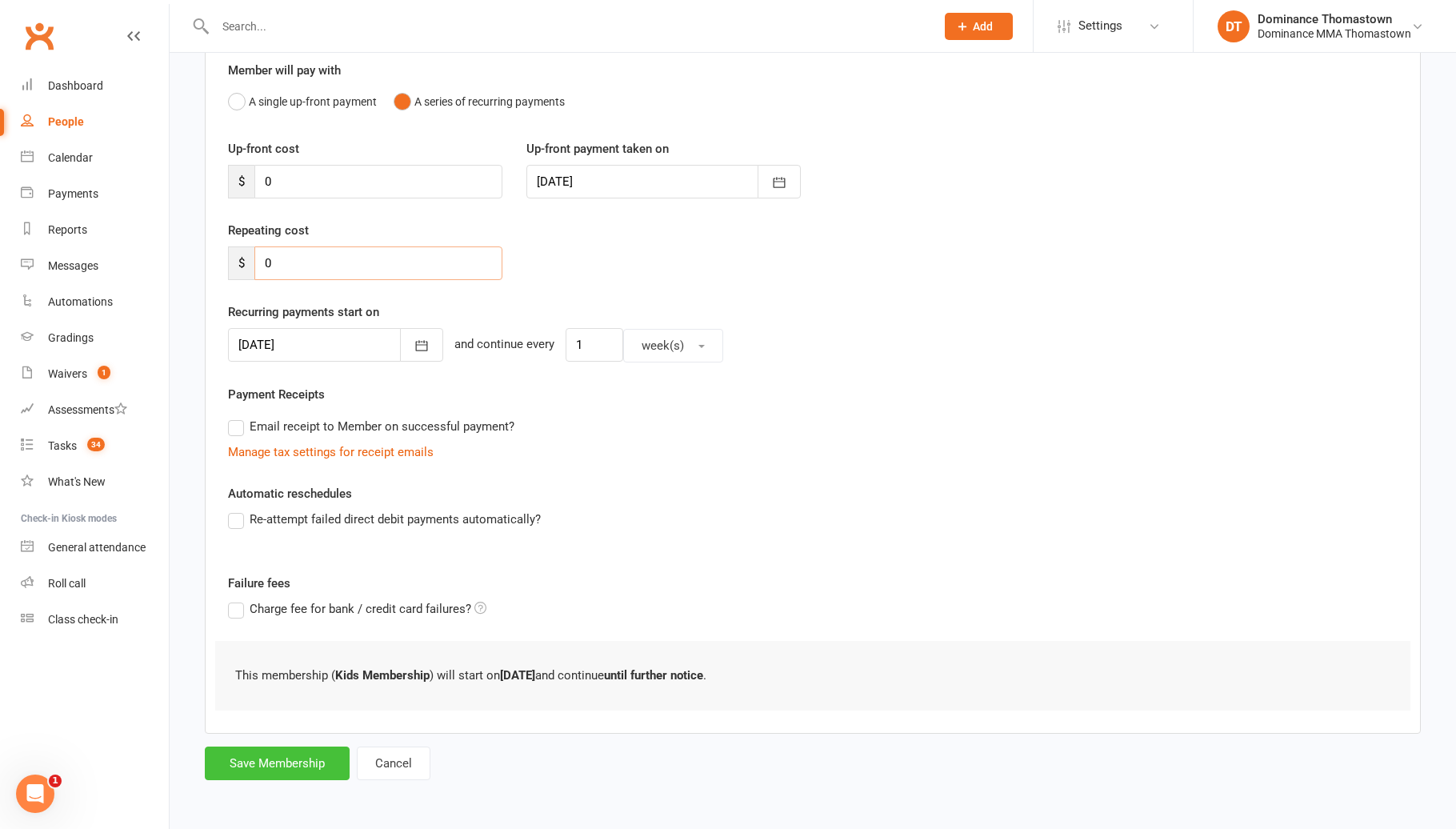
type input "0"
click at [273, 759] on button "Save Membership" at bounding box center [277, 763] width 144 height 34
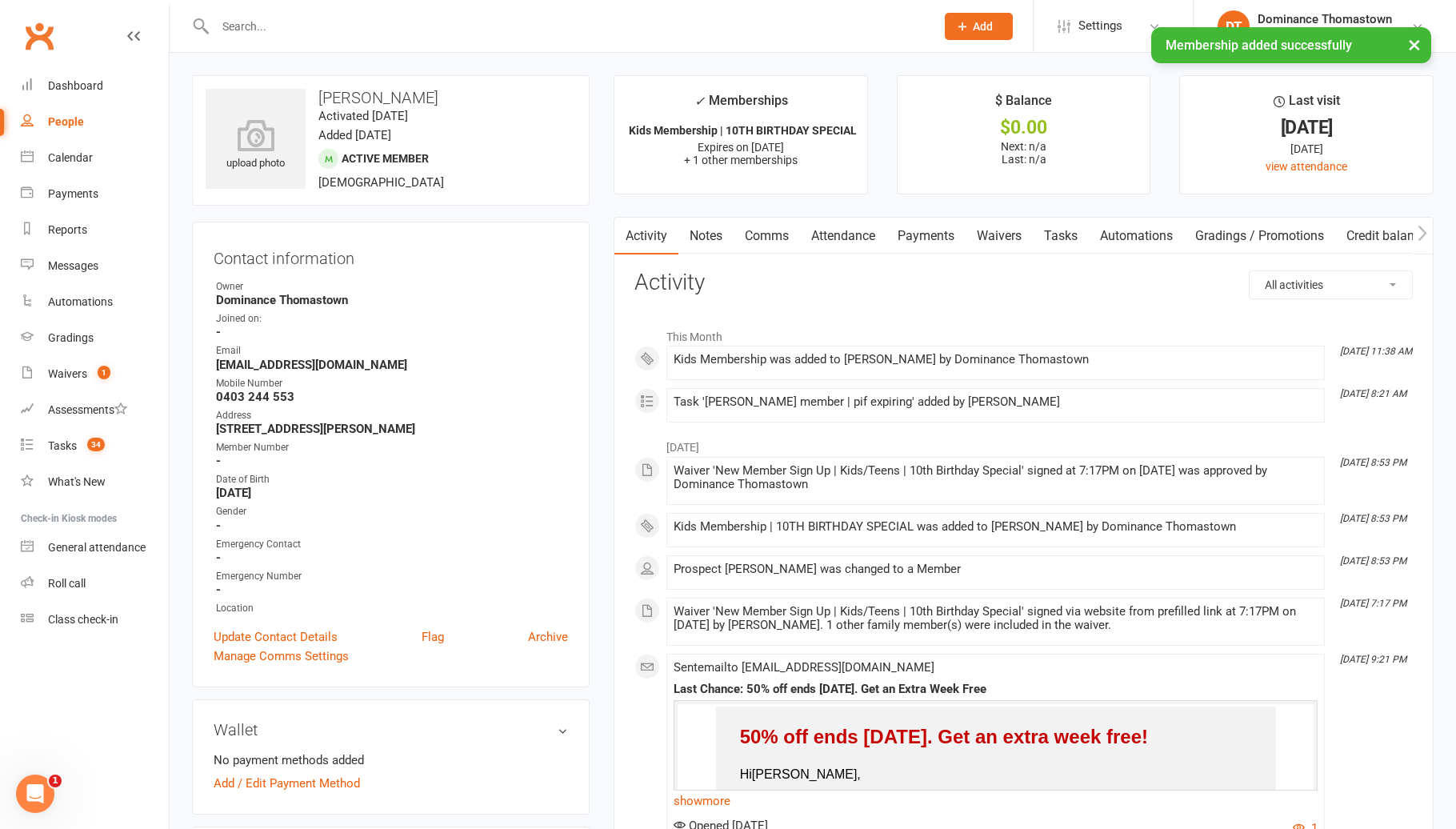
click at [938, 236] on link "Payments" at bounding box center [926, 236] width 79 height 37
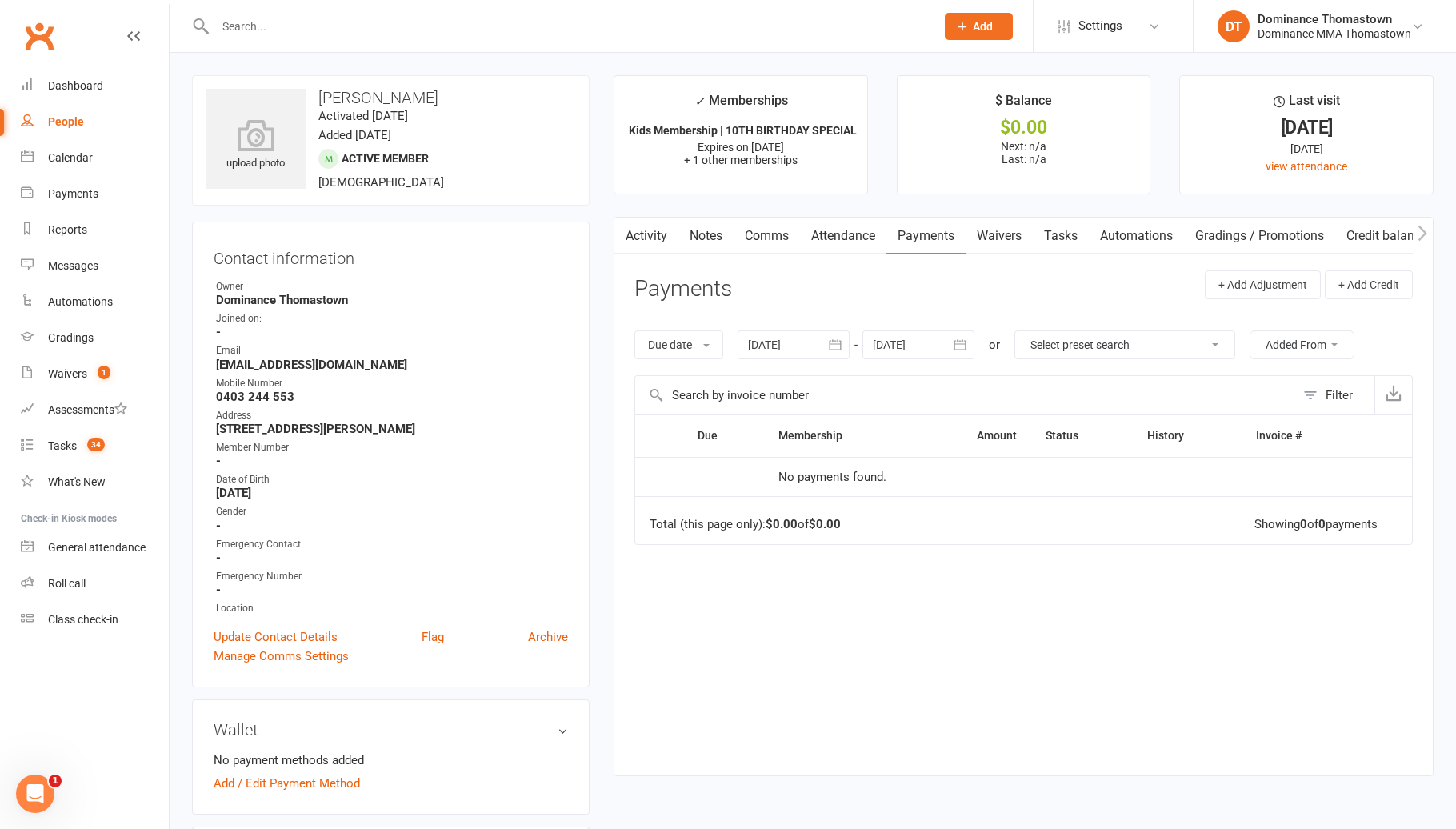
drag, startPoint x: 1071, startPoint y: 233, endPoint x: 1075, endPoint y: 265, distance: 32.2
click at [1071, 233] on link "Tasks" at bounding box center [1060, 236] width 56 height 37
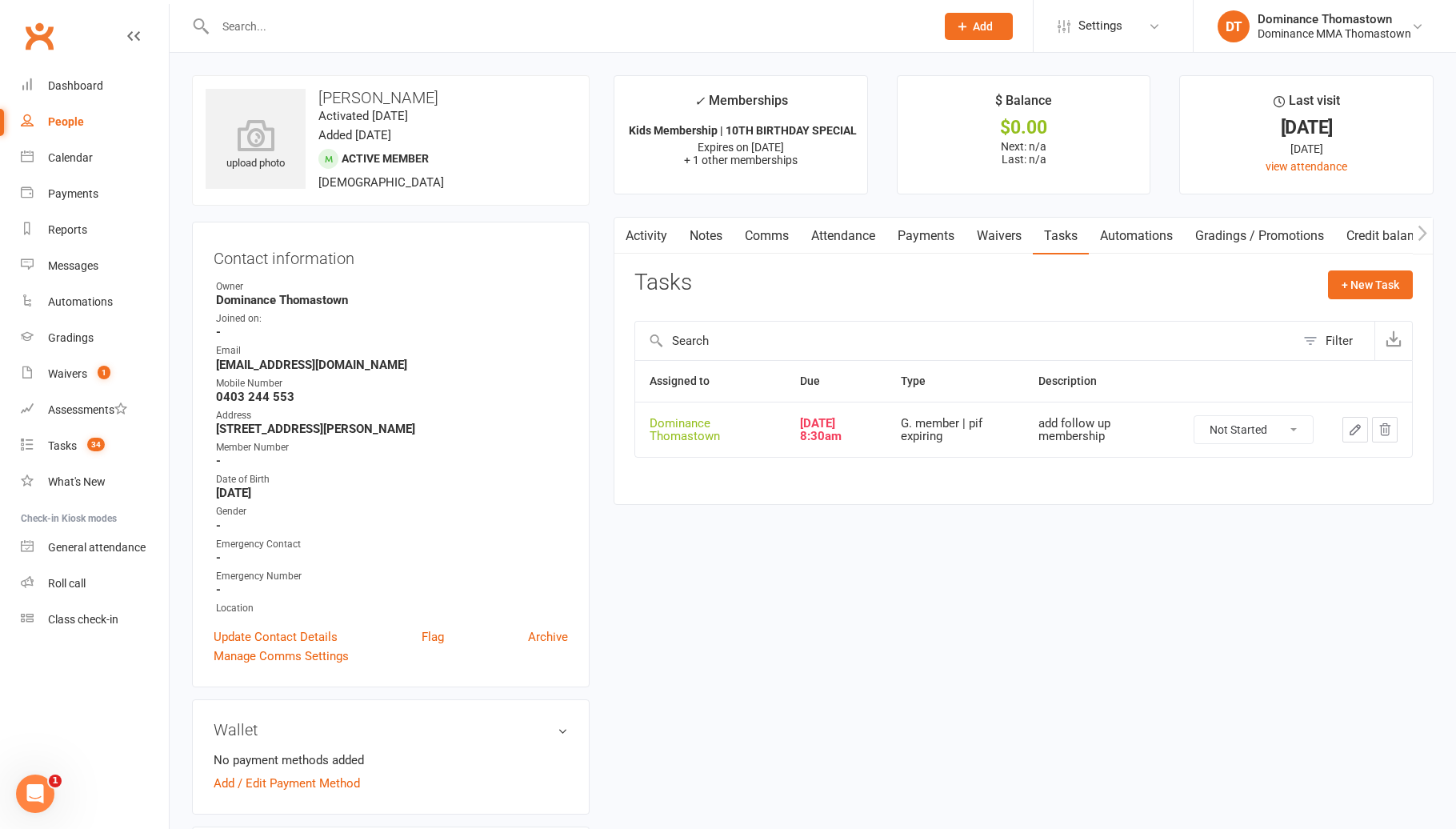
click at [1290, 421] on select "Not Started In Progress Waiting Complete" at bounding box center [1253, 430] width 119 height 28
select select "unstarted"
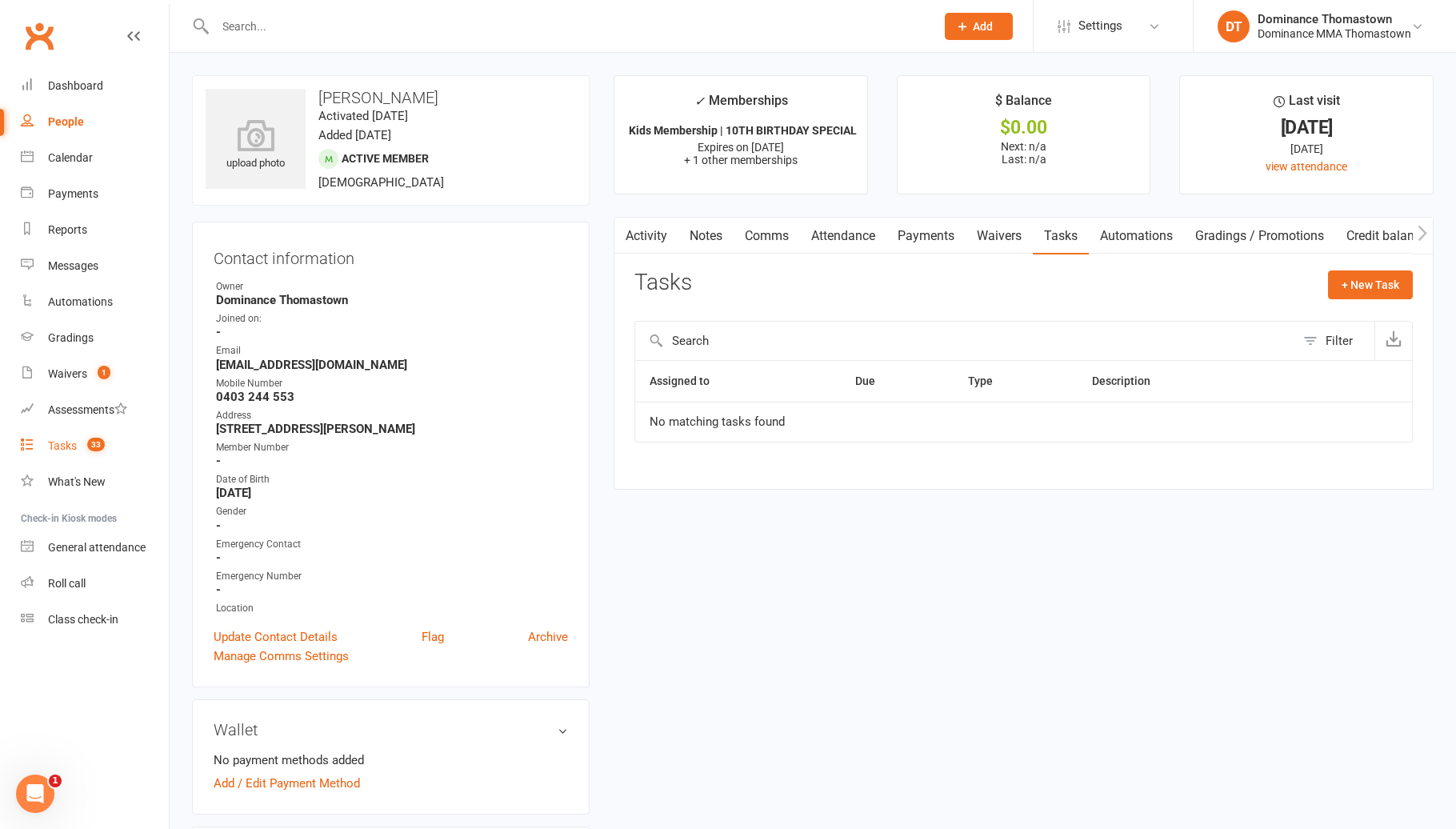
click at [98, 446] on span "33" at bounding box center [95, 445] width 17 height 14
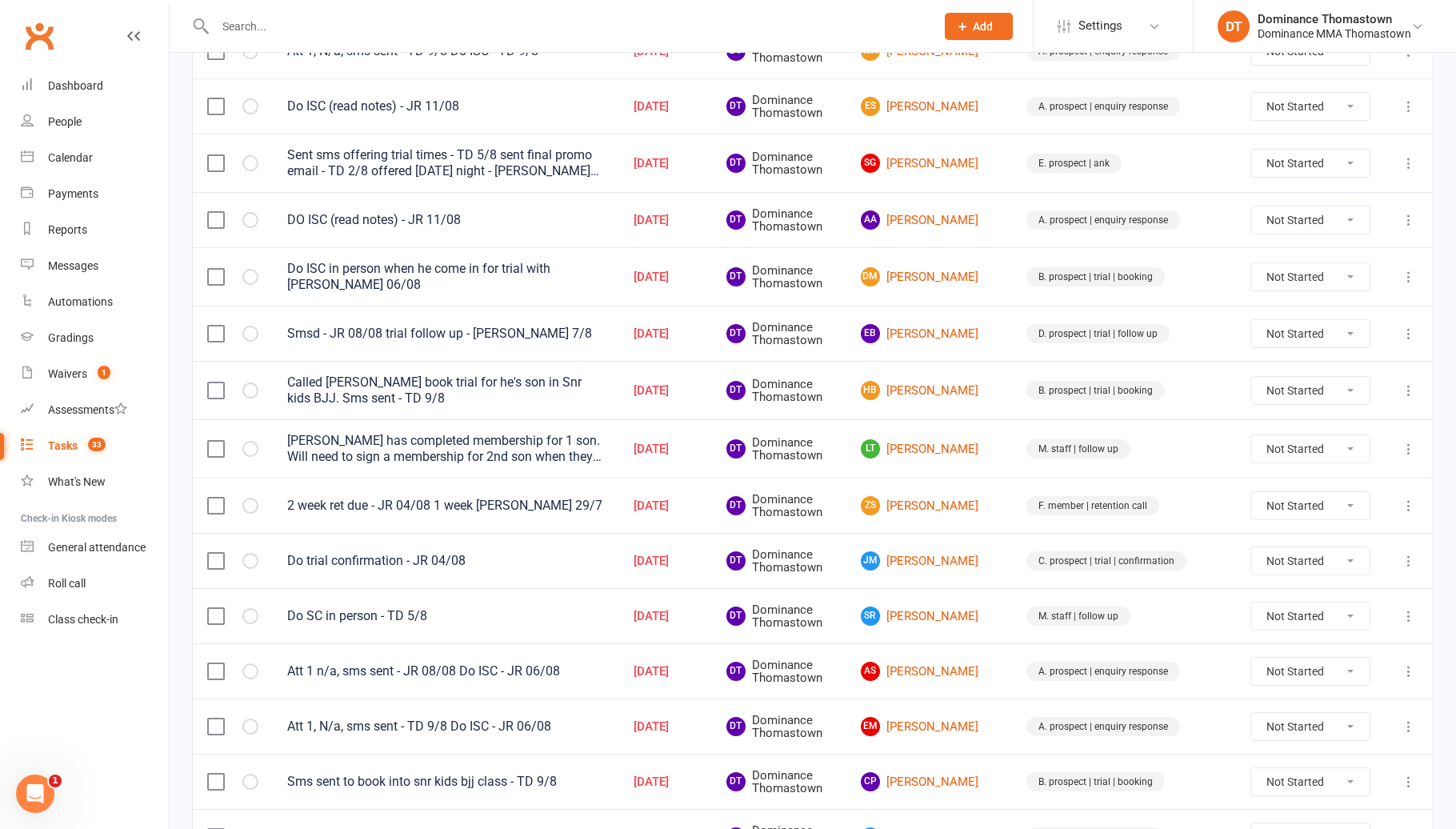
scroll to position [566, 0]
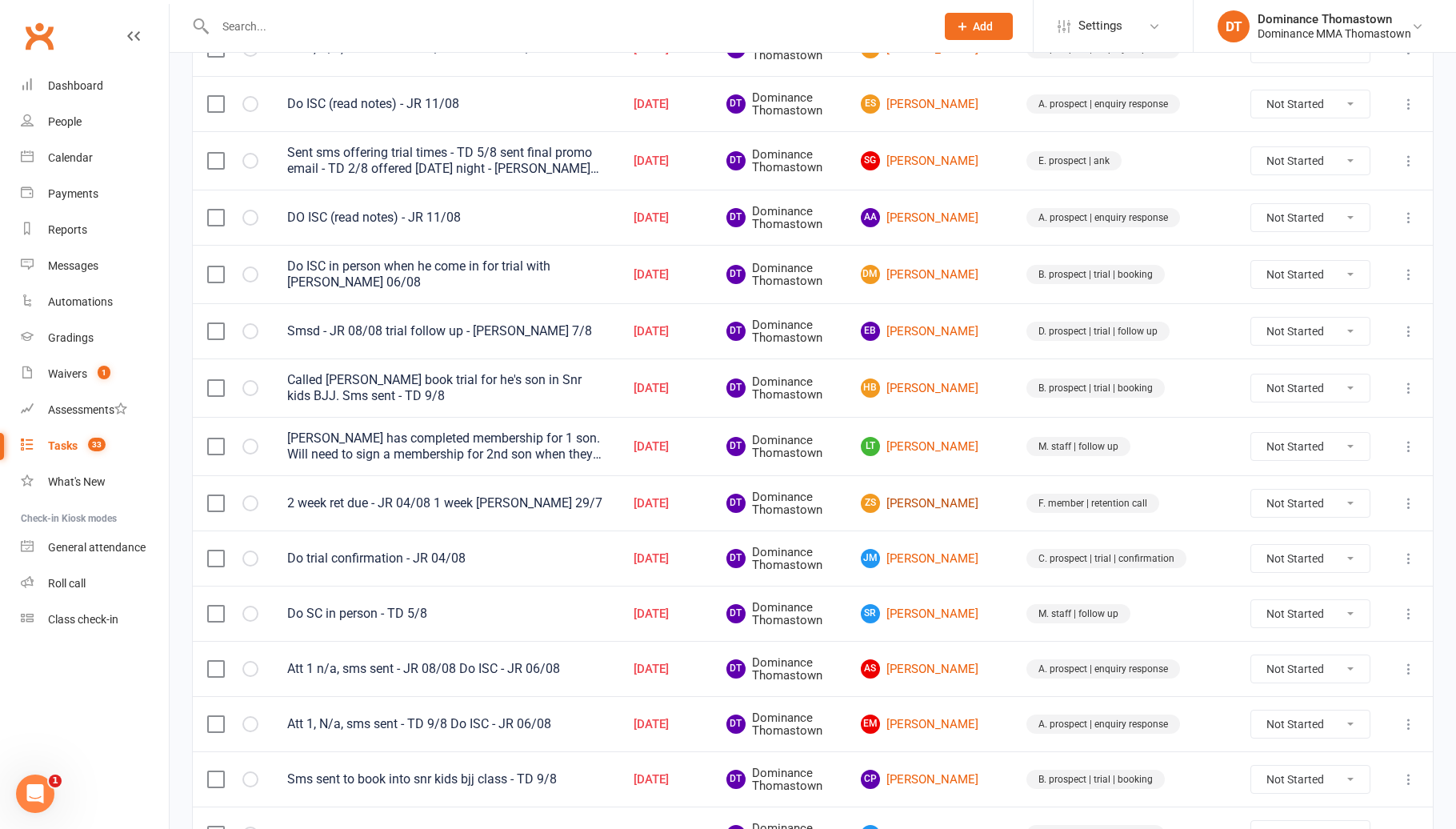
click at [989, 508] on link "ZS Zaid Saraiji" at bounding box center [928, 503] width 137 height 19
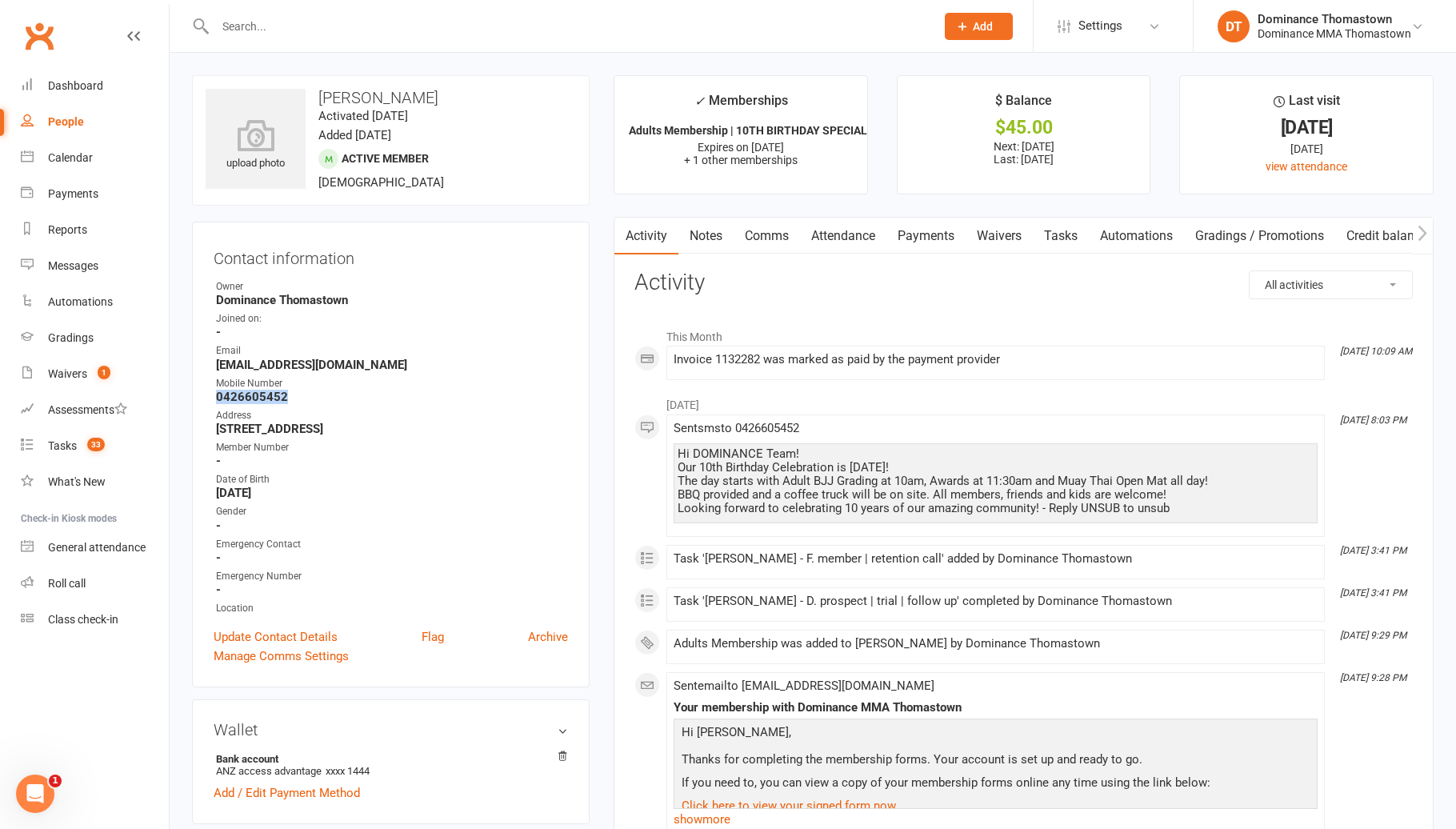
drag, startPoint x: 294, startPoint y: 398, endPoint x: 211, endPoint y: 398, distance: 83.0
click at [211, 398] on div "Contact information Owner Dominance Thomastown Joined on: - Email Zaidsarayji19…" at bounding box center [390, 455] width 397 height 466
copy strong "0426605452"
drag, startPoint x: 1061, startPoint y: 229, endPoint x: 1095, endPoint y: 268, distance: 51.7
click at [1066, 229] on link "Tasks" at bounding box center [1060, 236] width 56 height 37
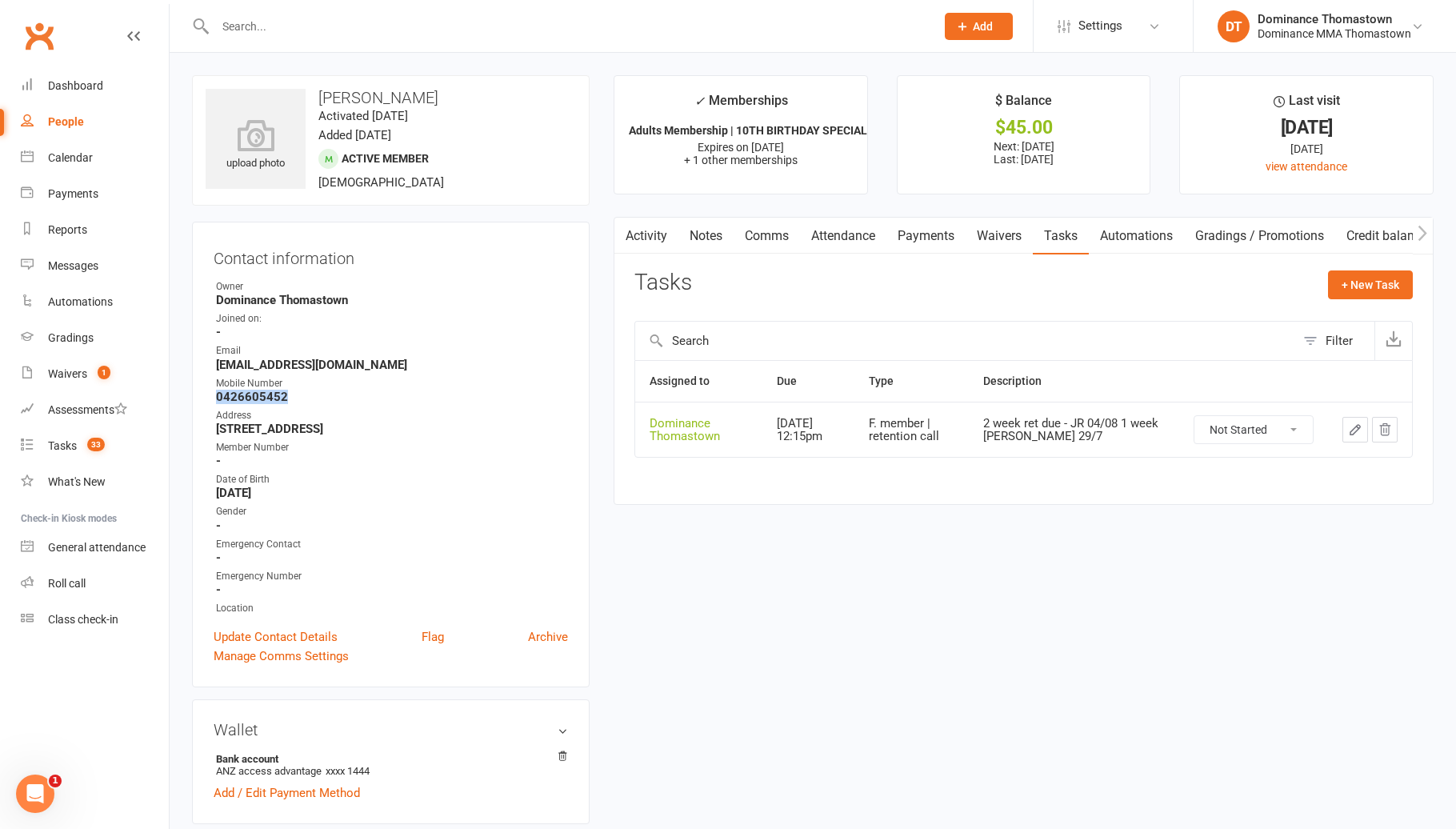
click at [1233, 429] on select "Not Started In Progress Waiting Complete" at bounding box center [1253, 430] width 119 height 28
select select "unstarted"
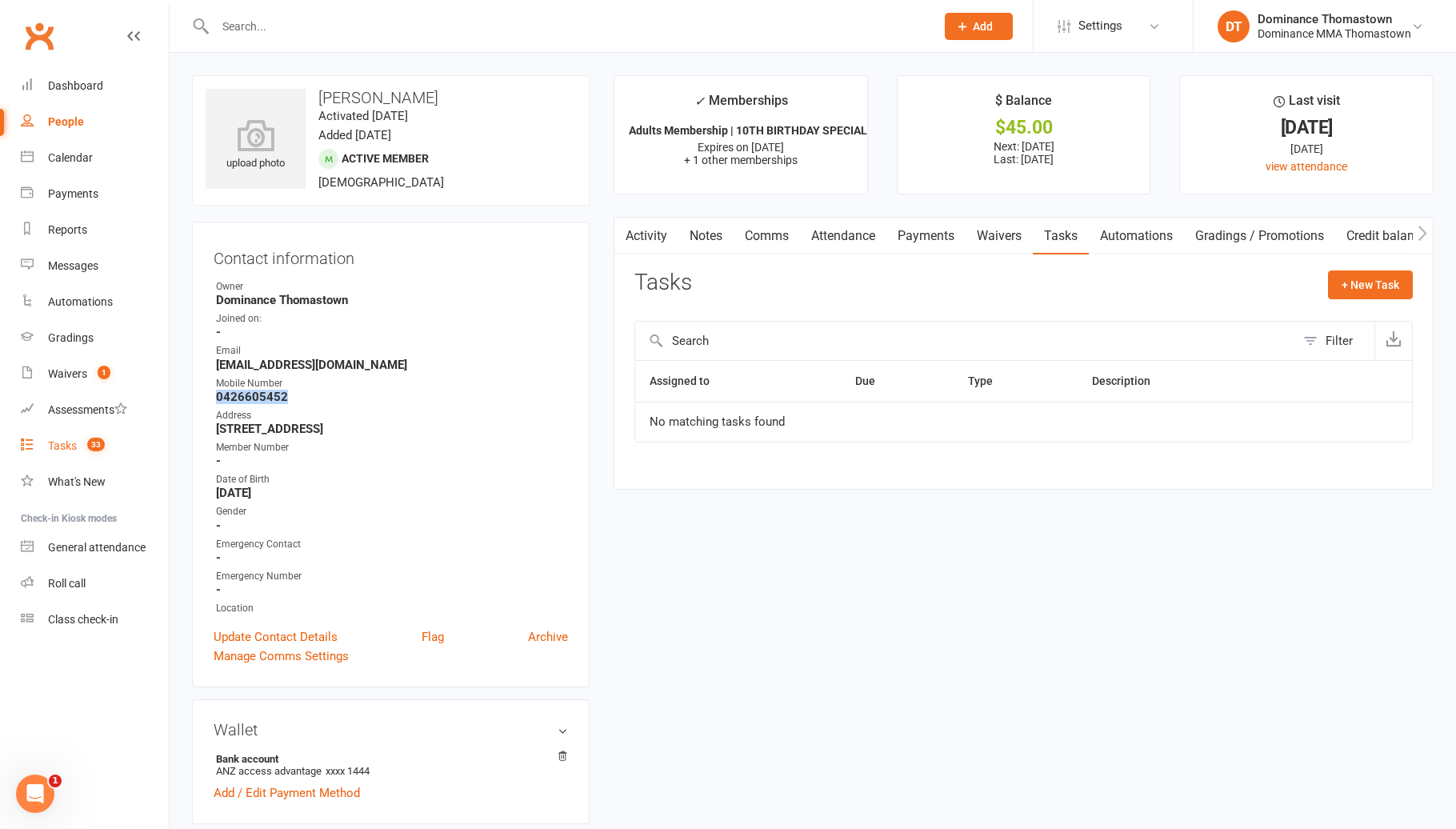
click at [130, 455] on link "Tasks 33" at bounding box center [95, 446] width 148 height 36
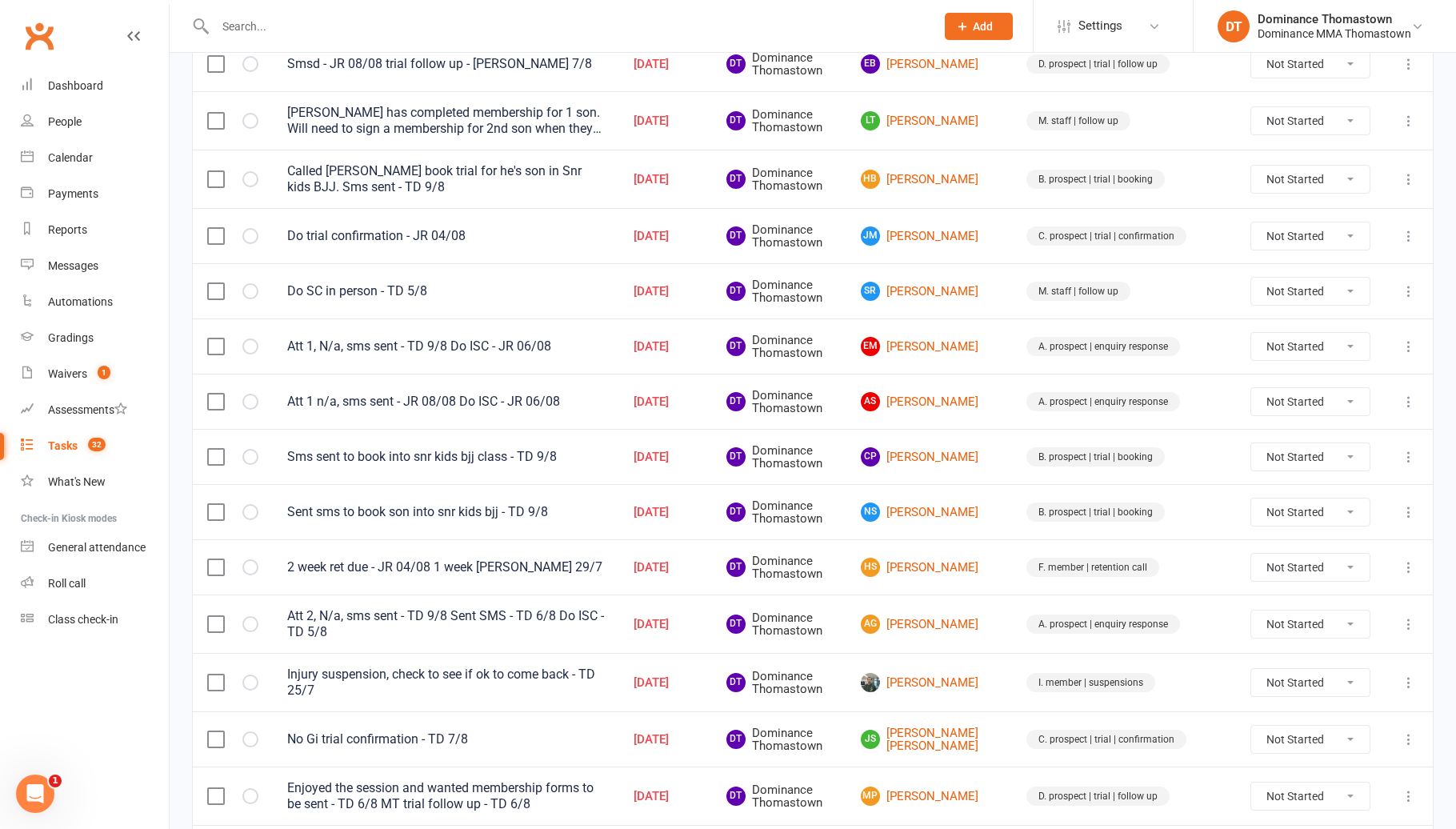
scroll to position [863, 0]
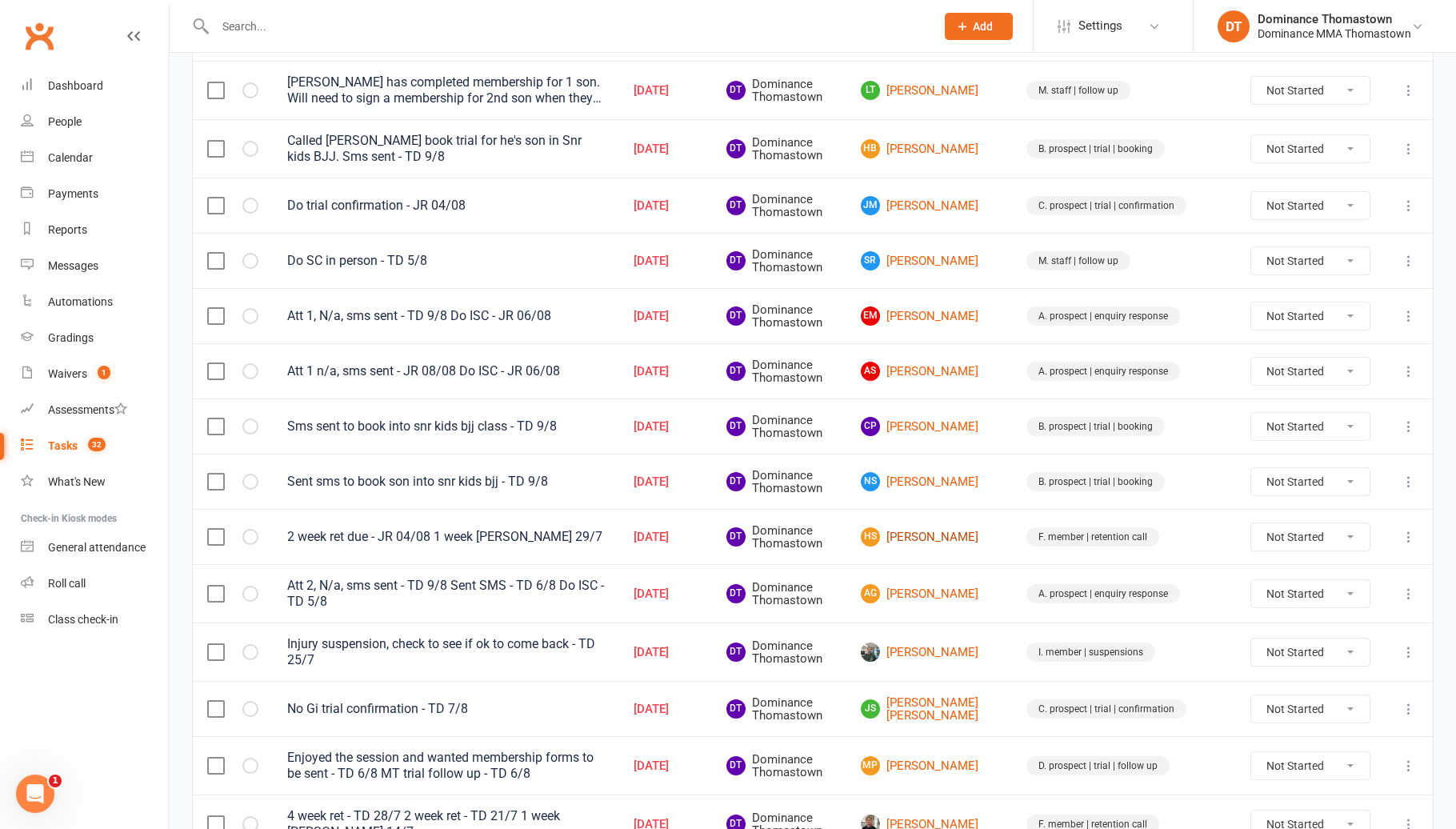
click at [974, 543] on link "HS Harniq Singh" at bounding box center [928, 537] width 137 height 19
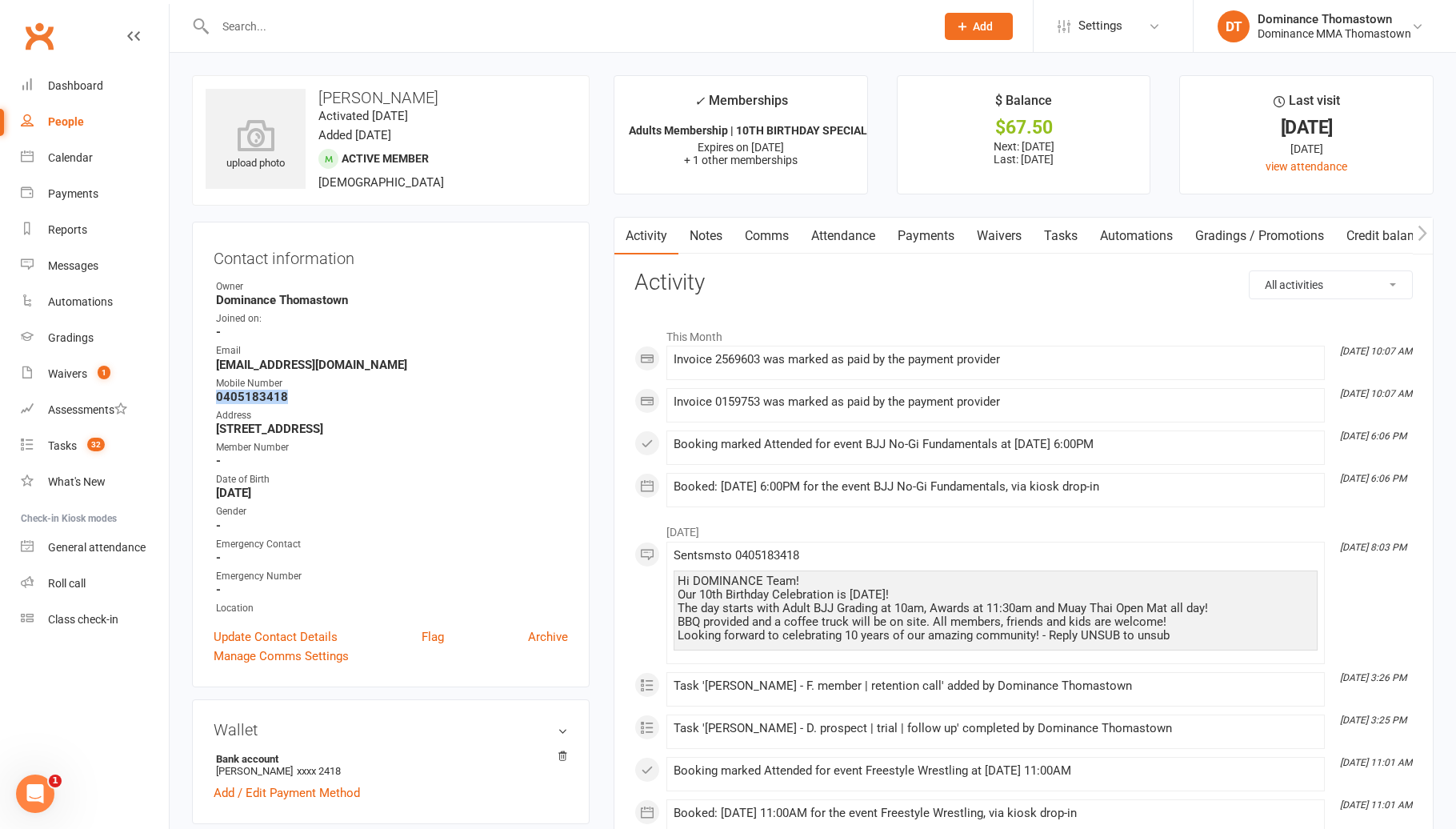
drag, startPoint x: 303, startPoint y: 398, endPoint x: 206, endPoint y: 397, distance: 97.0
click at [203, 399] on div "Contact information Owner Dominance Thomastown Joined on: - Email singharn03@gm…" at bounding box center [390, 455] width 397 height 466
copy strong "0405183418"
click at [289, 34] on input "text" at bounding box center [567, 27] width 713 height 22
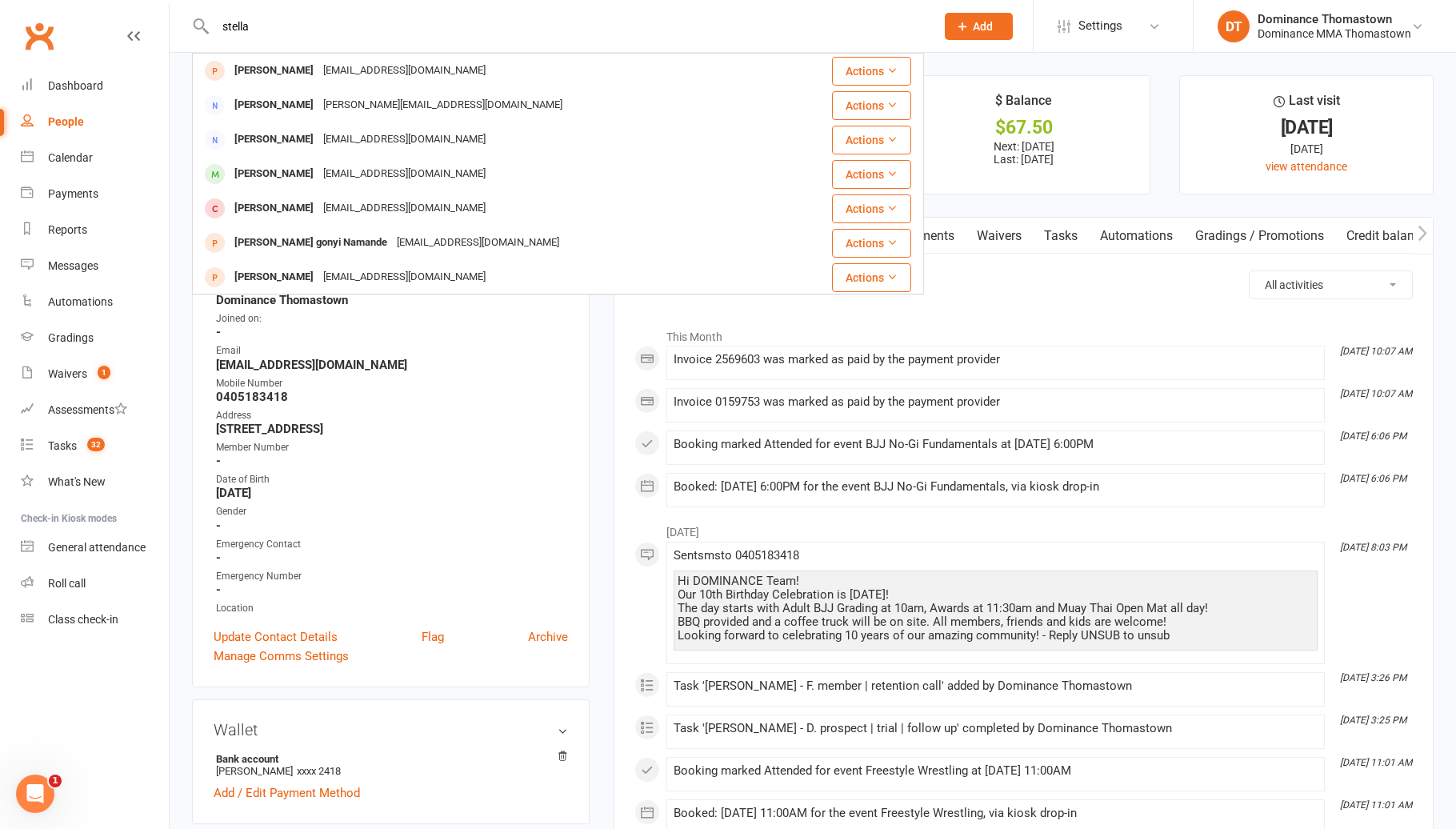
type input "stella"
click at [358, 167] on div "[EMAIL_ADDRESS][DOMAIN_NAME]" at bounding box center [404, 174] width 172 height 23
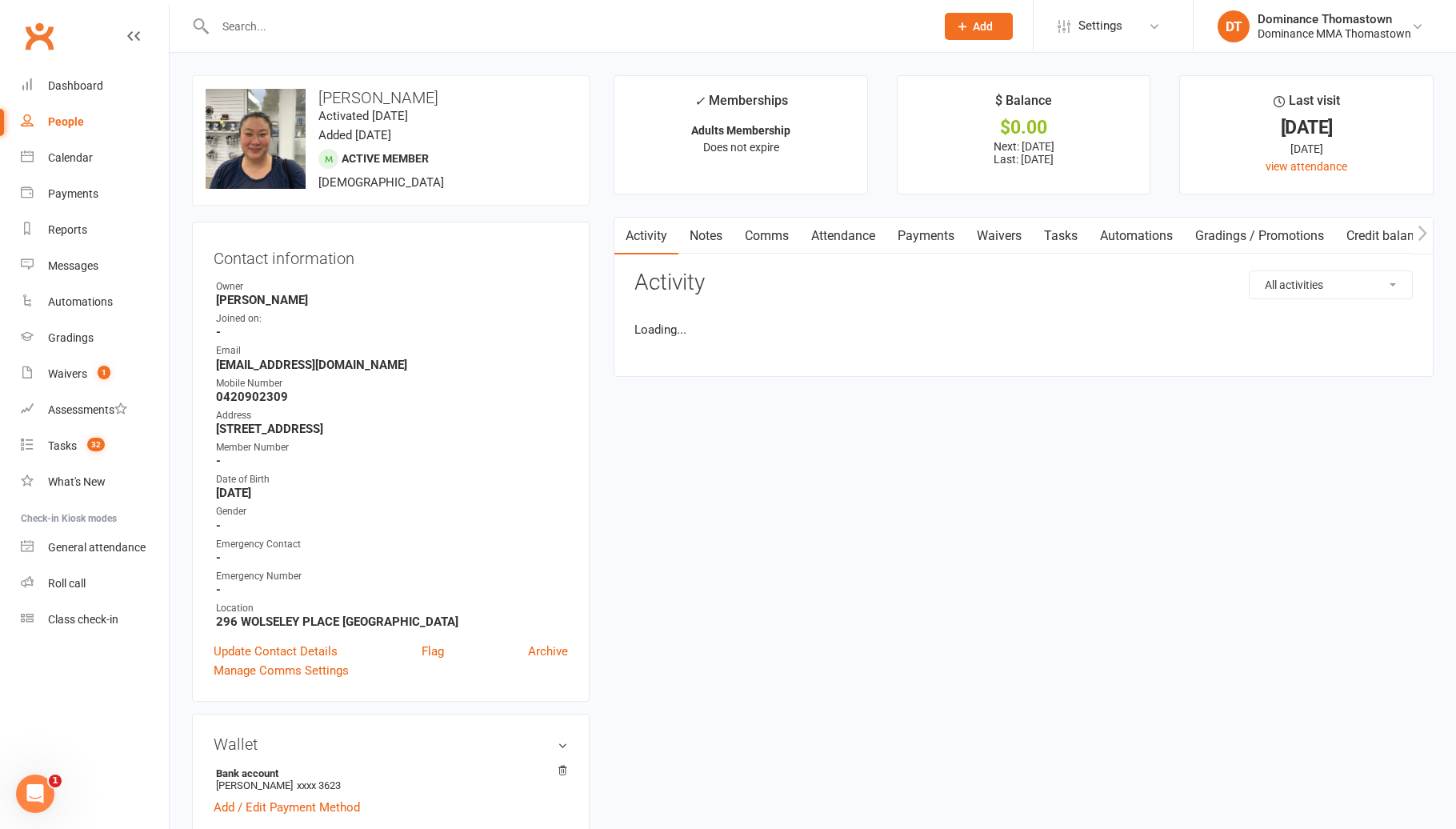
click at [948, 242] on link "Payments" at bounding box center [926, 236] width 79 height 37
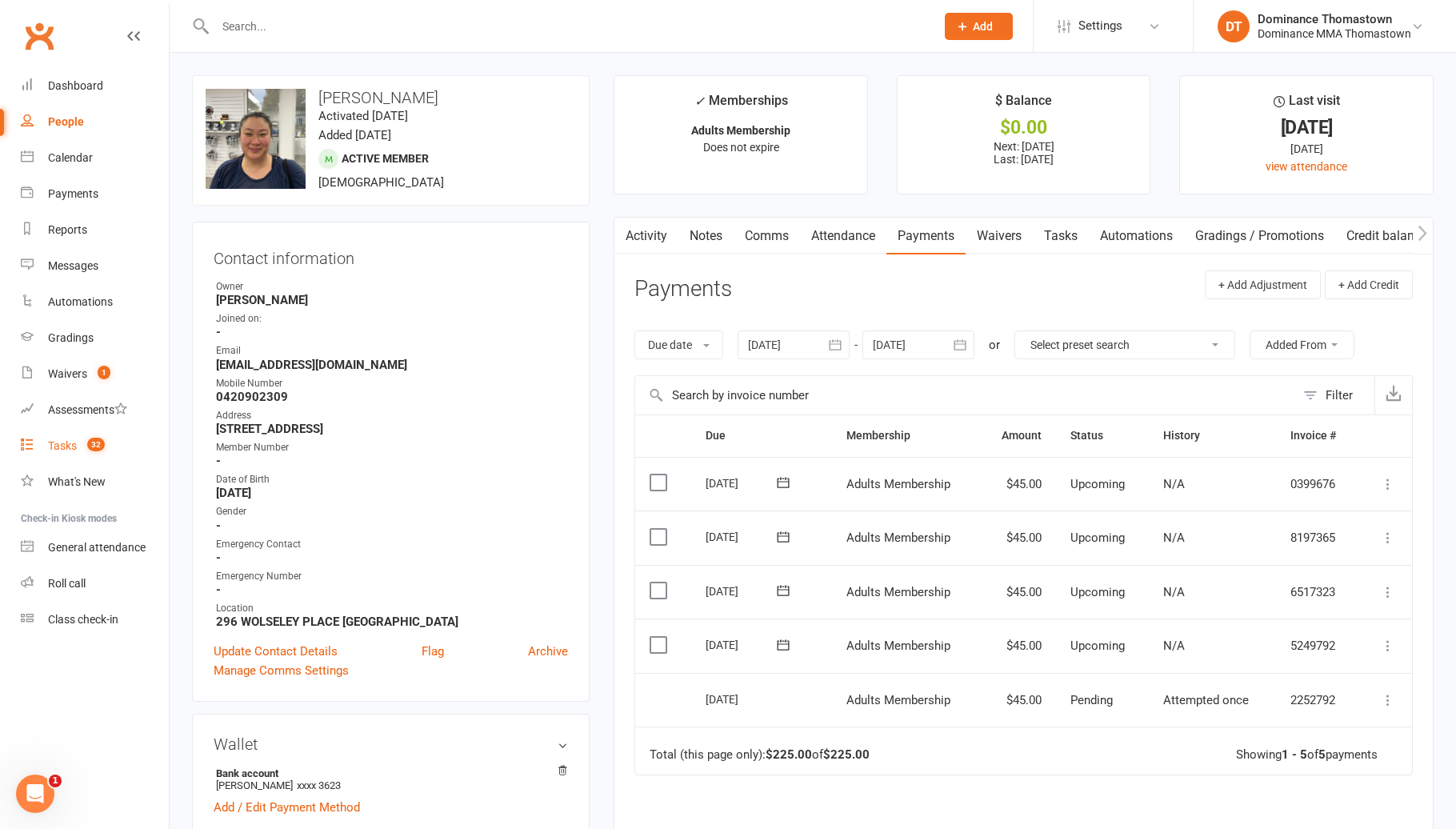
click at [64, 450] on div "Tasks" at bounding box center [62, 445] width 28 height 13
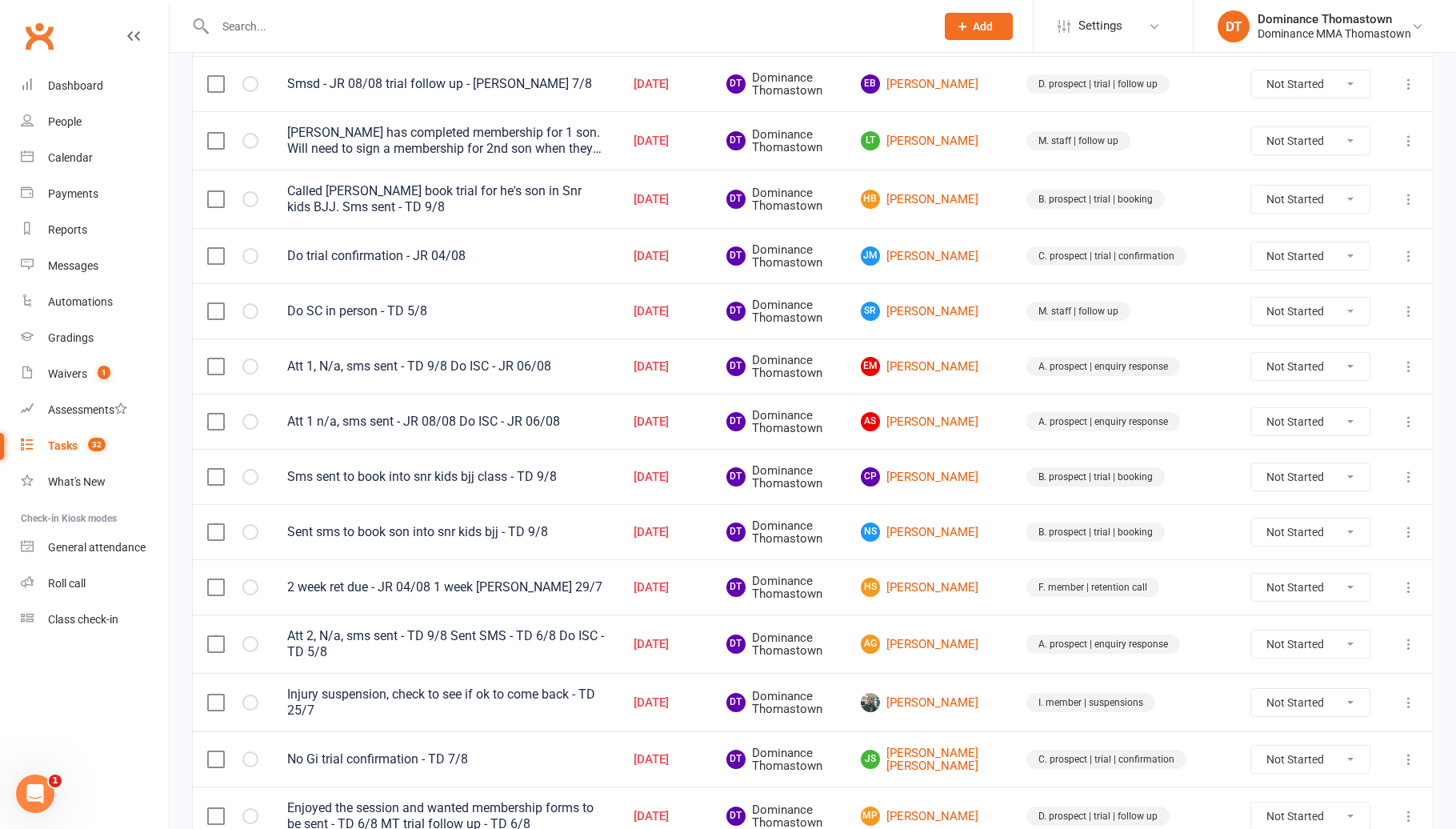
scroll to position [815, 0]
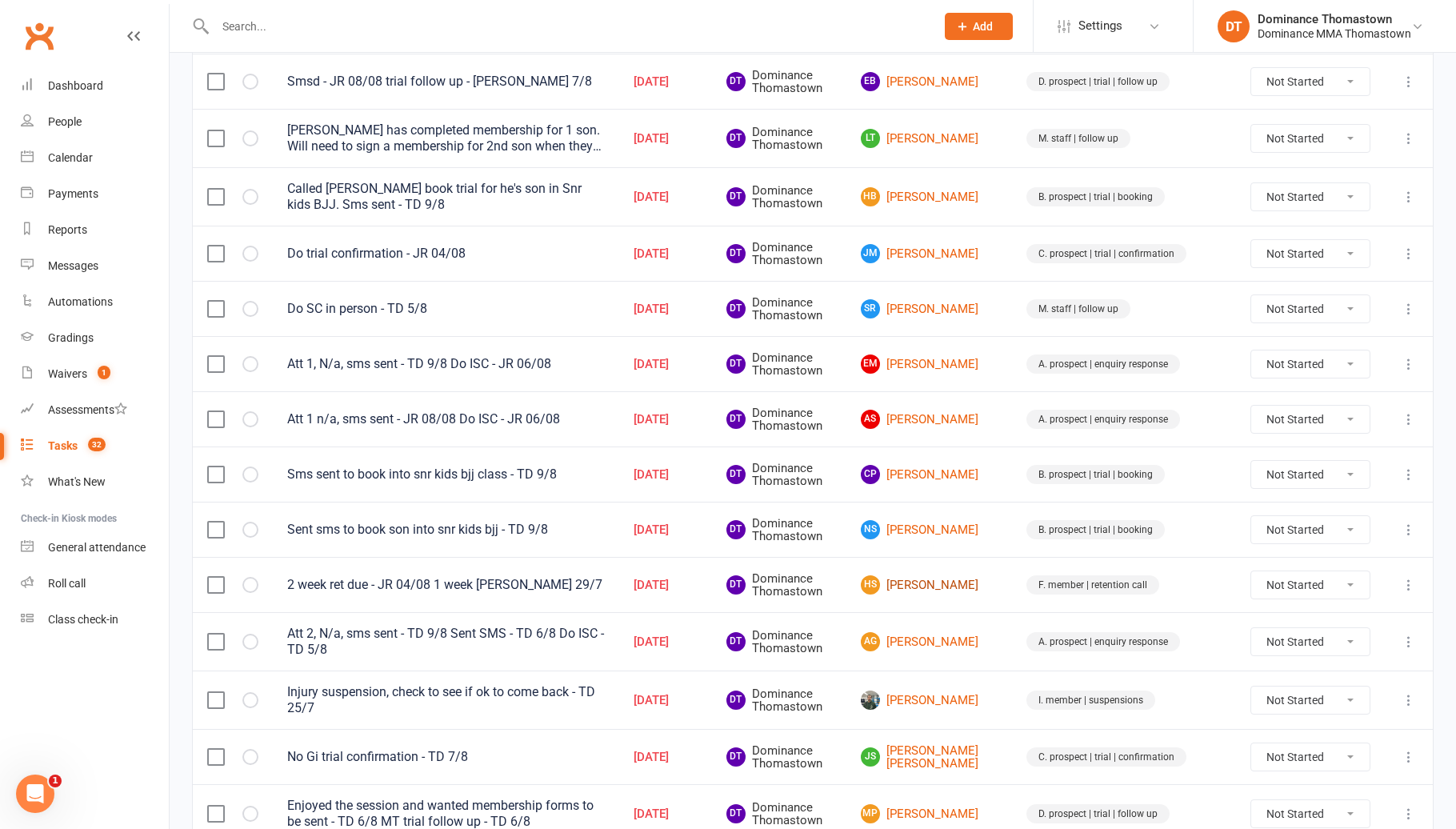
click at [971, 584] on link "HS Harniq Singh" at bounding box center [928, 585] width 137 height 19
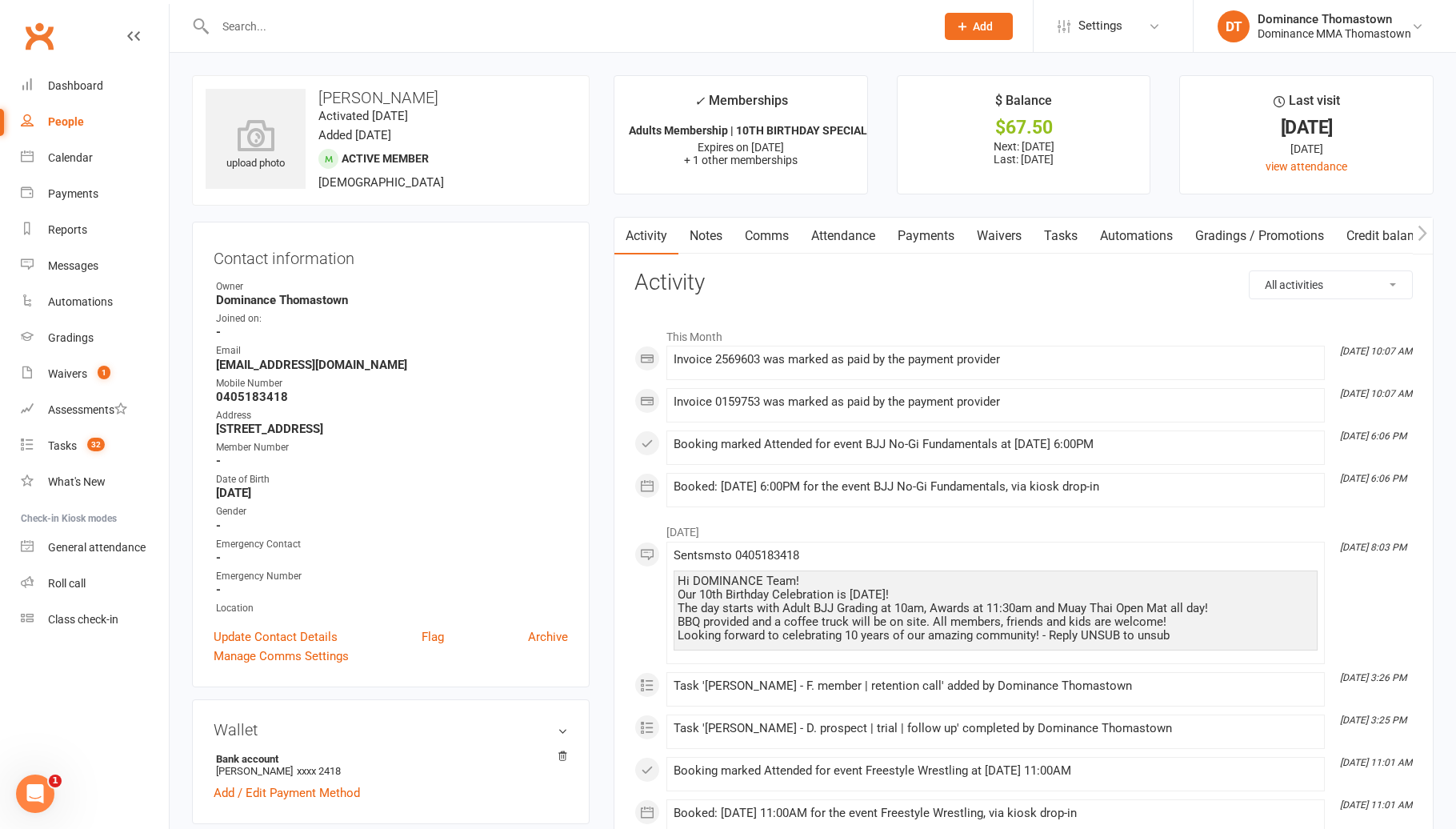
click at [1063, 240] on link "Tasks" at bounding box center [1060, 236] width 56 height 37
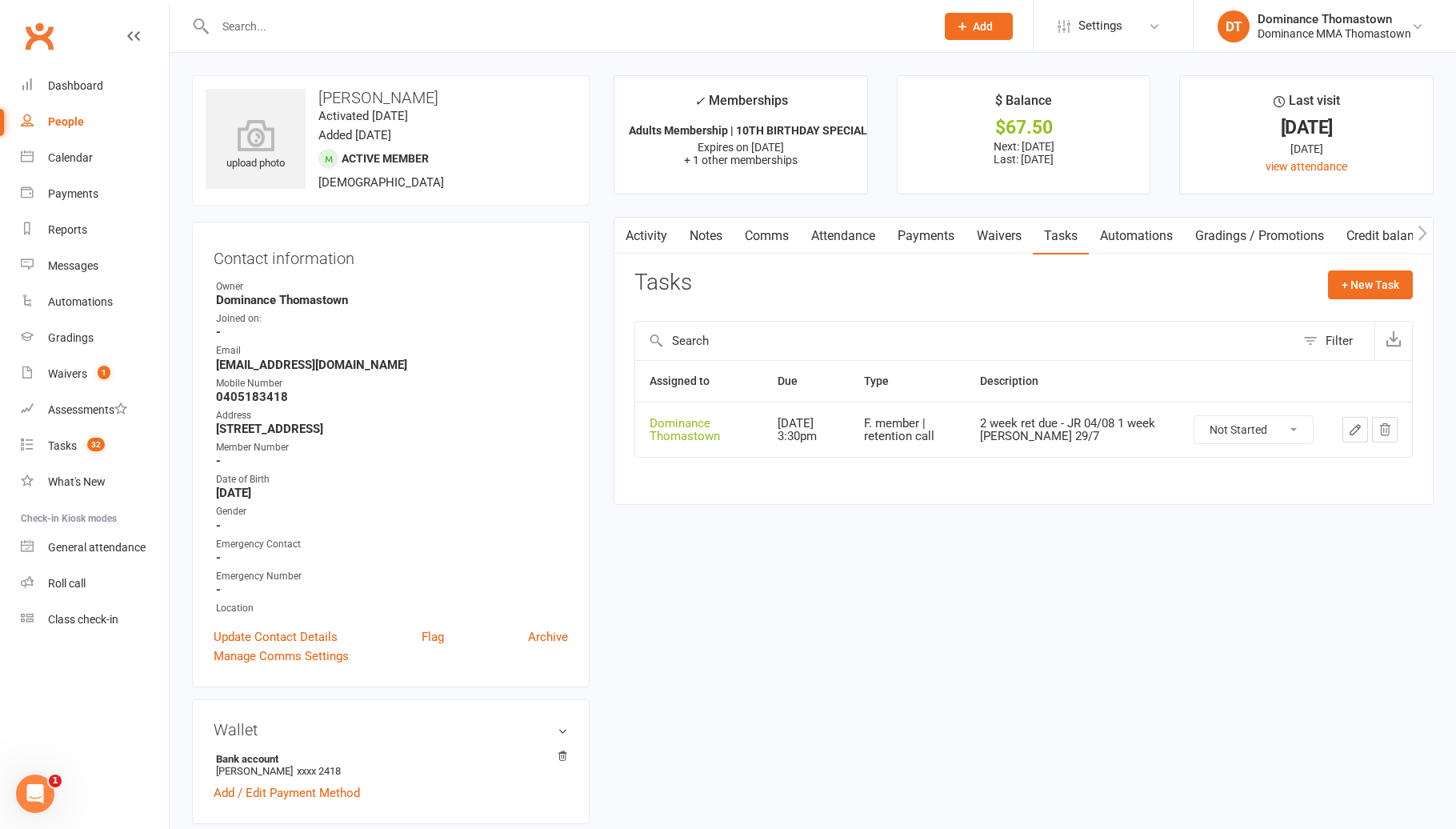
click at [1252, 436] on select "Not Started In Progress Waiting Complete" at bounding box center [1253, 430] width 119 height 28
select select "unstarted"
click at [36, 444] on link "Tasks 32" at bounding box center [95, 446] width 148 height 36
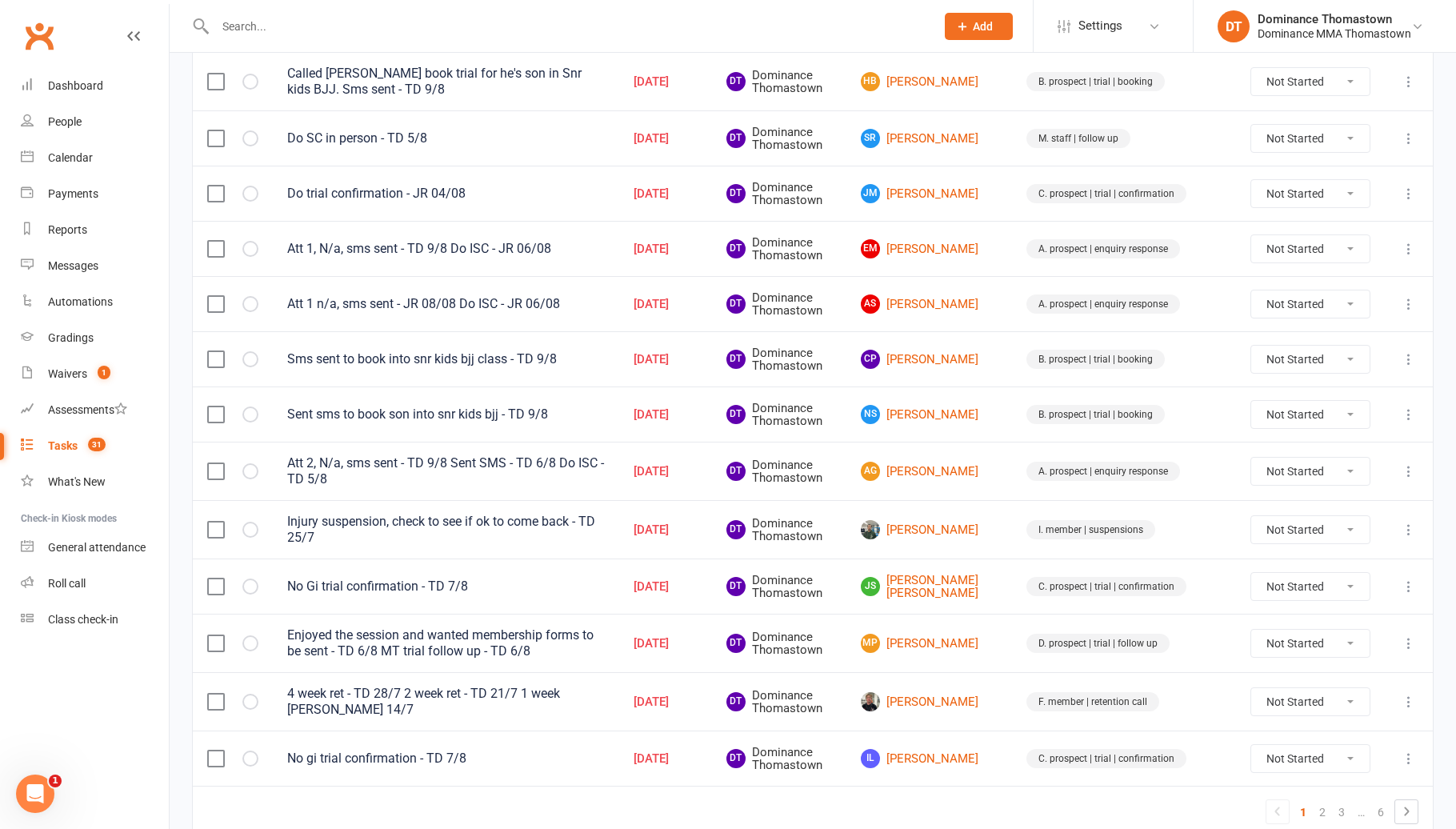
scroll to position [997, 0]
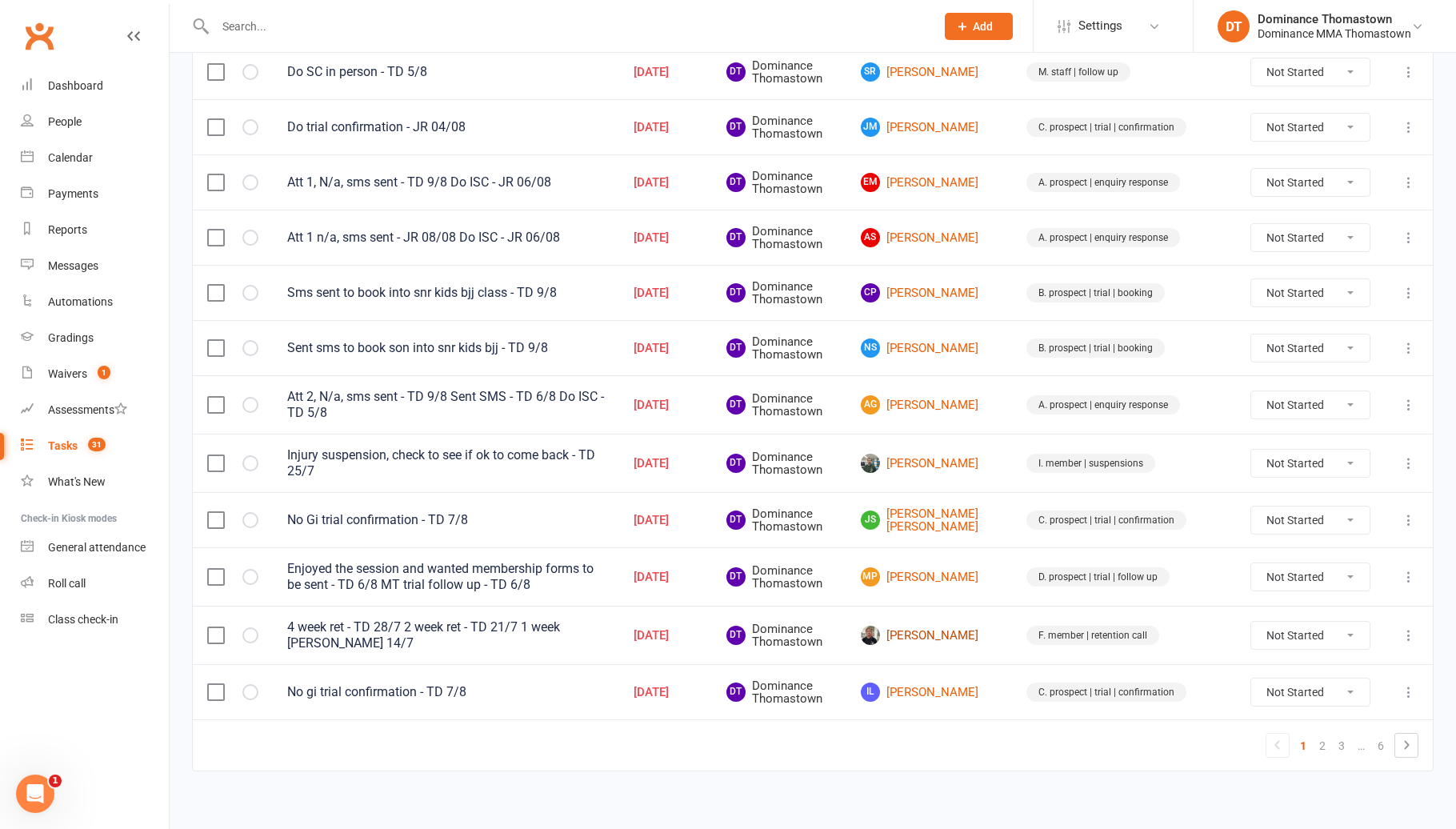
click at [985, 628] on link "Brandon Horvath" at bounding box center [928, 636] width 137 height 19
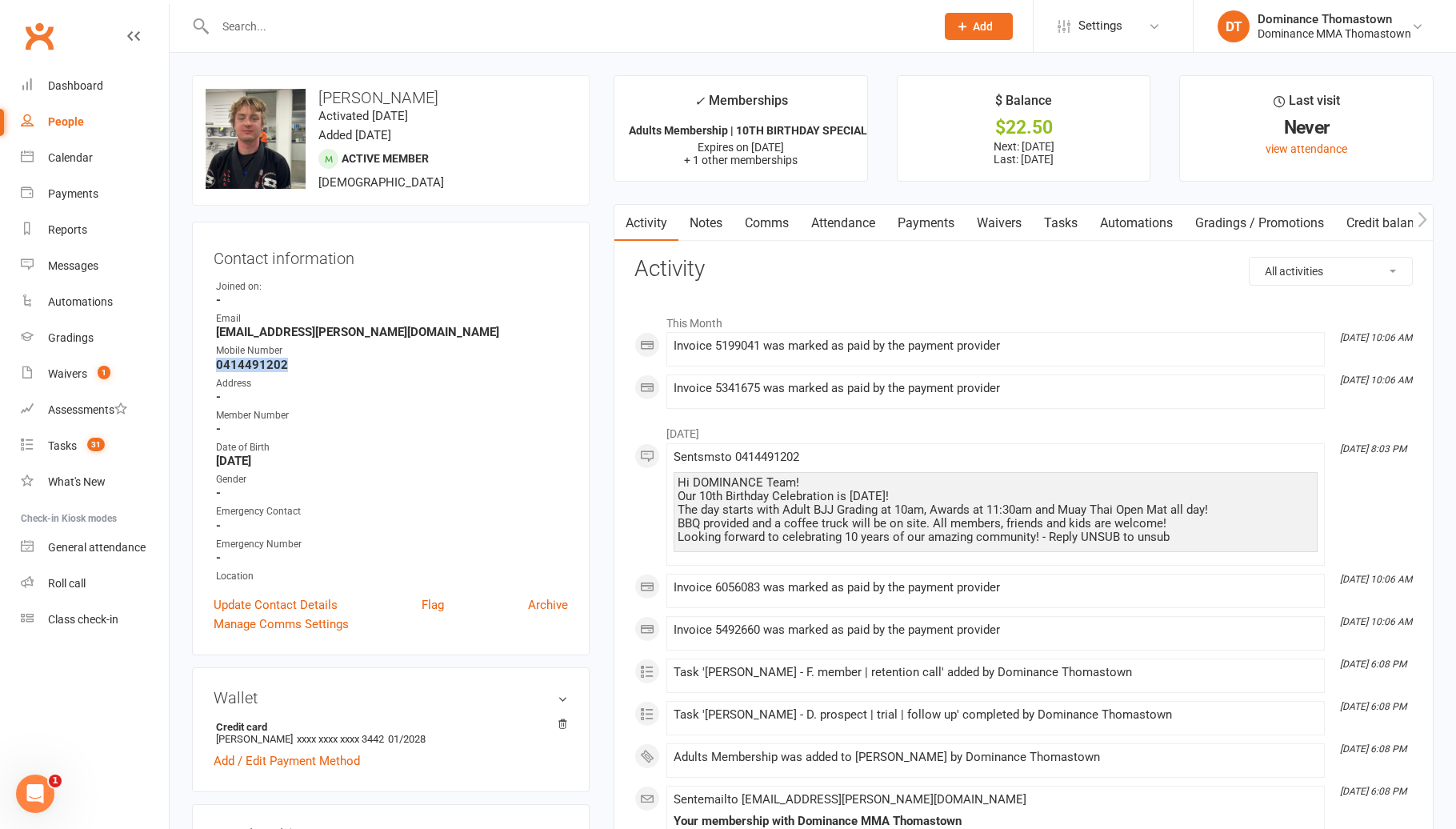
drag, startPoint x: 286, startPoint y: 364, endPoint x: 203, endPoint y: 364, distance: 83.0
click at [203, 364] on div "Contact information Owner Joined on: - Email bc.horvath@hotmail.com Mobile Numb…" at bounding box center [390, 439] width 397 height 433
copy strong "0414491202"
click at [253, 384] on div "Contact information Owner Joined on: - Email bc.horvath@hotmail.com Mobile Numb…" at bounding box center [390, 439] width 397 height 433
drag, startPoint x: 1086, startPoint y: 216, endPoint x: 1097, endPoint y: 229, distance: 17.0
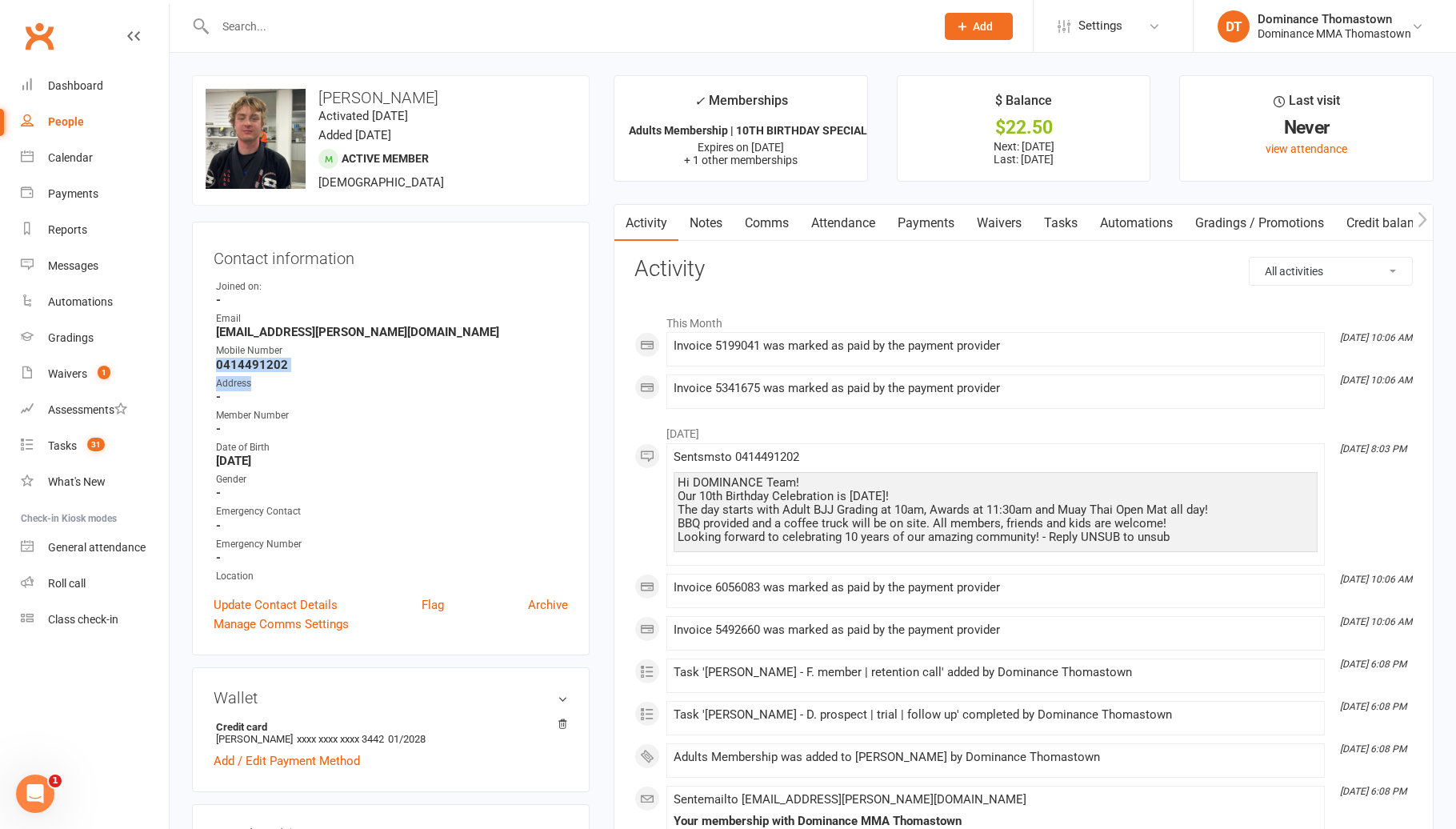
click at [1086, 217] on link "Tasks" at bounding box center [1060, 223] width 56 height 37
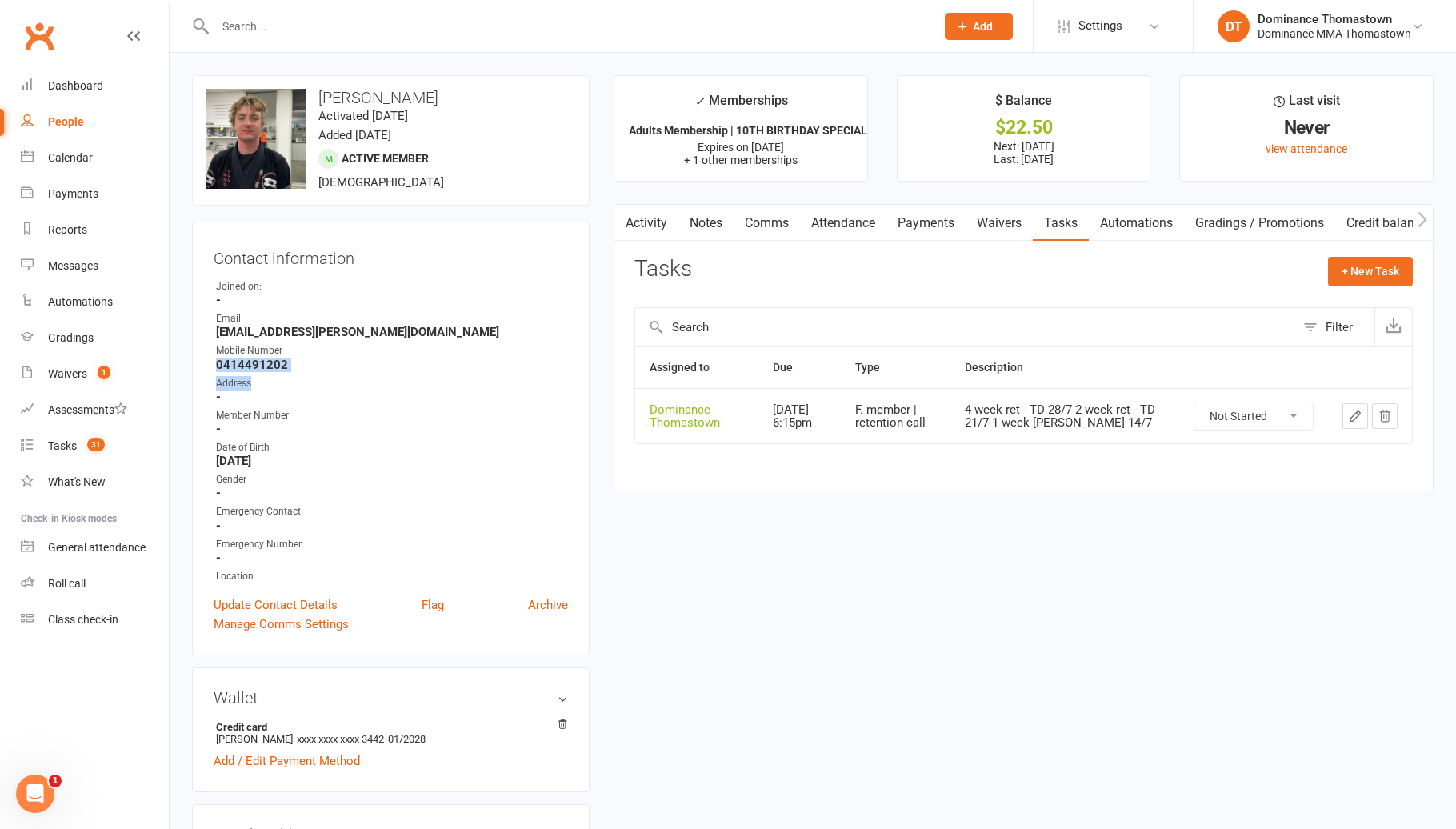
click at [1306, 414] on select "Not Started In Progress Waiting Complete" at bounding box center [1253, 416] width 119 height 28
select select "unstarted"
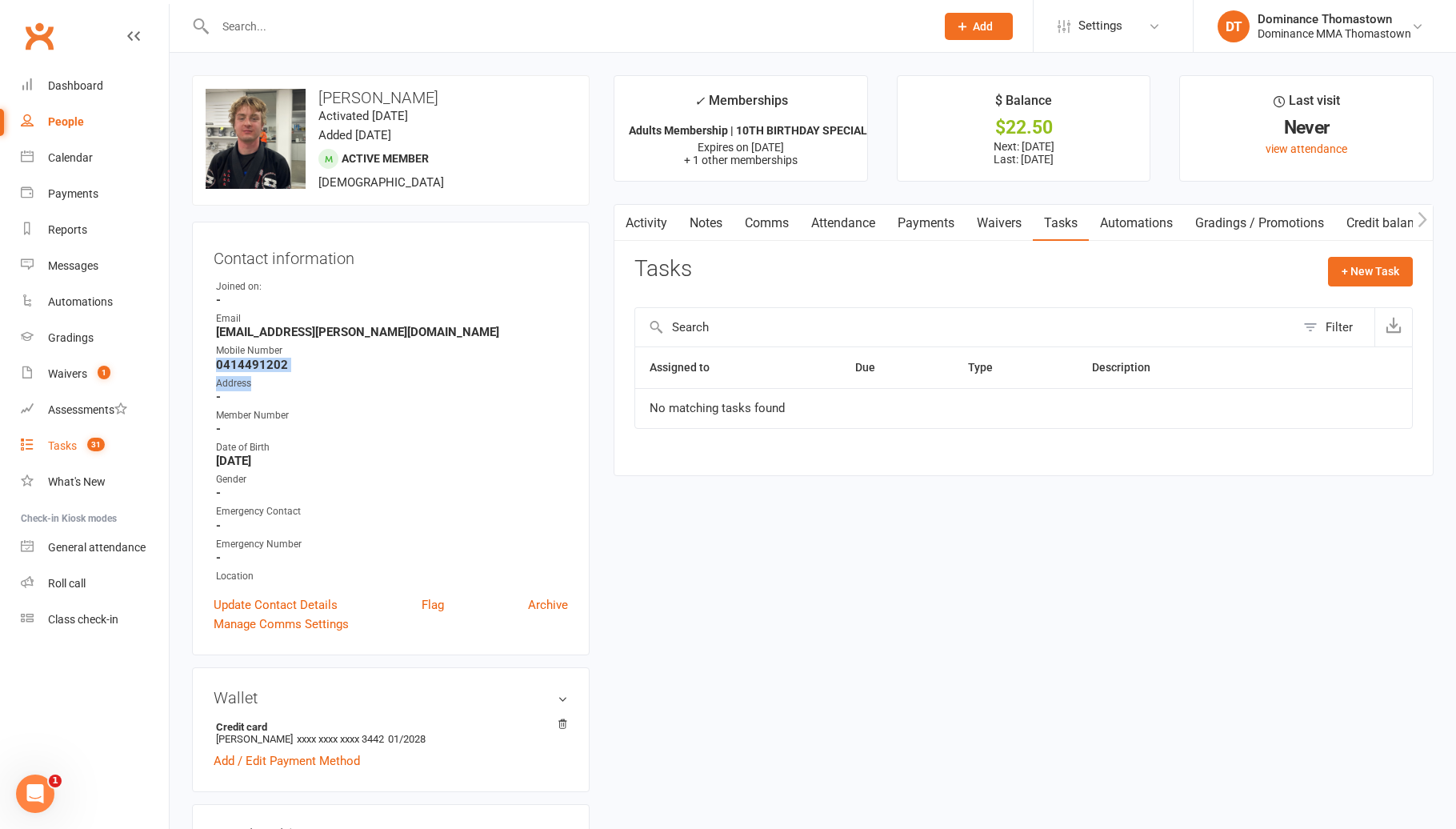
click at [101, 446] on span "31" at bounding box center [95, 445] width 17 height 14
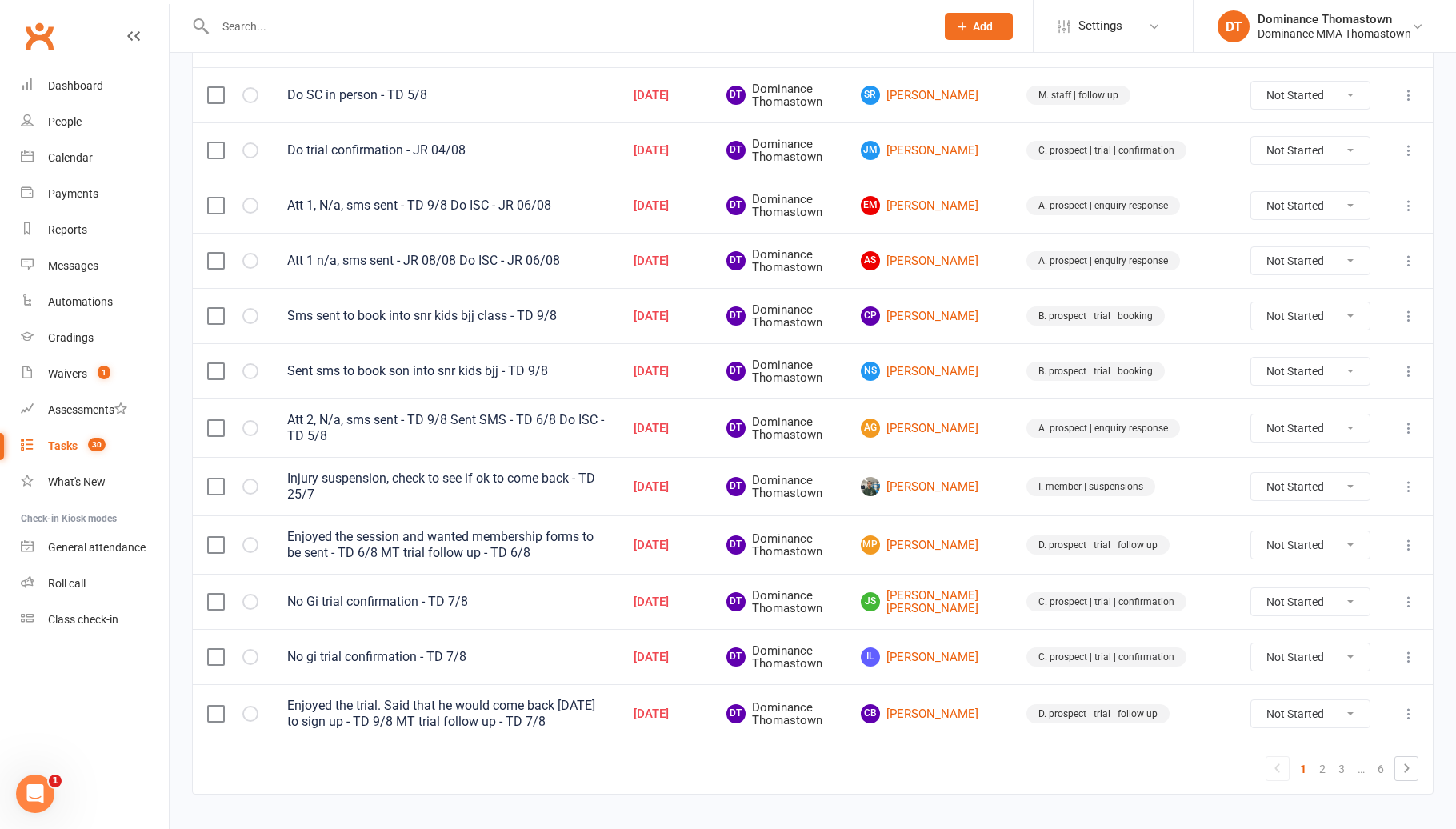
scroll to position [976, 0]
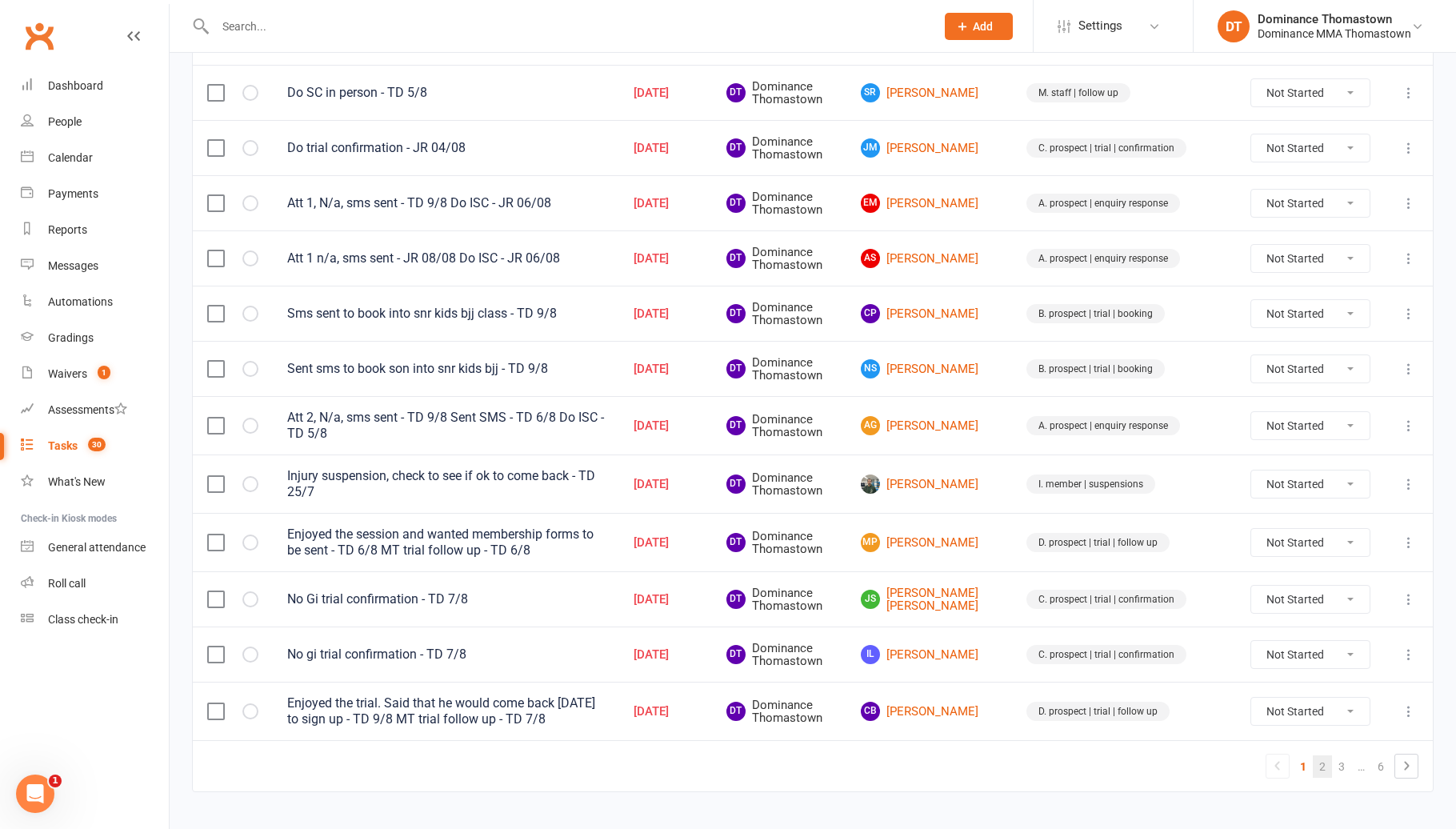
click at [1325, 761] on link "2" at bounding box center [1322, 766] width 19 height 22
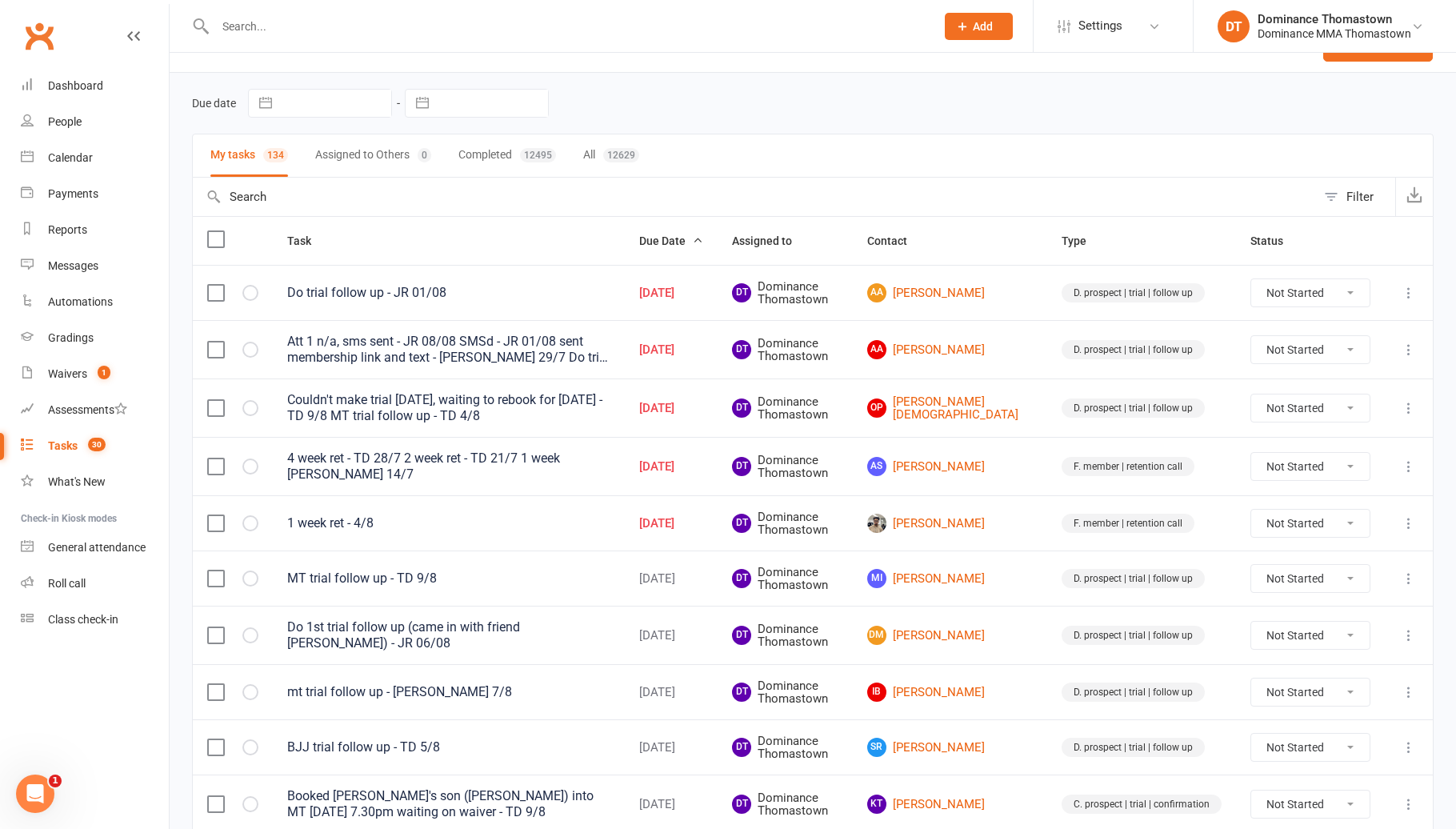
scroll to position [0, 0]
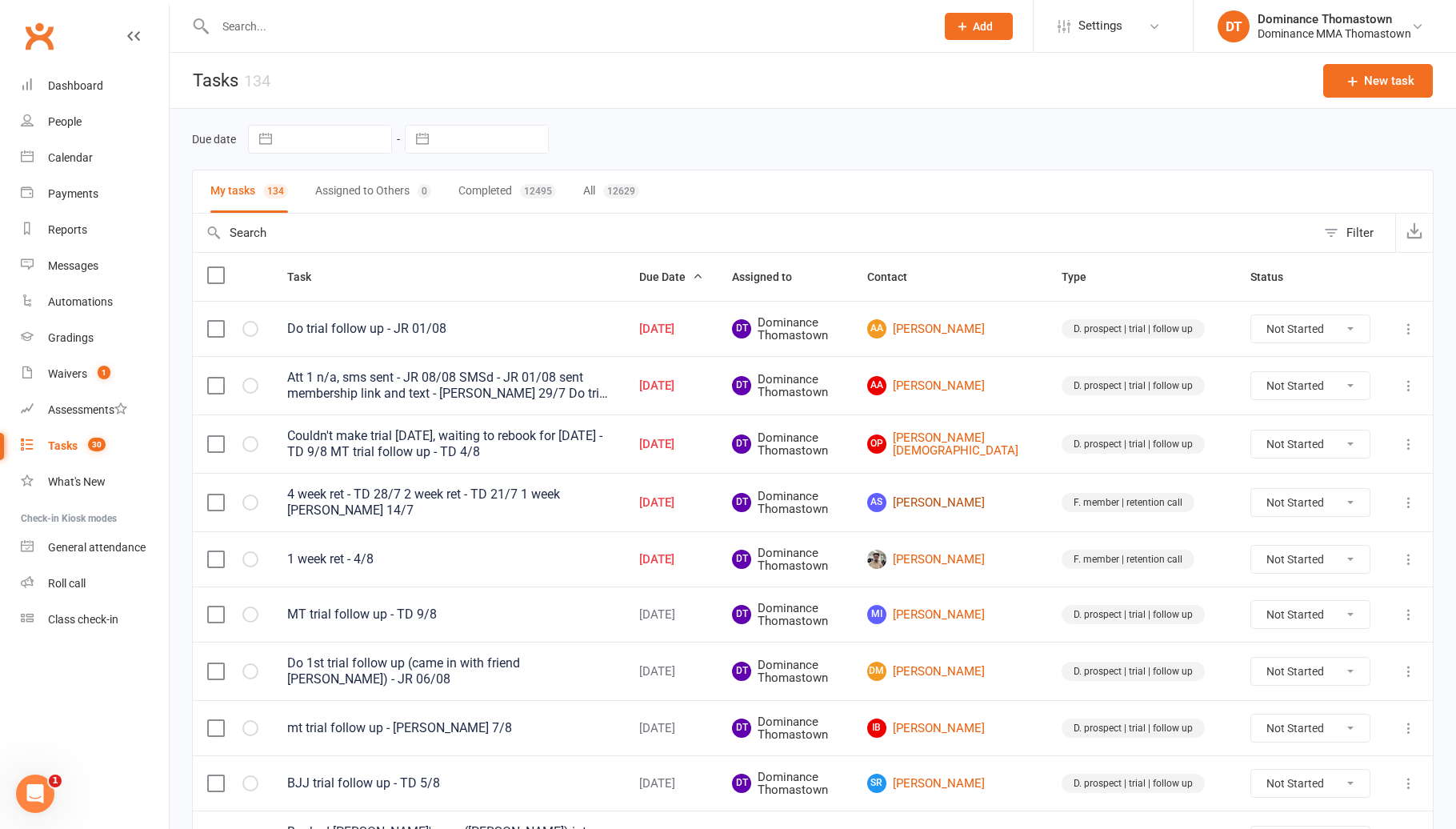
click at [976, 499] on link "AS Aakash Shrestha" at bounding box center [950, 502] width 166 height 19
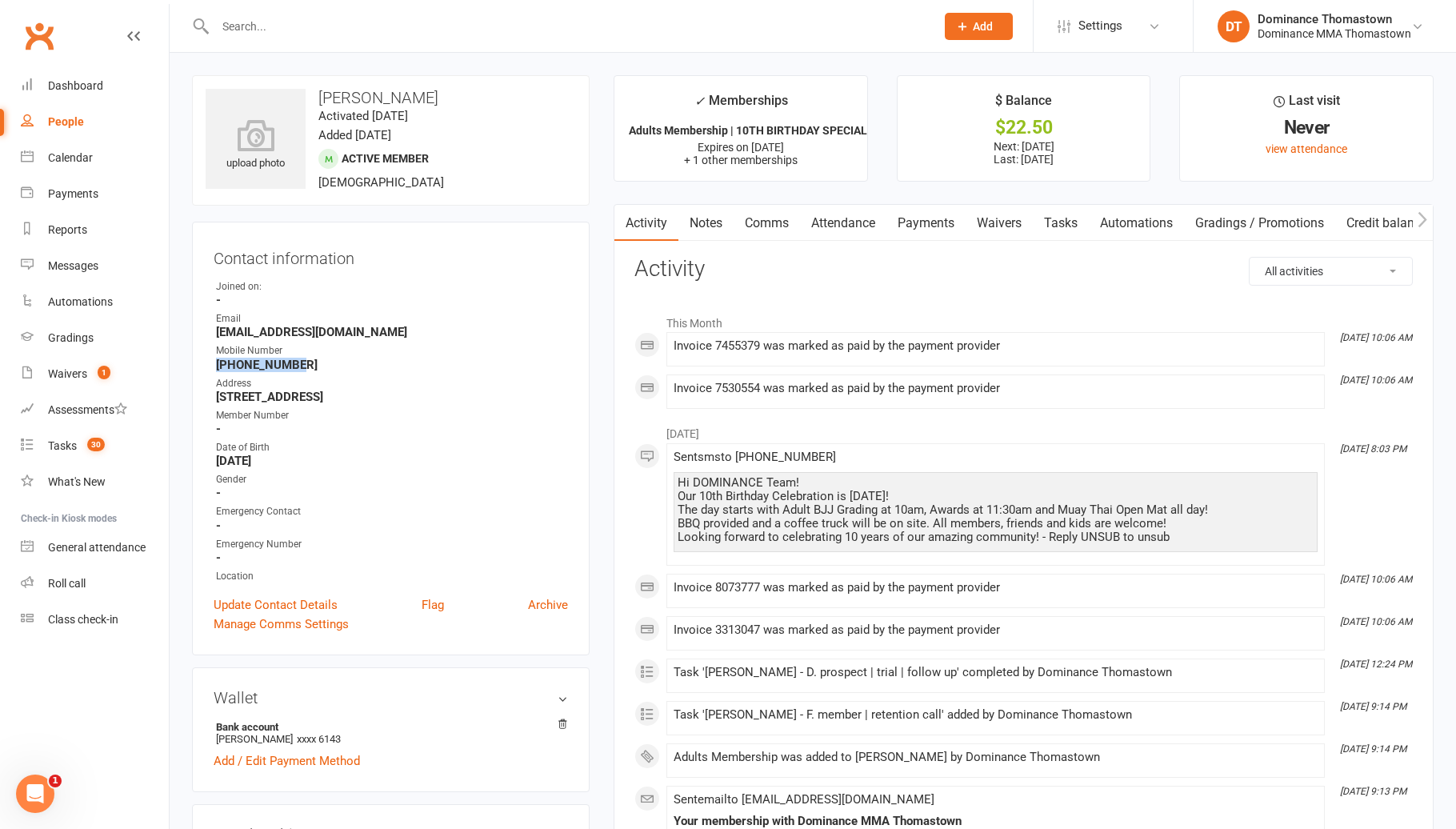
drag, startPoint x: 305, startPoint y: 362, endPoint x: 209, endPoint y: 362, distance: 96.0
click at [211, 363] on div "Contact information Owner Joined on: - Email sthasky74@gmail.com Mobile Number …" at bounding box center [390, 439] width 397 height 433
copy strong "+61451199518"
click at [1068, 224] on link "Tasks" at bounding box center [1060, 223] width 56 height 37
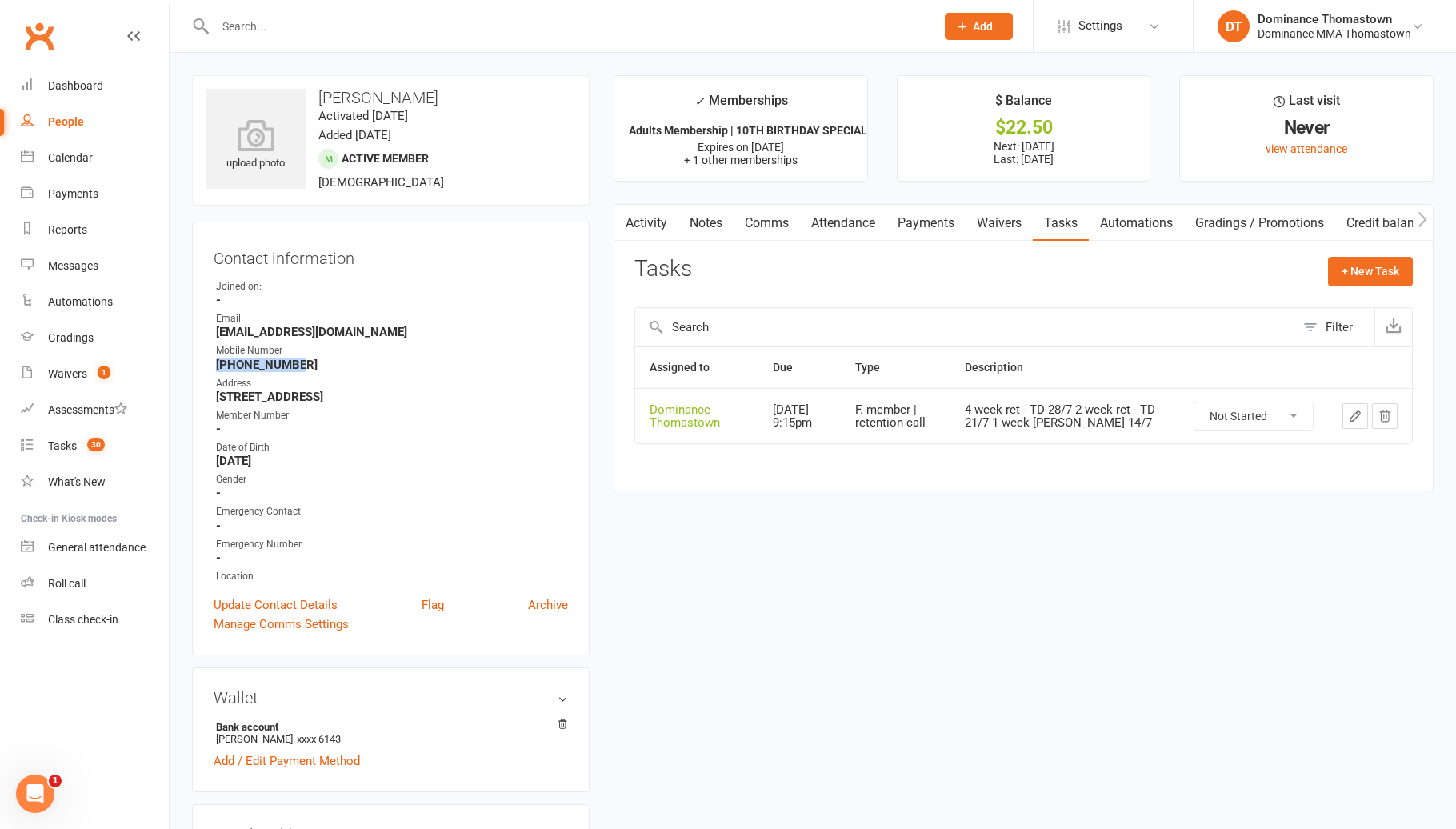
click at [1439, 396] on main "✓ Memberships Adults Membership | 10TH BIRTHDAY SPECIAL Expires on 17th August,…" at bounding box center [1024, 291] width 844 height 432
click at [1276, 421] on select "Not Started In Progress Waiting Complete" at bounding box center [1253, 416] width 119 height 28
select select "unstarted"
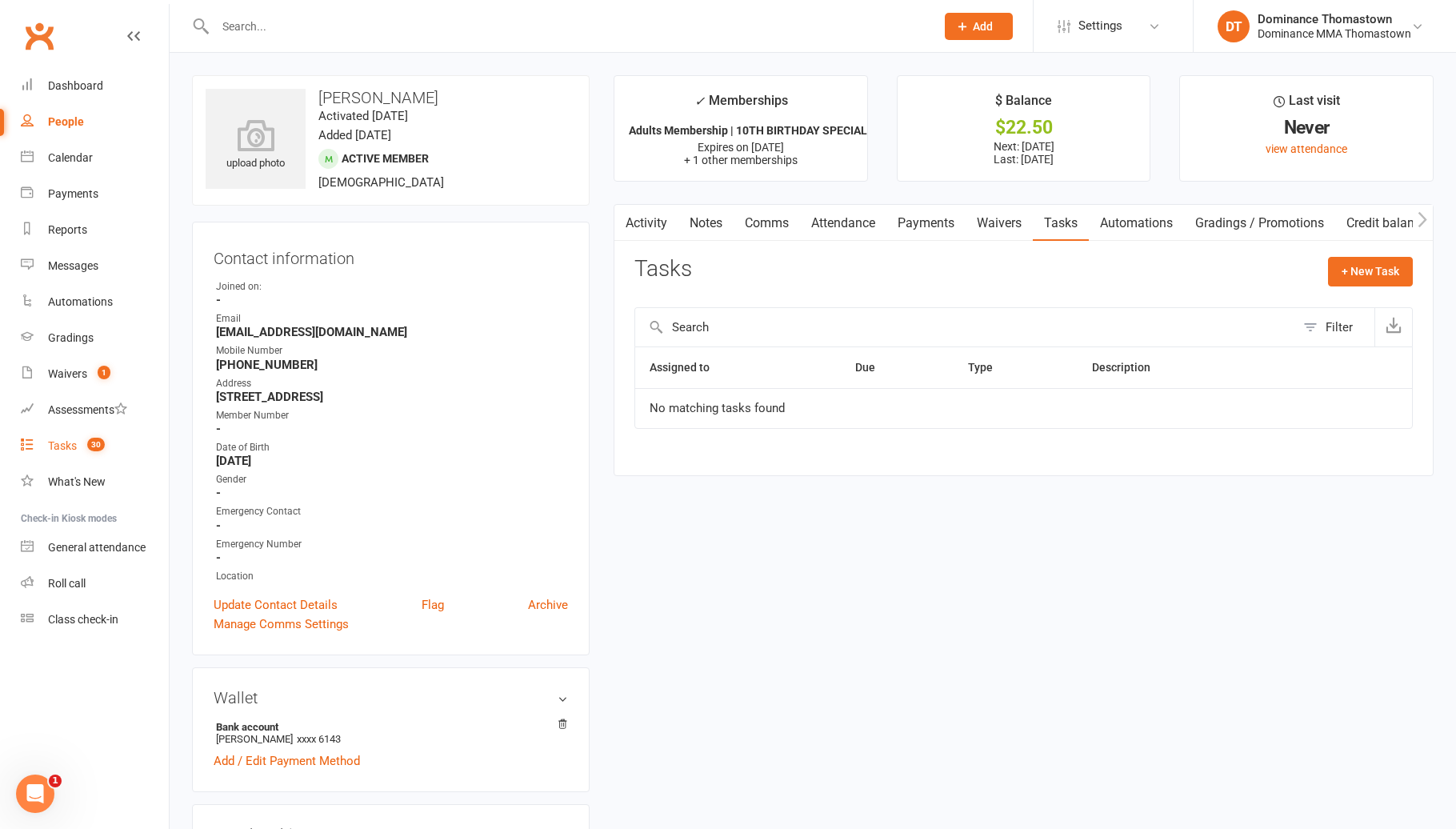
click at [129, 452] on link "Tasks 30" at bounding box center [95, 446] width 148 height 36
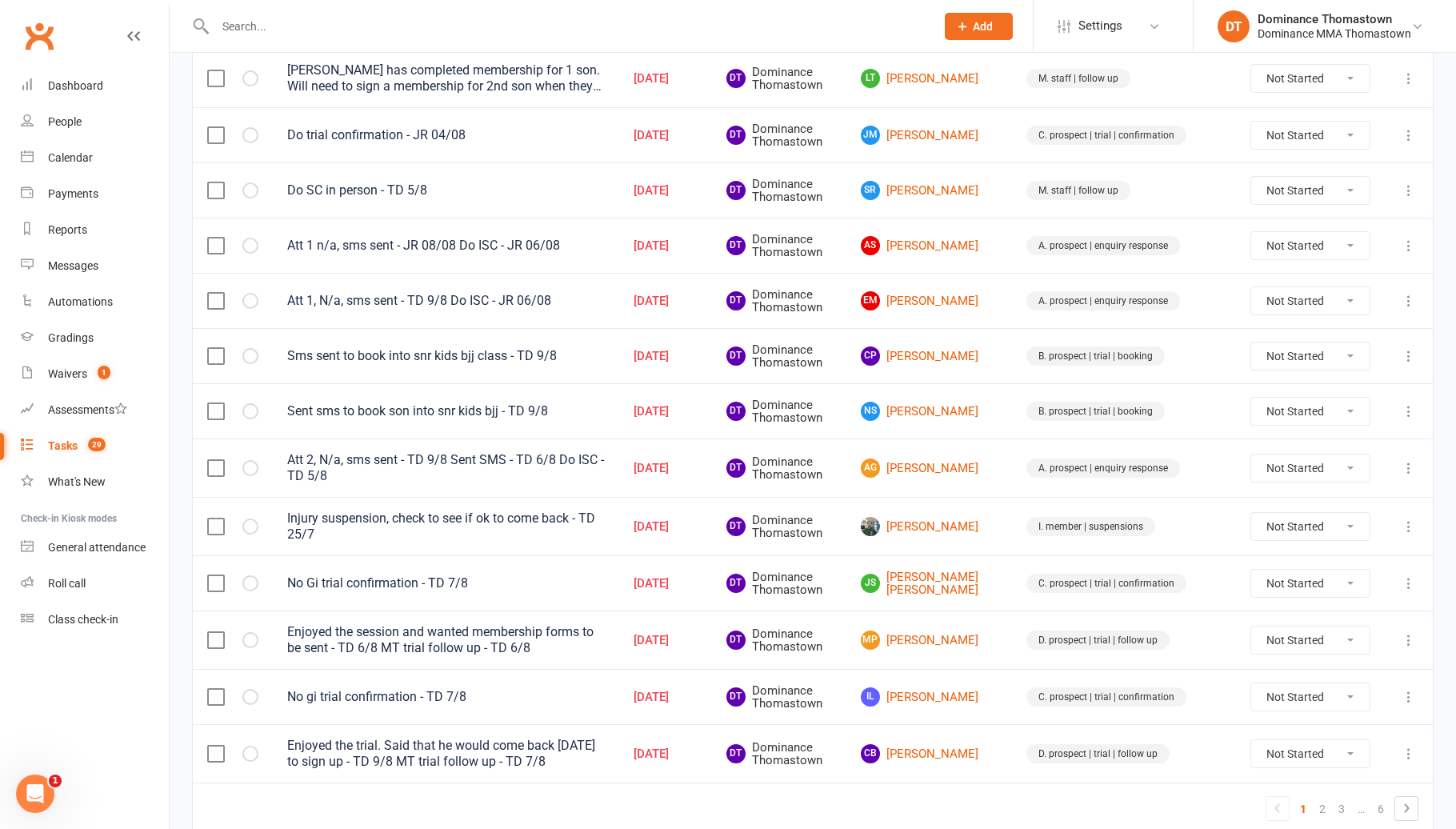
scroll to position [1000, 0]
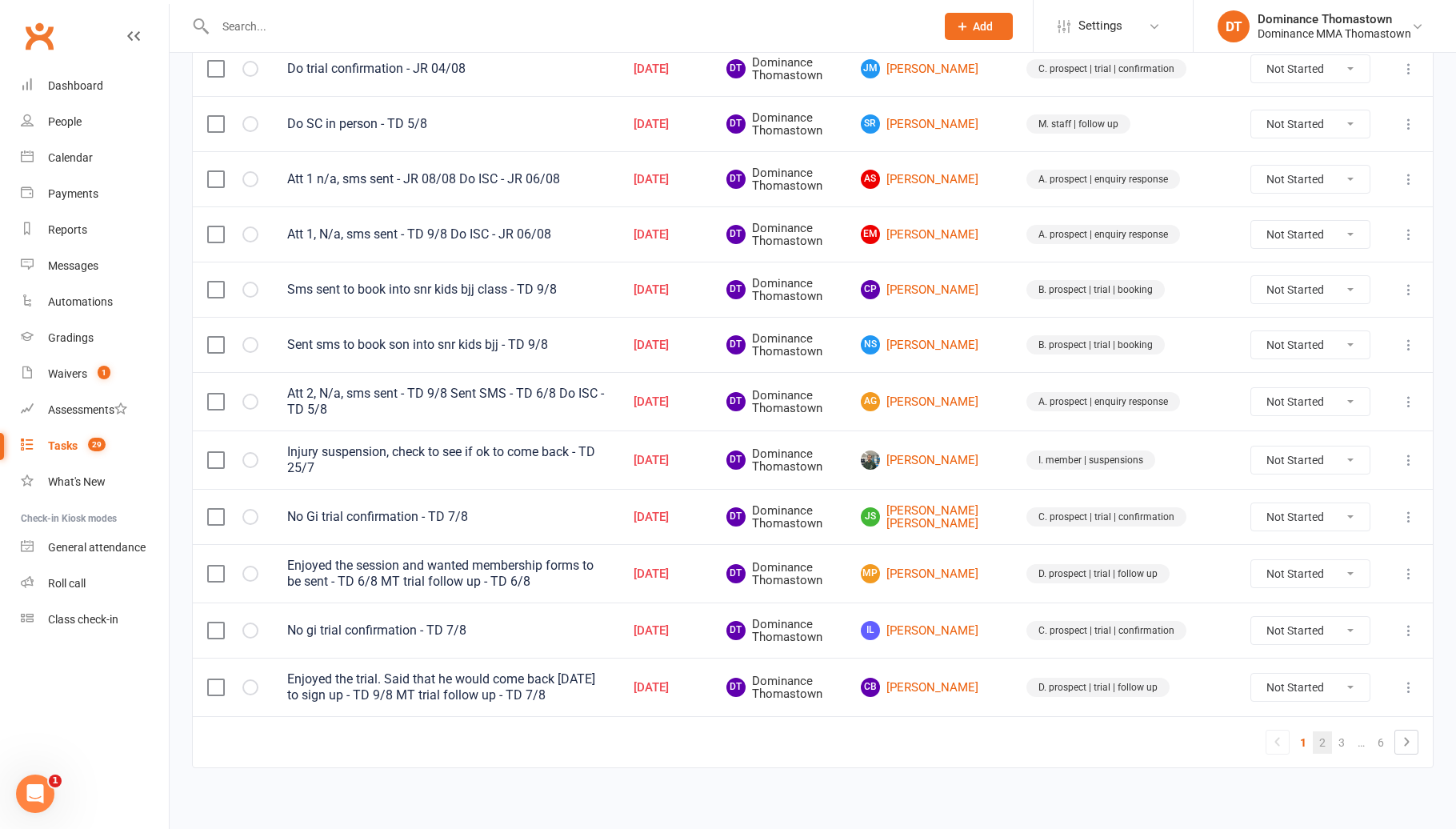
click at [1318, 732] on link "2" at bounding box center [1322, 743] width 19 height 22
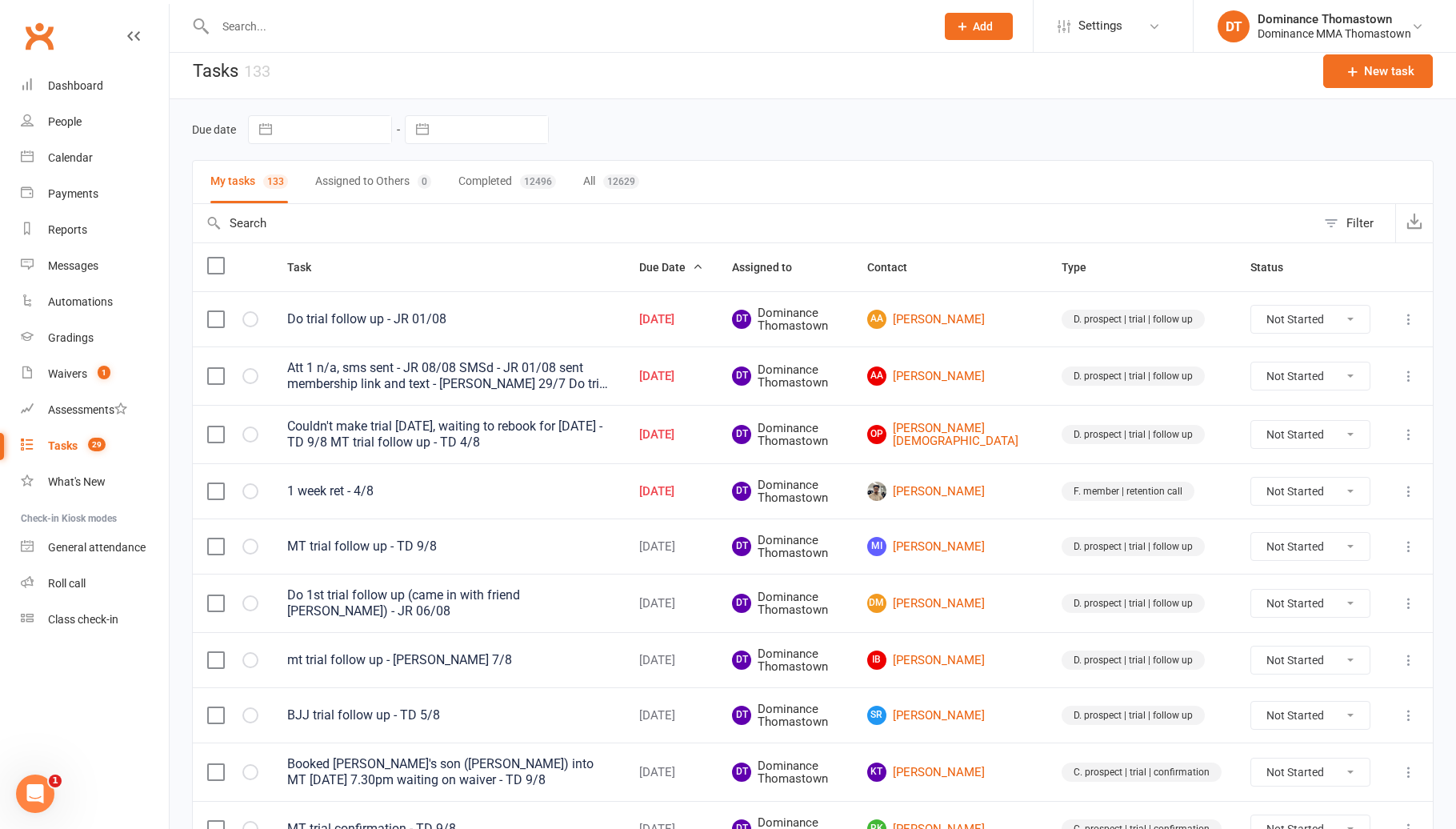
scroll to position [7, 0]
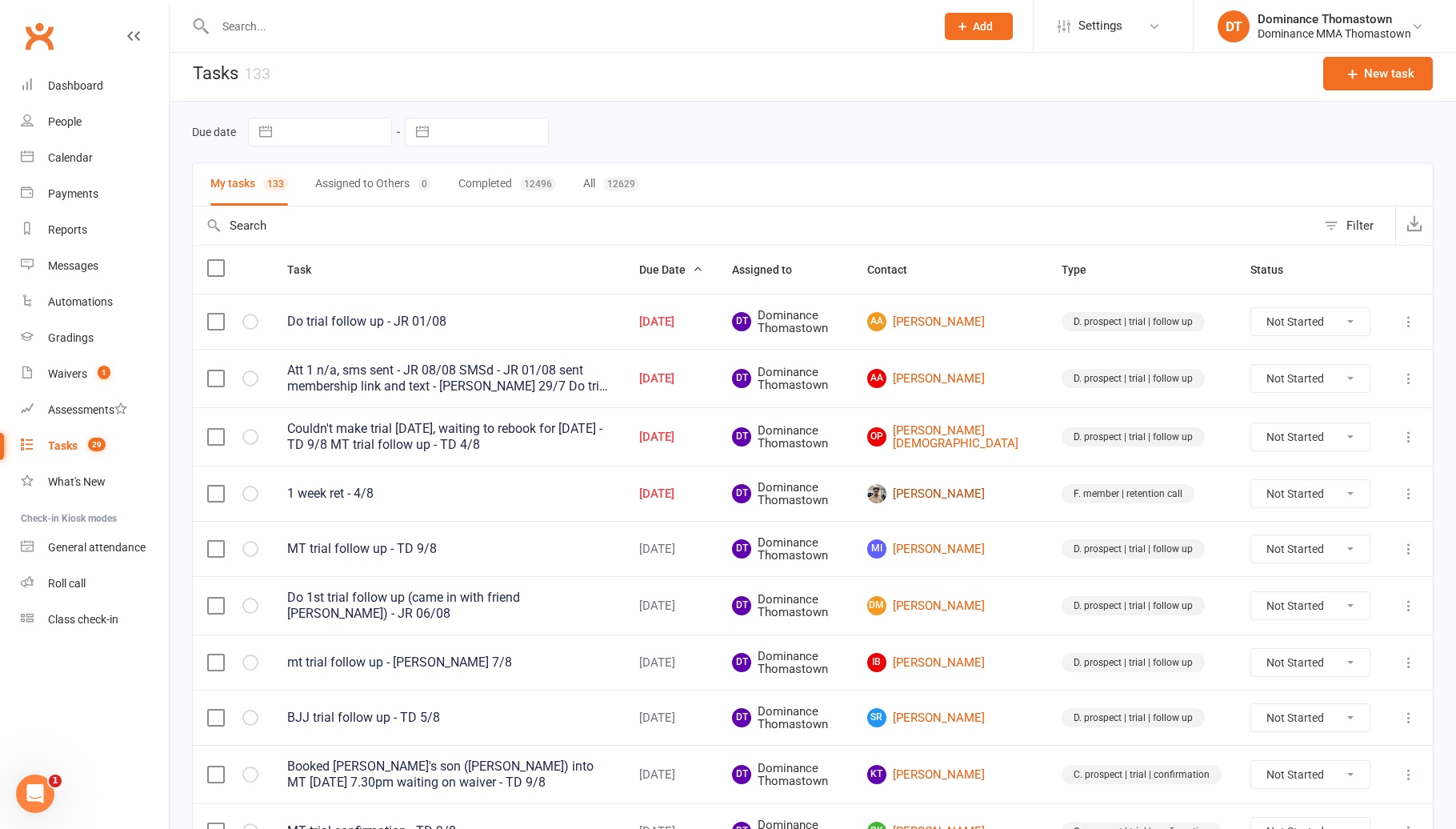
click at [986, 495] on link "Tushar Nund" at bounding box center [950, 494] width 166 height 19
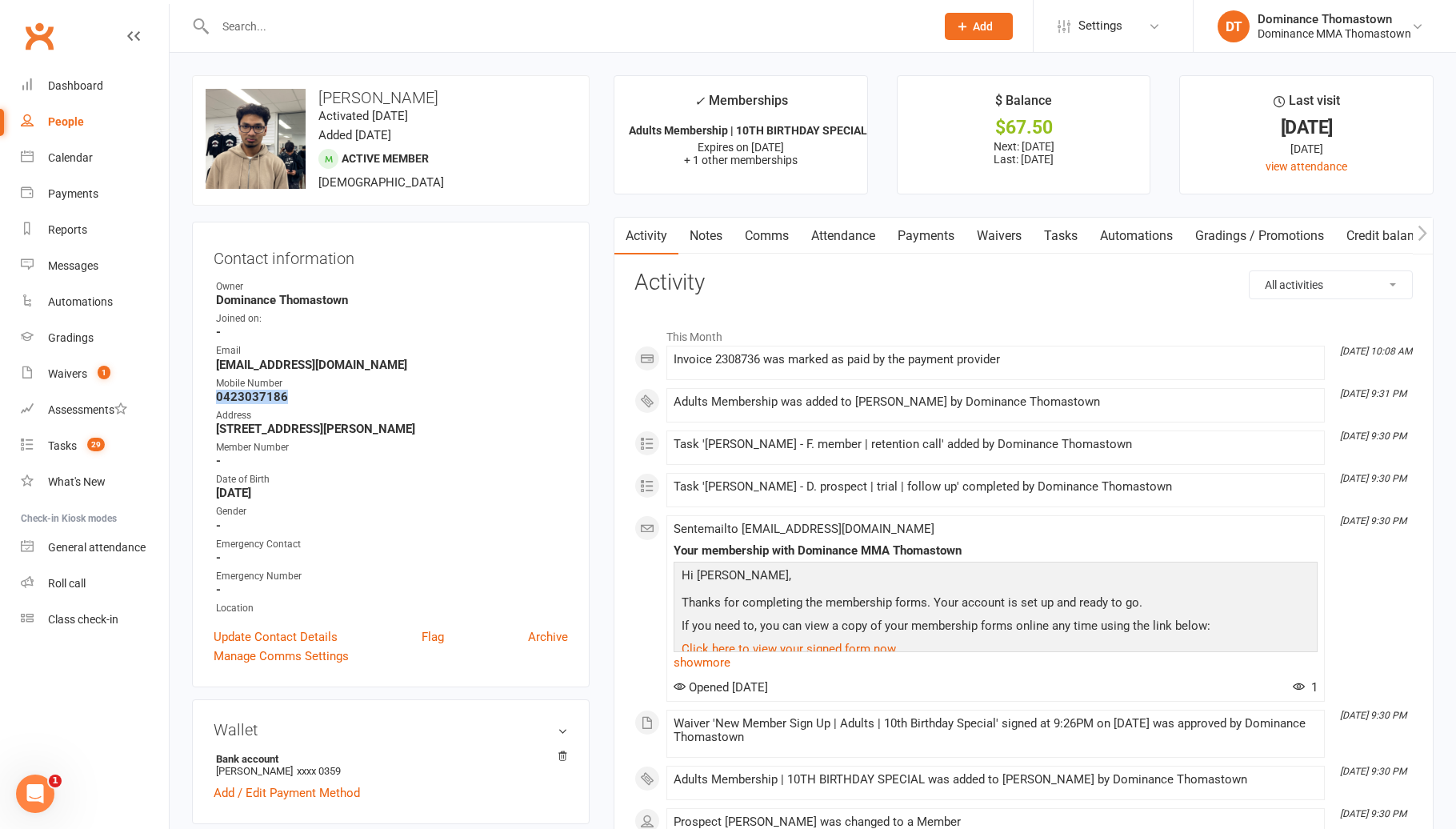
drag, startPoint x: 299, startPoint y: 396, endPoint x: 190, endPoint y: 397, distance: 109.0
copy strong "0423037186"
click at [1082, 237] on link "Tasks" at bounding box center [1060, 236] width 56 height 37
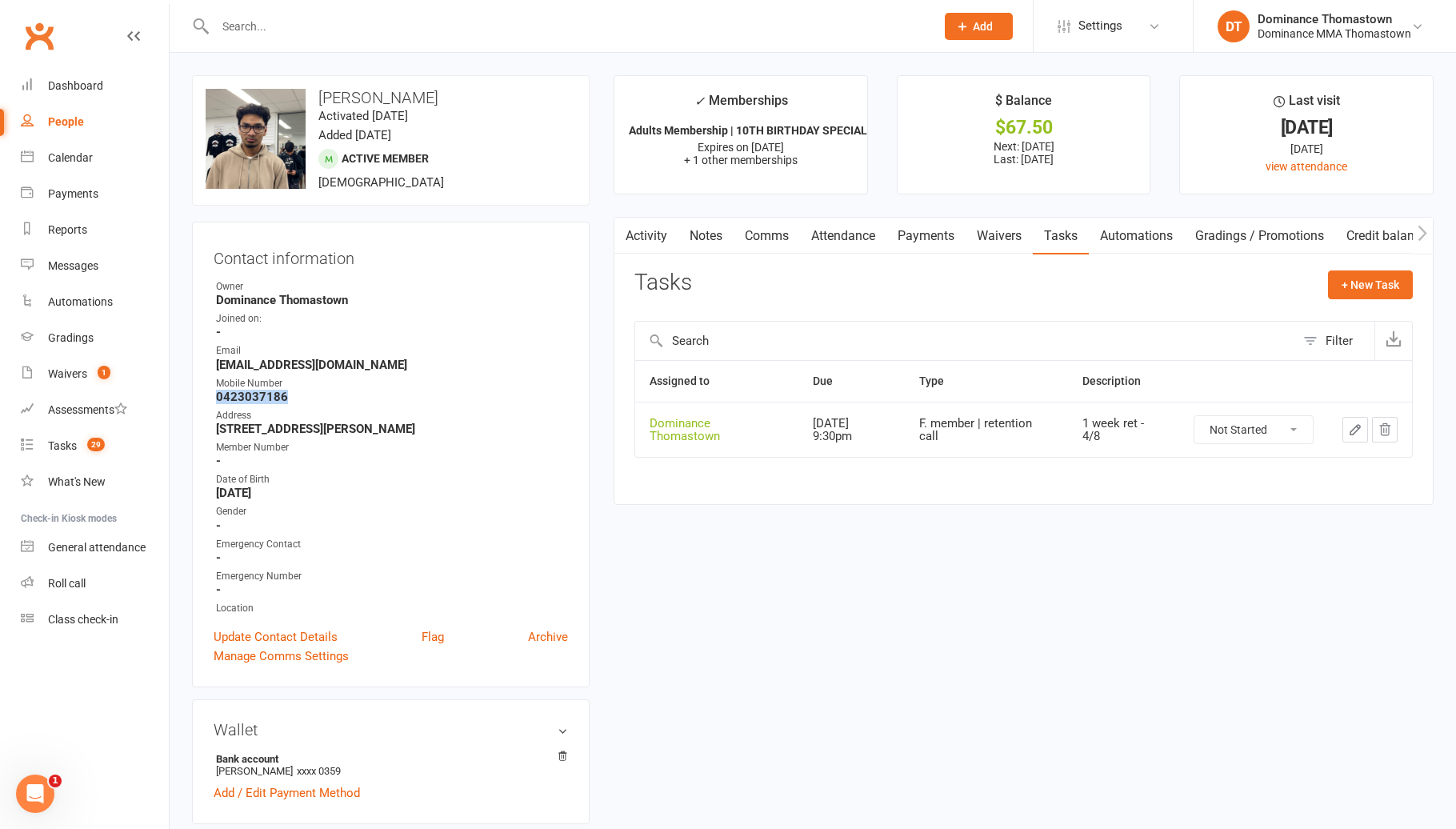
click at [1353, 427] on icon "button" at bounding box center [1355, 429] width 15 height 15
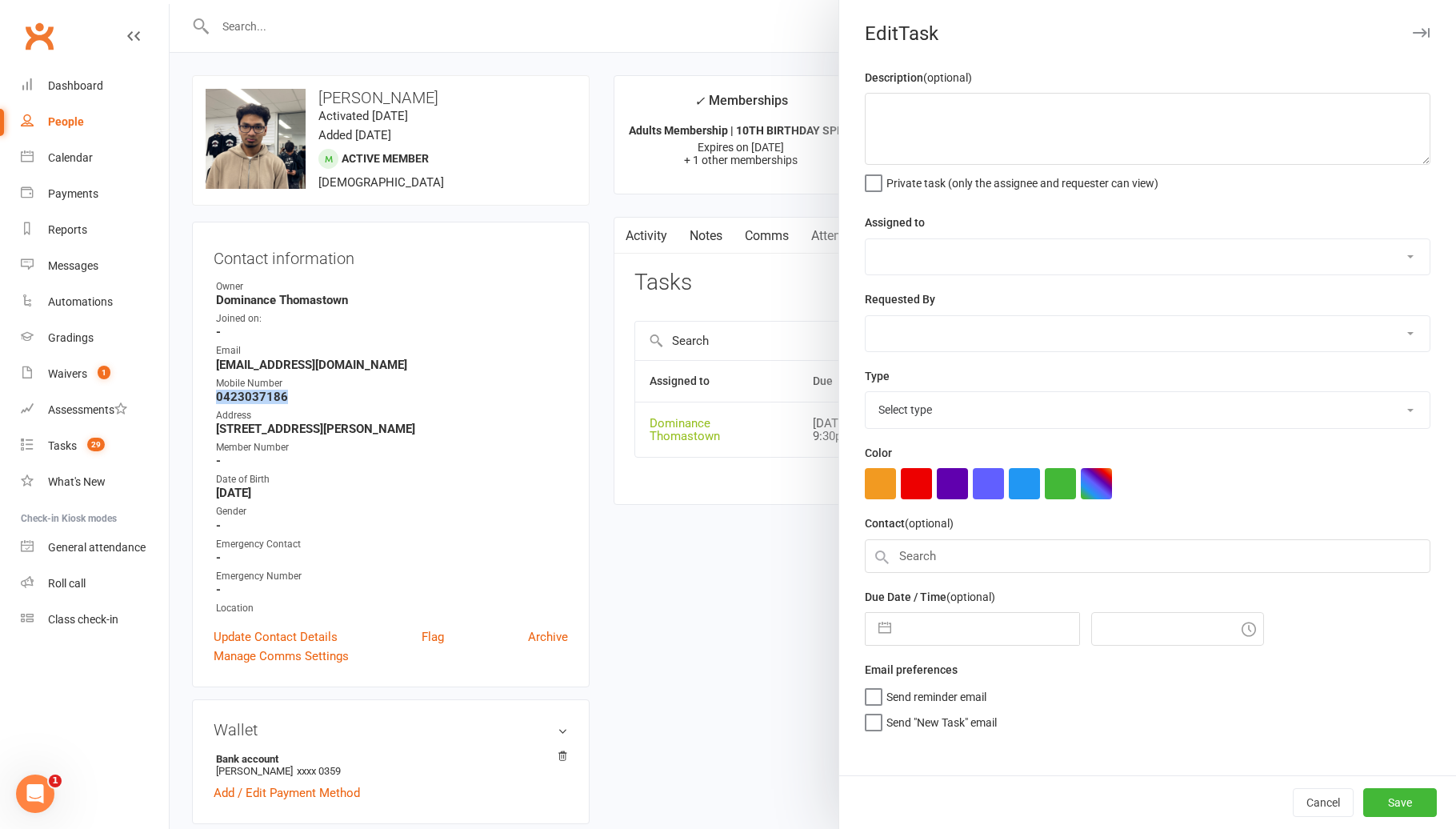
type textarea "1 week ret - 4/8"
select select "12547"
type input "[DATE]"
type input "9:30pm"
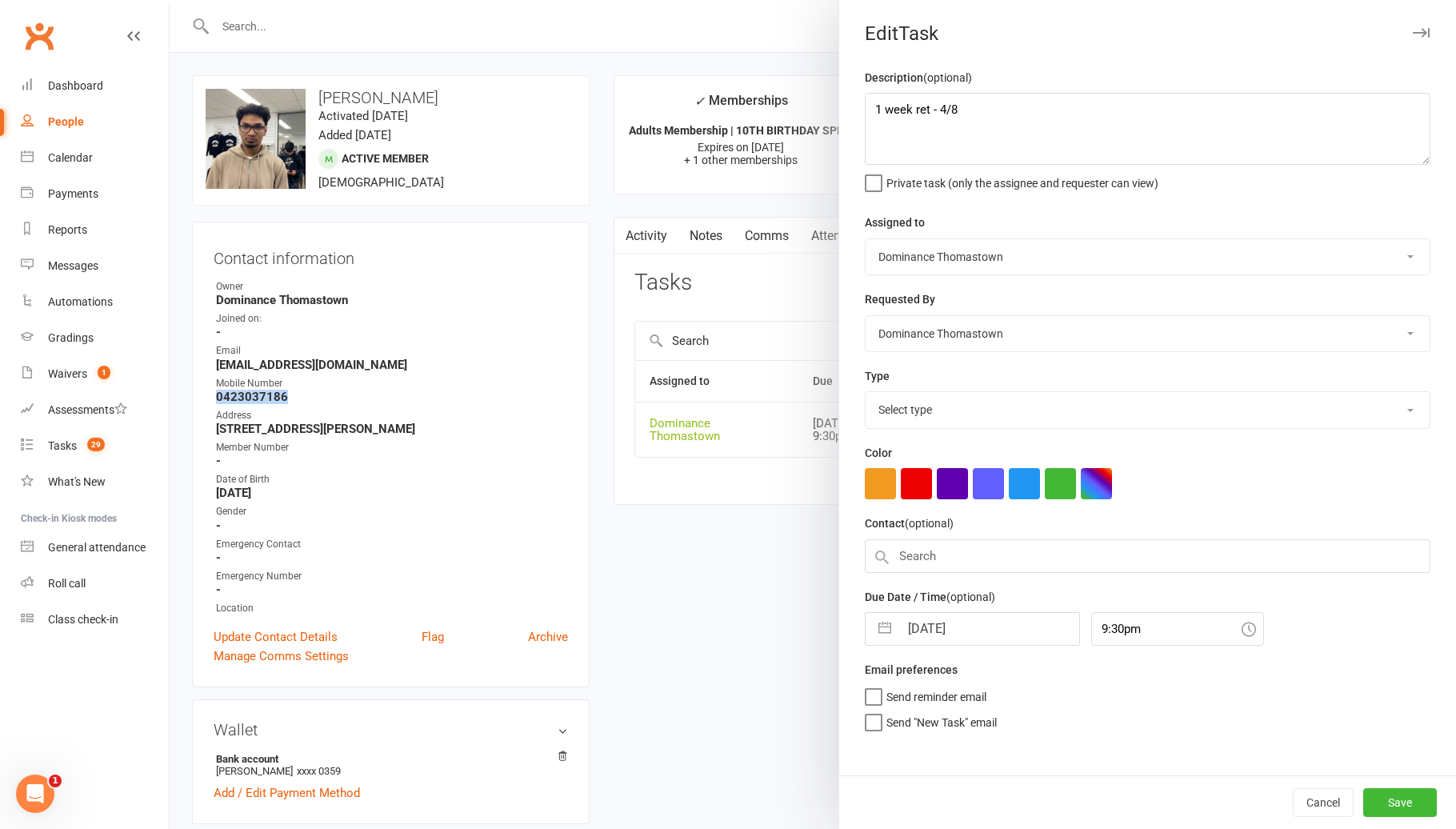
select select "3814"
drag, startPoint x: 872, startPoint y: 107, endPoint x: 931, endPoint y: 126, distance: 62.0
click at [876, 108] on textarea "1 week ret - 4/8" at bounding box center [1147, 129] width 566 height 72
click at [914, 112] on textarea "1 week ret - 4/8" at bounding box center [1147, 129] width 566 height 72
type textarea "2 week ret due - JR 11/08 1 week ret - 4/8"
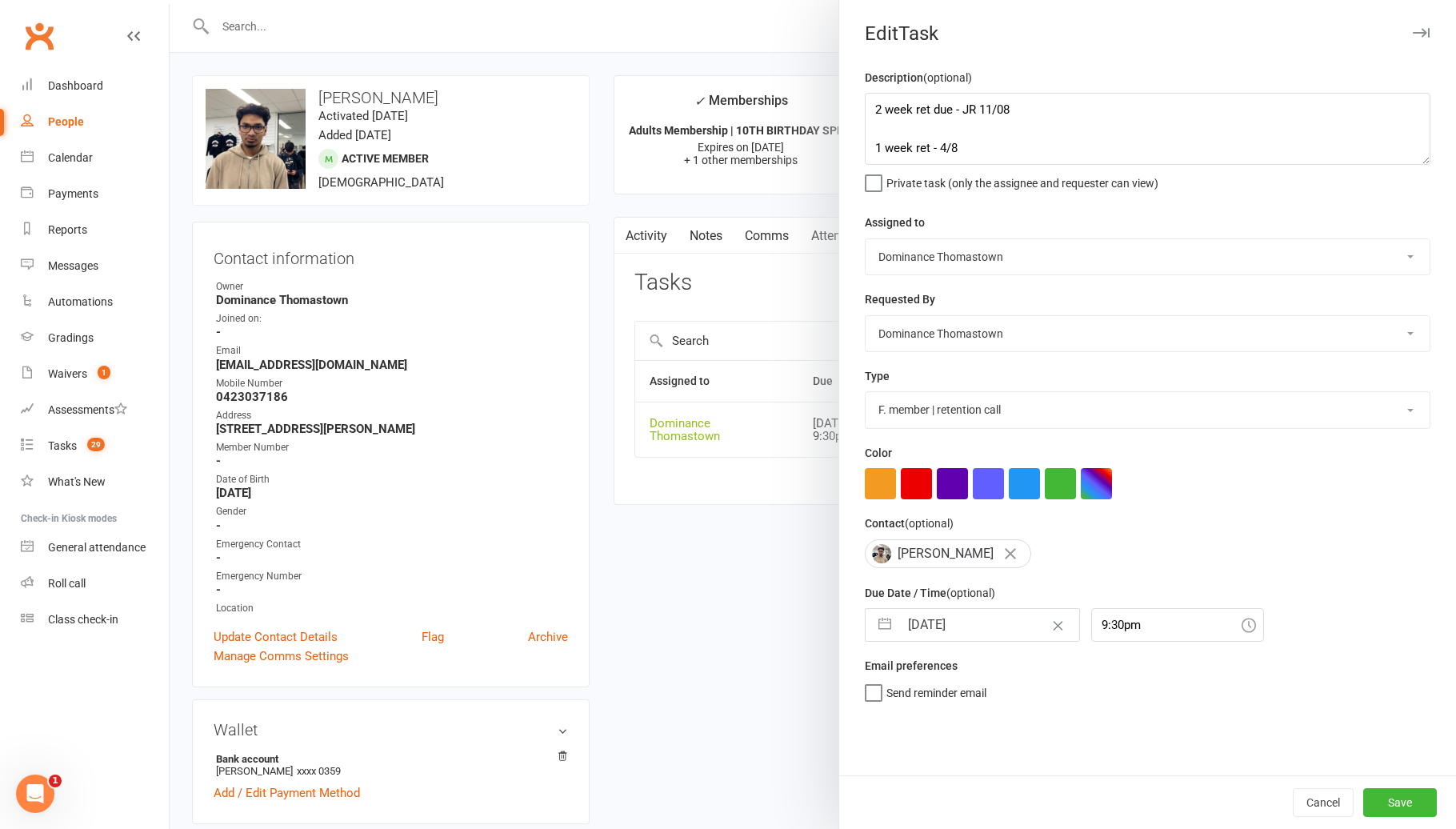
click at [982, 636] on input "[DATE]" at bounding box center [988, 624] width 180 height 32
select select "6"
select select "2025"
select select "7"
select select "2025"
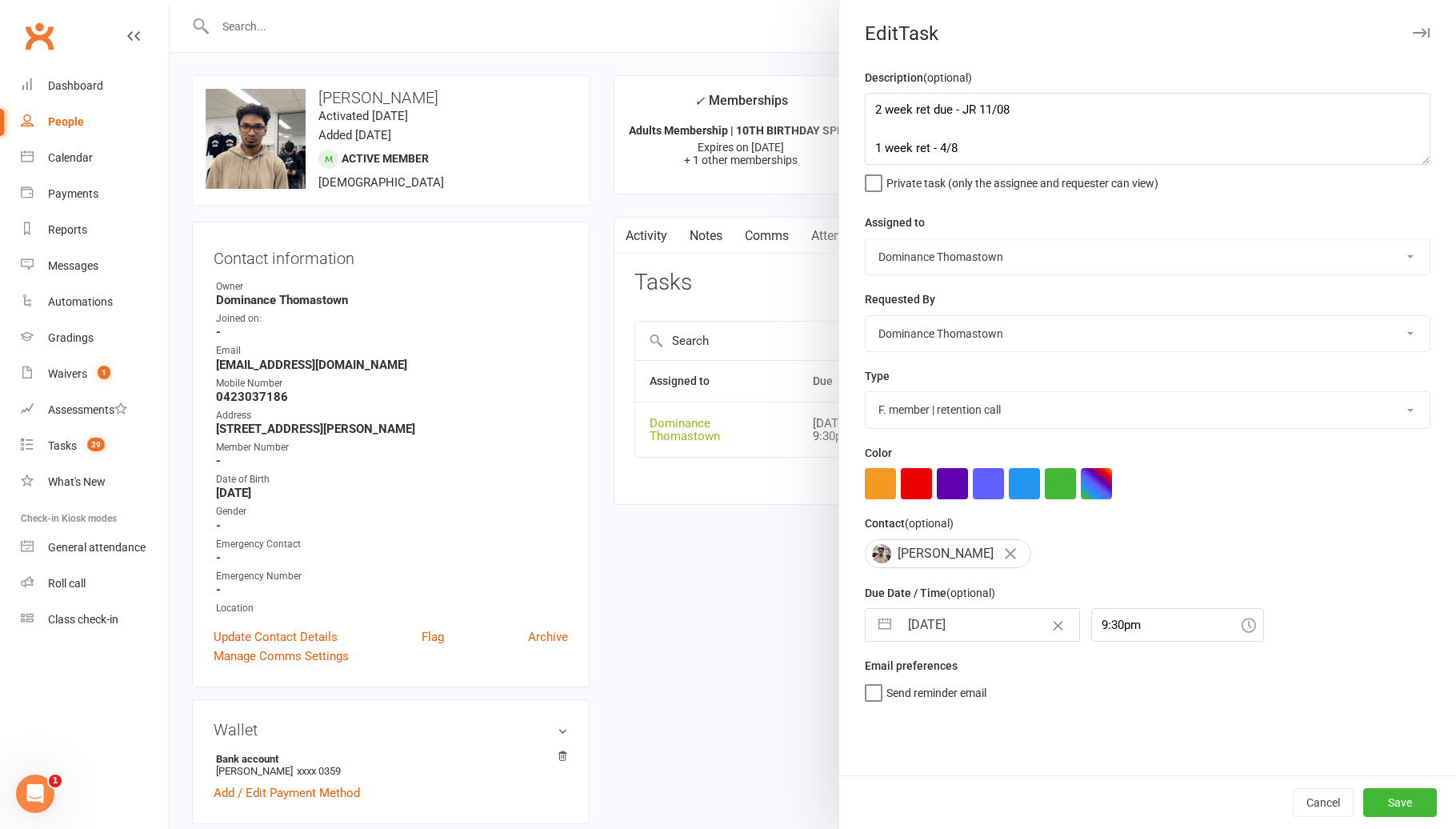
select select "8"
select select "2025"
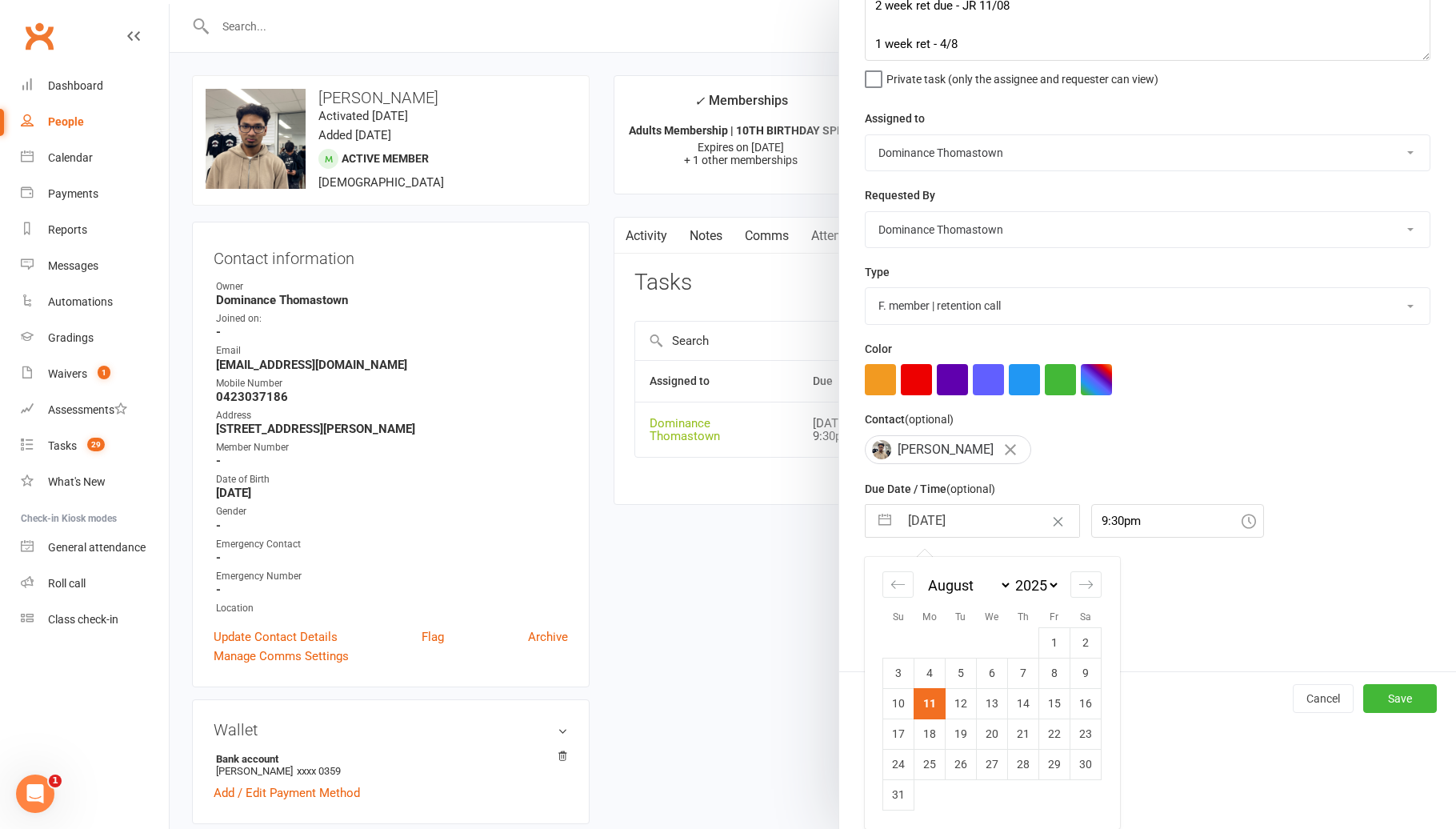
click at [939, 728] on td "18" at bounding box center [930, 734] width 31 height 30
type input "[DATE]"
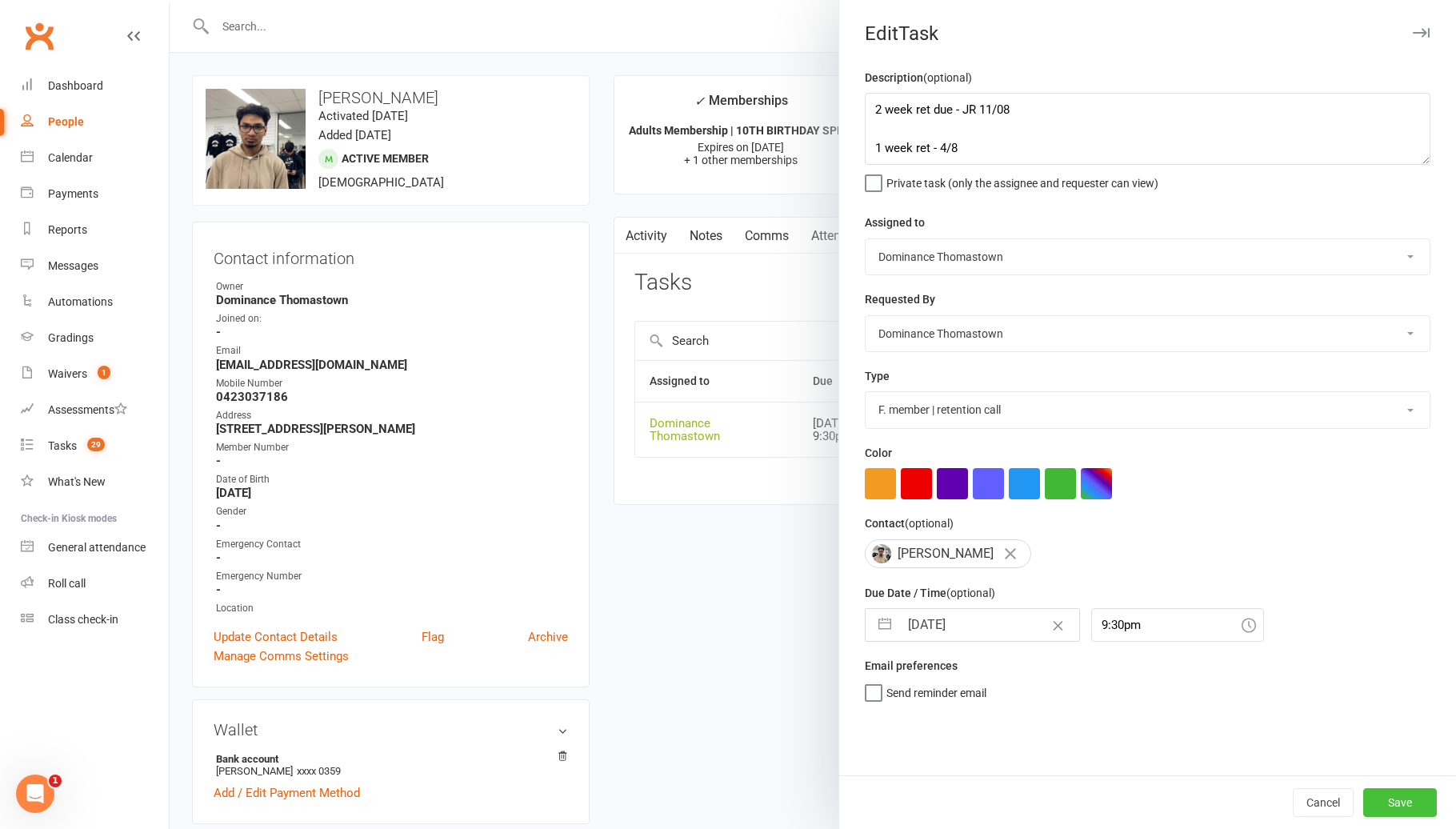
click at [1422, 801] on button "Save" at bounding box center [1400, 802] width 74 height 28
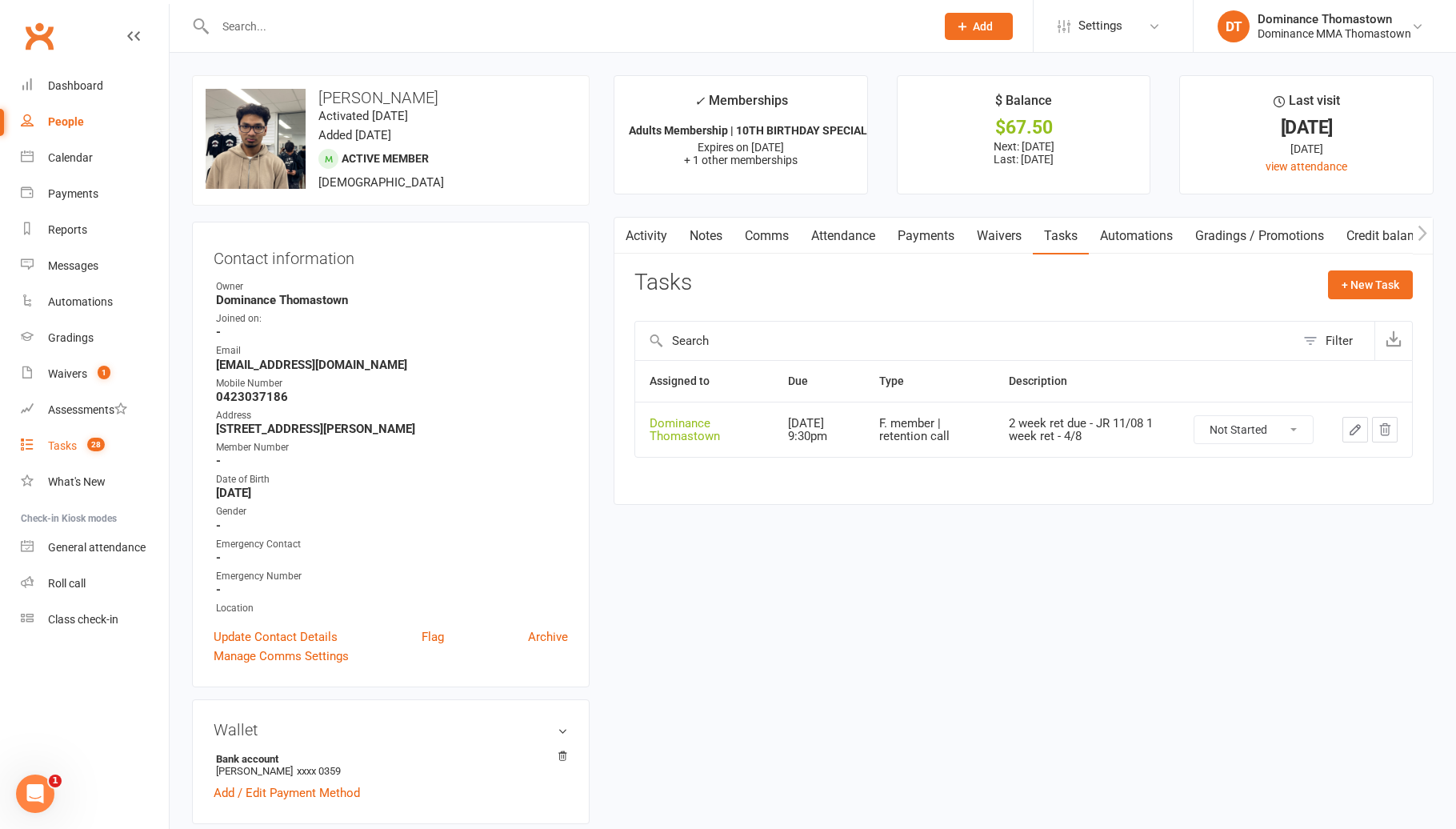
click at [64, 445] on div "Tasks" at bounding box center [62, 445] width 28 height 13
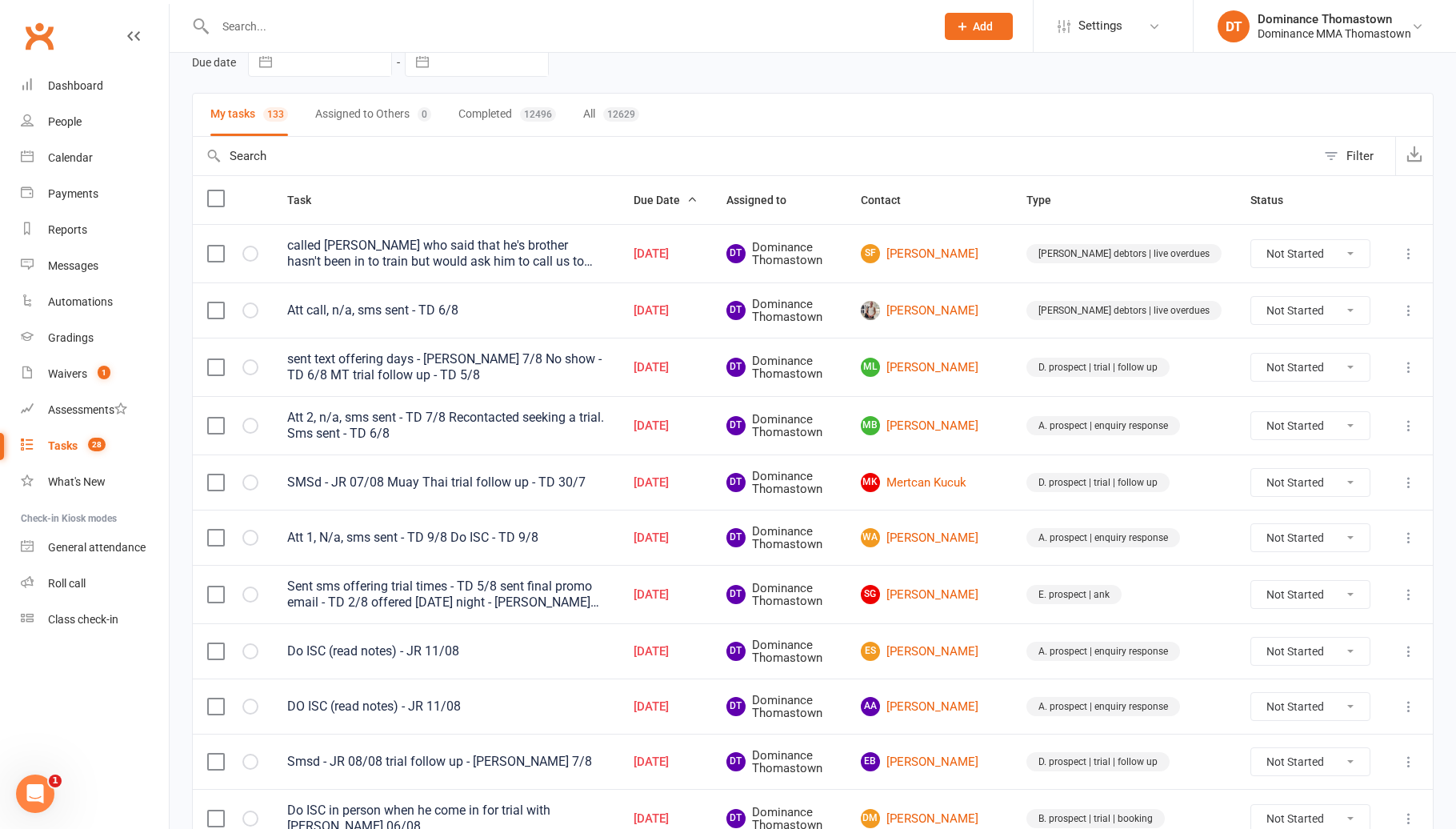
scroll to position [109, 0]
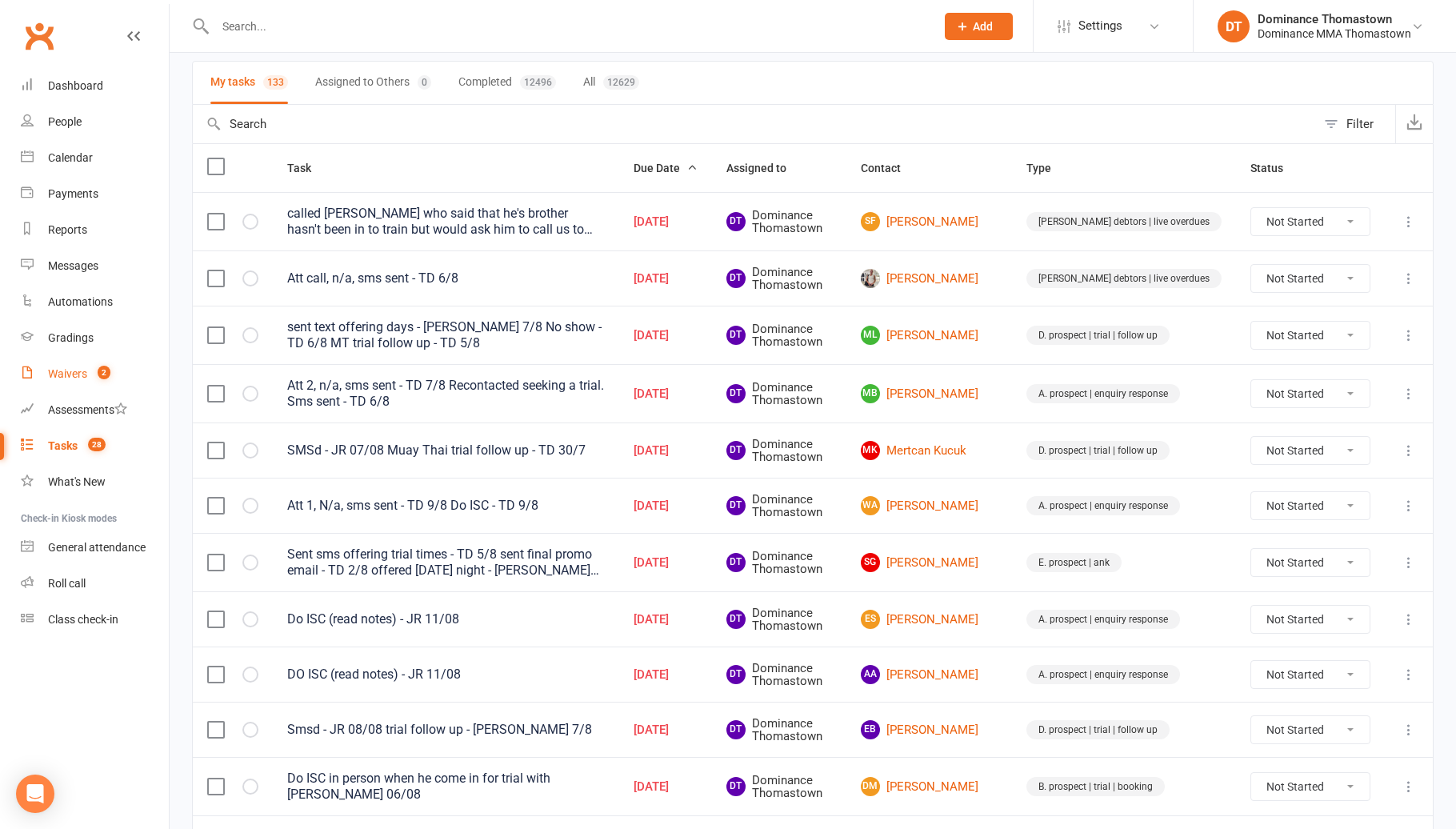
click at [109, 378] on span "2" at bounding box center [104, 372] width 13 height 14
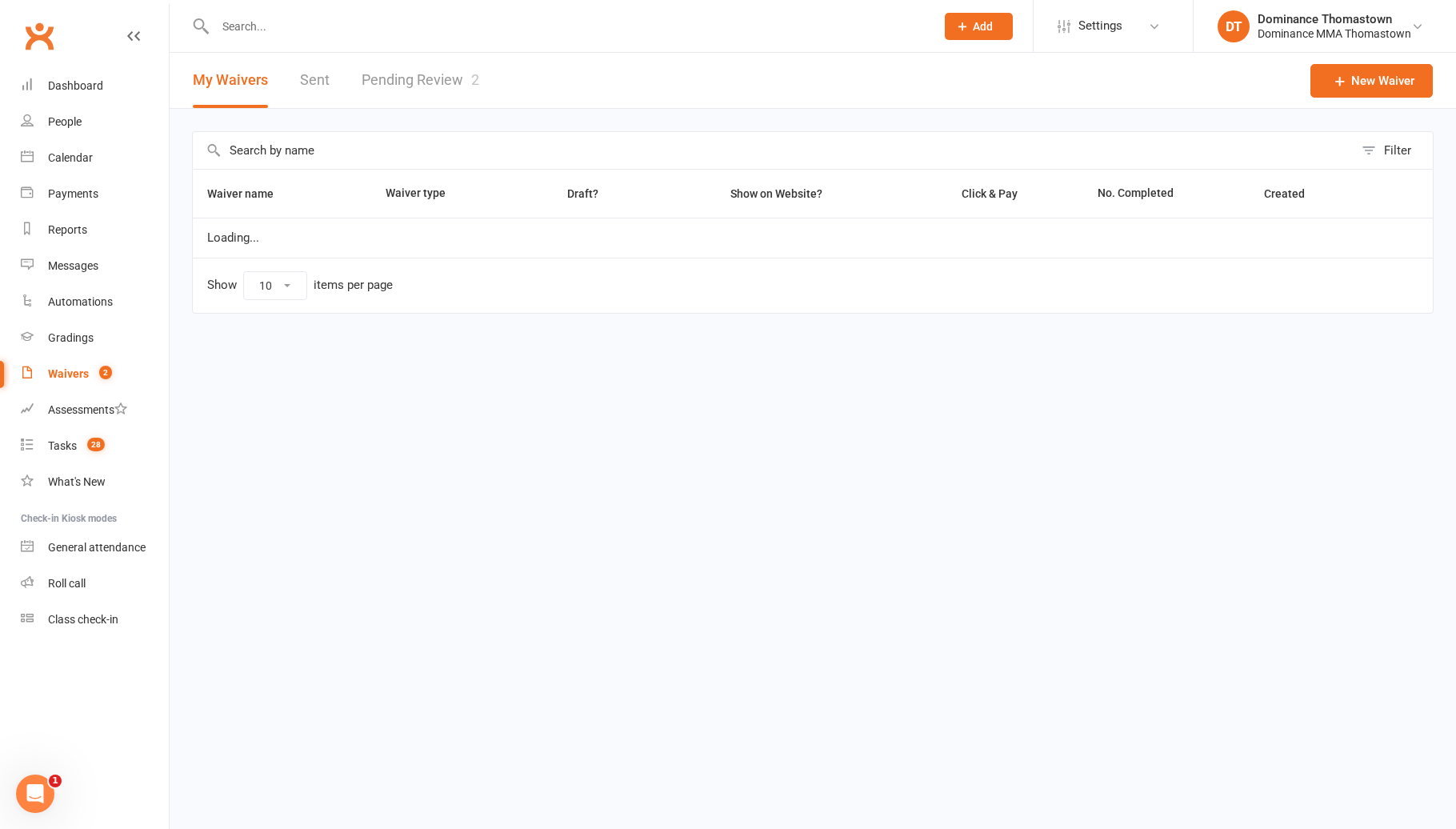
click at [413, 89] on link "Pending Review 2" at bounding box center [420, 80] width 118 height 55
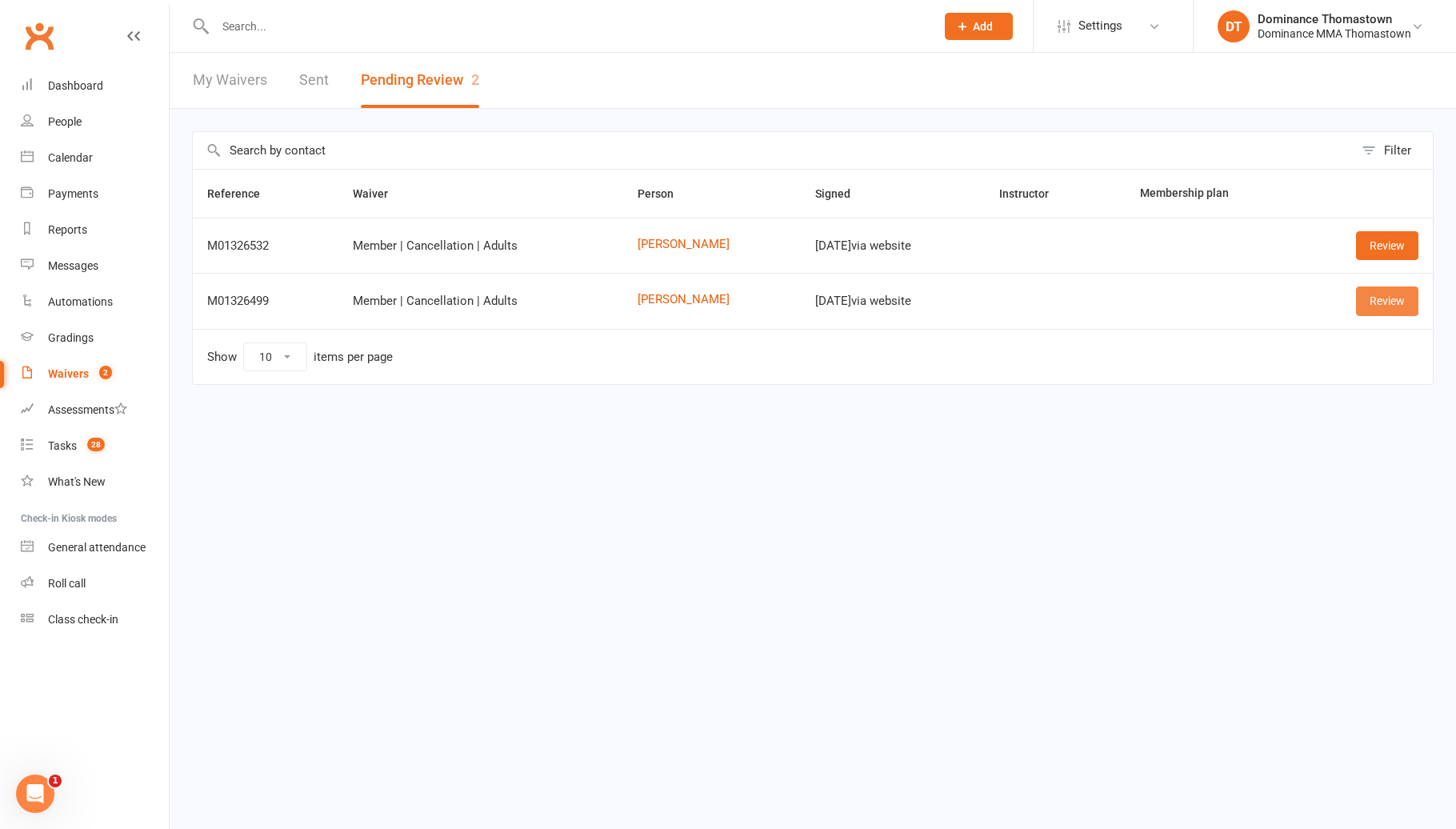
click at [1388, 298] on link "Review" at bounding box center [1386, 300] width 63 height 28
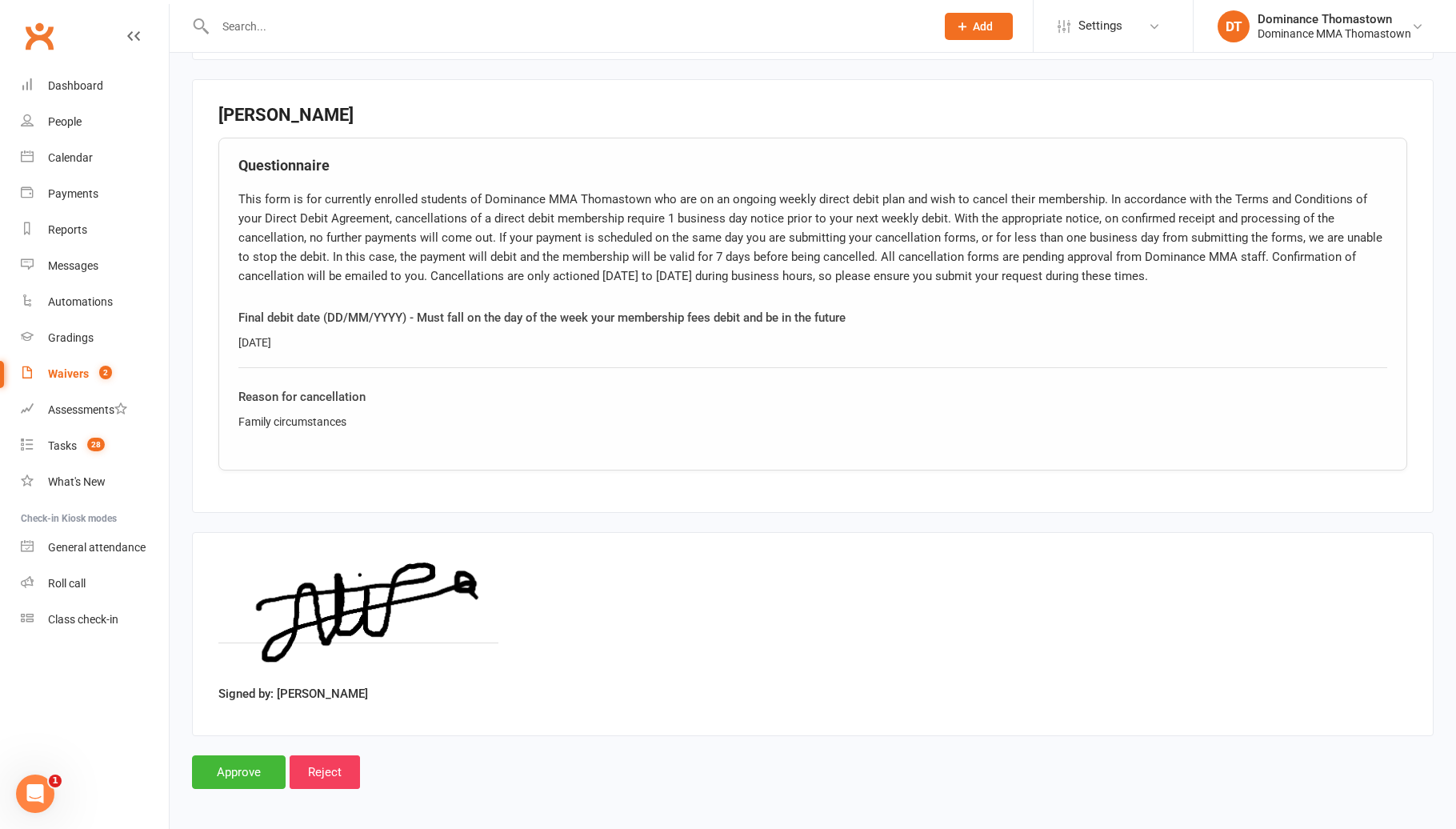
scroll to position [711, 0]
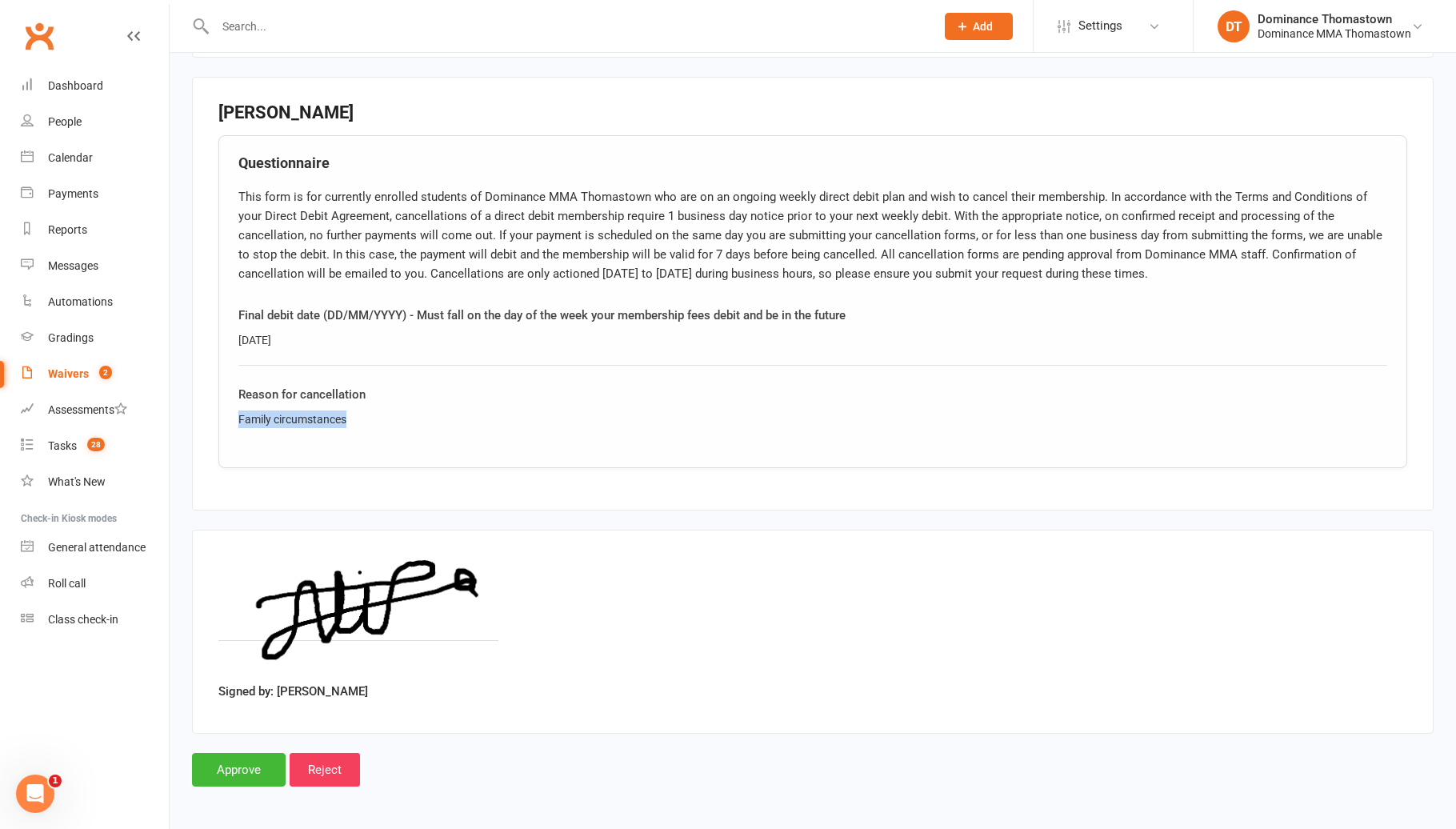
drag, startPoint x: 280, startPoint y: 415, endPoint x: 199, endPoint y: 414, distance: 81.0
click at [200, 414] on fieldset "[PERSON_NAME] Questionnaire Final debit date (DD/MM/YYYY) - Must fall on the da…" at bounding box center [812, 293] width 1241 height 433
click at [242, 772] on input "Approve" at bounding box center [238, 770] width 94 height 34
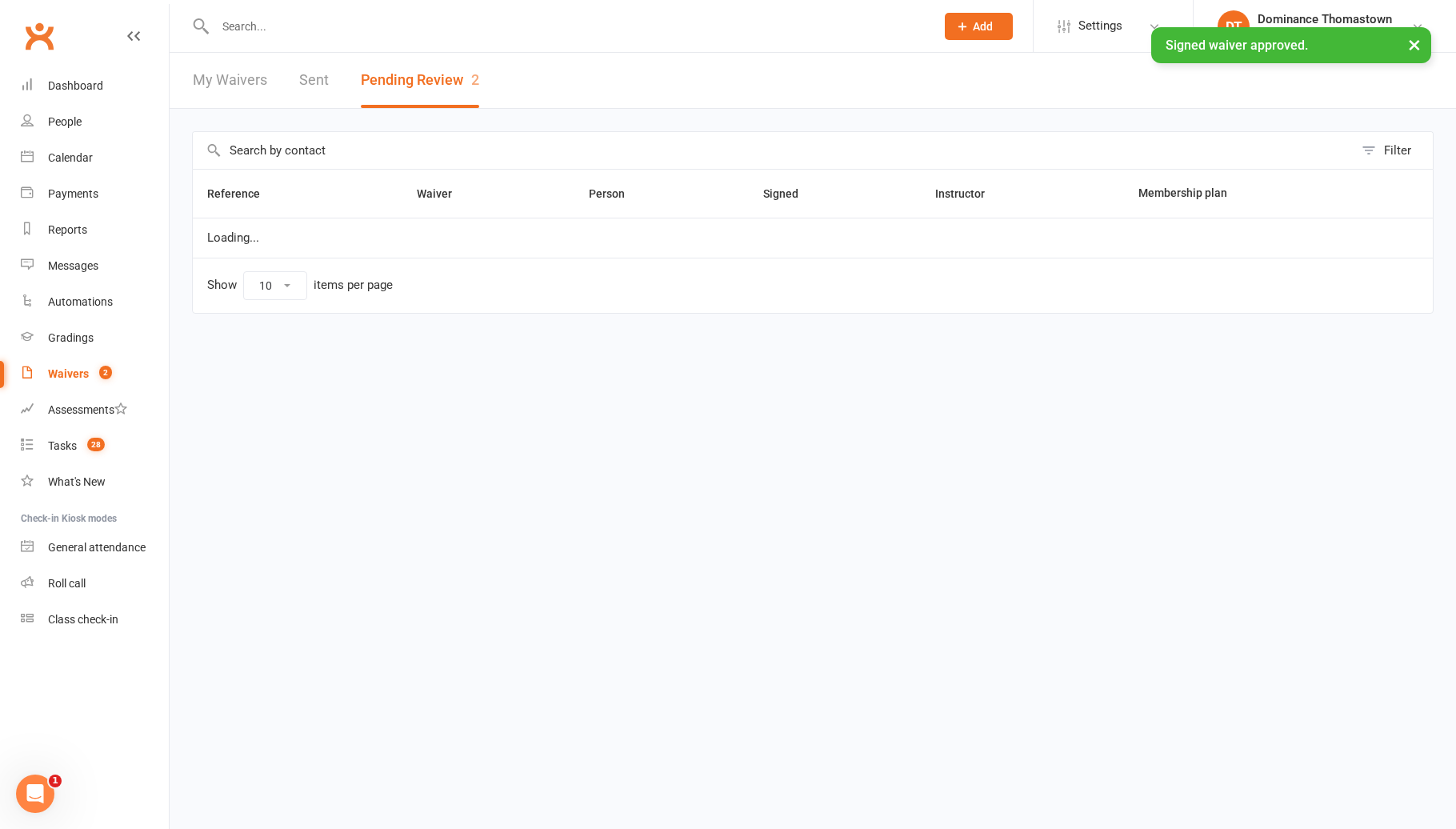
click at [300, 28] on div "× Signed waiver approved." at bounding box center [717, 28] width 1435 height 0
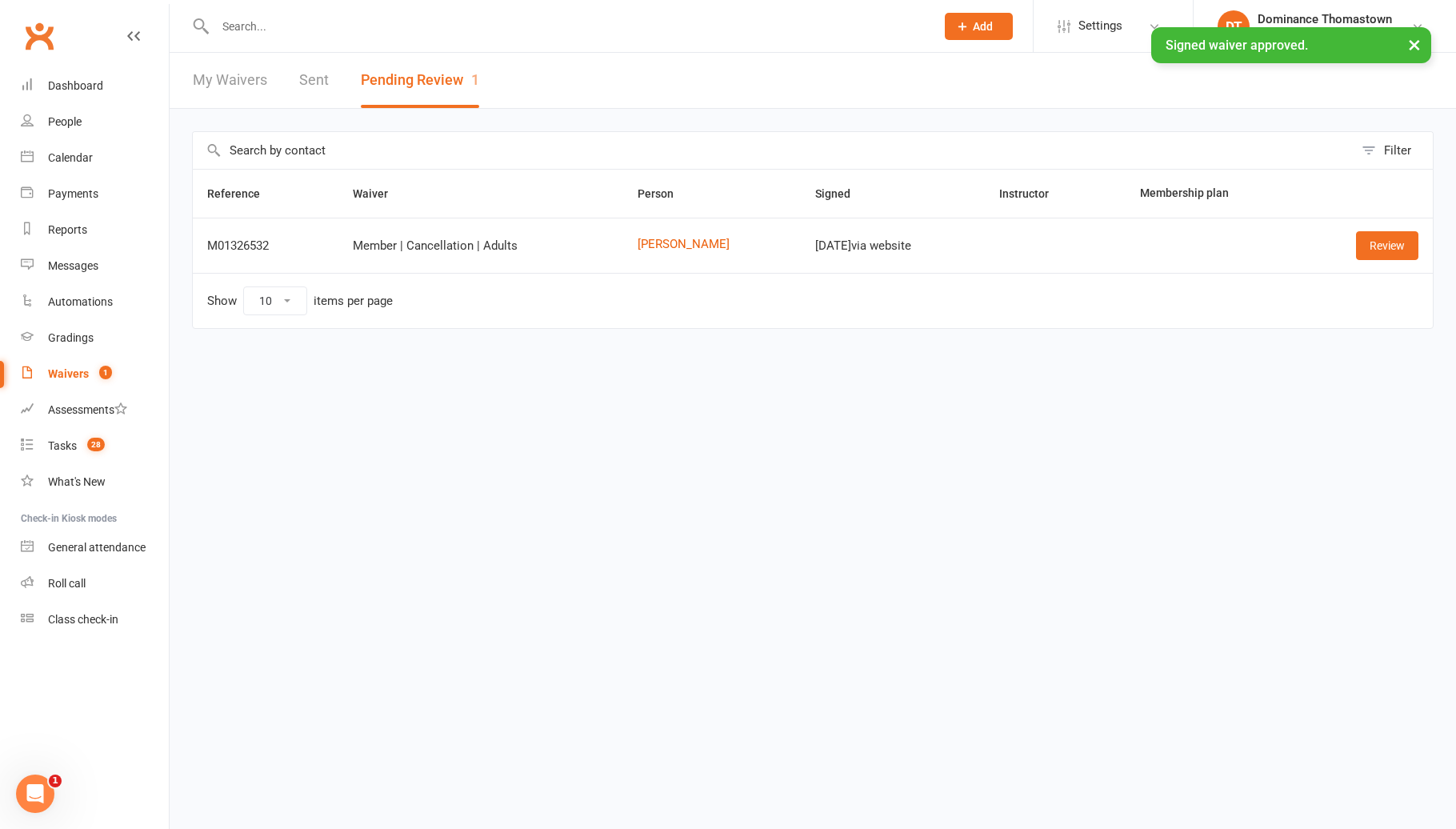
click at [298, 24] on input "text" at bounding box center [567, 27] width 713 height 22
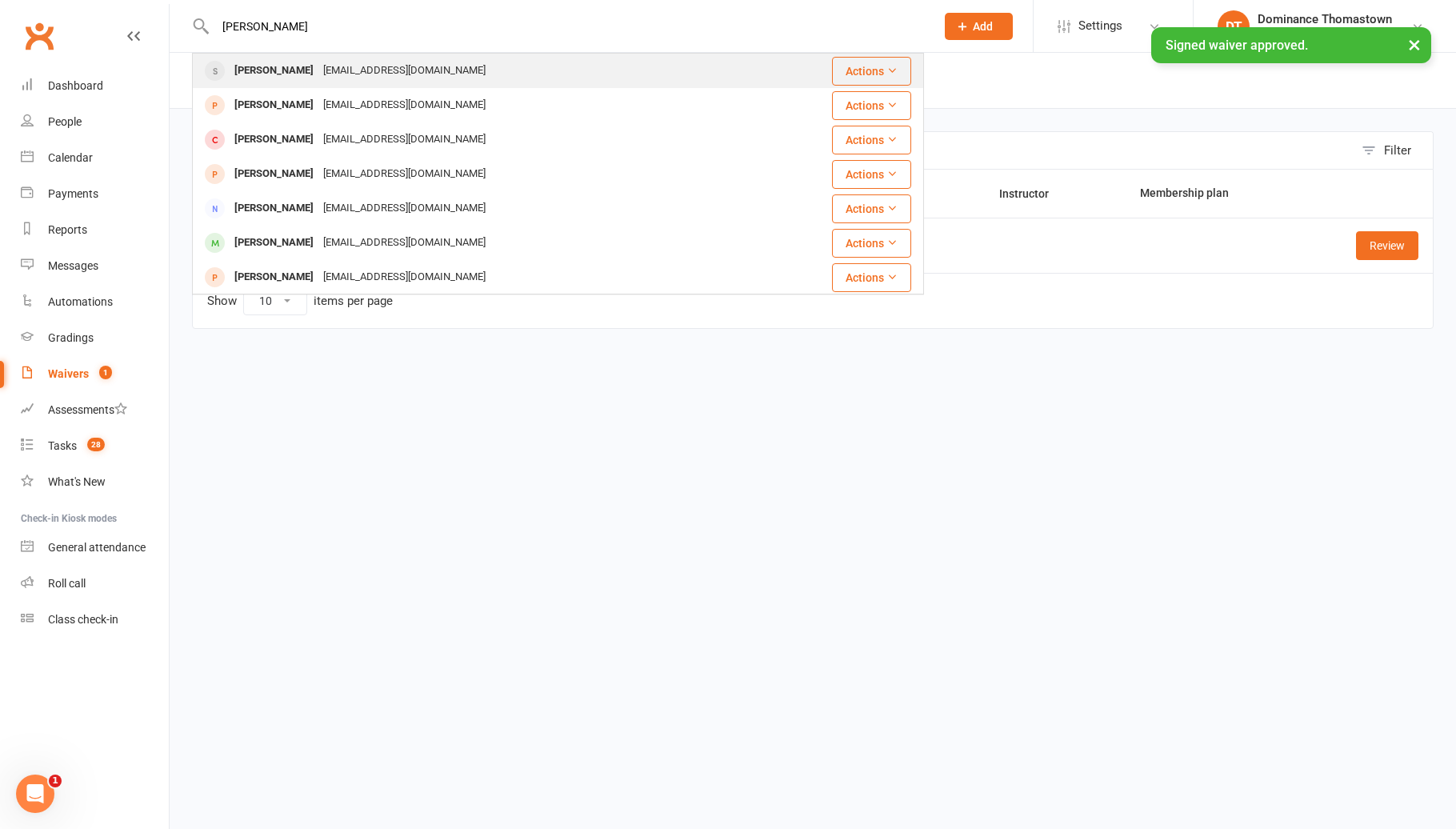
type input "[PERSON_NAME]"
click at [321, 74] on div "[EMAIL_ADDRESS][DOMAIN_NAME]" at bounding box center [404, 71] width 172 height 23
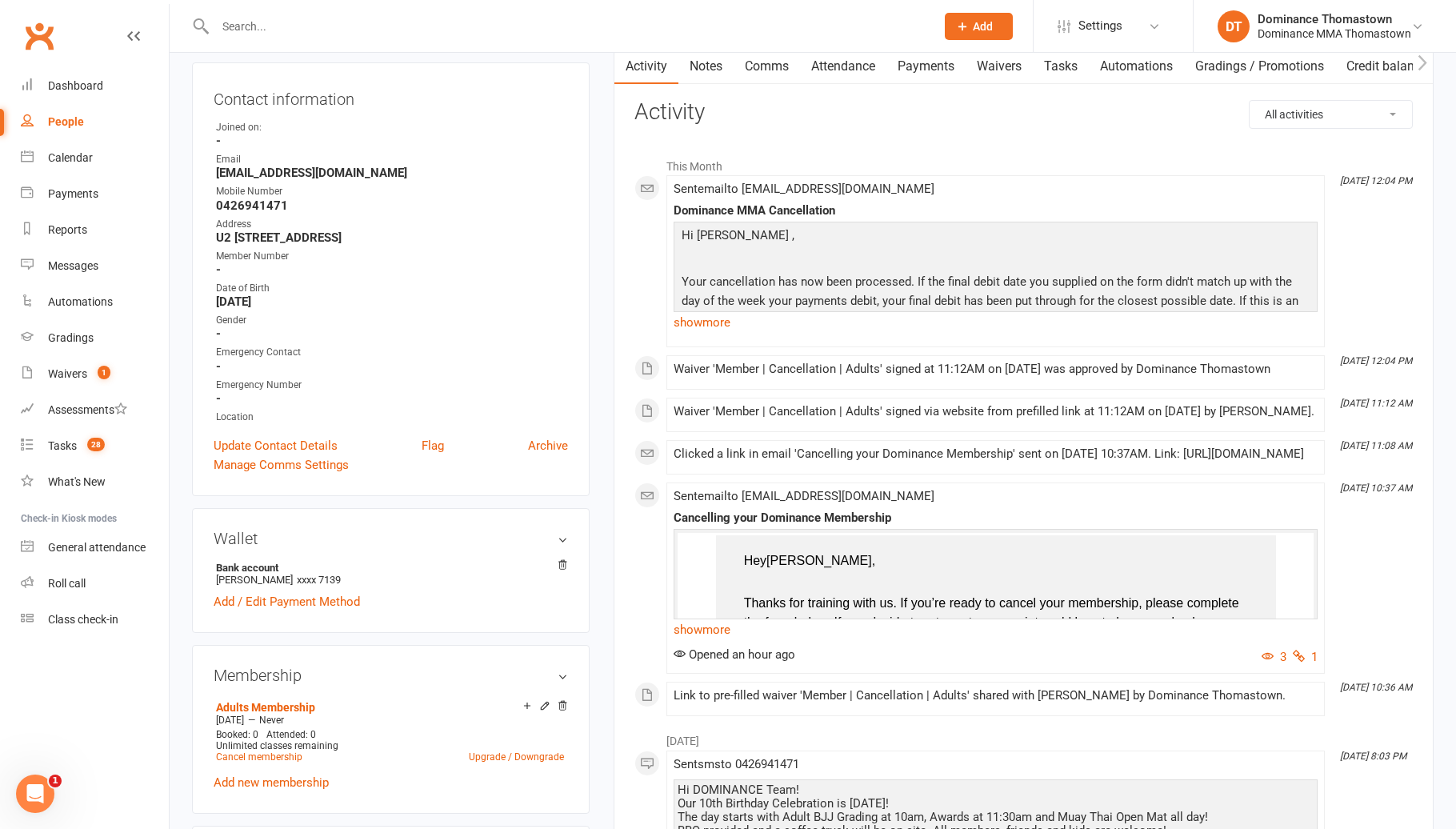
scroll to position [161, 0]
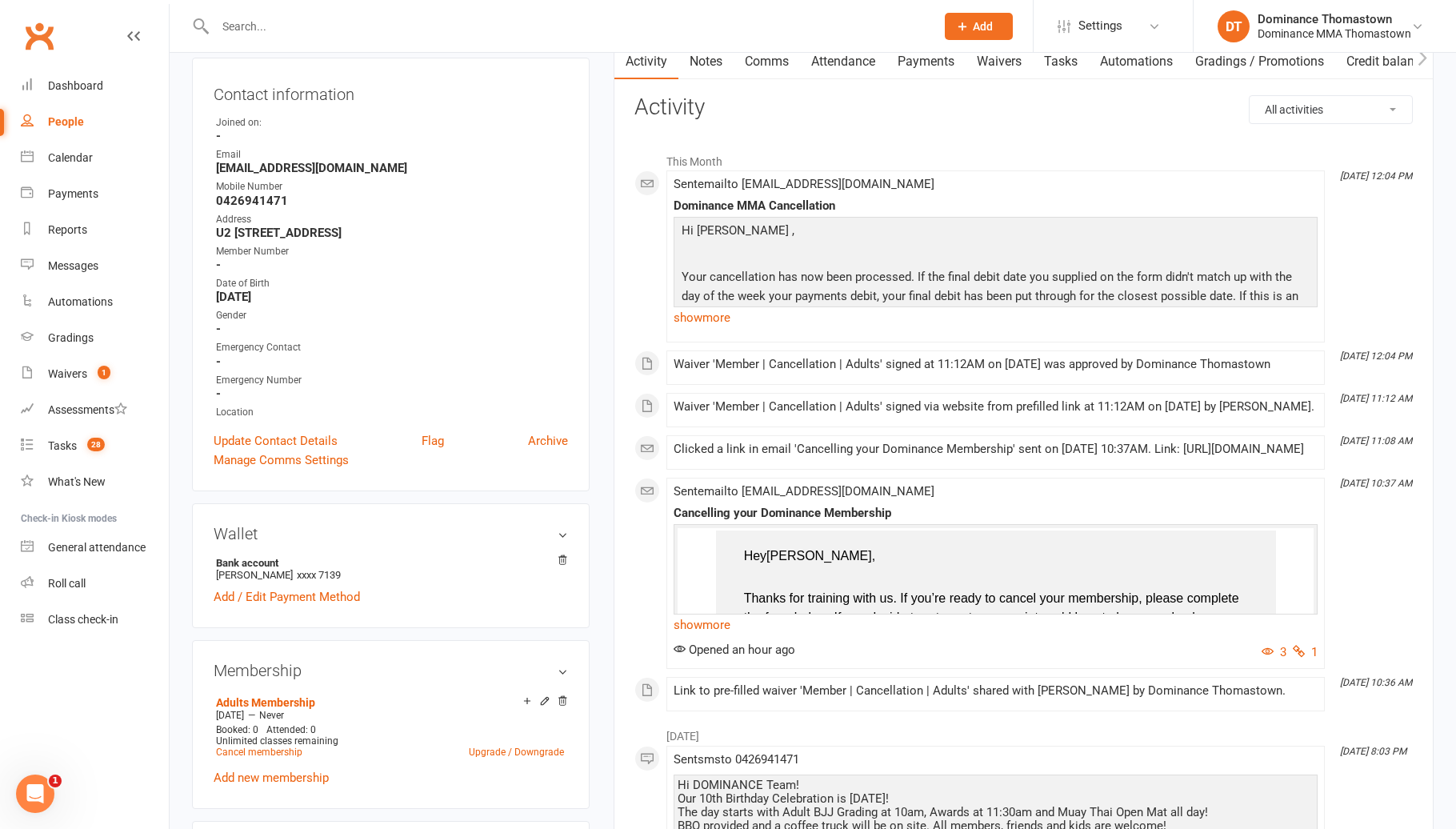
click at [915, 70] on link "Payments" at bounding box center [926, 61] width 79 height 37
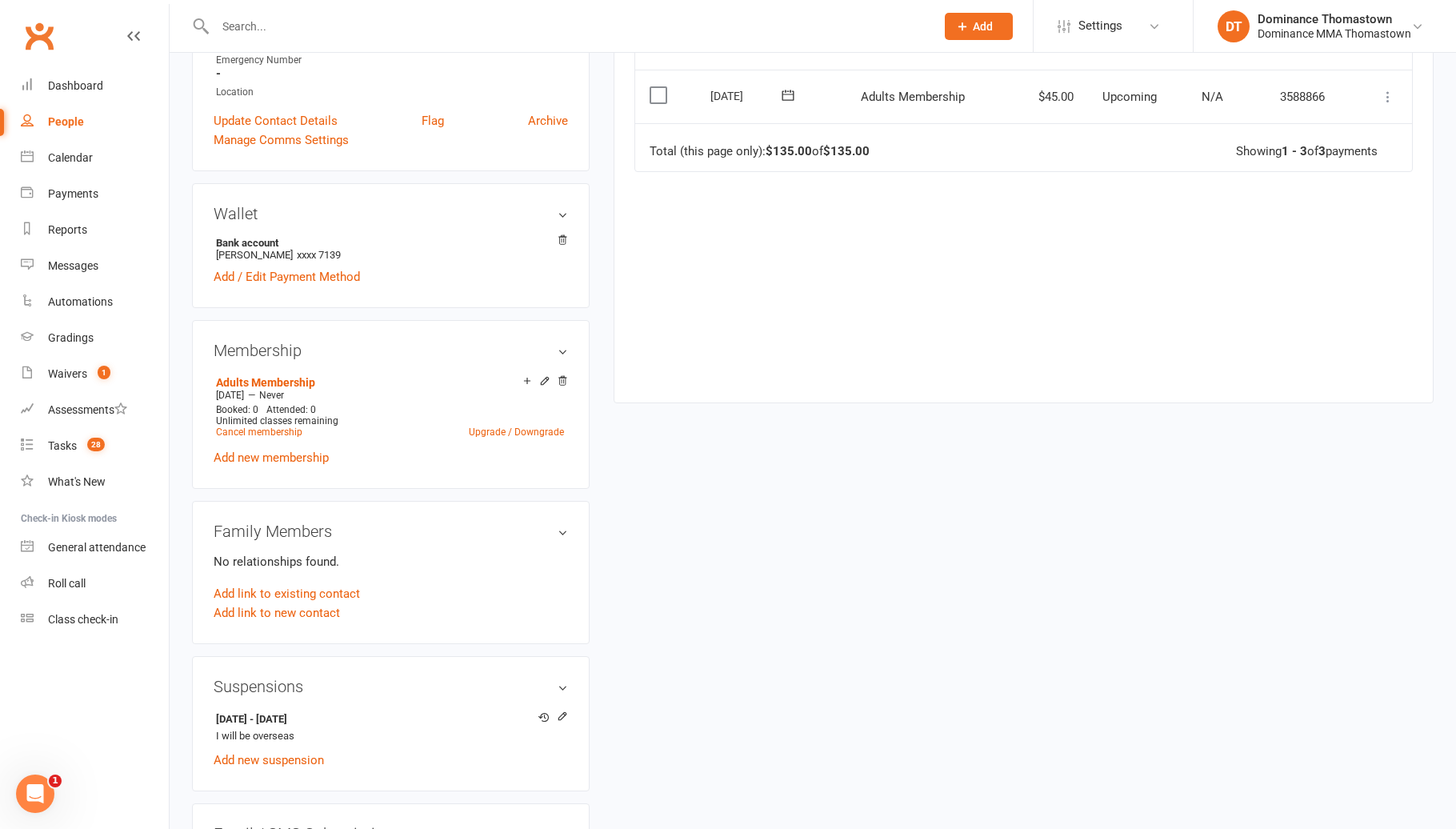
scroll to position [485, 0]
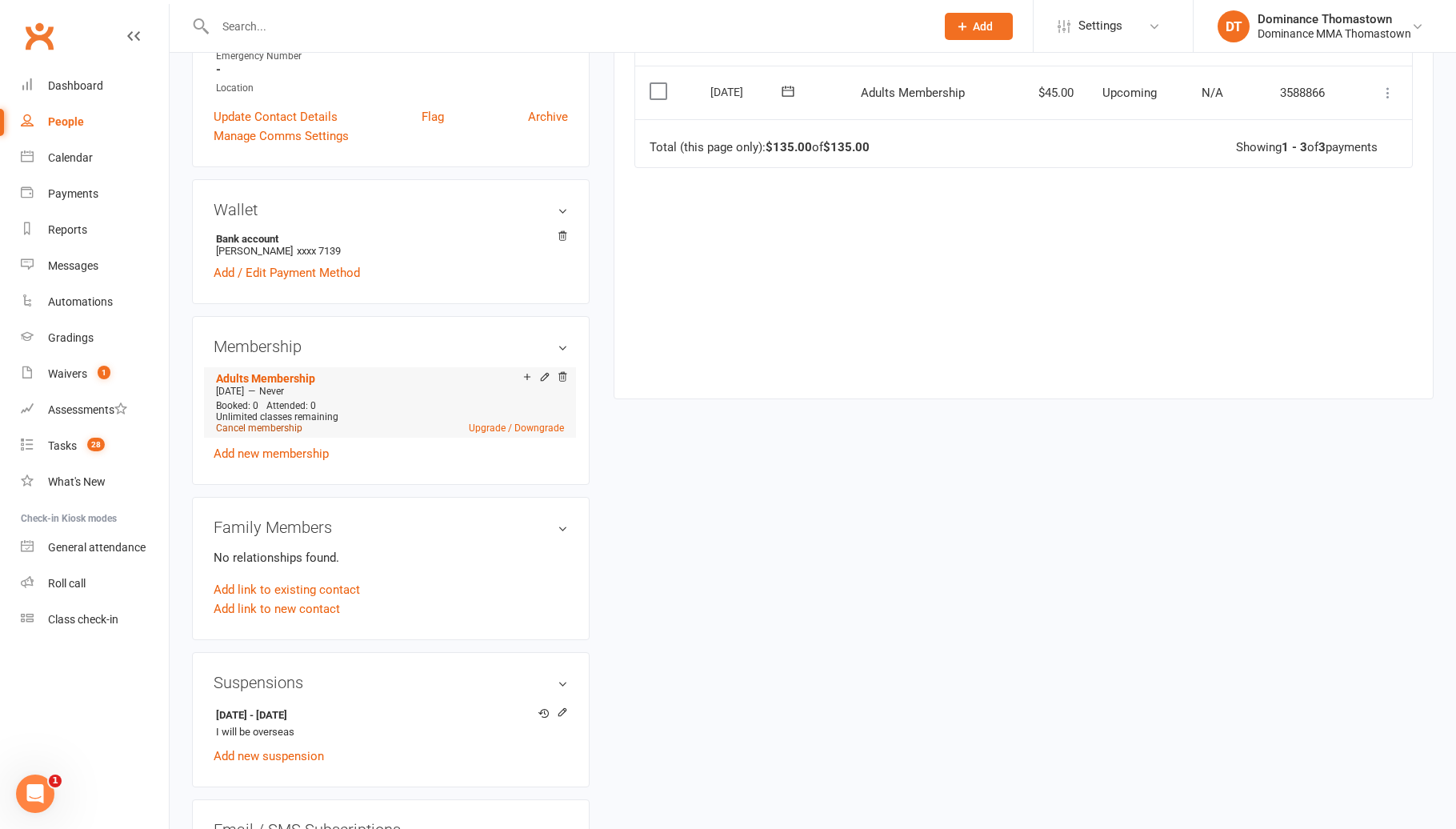
click at [278, 422] on link "Cancel membership" at bounding box center [259, 427] width 86 height 11
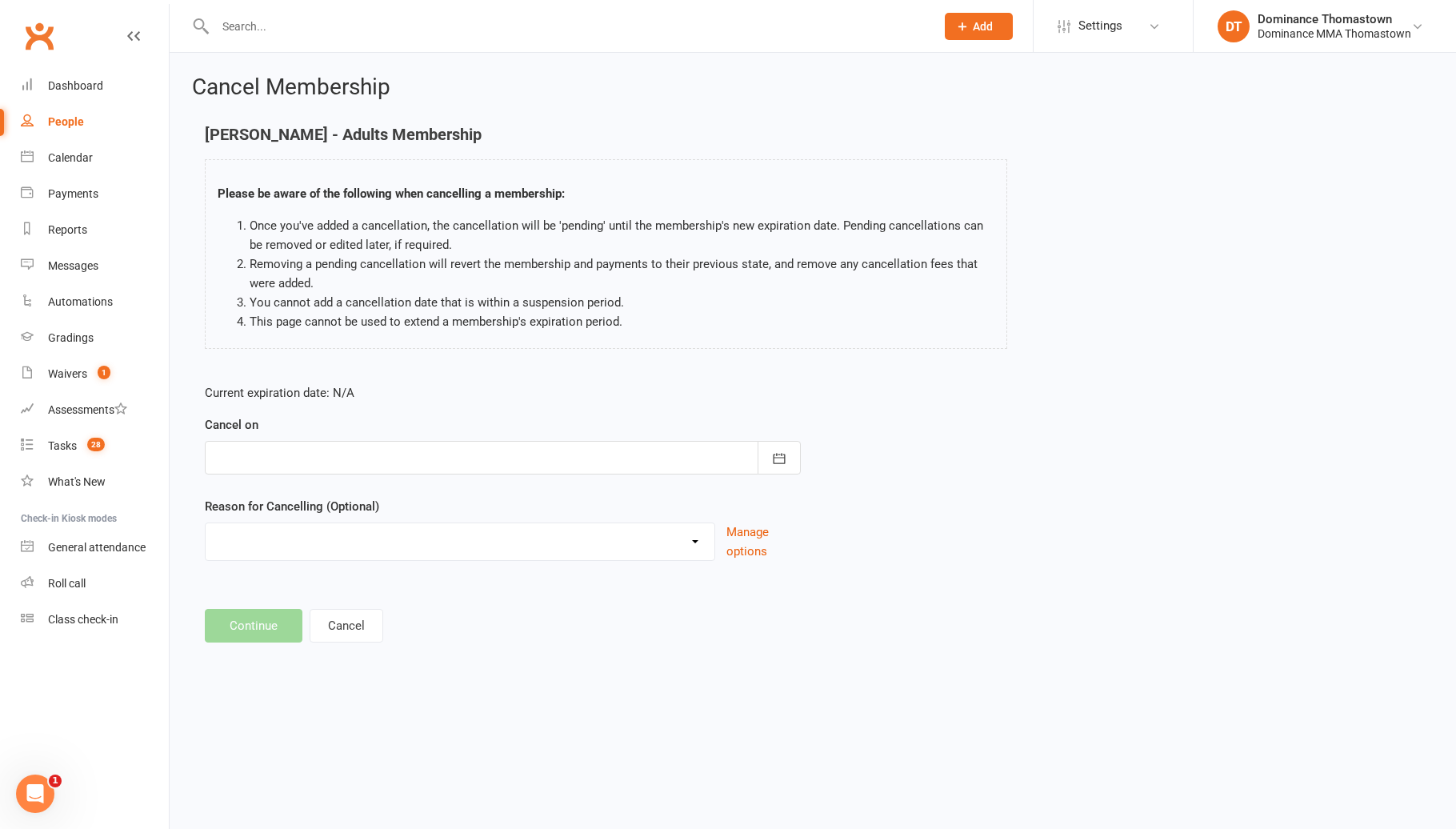
click at [452, 457] on div at bounding box center [502, 457] width 596 height 34
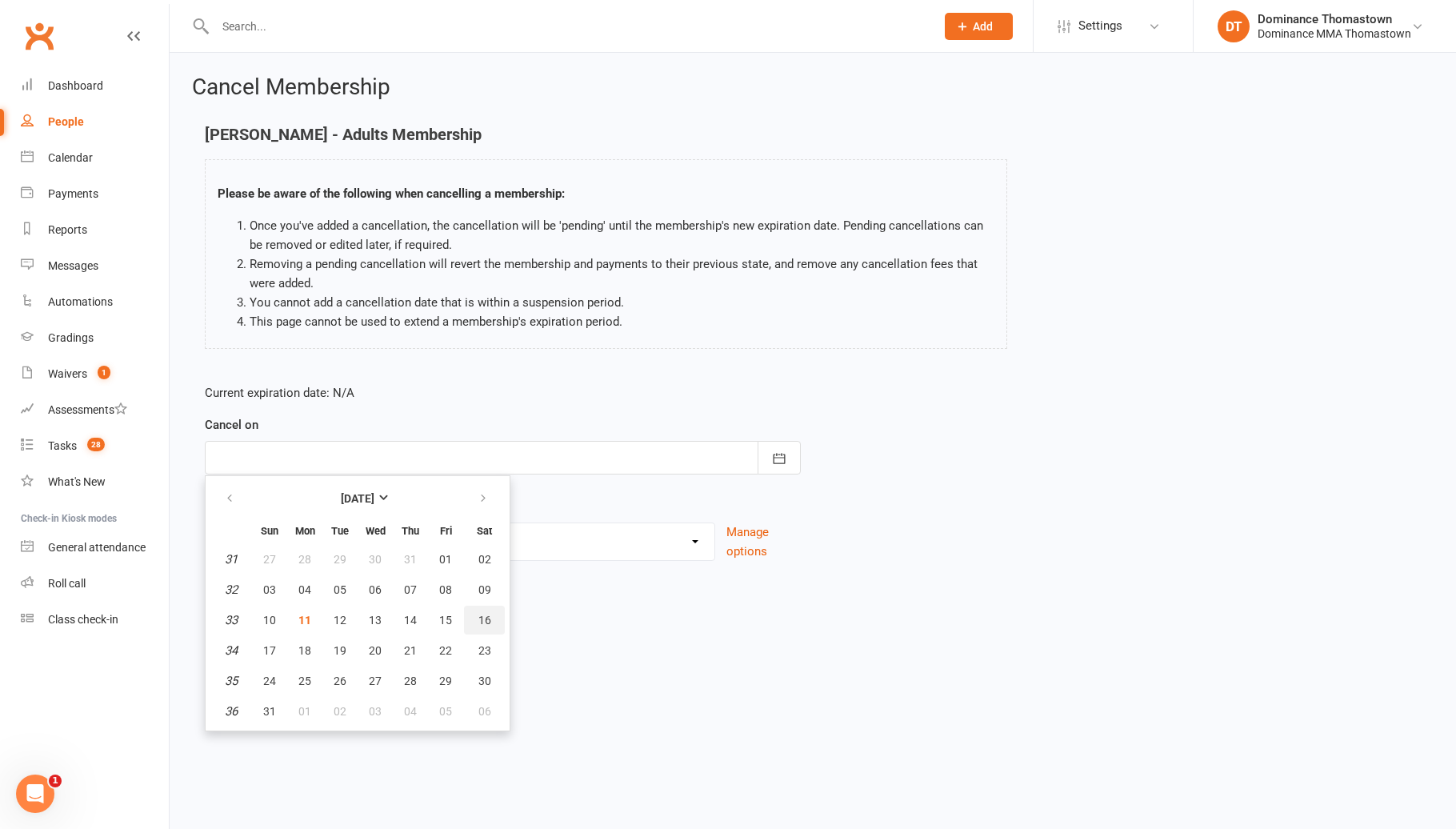
click at [486, 622] on span "16" at bounding box center [484, 620] width 13 height 13
type input "[DATE]"
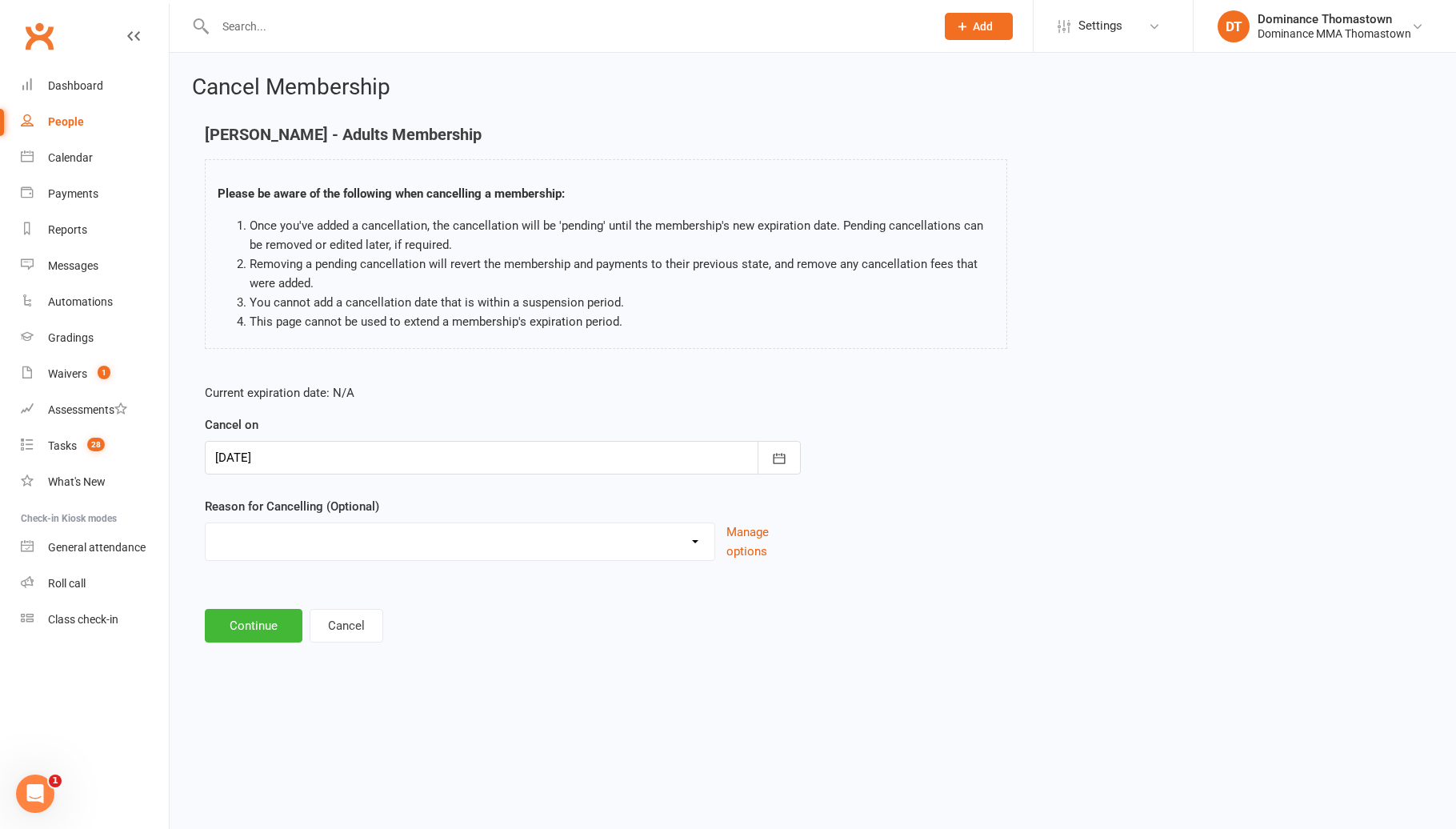
click at [433, 548] on select "Holiday Injury Other reason" at bounding box center [460, 539] width 509 height 32
select select "2"
click at [363, 625] on input at bounding box center [502, 625] width 596 height 34
paste input "Family circumstances"
type input "Family circumstances"
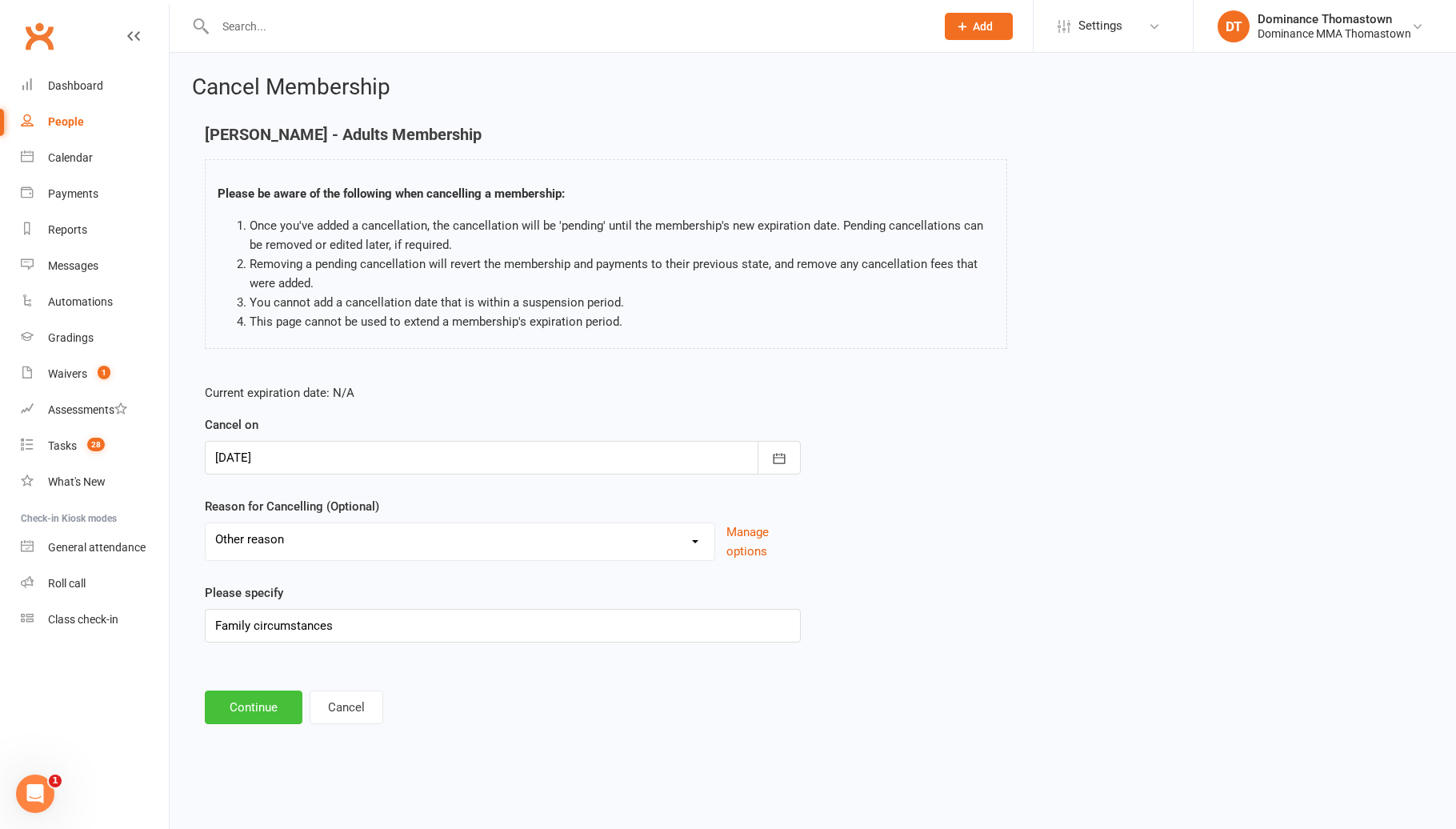
click at [284, 702] on button "Continue" at bounding box center [254, 707] width 98 height 34
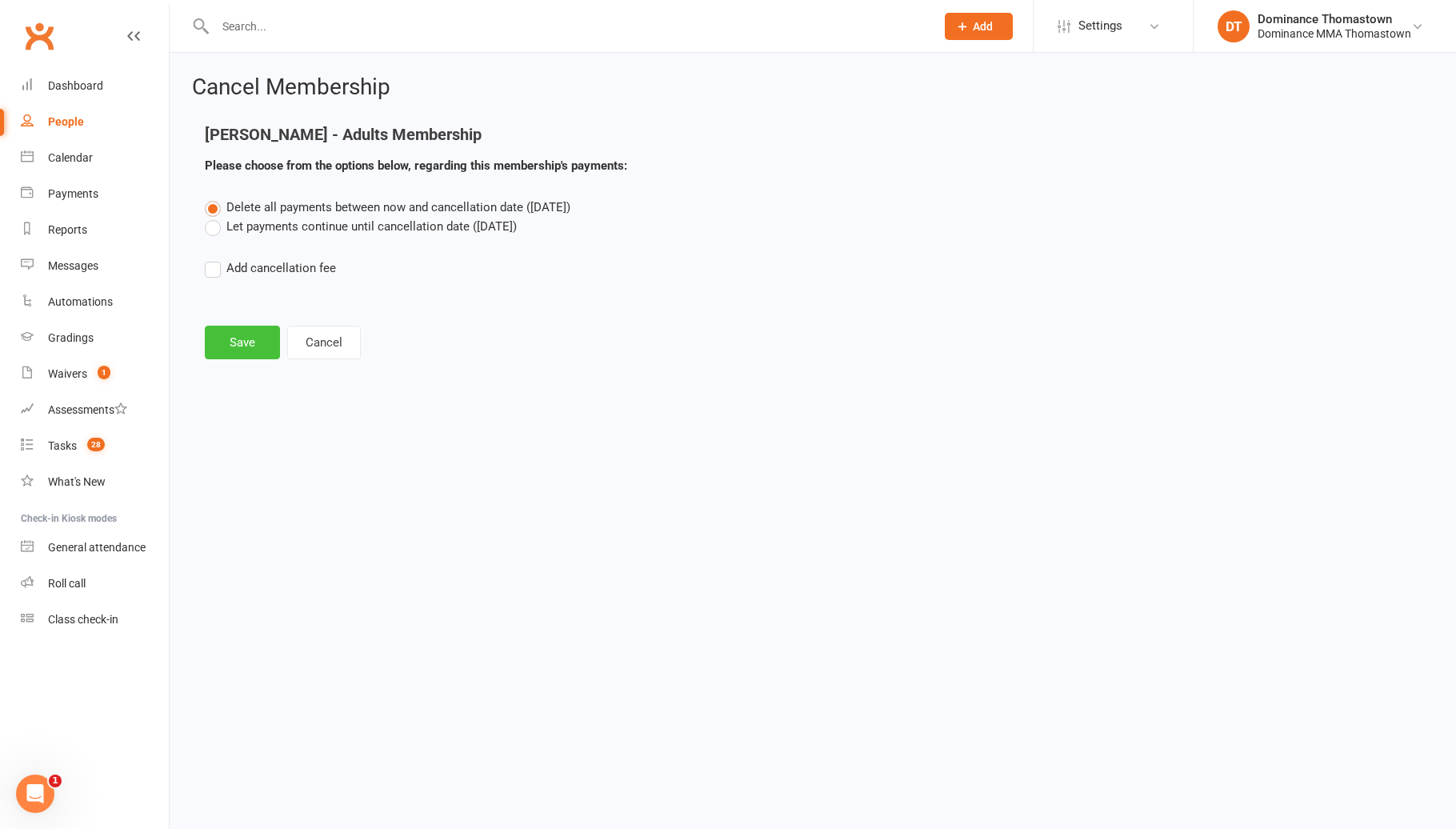
click at [266, 338] on button "Save" at bounding box center [242, 342] width 75 height 34
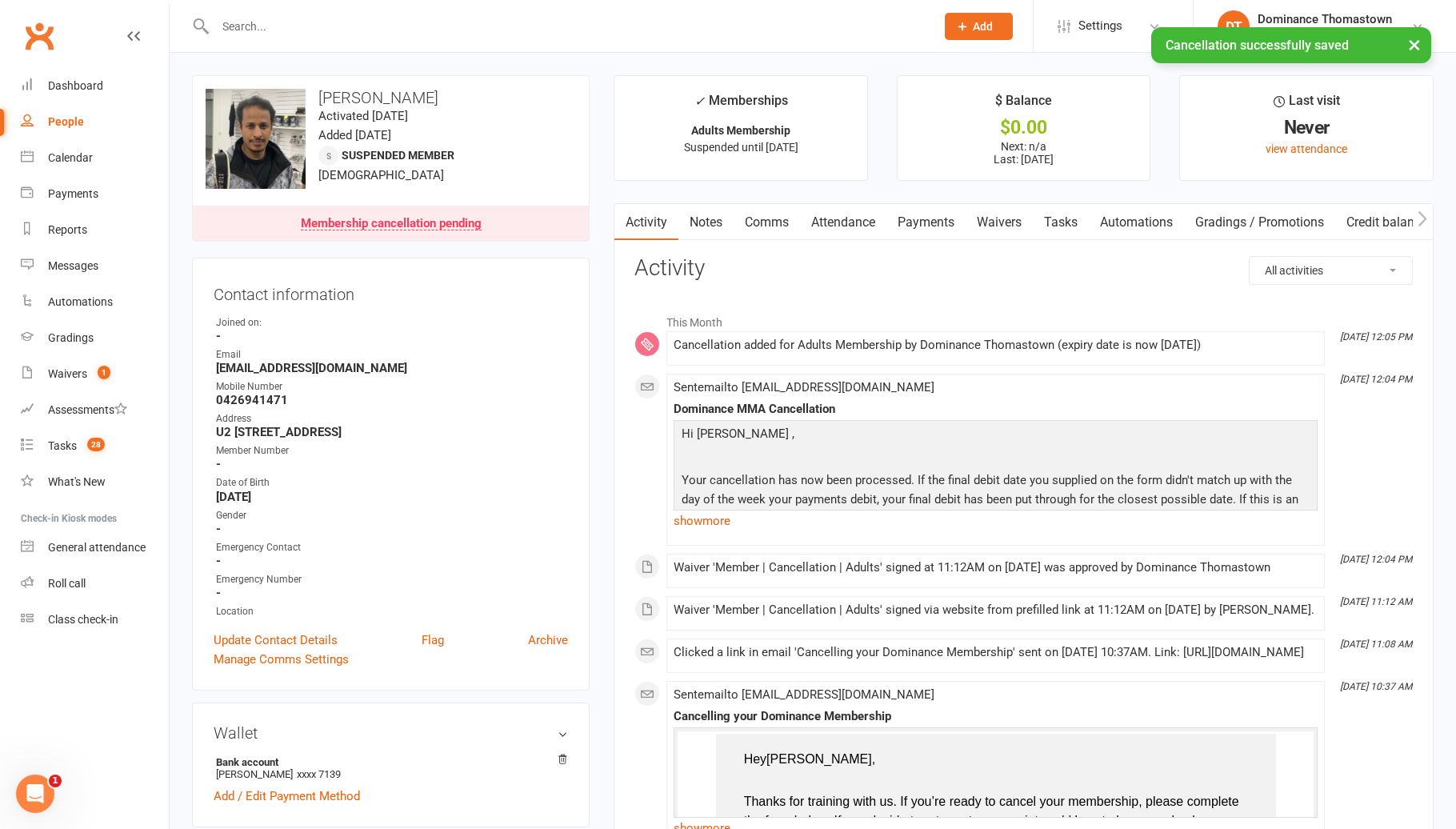
click at [911, 227] on link "Payments" at bounding box center [926, 222] width 79 height 37
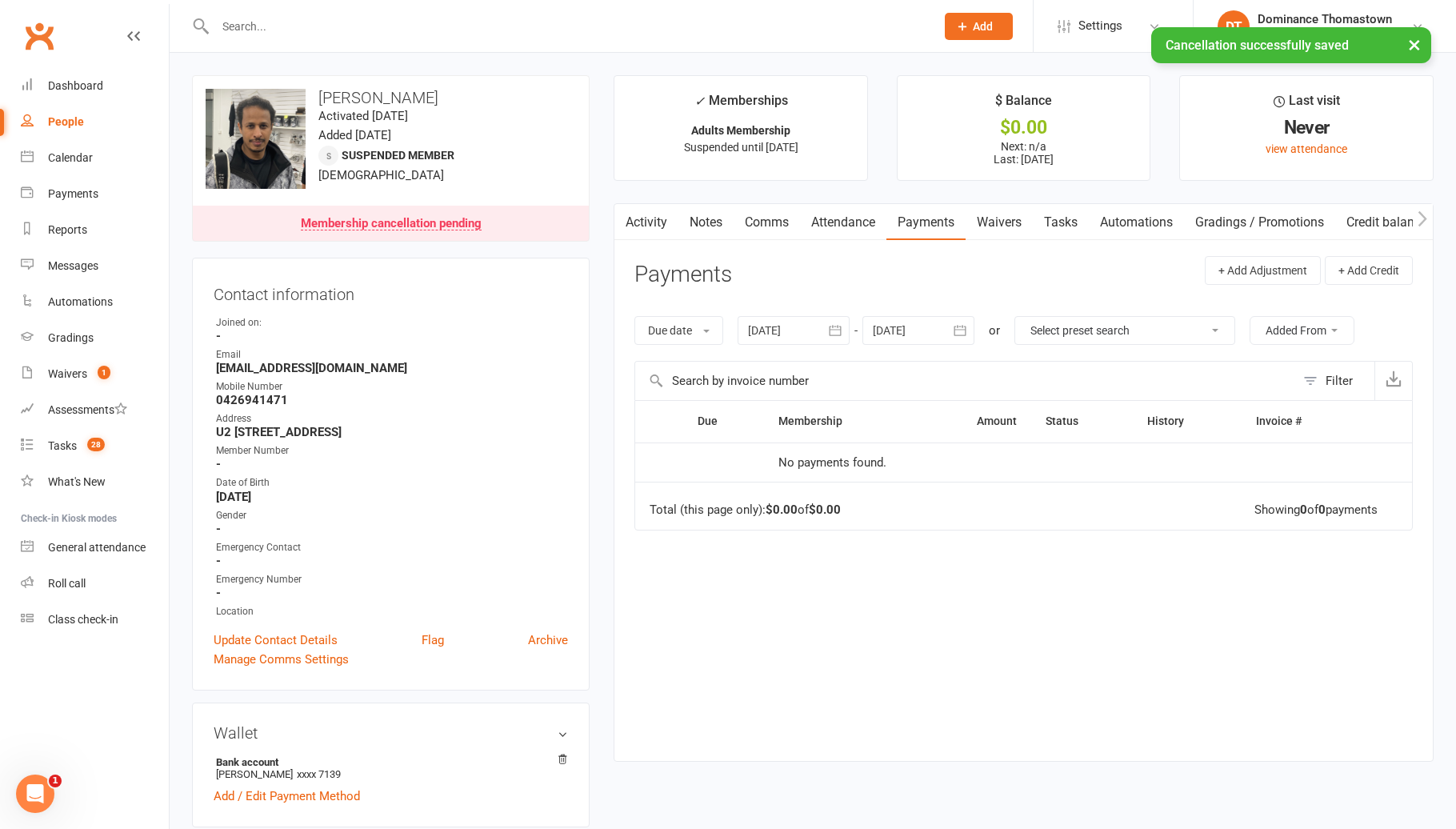
click at [1064, 230] on link "Tasks" at bounding box center [1060, 222] width 56 height 37
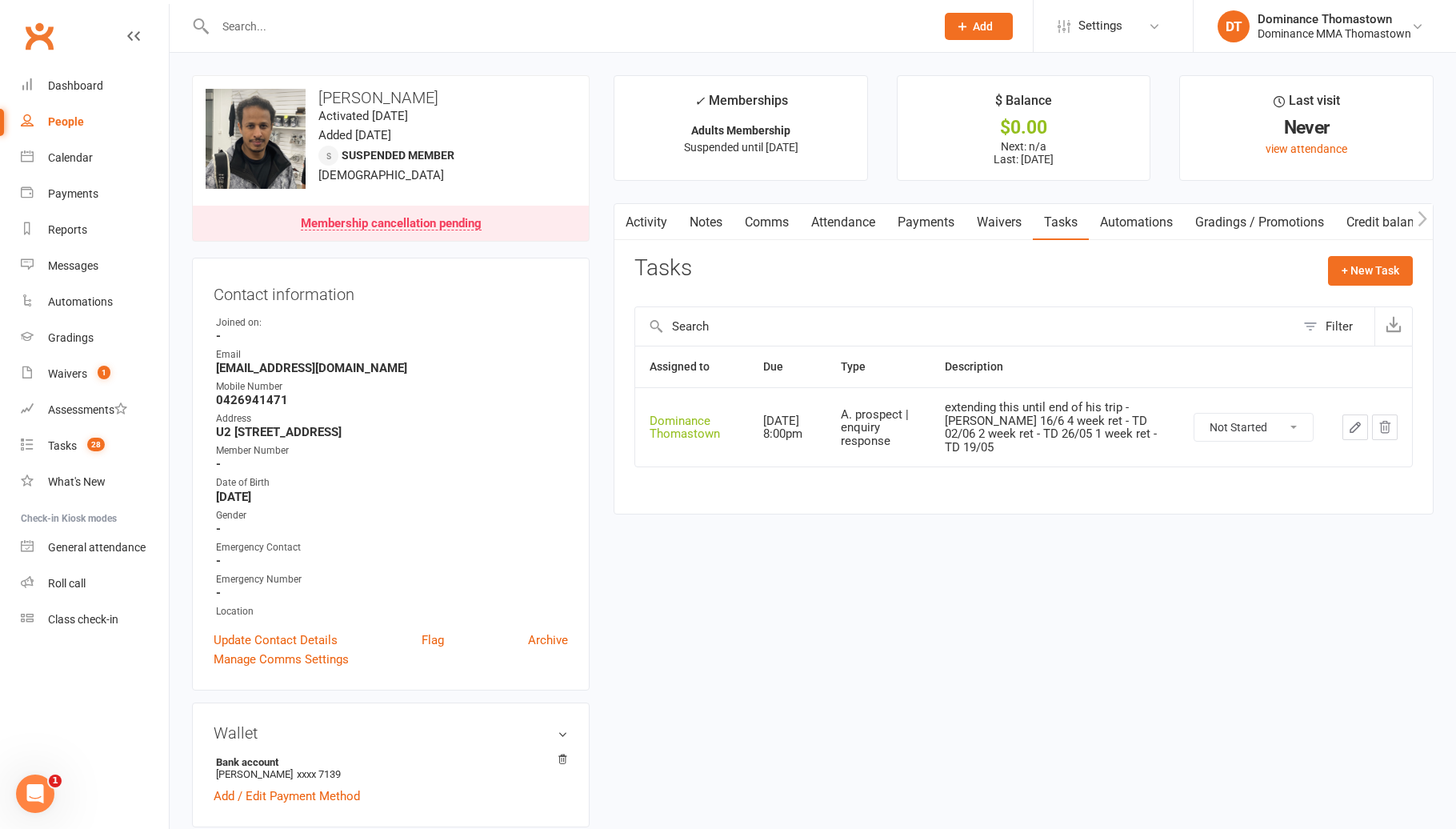
click at [1278, 432] on select "Not Started In Progress Waiting Complete" at bounding box center [1253, 427] width 119 height 28
select select "unstarted"
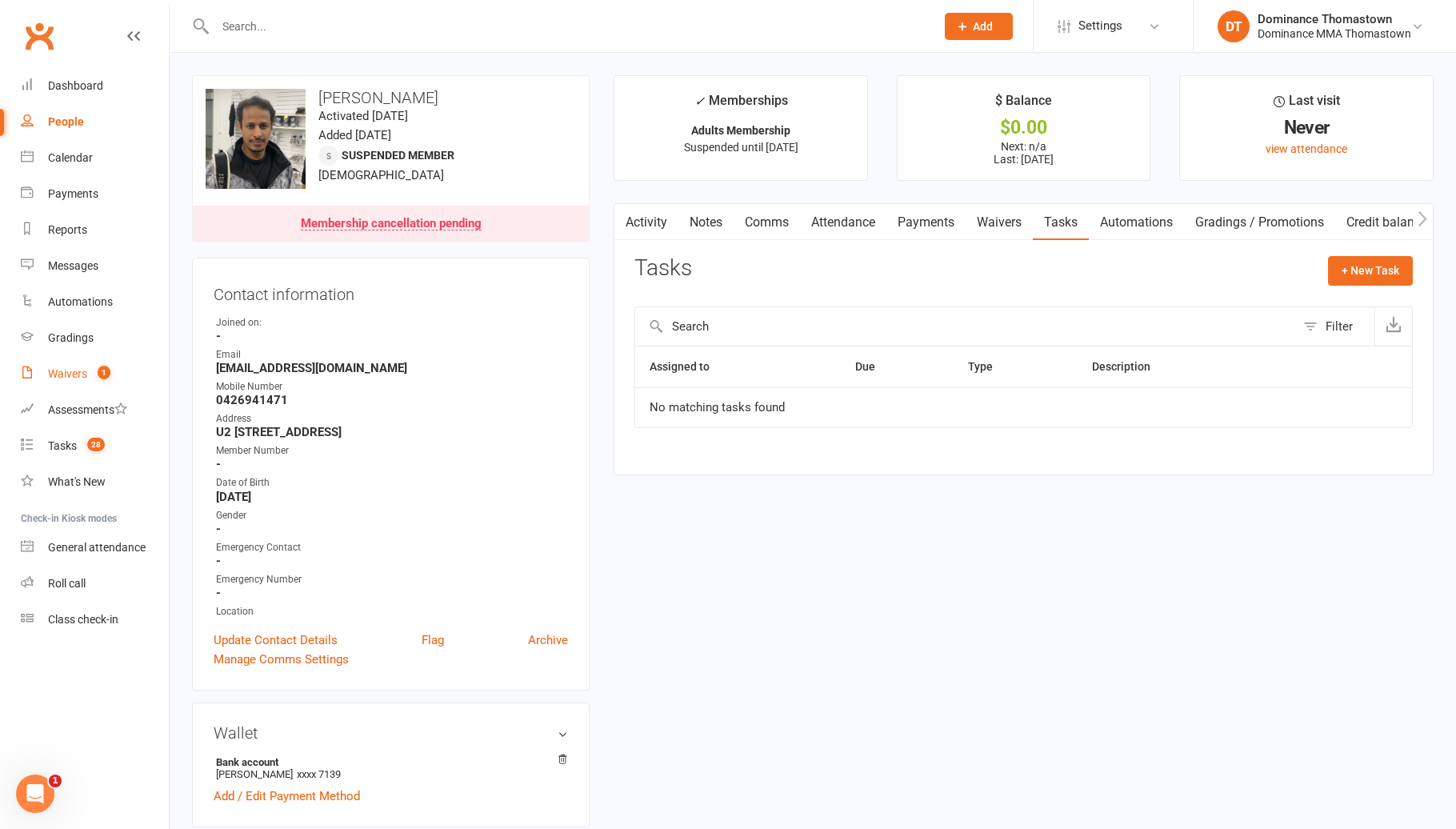
click at [101, 380] on count-badge "1" at bounding box center [100, 373] width 21 height 13
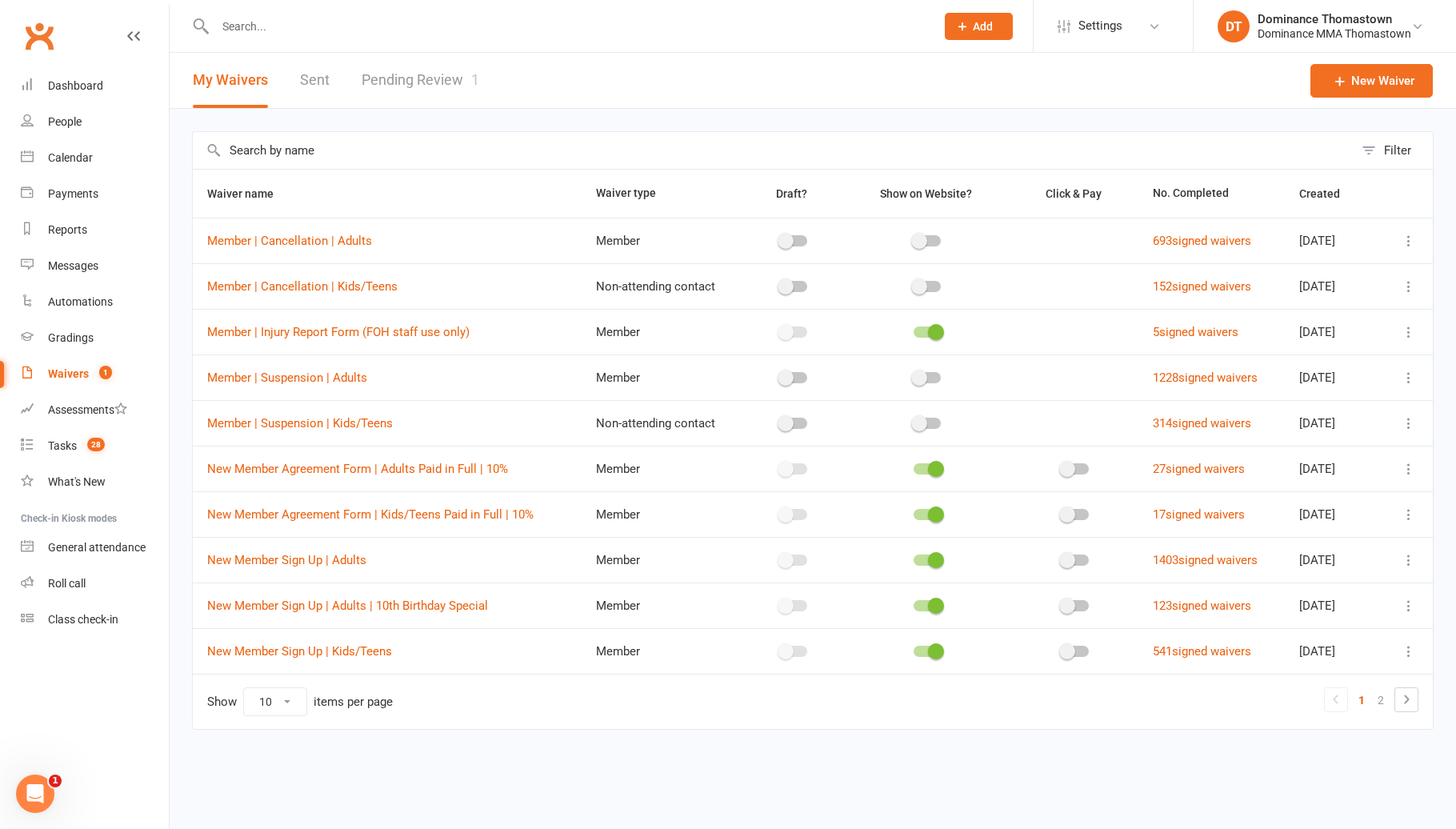
click at [437, 73] on link "Pending Review 1" at bounding box center [420, 80] width 118 height 55
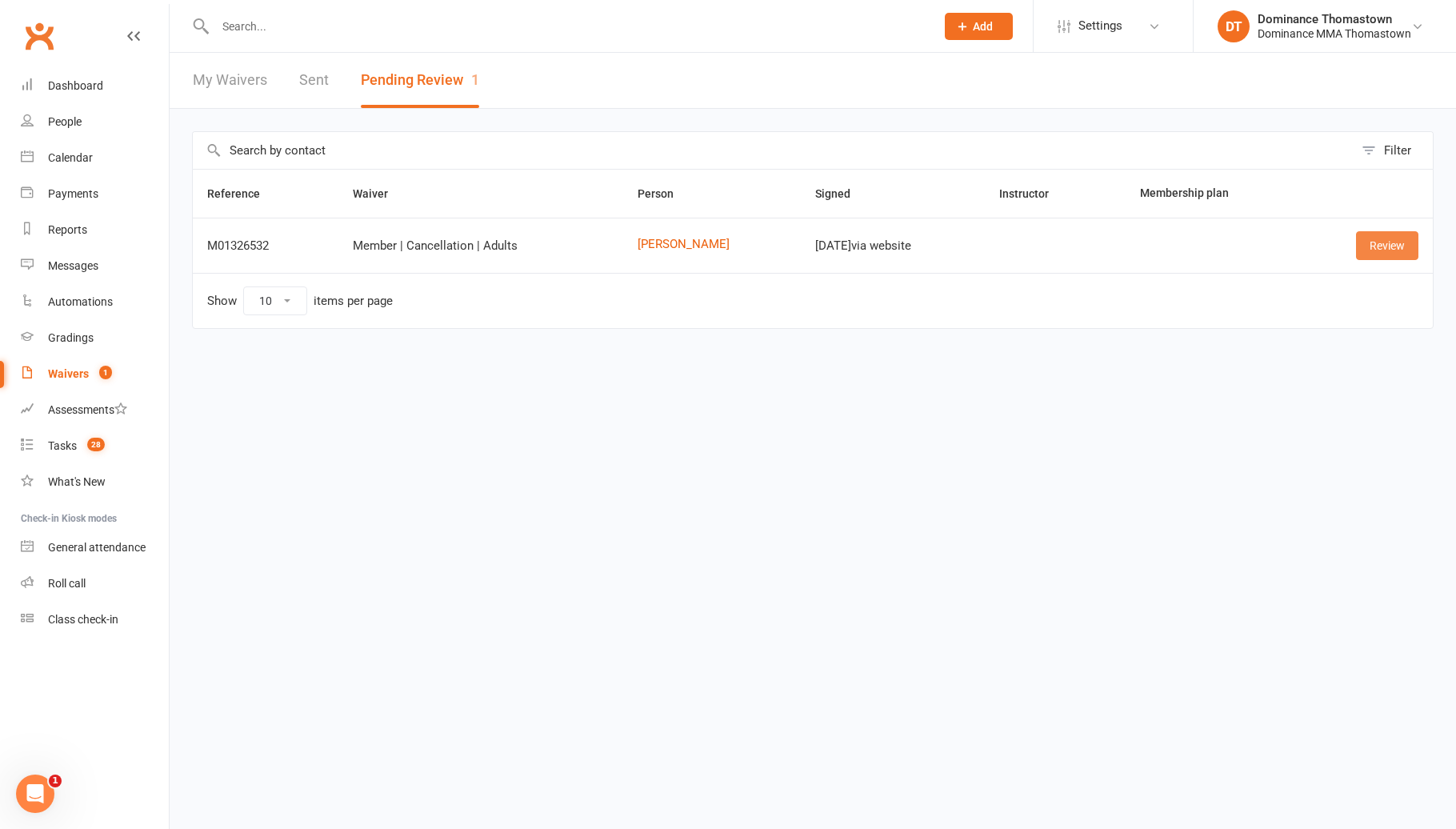
click at [1377, 248] on link "Review" at bounding box center [1386, 245] width 63 height 28
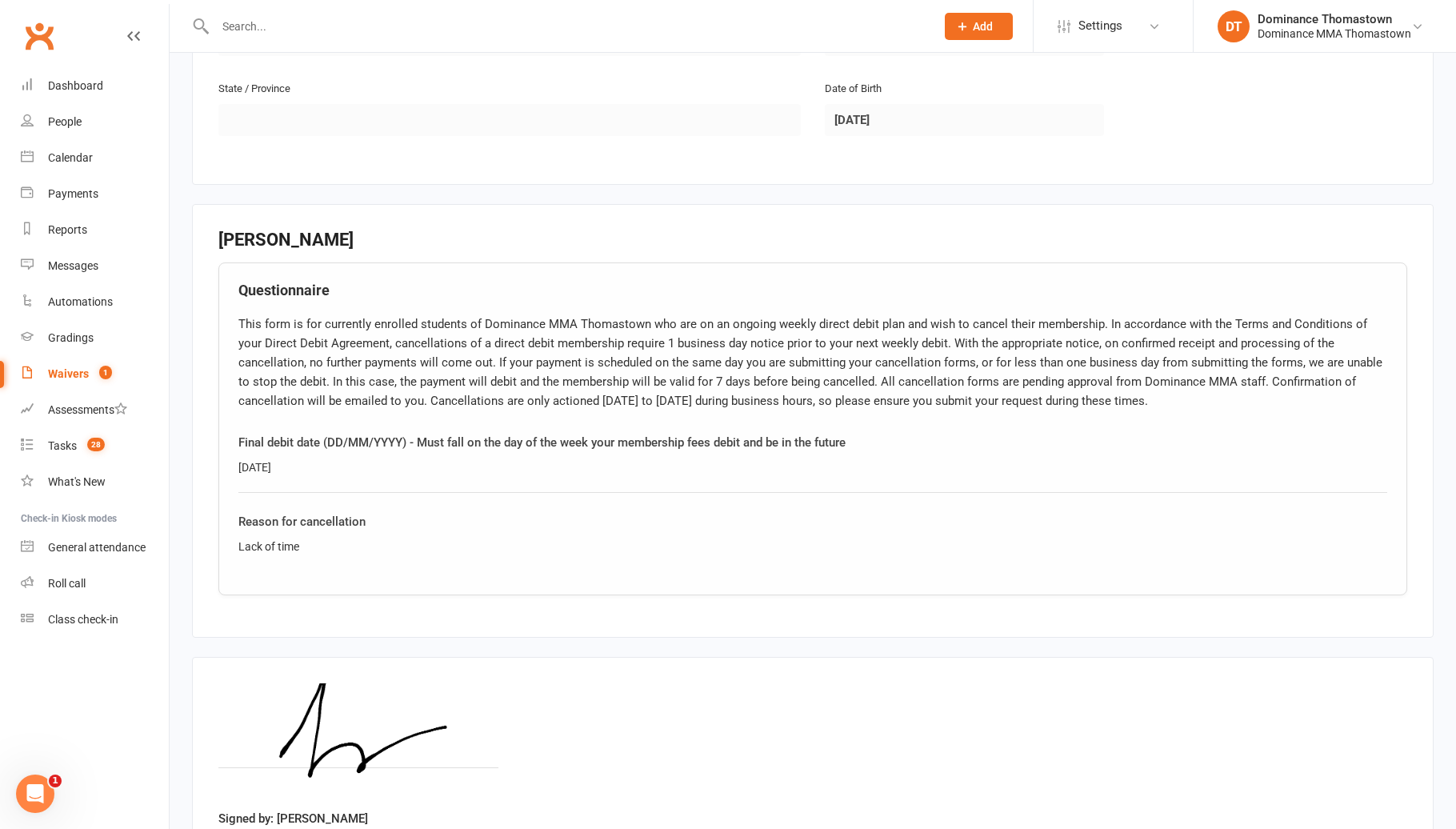
scroll to position [586, 0]
drag, startPoint x: 267, startPoint y: 544, endPoint x: 198, endPoint y: 541, distance: 69.1
click at [196, 542] on fieldset "[PERSON_NAME] Questionnaire Final debit date (DD/MM/YYYY) - Must fall on the da…" at bounding box center [812, 419] width 1241 height 433
click at [315, 540] on div "Lack of time" at bounding box center [812, 544] width 1148 height 17
drag, startPoint x: 248, startPoint y: 537, endPoint x: 204, endPoint y: 537, distance: 44.0
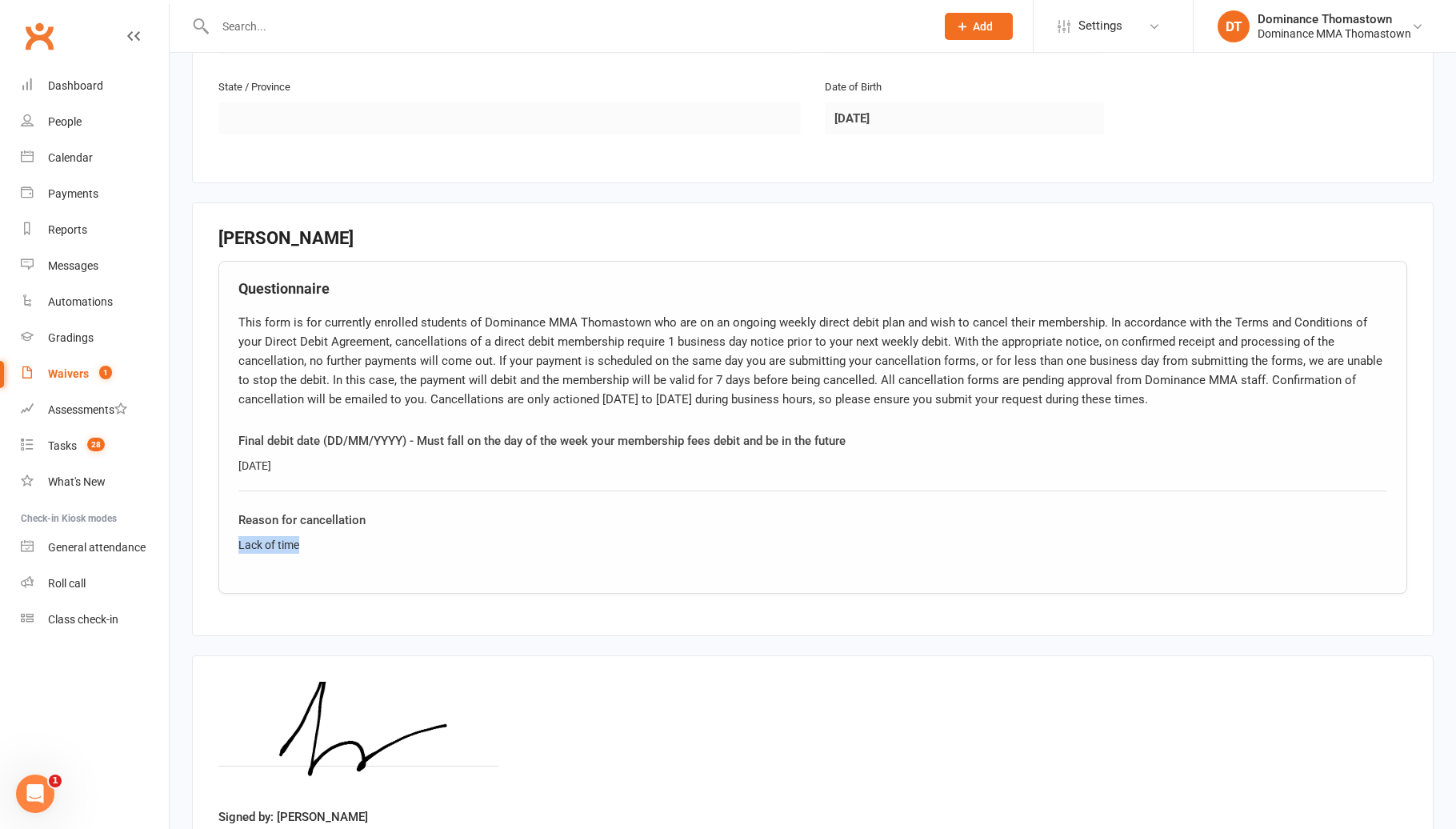
click at [204, 537] on fieldset "[PERSON_NAME] Questionnaire Final debit date (DD/MM/YYYY) - Must fall on the da…" at bounding box center [812, 419] width 1241 height 433
copy div "Lack of time"
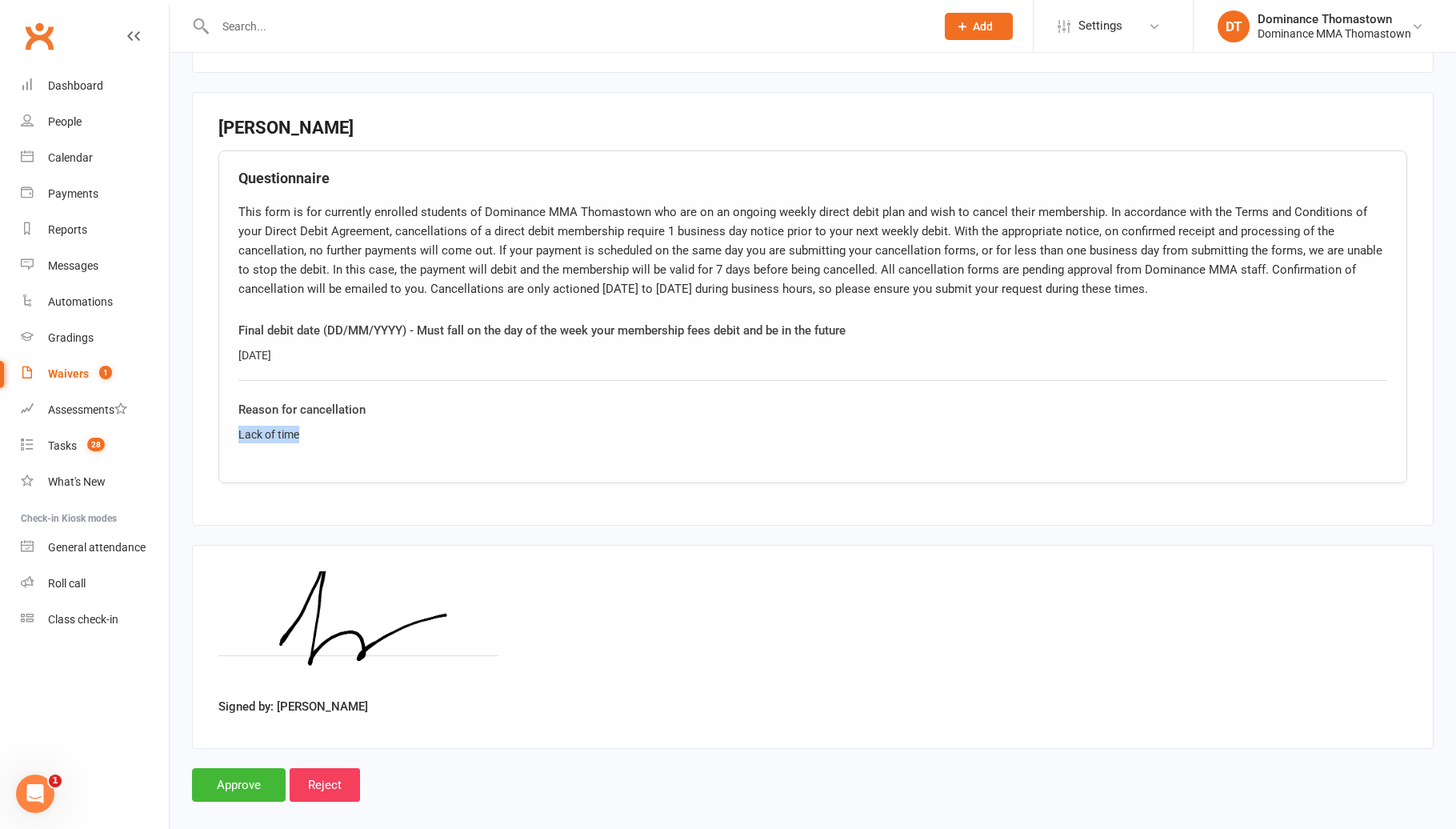
scroll to position [711, 0]
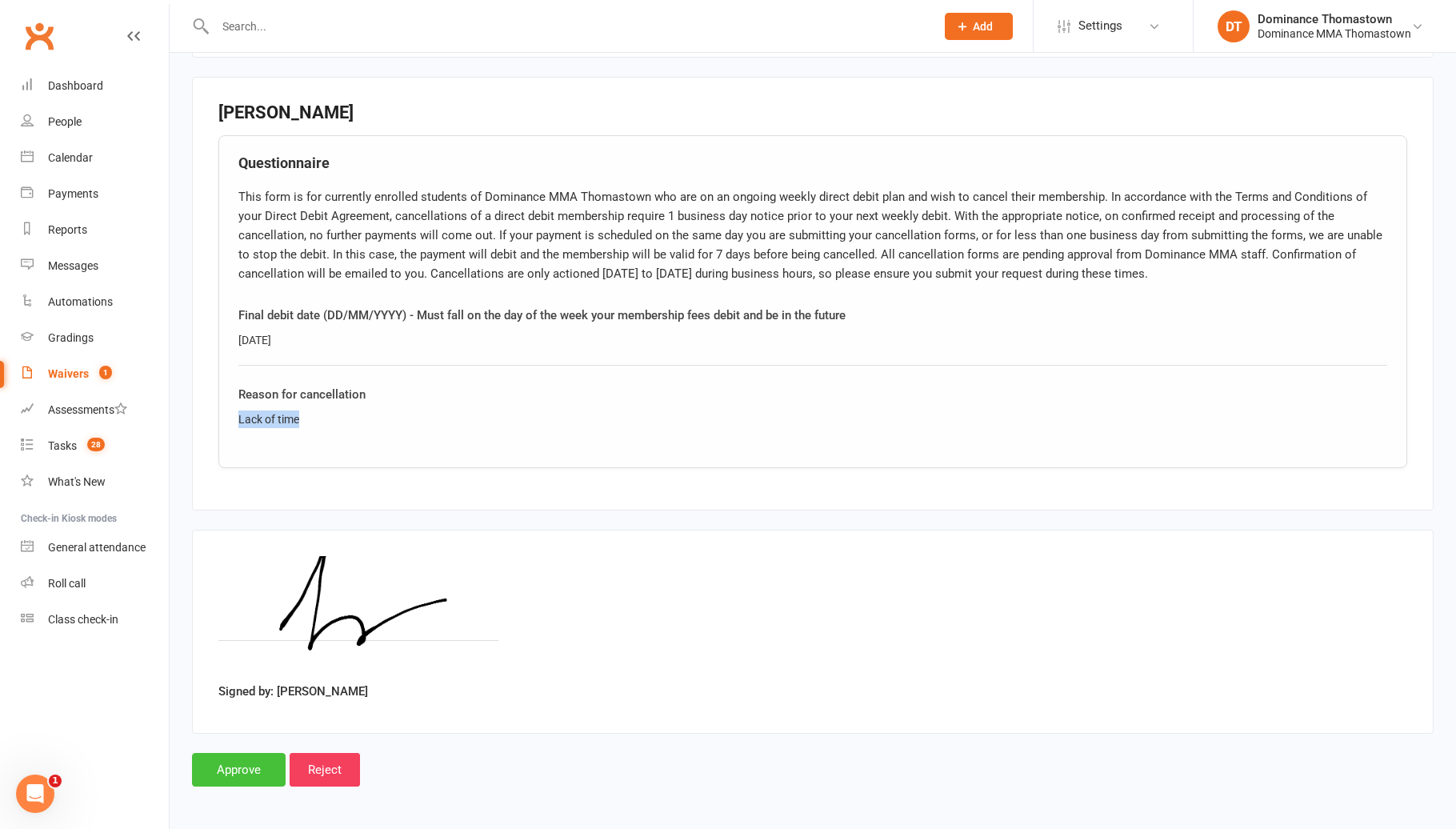
click at [235, 767] on input "Approve" at bounding box center [238, 770] width 94 height 34
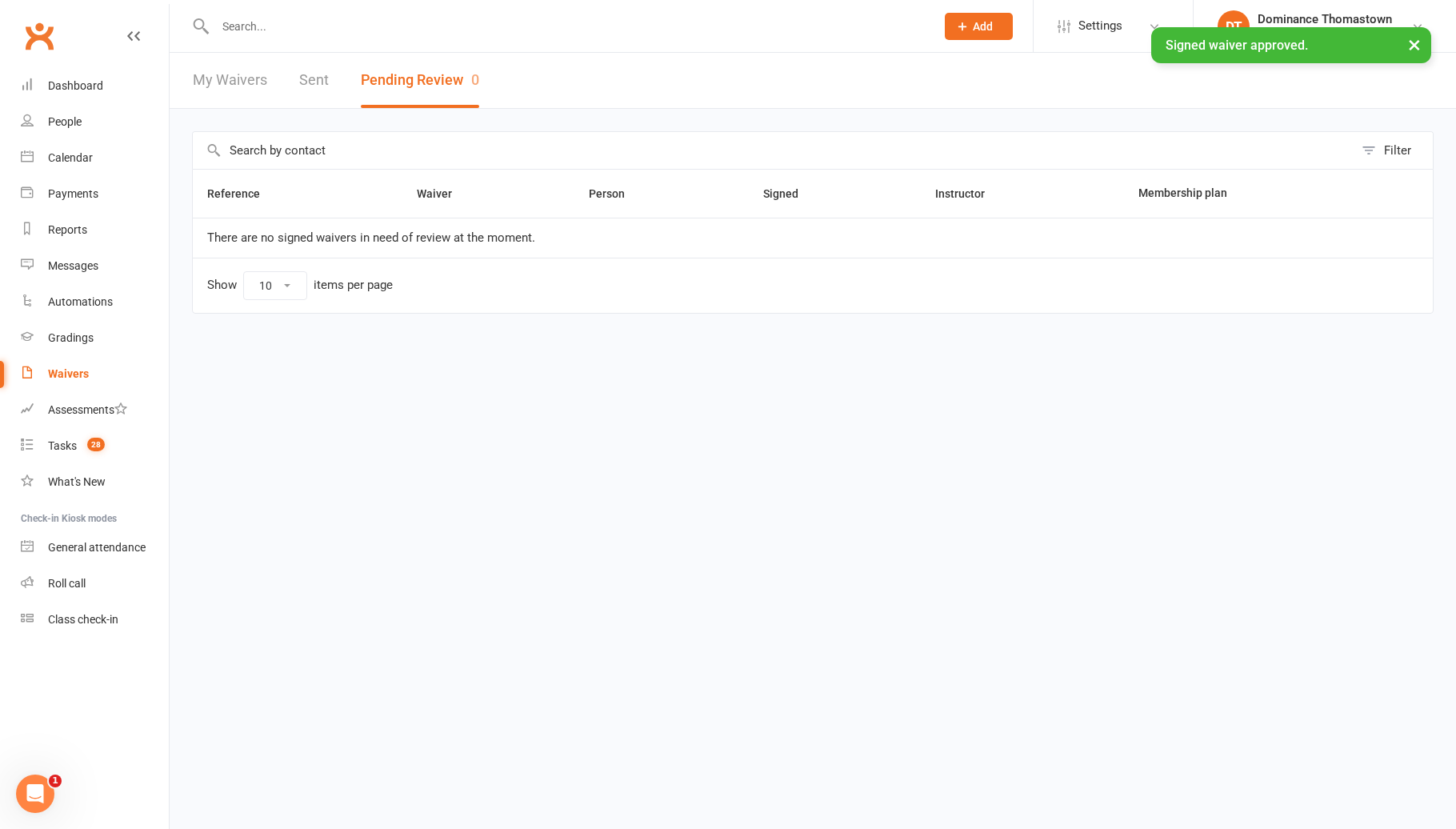
click at [324, 22] on input "text" at bounding box center [567, 27] width 713 height 22
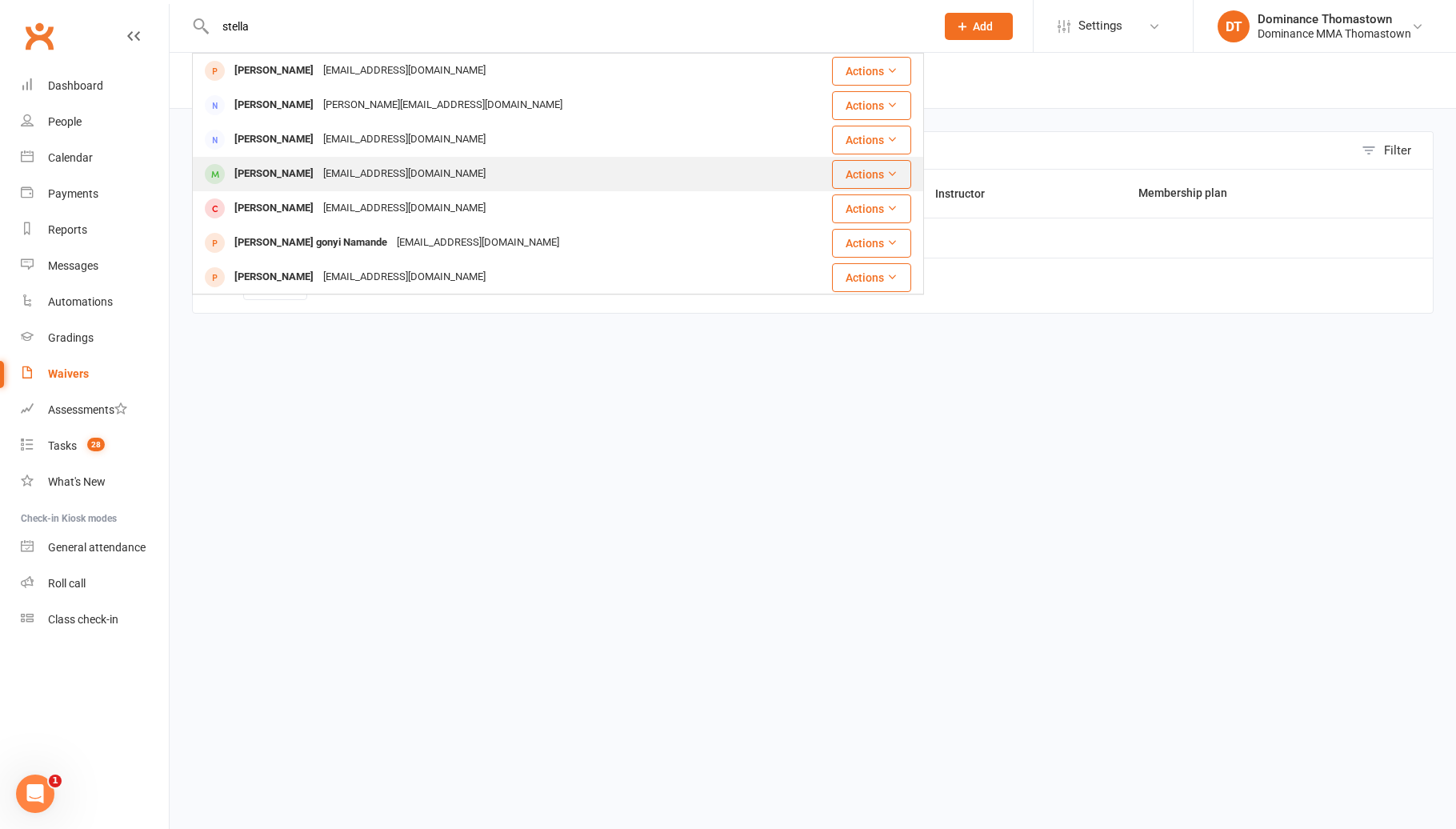
type input "stella"
click at [342, 170] on div "[EMAIL_ADDRESS][DOMAIN_NAME]" at bounding box center [404, 174] width 172 height 23
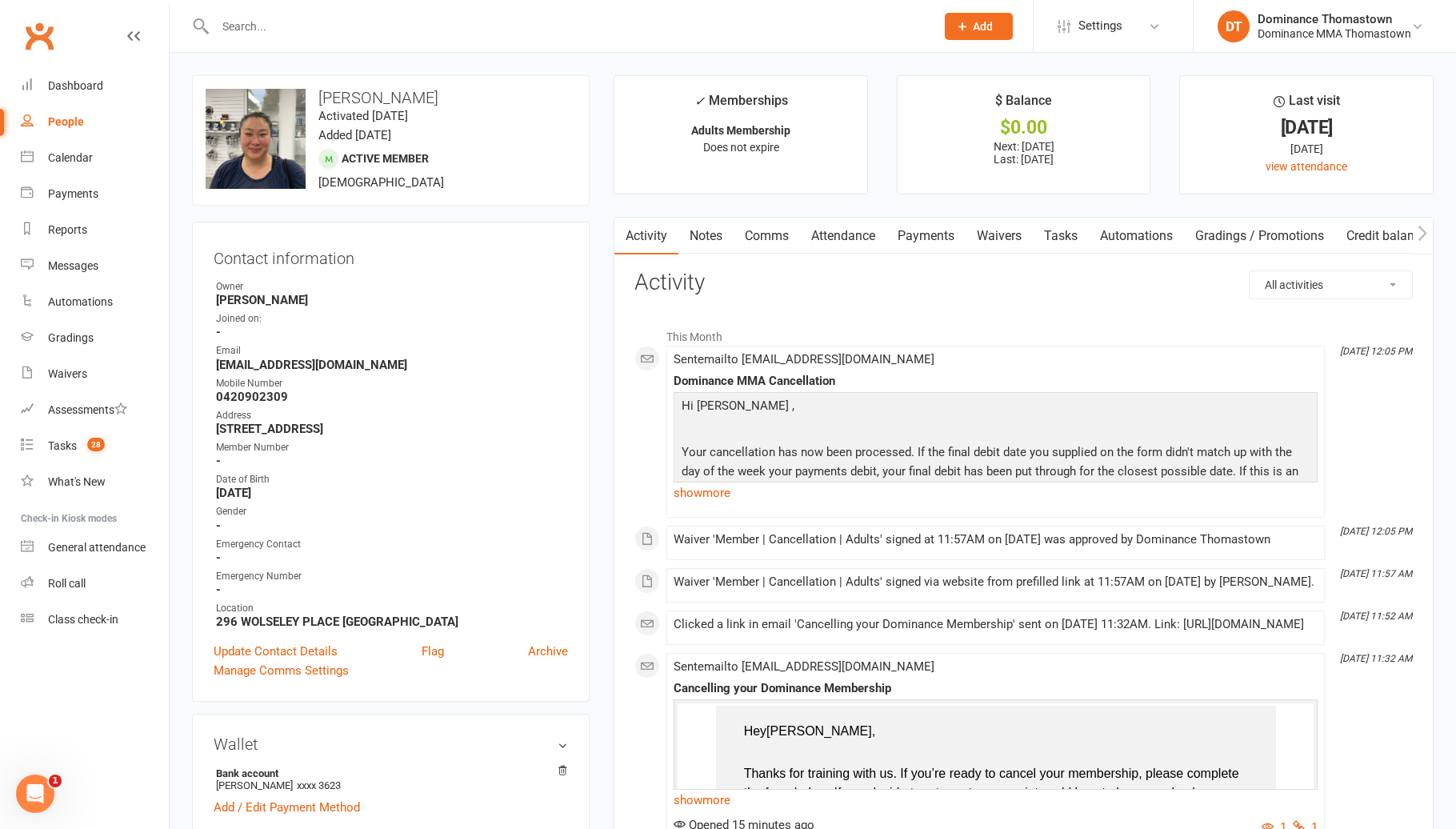
click at [937, 235] on link "Payments" at bounding box center [926, 236] width 79 height 37
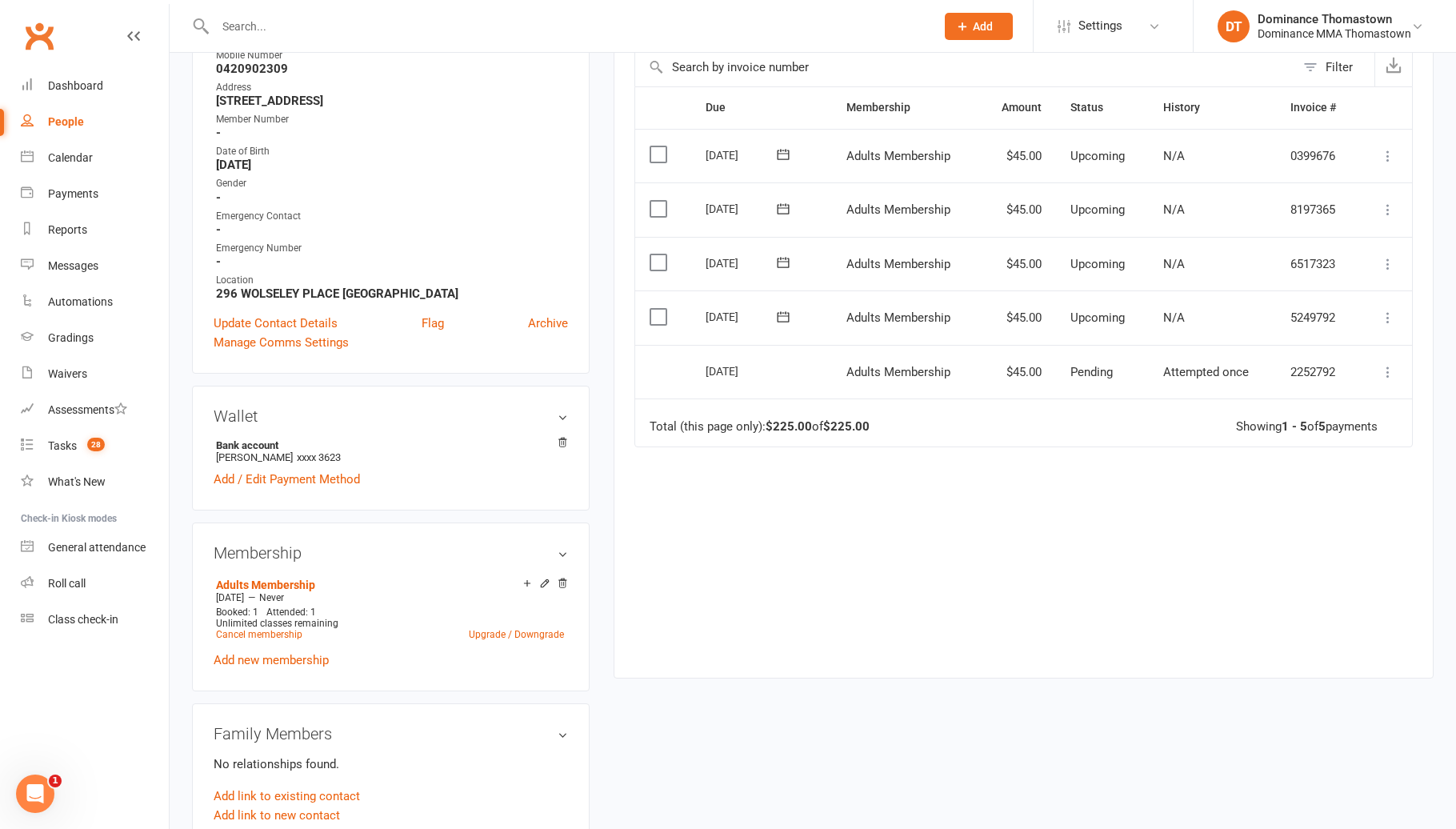
scroll to position [353, 0]
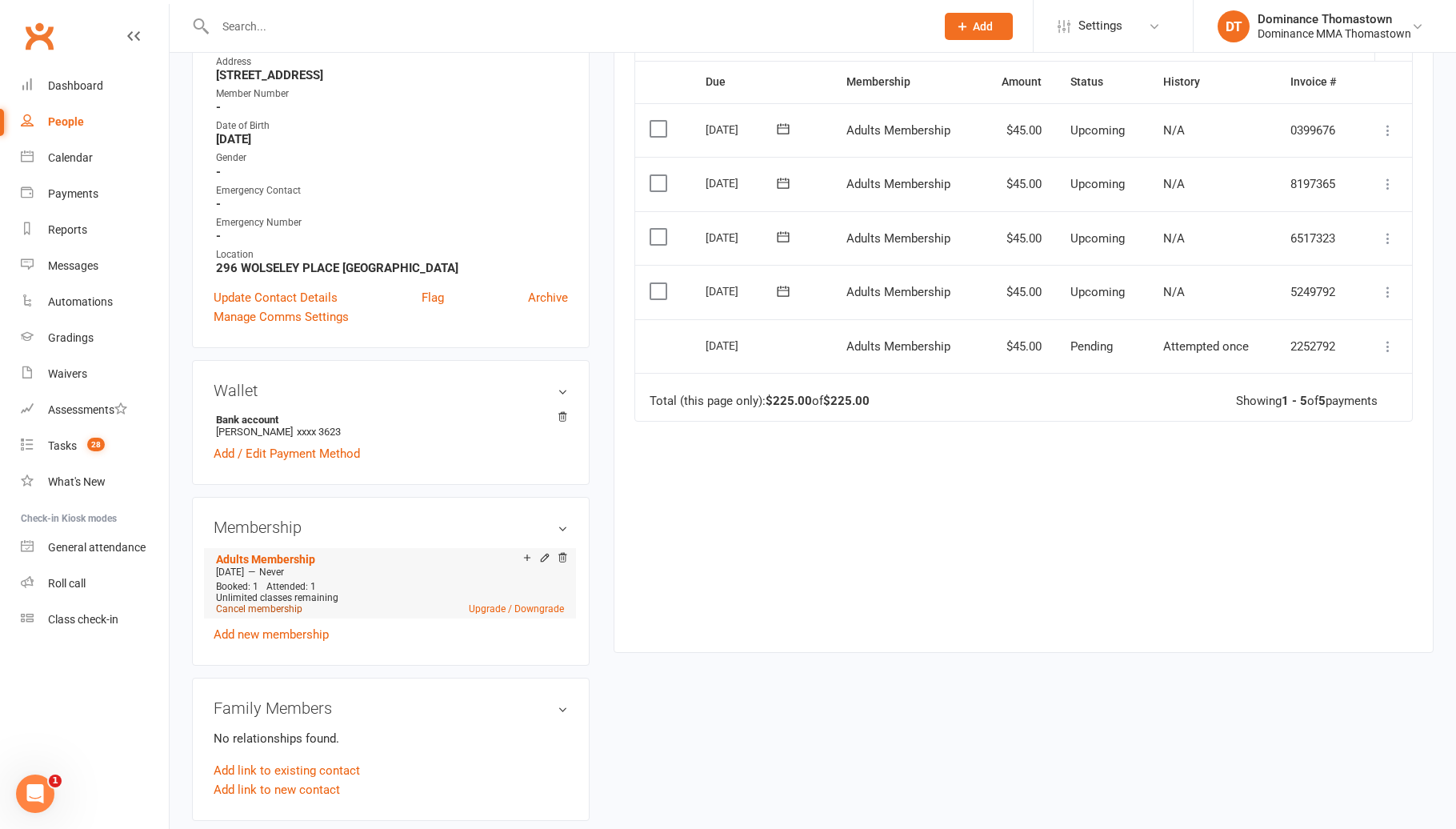
click at [284, 605] on link "Cancel membership" at bounding box center [259, 609] width 86 height 11
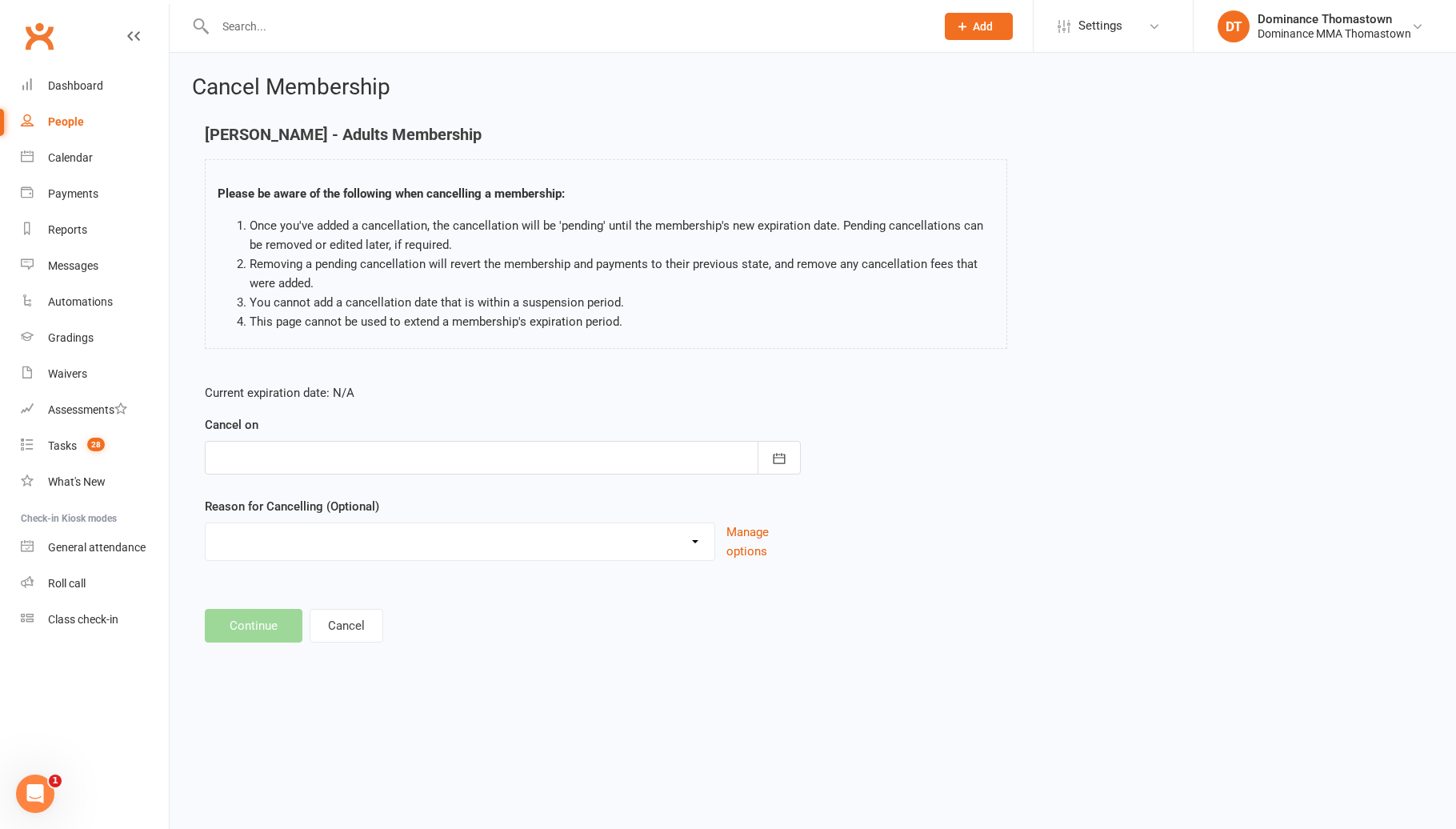
click at [337, 461] on div at bounding box center [502, 457] width 596 height 34
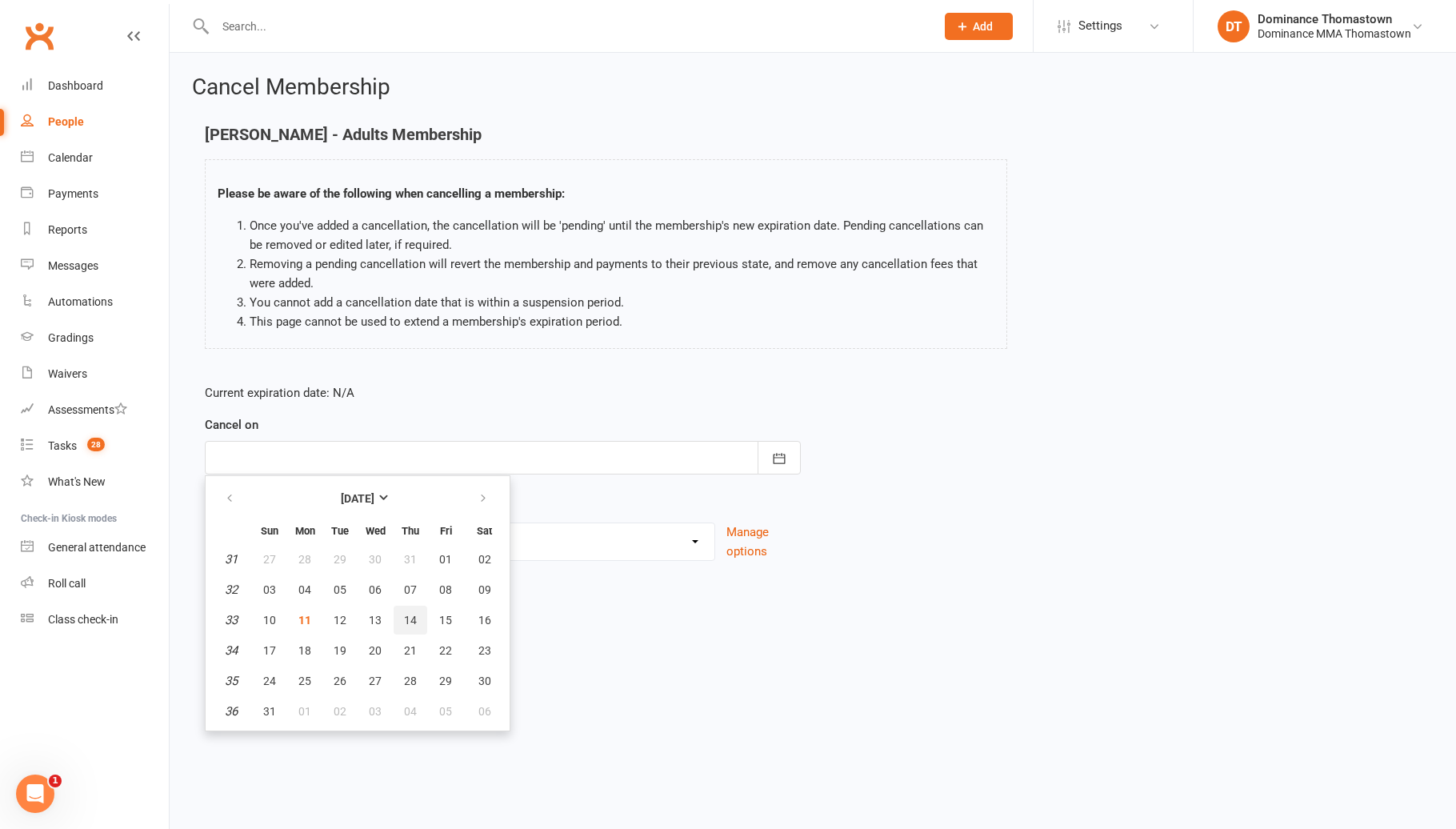
click at [402, 622] on button "14" at bounding box center [410, 619] width 34 height 28
type input "[DATE]"
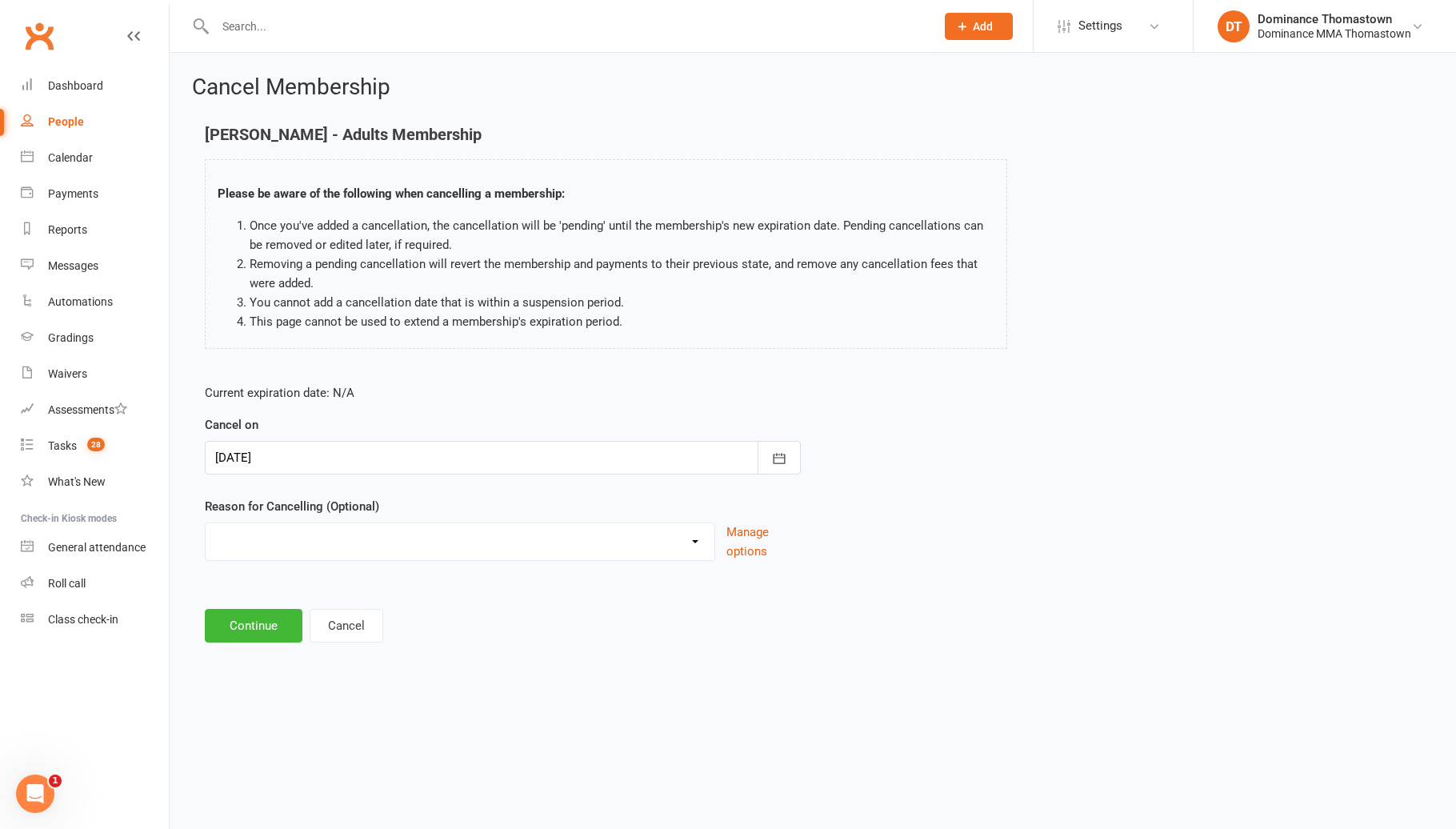
click at [362, 554] on select "Holiday Injury Other reason" at bounding box center [460, 539] width 509 height 32
select select "2"
click at [320, 628] on input at bounding box center [502, 625] width 596 height 34
paste input "Lack of time"
type input "Lack of time"
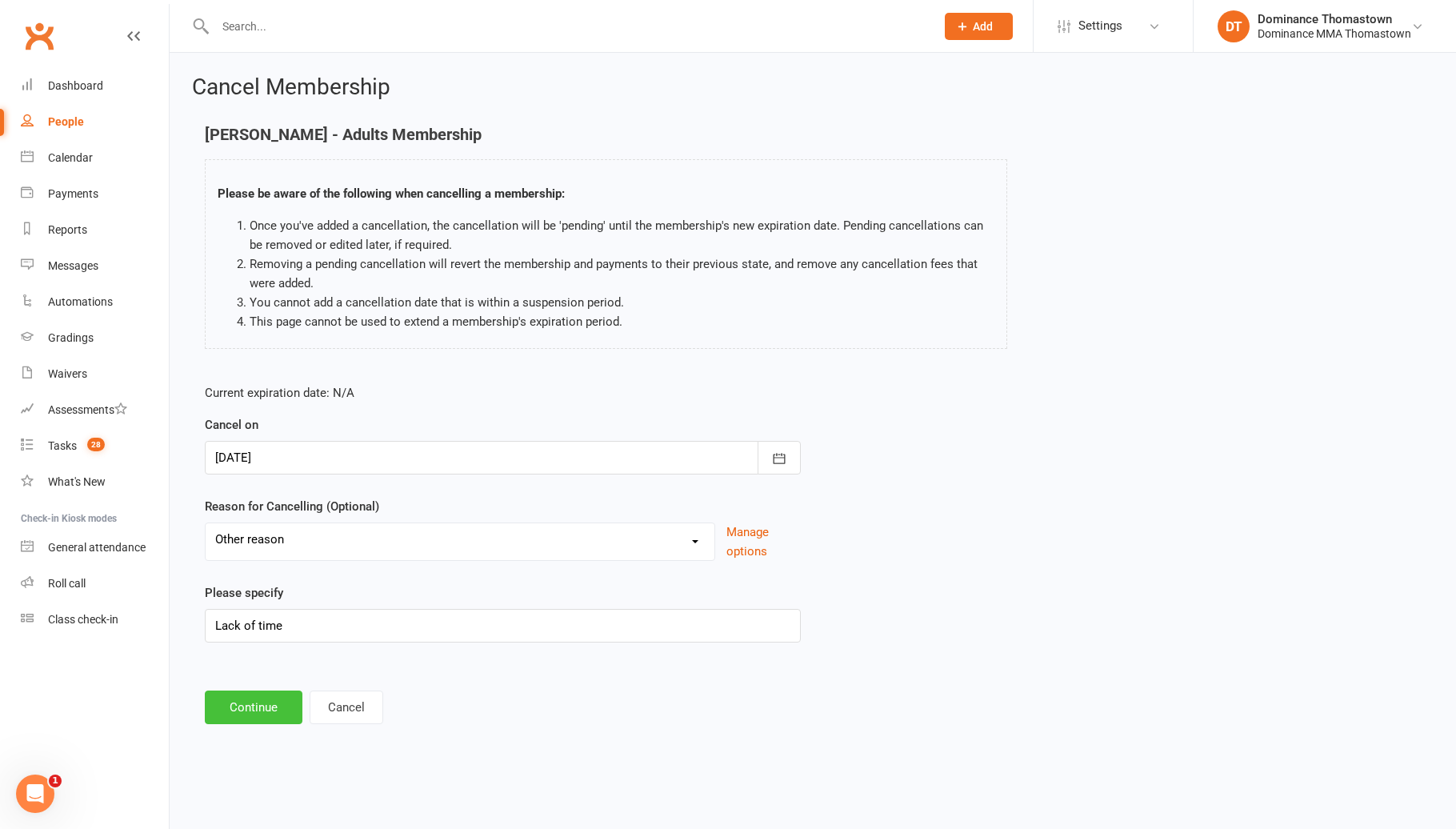
drag, startPoint x: 272, startPoint y: 703, endPoint x: 284, endPoint y: 700, distance: 12.4
click at [275, 702] on button "Continue" at bounding box center [254, 707] width 98 height 34
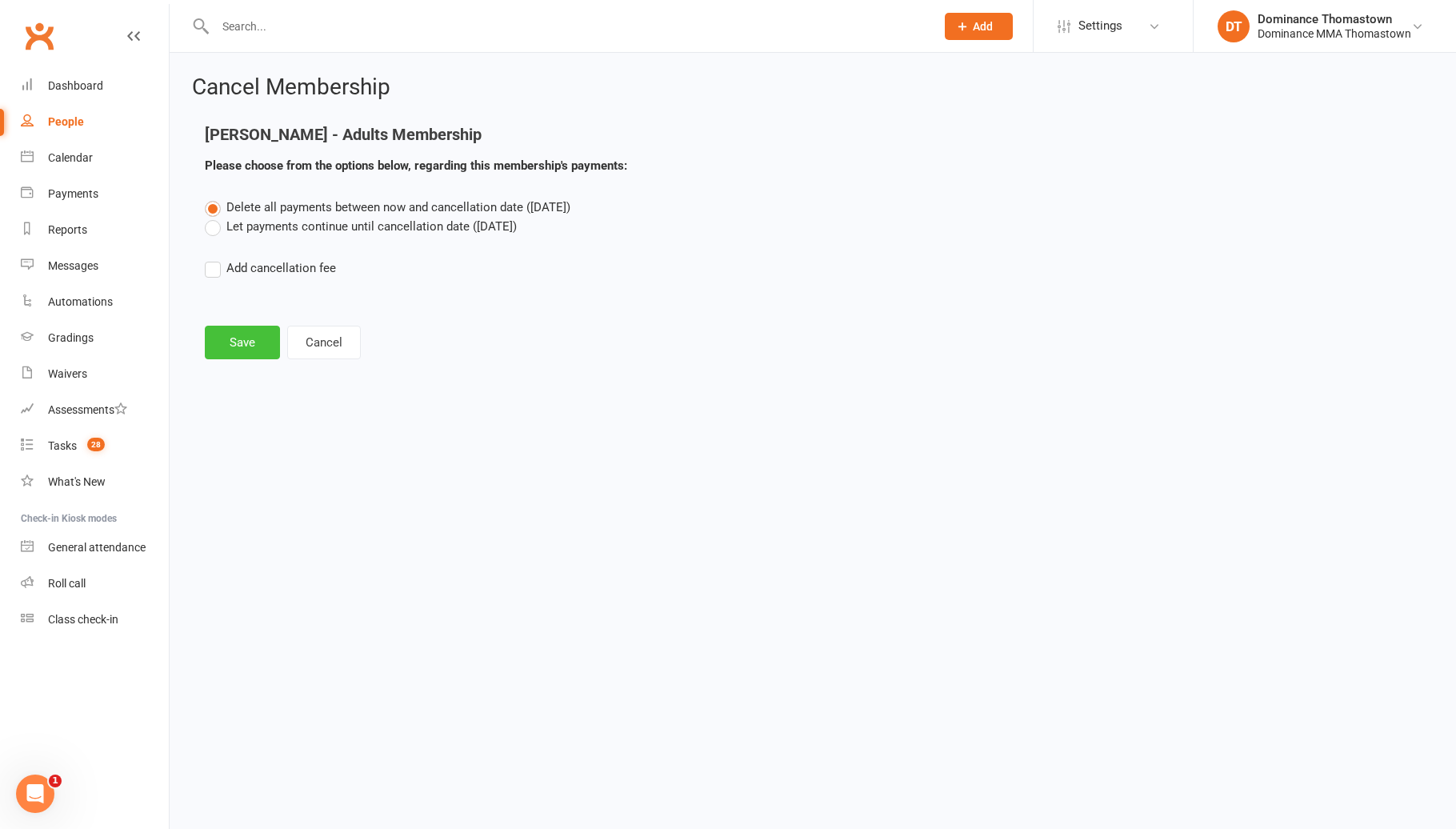
click at [245, 347] on button "Save" at bounding box center [242, 342] width 75 height 34
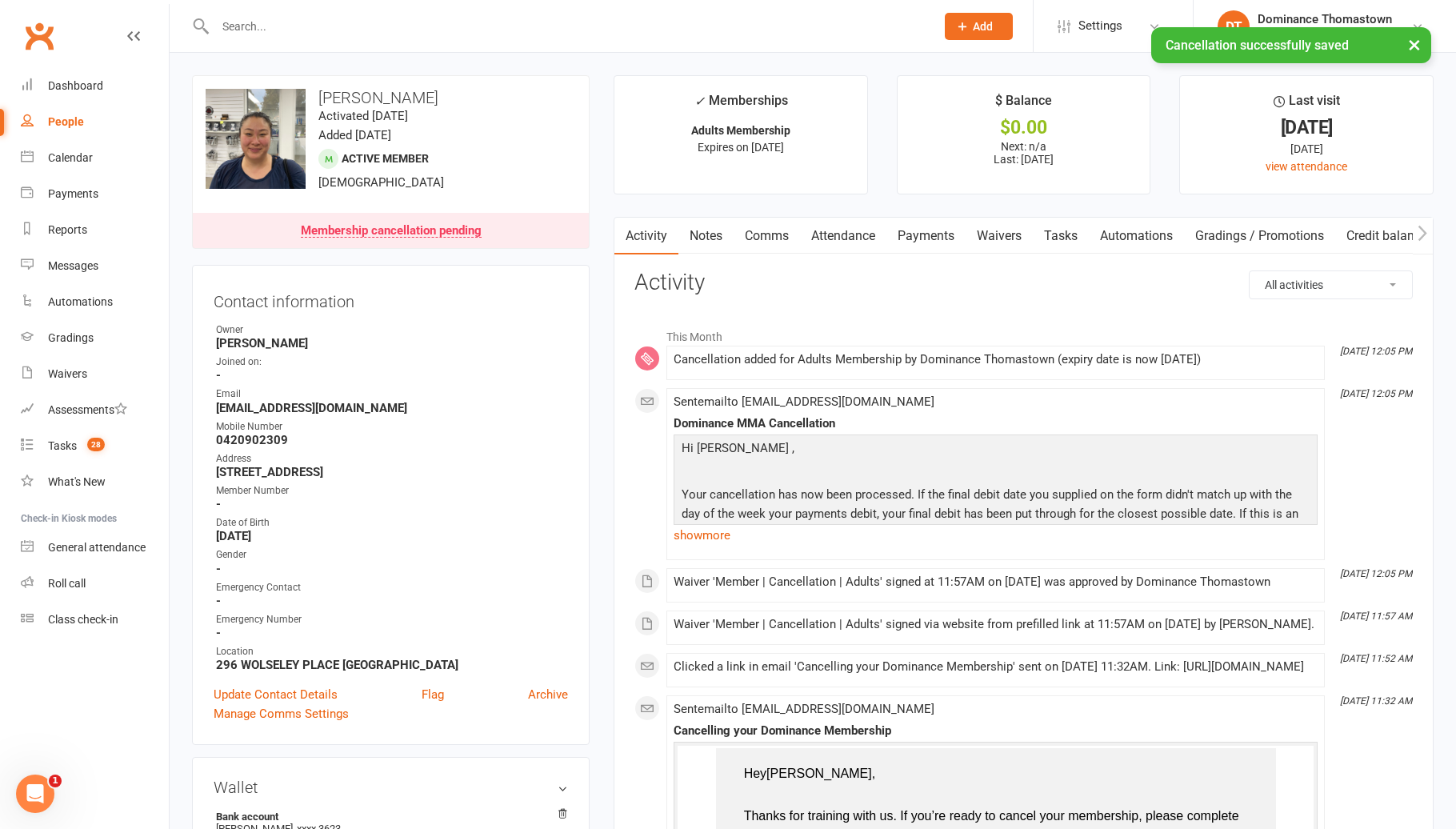
click at [1068, 235] on link "Tasks" at bounding box center [1060, 236] width 56 height 37
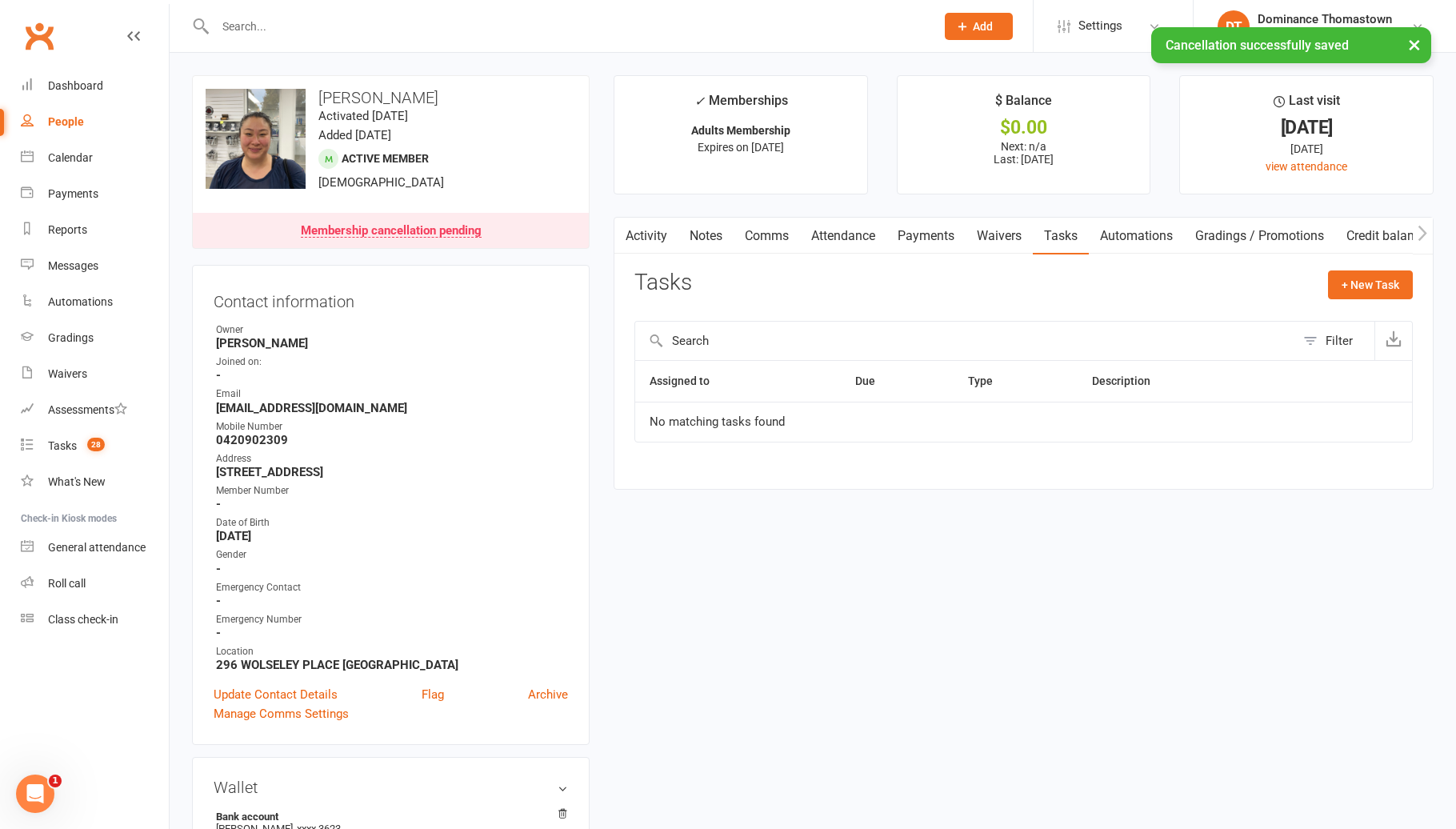
click at [937, 236] on link "Payments" at bounding box center [926, 236] width 79 height 37
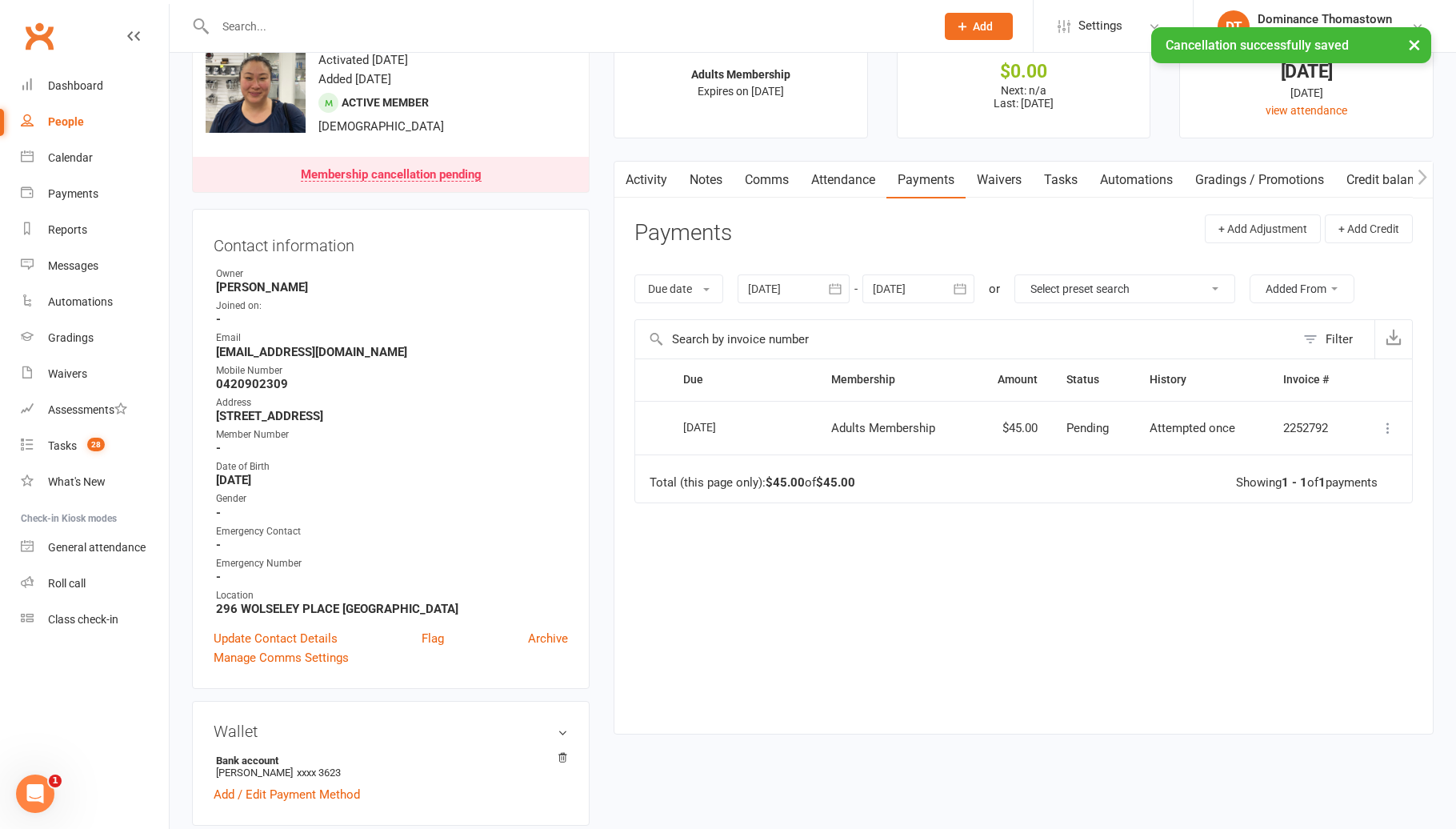
scroll to position [58, 0]
click at [99, 452] on count-badge "28" at bounding box center [92, 445] width 26 height 13
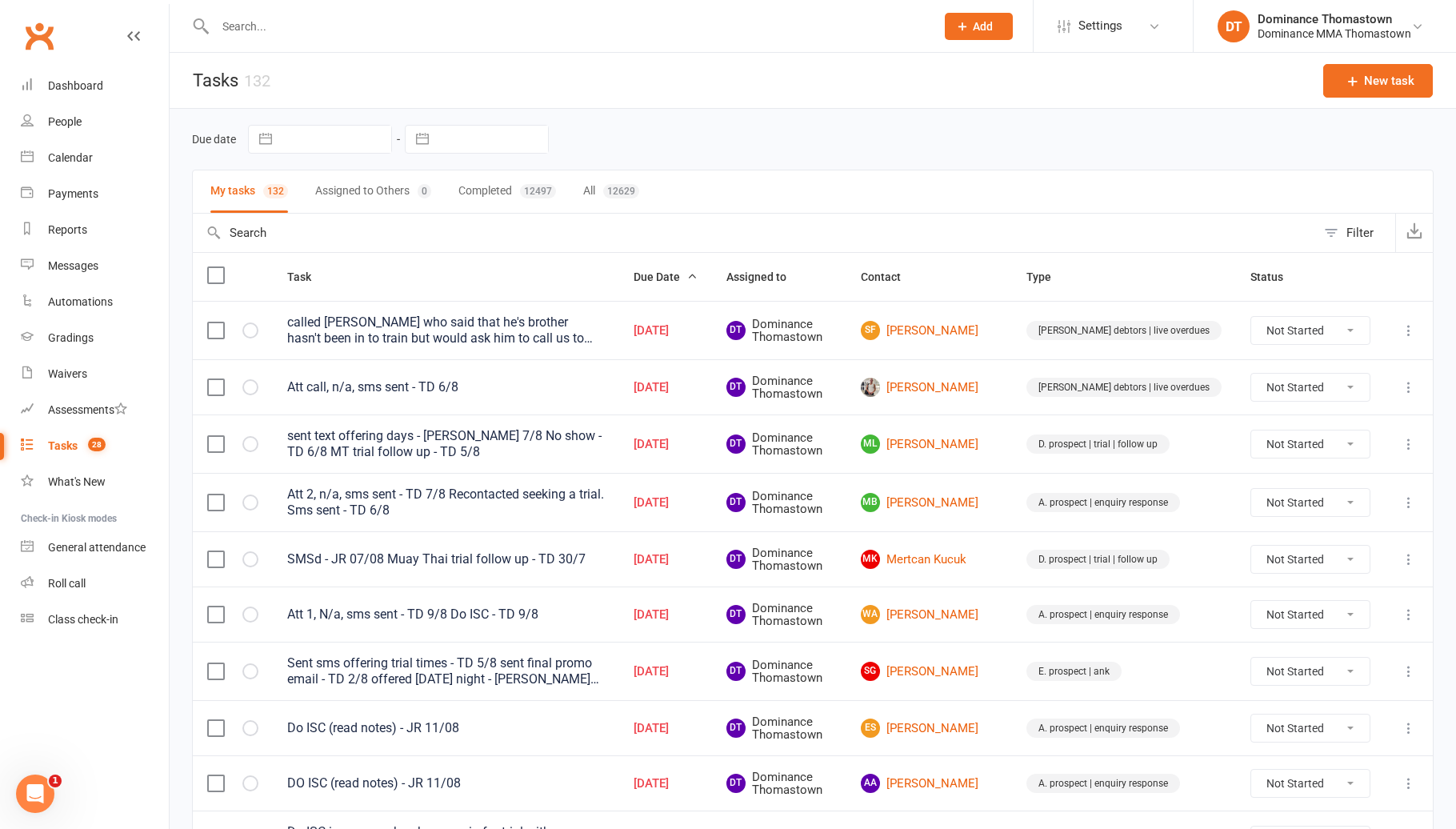
click at [951, 39] on button "Add" at bounding box center [978, 27] width 68 height 28
click at [916, 77] on link "Prospect" at bounding box center [962, 71] width 143 height 37
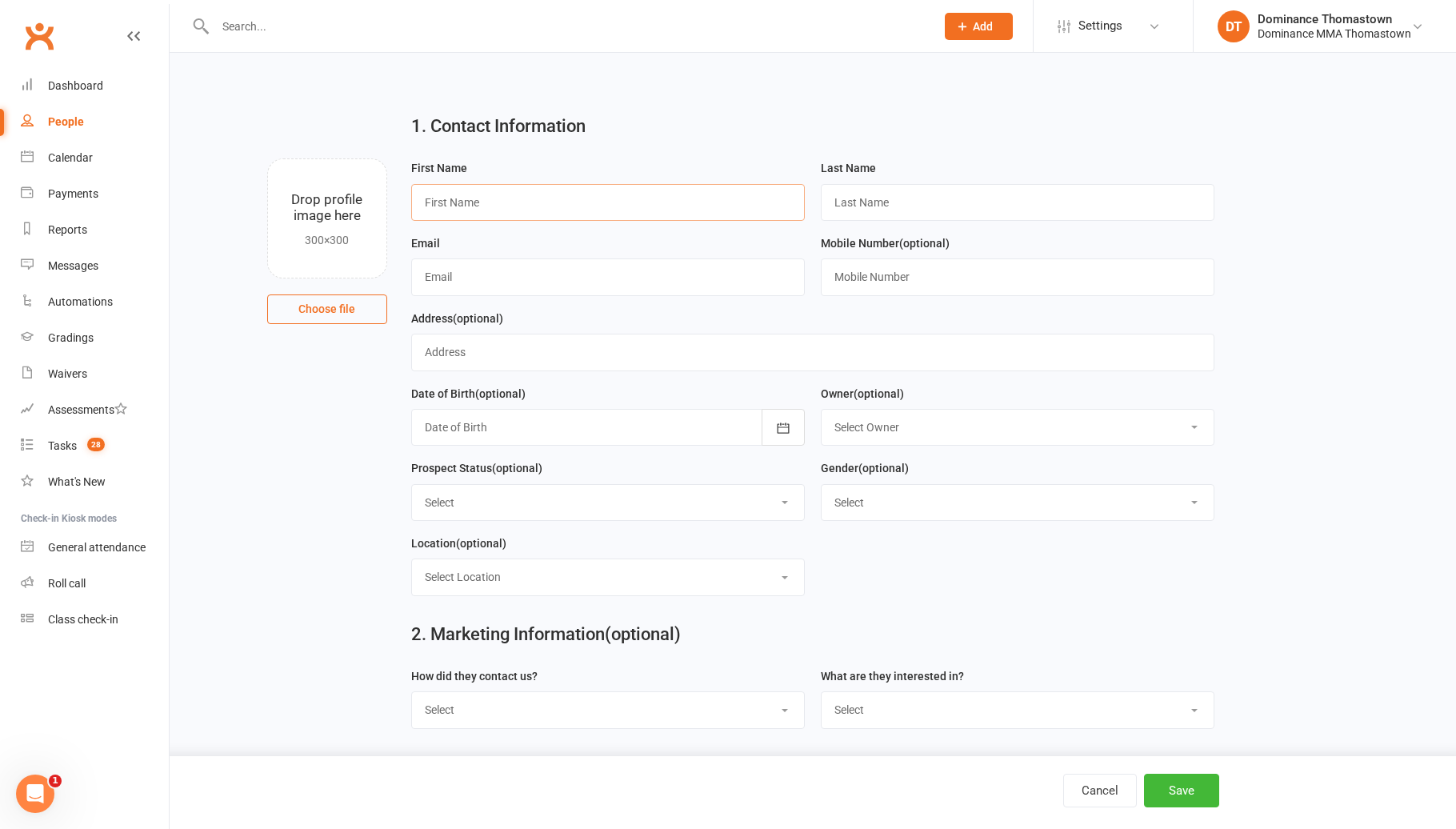
click at [516, 200] on input "text" at bounding box center [608, 202] width 394 height 37
type input "Sedra"
click at [875, 210] on input "text" at bounding box center [1018, 202] width 394 height 37
paste input "Abdullahi"
type input "Abdullahi"
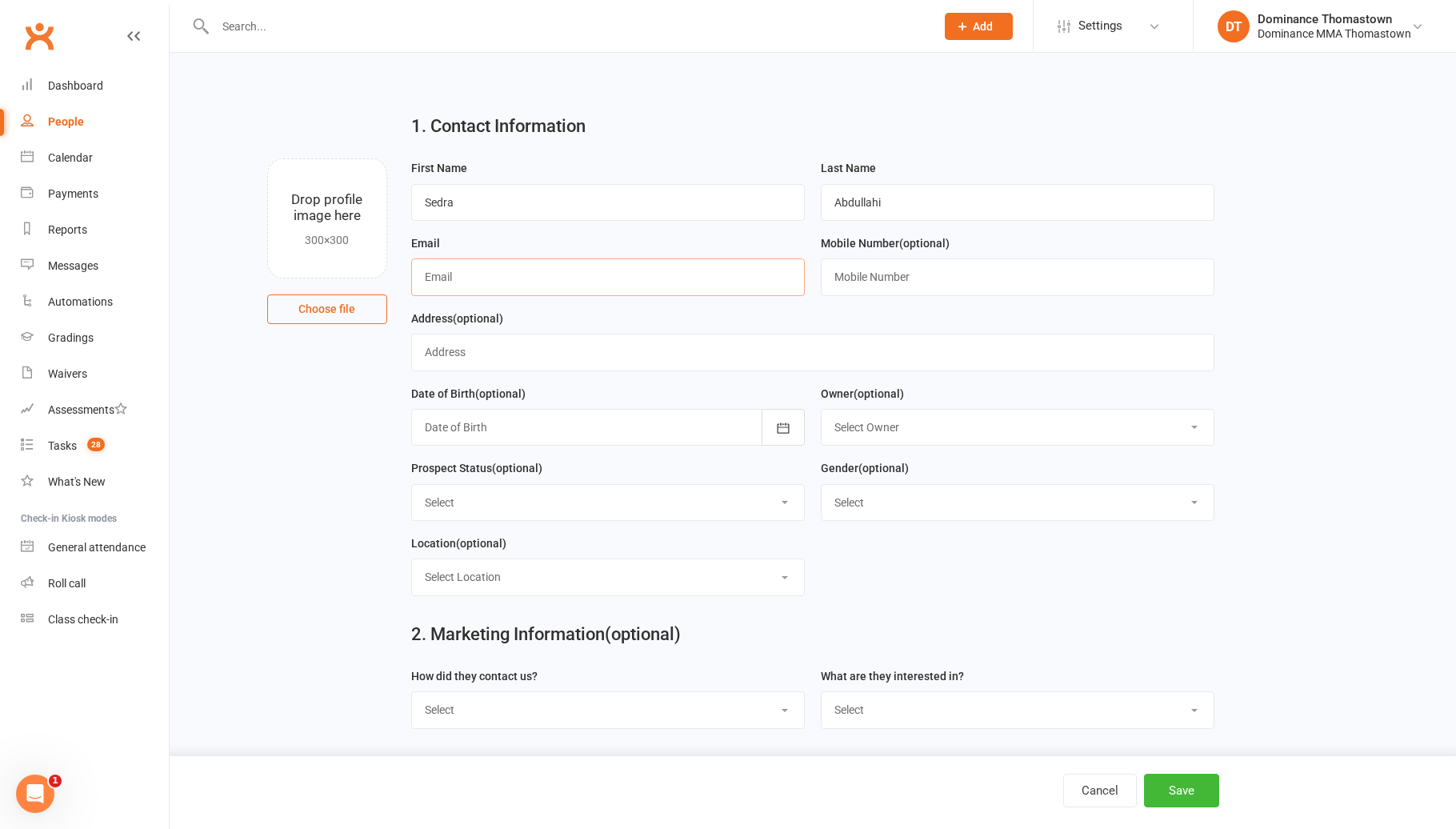
click at [504, 292] on input "text" at bounding box center [608, 277] width 394 height 37
paste input "[EMAIL_ADDRESS][DOMAIN_NAME]"
type input "[EMAIL_ADDRESS][DOMAIN_NAME]"
drag, startPoint x: 830, startPoint y: 284, endPoint x: 848, endPoint y: 284, distance: 18.0
click at [840, 284] on input "text" at bounding box center [1018, 277] width 394 height 37
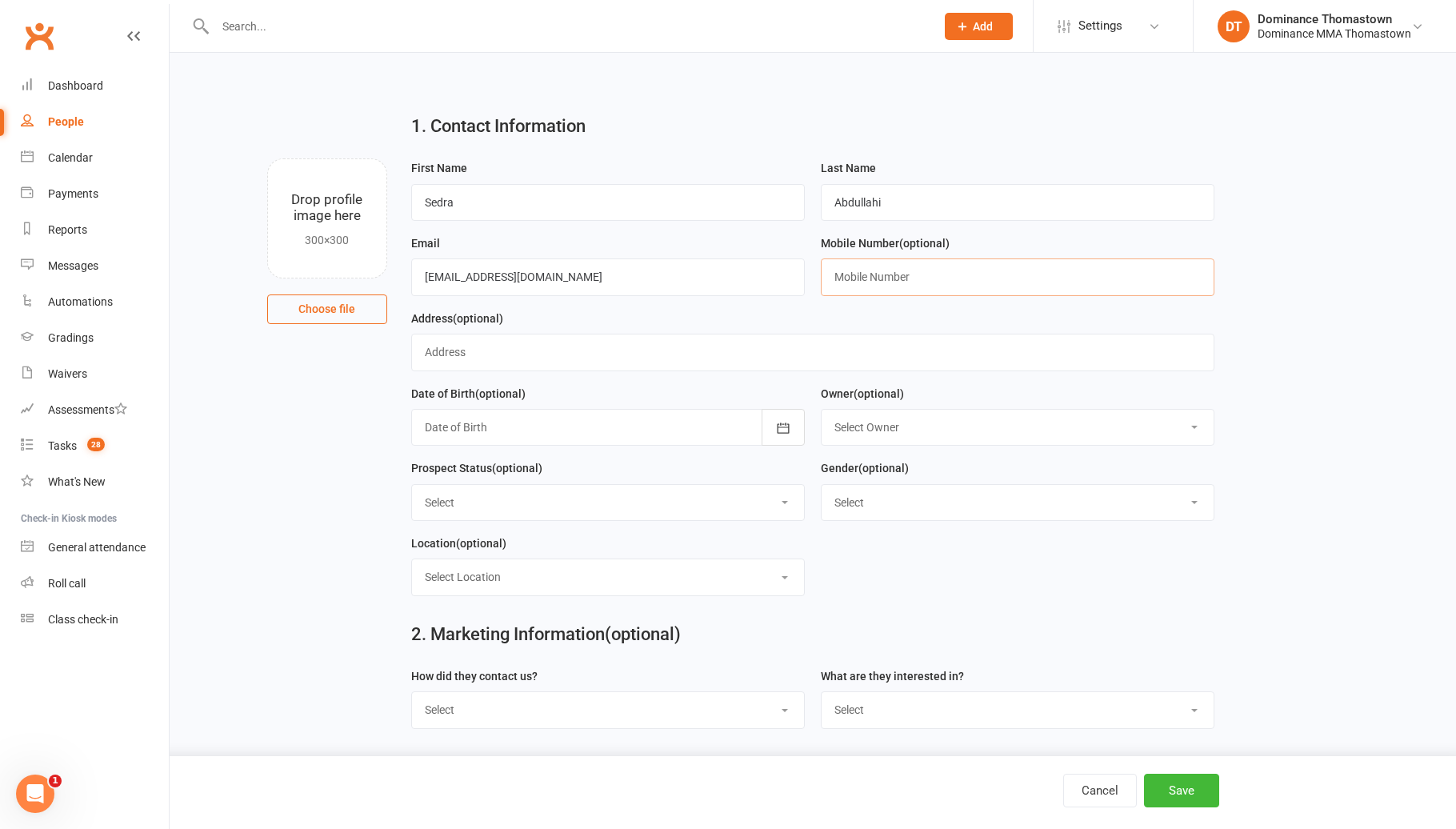
paste input "0424323856"
type input "0424323856"
click at [572, 501] on select "Select ENQUIRY META ADS ENQUIRY DROPPED PROSPECT DROP-IN VISITOR KIDS WAITLIST …" at bounding box center [608, 502] width 392 height 35
select select "ENQUIRY"
click at [871, 507] on select "Select [DEMOGRAPHIC_DATA] [DEMOGRAPHIC_DATA]" at bounding box center [1018, 502] width 392 height 35
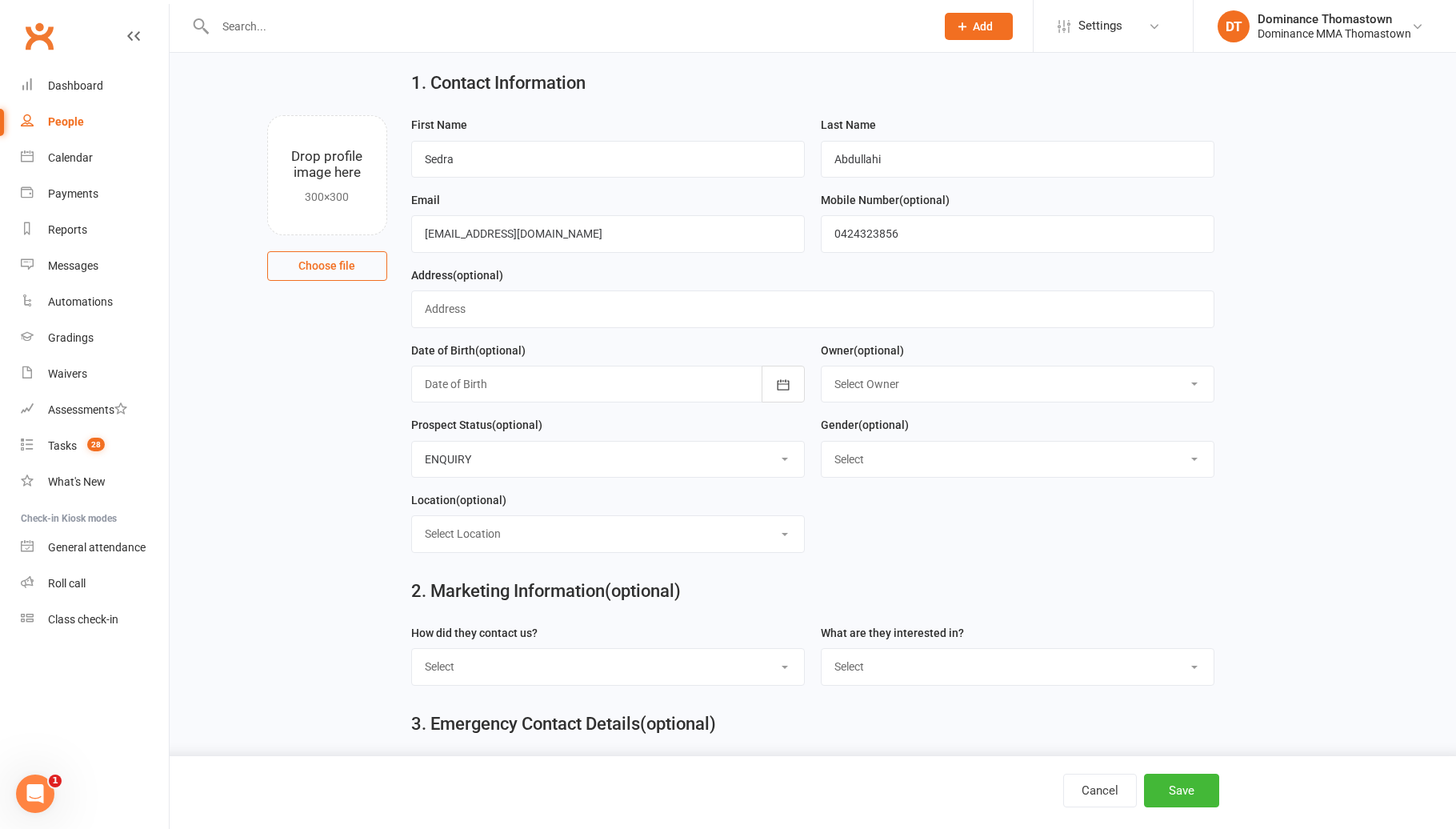
scroll to position [52, 0]
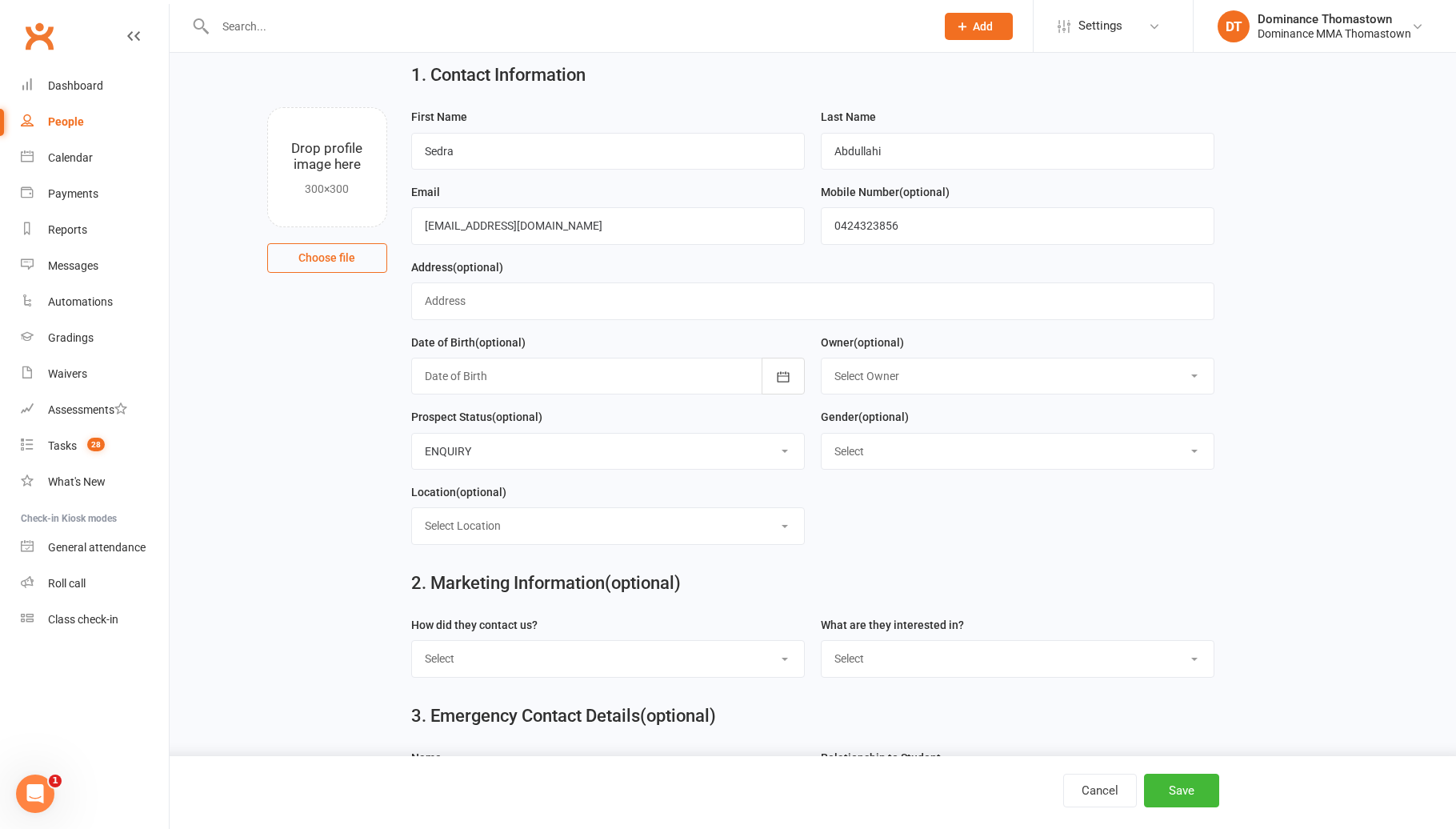
click at [587, 673] on select "Select Phone Email In-Facility Website enquiry form Marketing Lead" at bounding box center [608, 658] width 392 height 35
select select "Website enquiry form"
click at [867, 674] on select "Select BJJ Muay Thai MMA Kids Teens Muay [DEMOGRAPHIC_DATA] Teens BJJ Freestyle…" at bounding box center [1018, 658] width 392 height 35
click at [894, 660] on select "Select BJJ Muay Thai MMA Kids Teens Muay [DEMOGRAPHIC_DATA] Teens BJJ Freestyle…" at bounding box center [1018, 658] width 392 height 35
select select "Teens BJJ"
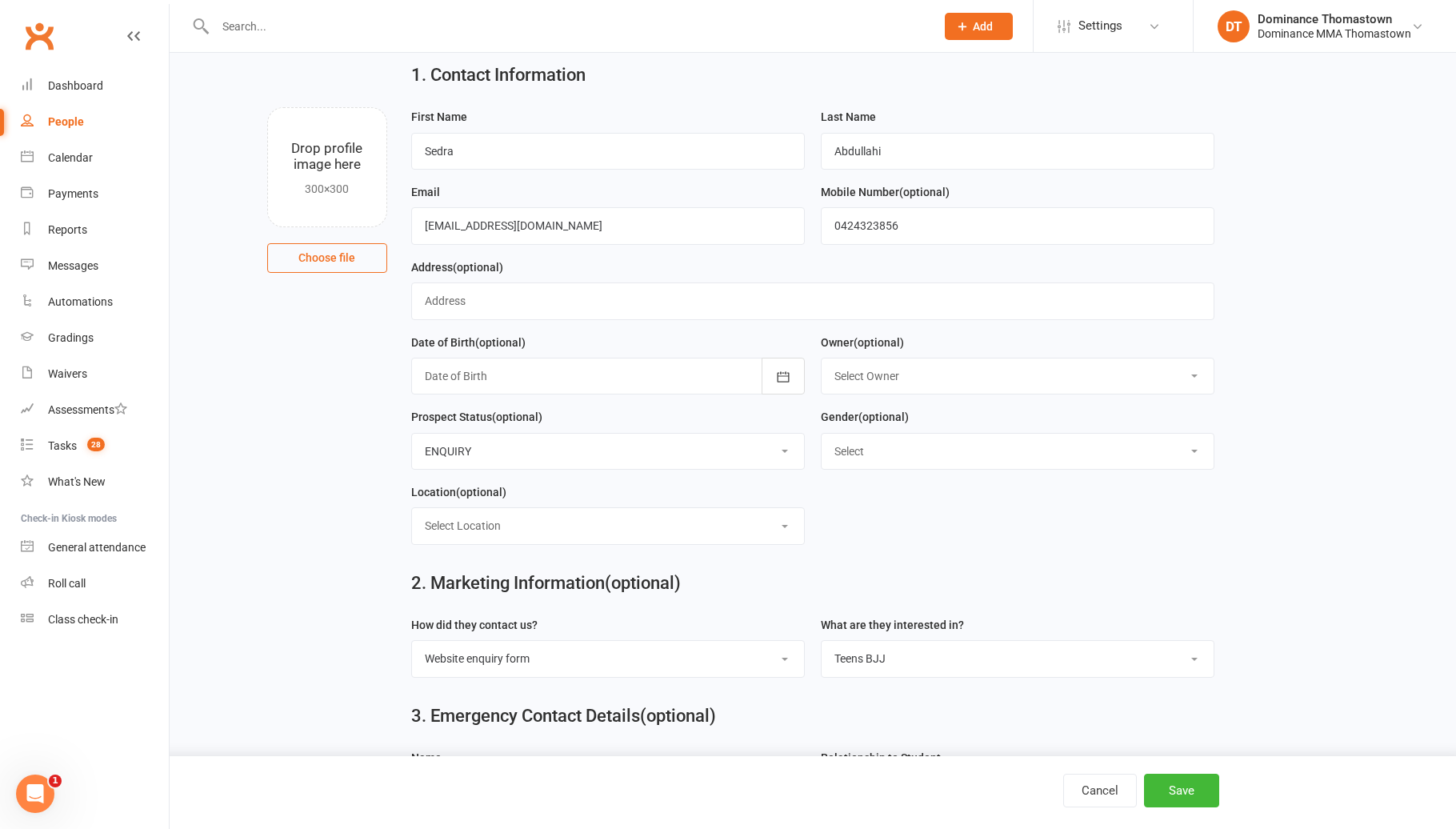
scroll to position [213, 0]
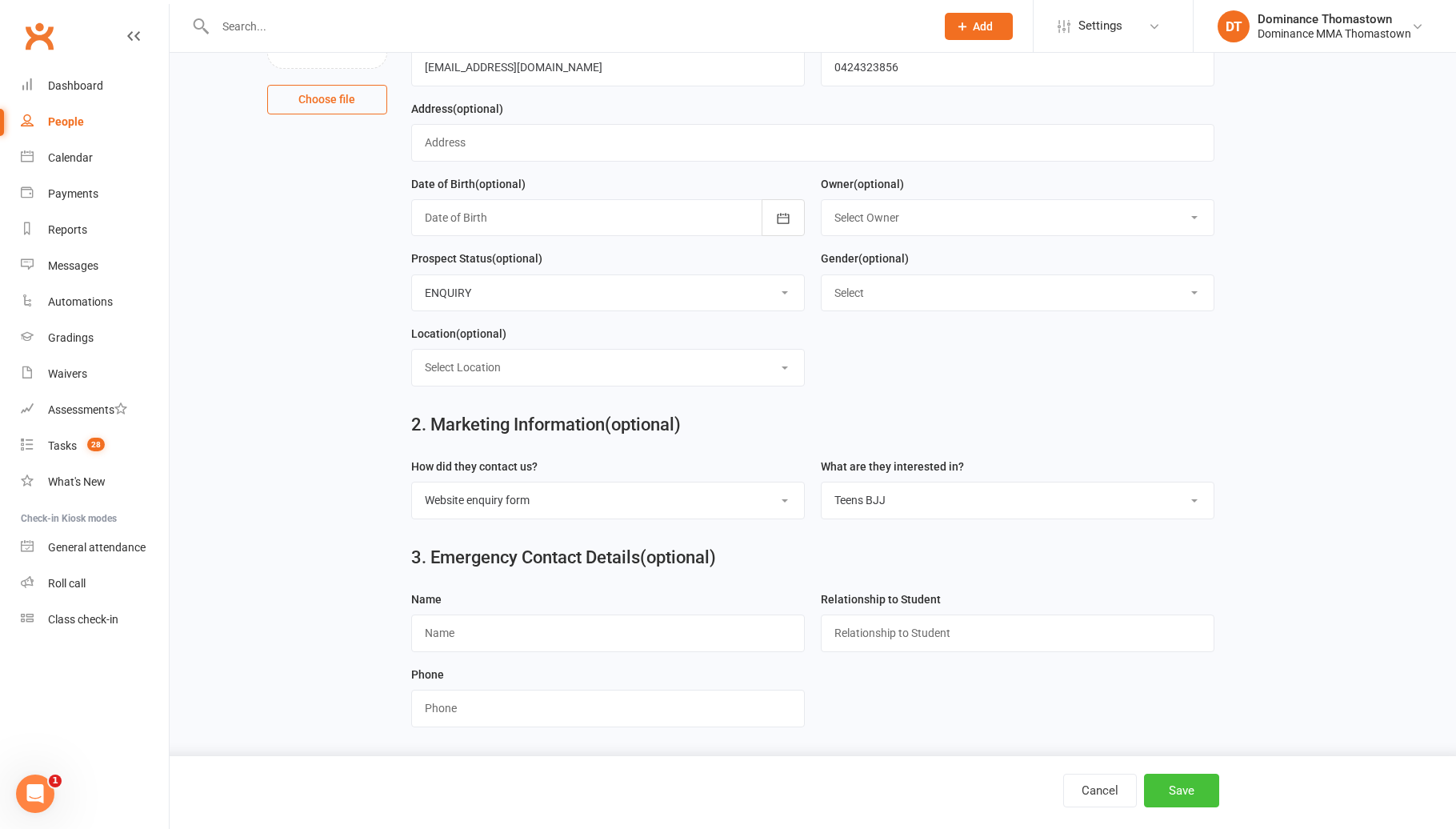
click at [1162, 794] on button "Save" at bounding box center [1181, 790] width 75 height 34
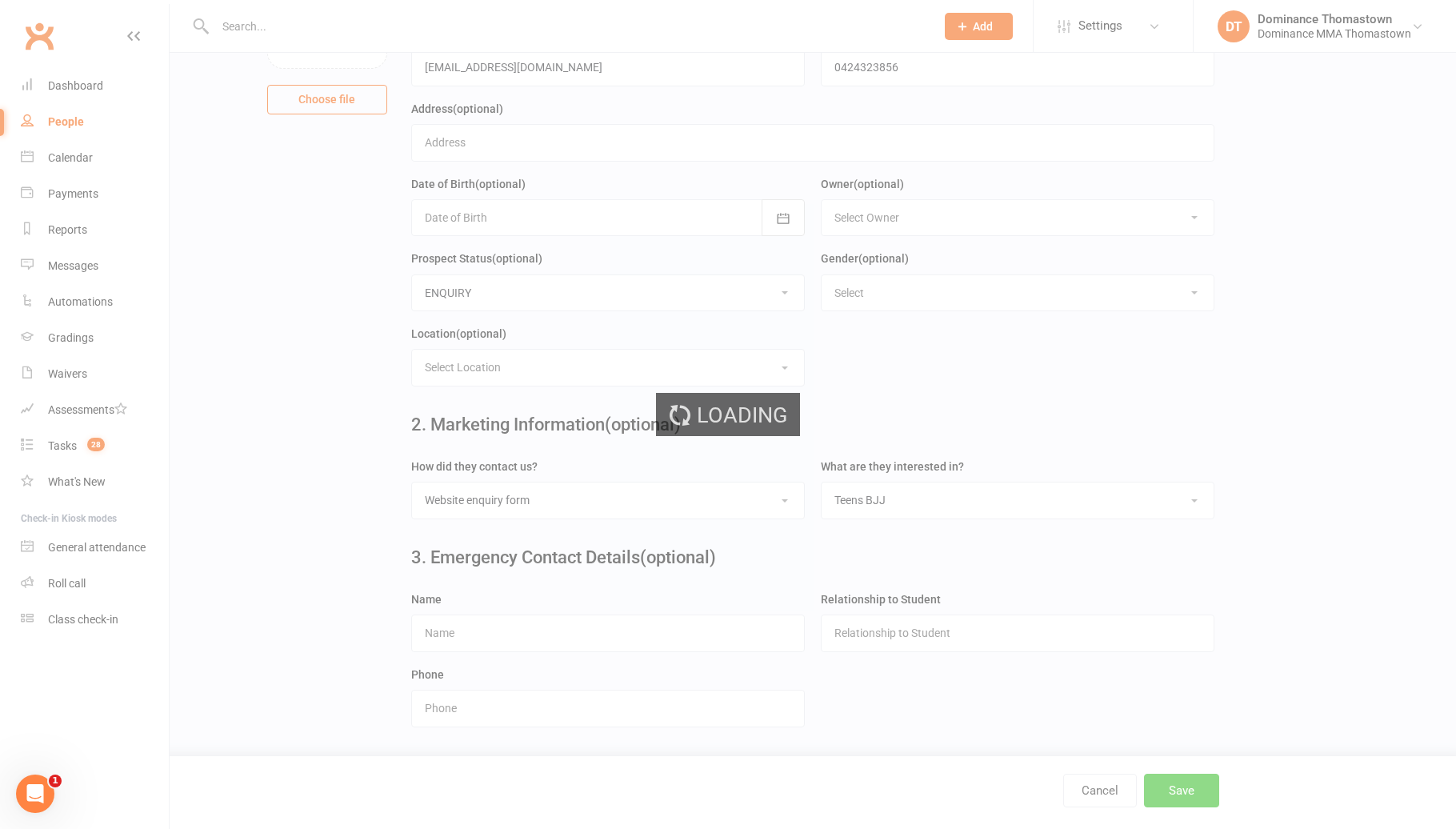
scroll to position [0, 0]
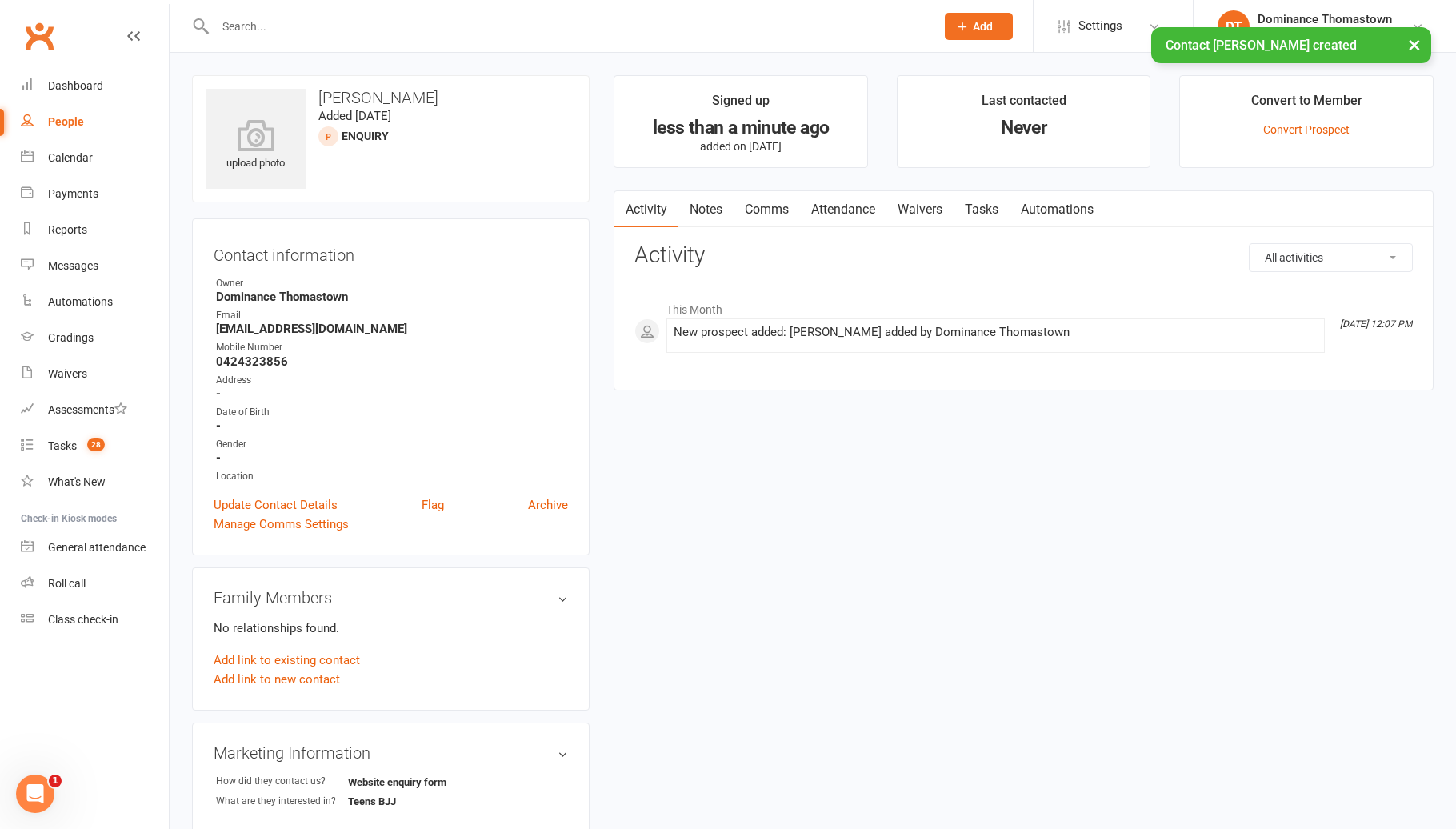
click at [999, 212] on link "Tasks" at bounding box center [981, 209] width 56 height 37
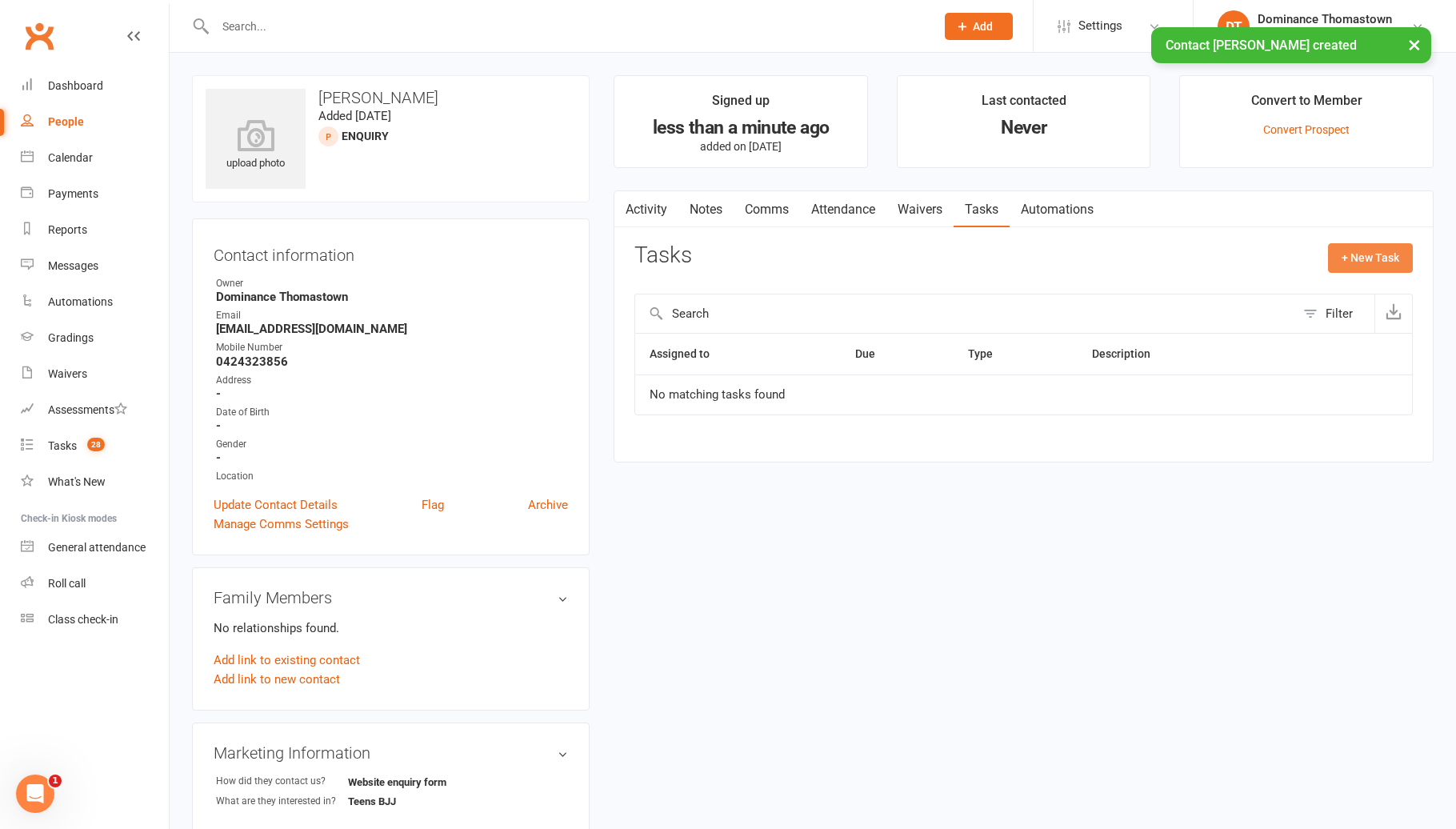
click at [1386, 243] on div "Activity Notes Comms Attendance Waivers Tasks Automations Tasks + New Task Filt…" at bounding box center [1024, 326] width 820 height 272
click at [1349, 263] on button "+ New Task" at bounding box center [1370, 257] width 85 height 28
select select "12547"
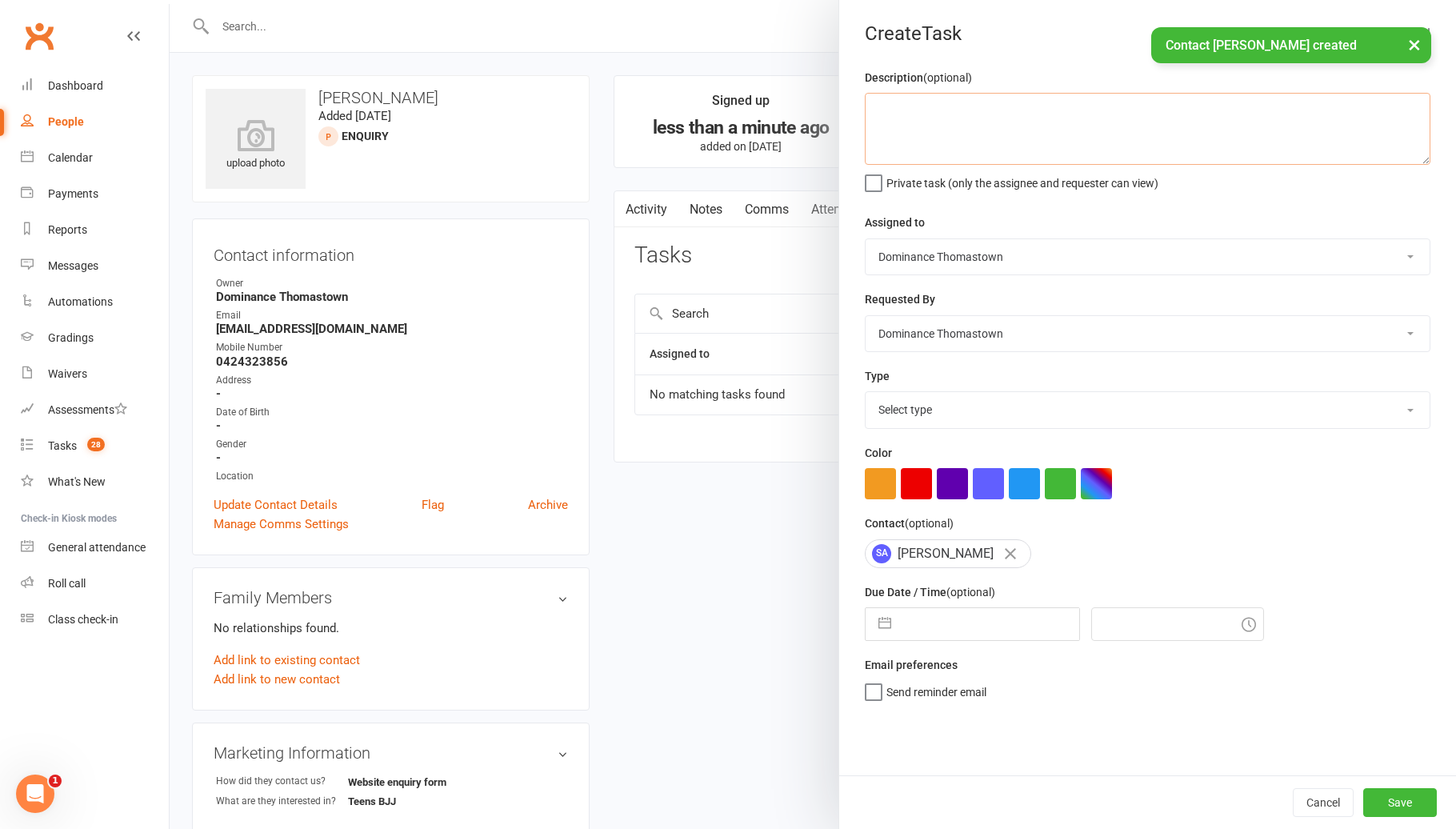
click at [1065, 141] on textarea at bounding box center [1147, 129] width 566 height 72
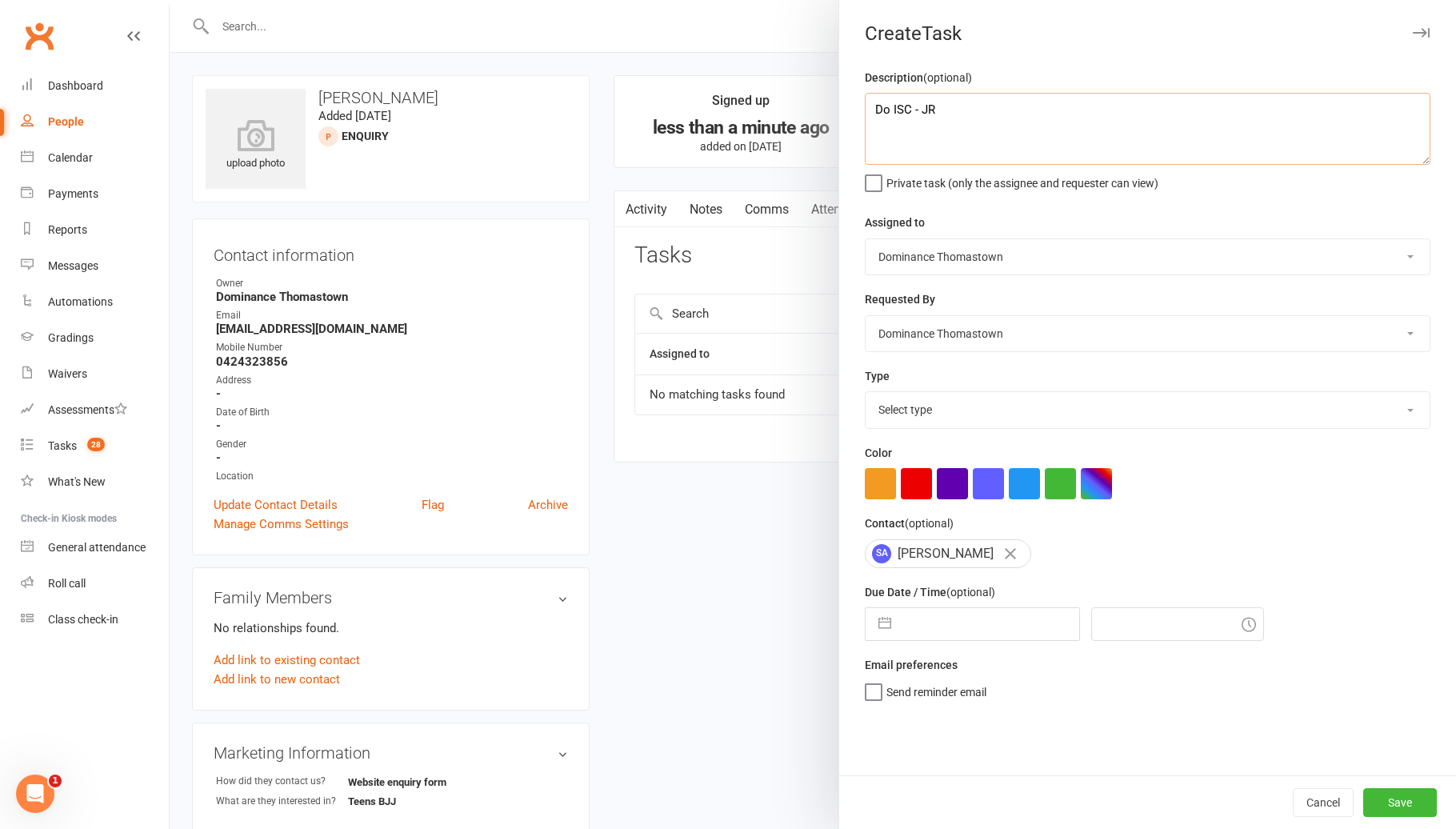
click at [913, 108] on textarea "Do ISC - JR" at bounding box center [1147, 129] width 566 height 72
drag, startPoint x: 946, startPoint y: 110, endPoint x: 954, endPoint y: 113, distance: 8.5
click at [947, 110] on textarea "Do ISC - JR" at bounding box center [1147, 129] width 566 height 72
type textarea "Do ISC - JR 11/08"
click at [1016, 415] on select "Select type A. prospect | enquiry response B. prospect | trial | booking [PERSO…" at bounding box center [1147, 409] width 564 height 35
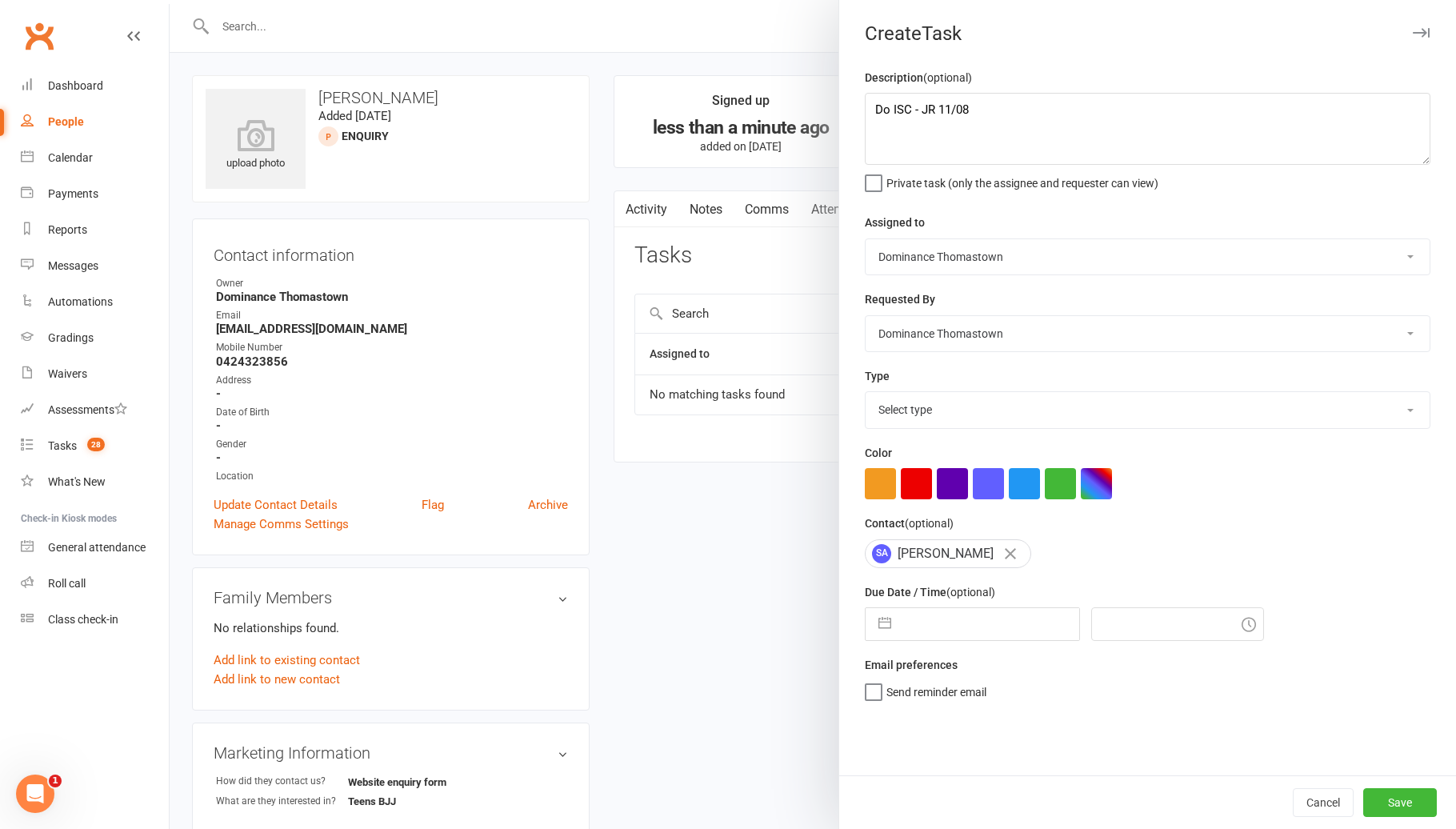
select select "3809"
drag, startPoint x: 939, startPoint y: 626, endPoint x: 964, endPoint y: 656, distance: 39.1
click at [939, 626] on input "text" at bounding box center [988, 623] width 180 height 32
select select "6"
select select "2025"
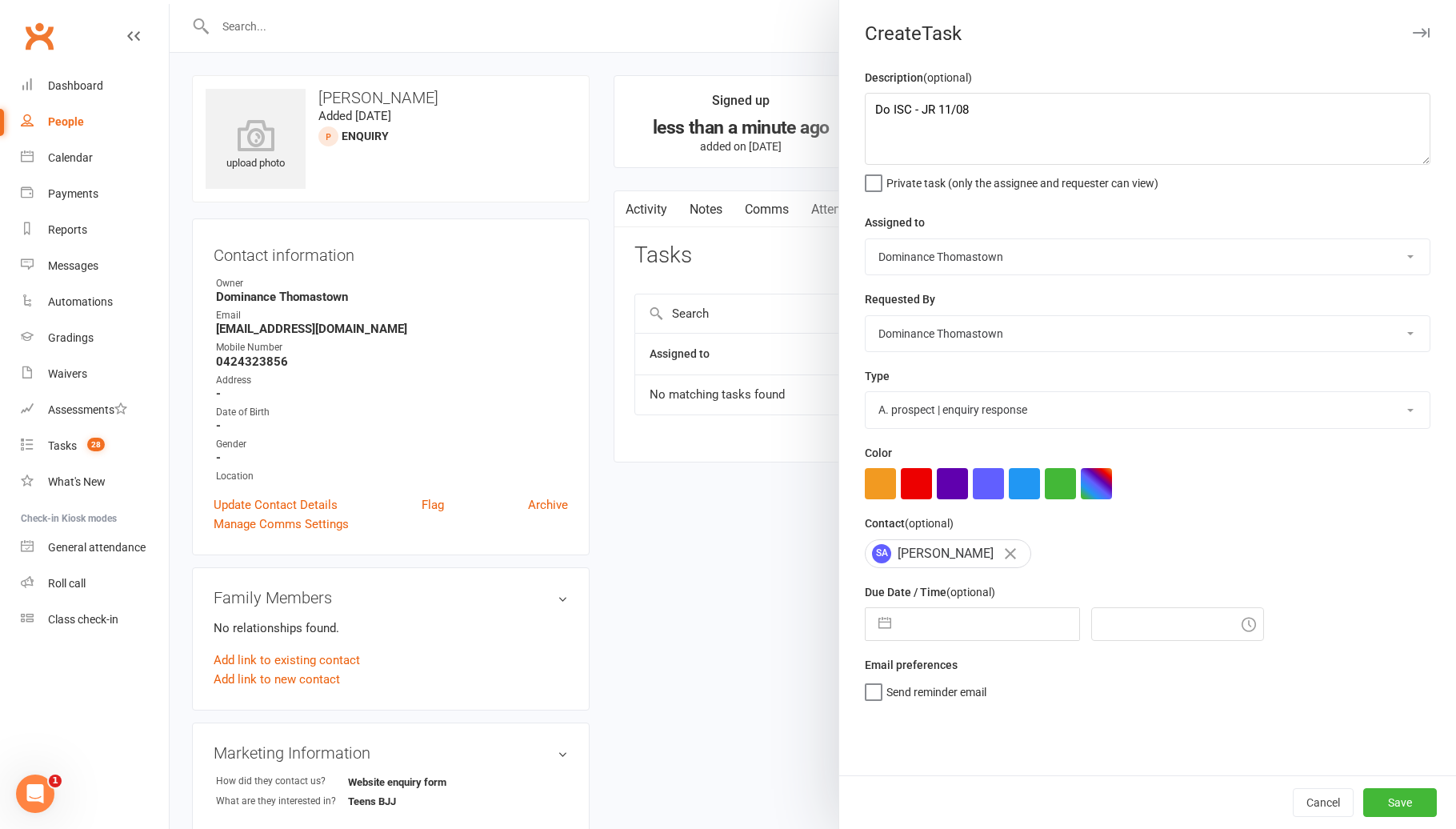
select select "7"
select select "2025"
select select "8"
select select "2025"
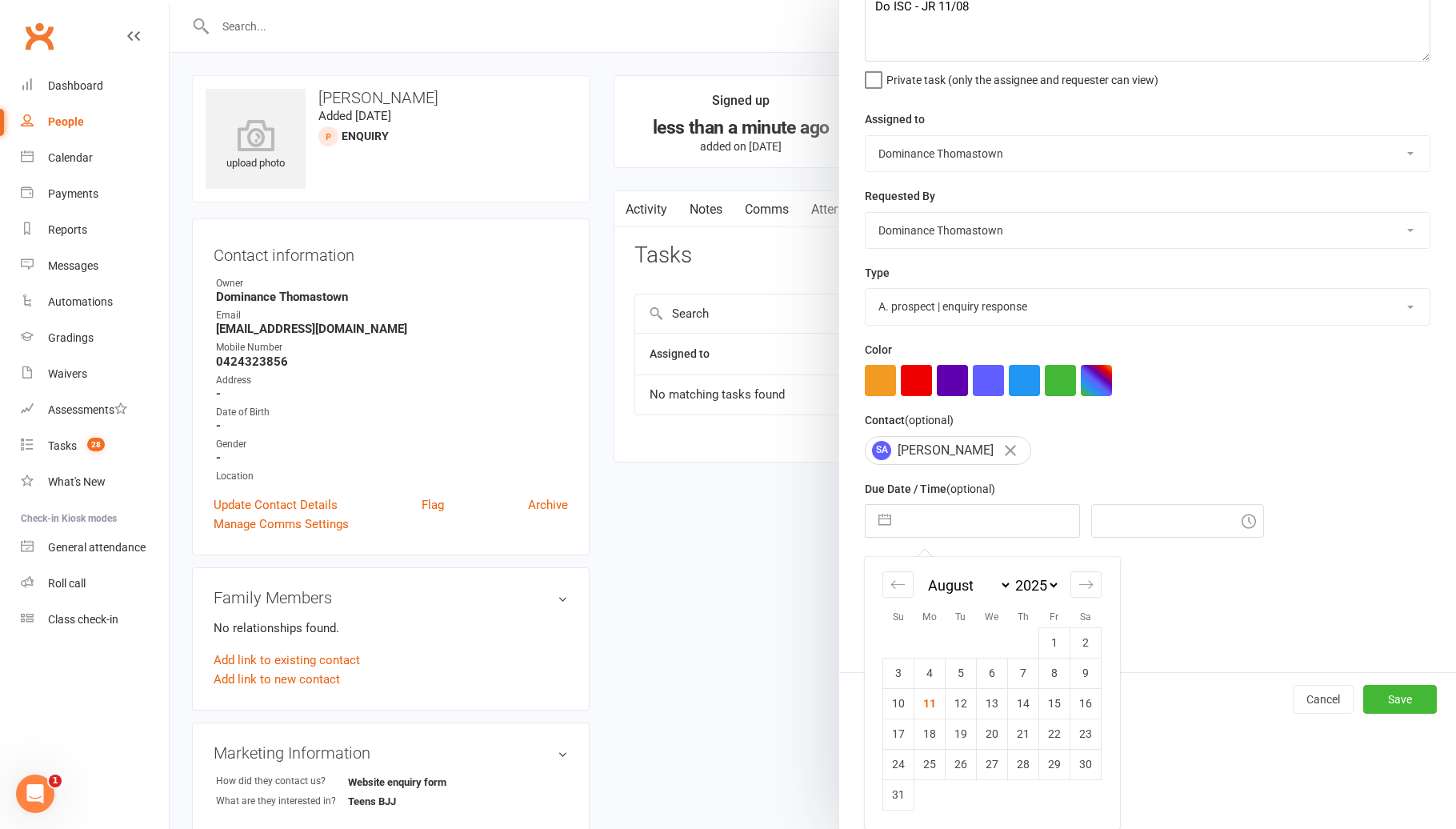
click at [937, 704] on td "11" at bounding box center [930, 703] width 31 height 30
type input "[DATE]"
type input "12:15pm"
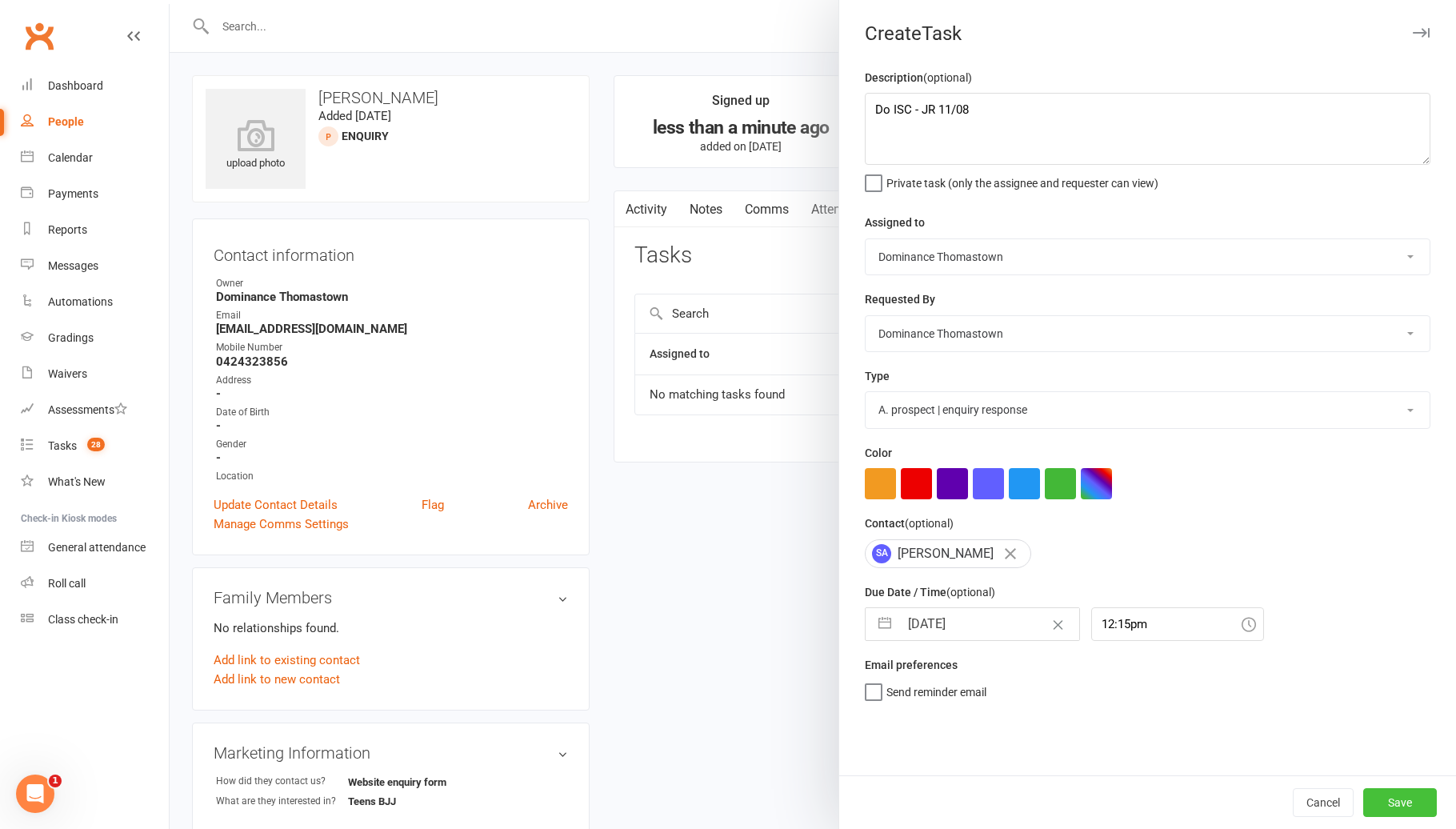
click at [1389, 798] on button "Save" at bounding box center [1400, 802] width 74 height 28
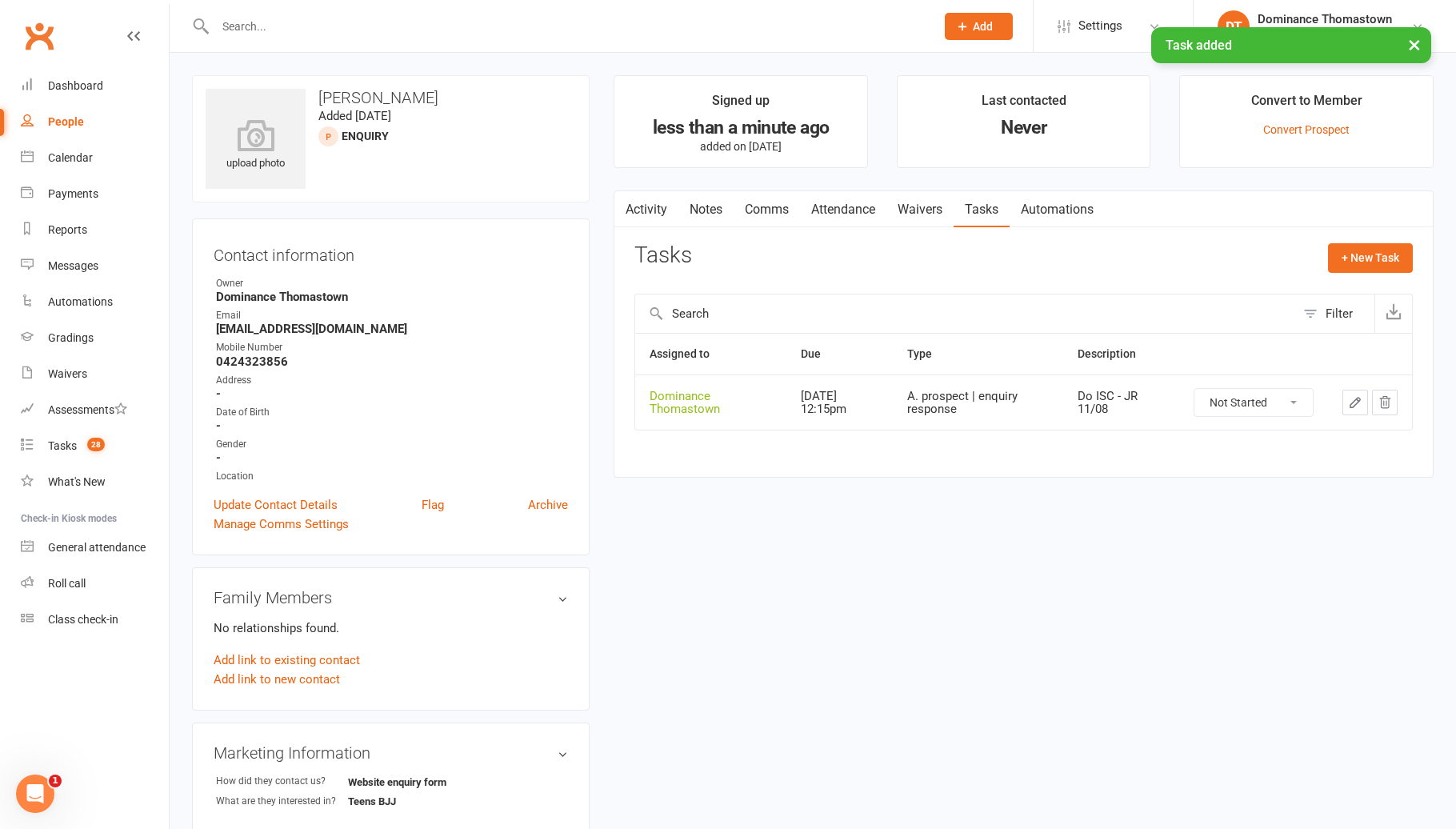
click at [713, 220] on link "Notes" at bounding box center [706, 209] width 55 height 37
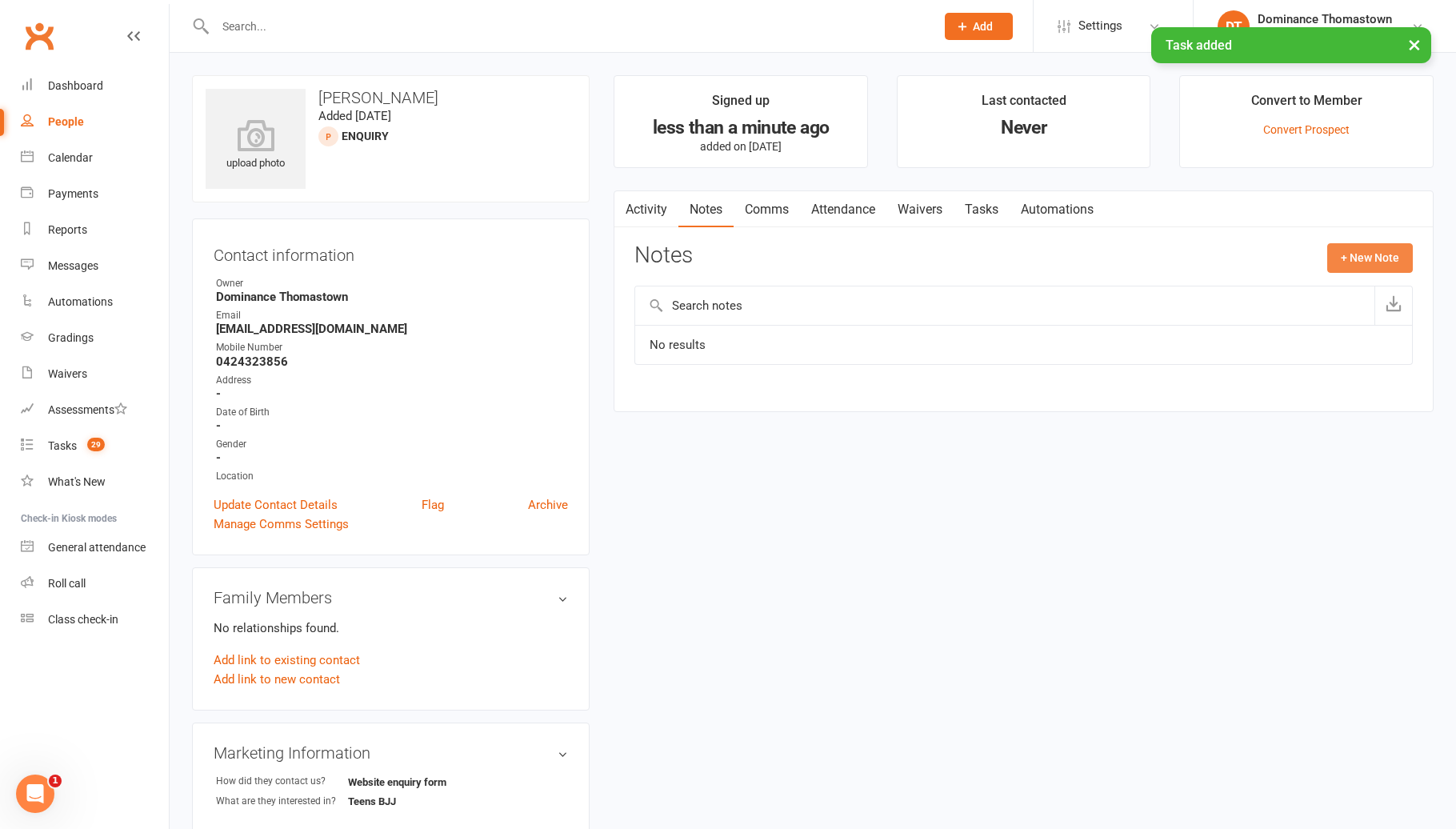
click at [1367, 255] on button "+ New Note" at bounding box center [1370, 257] width 86 height 28
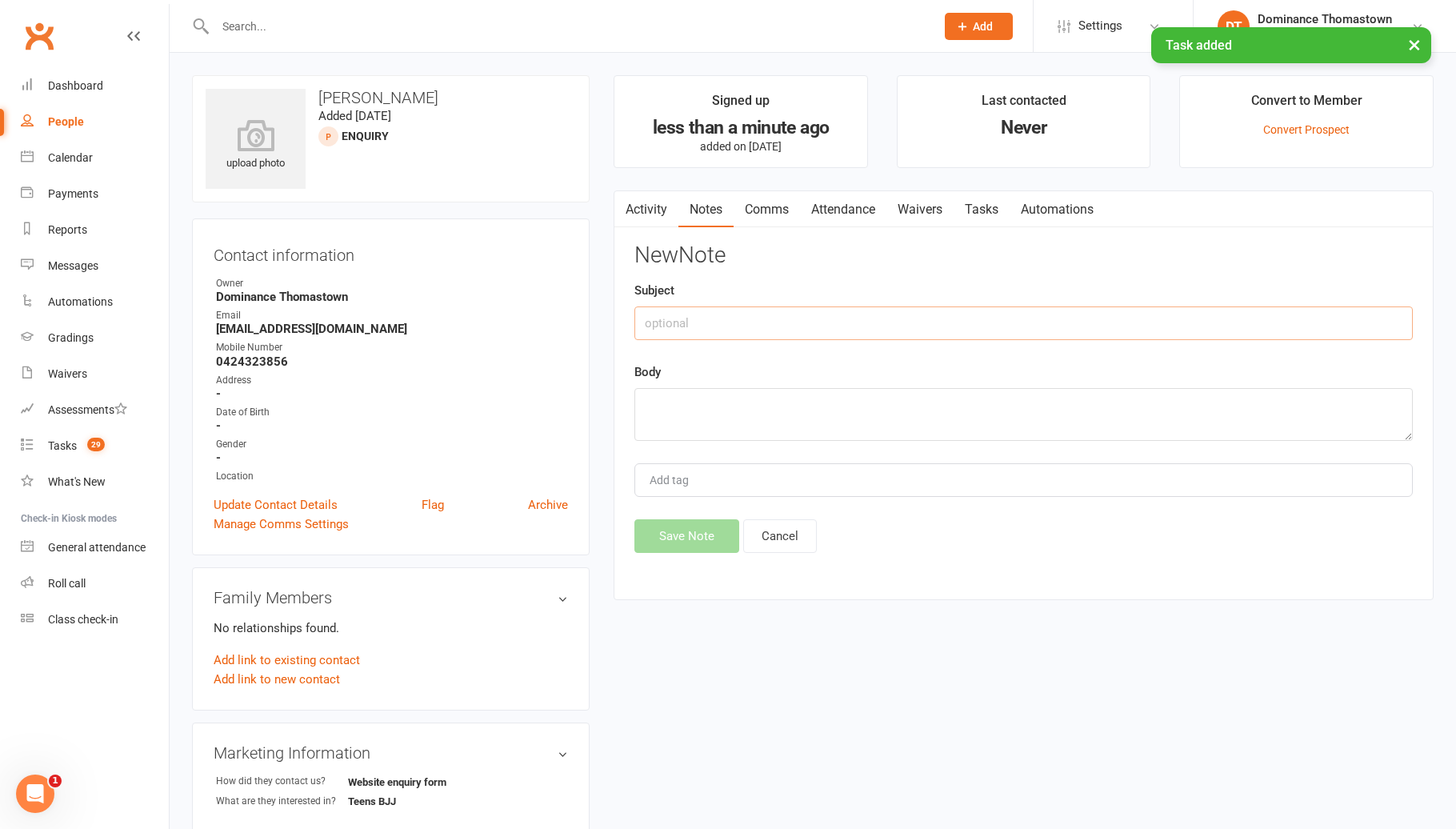
click at [1054, 327] on input "text" at bounding box center [1023, 322] width 778 height 34
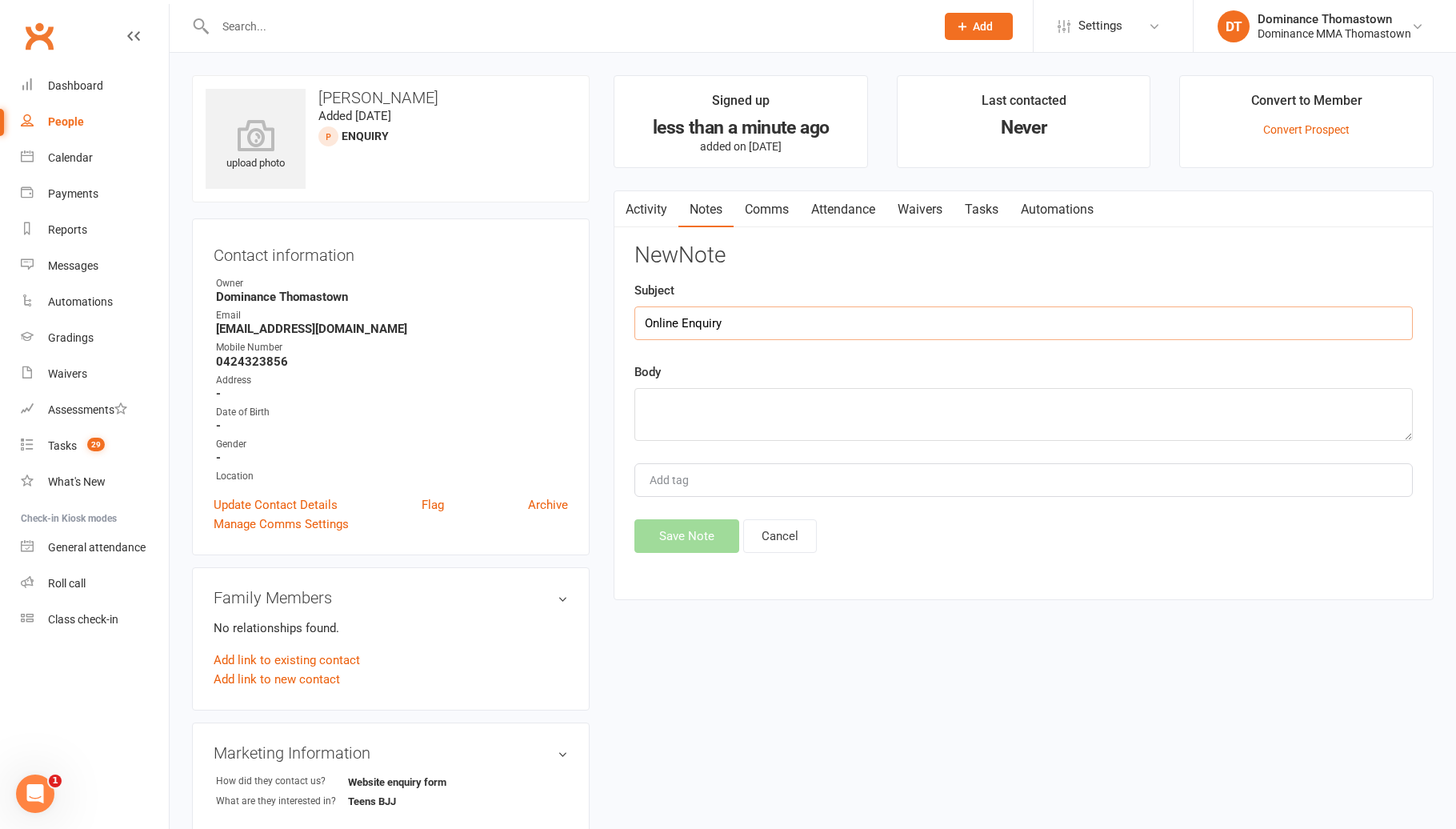
type input "Online Enquiry"
click at [1074, 408] on textarea at bounding box center [1023, 414] width 778 height 52
paste textarea "First Name: [PERSON_NAME] Last Name: [PERSON_NAME] Email Address: [EMAIL_ADDRES…"
type textarea "First Name: [PERSON_NAME] Last Name: [PERSON_NAME] Email Address: [EMAIL_ADDRES…"
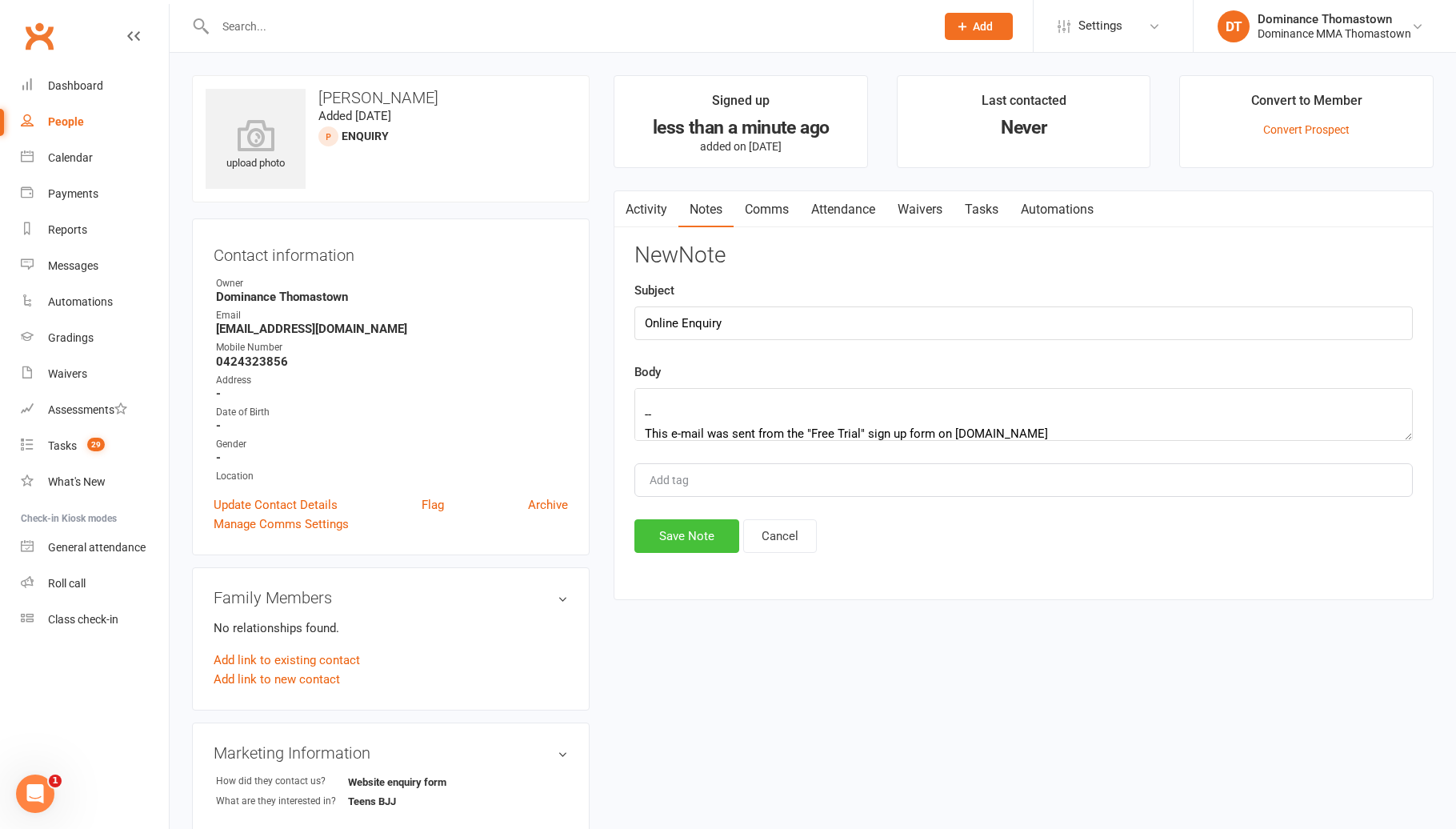
click at [688, 536] on button "Save Note" at bounding box center [687, 536] width 105 height 34
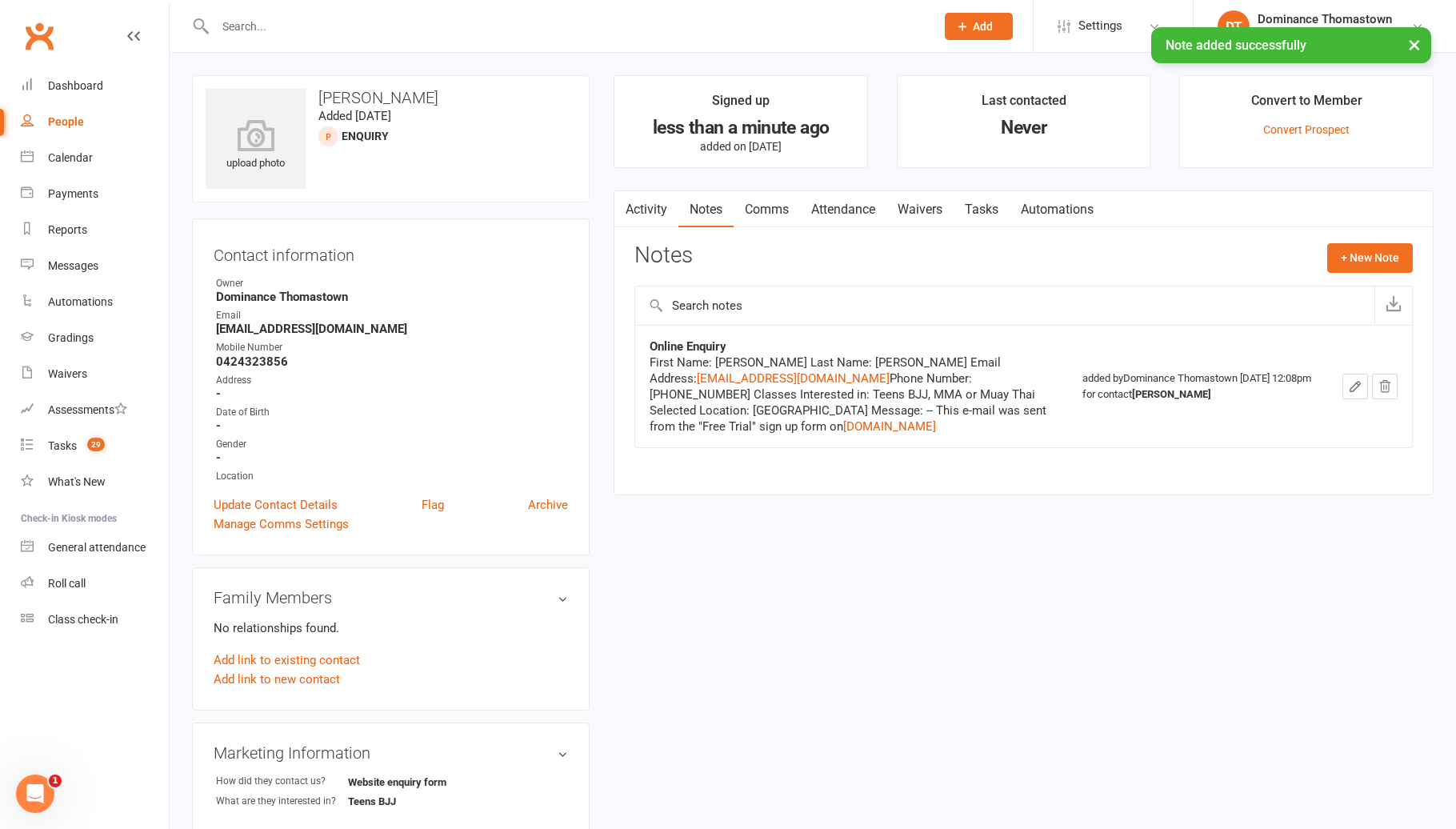
click at [440, 27] on input "text" at bounding box center [567, 27] width 713 height 22
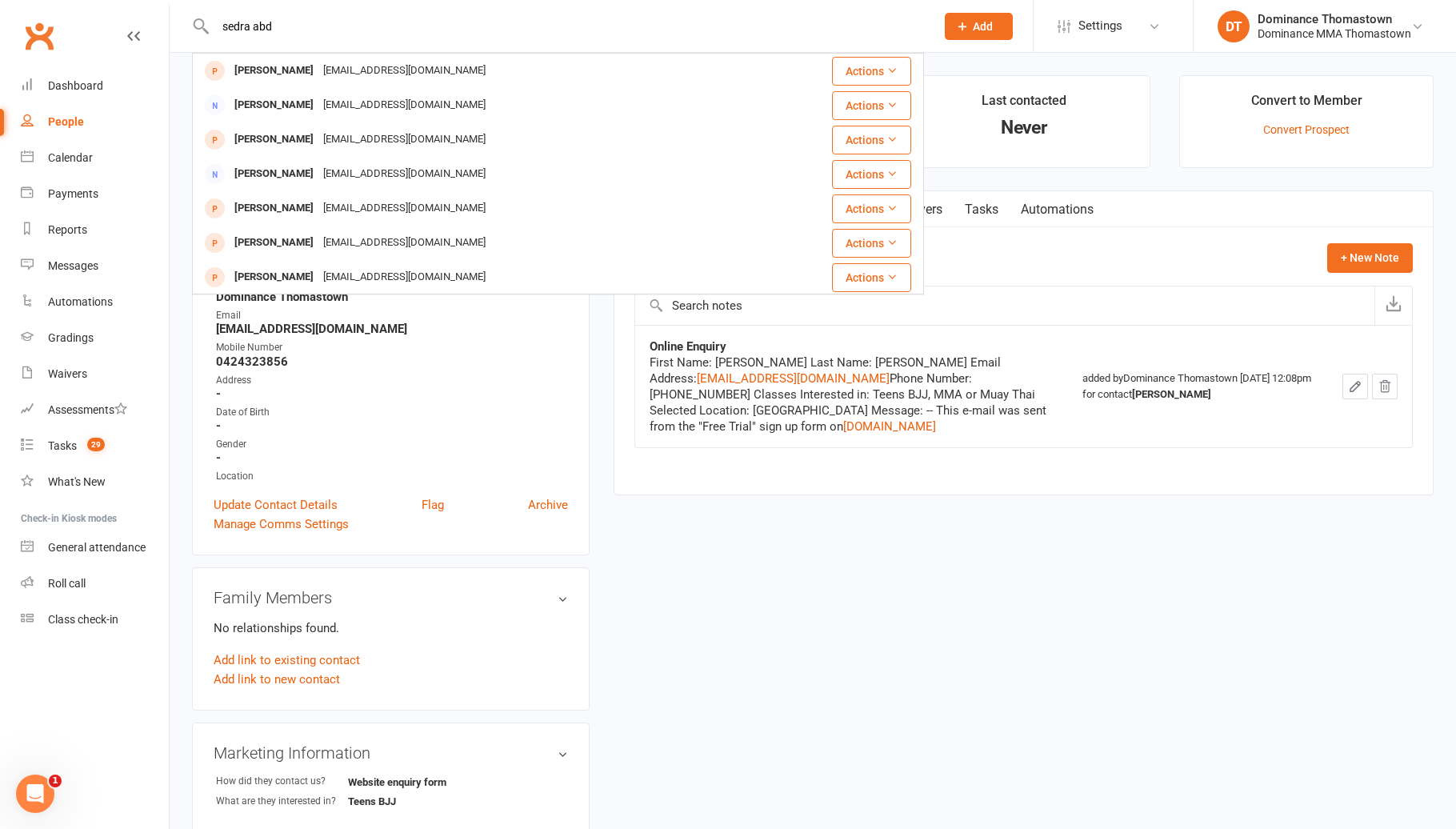
type input "sedra abd"
click at [440, 319] on div "Email" at bounding box center [391, 316] width 352 height 15
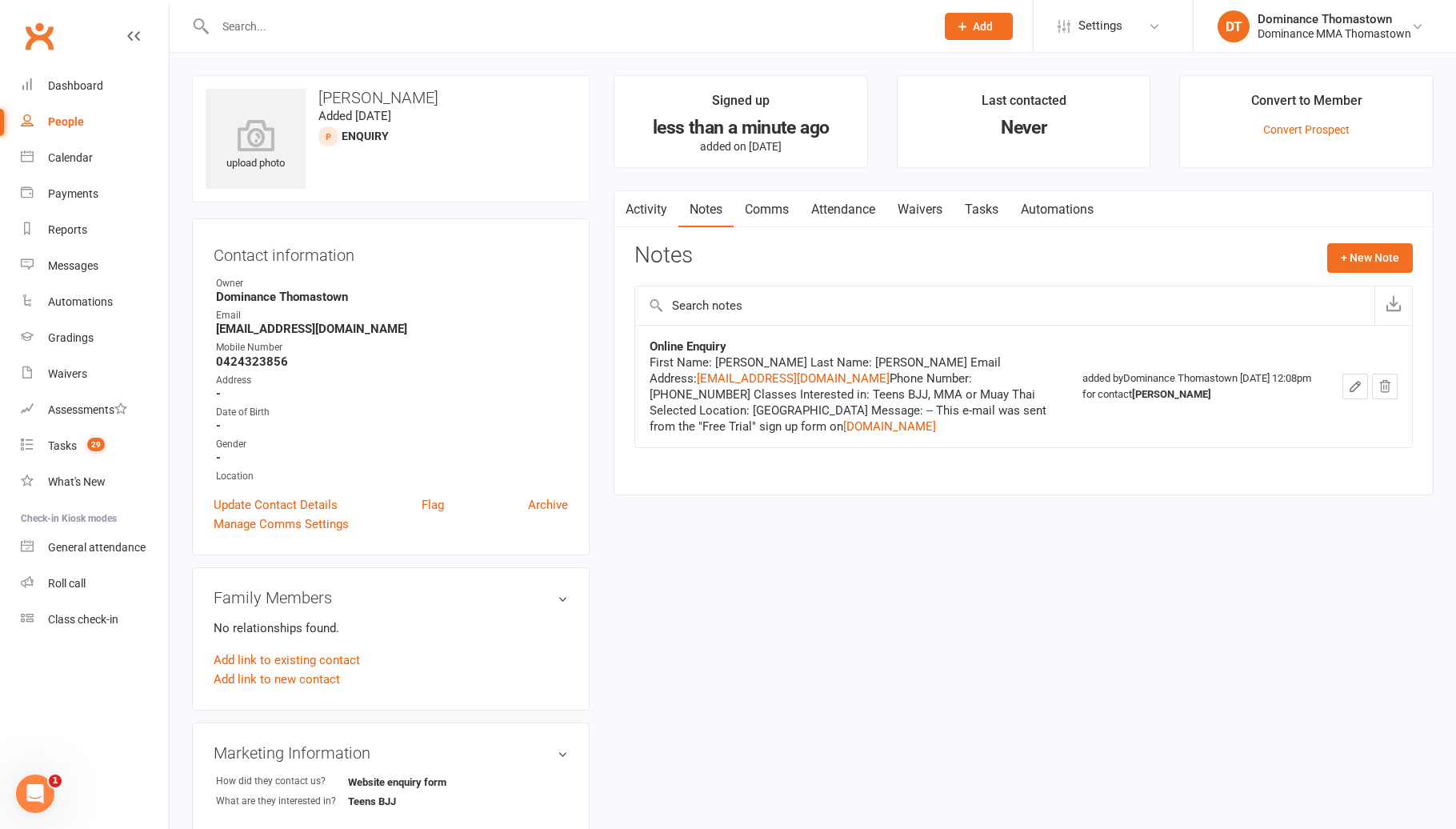
drag, startPoint x: 958, startPoint y: 28, endPoint x: 935, endPoint y: 32, distance: 23.3
click at [958, 28] on icon at bounding box center [962, 26] width 15 height 15
click at [919, 67] on link "Prospect" at bounding box center [962, 71] width 143 height 37
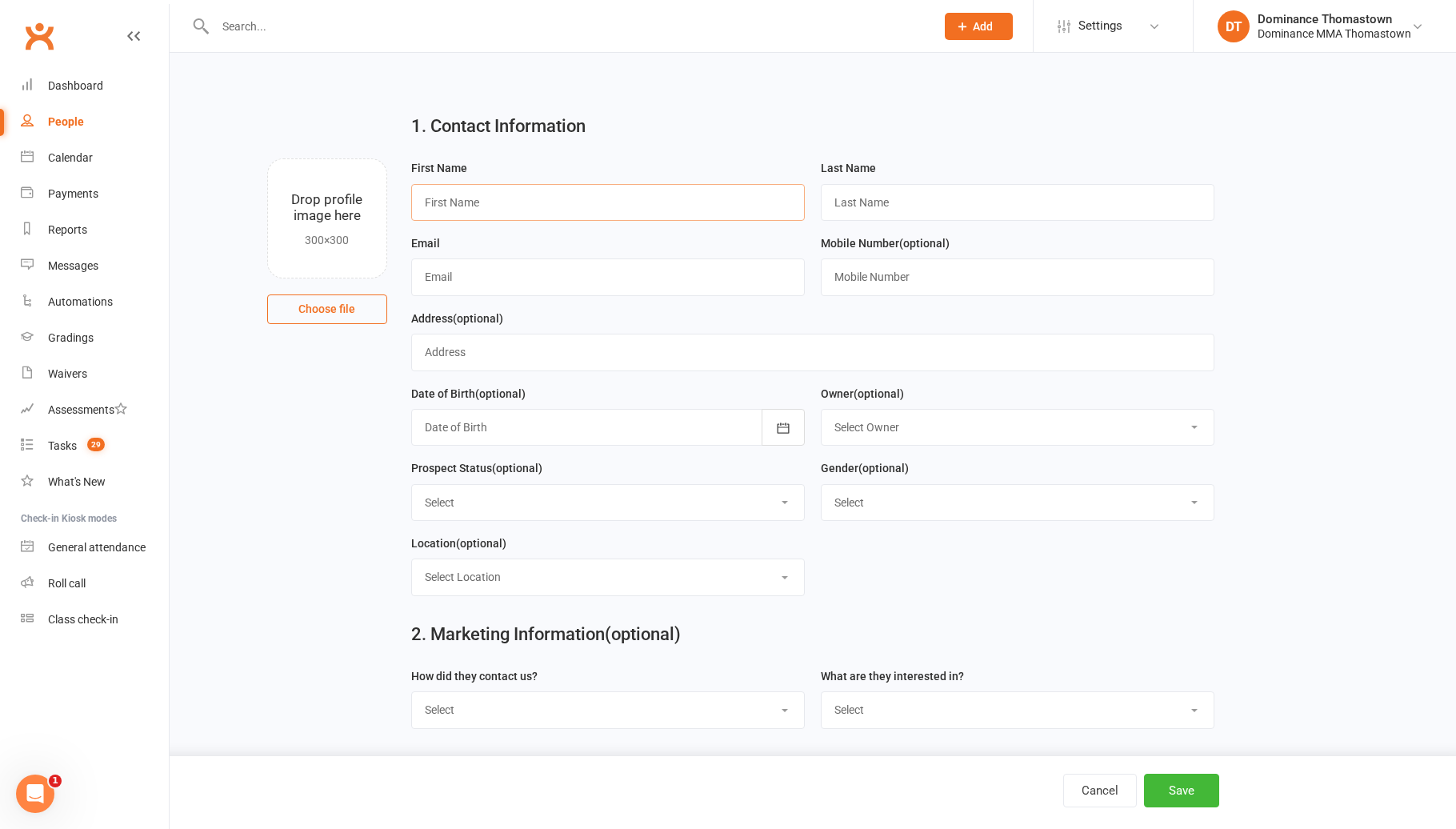
click at [736, 193] on input "text" at bounding box center [608, 202] width 394 height 37
type input "Yasa"
click at [971, 186] on input "text" at bounding box center [1018, 202] width 394 height 37
paste input "Abdullahi"
type input "Abdullahi"
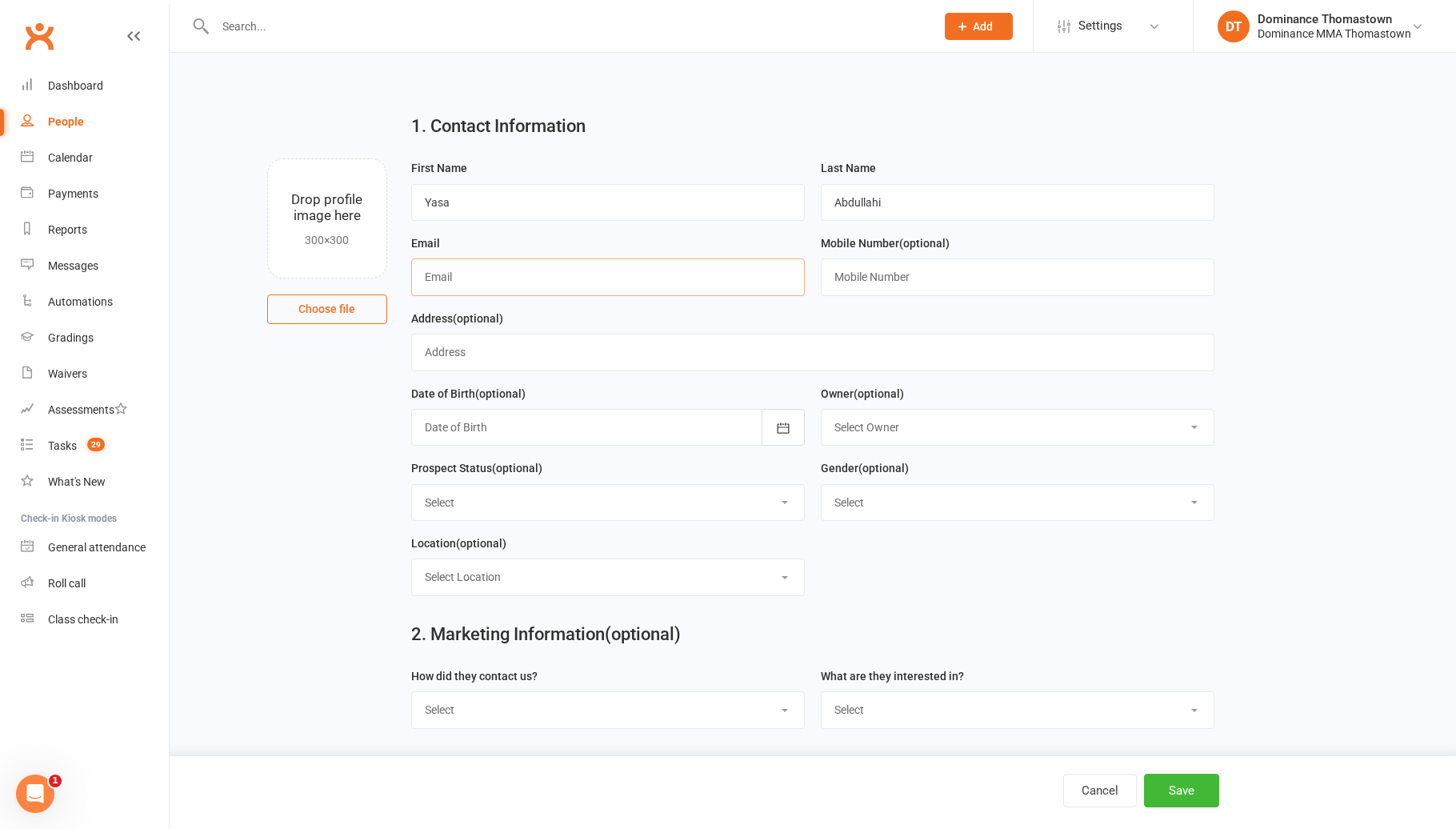
drag, startPoint x: 501, startPoint y: 268, endPoint x: 535, endPoint y: 287, distance: 38.9
click at [524, 281] on input "text" at bounding box center [608, 277] width 394 height 37
paste input "[EMAIL_ADDRESS][DOMAIN_NAME]"
type input "[EMAIL_ADDRESS][DOMAIN_NAME]"
click at [890, 266] on input "text" at bounding box center [1018, 277] width 394 height 37
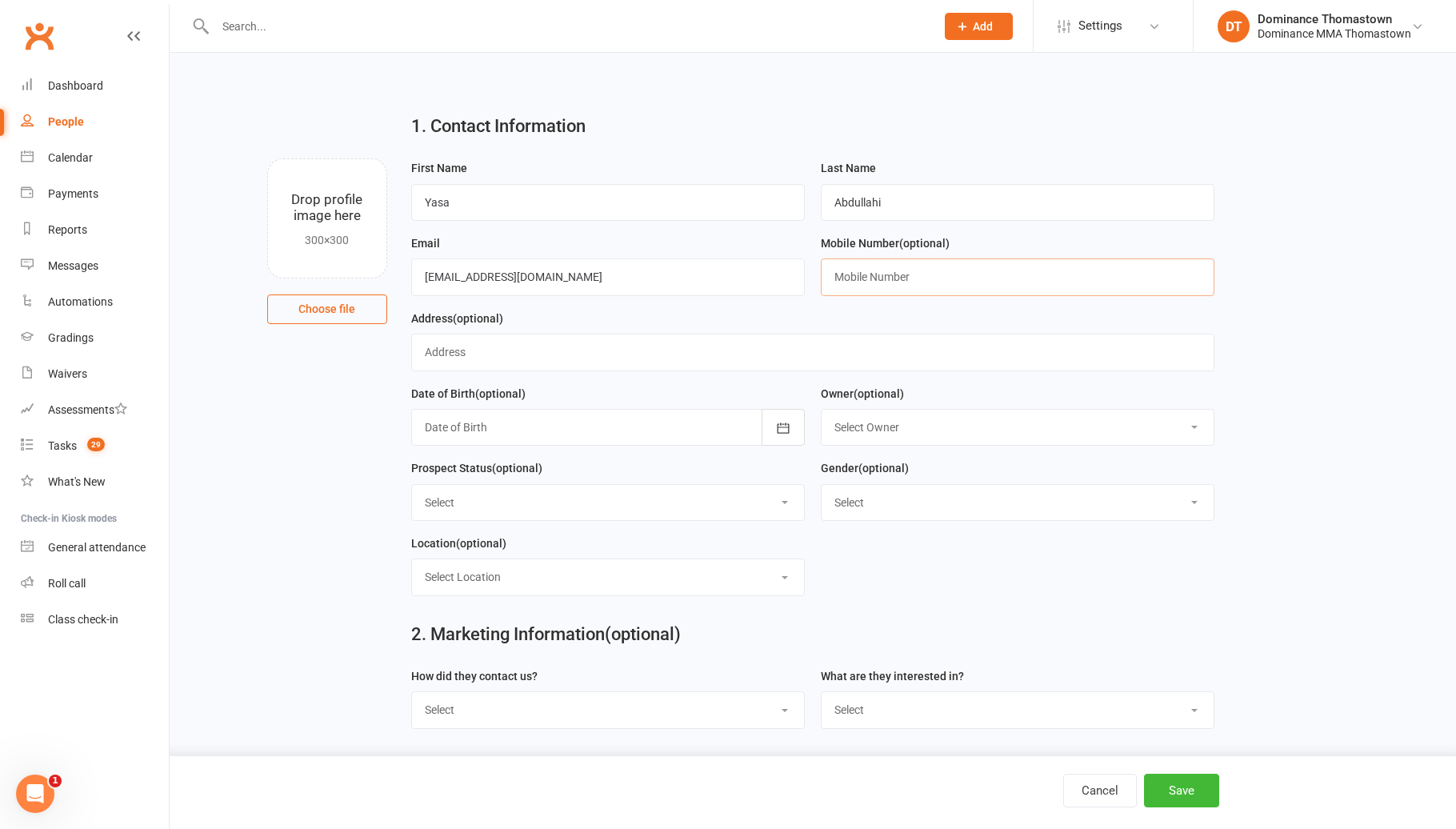
paste input "0434250950"
type input "0434250950"
click at [711, 513] on select "Select ENQUIRY META ADS ENQUIRY DROPPED PROSPECT DROP-IN VISITOR KIDS WAITLIST …" at bounding box center [608, 502] width 392 height 35
click at [695, 516] on select "Select ENQUIRY META ADS ENQUIRY DROPPED PROSPECT DROP-IN VISITOR KIDS WAITLIST …" at bounding box center [608, 502] width 392 height 35
select select "ENQUIRY"
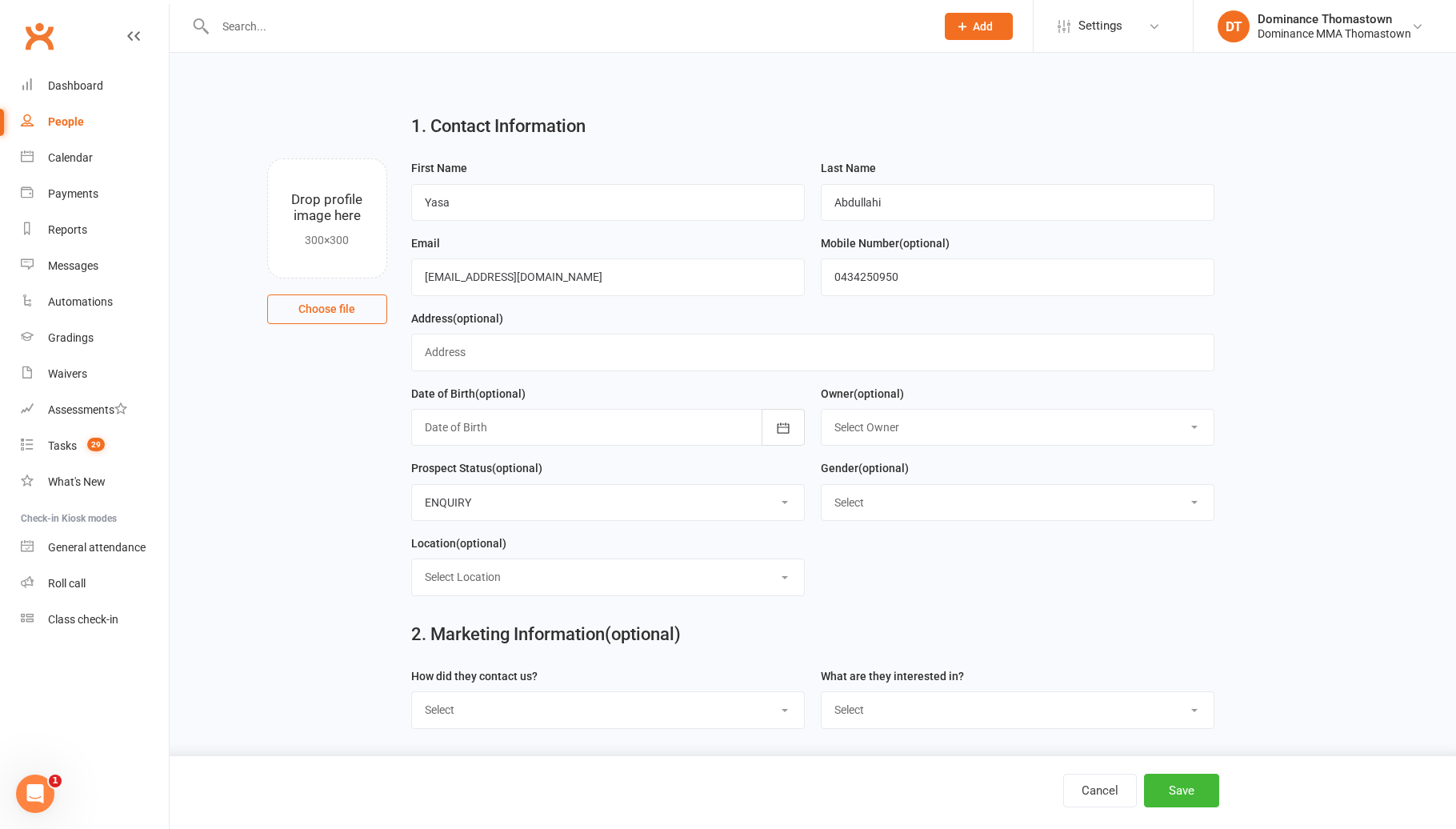
click at [615, 580] on select "Select Location BJJ KIDS BJJ KIDS MUAY THAI MUAY THAI" at bounding box center [608, 576] width 392 height 35
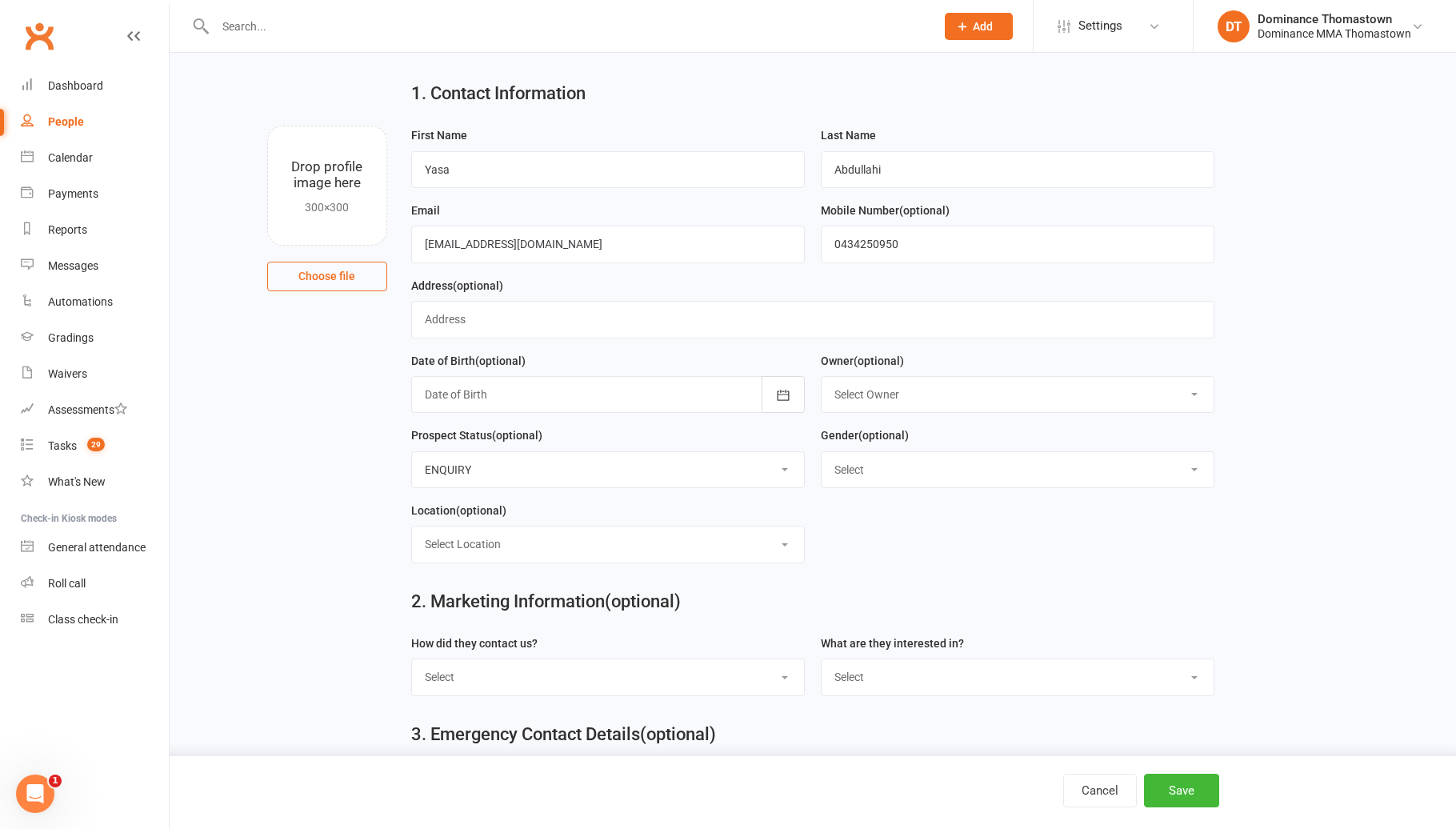
scroll to position [63, 0]
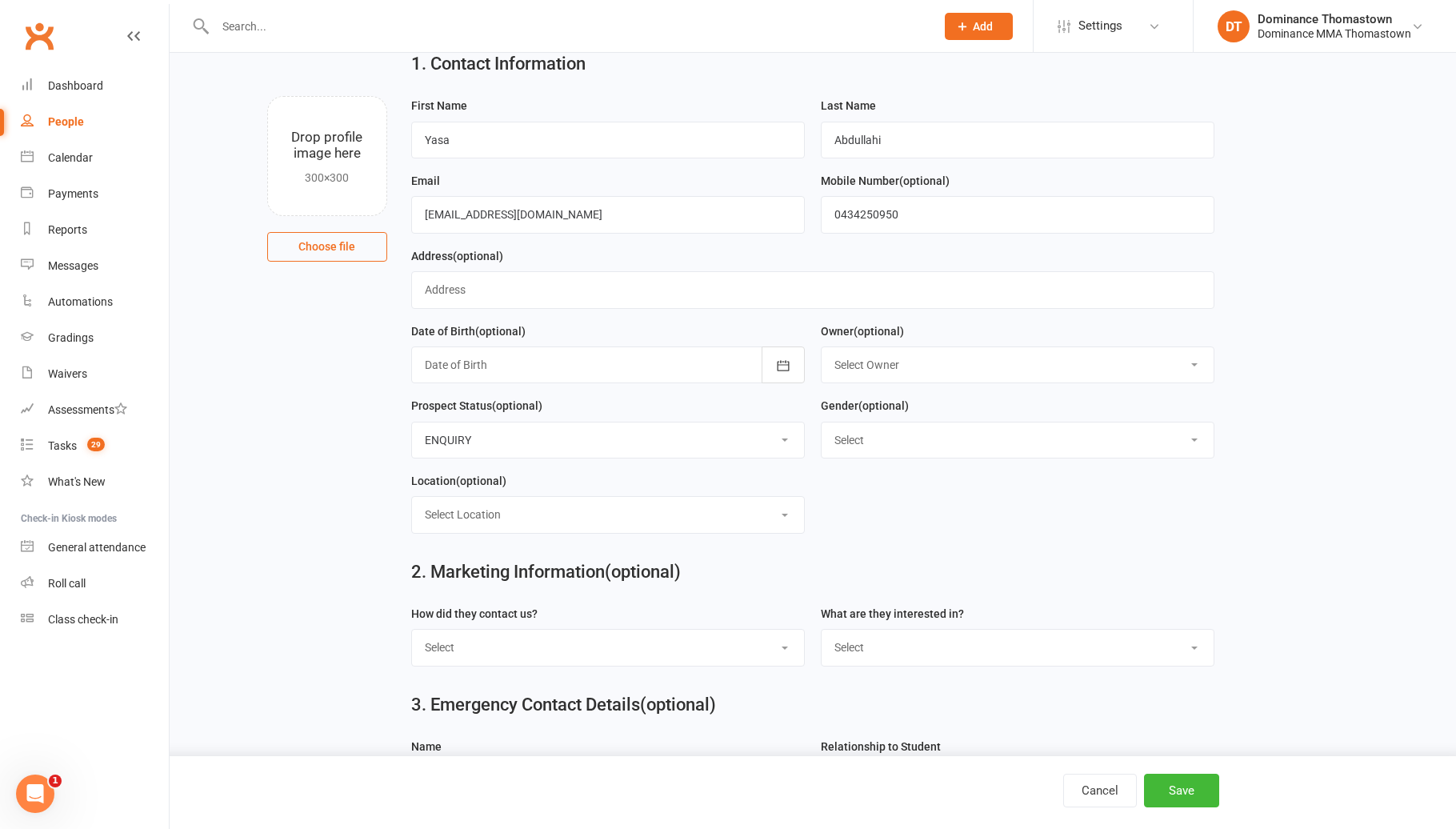
click at [731, 663] on select "Select Phone Email In-Facility Website enquiry form Marketing Lead" at bounding box center [608, 647] width 392 height 35
select select "Website enquiry form"
click at [905, 672] on div "What are they interested in? Select BJJ Muay Thai MMA Kids Teens Muay Thai Teen…" at bounding box center [1017, 642] width 409 height 75
click at [899, 662] on select "Select BJJ Muay Thai MMA Kids Teens Muay [DEMOGRAPHIC_DATA] Teens BJJ Freestyle…" at bounding box center [1018, 647] width 392 height 35
click at [957, 653] on select "Select BJJ Muay Thai MMA Kids Teens Muay [DEMOGRAPHIC_DATA] Teens BJJ Freestyle…" at bounding box center [1018, 647] width 392 height 35
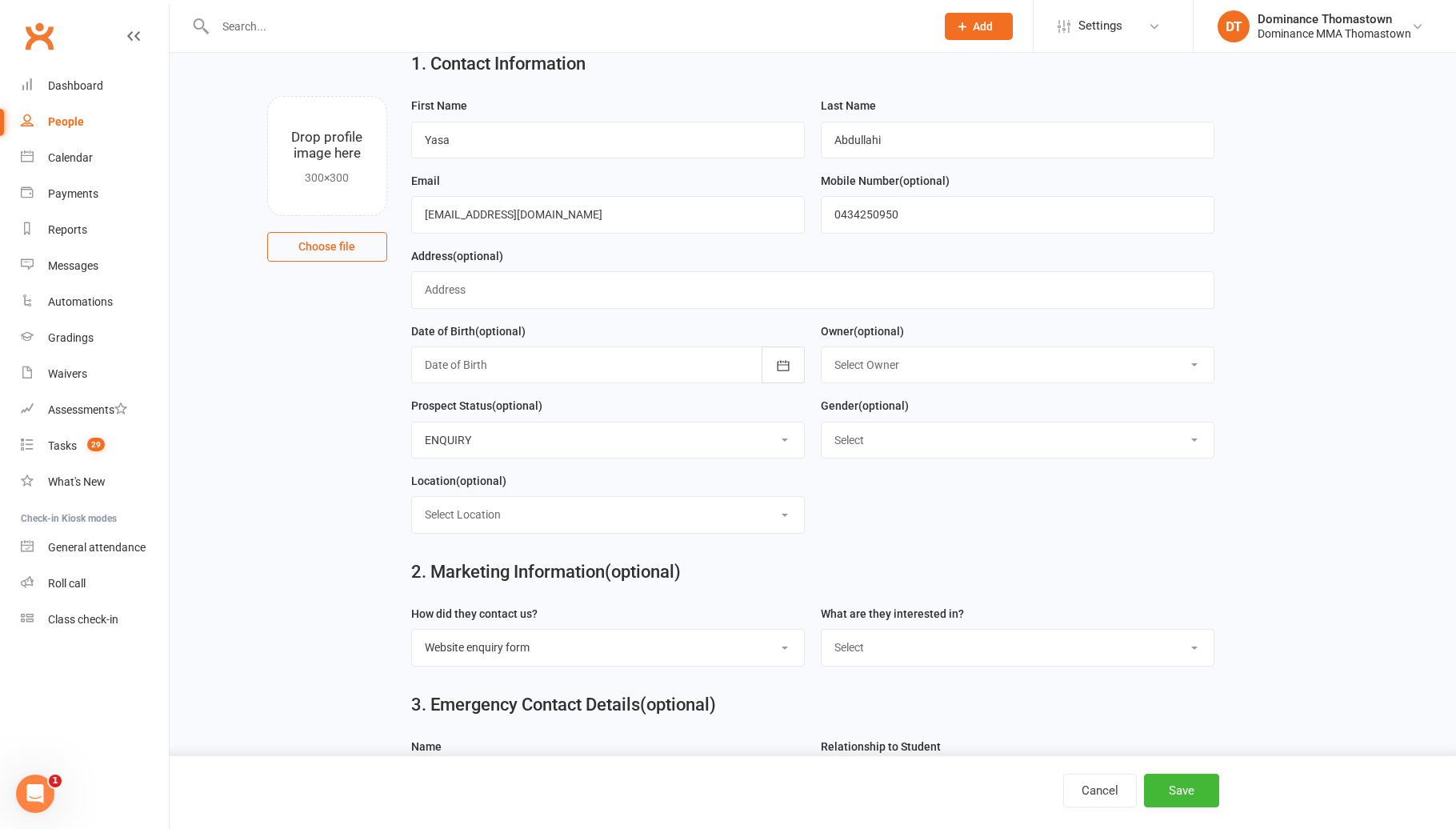
select select "Teens BJJ"
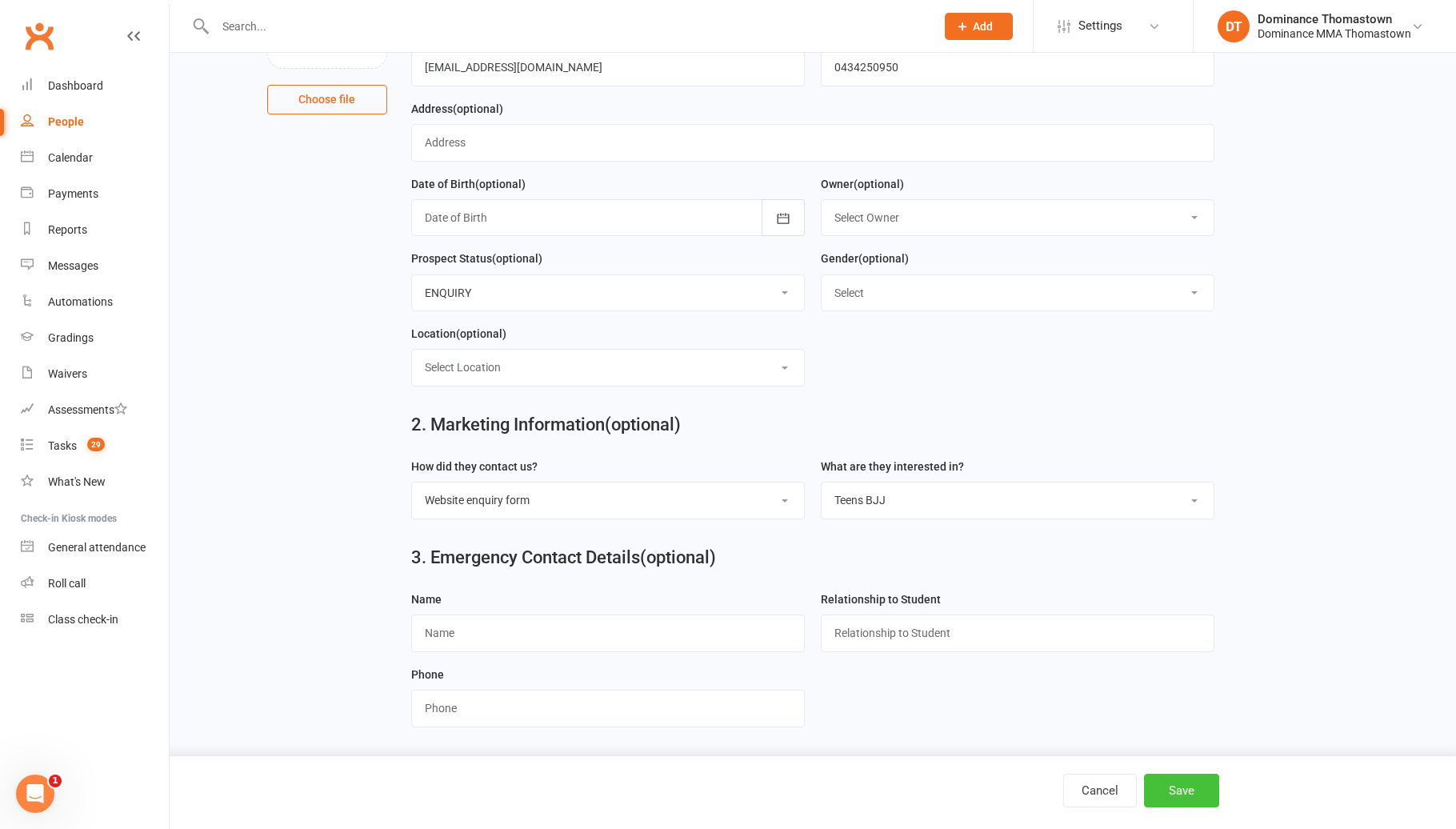
click at [1185, 786] on button "Save" at bounding box center [1181, 790] width 75 height 34
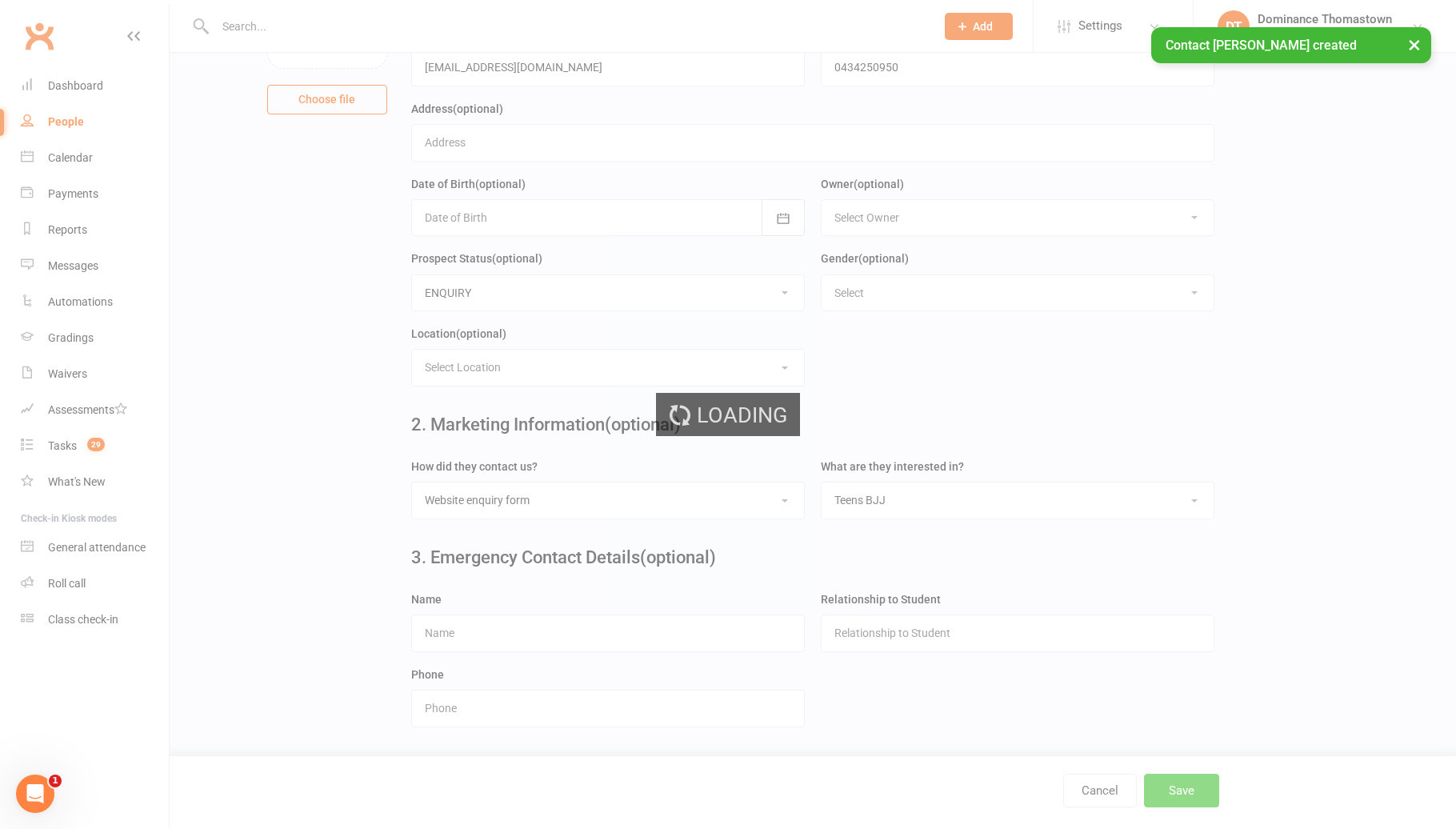
scroll to position [0, 0]
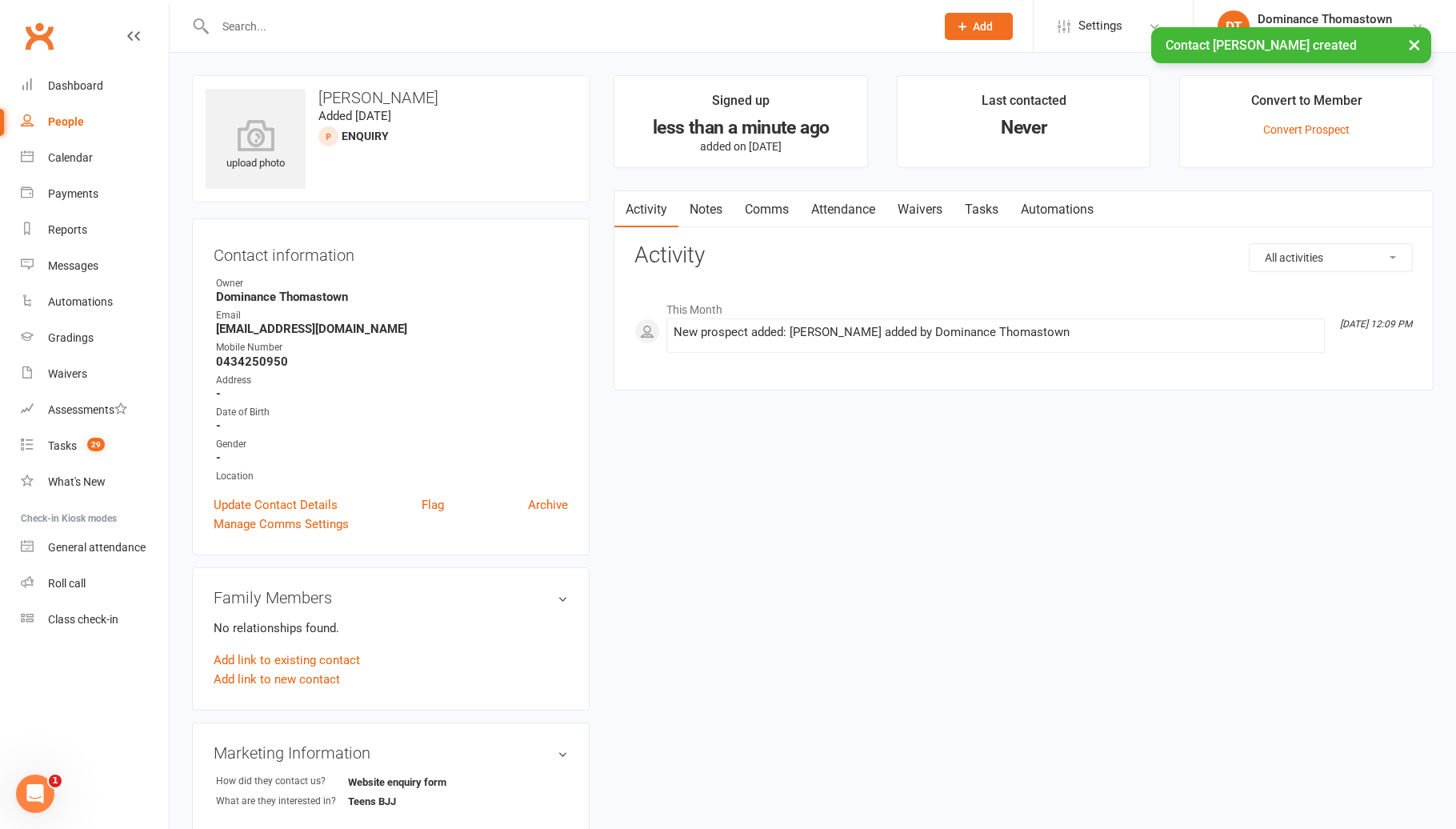
click at [990, 198] on link "Tasks" at bounding box center [981, 209] width 56 height 37
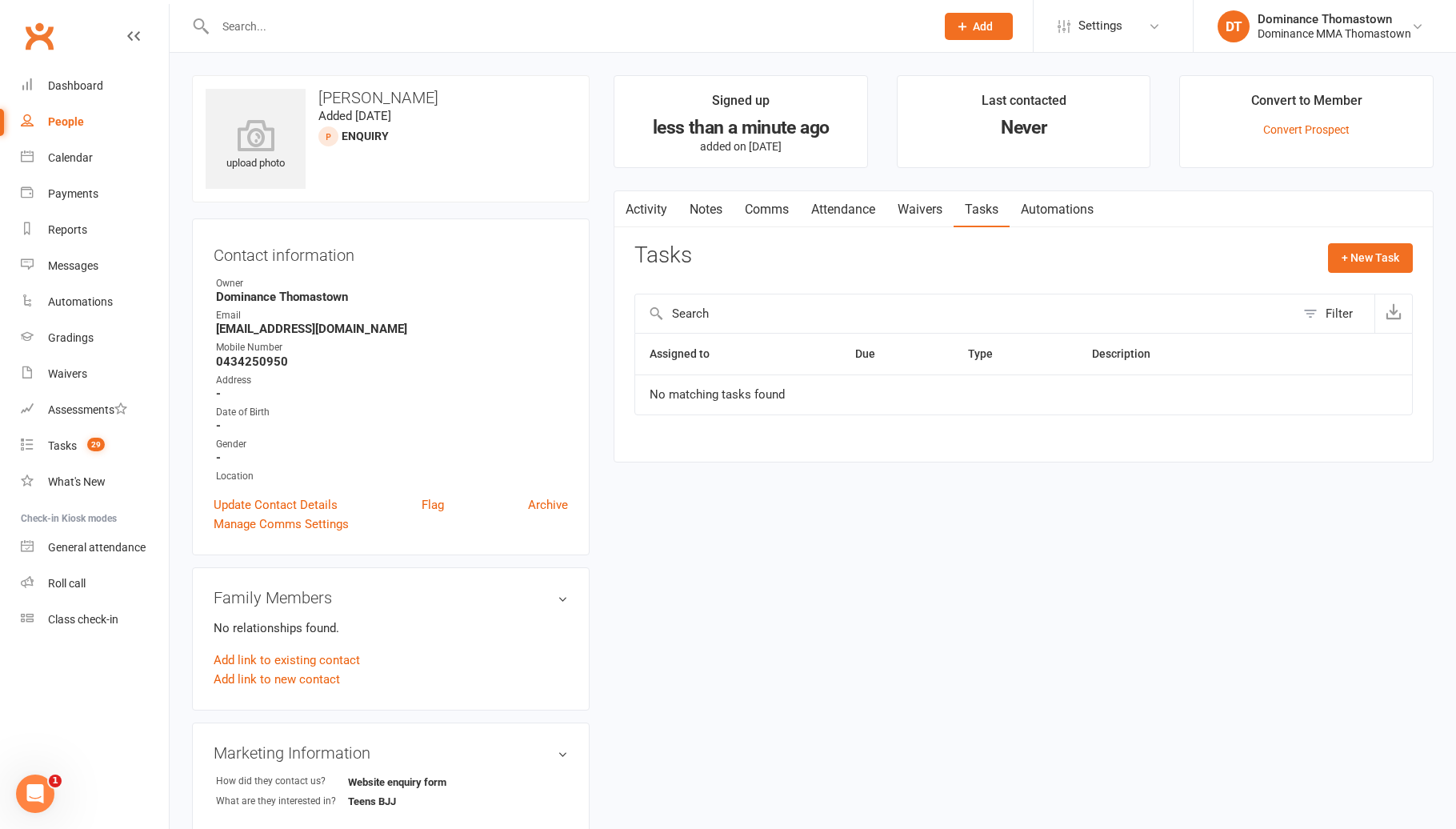
click at [725, 206] on link "Notes" at bounding box center [706, 209] width 55 height 37
drag, startPoint x: 985, startPoint y: 213, endPoint x: 1103, endPoint y: 230, distance: 119.2
click at [994, 215] on link "Tasks" at bounding box center [981, 209] width 56 height 37
click at [1358, 259] on button "+ New Task" at bounding box center [1370, 257] width 85 height 28
select select "12547"
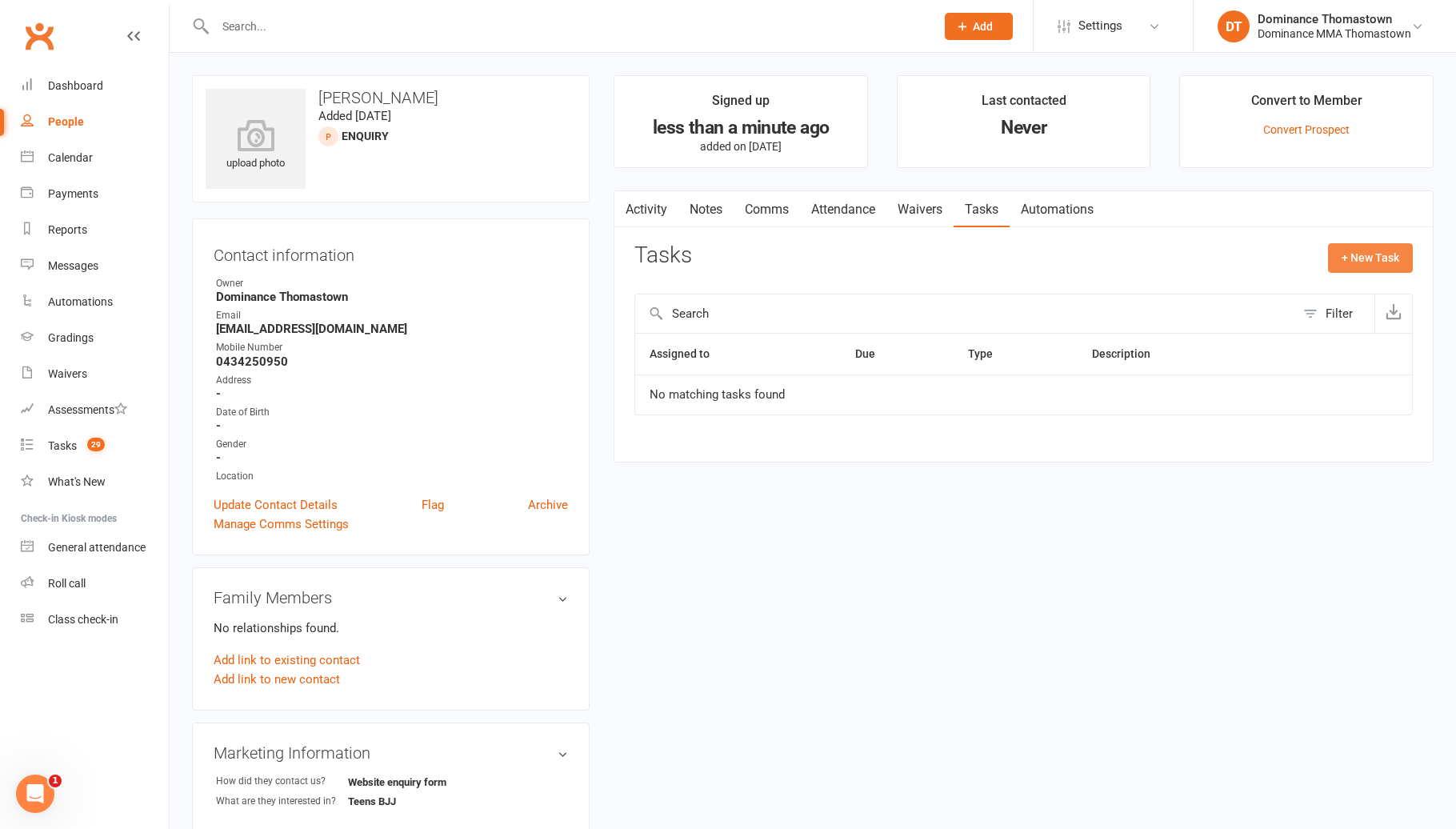
select select "12547"
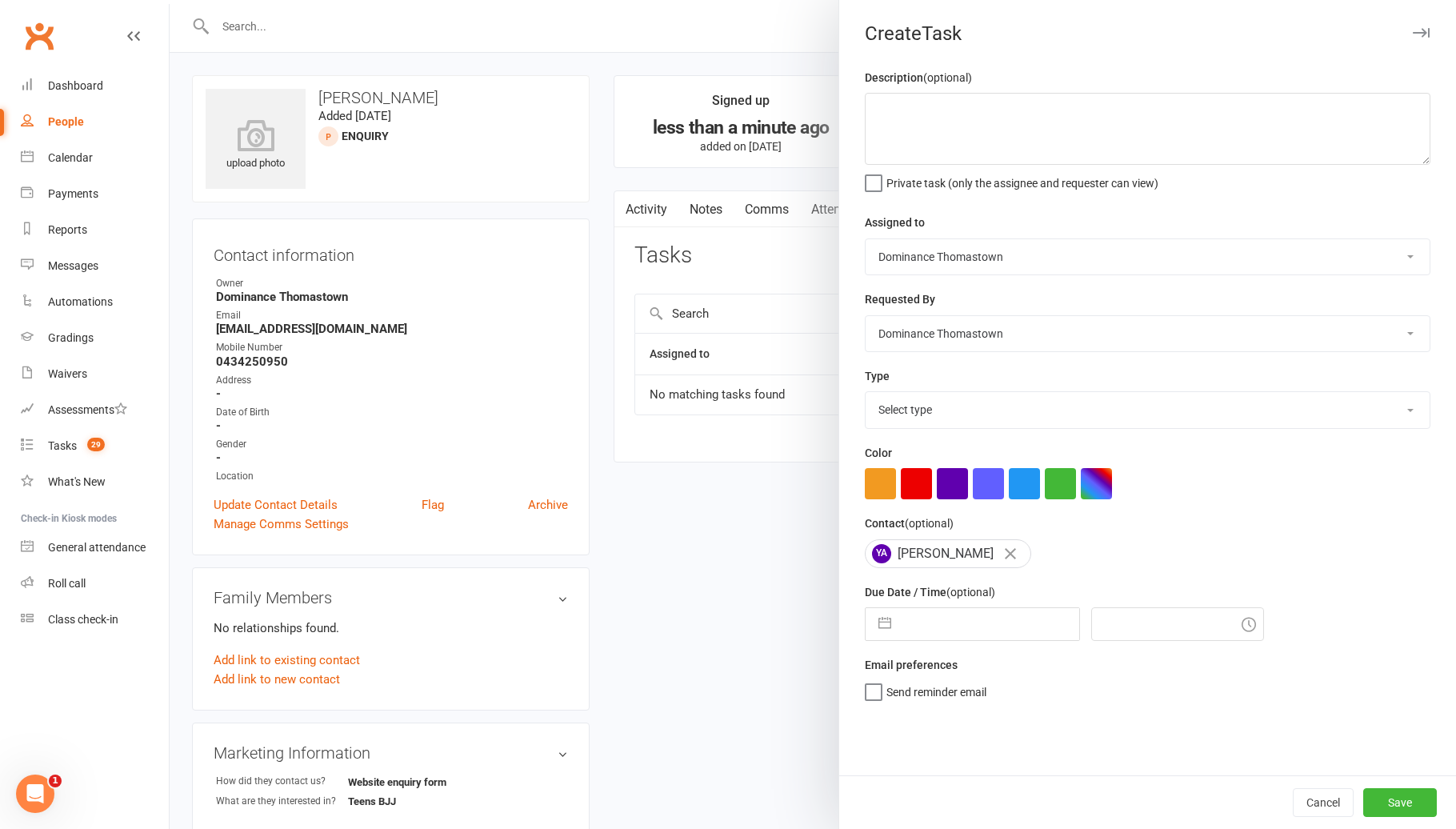
drag, startPoint x: 1137, startPoint y: 187, endPoint x: 1127, endPoint y: 156, distance: 32.6
click at [1135, 184] on span "Private task (only the assignee and requester can view)" at bounding box center [1022, 180] width 272 height 18
click at [1135, 171] on input "Private task (only the assignee and requester can view)" at bounding box center [1012, 171] width 294 height 0
click at [1126, 145] on textarea at bounding box center [1147, 129] width 566 height 72
click at [886, 182] on span "Private task (only the assignee and requester can view)" at bounding box center [1022, 180] width 272 height 18
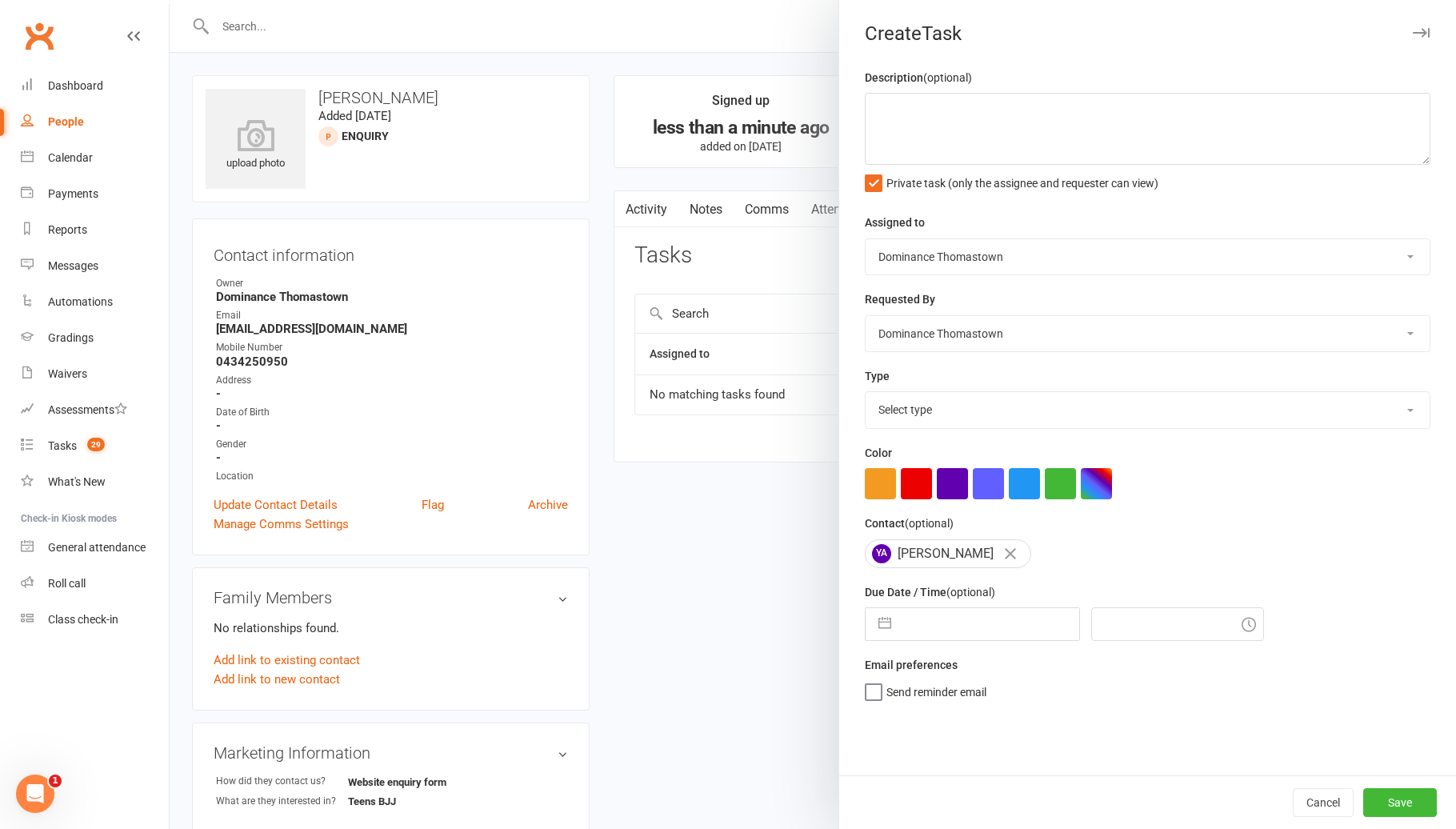
click at [886, 171] on input "Private task (only the assignee and requester can view)" at bounding box center [1012, 171] width 294 height 0
click at [978, 139] on textarea at bounding box center [1147, 129] width 566 height 72
type textarea "Do ISC - JR 11/08"
click at [991, 409] on select "Select type A. prospect | enquiry response B. prospect | trial | booking [PERSO…" at bounding box center [1147, 409] width 564 height 35
select select "3809"
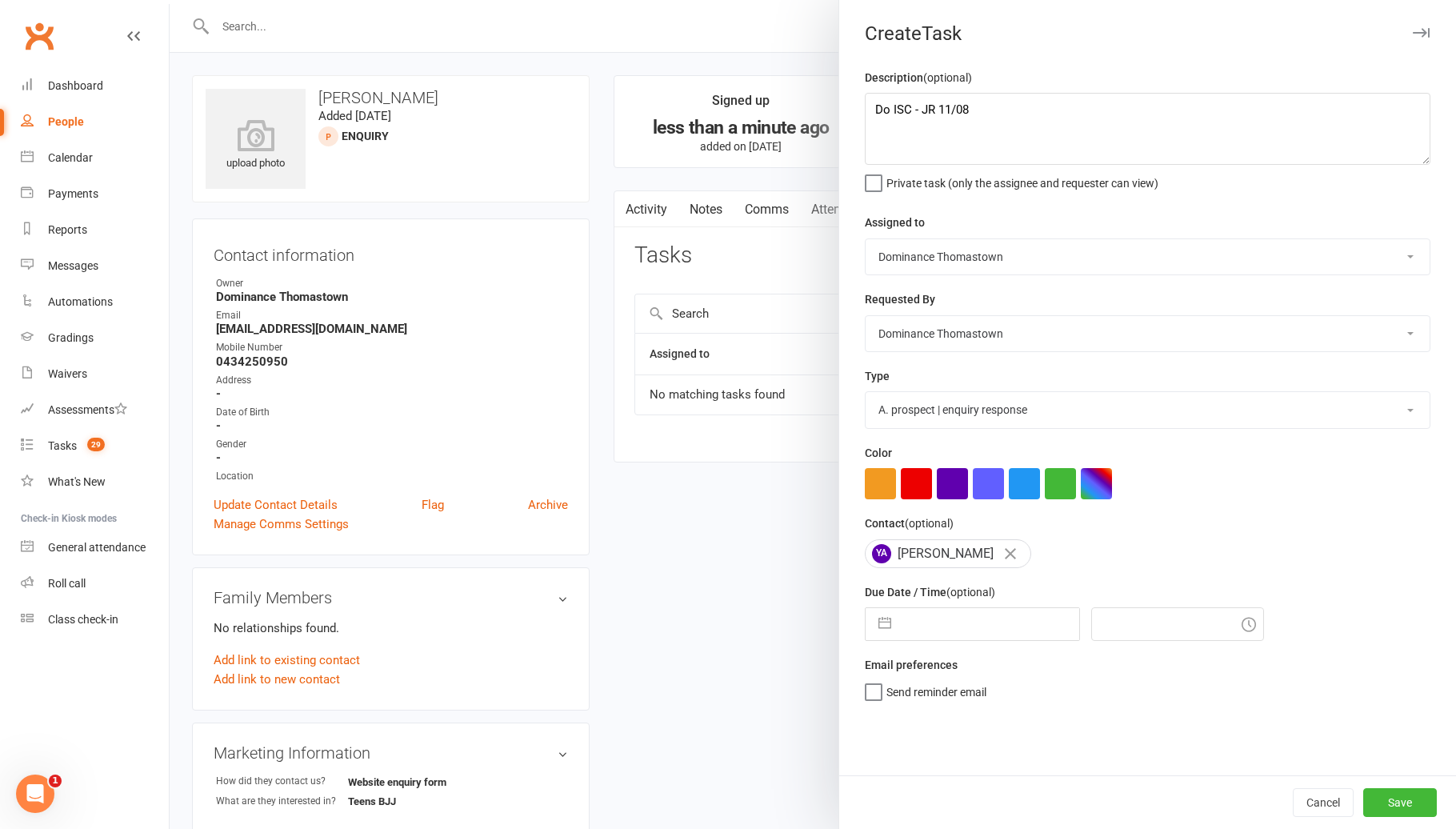
drag, startPoint x: 967, startPoint y: 638, endPoint x: 980, endPoint y: 634, distance: 13.6
click at [972, 636] on input "text" at bounding box center [988, 623] width 180 height 32
select select "6"
select select "2025"
select select "7"
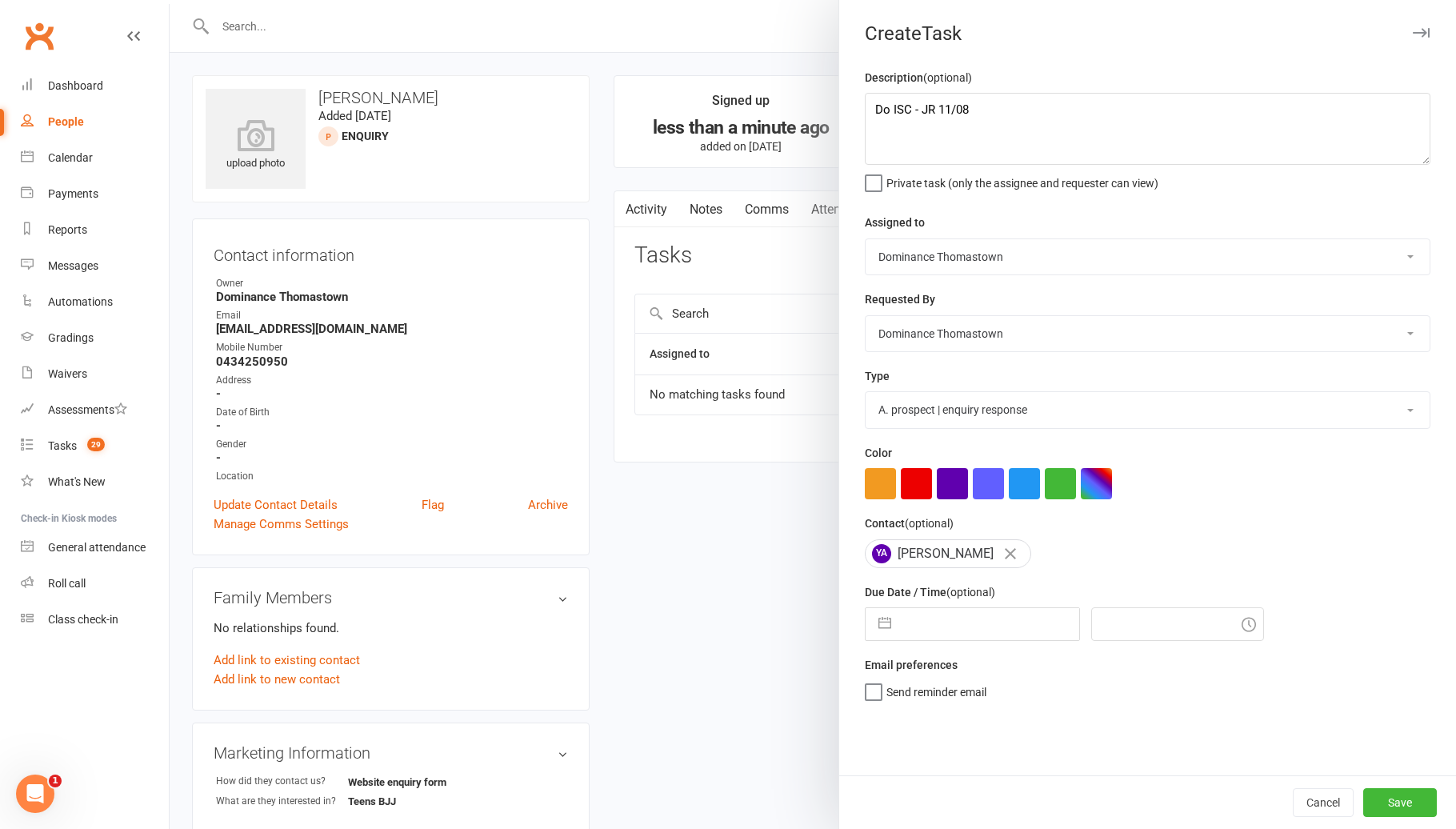
select select "2025"
select select "8"
select select "2025"
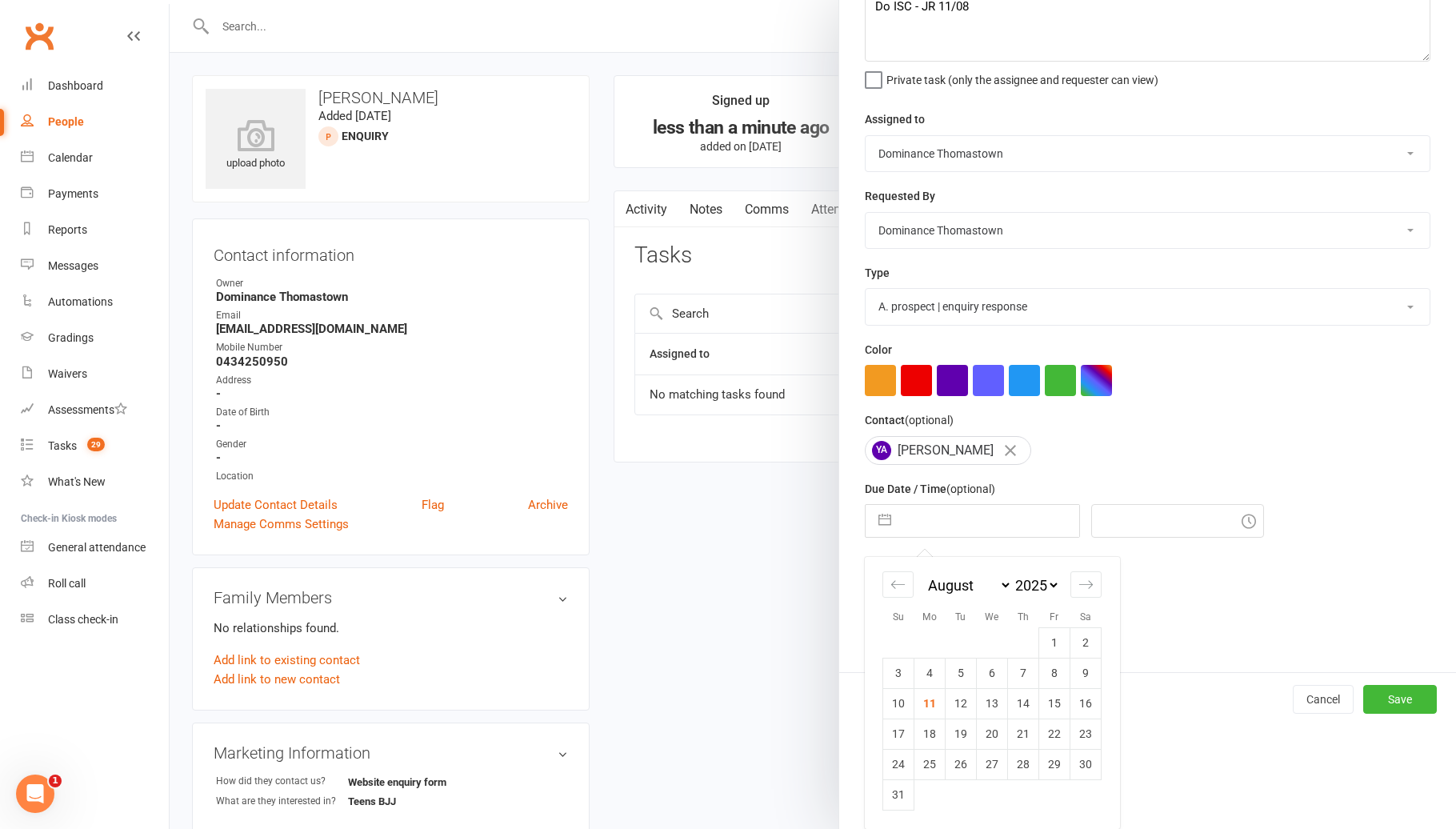
click at [939, 701] on td "11" at bounding box center [930, 703] width 31 height 30
type input "[DATE]"
type input "12:15pm"
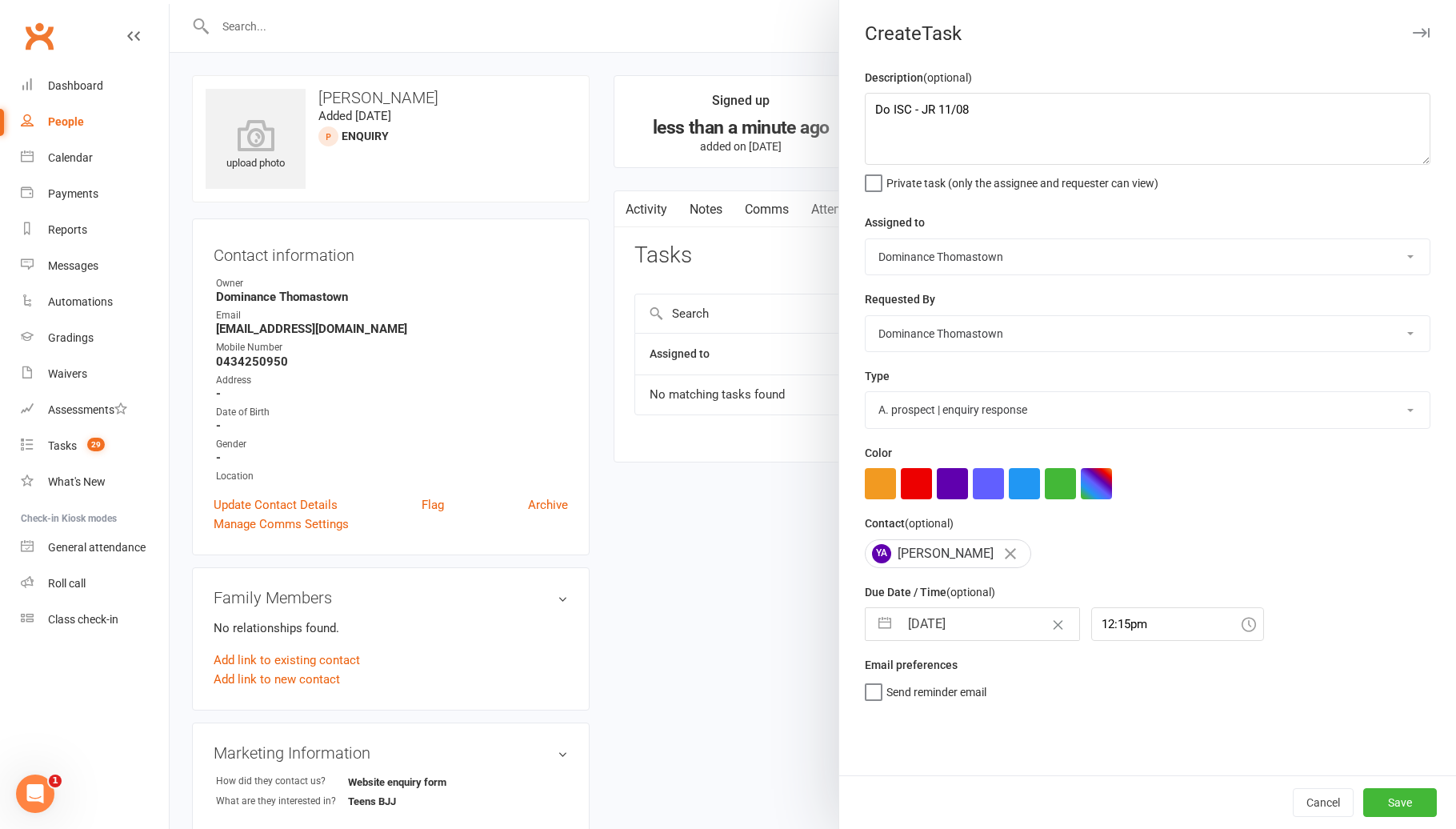
scroll to position [0, 0]
click at [1383, 794] on button "Save" at bounding box center [1400, 802] width 74 height 28
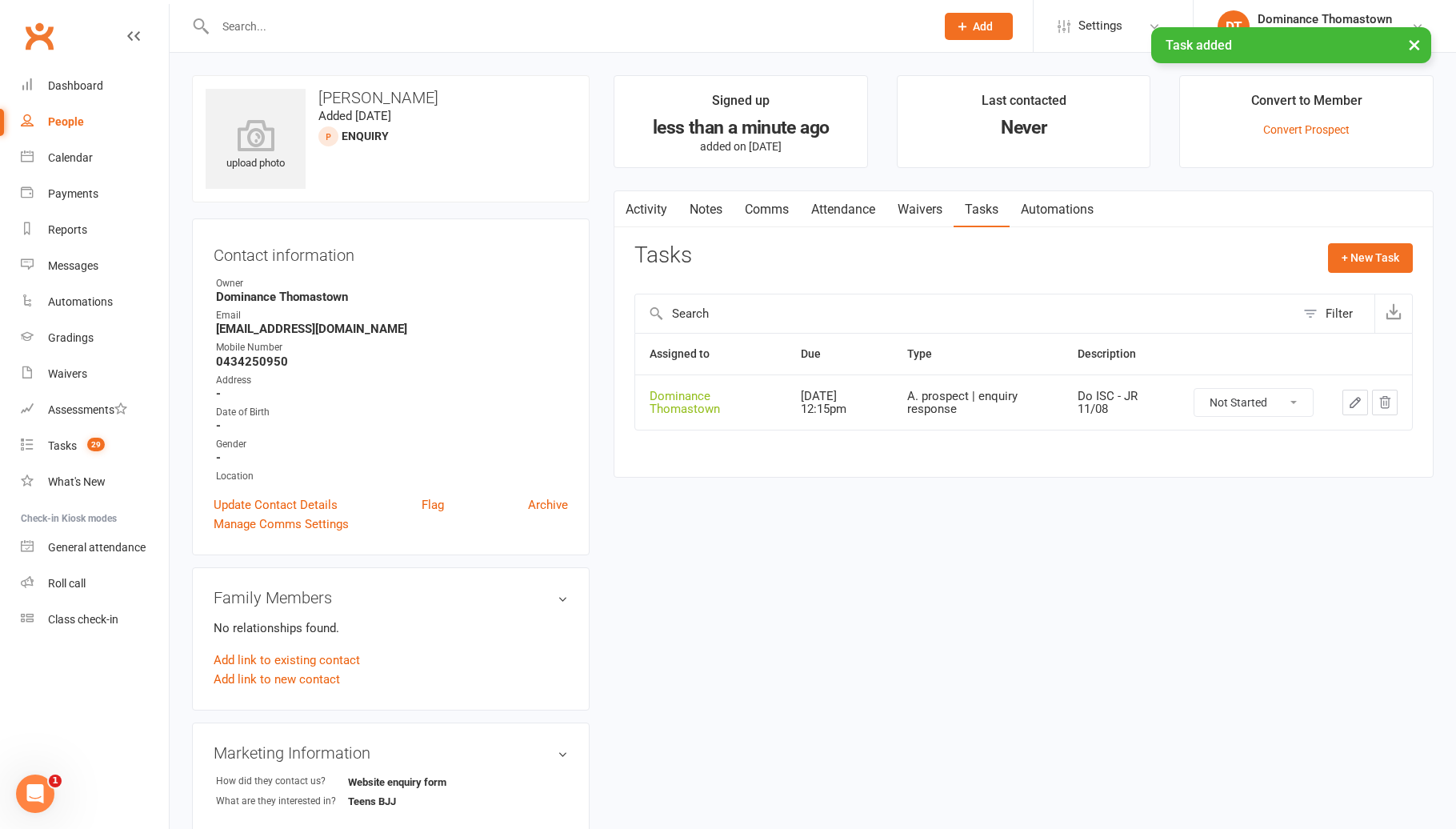
drag, startPoint x: 720, startPoint y: 208, endPoint x: 778, endPoint y: 231, distance: 62.4
click at [720, 209] on link "Notes" at bounding box center [706, 209] width 55 height 37
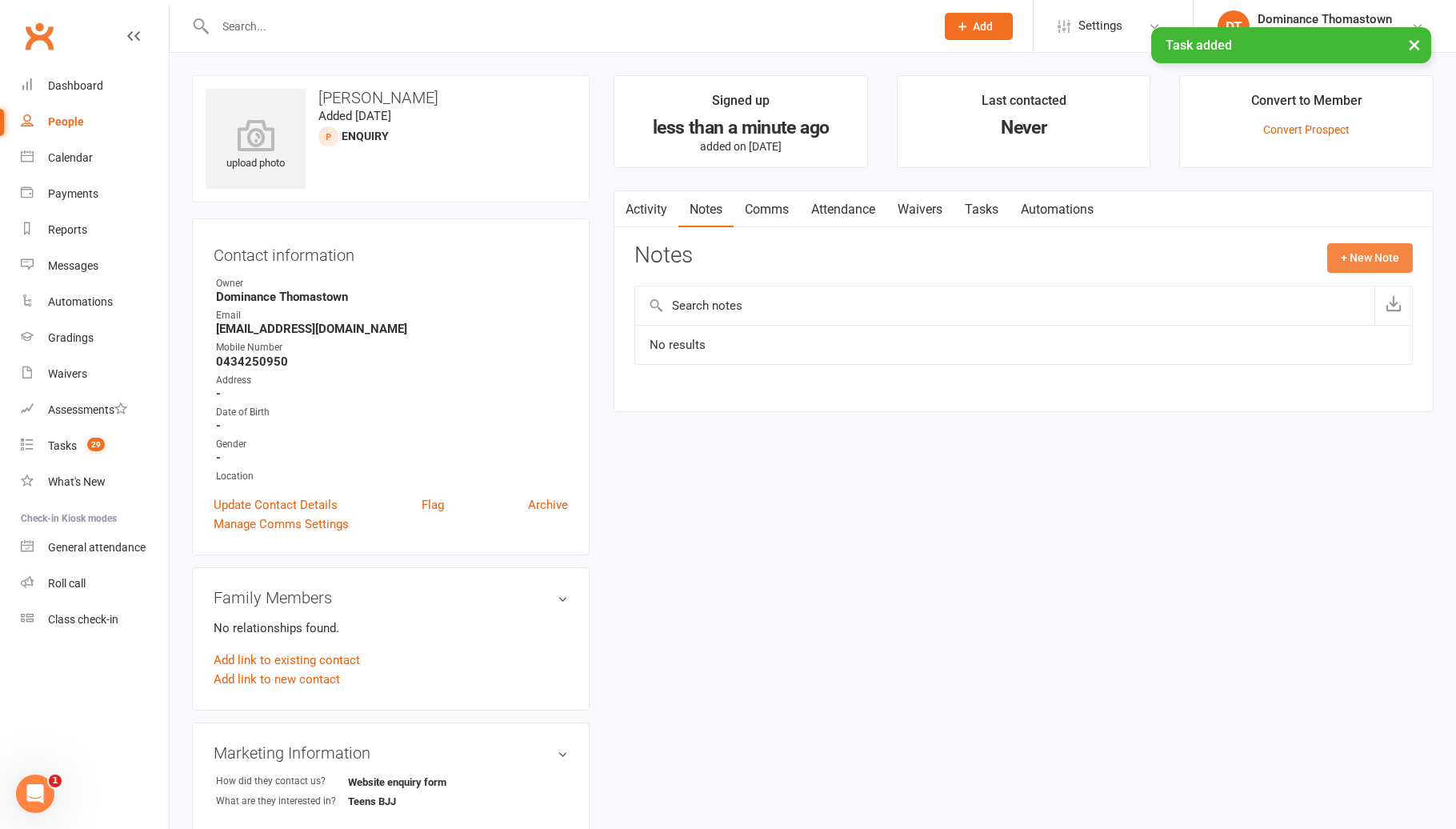
click at [1382, 267] on button "+ New Note" at bounding box center [1370, 257] width 86 height 28
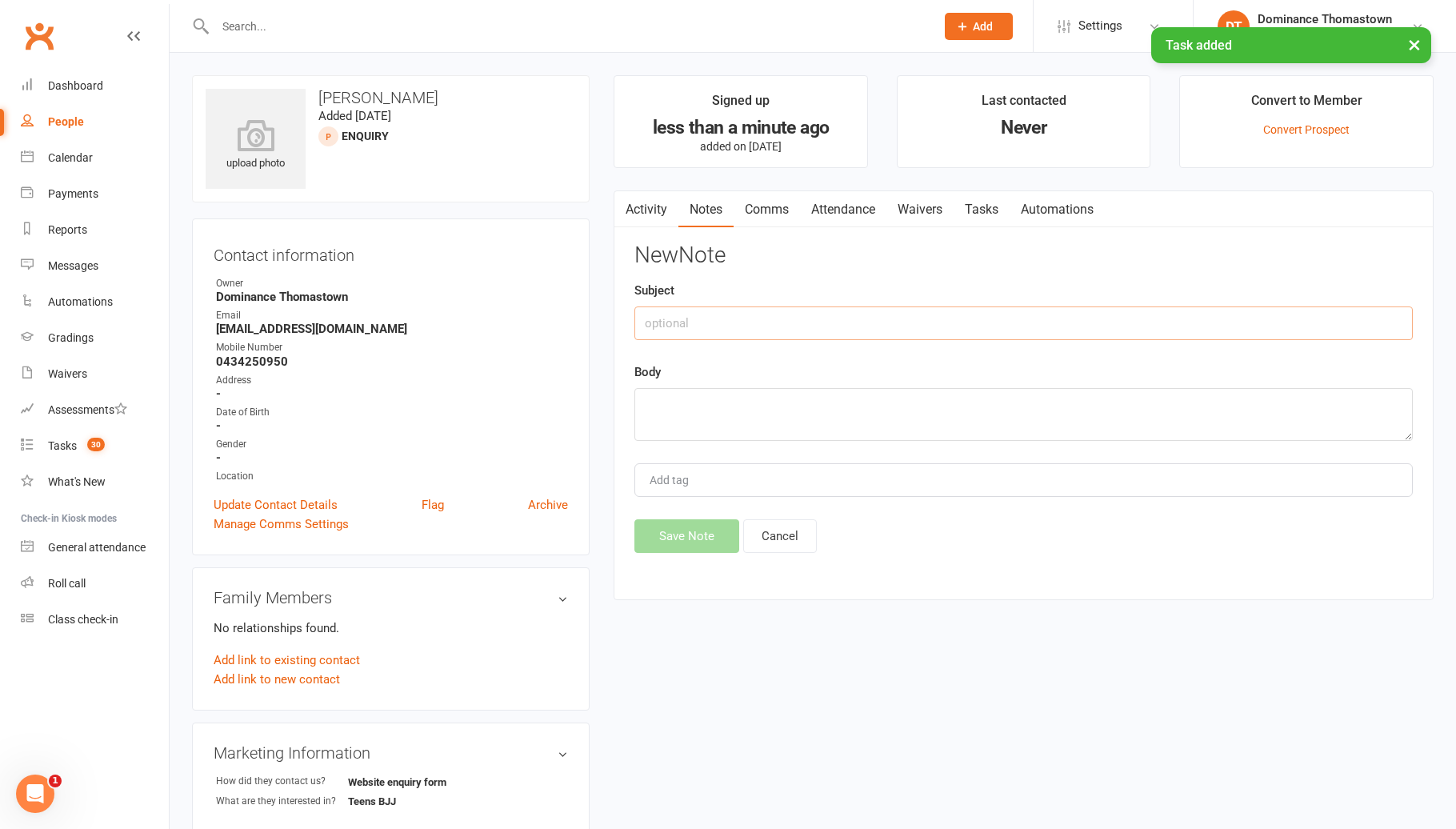
click at [1018, 316] on input "text" at bounding box center [1023, 322] width 778 height 34
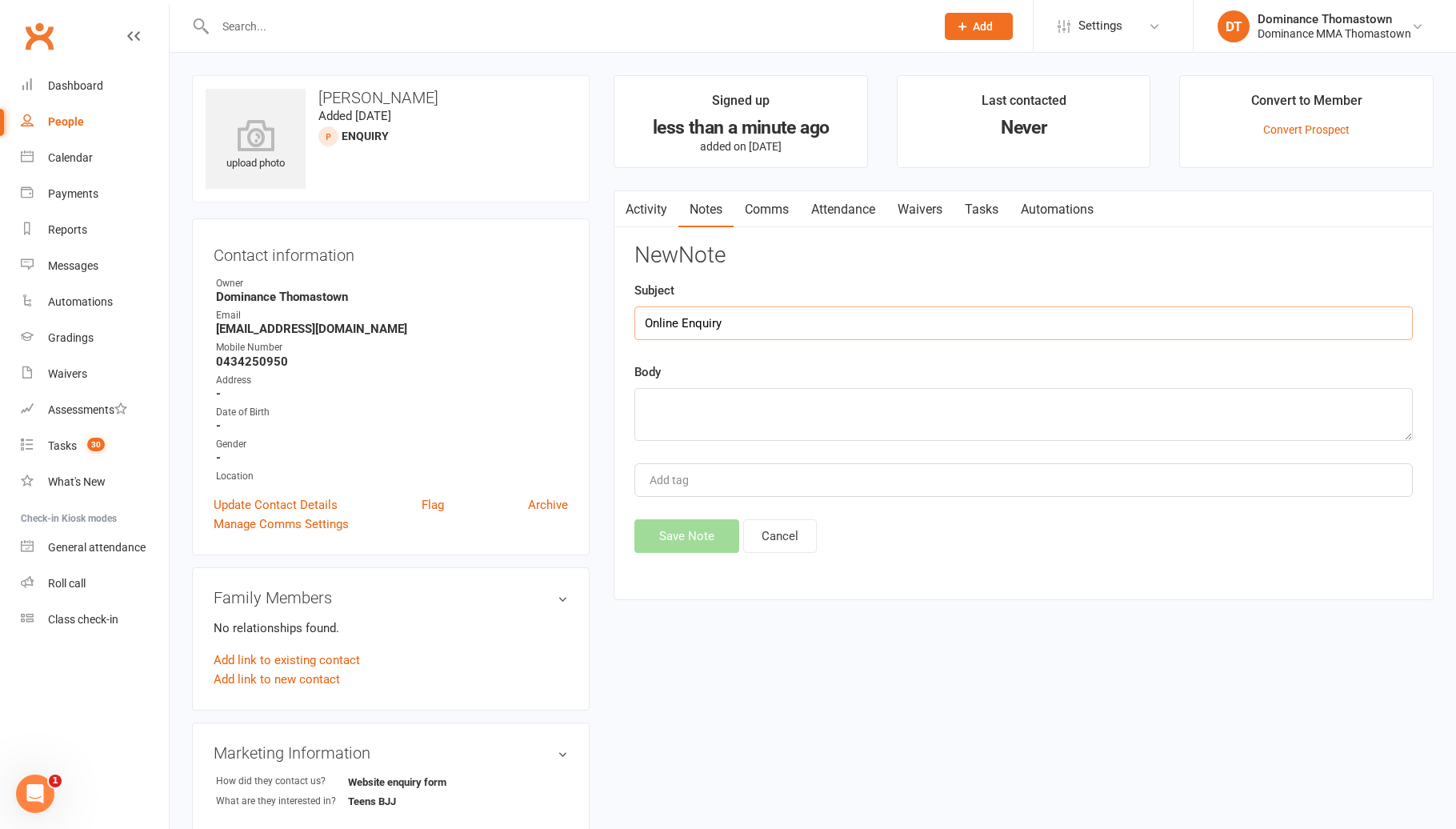
type input "Online Enquiry"
drag, startPoint x: 1050, startPoint y: 408, endPoint x: 1067, endPoint y: 410, distance: 17.1
click at [1059, 409] on textarea at bounding box center [1023, 414] width 778 height 52
paste textarea "First Name: [PERSON_NAME] Last Name: [PERSON_NAME] Email Address: [EMAIL_ADDRES…"
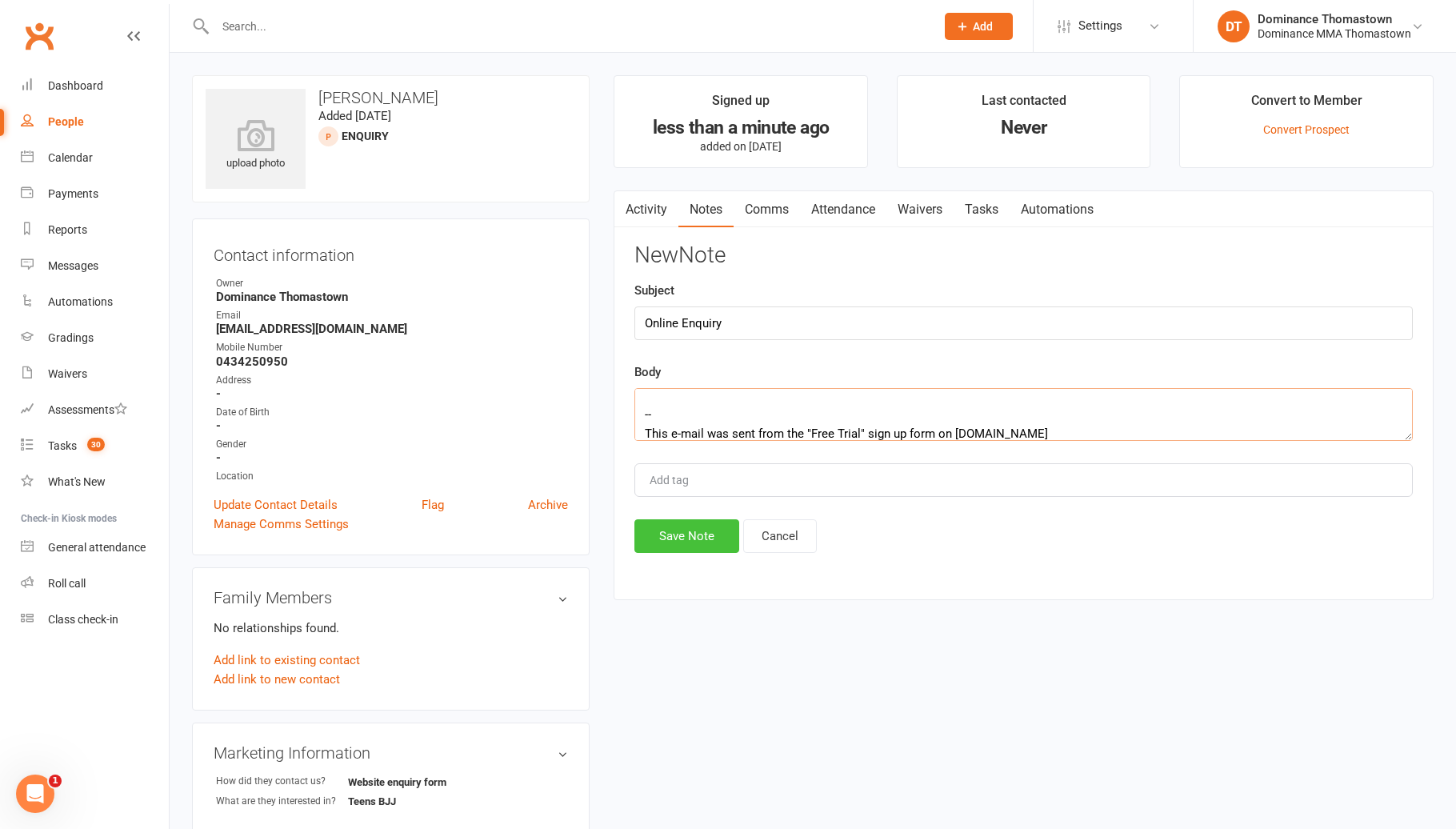
type textarea "First Name: [PERSON_NAME] Last Name: [PERSON_NAME] Email Address: [EMAIL_ADDRES…"
click at [711, 537] on button "Save Note" at bounding box center [687, 536] width 105 height 34
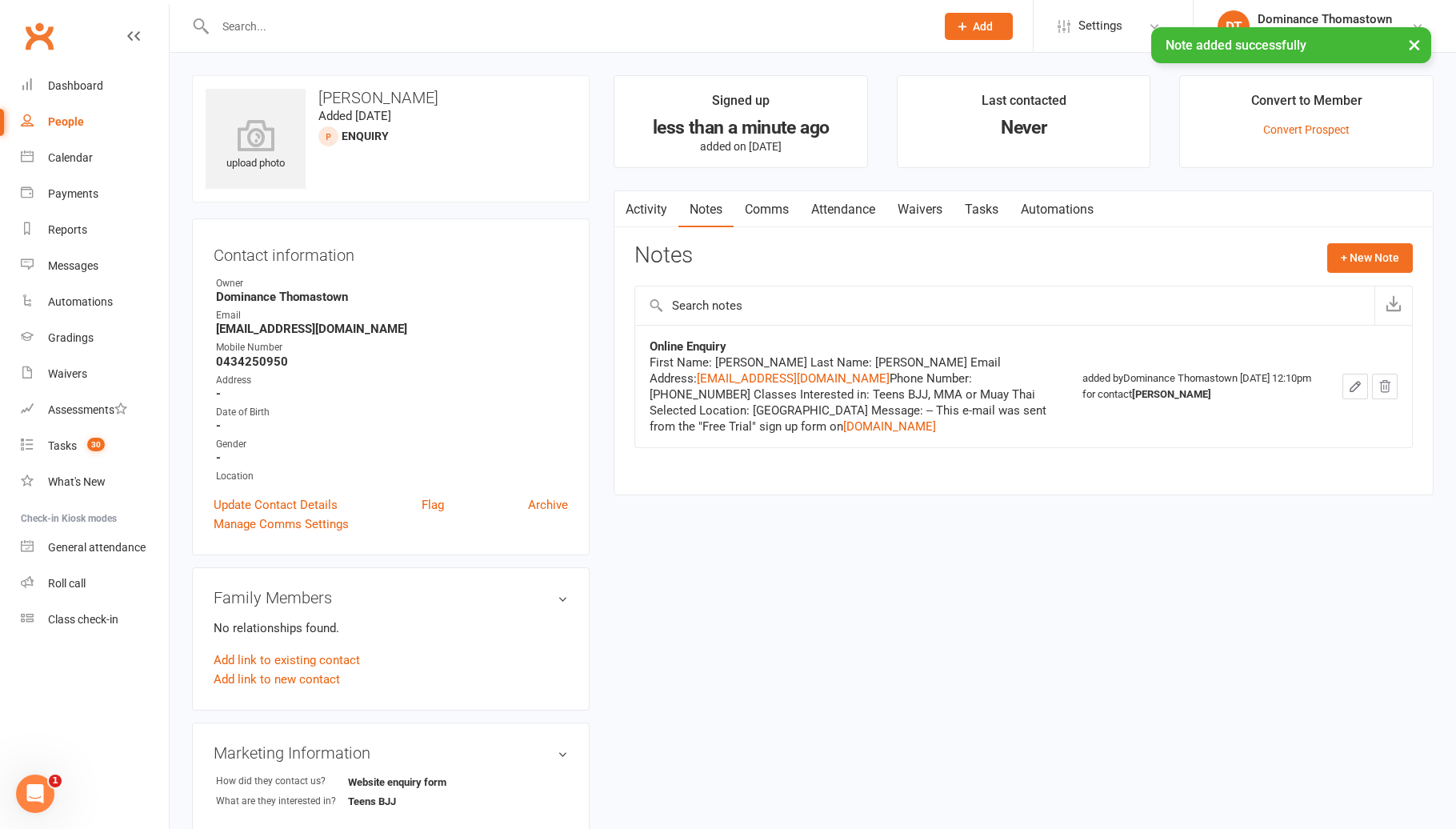
drag, startPoint x: 985, startPoint y: 200, endPoint x: 994, endPoint y: 206, distance: 10.8
click at [987, 200] on link "Tasks" at bounding box center [981, 209] width 56 height 37
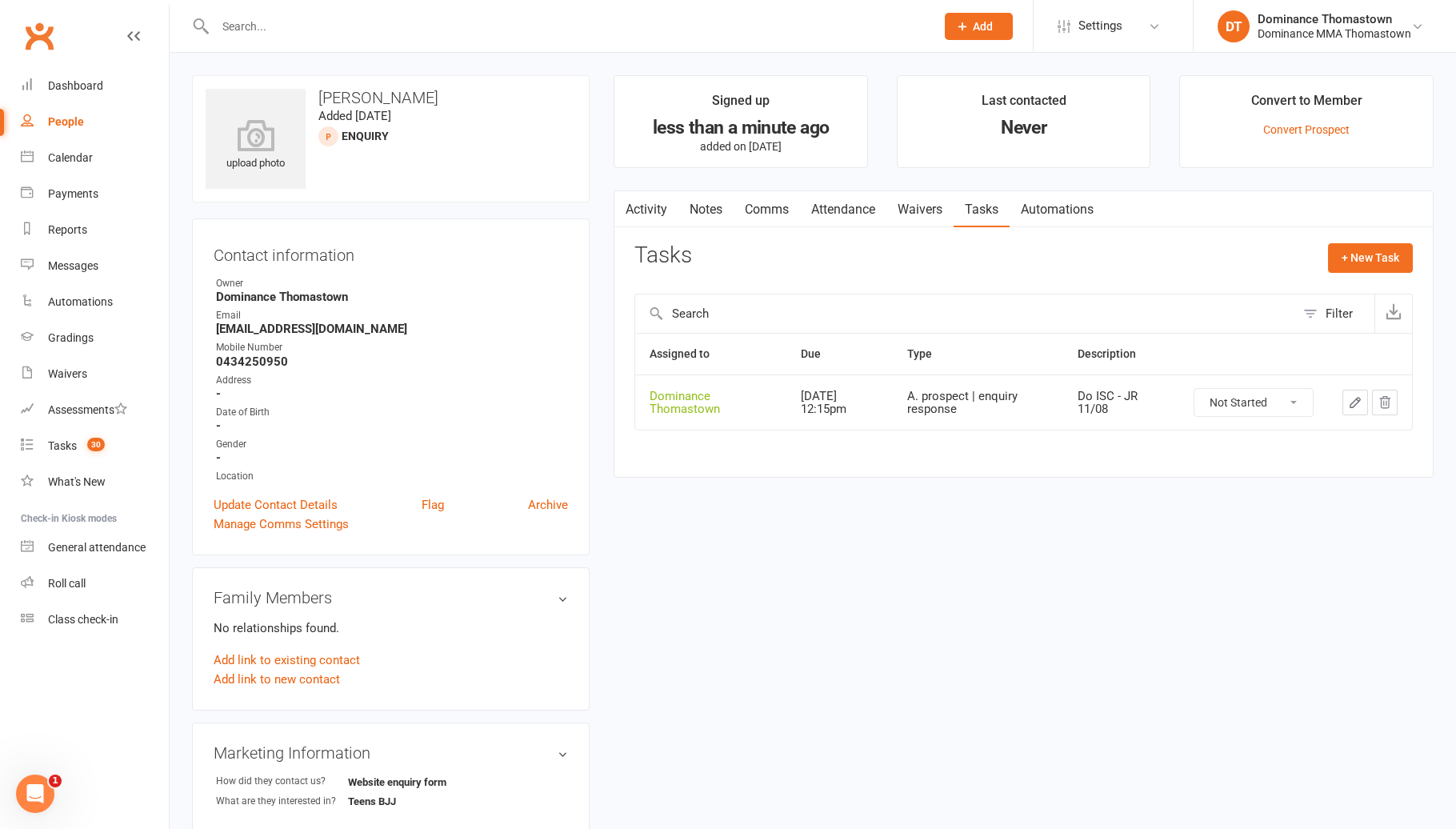
drag, startPoint x: 946, startPoint y: 29, endPoint x: 939, endPoint y: 35, distance: 9.2
click at [946, 29] on button "Add" at bounding box center [978, 27] width 68 height 28
click at [935, 60] on link "Prospect" at bounding box center [962, 71] width 143 height 37
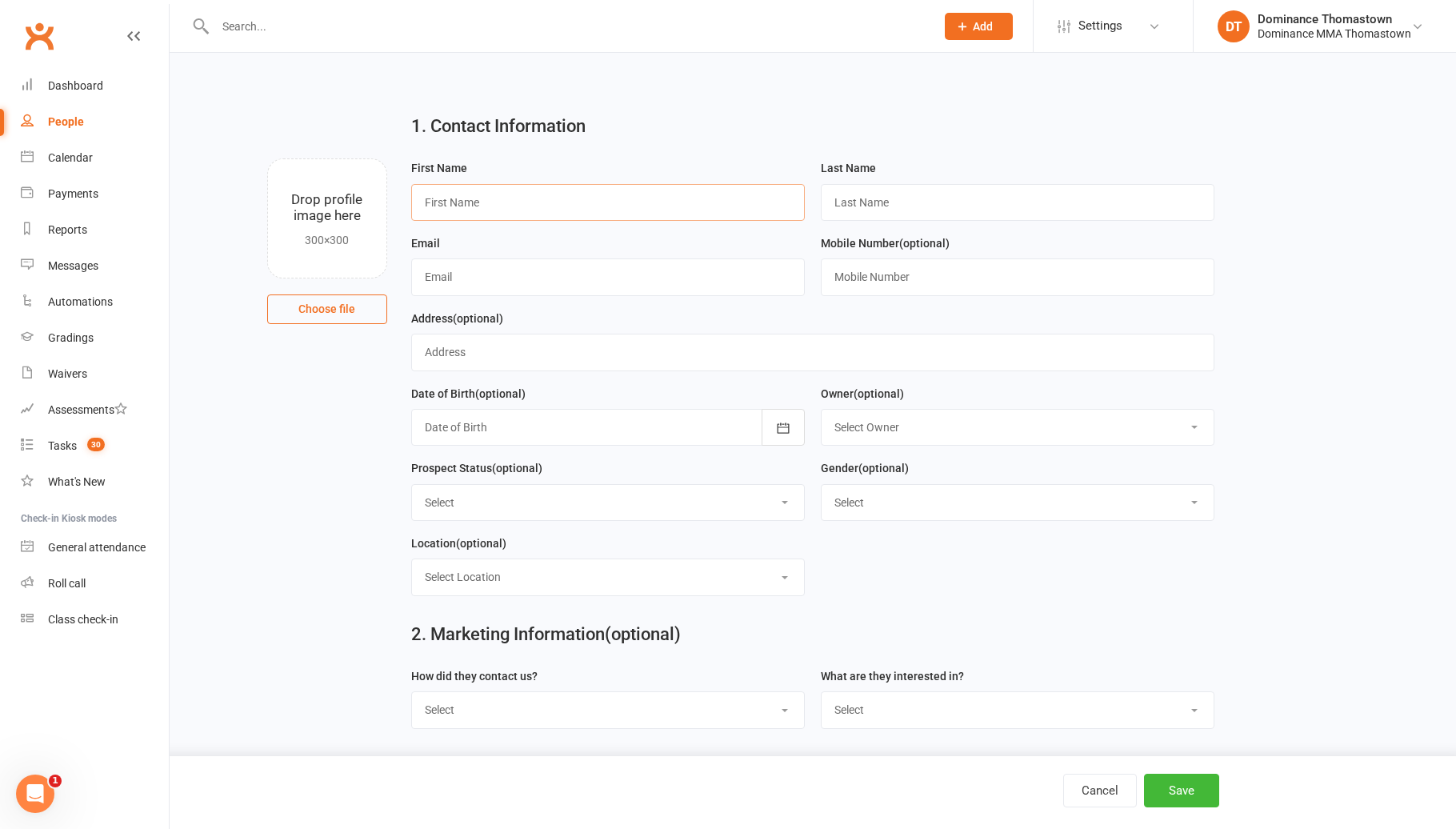
click at [711, 207] on input "text" at bounding box center [608, 202] width 394 height 37
type input "[PERSON_NAME]"
click at [883, 205] on input "text" at bounding box center [1018, 202] width 394 height 37
type input "[PERSON_NAME]"
click at [612, 34] on input "text" at bounding box center [567, 27] width 713 height 22
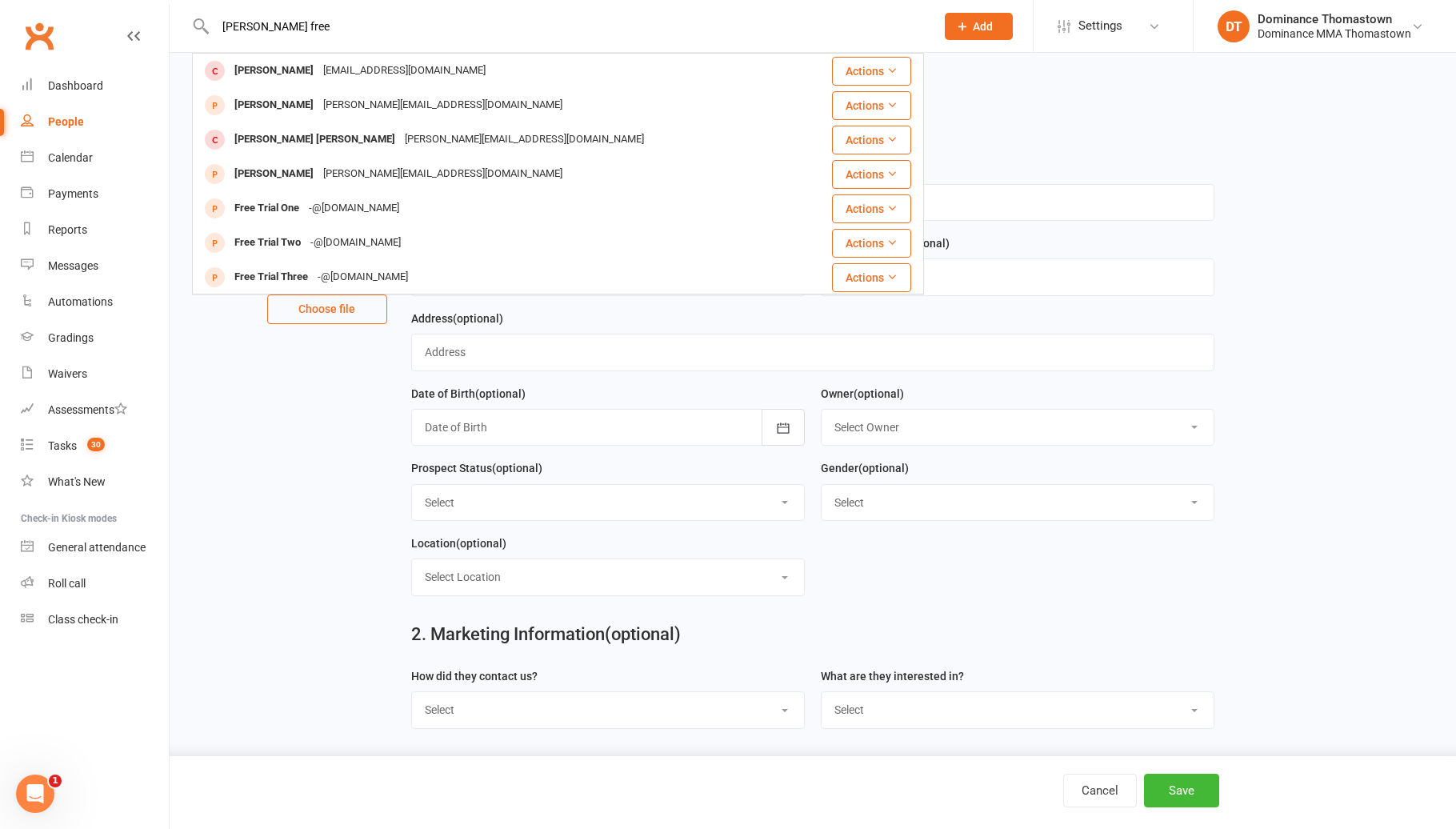
type input "[PERSON_NAME] free"
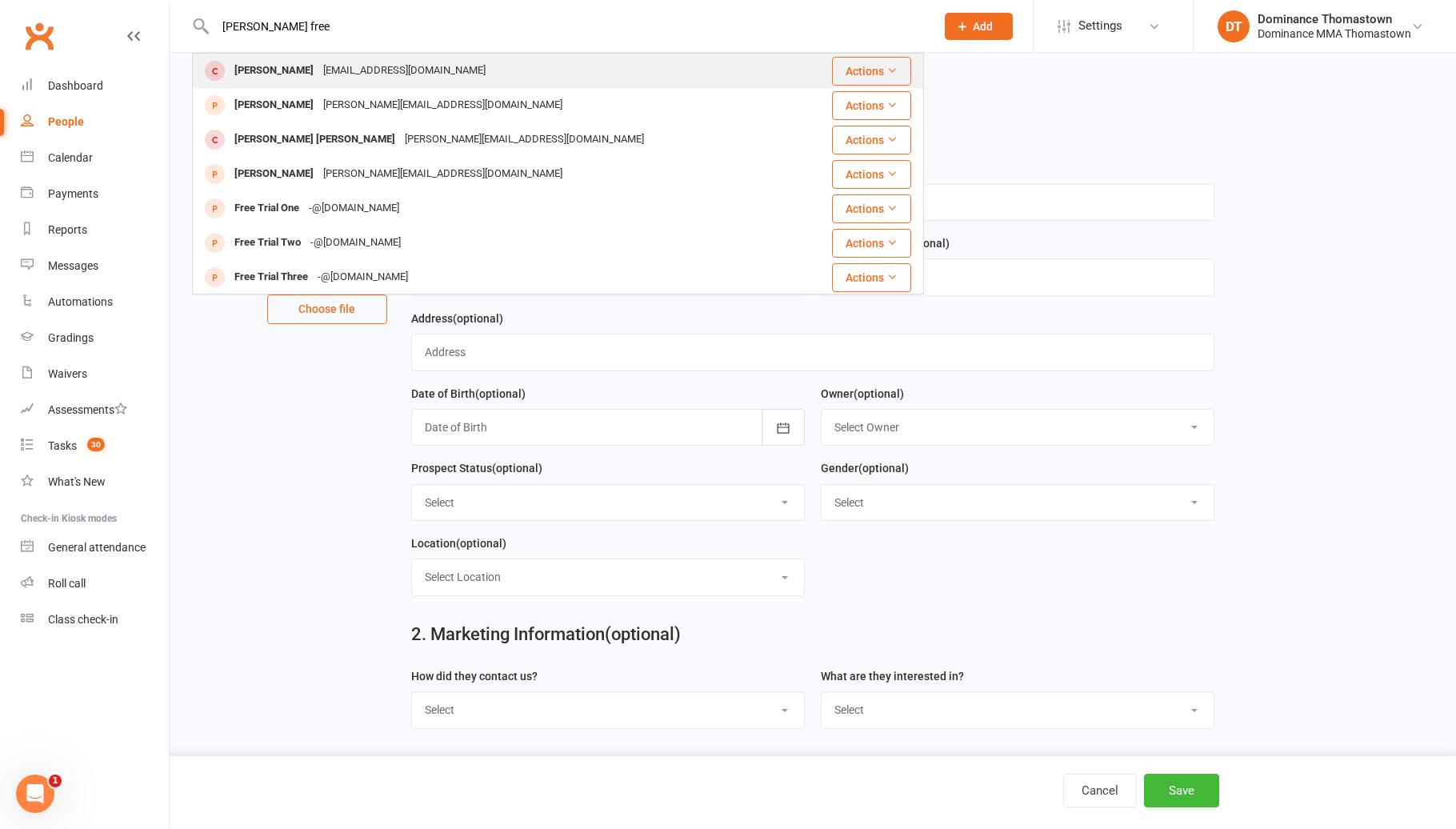
click at [460, 75] on div "[EMAIL_ADDRESS][DOMAIN_NAME]" at bounding box center [404, 71] width 172 height 23
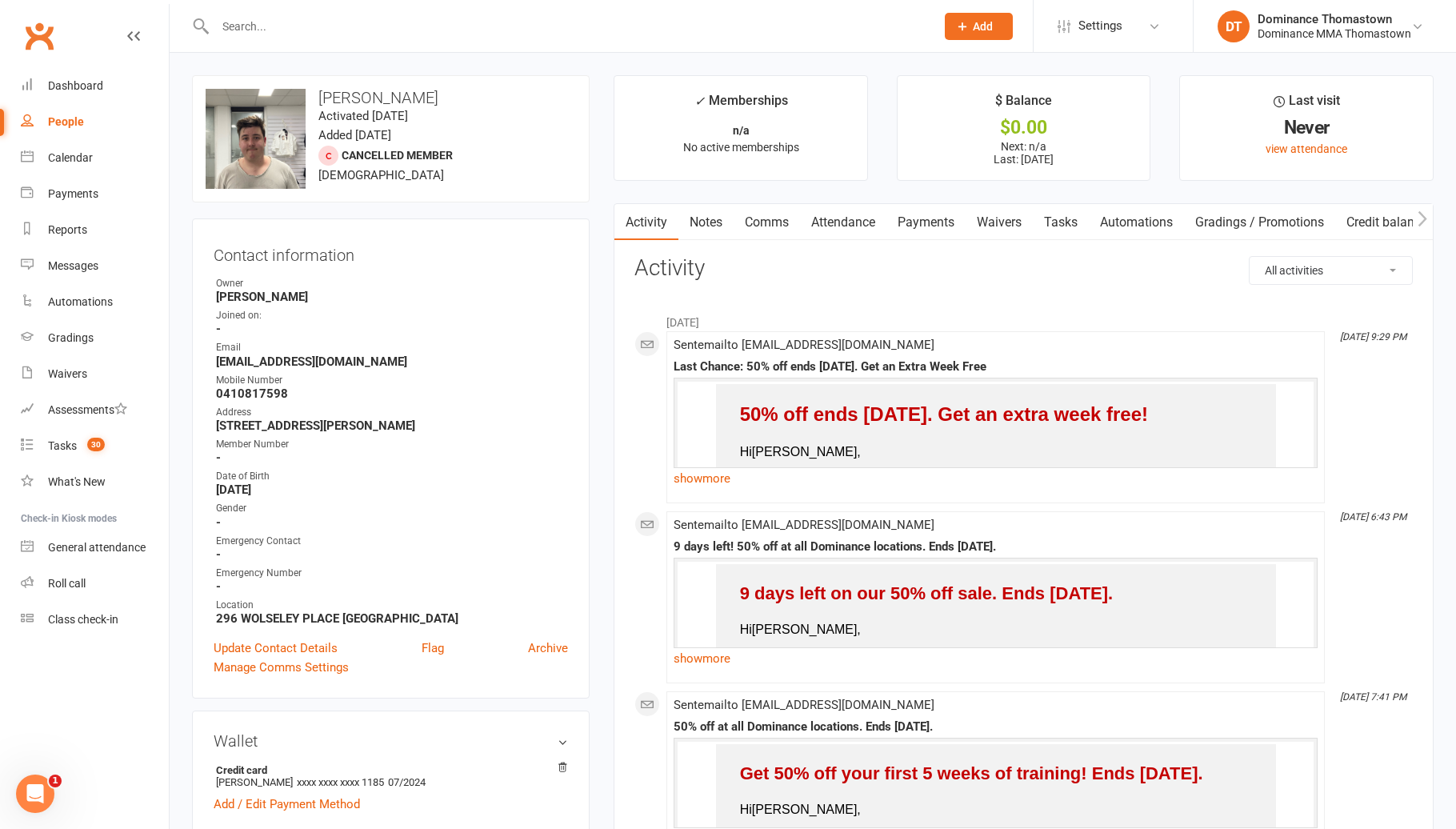
click at [1095, 236] on link "Automations" at bounding box center [1135, 222] width 95 height 37
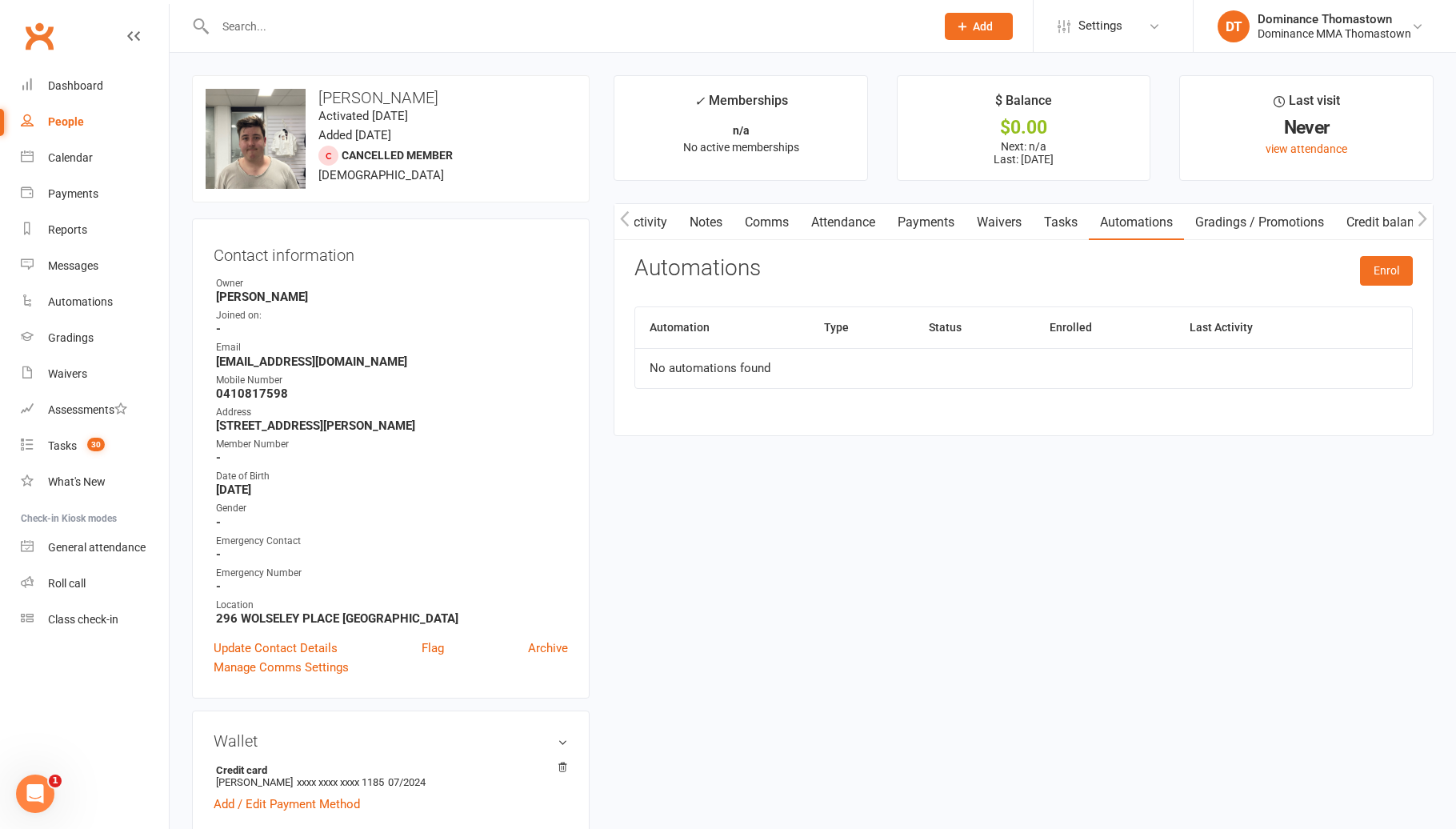
click at [1070, 233] on link "Tasks" at bounding box center [1060, 222] width 56 height 37
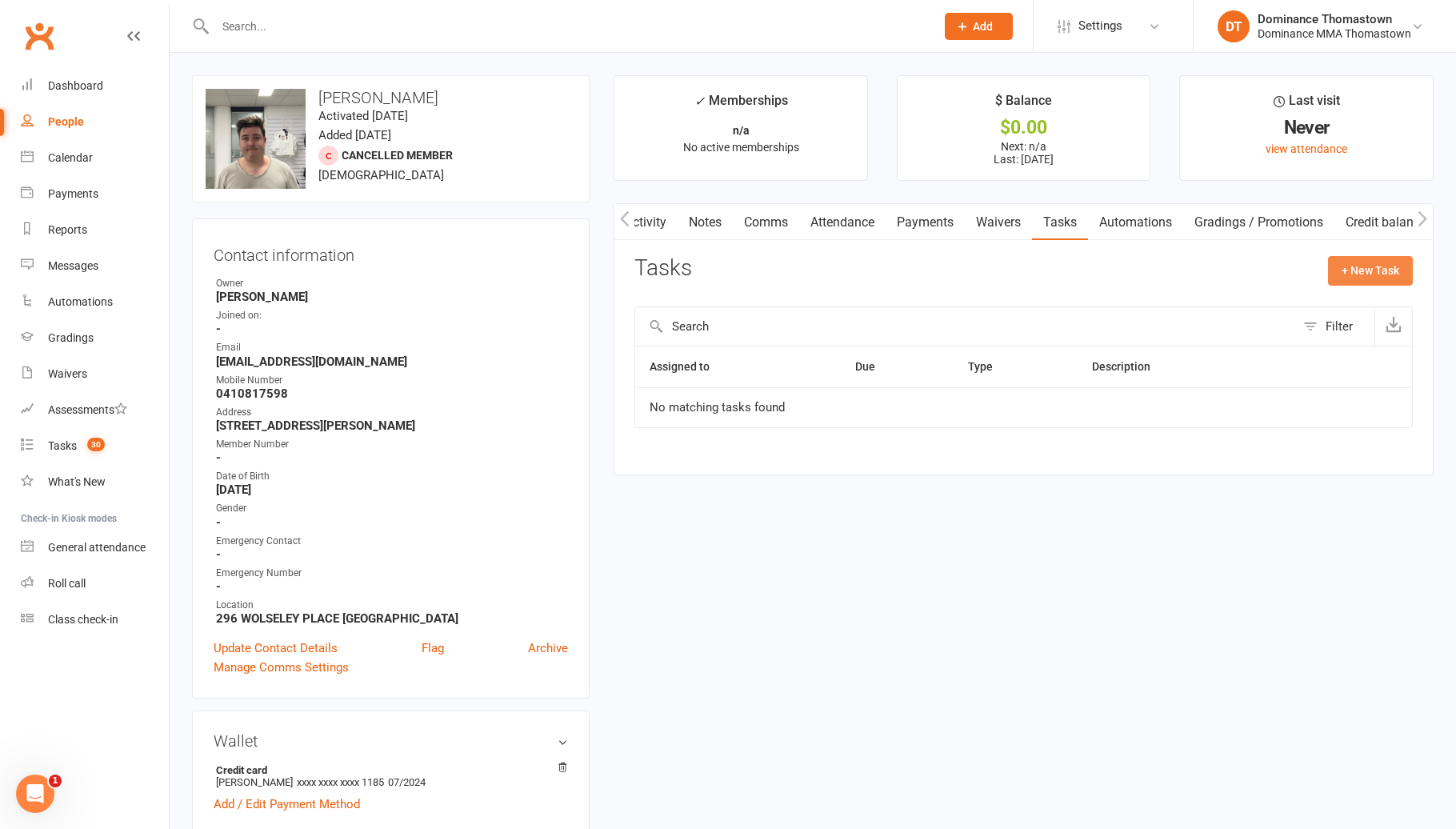
click at [1344, 280] on button "+ New Task" at bounding box center [1370, 270] width 85 height 28
select select "12547"
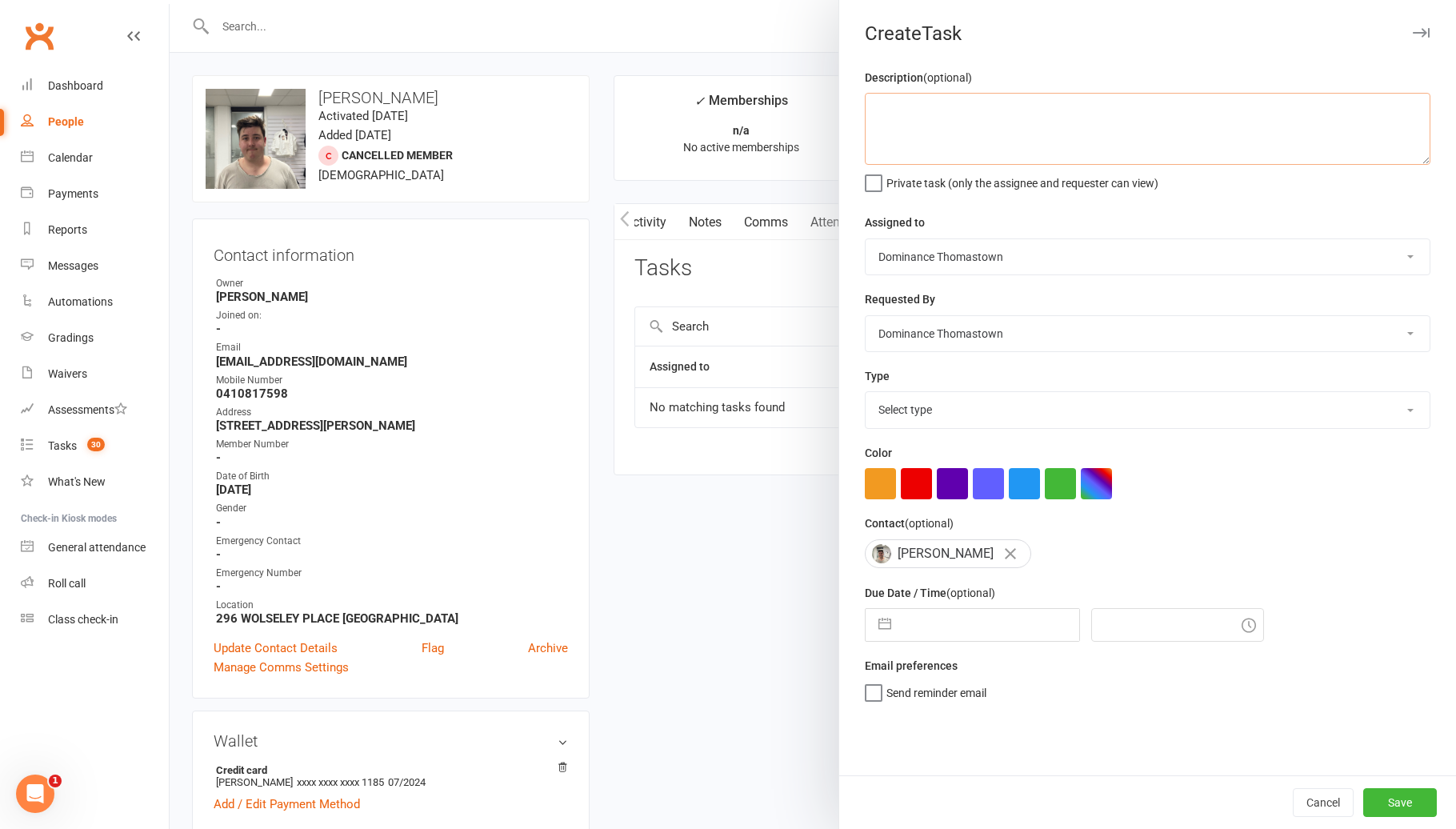
click at [1094, 142] on textarea at bounding box center [1147, 129] width 566 height 72
drag, startPoint x: 911, startPoint y: 109, endPoint x: 940, endPoint y: 121, distance: 31.4
click at [911, 110] on textarea "Do ISC - JR" at bounding box center [1147, 129] width 566 height 72
click at [1054, 111] on textarea "Do ISC (read notes) - JR" at bounding box center [1147, 129] width 566 height 72
type textarea "Do ISC (read notes) - JR 11/08"
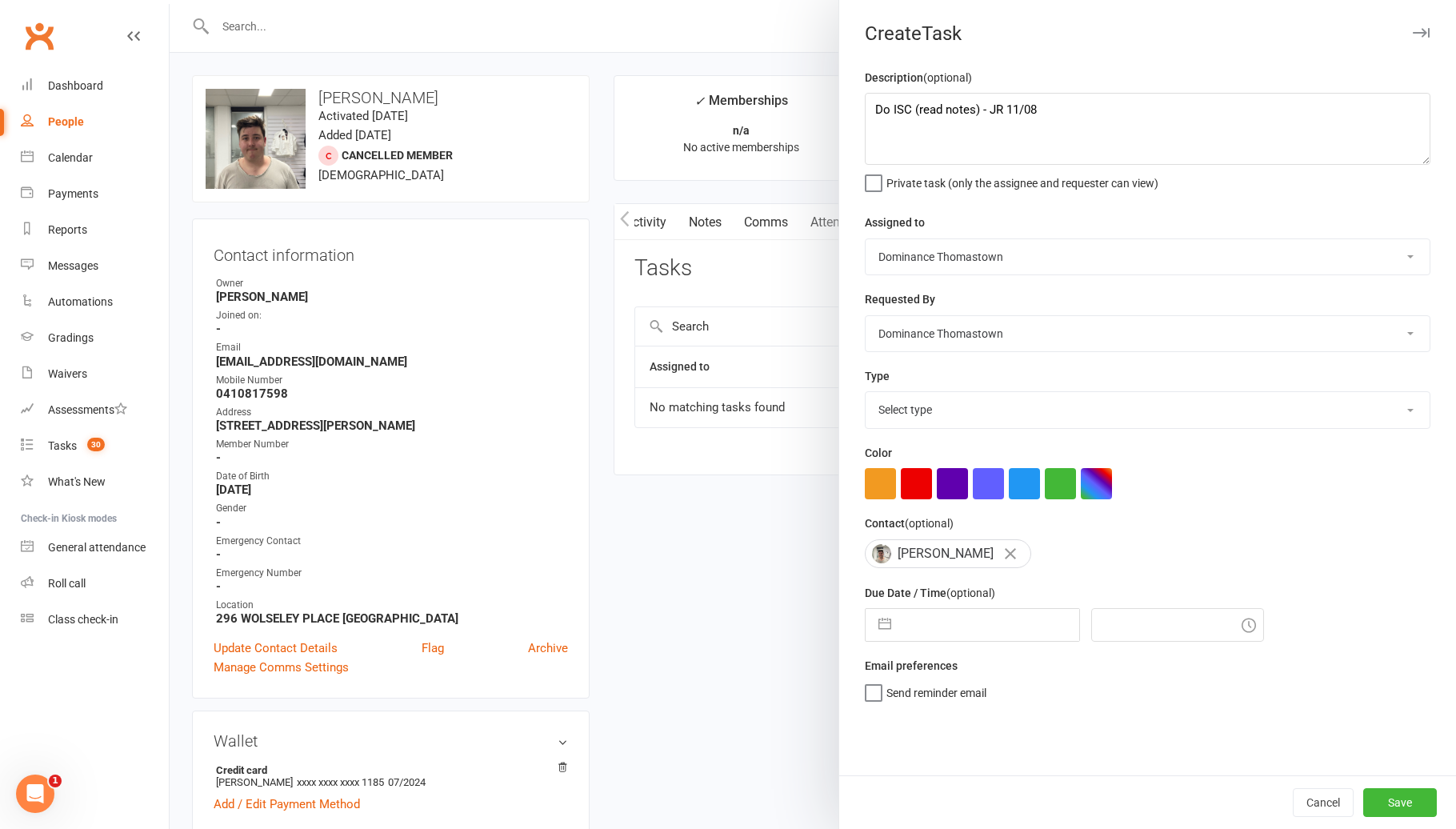
click at [1008, 420] on select "Select type A. prospect | enquiry response B. prospect | trial | booking [PERSO…" at bounding box center [1147, 409] width 564 height 35
select select "3809"
click at [997, 620] on input "text" at bounding box center [988, 624] width 180 height 32
select select "6"
select select "2025"
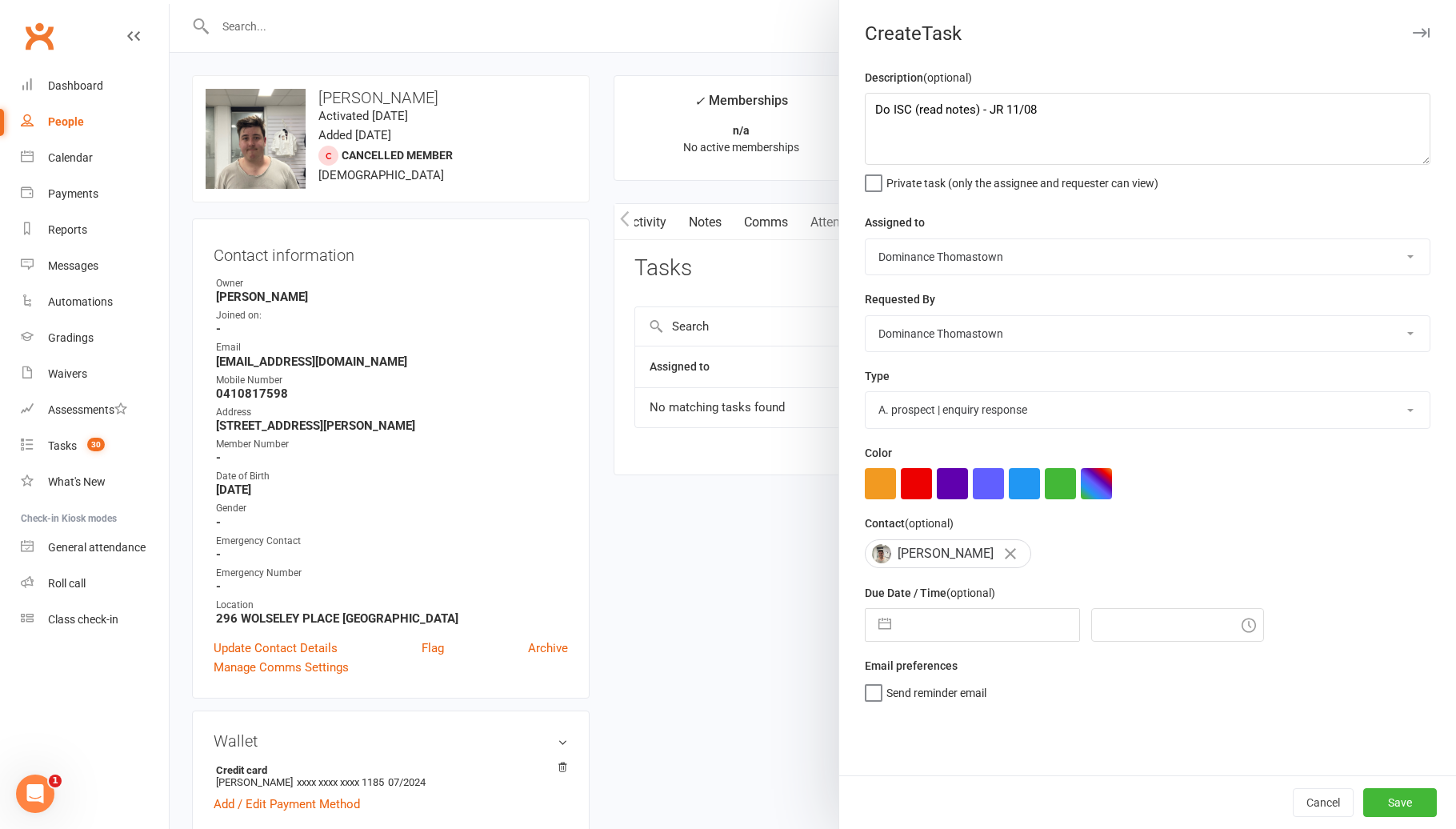
select select "7"
select select "2025"
select select "8"
select select "2025"
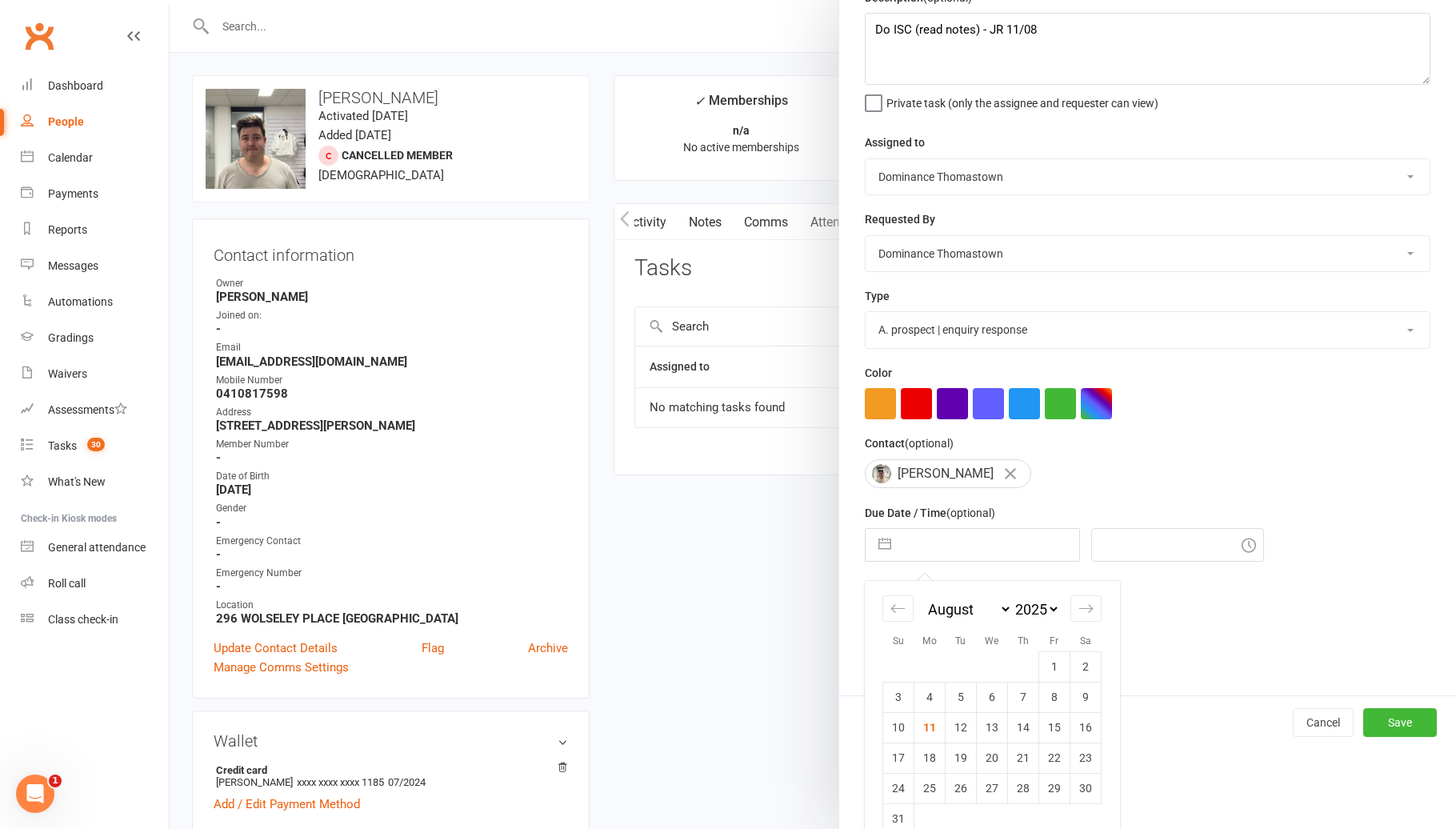
scroll to position [107, 0]
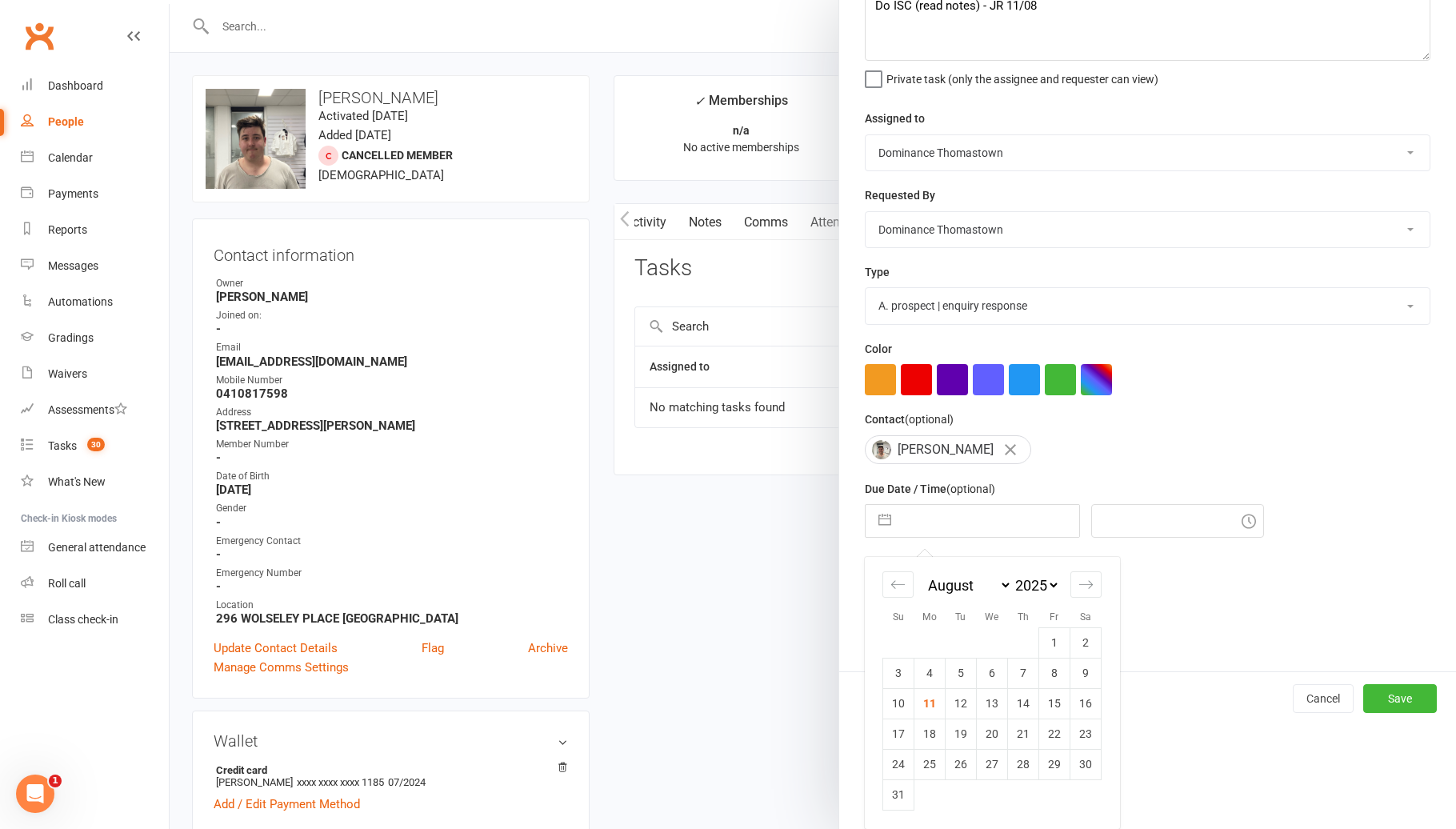
click at [938, 703] on td "11" at bounding box center [930, 703] width 31 height 30
type input "[DATE]"
type input "12:15pm"
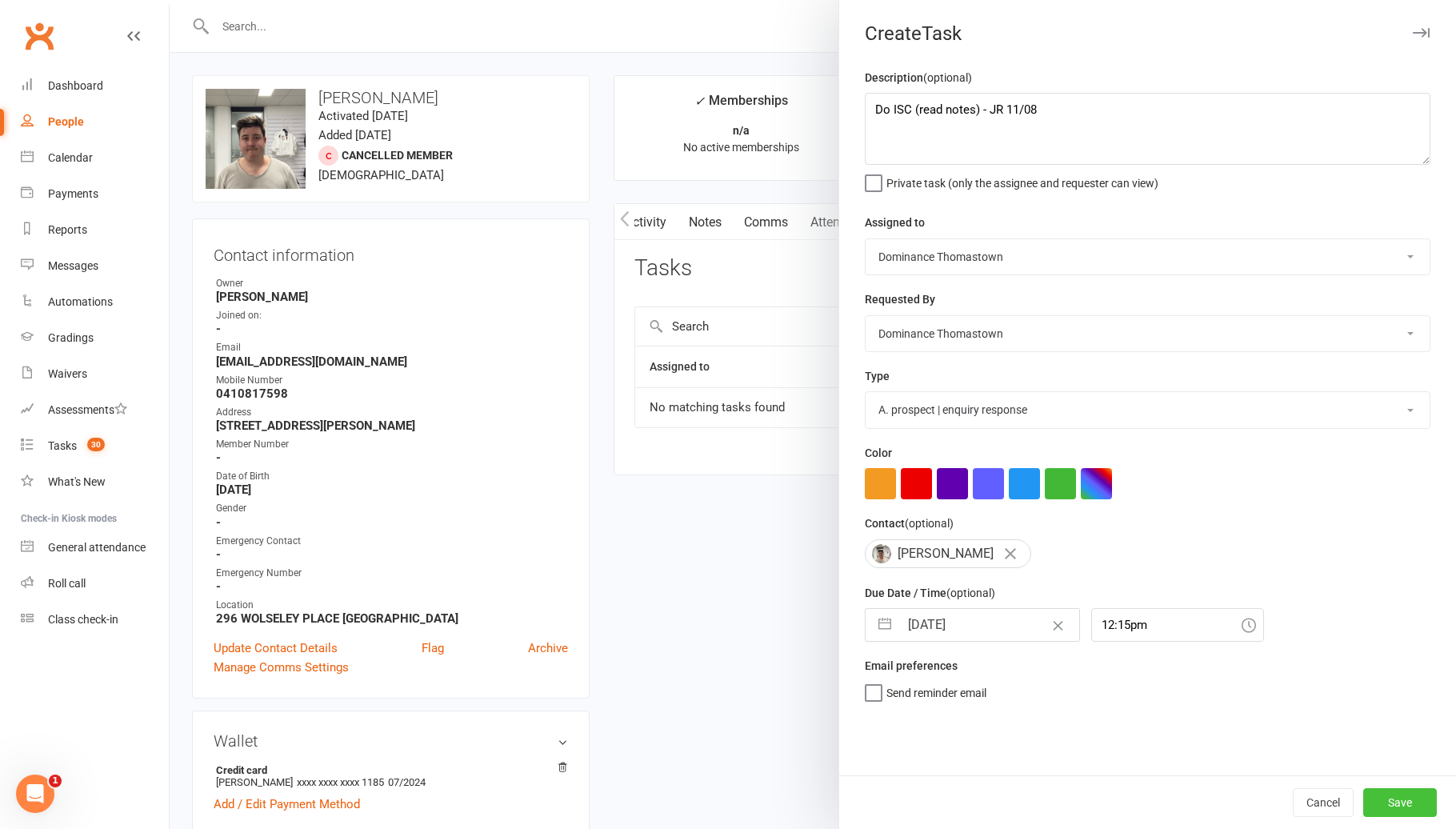
click at [1415, 799] on button "Save" at bounding box center [1400, 802] width 74 height 28
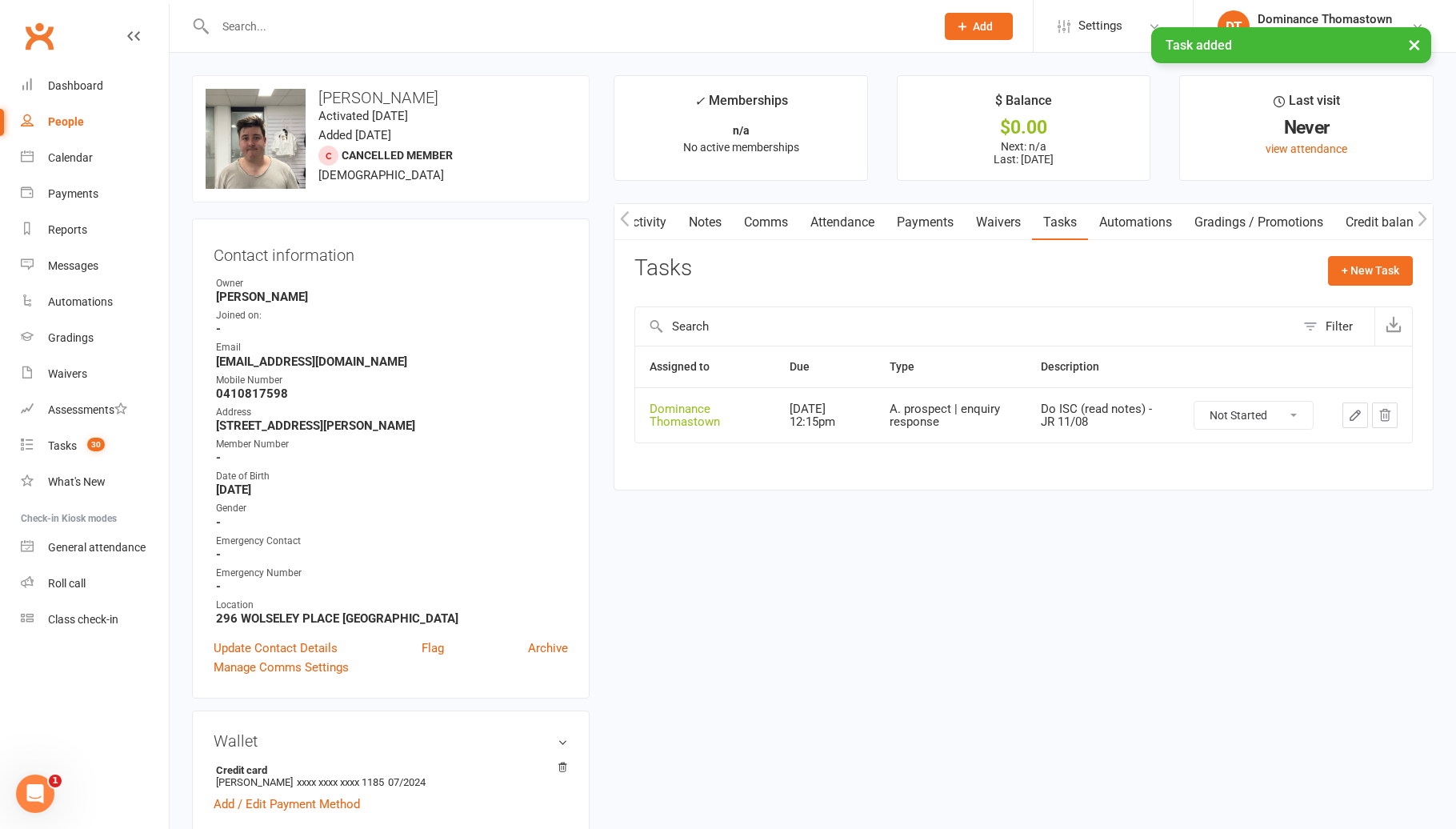
drag, startPoint x: 715, startPoint y: 215, endPoint x: 805, endPoint y: 236, distance: 92.4
click at [716, 215] on link "Notes" at bounding box center [705, 222] width 55 height 37
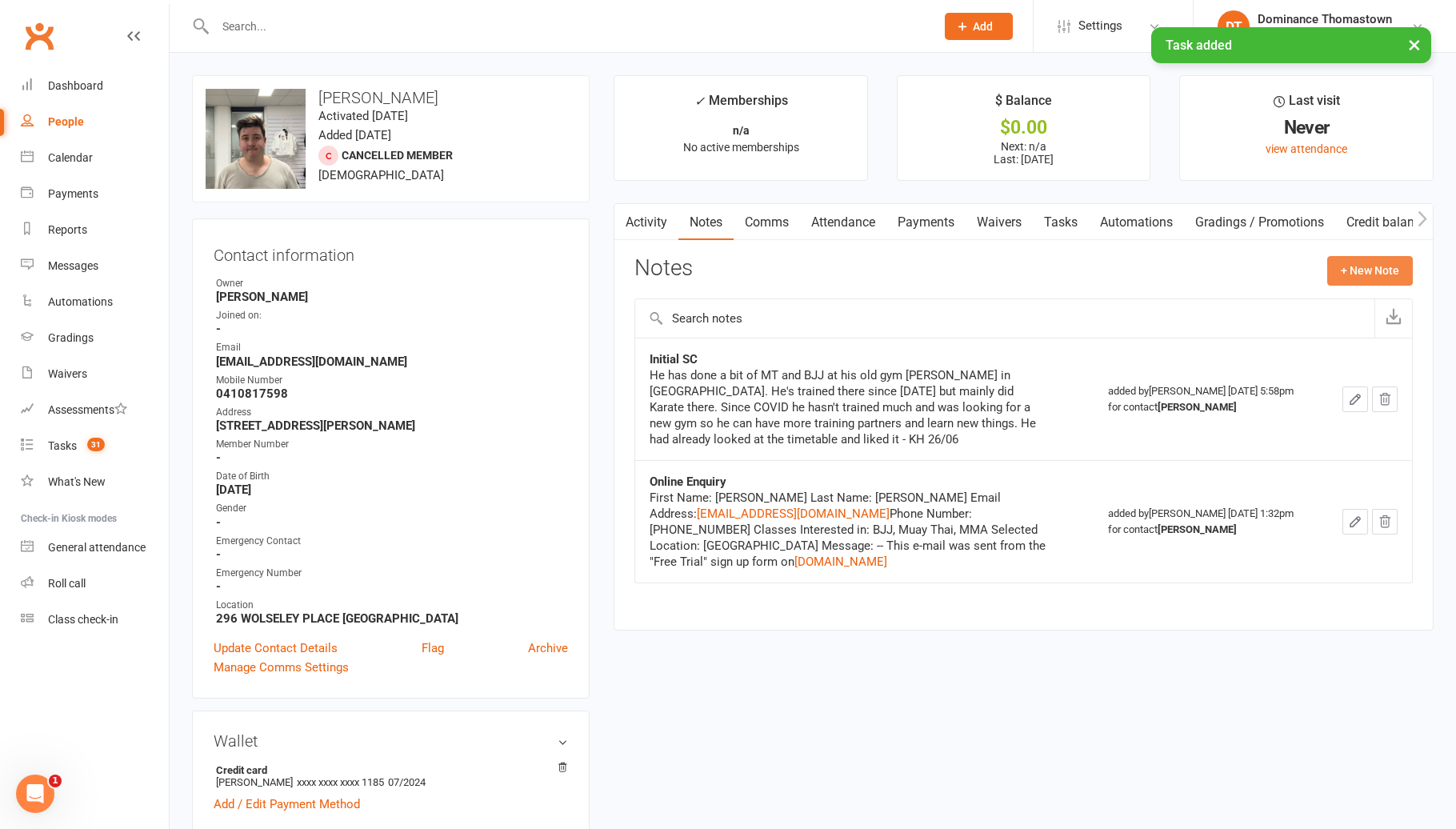
click at [1355, 278] on button "+ New Note" at bounding box center [1370, 270] width 86 height 28
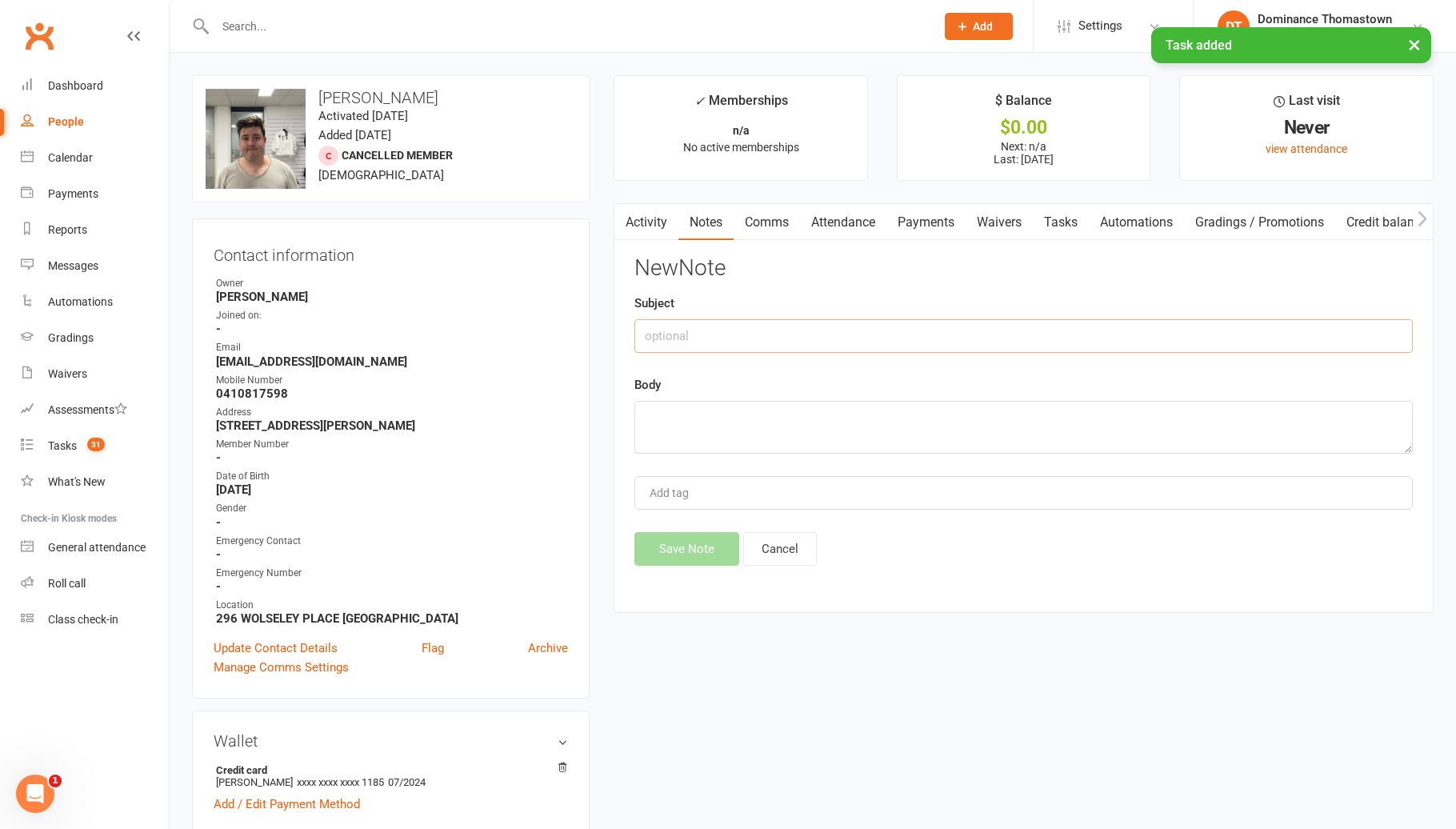
click at [1101, 329] on input "text" at bounding box center [1023, 335] width 778 height 34
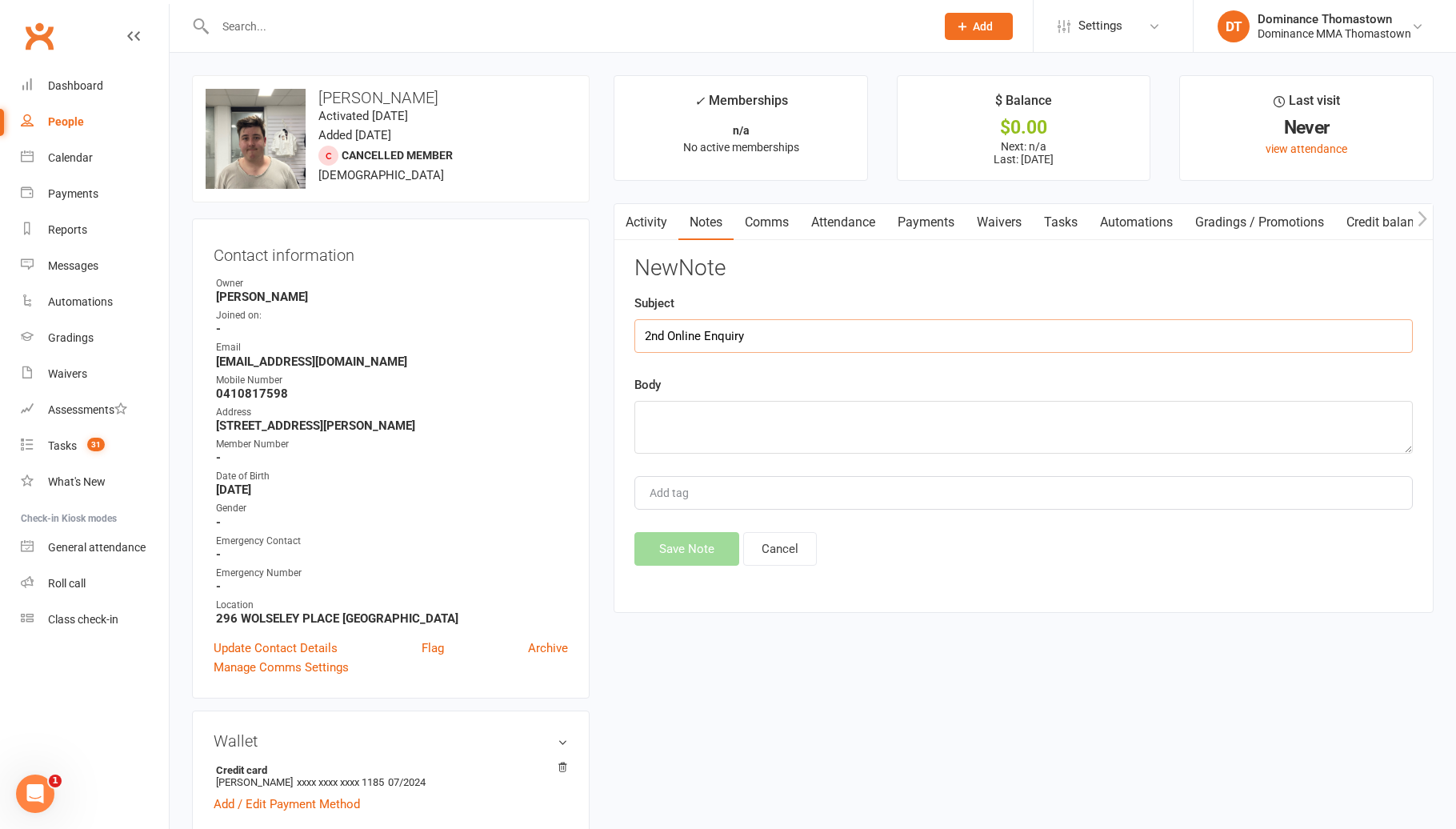
type input "2nd Online Enquiry"
drag, startPoint x: 1085, startPoint y: 422, endPoint x: 1093, endPoint y: 424, distance: 8.2
click at [1088, 423] on textarea at bounding box center [1023, 427] width 778 height 52
paste textarea "First Name: [PERSON_NAME] Last Name: [PERSON_NAME] Email Address: [EMAIL_ADDRES…"
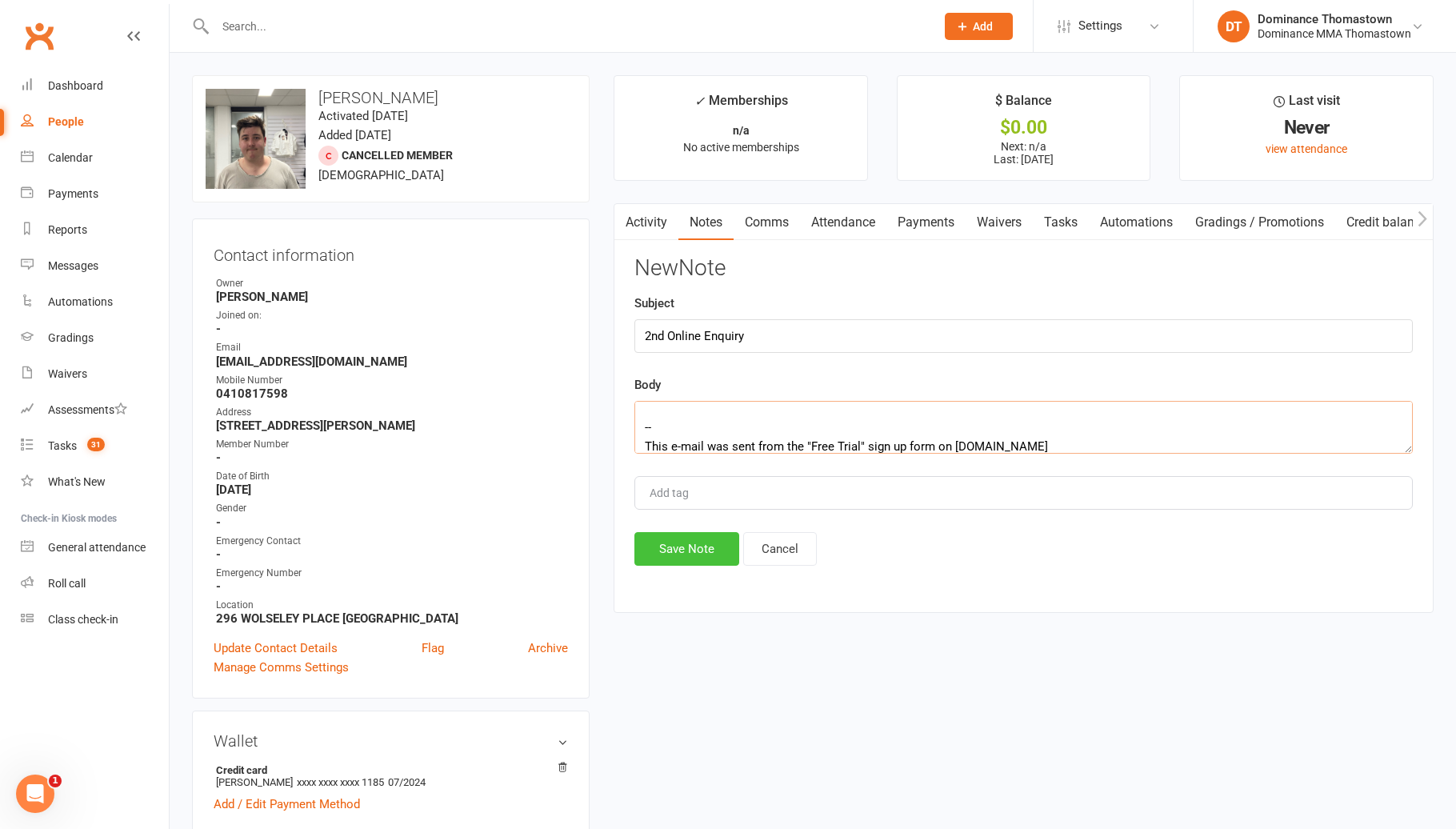
type textarea "First Name: [PERSON_NAME] Last Name: [PERSON_NAME] Email Address: [EMAIL_ADDRES…"
click at [692, 553] on button "Save Note" at bounding box center [687, 549] width 105 height 34
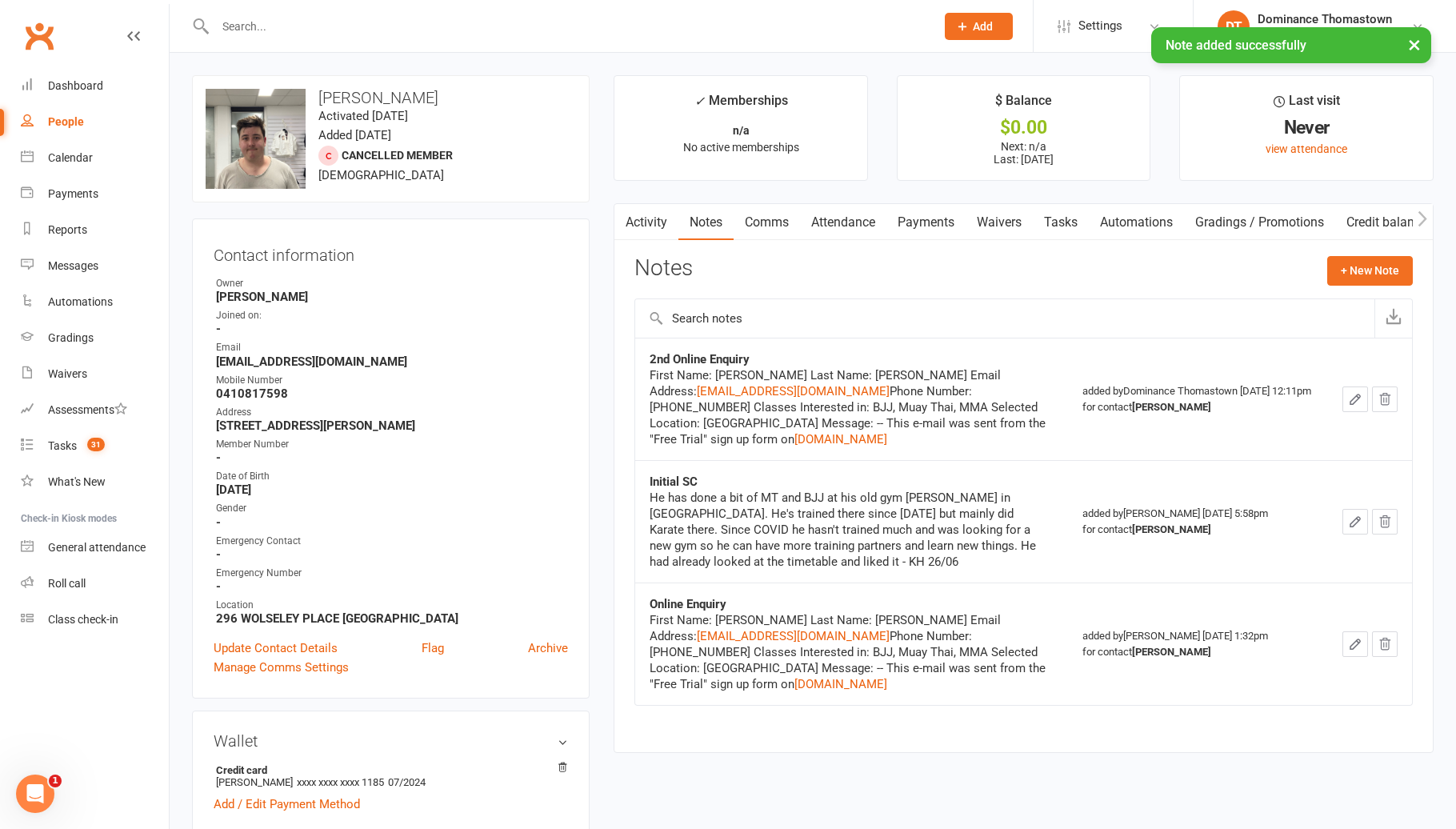
drag, startPoint x: 1055, startPoint y: 223, endPoint x: 1061, endPoint y: 235, distance: 13.4
click at [1055, 224] on link "Tasks" at bounding box center [1060, 222] width 56 height 37
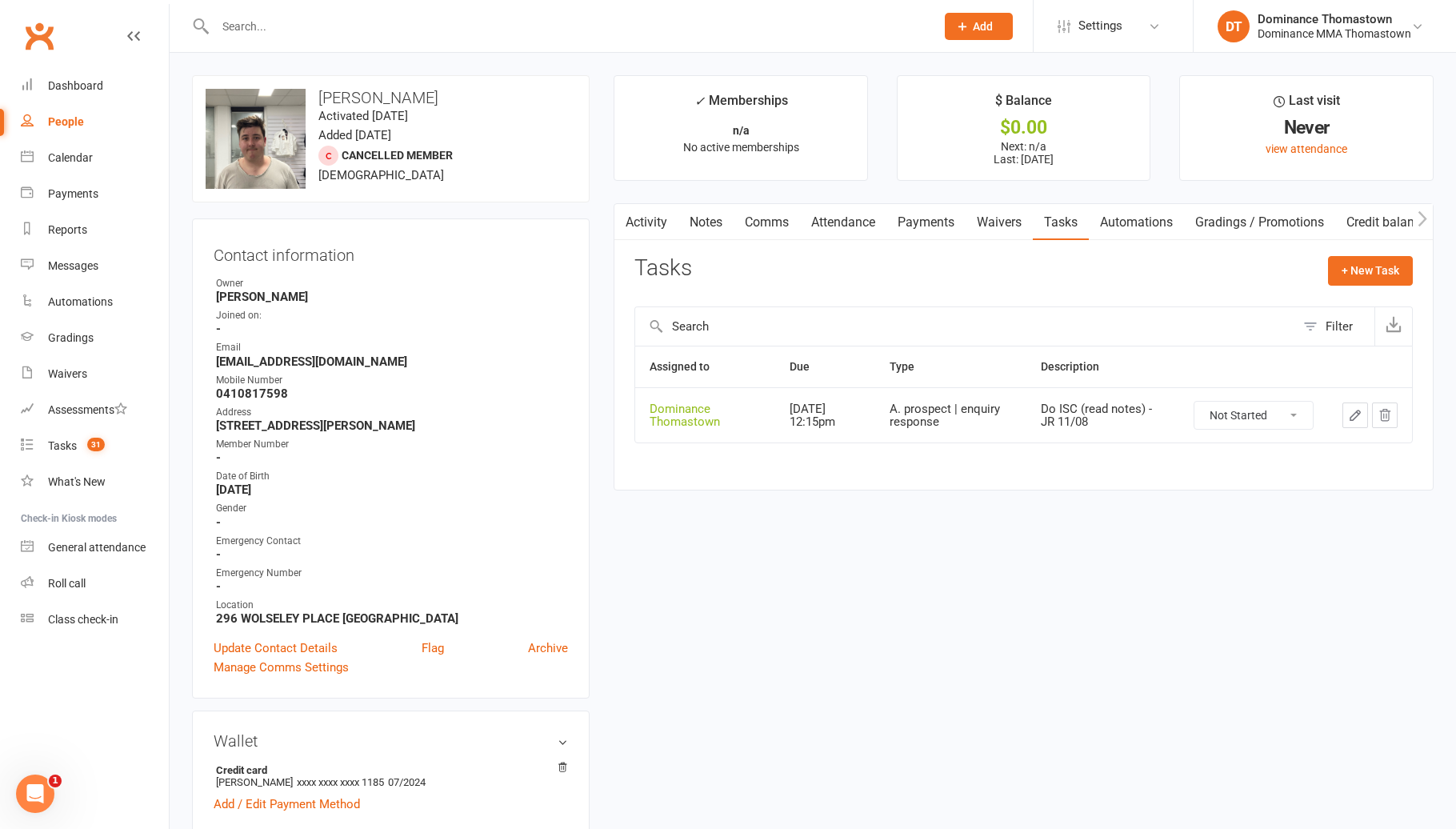
drag, startPoint x: 393, startPoint y: 27, endPoint x: 402, endPoint y: 31, distance: 9.8
click at [395, 28] on input "text" at bounding box center [567, 27] width 713 height 22
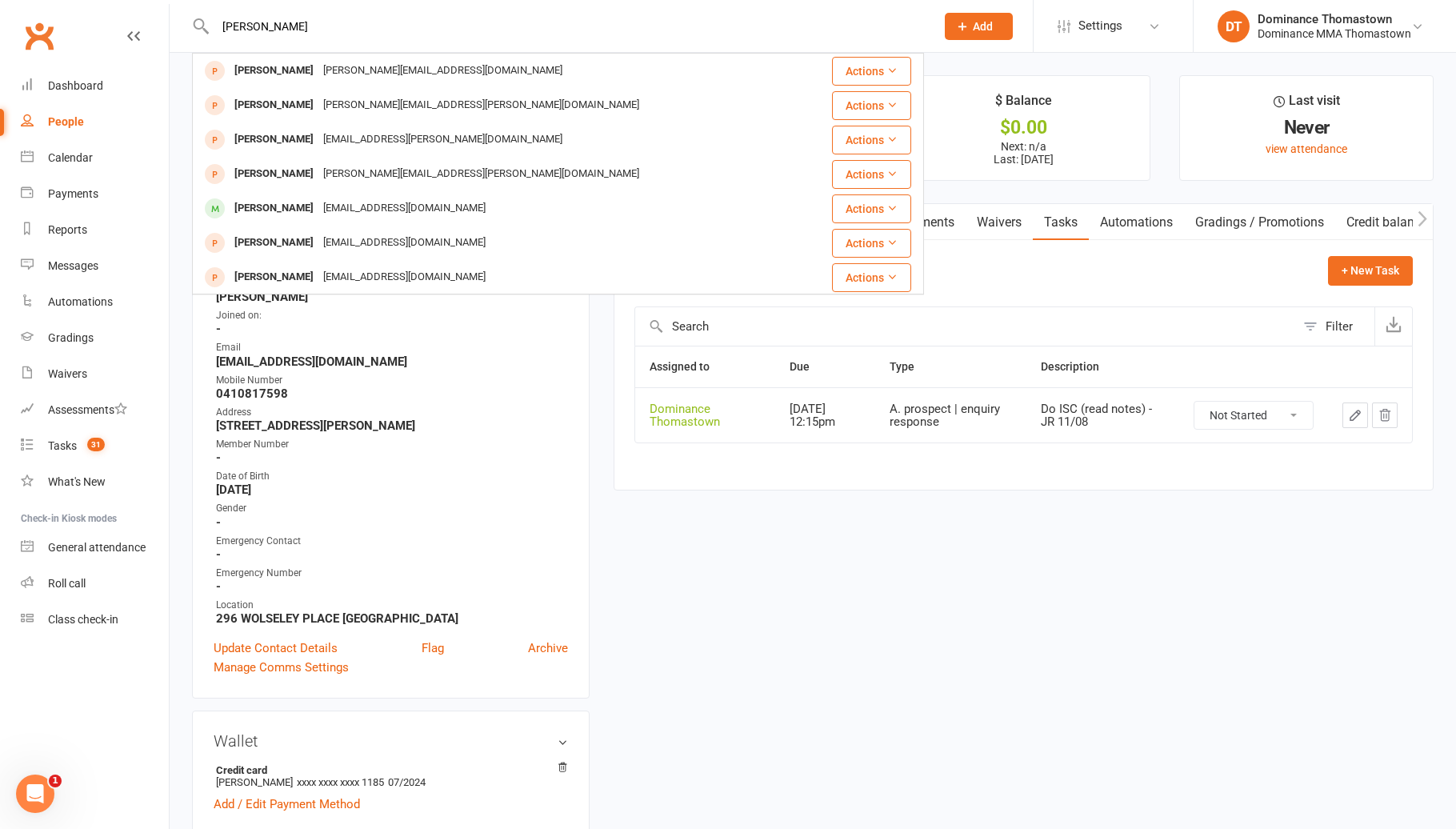
type input "[PERSON_NAME]"
drag, startPoint x: 425, startPoint y: 37, endPoint x: 183, endPoint y: 33, distance: 242.0
click at [185, 33] on react-component "[PERSON_NAME] [PERSON_NAME] [PERSON_NAME][EMAIL_ADDRESS][DOMAIN_NAME] Actions […" at bounding box center [462, 26] width 924 height 52
drag, startPoint x: 290, startPoint y: 17, endPoint x: 183, endPoint y: 19, distance: 107.0
click at [183, 19] on react-component "[PERSON_NAME] [PERSON_NAME] [PERSON_NAME][EMAIL_ADDRESS][DOMAIN_NAME] Actions […" at bounding box center [462, 26] width 924 height 52
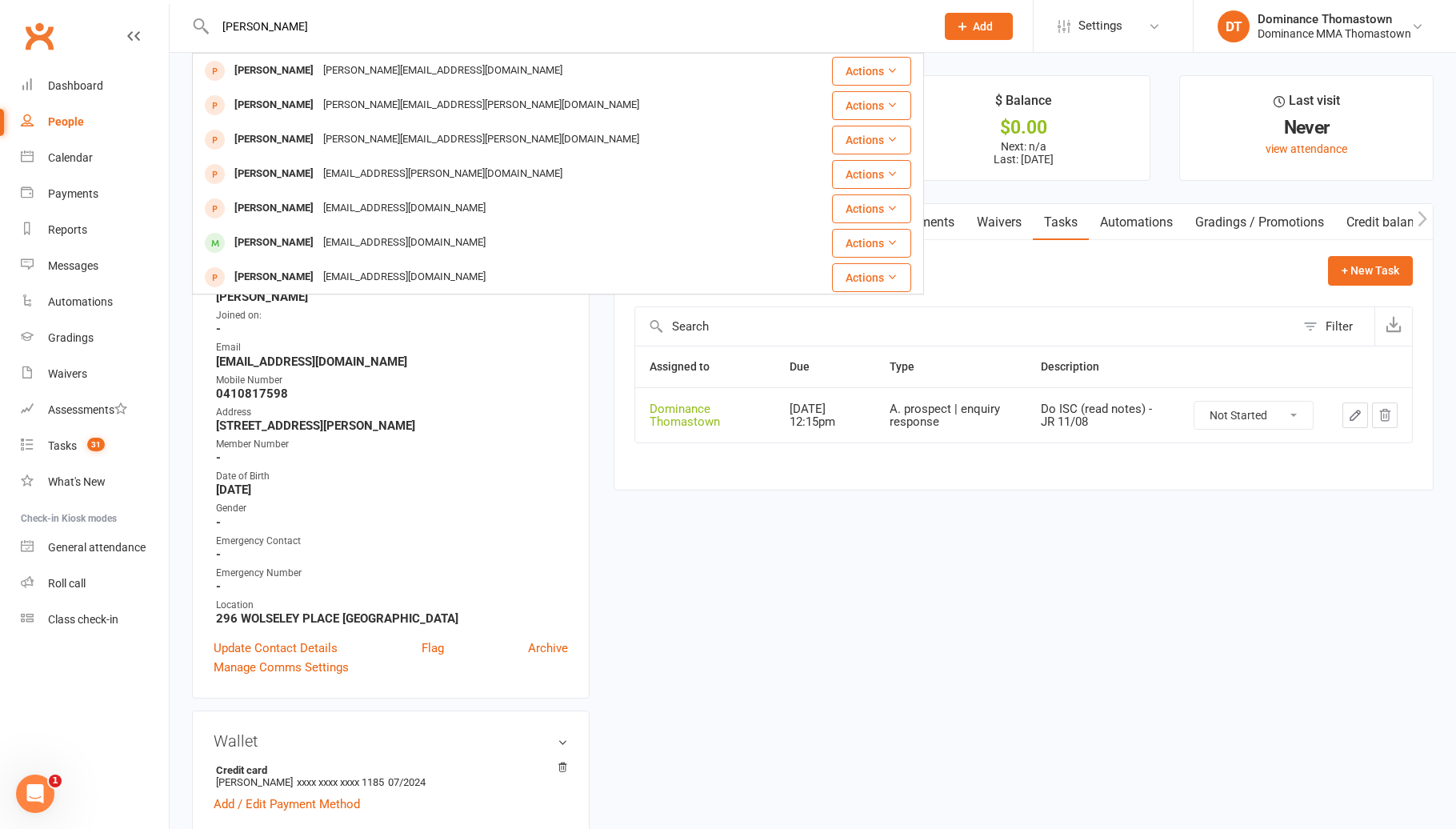
click at [291, 27] on input "[PERSON_NAME]" at bounding box center [567, 27] width 713 height 22
drag, startPoint x: 286, startPoint y: 27, endPoint x: 201, endPoint y: 25, distance: 85.0
click at [201, 25] on div "[PERSON_NAME] [PERSON_NAME] [PERSON_NAME][EMAIL_ADDRESS][DOMAIN_NAME] Actions […" at bounding box center [557, 26] width 731 height 52
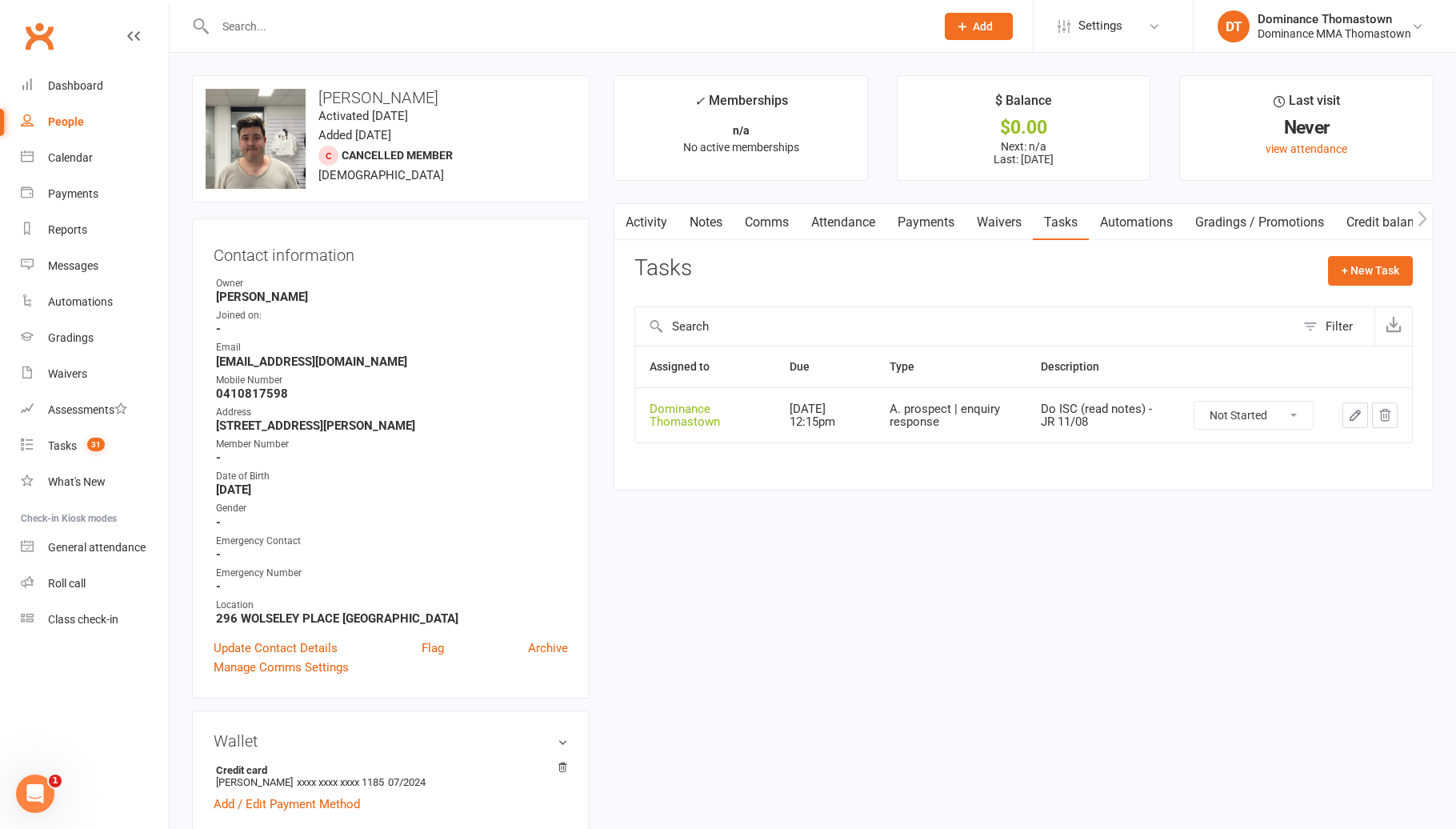
drag, startPoint x: 951, startPoint y: 19, endPoint x: 964, endPoint y: 26, distance: 14.8
click at [962, 25] on button "Add" at bounding box center [978, 27] width 68 height 28
click at [960, 22] on icon at bounding box center [962, 26] width 15 height 15
click at [964, 69] on link "Prospect" at bounding box center [962, 71] width 143 height 37
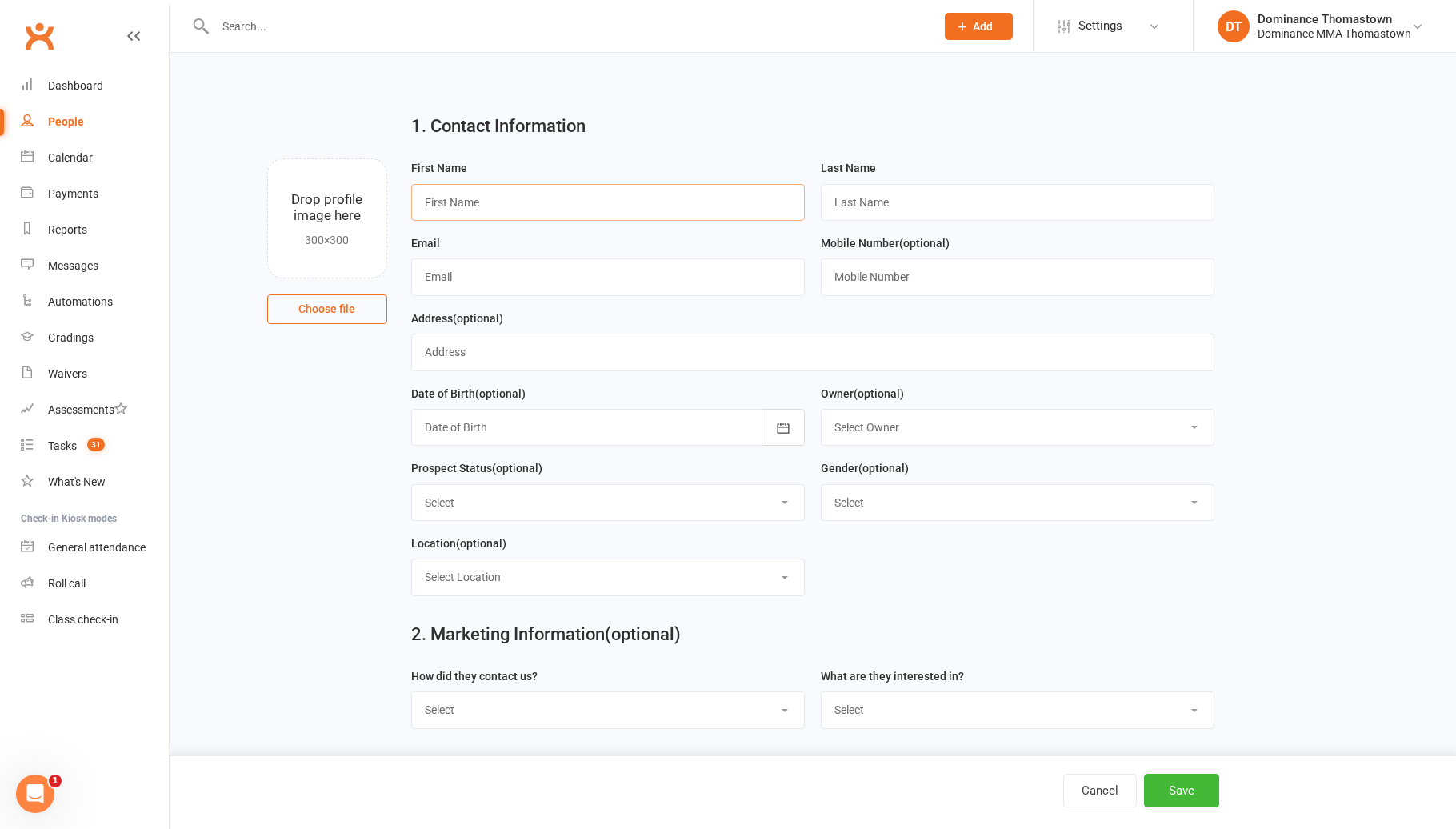
click at [656, 211] on input "text" at bounding box center [608, 202] width 394 height 37
type input "[PERSON_NAME]"
click at [855, 205] on input "text" at bounding box center [1018, 202] width 394 height 37
type input "F"
type input "[PERSON_NAME]"
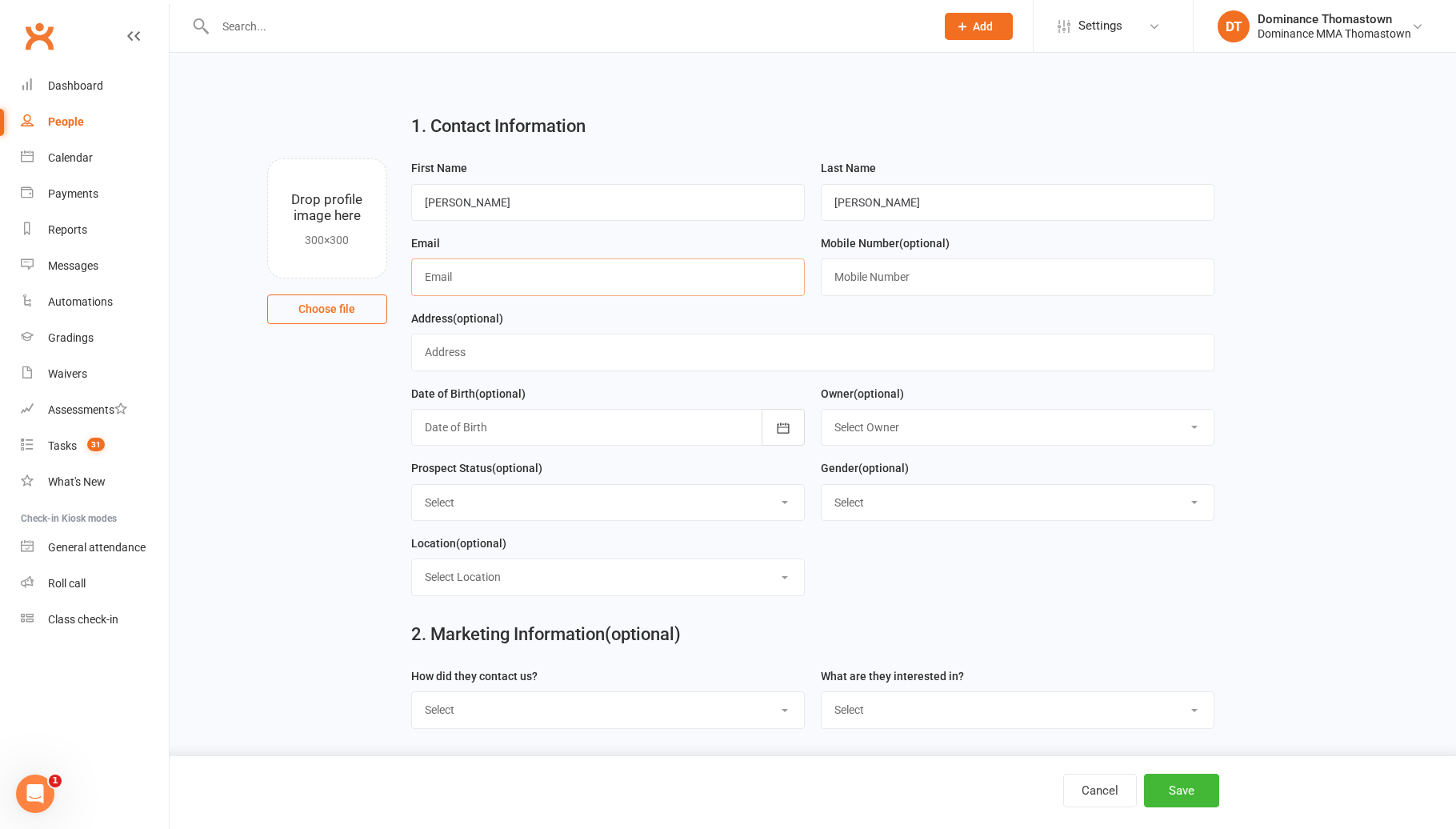
click at [455, 281] on input "text" at bounding box center [608, 277] width 394 height 37
paste input "[EMAIL_ADDRESS][DOMAIN_NAME]"
type input "[EMAIL_ADDRESS][DOMAIN_NAME]"
drag, startPoint x: 849, startPoint y: 272, endPoint x: 860, endPoint y: 275, distance: 11.4
click at [859, 275] on input "text" at bounding box center [1018, 277] width 394 height 37
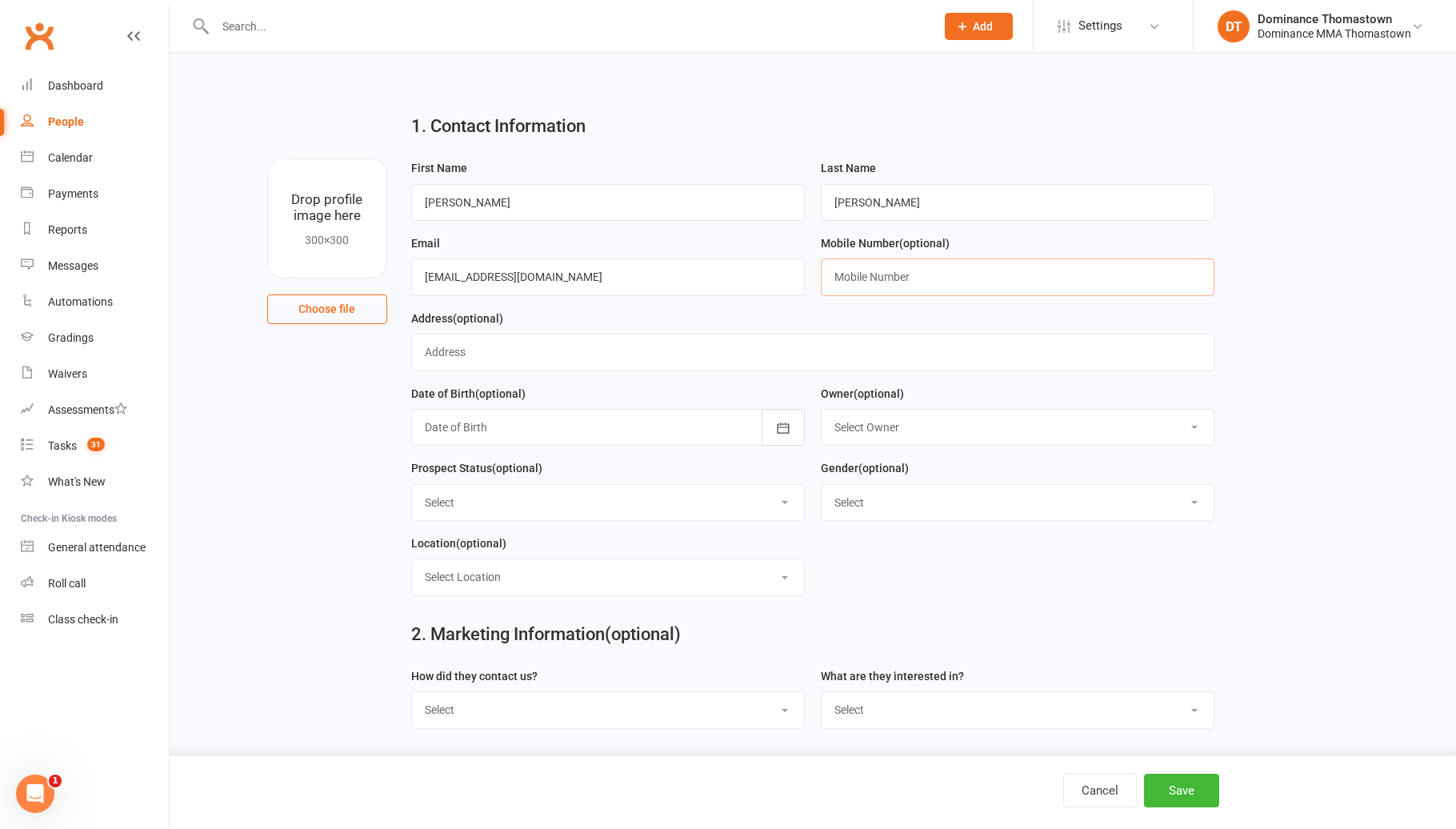
paste input "0401031640"
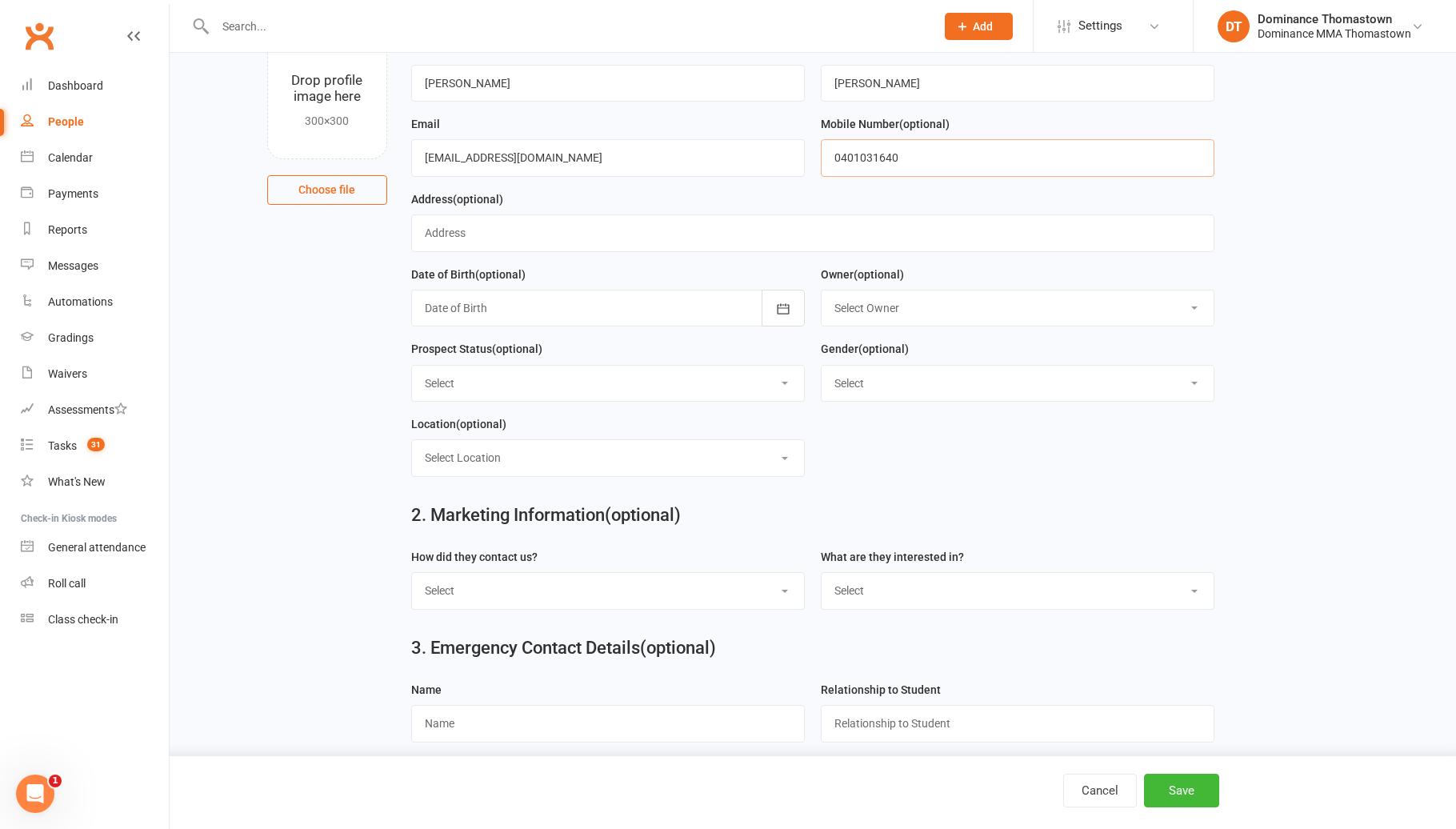
scroll to position [213, 0]
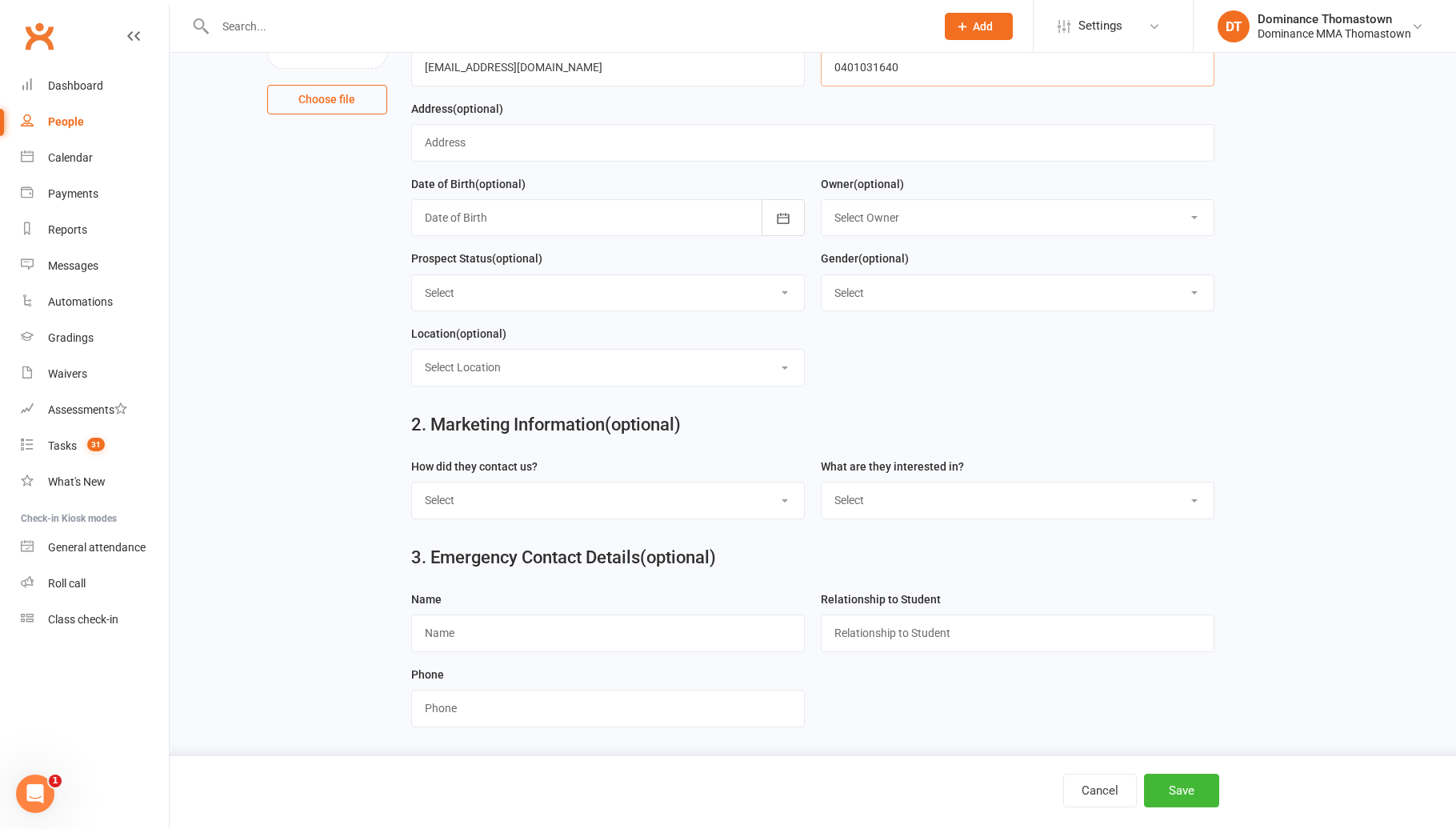
type input "0401031640"
click at [649, 297] on select "Select ENQUIRY META ADS ENQUIRY DROPPED PROSPECT DROP-IN VISITOR KIDS WAITLIST …" at bounding box center [608, 292] width 392 height 35
select select "ENQUIRY"
click at [700, 510] on select "Select Phone Email In-Facility Website enquiry form Marketing Lead" at bounding box center [608, 500] width 392 height 35
select select "Website enquiry form"
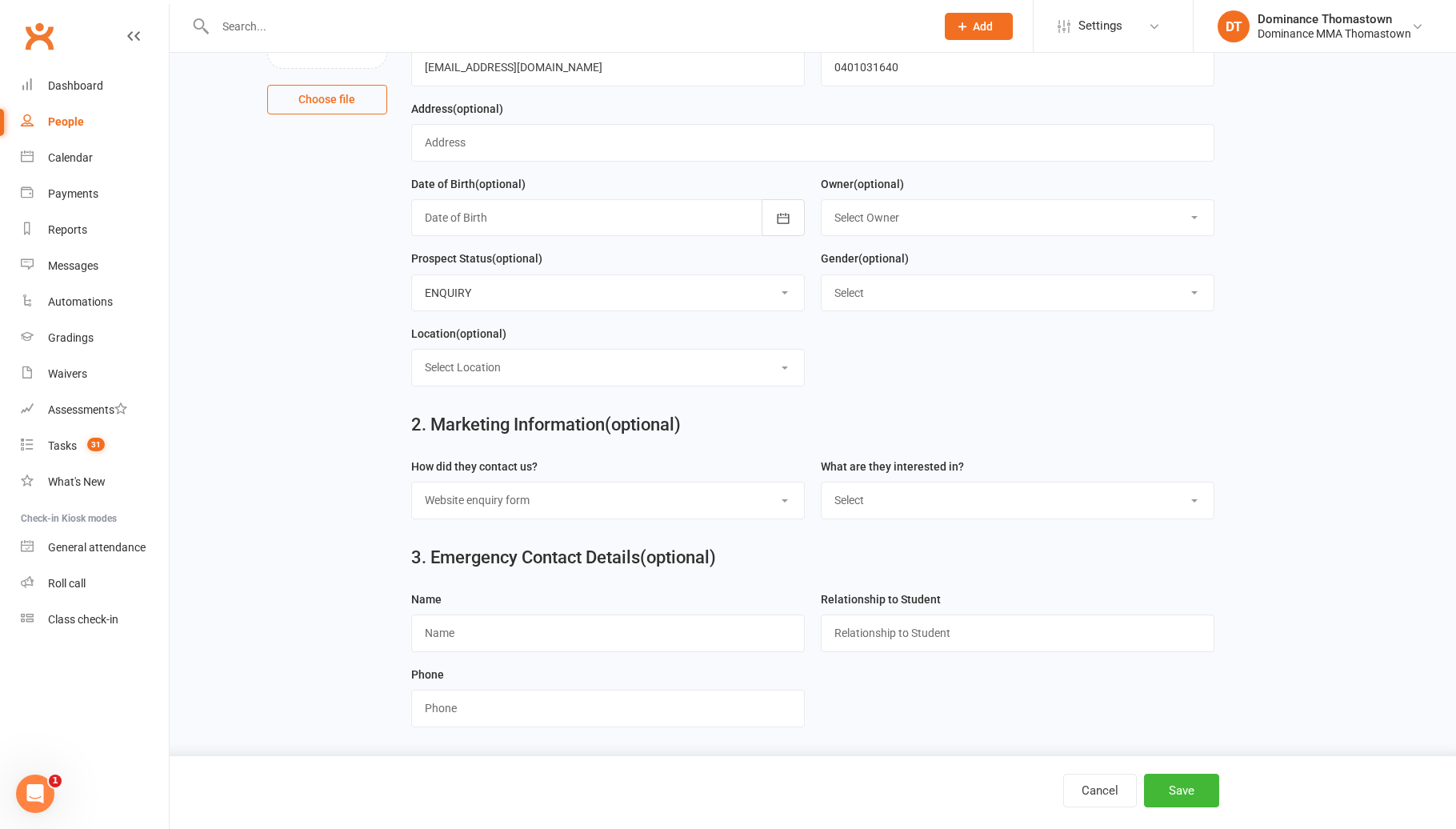
click at [872, 501] on select "Select BJJ Muay Thai MMA Kids Teens Muay [DEMOGRAPHIC_DATA] Teens BJJ Freestyle…" at bounding box center [1018, 500] width 392 height 35
click at [951, 500] on select "Select BJJ Muay Thai MMA Kids Teens Muay [DEMOGRAPHIC_DATA] Teens BJJ Freestyle…" at bounding box center [1018, 500] width 392 height 35
select select "Muay Thai"
click at [1202, 789] on button "Save" at bounding box center [1181, 790] width 75 height 34
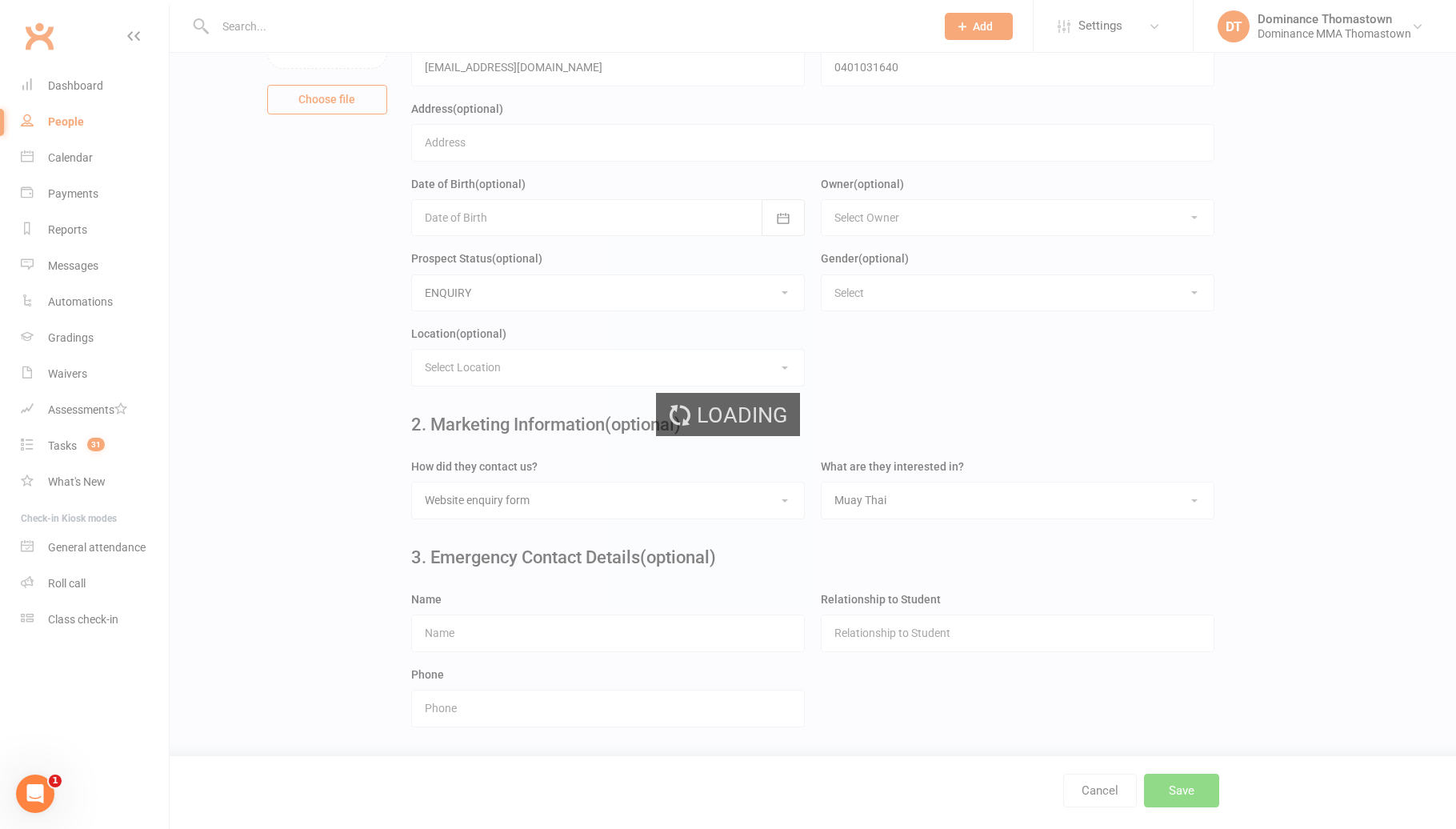
scroll to position [0, 0]
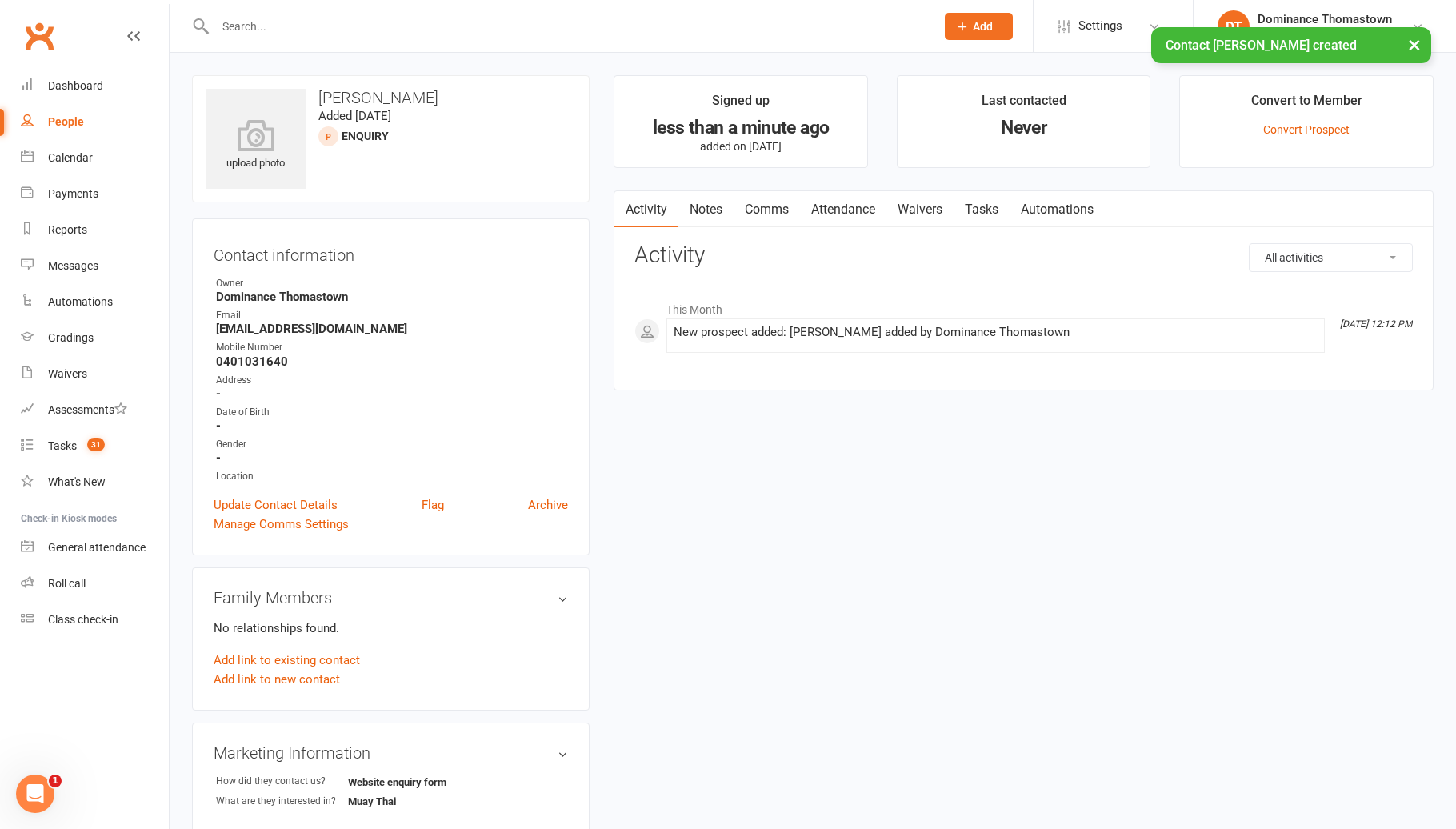
drag, startPoint x: 700, startPoint y: 212, endPoint x: 786, endPoint y: 227, distance: 87.3
click at [700, 212] on link "Notes" at bounding box center [706, 209] width 55 height 37
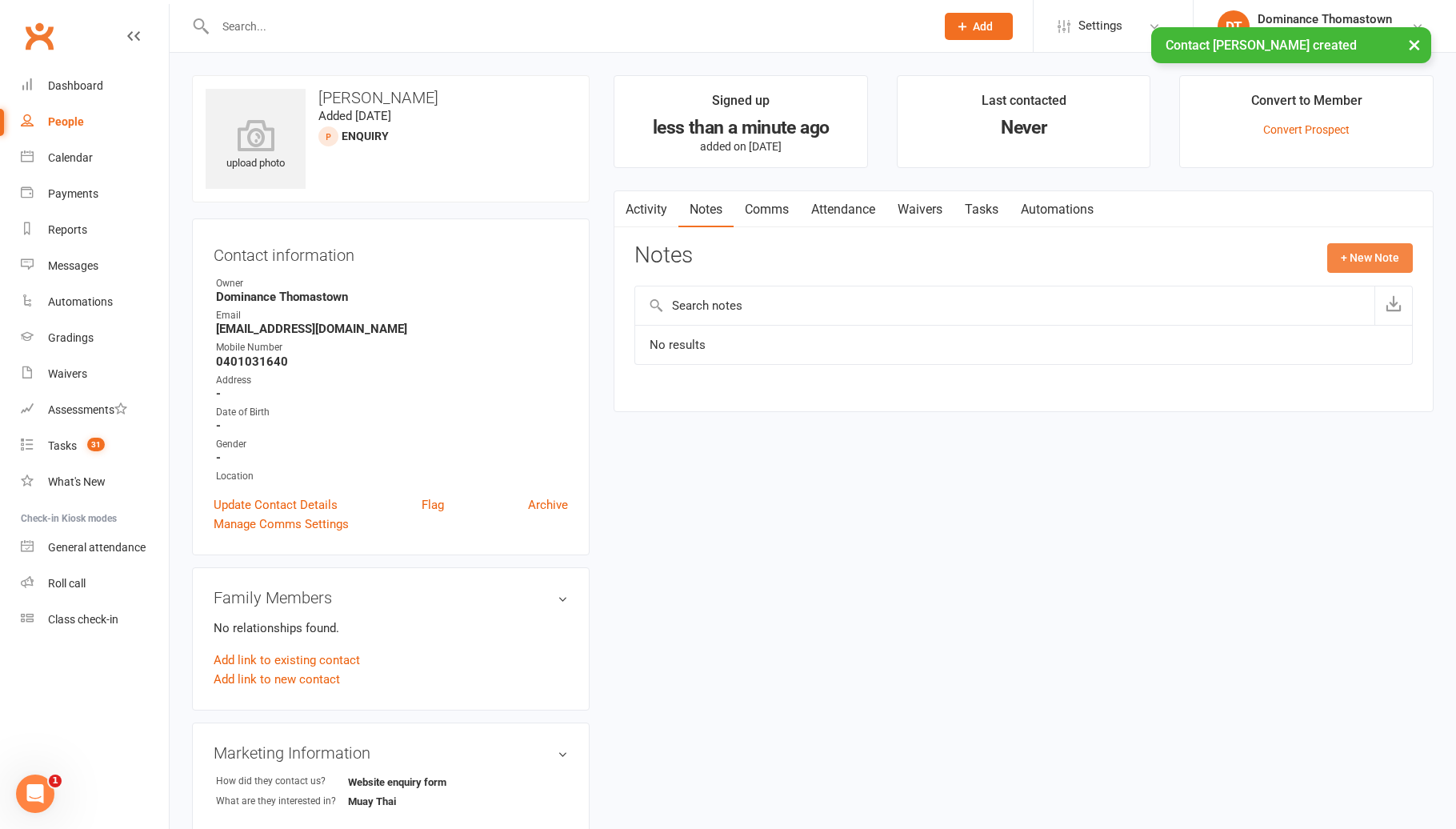
click at [1348, 257] on button "+ New Note" at bounding box center [1370, 257] width 86 height 28
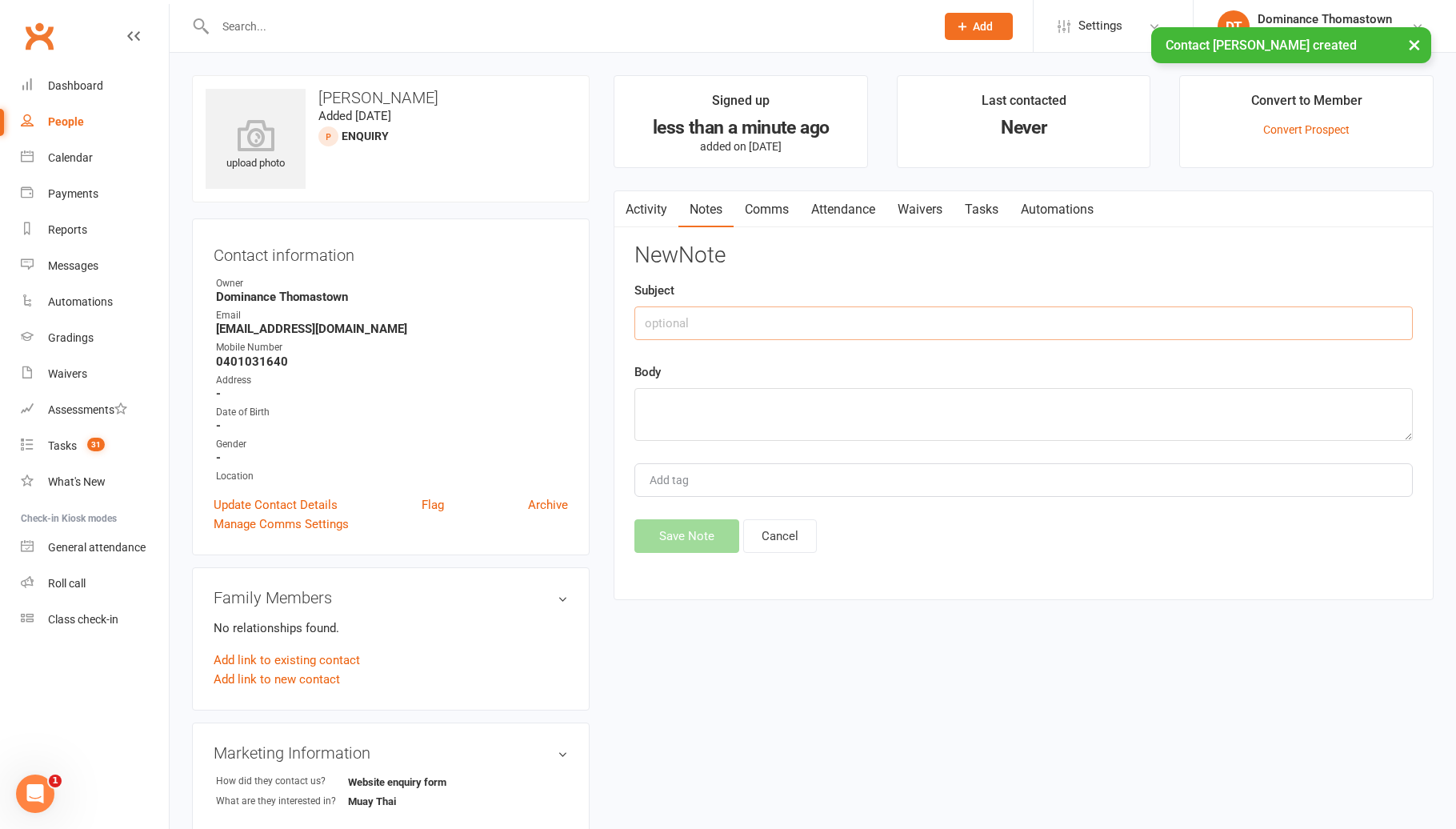
click at [1161, 310] on input "text" at bounding box center [1023, 322] width 778 height 34
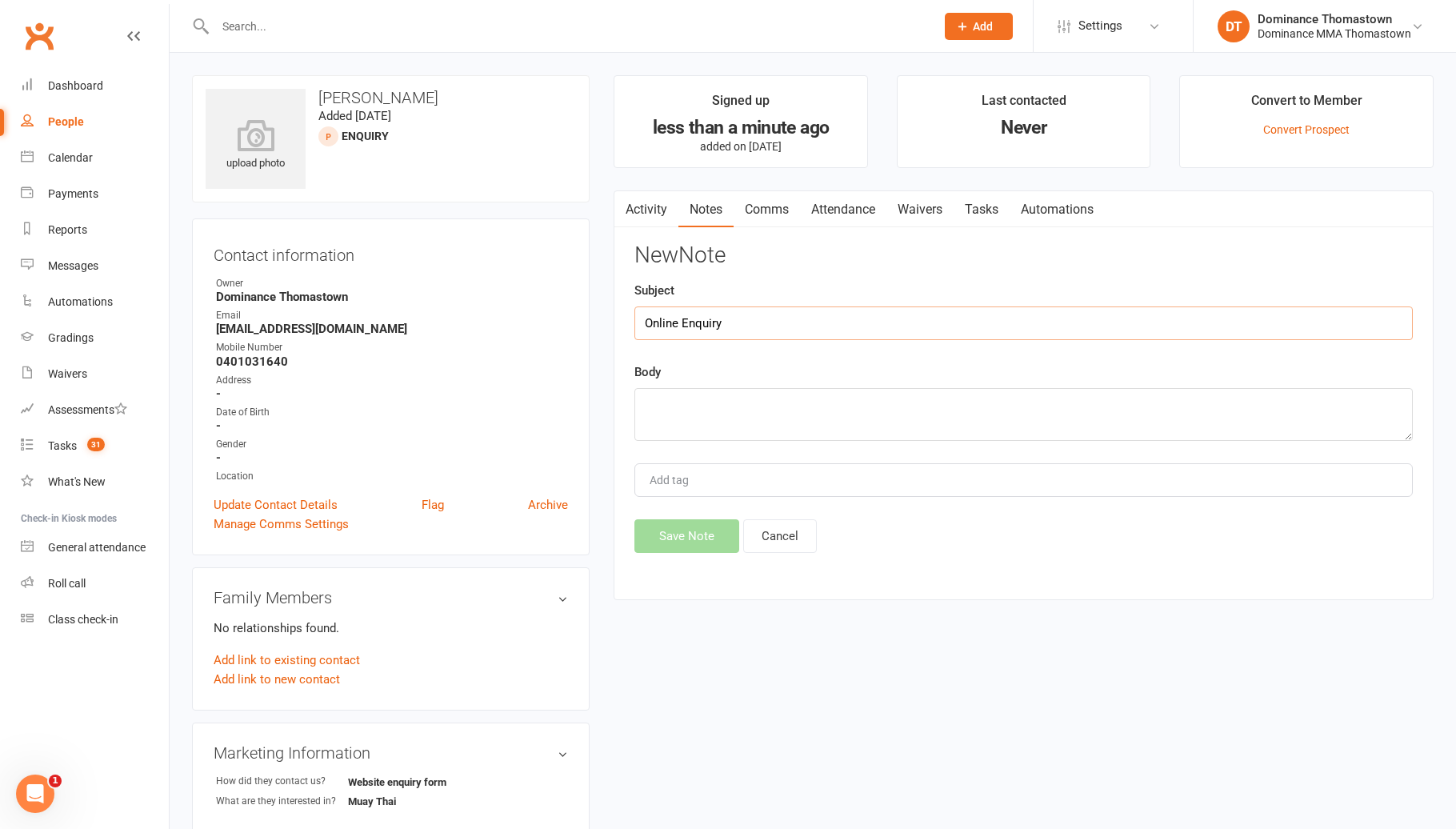
type input "Online Enquiry"
drag, startPoint x: 1184, startPoint y: 391, endPoint x: 1260, endPoint y: 383, distance: 76.4
click at [1191, 391] on textarea at bounding box center [1023, 414] width 778 height 52
paste textarea "First Name: [PERSON_NAME] Last Name: [PERSON_NAME] Email Address: [EMAIL_ADDRES…"
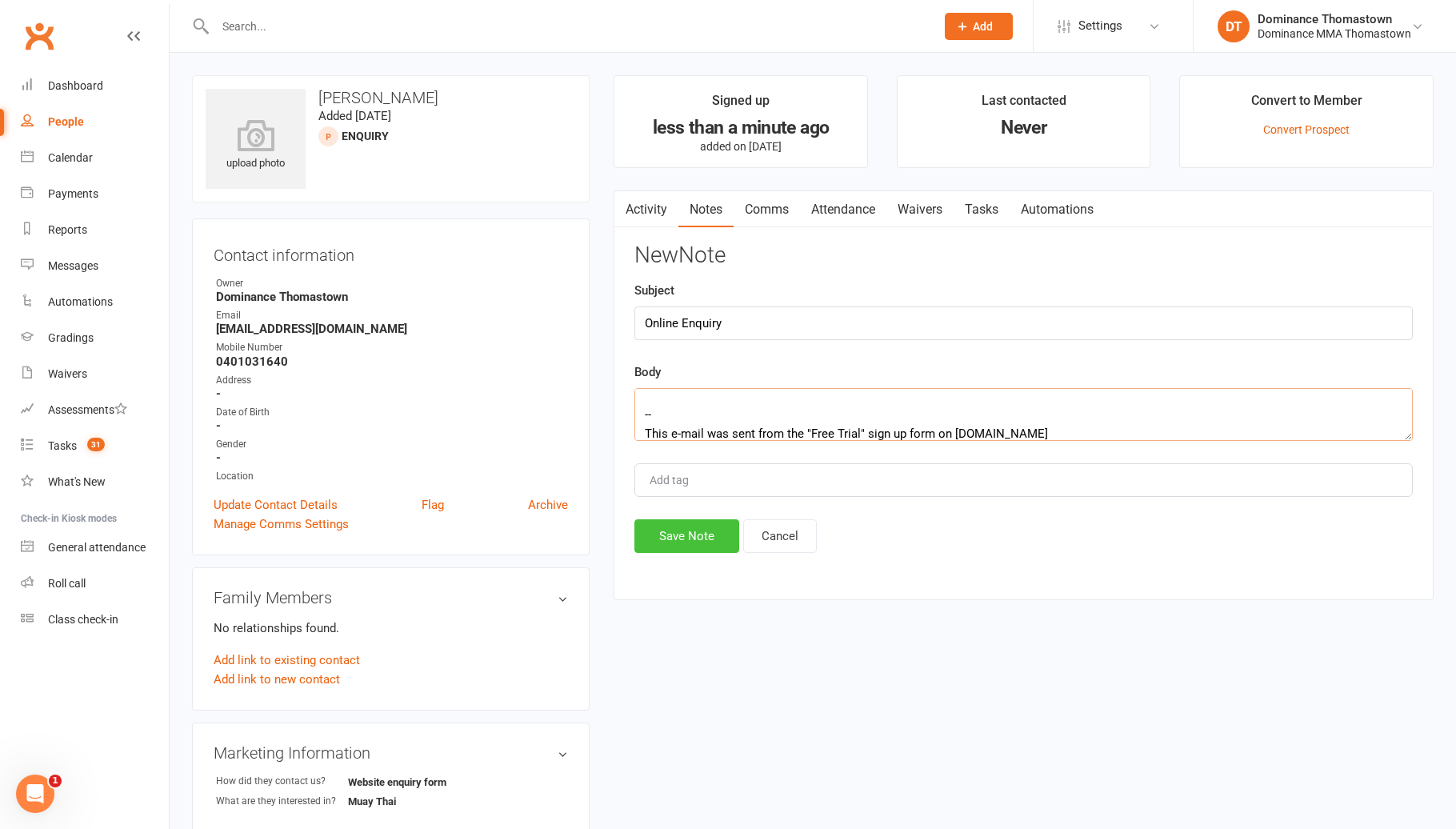
type textarea "First Name: [PERSON_NAME] Last Name: [PERSON_NAME] Email Address: [EMAIL_ADDRES…"
click at [708, 531] on button "Save Note" at bounding box center [687, 536] width 105 height 34
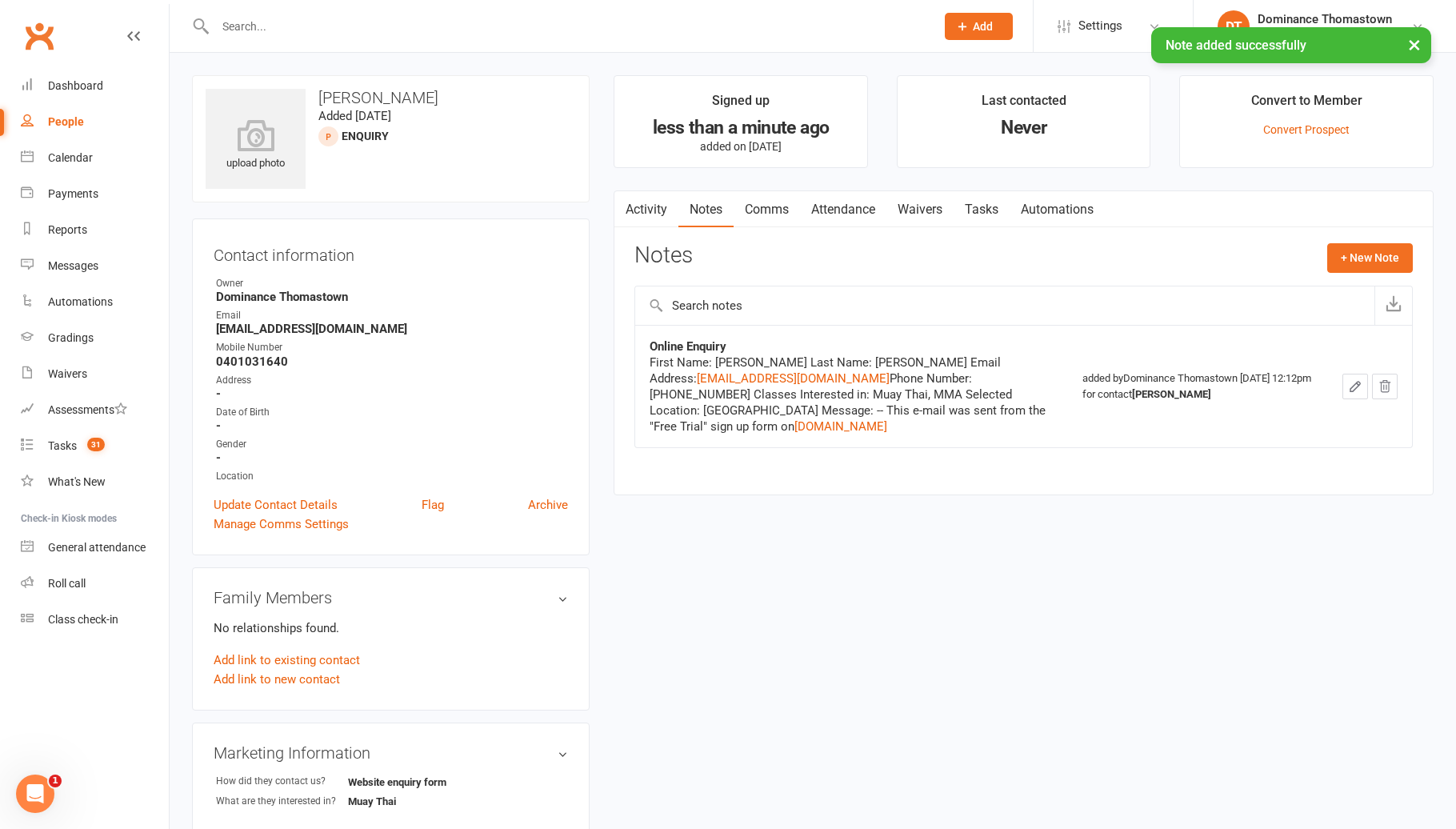
click at [988, 212] on link "Tasks" at bounding box center [981, 209] width 56 height 37
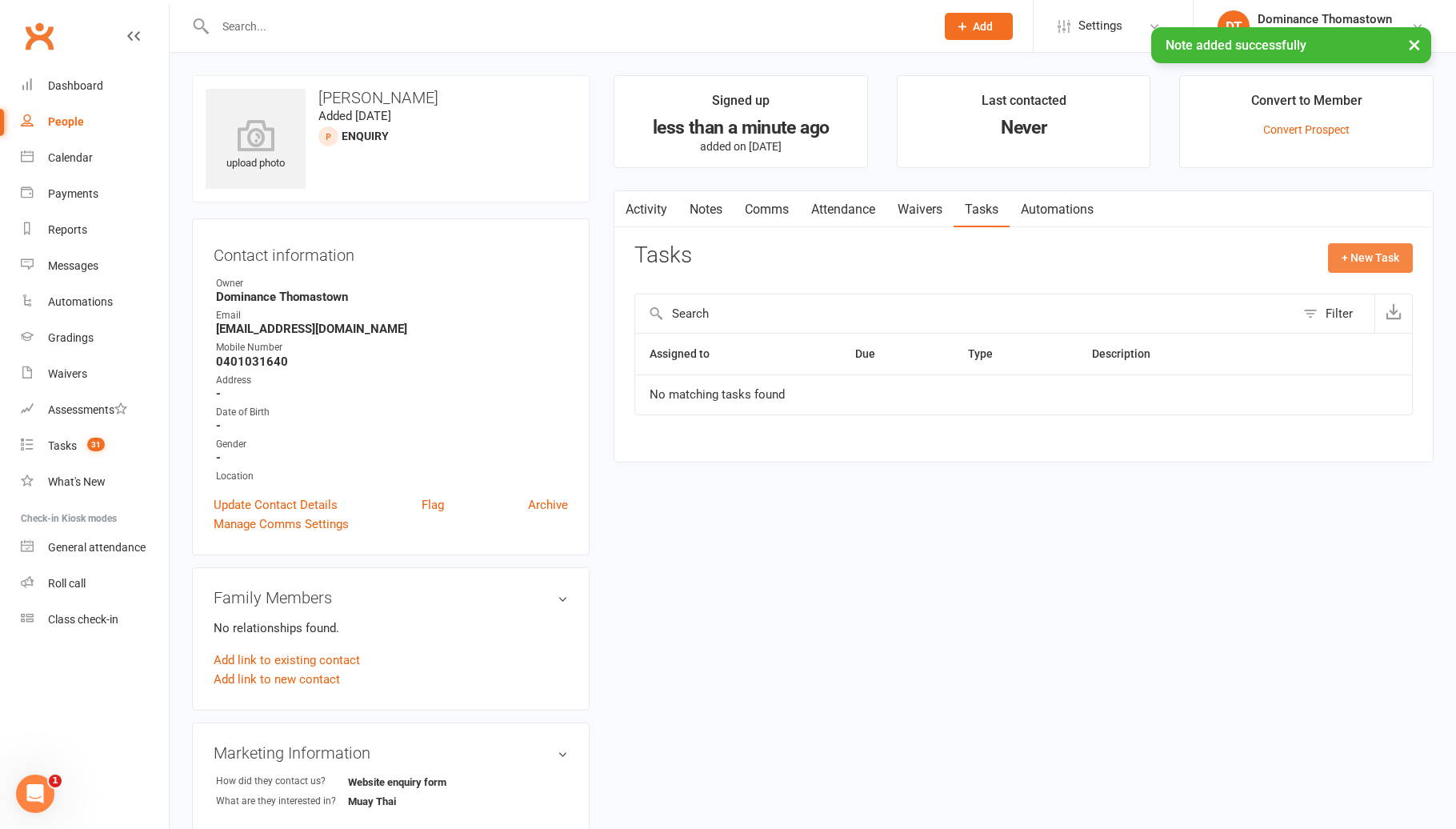
click at [1376, 254] on button "+ New Task" at bounding box center [1370, 257] width 85 height 28
select select "12547"
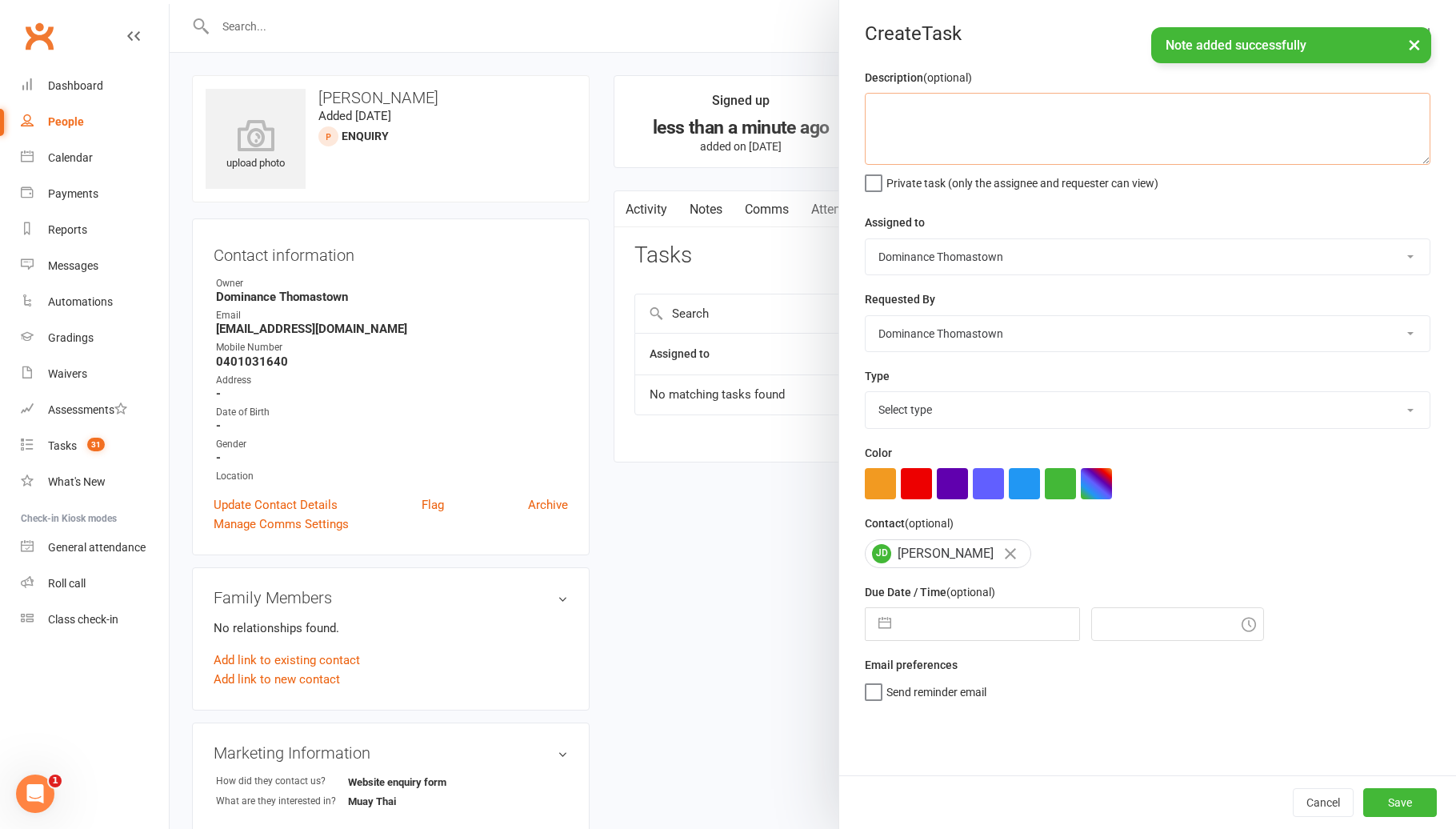
click at [1039, 130] on textarea at bounding box center [1147, 129] width 566 height 72
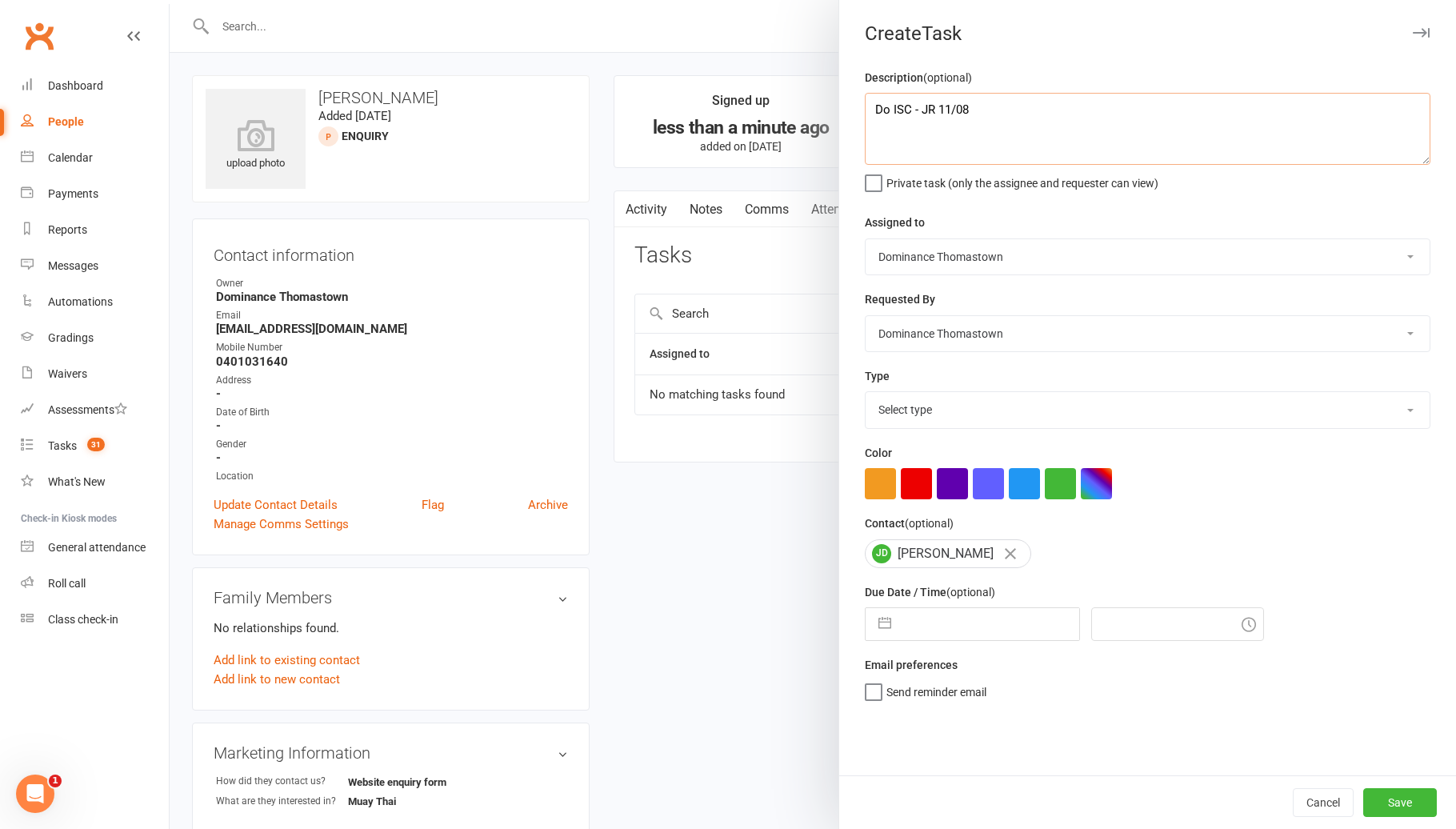
type textarea "Do ISC - JR 11/08"
click at [1012, 405] on select "Select type A. prospect | enquiry response B. prospect | trial | booking [PERSO…" at bounding box center [1147, 409] width 564 height 35
select select "3809"
click at [1014, 621] on input "text" at bounding box center [988, 623] width 180 height 32
select select "6"
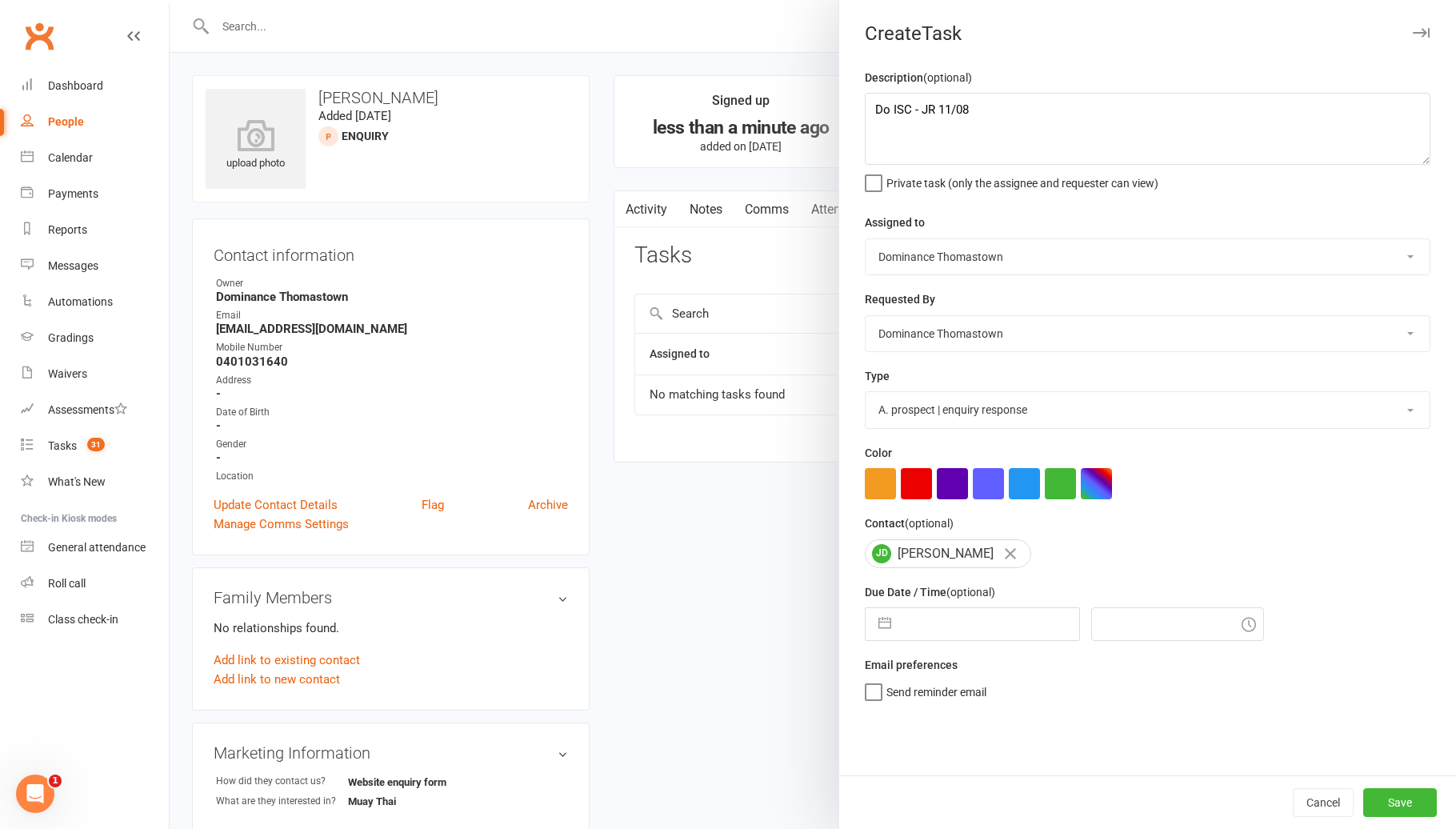
select select "2025"
select select "7"
select select "2025"
select select "8"
select select "2025"
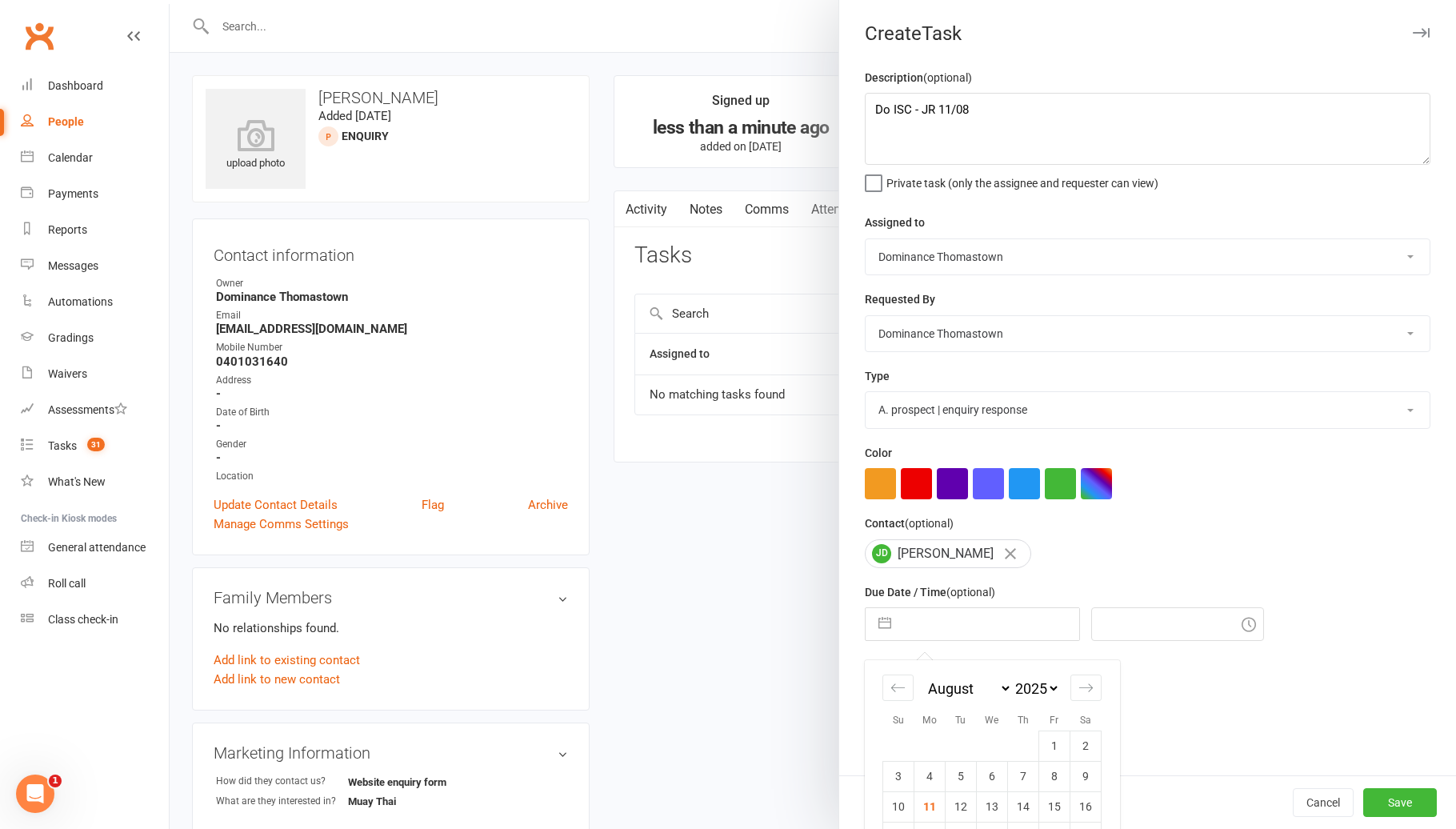
scroll to position [34, 0]
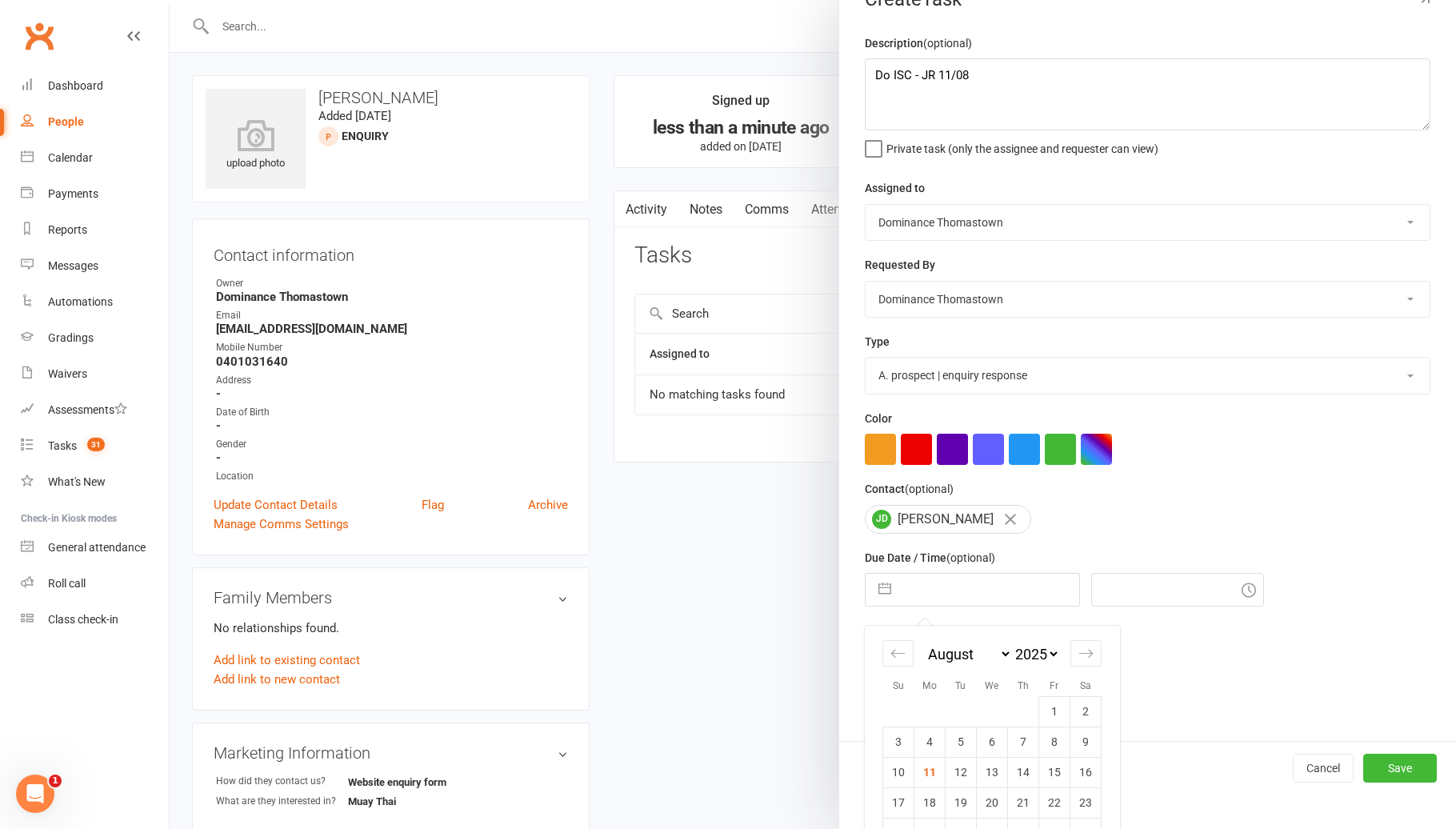
drag, startPoint x: 931, startPoint y: 777, endPoint x: 946, endPoint y: 781, distance: 15.5
click at [933, 777] on td "11" at bounding box center [930, 771] width 31 height 30
type input "[DATE]"
type input "12:15pm"
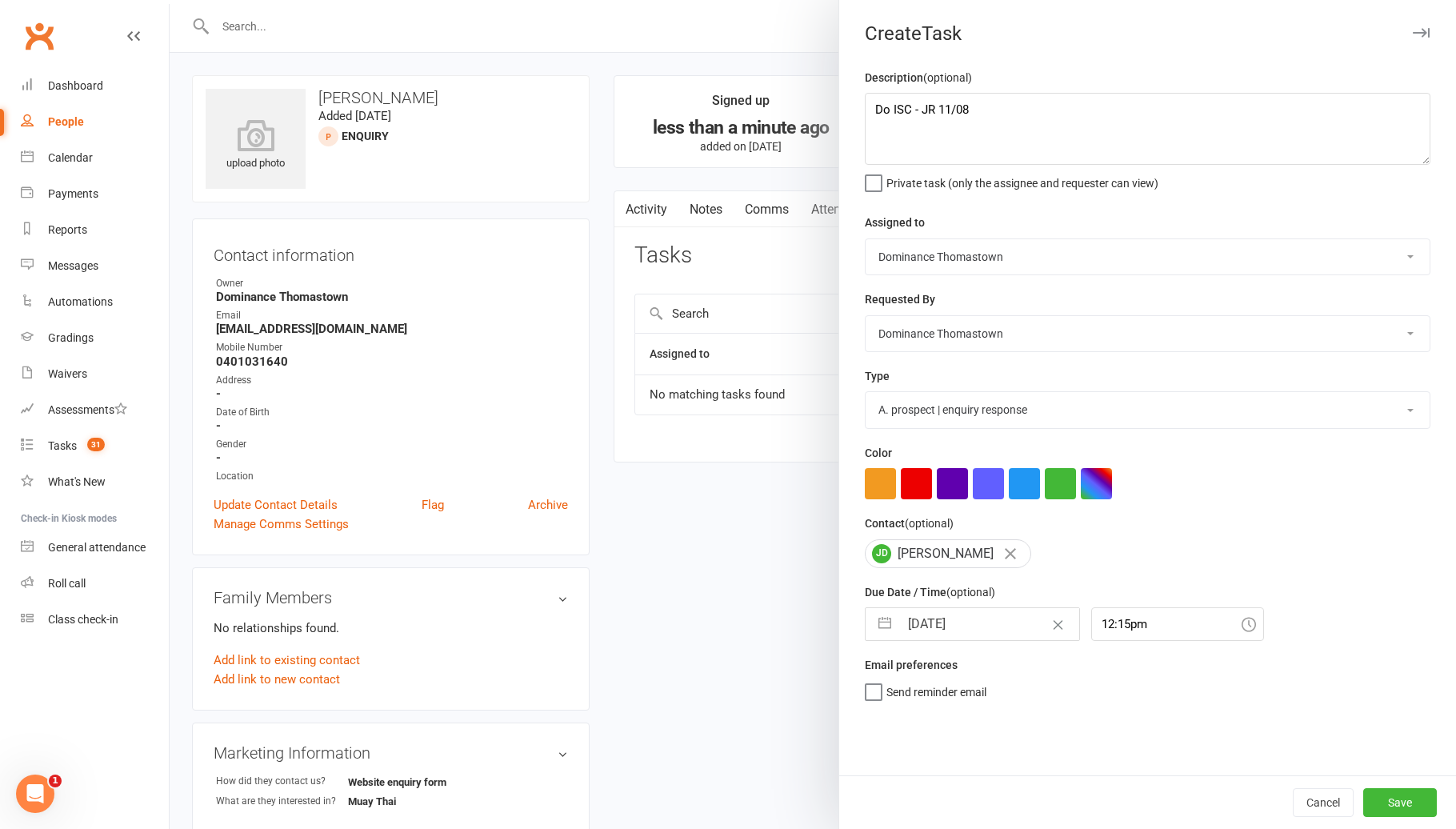
scroll to position [0, 0]
click at [1378, 808] on button "Save" at bounding box center [1400, 802] width 74 height 28
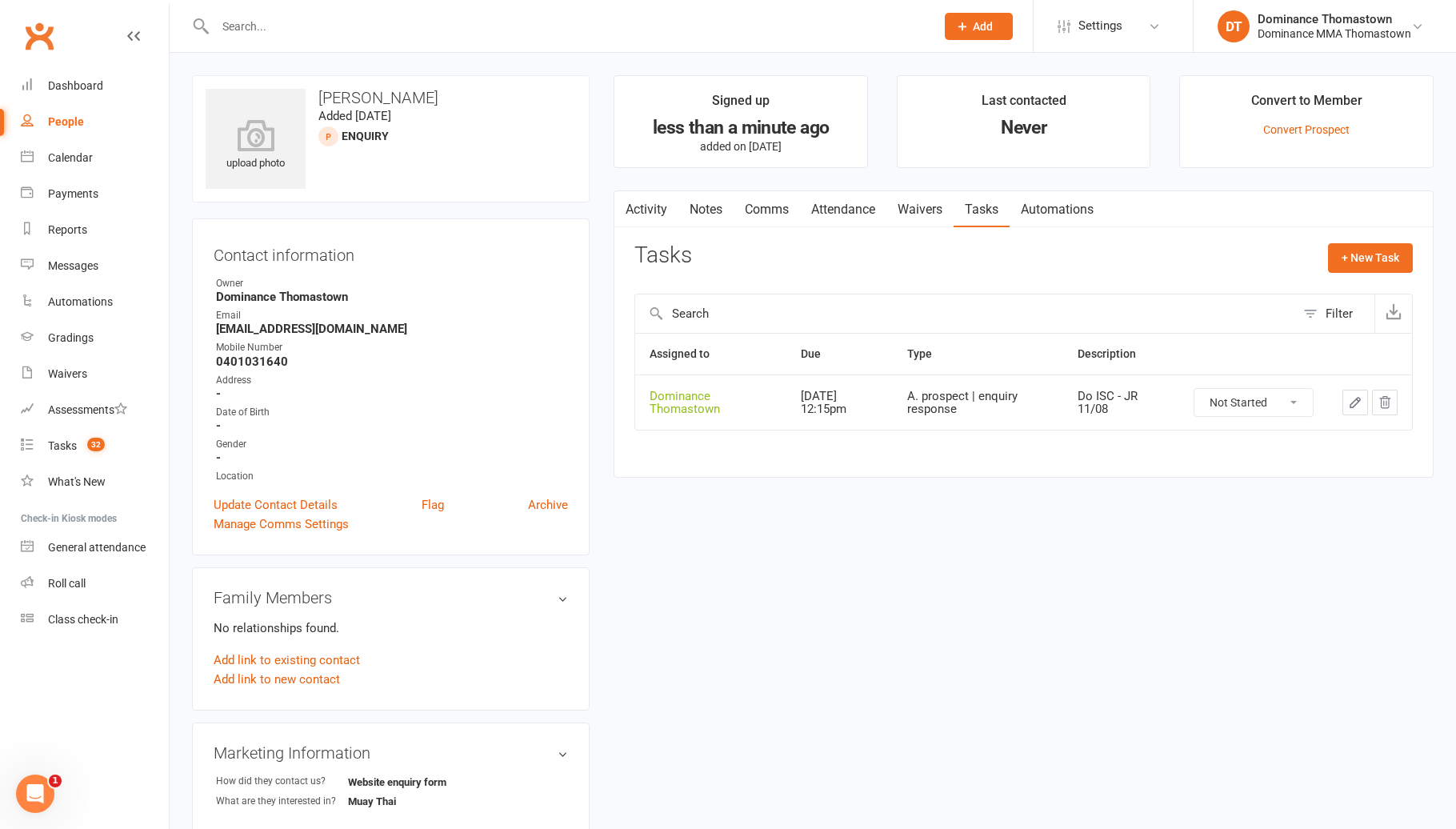
click at [372, 28] on input "text" at bounding box center [567, 27] width 713 height 22
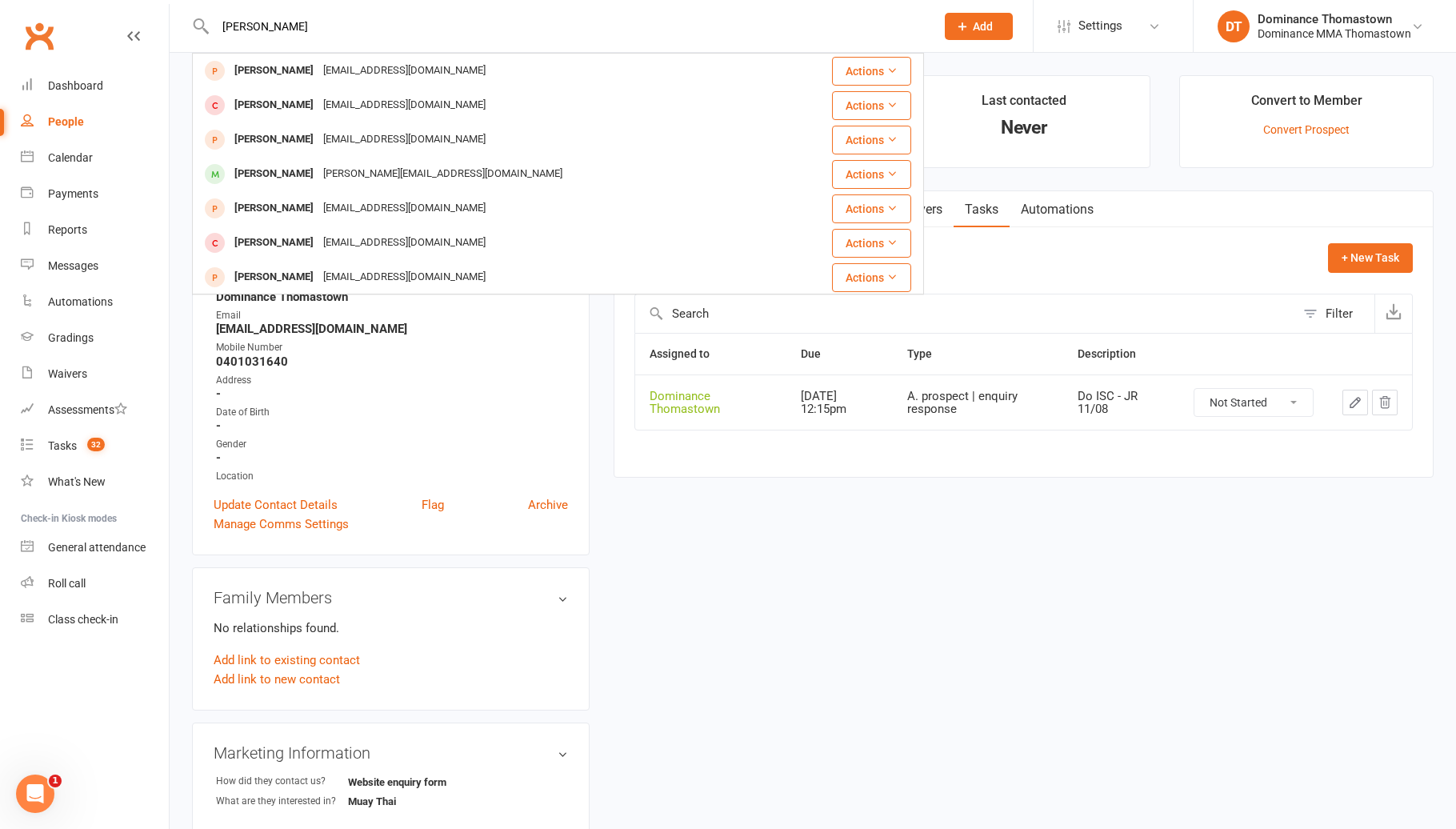
type input "[PERSON_NAME]"
drag, startPoint x: 401, startPoint y: 30, endPoint x: 181, endPoint y: 28, distance: 220.0
click at [181, 28] on react-component "[PERSON_NAME] [PERSON_NAME] [EMAIL_ADDRESS][DOMAIN_NAME] Actions [PERSON_NAME] …" at bounding box center [462, 26] width 924 height 52
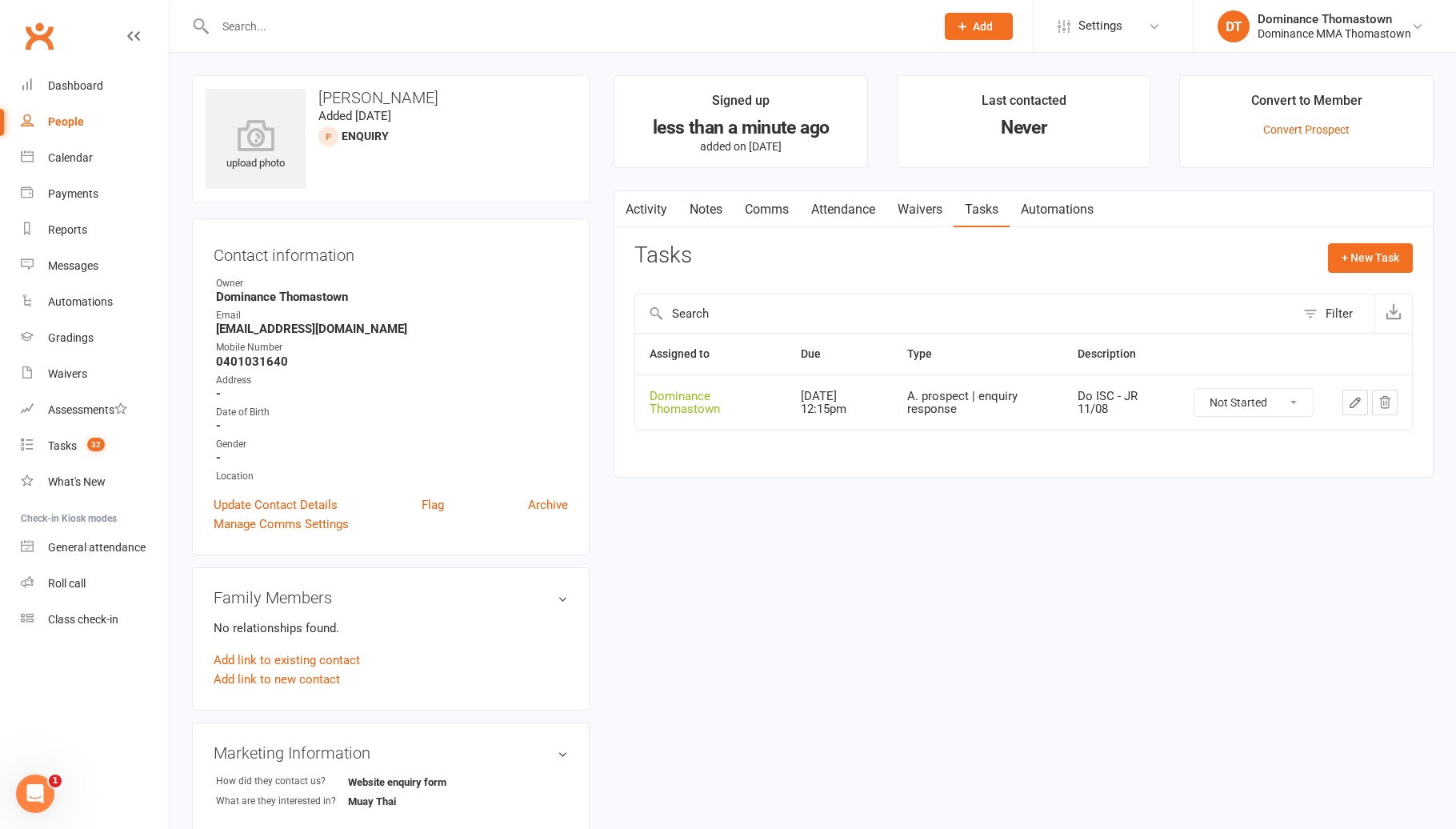
click at [964, 21] on icon at bounding box center [962, 26] width 15 height 15
click at [920, 69] on link "Prospect" at bounding box center [962, 71] width 143 height 37
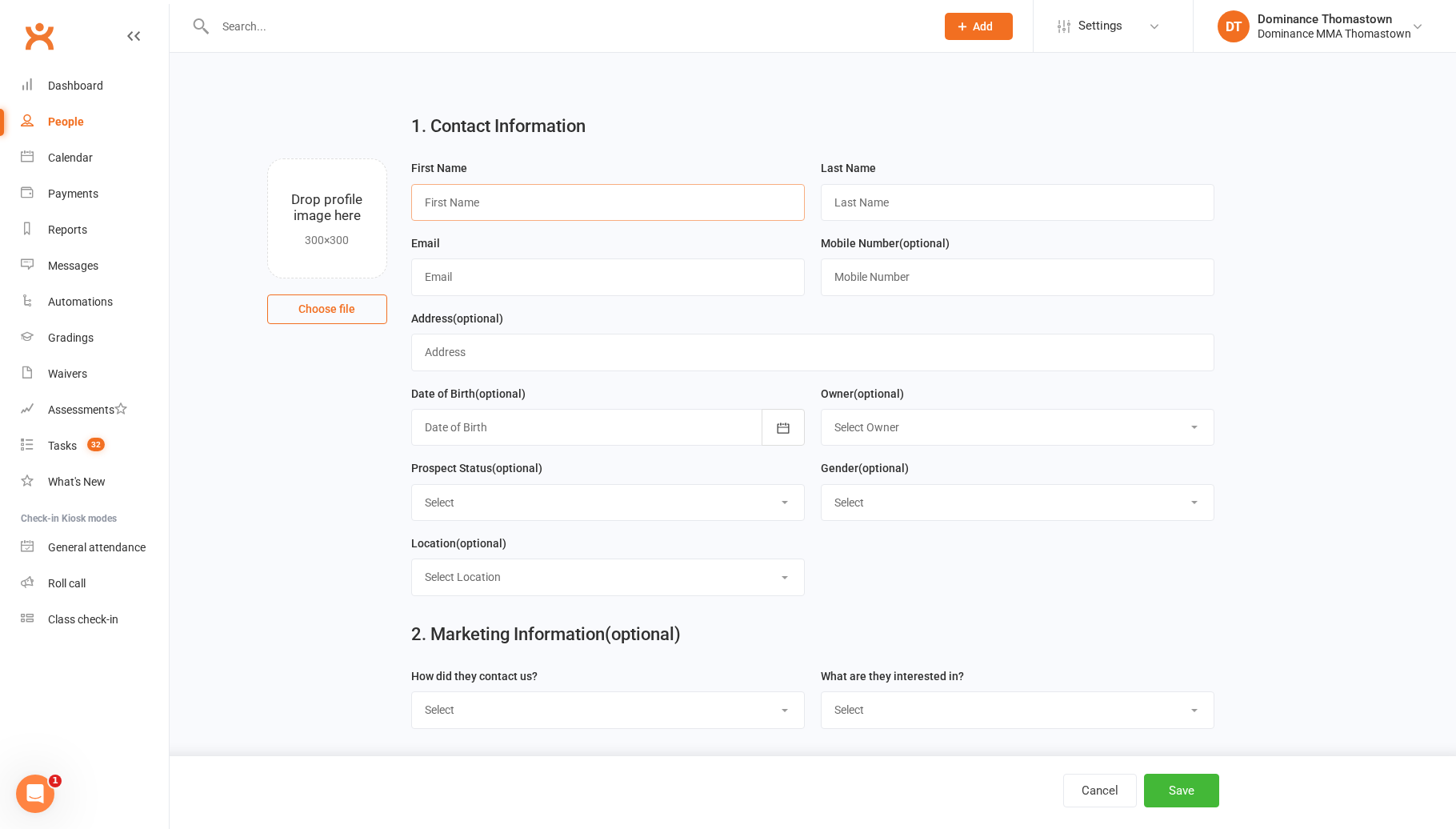
drag, startPoint x: 527, startPoint y: 190, endPoint x: 538, endPoint y: 200, distance: 14.9
click at [532, 195] on input "text" at bounding box center [608, 202] width 394 height 37
type input "[PERSON_NAME]"
drag, startPoint x: 835, startPoint y: 213, endPoint x: 856, endPoint y: 193, distance: 29.0
click at [853, 195] on input "text" at bounding box center [1018, 202] width 394 height 37
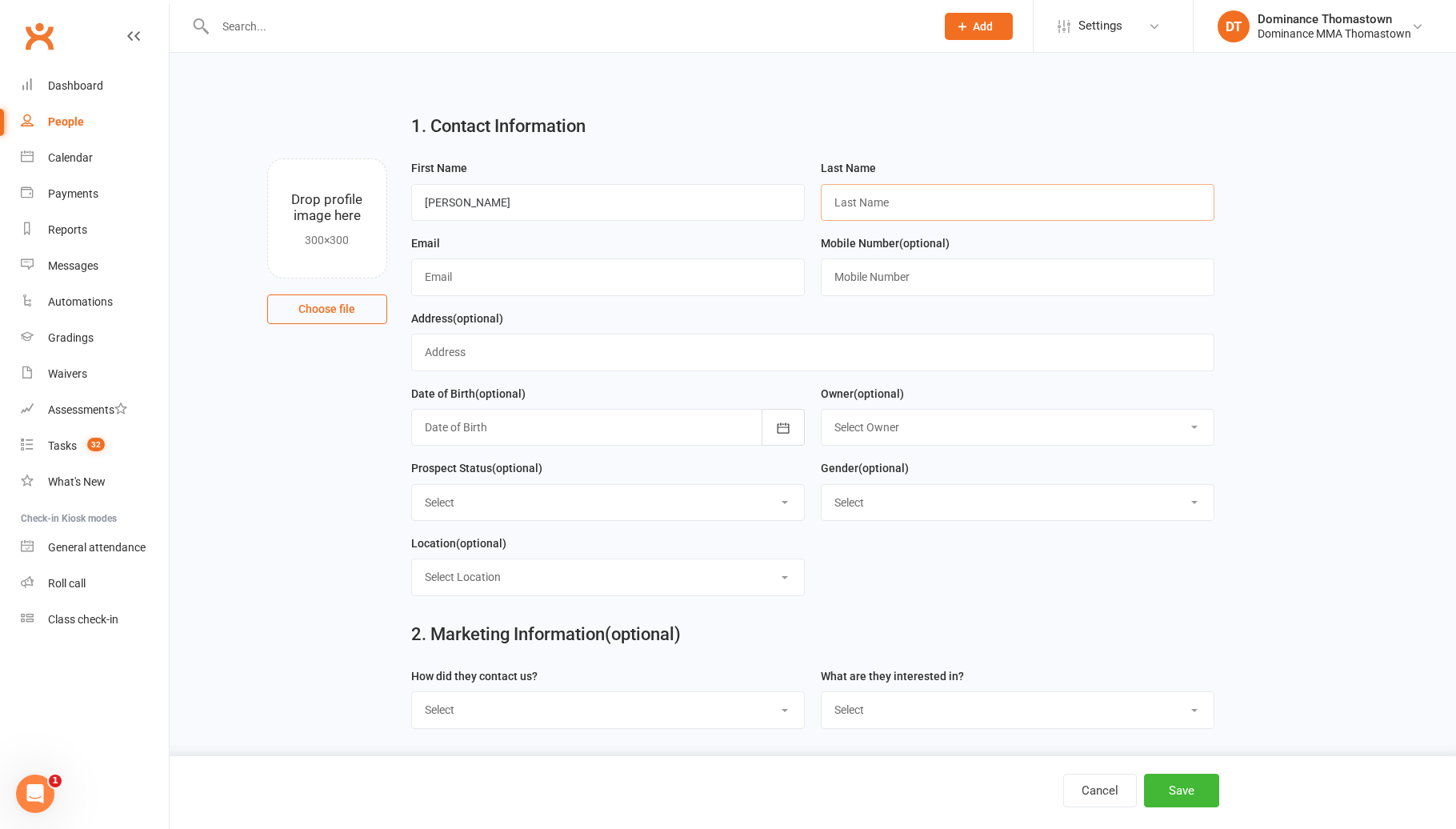
paste input "Tavoletti"
type input "Tavoletti"
click at [455, 280] on input "text" at bounding box center [608, 277] width 394 height 37
paste input "[EMAIL_ADDRESS][DOMAIN_NAME]"
type input "[EMAIL_ADDRESS][DOMAIN_NAME]"
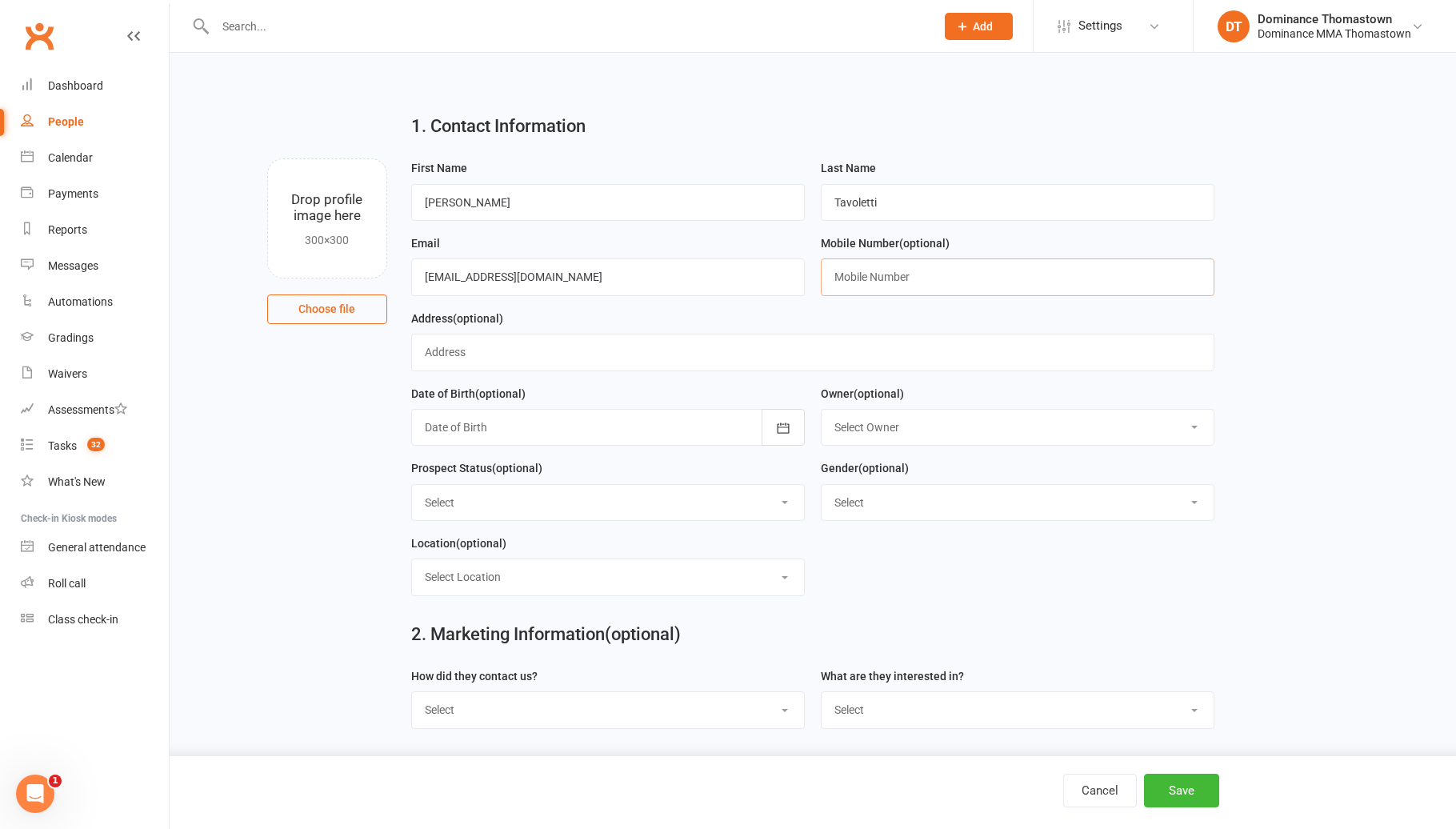
drag, startPoint x: 878, startPoint y: 267, endPoint x: 890, endPoint y: 270, distance: 12.4
click at [878, 267] on input "text" at bounding box center [1018, 277] width 394 height 37
paste input "0481359388"
type input "0481359388"
click at [700, 502] on select "Select ENQUIRY META ADS ENQUIRY DROPPED PROSPECT DROP-IN VISITOR KIDS WAITLIST …" at bounding box center [608, 502] width 392 height 35
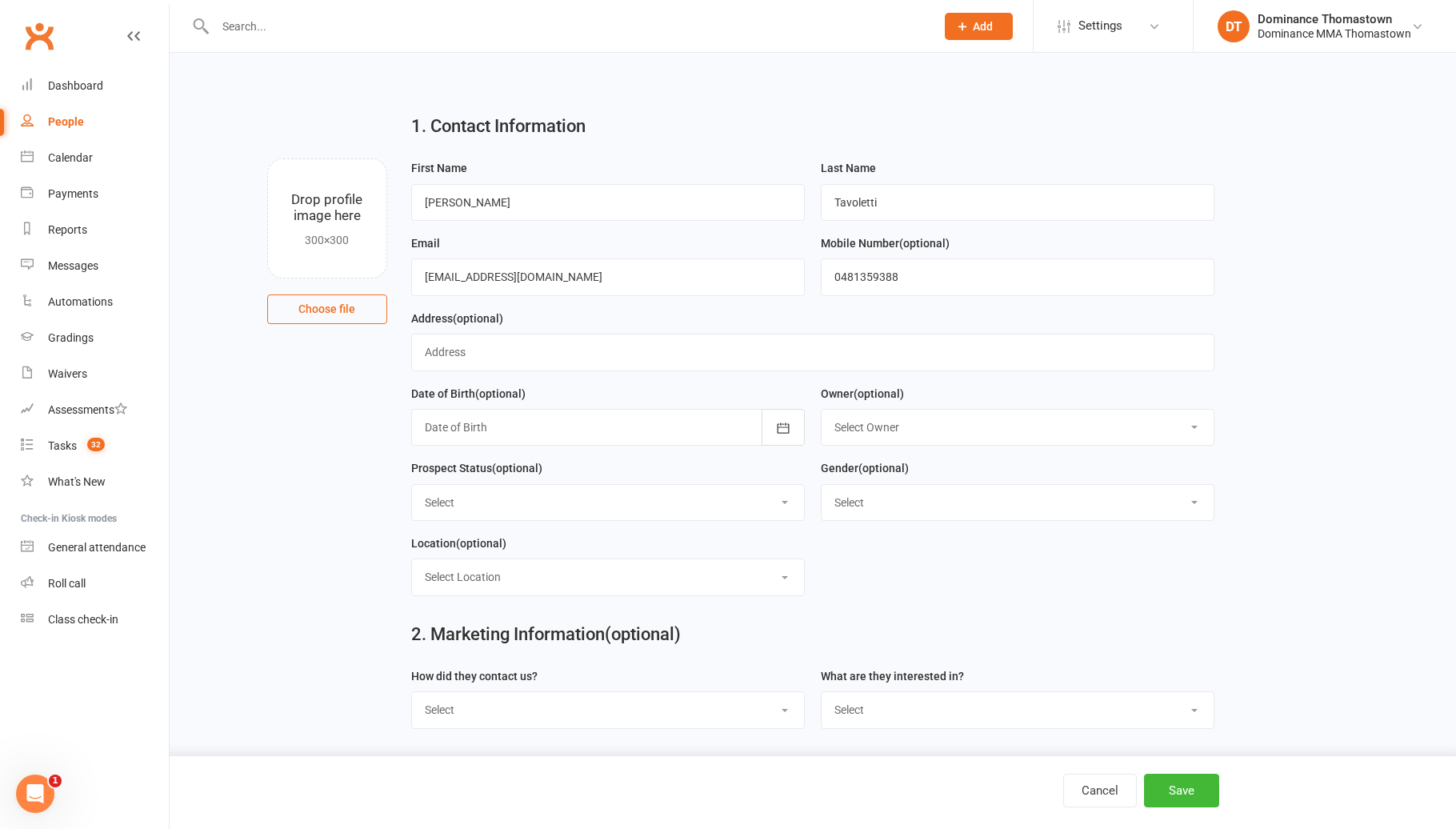
select select "ENQUIRY"
click at [632, 582] on select "Select Location BJJ KIDS BJJ KIDS MUAY THAI MUAY THAI" at bounding box center [608, 576] width 392 height 35
click at [581, 578] on select "Select Location BJJ KIDS BJJ KIDS MUAY THAI MUAY THAI" at bounding box center [608, 576] width 392 height 35
select select "3"
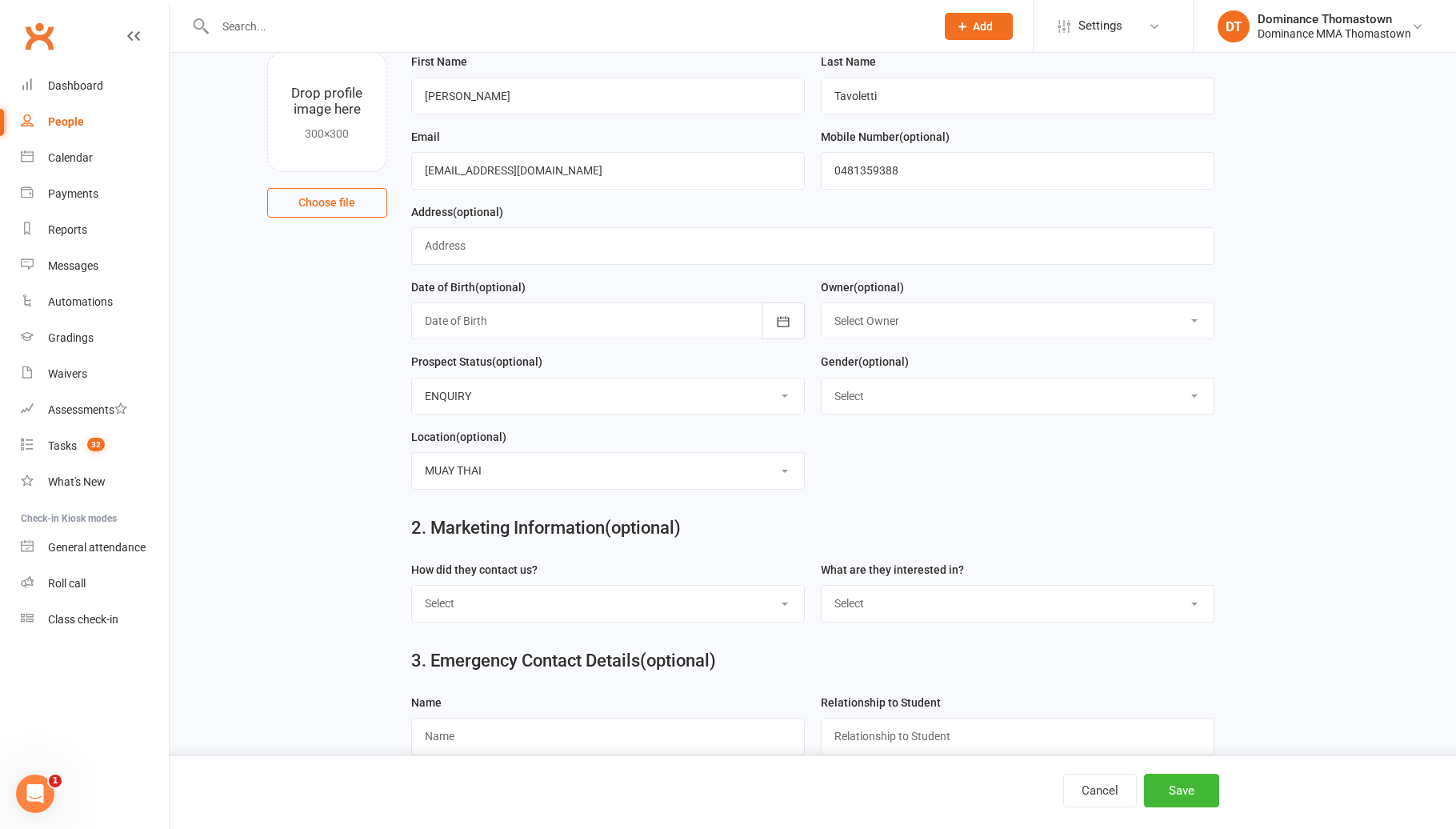
scroll to position [213, 0]
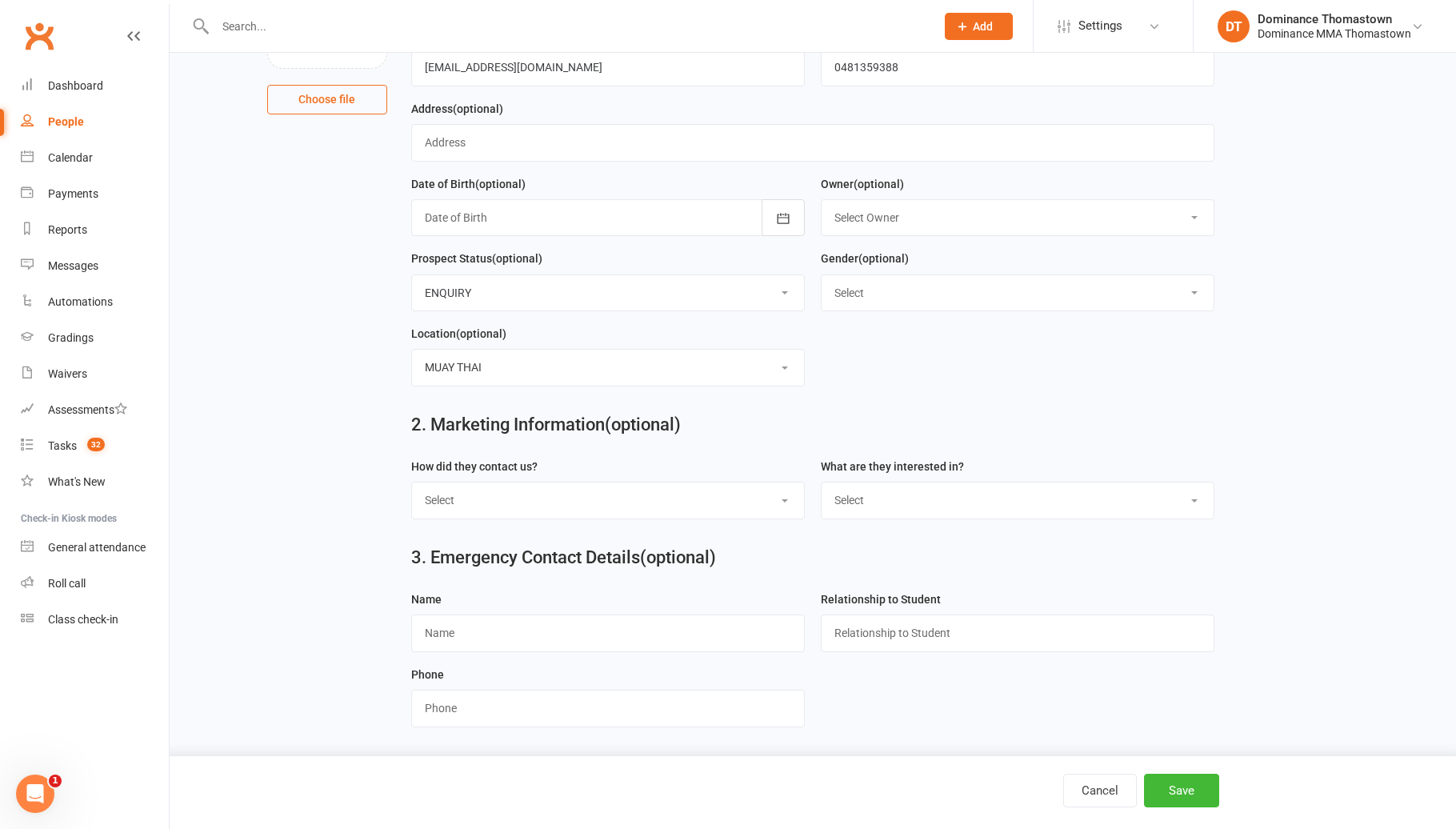
click at [585, 496] on select "Select Phone Email In-Facility Website enquiry form Marketing Lead" at bounding box center [608, 500] width 392 height 35
select select "Website enquiry form"
click at [929, 491] on select "Select BJJ Muay Thai MMA Kids Teens Muay [DEMOGRAPHIC_DATA] Teens BJJ Freestyle…" at bounding box center [1018, 500] width 392 height 35
select select "Muay Thai"
click at [608, 364] on select "Select Location BJJ KIDS BJJ KIDS MUAY THAI MUAY THAI" at bounding box center [608, 367] width 392 height 35
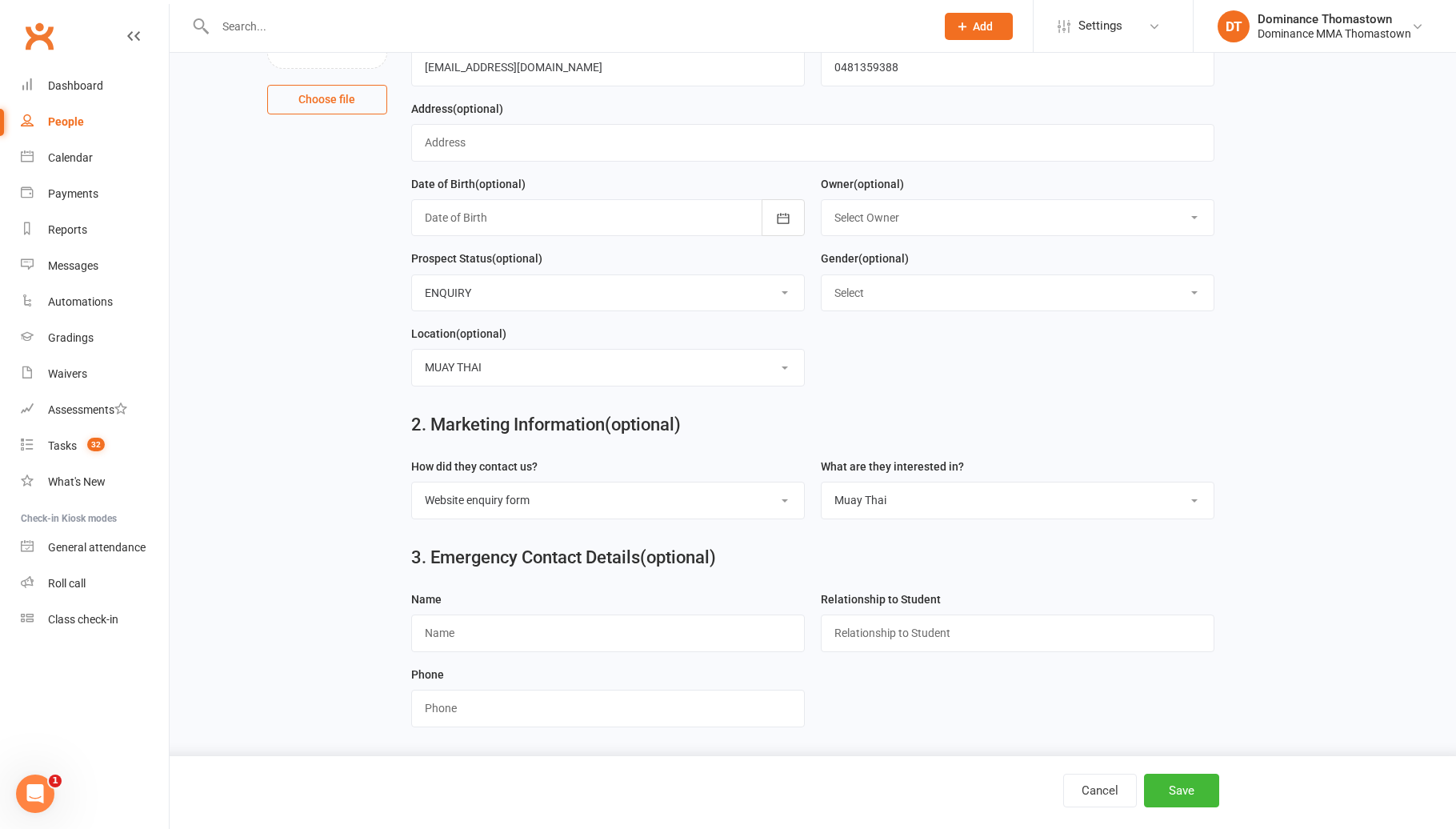
select select
click at [1185, 789] on button "Save" at bounding box center [1181, 790] width 75 height 34
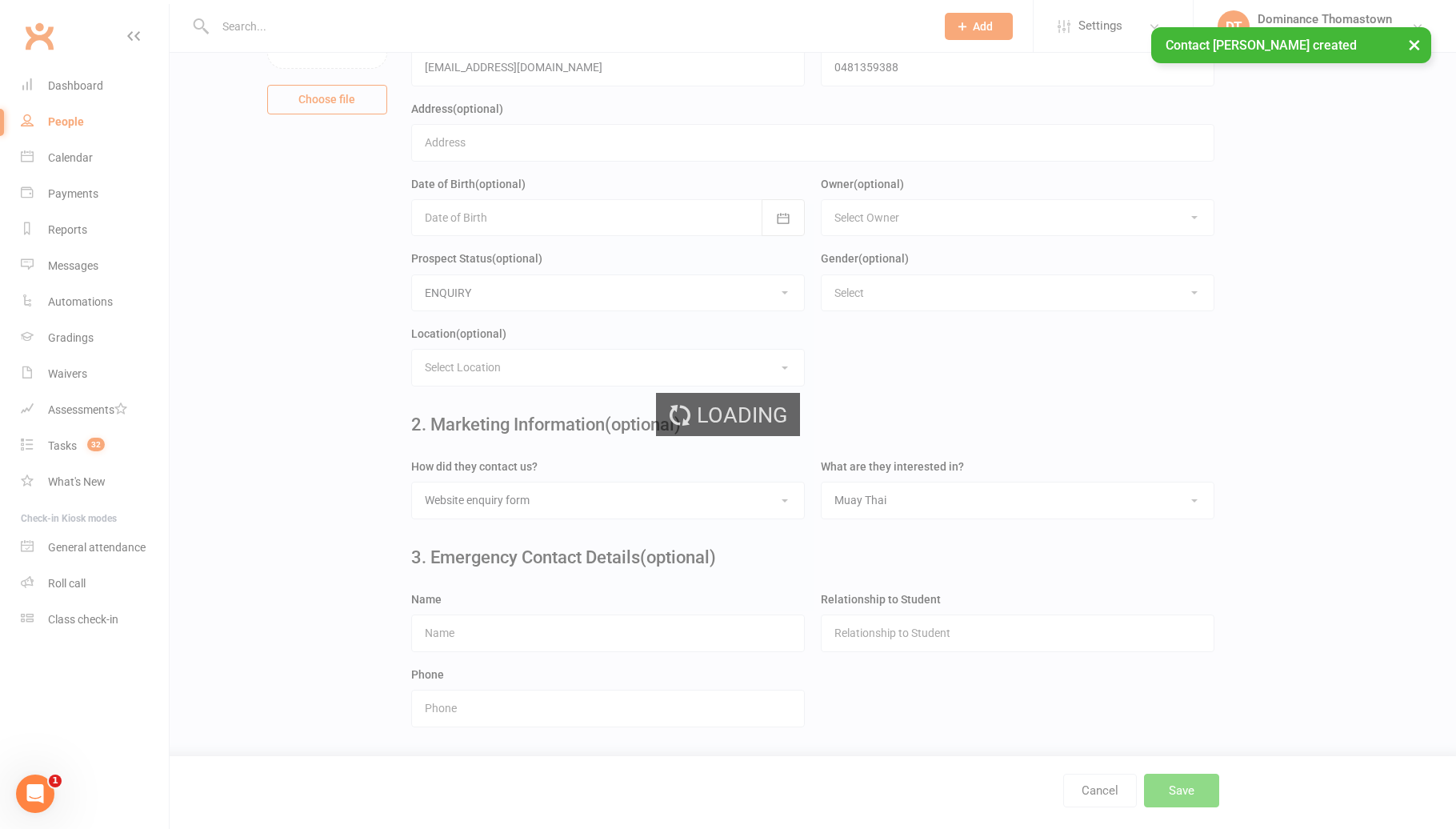
scroll to position [0, 0]
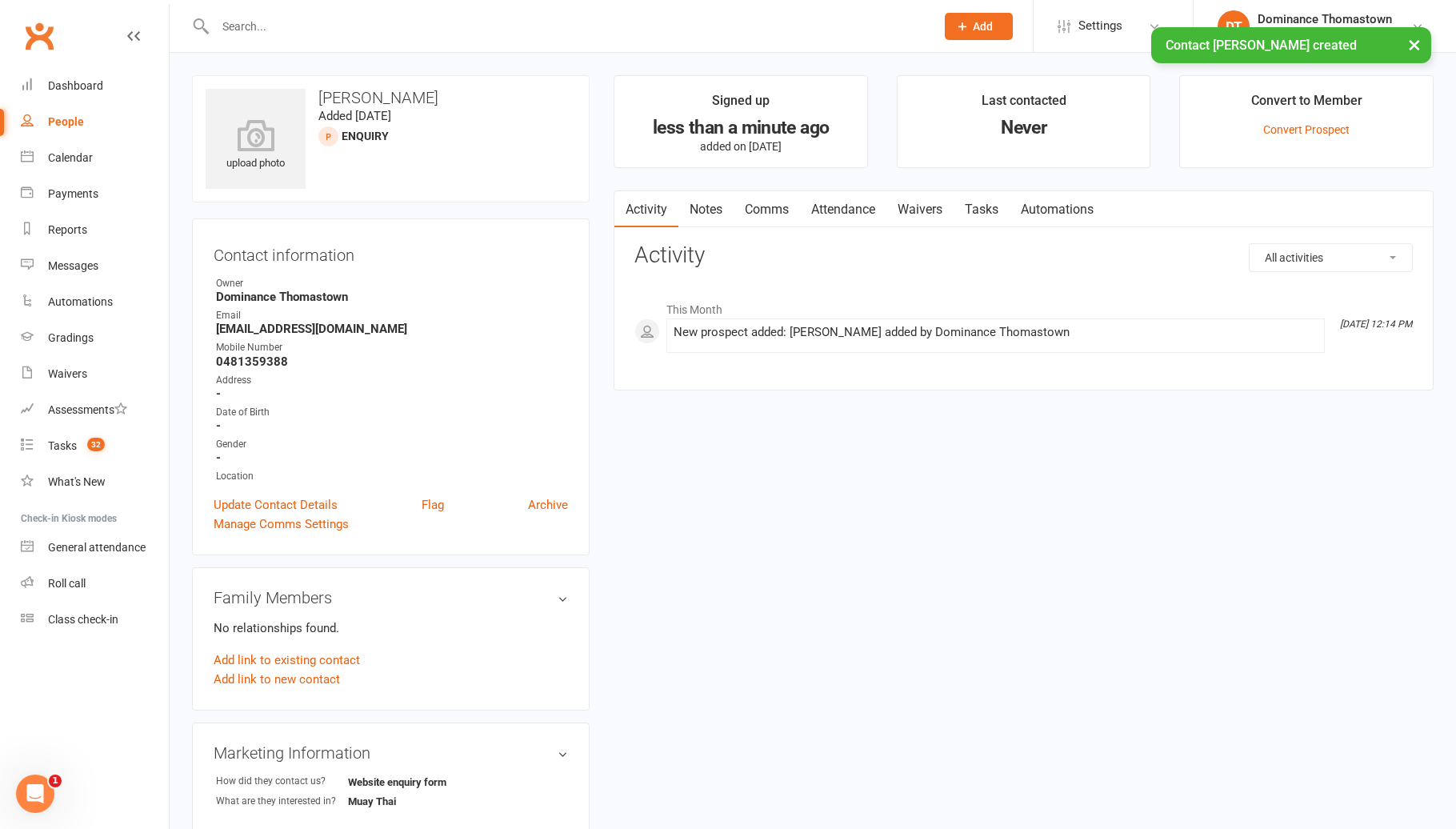
click at [707, 203] on link "Notes" at bounding box center [706, 209] width 55 height 37
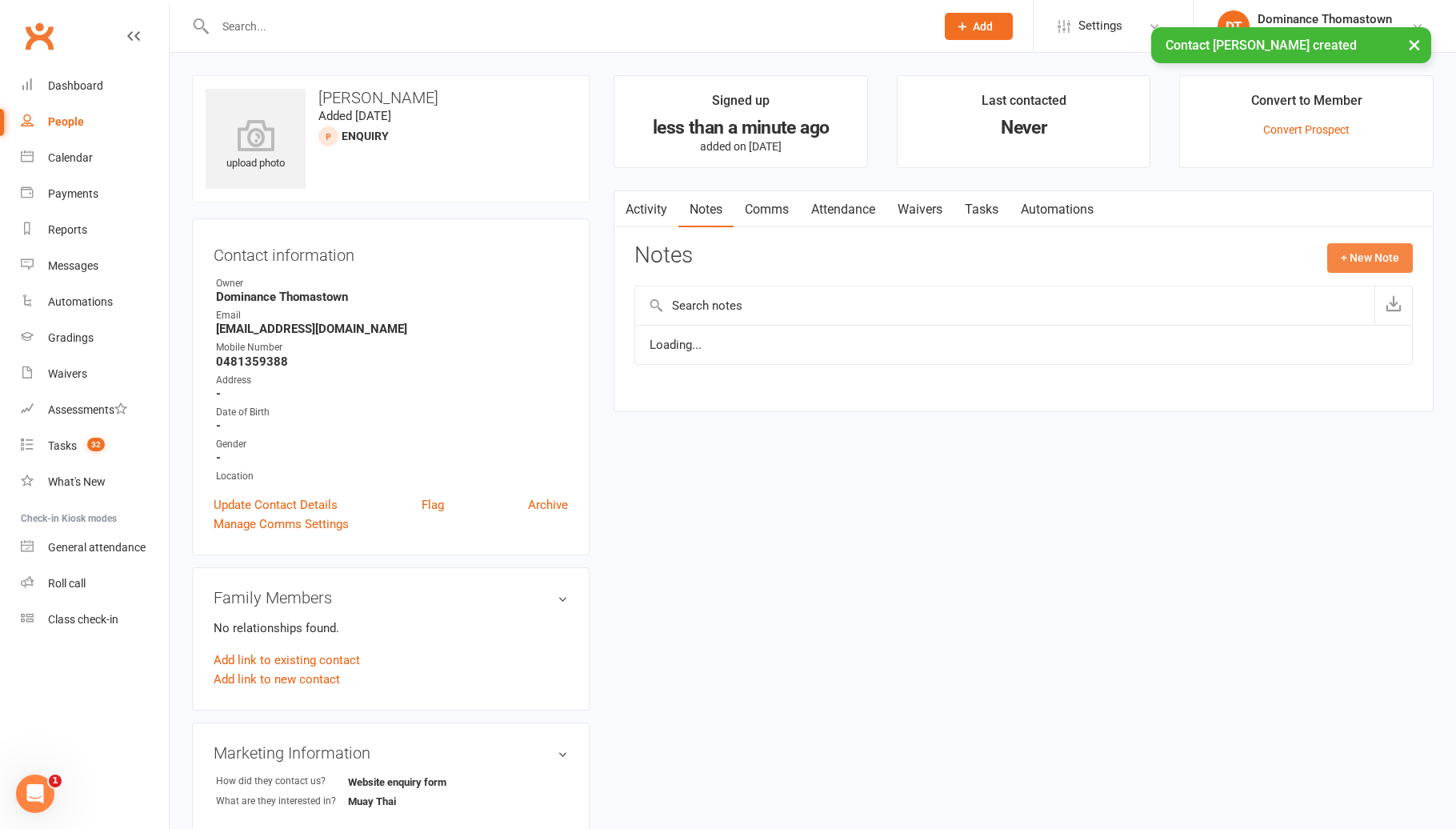
drag, startPoint x: 1365, startPoint y: 252, endPoint x: 1212, endPoint y: 234, distance: 154.1
click at [1365, 253] on button "+ New Note" at bounding box center [1370, 257] width 86 height 28
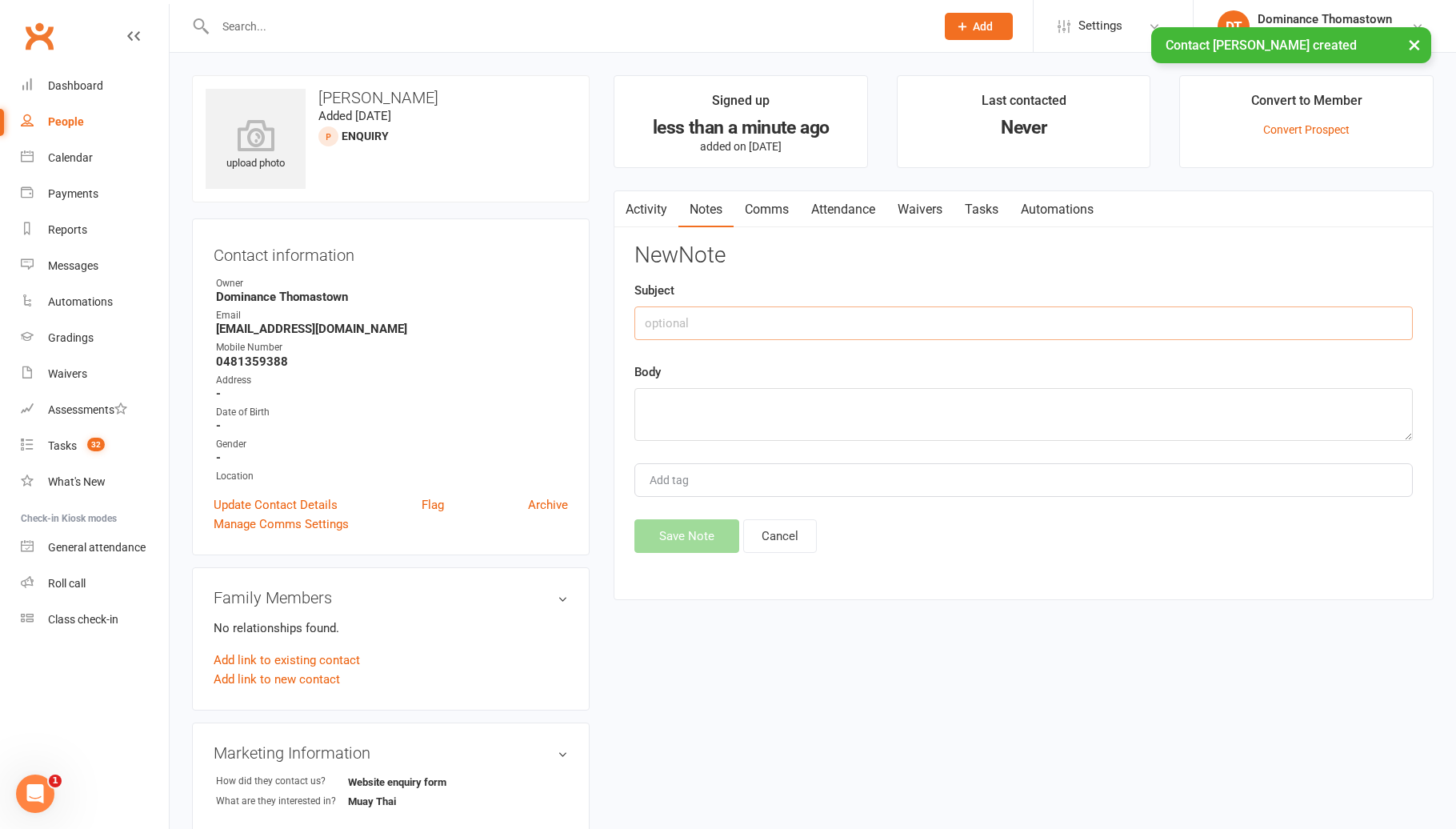
click at [1103, 329] on input "text" at bounding box center [1023, 322] width 778 height 34
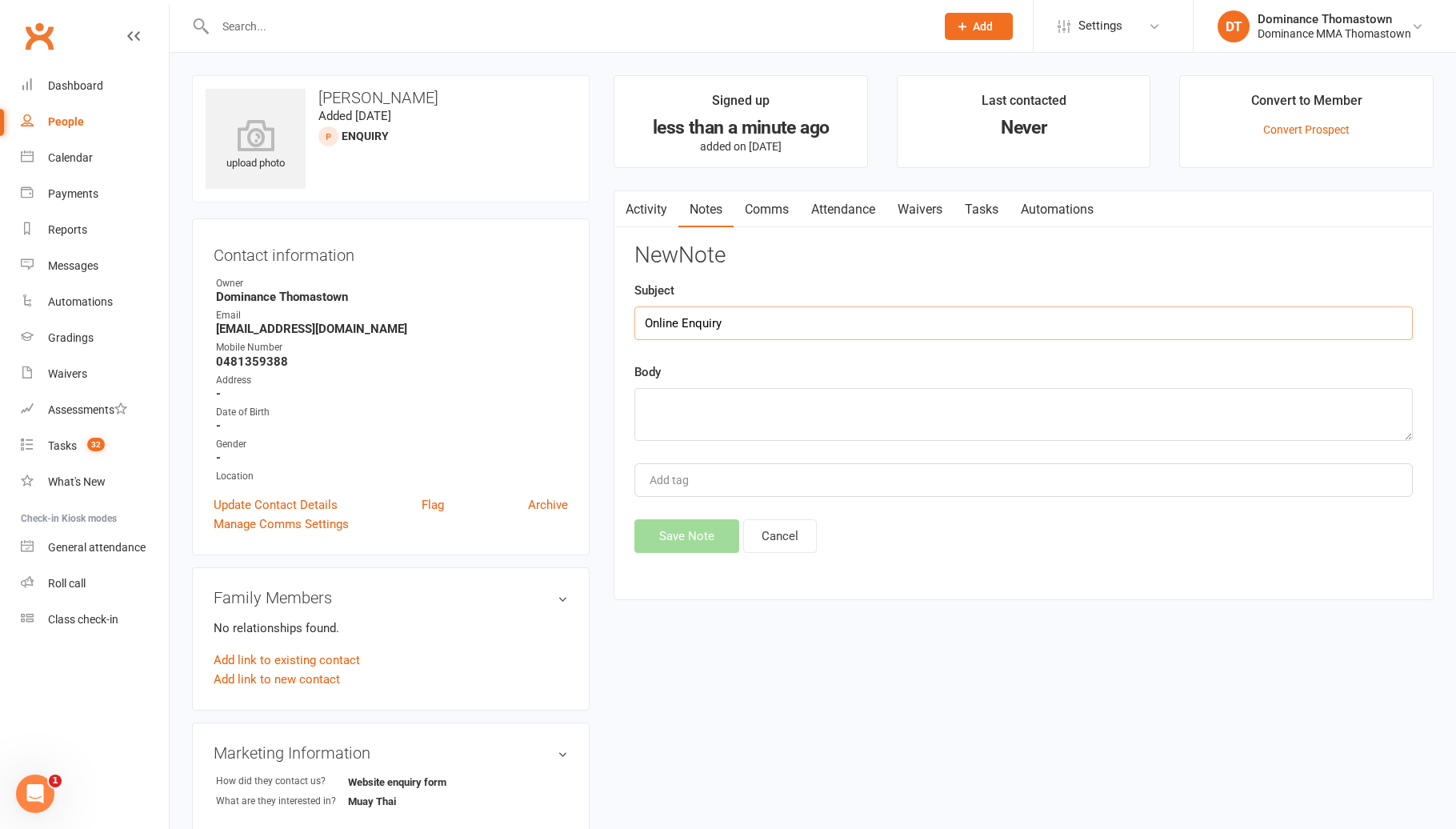
type input "Online Enquiry"
click at [1150, 428] on textarea at bounding box center [1023, 414] width 778 height 52
paste textarea "First Name: [PERSON_NAME] Last Name: [PERSON_NAME] Email Address: [EMAIL_ADDRES…"
type textarea "First Name: [PERSON_NAME] Last Name: [PERSON_NAME] Email Address: [EMAIL_ADDRES…"
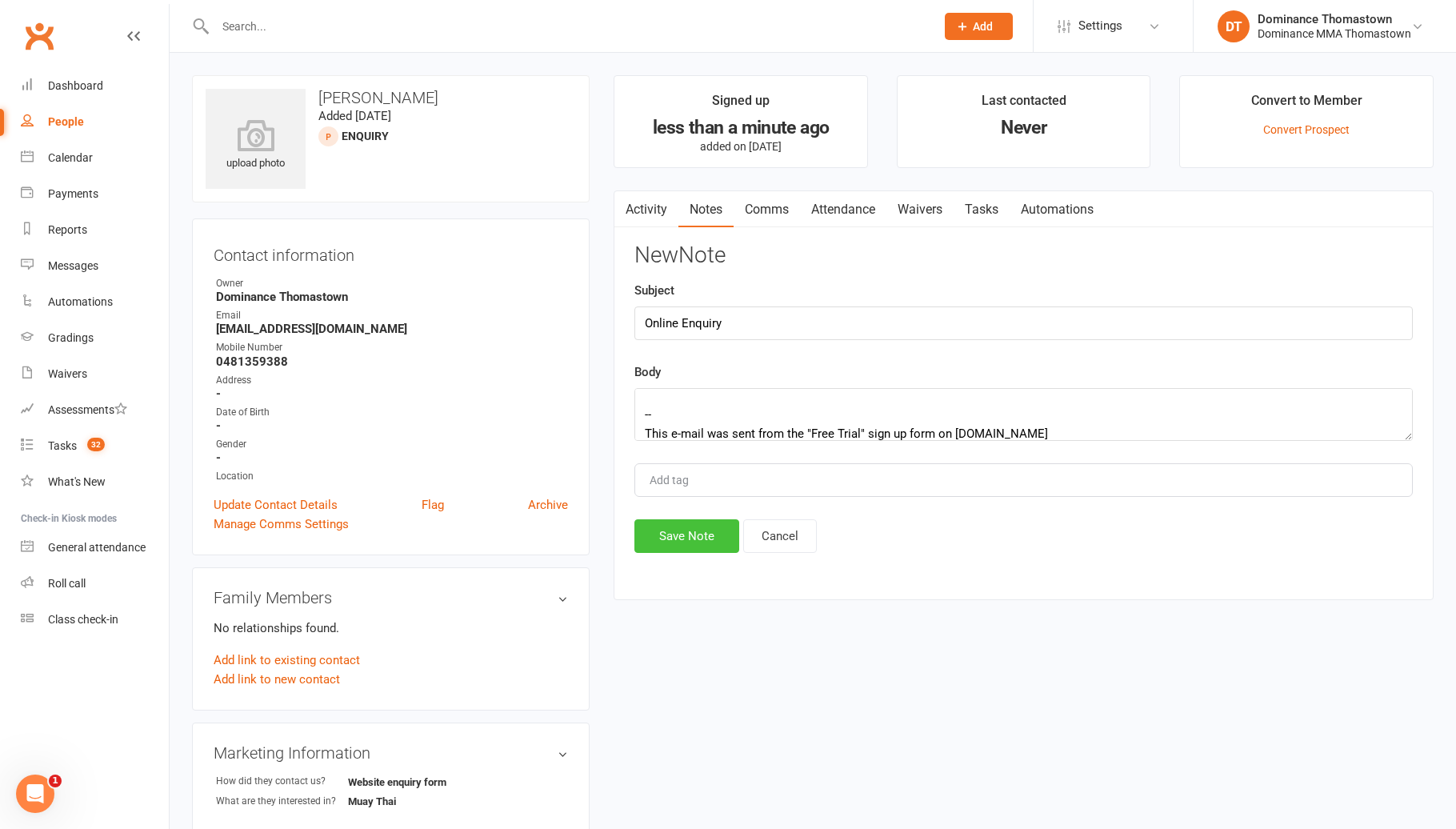
click at [689, 543] on button "Save Note" at bounding box center [687, 536] width 105 height 34
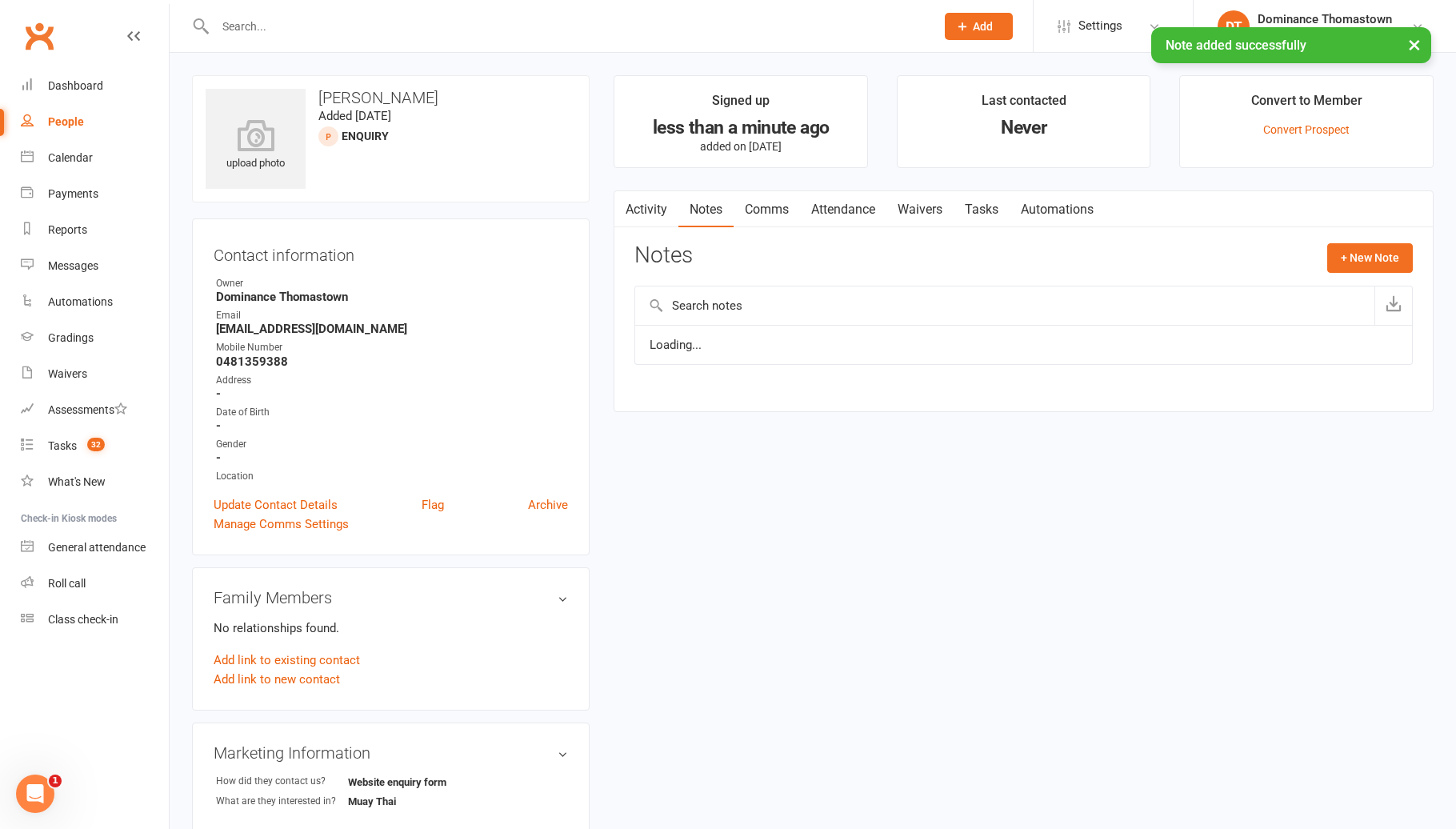
click at [984, 206] on link "Tasks" at bounding box center [981, 209] width 56 height 37
drag, startPoint x: 1361, startPoint y: 254, endPoint x: 1353, endPoint y: 255, distance: 8.1
click at [1360, 255] on button "+ New Task" at bounding box center [1370, 257] width 85 height 28
select select "12547"
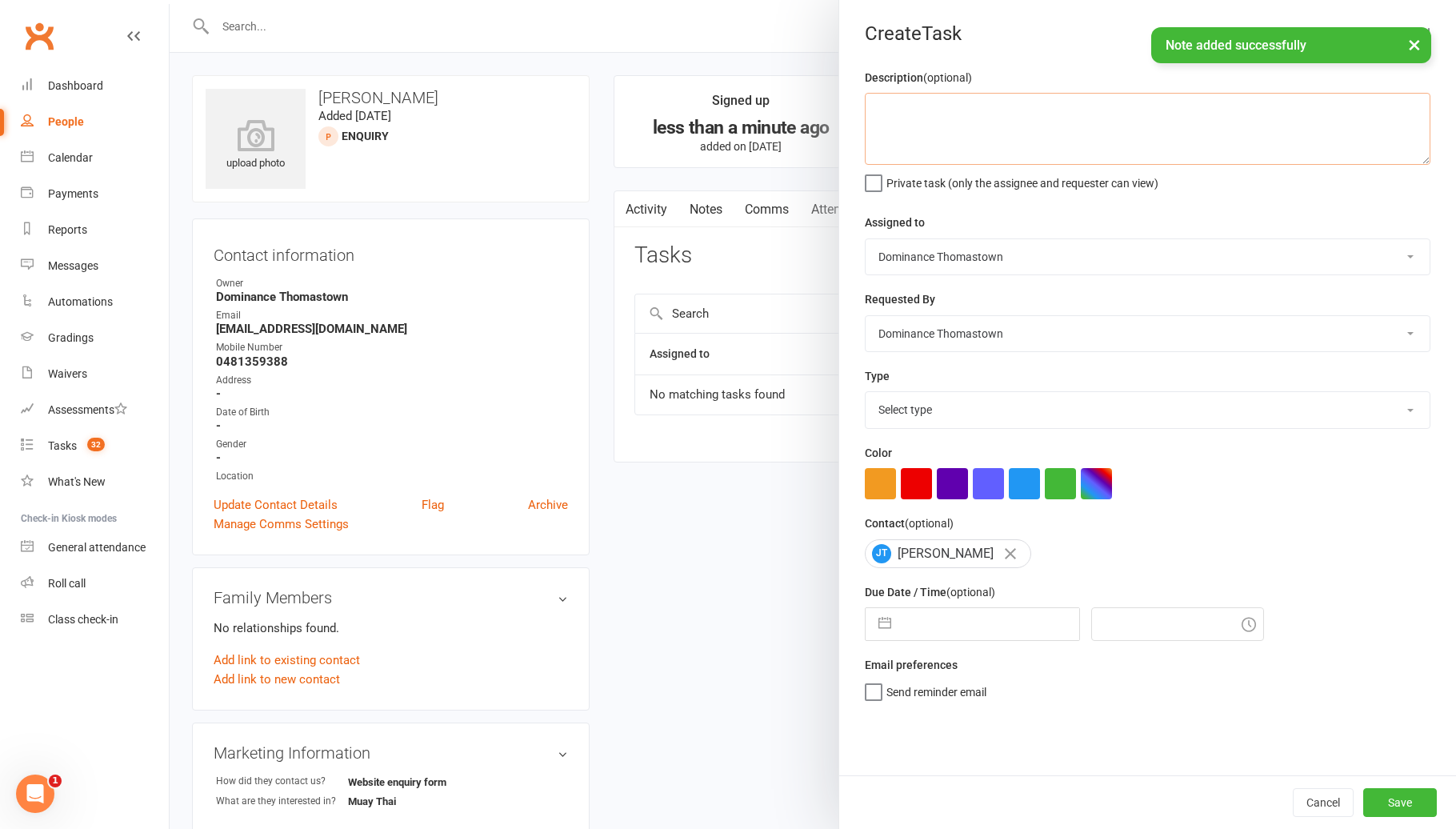
click at [988, 149] on textarea at bounding box center [1147, 129] width 566 height 72
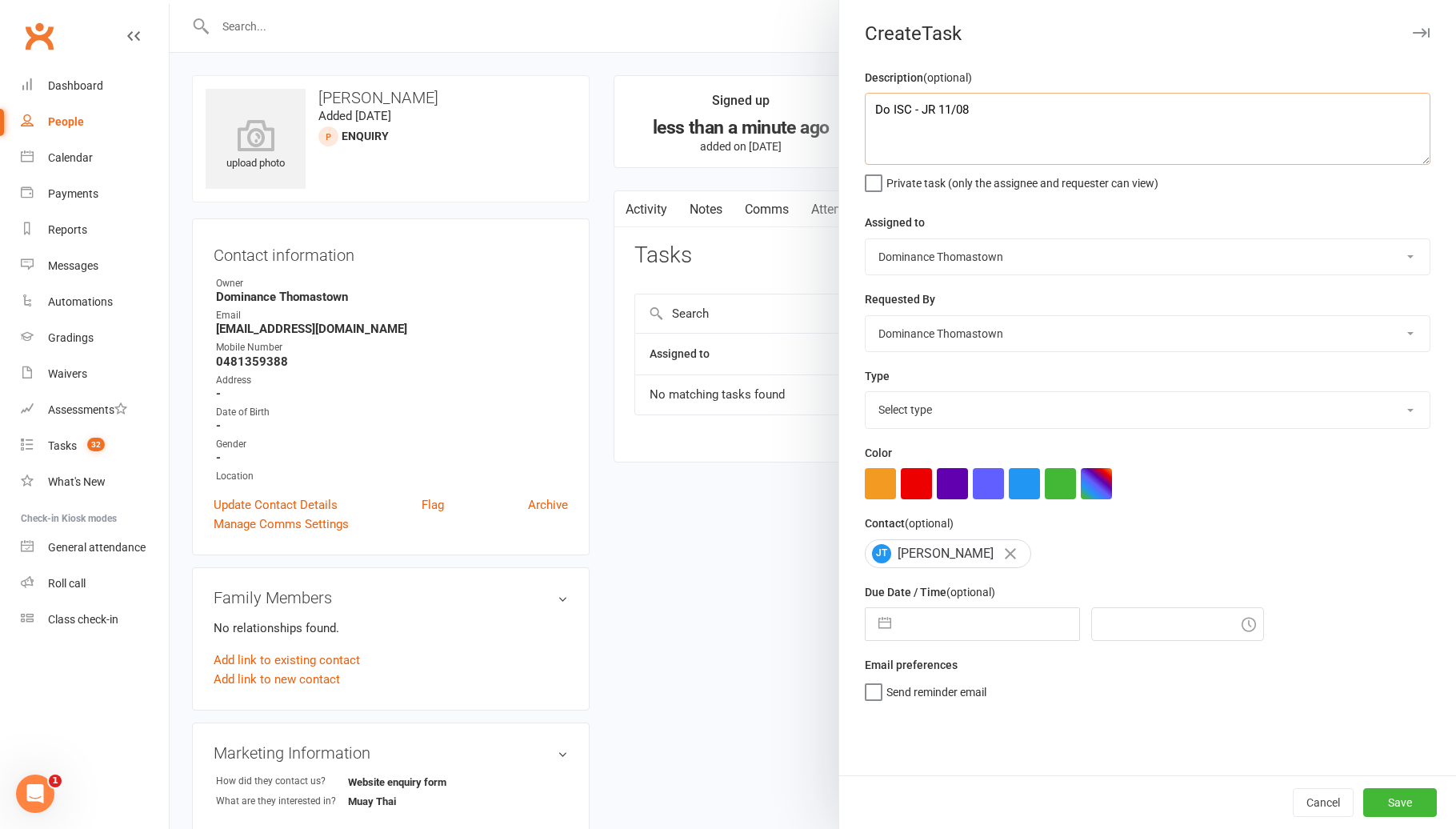
type textarea "Do ISC - JR 11/08"
click at [1060, 414] on select "Select type A. prospect | enquiry response B. prospect | trial | booking [PERSO…" at bounding box center [1147, 409] width 564 height 35
select select "3809"
click at [1014, 620] on input "text" at bounding box center [988, 623] width 180 height 32
select select "6"
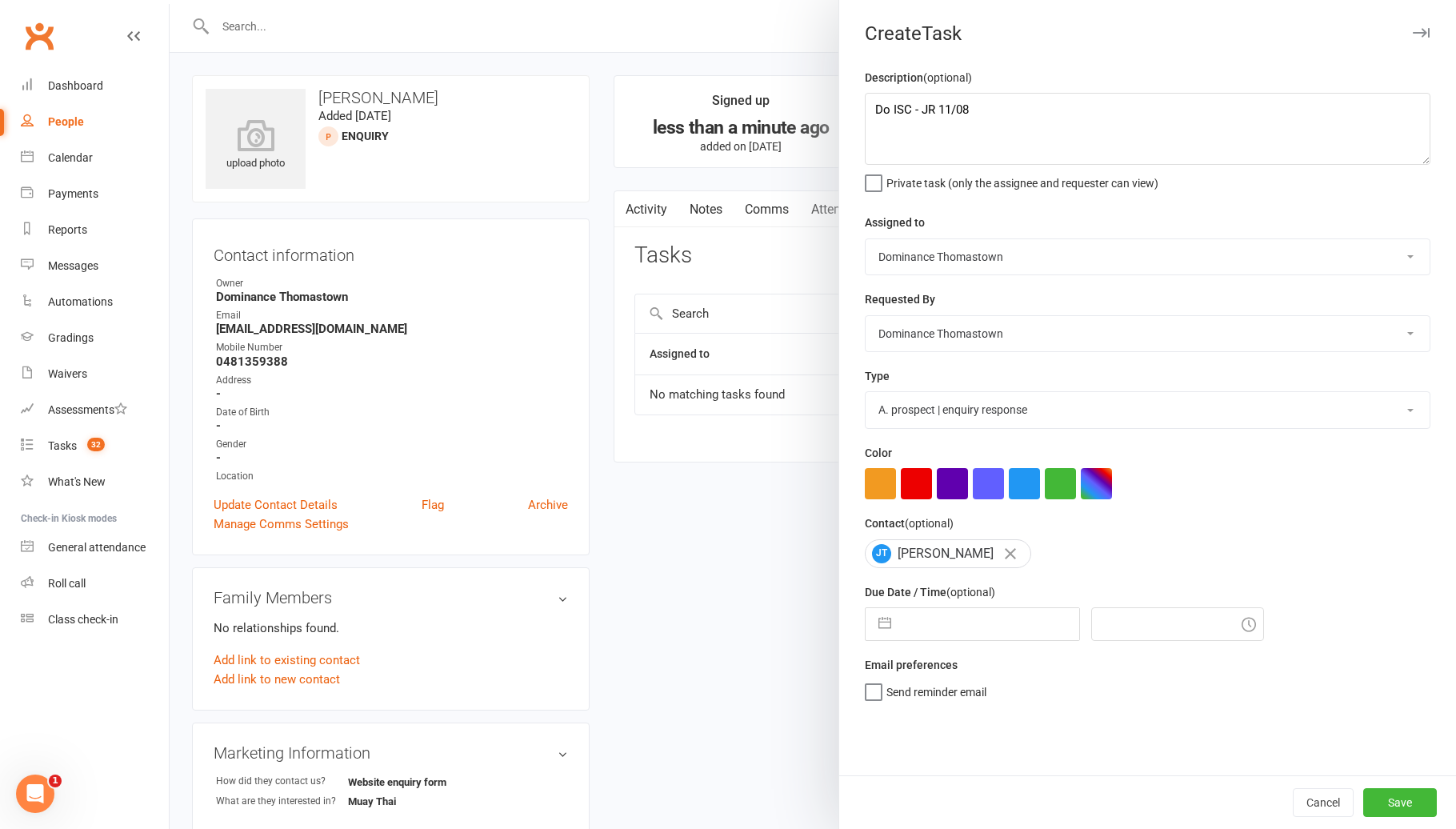
select select "2025"
select select "7"
select select "2025"
select select "8"
select select "2025"
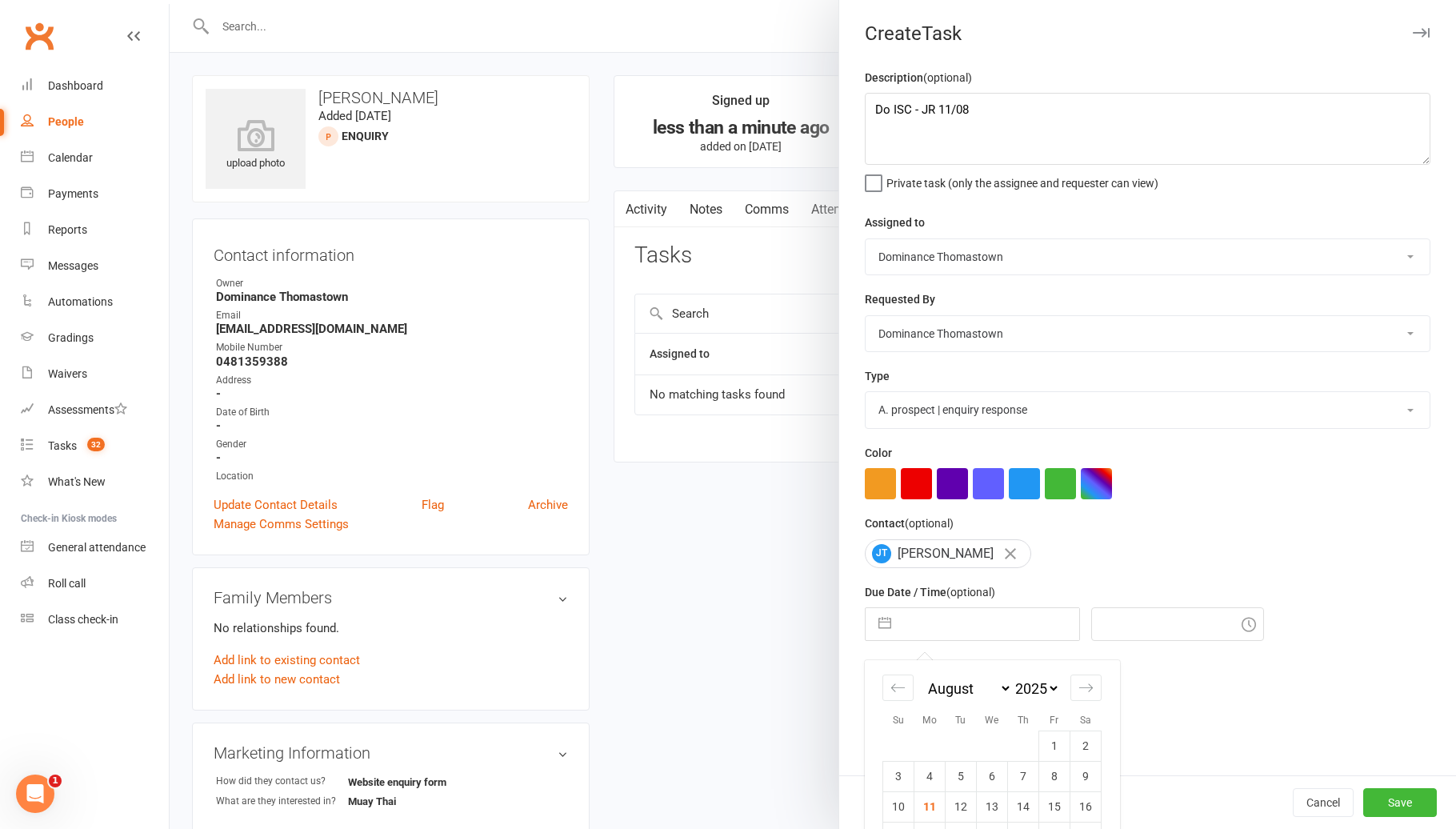
scroll to position [106, 0]
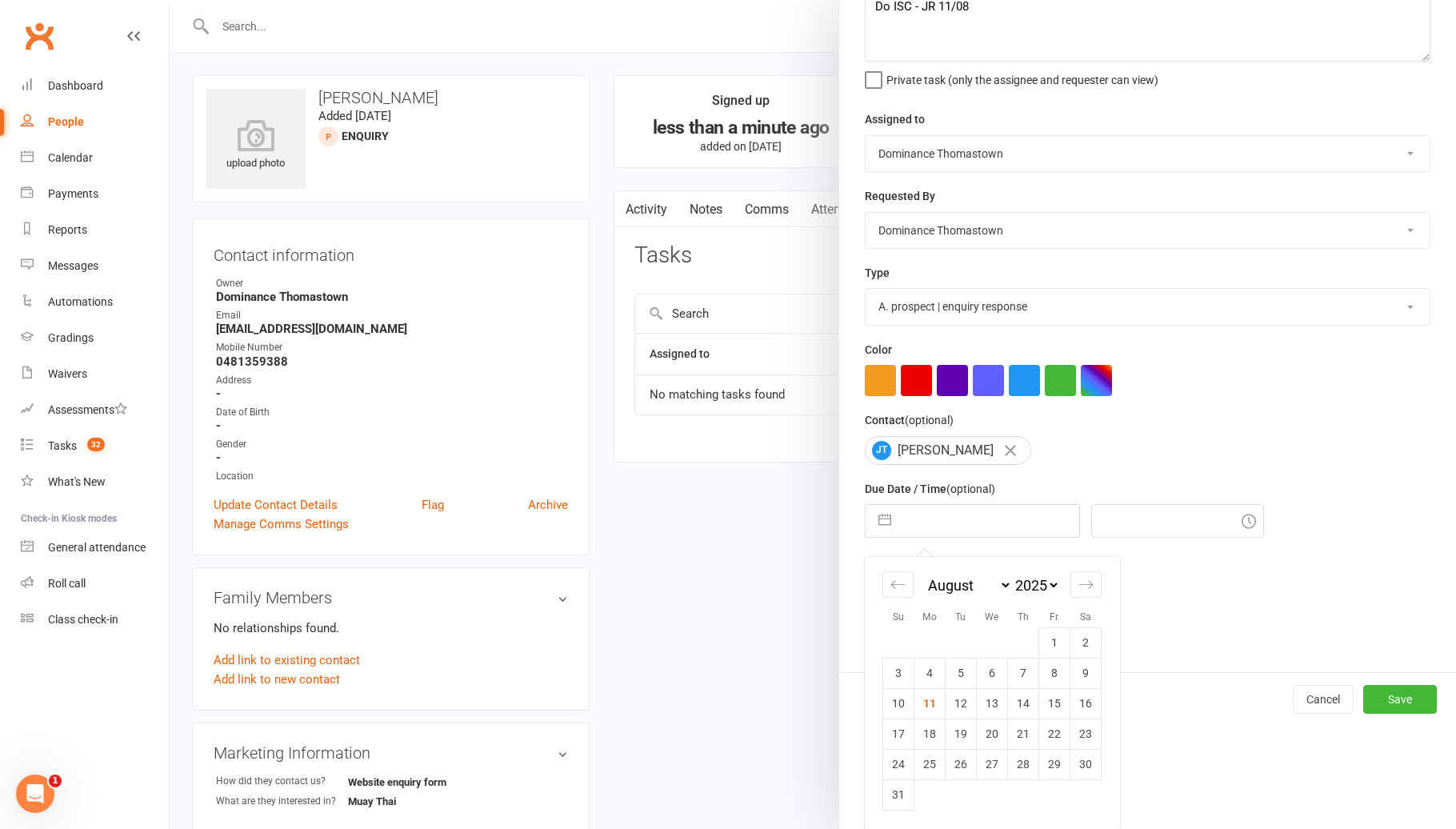
click at [943, 702] on td "11" at bounding box center [930, 703] width 31 height 30
type input "[DATE]"
type input "12:15pm"
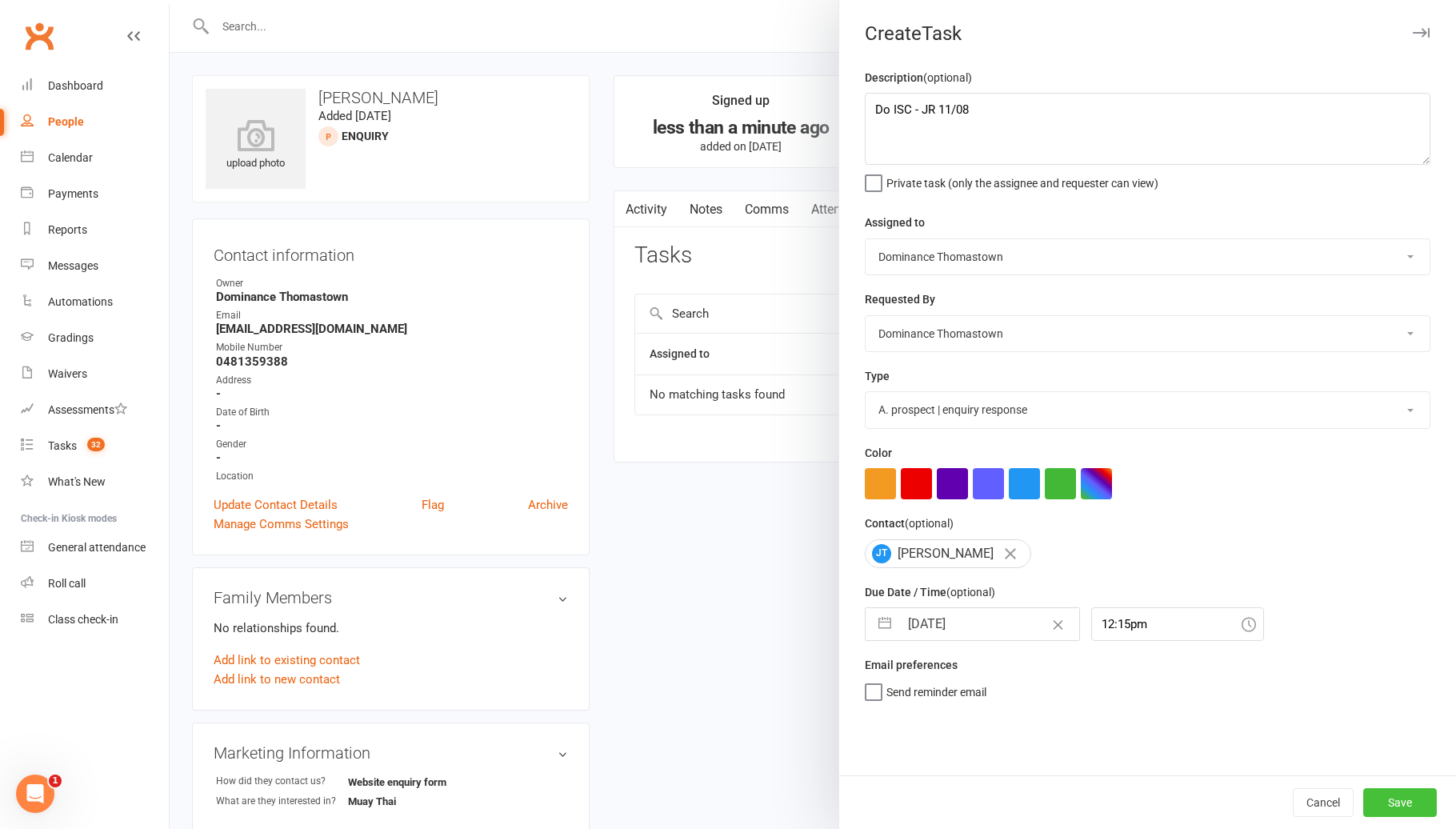
click at [1389, 790] on button "Save" at bounding box center [1400, 802] width 74 height 28
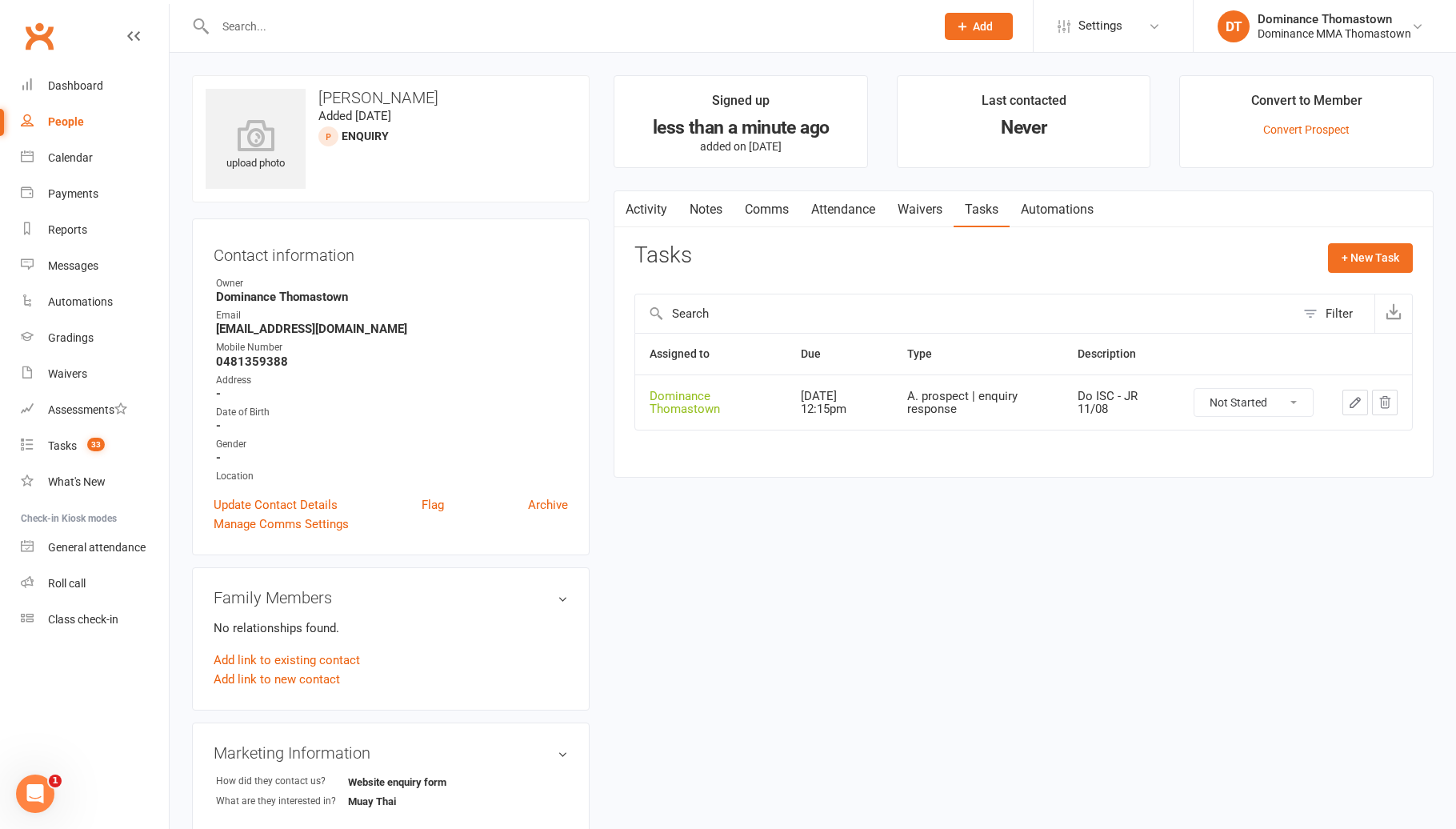
click at [987, 21] on span "Add" at bounding box center [982, 26] width 20 height 13
click at [977, 65] on link "Prospect" at bounding box center [962, 71] width 143 height 37
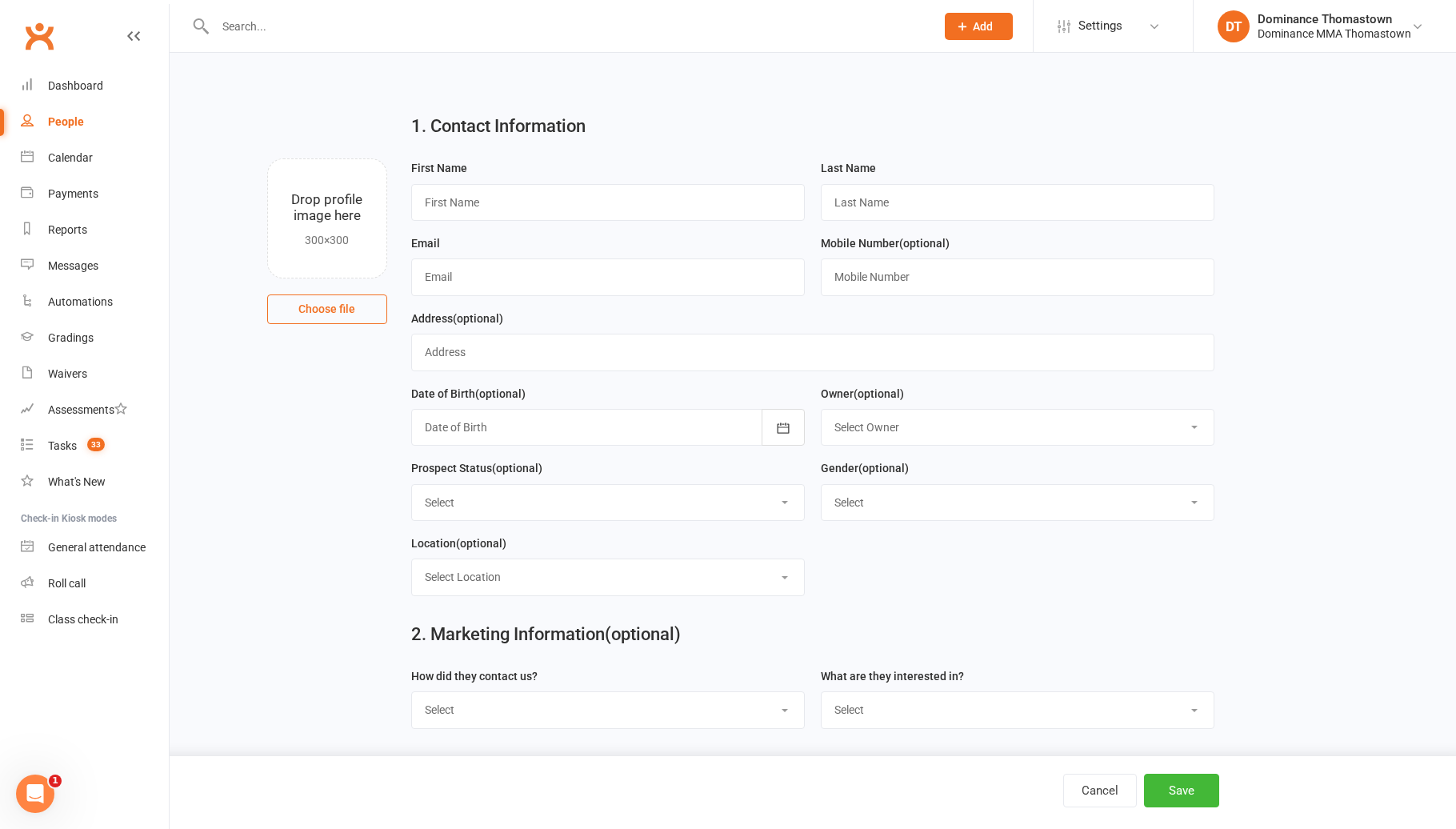
click at [766, 22] on input "text" at bounding box center [567, 27] width 713 height 22
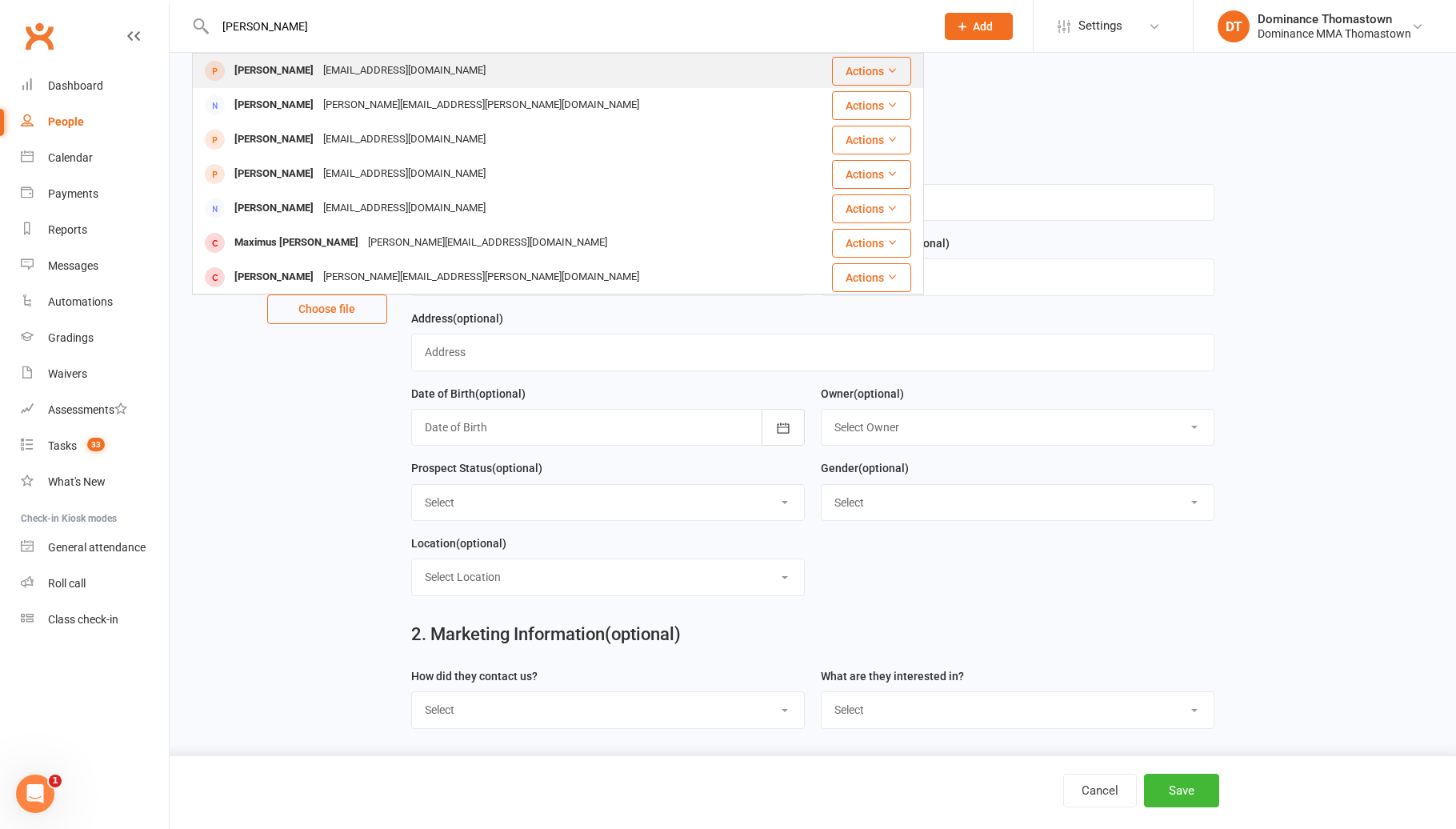
type input "[PERSON_NAME]"
click at [565, 76] on div "[PERSON_NAME] [EMAIL_ADDRESS][DOMAIN_NAME]" at bounding box center [499, 71] width 613 height 33
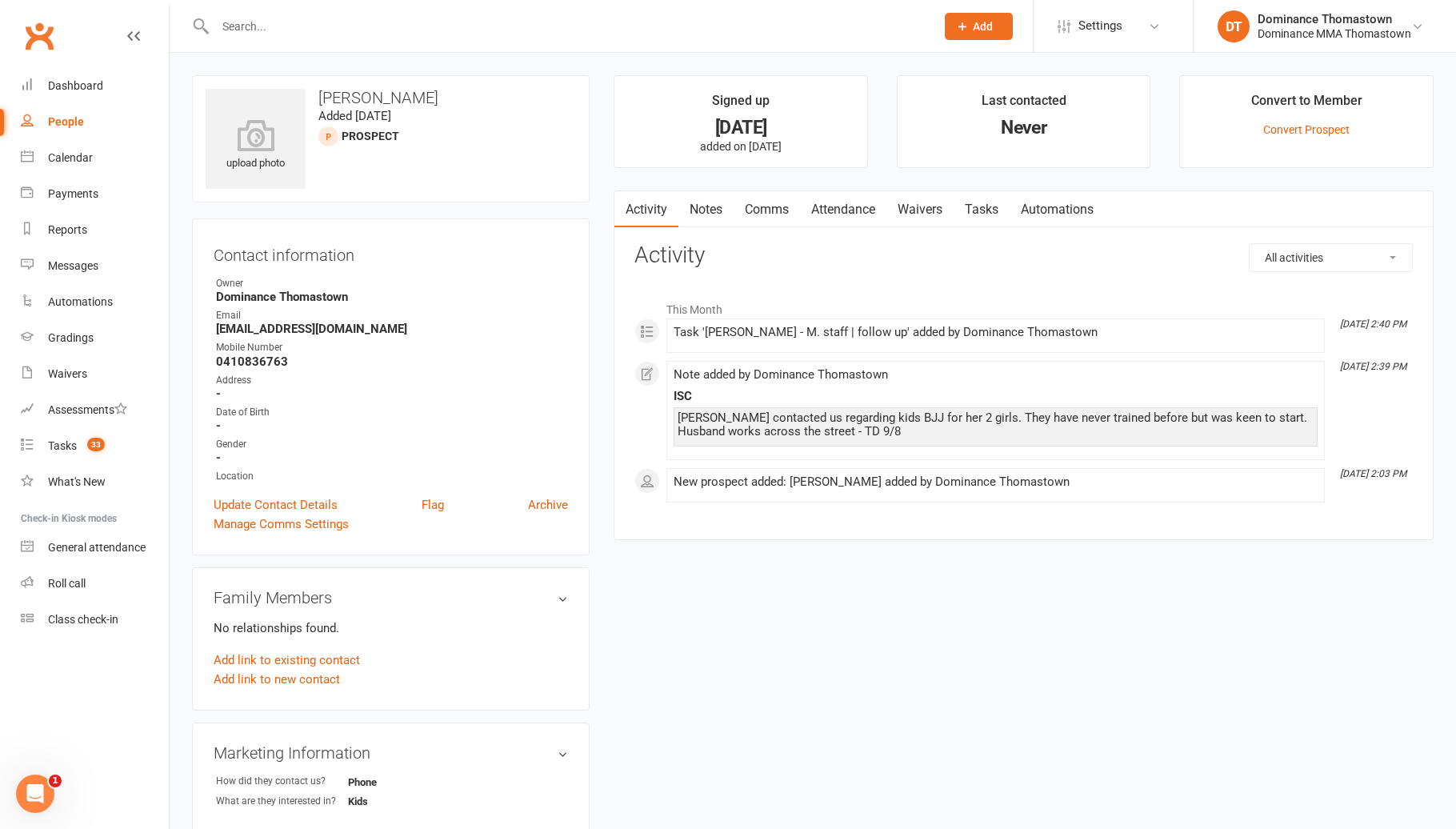
click at [974, 206] on link "Tasks" at bounding box center [981, 209] width 56 height 37
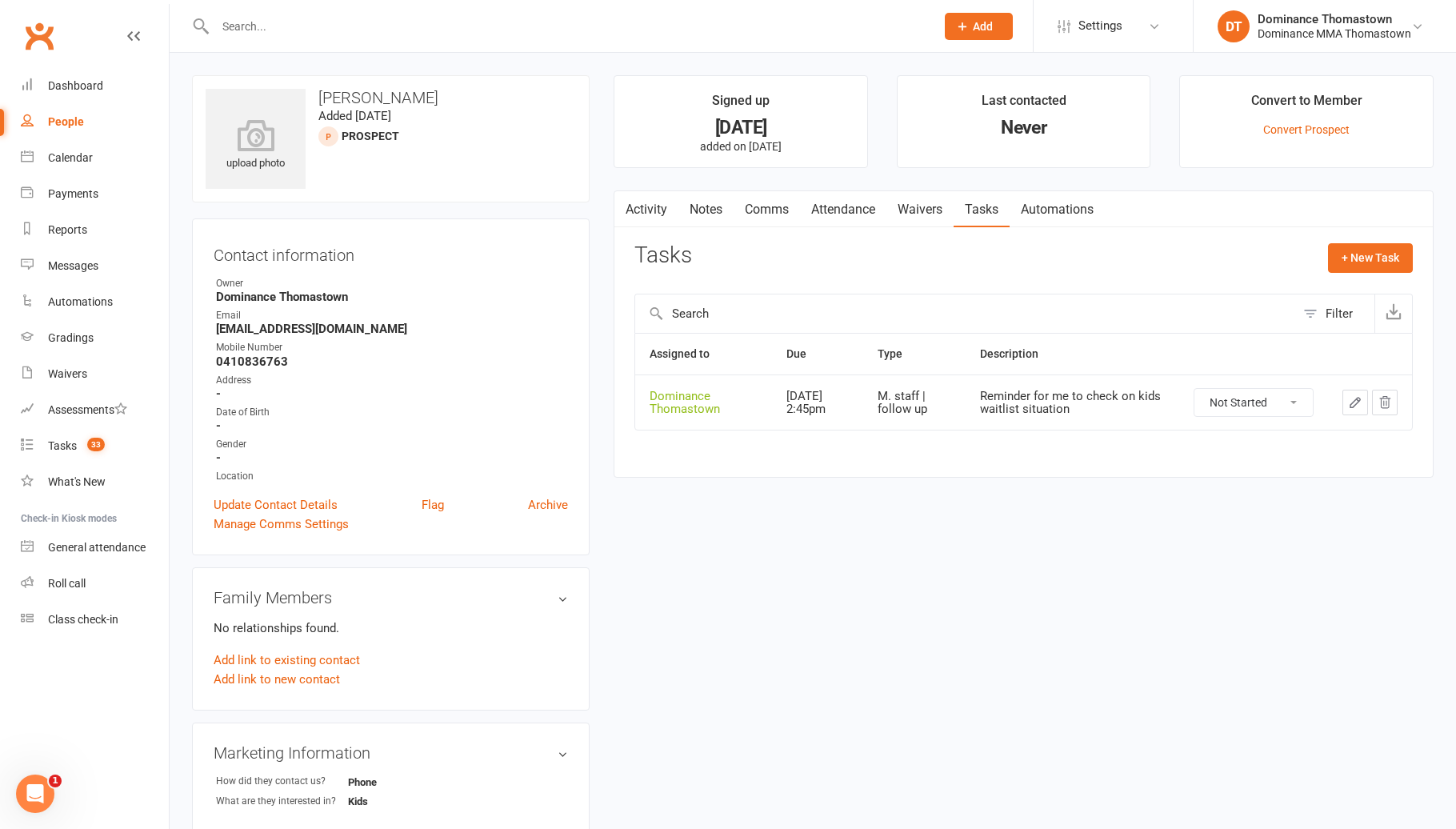
click at [1348, 397] on icon "button" at bounding box center [1355, 402] width 15 height 15
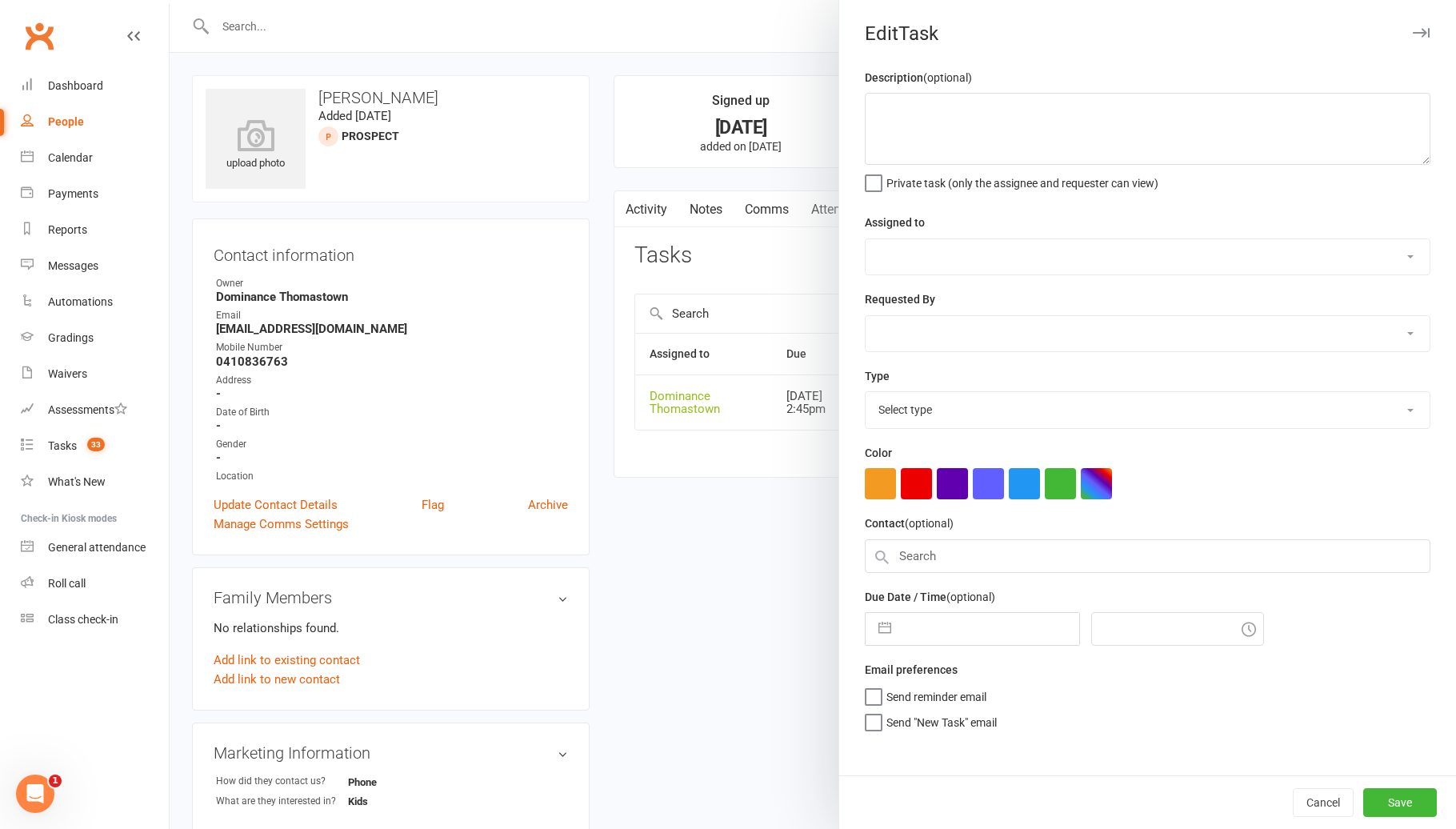
type textarea "Reminder for me to check on kids waitlist situation"
select select "12547"
type input "[DATE]"
type input "2:45pm"
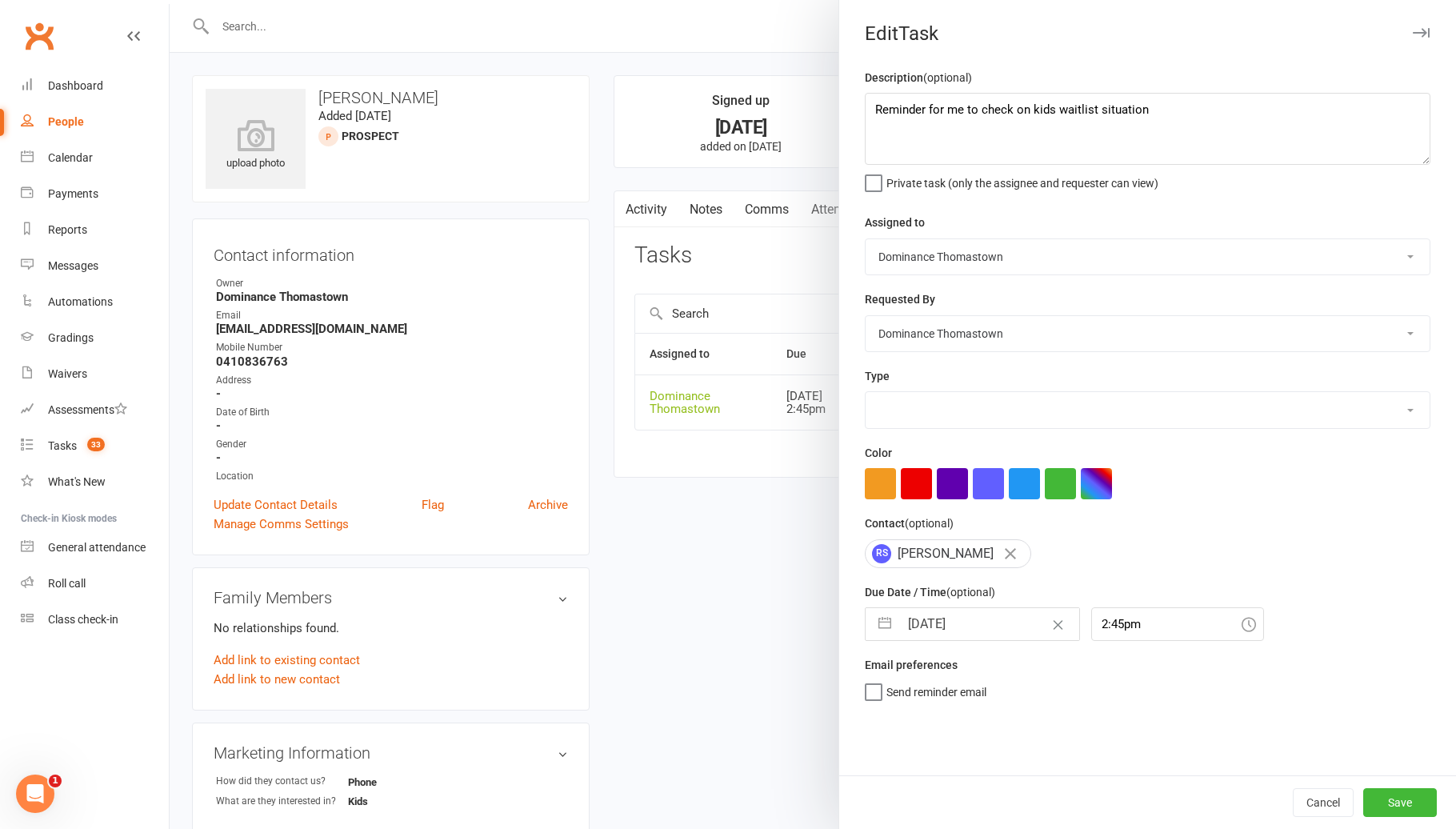
select select "3858"
click at [620, 384] on div at bounding box center [812, 414] width 1286 height 829
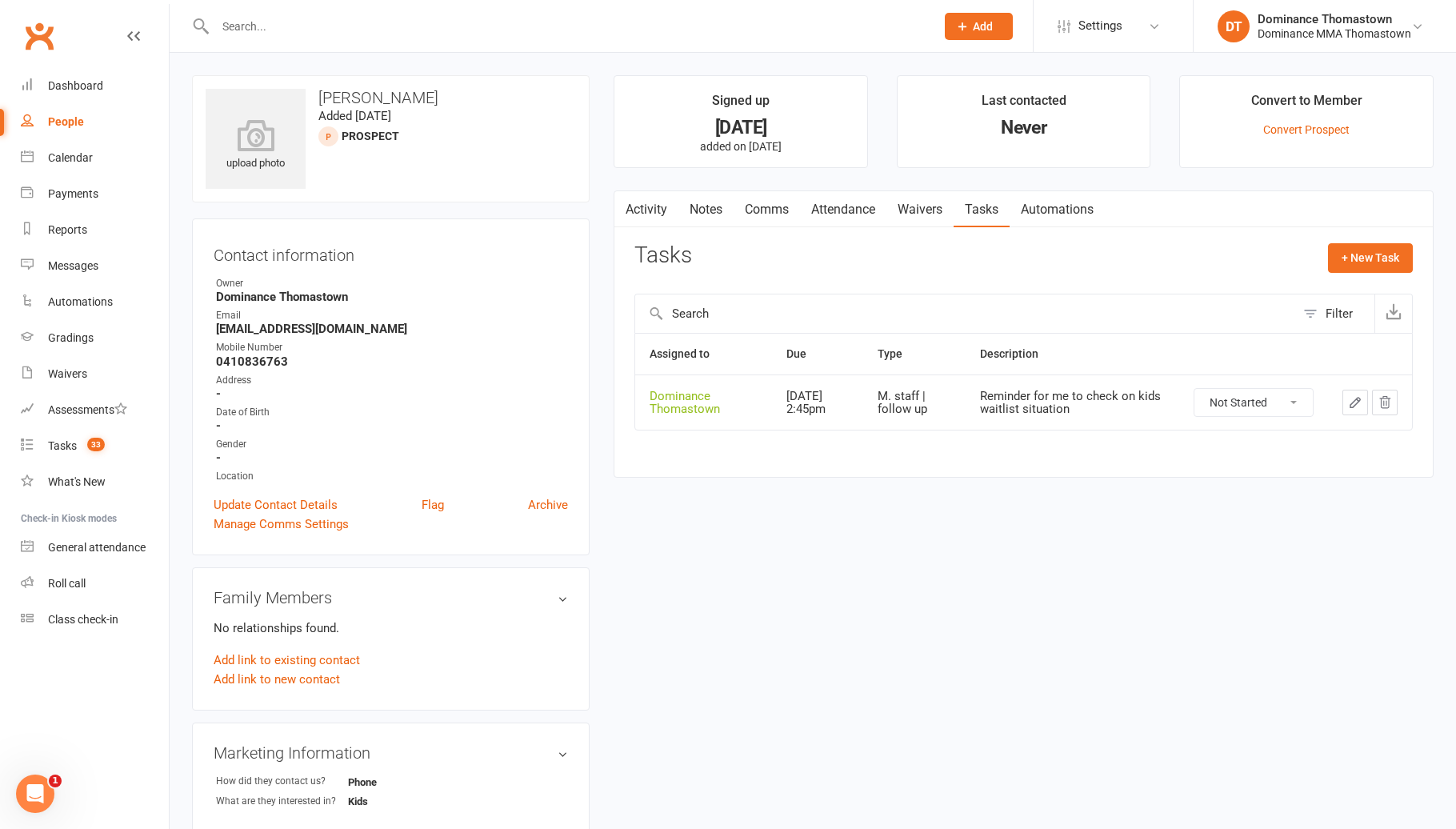
click at [724, 213] on link "Notes" at bounding box center [706, 209] width 55 height 37
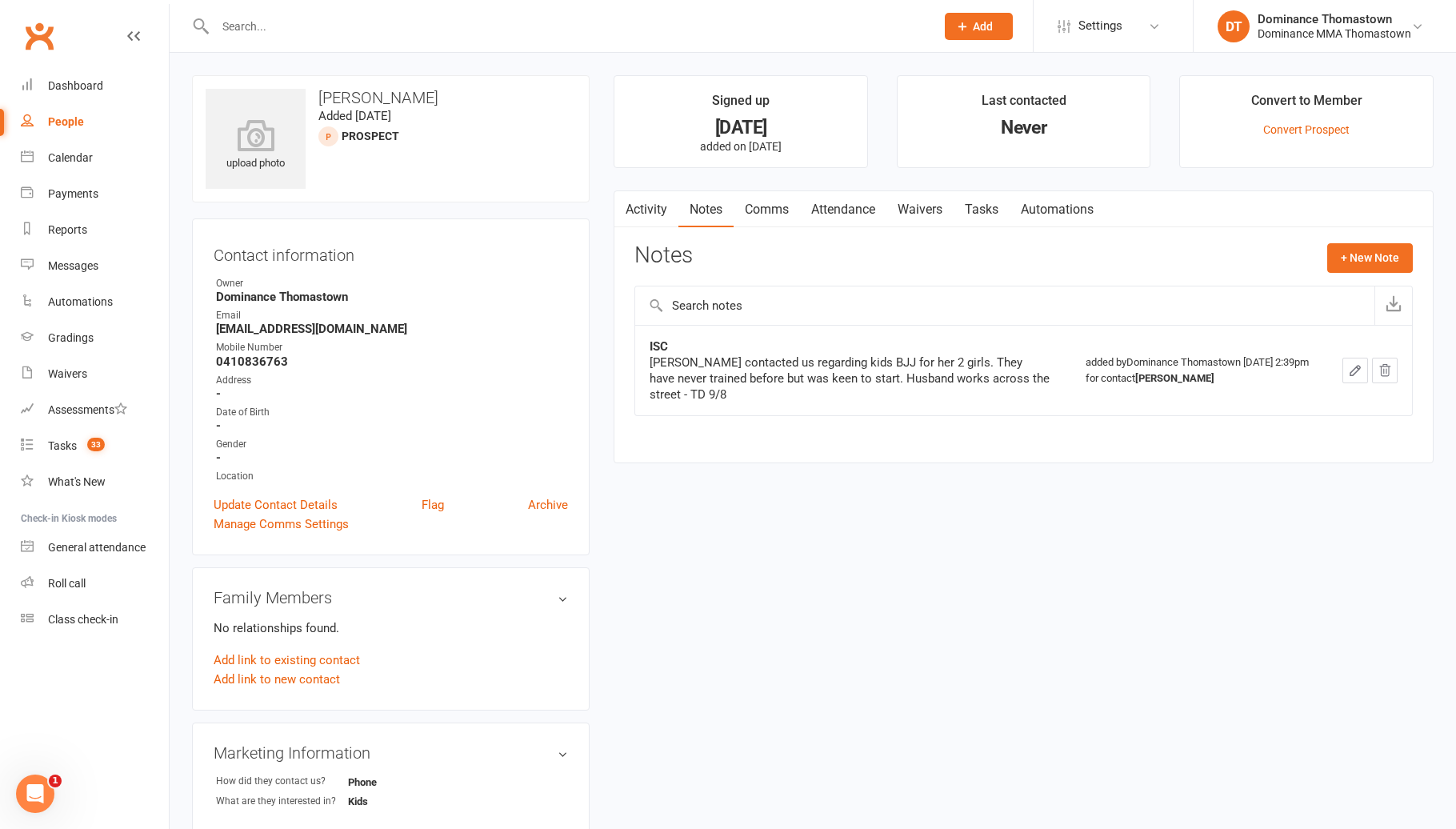
click at [359, 30] on input "text" at bounding box center [567, 27] width 713 height 22
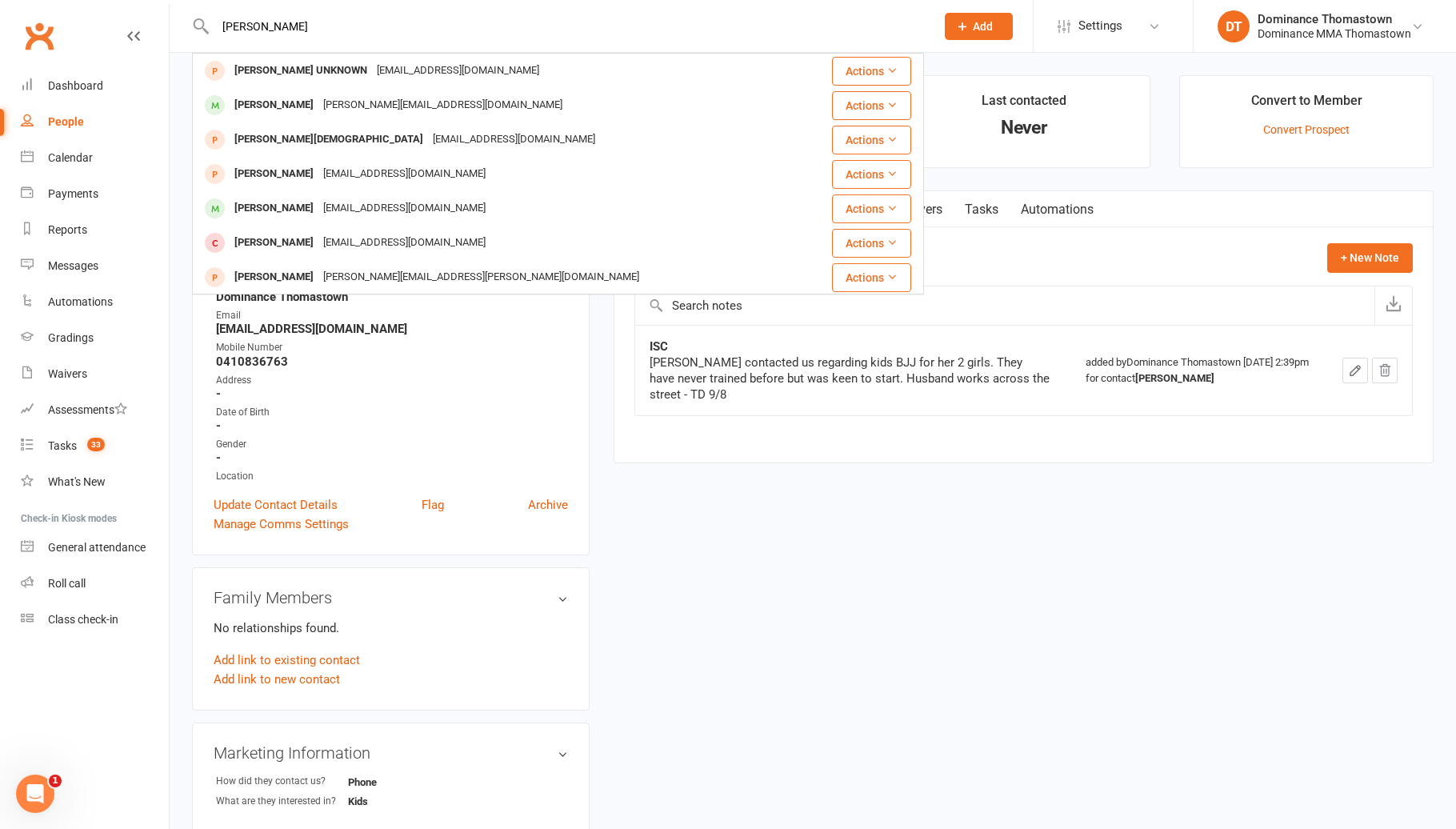
type input "[PERSON_NAME]"
click at [428, 134] on div "[EMAIL_ADDRESS][DOMAIN_NAME]" at bounding box center [514, 139] width 172 height 23
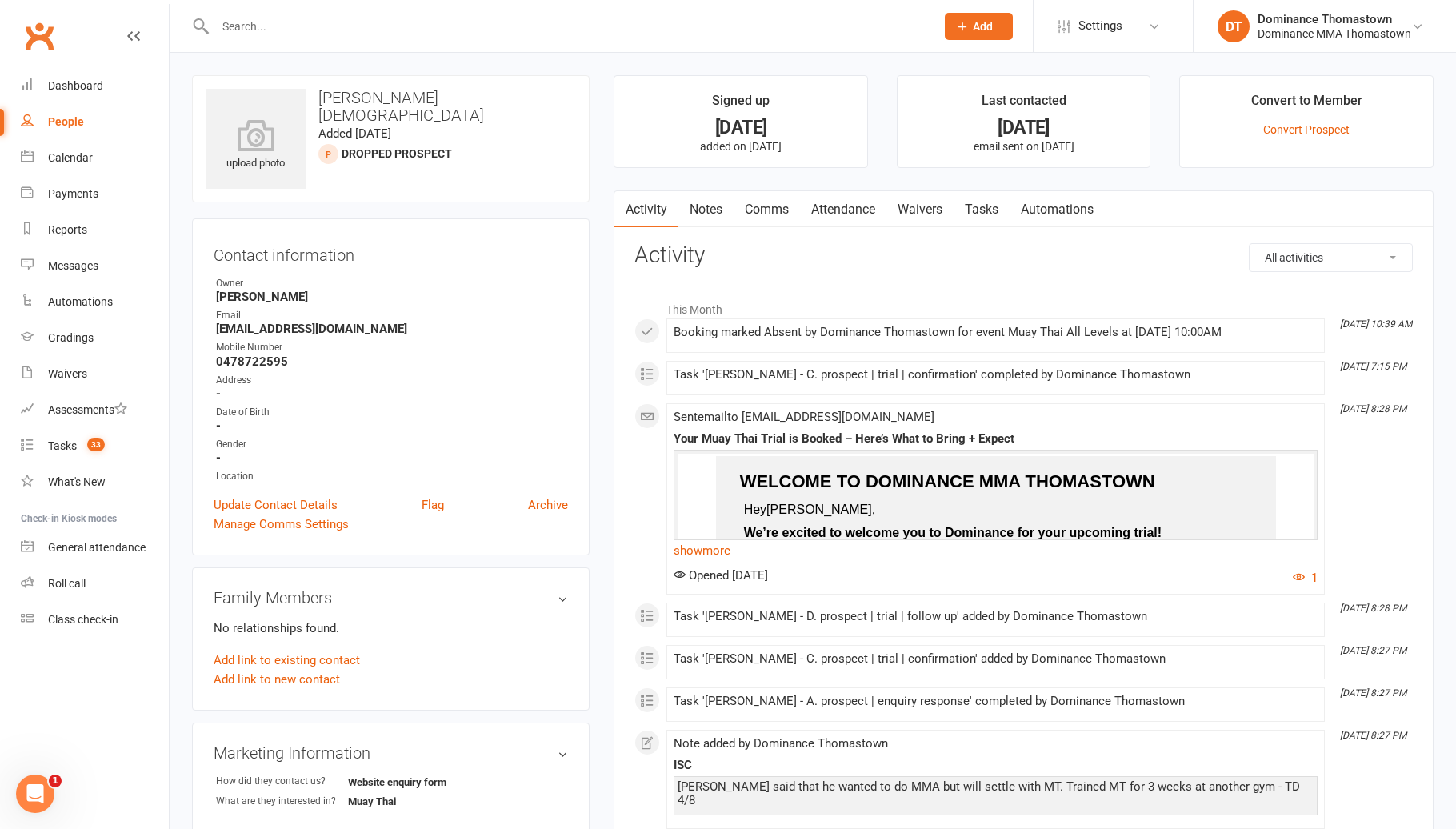
drag, startPoint x: 974, startPoint y: 212, endPoint x: 985, endPoint y: 215, distance: 11.4
click at [975, 212] on link "Tasks" at bounding box center [981, 209] width 56 height 37
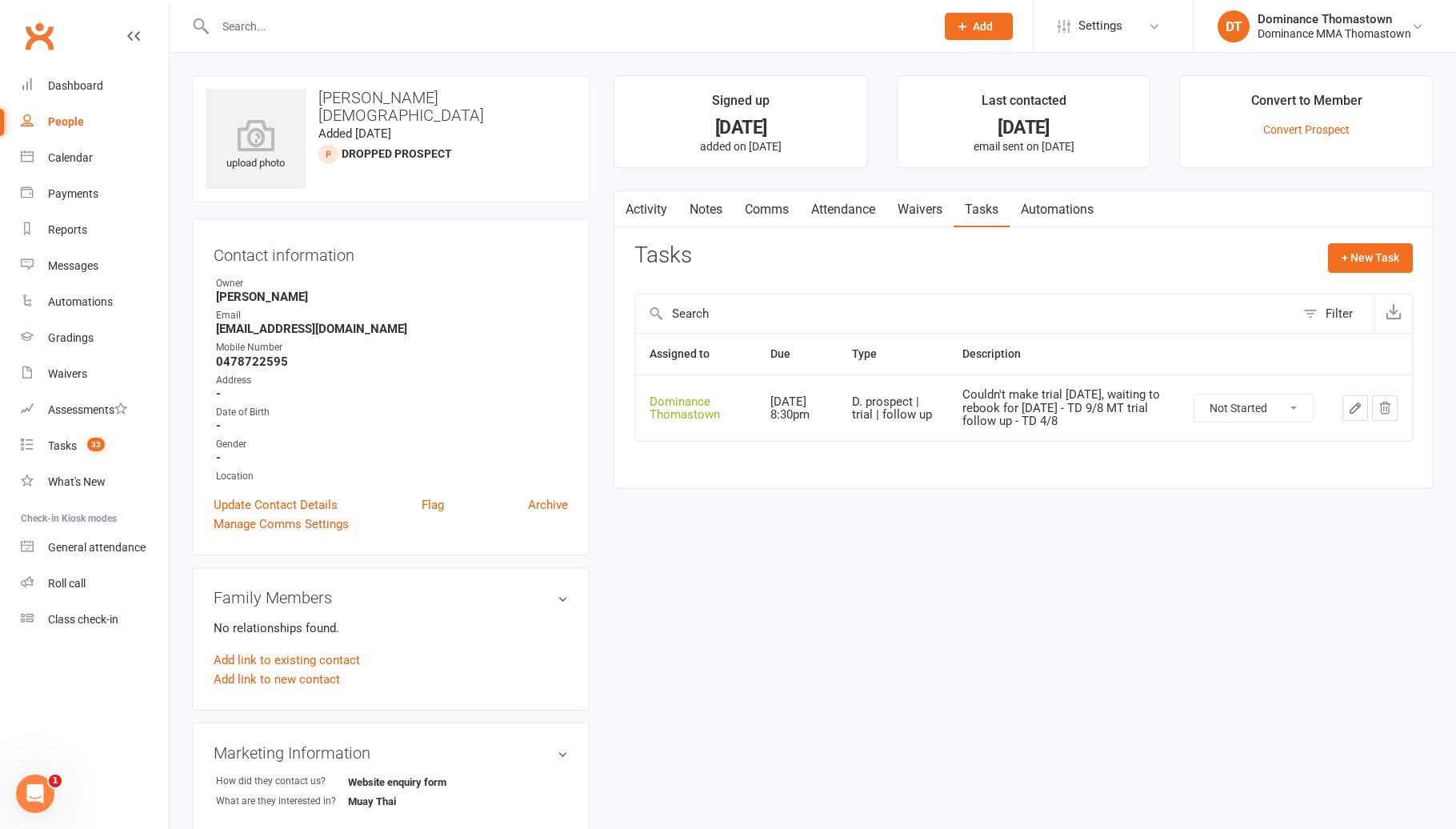
click at [847, 216] on link "Attendance" at bounding box center [843, 209] width 86 height 37
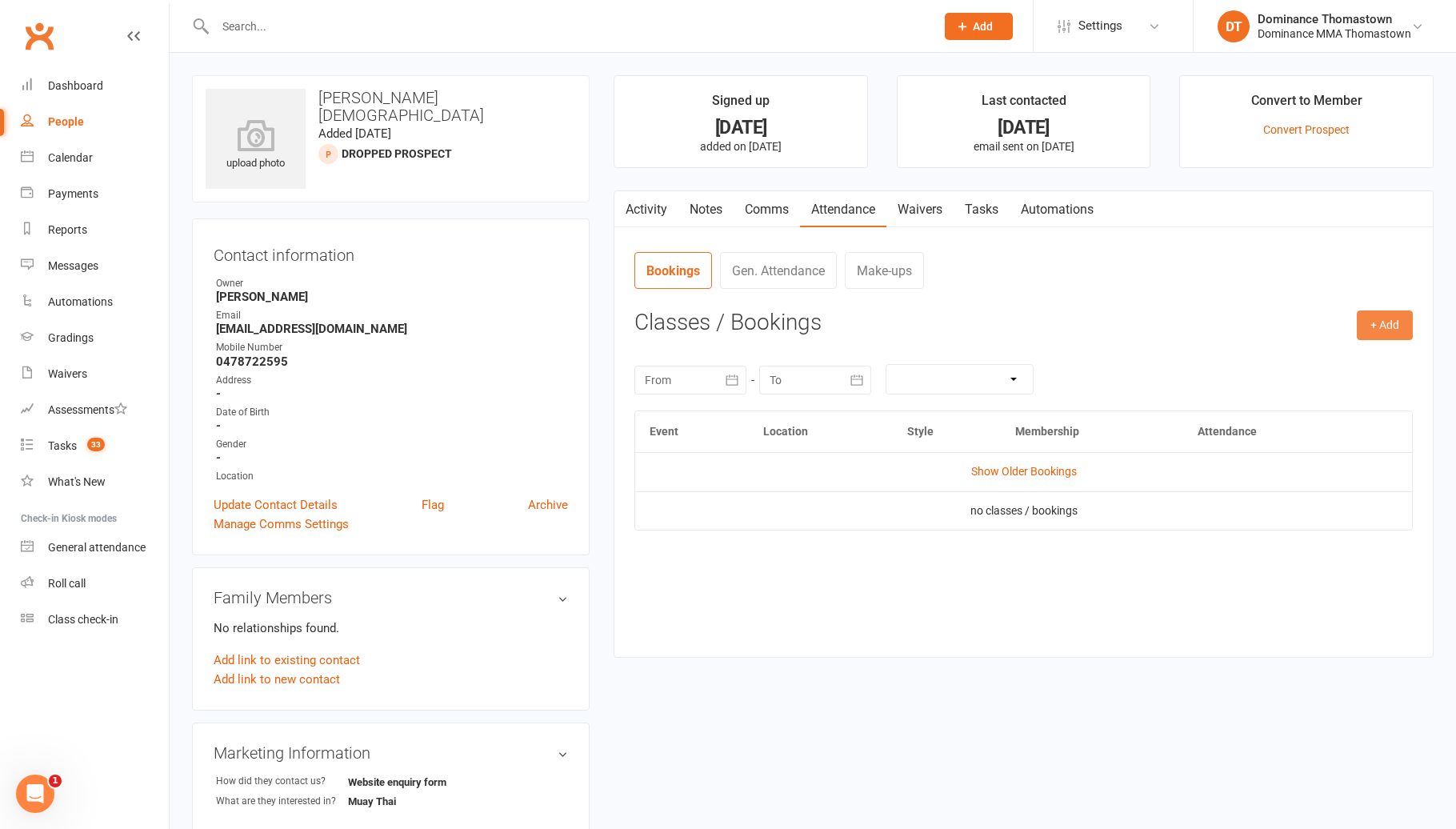
click at [1364, 329] on button "+ Add" at bounding box center [1384, 324] width 56 height 28
click at [902, 215] on link "Waivers" at bounding box center [920, 209] width 67 height 37
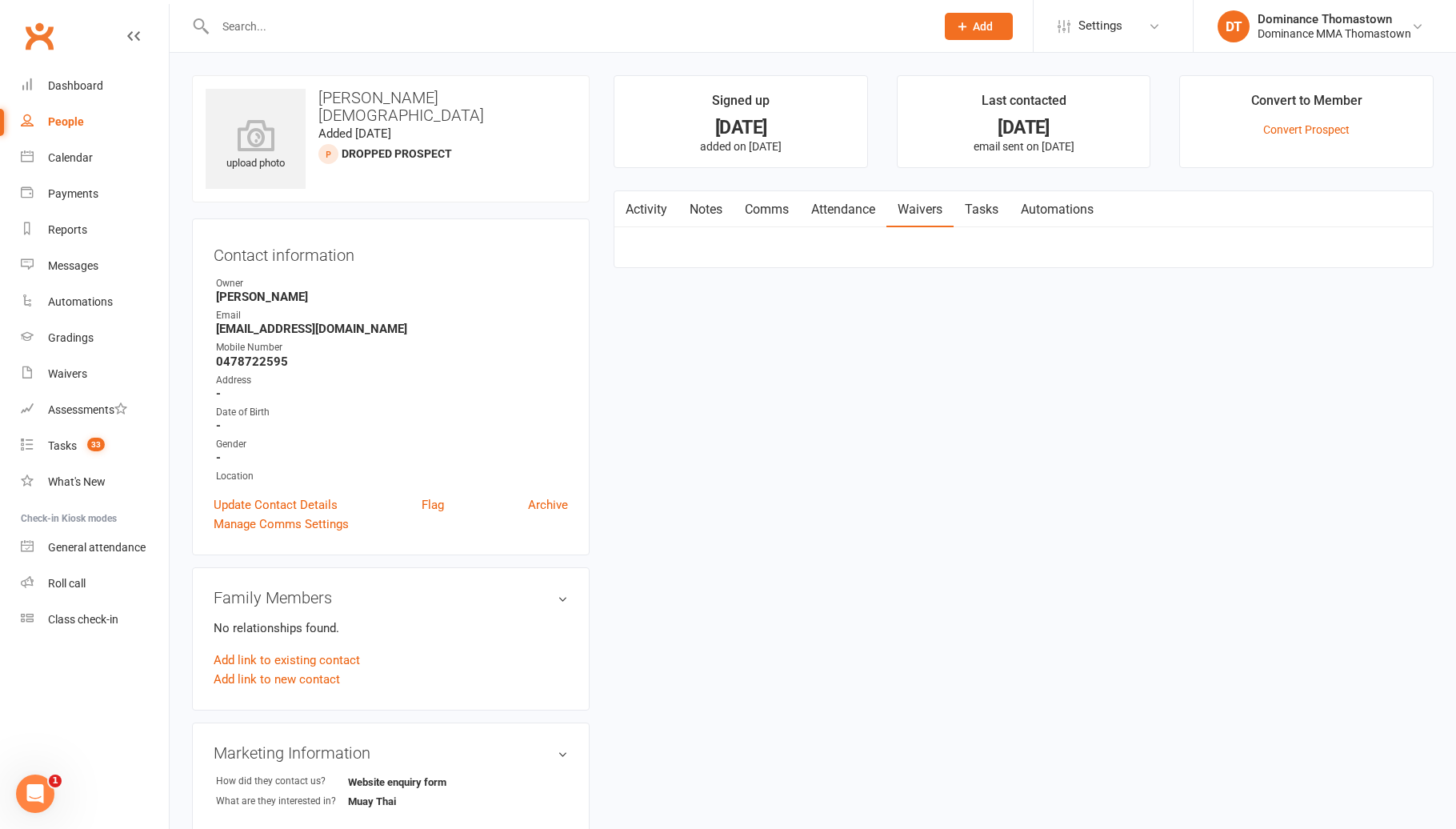
click at [903, 215] on link "Waivers" at bounding box center [920, 209] width 67 height 37
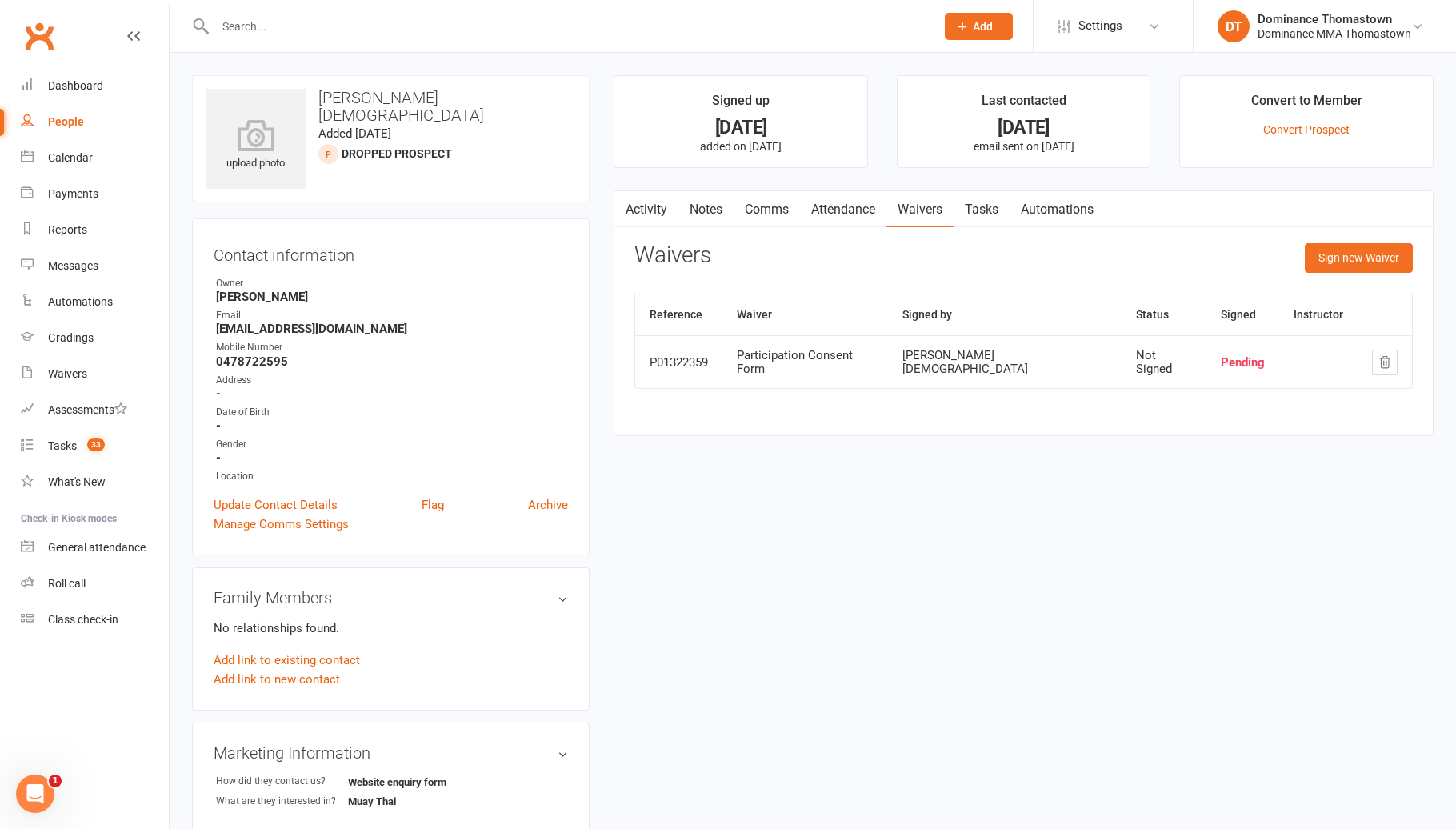
click at [869, 214] on link "Attendance" at bounding box center [843, 209] width 86 height 37
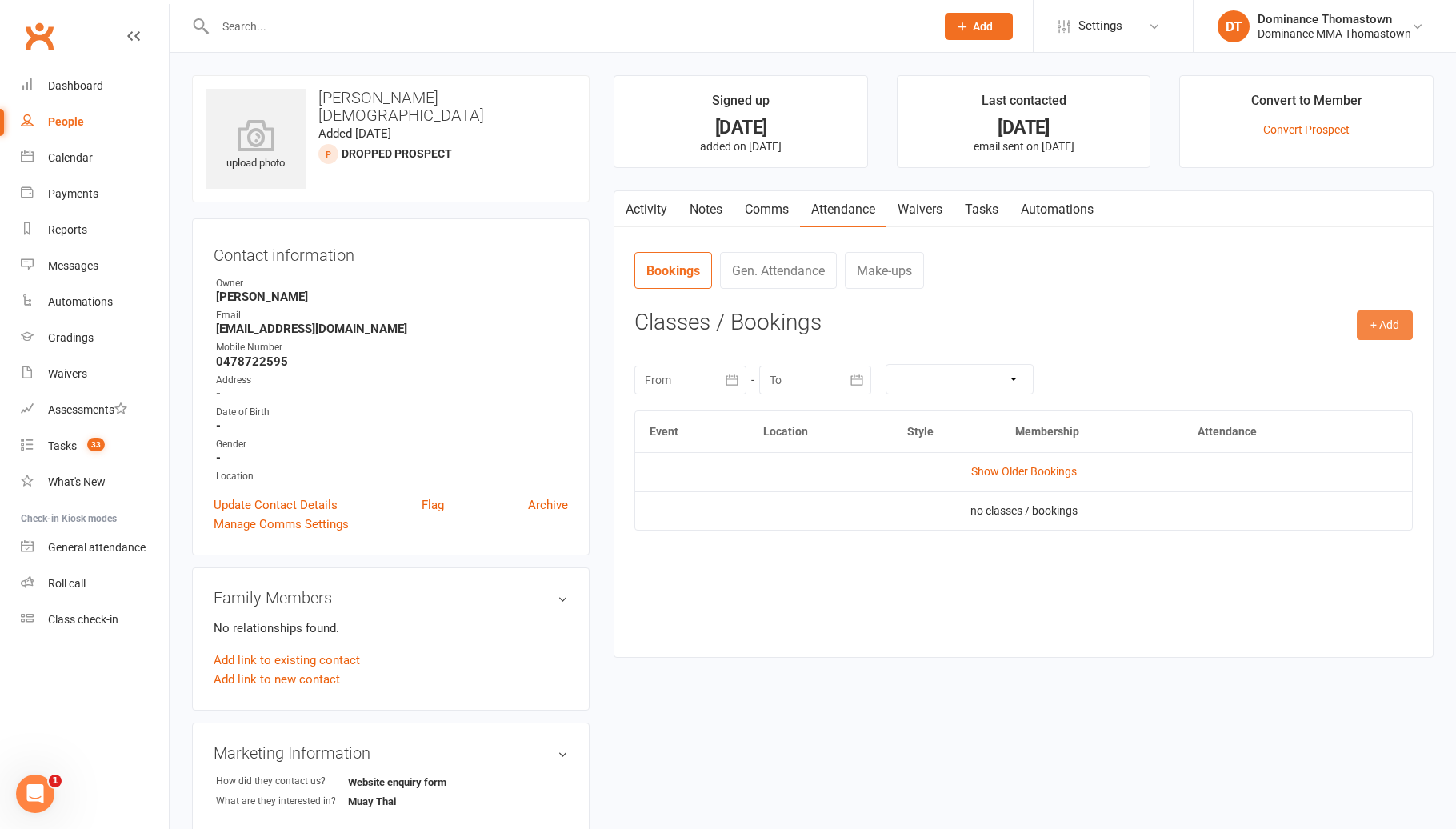
click at [1376, 321] on button "+ Add" at bounding box center [1384, 324] width 56 height 28
click at [1283, 358] on link "Book Event" at bounding box center [1332, 361] width 158 height 32
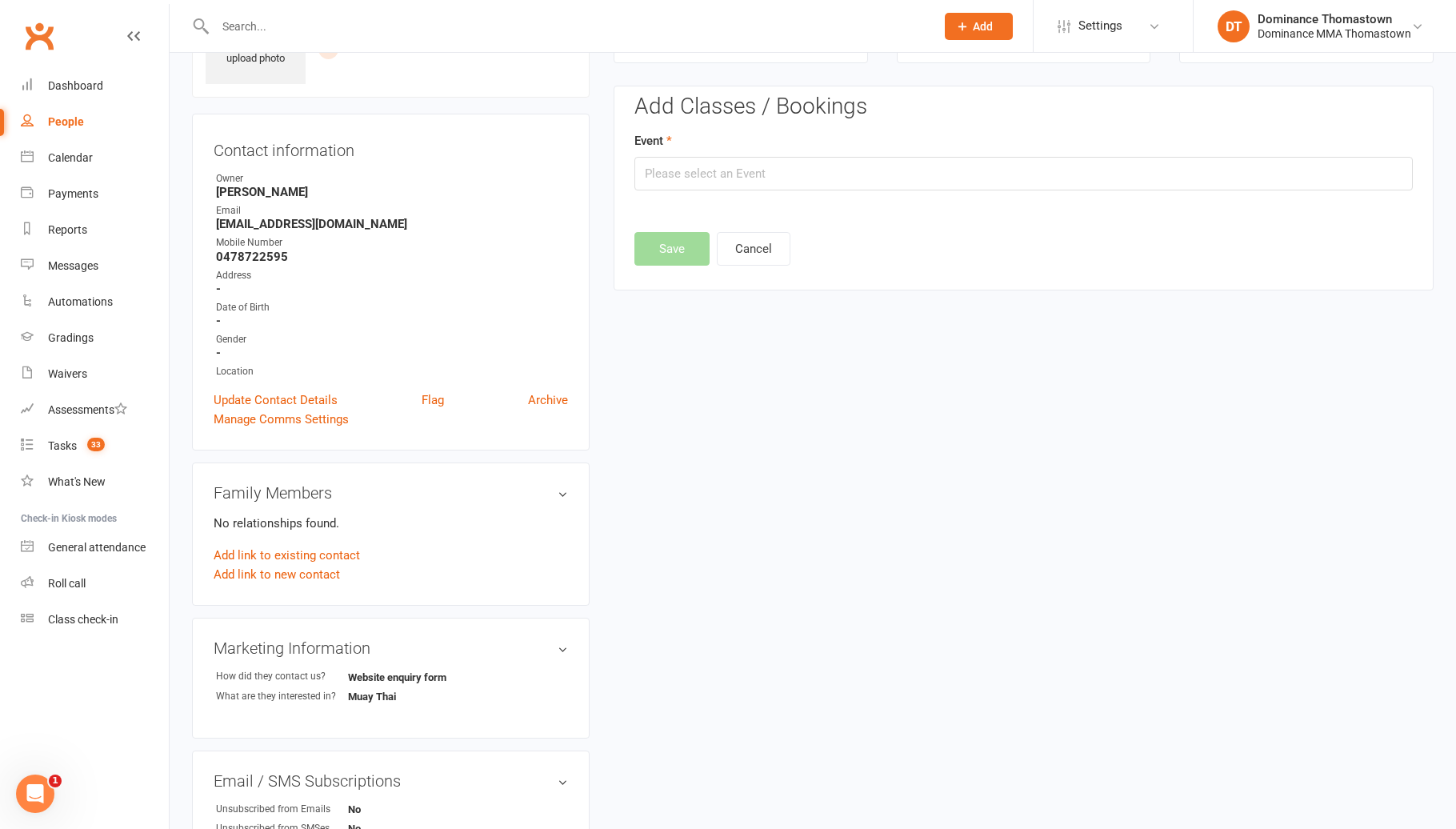
scroll to position [109, 0]
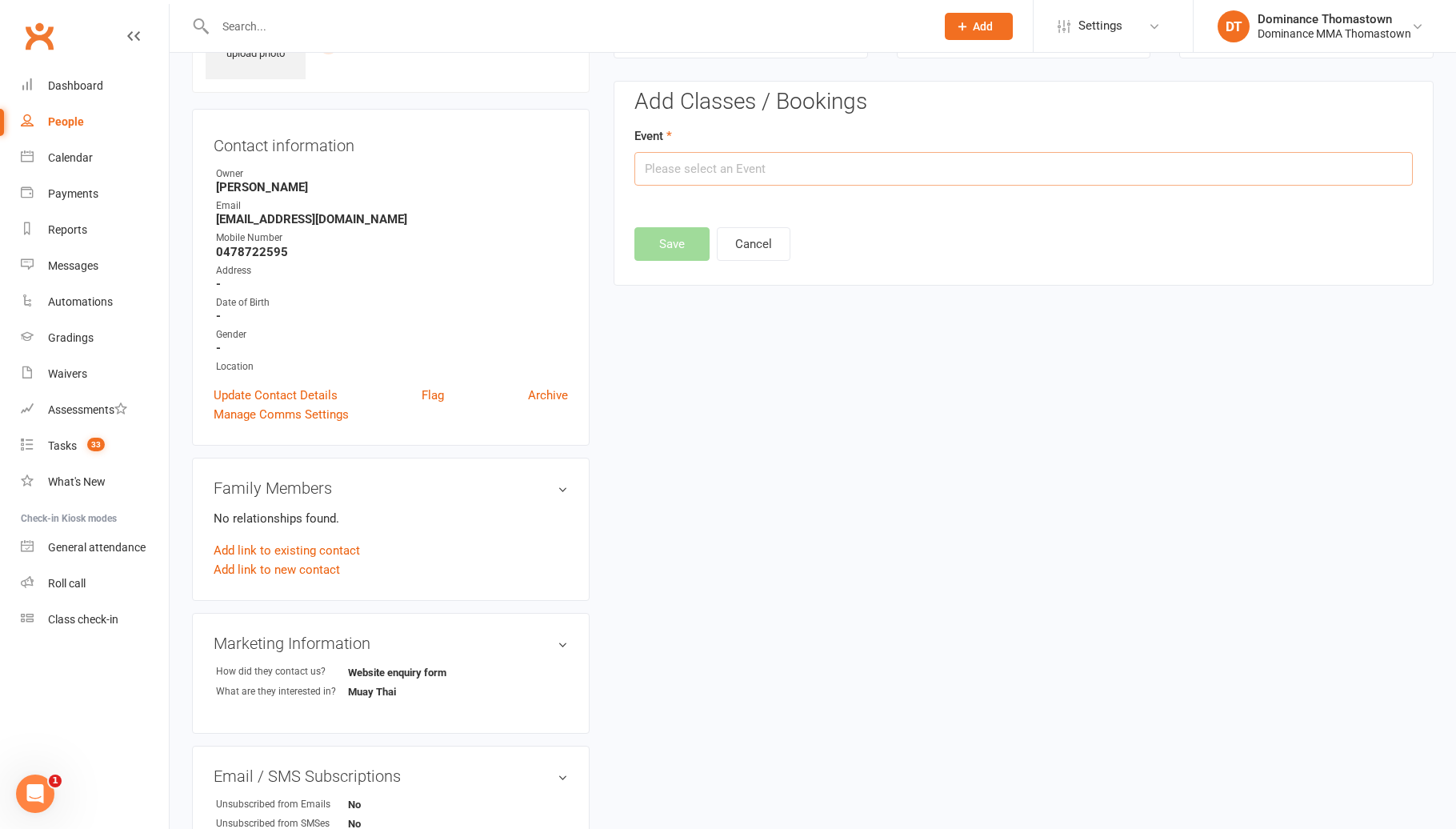
click at [924, 182] on input "text" at bounding box center [1023, 169] width 778 height 34
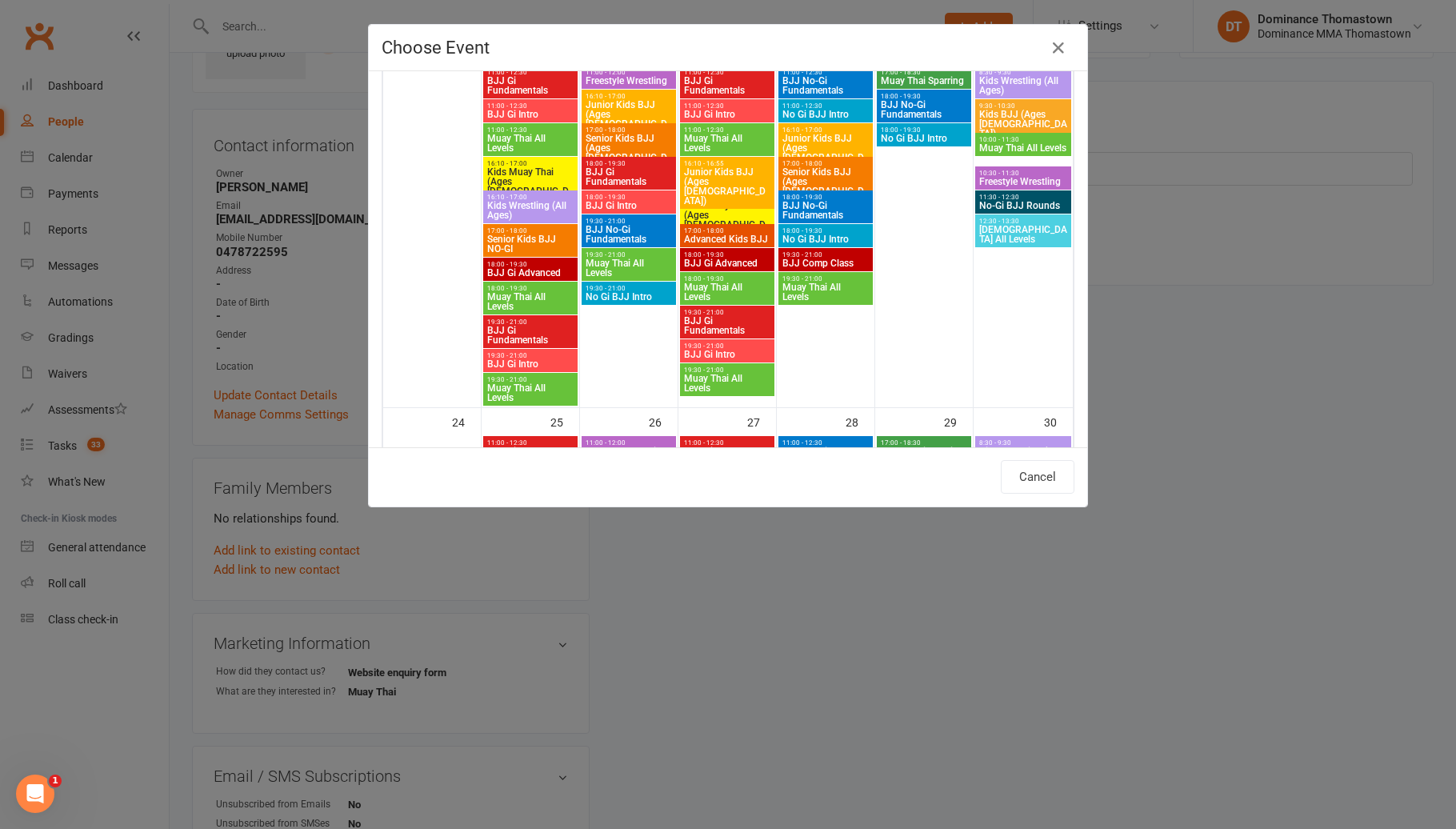
scroll to position [1259, 0]
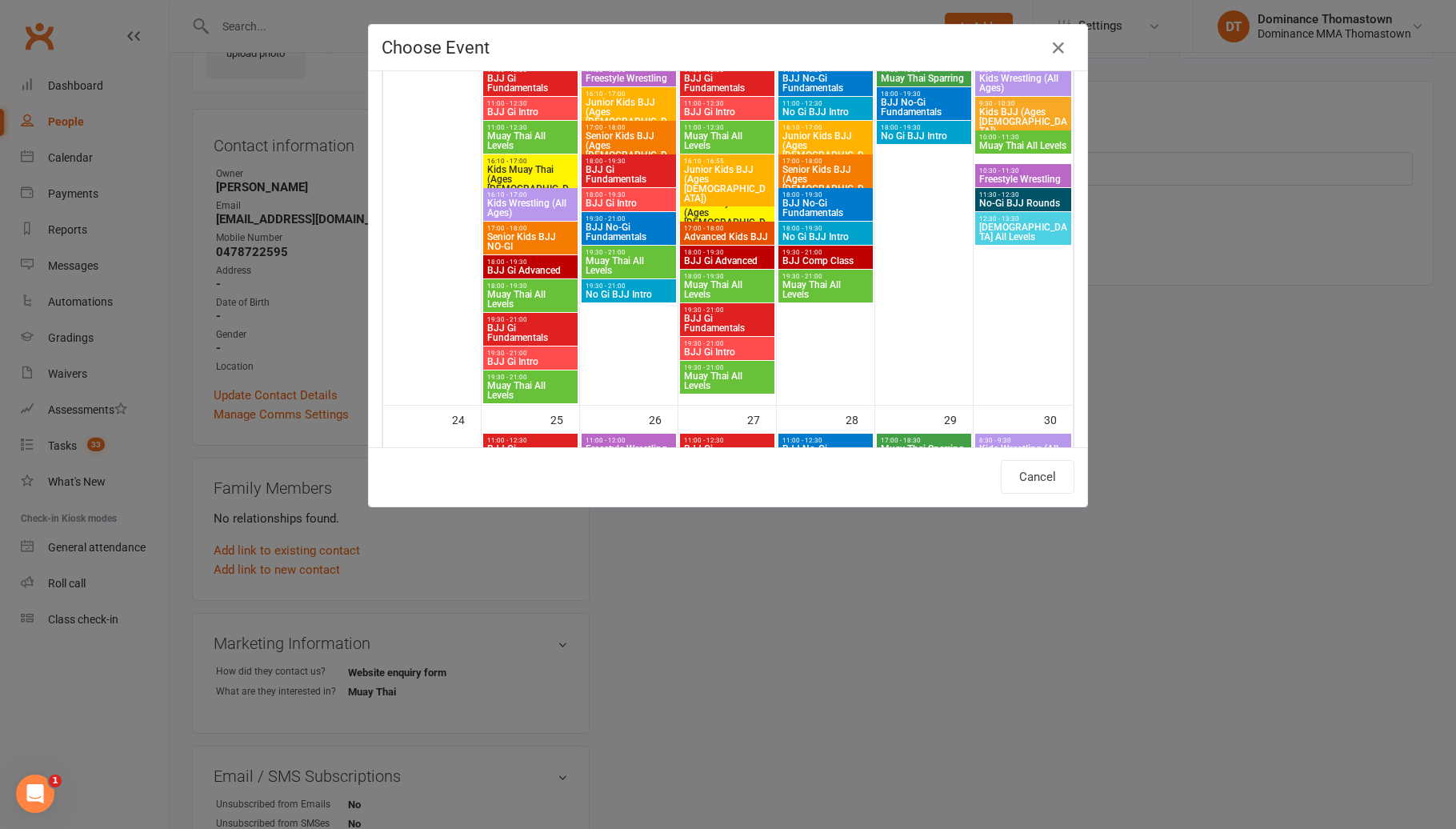
click at [740, 372] on span "Muay Thai All Levels" at bounding box center [727, 381] width 88 height 19
type input "Muay Thai All Levels - [DATE] 7:30:00 PM"
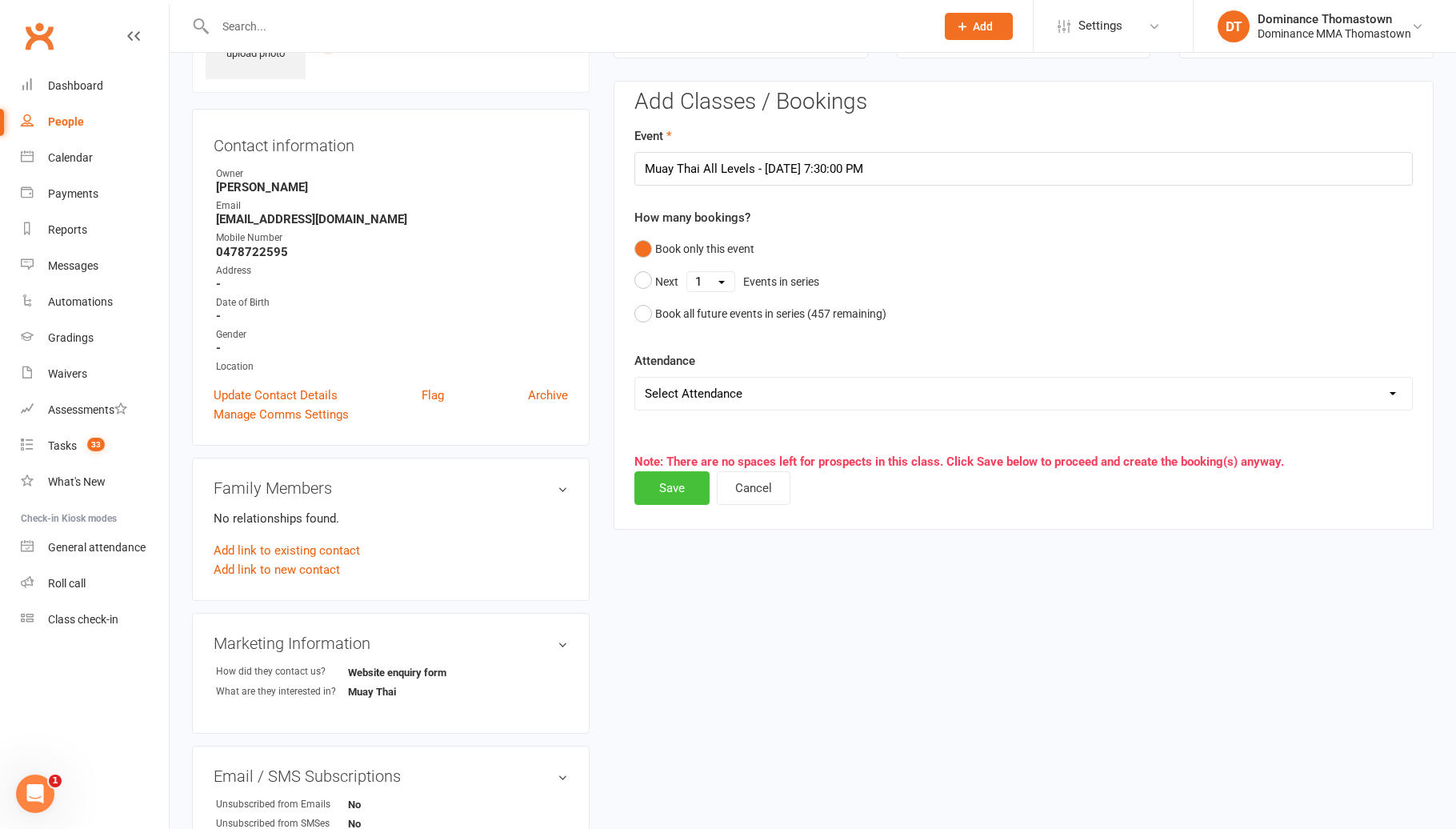
click at [675, 497] on button "Save" at bounding box center [671, 488] width 75 height 34
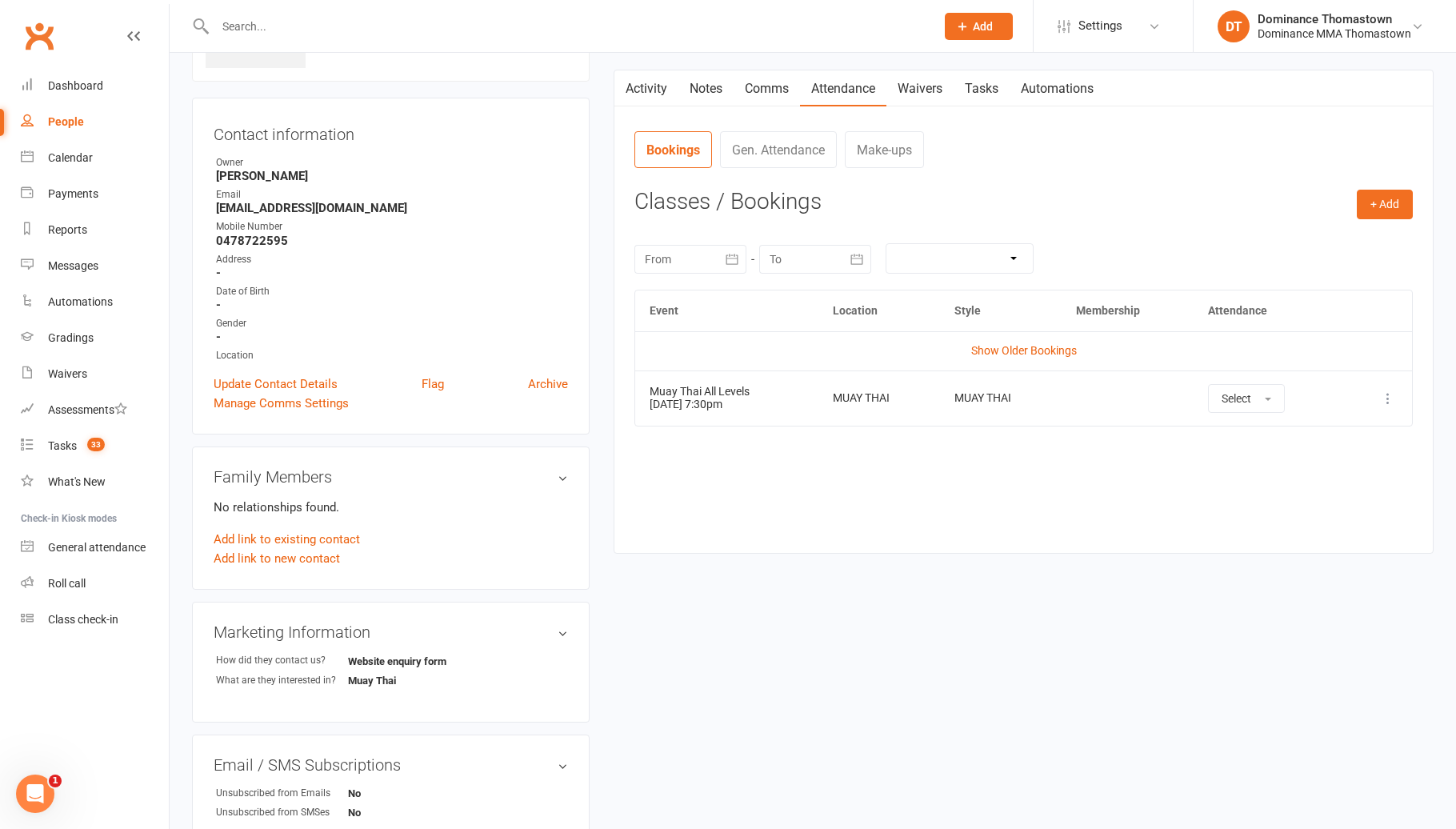
scroll to position [0, 0]
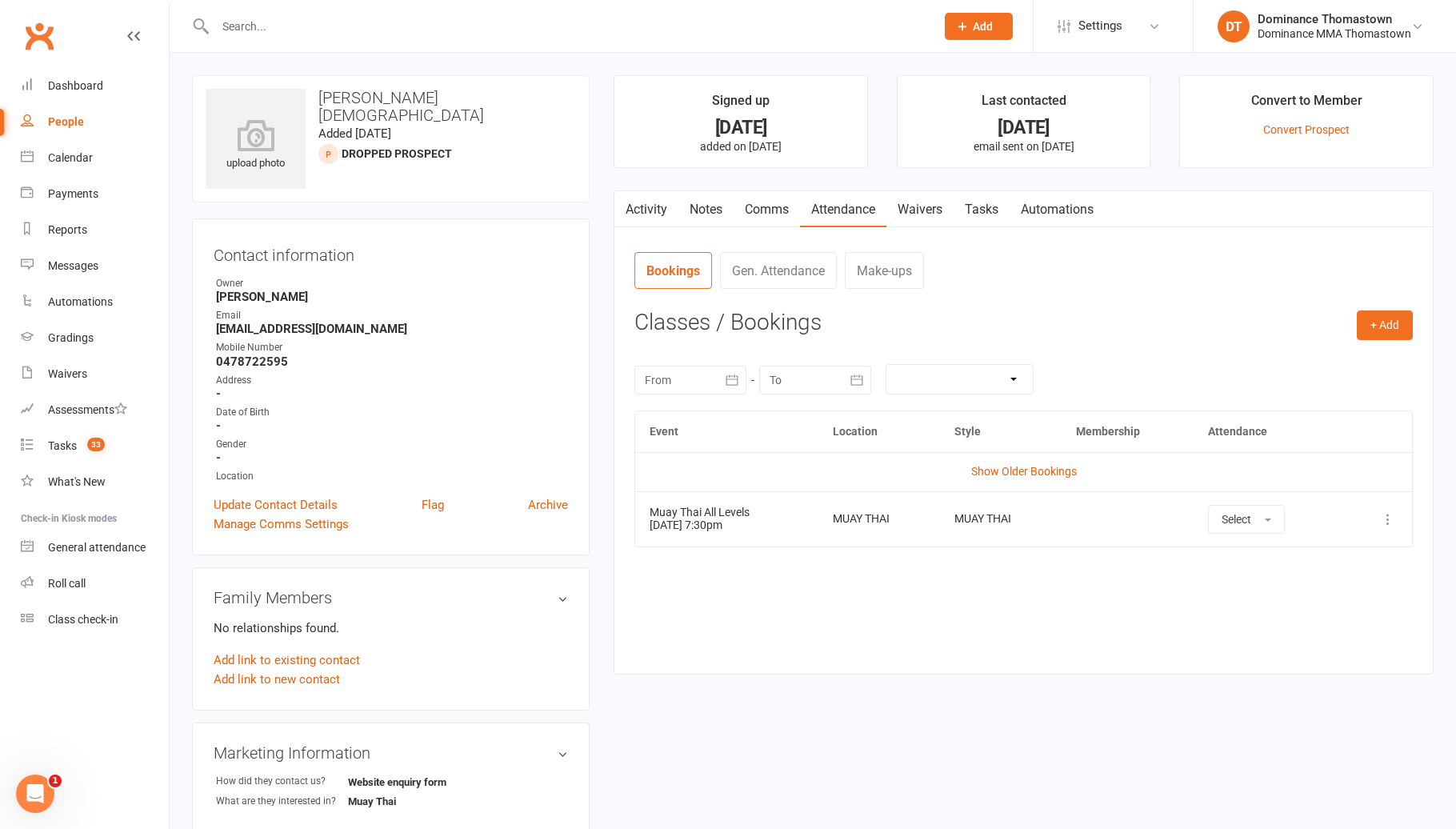
click at [994, 203] on link "Tasks" at bounding box center [981, 209] width 56 height 37
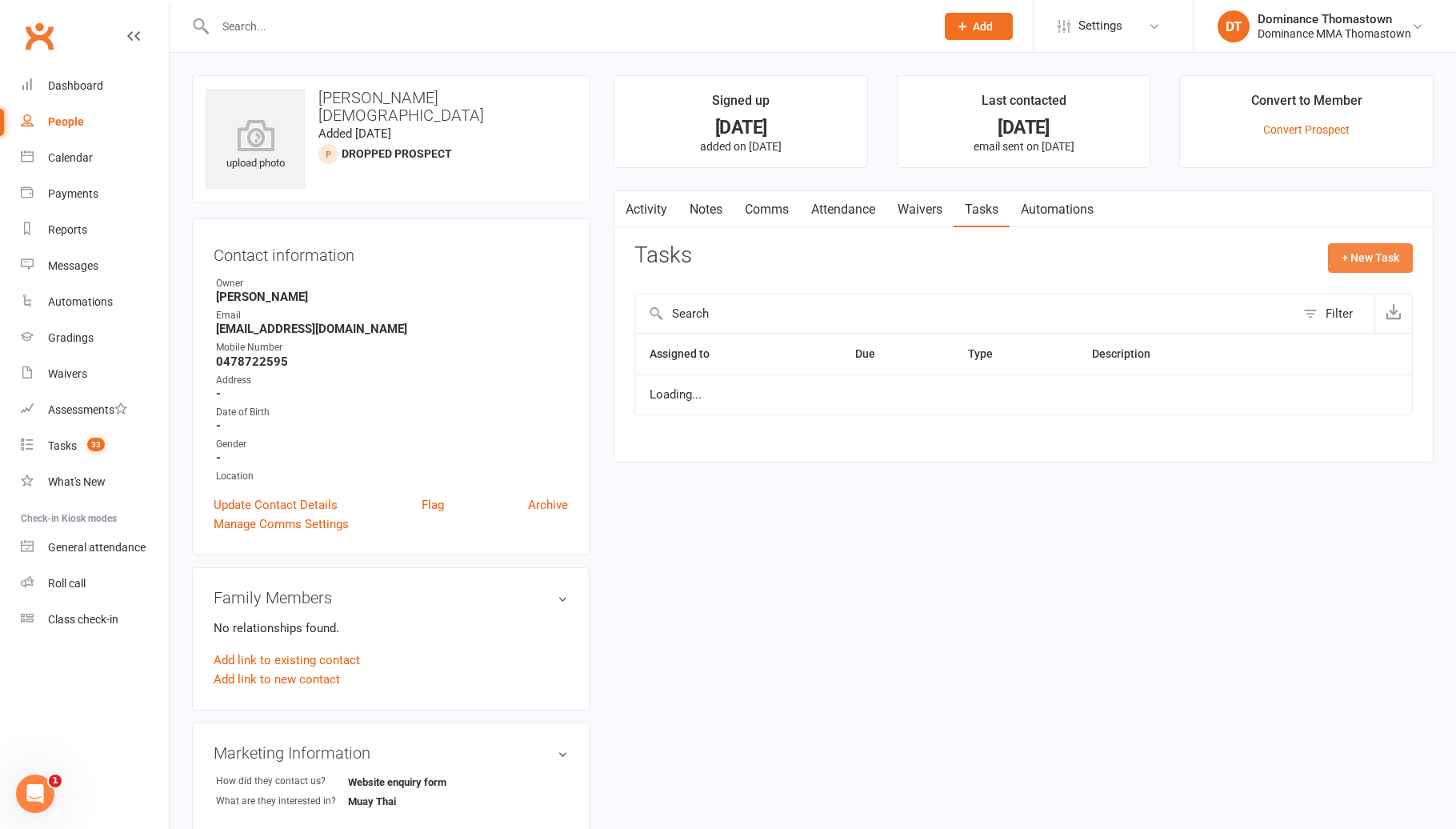
click at [1403, 263] on button "+ New Task" at bounding box center [1370, 257] width 85 height 28
select select "12547"
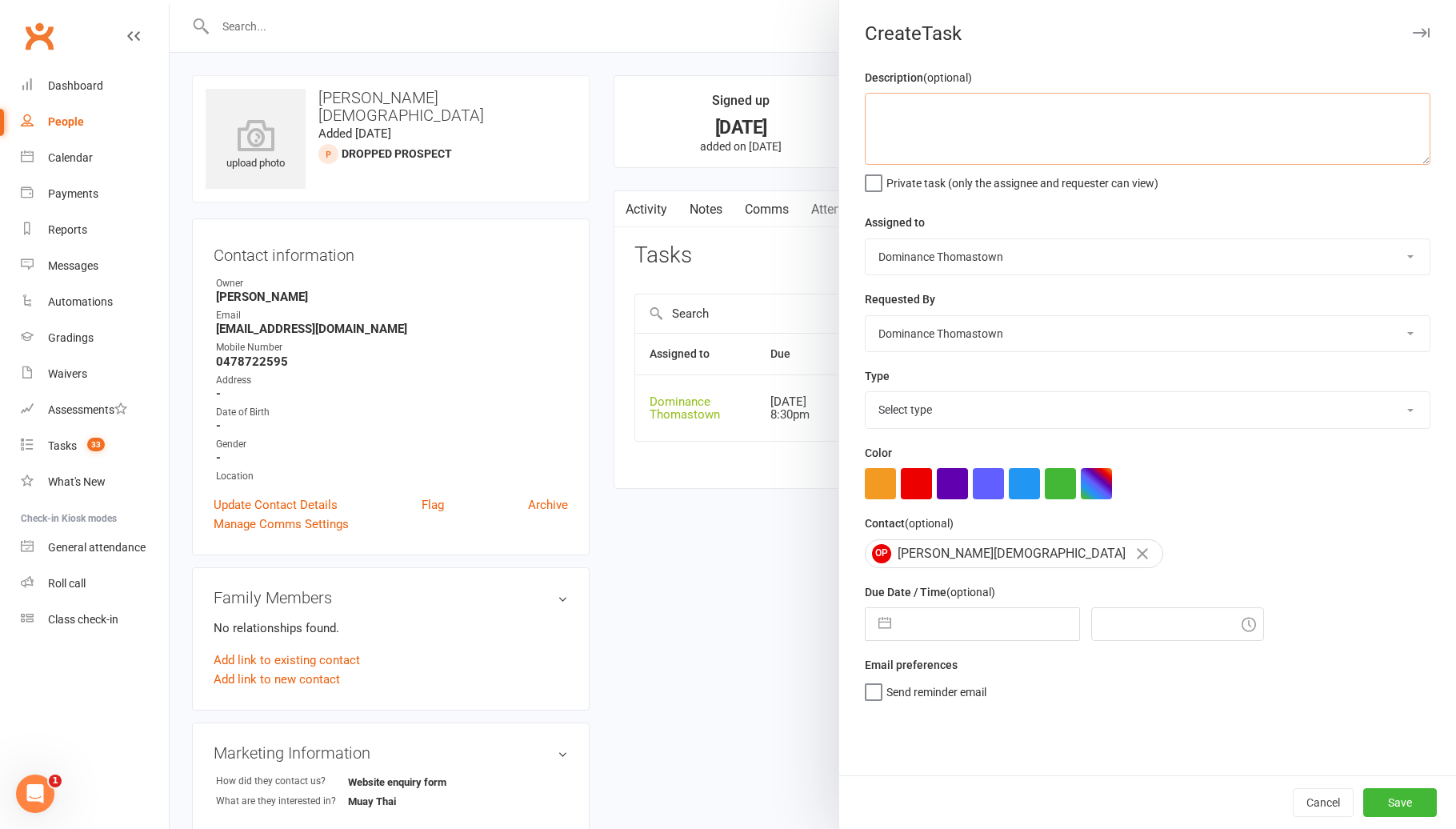
click at [962, 118] on textarea at bounding box center [1147, 129] width 566 height 72
type textarea "Do 1st trial confirmation - JR 11/08"
click at [1002, 433] on div "Description (optional) Do 1st trial confirmation - JR 11/08 Private task (only …" at bounding box center [1147, 421] width 616 height 708
click at [1018, 417] on select "Select type A. prospect | enquiry response B. prospect | trial | booking [PERSO…" at bounding box center [1147, 409] width 564 height 35
select select "3811"
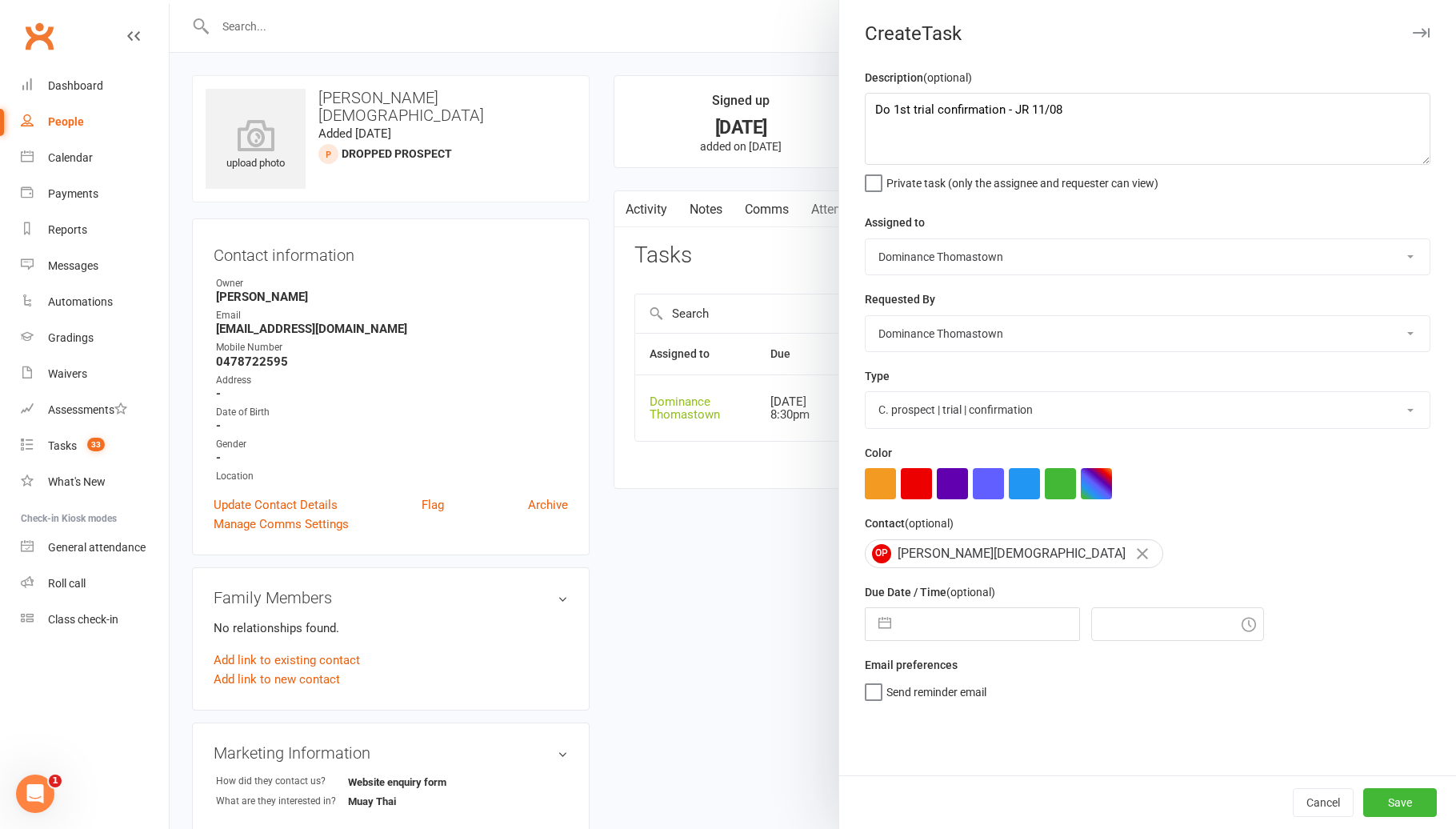
click at [1010, 626] on input "text" at bounding box center [988, 623] width 180 height 32
select select "6"
select select "2025"
select select "7"
select select "2025"
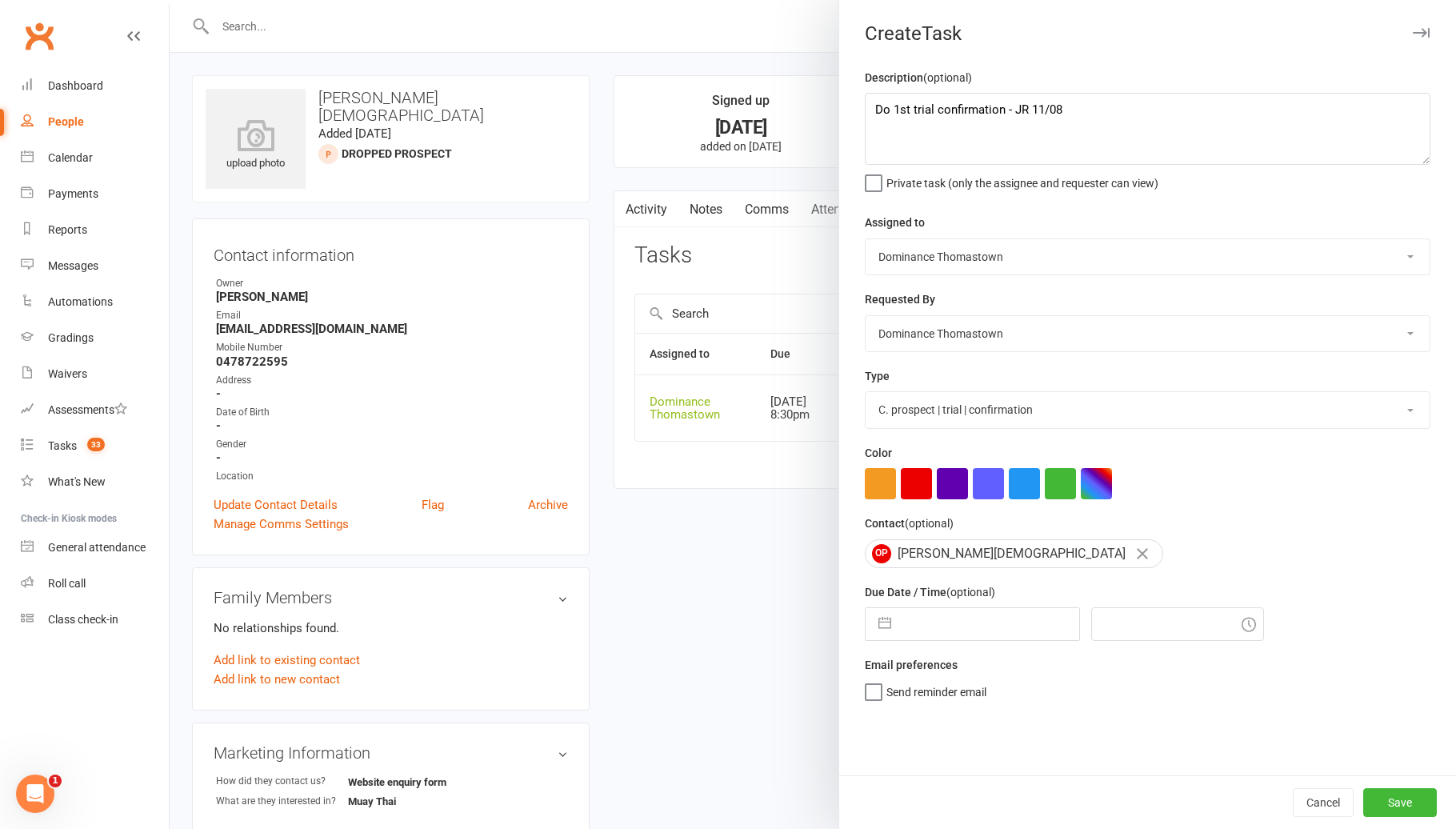
select select "8"
select select "2025"
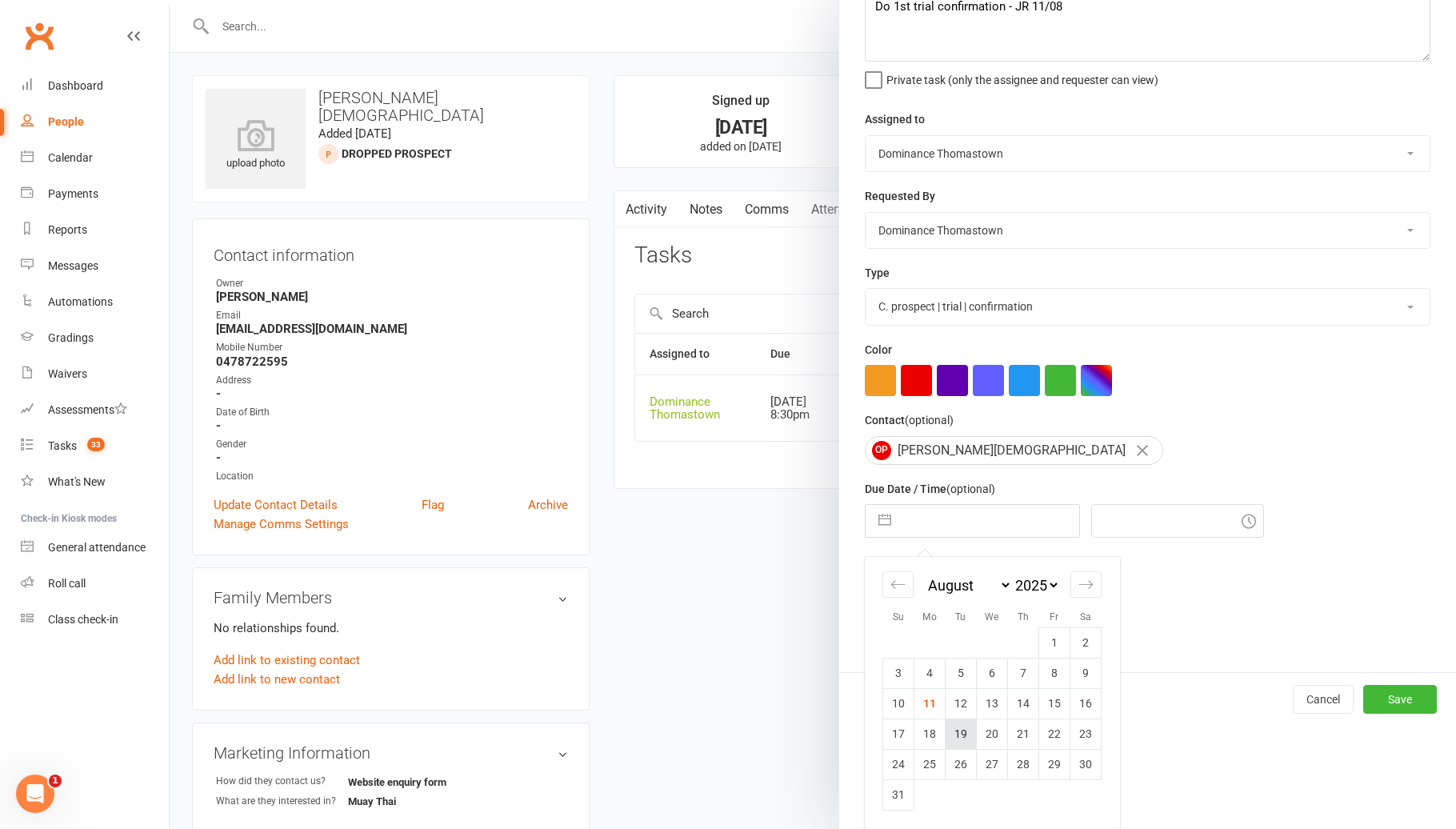
click at [968, 732] on td "19" at bounding box center [961, 734] width 31 height 30
type input "[DATE]"
type input "12:30pm"
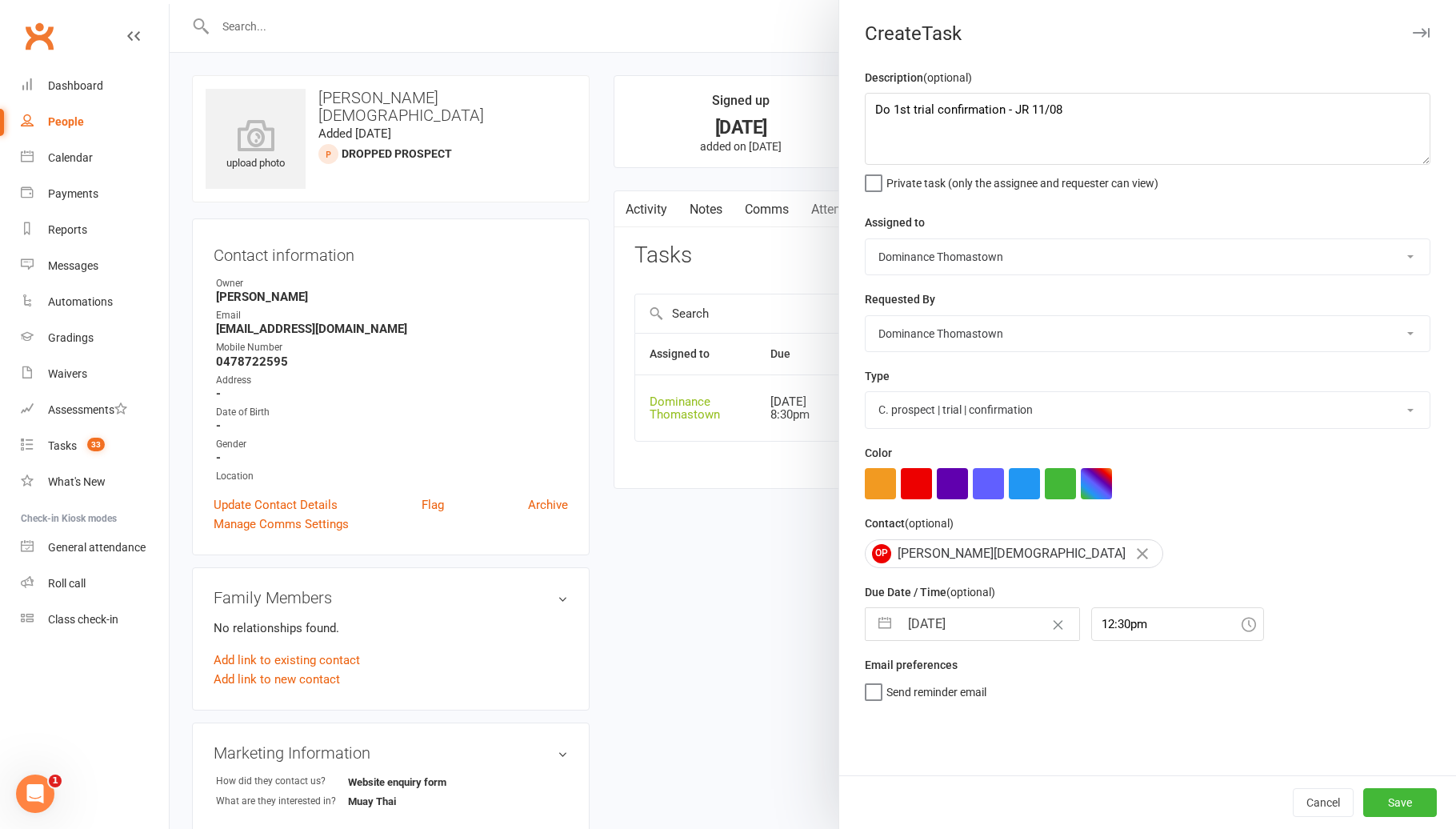
scroll to position [0, 0]
click at [1410, 793] on button "Save" at bounding box center [1400, 802] width 74 height 28
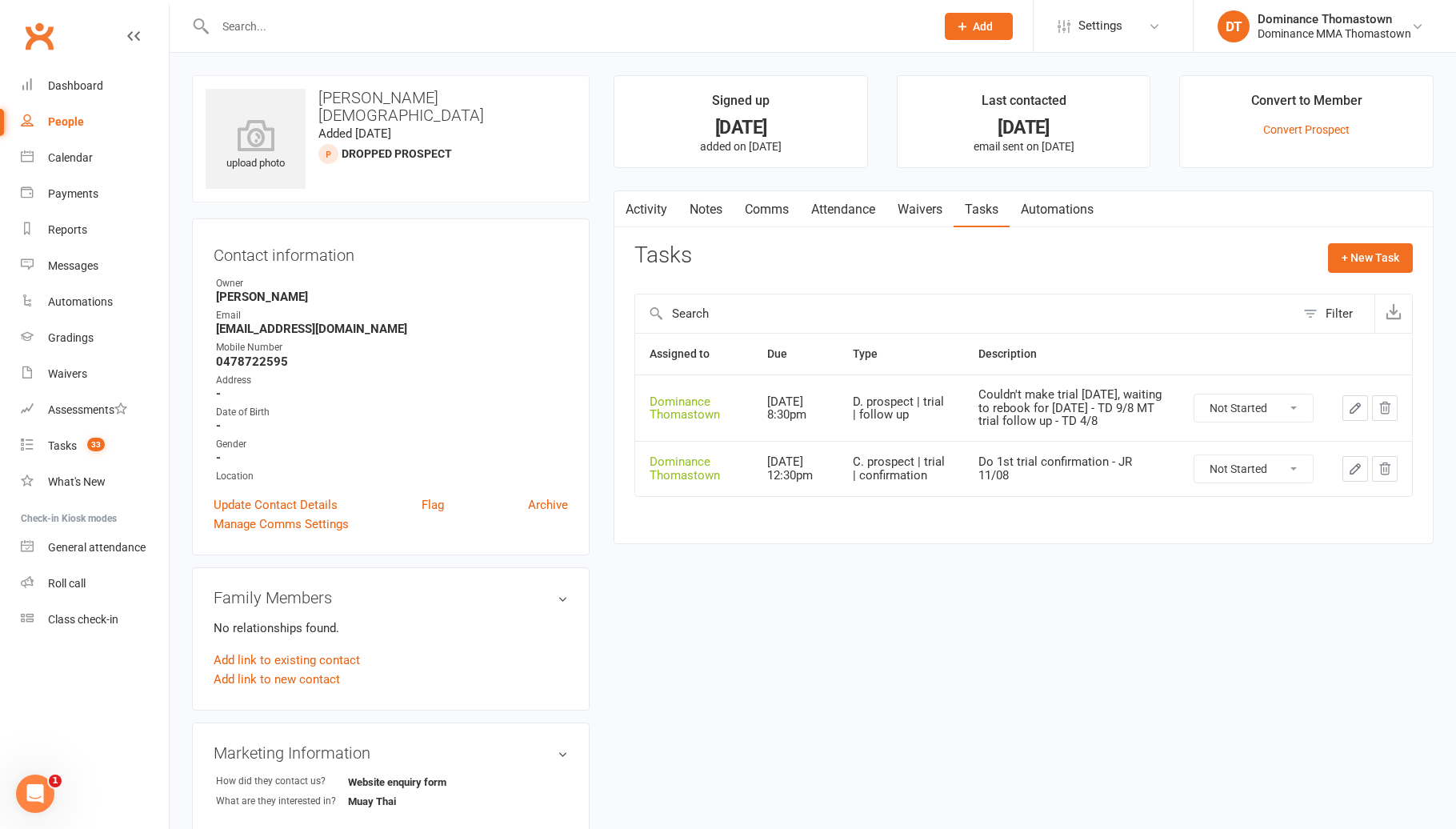
click at [1251, 406] on select "Not Started In Progress Waiting Complete" at bounding box center [1253, 408] width 119 height 28
select select "unstarted"
click at [1357, 261] on button "+ New Task" at bounding box center [1370, 257] width 85 height 28
select select "12547"
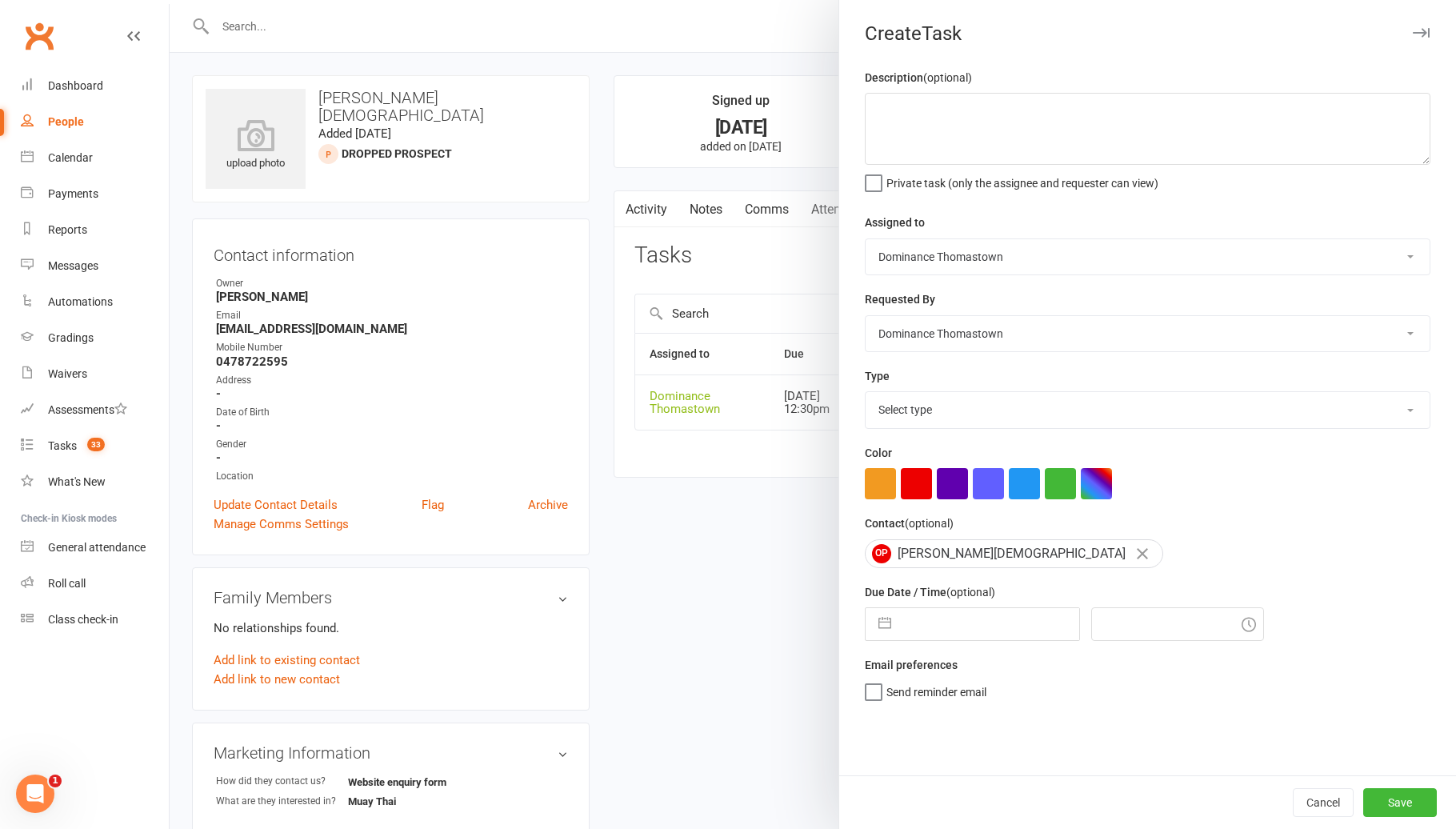
click at [1146, 174] on span "Private task (only the assignee and requester can view)" at bounding box center [1022, 180] width 272 height 18
click at [1146, 171] on input "Private task (only the assignee and requester can view)" at bounding box center [1012, 171] width 294 height 0
click at [1147, 144] on textarea at bounding box center [1147, 129] width 566 height 72
click at [1035, 198] on div "Description (optional) Private task (only the assignee and requester can view) …" at bounding box center [1147, 421] width 616 height 708
click at [1043, 184] on span "Private task (only the assignee and requester can view)" at bounding box center [1022, 180] width 272 height 18
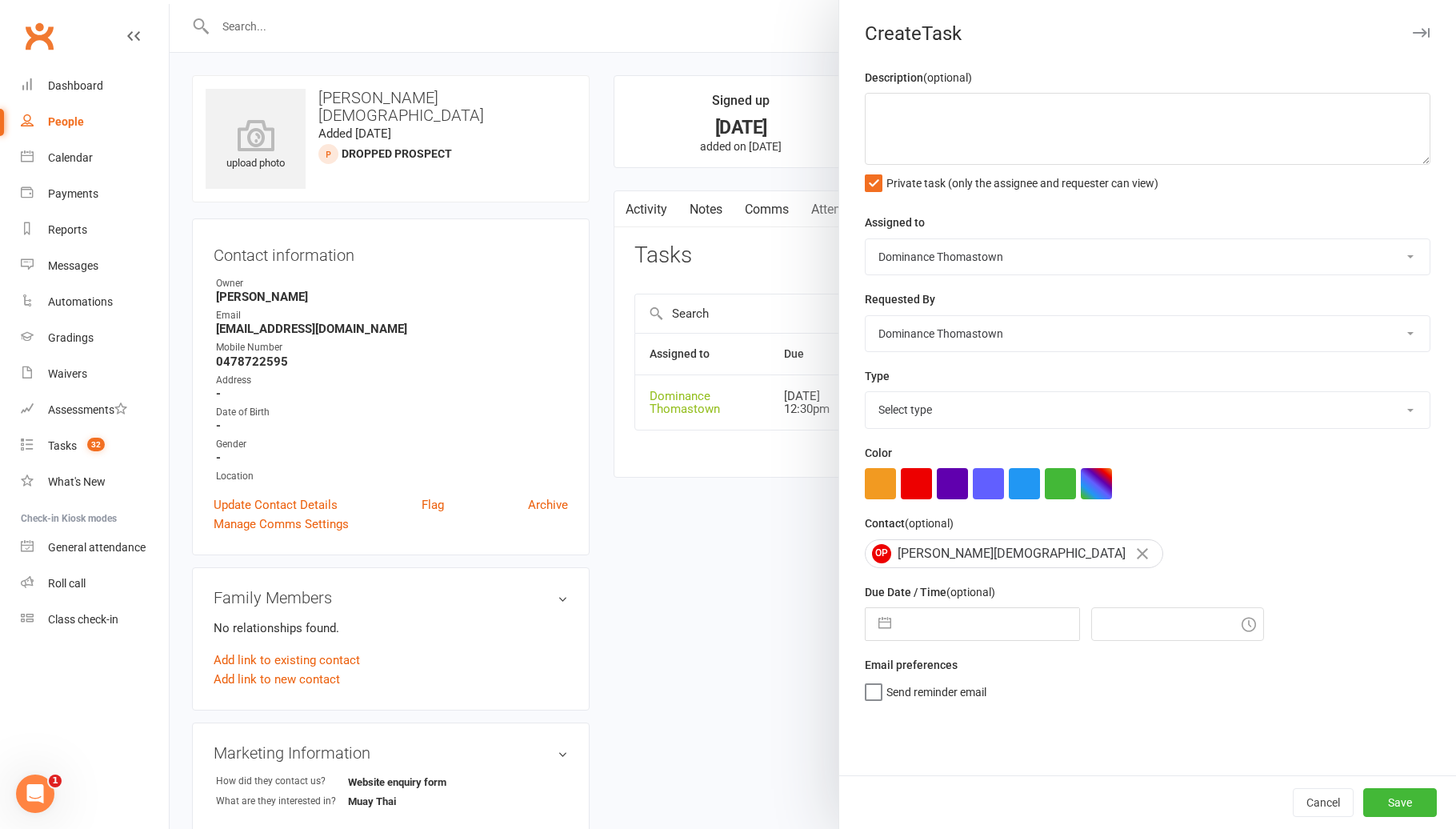
click at [1043, 171] on input "Private task (only the assignee and requester can view)" at bounding box center [1012, 171] width 294 height 0
click at [1063, 148] on textarea at bounding box center [1147, 129] width 566 height 72
type textarea "Do 1st trial follow up - JR 11/08"
click at [1074, 416] on select "Select type A. prospect | enquiry response B. prospect | trial | booking [PERSO…" at bounding box center [1147, 409] width 564 height 35
select select "3812"
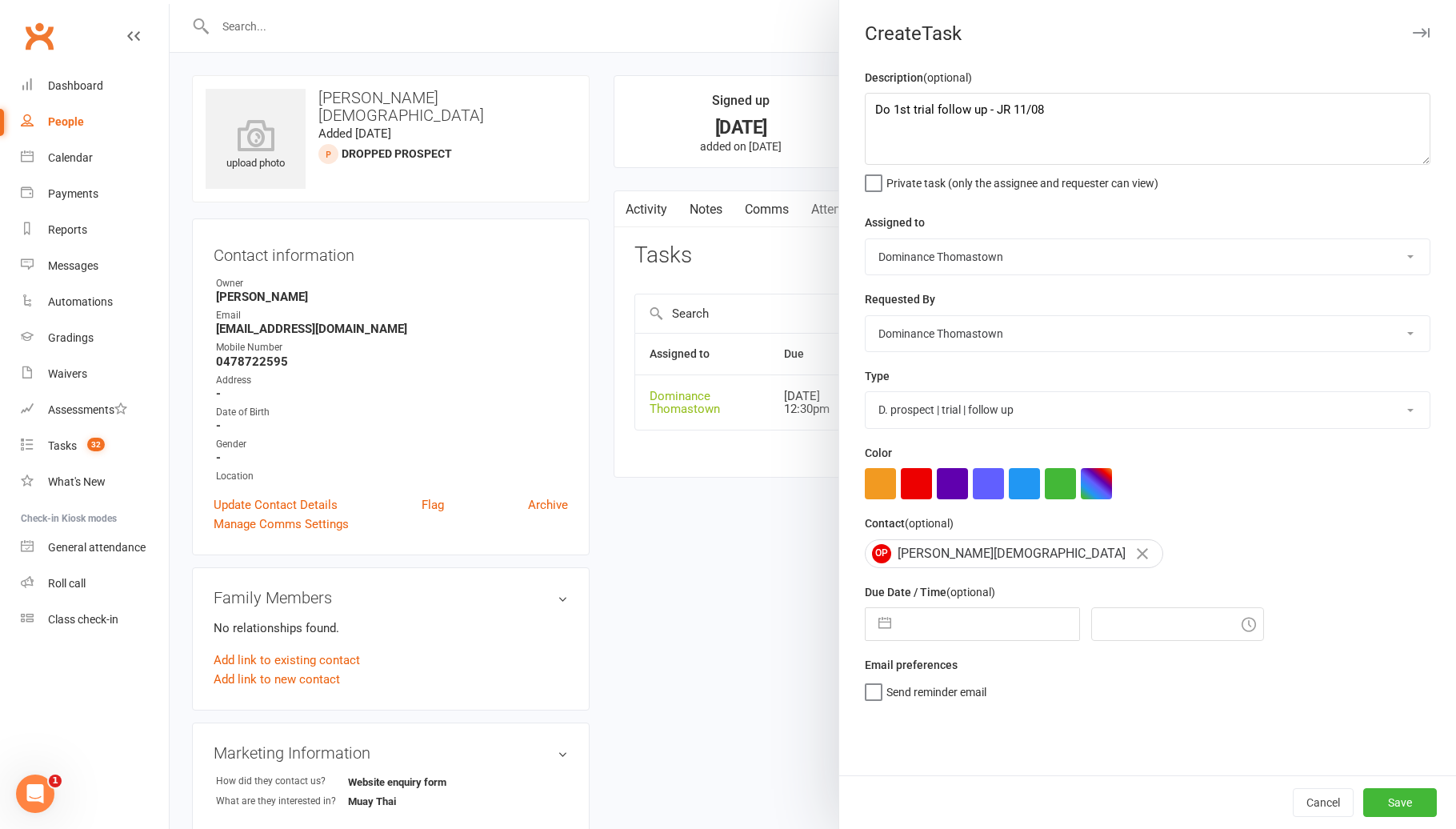
select select "6"
select select "2025"
select select "7"
select select "2025"
select select "8"
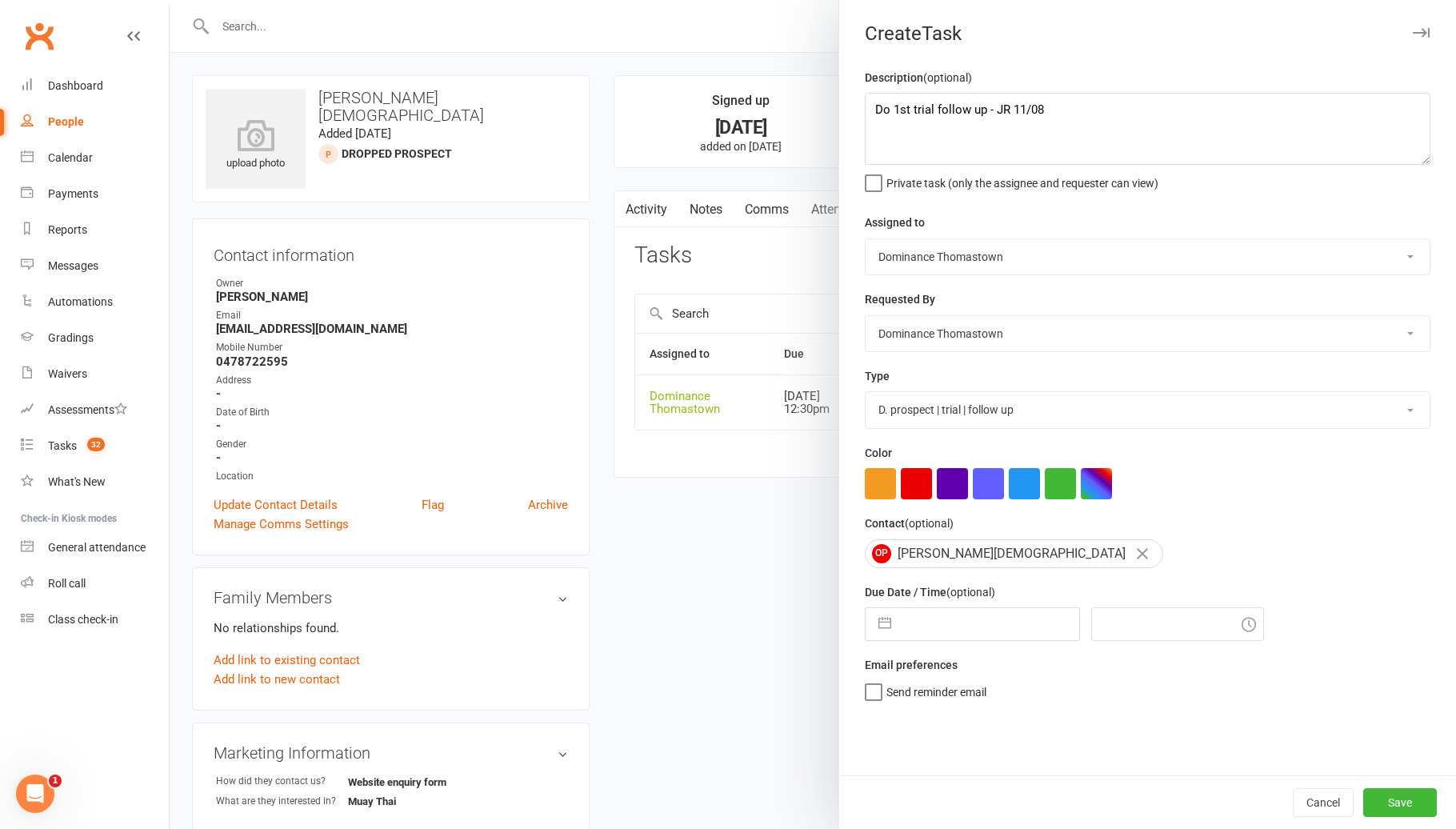
select select "2025"
click at [1017, 621] on input "text" at bounding box center [988, 623] width 180 height 32
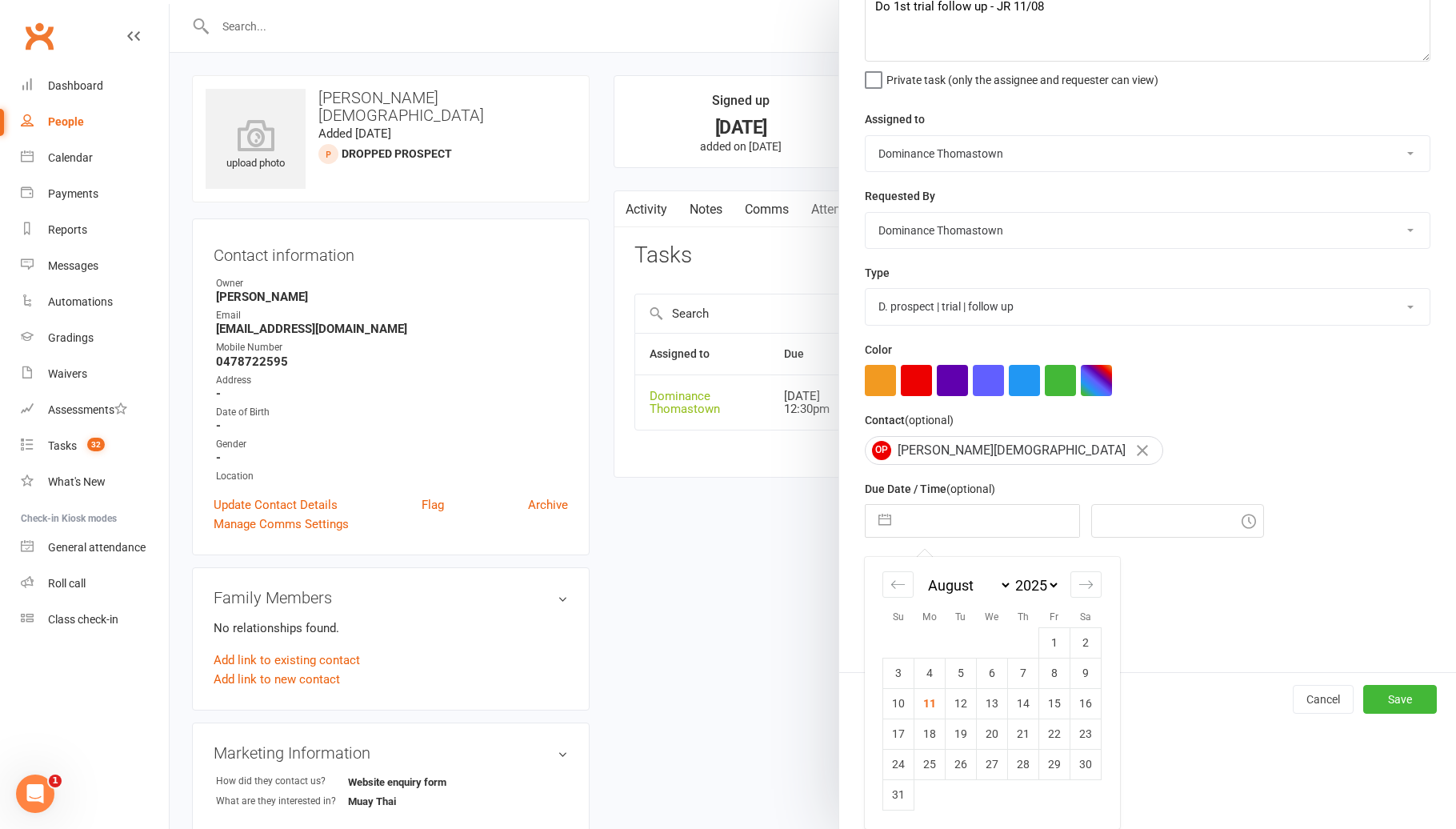
drag, startPoint x: 1019, startPoint y: 726, endPoint x: 1096, endPoint y: 742, distance: 78.6
click at [1019, 726] on td "21" at bounding box center [1023, 734] width 31 height 30
type input "[DATE]"
type input "12:30pm"
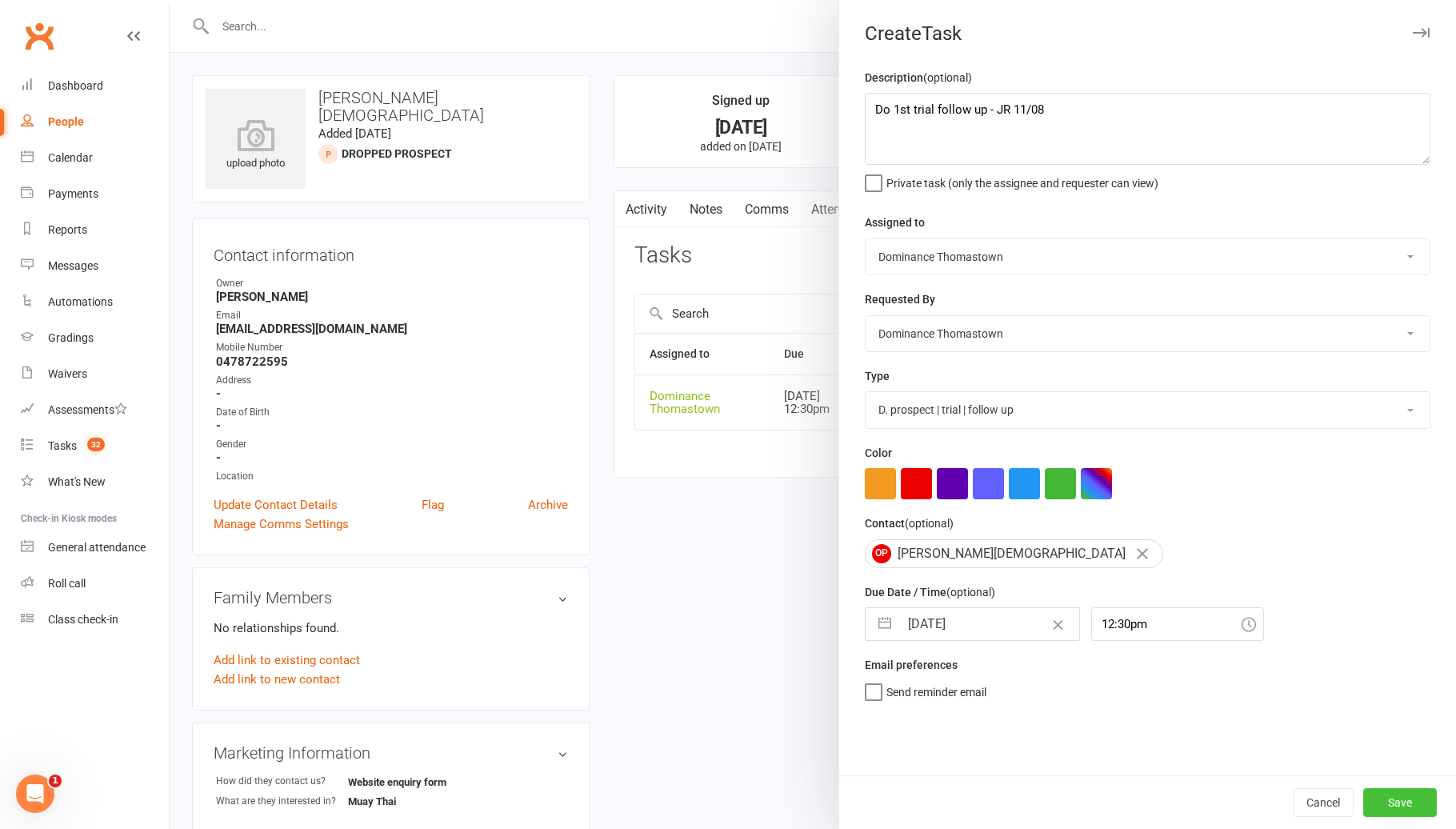
click at [1396, 802] on button "Save" at bounding box center [1400, 802] width 74 height 28
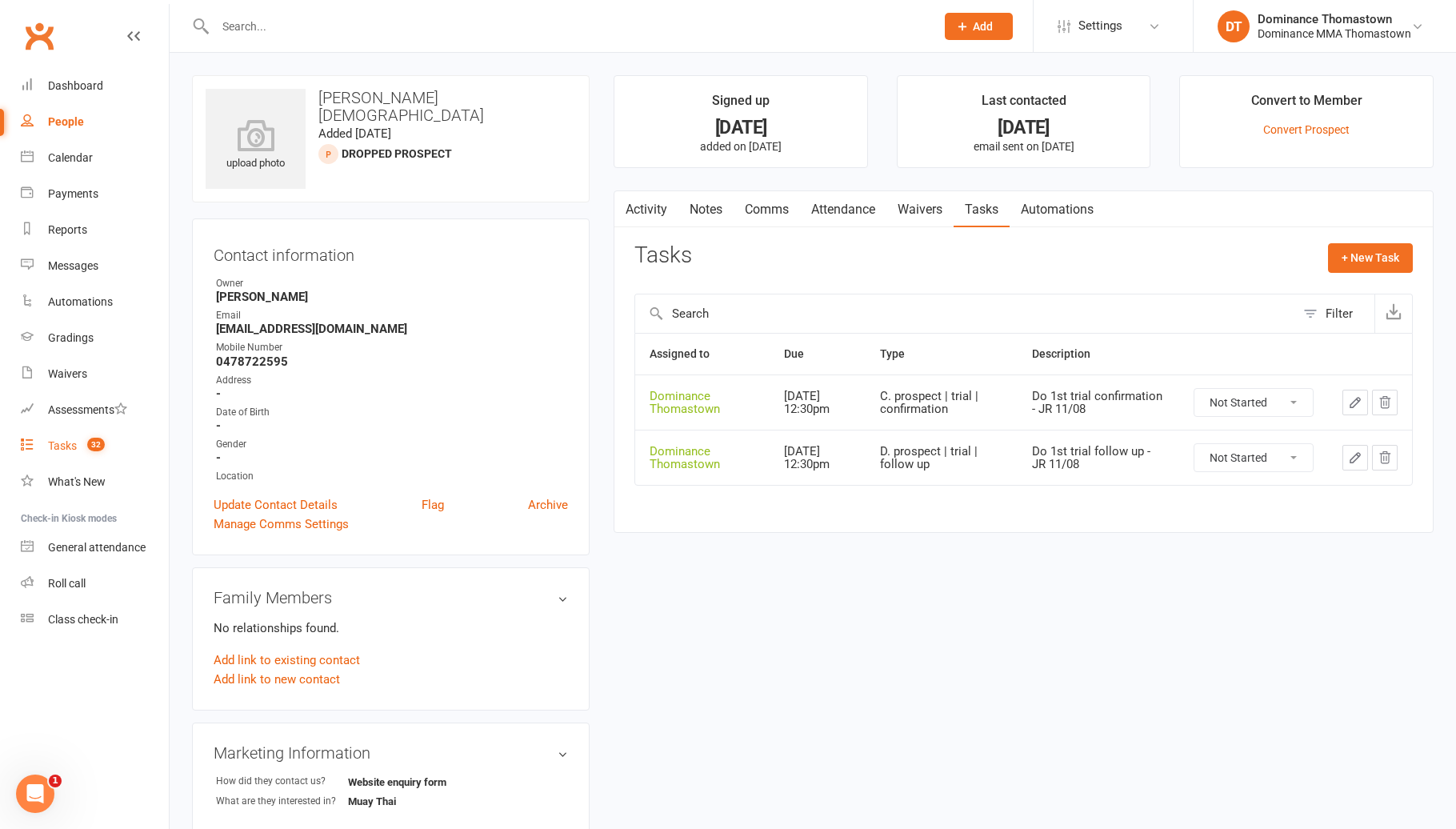
click at [120, 444] on link "Tasks 32" at bounding box center [95, 446] width 148 height 36
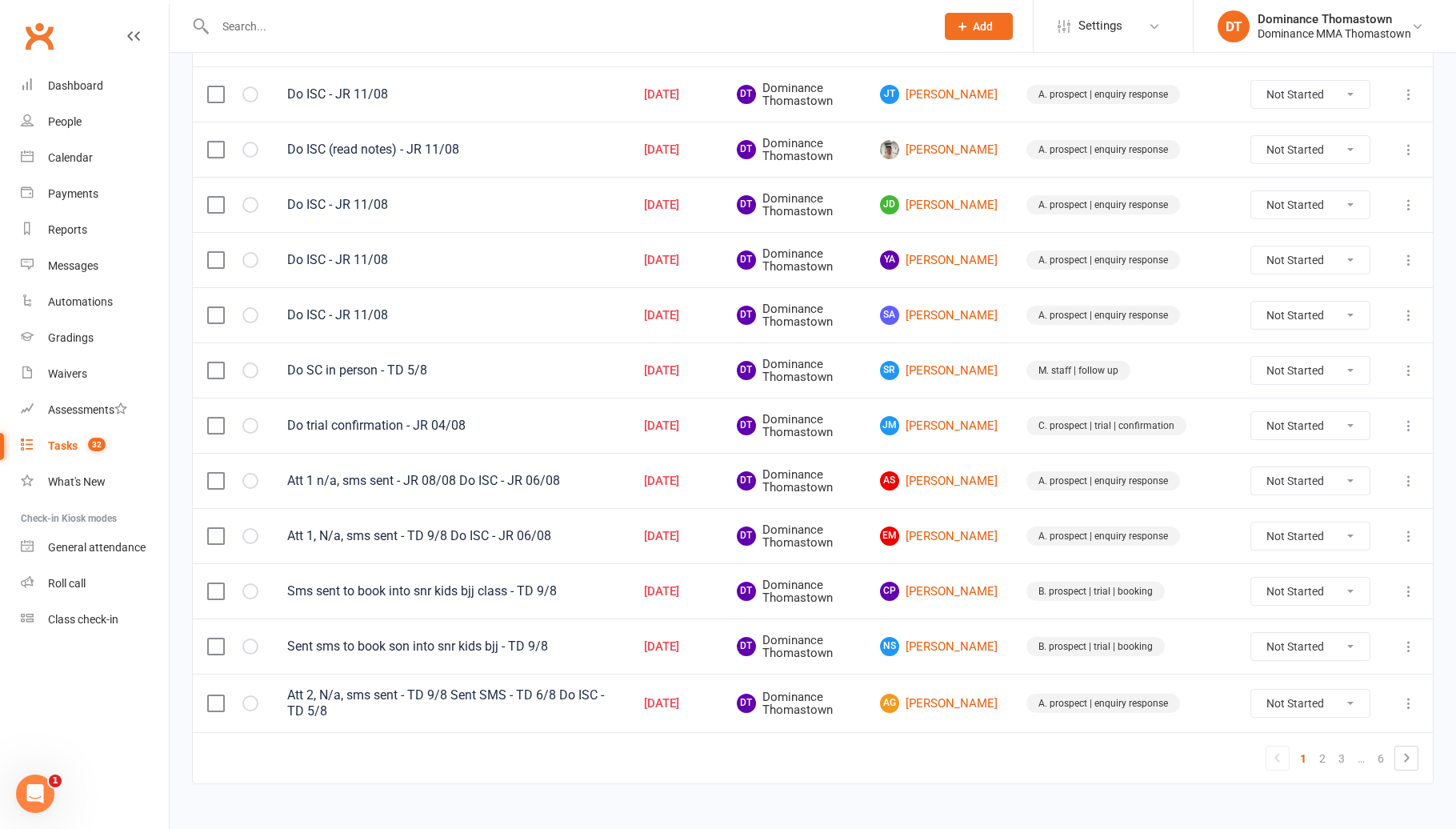
scroll to position [980, 0]
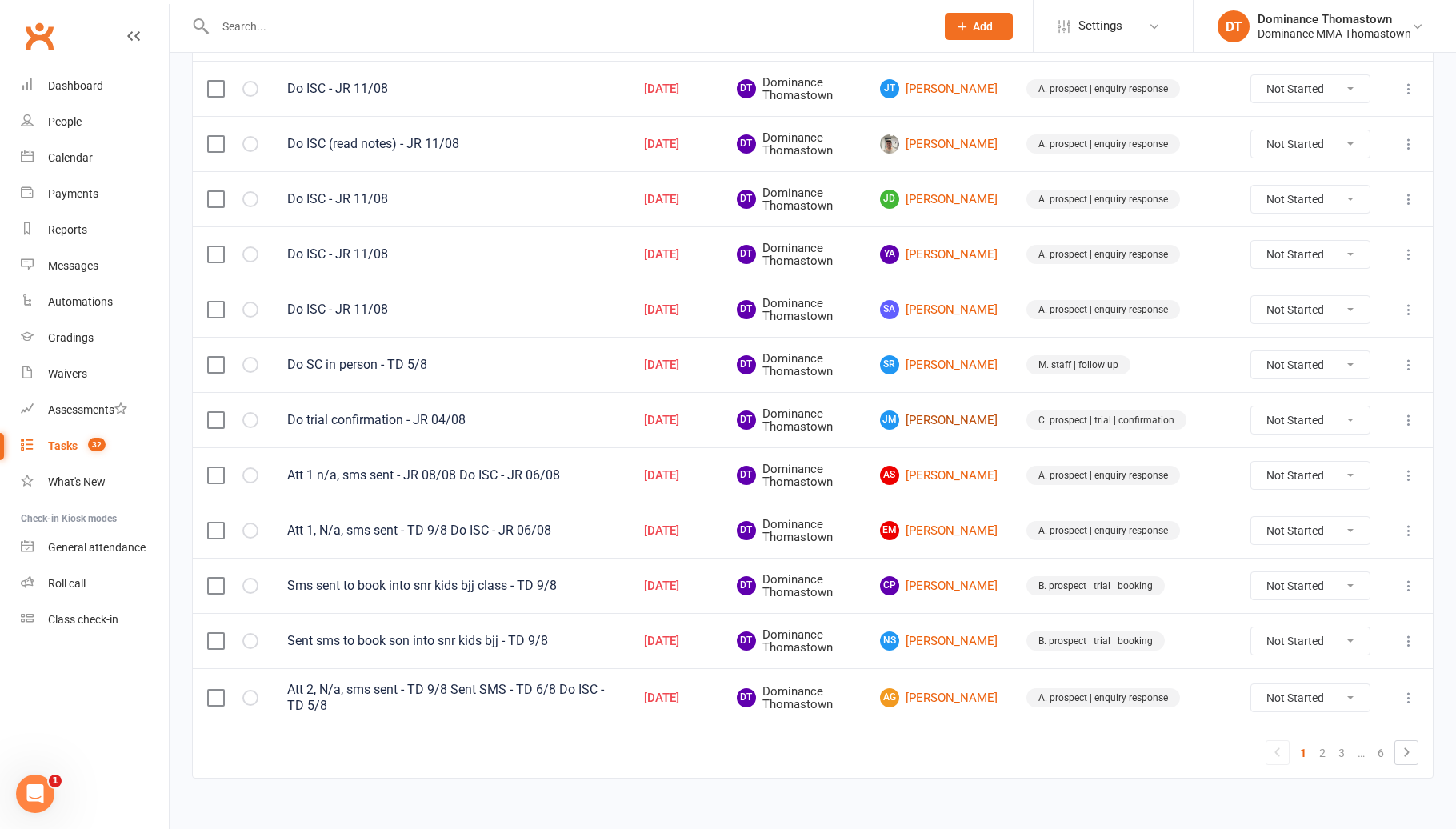
click at [991, 415] on link "[PERSON_NAME]" at bounding box center [939, 420] width 118 height 19
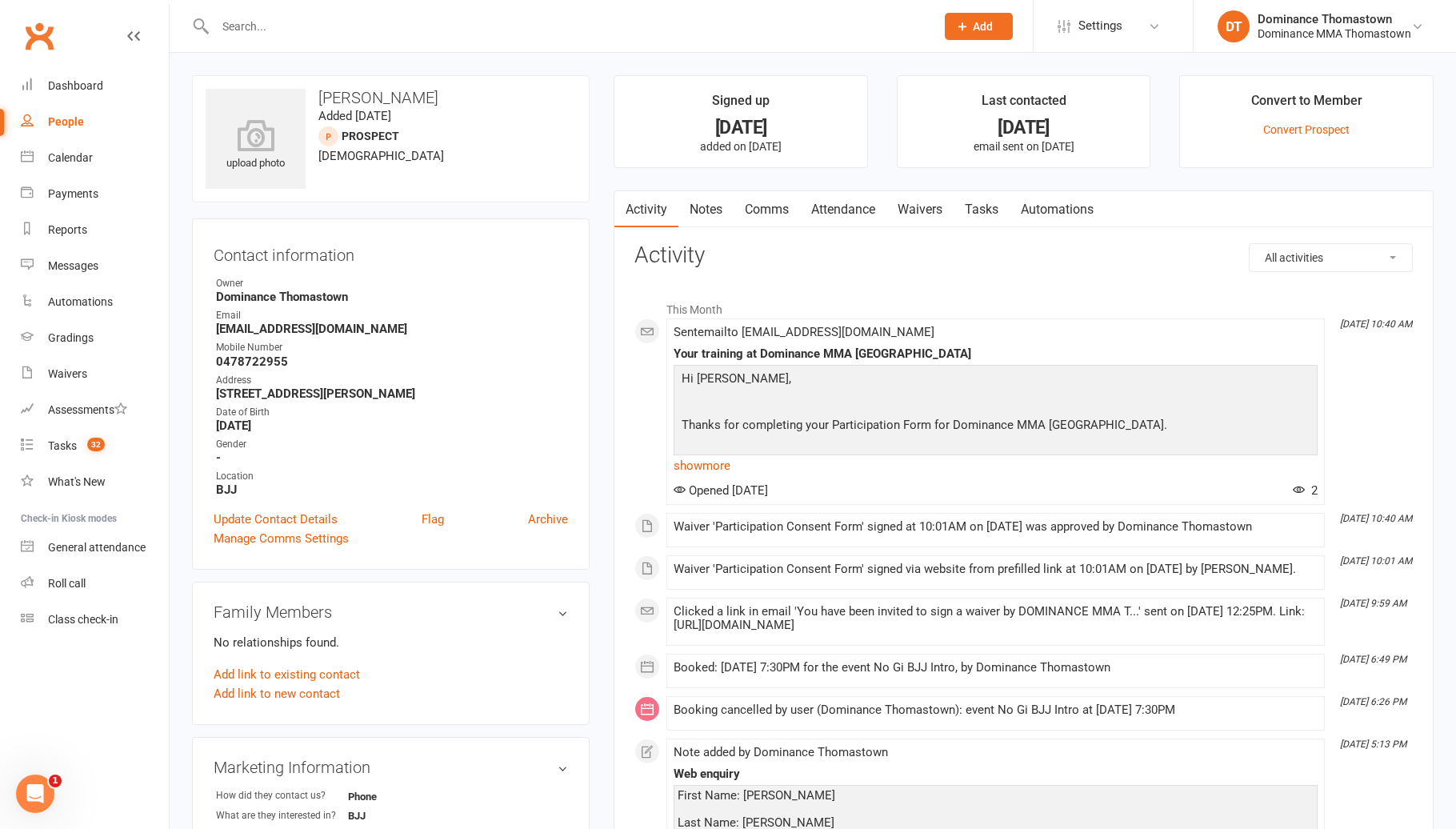
click at [975, 213] on link "Tasks" at bounding box center [981, 209] width 56 height 37
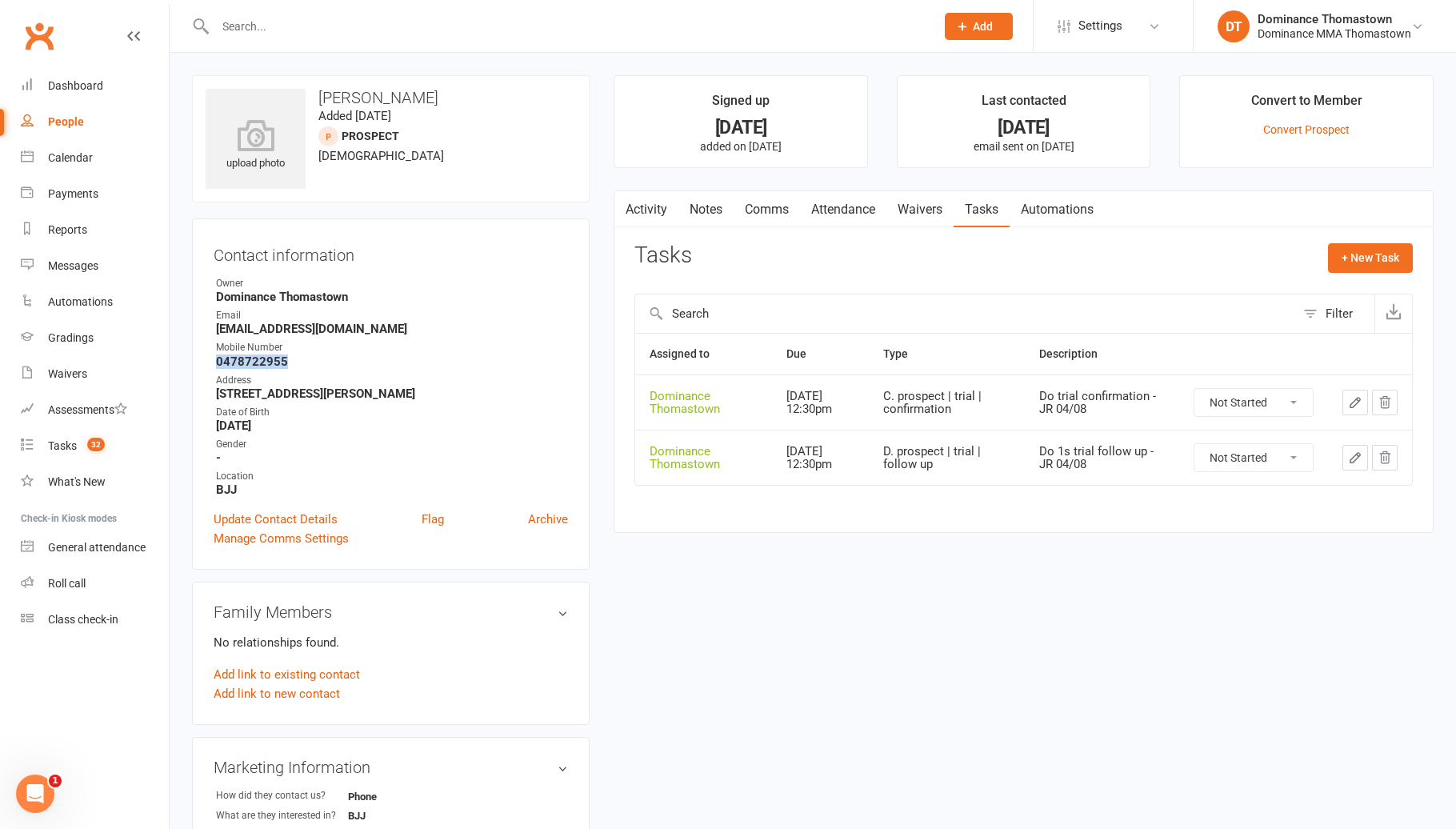
drag, startPoint x: 277, startPoint y: 358, endPoint x: 207, endPoint y: 361, distance: 70.1
click at [207, 361] on div "Contact information Owner Dominance Thomastown Email [EMAIL_ADDRESS][DOMAIN_NAM…" at bounding box center [390, 394] width 397 height 352
copy strong "0478722955"
drag, startPoint x: 858, startPoint y: 213, endPoint x: 883, endPoint y: 240, distance: 36.8
click at [859, 213] on link "Attendance" at bounding box center [843, 209] width 86 height 37
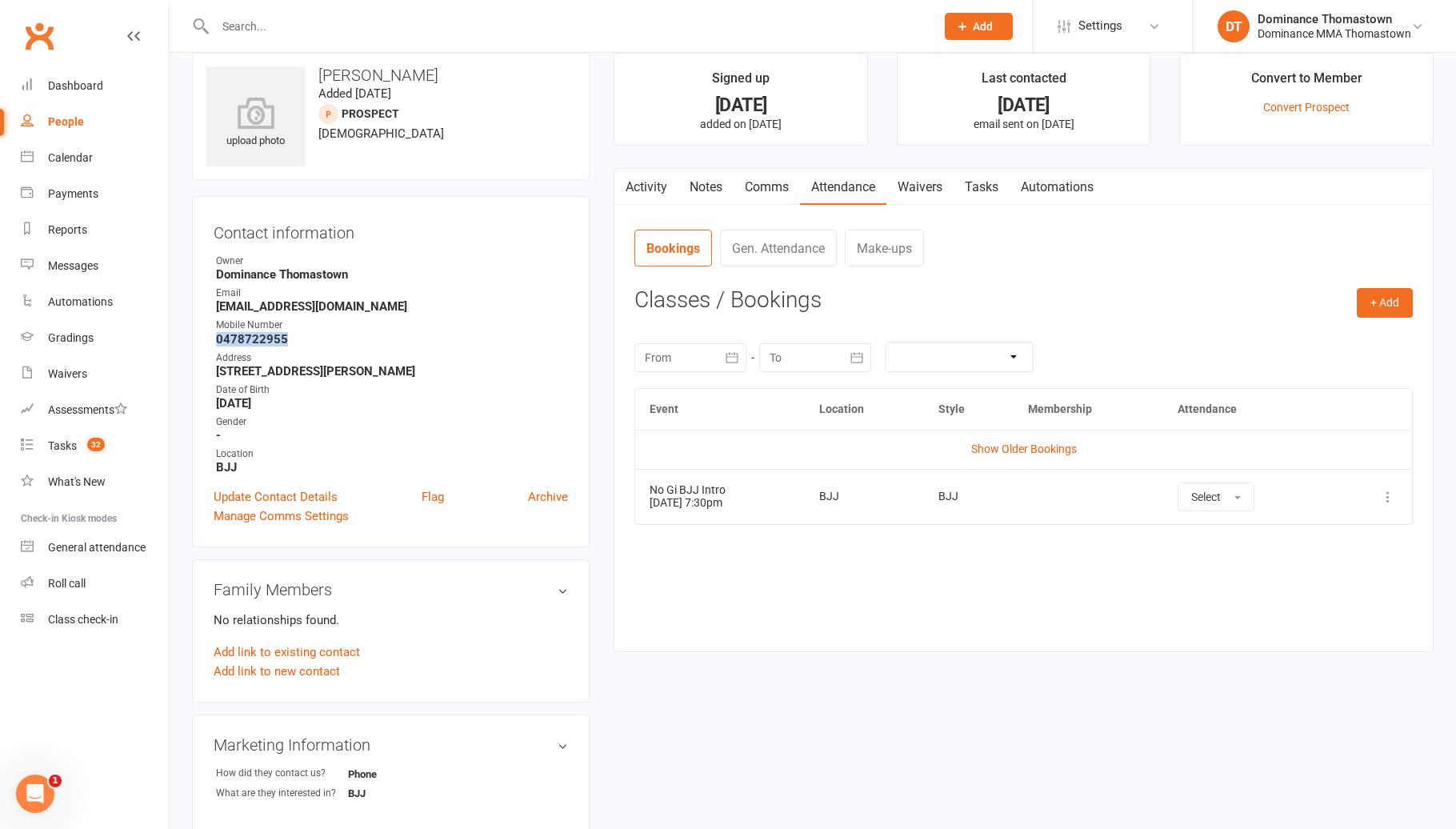
scroll to position [23, 0]
click at [60, 161] on div "Calendar" at bounding box center [70, 157] width 45 height 13
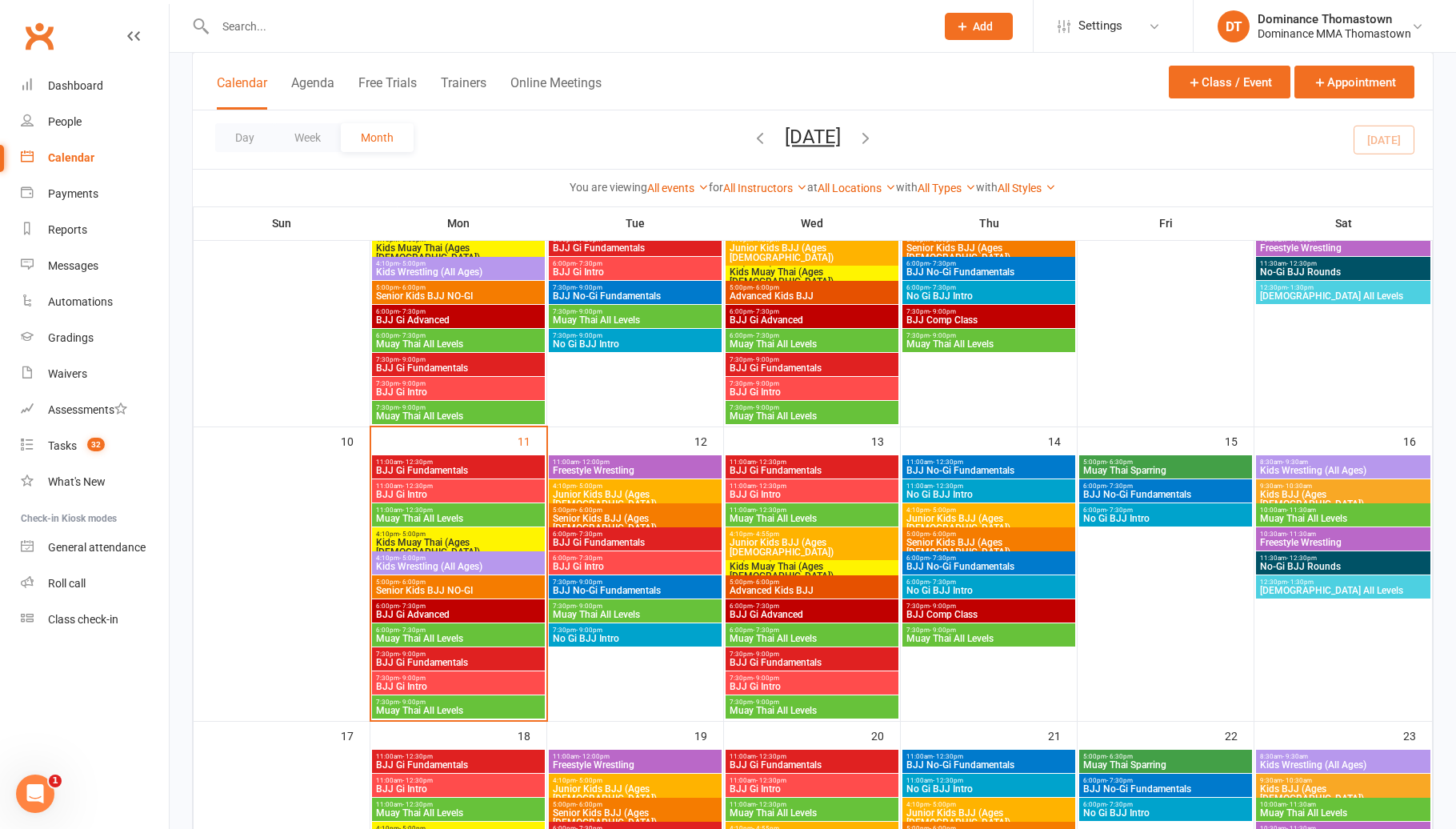
scroll to position [507, 0]
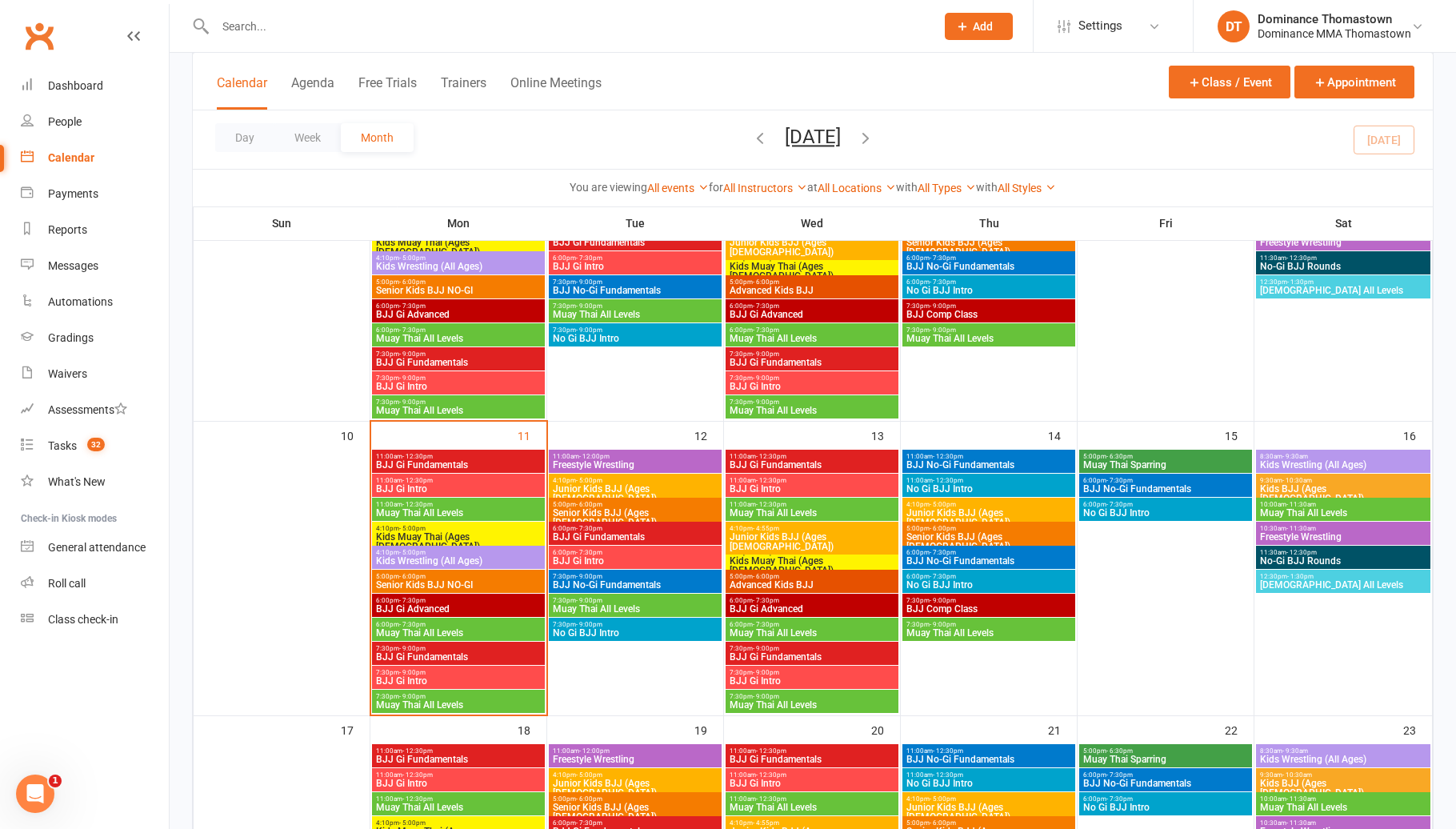
click at [617, 624] on span "7:30pm - 9:00pm" at bounding box center [635, 624] width 167 height 7
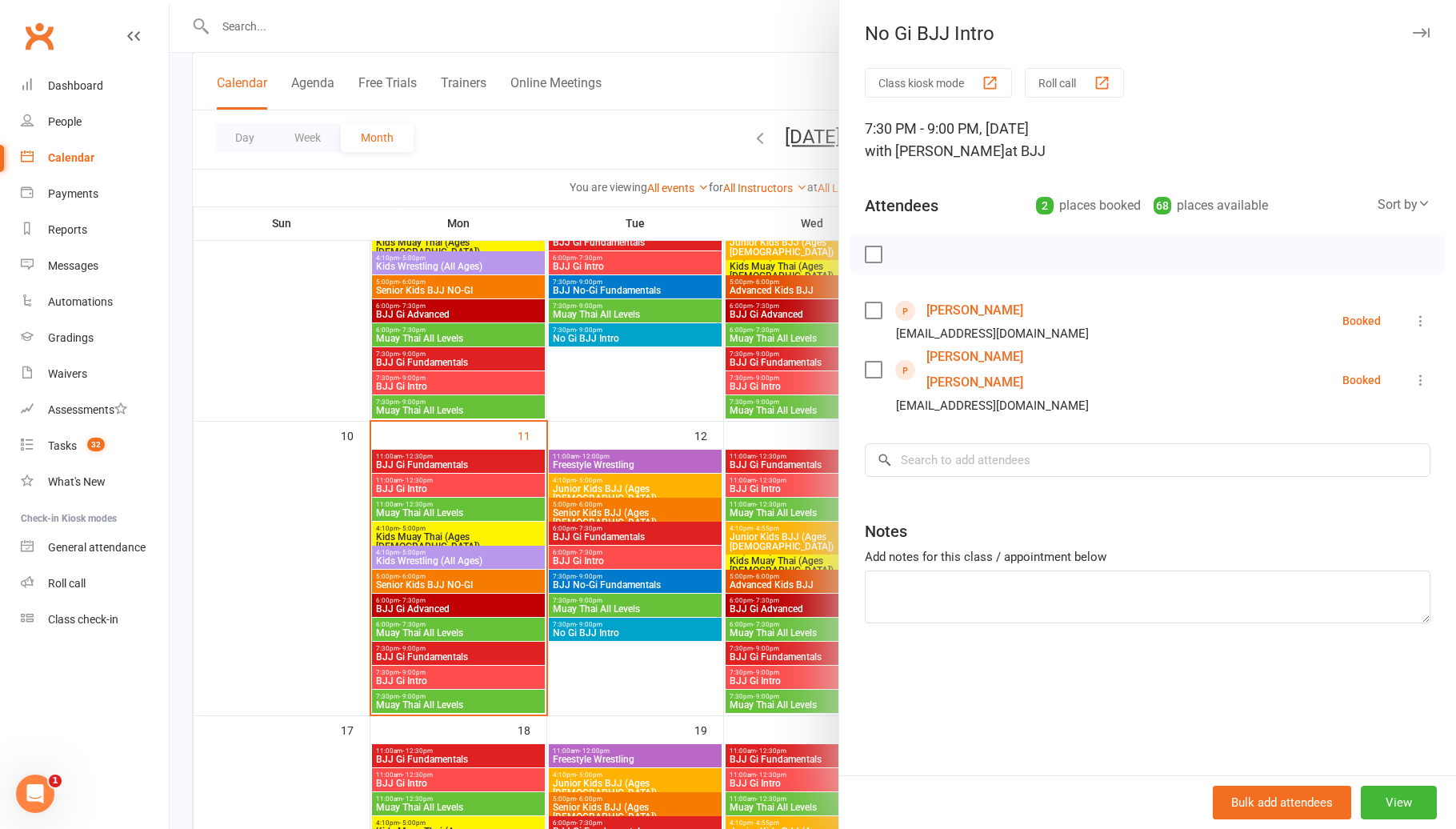
drag, startPoint x: 437, startPoint y: 609, endPoint x: 445, endPoint y: 608, distance: 8.1
click at [440, 609] on div at bounding box center [812, 414] width 1286 height 829
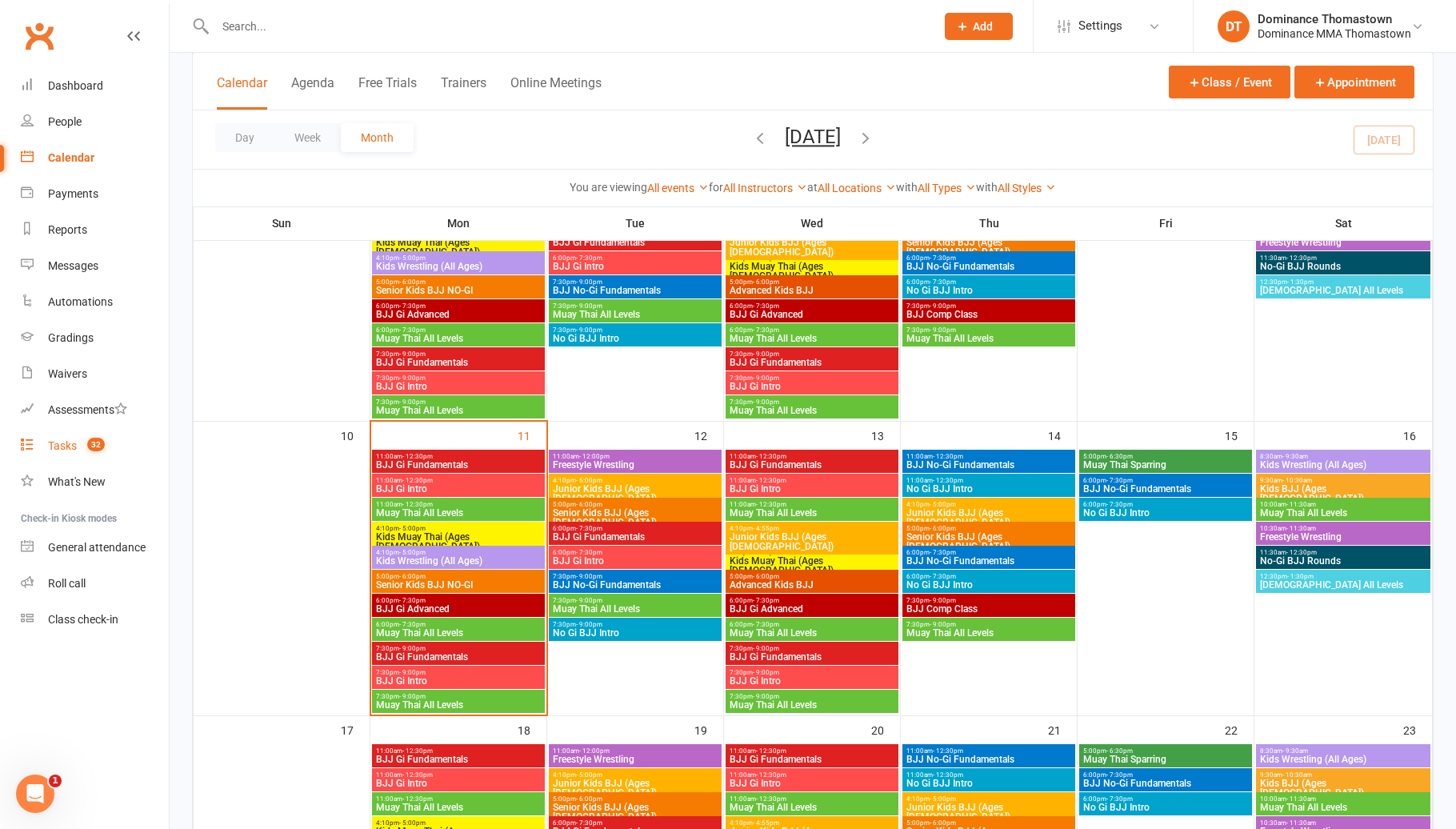
click at [119, 443] on link "Tasks 32" at bounding box center [95, 446] width 148 height 36
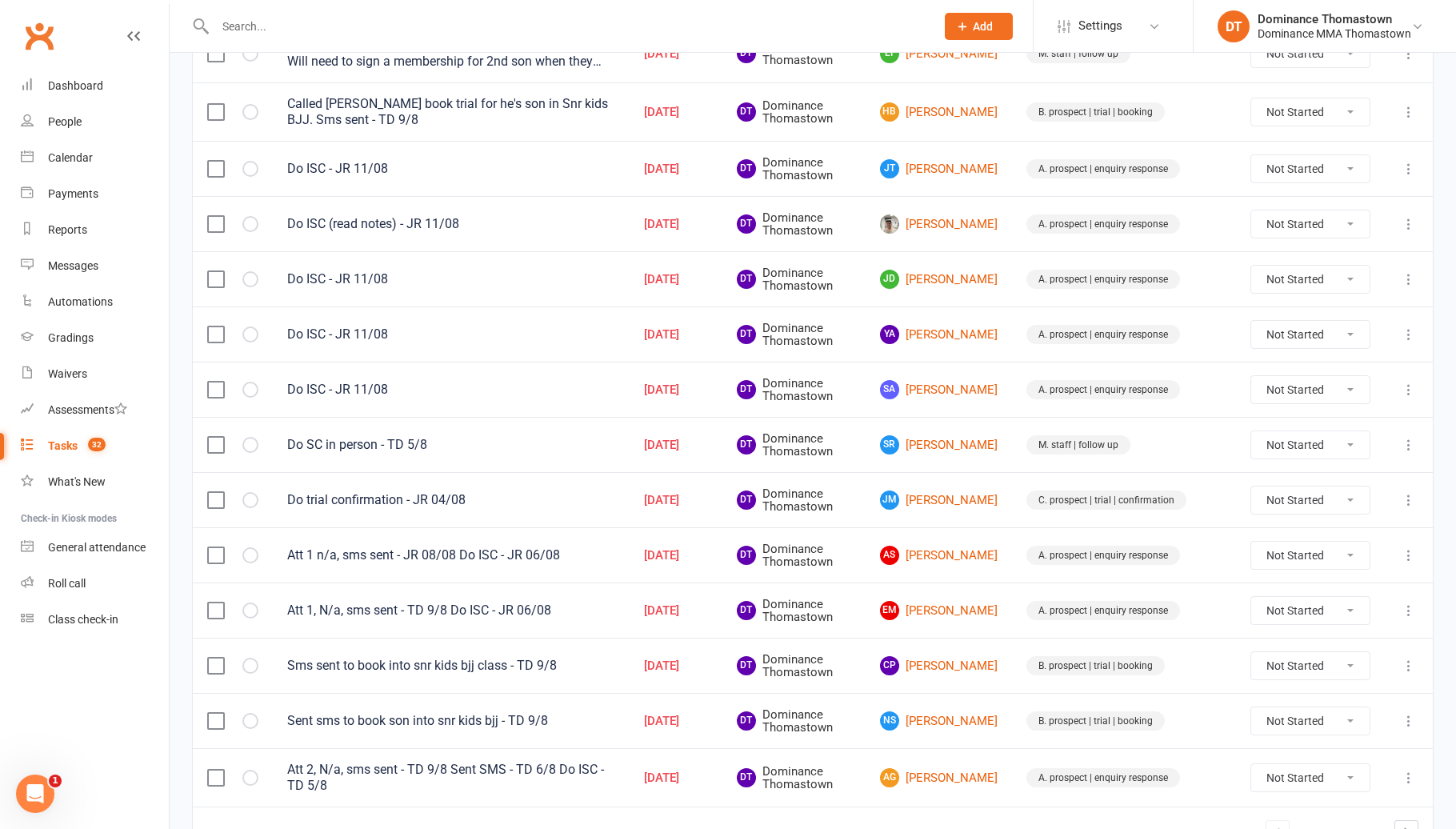
scroll to position [955, 0]
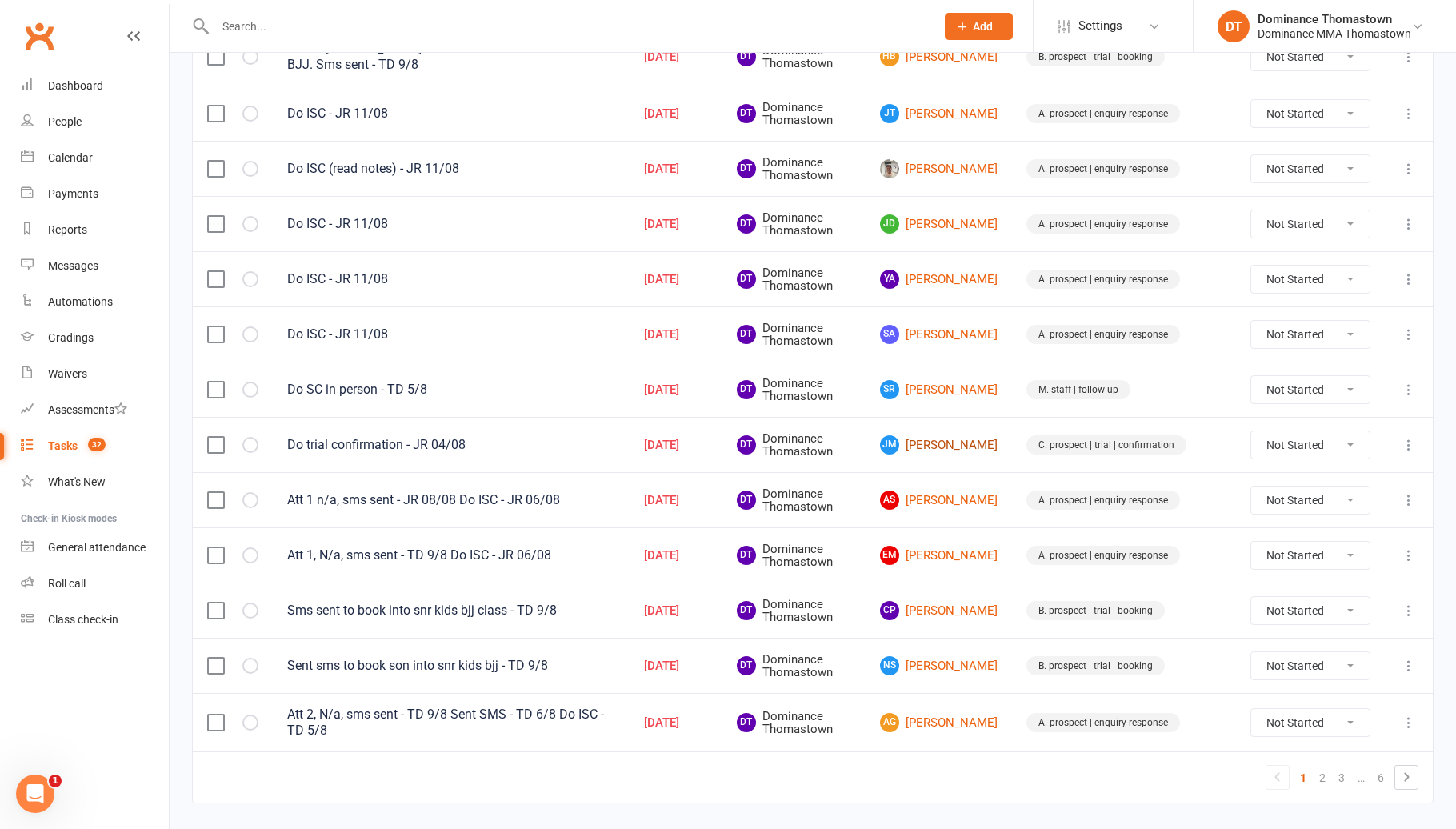
click at [976, 445] on link "[PERSON_NAME]" at bounding box center [939, 445] width 118 height 19
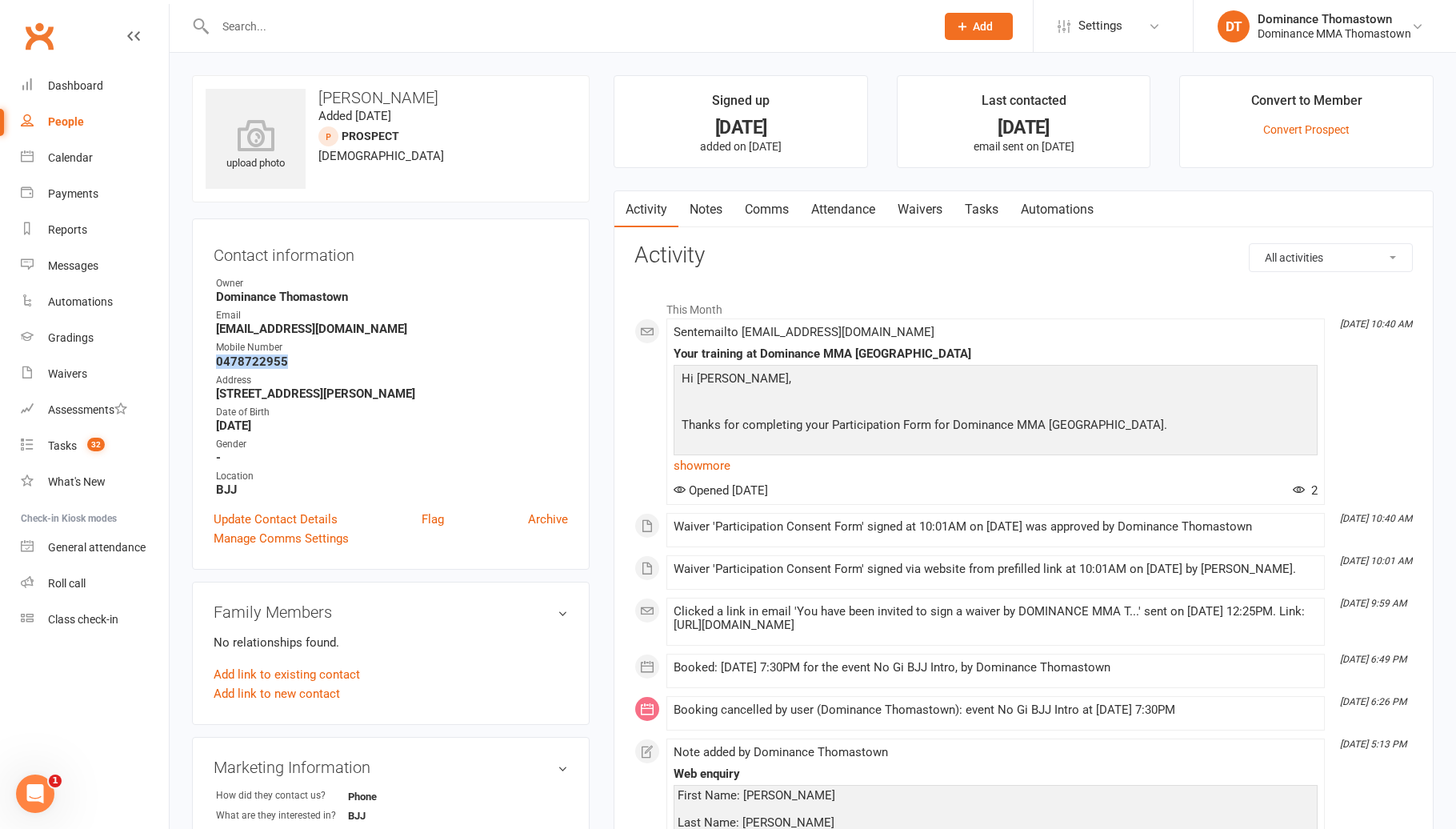
drag, startPoint x: 300, startPoint y: 361, endPoint x: 205, endPoint y: 359, distance: 95.0
click at [201, 360] on div "Contact information Owner Dominance Thomastown Email [EMAIL_ADDRESS][DOMAIN_NAM…" at bounding box center [390, 394] width 397 height 352
copy strong "0478722955"
drag, startPoint x: 417, startPoint y: 96, endPoint x: 375, endPoint y: 96, distance: 42.0
click at [376, 96] on h3 "[PERSON_NAME]" at bounding box center [390, 97] width 370 height 17
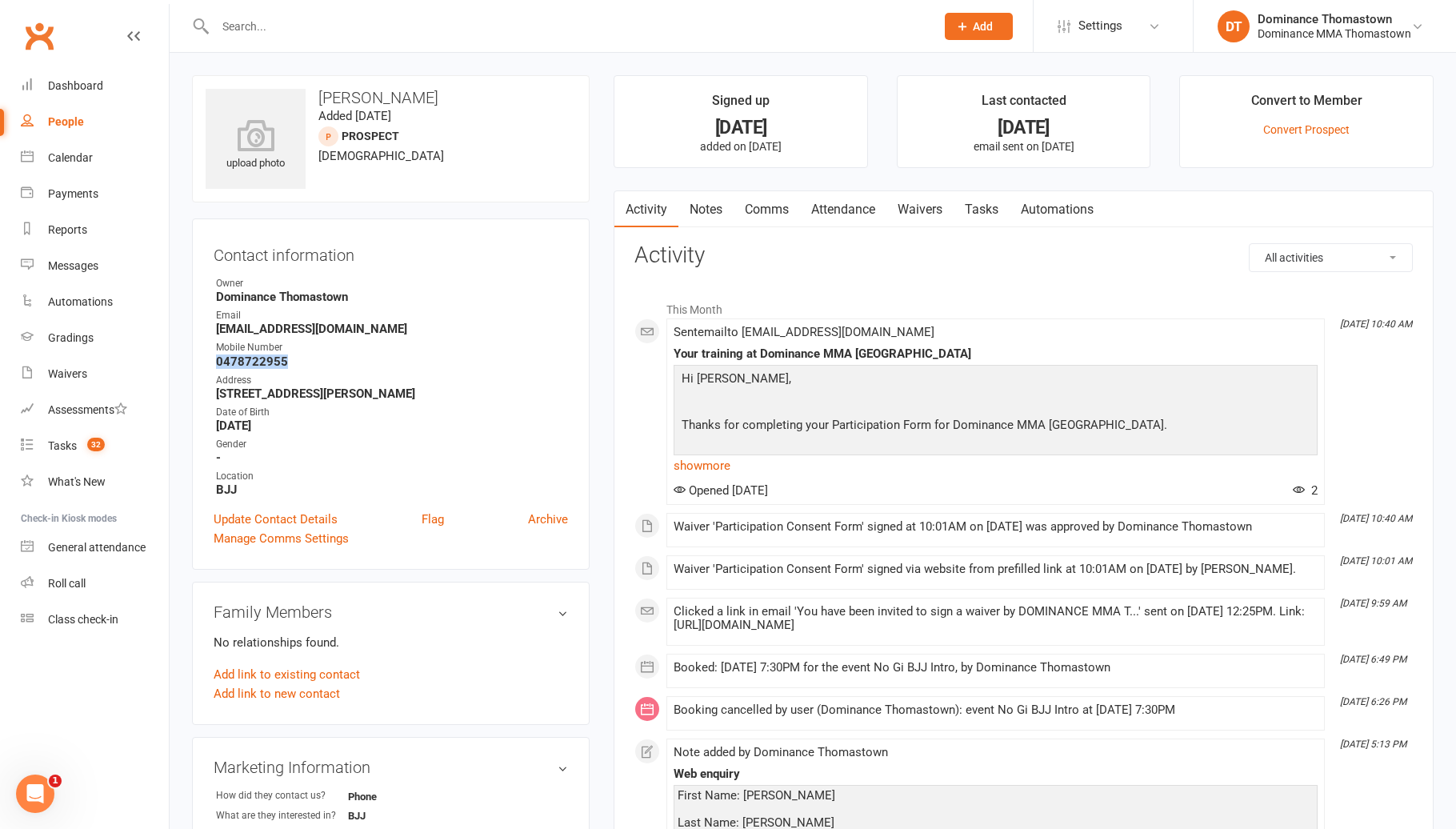
copy h3 "[PERSON_NAME]"
click at [943, 213] on link "Waivers" at bounding box center [920, 209] width 67 height 37
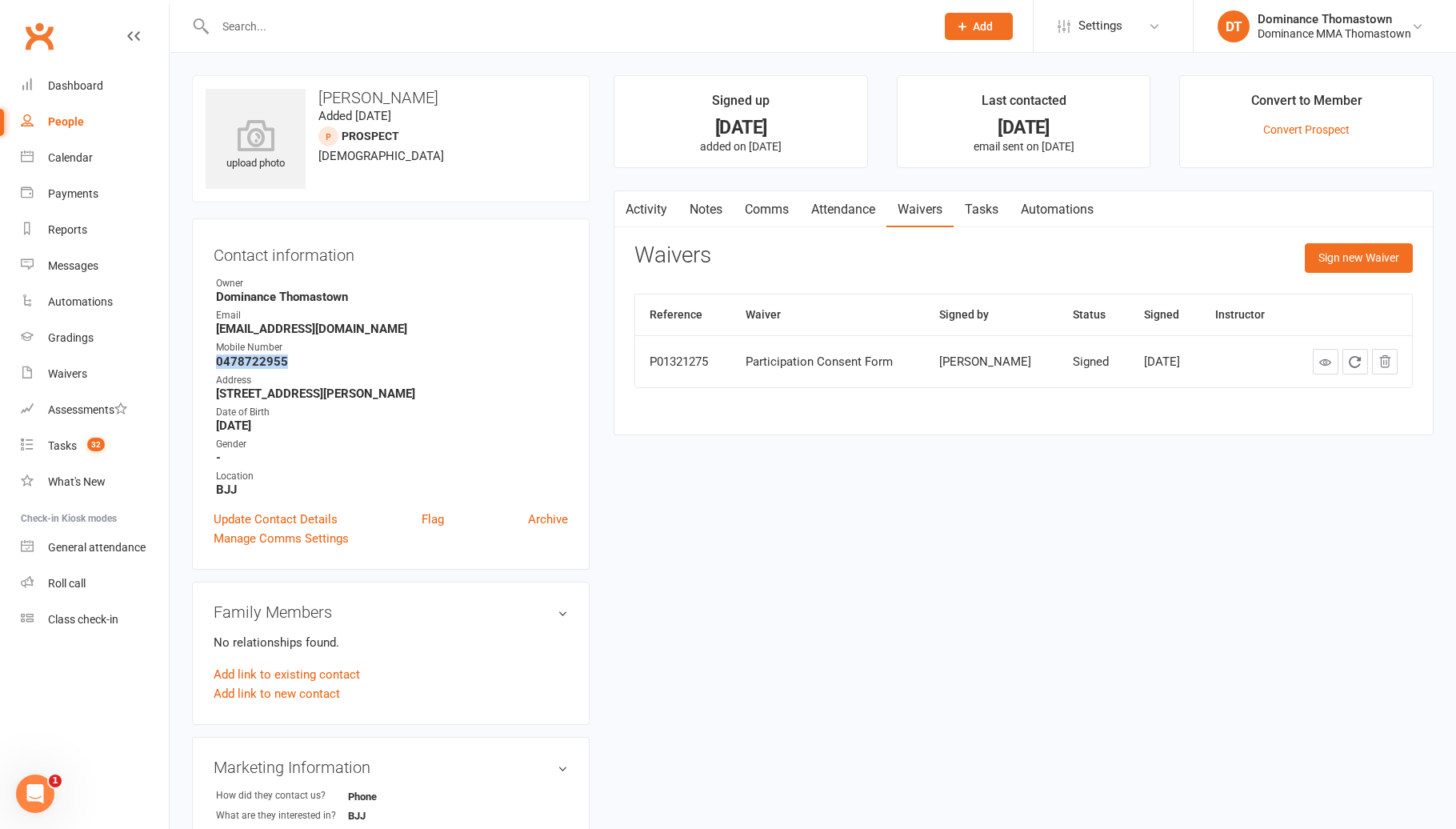
drag, startPoint x: 986, startPoint y: 212, endPoint x: 995, endPoint y: 239, distance: 28.5
click at [986, 213] on link "Tasks" at bounding box center [981, 209] width 56 height 37
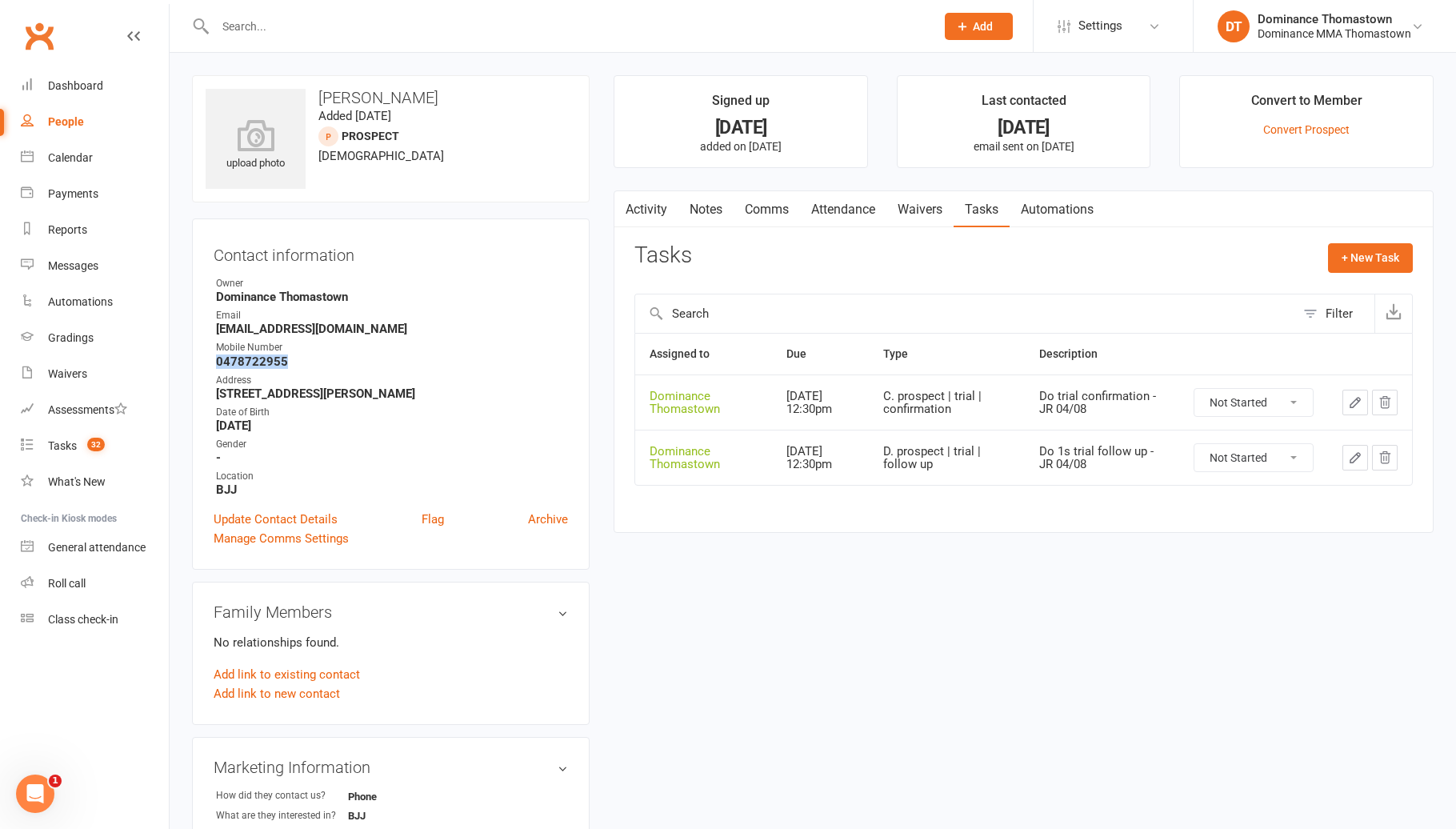
click at [1274, 401] on select "Not Started In Progress Waiting Complete" at bounding box center [1253, 402] width 119 height 28
select select "unstarted"
click at [445, 37] on div at bounding box center [557, 26] width 731 height 52
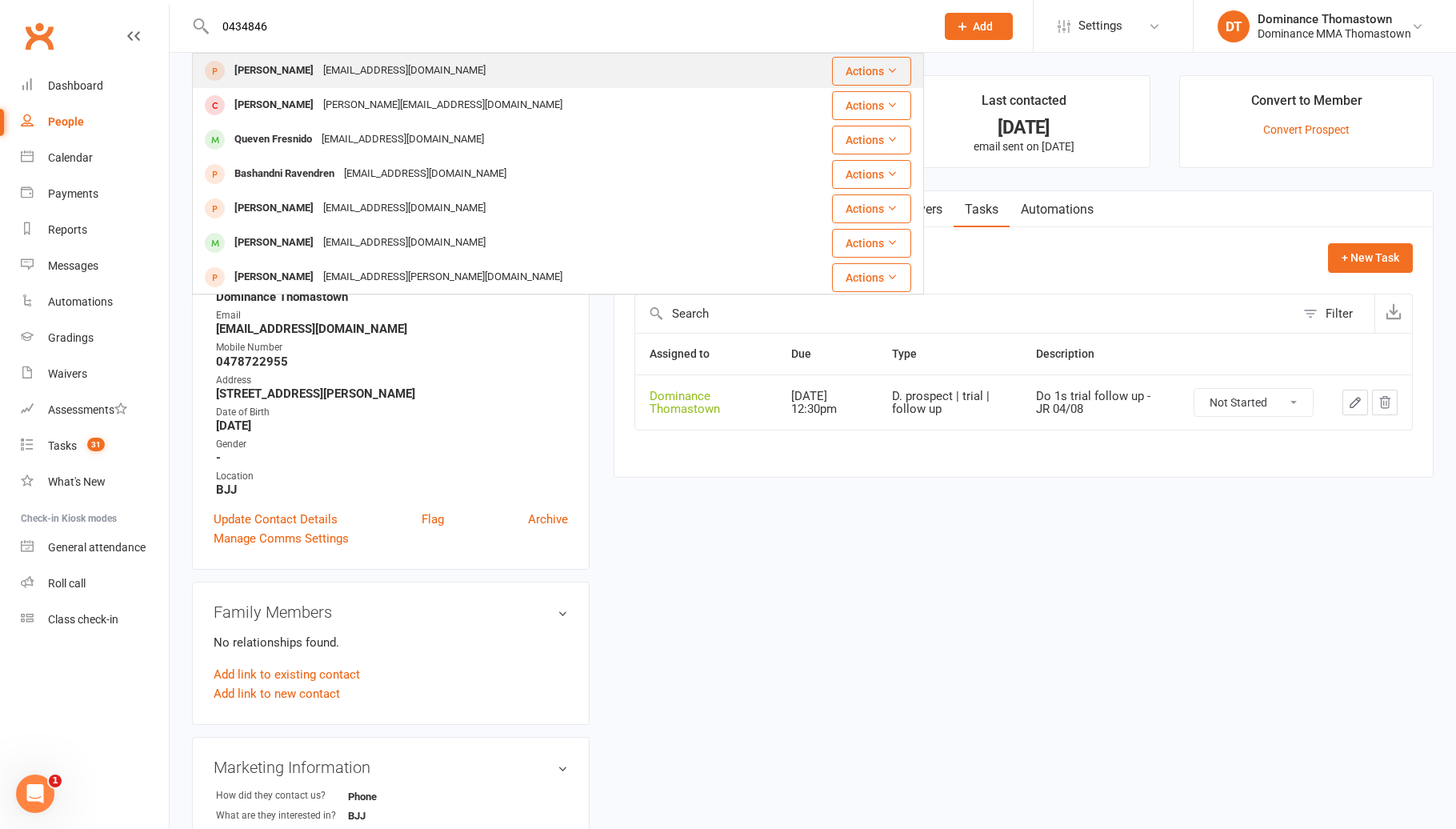
type input "0434846"
click at [433, 67] on div "[PERSON_NAME] [EMAIL_ADDRESS][DOMAIN_NAME]" at bounding box center [496, 71] width 606 height 33
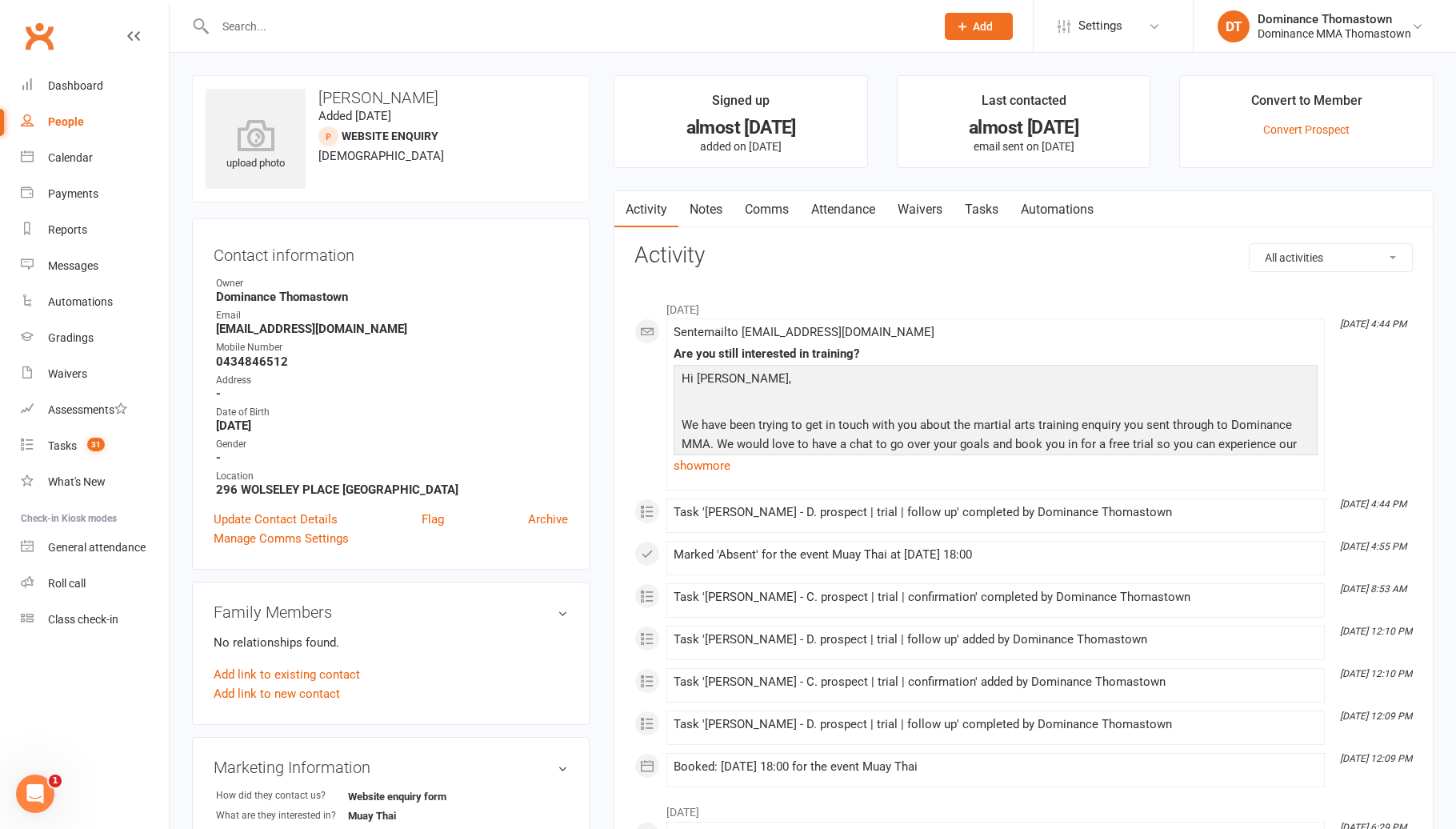
click at [989, 208] on link "Tasks" at bounding box center [981, 209] width 56 height 37
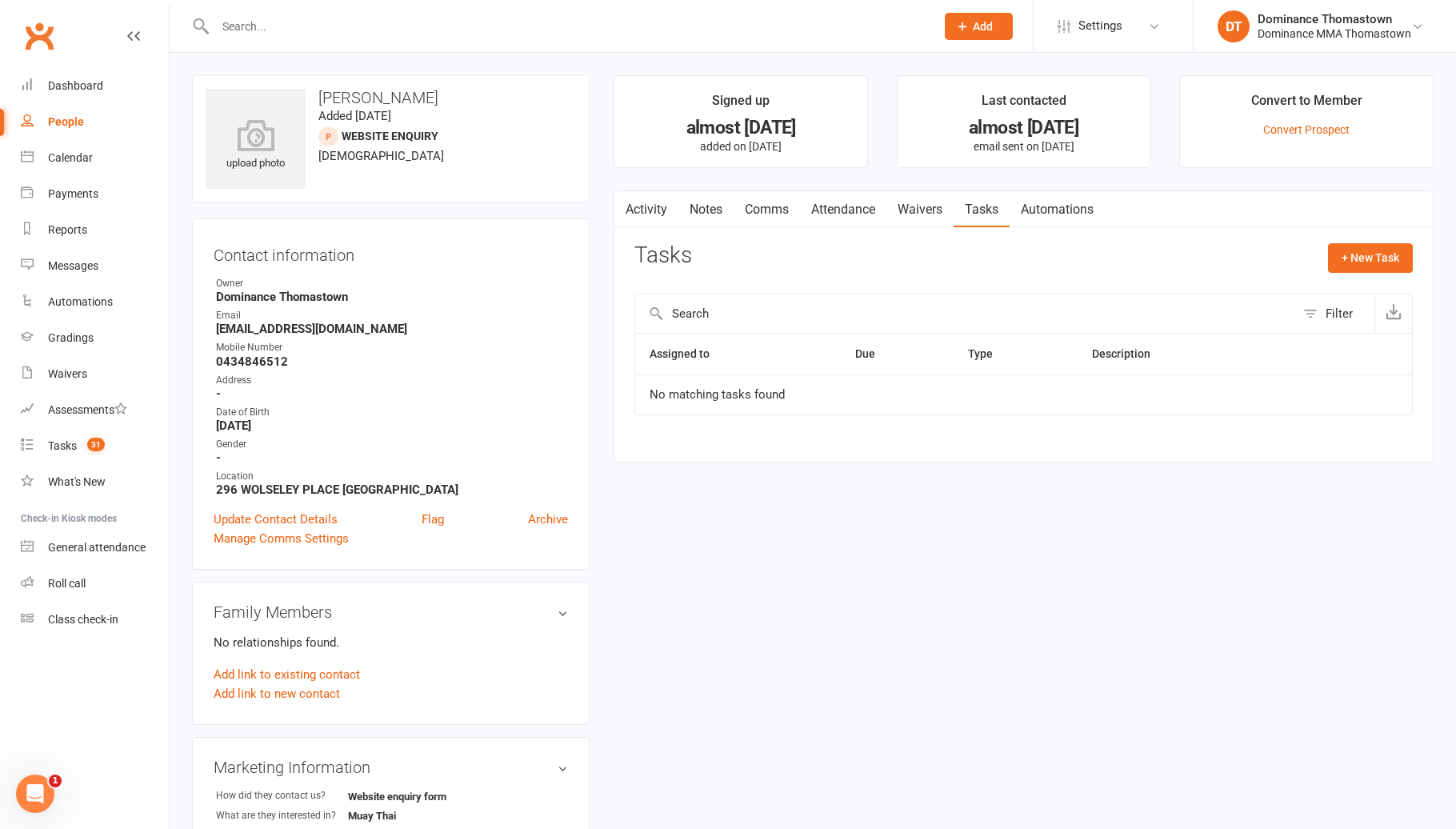
click at [335, 24] on input "text" at bounding box center [567, 27] width 713 height 22
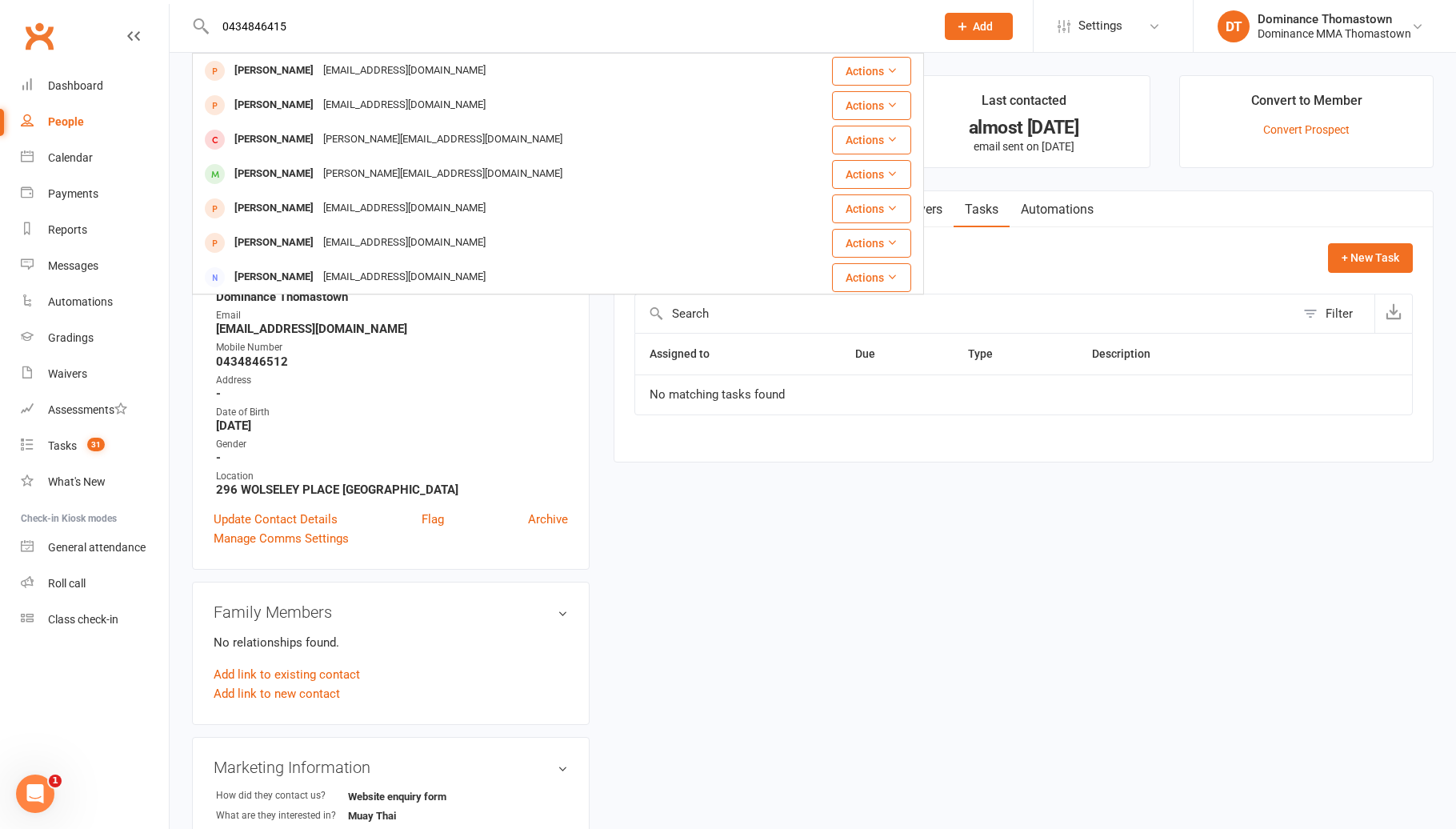
drag, startPoint x: 358, startPoint y: 29, endPoint x: 218, endPoint y: 28, distance: 140.0
click at [218, 28] on input "0434846415" at bounding box center [567, 27] width 713 height 22
click at [333, 33] on input "0434846415" at bounding box center [567, 27] width 713 height 22
type input "0434846415"
drag, startPoint x: 789, startPoint y: 467, endPoint x: 783, endPoint y: 457, distance: 11.7
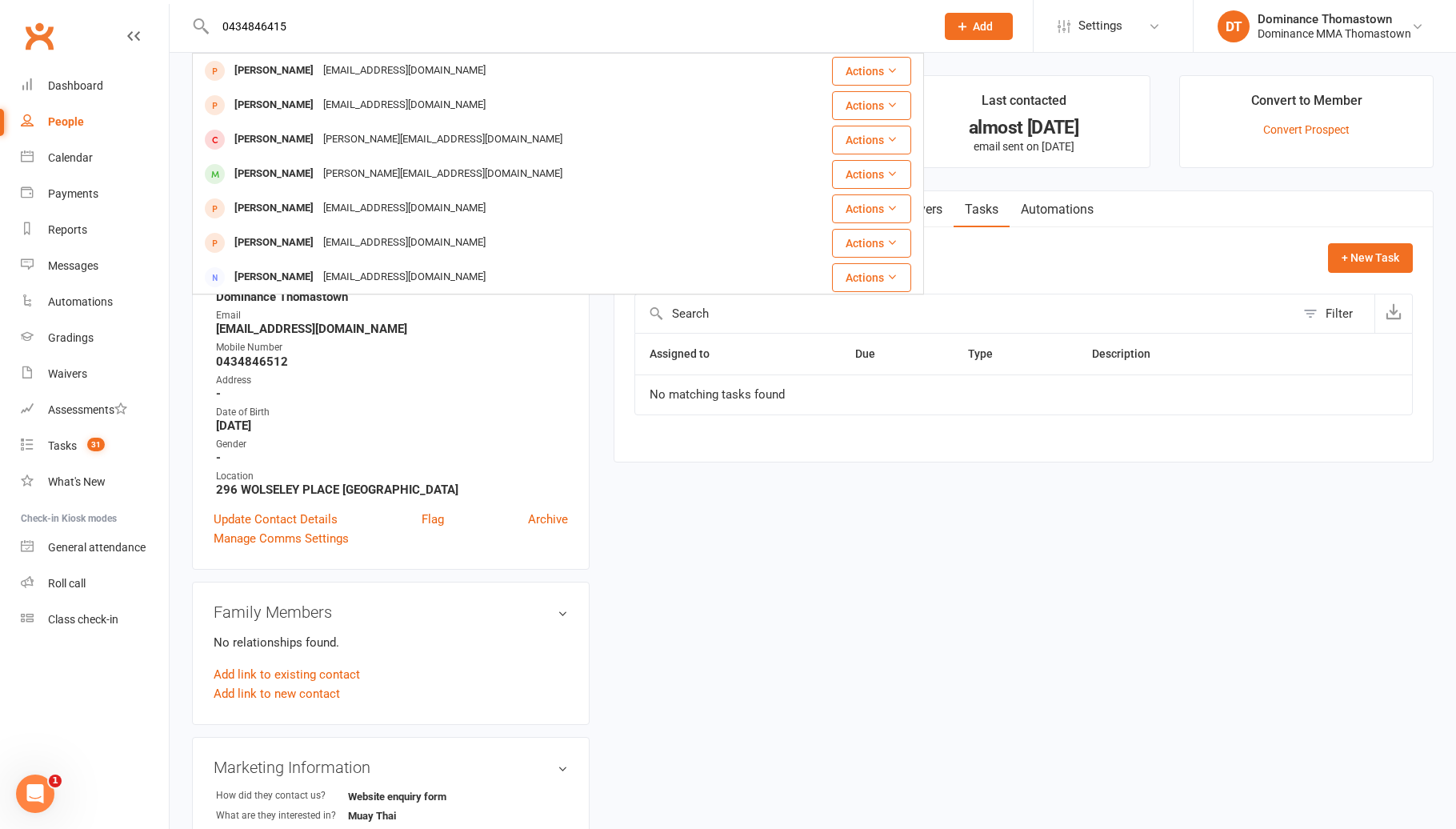
click at [783, 457] on main "Signed up almost [DATE] added on [DATE] Last contacted almost [DATE] email sent…" at bounding box center [1024, 276] width 844 height 403
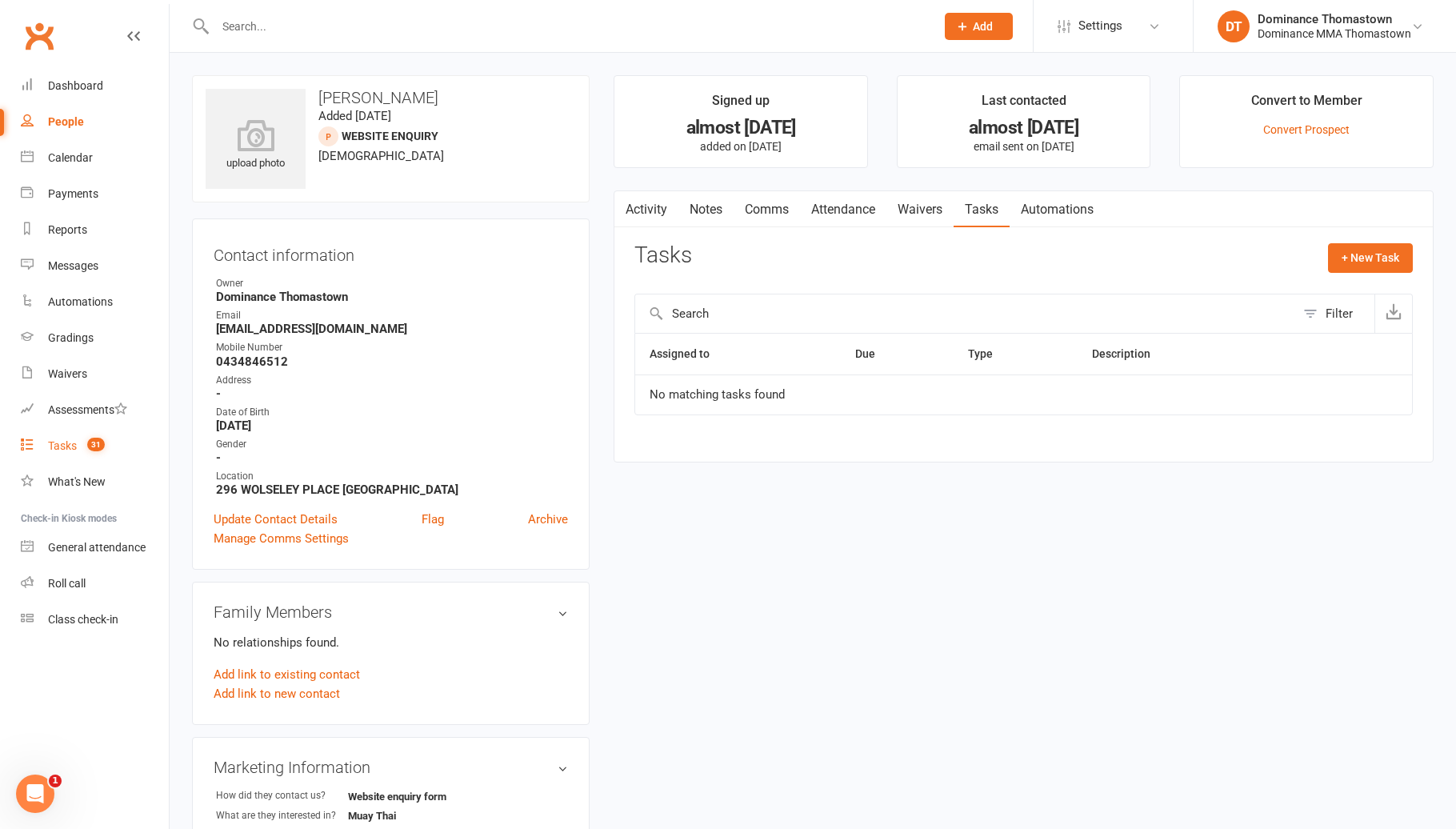
click at [121, 433] on link "Tasks 31" at bounding box center [95, 446] width 148 height 36
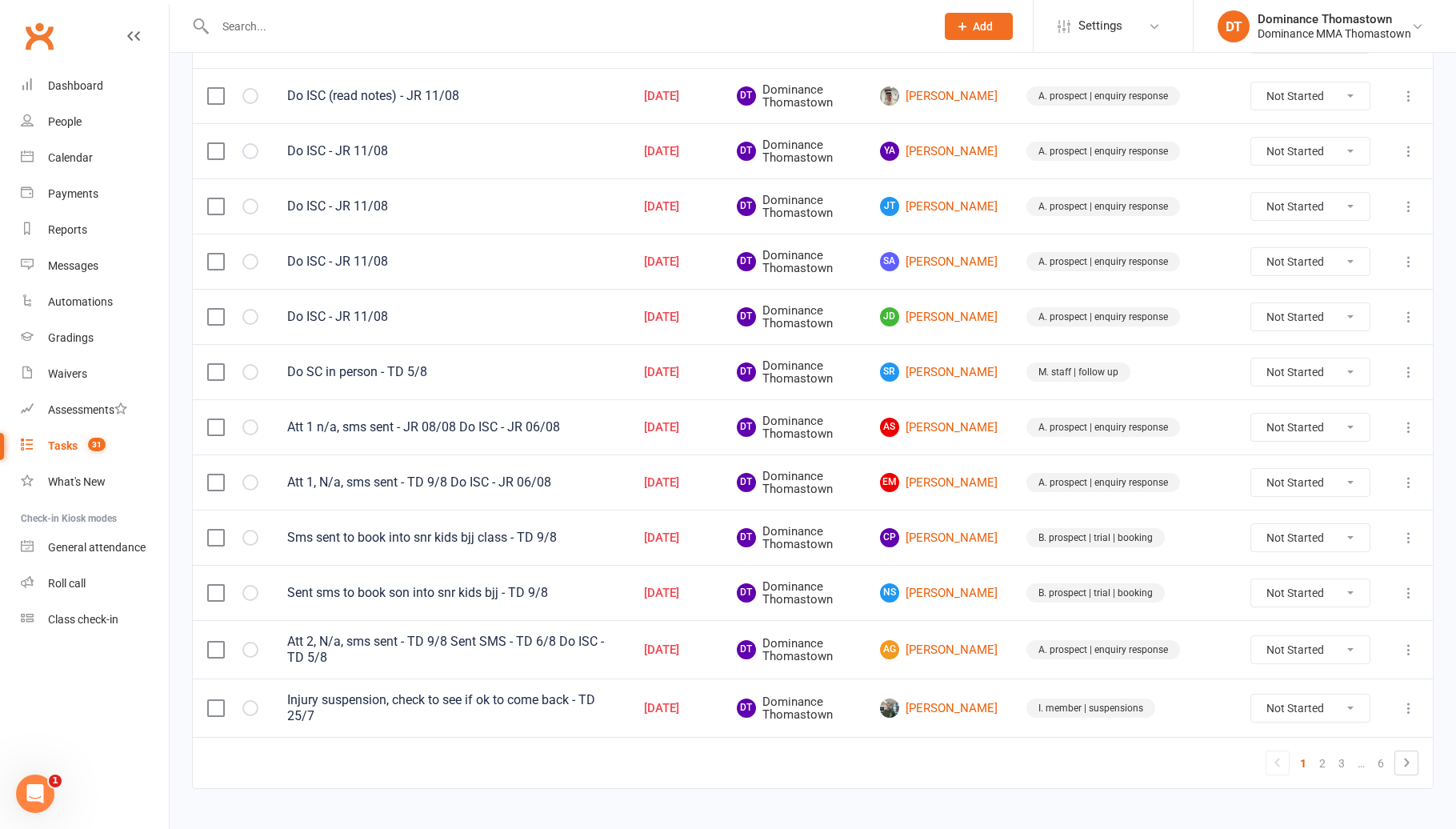
scroll to position [994, 0]
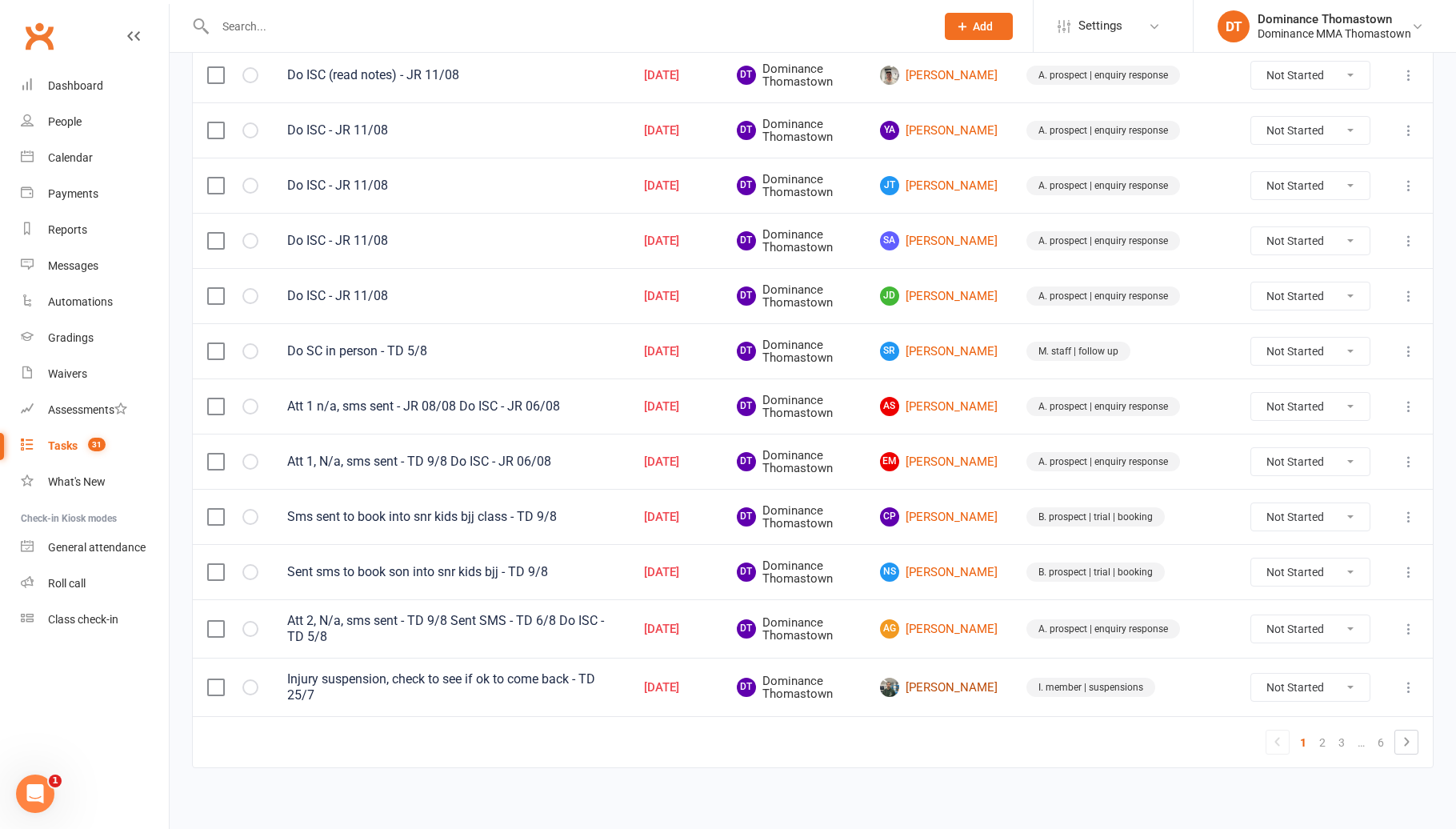
click at [993, 686] on link "[PERSON_NAME]" at bounding box center [939, 687] width 118 height 19
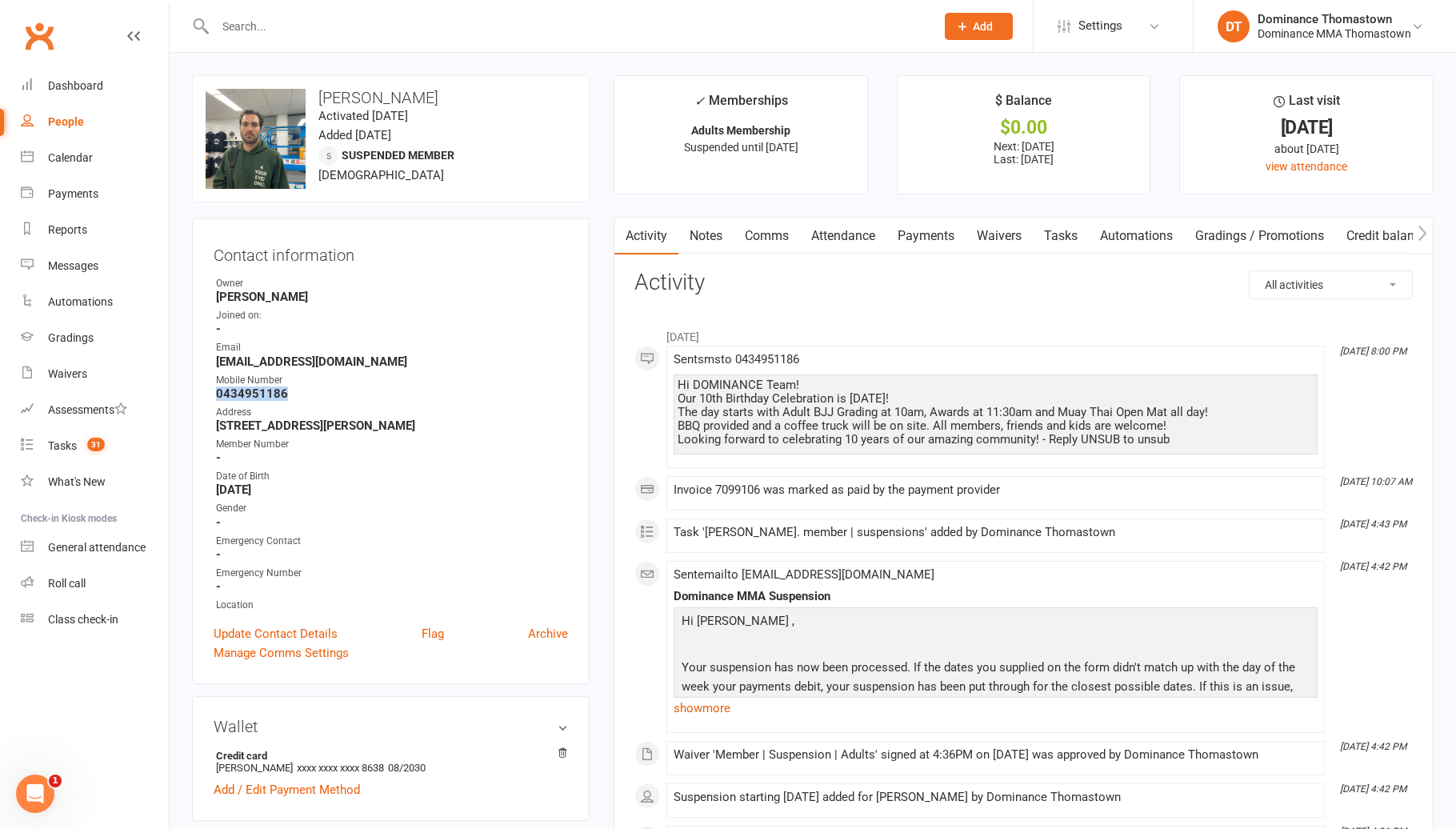
drag, startPoint x: 299, startPoint y: 395, endPoint x: 201, endPoint y: 395, distance: 98.0
click at [203, 394] on div "Contact information Owner [PERSON_NAME] Joined on: - Email [EMAIL_ADDRESS][DOMA…" at bounding box center [390, 451] width 397 height 466
copy strong "0434951186"
click at [896, 227] on link "Payments" at bounding box center [926, 236] width 79 height 37
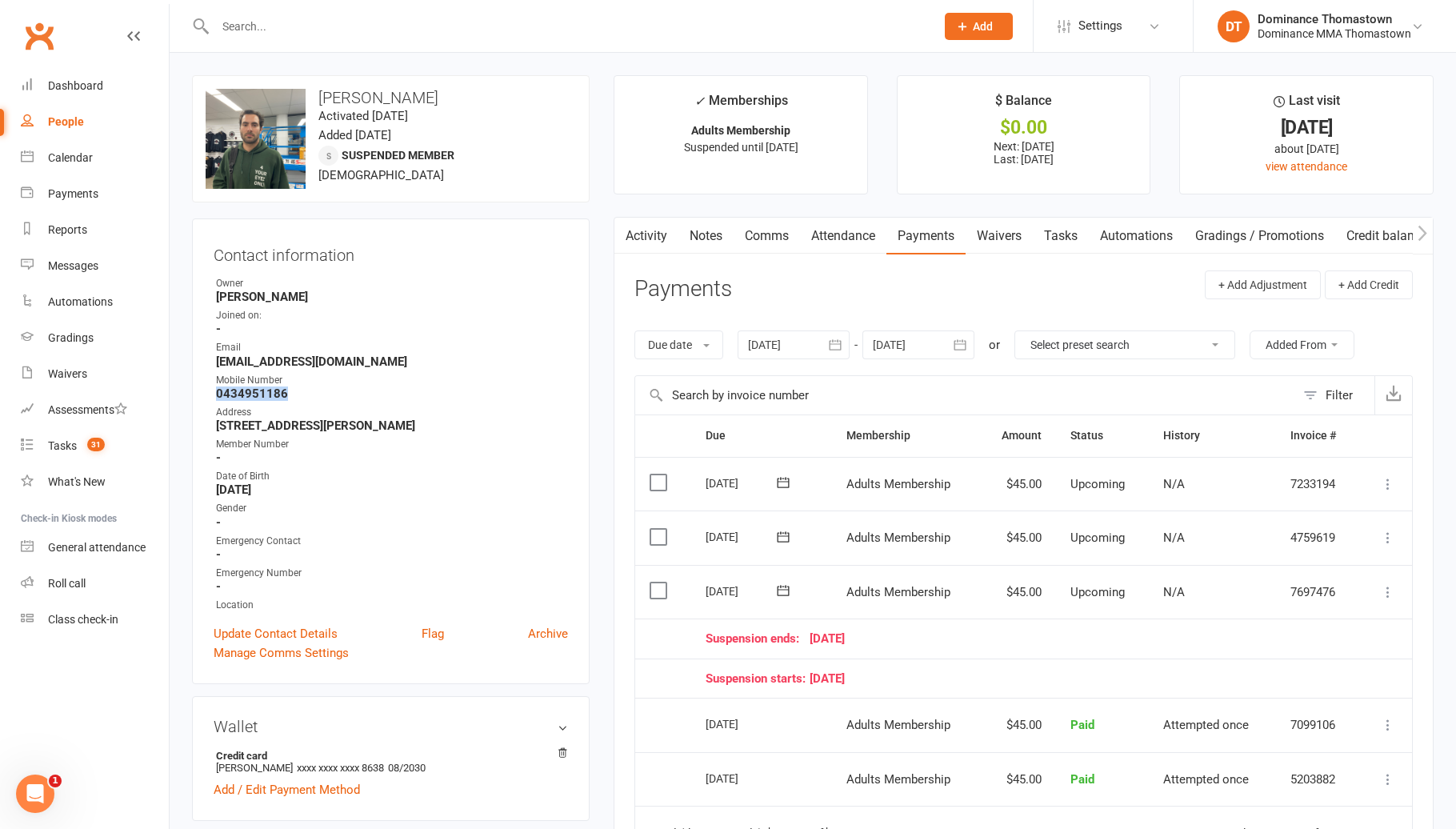
drag, startPoint x: 1067, startPoint y: 227, endPoint x: 1087, endPoint y: 263, distance: 41.2
click at [1068, 229] on link "Tasks" at bounding box center [1060, 236] width 56 height 37
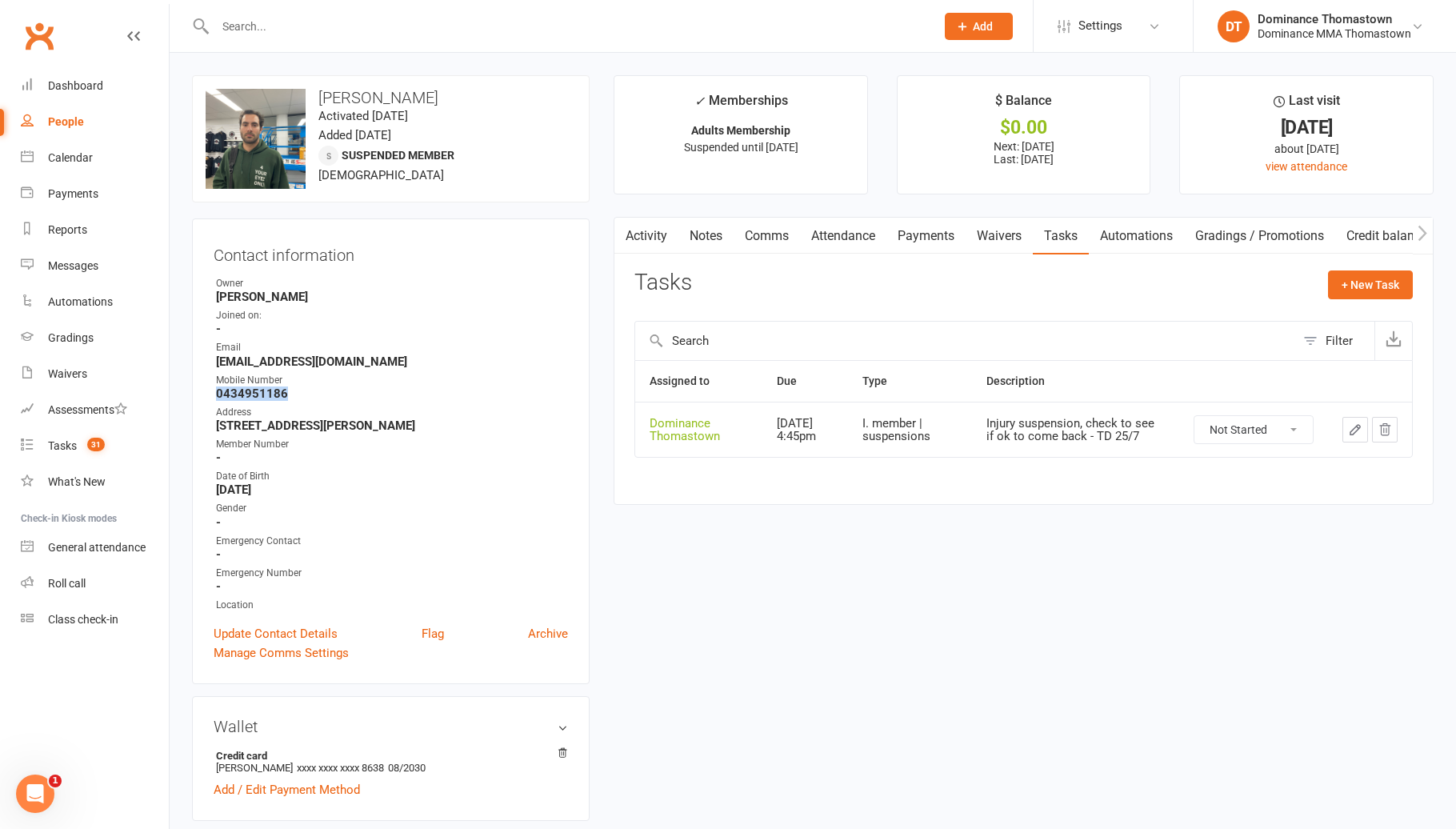
click at [1257, 432] on select "Not Started In Progress Waiting Complete" at bounding box center [1253, 430] width 119 height 28
select select "unstarted"
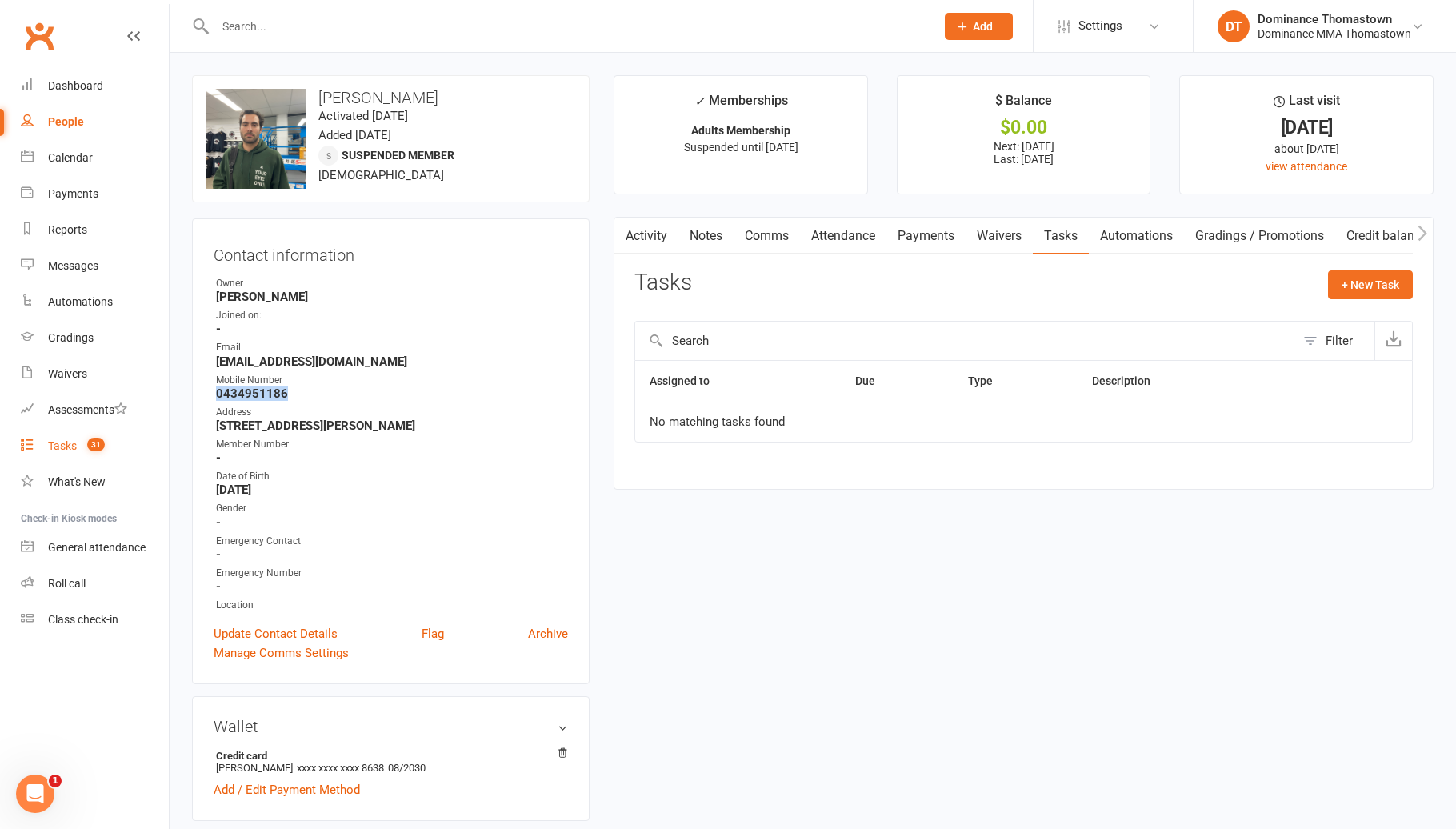
click at [97, 451] on span "31" at bounding box center [95, 445] width 17 height 14
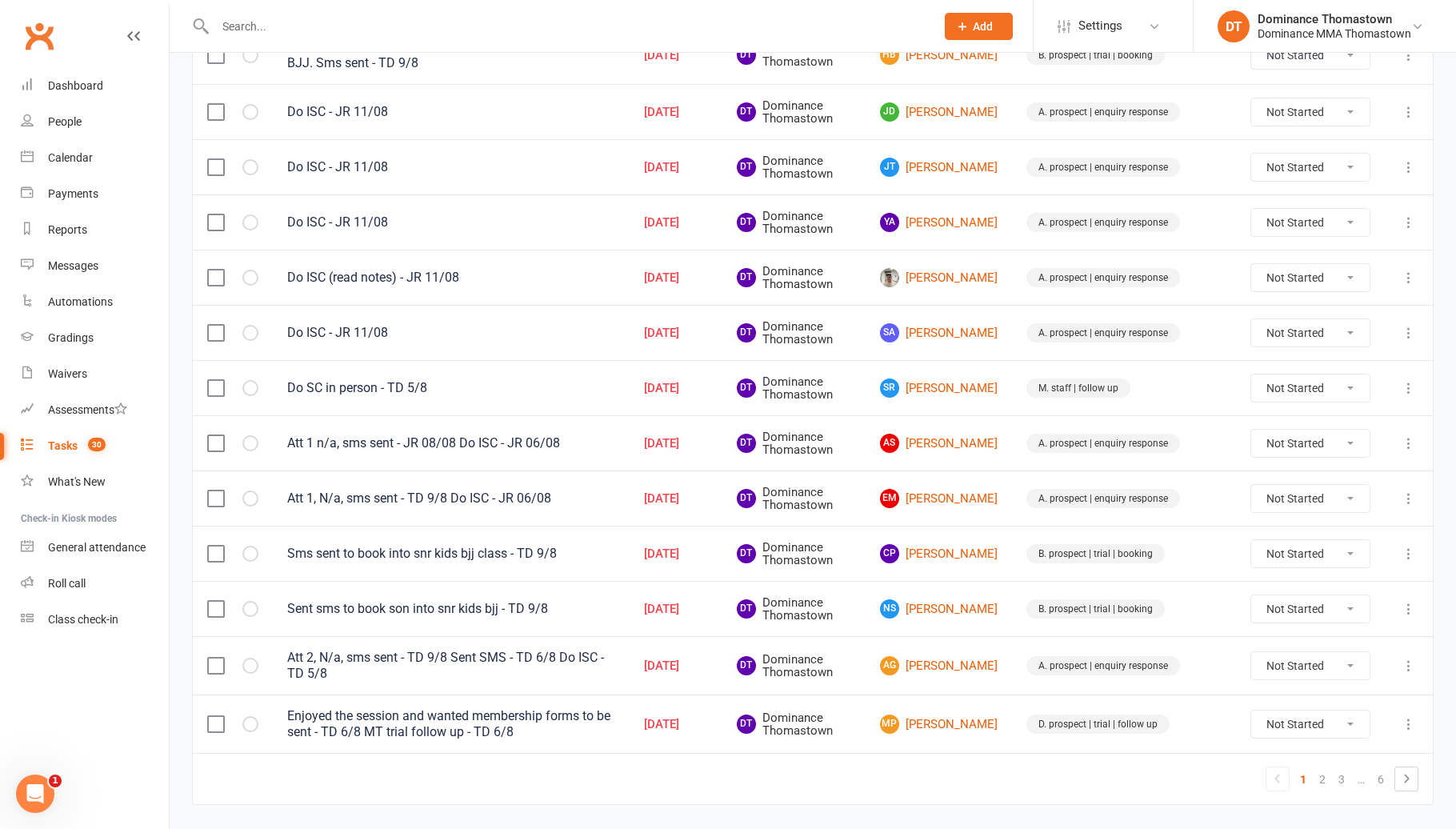
scroll to position [997, 0]
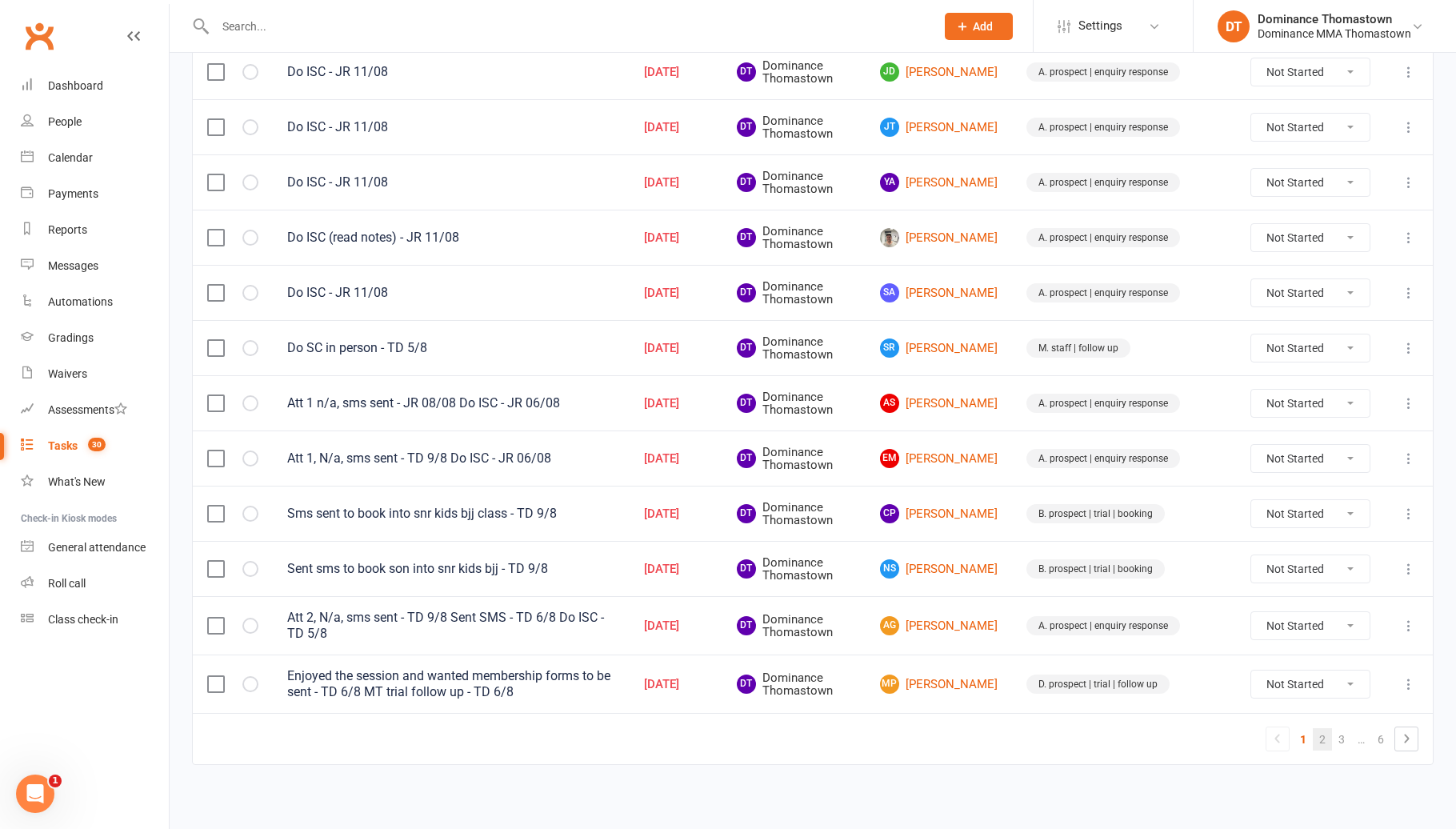
click at [1317, 735] on link "2" at bounding box center [1322, 740] width 19 height 22
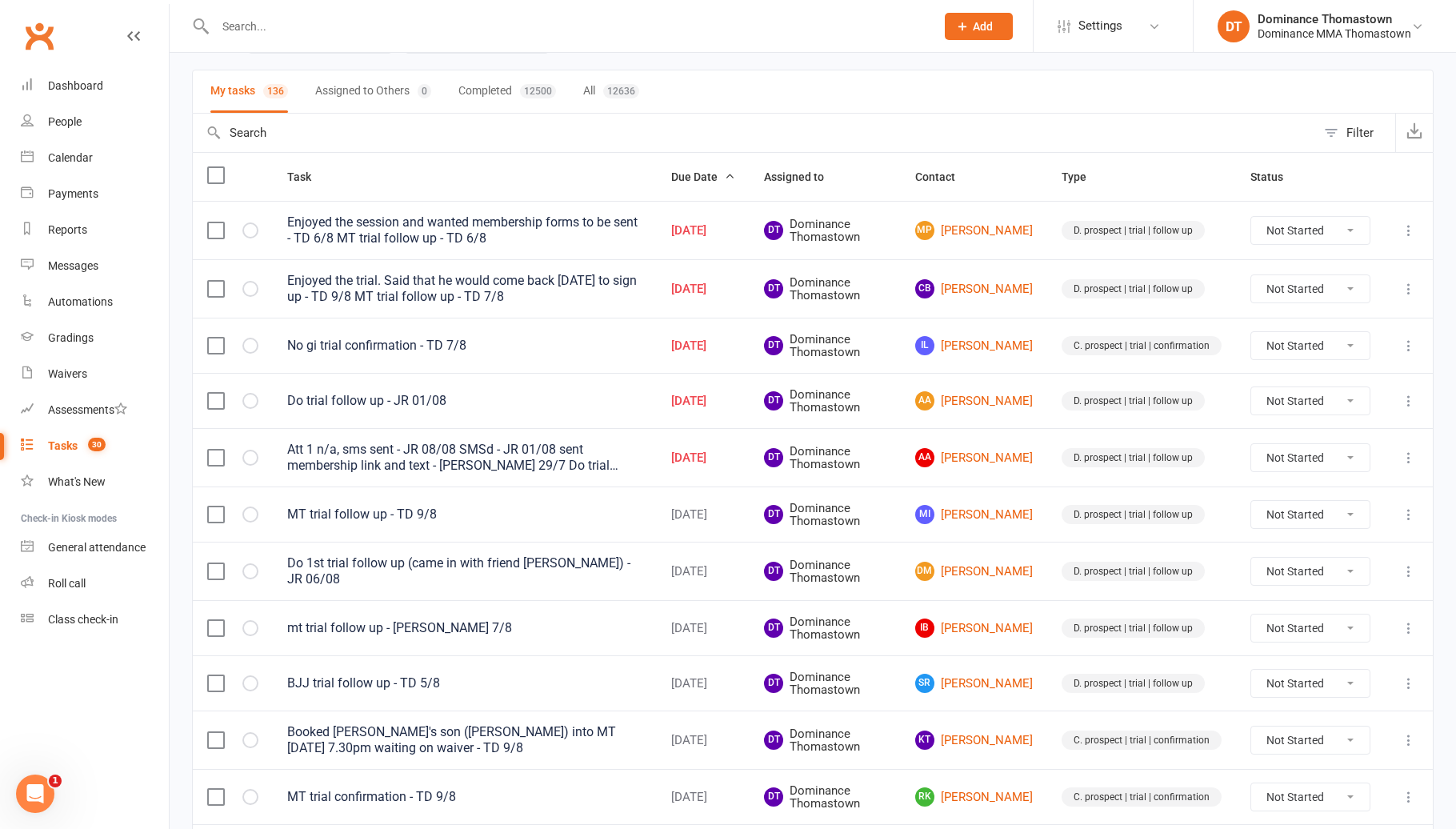
scroll to position [92, 0]
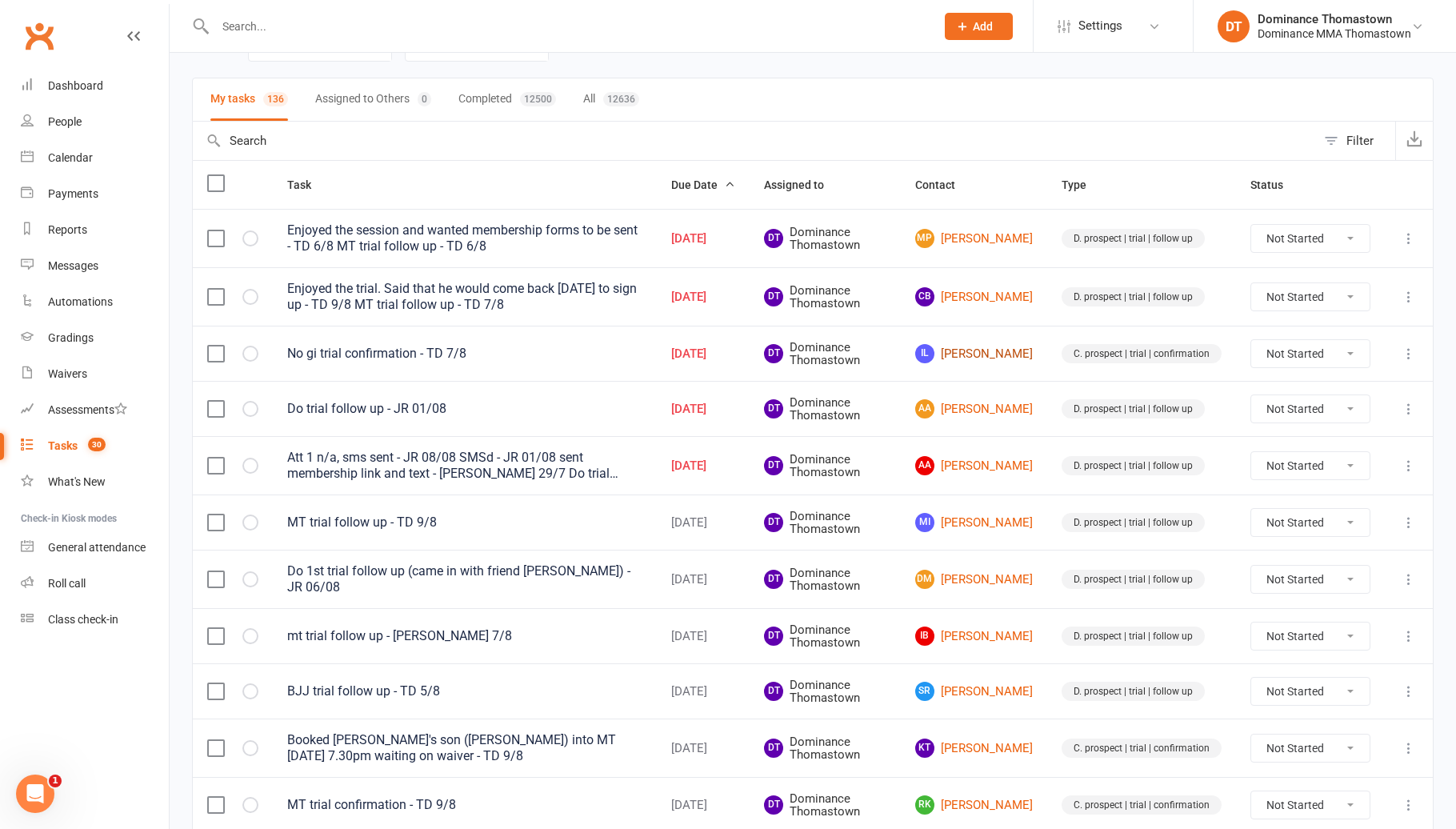
click at [969, 358] on link "IL [PERSON_NAME]" at bounding box center [974, 353] width 118 height 19
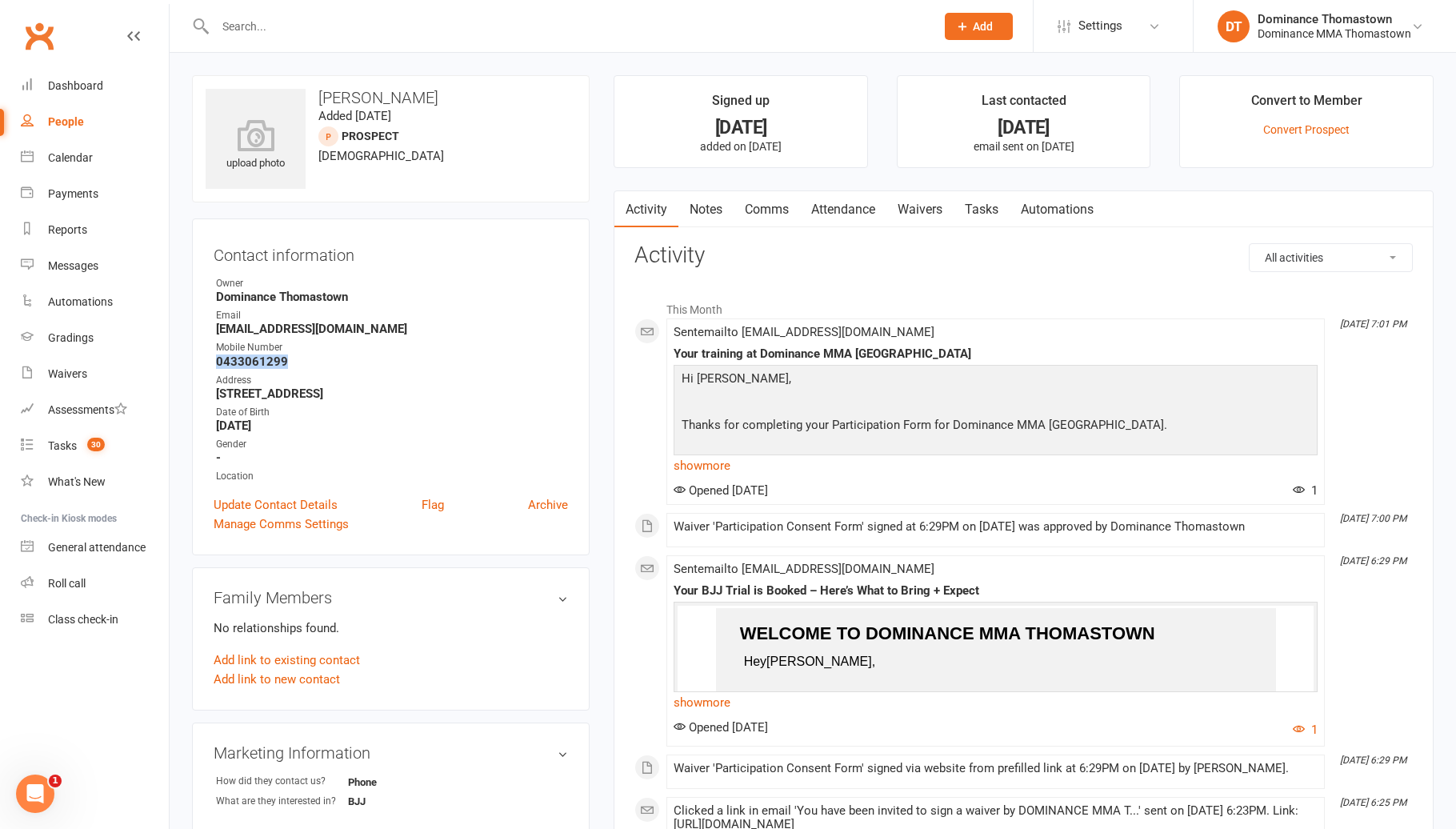
drag, startPoint x: 305, startPoint y: 359, endPoint x: 208, endPoint y: 364, distance: 97.1
click at [211, 364] on div "Contact information Owner Dominance [GEOGRAPHIC_DATA] Email [EMAIL_ADDRESS][DOM…" at bounding box center [390, 387] width 397 height 337
copy strong "0433061299"
drag, startPoint x: 1031, startPoint y: 192, endPoint x: 988, endPoint y: 208, distance: 45.9
click at [1030, 193] on link "Automations" at bounding box center [1056, 209] width 95 height 37
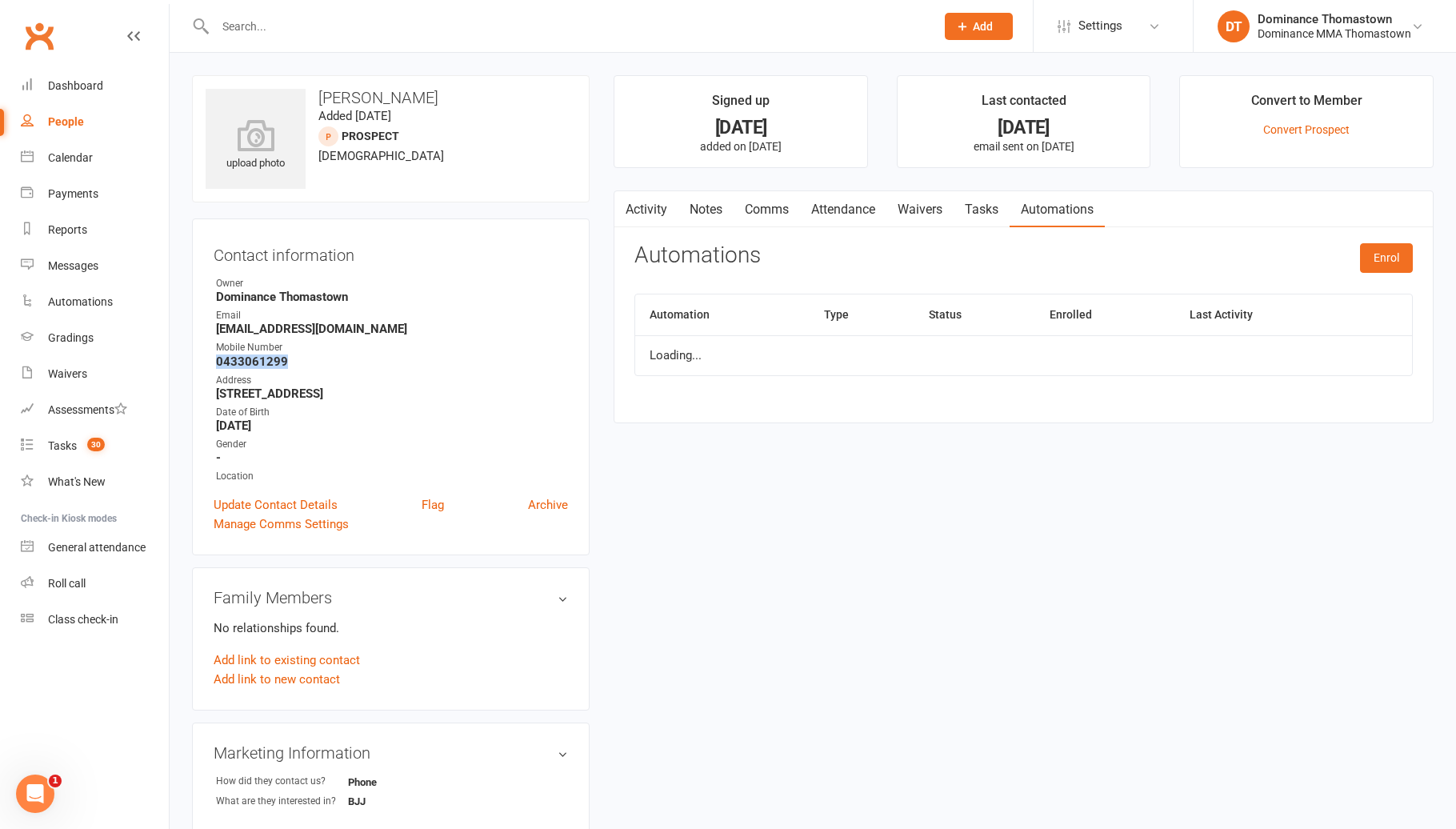
click at [958, 214] on link "Tasks" at bounding box center [981, 209] width 56 height 37
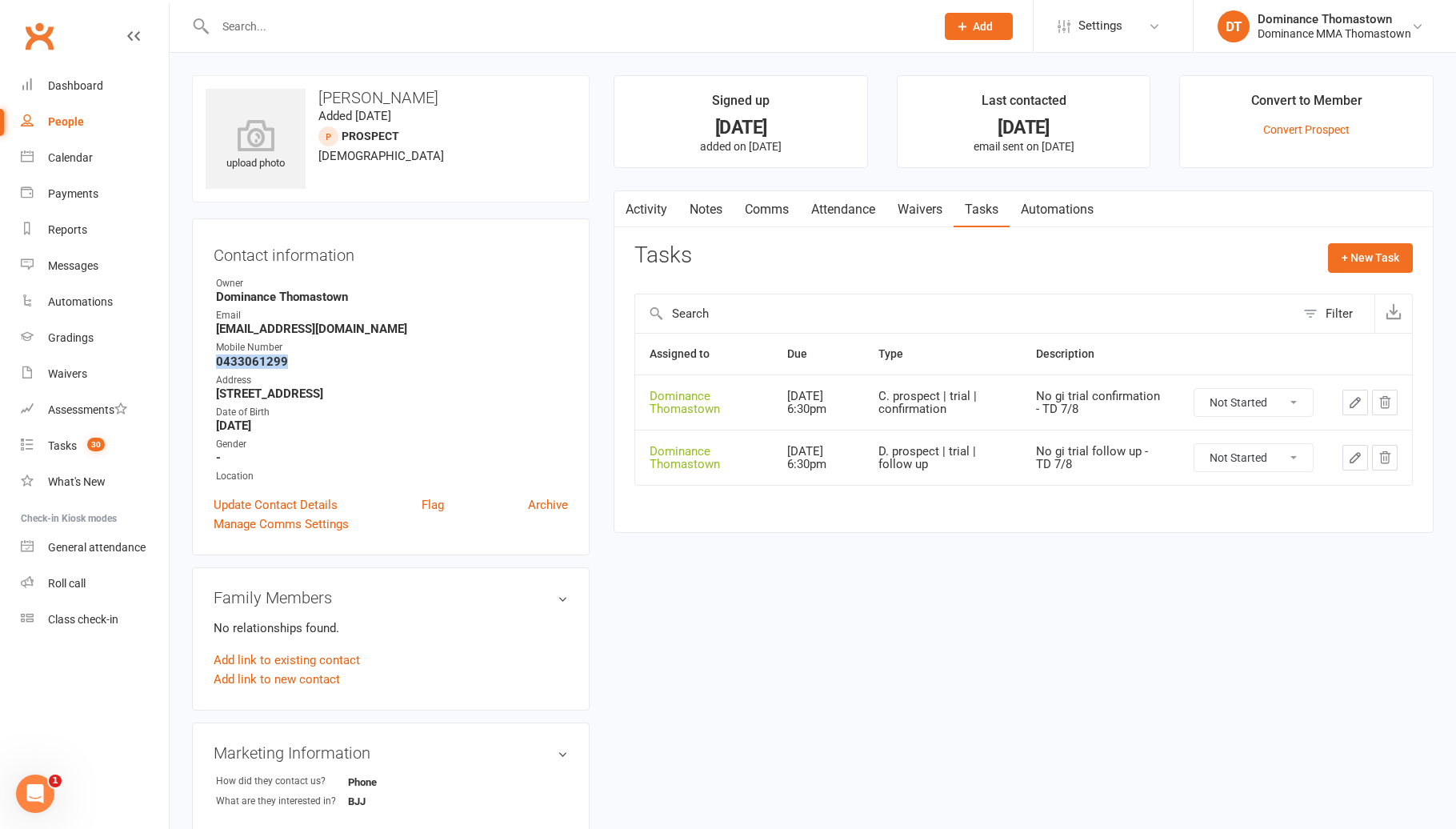
drag, startPoint x: 878, startPoint y: 200, endPoint x: 858, endPoint y: 212, distance: 23.3
click at [869, 205] on link "Attendance" at bounding box center [843, 209] width 86 height 37
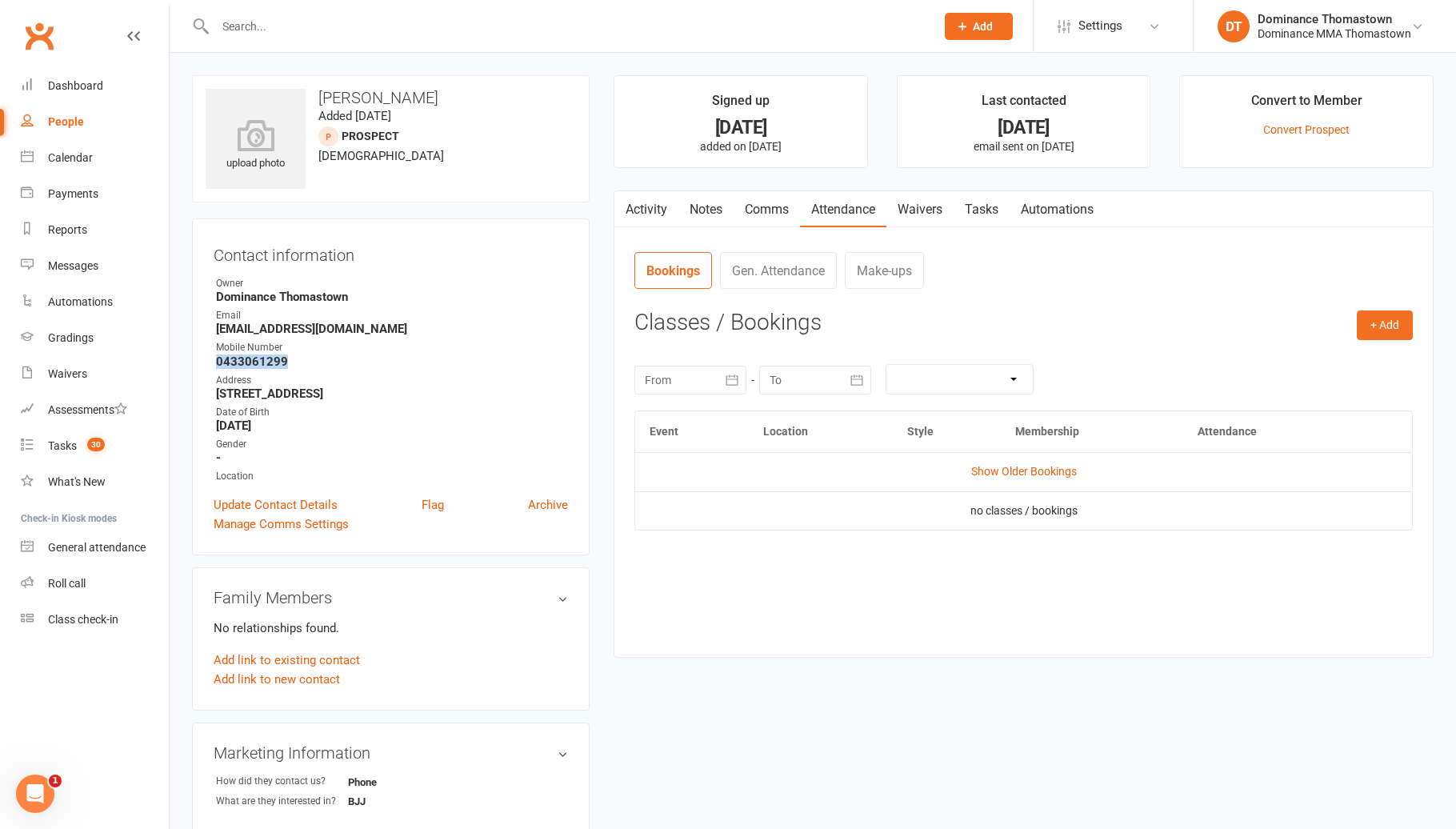
click at [922, 205] on link "Waivers" at bounding box center [920, 209] width 67 height 37
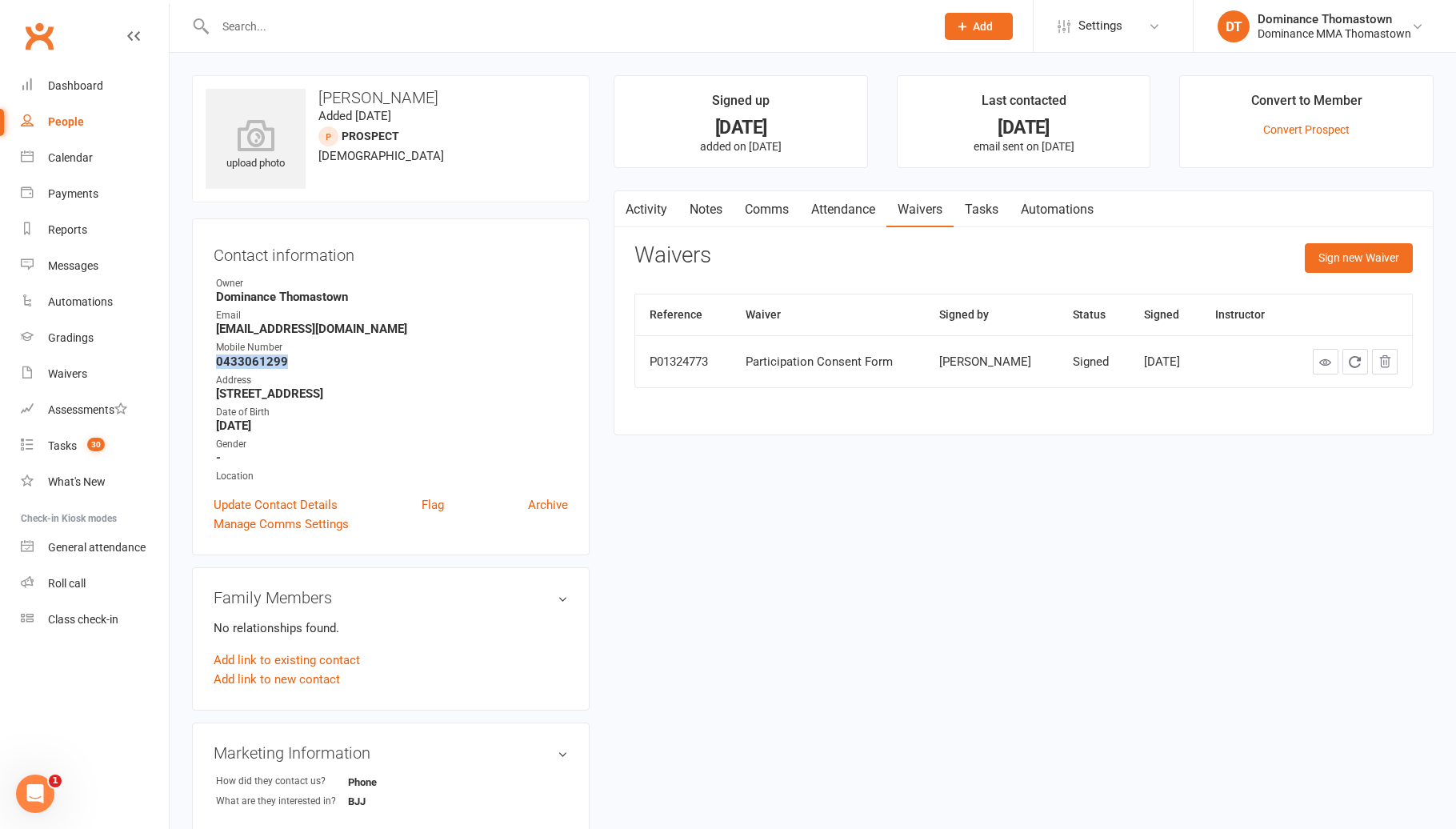
click at [844, 212] on link "Attendance" at bounding box center [843, 209] width 86 height 37
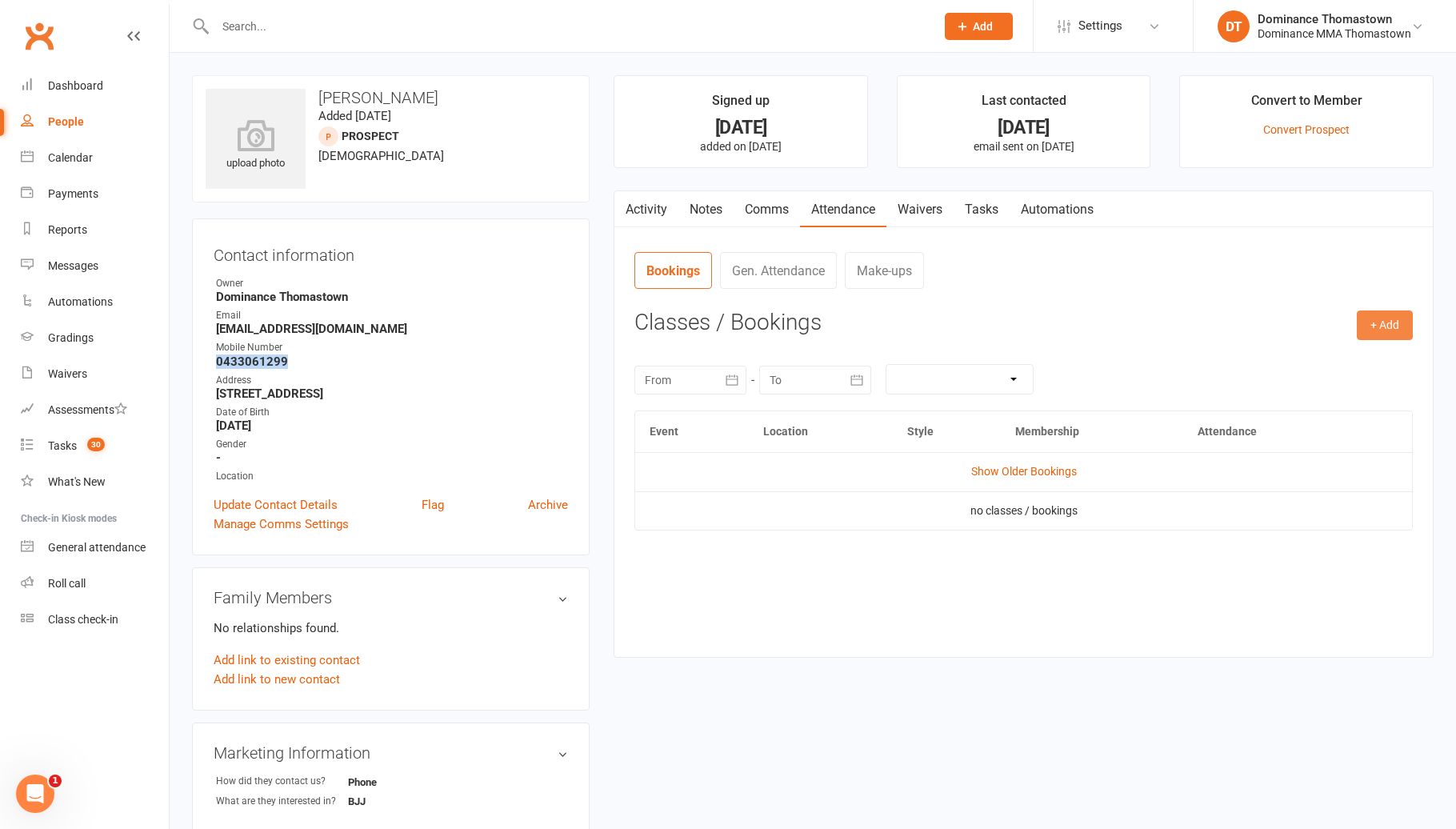
drag, startPoint x: 1374, startPoint y: 329, endPoint x: 1356, endPoint y: 328, distance: 18.0
click at [1373, 329] on button "+ Add" at bounding box center [1384, 324] width 56 height 28
click at [1264, 347] on link "Book Event" at bounding box center [1332, 361] width 158 height 32
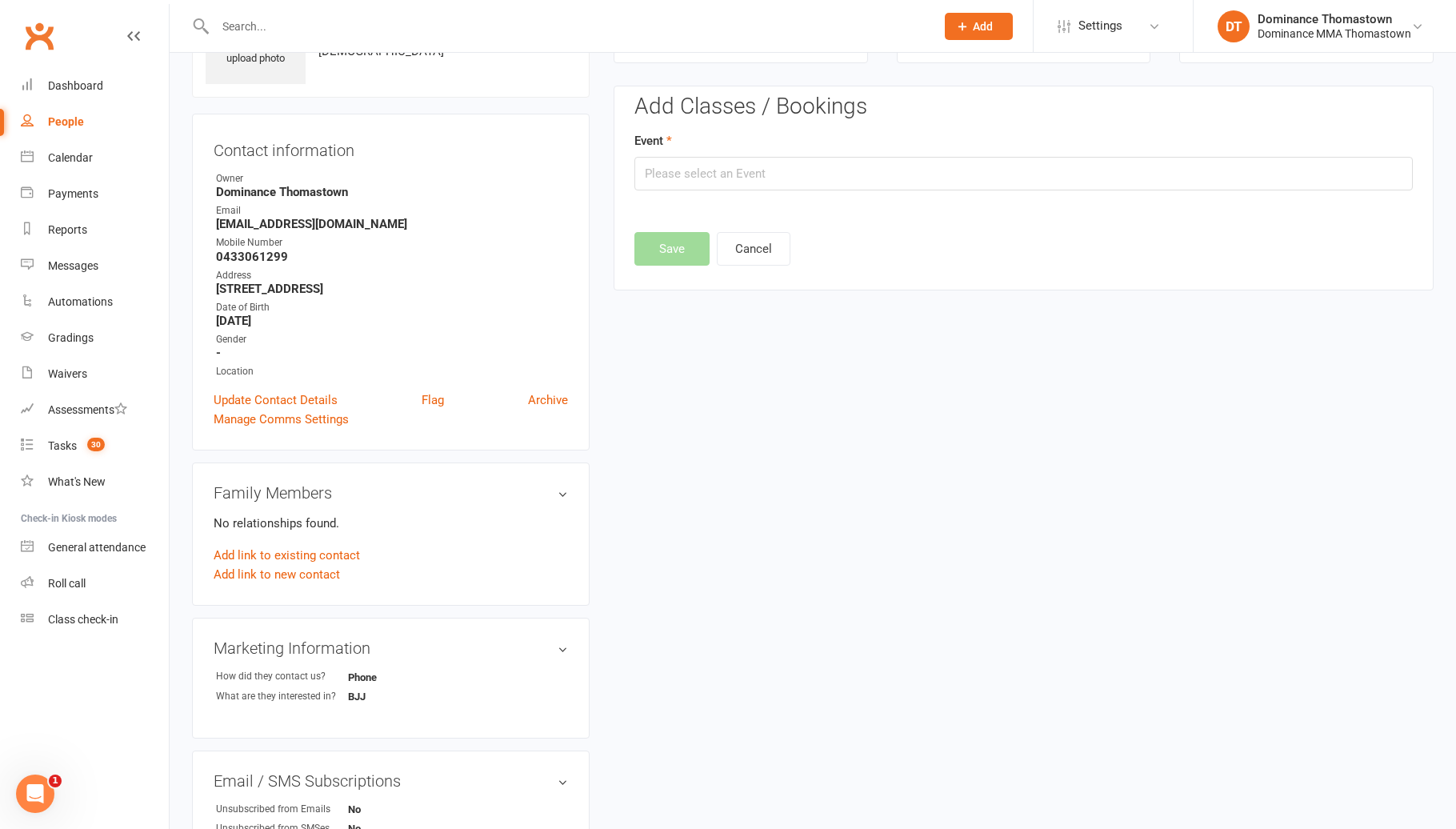
scroll to position [109, 0]
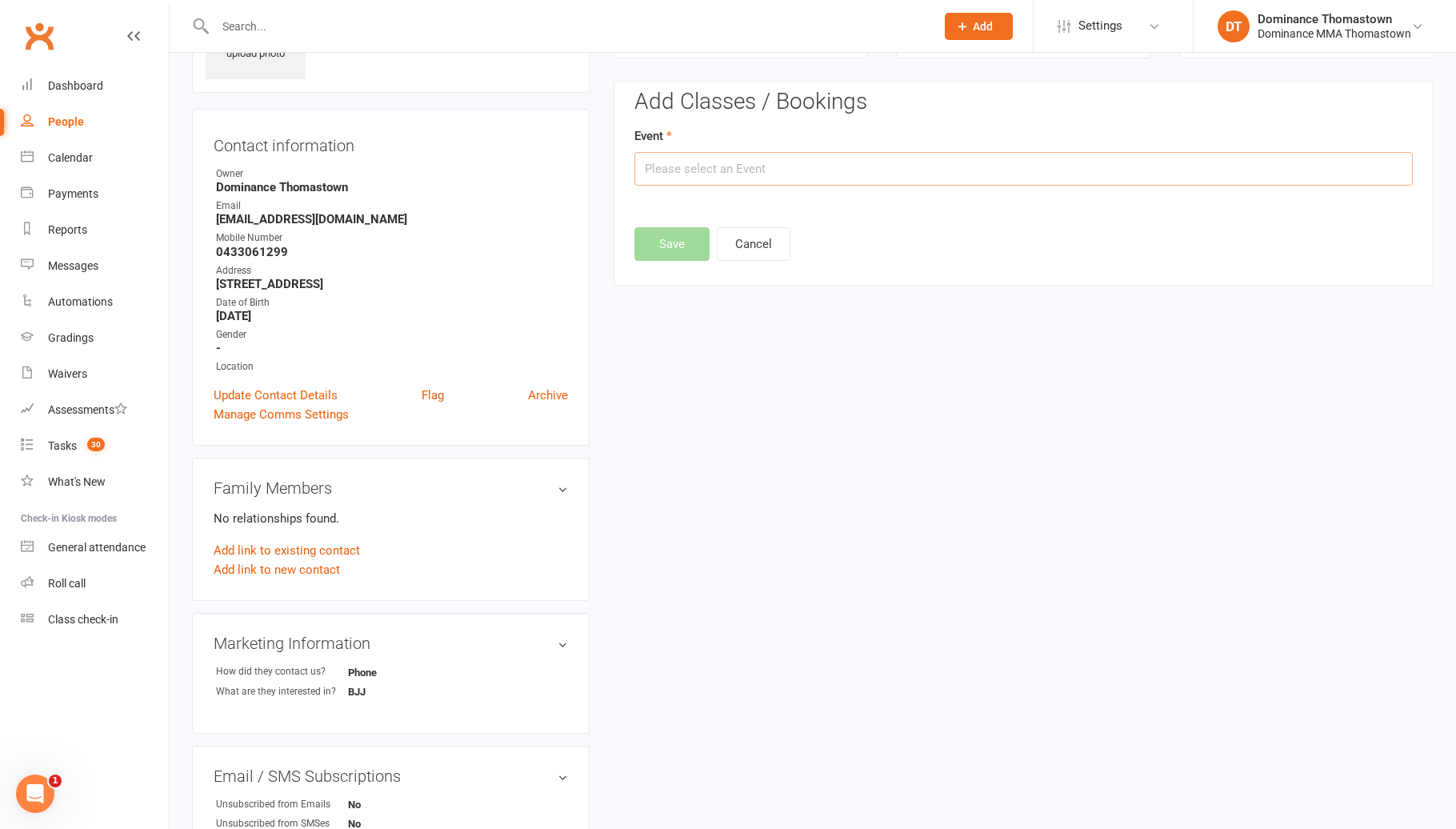
click at [921, 175] on input "text" at bounding box center [1023, 169] width 778 height 34
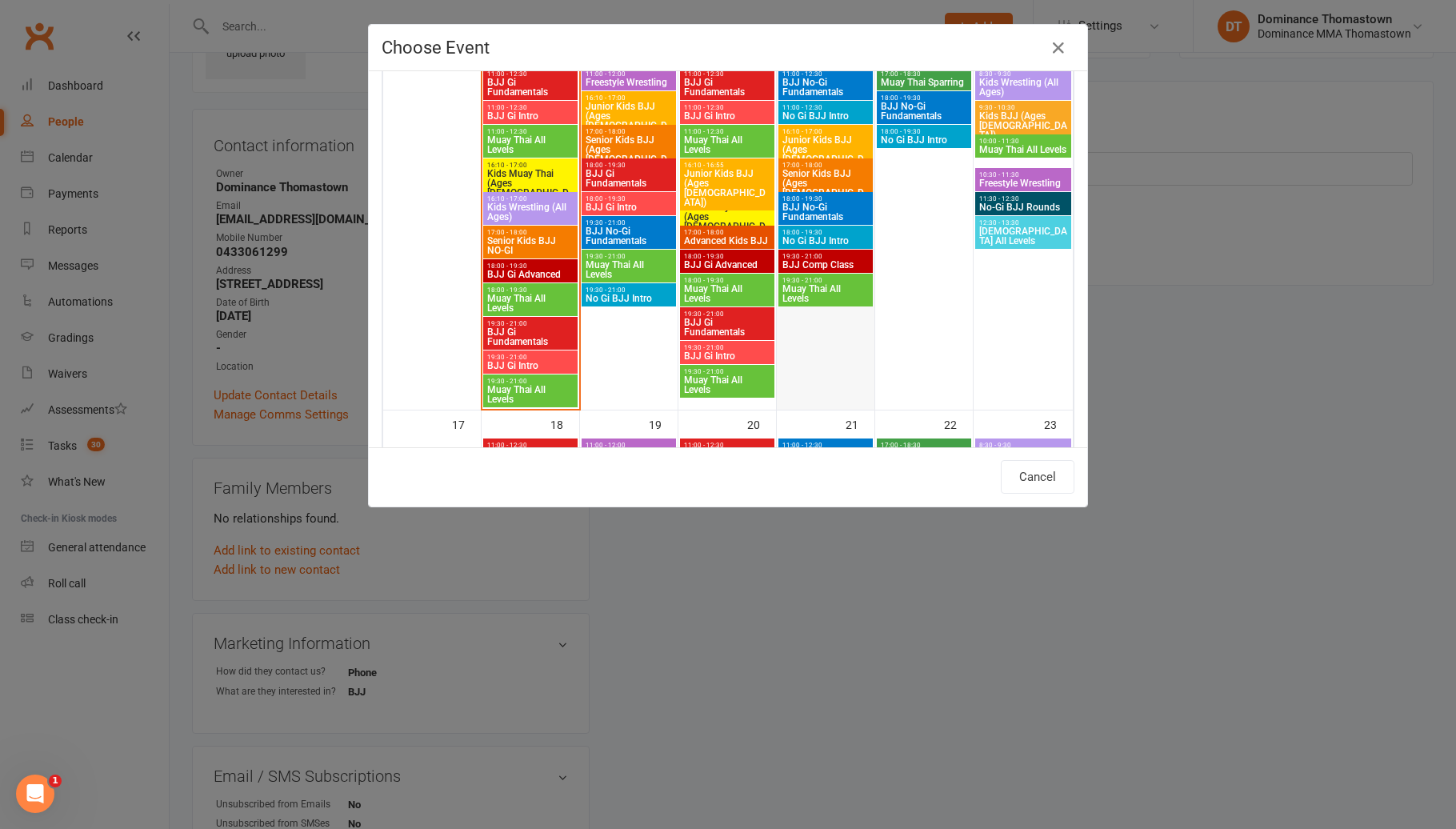
scroll to position [890, 0]
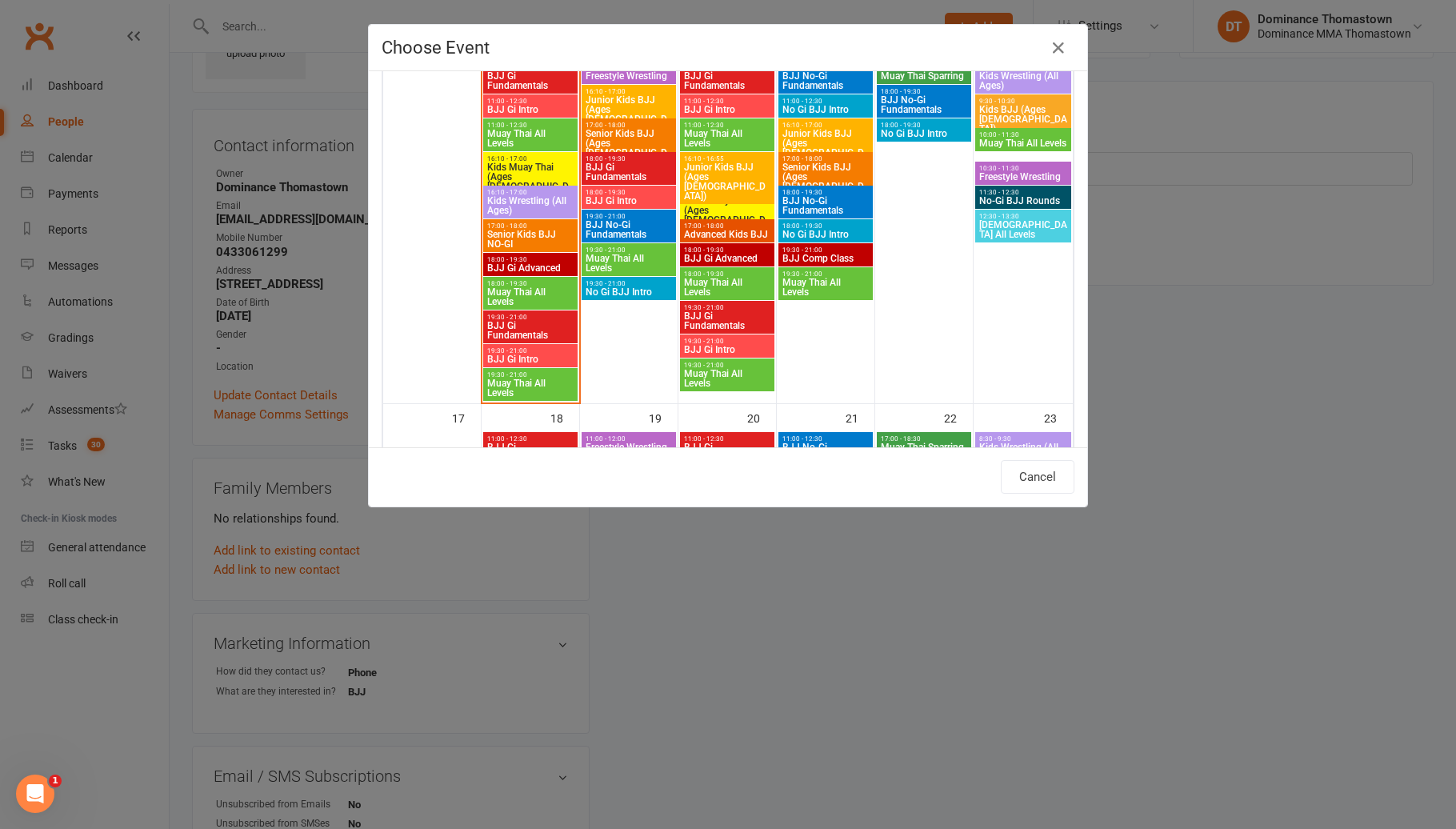
click at [647, 290] on span "No Gi BJJ Intro" at bounding box center [628, 292] width 88 height 9
type input "No Gi BJJ Intro - [DATE] 7:30:00 PM"
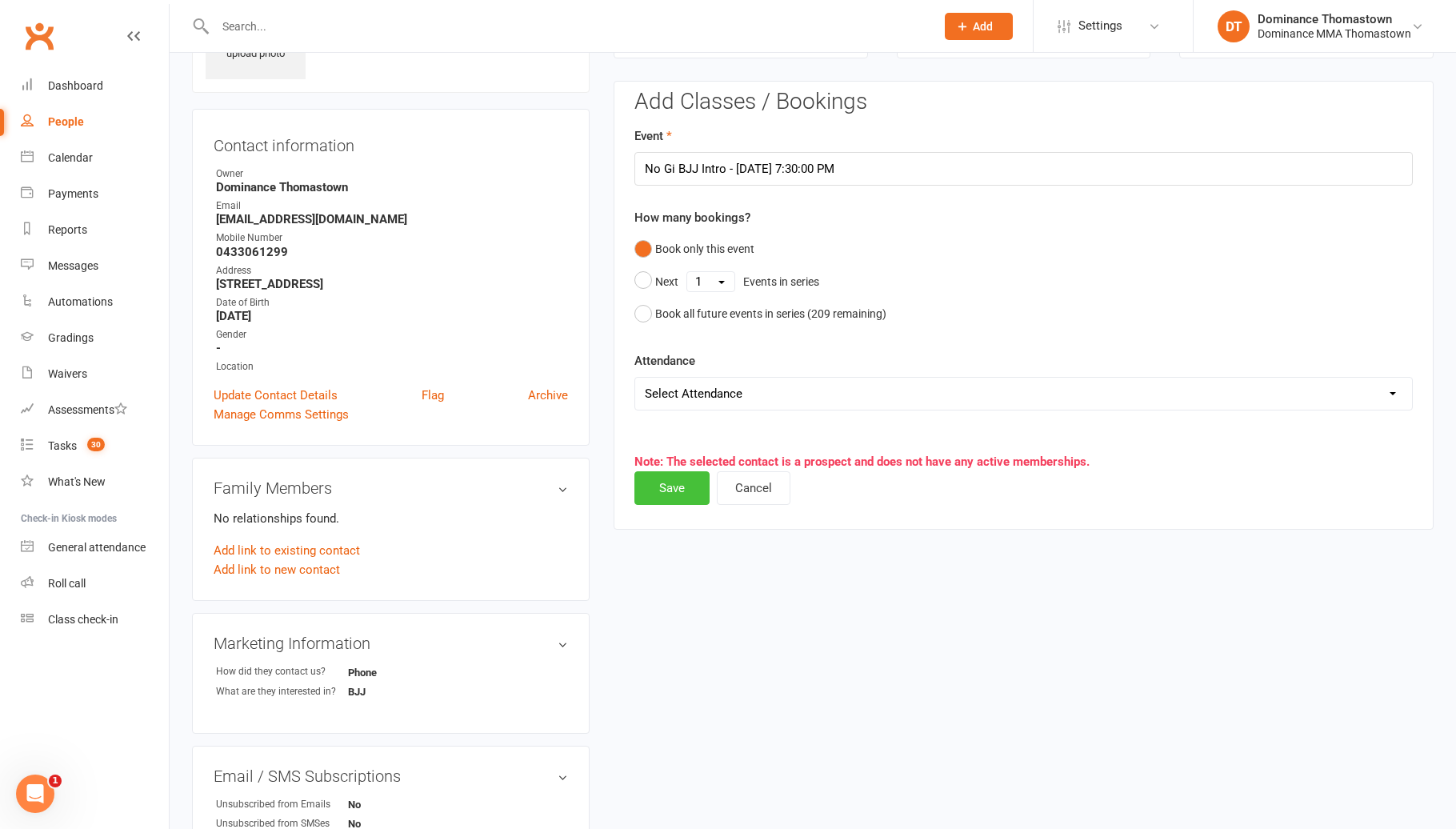
click at [692, 492] on button "Save" at bounding box center [671, 488] width 75 height 34
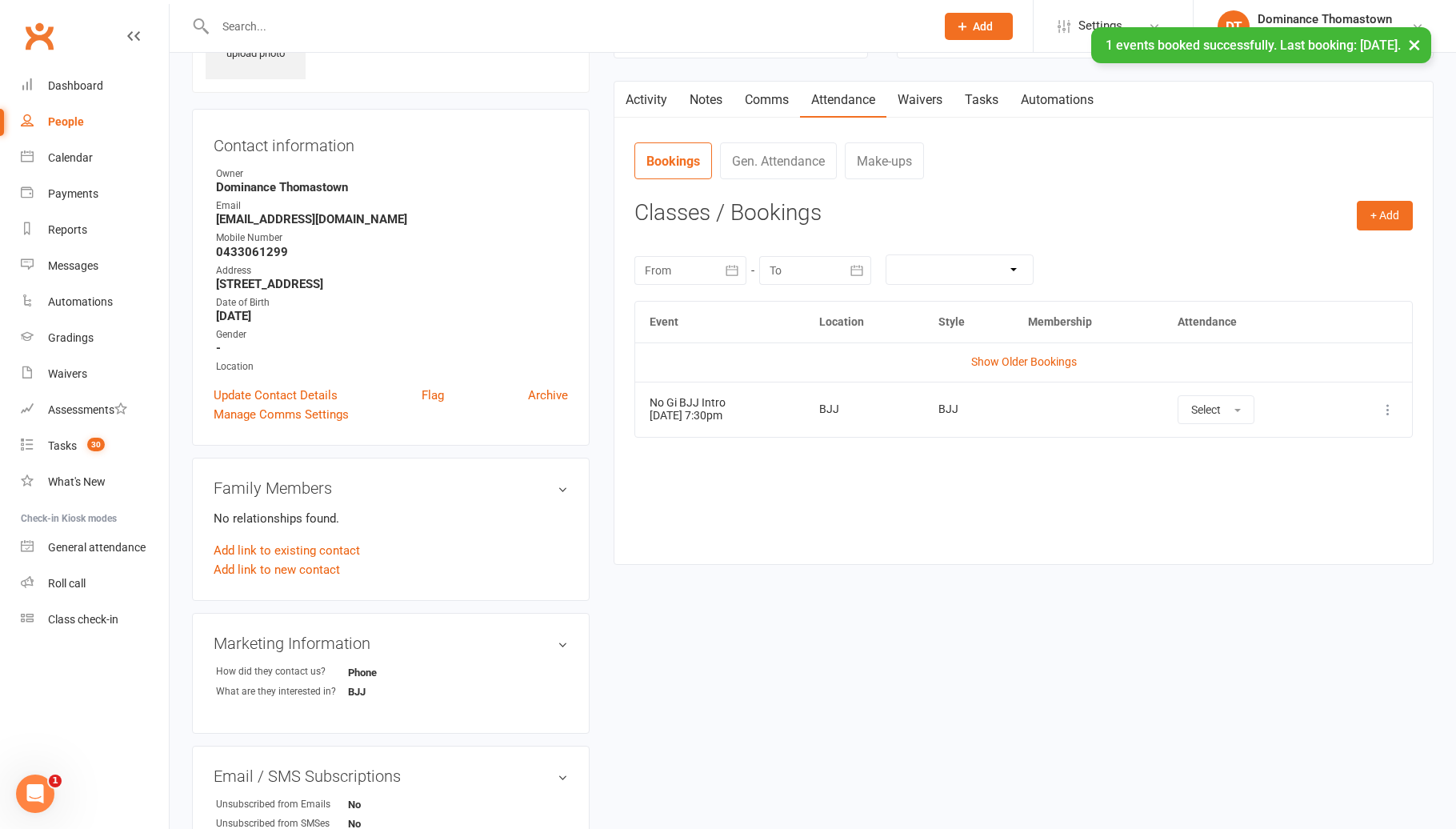
click at [939, 98] on link "Waivers" at bounding box center [920, 100] width 67 height 37
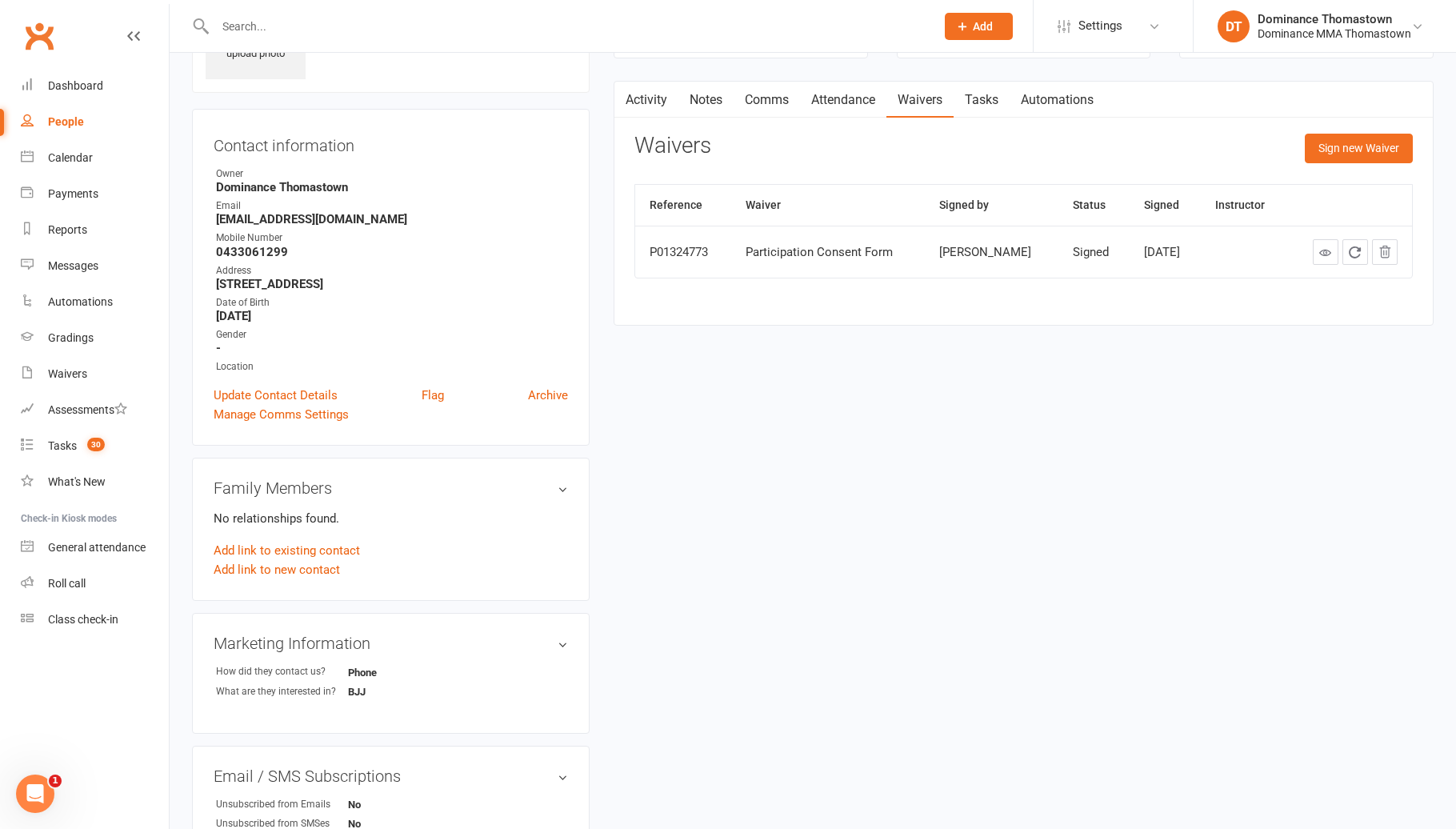
click at [975, 104] on link "Tasks" at bounding box center [981, 100] width 56 height 37
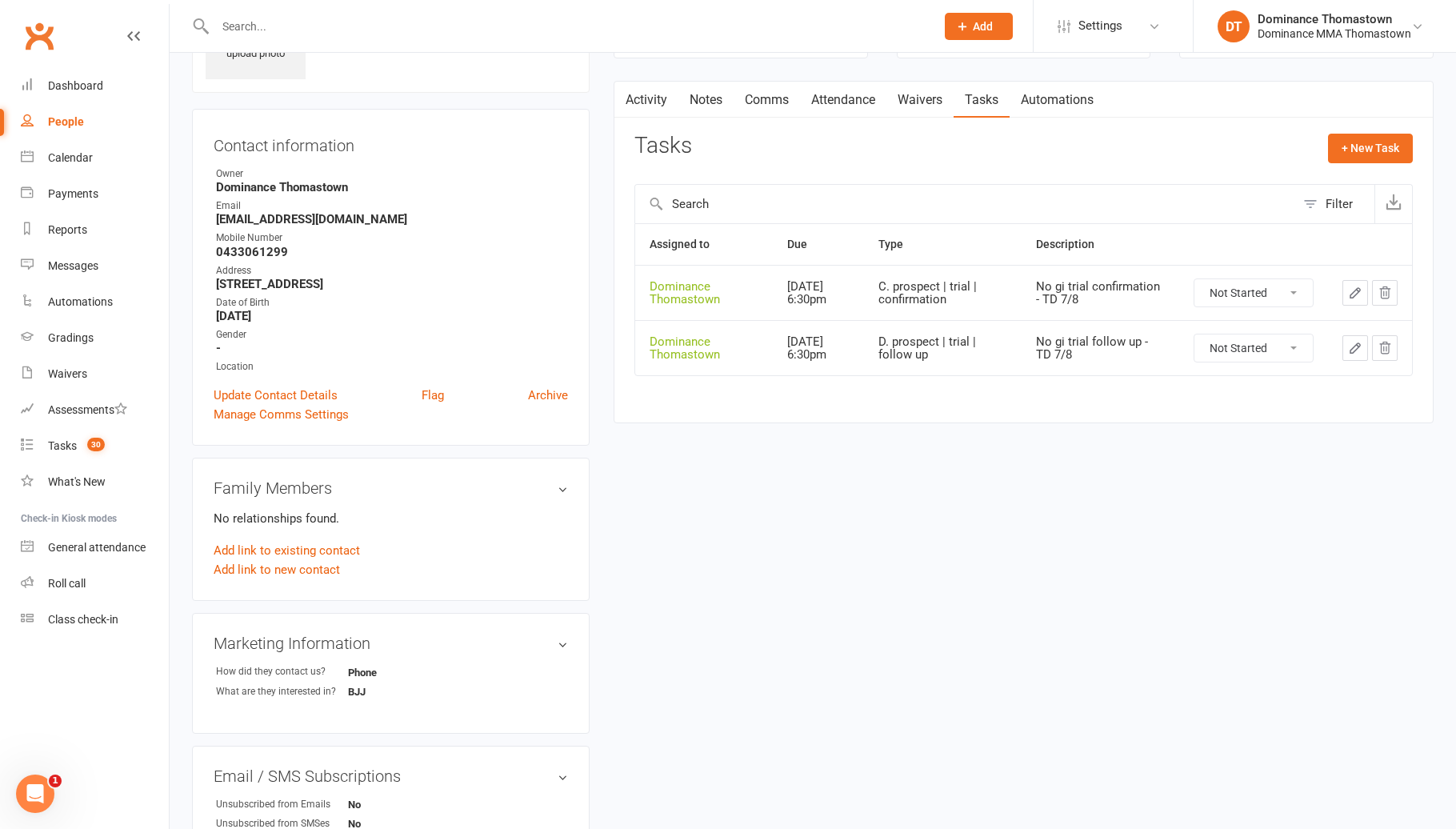
click at [1245, 293] on select "Not Started In Progress Waiting Complete" at bounding box center [1253, 293] width 119 height 28
select select "unstarted"
click at [109, 441] on link "Tasks 30" at bounding box center [95, 446] width 148 height 36
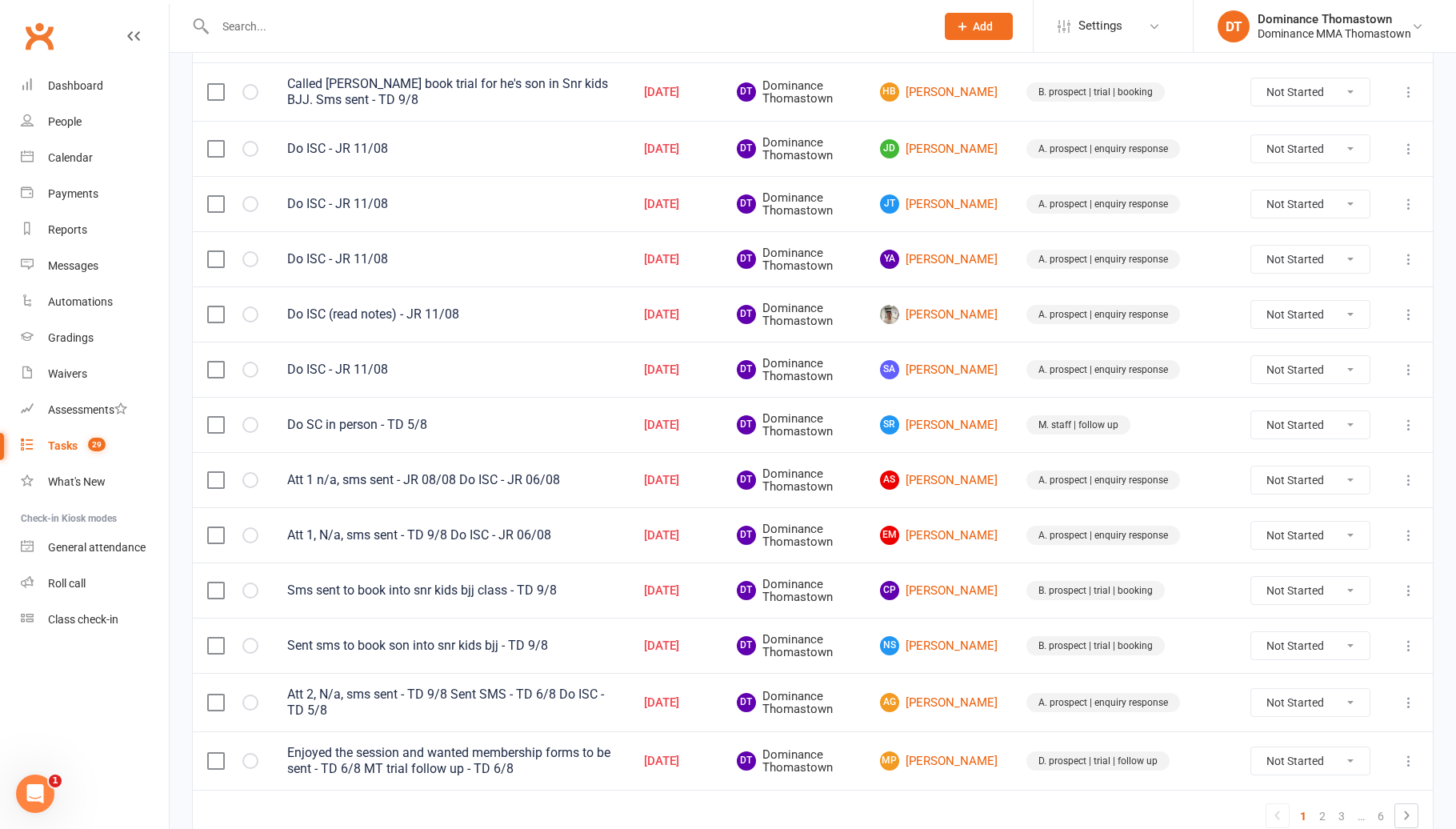
scroll to position [997, 0]
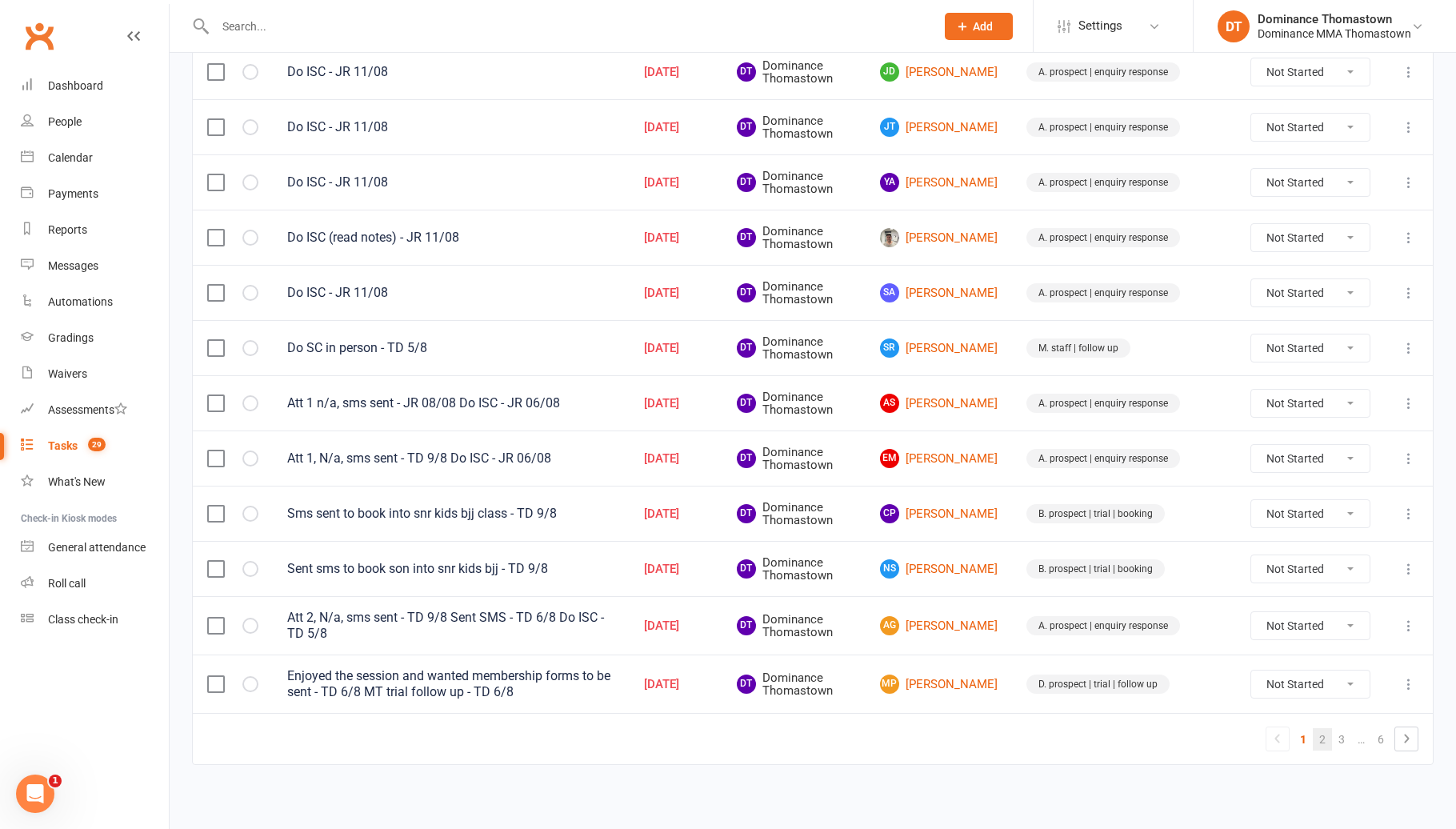
click at [1322, 732] on link "2" at bounding box center [1322, 740] width 19 height 22
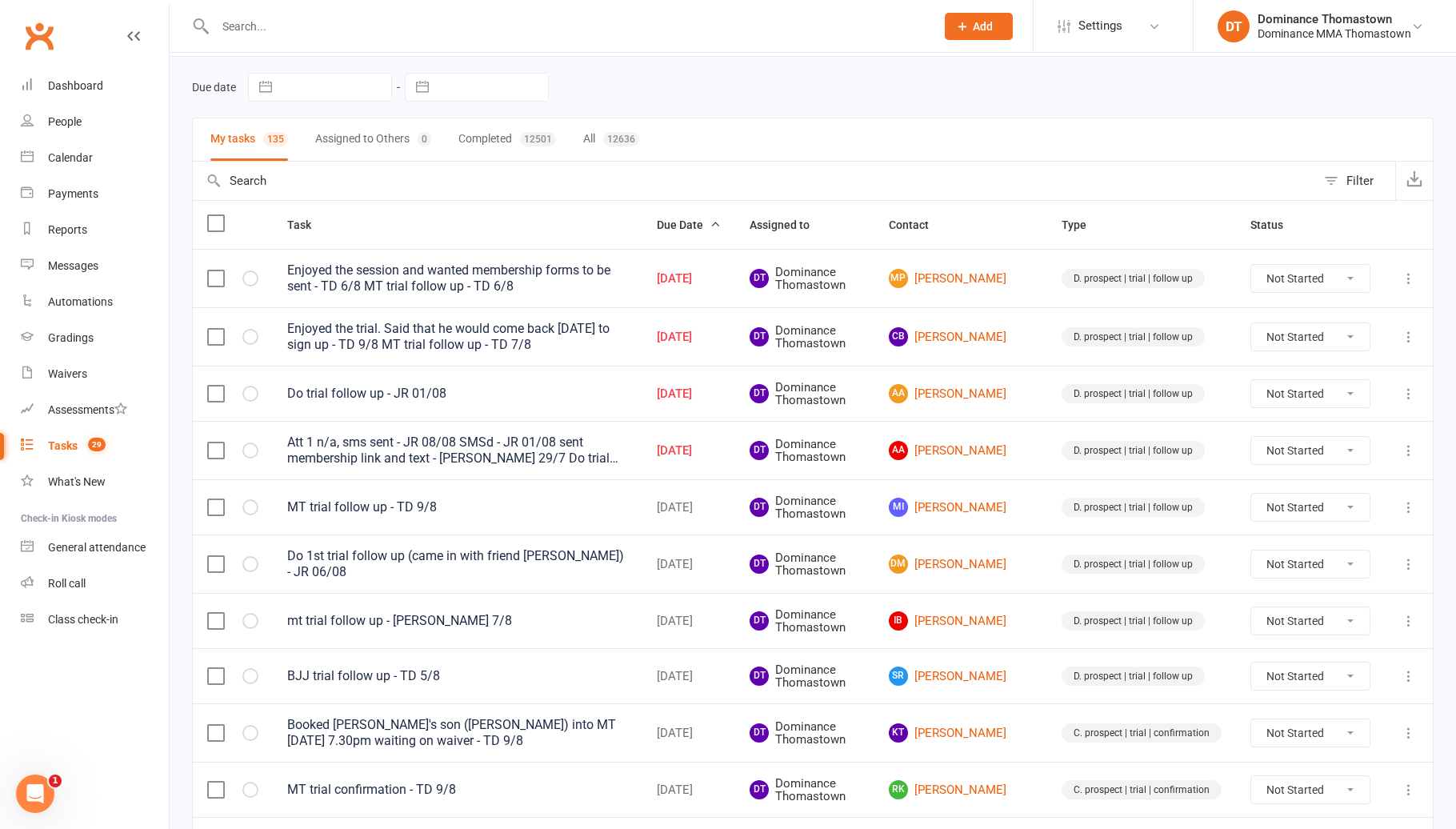
scroll to position [0, 0]
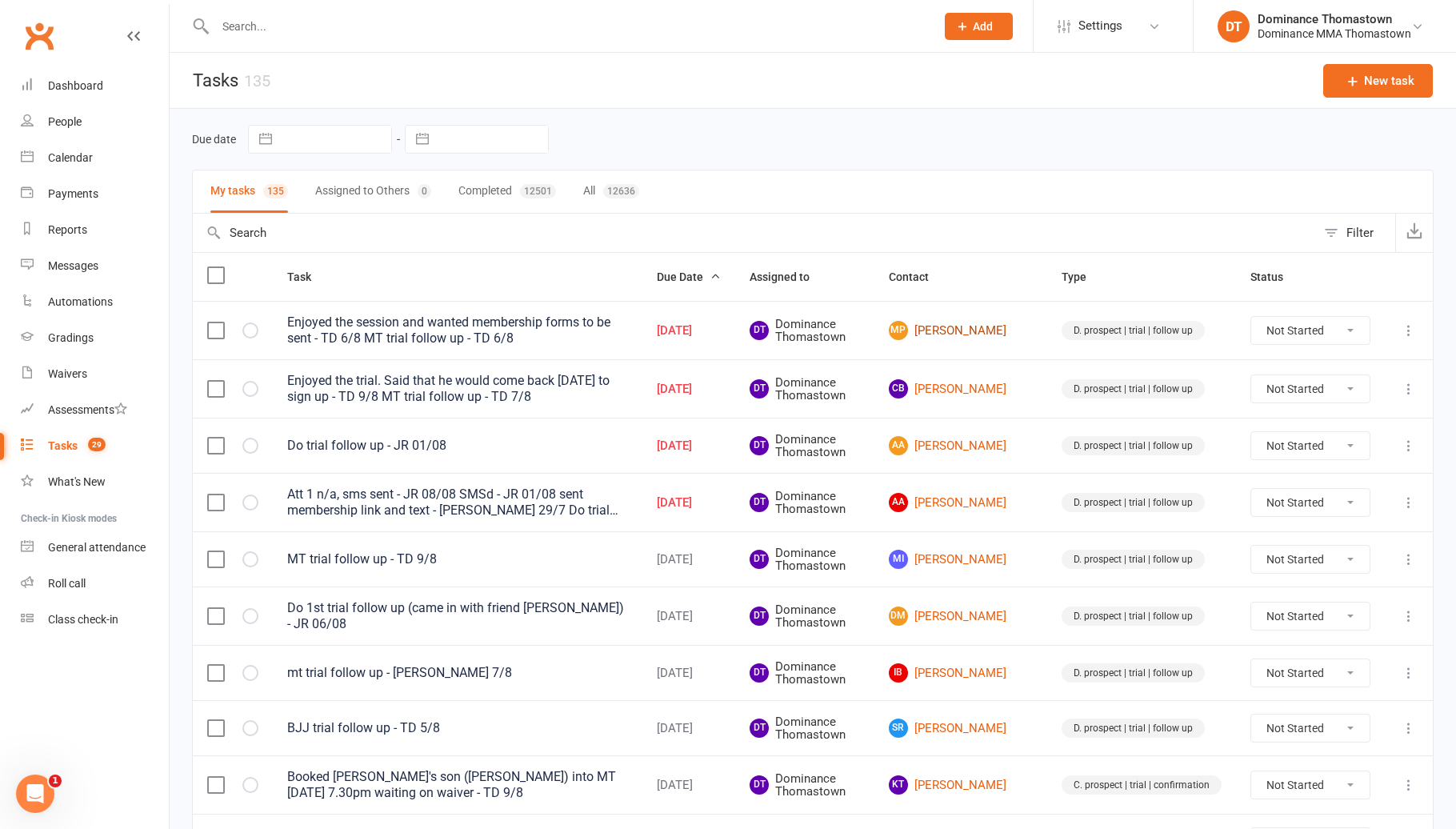
click at [991, 330] on link "MP [PERSON_NAME]" at bounding box center [960, 330] width 144 height 19
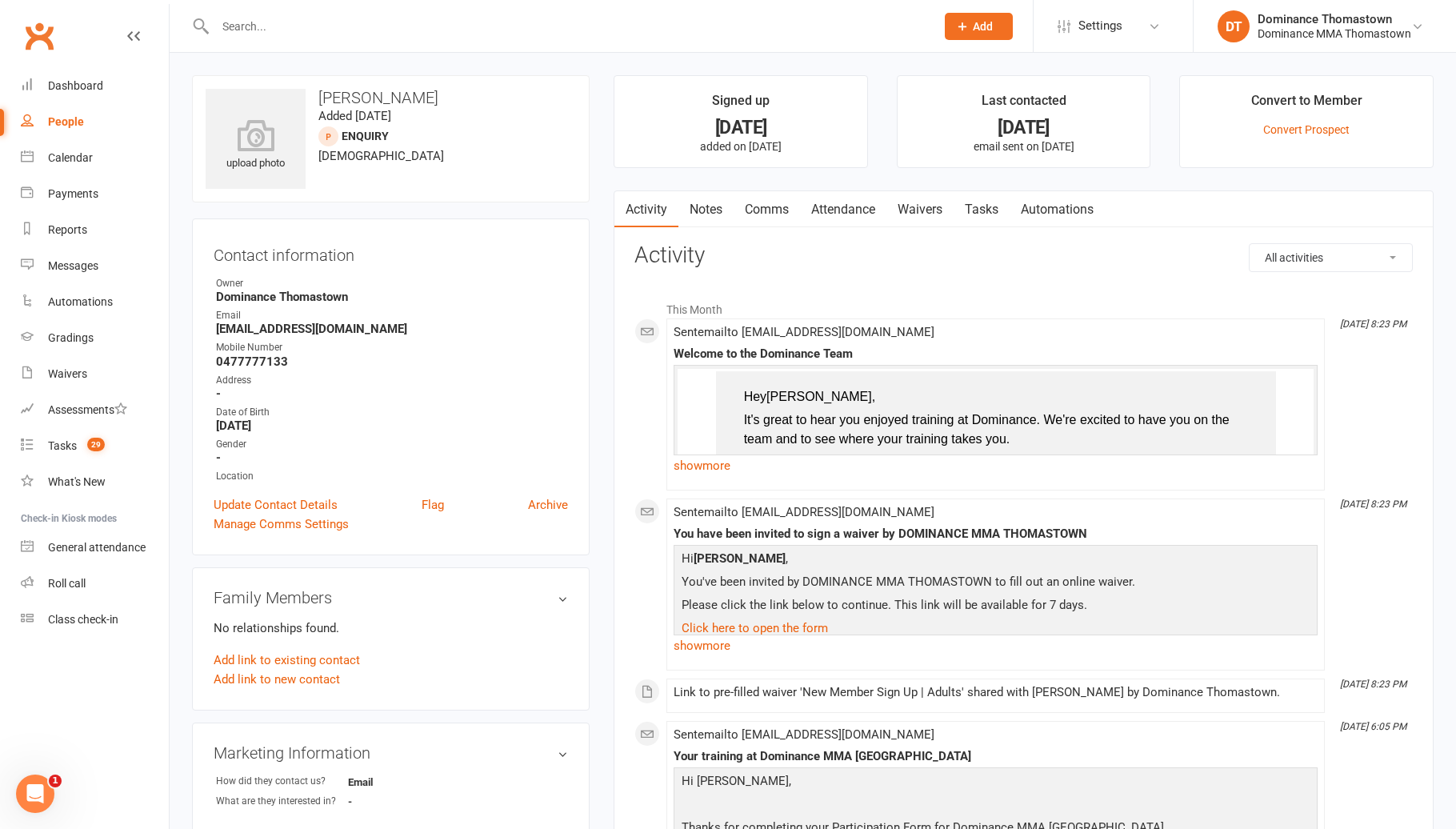
click at [904, 195] on link "Waivers" at bounding box center [920, 209] width 67 height 37
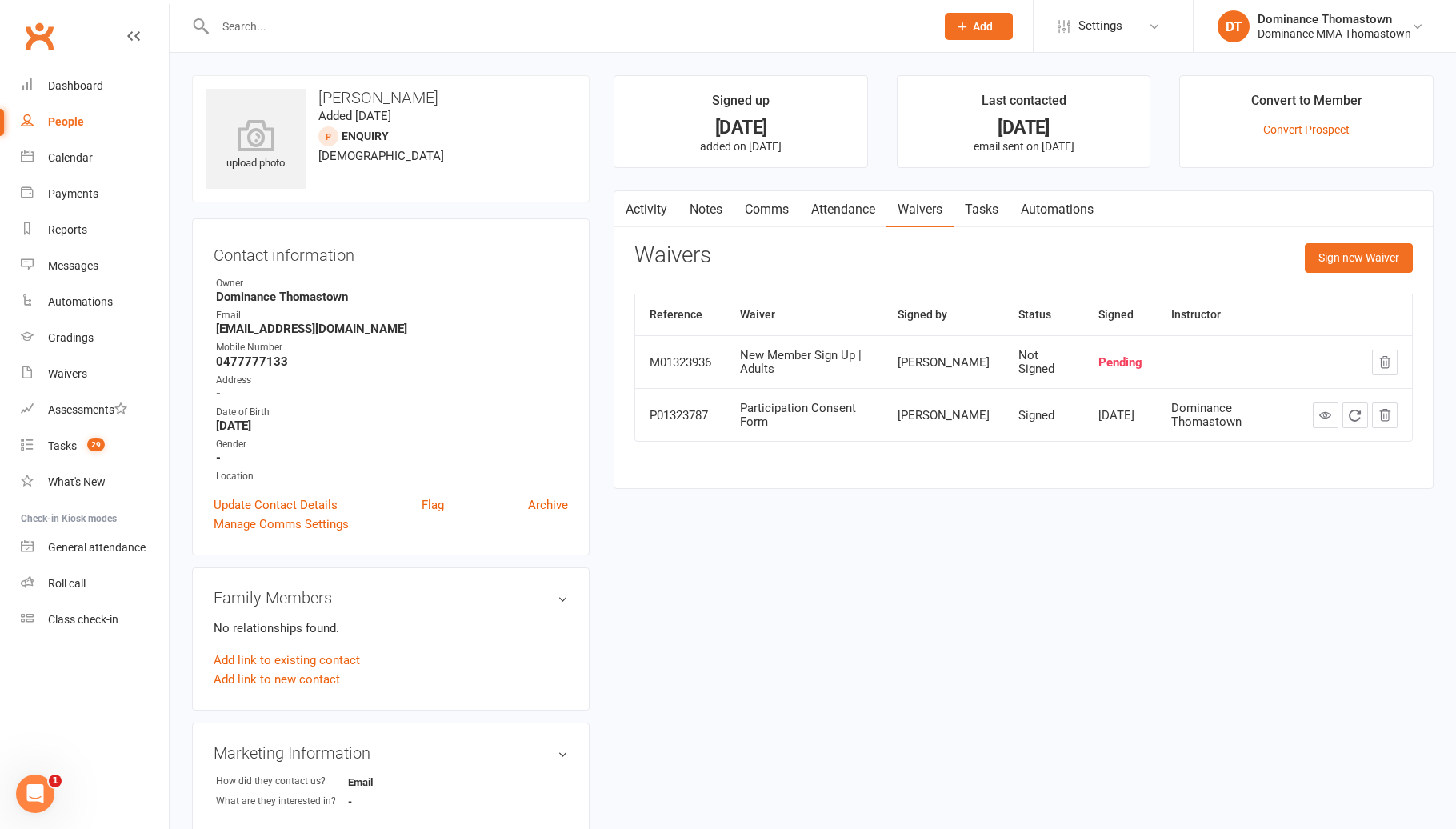
click at [658, 196] on link "Activity" at bounding box center [646, 209] width 64 height 37
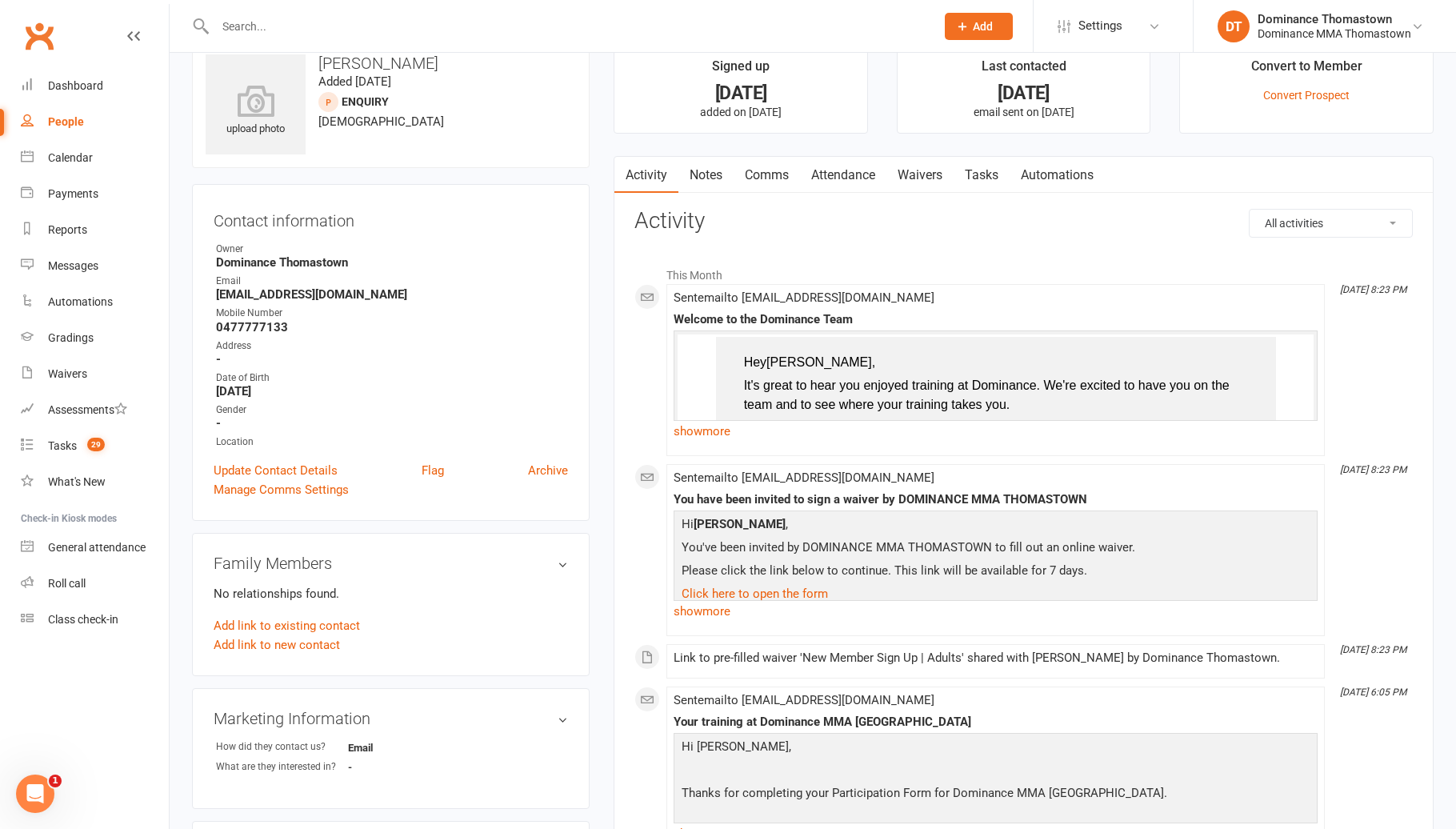
scroll to position [36, 0]
click at [900, 167] on link "Waivers" at bounding box center [920, 174] width 67 height 37
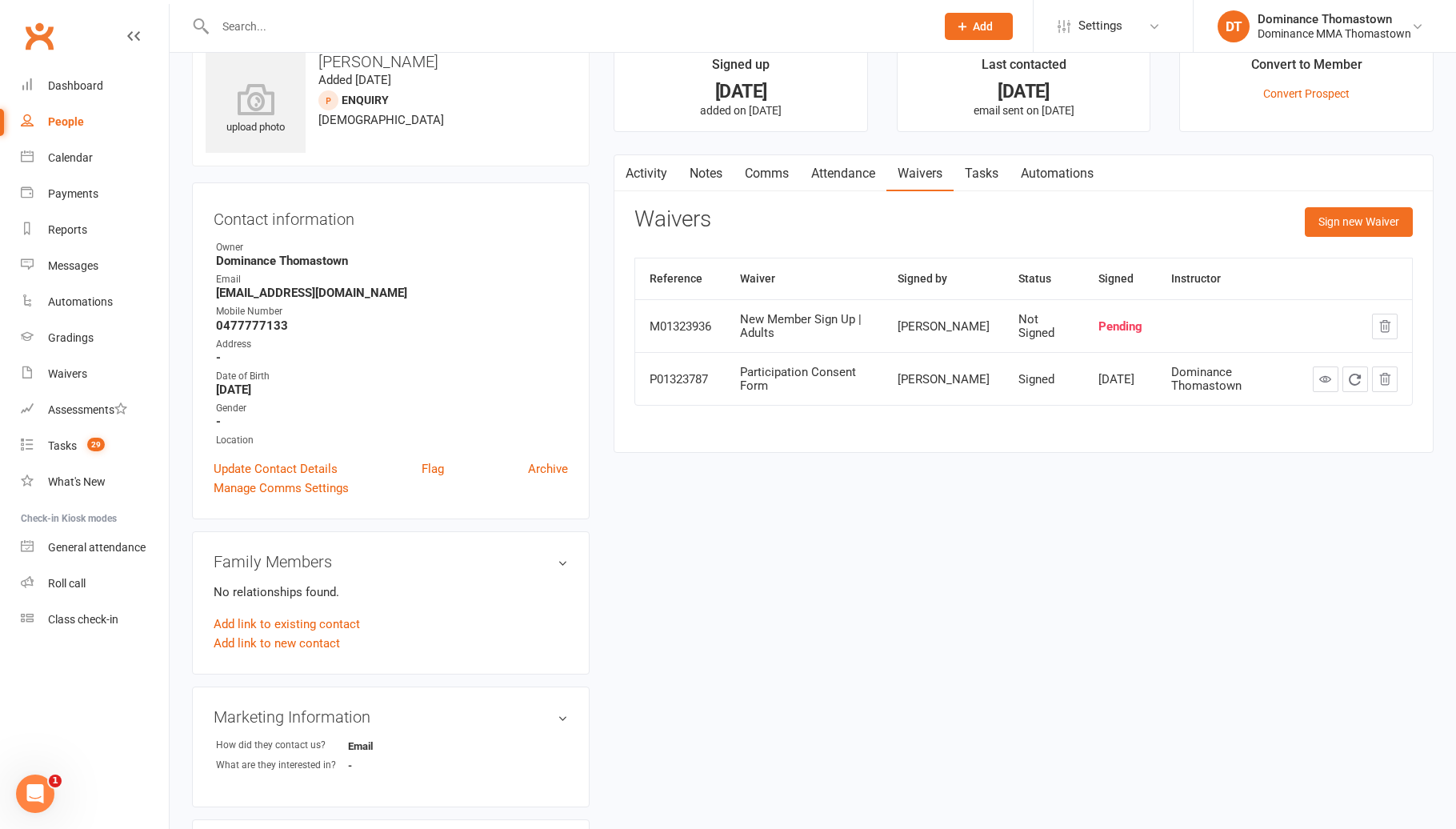
click at [664, 176] on link "Activity" at bounding box center [646, 174] width 64 height 37
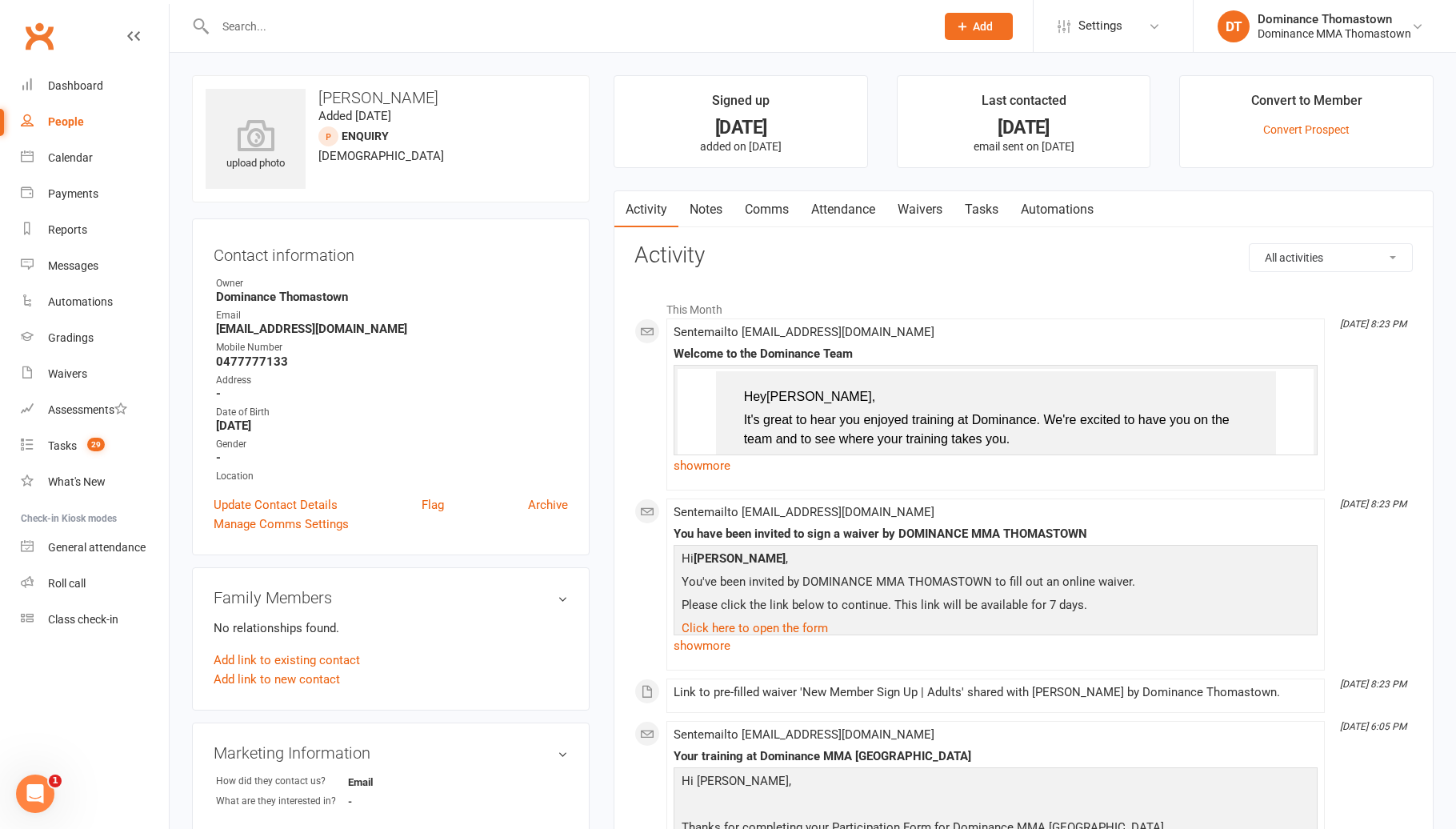
click at [994, 212] on link "Tasks" at bounding box center [981, 209] width 56 height 37
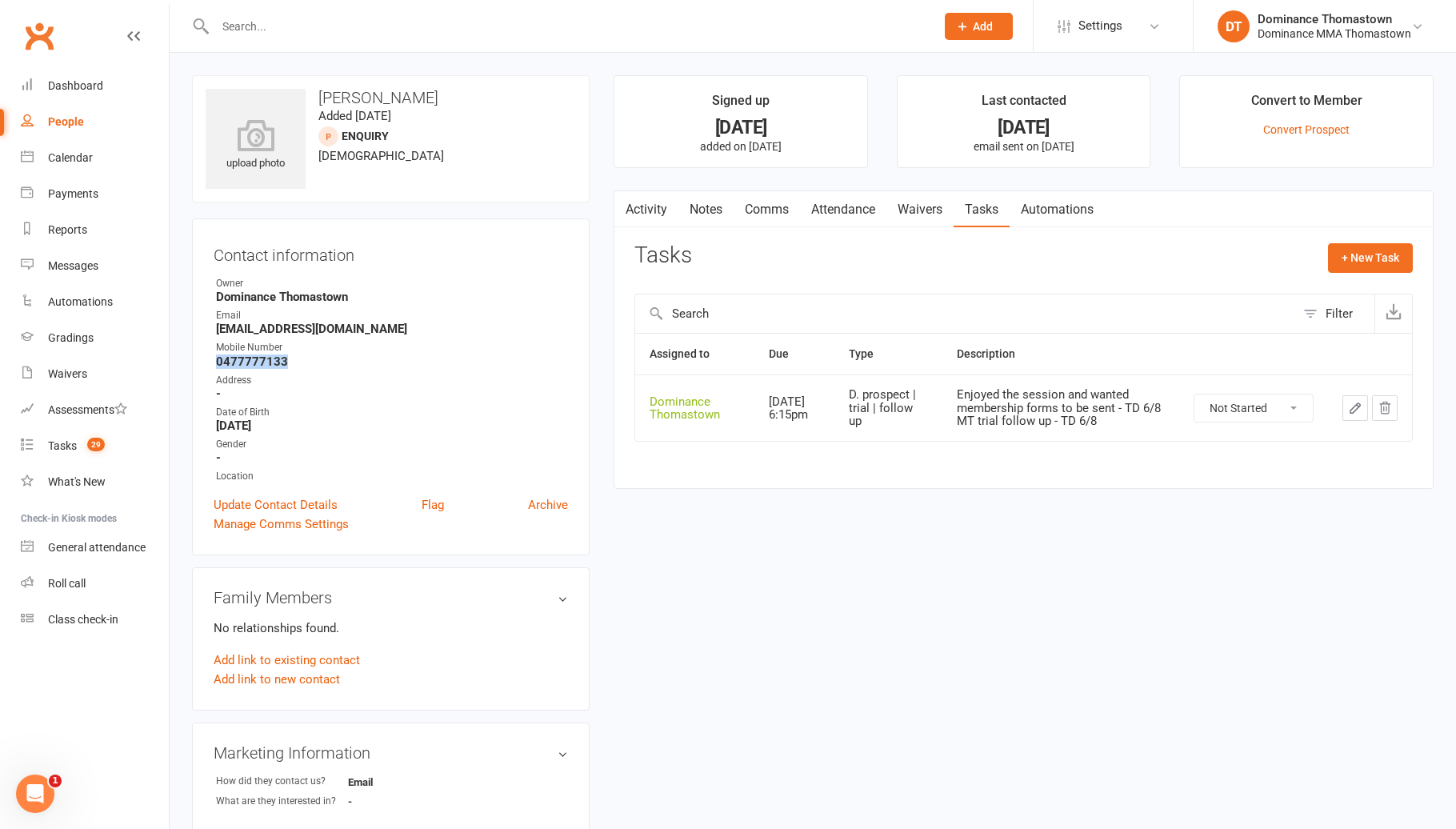
drag, startPoint x: 248, startPoint y: 363, endPoint x: 193, endPoint y: 367, distance: 55.1
click at [193, 367] on div "Contact information Owner Dominance [GEOGRAPHIC_DATA] Email [EMAIL_ADDRESS][DOM…" at bounding box center [390, 387] width 397 height 337
click at [1345, 402] on button "button" at bounding box center [1355, 408] width 26 height 26
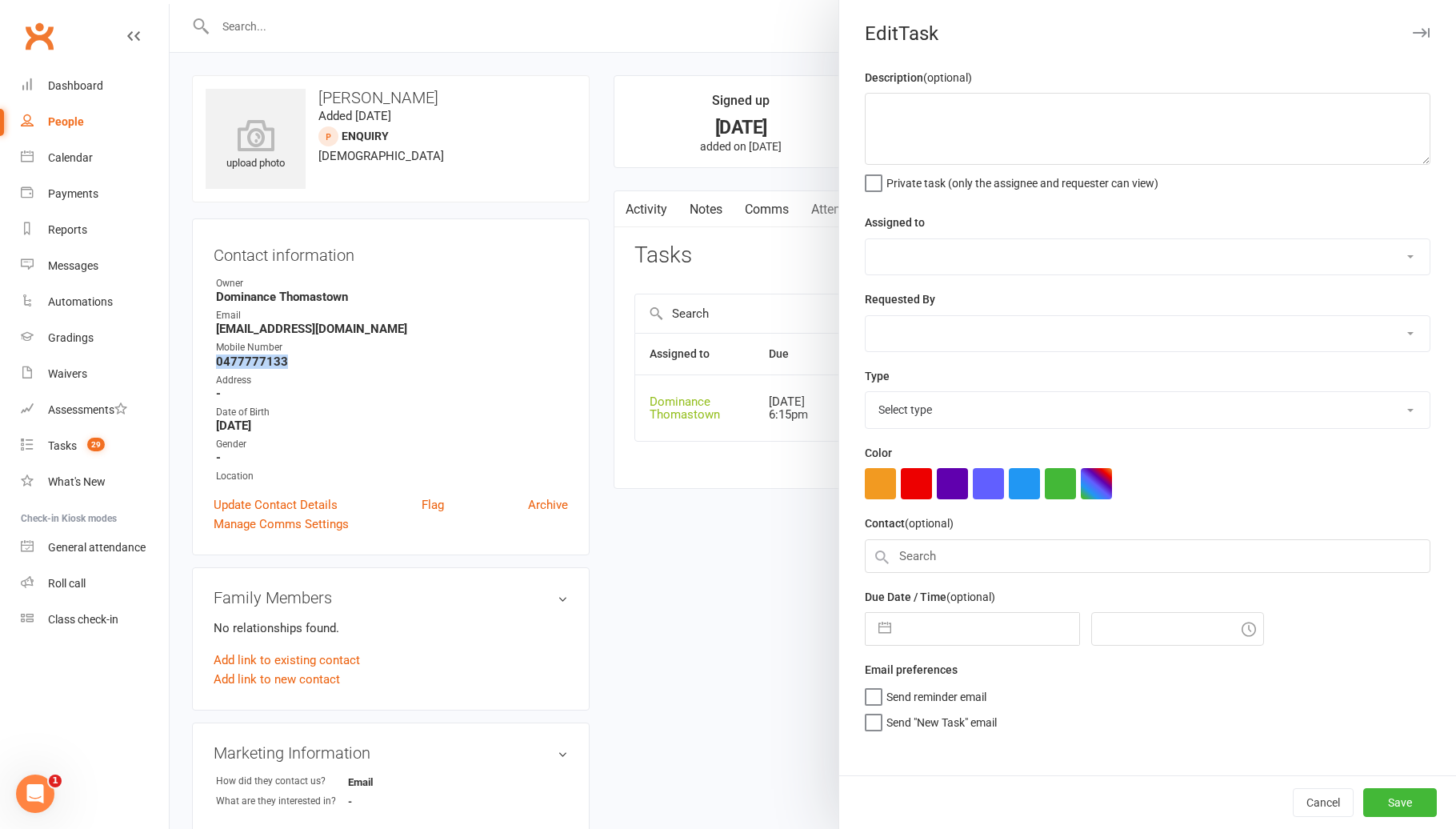
type textarea "Enjoyed the session and wanted membership forms to be sent - TD 6/8 MT trial fo…"
select select "12547"
type input "[DATE]"
type input "6:15pm"
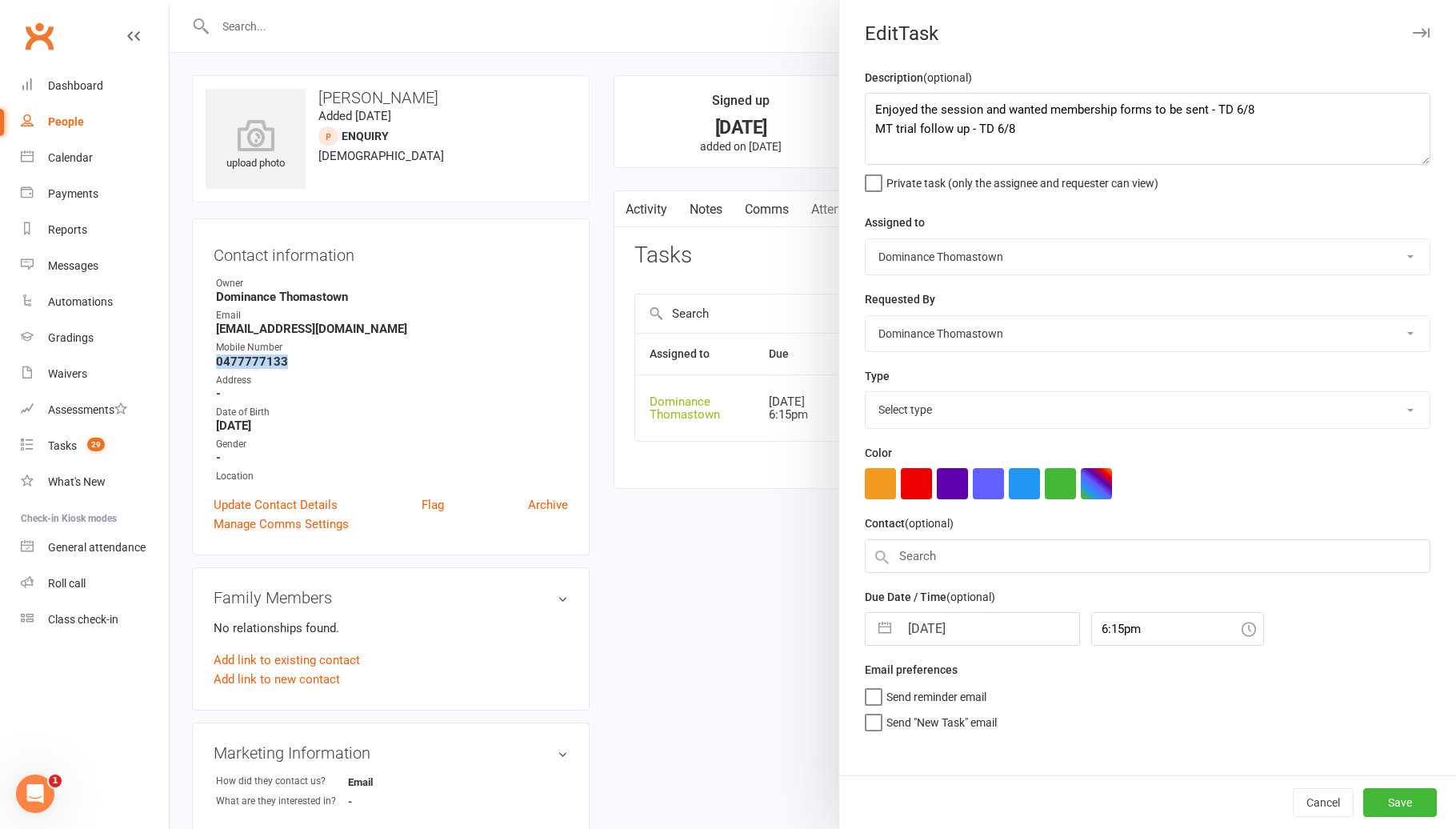
select select "3812"
drag, startPoint x: 872, startPoint y: 107, endPoint x: 881, endPoint y: 108, distance: 9.1
click at [875, 107] on textarea "Enjoyed the session and wanted membership forms to be sent - TD 6/8 MT trial fo…" at bounding box center [1147, 129] width 566 height 72
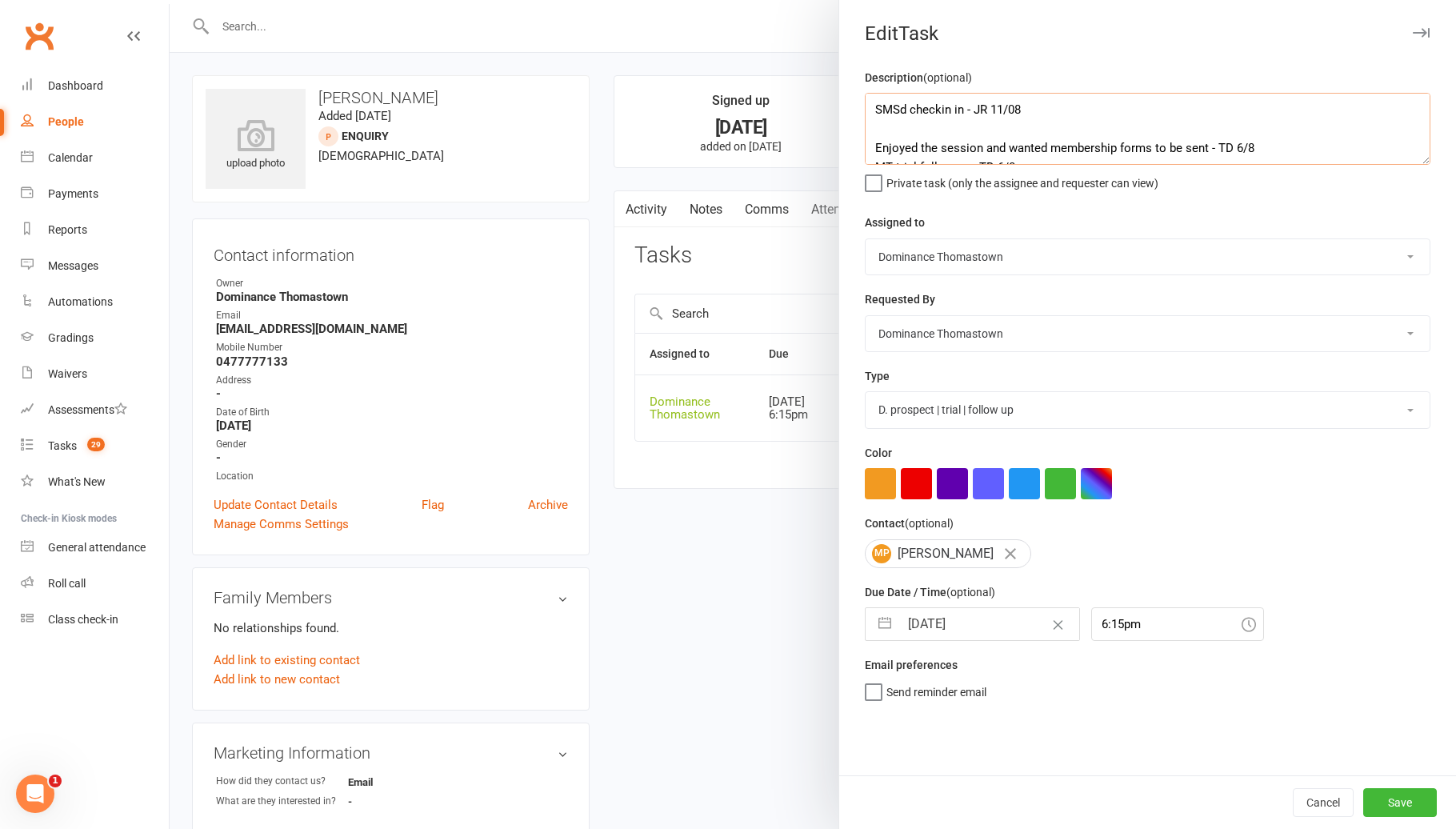
type textarea "SMSd checkin in - JR 11/08 Enjoyed the session and wanted membership forms to b…"
select select "6"
select select "2025"
select select "7"
select select "2025"
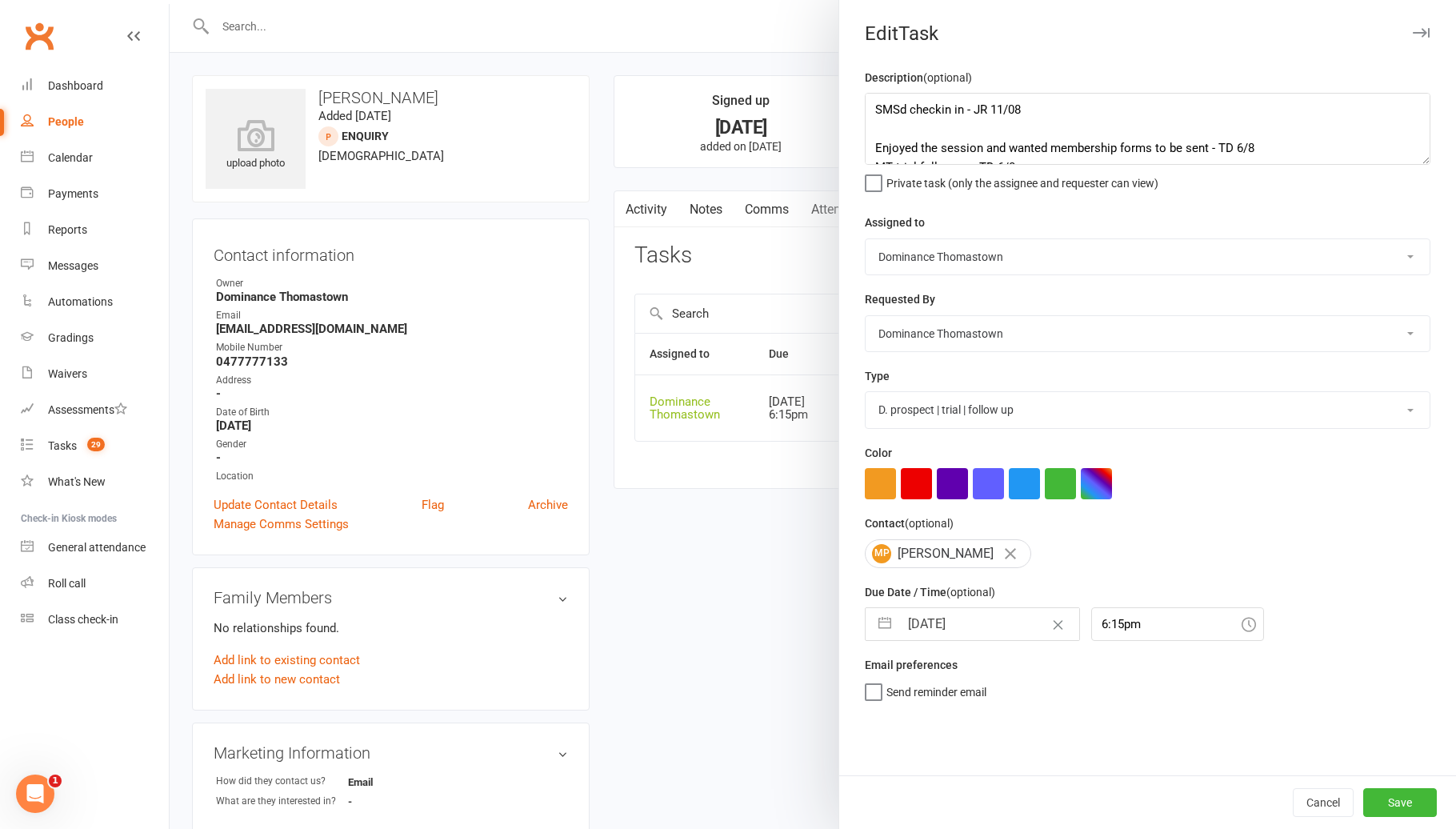
select select "8"
select select "2025"
click at [967, 623] on input "[DATE]" at bounding box center [988, 623] width 180 height 32
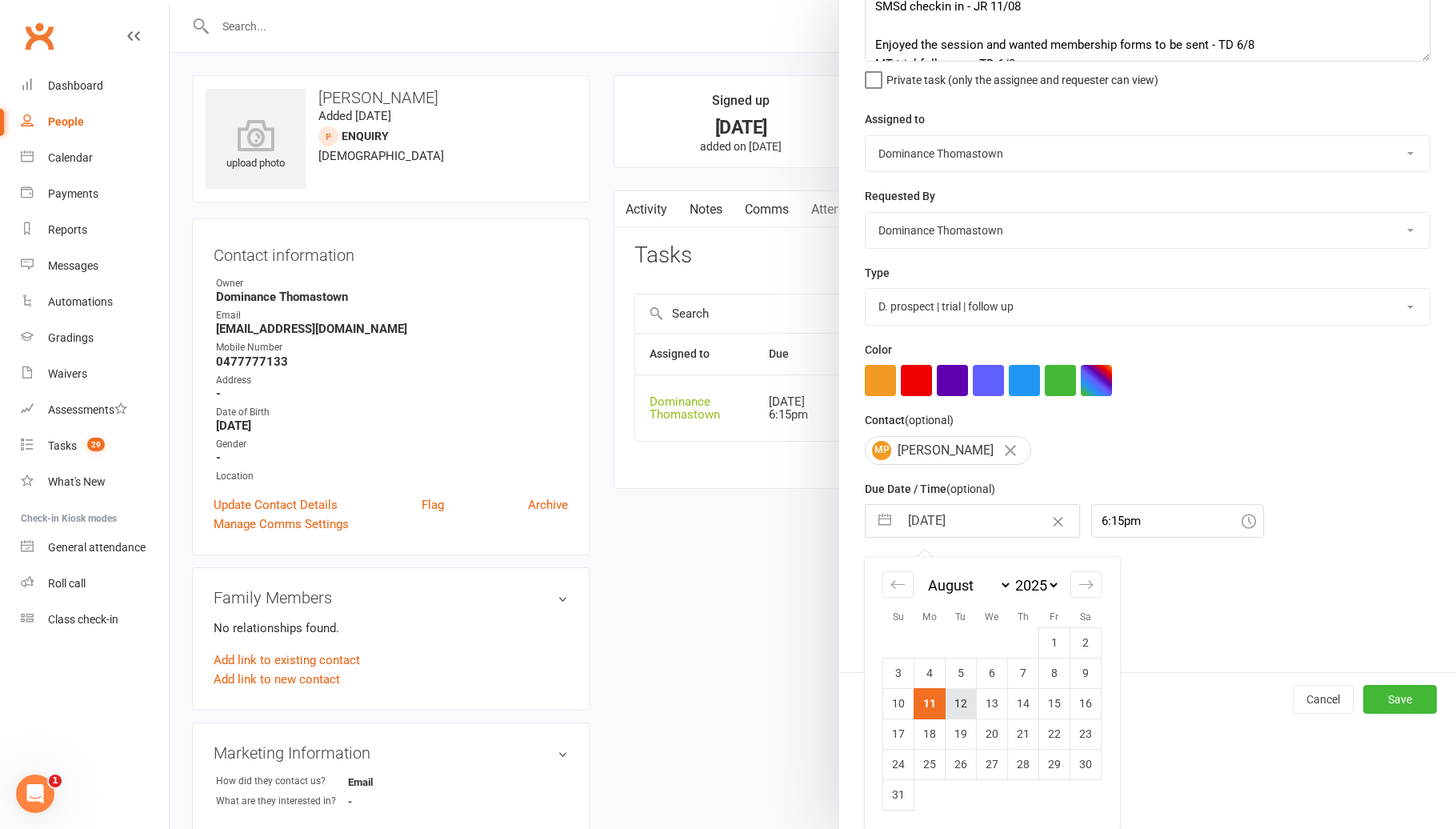
click at [957, 697] on td "12" at bounding box center [961, 703] width 31 height 30
type input "[DATE]"
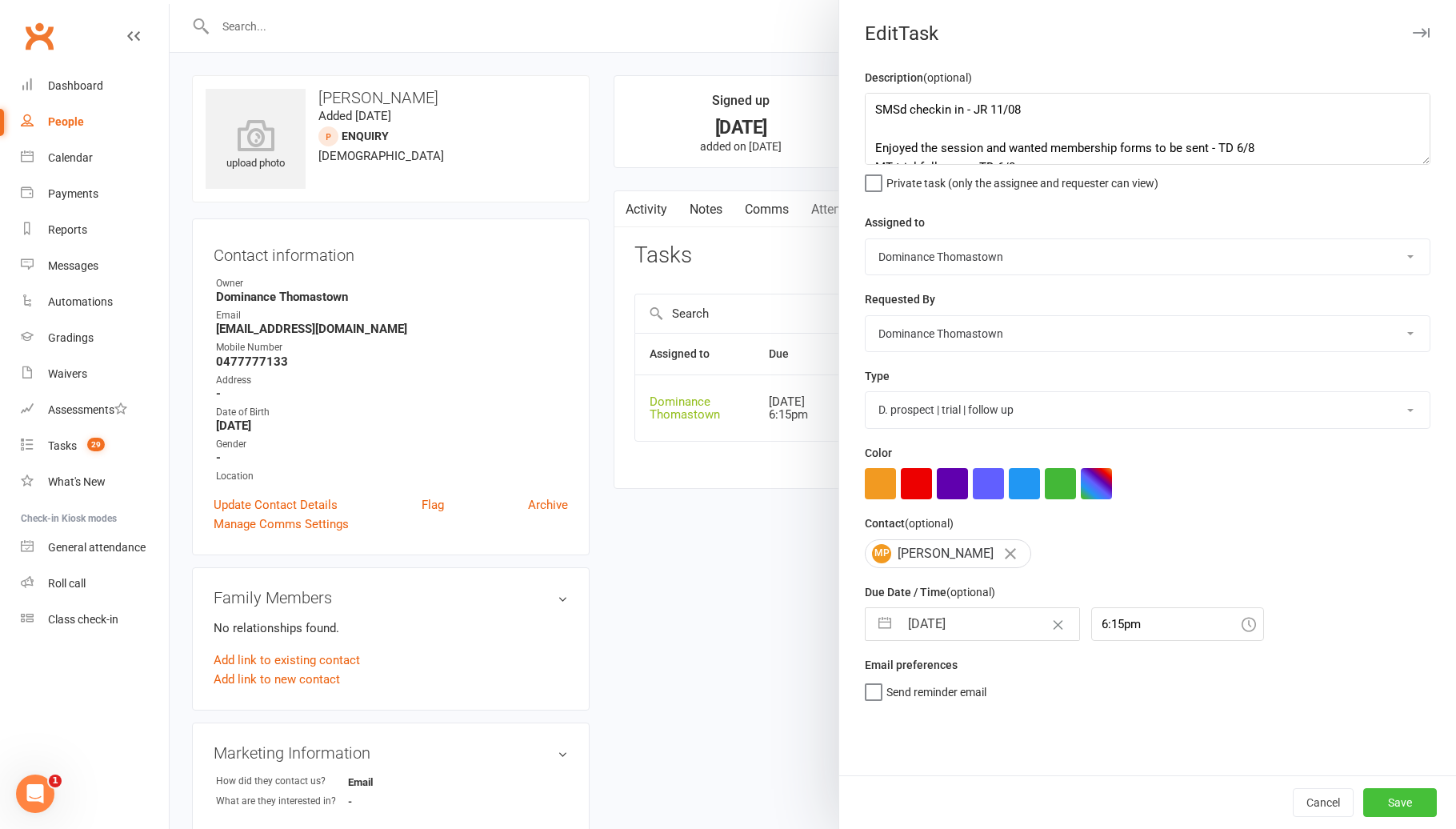
click at [1386, 799] on button "Save" at bounding box center [1400, 802] width 74 height 28
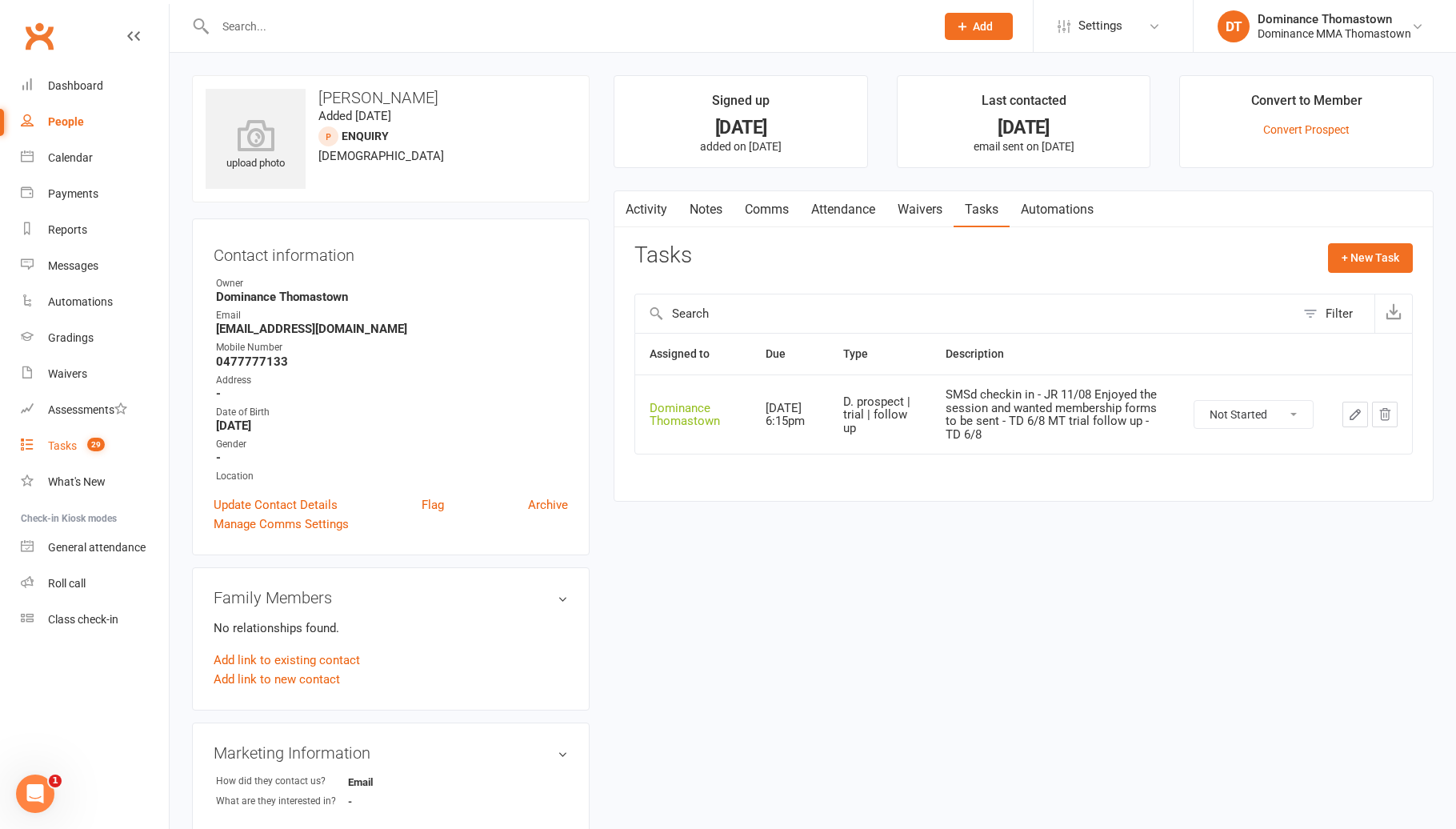
click at [92, 445] on span "29" at bounding box center [95, 445] width 17 height 14
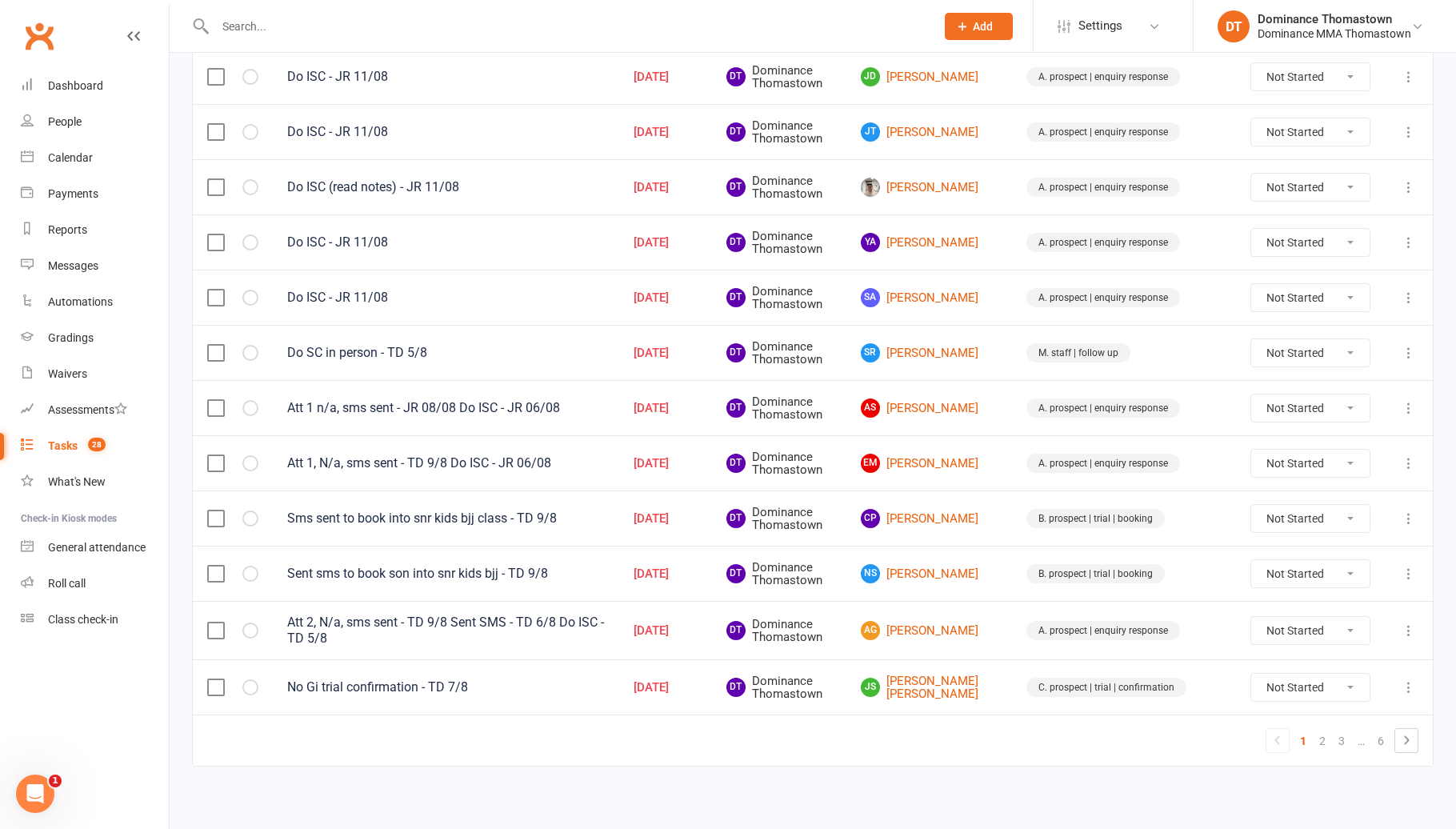
scroll to position [994, 0]
click at [984, 679] on link "JS [PERSON_NAME] [PERSON_NAME]" at bounding box center [928, 686] width 137 height 27
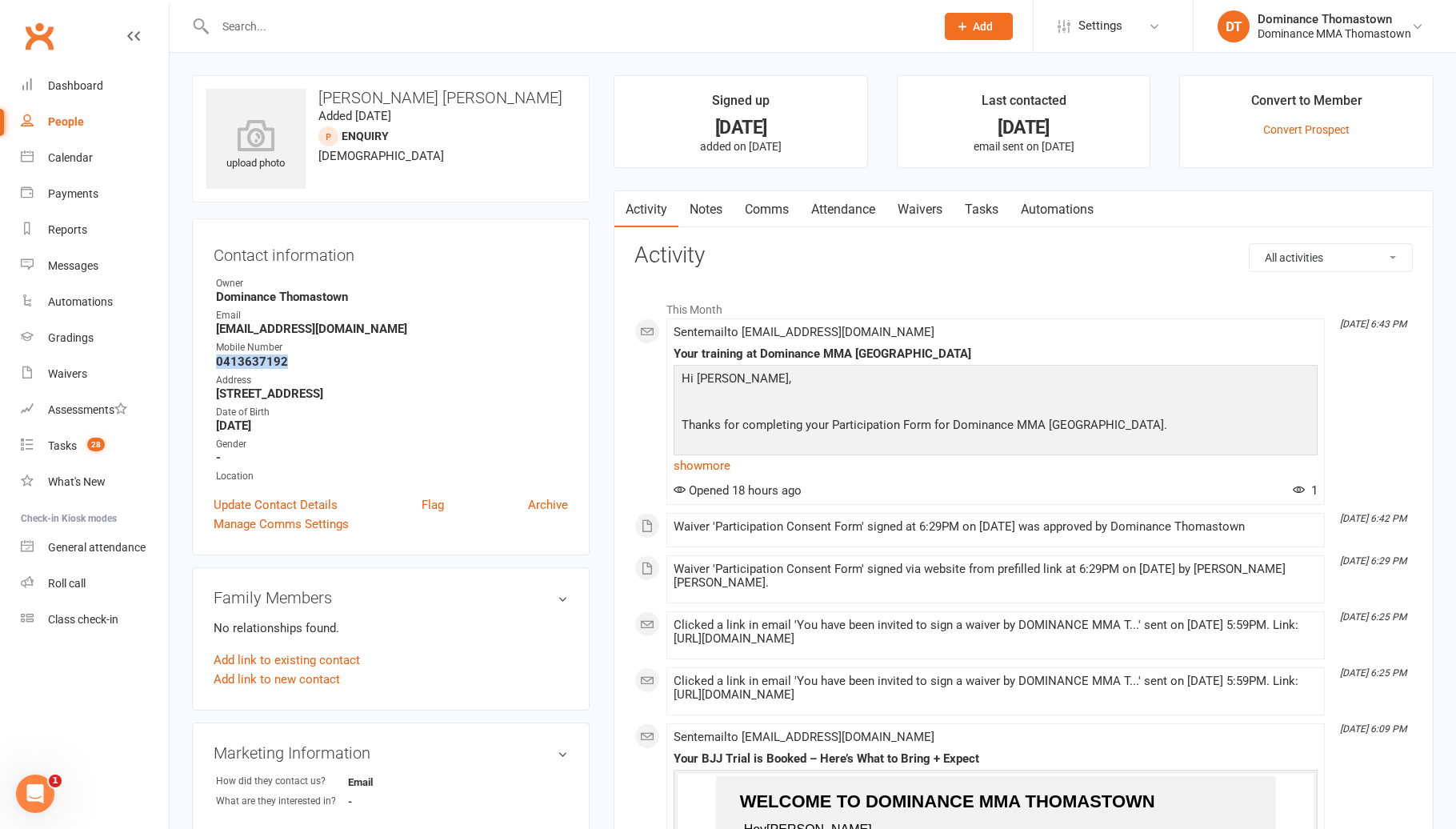
drag, startPoint x: 290, startPoint y: 361, endPoint x: 202, endPoint y: 365, distance: 88.1
click at [202, 365] on div "Contact information Owner Dominance Thomastown Email [EMAIL_ADDRESS][DOMAIN_NAM…" at bounding box center [390, 387] width 397 height 337
click at [305, 360] on strong "0413637192" at bounding box center [391, 361] width 352 height 15
drag, startPoint x: 275, startPoint y: 365, endPoint x: 204, endPoint y: 363, distance: 71.0
click at [204, 363] on div "Contact information Owner Dominance Thomastown Email [EMAIL_ADDRESS][DOMAIN_NAM…" at bounding box center [390, 387] width 397 height 337
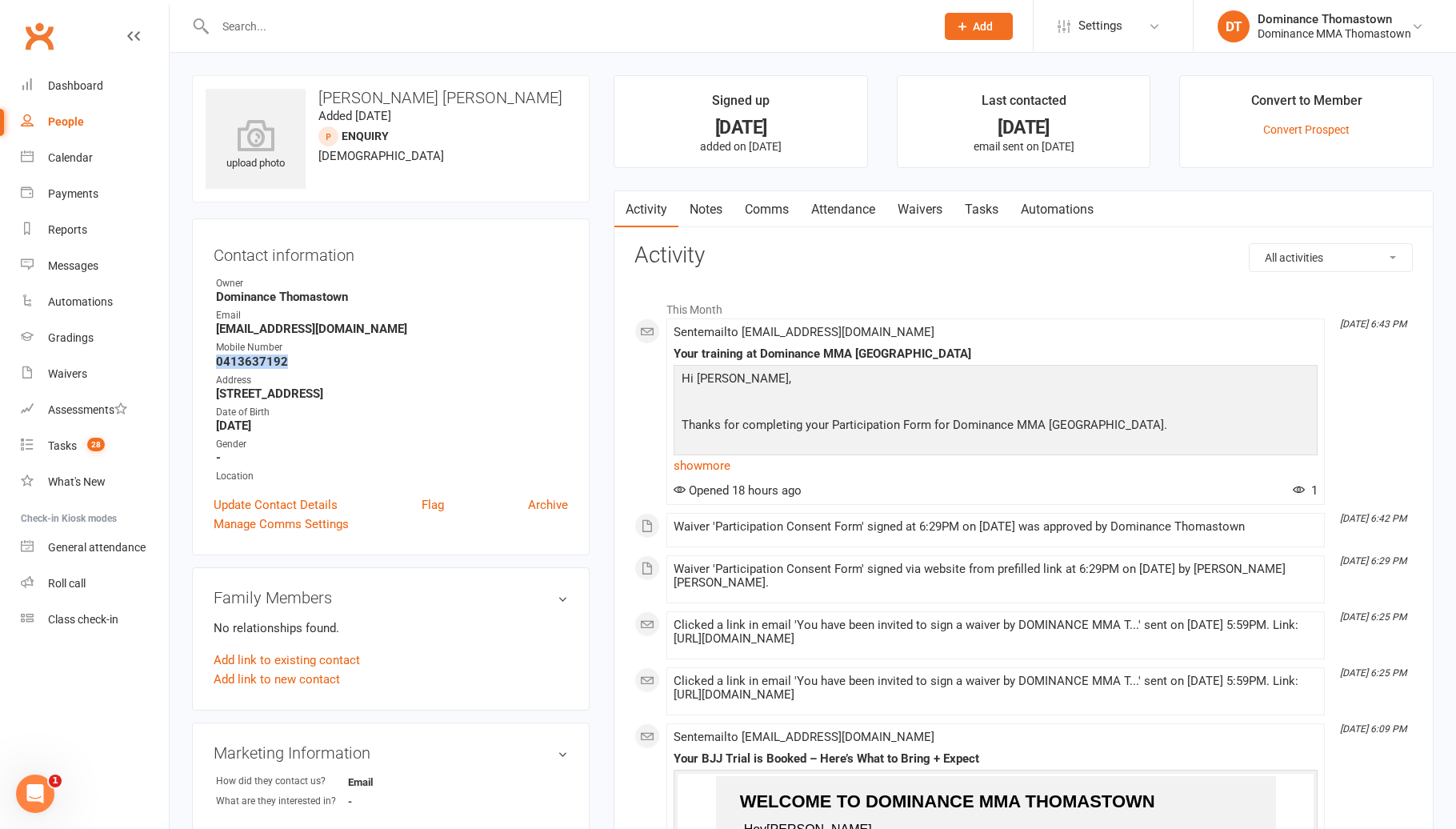
copy strong "0413637192"
click at [973, 218] on link "Tasks" at bounding box center [981, 209] width 56 height 37
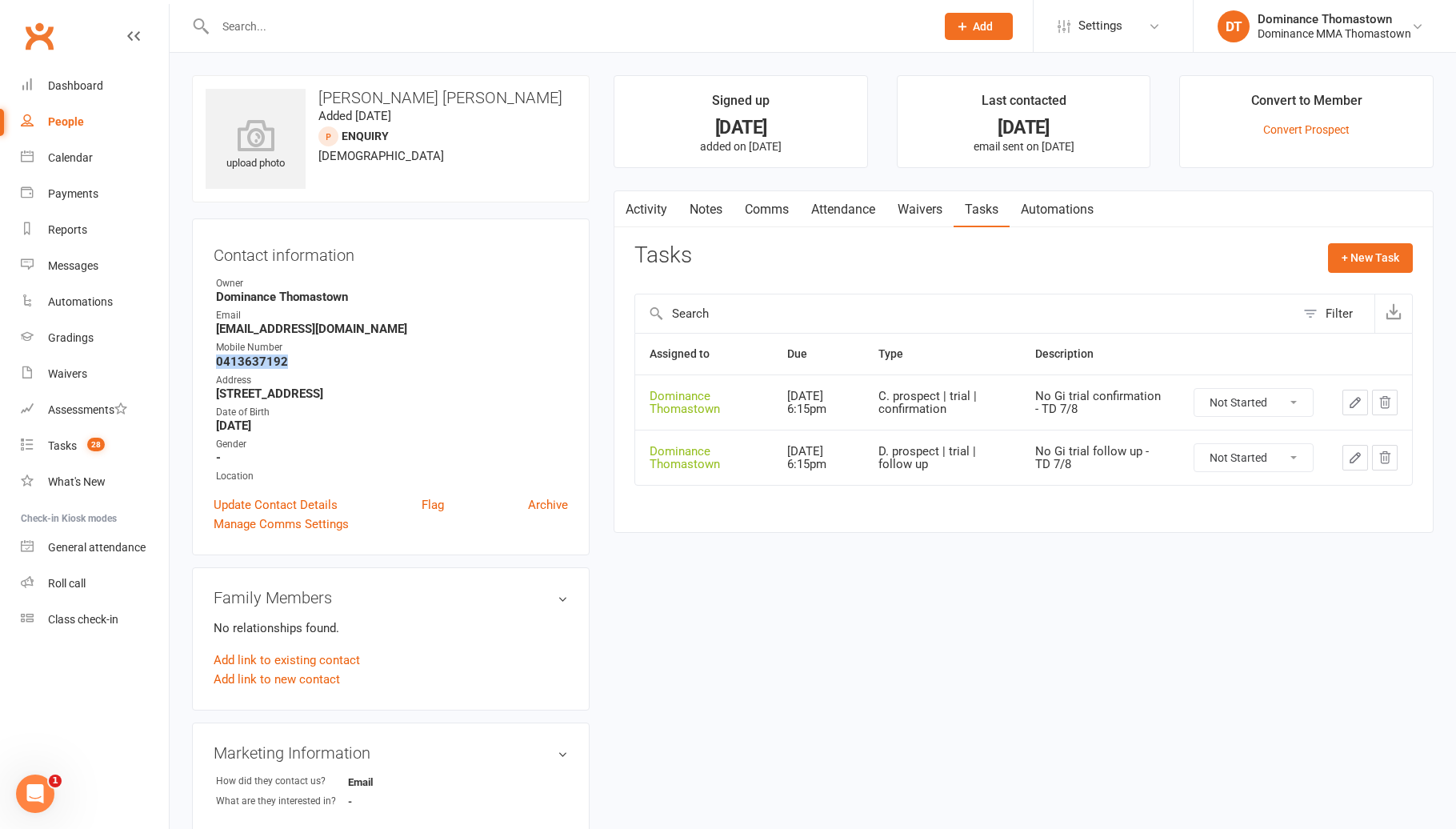
click at [1285, 408] on select "Not Started In Progress Waiting Complete" at bounding box center [1253, 402] width 119 height 28
select select "unstarted"
click at [922, 218] on link "Waivers" at bounding box center [920, 209] width 67 height 37
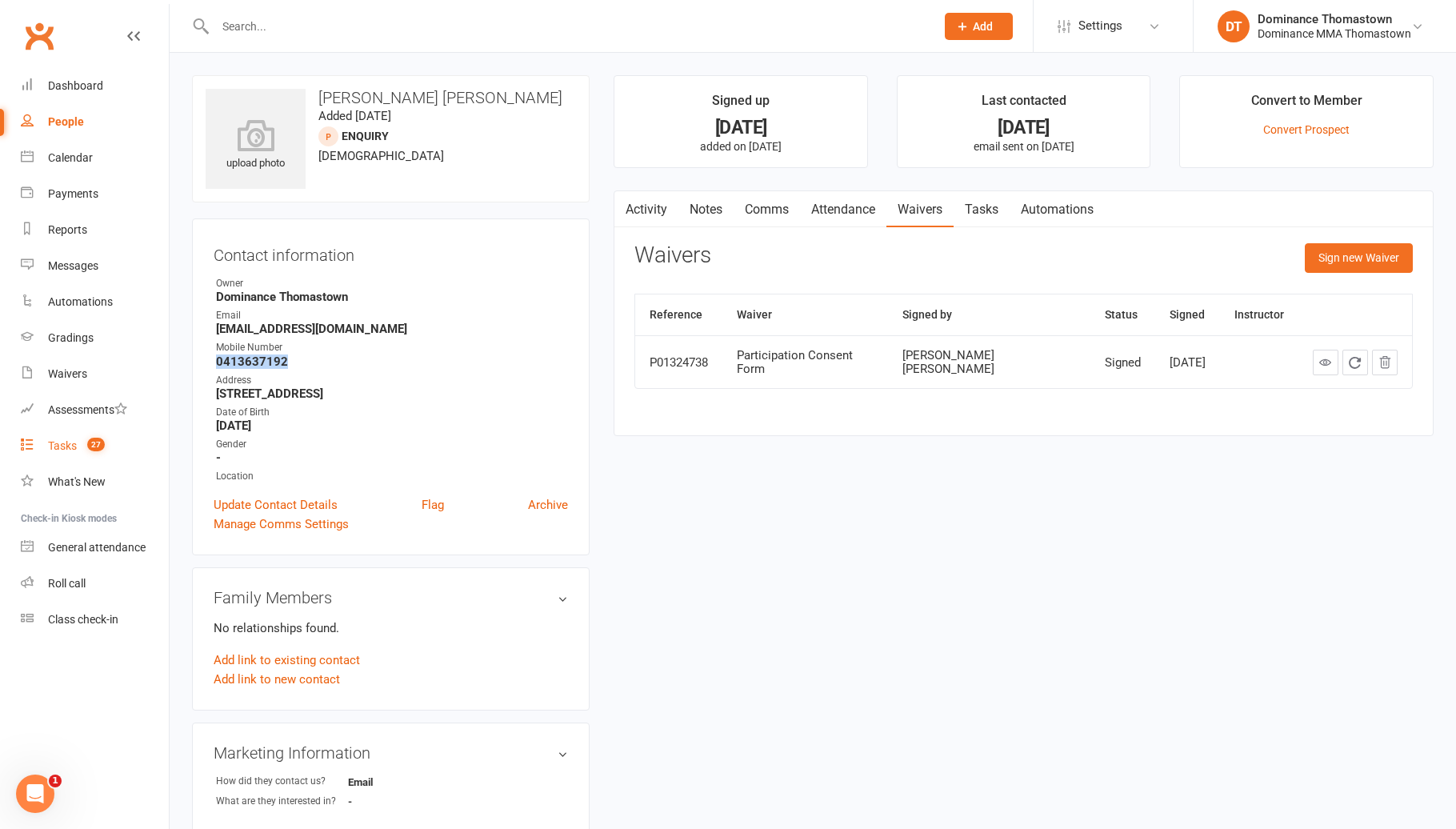
click at [100, 439] on span "27" at bounding box center [95, 445] width 17 height 14
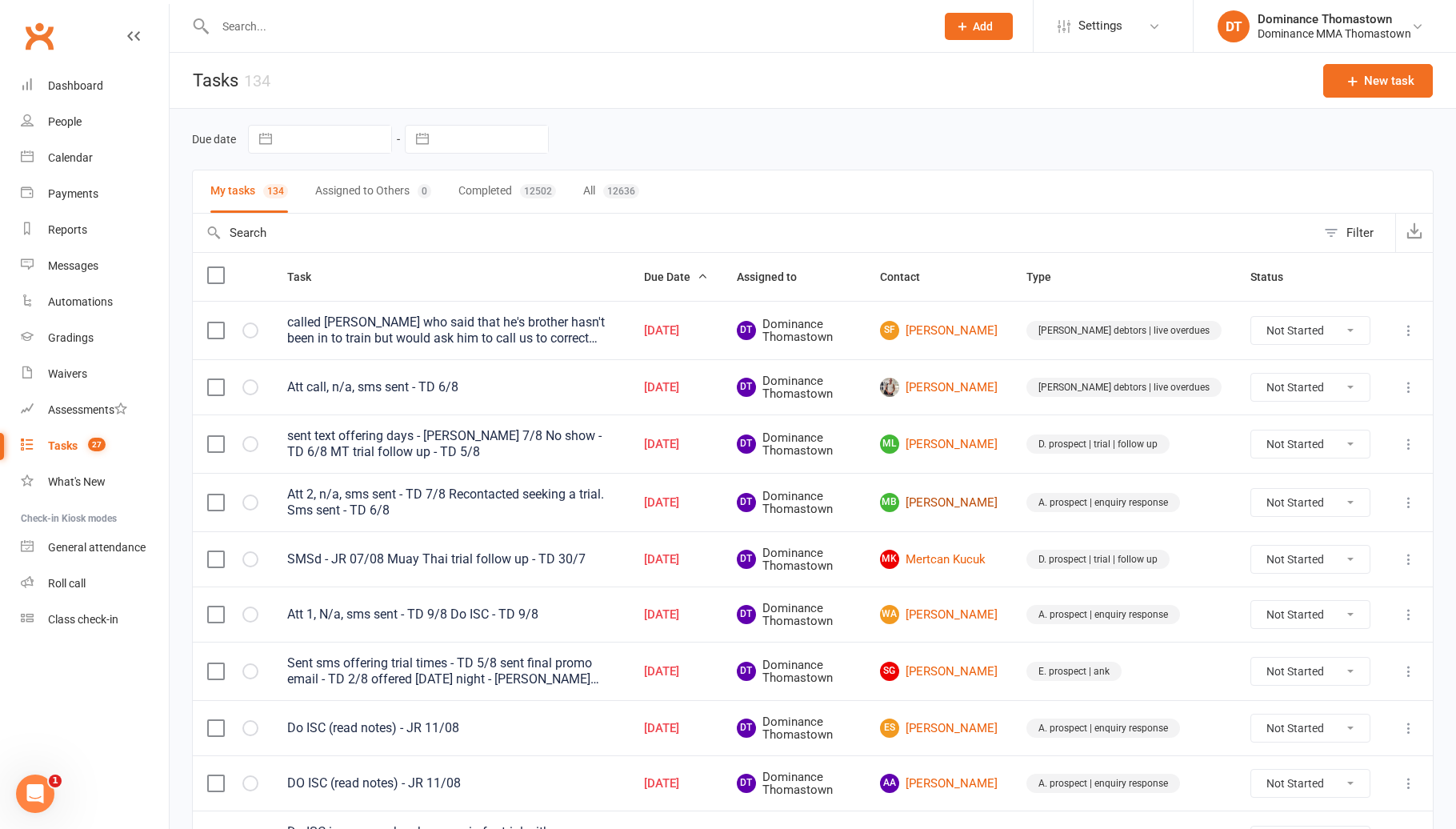
click at [976, 512] on link "MB [PERSON_NAME]" at bounding box center [939, 502] width 118 height 19
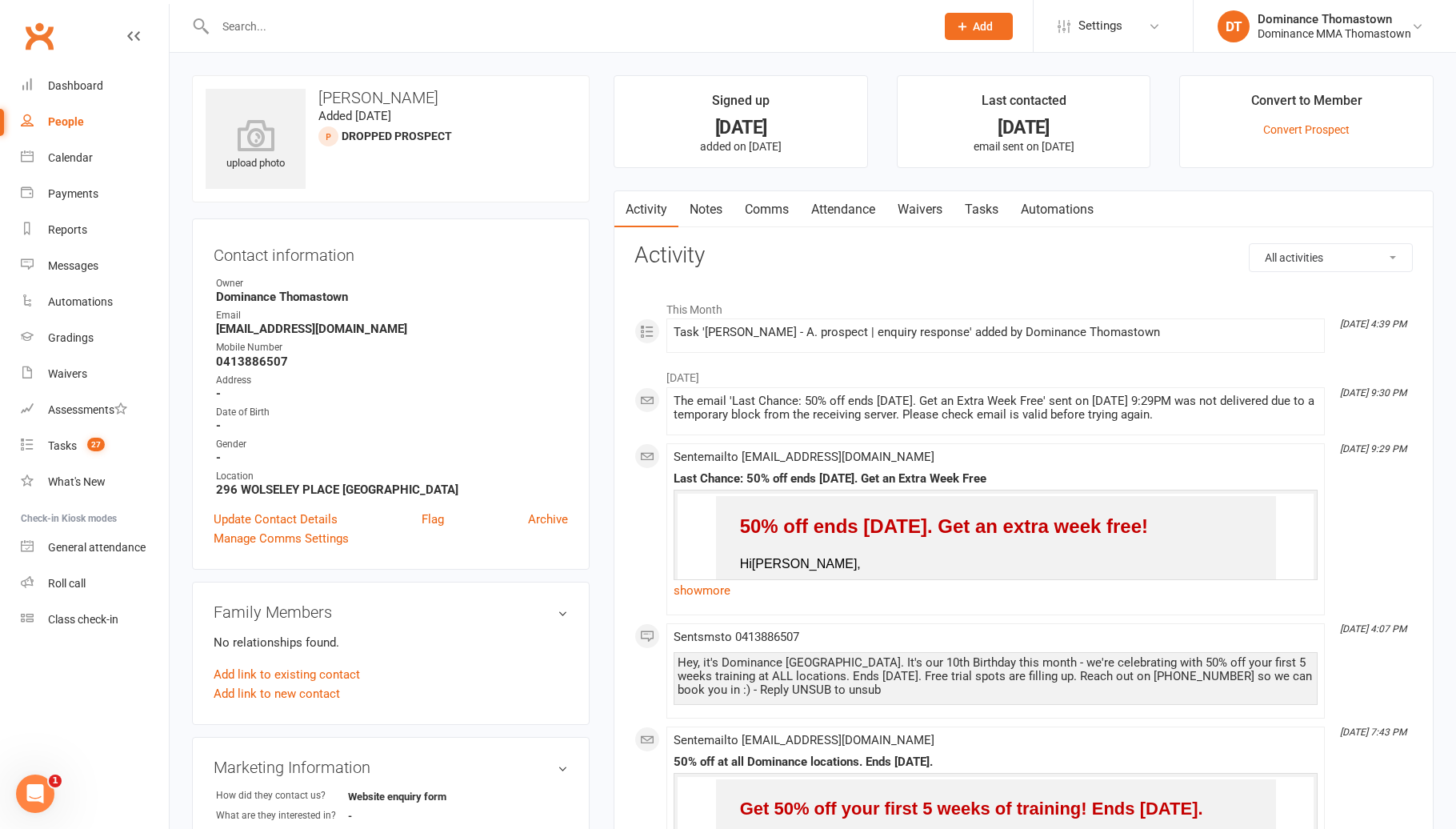
click at [1018, 216] on link "Automations" at bounding box center [1056, 209] width 95 height 37
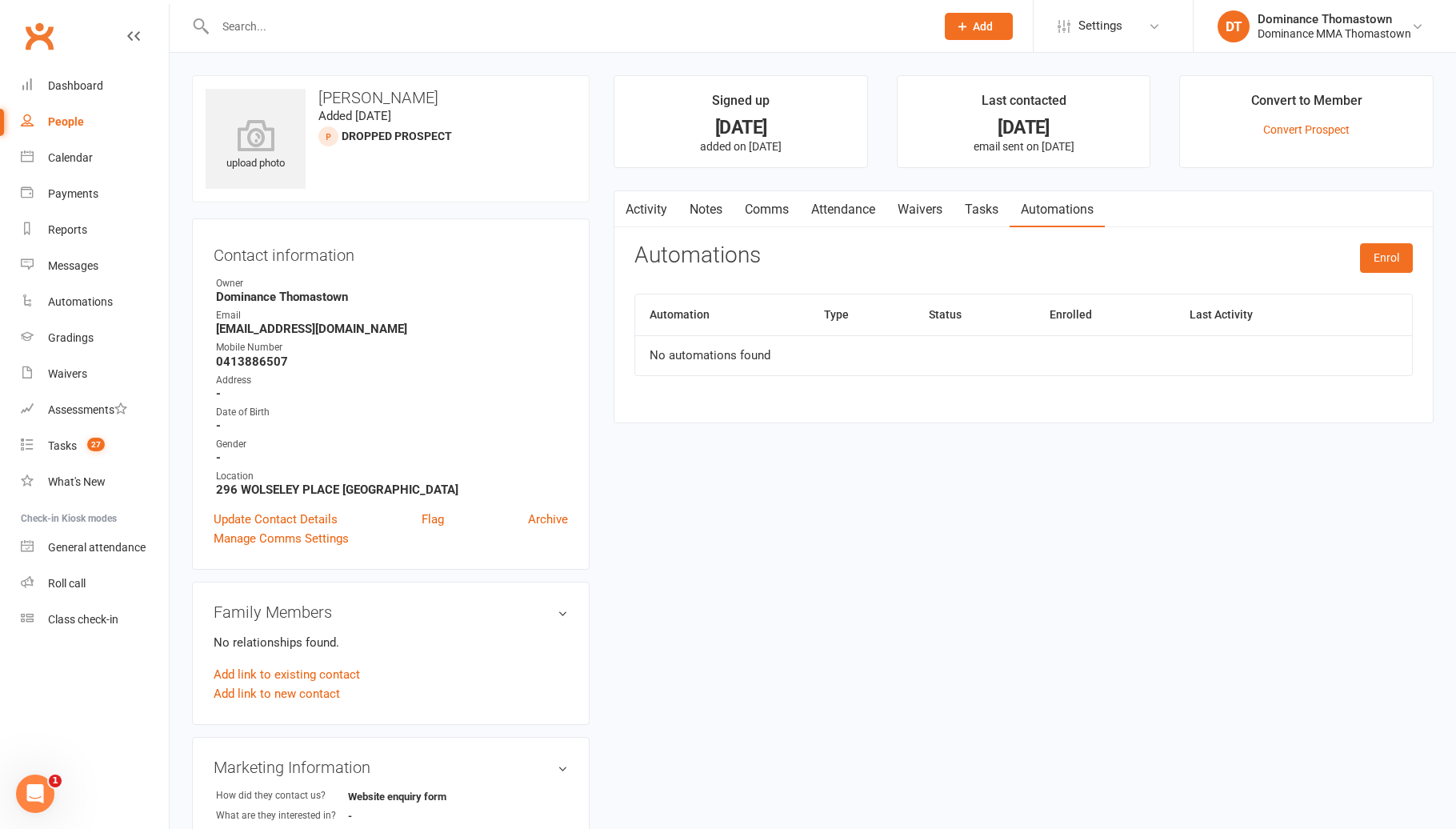
click at [986, 216] on link "Tasks" at bounding box center [981, 209] width 56 height 37
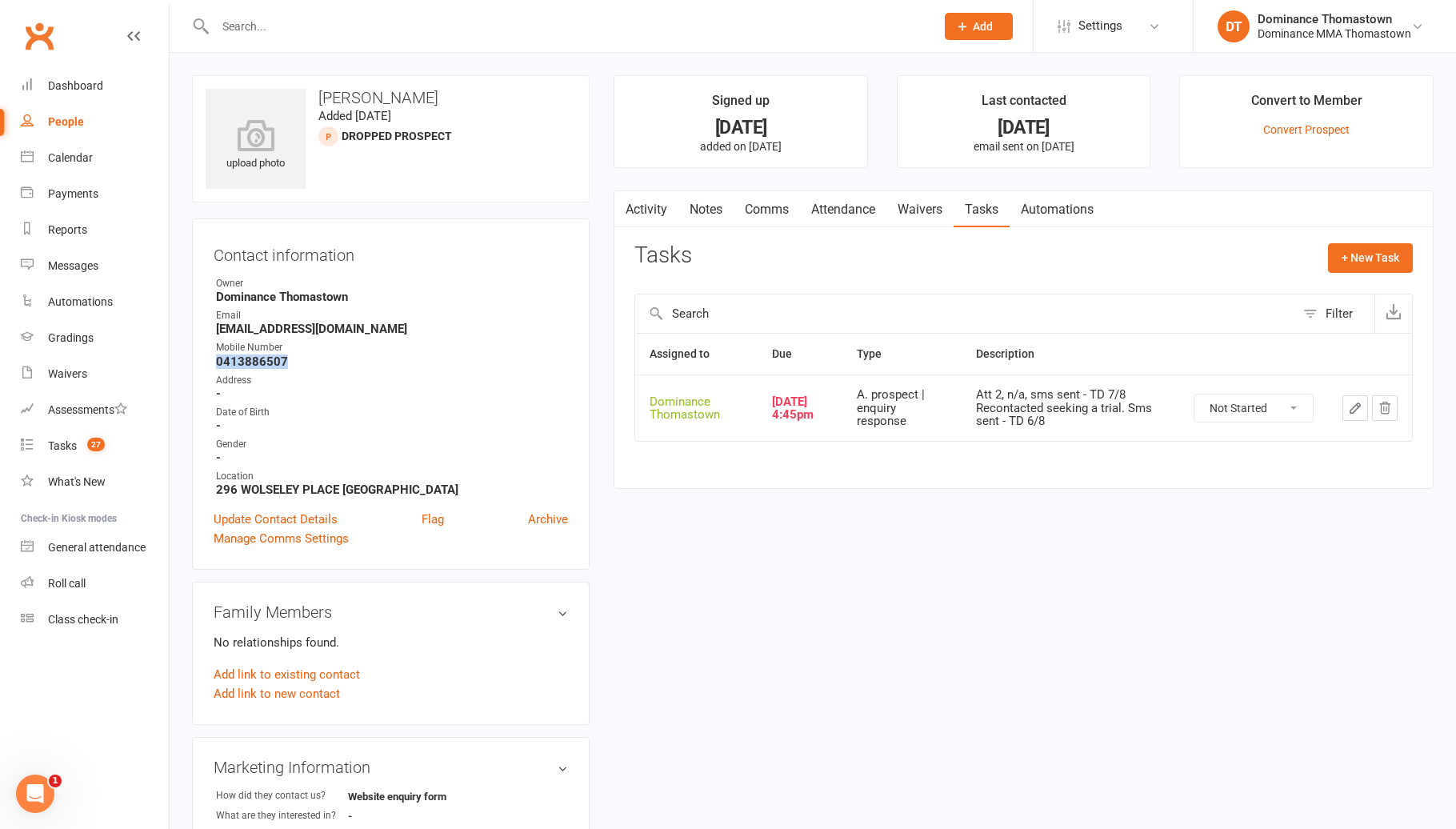
drag, startPoint x: 285, startPoint y: 358, endPoint x: 200, endPoint y: 358, distance: 85.0
click at [201, 358] on div "Contact information Owner Dominance [GEOGRAPHIC_DATA] Email [EMAIL_ADDRESS][DOM…" at bounding box center [390, 394] width 397 height 352
copy strong "0413886507"
click at [86, 446] on count-badge "27" at bounding box center [92, 445] width 26 height 13
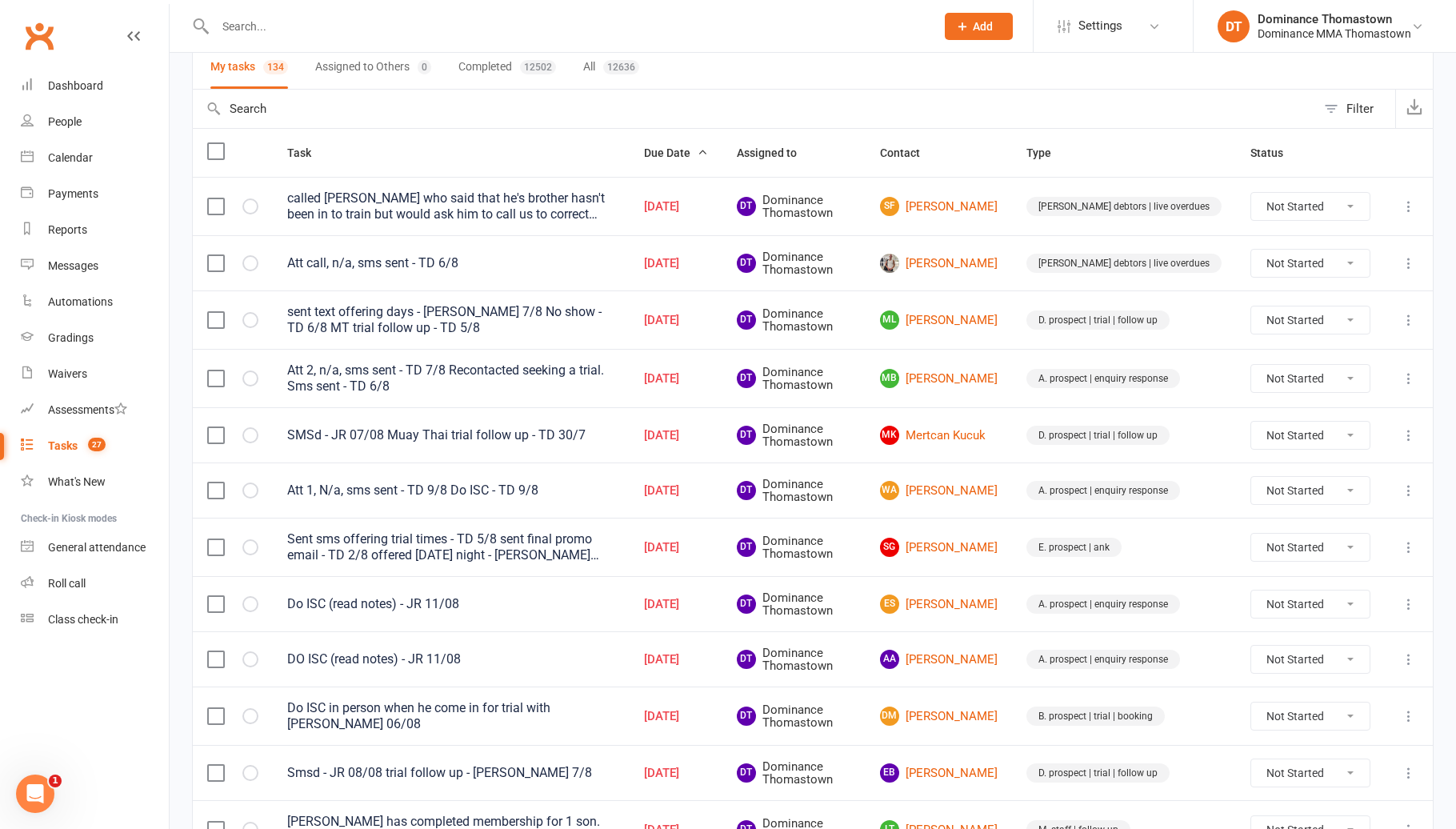
scroll to position [71, 0]
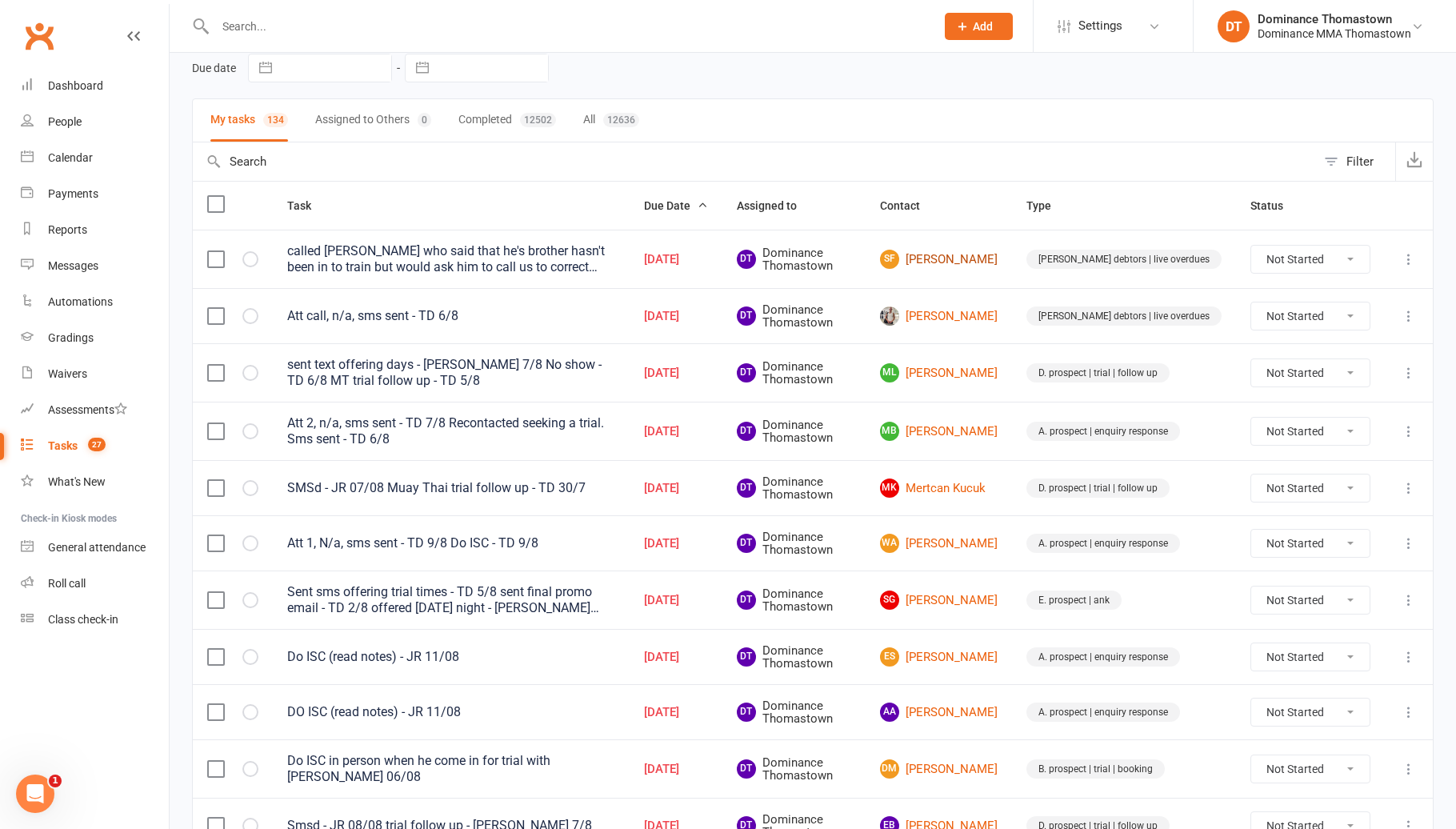
click at [994, 259] on link "SF [PERSON_NAME]" at bounding box center [939, 259] width 118 height 19
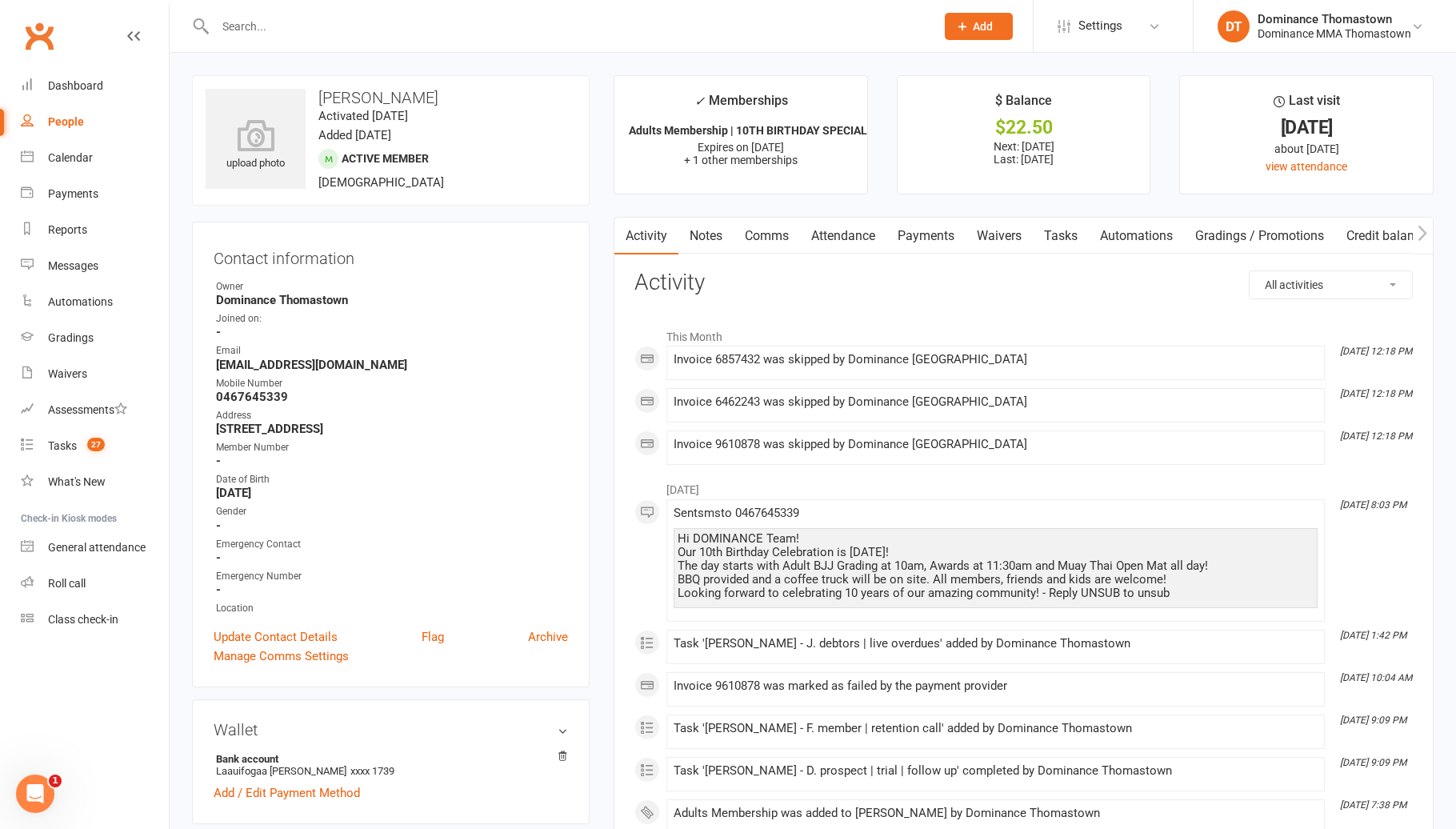
click at [1068, 239] on link "Tasks" at bounding box center [1060, 236] width 56 height 37
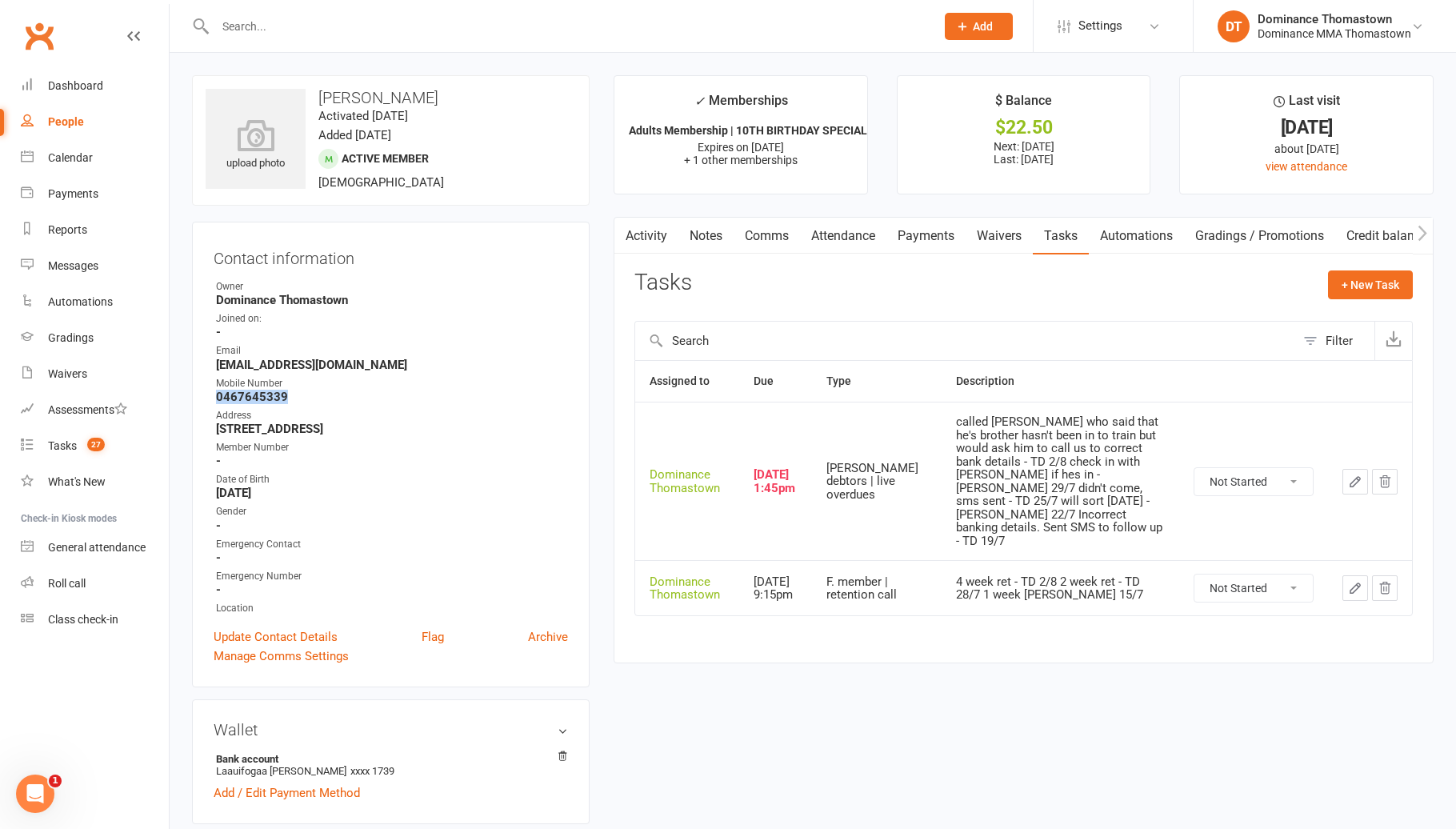
drag, startPoint x: 298, startPoint y: 397, endPoint x: 179, endPoint y: 396, distance: 119.0
copy strong "0467645339"
click at [916, 242] on link "Payments" at bounding box center [926, 236] width 79 height 37
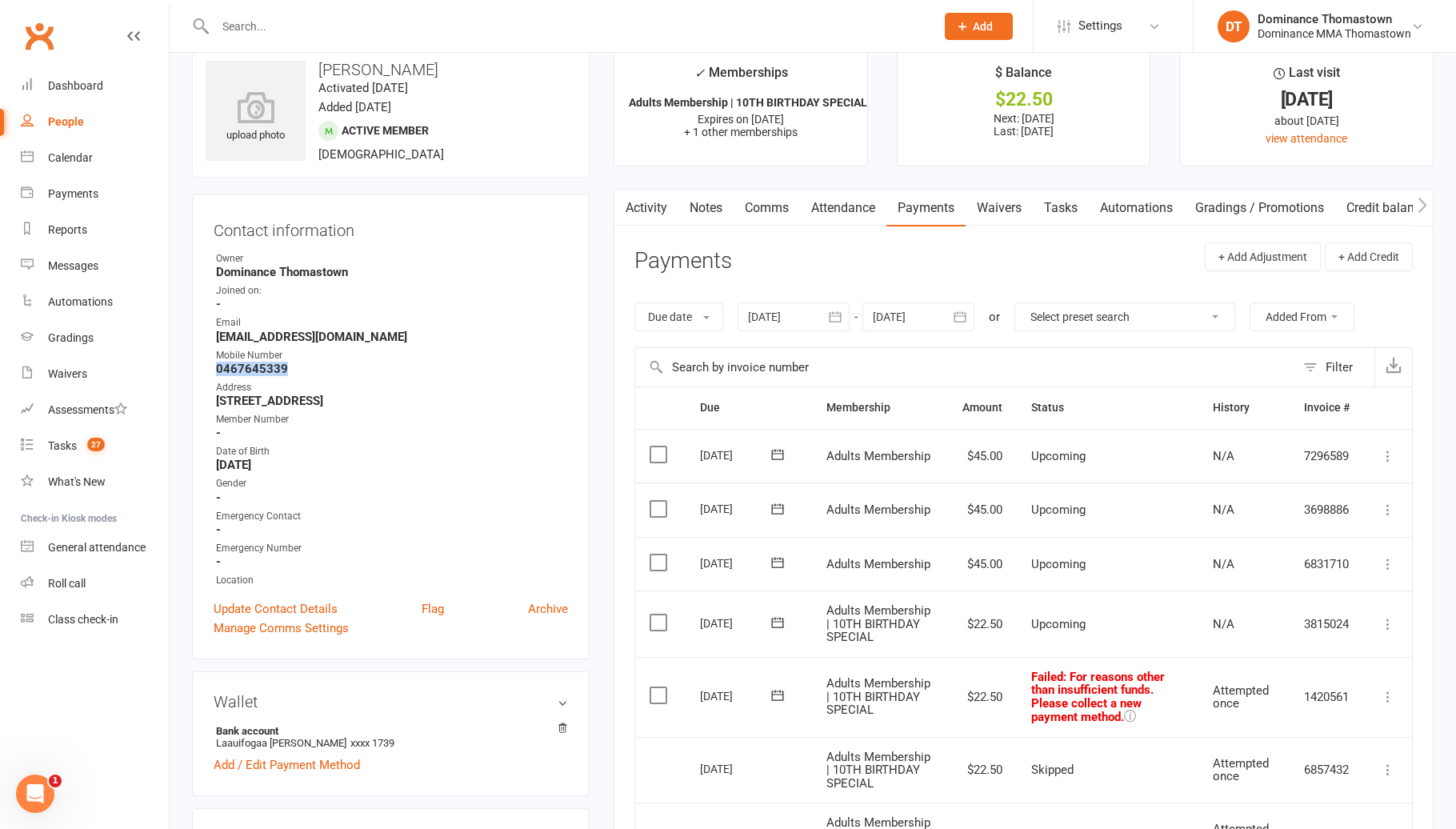
scroll to position [32, 0]
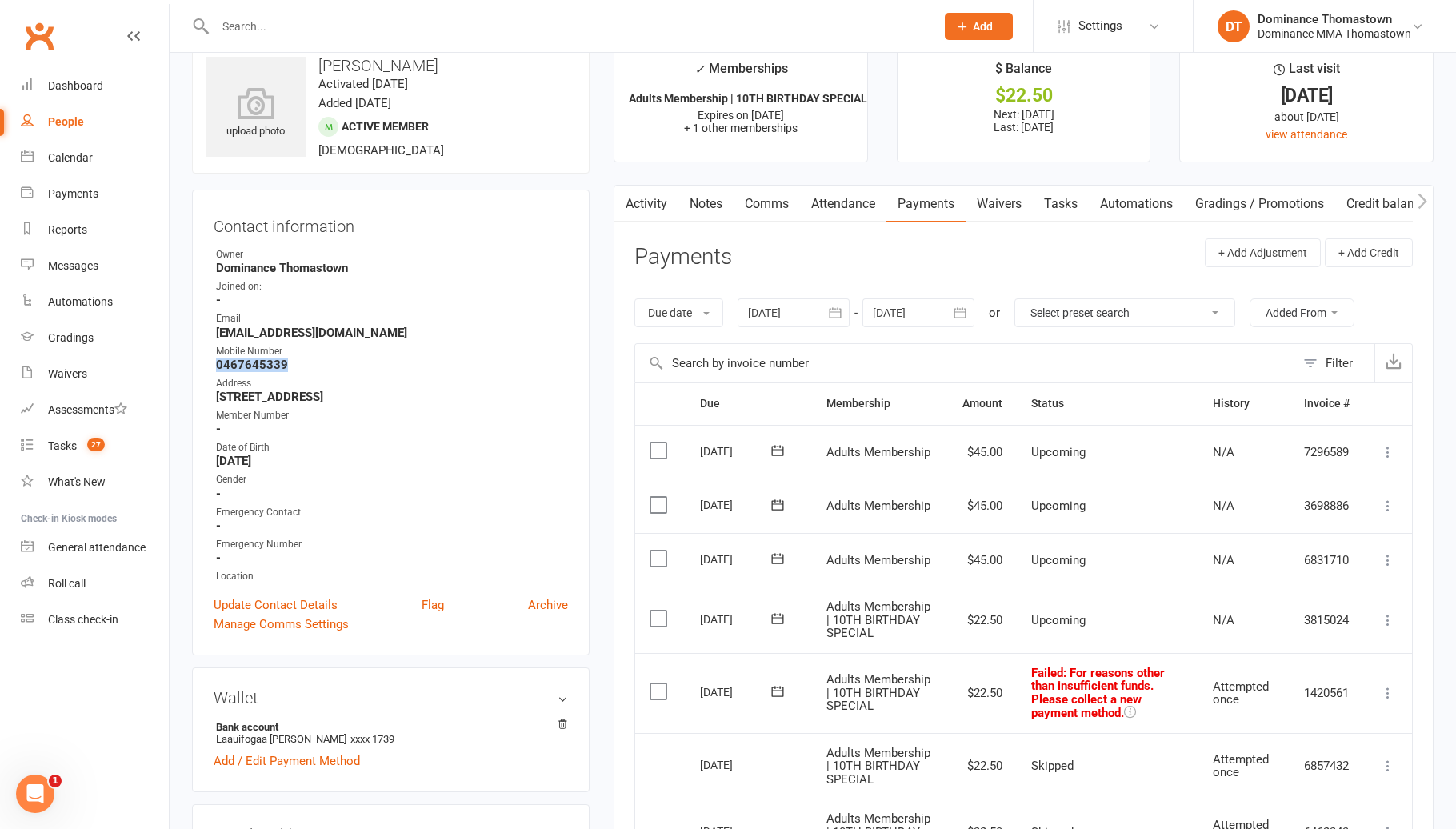
click at [1059, 202] on link "Tasks" at bounding box center [1060, 204] width 56 height 37
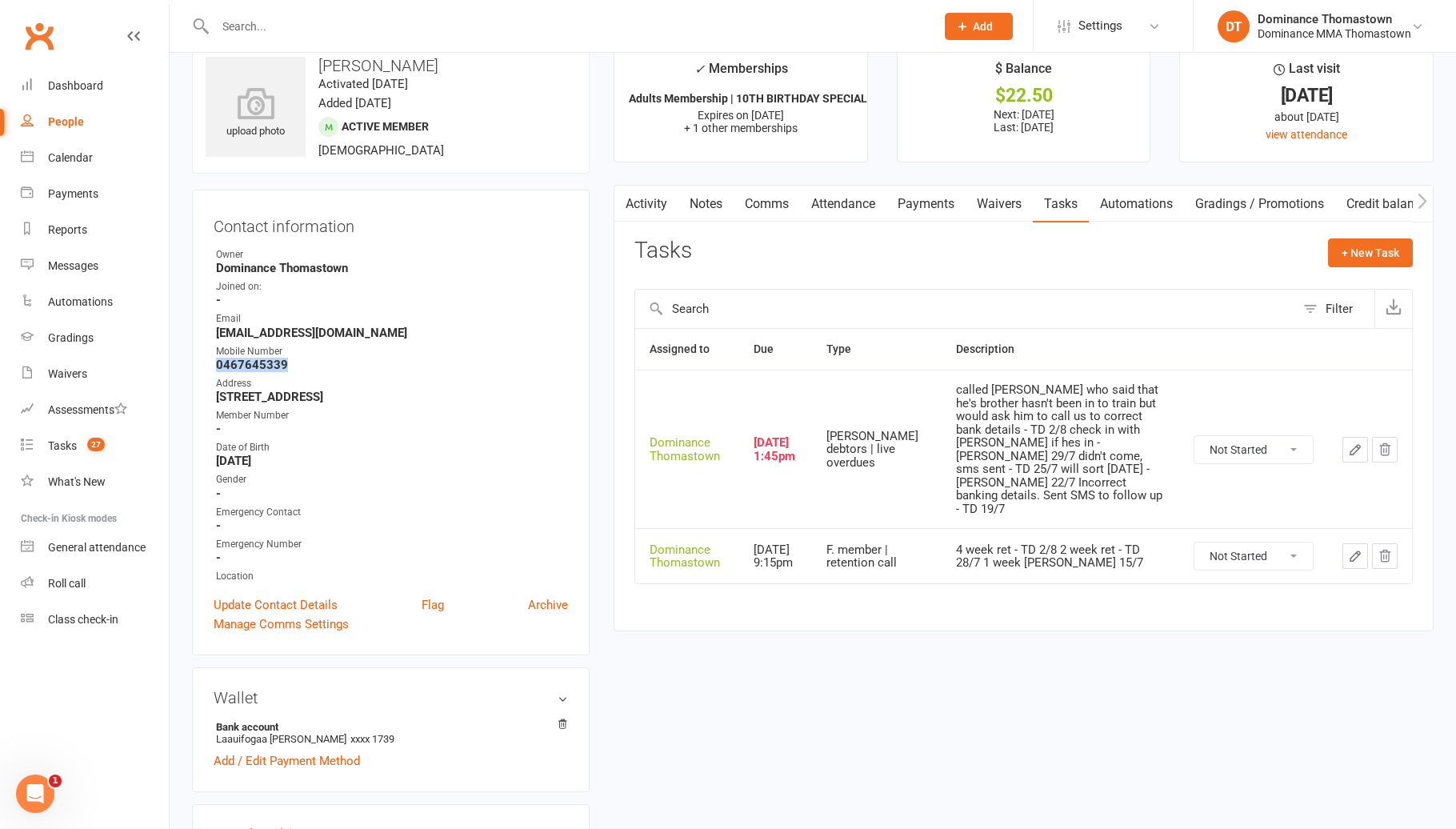
click at [1348, 443] on icon "button" at bounding box center [1355, 450] width 15 height 15
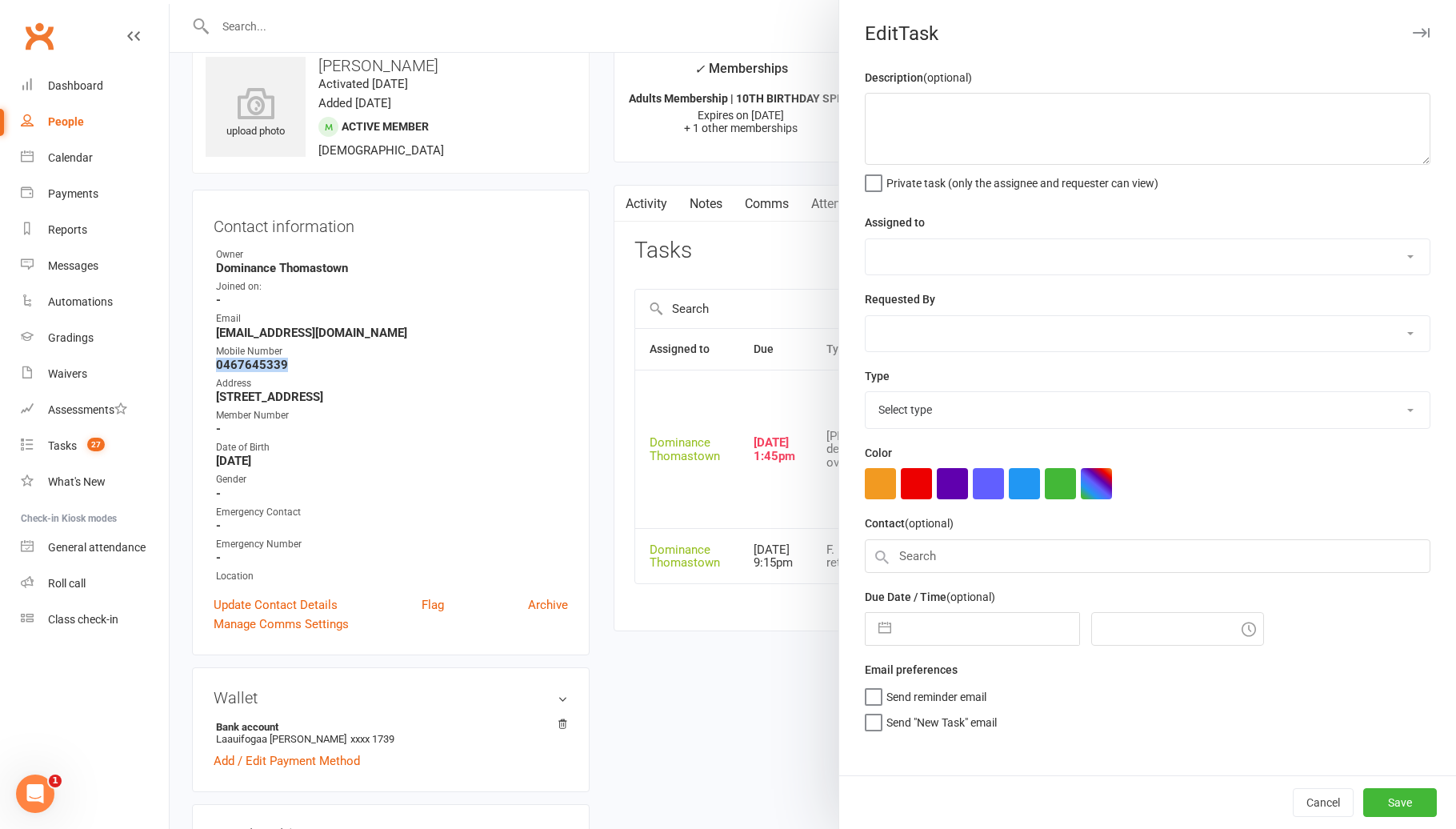
type textarea "called [PERSON_NAME] who said that he's brother hasn't been in to train but wou…"
select select "12547"
type input "[DATE]"
type input "1:45pm"
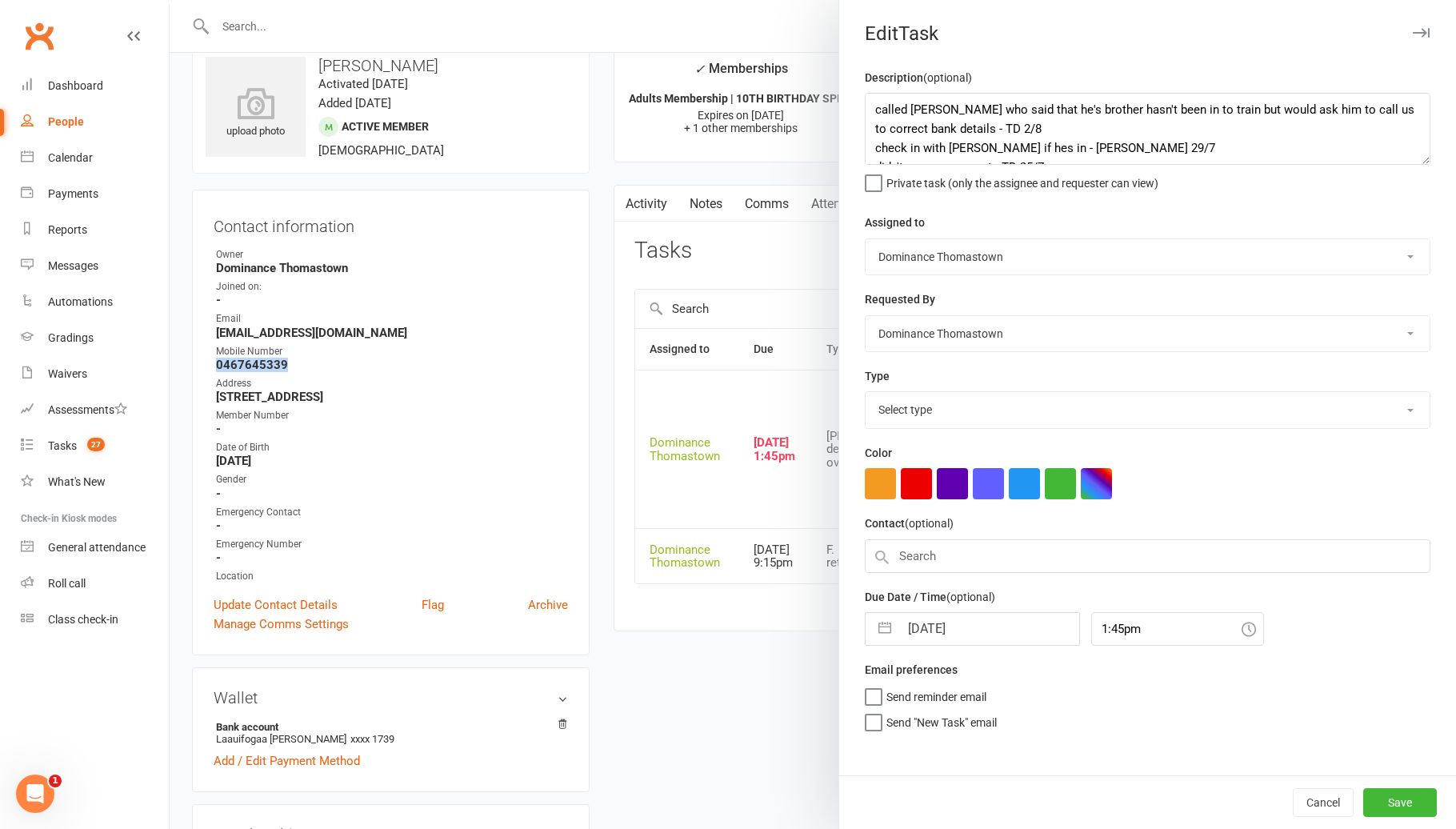
select select "3818"
click at [867, 111] on textarea "called [PERSON_NAME] who said that he's brother hasn't been in to train but wou…" at bounding box center [1147, 129] width 566 height 72
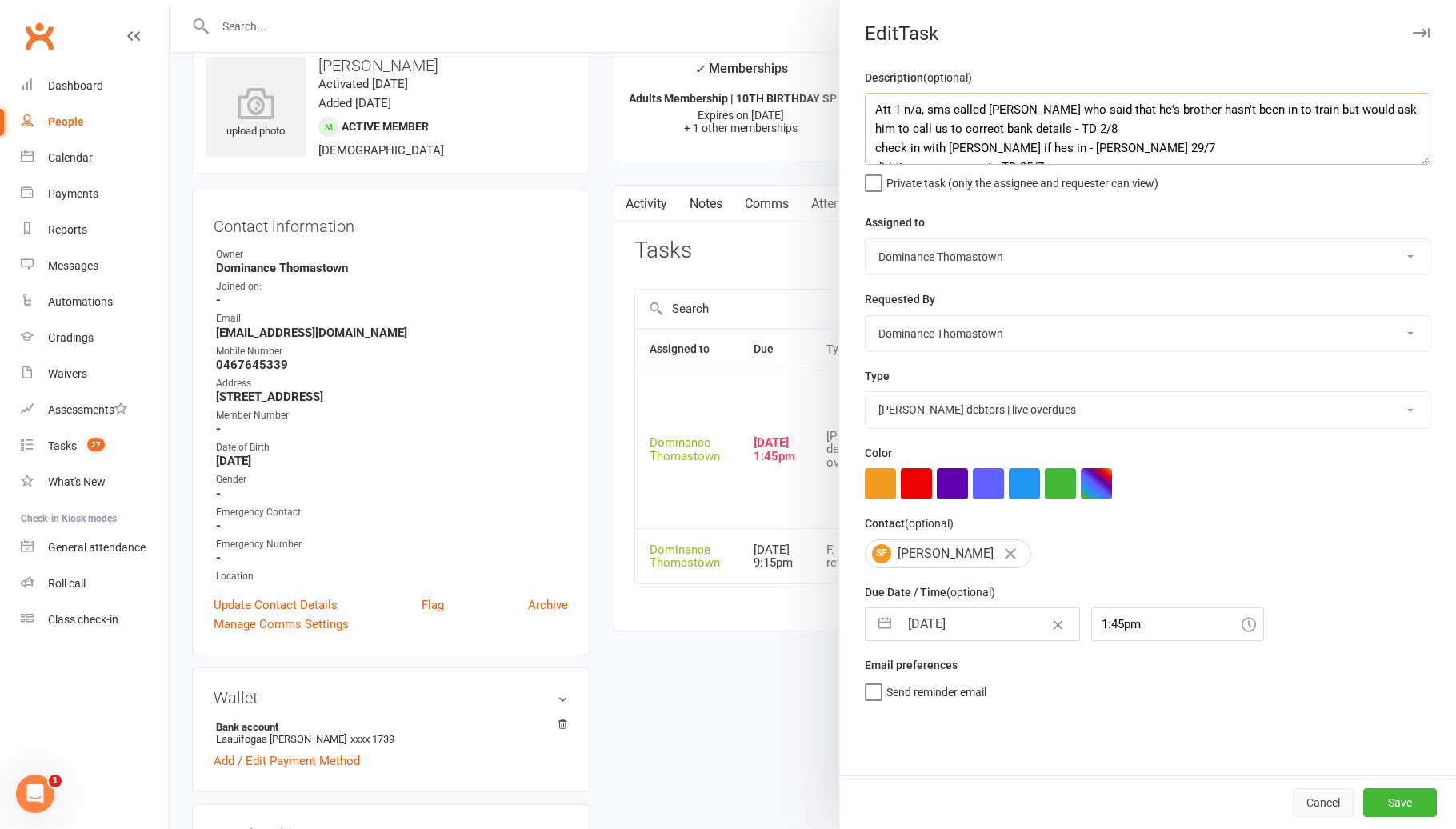
type textarea "Att 1 n/a, sms called [PERSON_NAME] who said that he's brother hasn't been in t…"
click at [1336, 801] on button "Cancel" at bounding box center [1323, 802] width 61 height 28
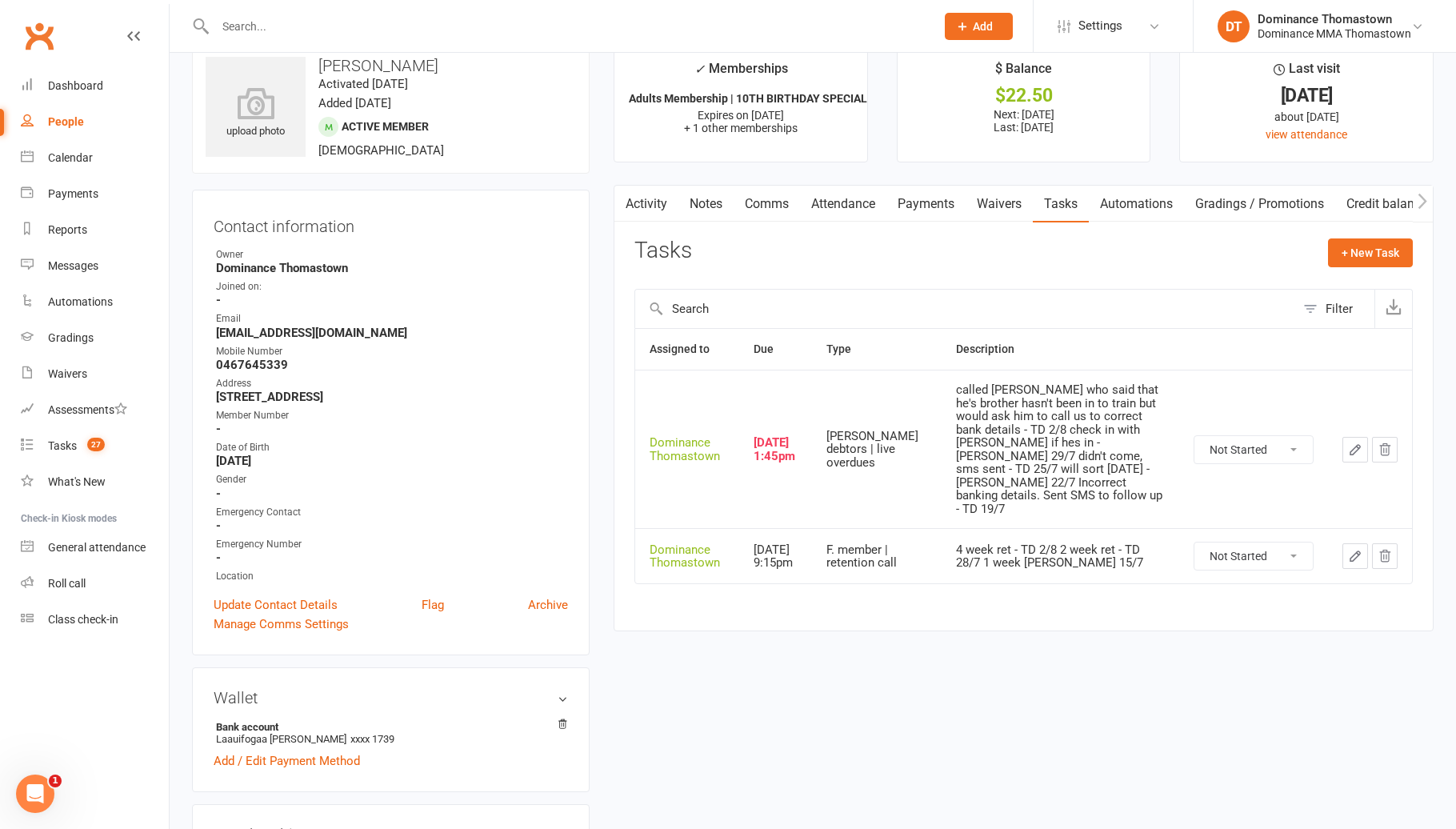
click at [910, 203] on link "Payments" at bounding box center [926, 204] width 79 height 37
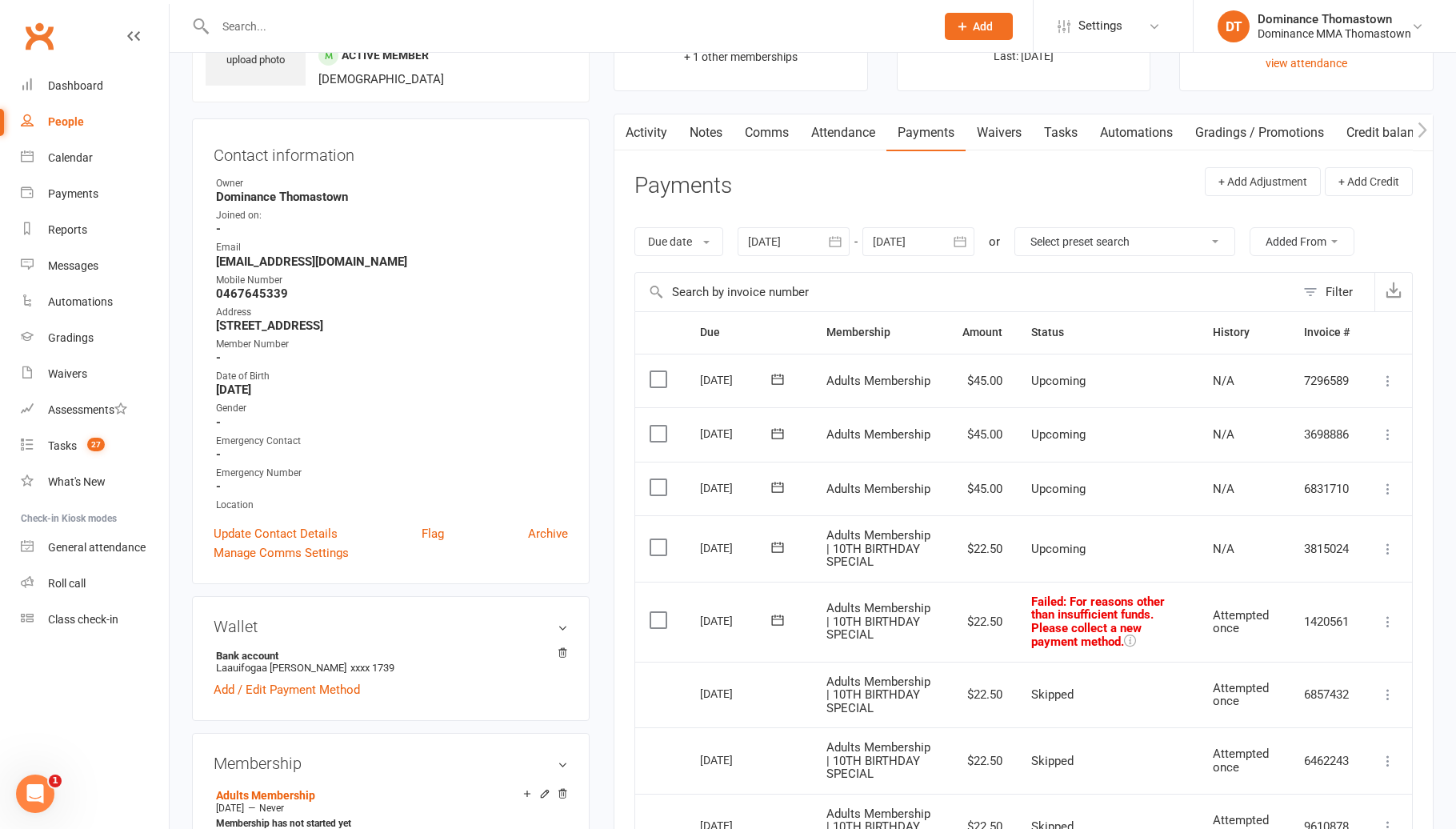
scroll to position [104, 0]
click at [1388, 617] on icon at bounding box center [1387, 621] width 16 height 16
click at [1352, 746] on link "Skip" at bounding box center [1317, 747] width 158 height 32
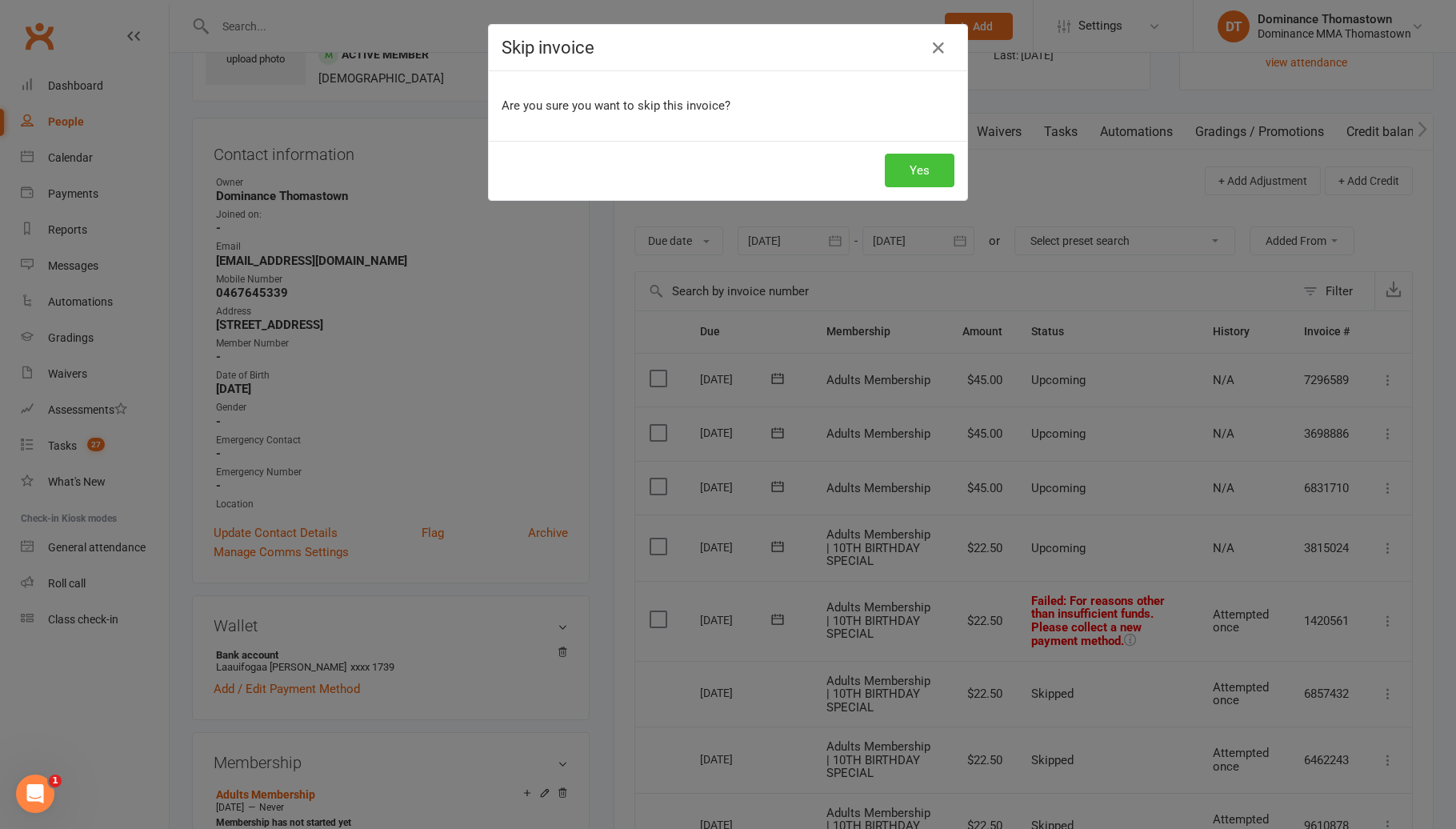
click at [915, 178] on button "Yes" at bounding box center [919, 170] width 70 height 34
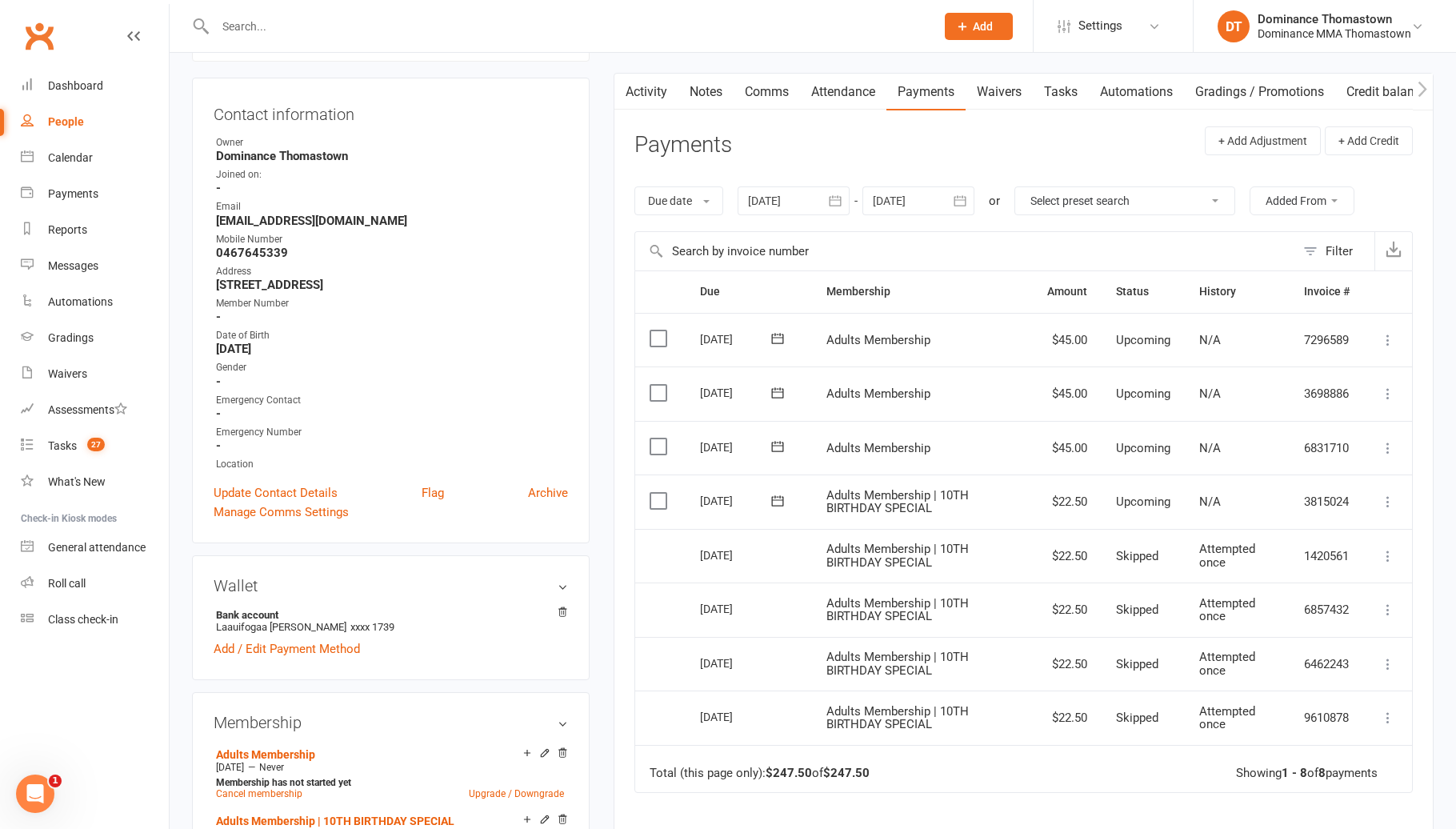
scroll to position [160, 0]
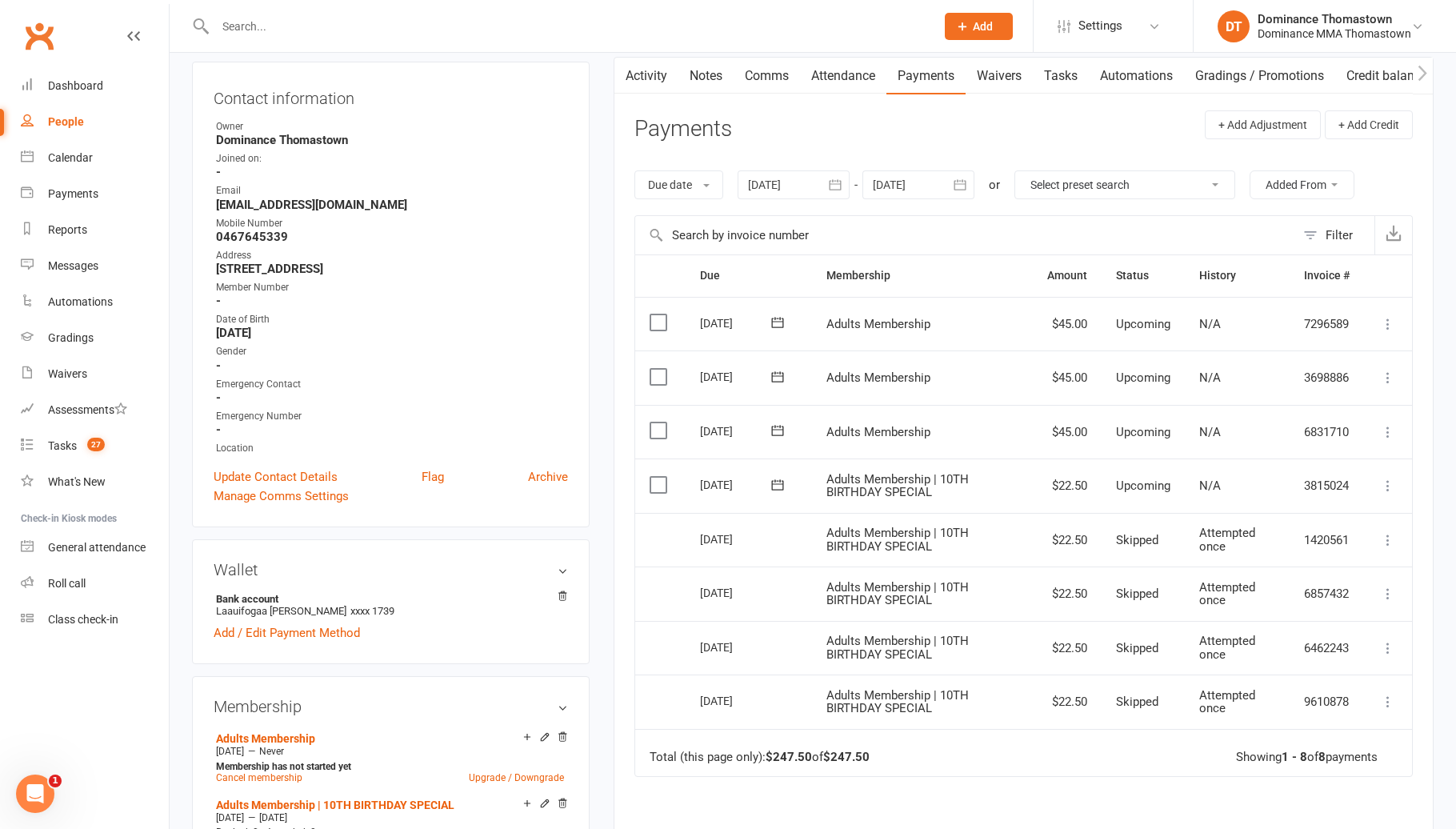
click at [1390, 482] on icon at bounding box center [1387, 486] width 16 height 16
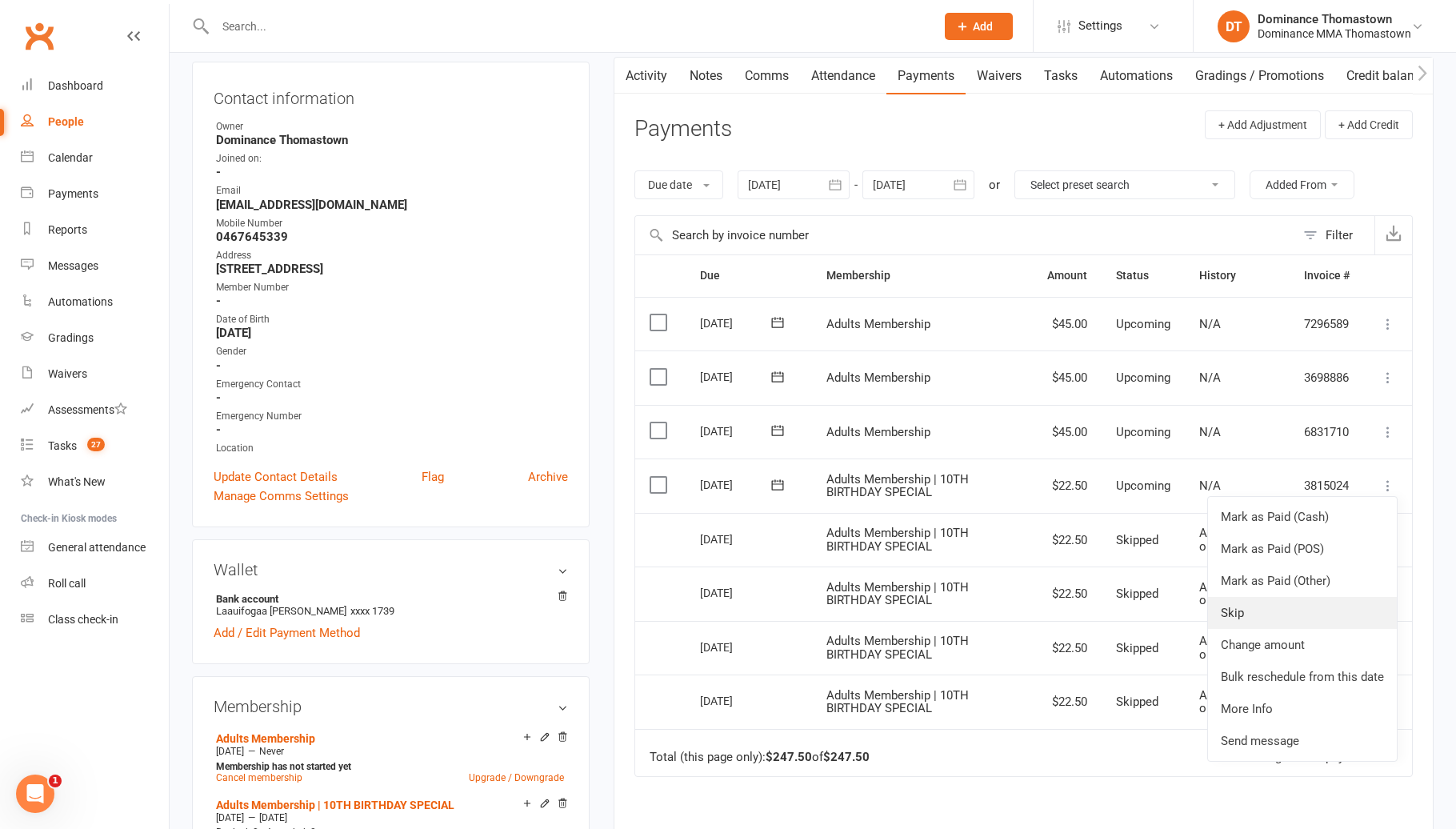
click at [1320, 611] on link "Skip" at bounding box center [1302, 612] width 189 height 32
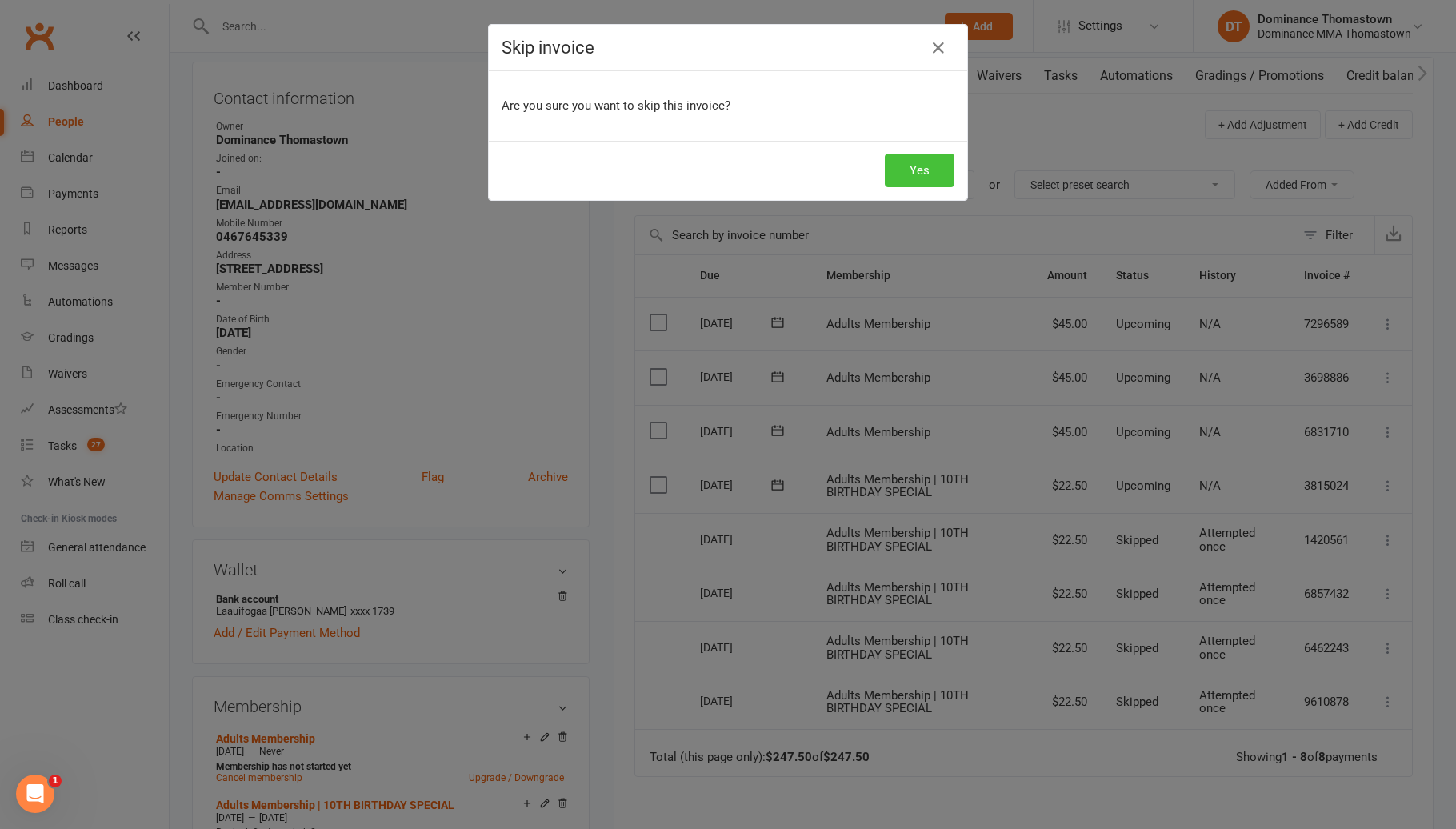
click at [901, 171] on button "Yes" at bounding box center [919, 170] width 70 height 34
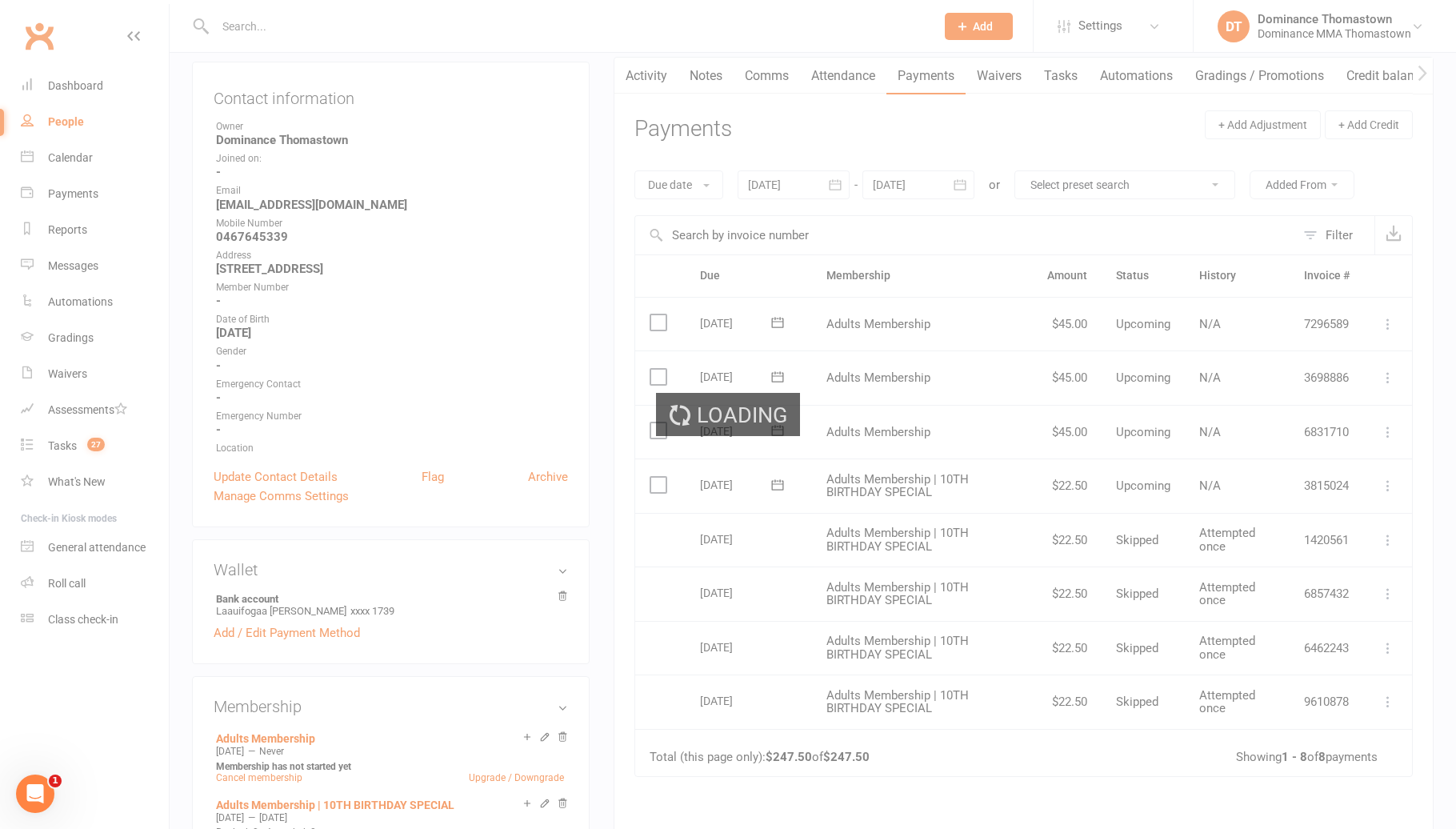
scroll to position [163, 0]
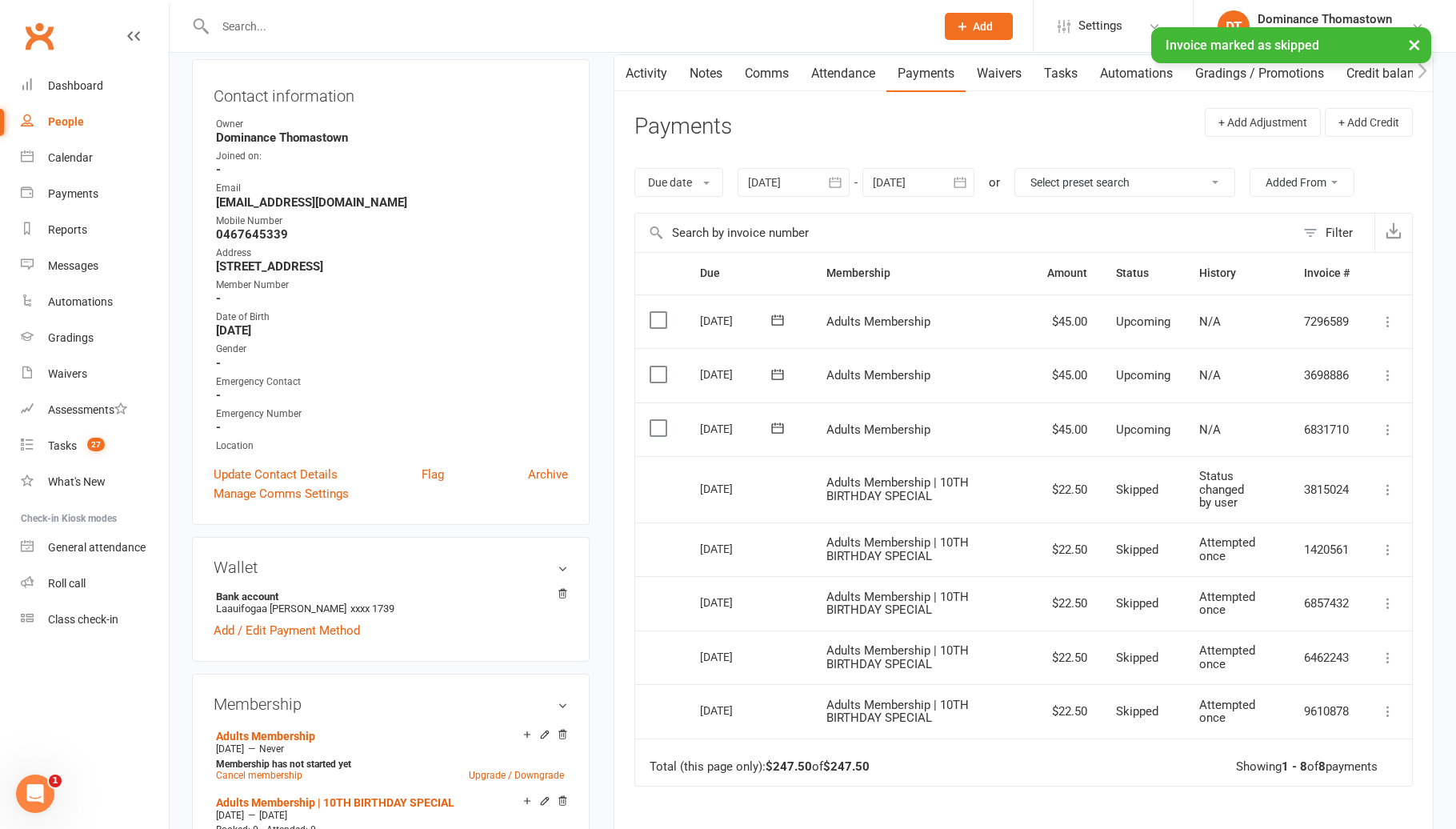
click at [1387, 430] on icon at bounding box center [1387, 429] width 16 height 16
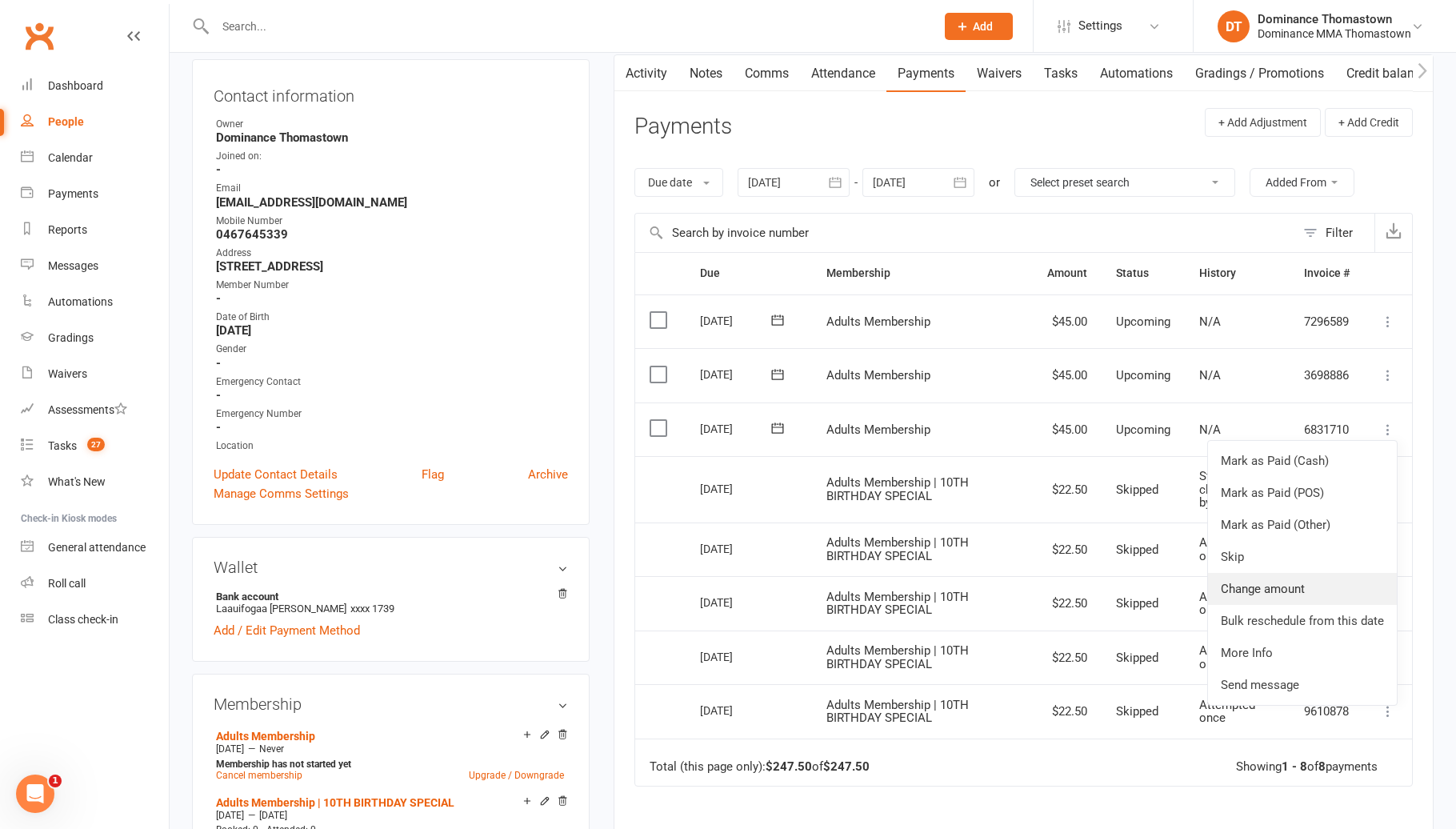
click at [1325, 584] on link "Change amount" at bounding box center [1302, 588] width 189 height 32
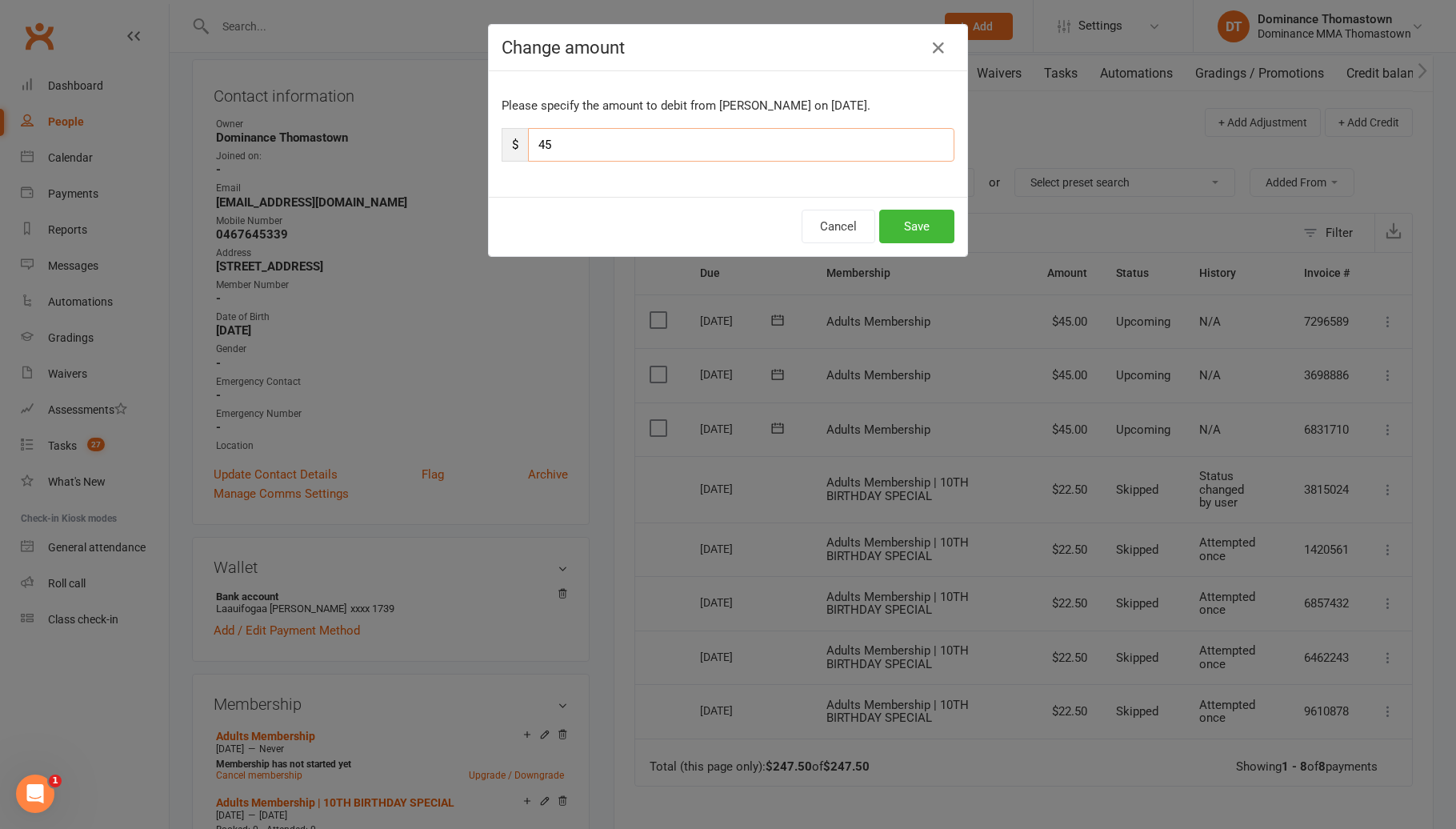
click at [671, 138] on input "45" at bounding box center [741, 144] width 426 height 34
type input "4"
type input "22.50"
click at [896, 224] on button "Save" at bounding box center [916, 226] width 75 height 34
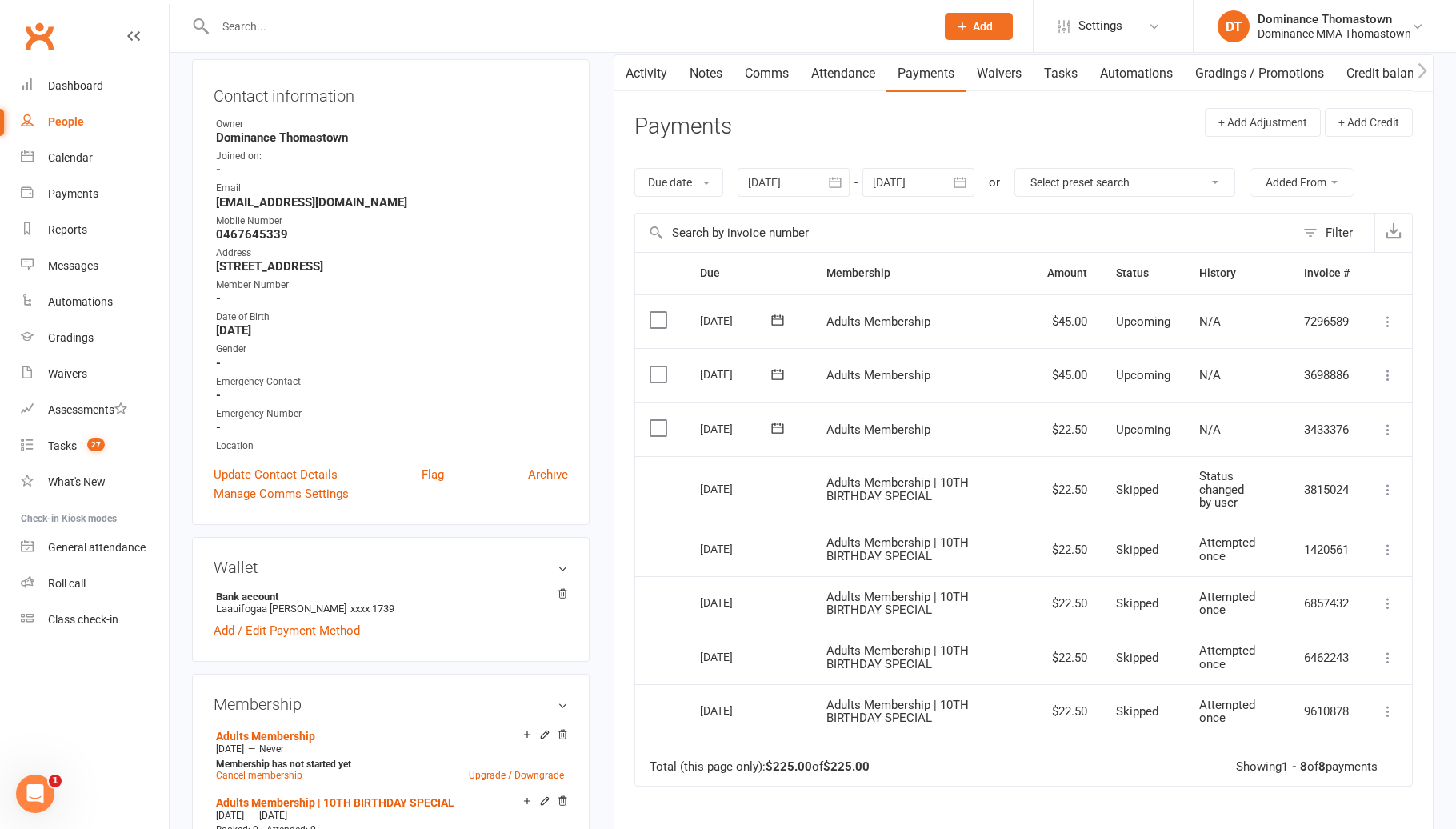
click at [1055, 82] on link "Tasks" at bounding box center [1060, 73] width 56 height 37
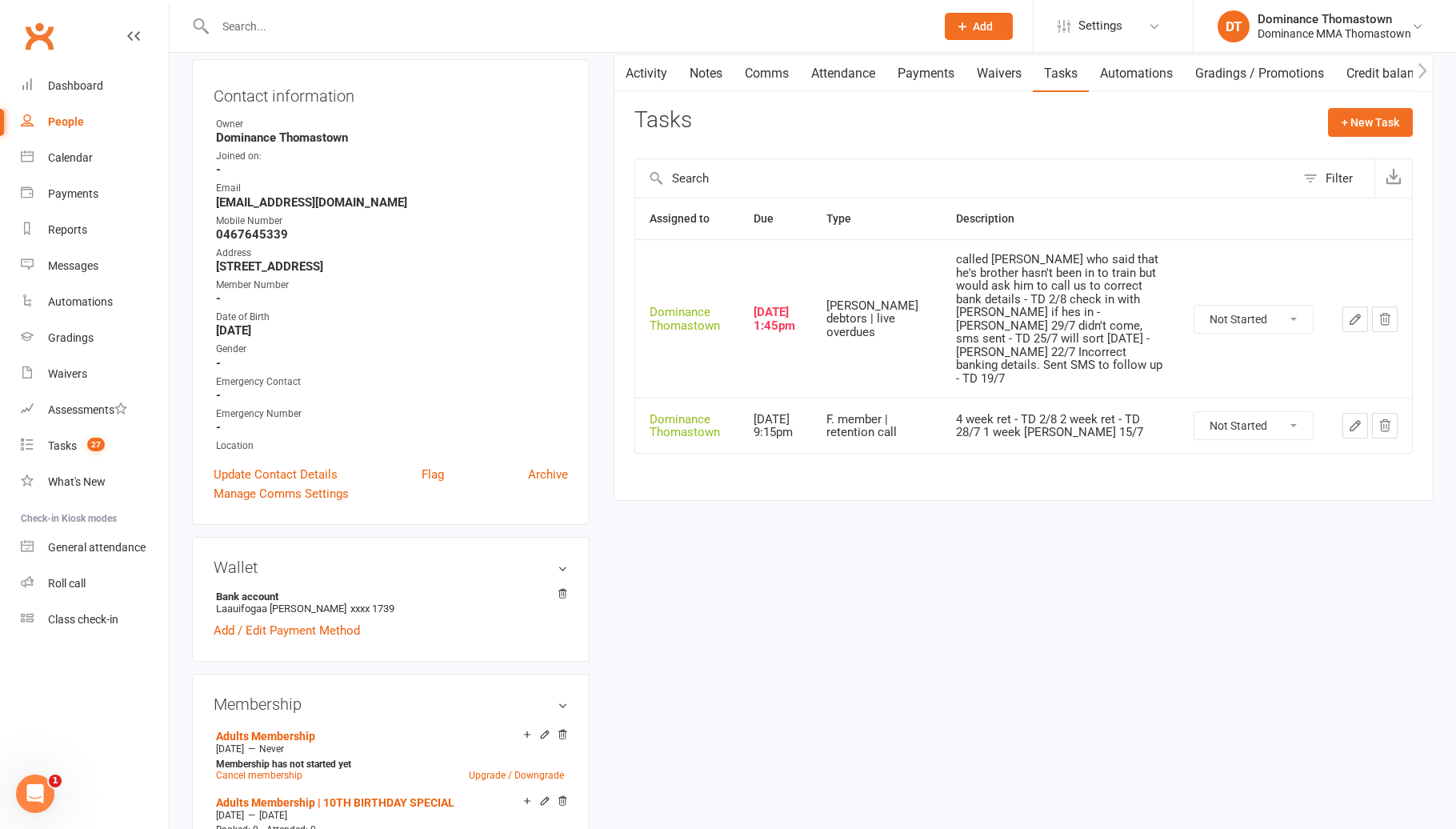
click at [1342, 306] on button "button" at bounding box center [1355, 319] width 26 height 26
select select "12547"
select select "3818"
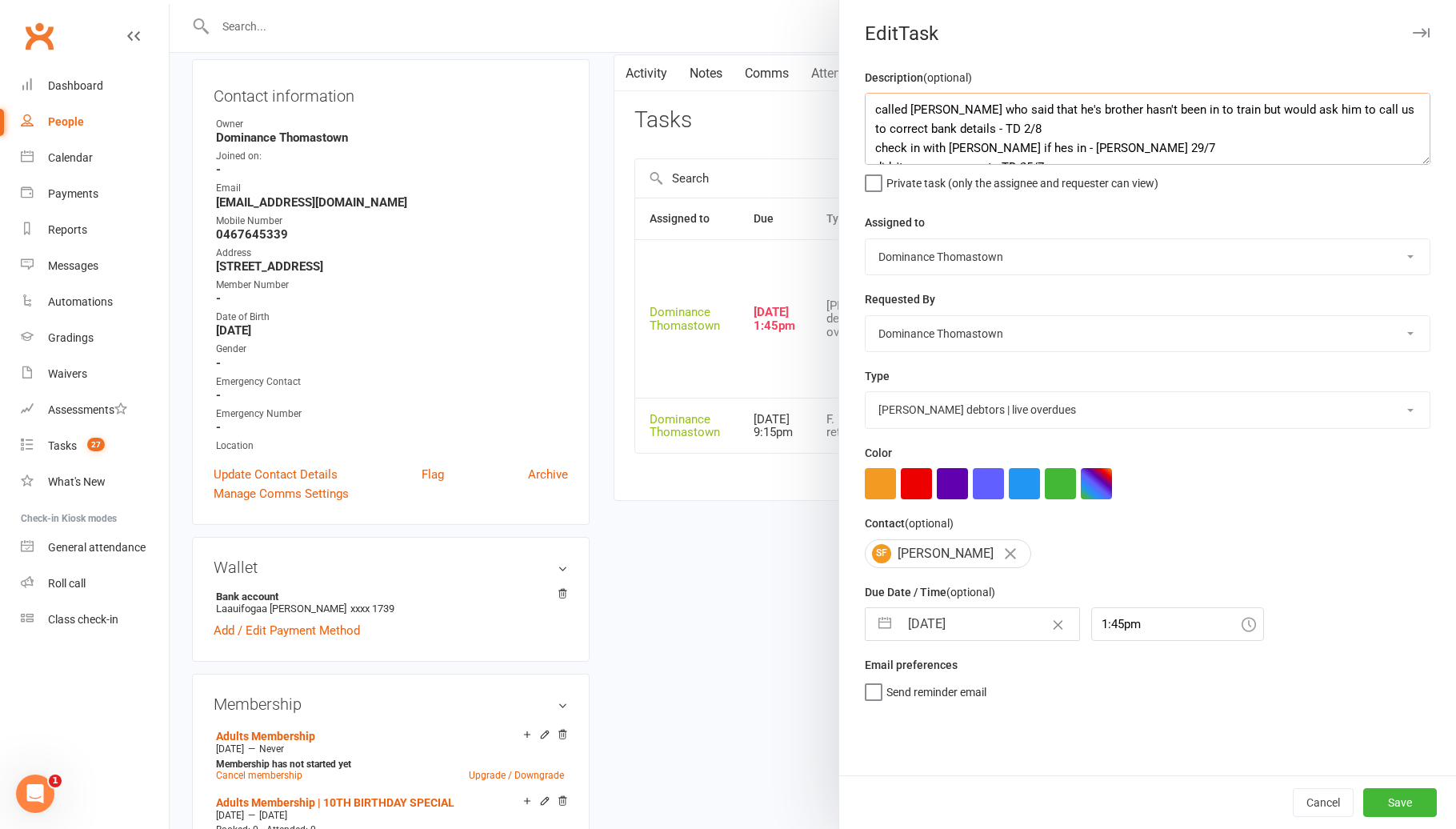
drag, startPoint x: 870, startPoint y: 104, endPoint x: 892, endPoint y: 109, distance: 22.6
click at [872, 105] on textarea "called [PERSON_NAME] who said that he's brother hasn't been in to train but wou…" at bounding box center [1147, 129] width 566 height 72
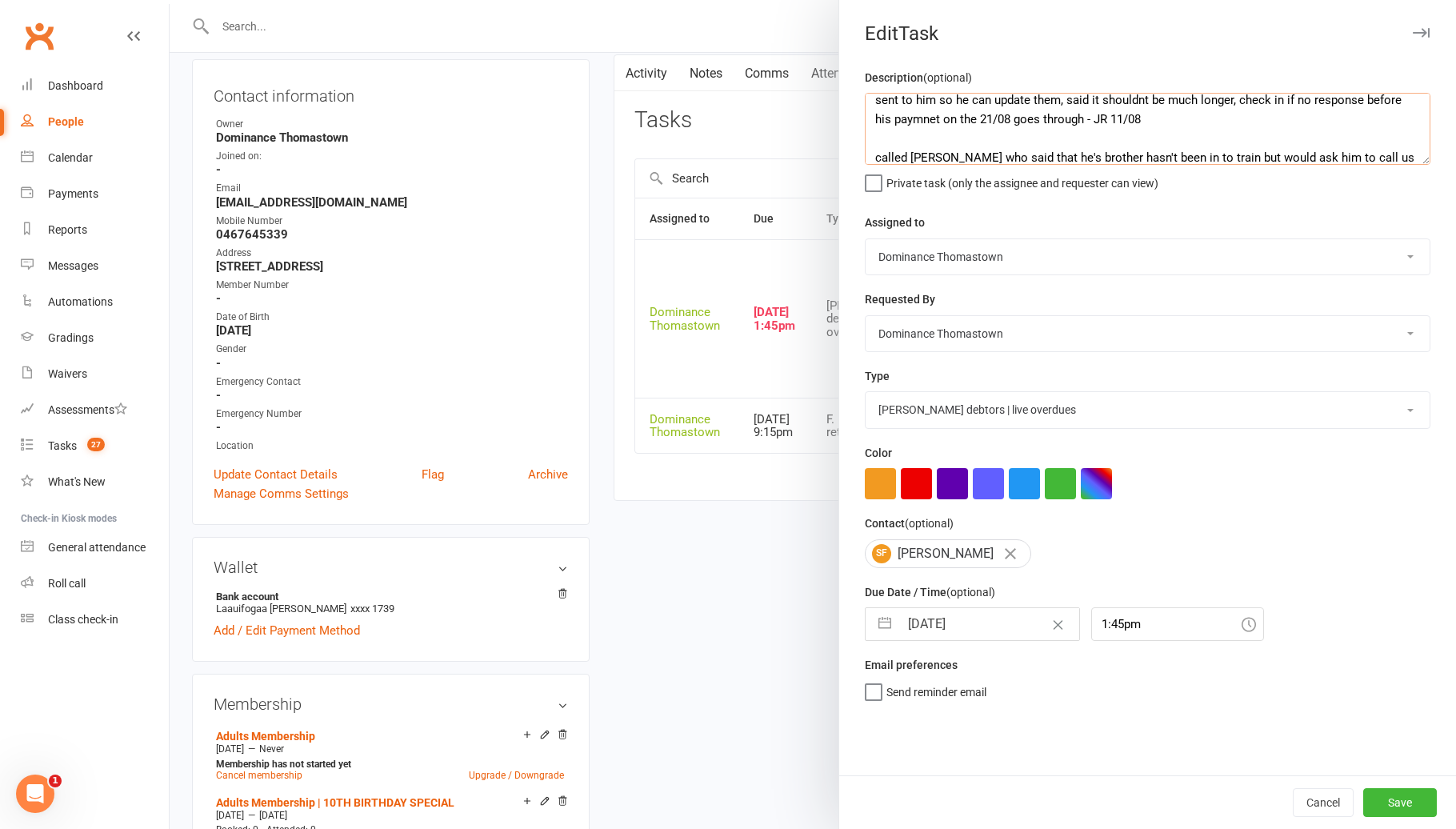
type textarea "Said he just got back from [GEOGRAPHIC_DATA] and is still waiting for new payme…"
drag, startPoint x: 993, startPoint y: 629, endPoint x: 1000, endPoint y: 627, distance: 7.3
click at [993, 628] on input "[DATE]" at bounding box center [988, 623] width 180 height 32
select select "6"
select select "2025"
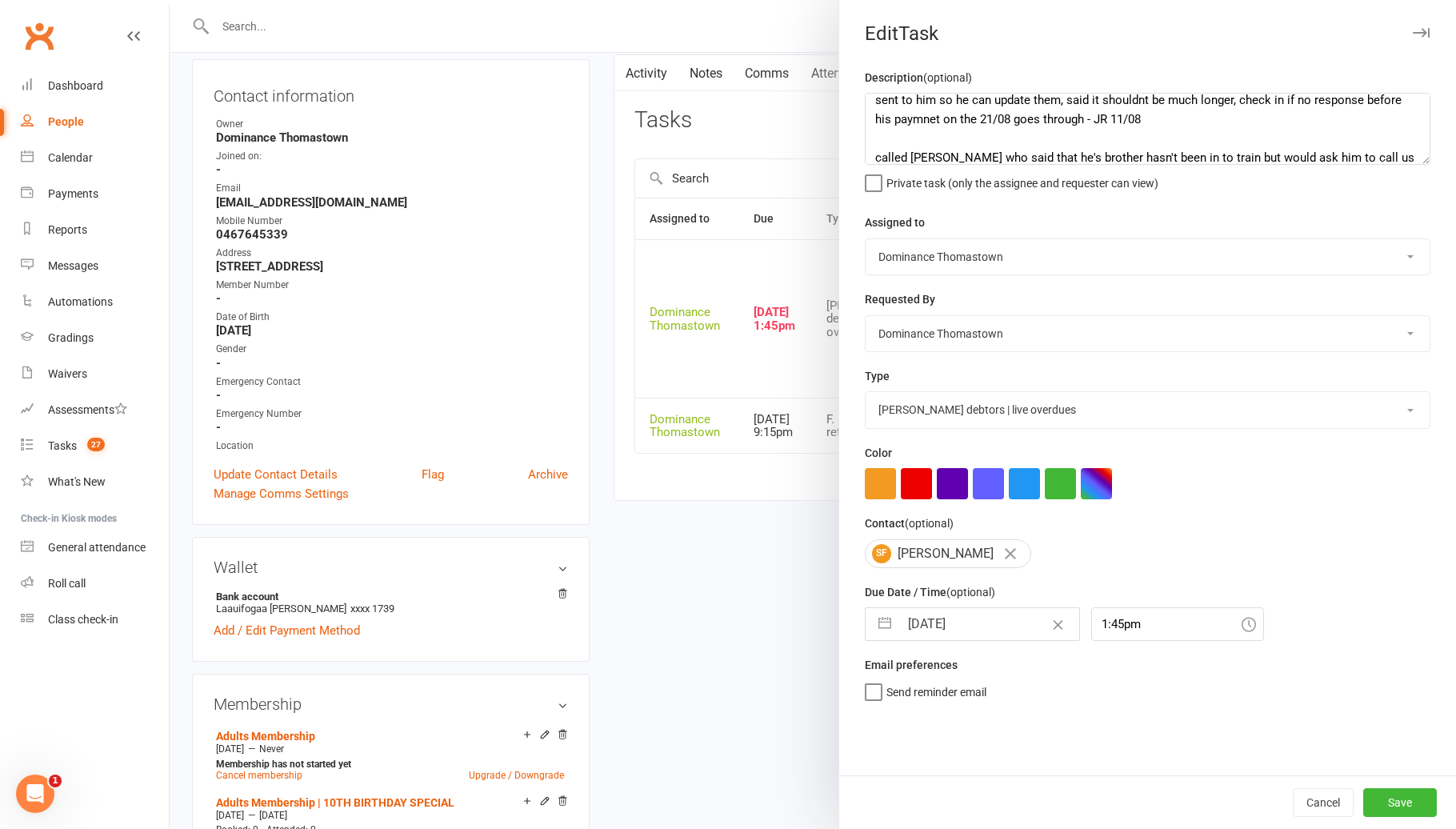
select select "7"
select select "2025"
select select "8"
select select "2025"
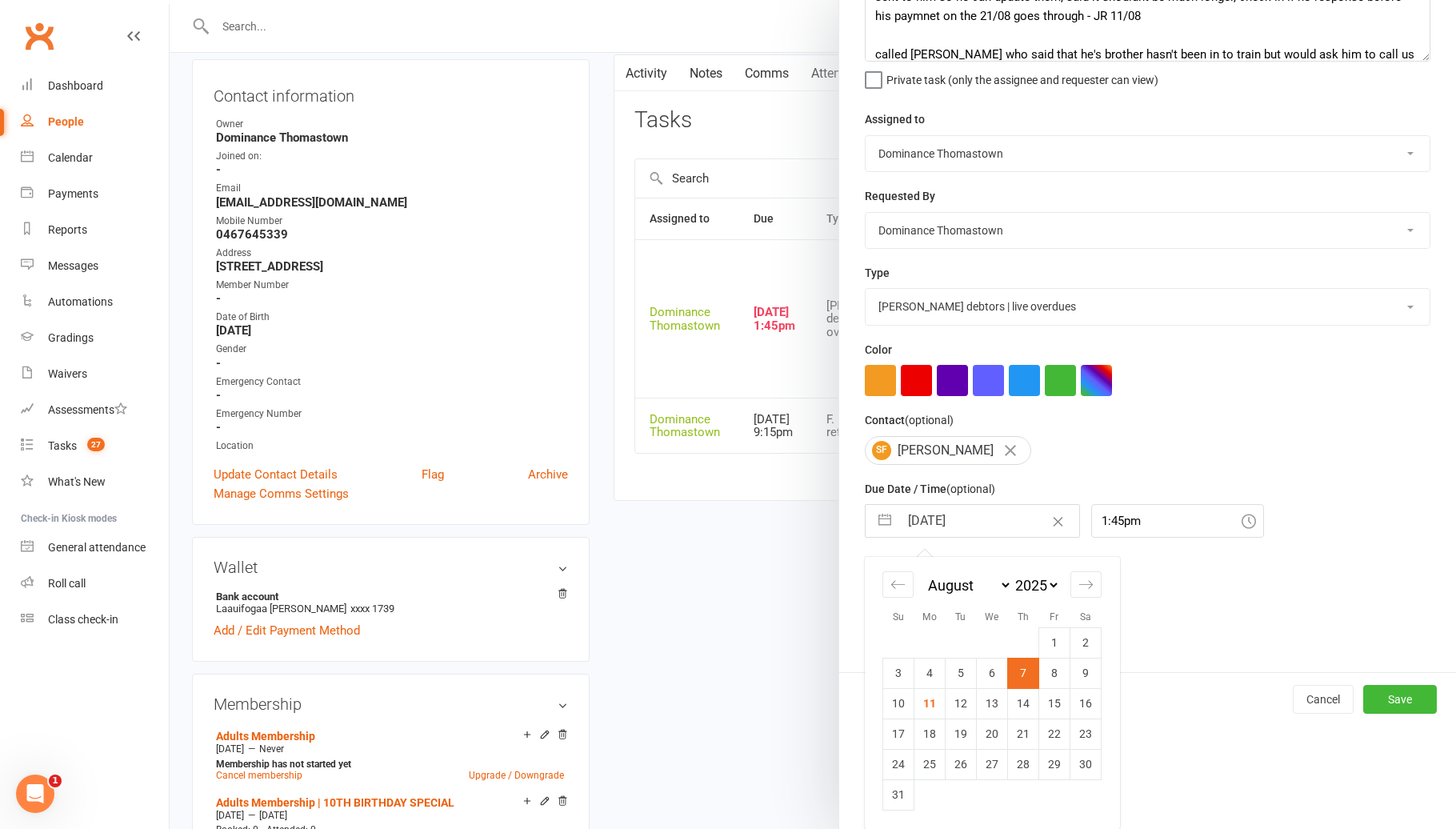
click at [1091, 704] on td "16" at bounding box center [1086, 703] width 31 height 30
type input "[DATE]"
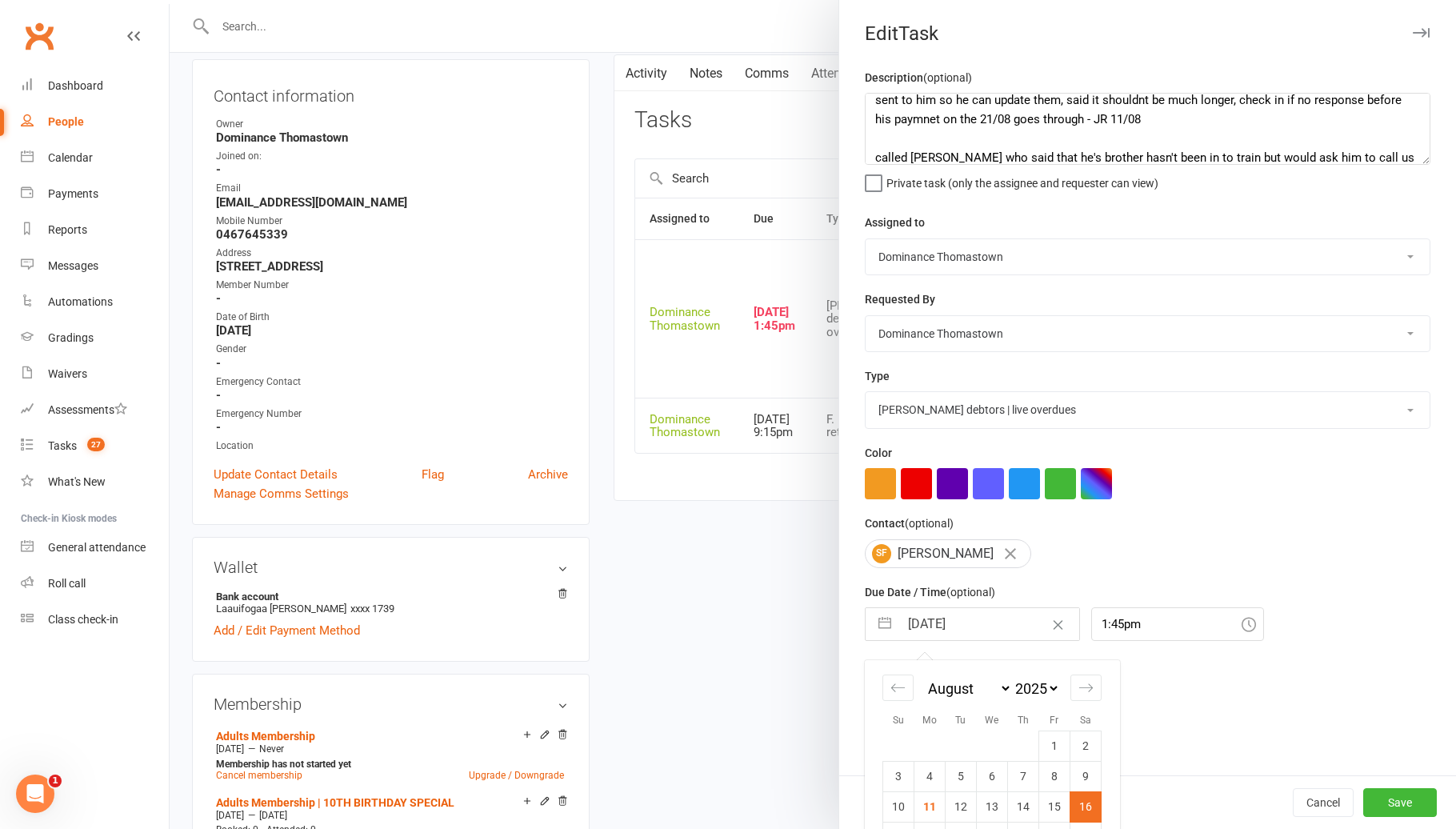
click at [963, 628] on input "[DATE]" at bounding box center [988, 623] width 180 height 32
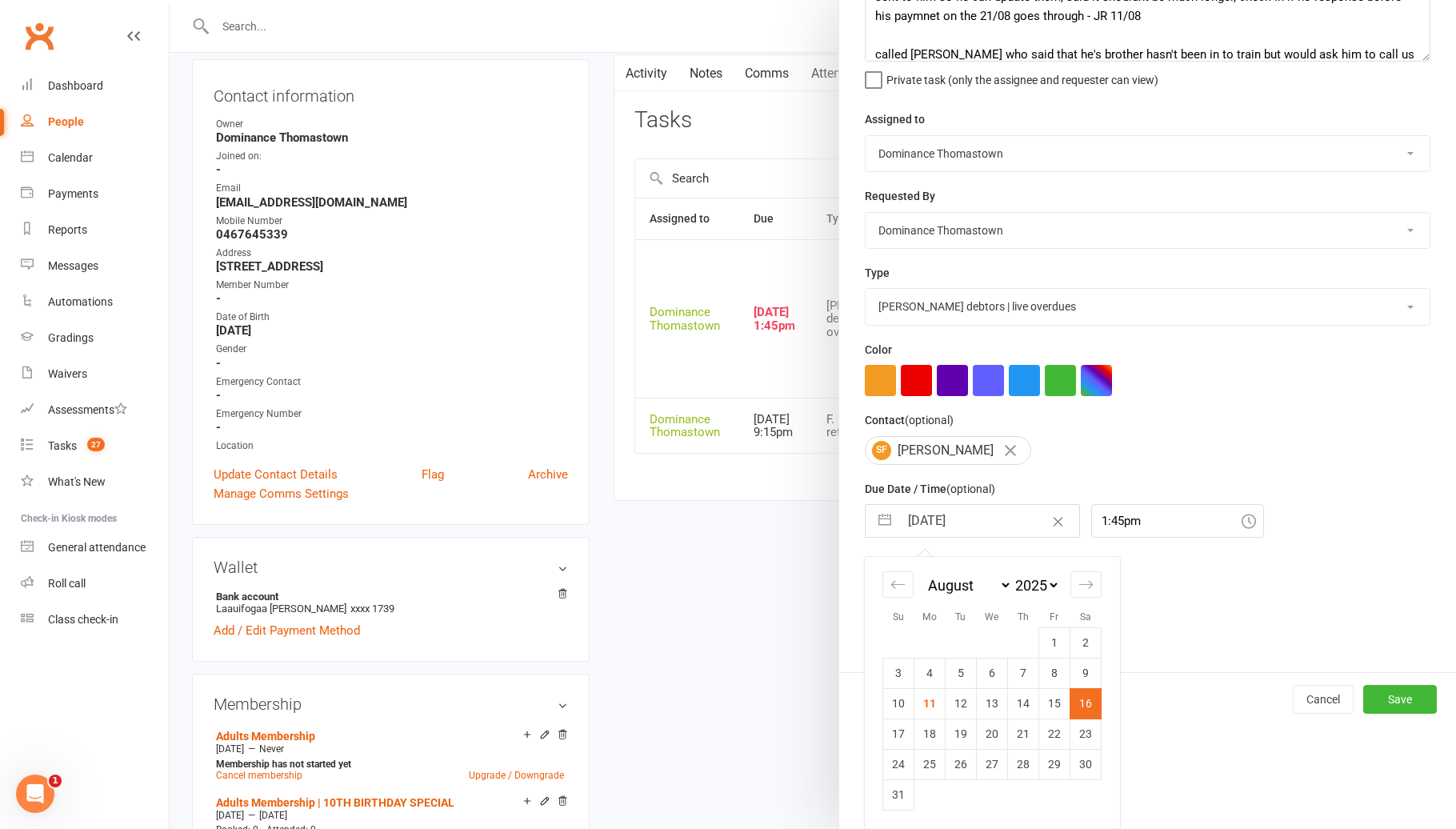
click at [932, 738] on td "18" at bounding box center [930, 734] width 31 height 30
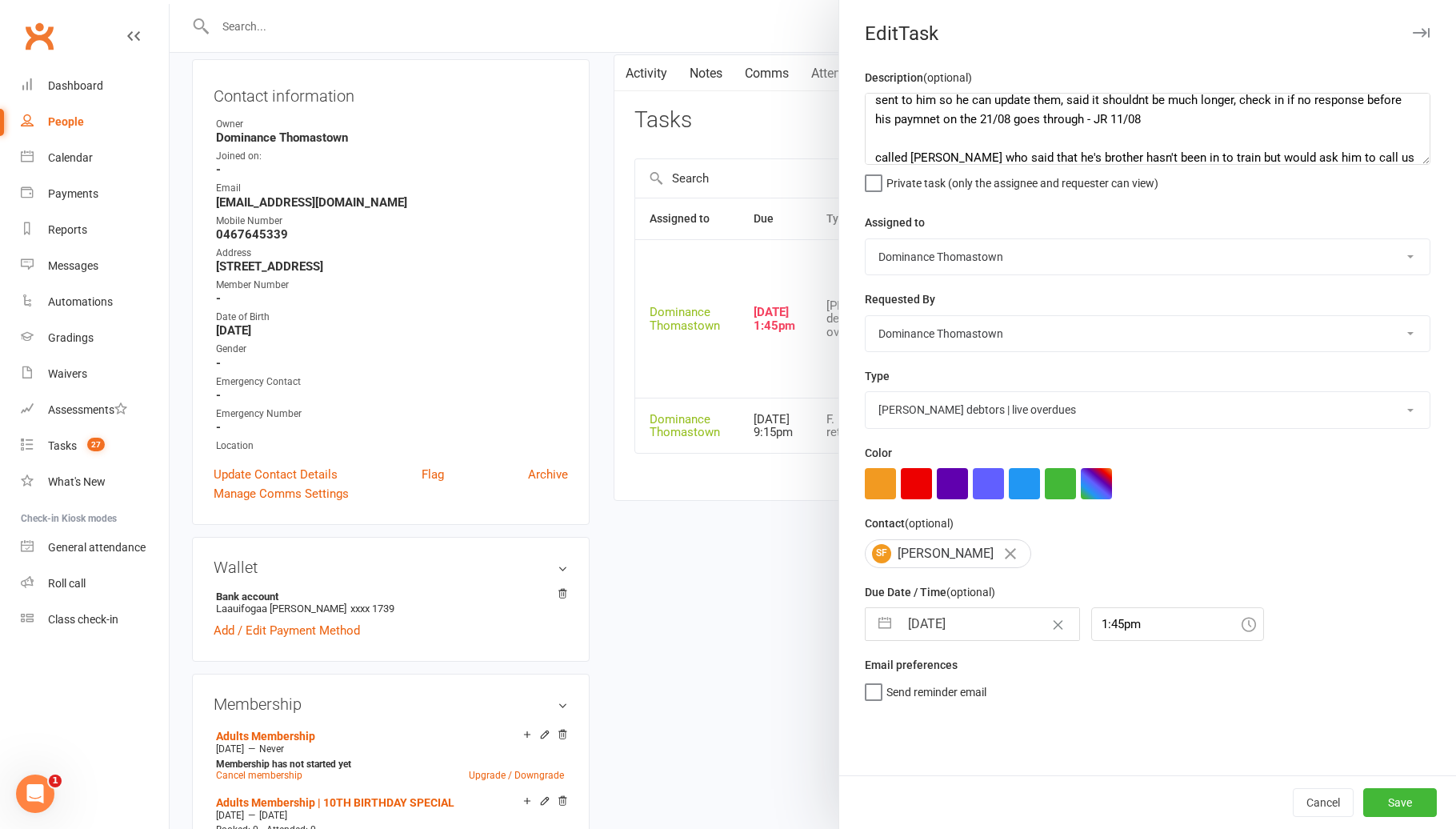
scroll to position [0, 0]
click at [1394, 795] on button "Save" at bounding box center [1400, 802] width 74 height 28
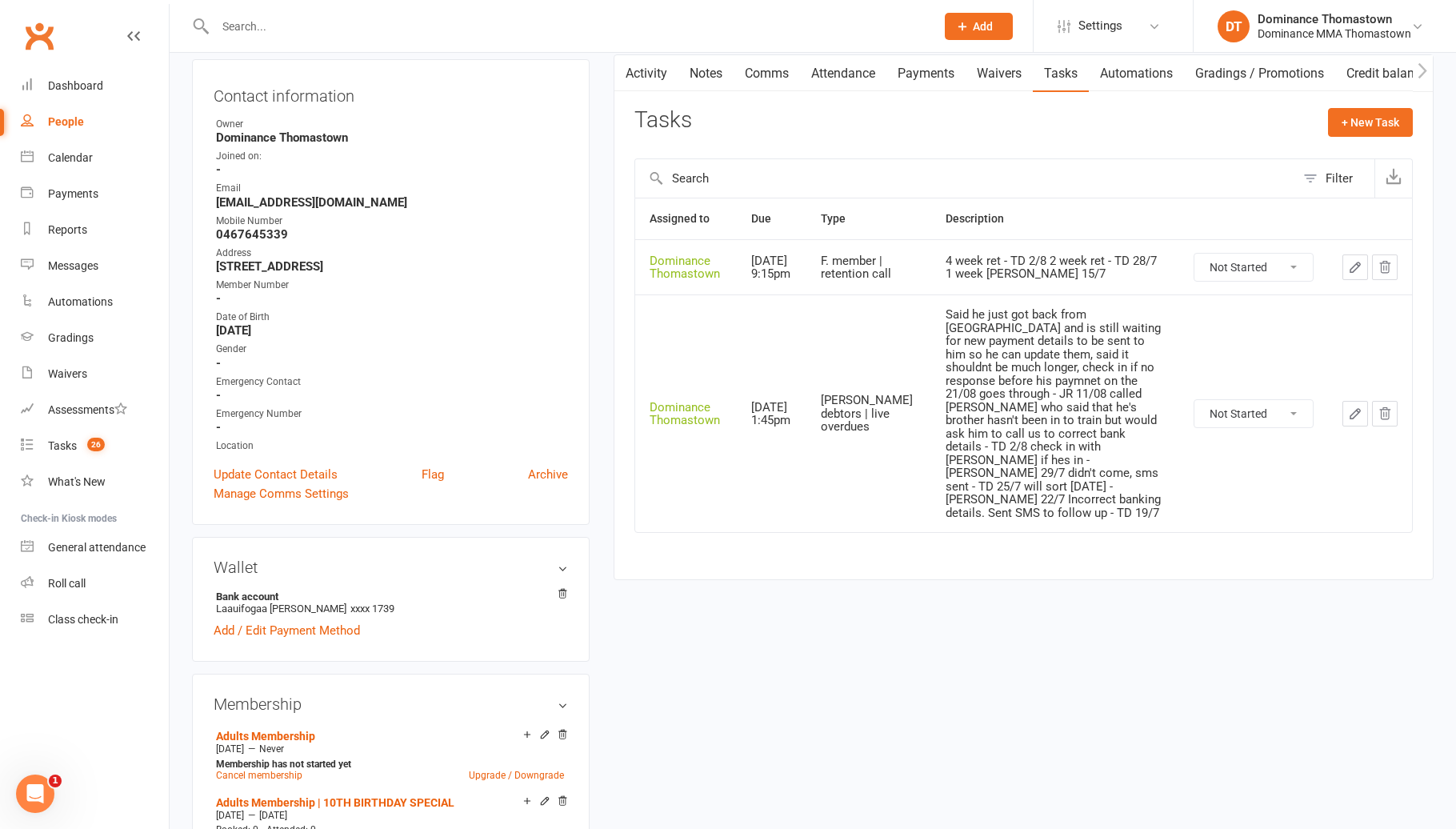
click at [1261, 281] on select "Not Started In Progress Waiting Complete" at bounding box center [1253, 267] width 119 height 28
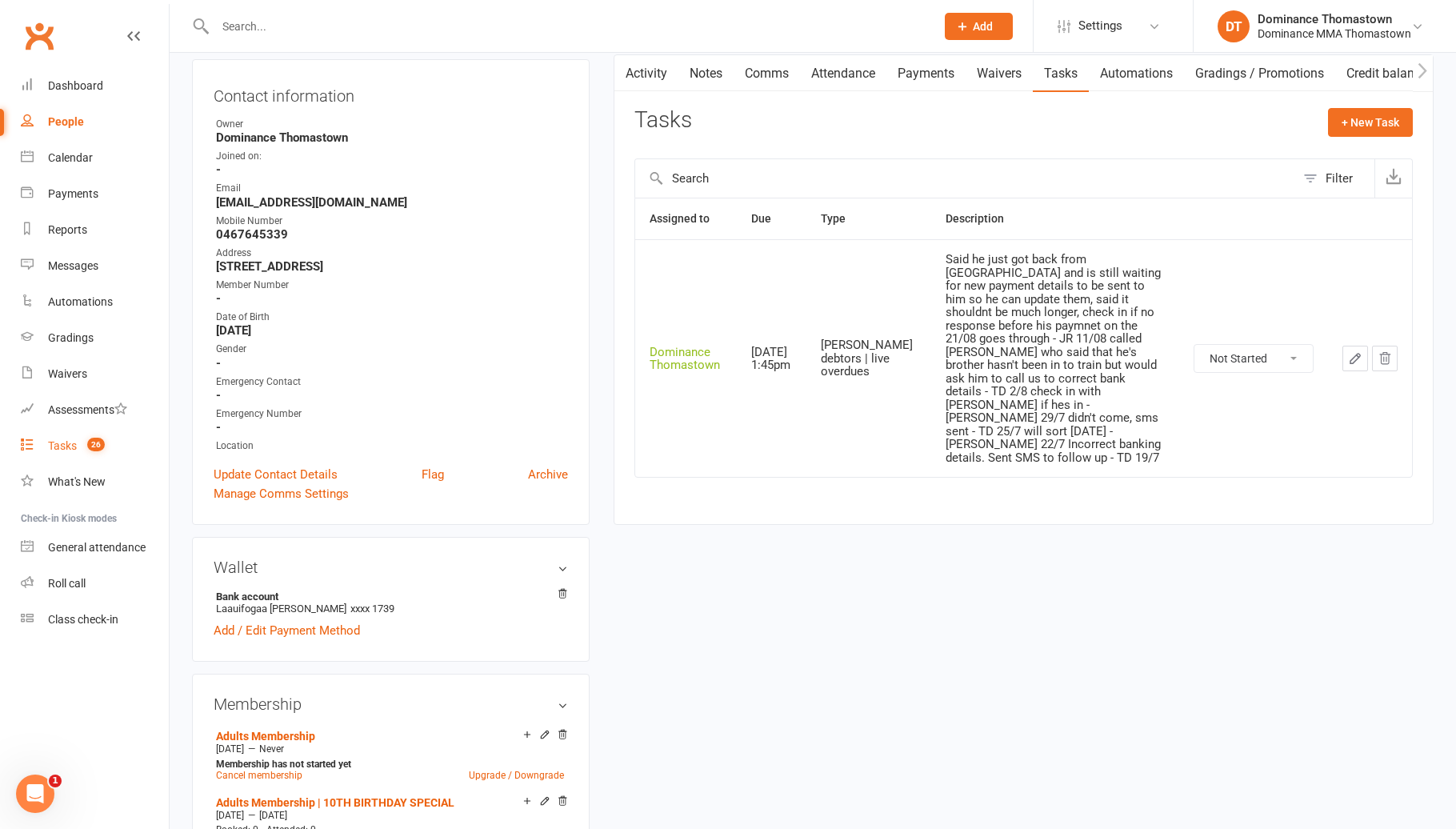
click at [123, 444] on link "Tasks 26" at bounding box center [95, 446] width 148 height 36
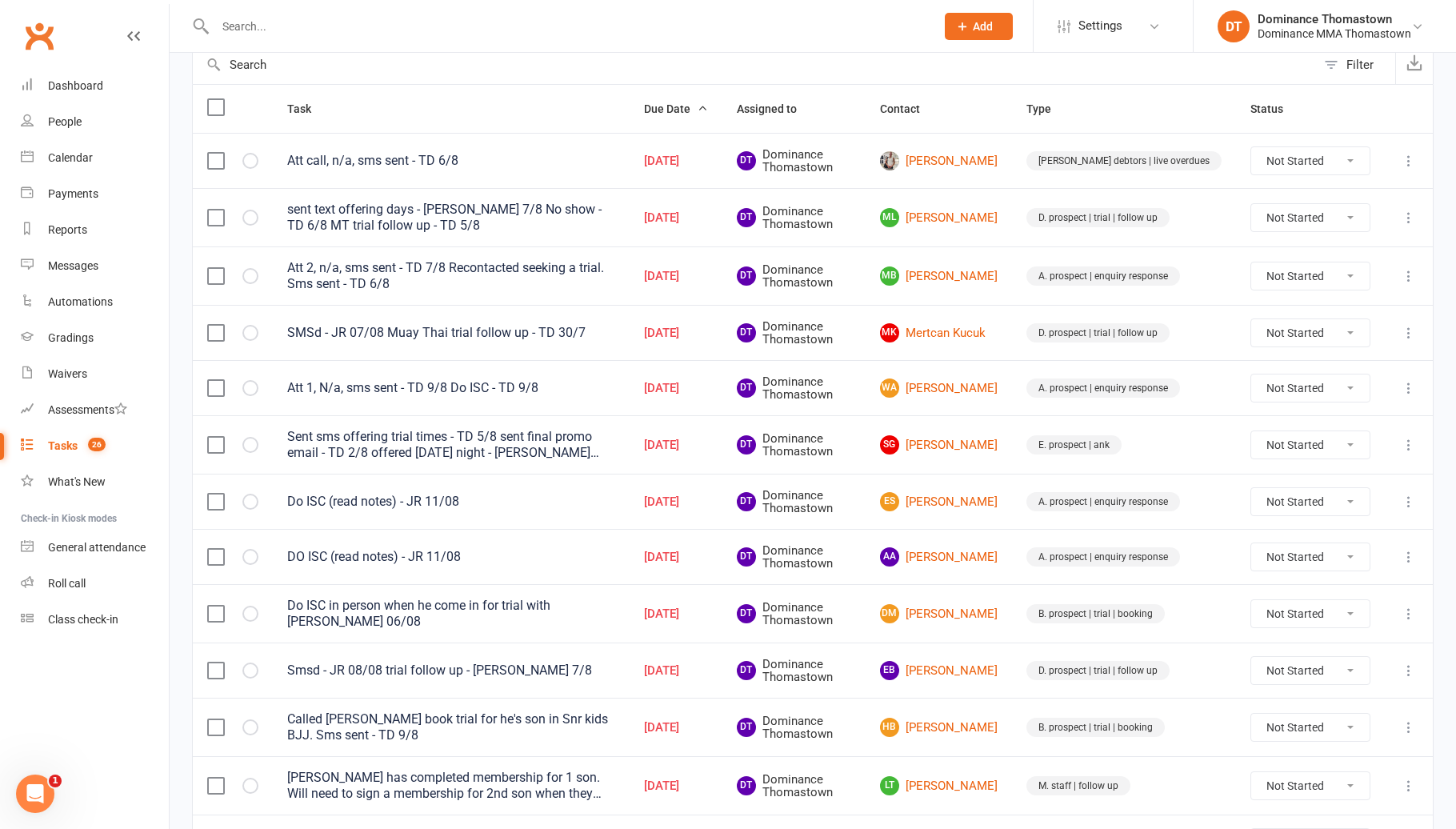
scroll to position [174, 0]
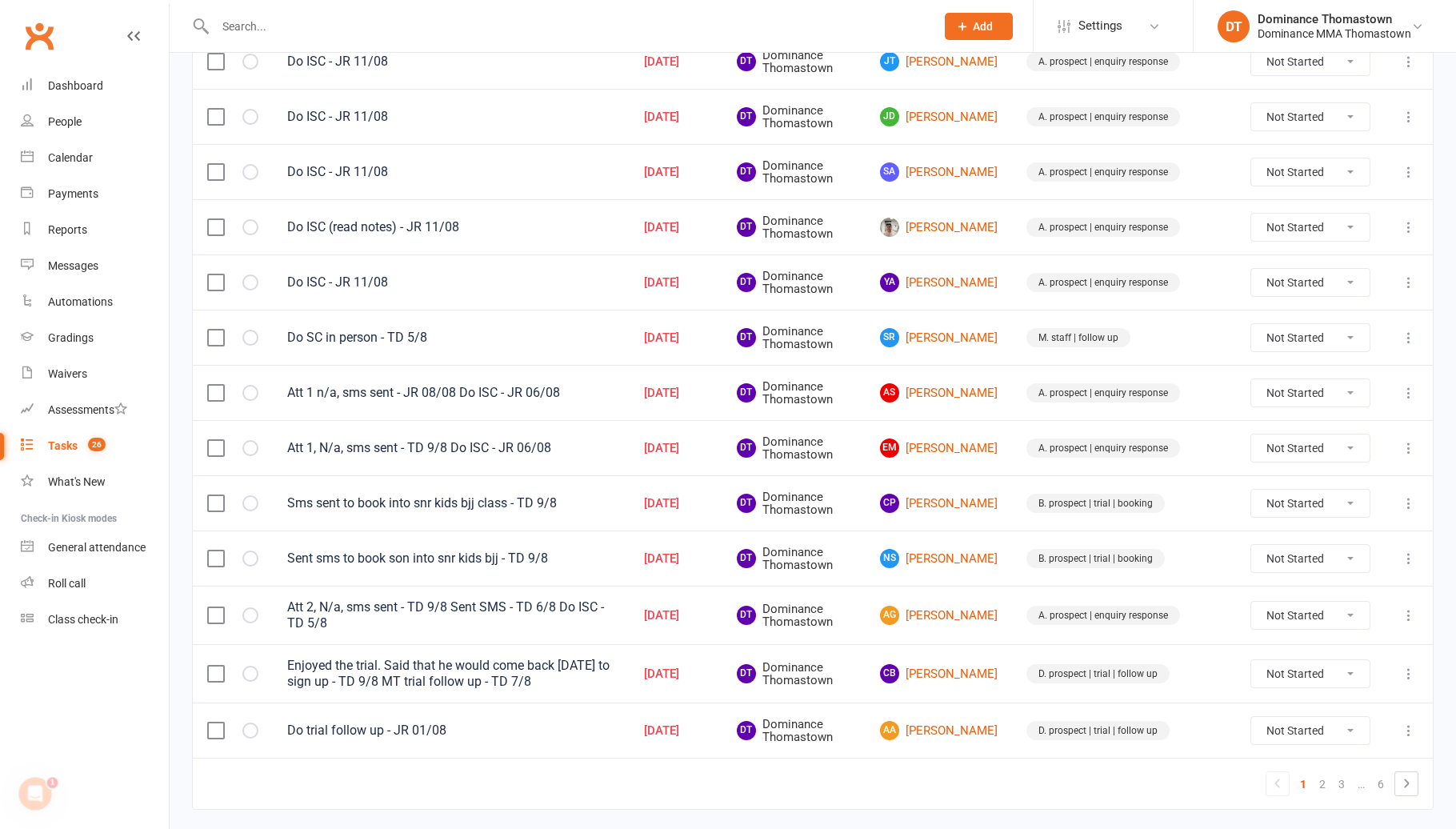
scroll to position [994, 0]
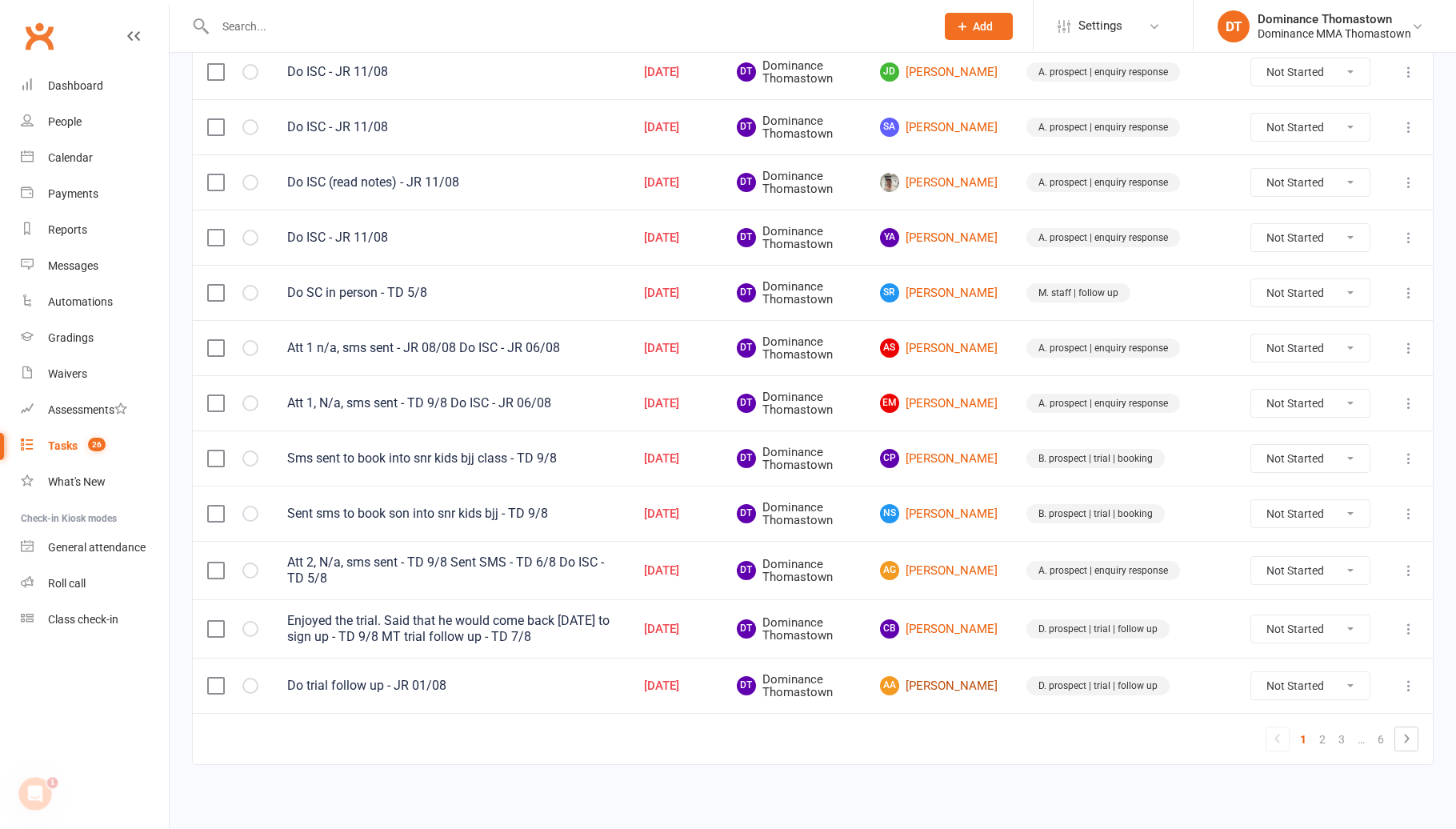
click at [974, 679] on link "AA Abhinay Ashamagari" at bounding box center [939, 685] width 118 height 19
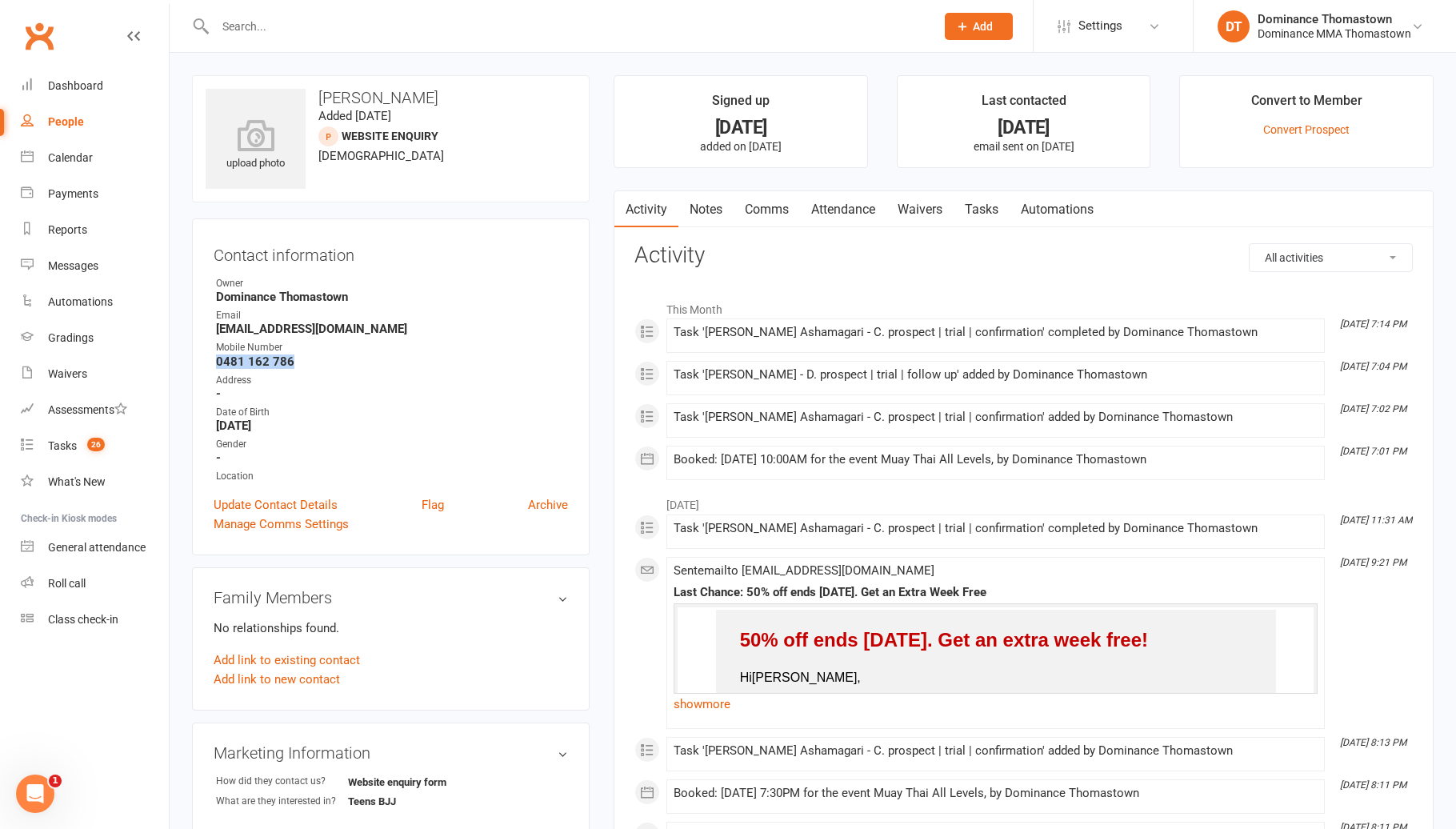
drag, startPoint x: 297, startPoint y: 365, endPoint x: 207, endPoint y: 364, distance: 90.0
click at [208, 364] on div "Contact information Owner Dominance Thomastown Email abhinayreddy900@gmail.com …" at bounding box center [390, 387] width 397 height 337
copy strong "0481 162 786"
drag, startPoint x: 832, startPoint y: 205, endPoint x: 847, endPoint y: 220, distance: 21.2
click at [832, 206] on link "Attendance" at bounding box center [843, 209] width 86 height 37
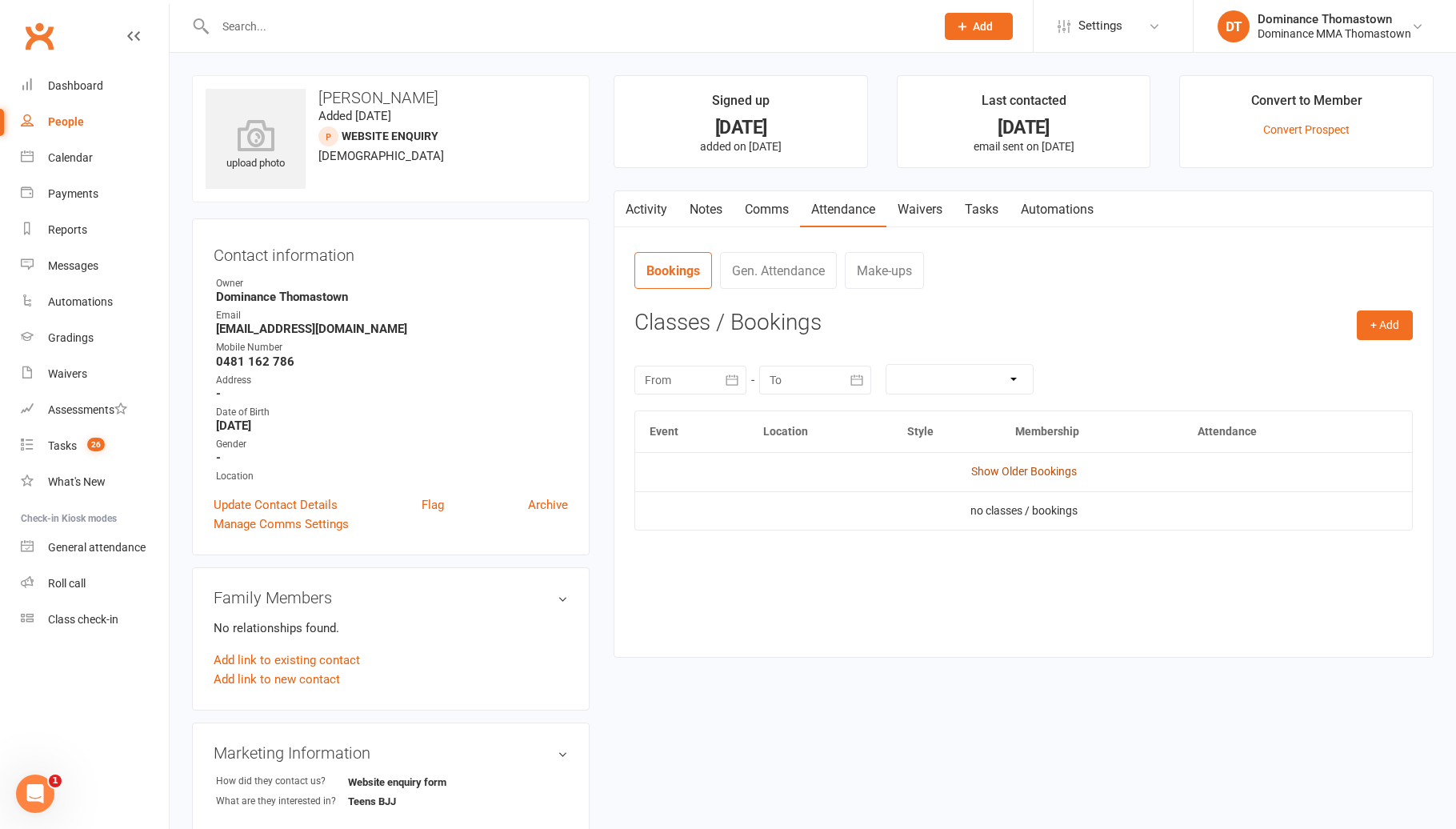
click at [1033, 470] on link "Show Older Bookings" at bounding box center [1024, 471] width 106 height 13
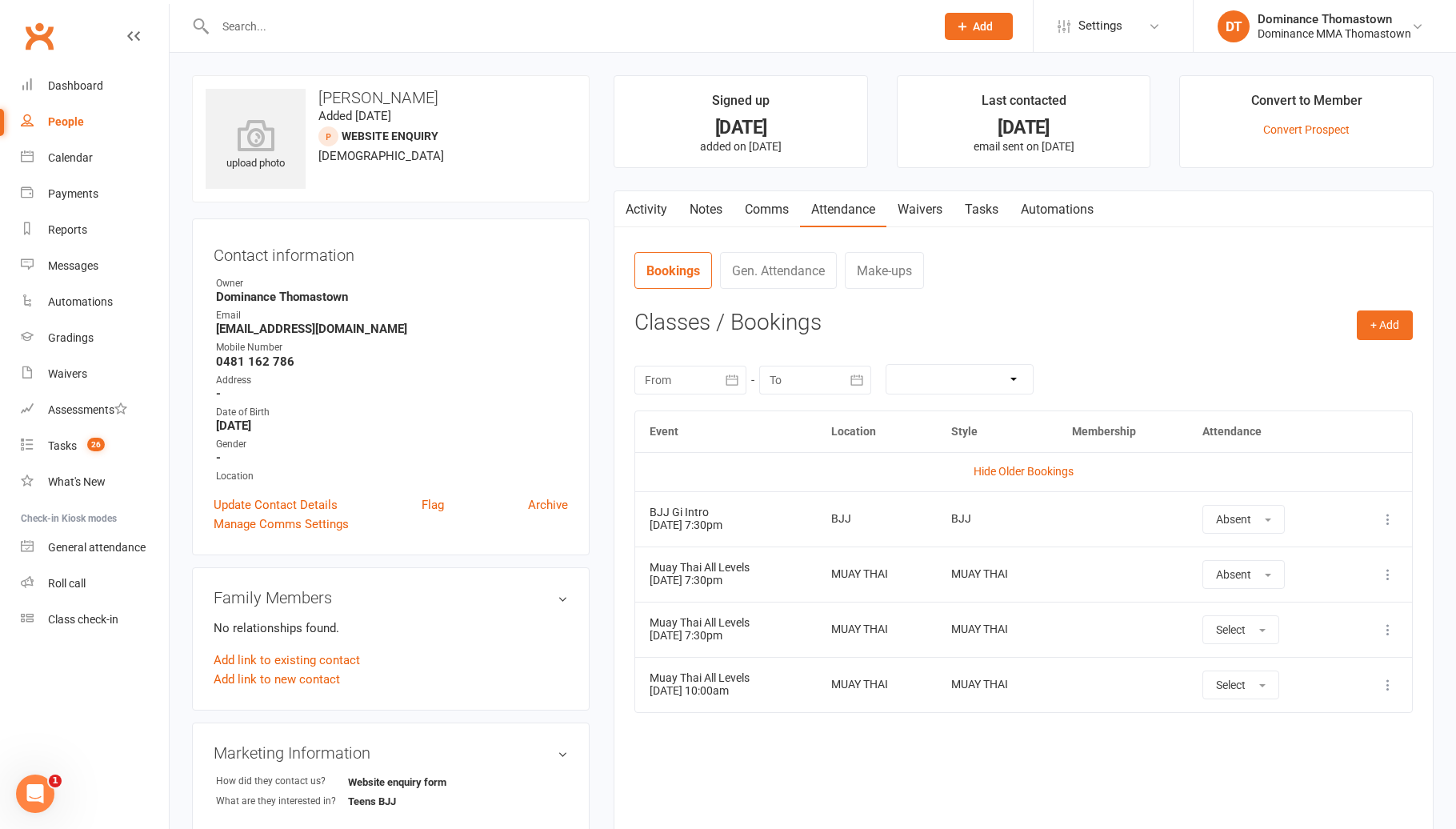
click at [1007, 211] on link "Tasks" at bounding box center [981, 209] width 56 height 37
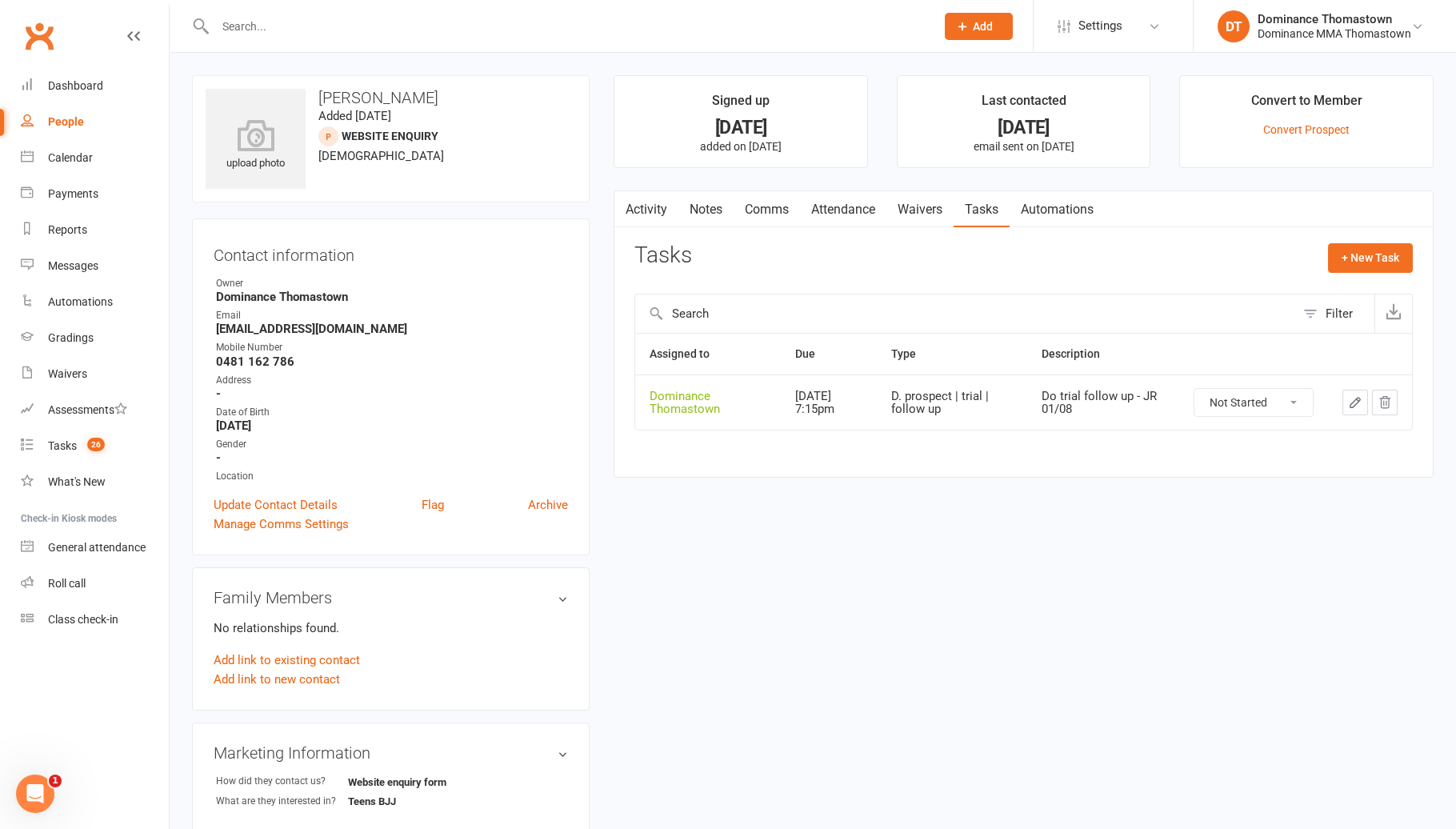
click at [1351, 403] on icon "button" at bounding box center [1355, 402] width 9 height 9
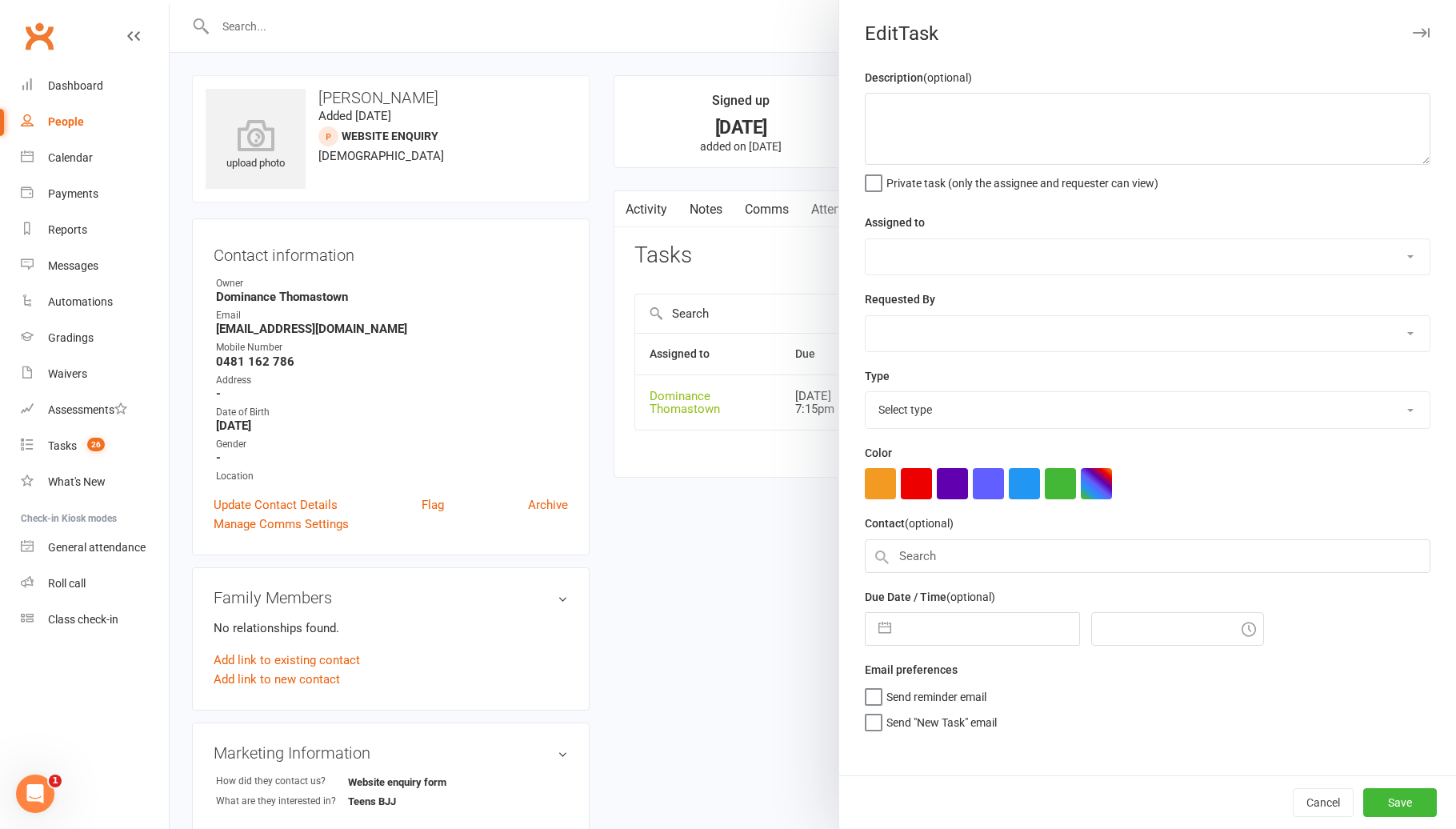
type textarea "Do trial follow up - JR 01/08"
select select "12547"
type input "[DATE]"
type input "7:15pm"
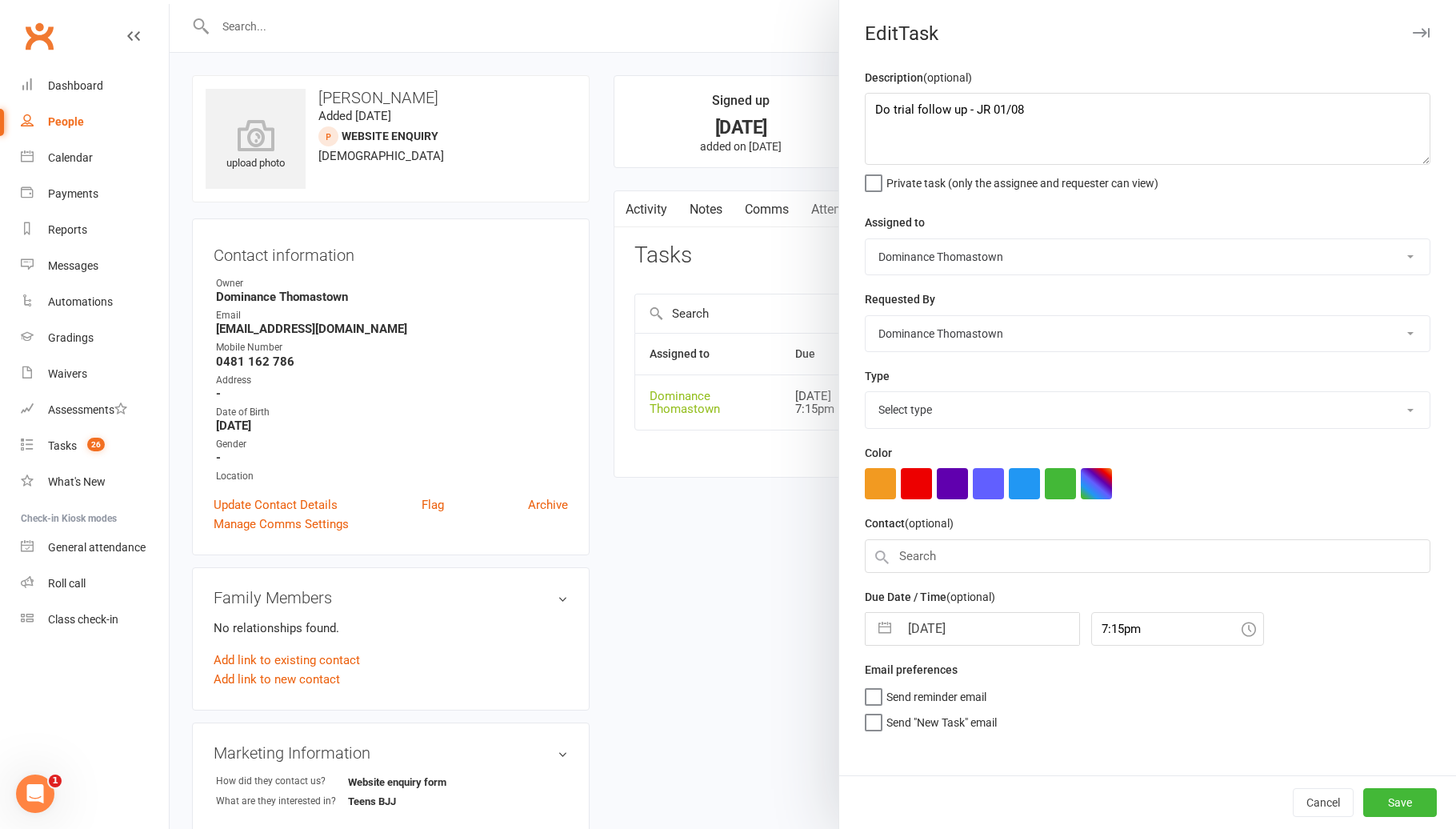
select select "3812"
click at [876, 108] on textarea "Do trial follow up - JR 01/08" at bounding box center [1147, 129] width 566 height 72
type textarea "SMSd - JR 11/08 Do trial follow up - JR 01/08"
click at [973, 638] on input "[DATE]" at bounding box center [988, 623] width 180 height 32
select select "6"
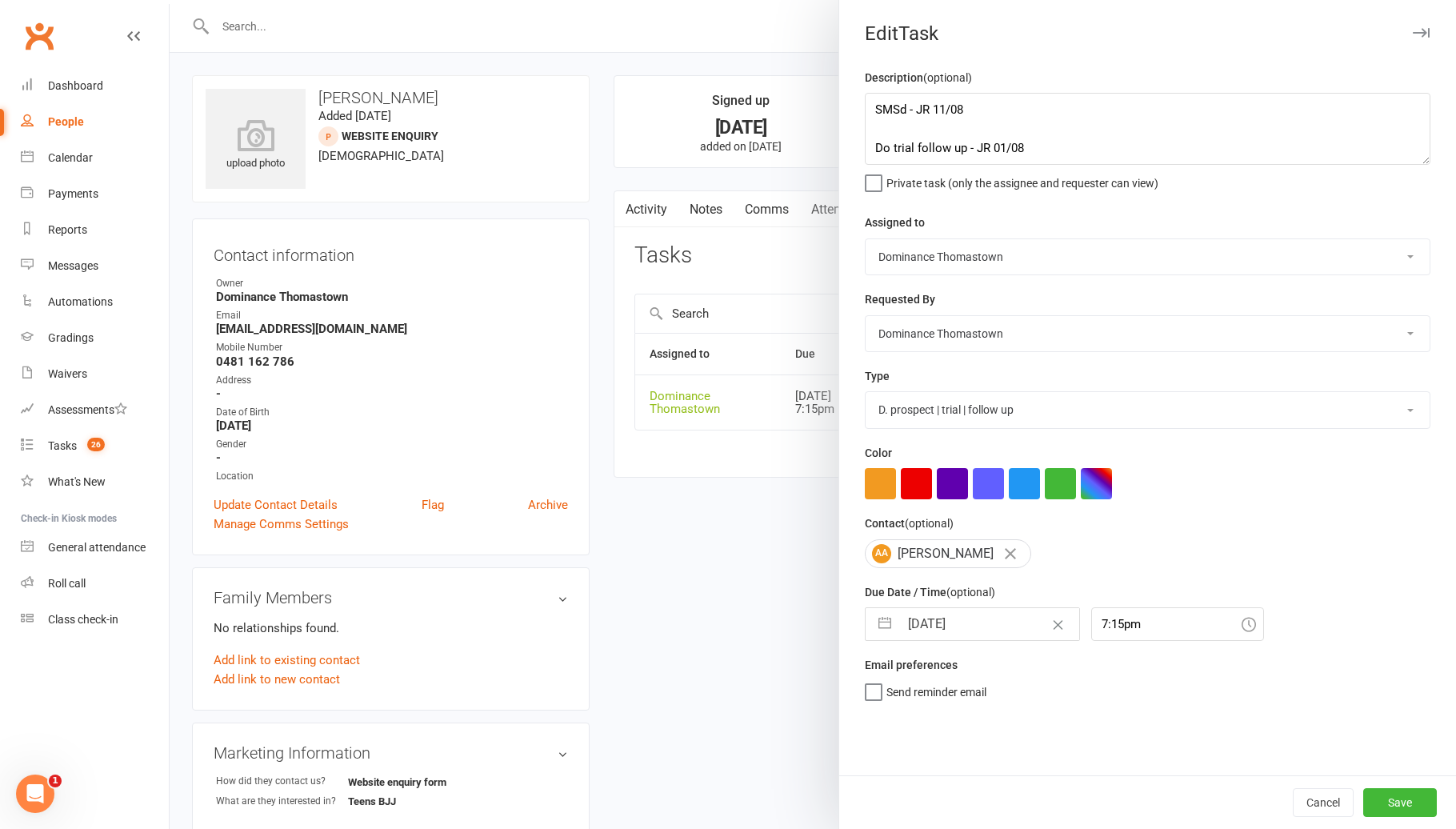
select select "2025"
select select "7"
select select "2025"
select select "8"
select select "2025"
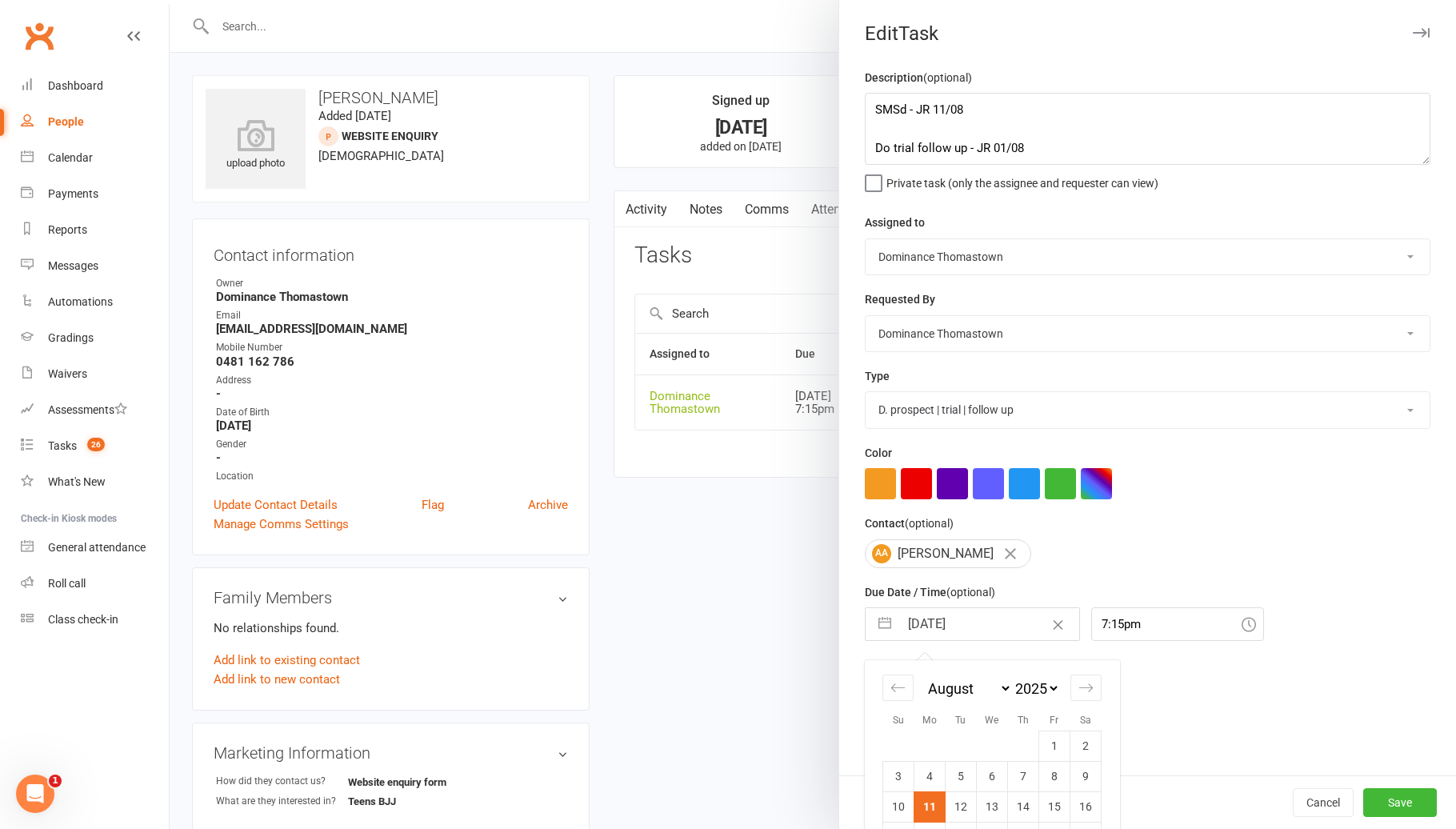
scroll to position [106, 0]
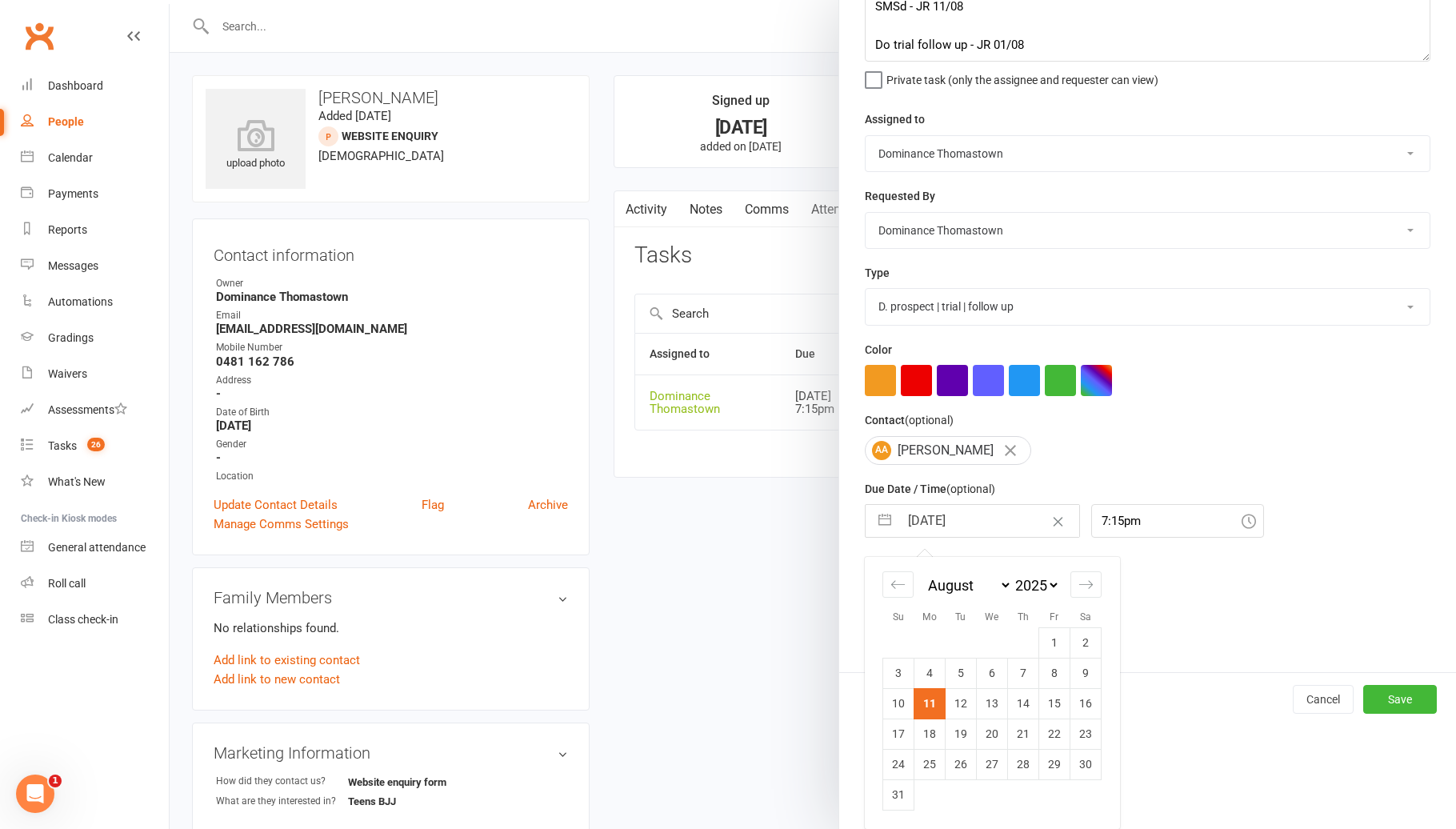
drag, startPoint x: 957, startPoint y: 708, endPoint x: 983, endPoint y: 713, distance: 26.5
click at [957, 708] on td "12" at bounding box center [961, 703] width 31 height 30
type input "[DATE]"
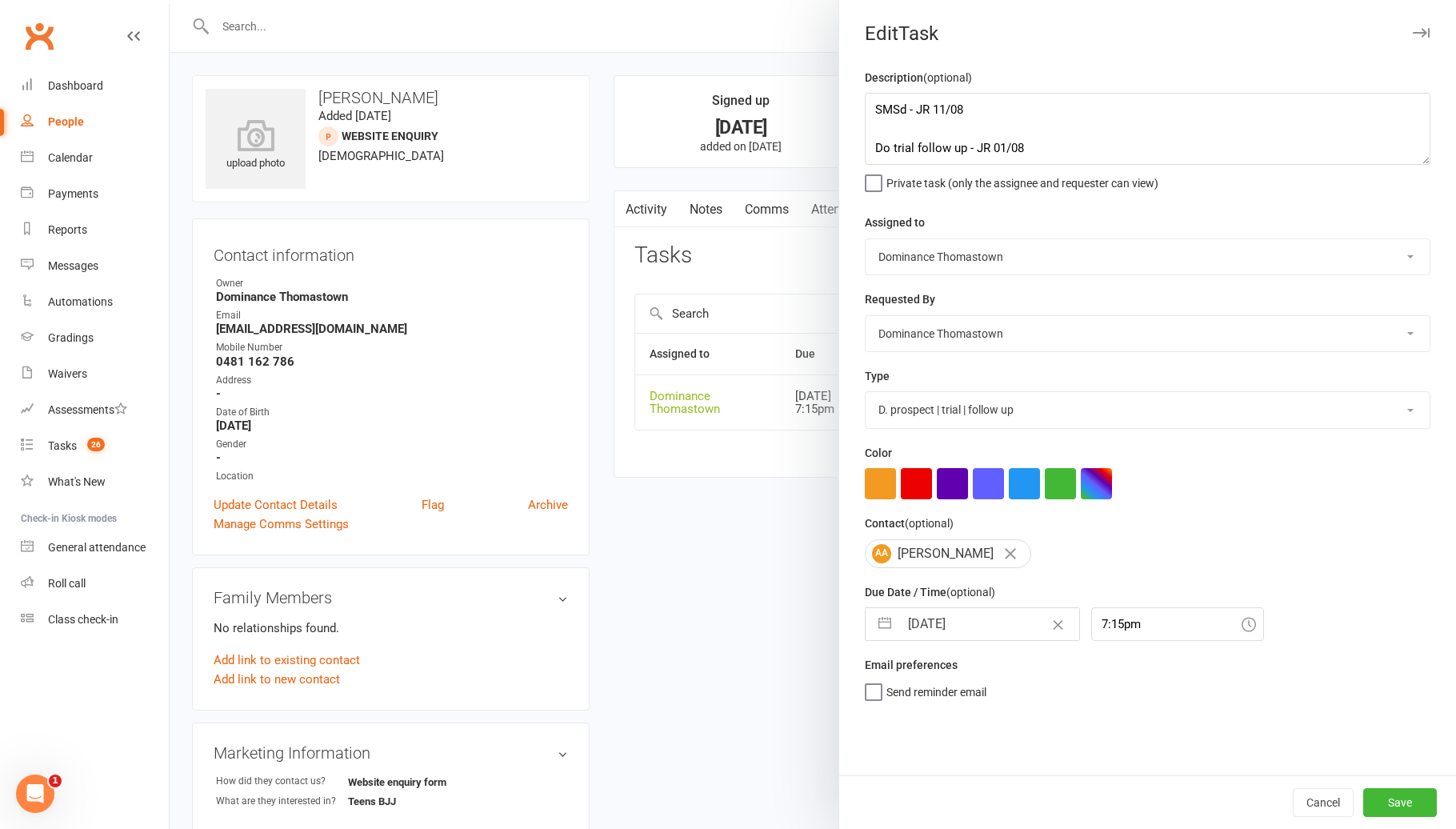
scroll to position [0, 0]
click at [1392, 794] on button "Save" at bounding box center [1400, 802] width 74 height 28
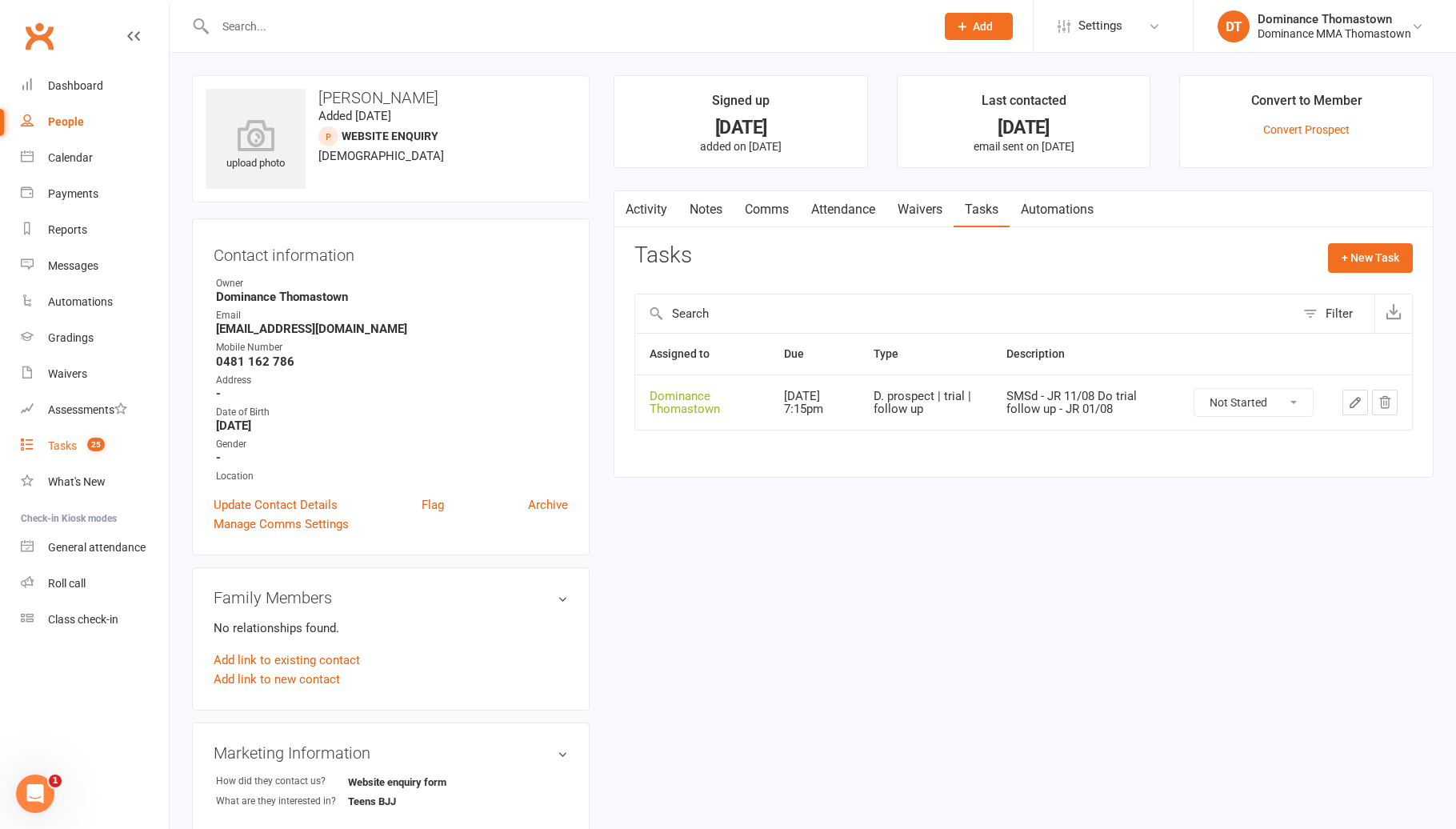
click at [116, 452] on link "Tasks 25" at bounding box center [95, 446] width 148 height 36
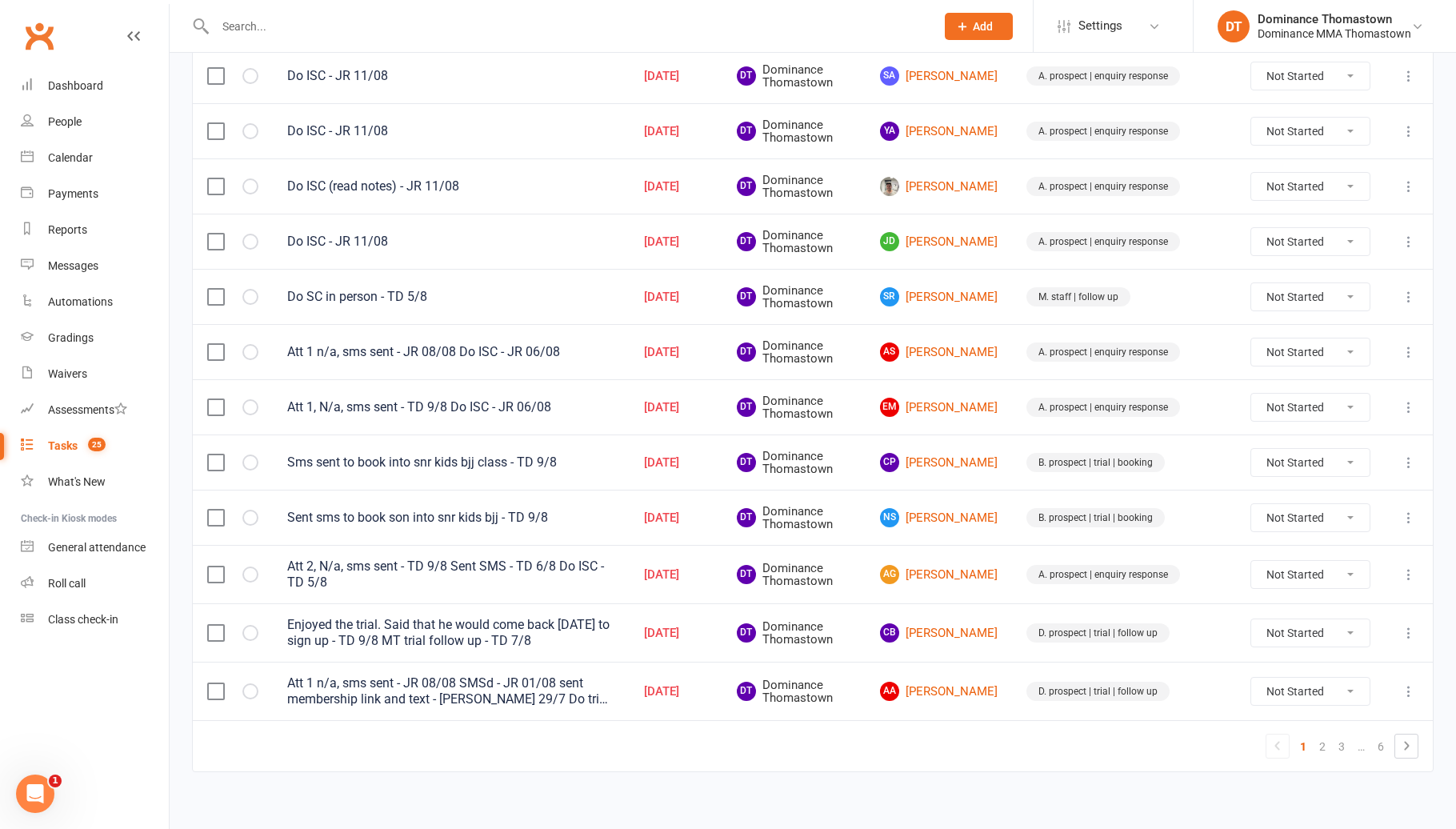
scroll to position [997, 0]
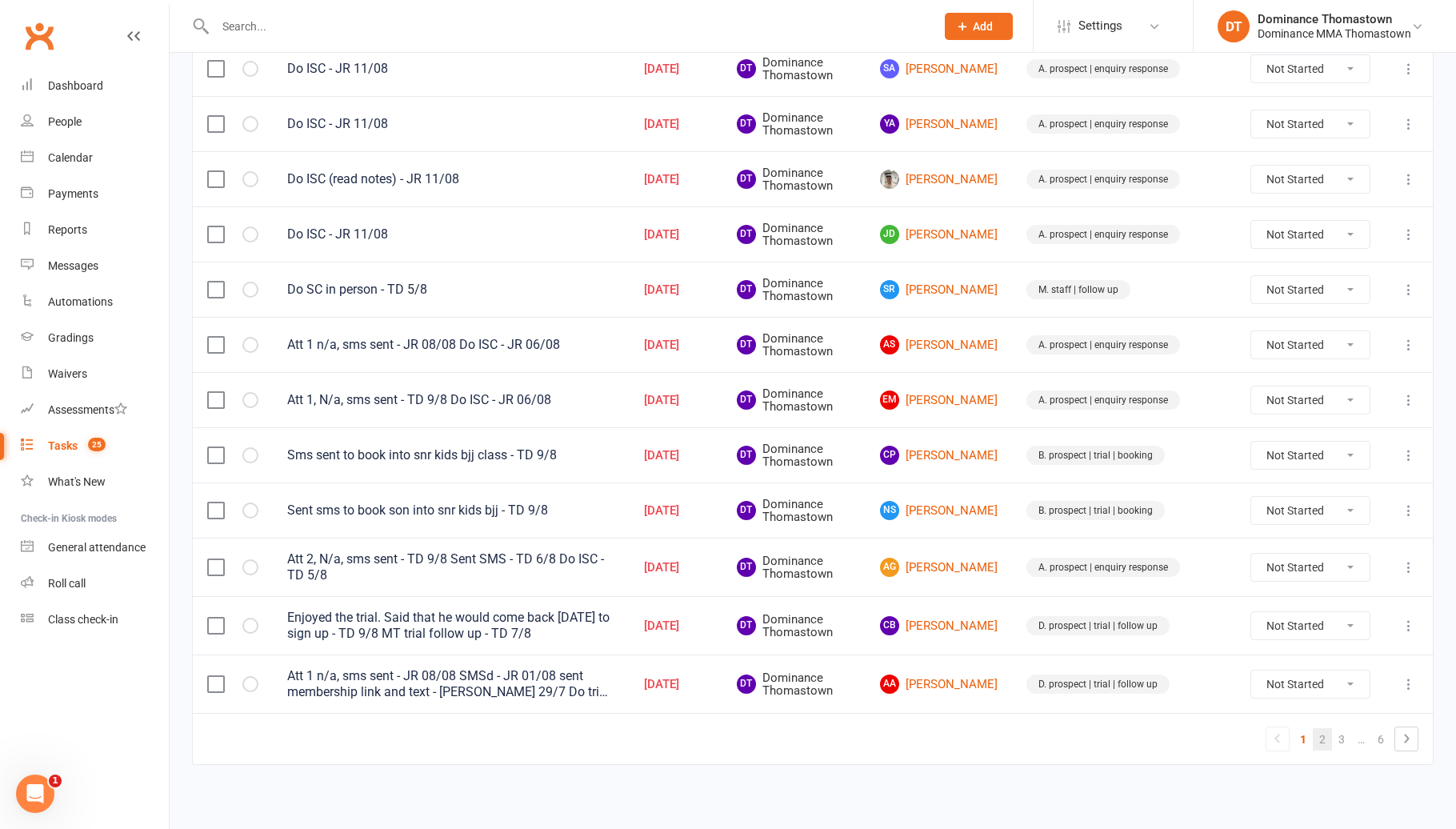
click at [1330, 736] on link "2" at bounding box center [1322, 740] width 19 height 22
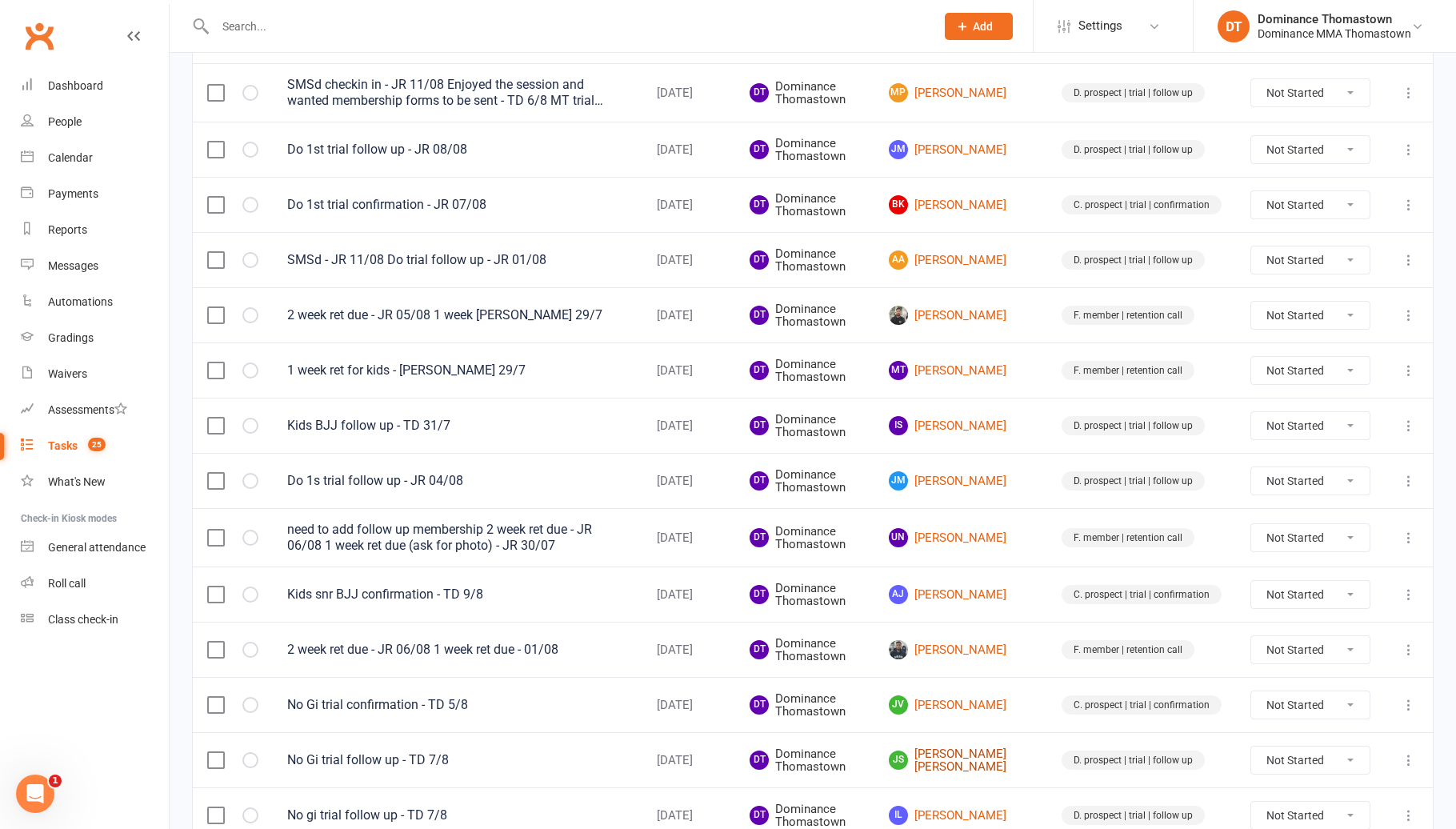
scroll to position [987, 0]
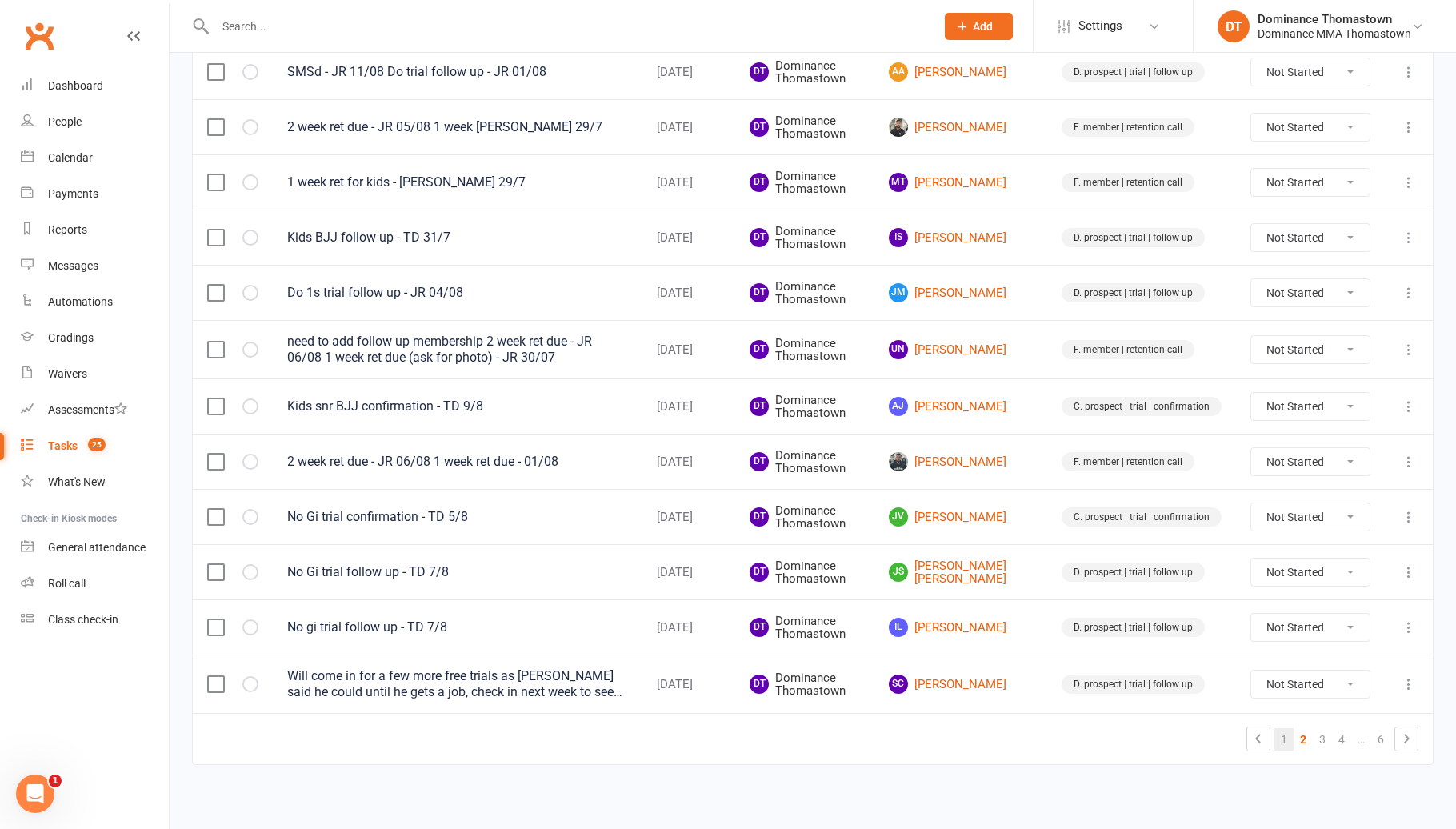
click at [1284, 738] on link "1" at bounding box center [1283, 740] width 19 height 22
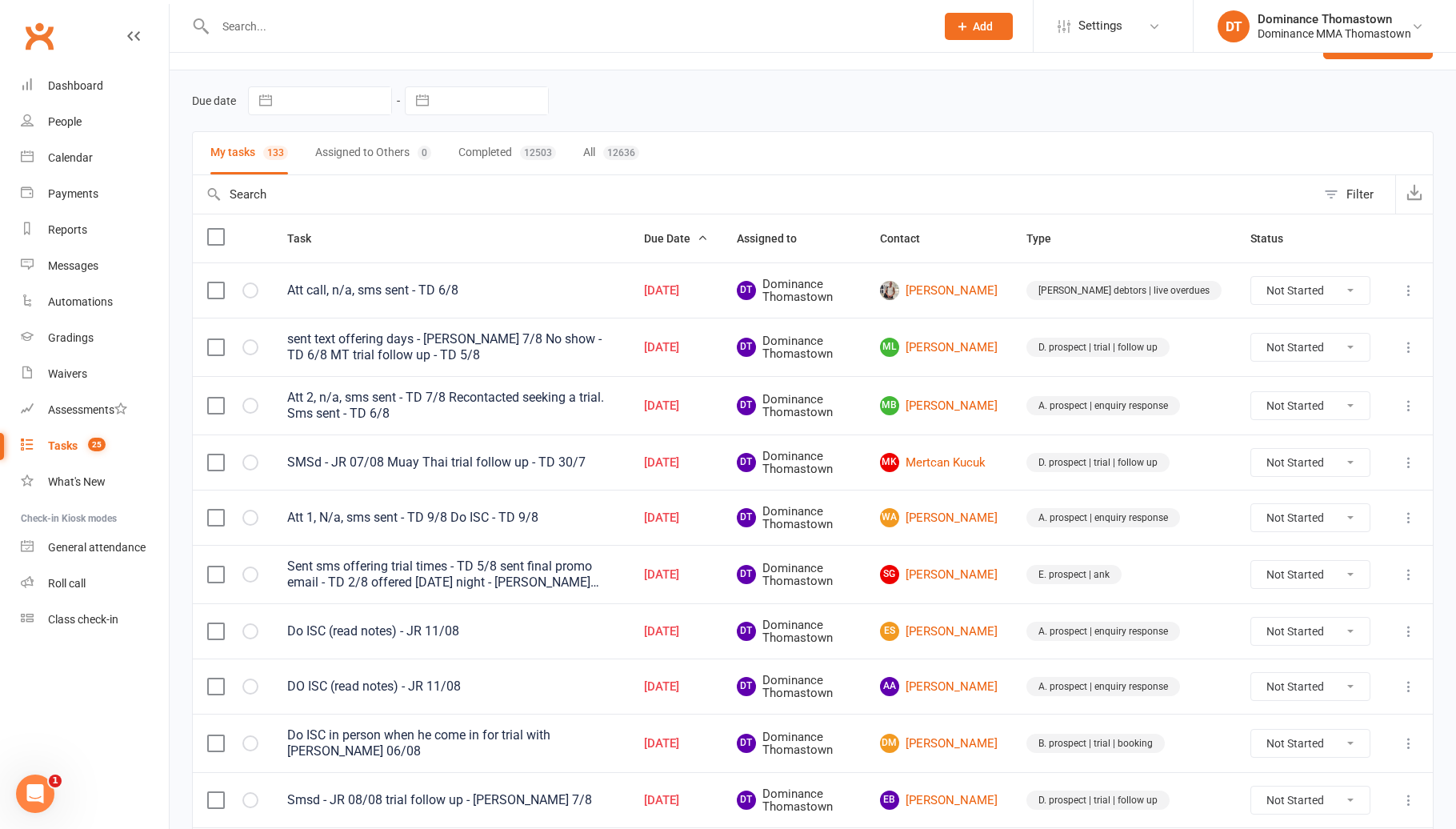
scroll to position [34, 0]
